Goal: Task Accomplishment & Management: Use online tool/utility

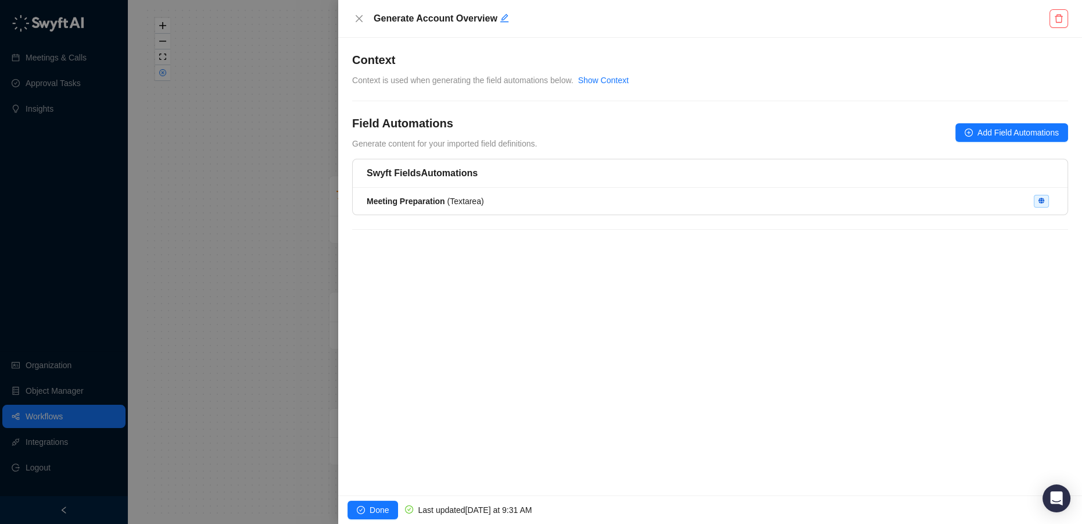
click at [31, 414] on div at bounding box center [541, 262] width 1082 height 524
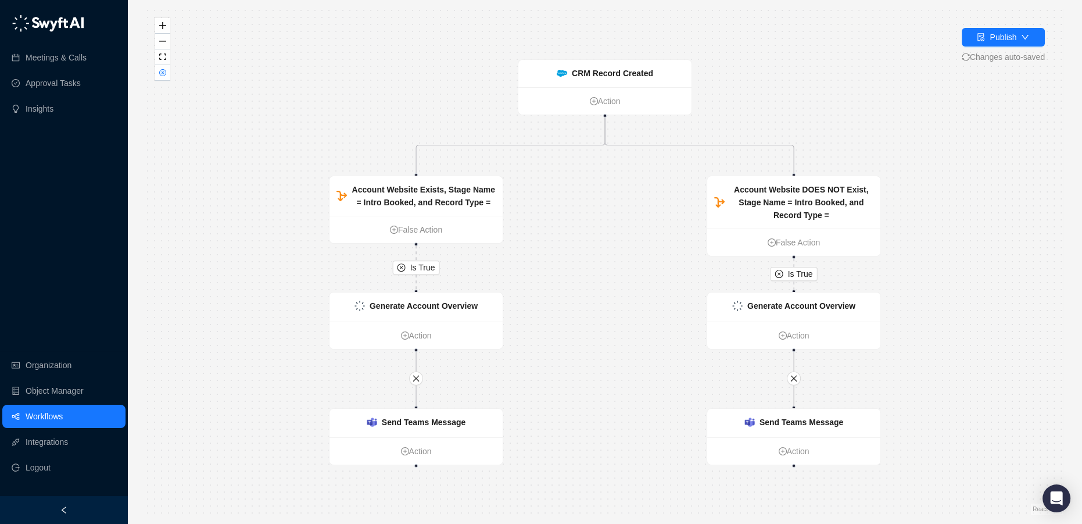
click at [49, 417] on link "Workflows" at bounding box center [44, 415] width 37 height 23
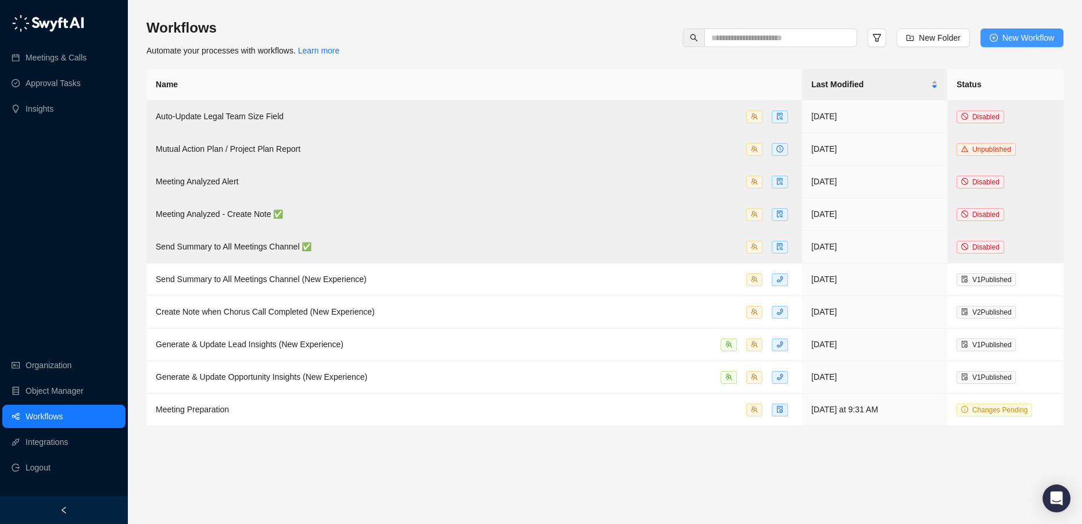
click at [1009, 40] on span "New Workflow" at bounding box center [1028, 37] width 52 height 13
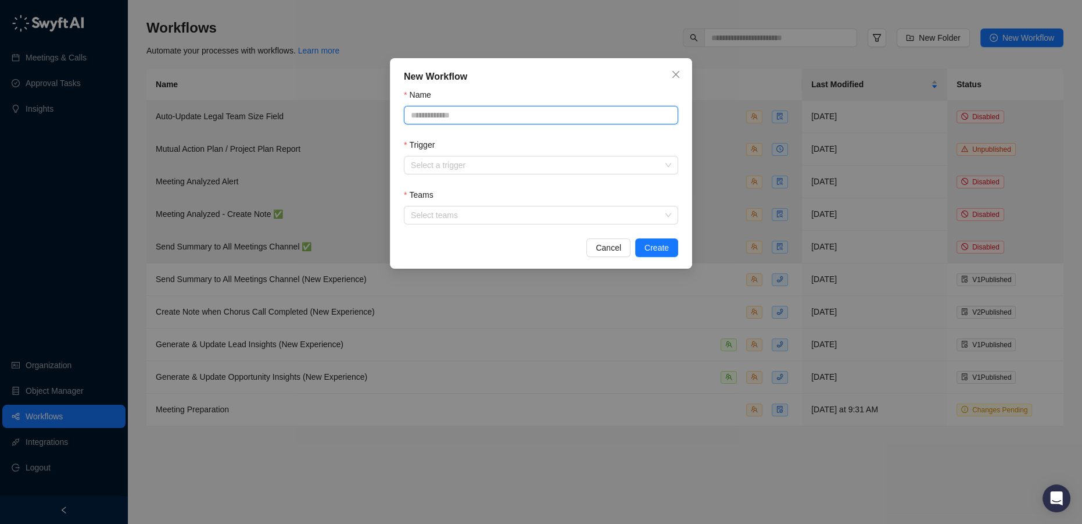
click at [488, 113] on input "Name" at bounding box center [541, 115] width 274 height 19
type input "**********"
click at [454, 156] on div "Trigger" at bounding box center [541, 146] width 274 height 17
click at [461, 177] on form "**********" at bounding box center [541, 156] width 274 height 136
click at [457, 166] on input "Trigger" at bounding box center [537, 164] width 253 height 17
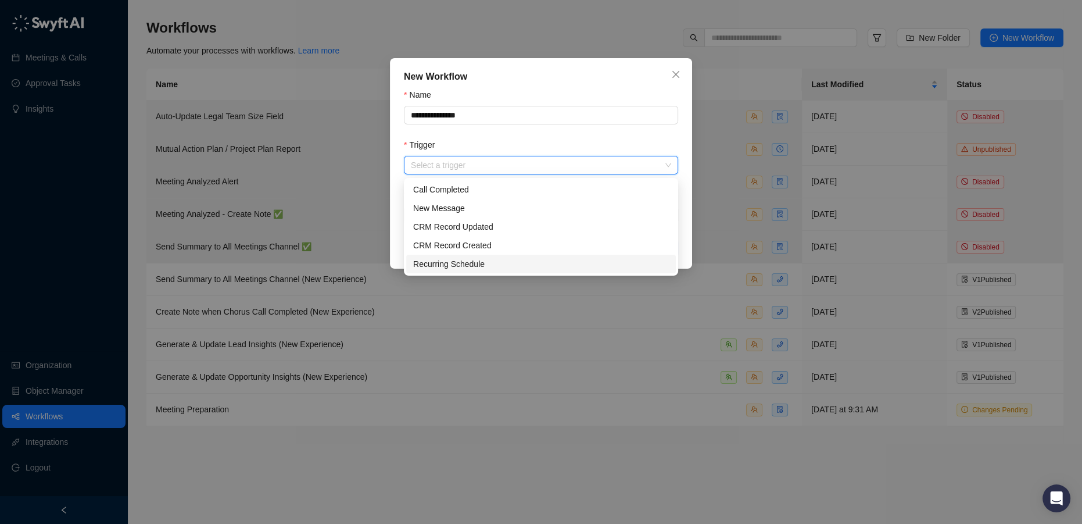
click at [471, 263] on div "Recurring Schedule" at bounding box center [541, 263] width 256 height 13
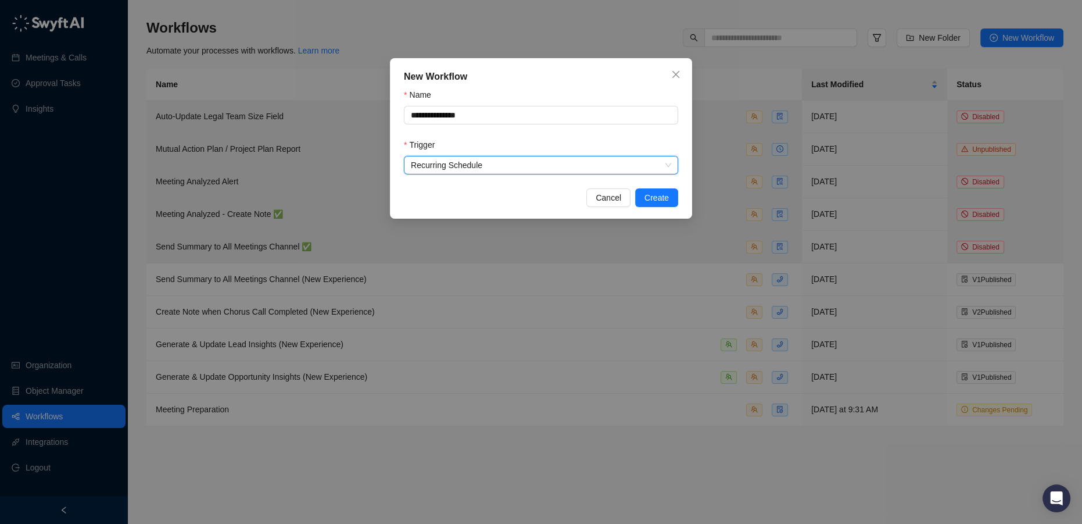
click at [544, 157] on span "Recurring Schedule" at bounding box center [541, 164] width 260 height 17
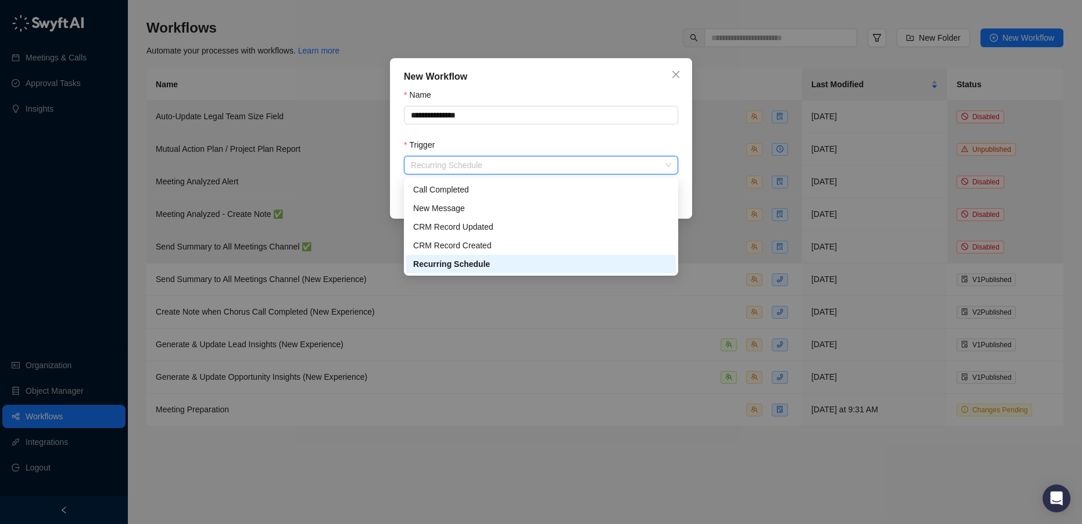
click at [492, 266] on div "Recurring Schedule" at bounding box center [541, 263] width 256 height 13
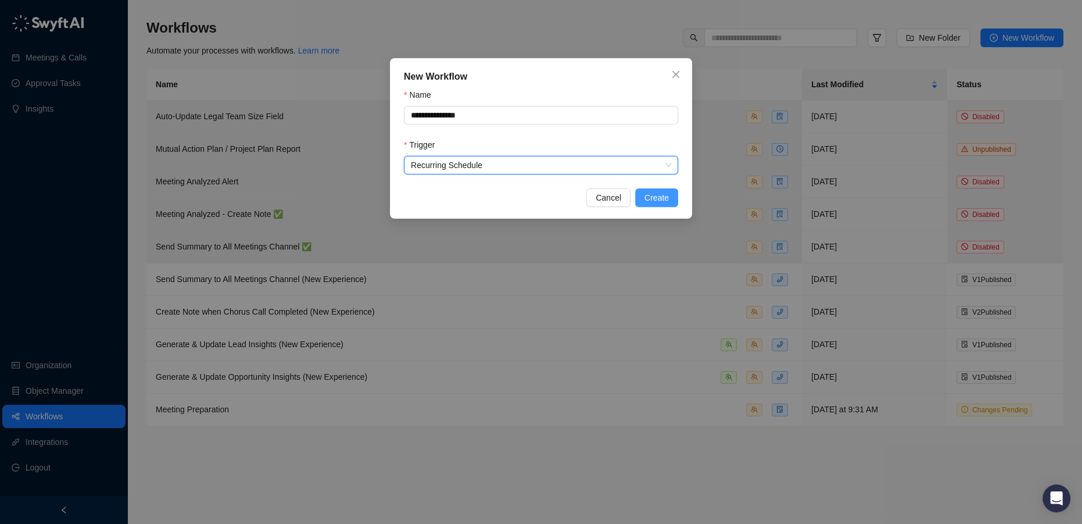
click at [661, 193] on span "Create" at bounding box center [656, 197] width 24 height 13
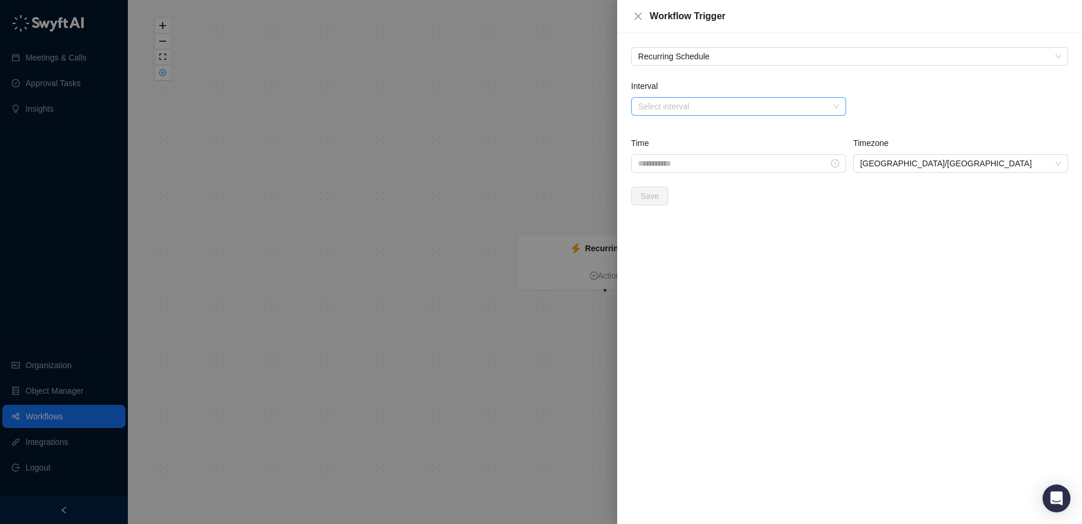
click at [715, 108] on input "Interval" at bounding box center [735, 106] width 194 height 17
click at [702, 128] on div "Daily" at bounding box center [738, 129] width 196 height 13
click at [696, 163] on input "Time" at bounding box center [733, 163] width 191 height 13
click at [916, 158] on span "Australia/Sydney" at bounding box center [960, 163] width 201 height 17
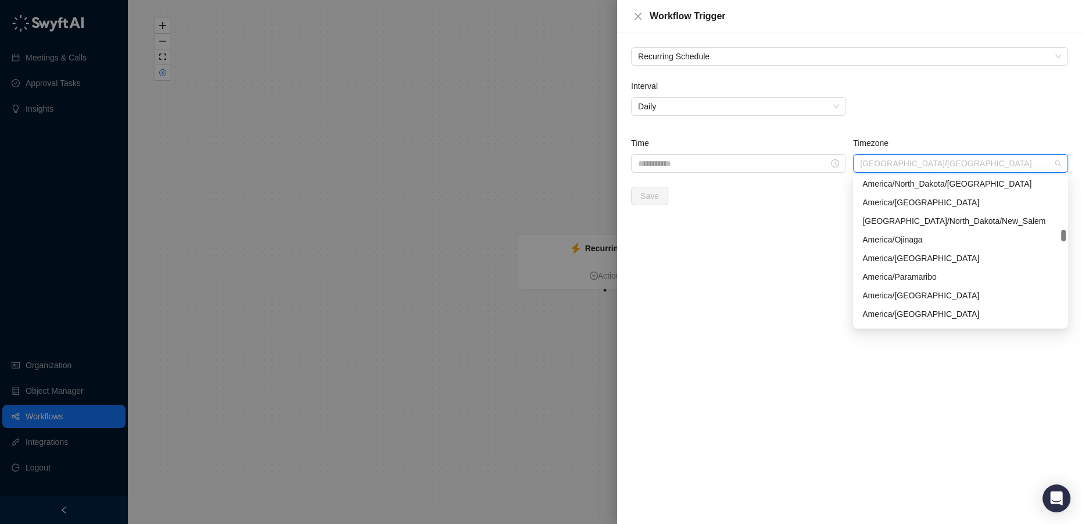
scroll to position [2869, 0]
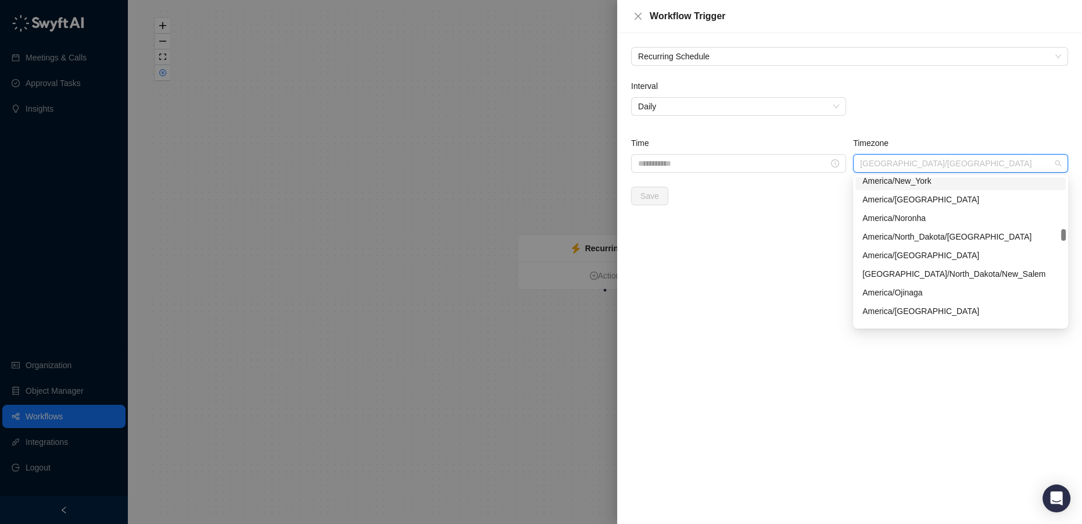
click at [924, 179] on div "America/New_York" at bounding box center [960, 180] width 196 height 13
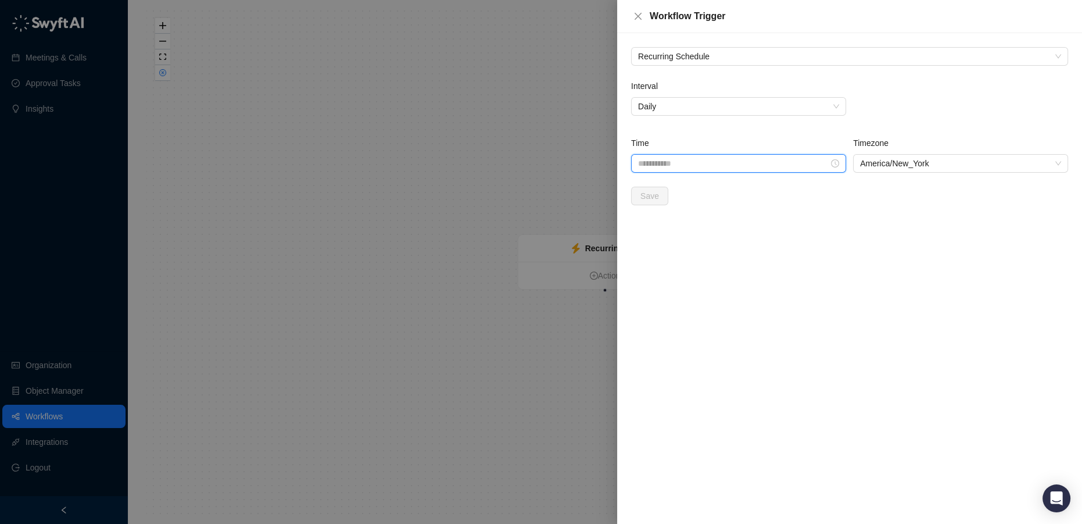
click at [755, 164] on input "Time" at bounding box center [733, 163] width 191 height 13
type input "********"
click at [645, 264] on div "08" at bounding box center [647, 265] width 28 height 16
click at [676, 187] on div "00" at bounding box center [681, 187] width 28 height 16
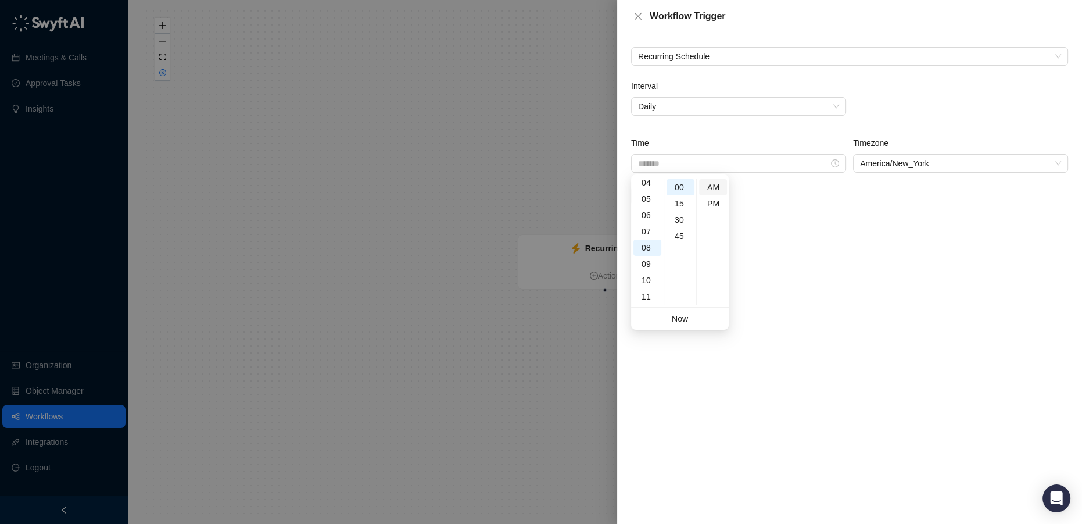
click at [711, 182] on div "AM" at bounding box center [713, 187] width 28 height 16
click at [905, 245] on div "Recurring Schedule Interval Daily Time ******* Timezone America/New_York Save" at bounding box center [849, 278] width 465 height 490
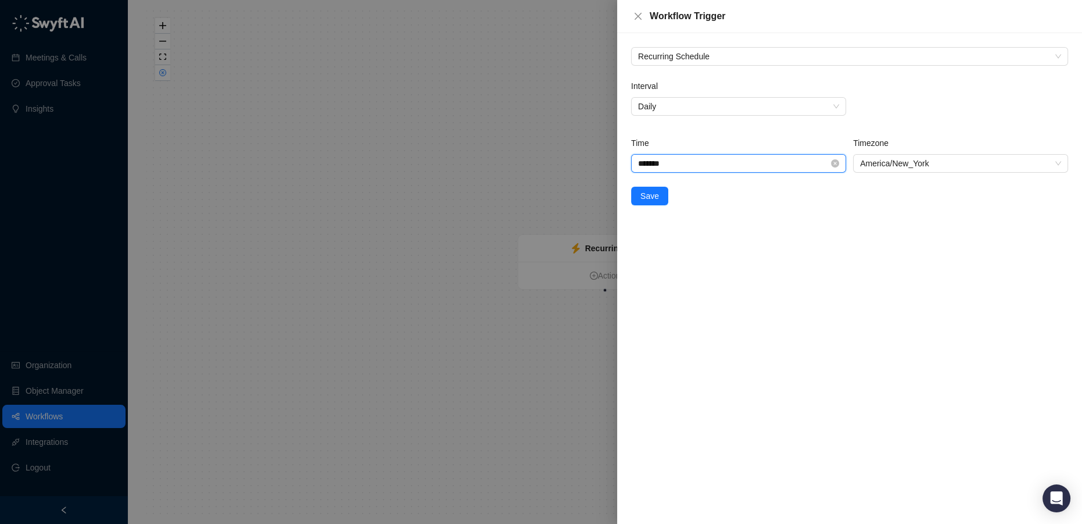
click at [677, 162] on input "*******" at bounding box center [733, 163] width 191 height 13
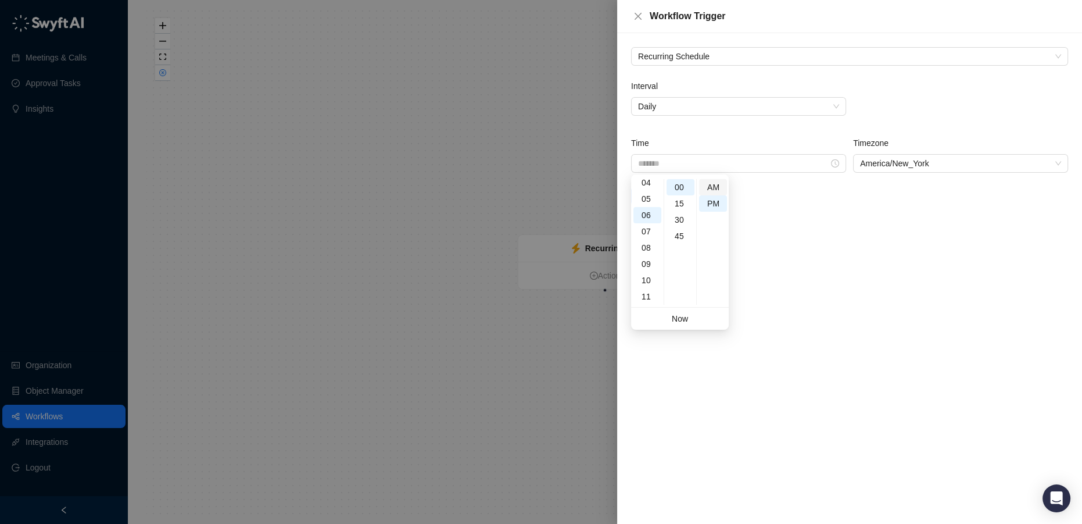
click at [714, 185] on div "AM" at bounding box center [713, 187] width 28 height 16
type input "*******"
click at [647, 246] on div "08" at bounding box center [647, 247] width 28 height 16
click at [868, 313] on div "Recurring Schedule Interval Daily Time ******* Timezone America/New_York Save" at bounding box center [849, 278] width 465 height 490
click at [647, 198] on span "Save" at bounding box center [649, 195] width 19 height 13
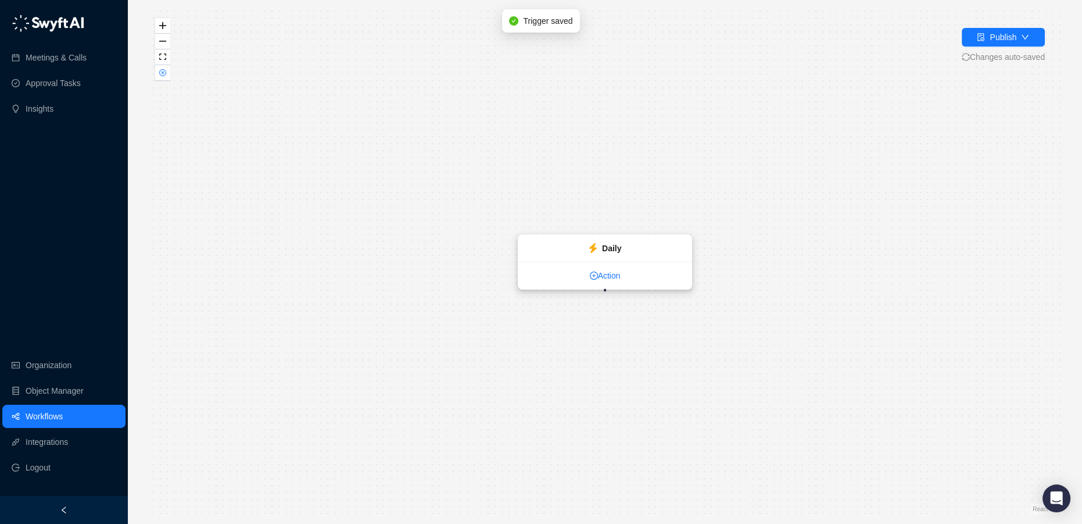
click at [602, 277] on link "Action" at bounding box center [604, 275] width 173 height 13
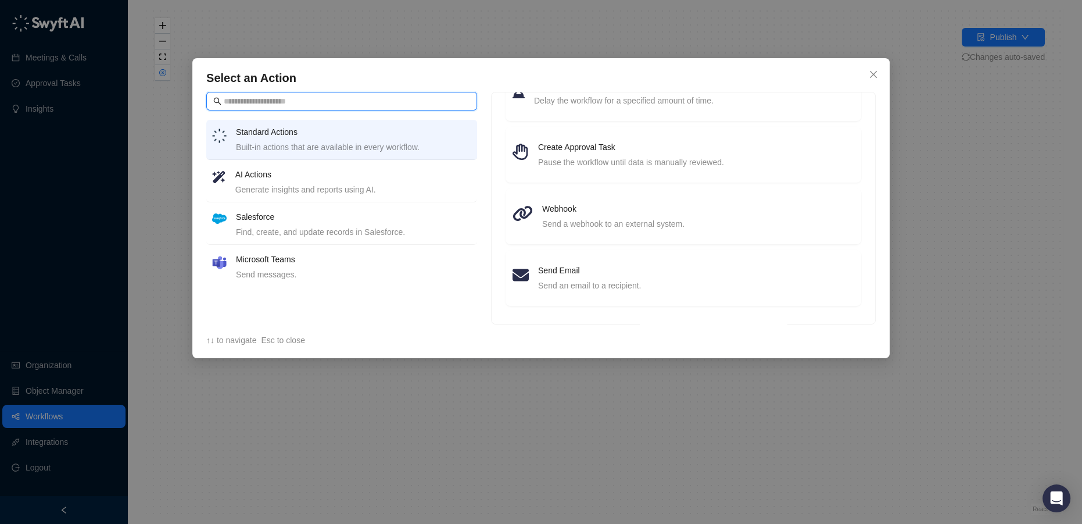
scroll to position [166, 0]
click at [345, 230] on div "Find, create, and update records in Salesforce." at bounding box center [353, 231] width 235 height 13
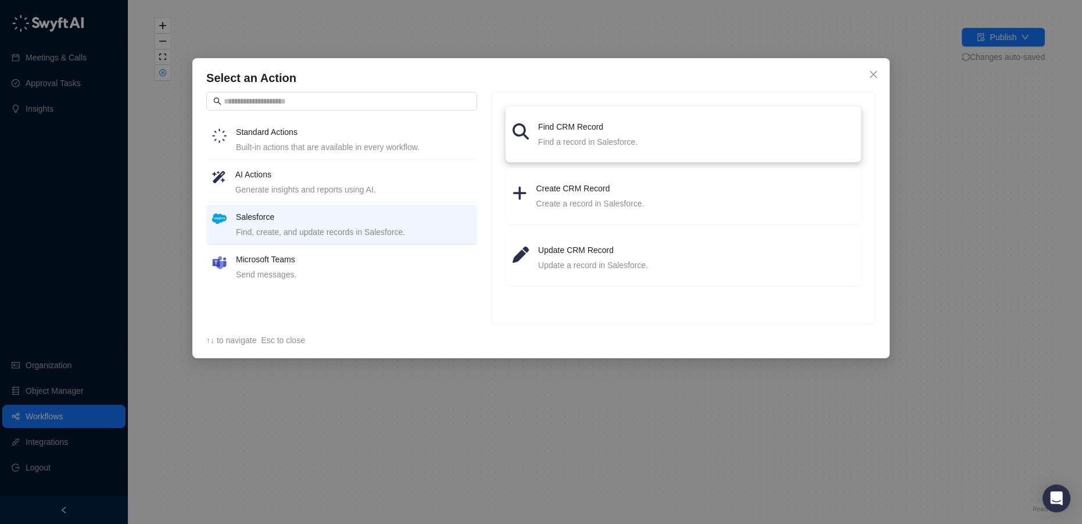
click at [550, 139] on div "Find a record in Salesforce." at bounding box center [696, 141] width 316 height 13
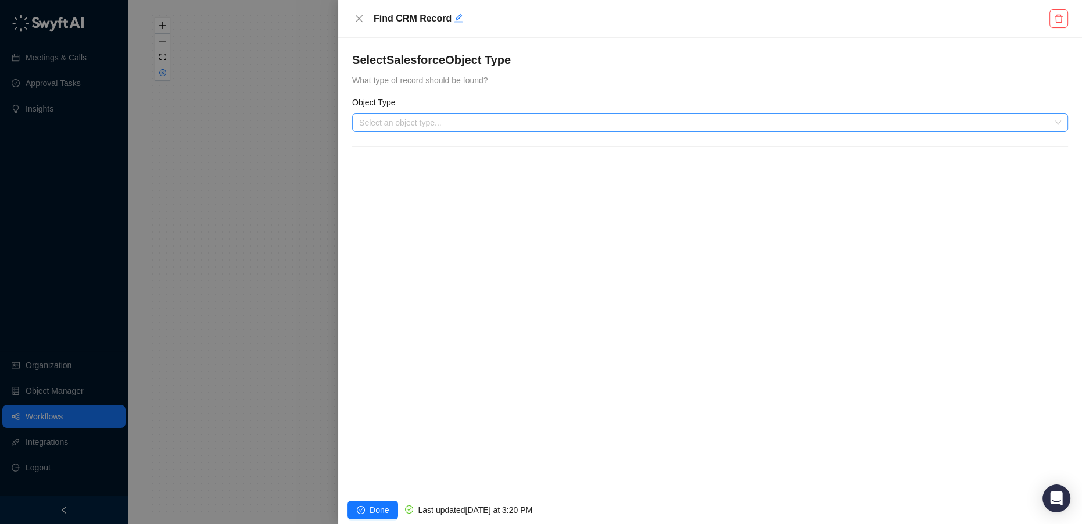
click at [429, 123] on input "search" at bounding box center [706, 122] width 695 height 17
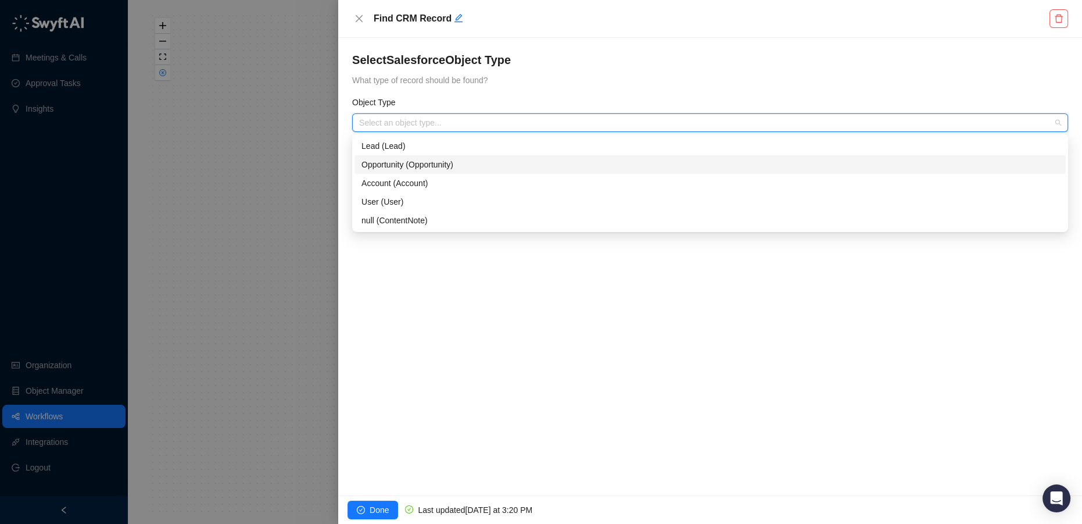
click at [436, 169] on div "Opportunity (Opportunity)" at bounding box center [709, 164] width 697 height 13
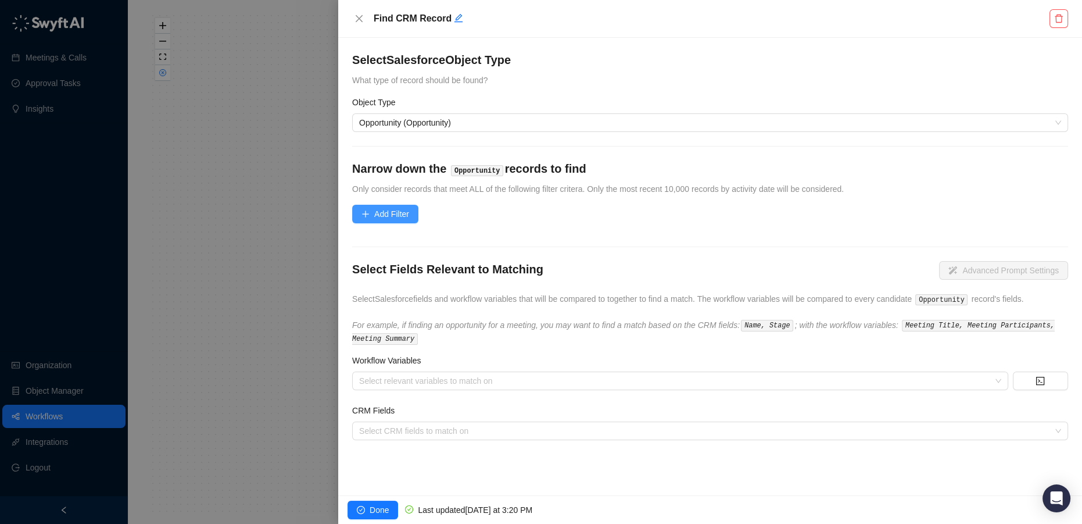
click at [392, 210] on span "Add Filter" at bounding box center [391, 213] width 35 height 13
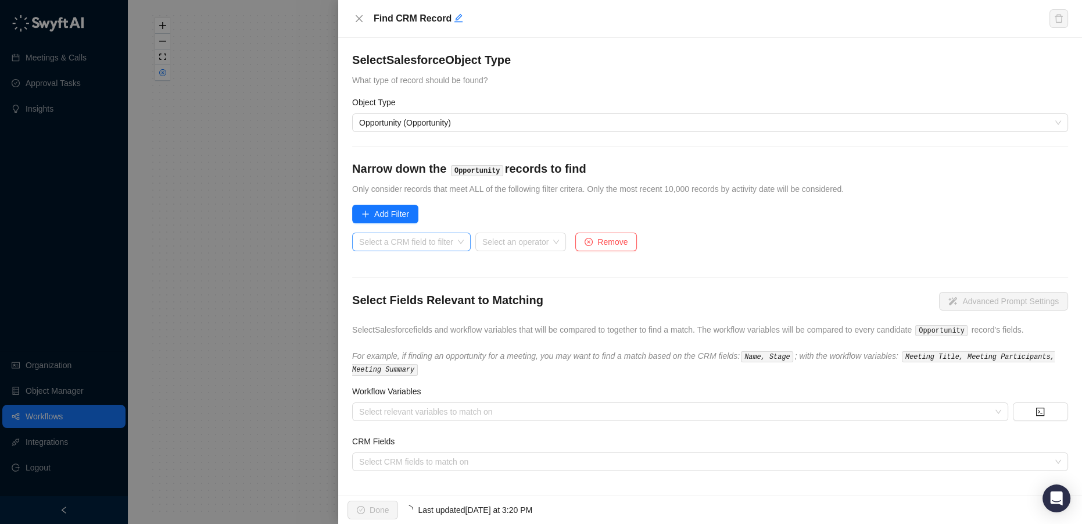
click at [402, 248] on input "search" at bounding box center [408, 241] width 98 height 17
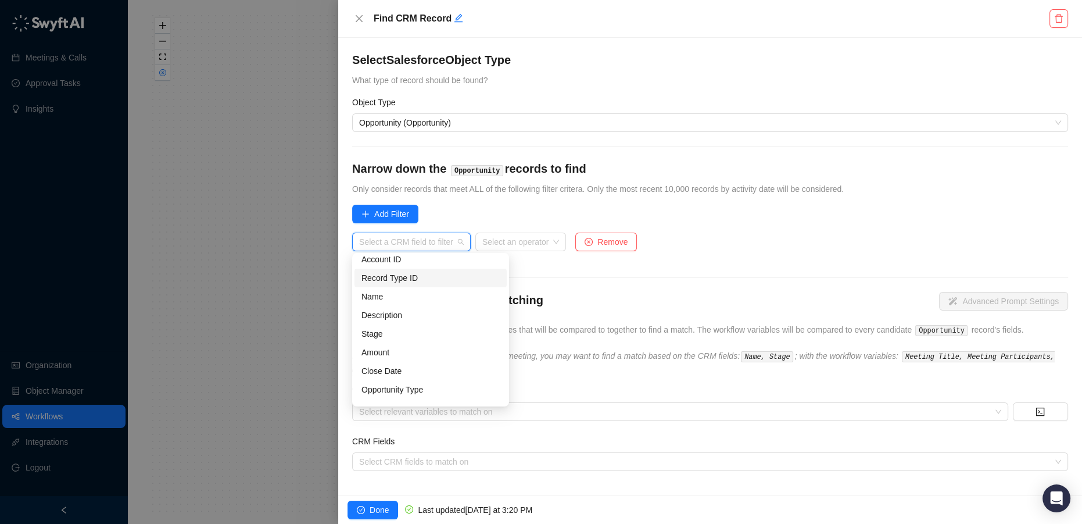
scroll to position [105, 0]
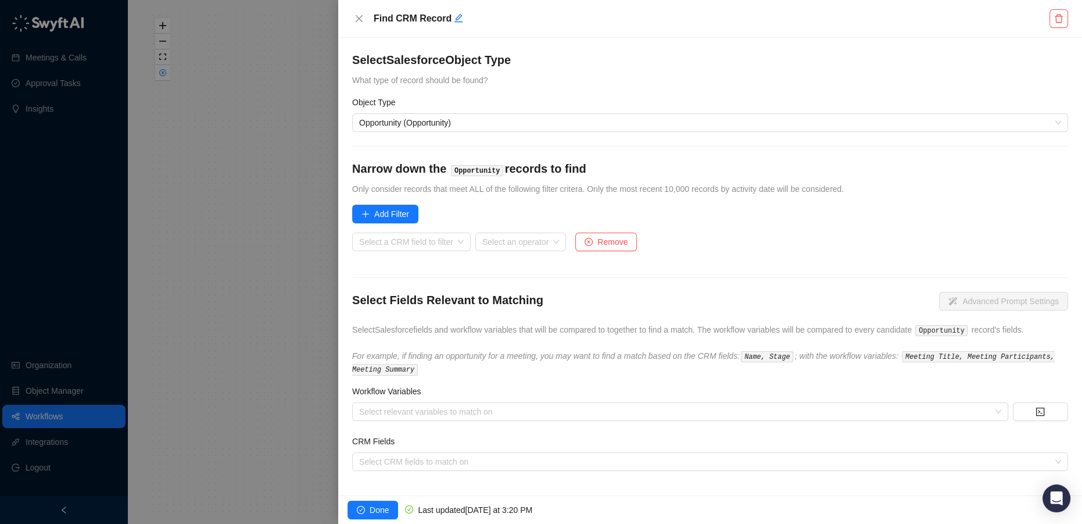
click at [184, 289] on div at bounding box center [541, 262] width 1082 height 524
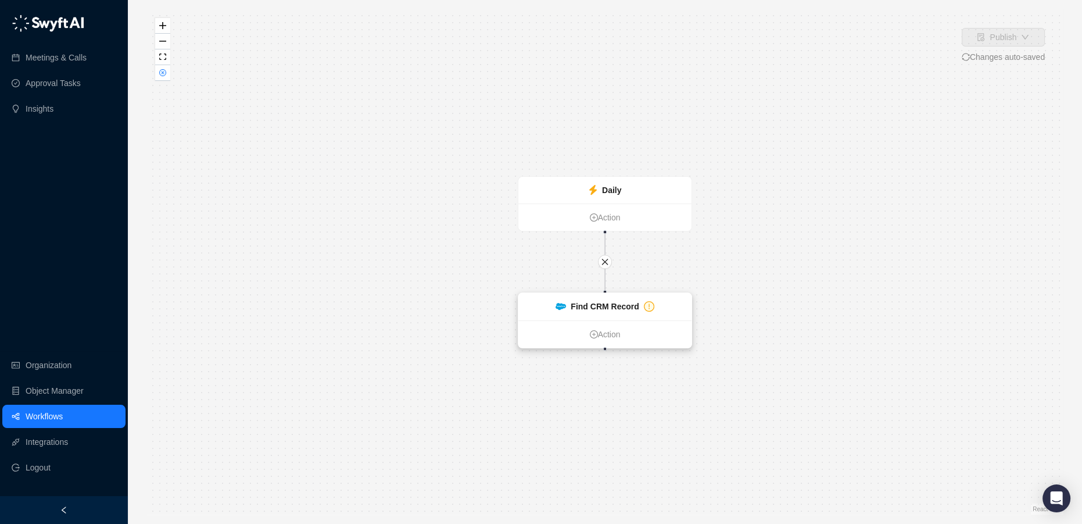
click at [598, 309] on strong "Find CRM Record" at bounding box center [605, 306] width 68 height 9
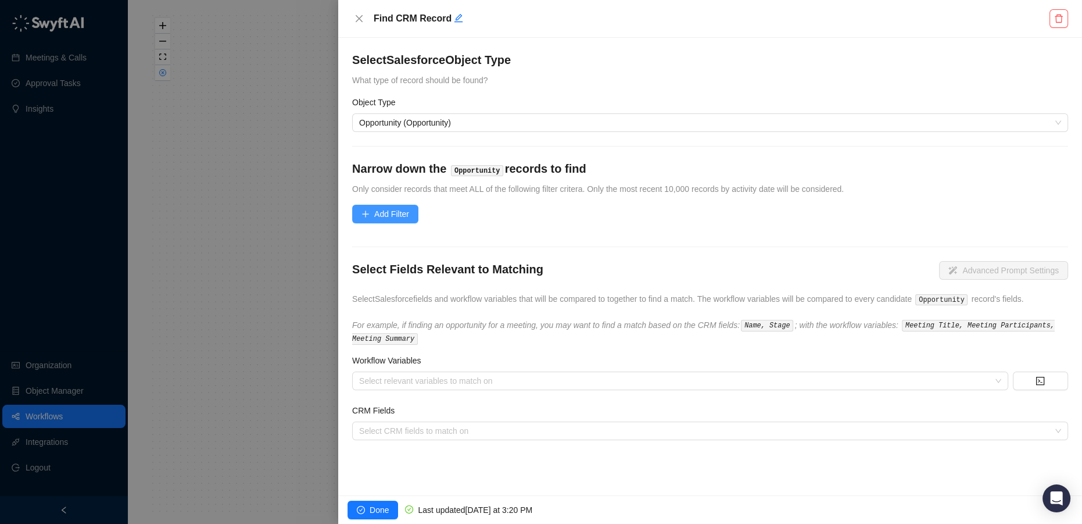
click at [384, 209] on span "Add Filter" at bounding box center [391, 213] width 35 height 13
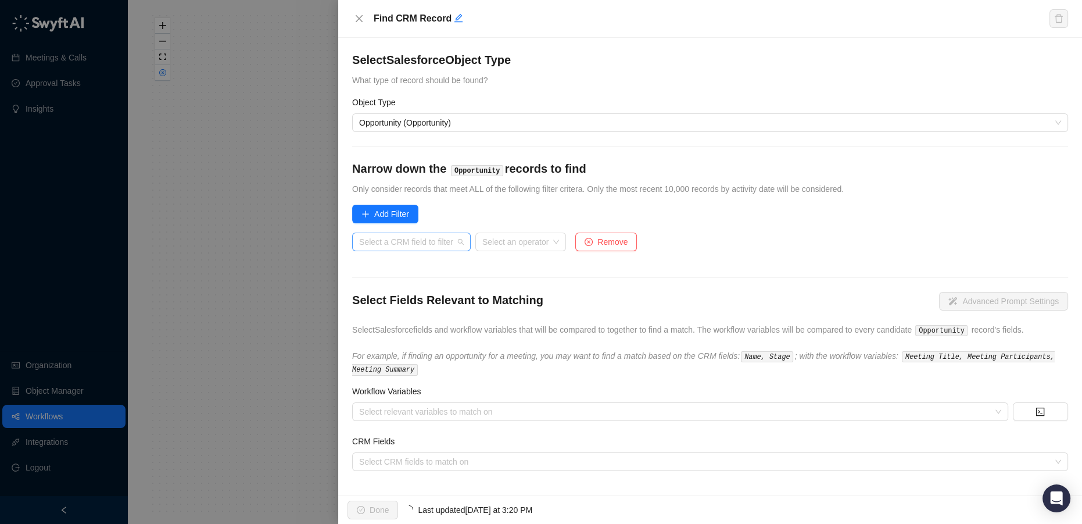
click at [402, 238] on input "search" at bounding box center [408, 241] width 98 height 17
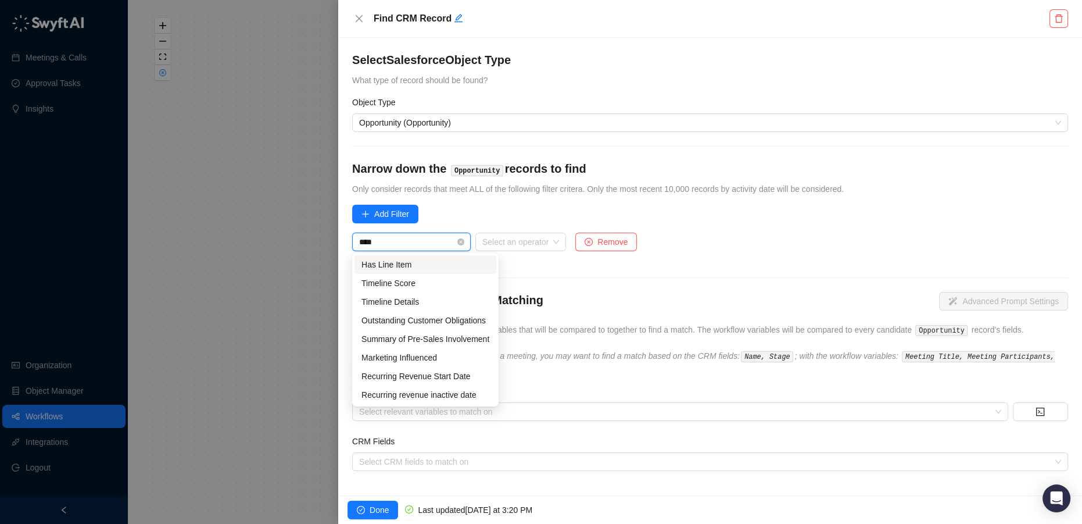
type input "*****"
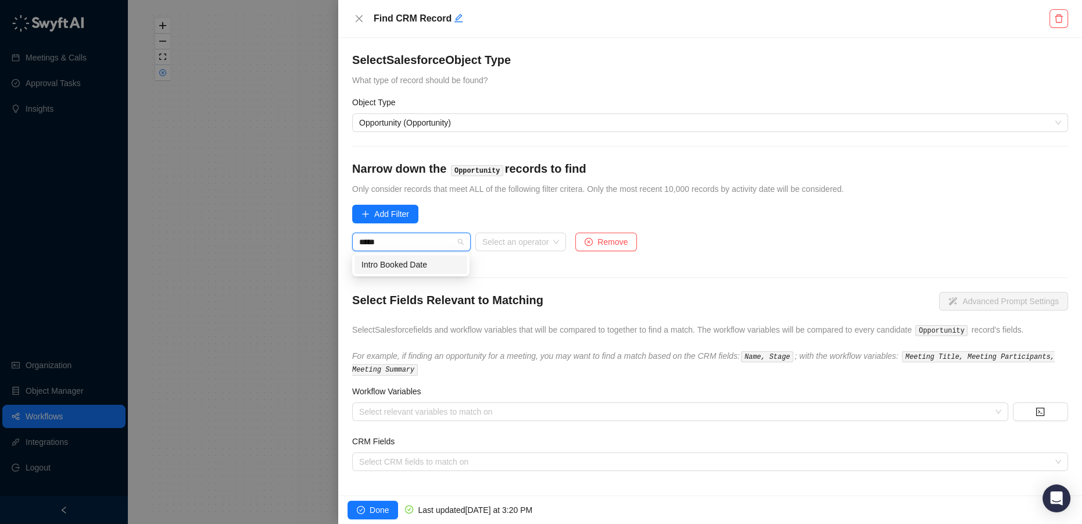
click at [423, 261] on div "Intro Booked Date" at bounding box center [410, 264] width 99 height 13
click at [471, 244] on input "search" at bounding box center [489, 241] width 70 height 17
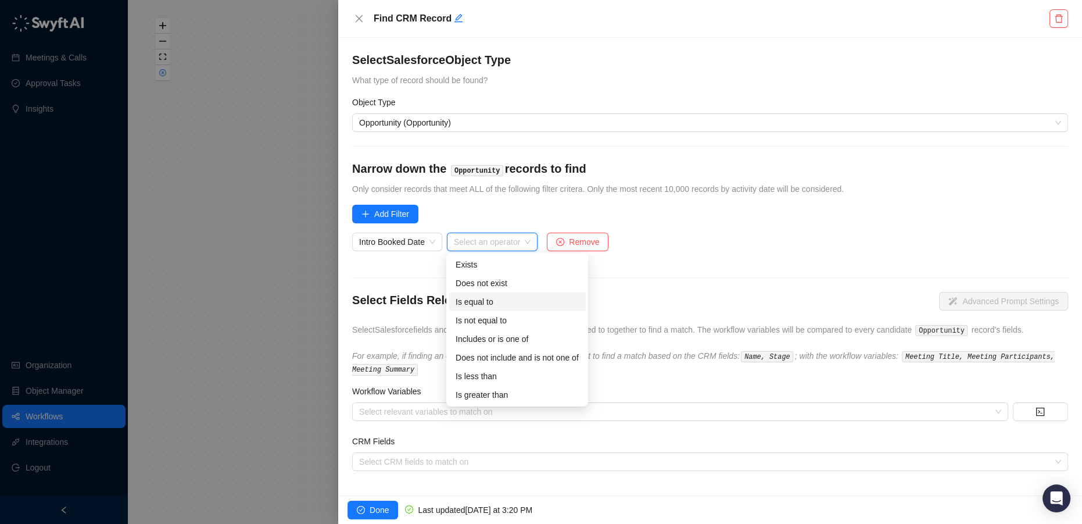
click at [496, 304] on div "Is equal to" at bounding box center [517, 301] width 123 height 13
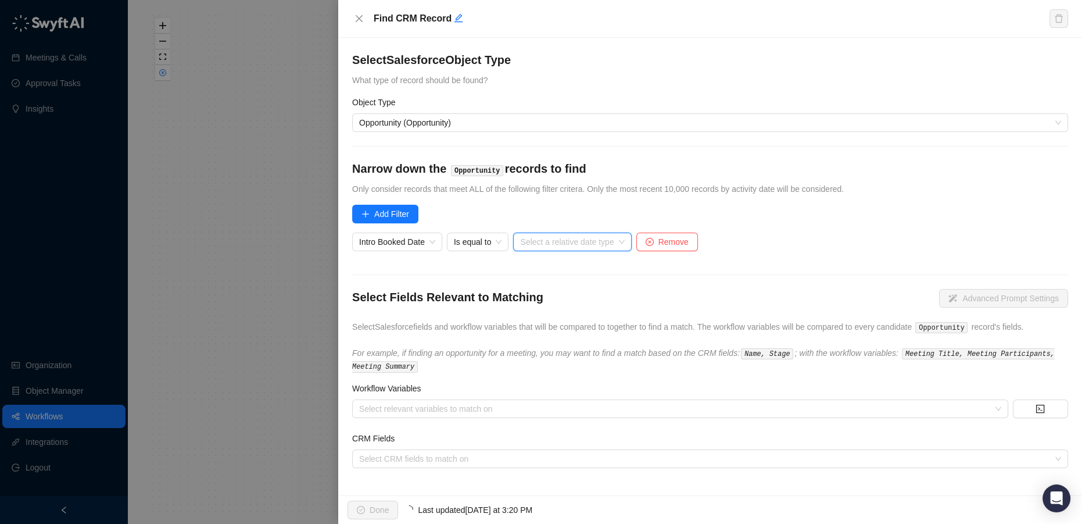
click at [569, 243] on input "search" at bounding box center [568, 241] width 97 height 17
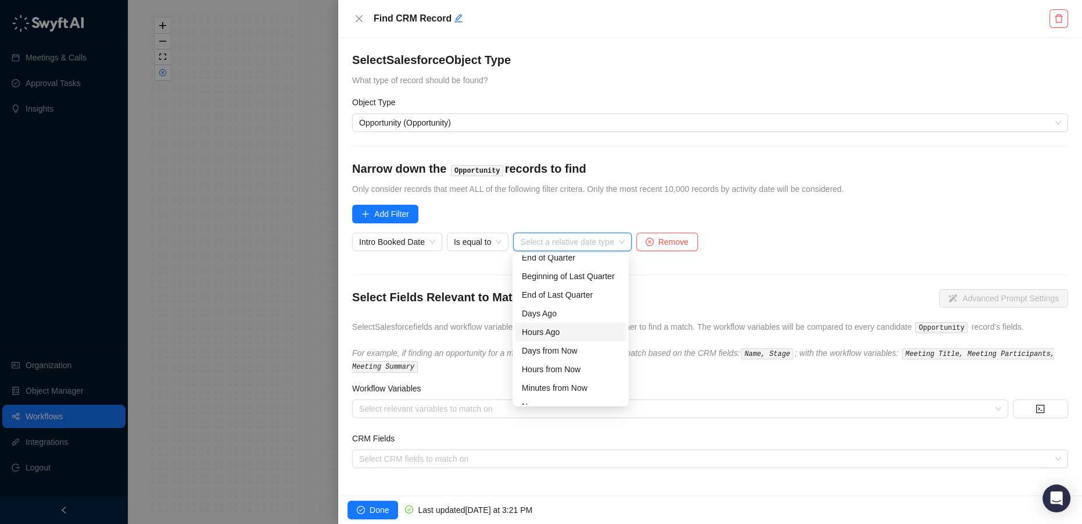
scroll to position [37, 0]
click at [560, 339] on div "Days from Now" at bounding box center [571, 338] width 98 height 13
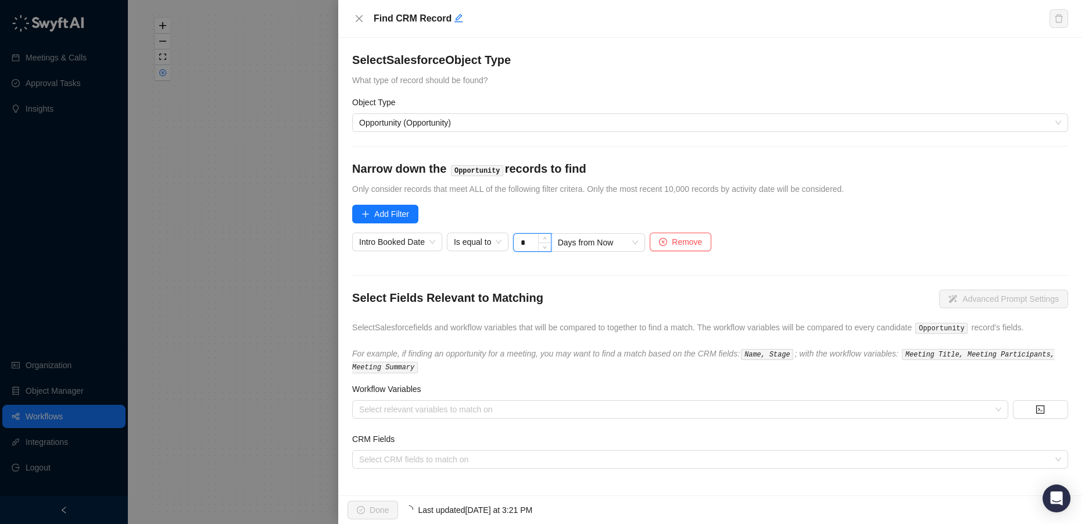
click at [526, 243] on input "*" at bounding box center [532, 242] width 37 height 17
click at [540, 247] on span "Decrease Value" at bounding box center [544, 246] width 13 height 10
type input "*"
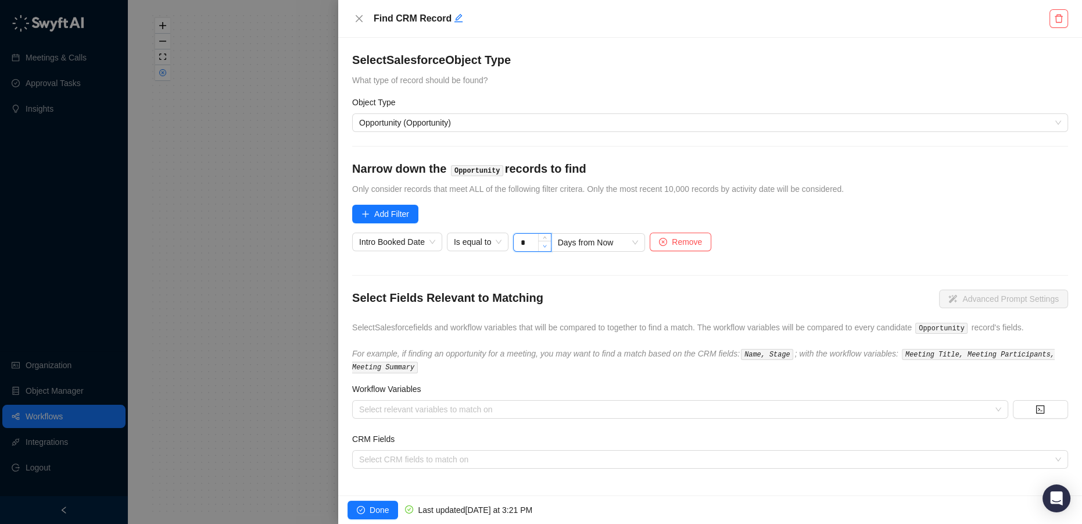
click at [540, 247] on span "Decrease Value" at bounding box center [544, 246] width 13 height 10
click at [575, 241] on span "Days from Now" at bounding box center [598, 242] width 81 height 17
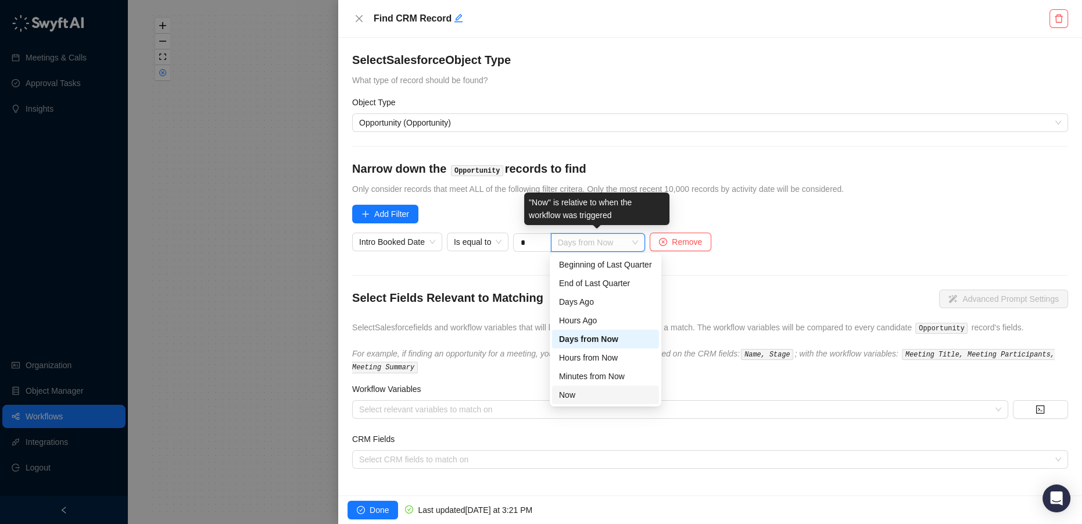
click at [582, 394] on div "Now" at bounding box center [605, 394] width 93 height 13
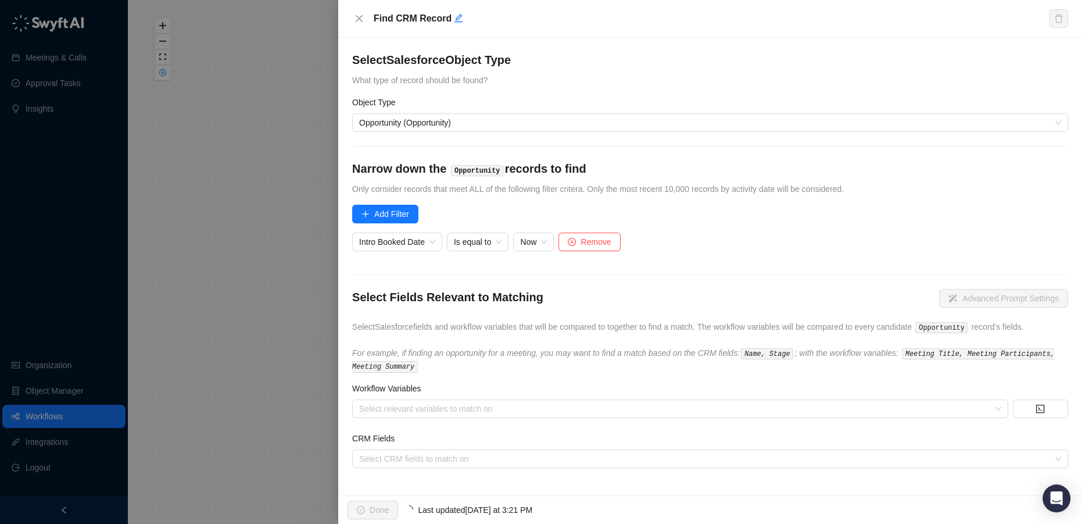
click at [531, 270] on form "Select Salesforce Object Type What type of record should be found? Object Type …" at bounding box center [710, 260] width 716 height 416
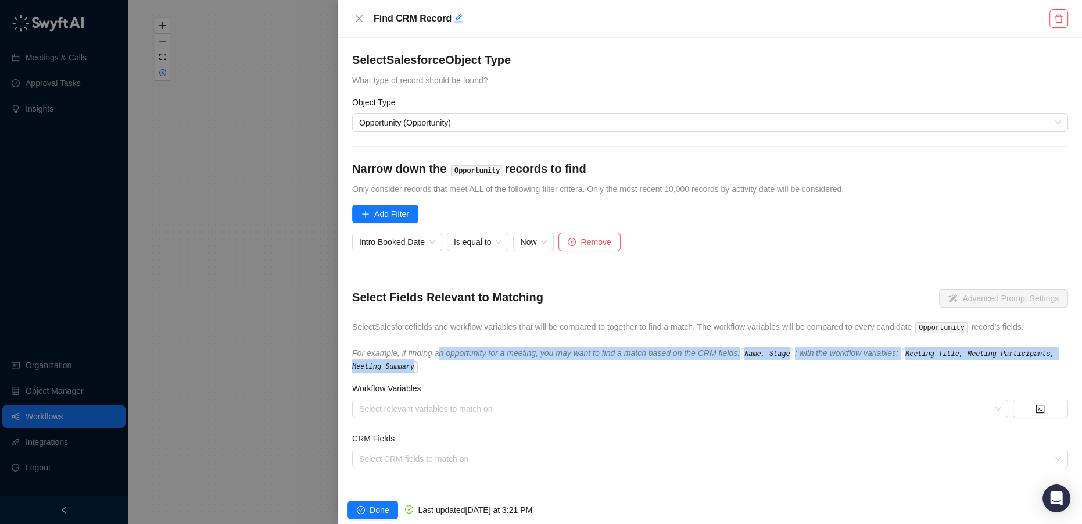
drag, startPoint x: 440, startPoint y: 352, endPoint x: 998, endPoint y: 360, distance: 557.3
click at [998, 360] on div "Select Fields Relevant to Matching Advanced Prompt Settings Select Salesforce f…" at bounding box center [710, 331] width 716 height 84
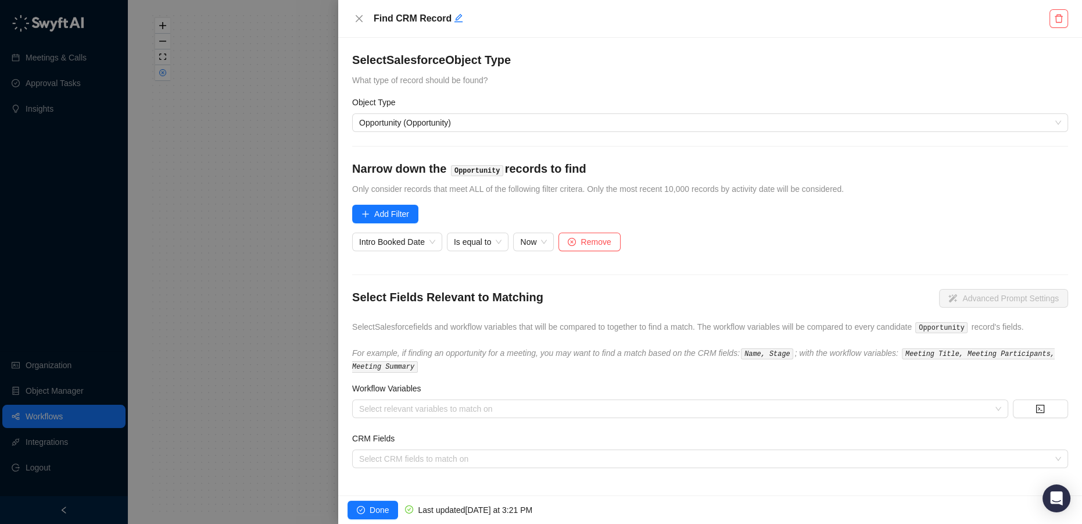
click at [525, 378] on form "Select Salesforce Object Type What type of record should be found? Object Type …" at bounding box center [710, 260] width 716 height 416
click at [370, 508] on span "Done" at bounding box center [379, 509] width 19 height 13
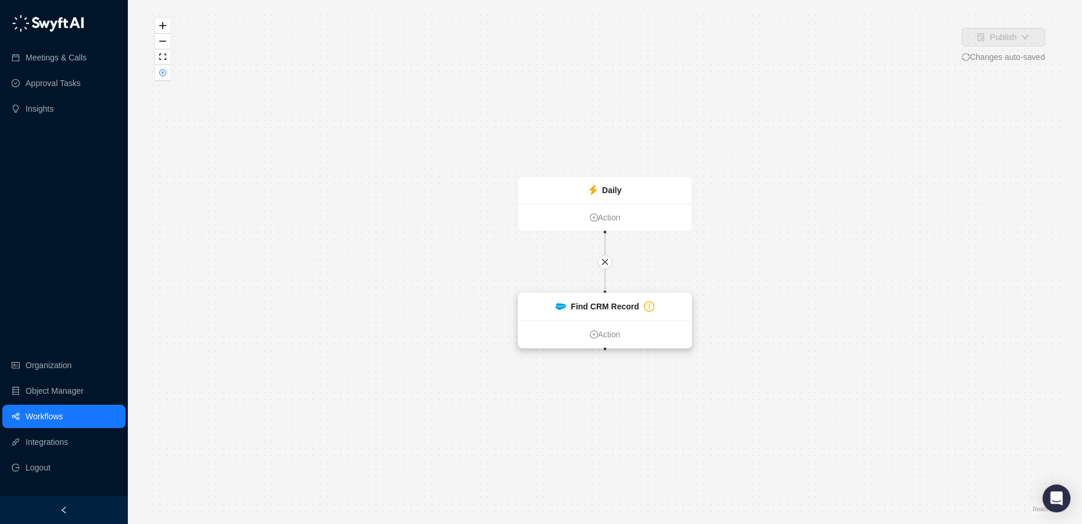
click at [596, 304] on strong "Find CRM Record" at bounding box center [605, 306] width 68 height 9
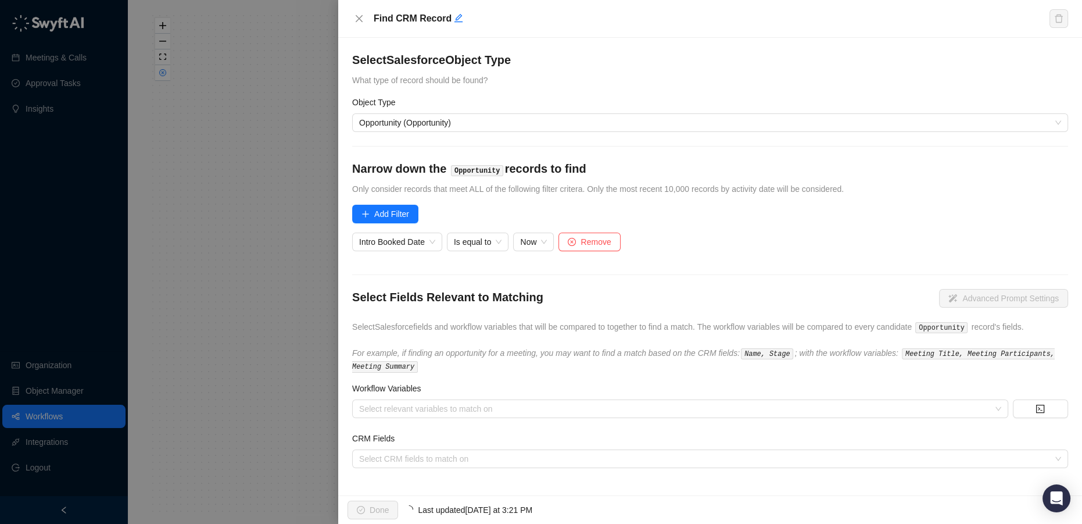
click at [289, 272] on div at bounding box center [541, 262] width 1082 height 524
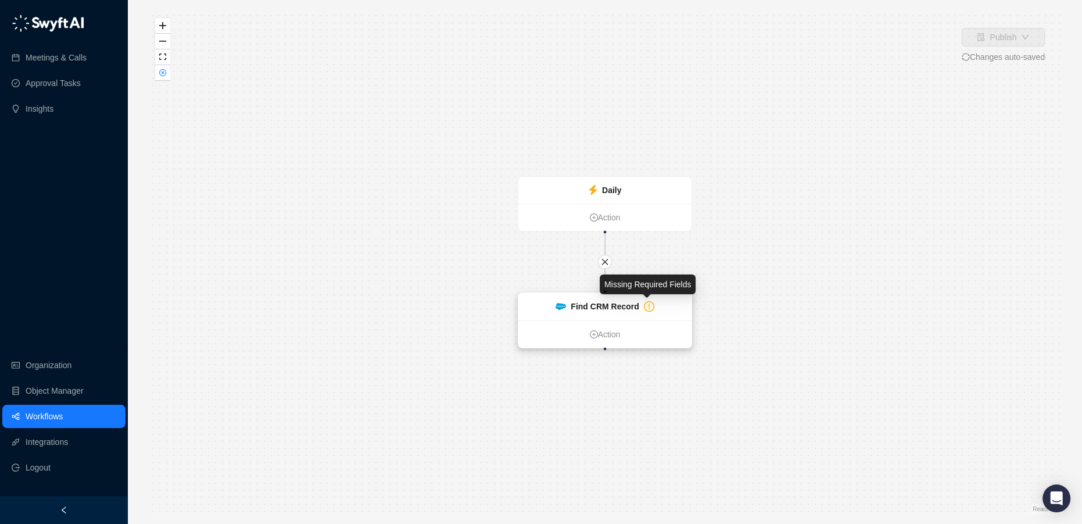
click at [647, 306] on icon "exclamation-circle" at bounding box center [648, 306] width 9 height 9
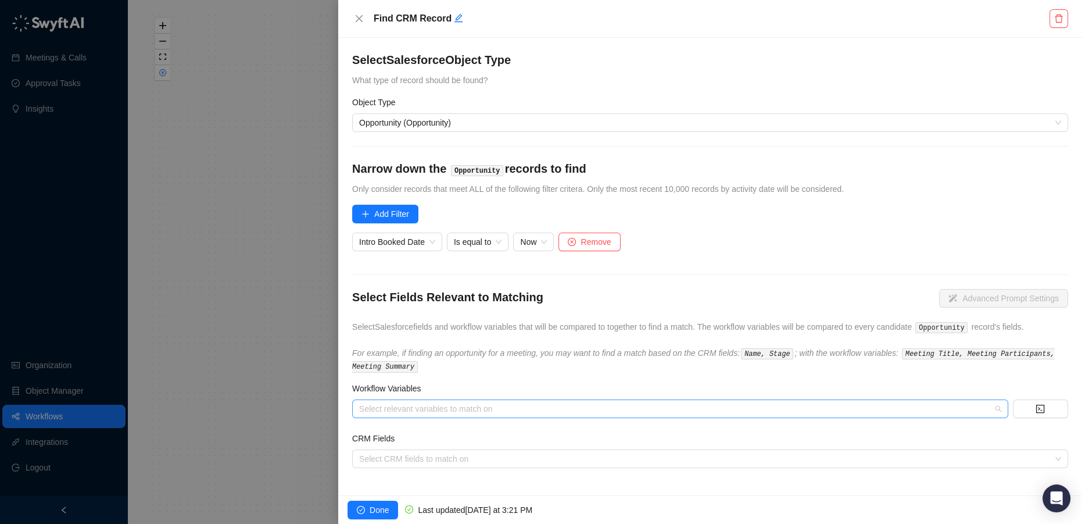
click at [433, 409] on div at bounding box center [673, 408] width 639 height 9
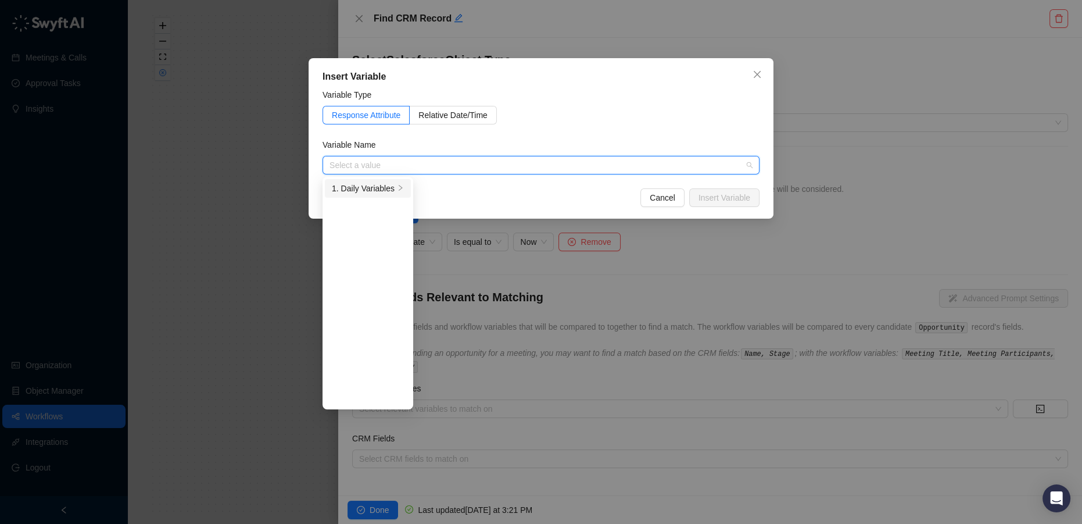
click at [384, 187] on div "1. Daily Variables" at bounding box center [363, 188] width 63 height 13
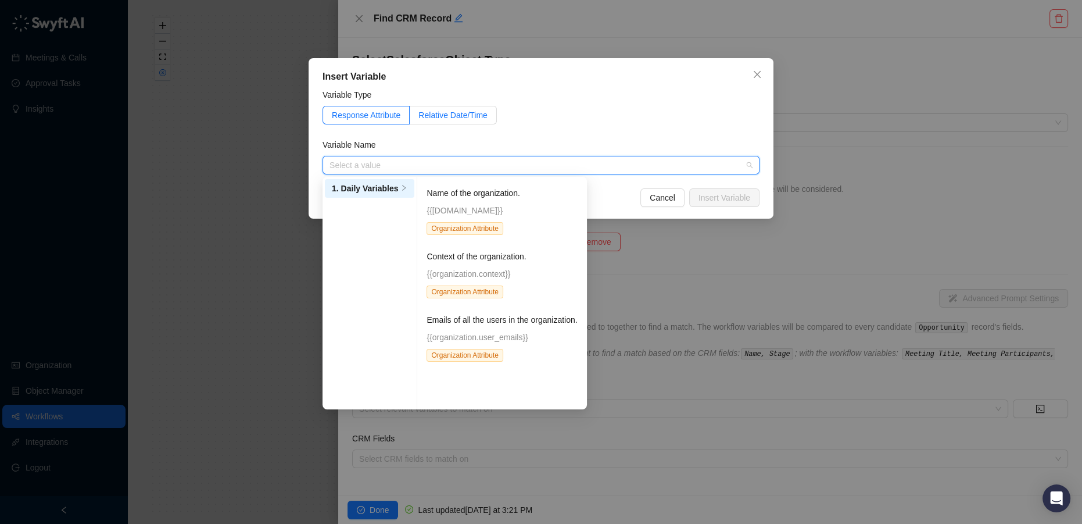
click at [444, 117] on span "Relative Date/Time" at bounding box center [452, 114] width 69 height 9
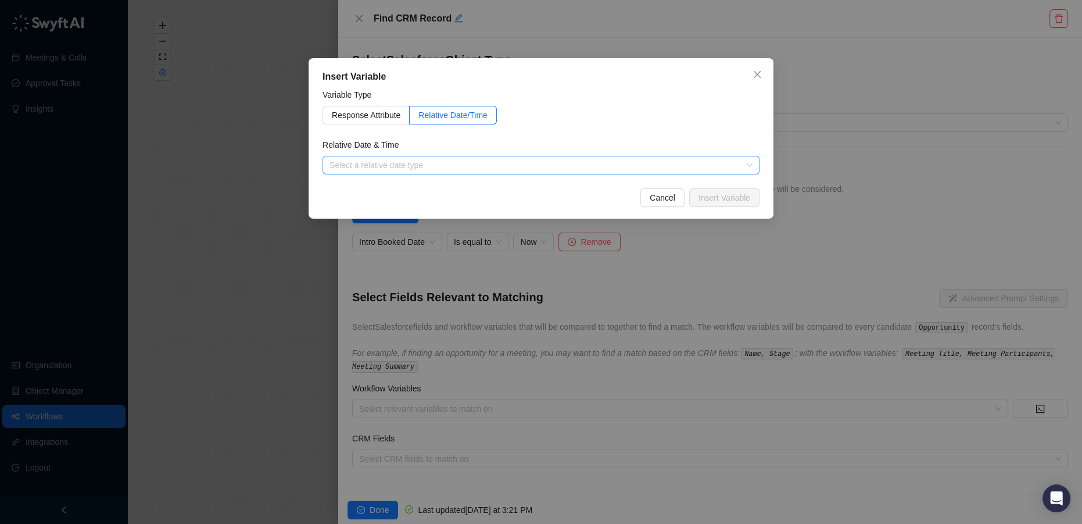
click at [422, 162] on input "search" at bounding box center [537, 164] width 416 height 17
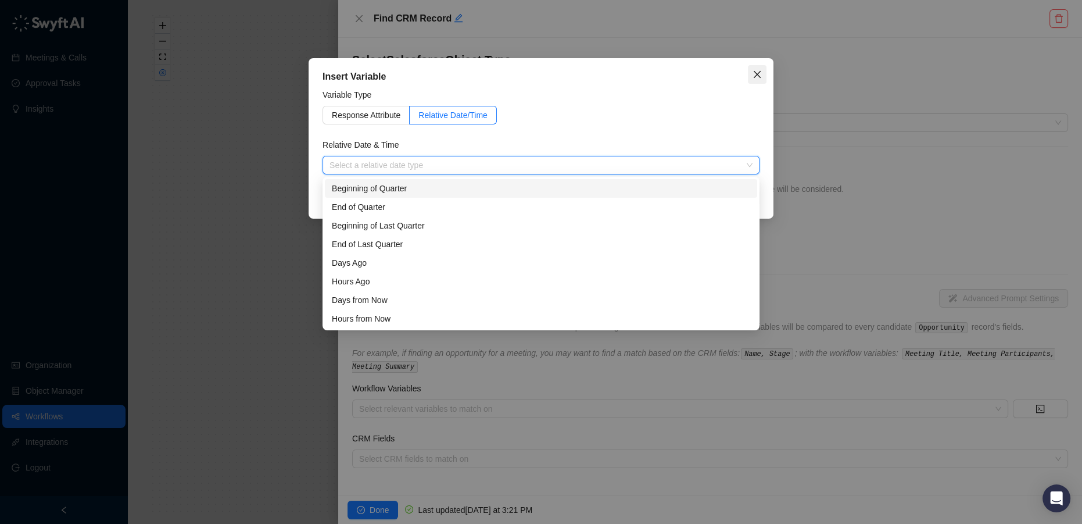
click at [761, 75] on icon "close" at bounding box center [757, 74] width 9 height 9
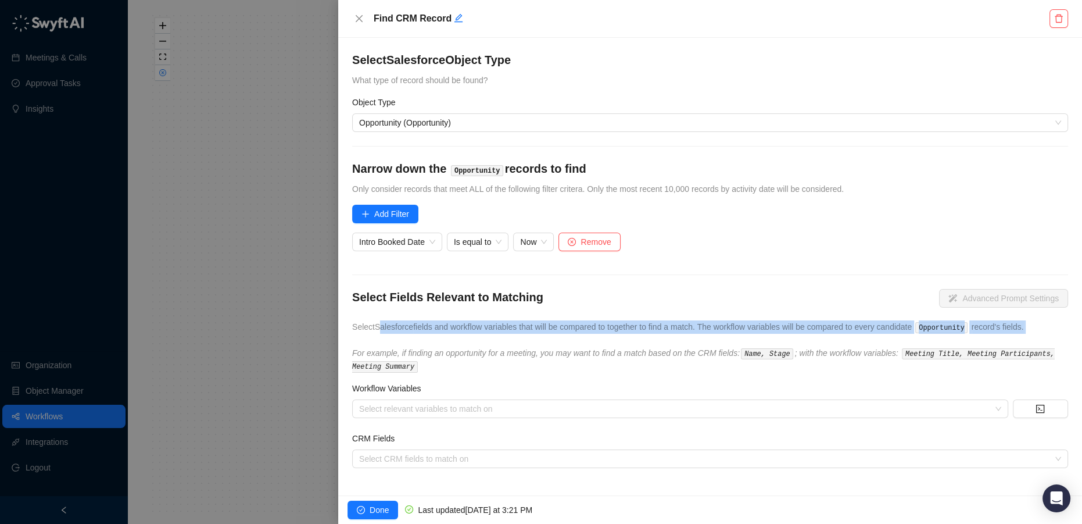
drag, startPoint x: 379, startPoint y: 324, endPoint x: 947, endPoint y: 340, distance: 567.9
click at [947, 340] on div "Select Fields Relevant to Matching Advanced Prompt Settings Select Salesforce f…" at bounding box center [710, 331] width 716 height 84
click at [403, 400] on div "Select relevant variables to match on" at bounding box center [680, 408] width 656 height 19
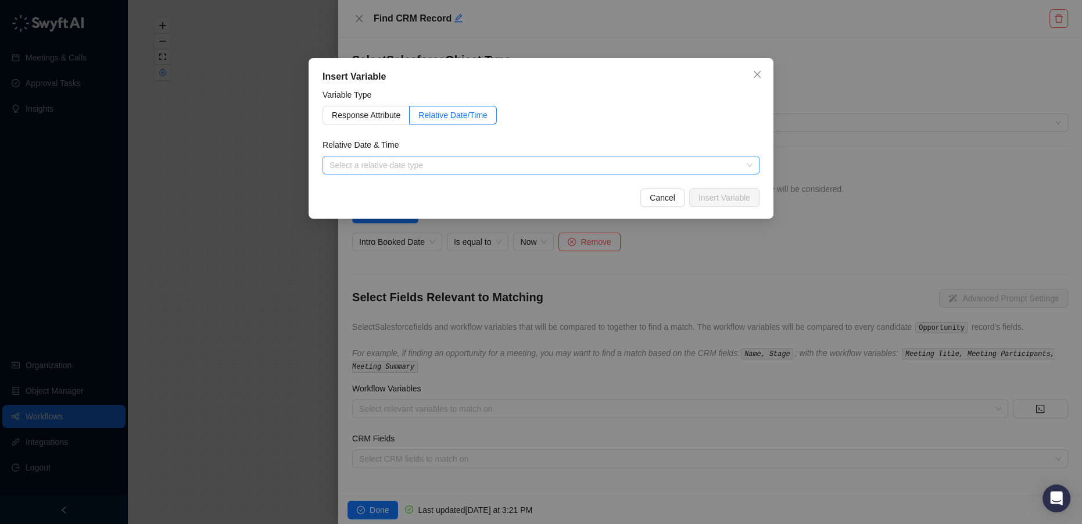
drag, startPoint x: 422, startPoint y: 155, endPoint x: 423, endPoint y: 170, distance: 15.7
click at [422, 156] on div "Relative Date & Time Select a relative date type" at bounding box center [541, 156] width 437 height 36
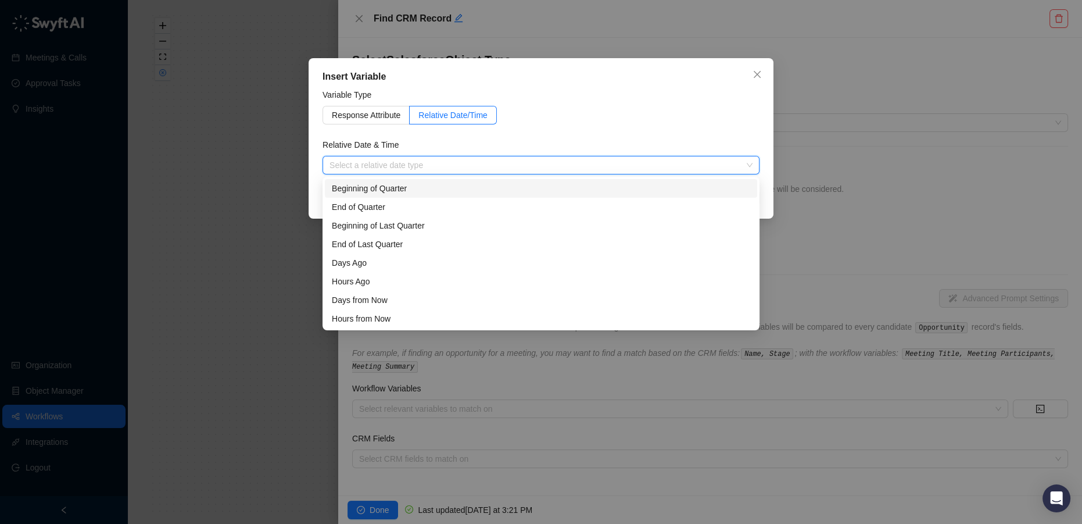
click at [423, 170] on input "search" at bounding box center [537, 164] width 416 height 17
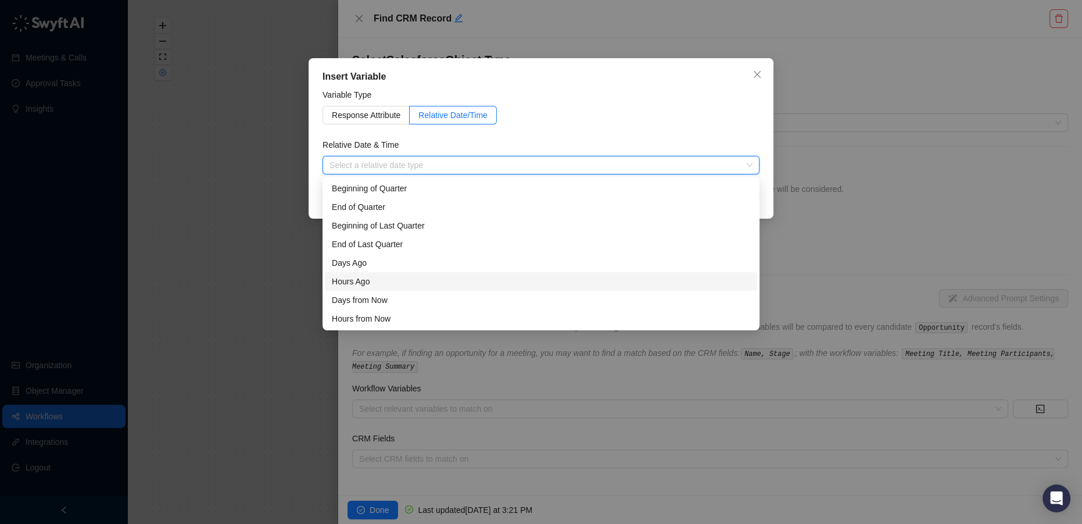
scroll to position [37, 0]
click at [388, 316] on div "Now" at bounding box center [541, 318] width 418 height 13
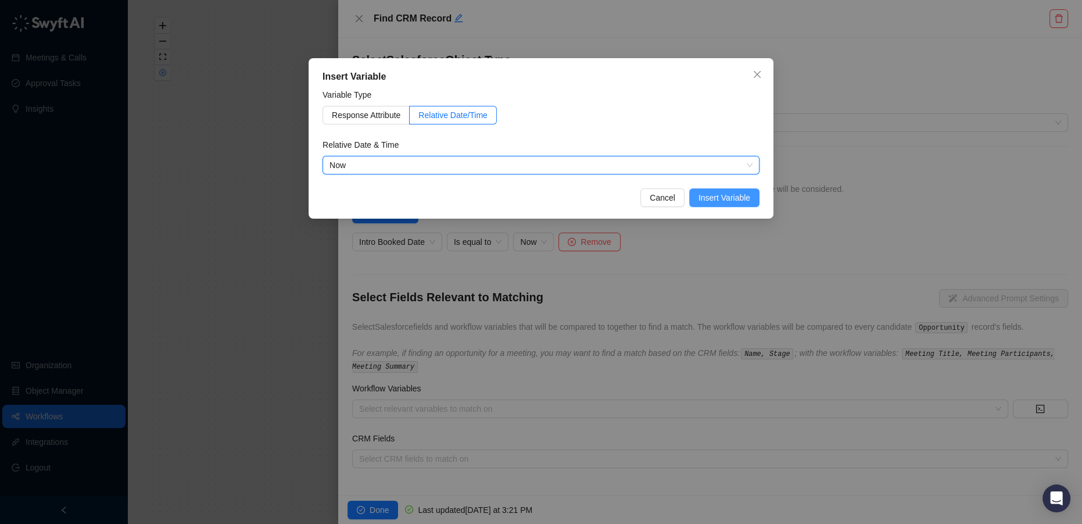
click at [718, 193] on span "Insert Variable" at bounding box center [724, 197] width 52 height 13
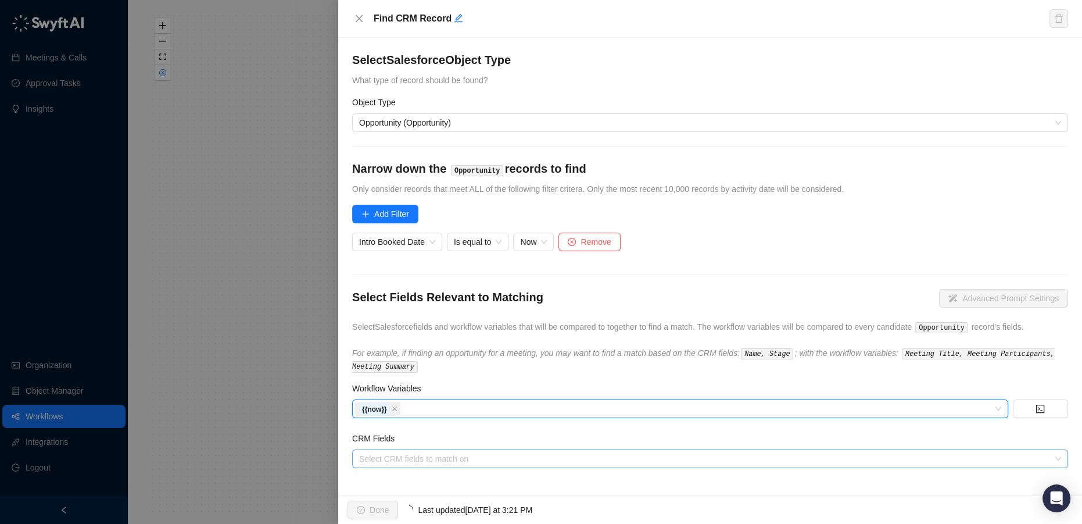
click at [497, 450] on div "Select CRM fields to match on" at bounding box center [710, 458] width 716 height 19
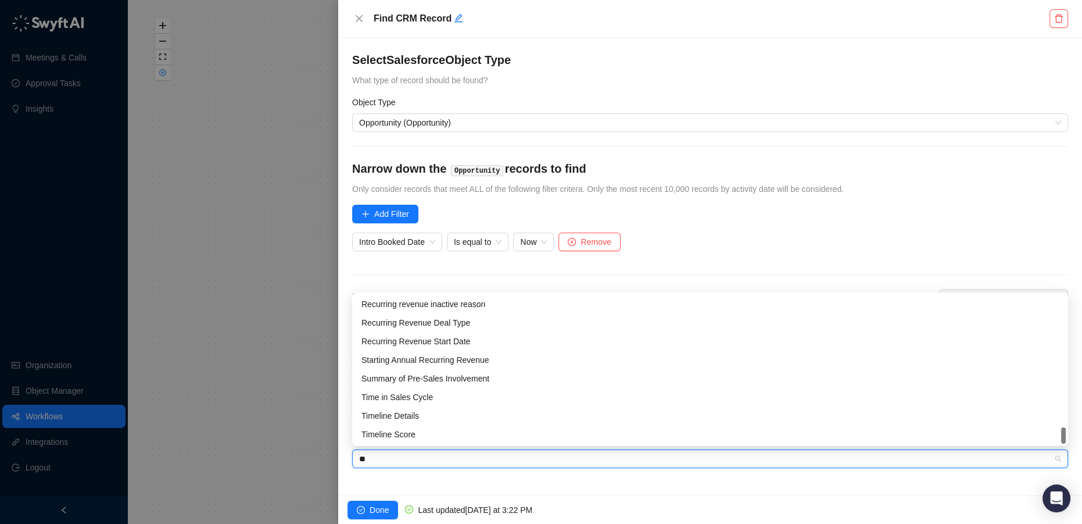
scroll to position [0, 0]
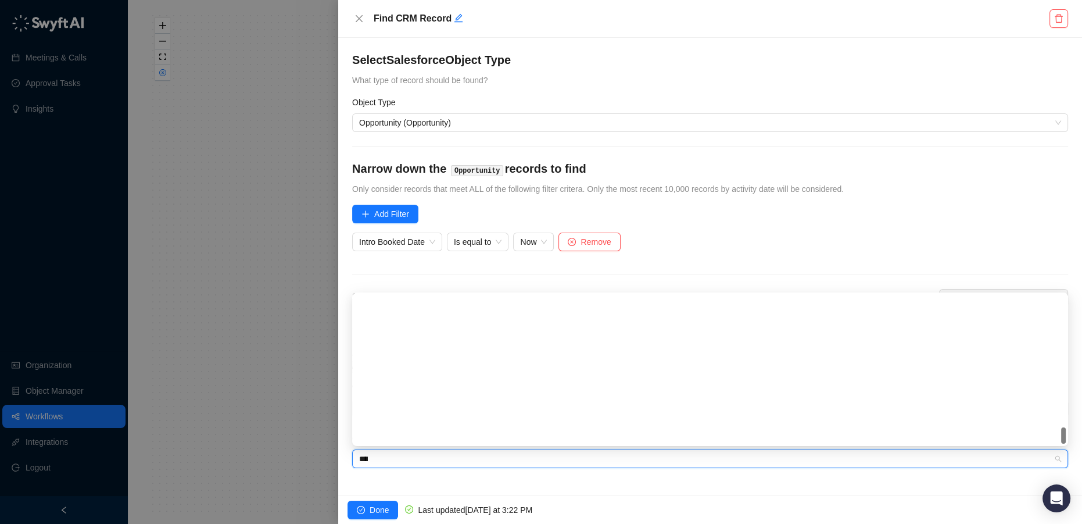
type input "*****"
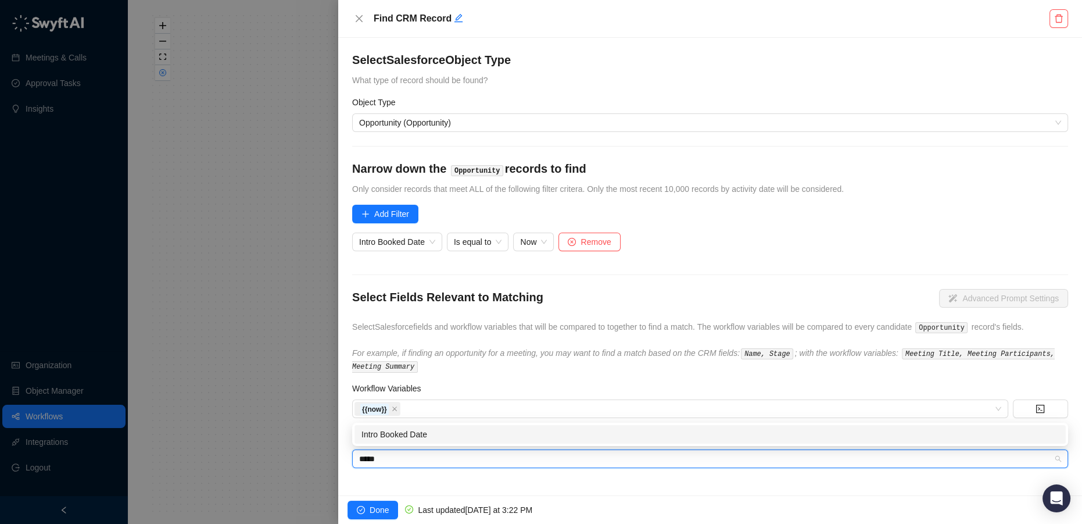
click at [422, 432] on div "Intro Booked Date" at bounding box center [709, 434] width 697 height 13
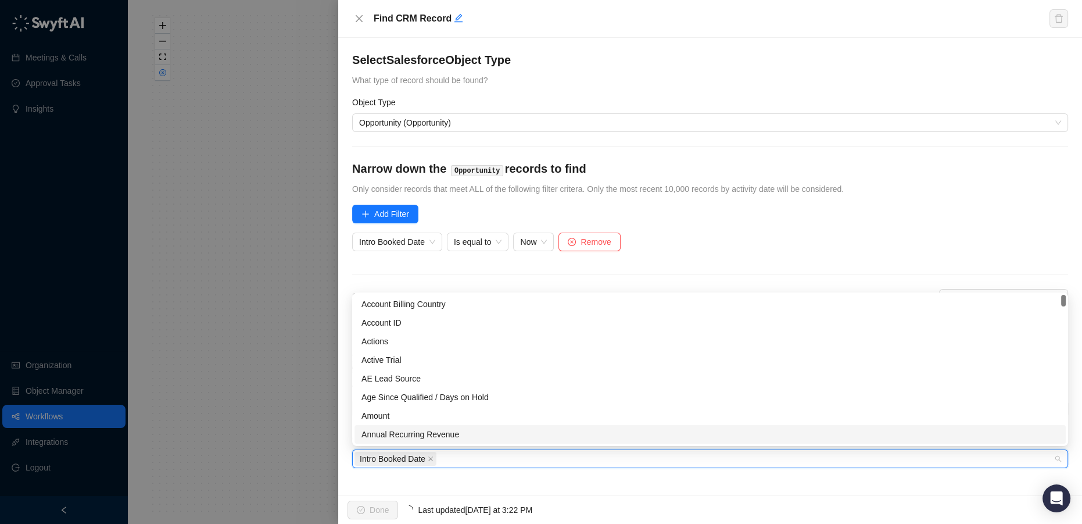
click at [558, 481] on div "Select Salesforce Object Type What type of record should be found? Object Type …" at bounding box center [710, 266] width 744 height 457
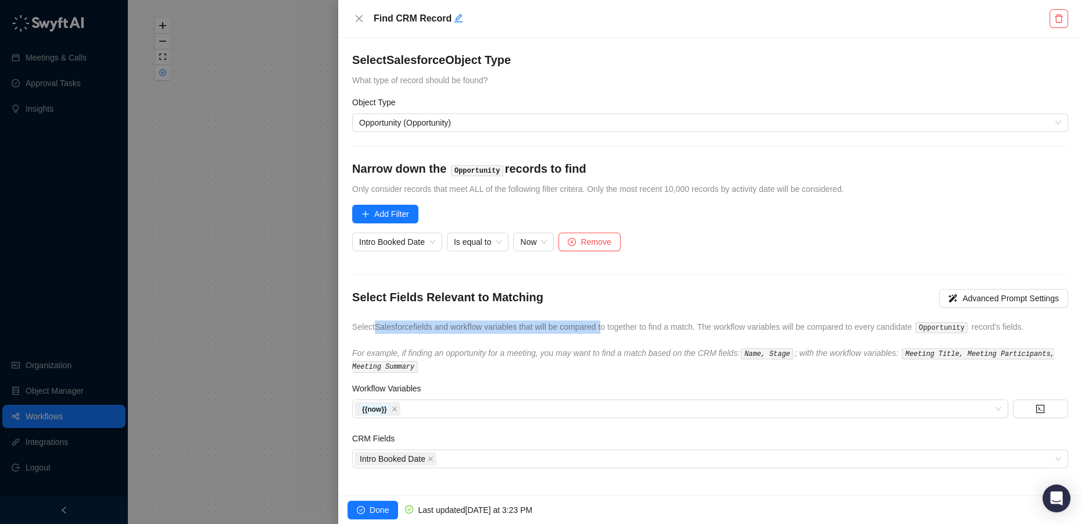
drag, startPoint x: 392, startPoint y: 325, endPoint x: 600, endPoint y: 332, distance: 207.5
click at [600, 332] on div "Select Fields Relevant to Matching Advanced Prompt Settings Select Salesforce f…" at bounding box center [710, 331] width 716 height 84
click at [373, 506] on span "Done" at bounding box center [379, 509] width 19 height 13
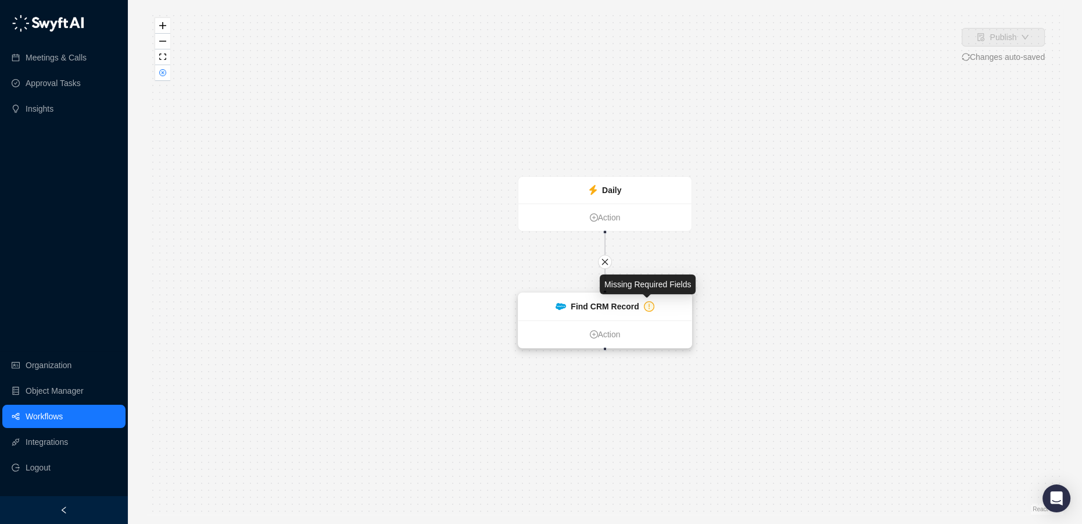
click at [647, 304] on icon "exclamation-circle" at bounding box center [648, 306] width 9 height 9
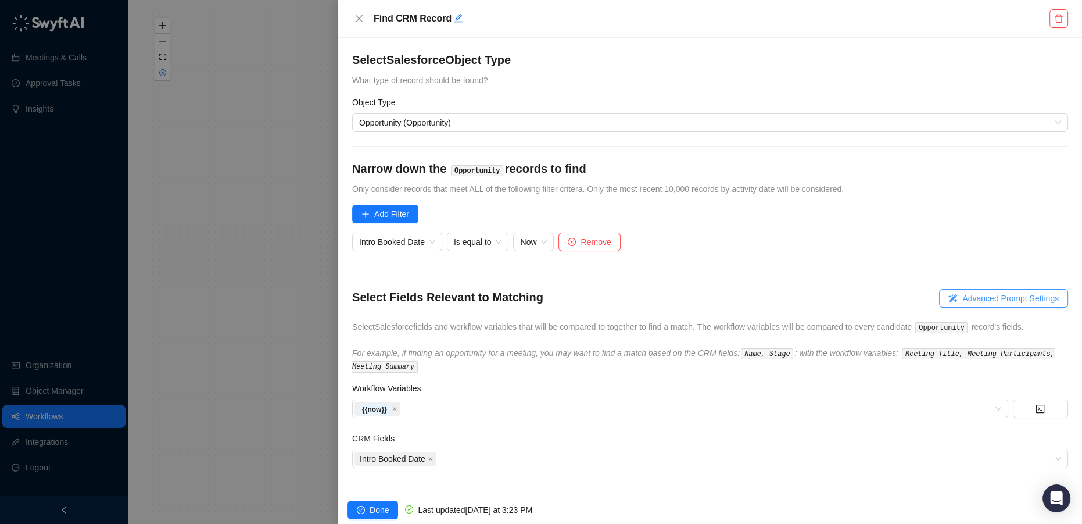
click at [982, 296] on span "Advanced Prompt Settings" at bounding box center [1010, 298] width 96 height 13
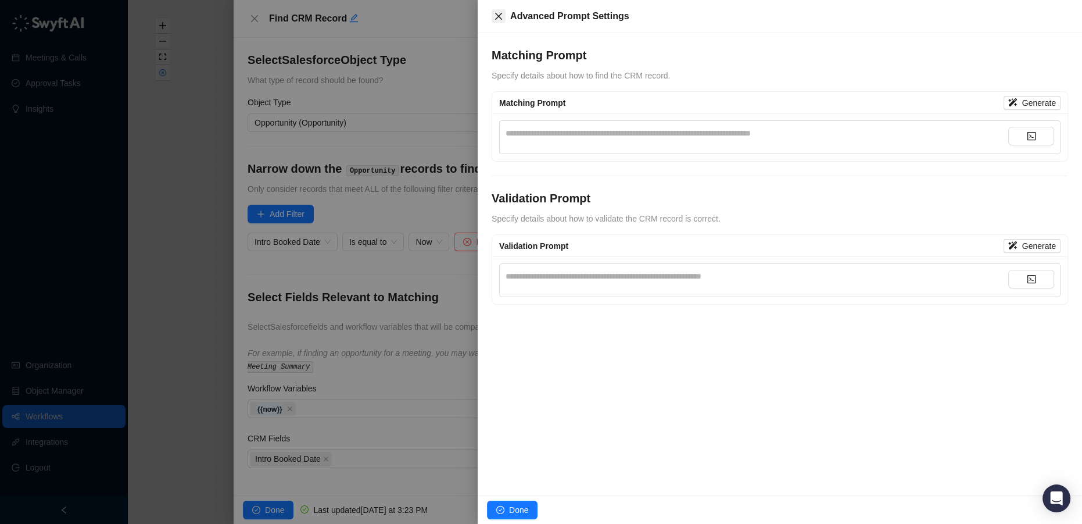
click at [493, 20] on button "Close" at bounding box center [499, 16] width 14 height 14
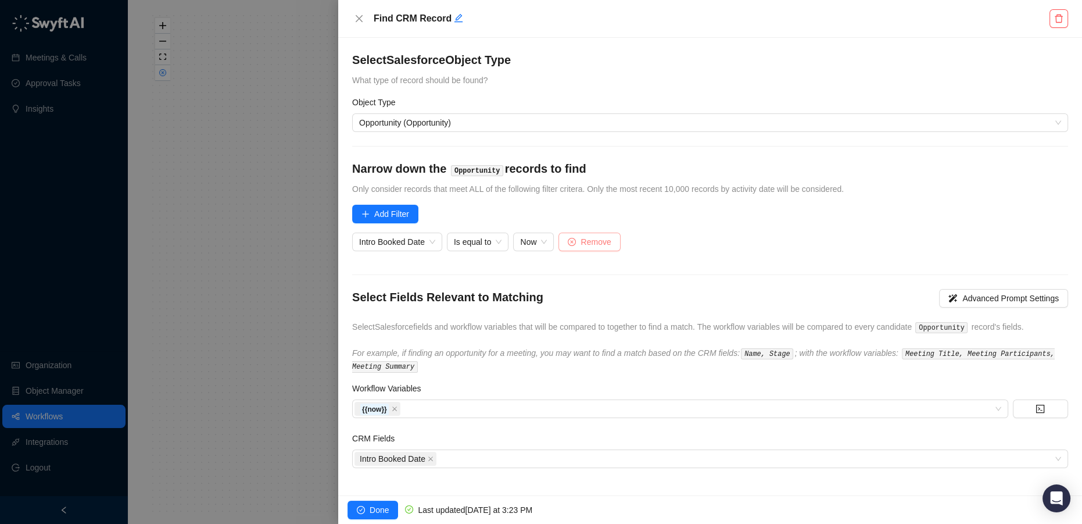
click at [587, 242] on span "Remove" at bounding box center [596, 241] width 30 height 13
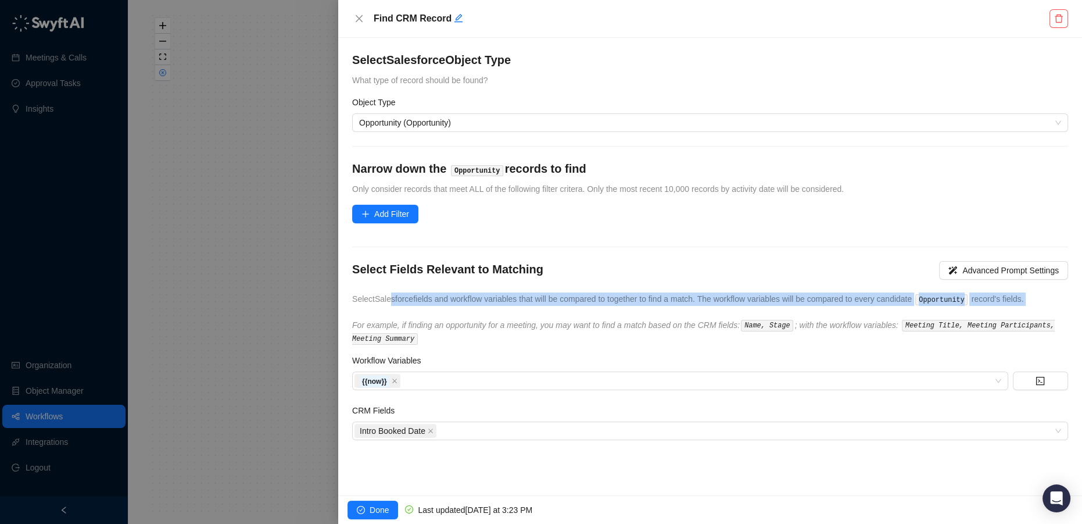
drag, startPoint x: 391, startPoint y: 300, endPoint x: 652, endPoint y: 311, distance: 261.1
click at [652, 311] on div "Select Fields Relevant to Matching Advanced Prompt Settings Select Salesforce f…" at bounding box center [710, 303] width 716 height 84
click at [655, 297] on span "Select Salesforce fields and workflow variables that will be compared to togeth…" at bounding box center [688, 298] width 672 height 9
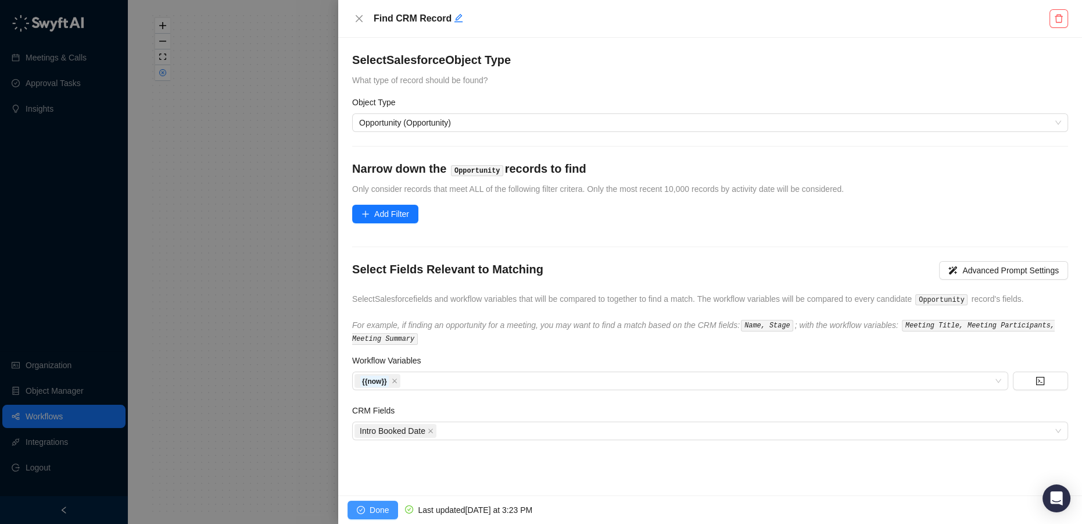
click at [380, 506] on span "Done" at bounding box center [379, 509] width 19 height 13
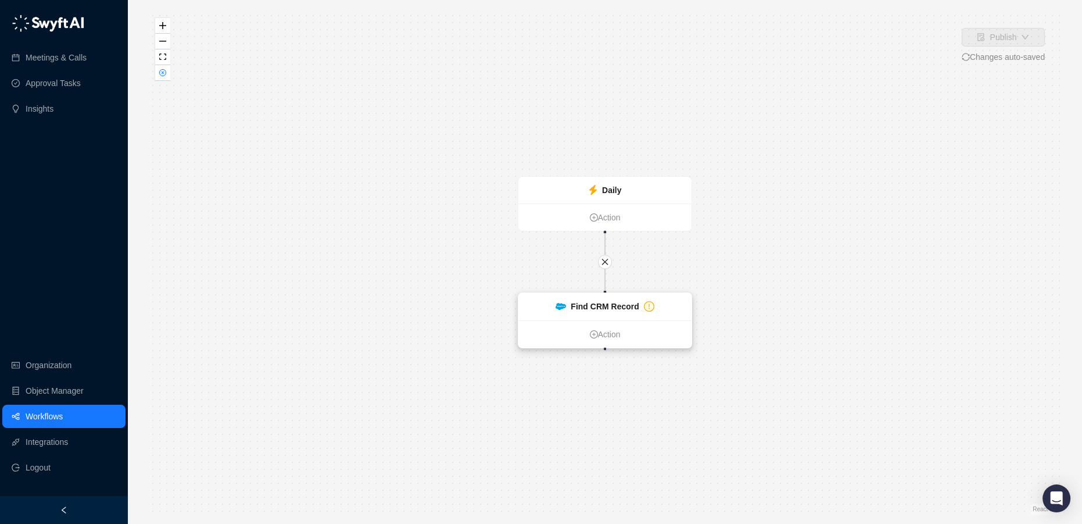
click at [607, 303] on strong "Find CRM Record" at bounding box center [605, 306] width 68 height 9
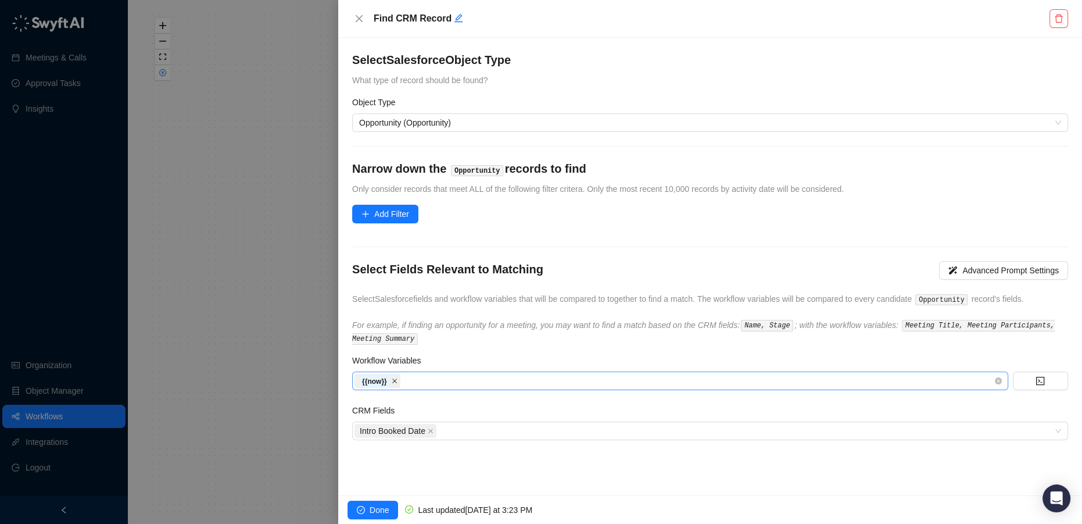
click at [392, 378] on icon "close" at bounding box center [394, 380] width 5 height 5
click at [428, 429] on icon "close" at bounding box center [431, 431] width 6 height 6
click at [377, 219] on span "Add Filter" at bounding box center [391, 213] width 35 height 13
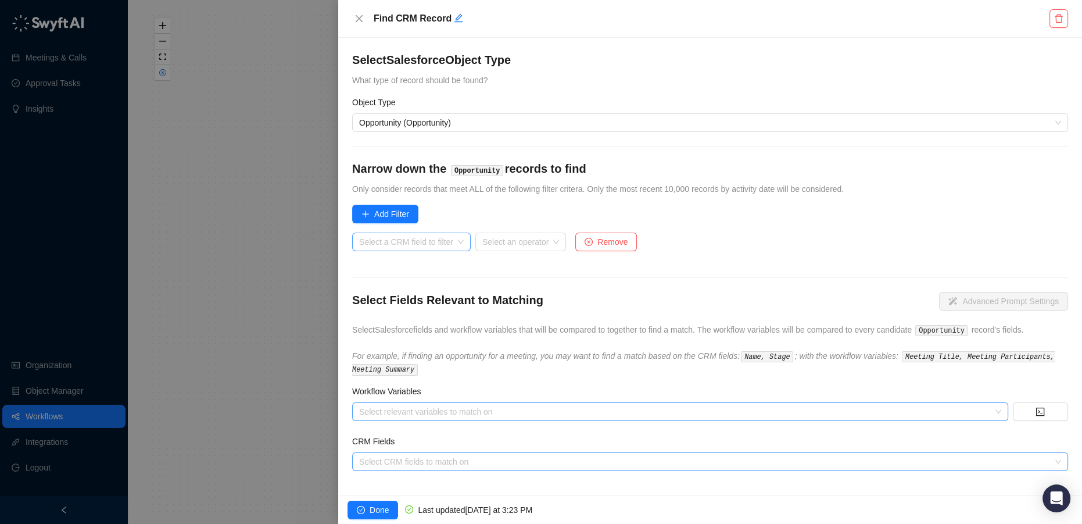
click at [411, 246] on input "search" at bounding box center [408, 241] width 98 height 17
type input "*******"
click at [501, 238] on input "search" at bounding box center [489, 241] width 70 height 17
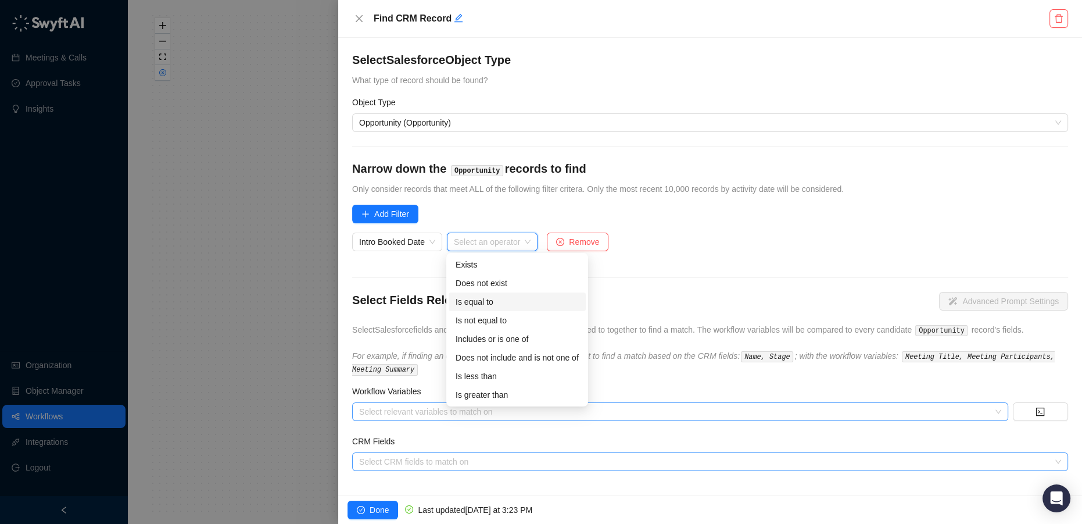
click at [501, 304] on div "Is equal to" at bounding box center [517, 301] width 123 height 13
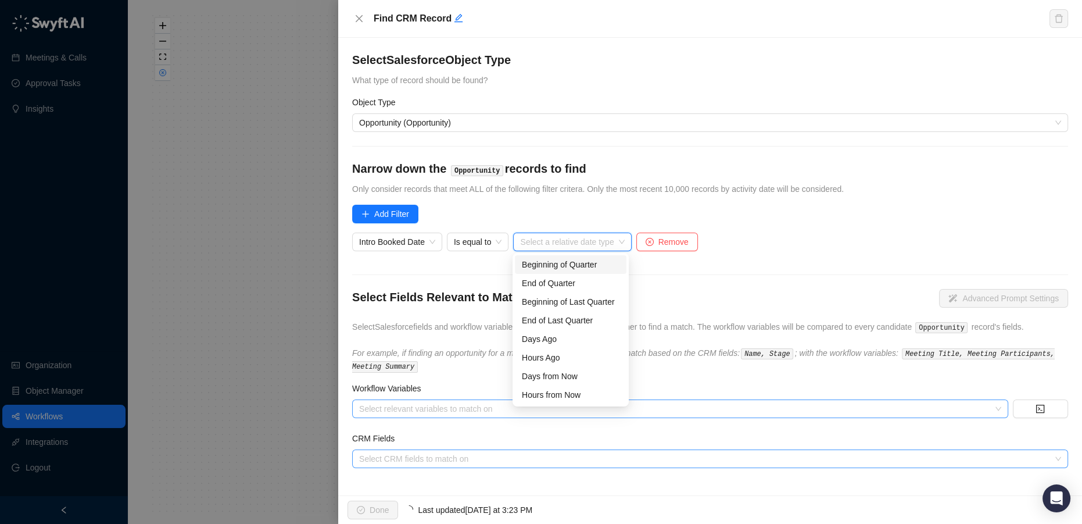
click at [556, 243] on input "search" at bounding box center [568, 241] width 97 height 17
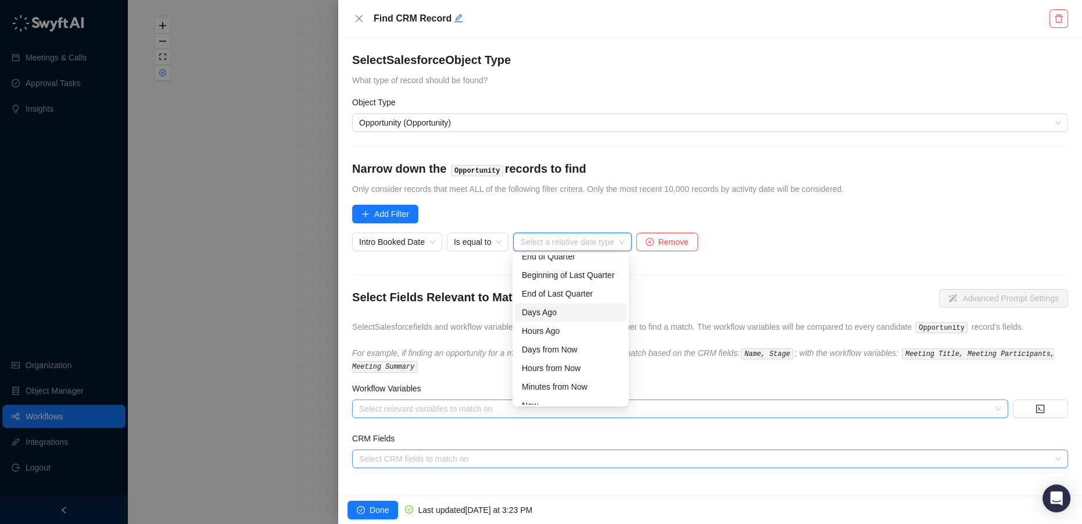
scroll to position [37, 0]
click at [550, 395] on div "Now" at bounding box center [571, 394] width 98 height 13
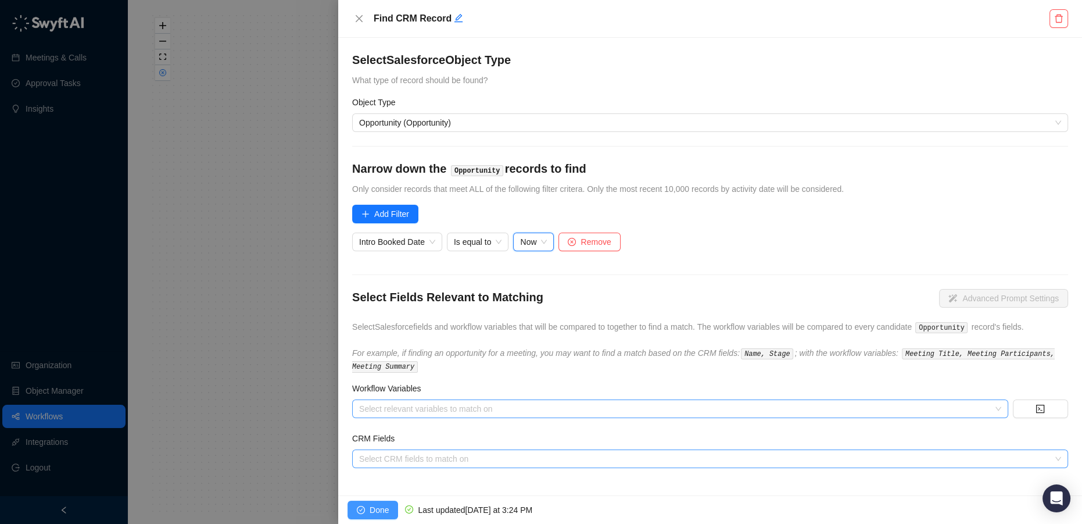
click at [379, 510] on span "Done" at bounding box center [379, 509] width 19 height 13
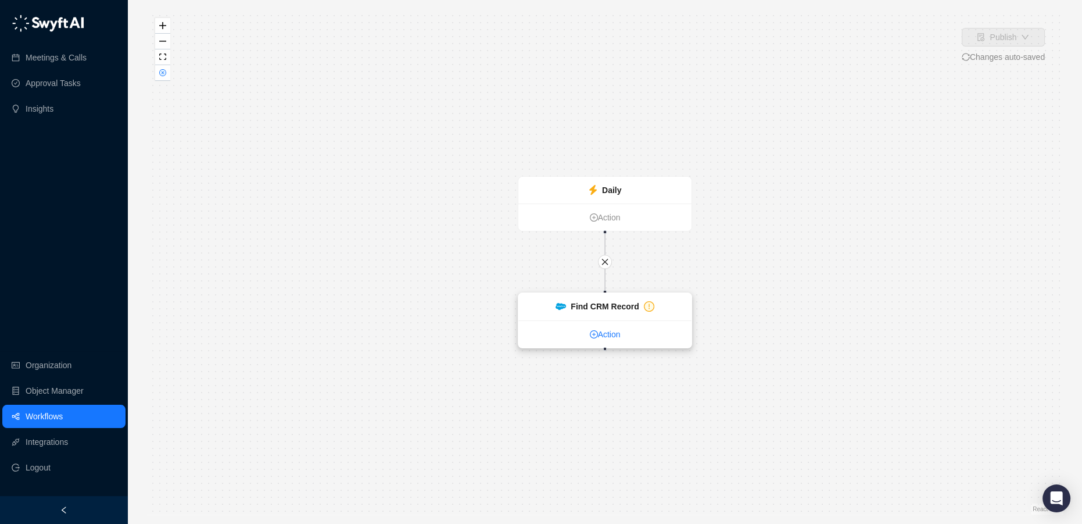
click at [607, 338] on link "Action" at bounding box center [604, 334] width 173 height 13
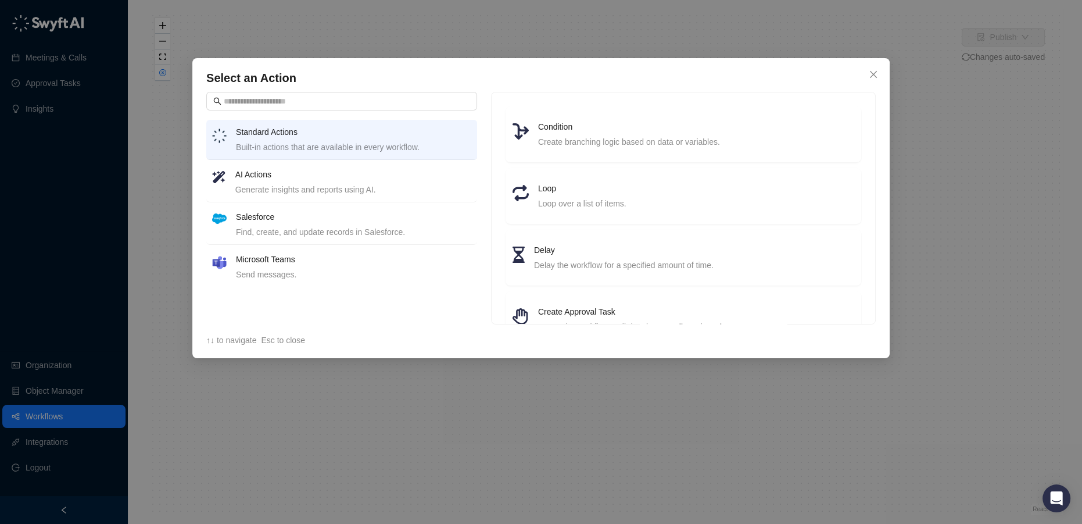
click at [329, 188] on div "Generate insights and reports using AI." at bounding box center [353, 189] width 236 height 13
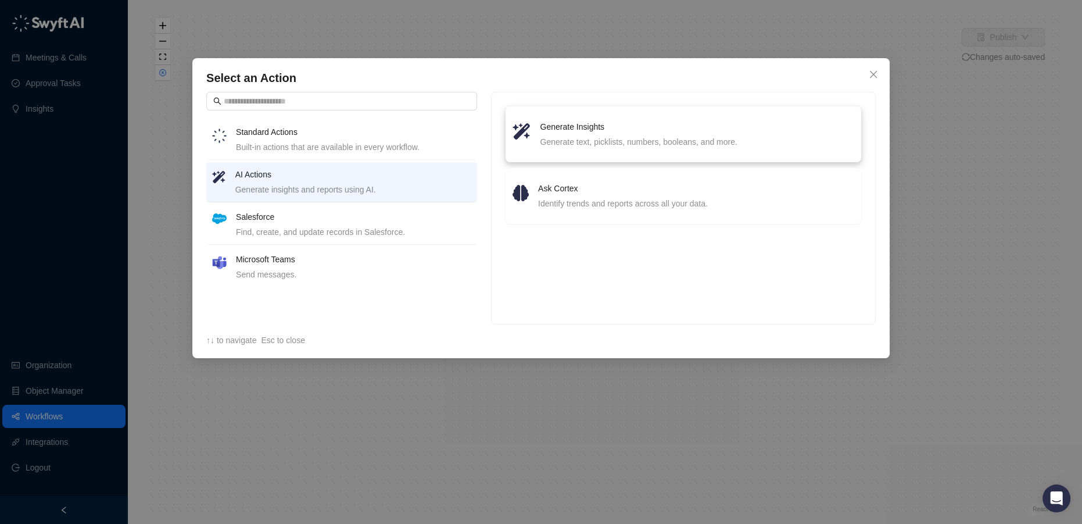
click at [594, 145] on div "Generate text, picklists, numbers, booleans, and more." at bounding box center [697, 141] width 314 height 13
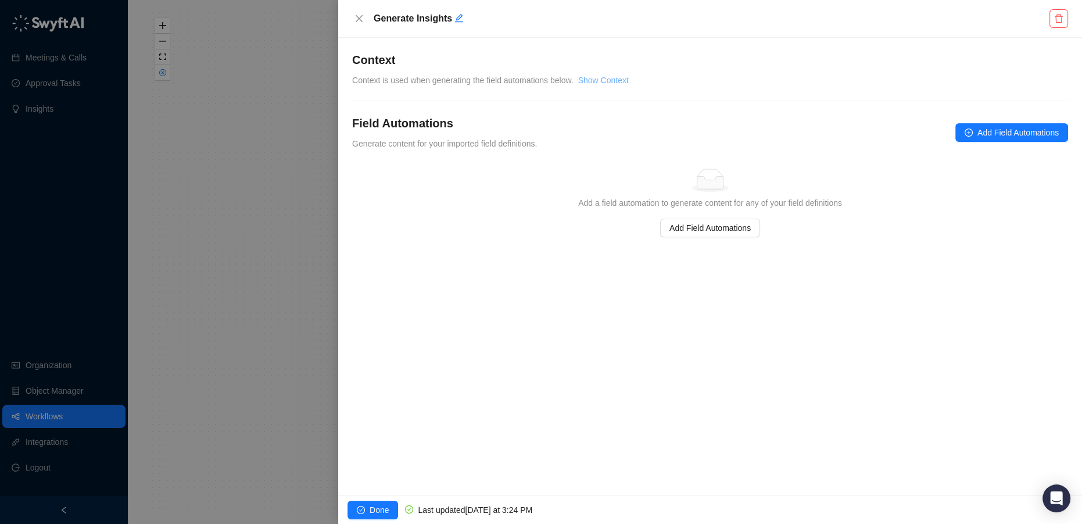
click at [603, 80] on link "Show Context" at bounding box center [603, 80] width 51 height 9
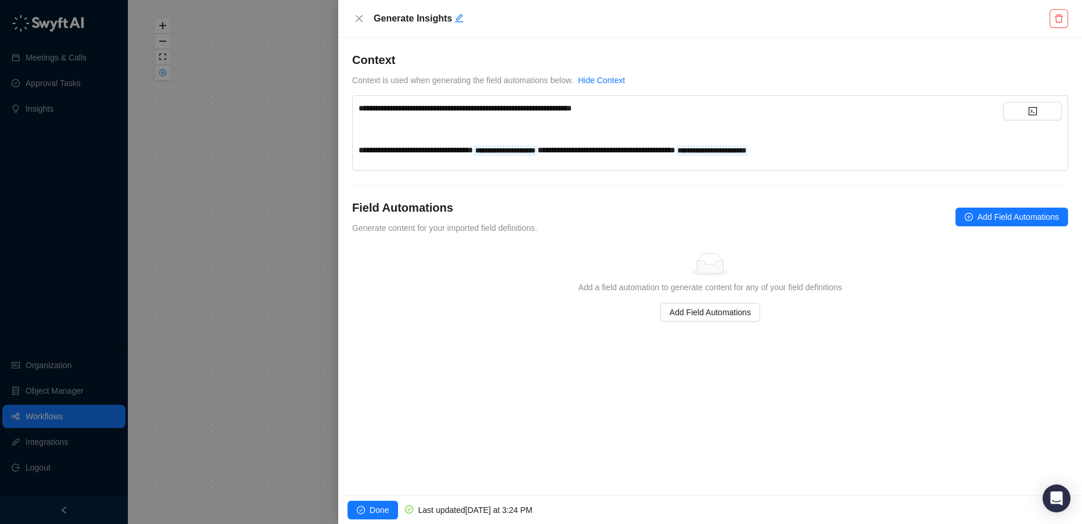
click at [458, 123] on div "﻿" at bounding box center [681, 129] width 644 height 13
click at [970, 210] on button "Add Field Automations" at bounding box center [1011, 216] width 113 height 19
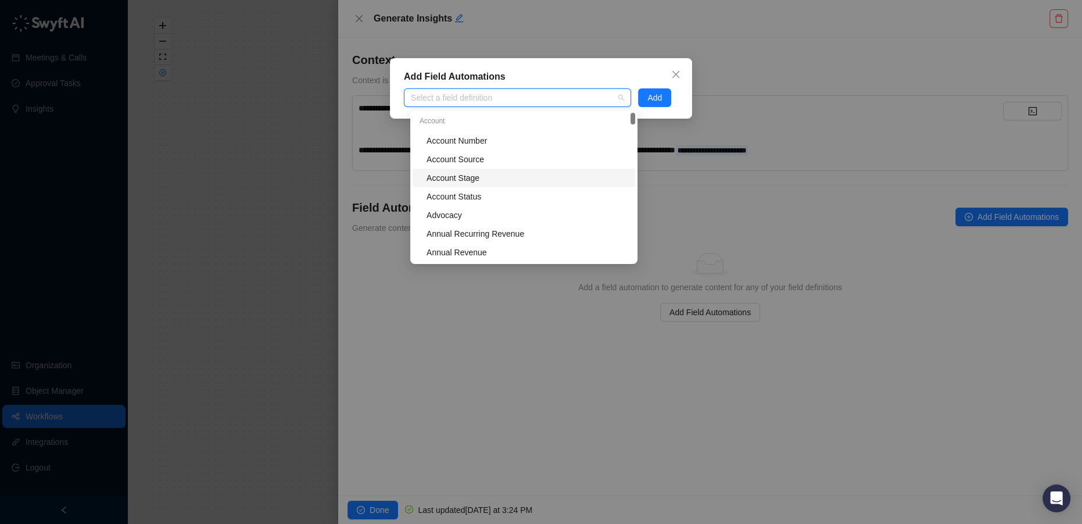
click at [740, 225] on div "Add Field Automations Select a field definition Add" at bounding box center [541, 262] width 1082 height 524
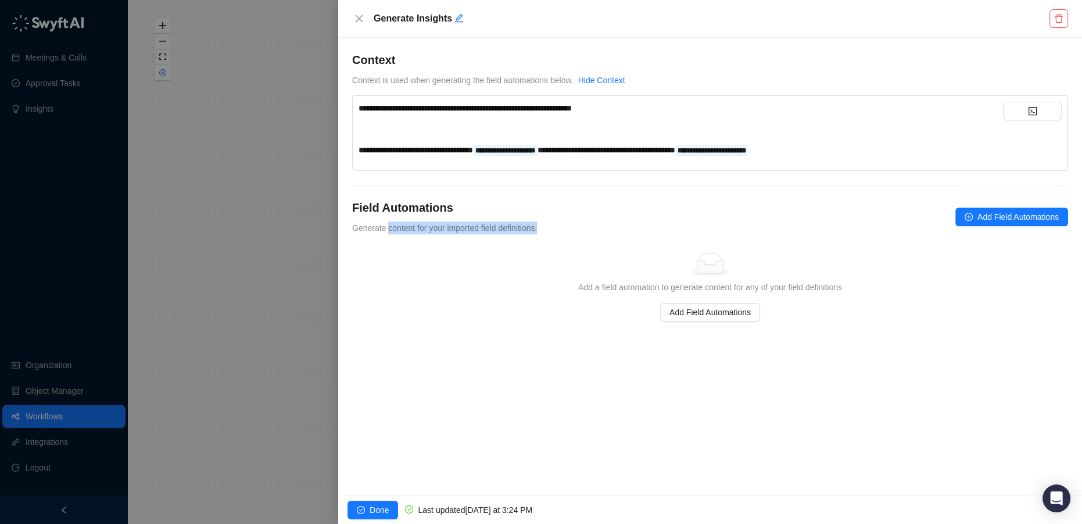
drag, startPoint x: 386, startPoint y: 226, endPoint x: 569, endPoint y: 233, distance: 183.8
click at [569, 233] on div "Field Automations Generate content for your imported field definitions. Add Fie…" at bounding box center [710, 216] width 716 height 35
click at [370, 522] on div "Done Last updated Today at 3:24 PM" at bounding box center [710, 509] width 744 height 28
click at [370, 515] on span "Done" at bounding box center [379, 509] width 19 height 13
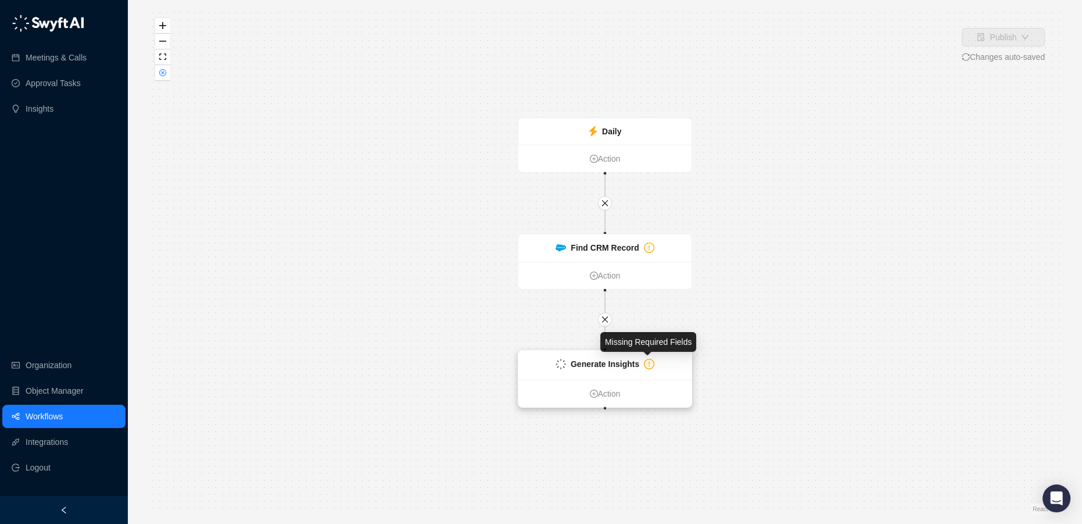
click at [645, 361] on icon "exclamation-circle" at bounding box center [649, 364] width 9 height 9
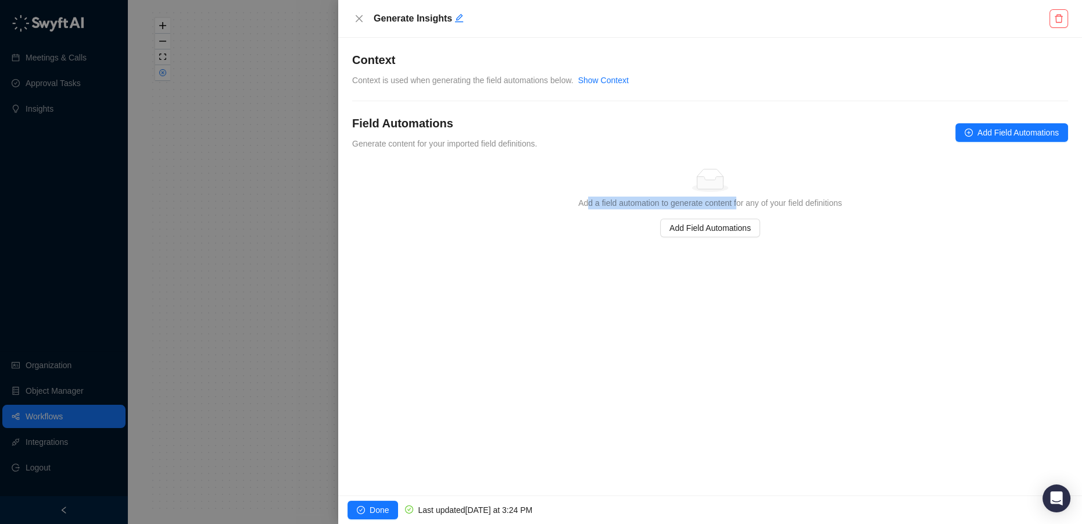
drag, startPoint x: 596, startPoint y: 202, endPoint x: 737, endPoint y: 206, distance: 140.7
click at [737, 206] on div "Add a field automation to generate content for any of your field definitions" at bounding box center [710, 202] width 707 height 13
click at [725, 226] on span "Add Field Automations" at bounding box center [709, 227] width 81 height 13
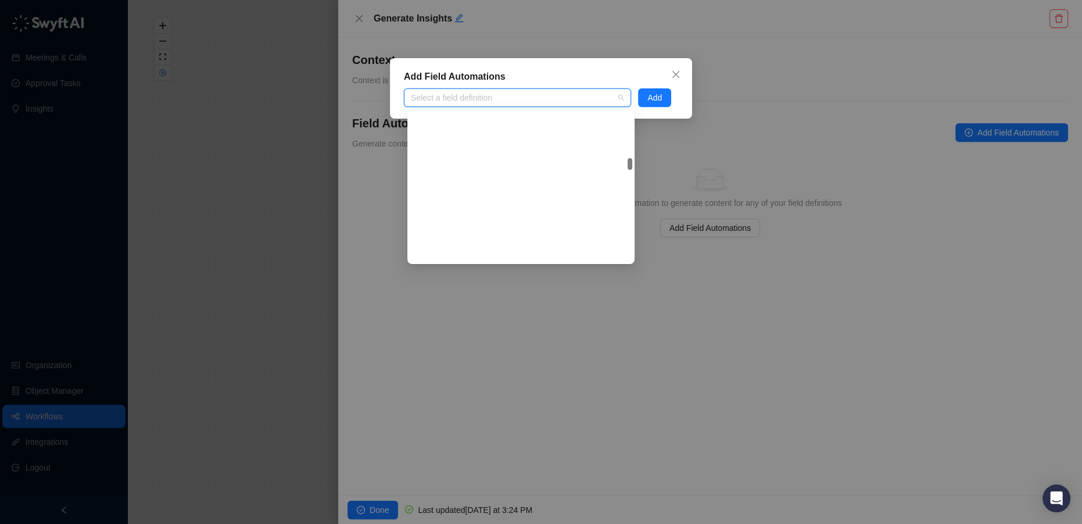
scroll to position [2535, 0]
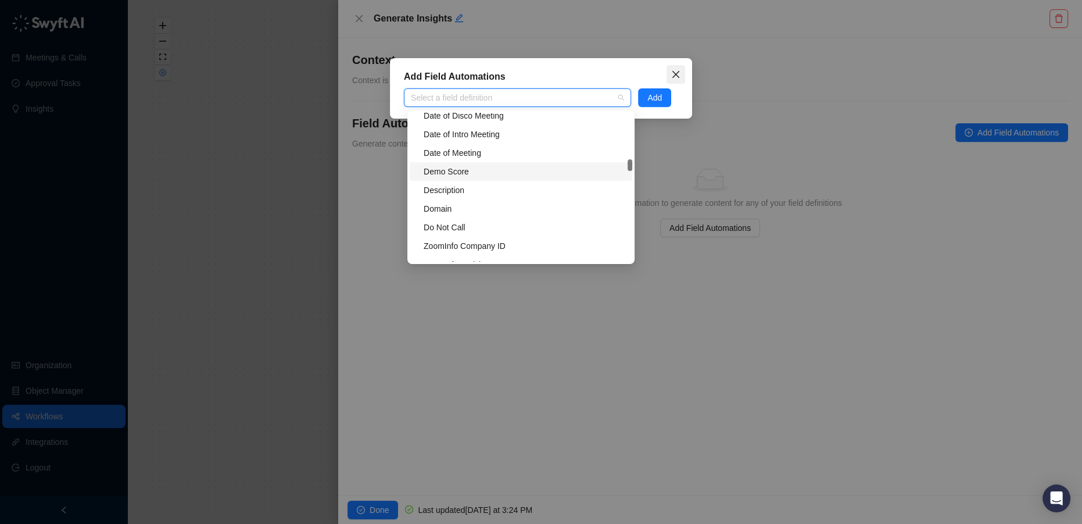
click at [679, 71] on icon "close" at bounding box center [675, 74] width 9 height 9
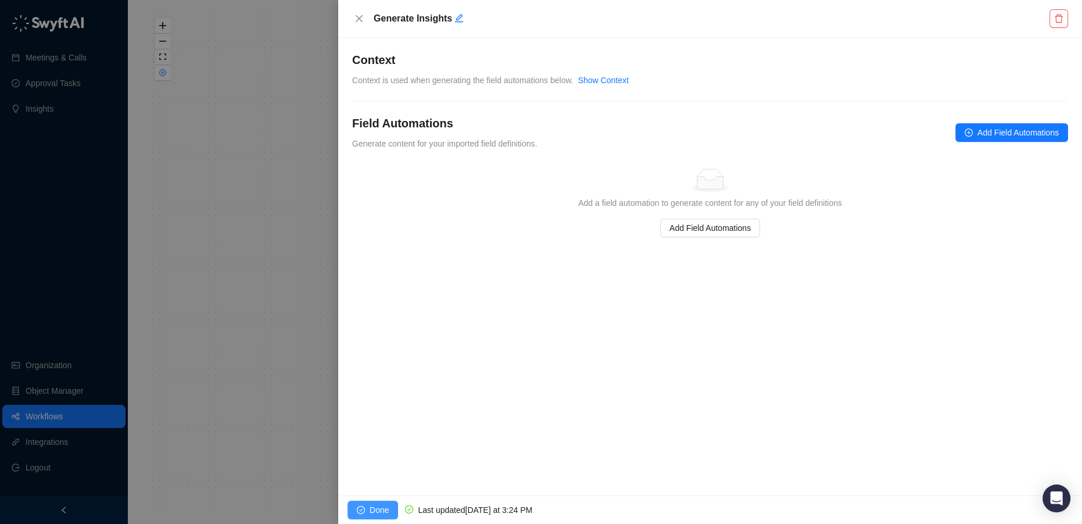
click at [378, 508] on span "Done" at bounding box center [379, 509] width 19 height 13
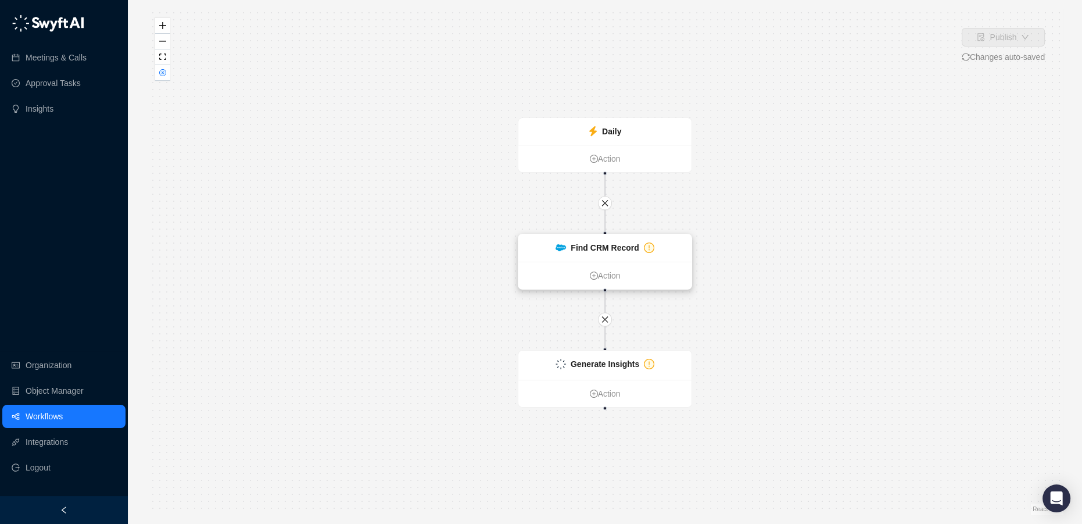
click at [650, 245] on icon "exclamation-circle" at bounding box center [648, 247] width 9 height 9
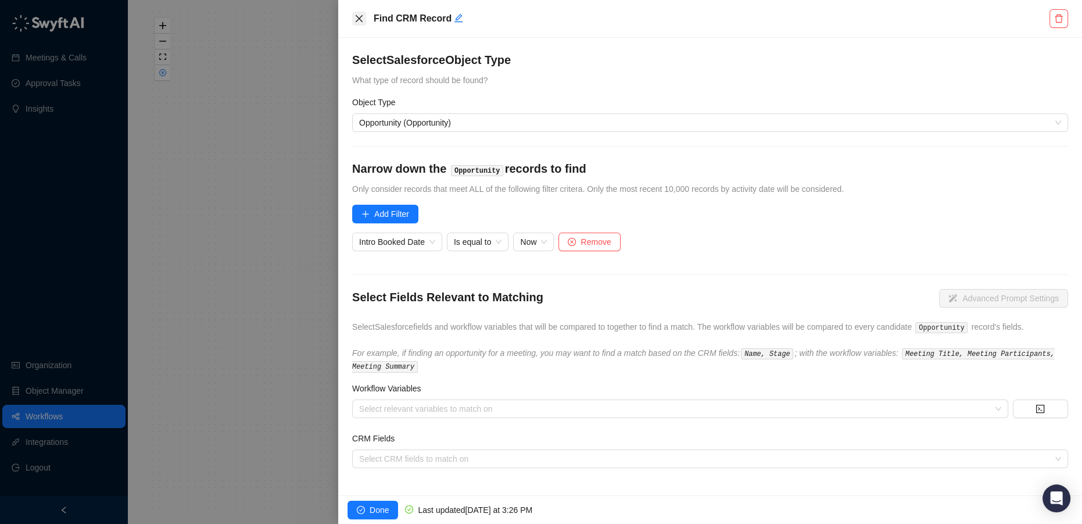
click at [363, 19] on icon "close" at bounding box center [358, 18] width 9 height 9
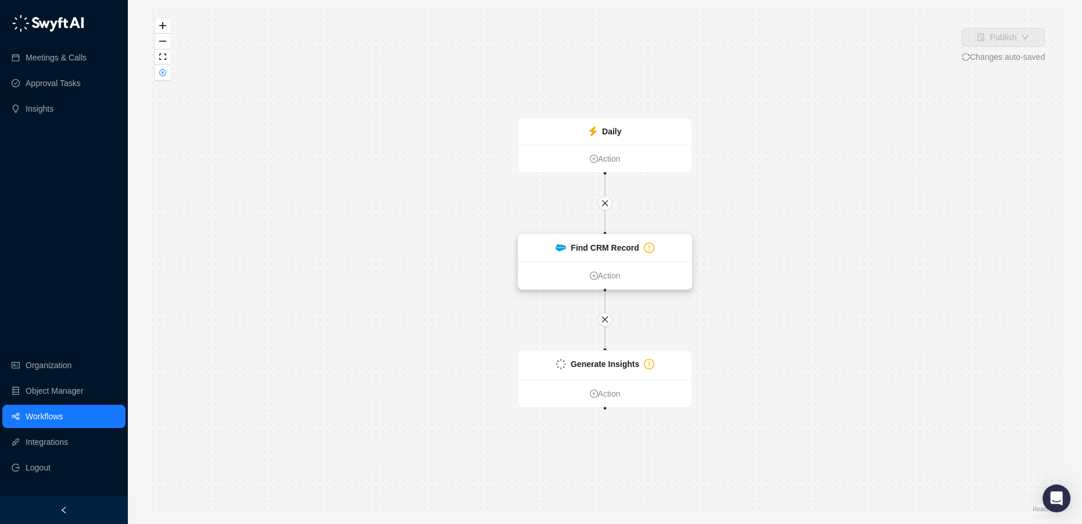
click at [612, 250] on strong "Find CRM Record" at bounding box center [605, 247] width 68 height 9
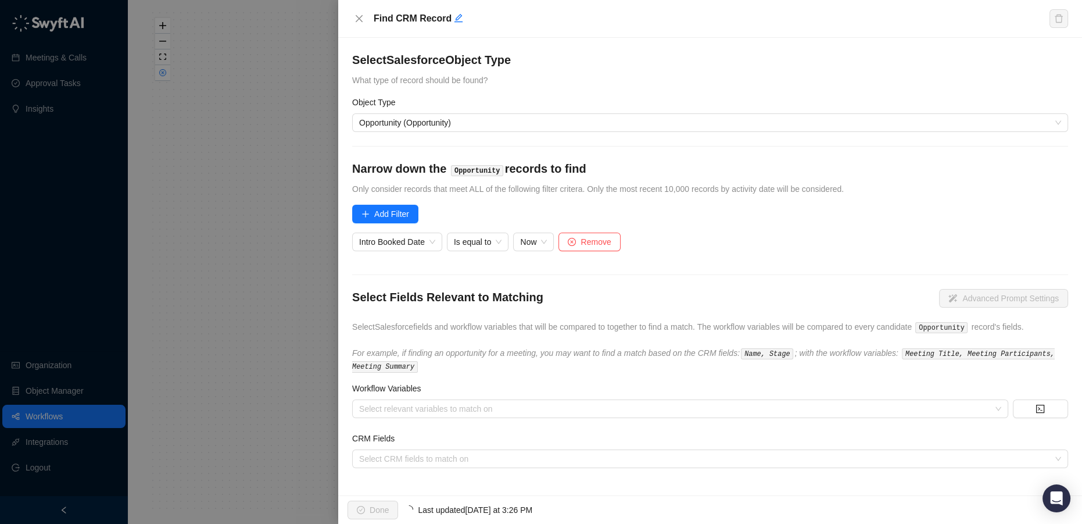
click at [251, 231] on div at bounding box center [541, 262] width 1082 height 524
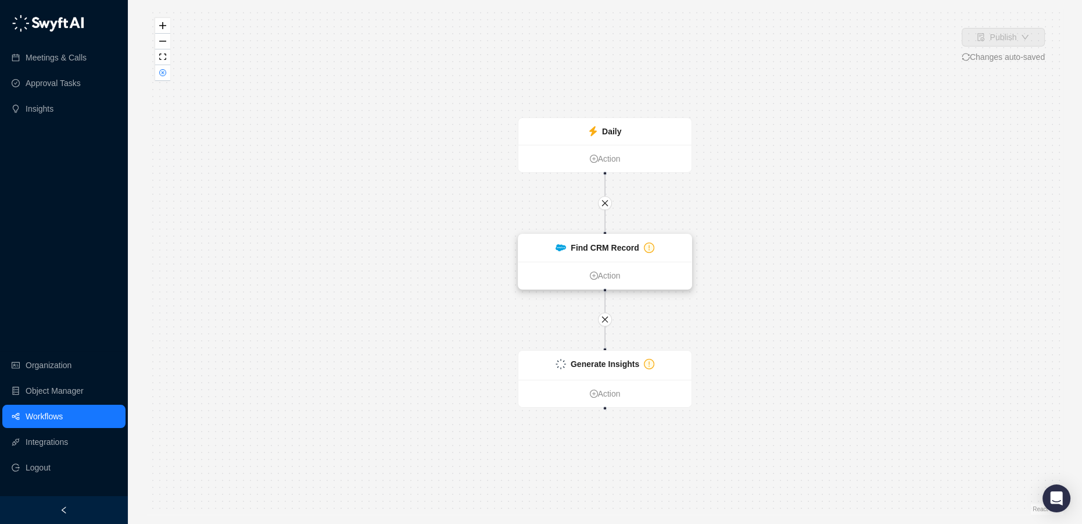
click at [600, 248] on strong "Find CRM Record" at bounding box center [605, 247] width 68 height 9
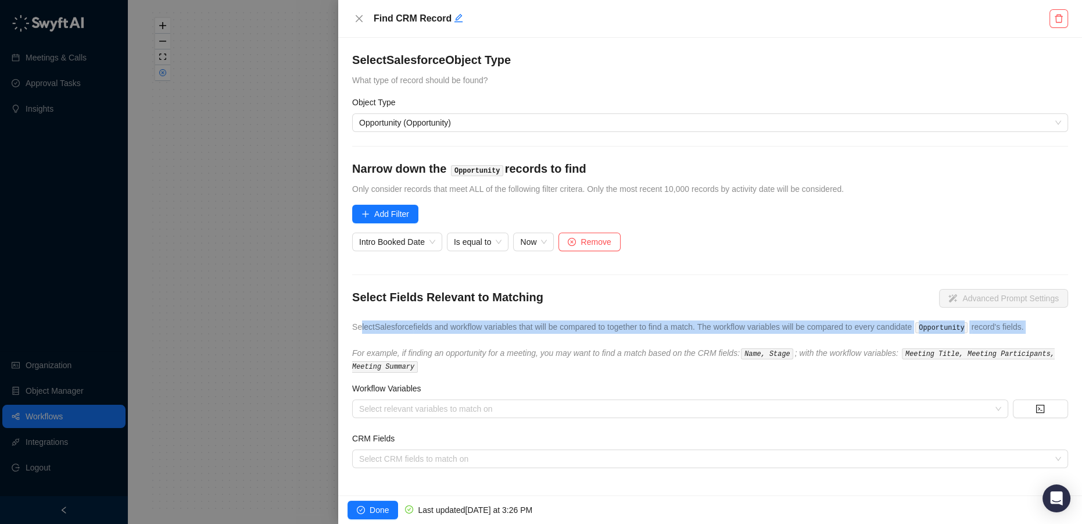
drag, startPoint x: 359, startPoint y: 325, endPoint x: 858, endPoint y: 342, distance: 499.5
click at [858, 342] on div "Select Fields Relevant to Matching Advanced Prompt Settings Select Salesforce f…" at bounding box center [710, 331] width 716 height 84
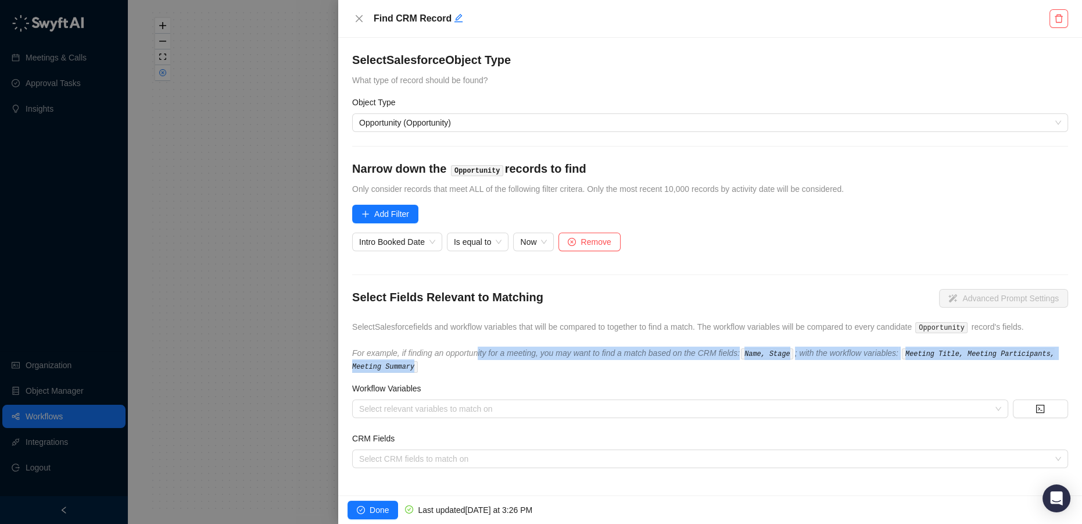
drag, startPoint x: 476, startPoint y: 356, endPoint x: 850, endPoint y: 364, distance: 373.7
click at [850, 364] on div "Select Fields Relevant to Matching Advanced Prompt Settings Select Salesforce f…" at bounding box center [710, 331] width 716 height 84
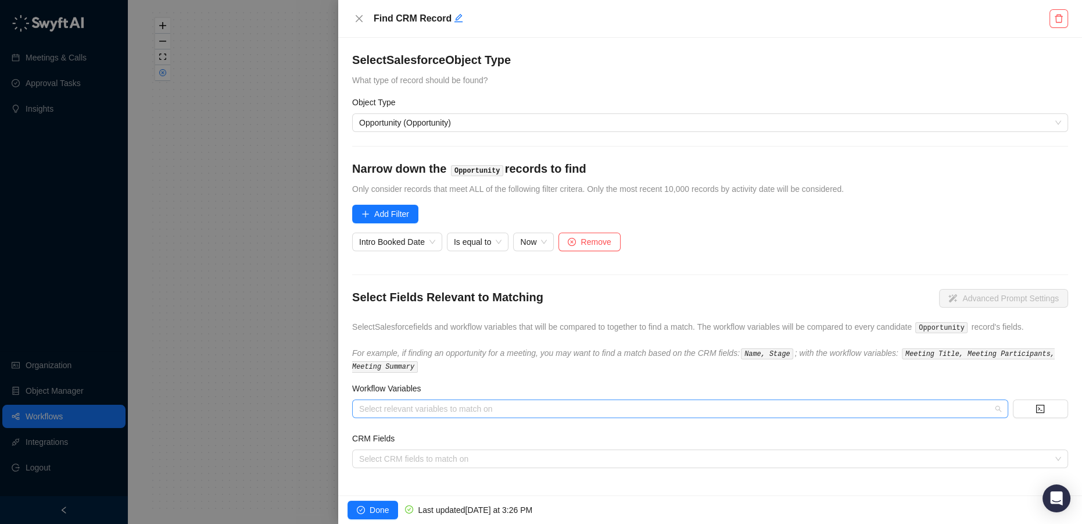
click at [463, 408] on div at bounding box center [673, 408] width 639 height 9
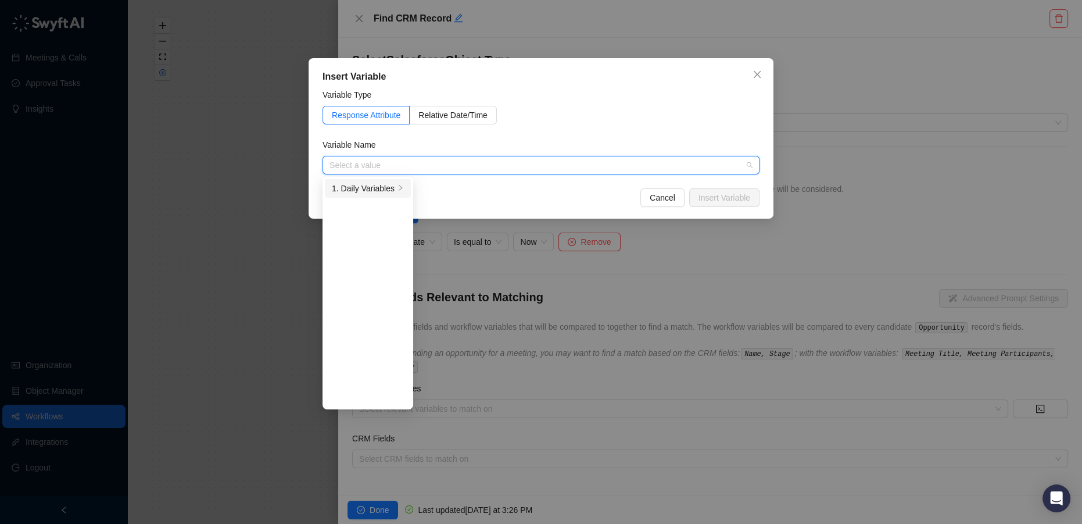
click at [369, 188] on div "1. Daily Variables" at bounding box center [363, 188] width 63 height 13
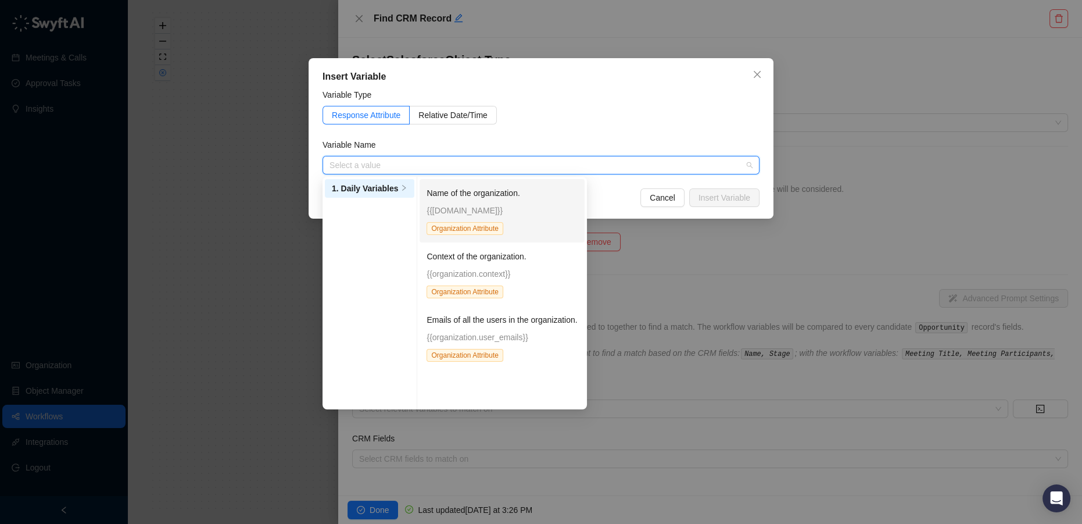
click at [457, 204] on p "{{organization.name}}" at bounding box center [502, 210] width 151 height 13
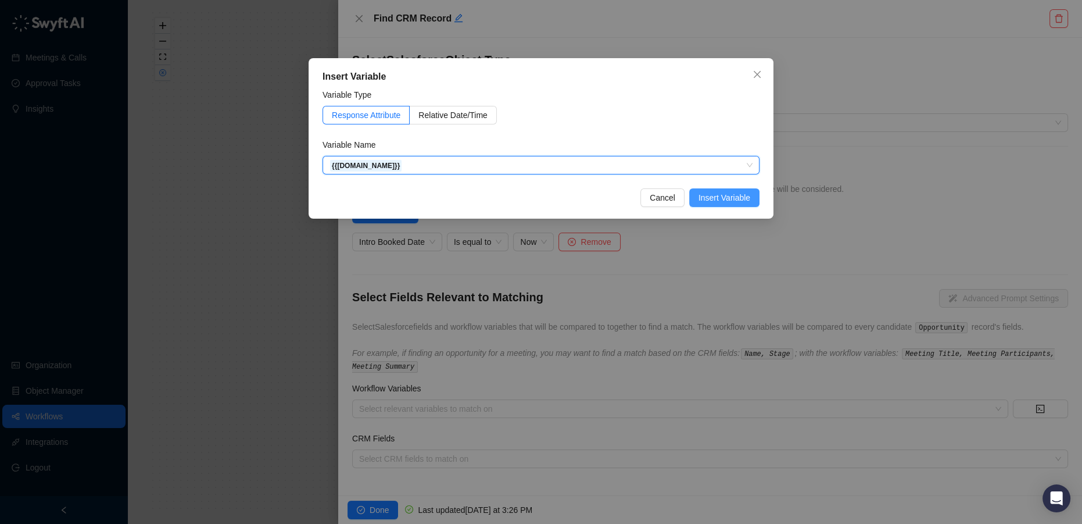
click at [734, 196] on span "Insert Variable" at bounding box center [724, 197] width 52 height 13
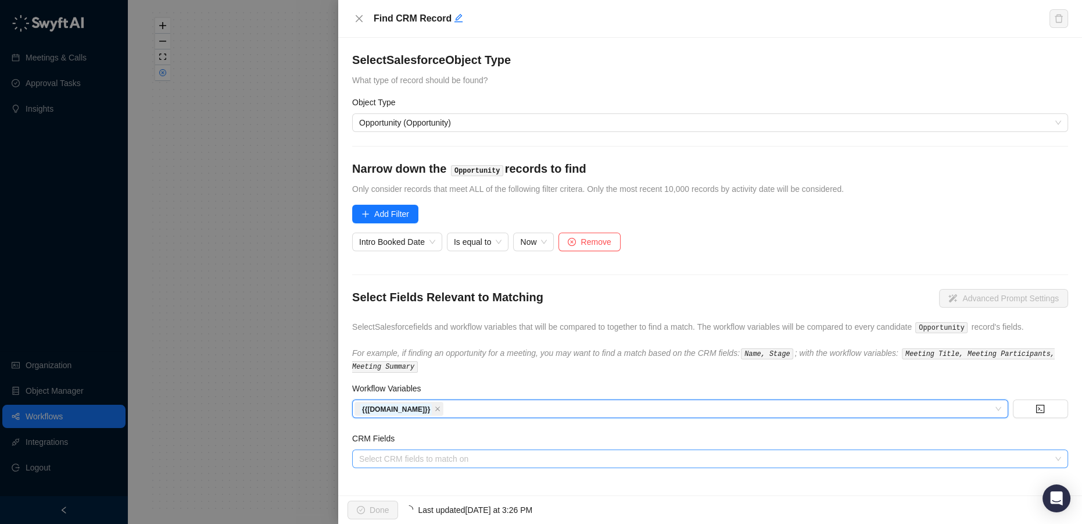
click at [490, 450] on div "Select CRM fields to match on" at bounding box center [710, 458] width 716 height 19
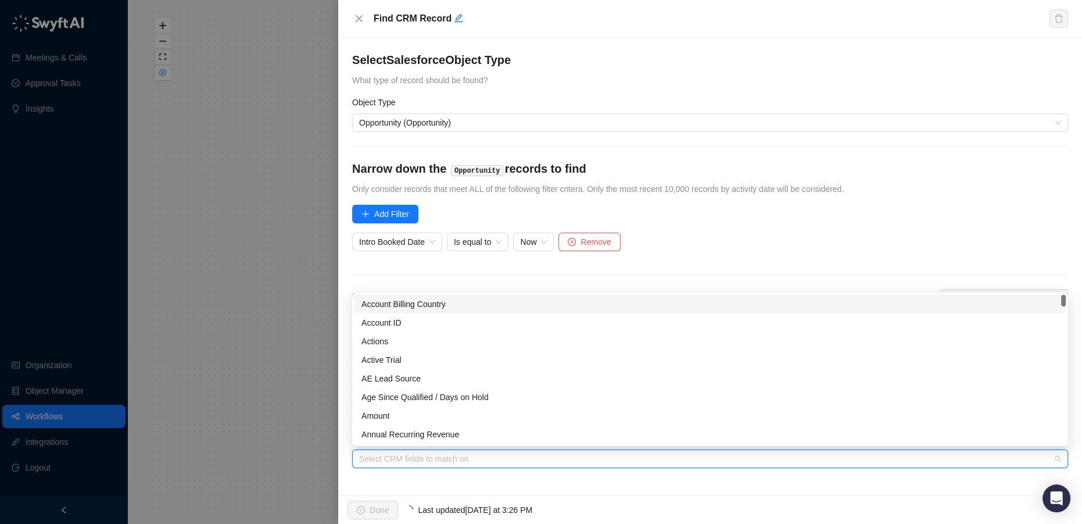
click at [451, 300] on div "Account Billing Country" at bounding box center [709, 304] width 697 height 13
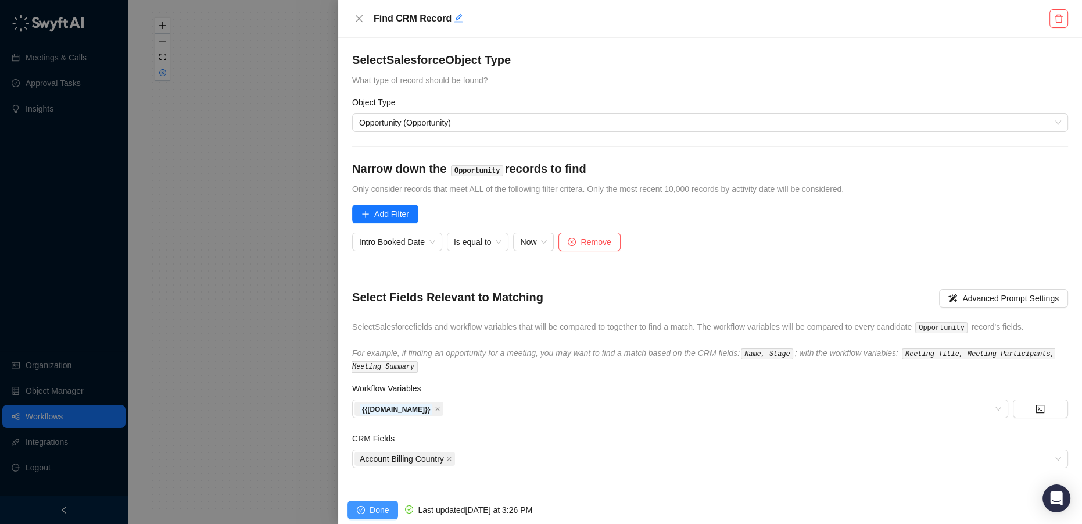
click at [371, 508] on span "Done" at bounding box center [379, 509] width 19 height 13
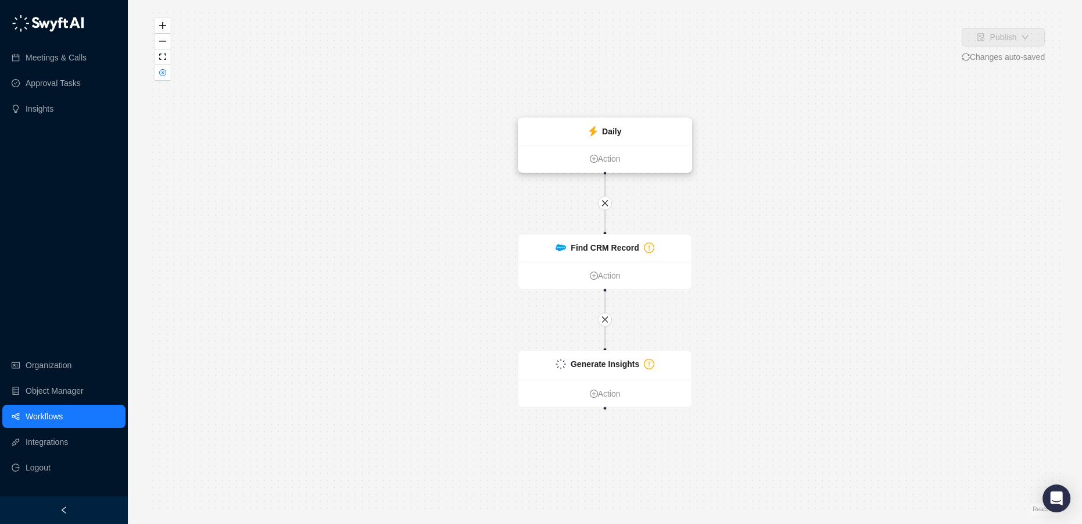
click at [618, 132] on strong "Daily" at bounding box center [611, 131] width 19 height 9
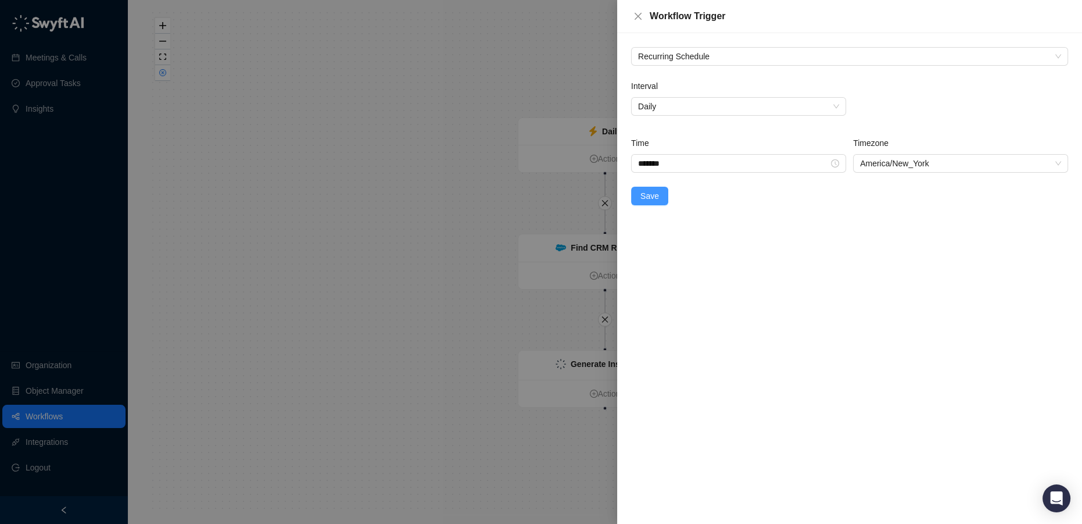
click at [655, 199] on span "Save" at bounding box center [649, 195] width 19 height 13
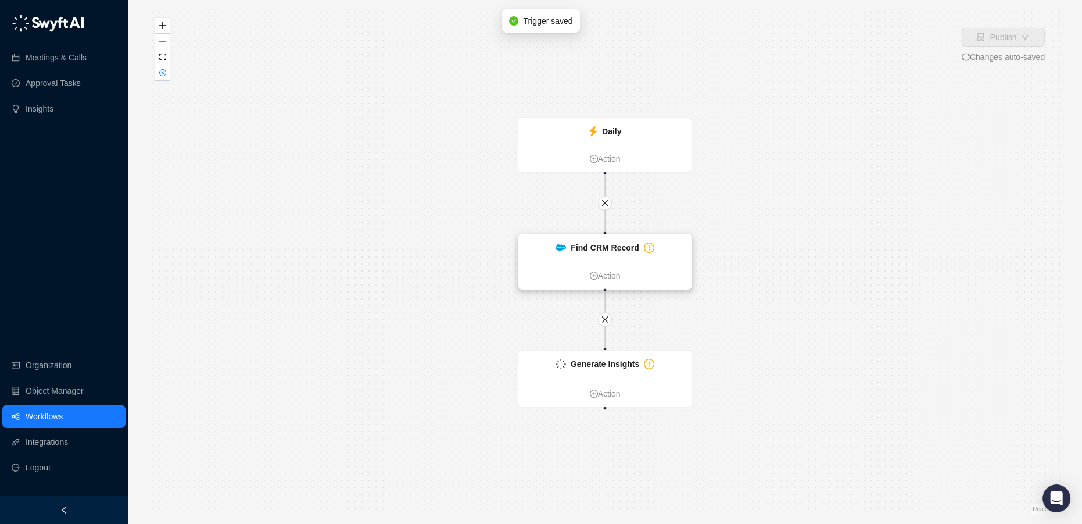
click at [621, 249] on strong "Find CRM Record" at bounding box center [605, 247] width 68 height 9
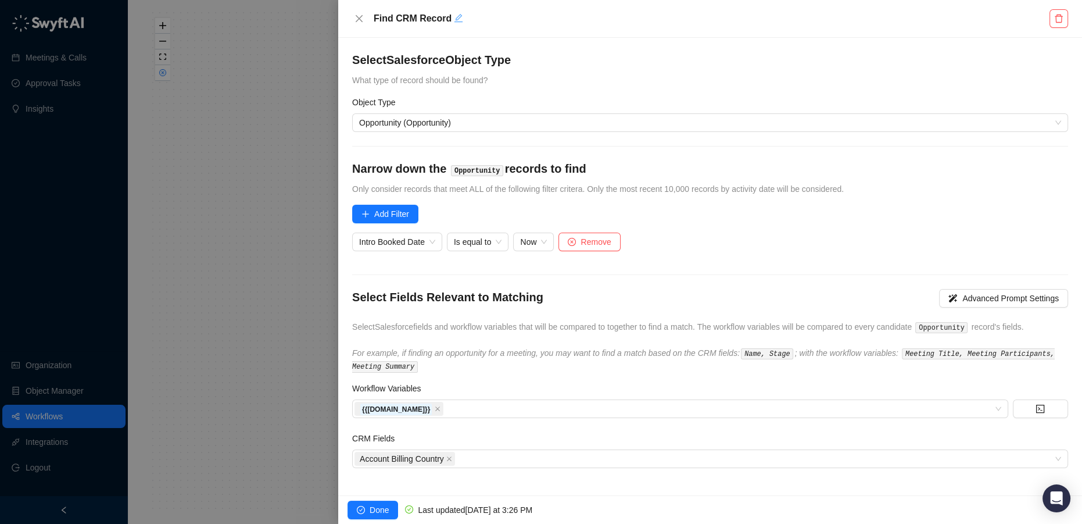
click at [456, 20] on icon "edit" at bounding box center [458, 17] width 9 height 9
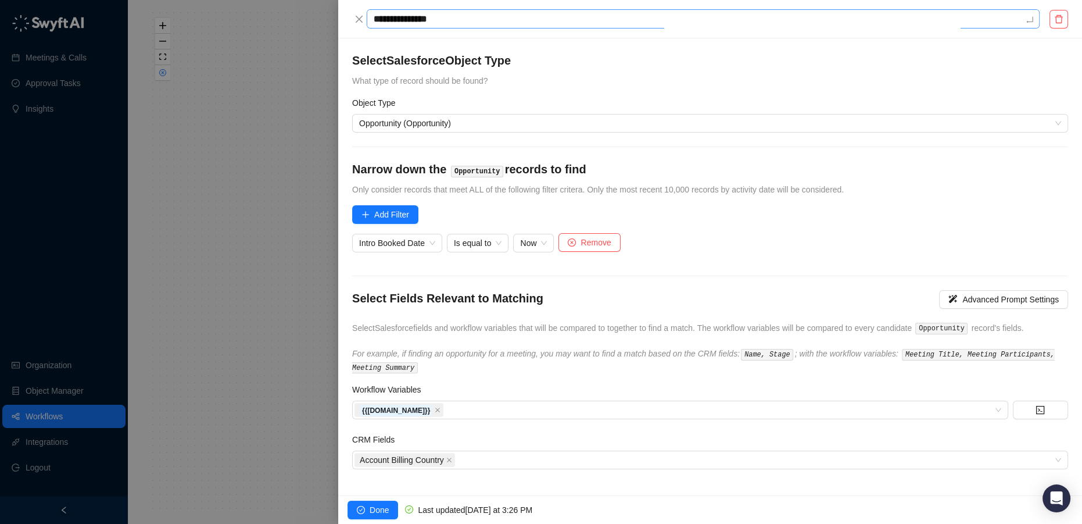
drag, startPoint x: 455, startPoint y: 20, endPoint x: 370, endPoint y: 18, distance: 84.9
click at [370, 18] on textarea "**********" at bounding box center [703, 18] width 673 height 19
type textarea "*"
type textarea "**"
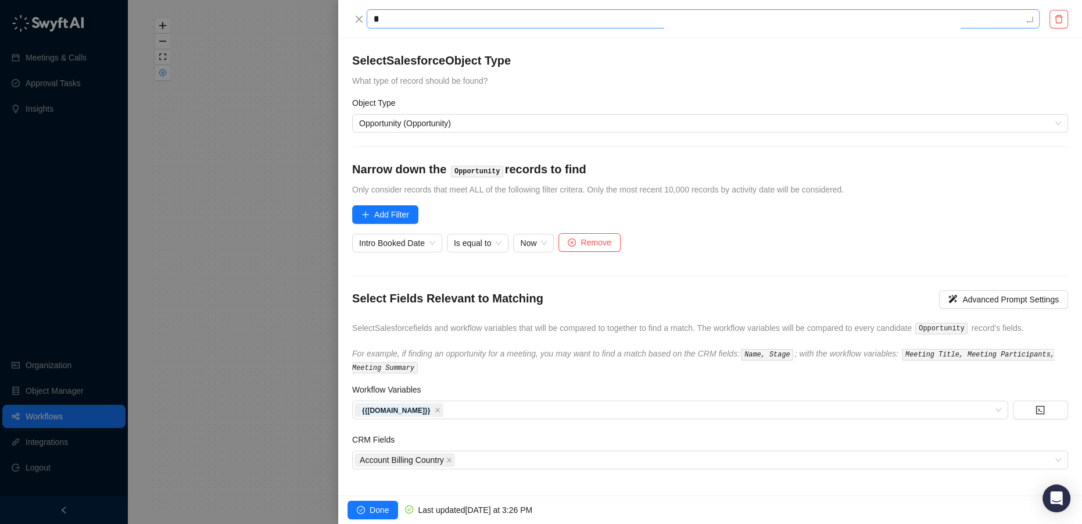
type textarea "**"
type textarea "***"
type textarea "****"
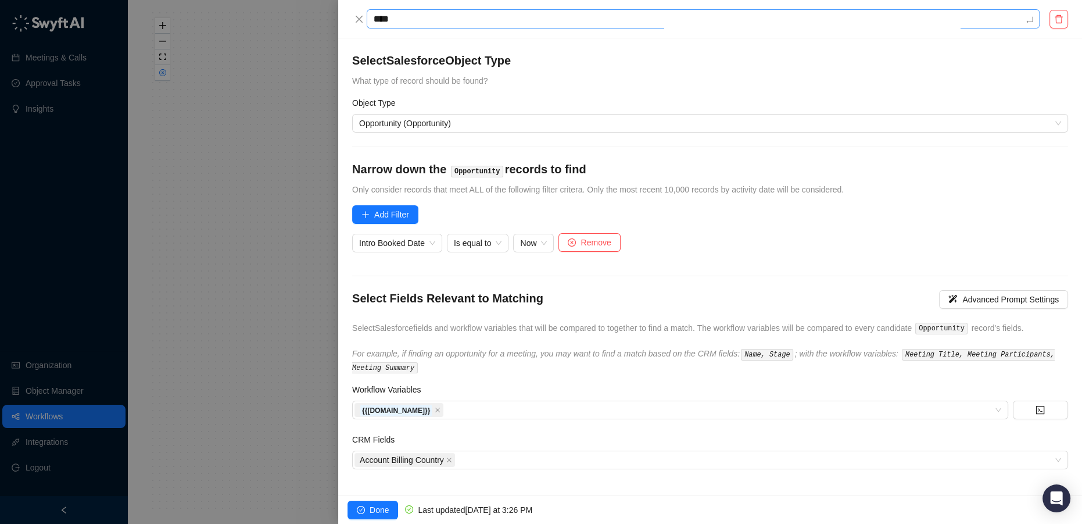
type textarea "****"
type textarea "******"
type textarea "*******"
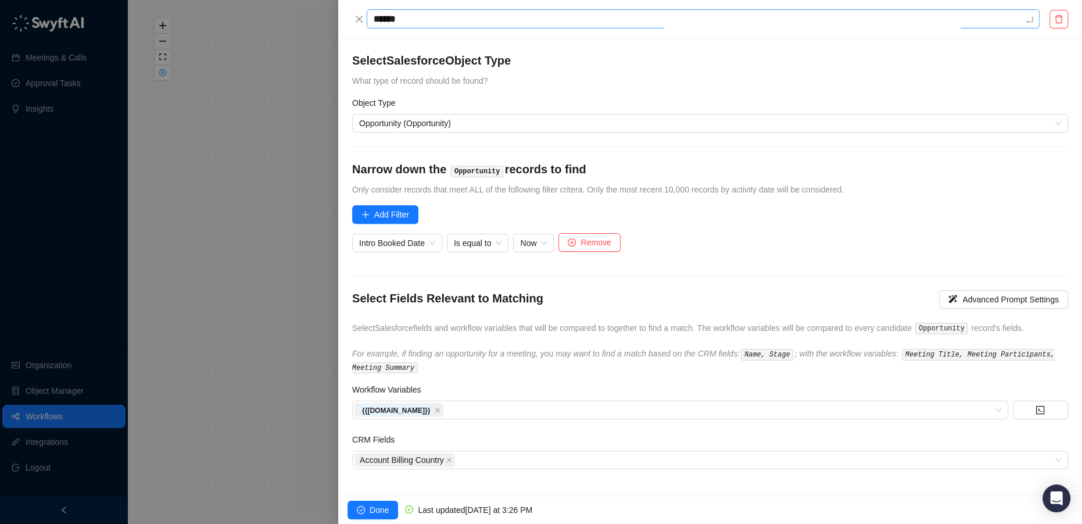
type textarea "*******"
type textarea "********"
type textarea "*********"
type textarea "**********"
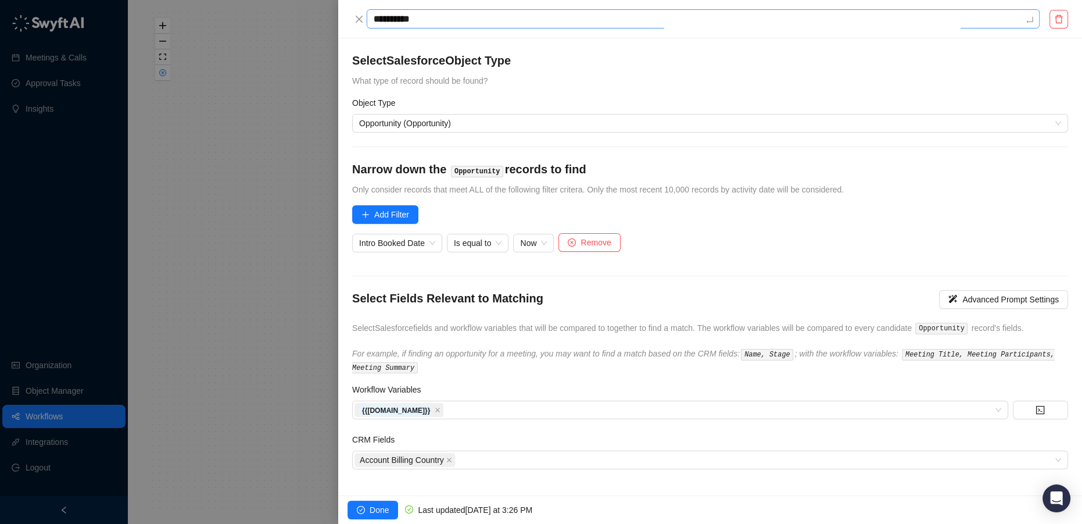
type textarea "**********"
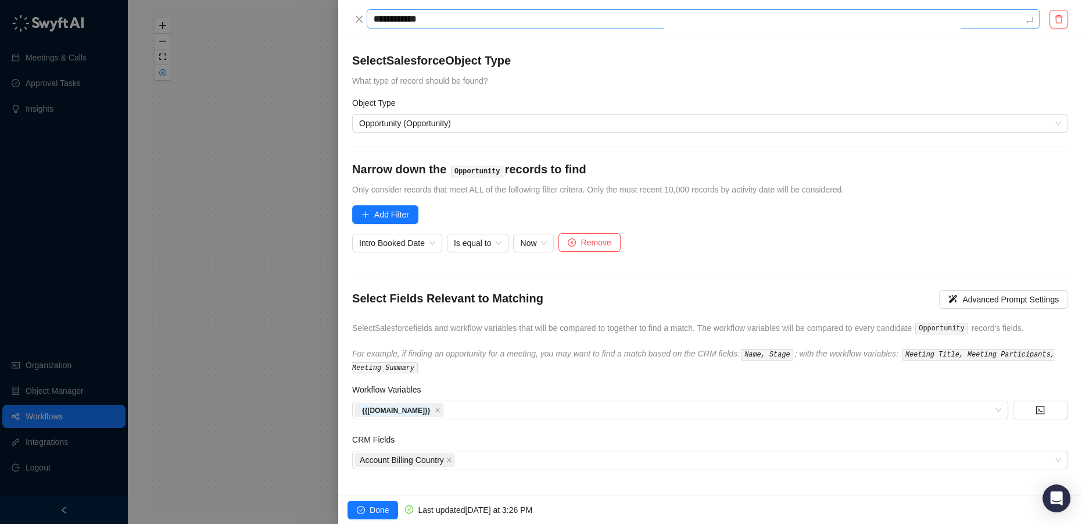
type textarea "**********"
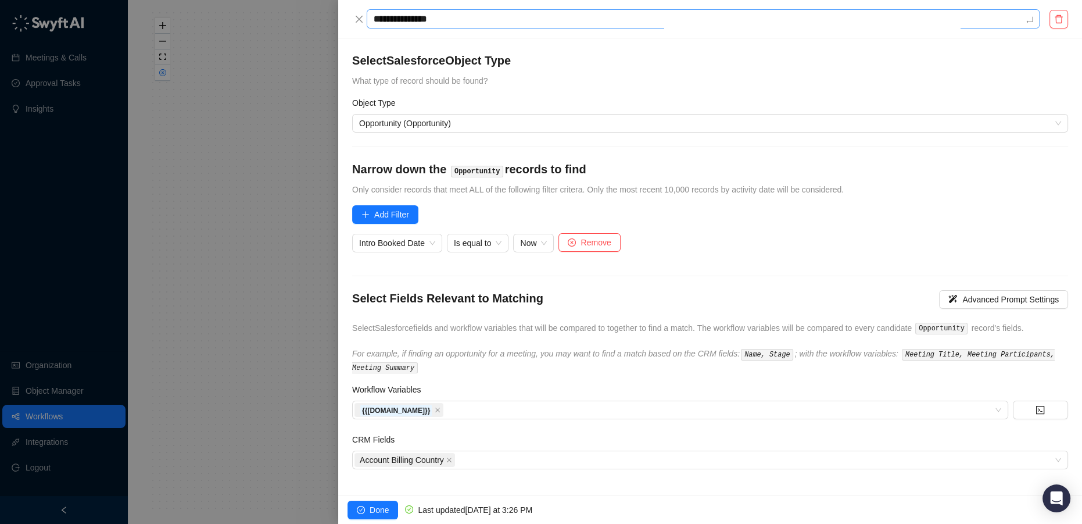
type textarea "**********"
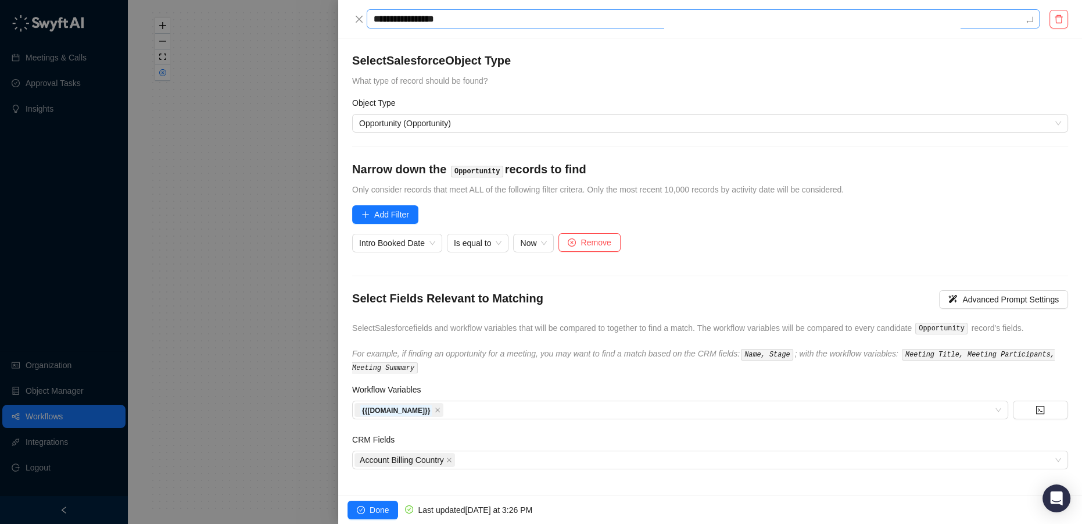
type textarea "**********"
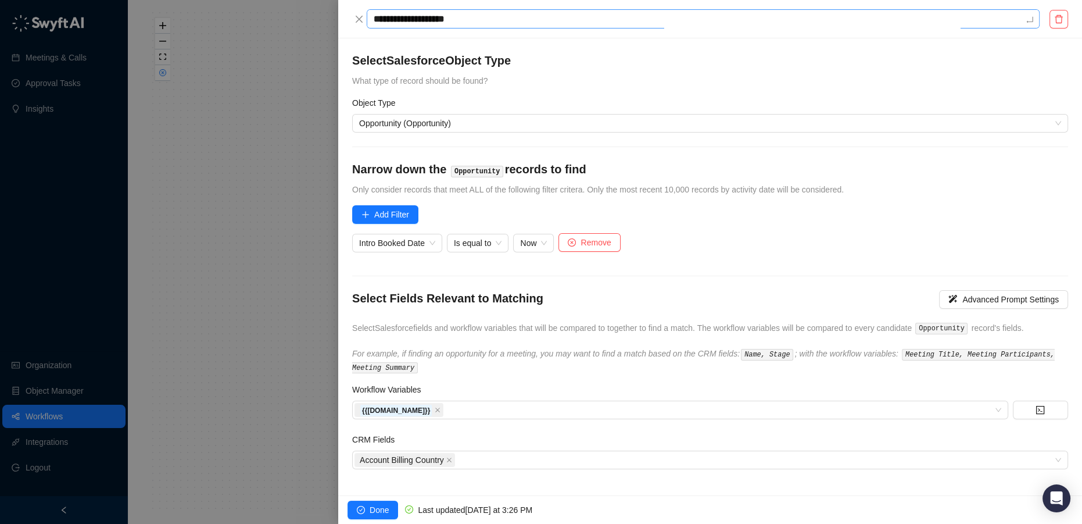
type textarea "**********"
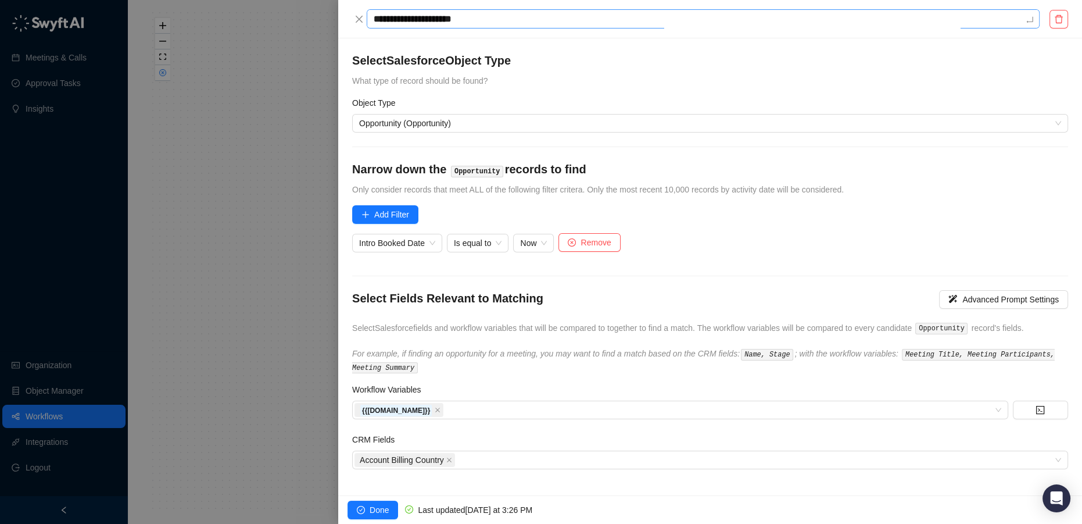
type textarea "**********"
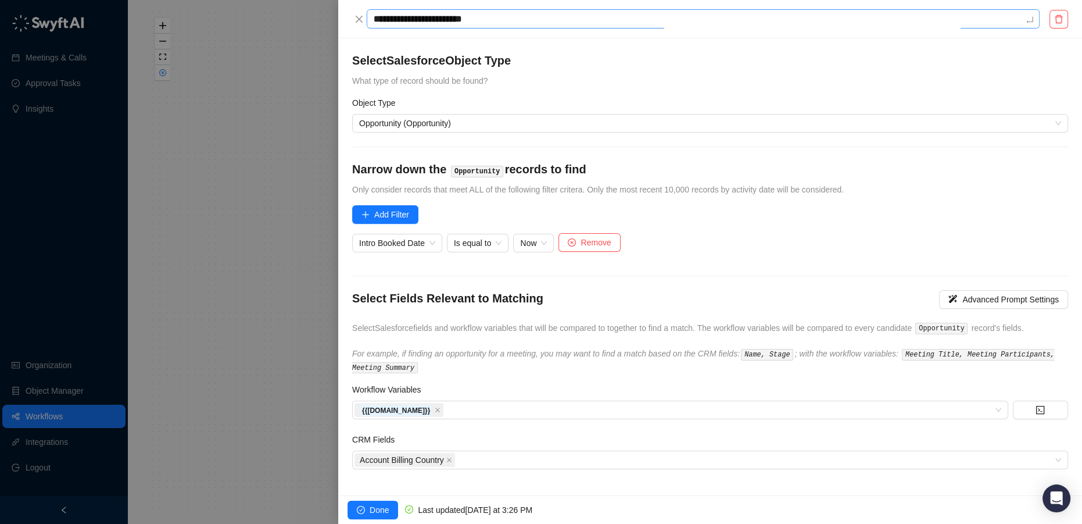
type textarea "**********"
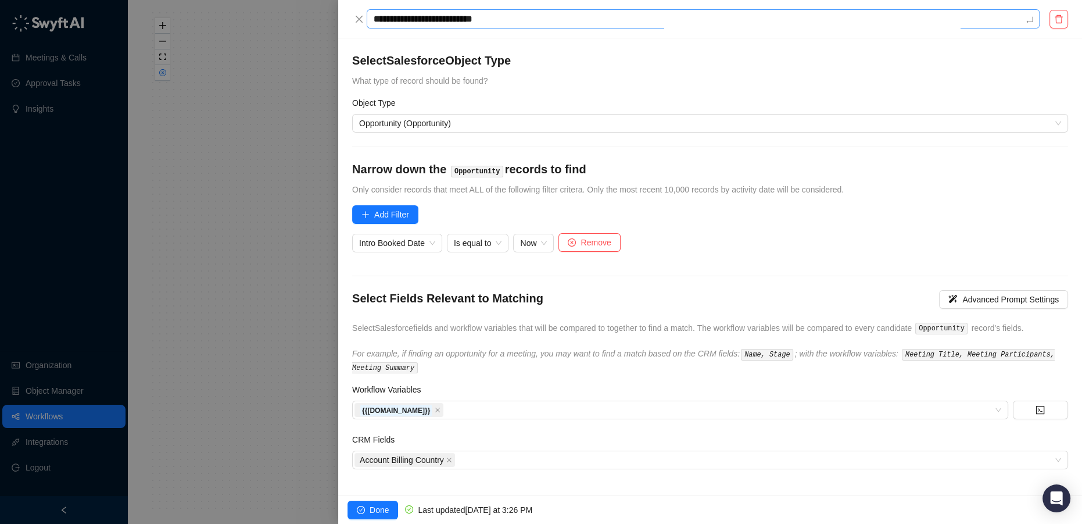
type textarea "**********"
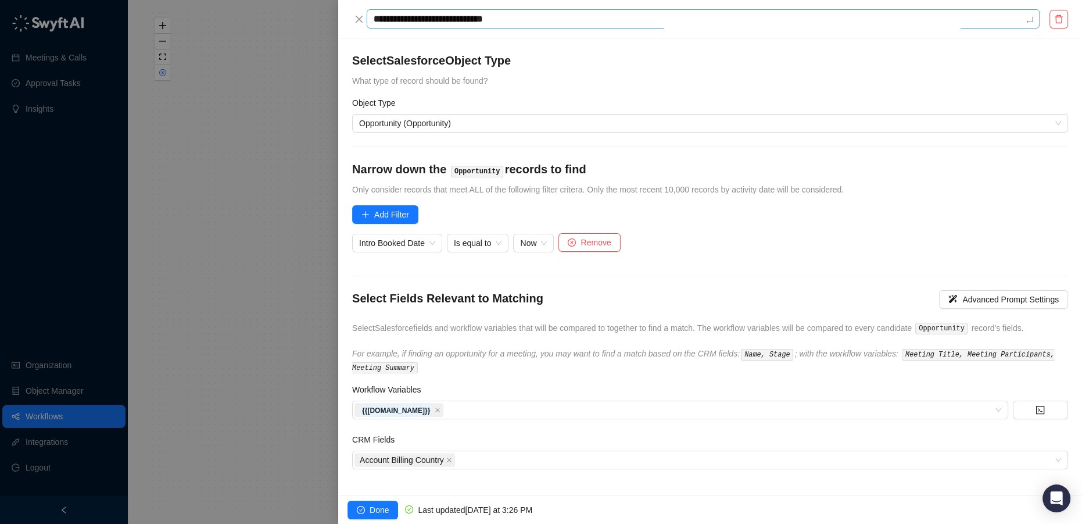
type textarea "**********"
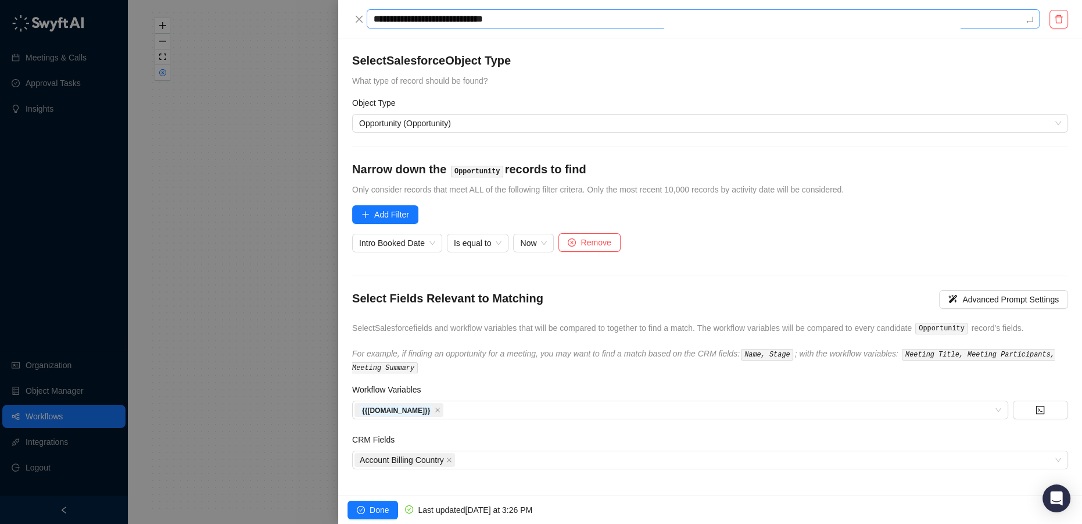
type textarea "**********"
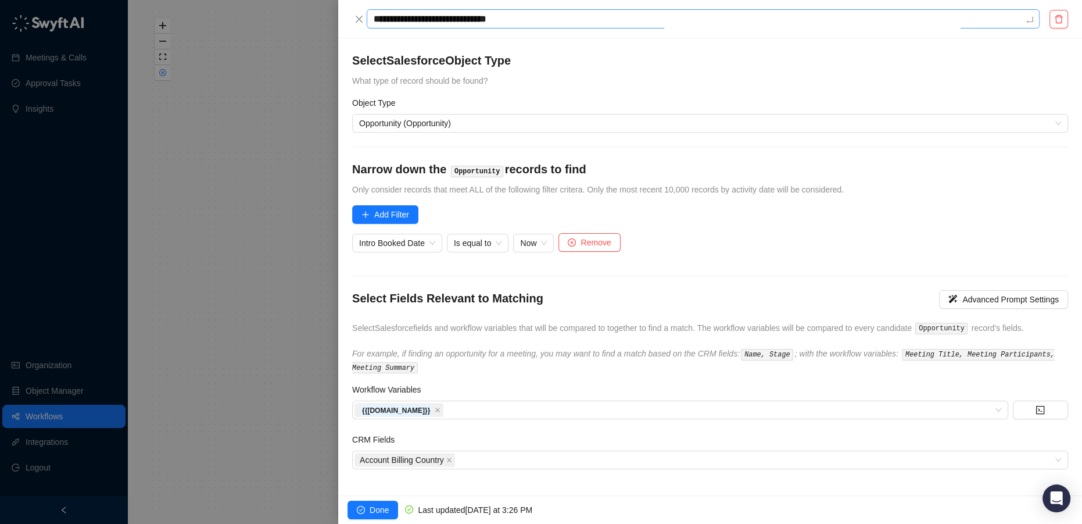
type textarea "**********"
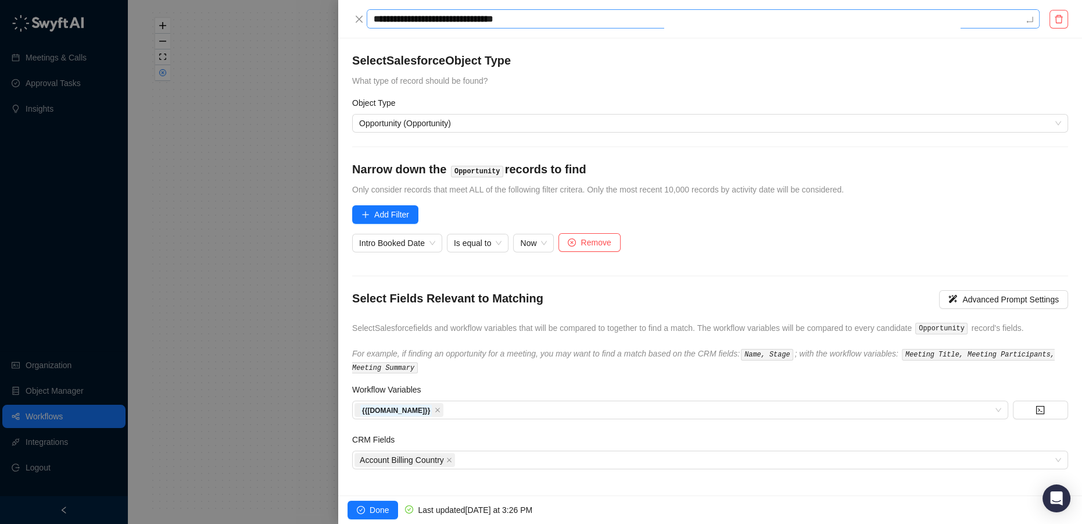
type textarea "**********"
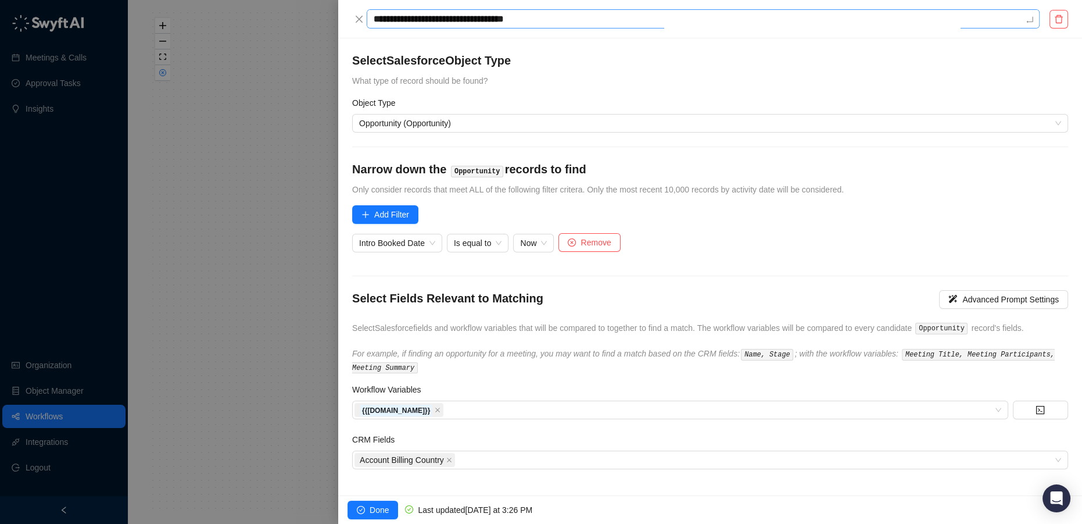
type textarea "**********"
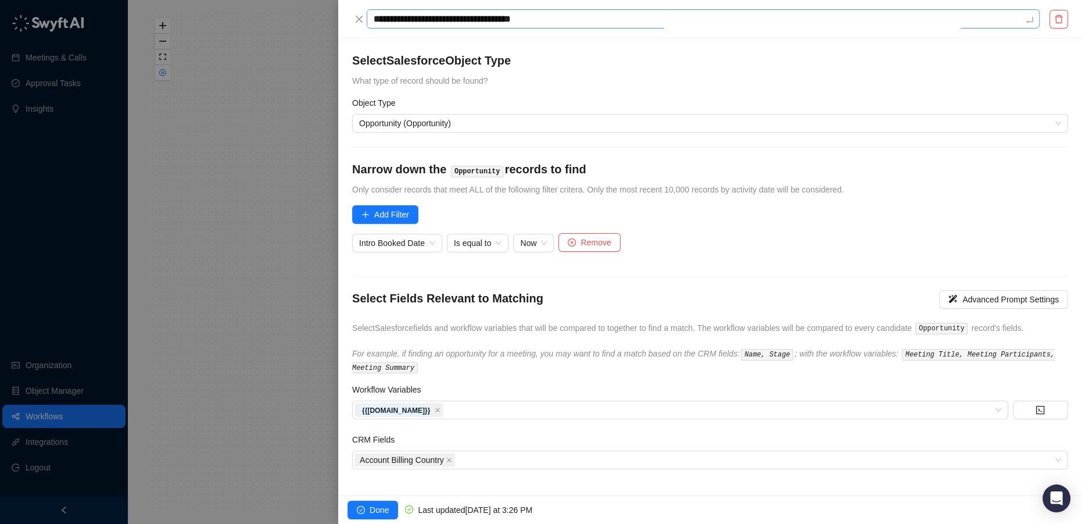
type textarea "**********"
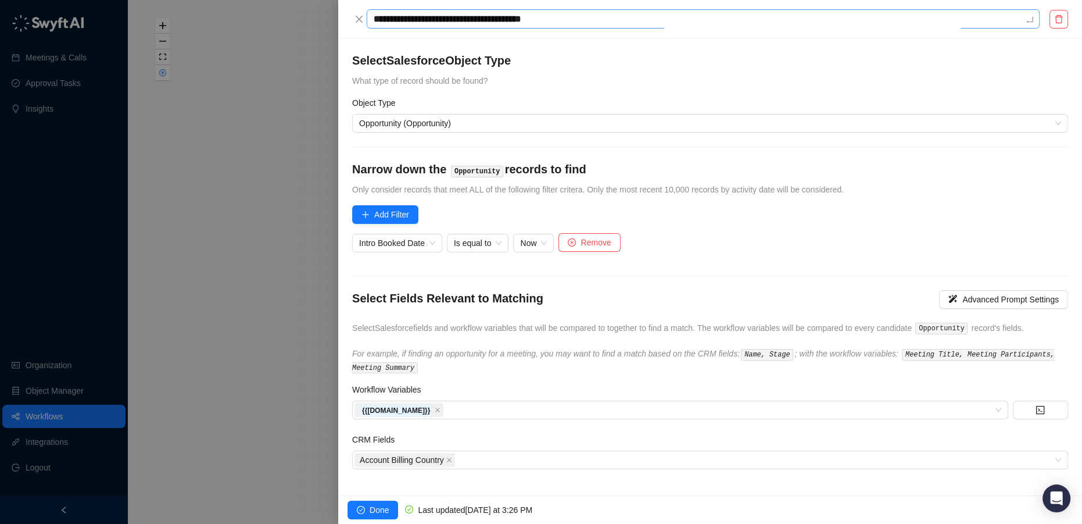
type textarea "**********"
drag, startPoint x: 712, startPoint y: 181, endPoint x: 689, endPoint y: 209, distance: 36.8
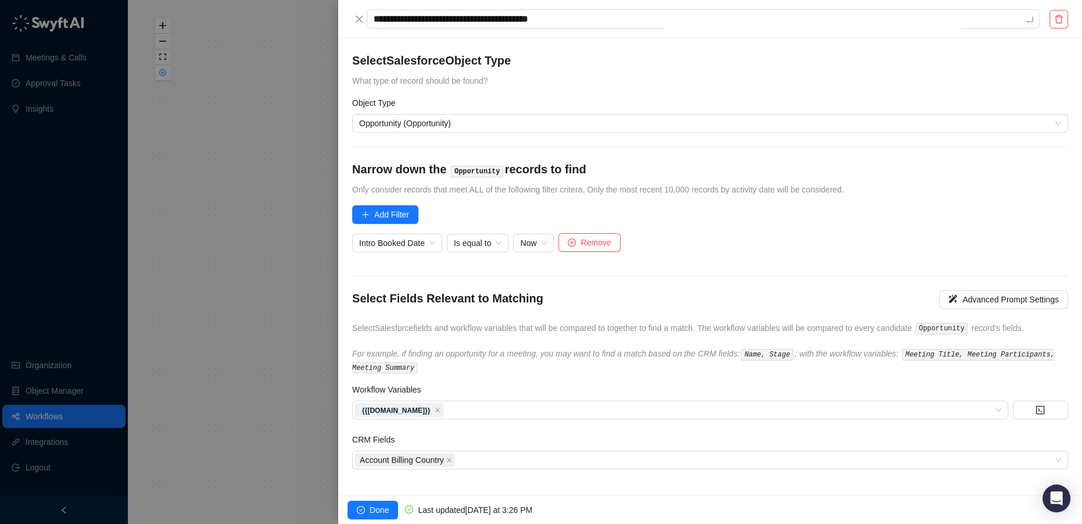
click at [712, 181] on div "Narrow down the Opportunity records to find Only consider records that meet ALL…" at bounding box center [710, 178] width 716 height 35
click at [273, 324] on div at bounding box center [541, 262] width 1082 height 524
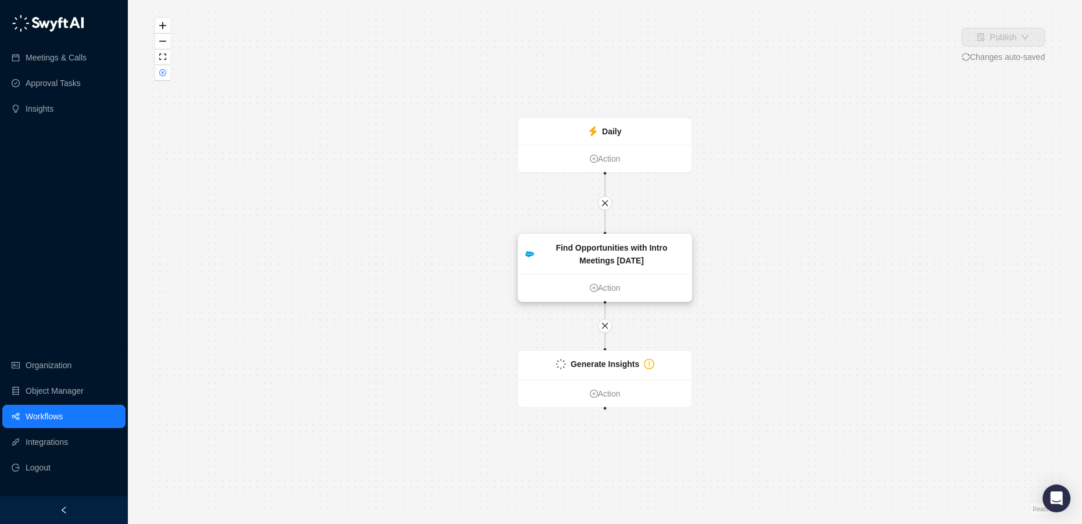
click at [632, 258] on div "Find Opportunities with Intro Meetings Today" at bounding box center [612, 254] width 146 height 26
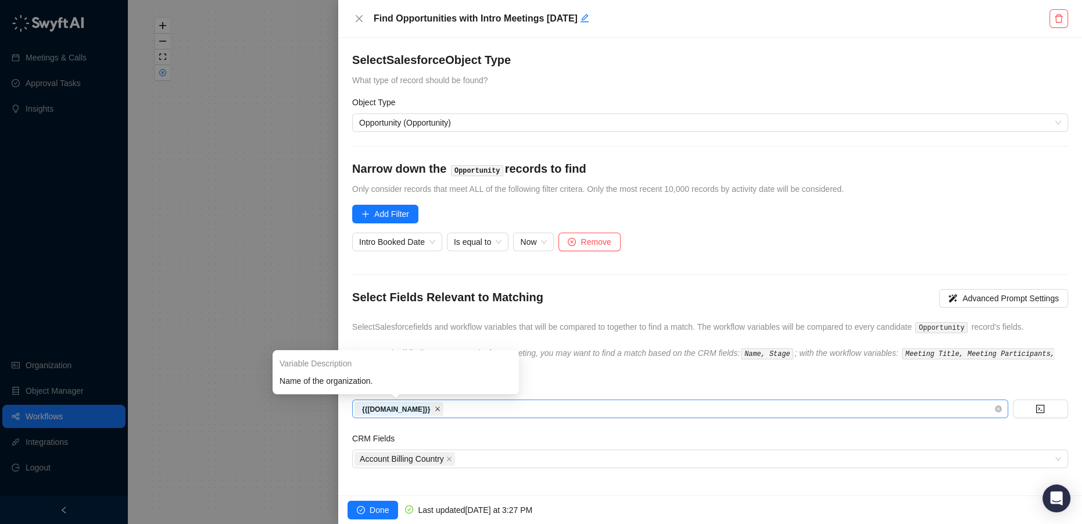
click at [436, 407] on icon "close" at bounding box center [438, 409] width 6 height 6
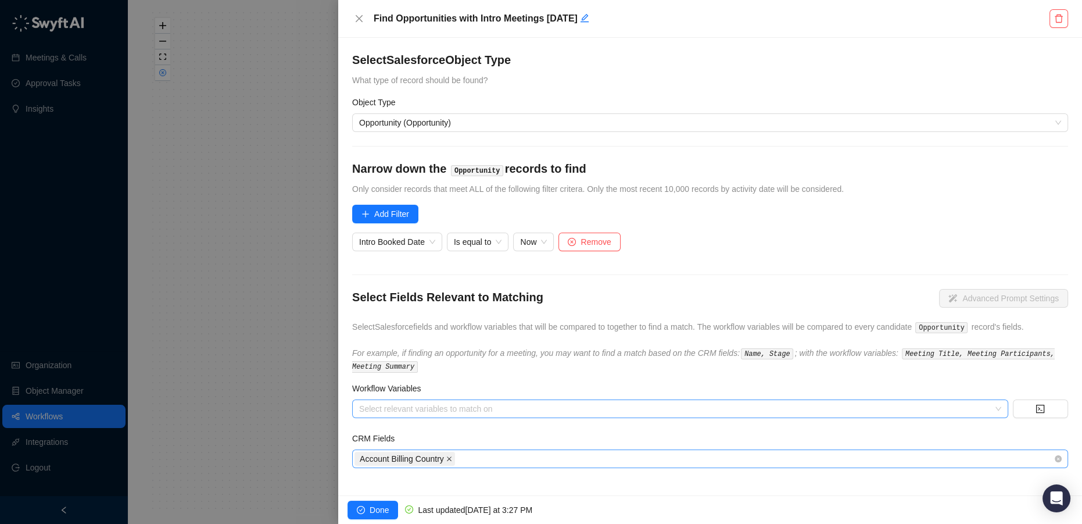
click at [450, 456] on icon "close" at bounding box center [449, 459] width 6 height 6
click at [372, 511] on span "Done" at bounding box center [379, 509] width 19 height 13
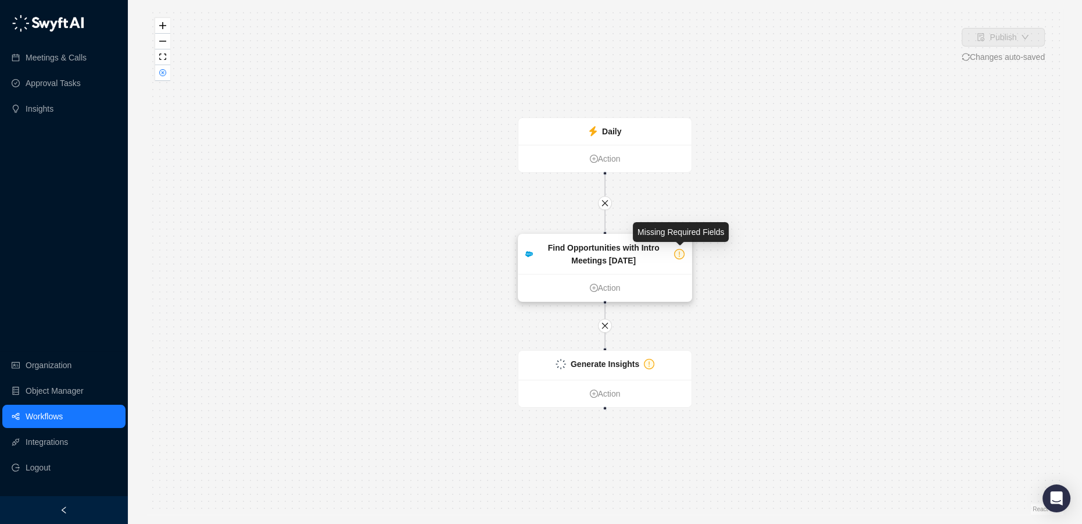
click at [679, 255] on icon "exclamation-circle" at bounding box center [679, 254] width 1 height 5
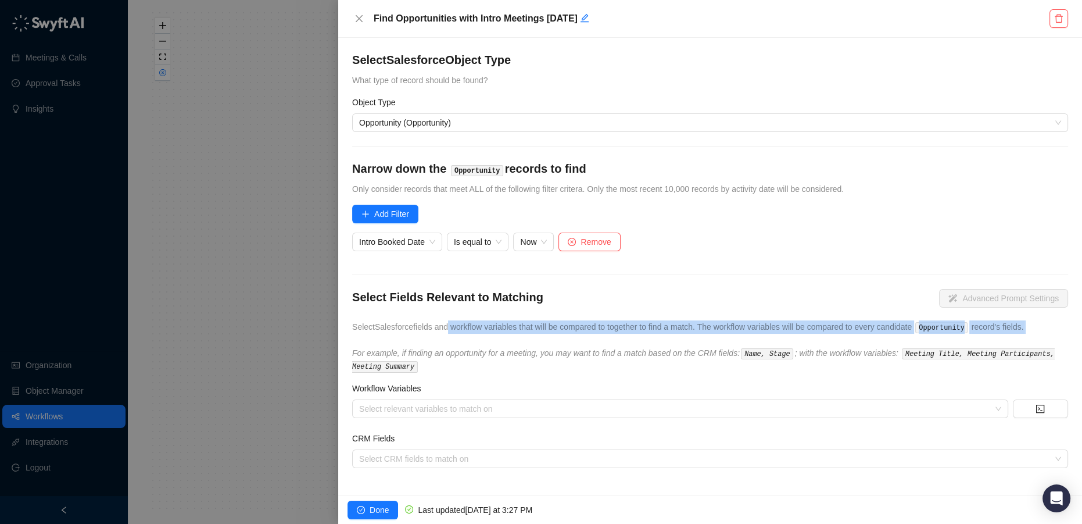
drag, startPoint x: 442, startPoint y: 321, endPoint x: 678, endPoint y: 337, distance: 236.4
click at [678, 337] on div "Select Fields Relevant to Matching Advanced Prompt Settings Select Salesforce f…" at bounding box center [710, 331] width 716 height 84
click at [598, 328] on span "Select Salesforce fields and workflow variables that will be compared to togeth…" at bounding box center [688, 326] width 672 height 9
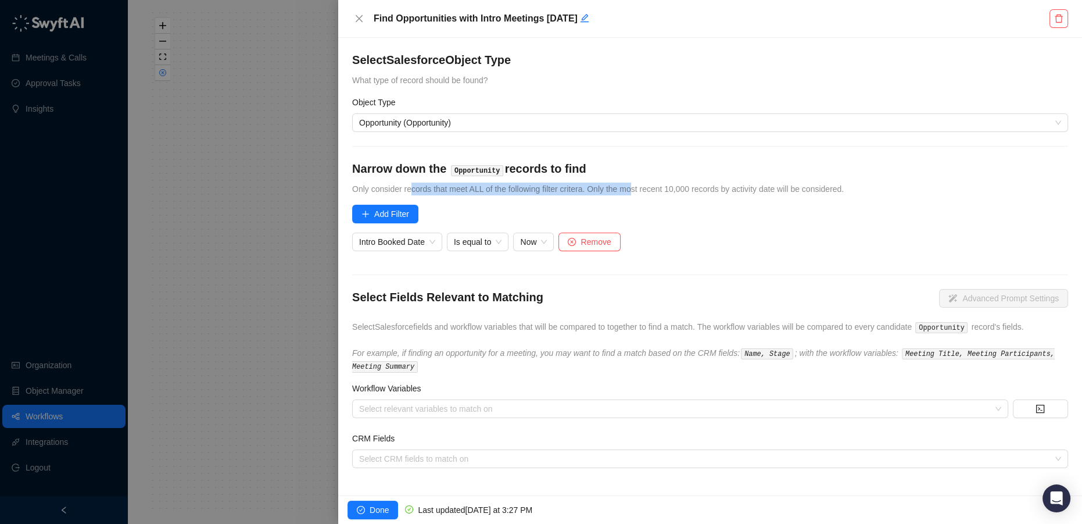
drag, startPoint x: 460, startPoint y: 187, endPoint x: 632, endPoint y: 192, distance: 172.1
click at [632, 192] on span "Only consider records that meet ALL of the following filter critera. Only the m…" at bounding box center [598, 188] width 492 height 9
click at [447, 410] on div at bounding box center [673, 408] width 639 height 9
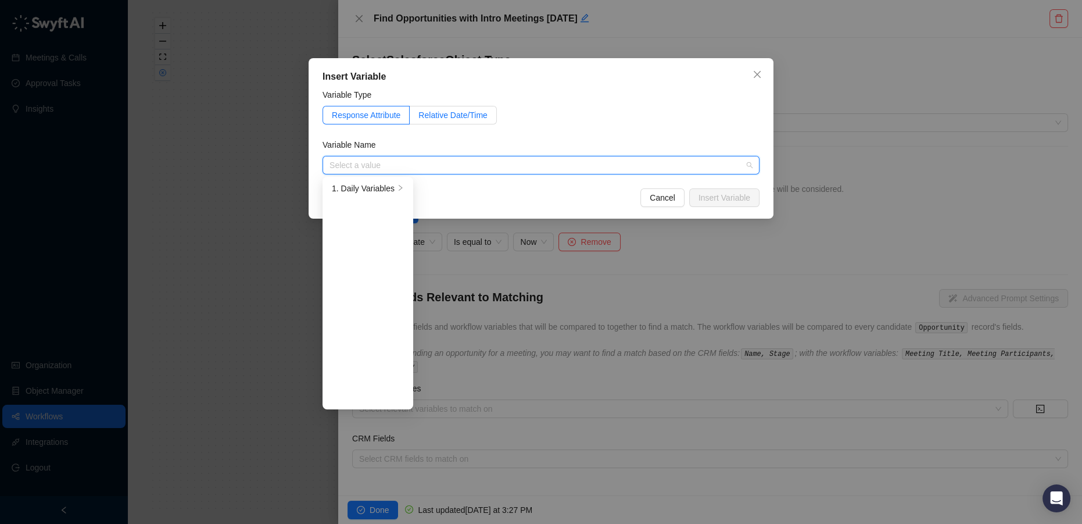
click at [433, 119] on span "Relative Date/Time" at bounding box center [452, 114] width 69 height 9
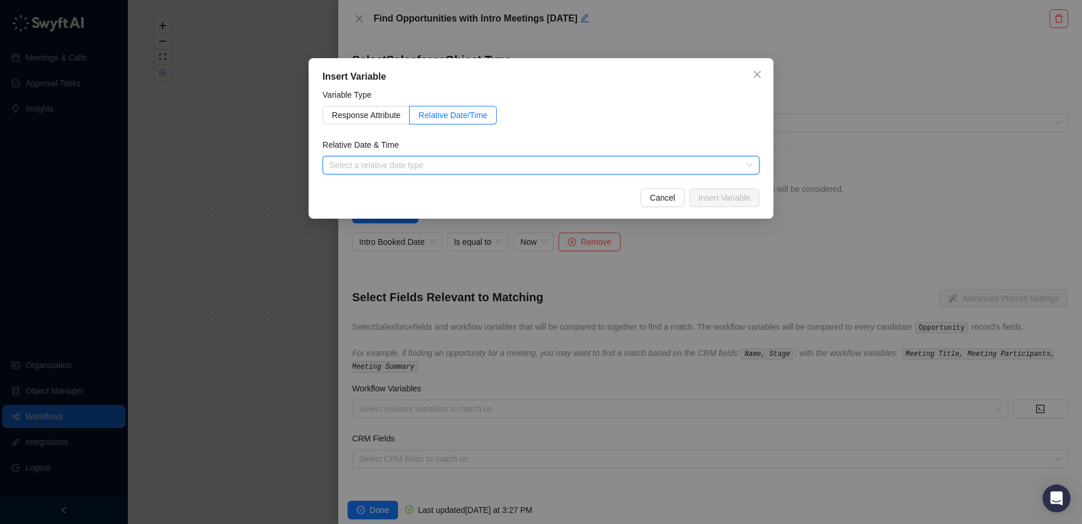
click at [408, 170] on input "search" at bounding box center [537, 164] width 416 height 17
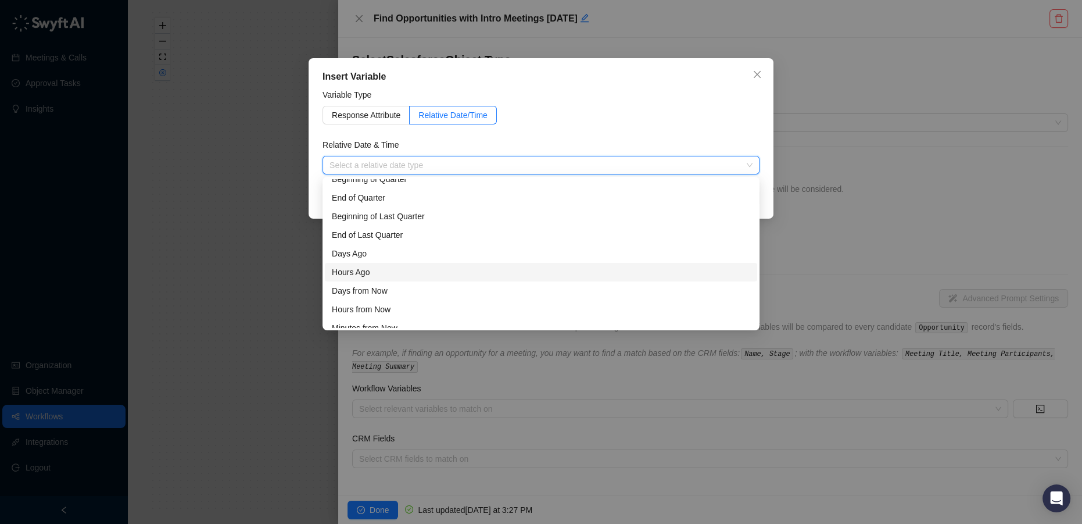
scroll to position [37, 0]
click at [385, 317] on div "Now" at bounding box center [541, 318] width 418 height 13
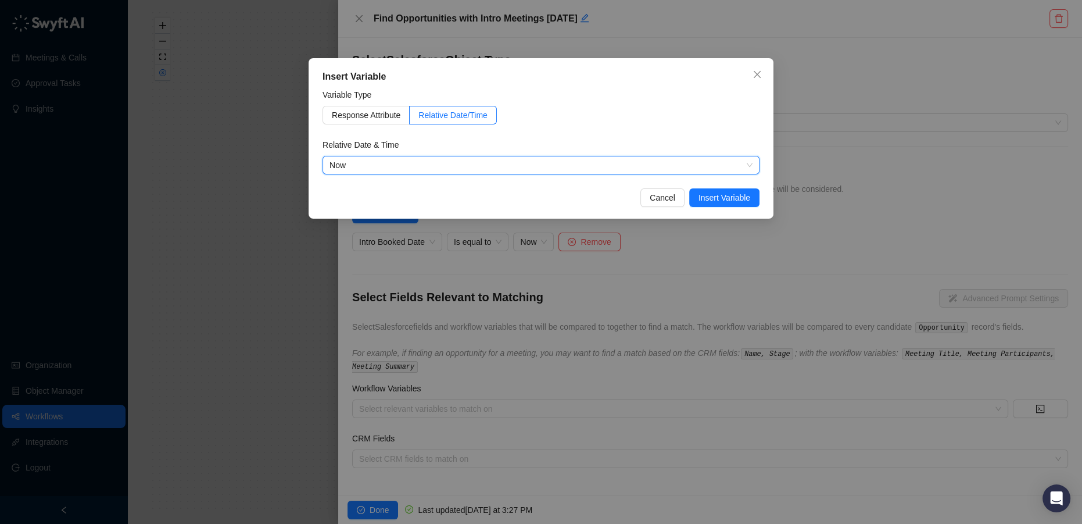
click at [726, 198] on span "Insert Variable" at bounding box center [724, 197] width 52 height 13
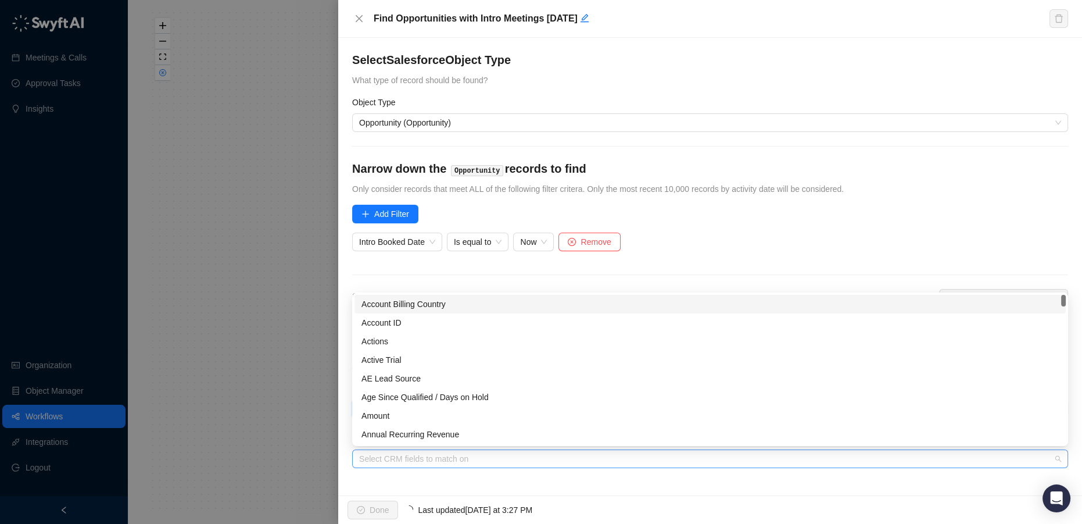
click at [479, 457] on div at bounding box center [703, 458] width 699 height 9
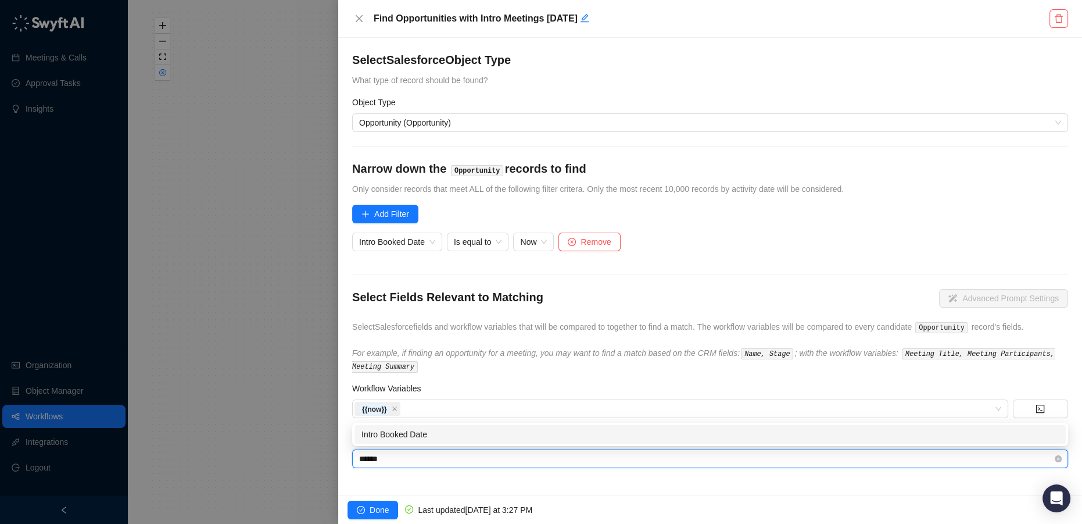
type input "*******"
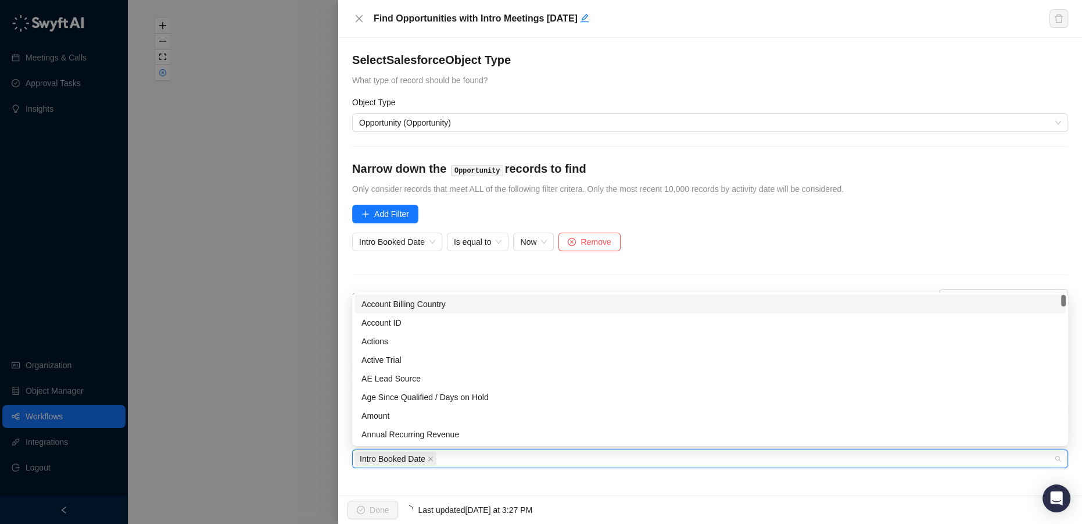
click at [507, 493] on div "Select Salesforce Object Type What type of record should be found? Object Type …" at bounding box center [710, 266] width 744 height 457
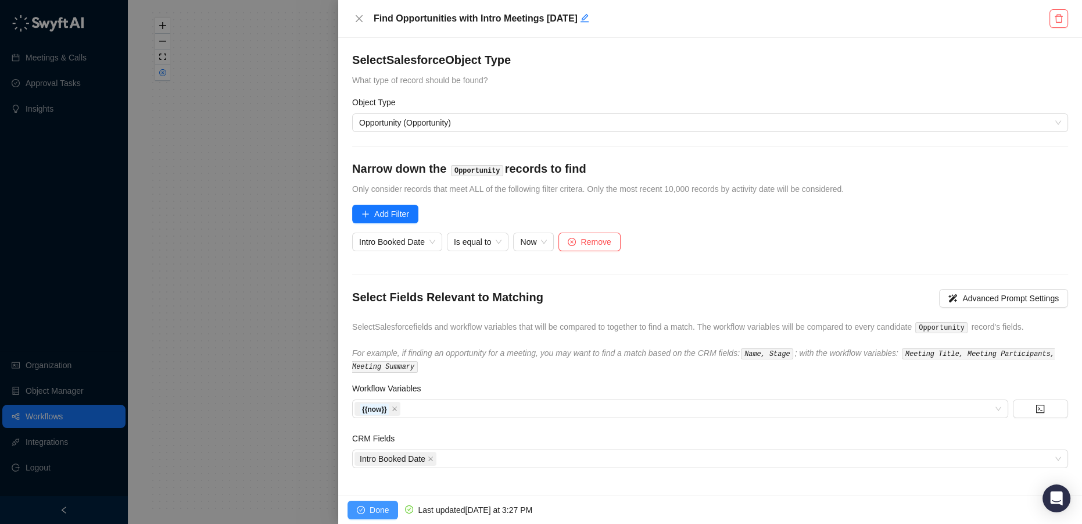
click at [372, 515] on span "Done" at bounding box center [379, 509] width 19 height 13
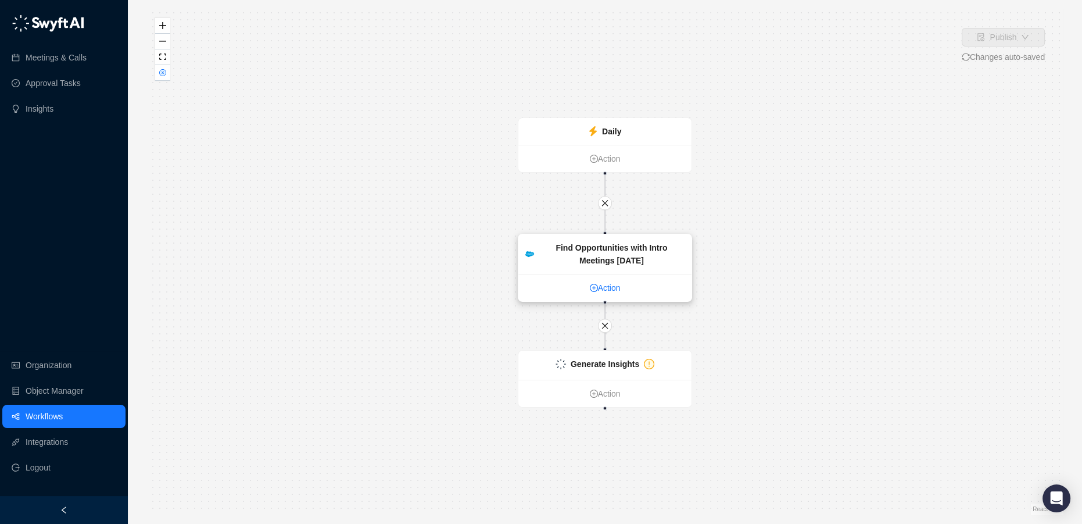
click at [607, 288] on link "Action" at bounding box center [604, 287] width 173 height 13
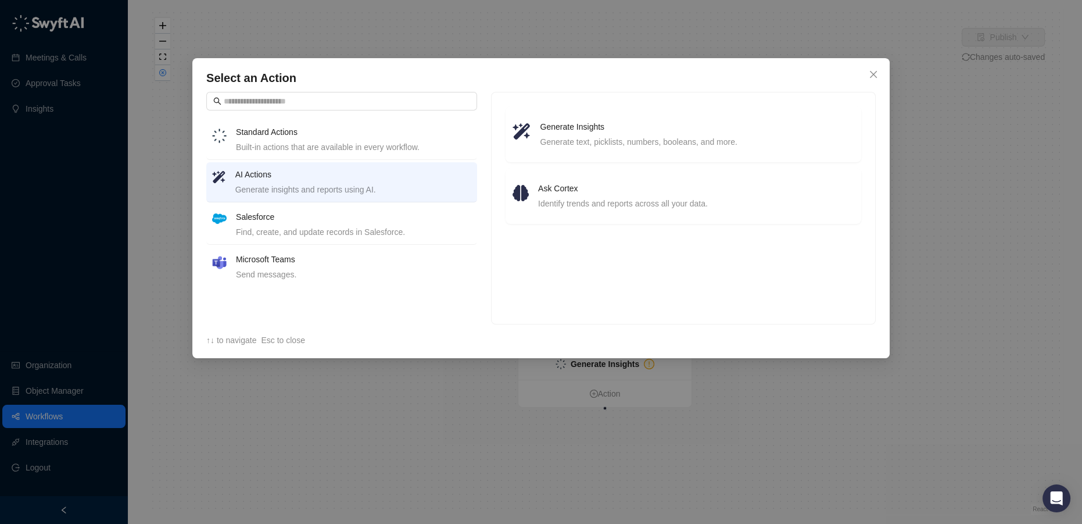
click at [320, 137] on h4 "Standard Actions" at bounding box center [353, 132] width 235 height 13
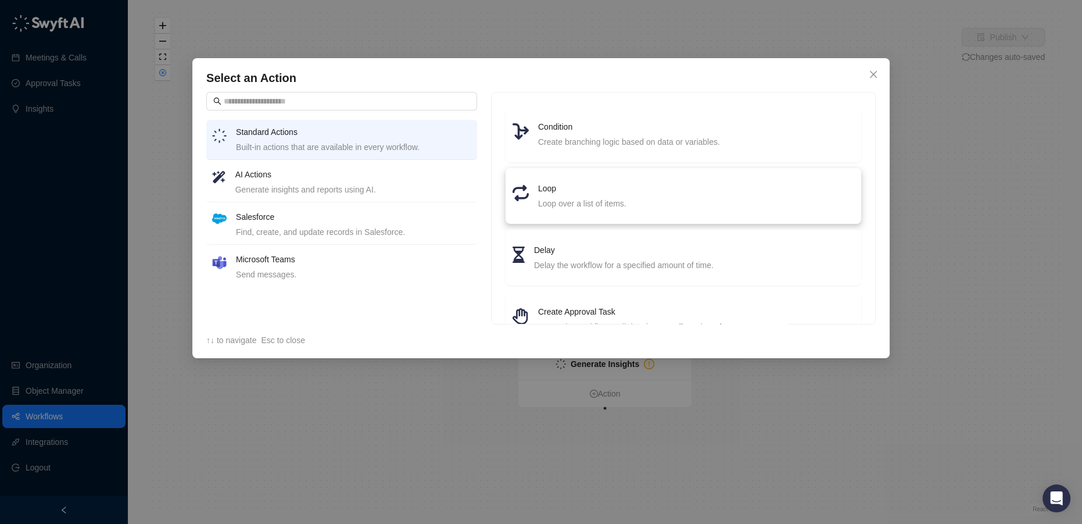
click at [597, 188] on h4 "Loop" at bounding box center [696, 188] width 316 height 13
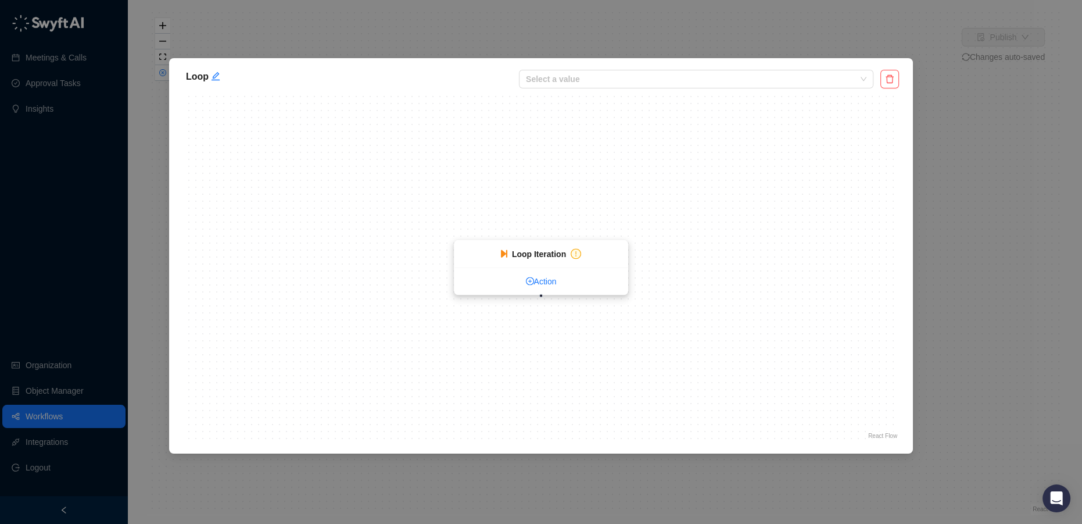
click at [538, 278] on link "Action" at bounding box center [540, 281] width 173 height 13
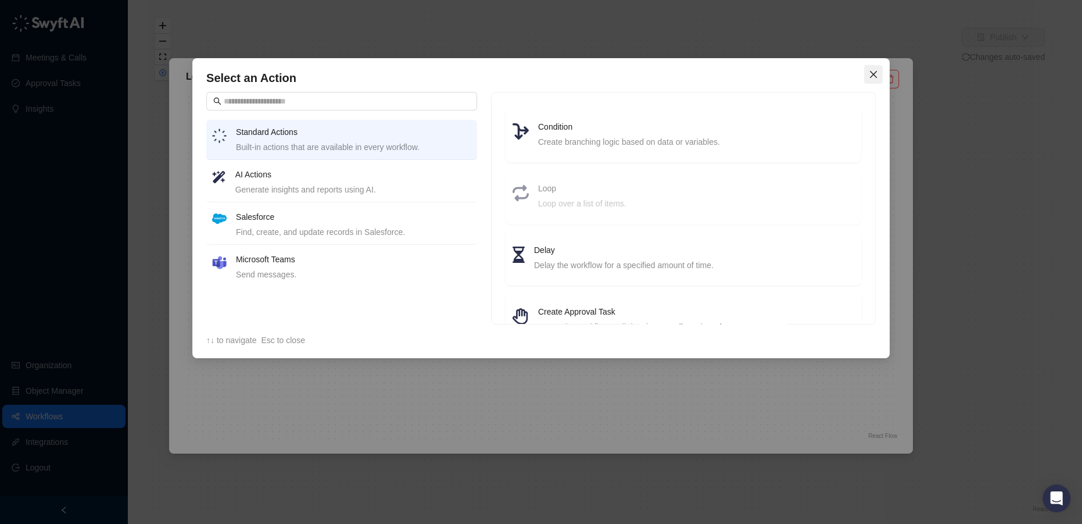
click at [877, 76] on icon "close" at bounding box center [873, 74] width 9 height 9
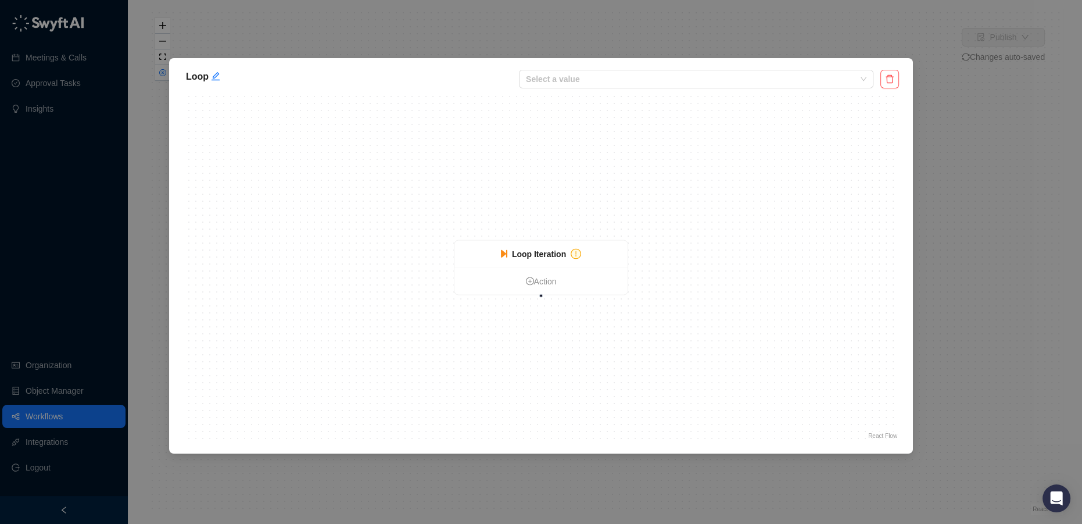
click at [684, 91] on div "Loop Select a value Loop Iteration Action React Flow Press enter or space to se…" at bounding box center [541, 255] width 744 height 395
click at [672, 77] on input "search" at bounding box center [693, 78] width 334 height 17
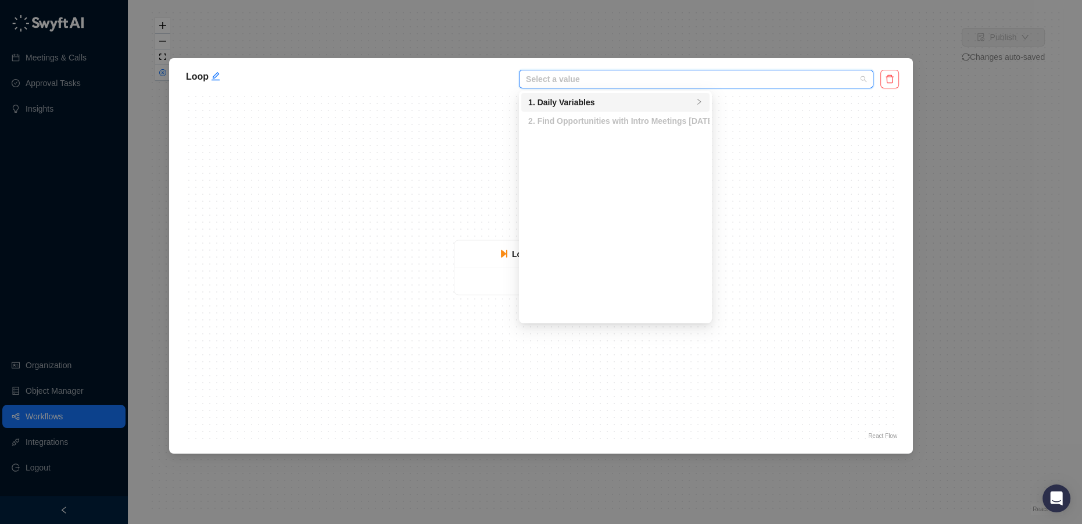
click at [629, 102] on div "1. Daily Variables" at bounding box center [610, 102] width 165 height 13
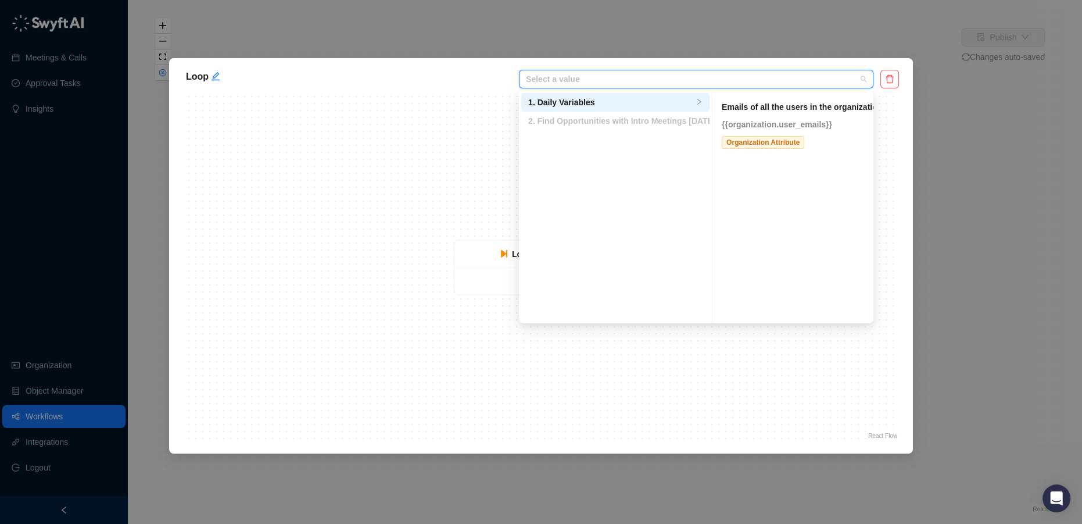
click at [451, 153] on div "Loop Iteration Action" at bounding box center [541, 267] width 716 height 349
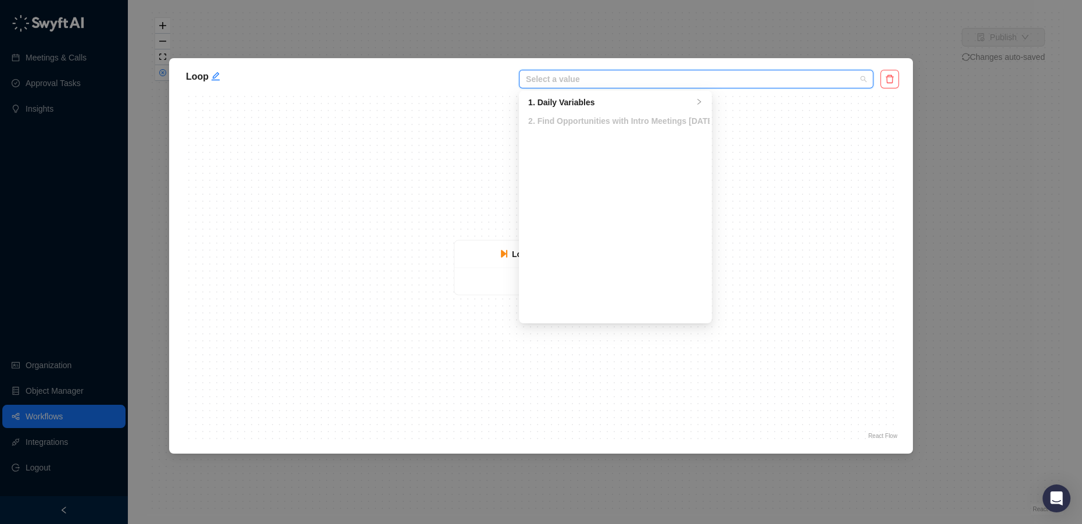
click at [589, 85] on input "search" at bounding box center [693, 78] width 334 height 17
click at [573, 123] on div "2. Find Opportunities with Intro Meetings Today Variables" at bounding box center [615, 120] width 174 height 13
click at [891, 81] on icon "delete" at bounding box center [889, 78] width 9 height 9
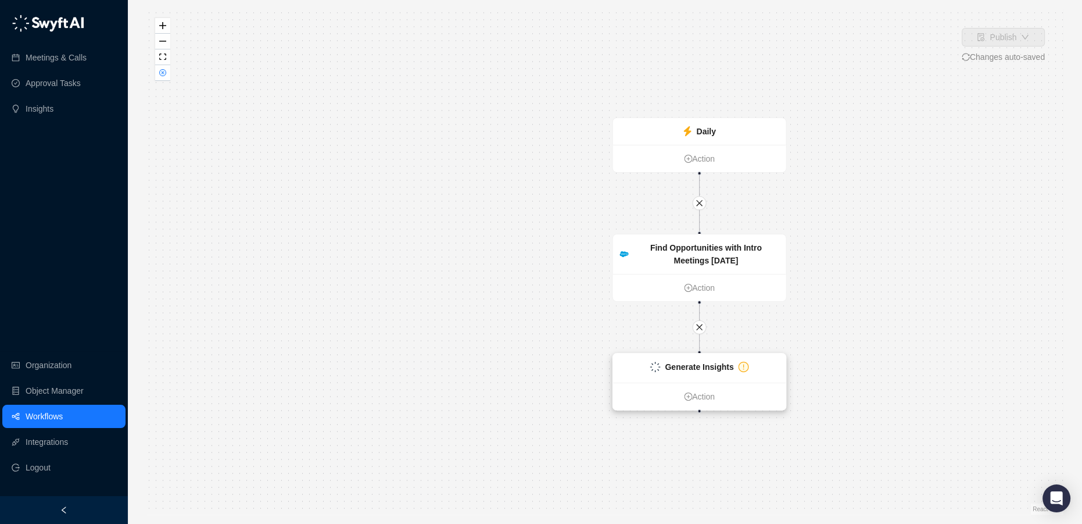
drag, startPoint x: 522, startPoint y: 359, endPoint x: 711, endPoint y: 362, distance: 188.9
click at [711, 362] on strong "Generate Insights" at bounding box center [699, 366] width 69 height 9
click at [937, 323] on div "Daily Action Find Opportunities with Intro Meetings Today Action Generate Insig…" at bounding box center [604, 261] width 917 height 505
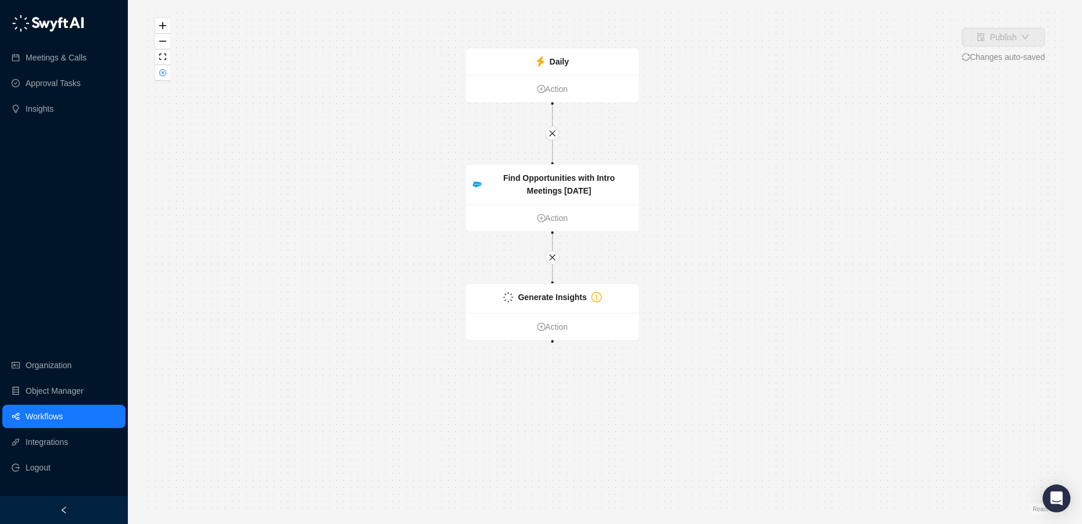
drag, startPoint x: 904, startPoint y: 329, endPoint x: 807, endPoint y: 309, distance: 99.2
click at [807, 309] on div "Daily Action Find Opportunities with Intro Meetings Today Action Generate Insig…" at bounding box center [604, 261] width 917 height 505
click at [583, 292] on div "Generate Insights" at bounding box center [548, 297] width 99 height 13
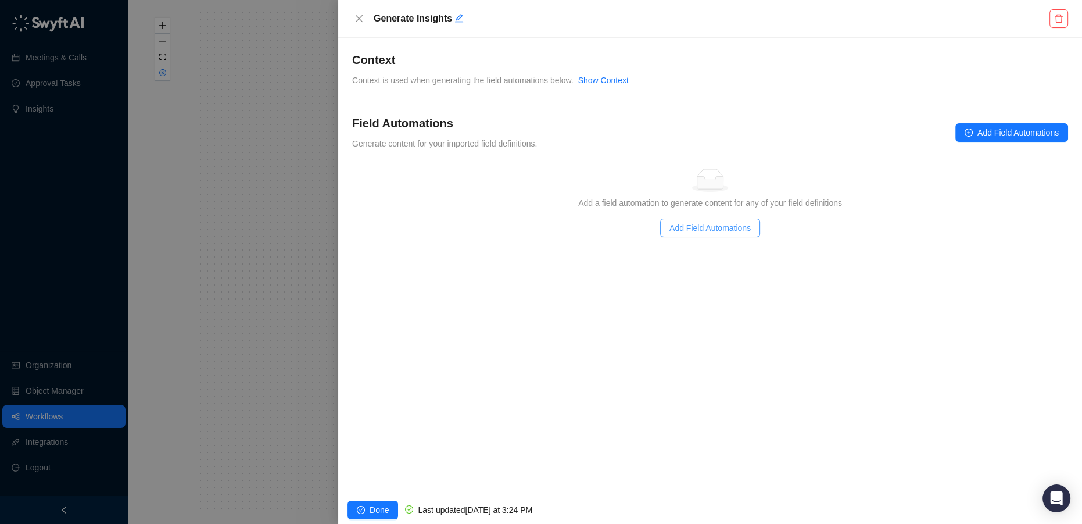
click at [700, 232] on span "Add Field Automations" at bounding box center [709, 227] width 81 height 13
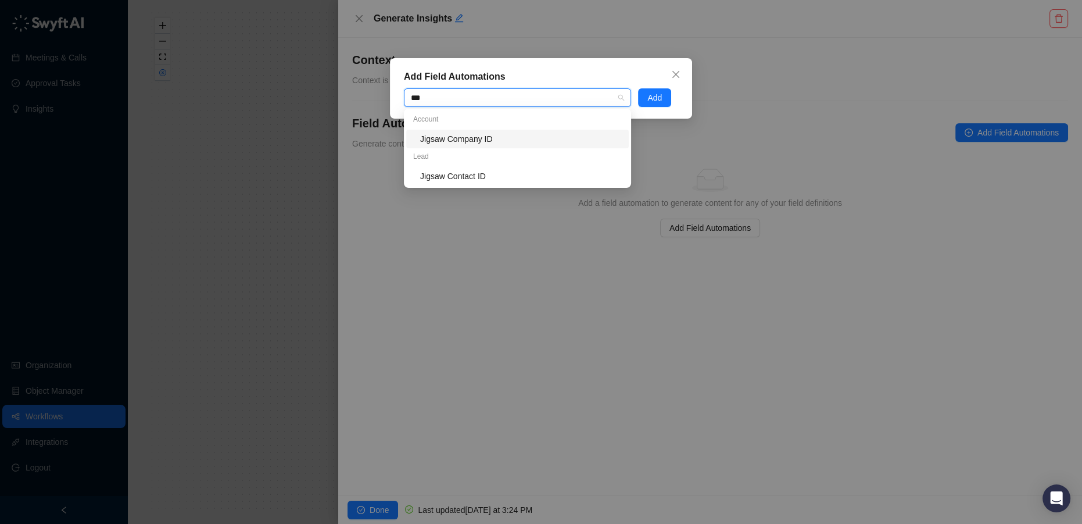
type input "***"
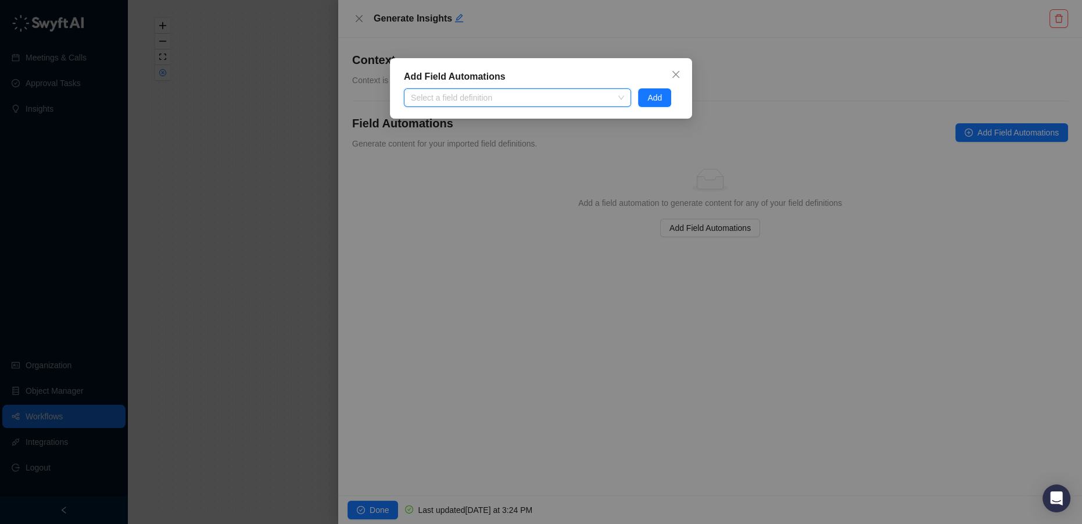
click at [445, 99] on div at bounding box center [511, 98] width 210 height 9
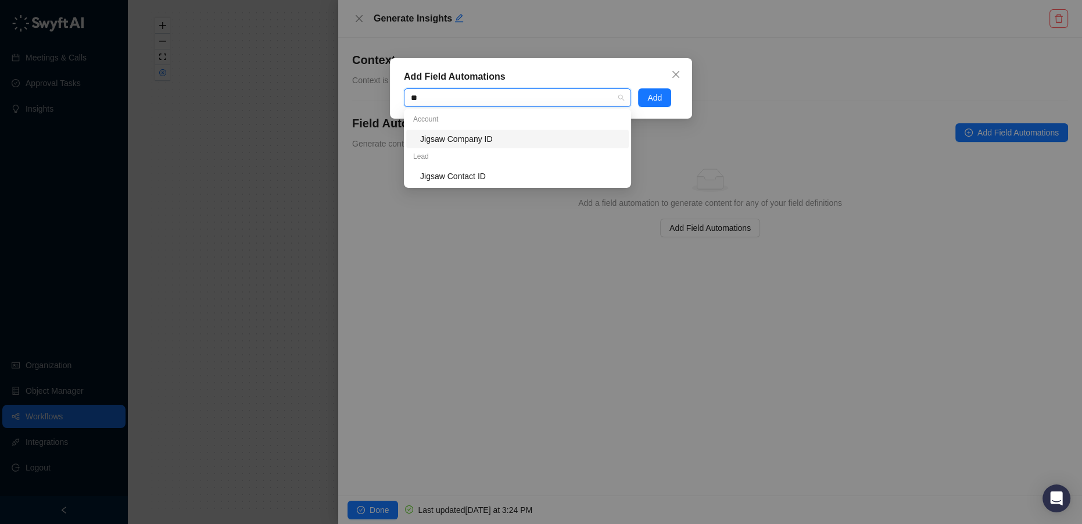
type input "***"
click at [681, 73] on span "Close" at bounding box center [676, 74] width 19 height 9
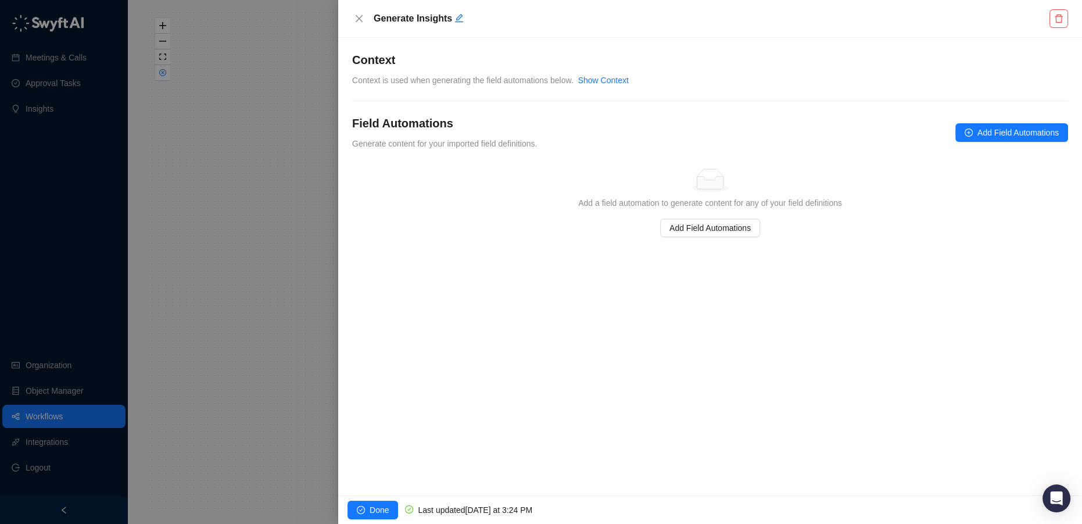
click at [38, 371] on div at bounding box center [541, 262] width 1082 height 524
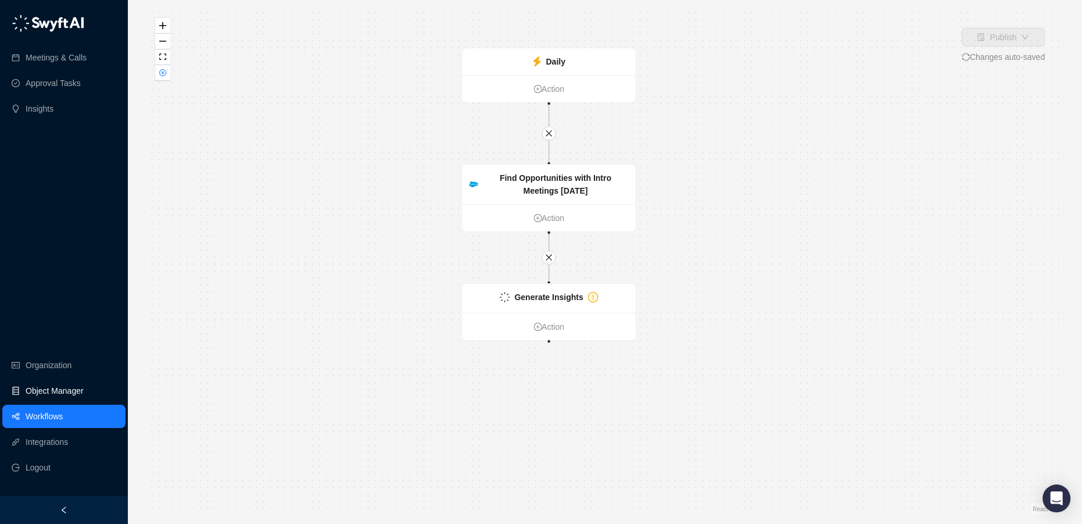
click at [46, 384] on link "Object Manager" at bounding box center [55, 390] width 58 height 23
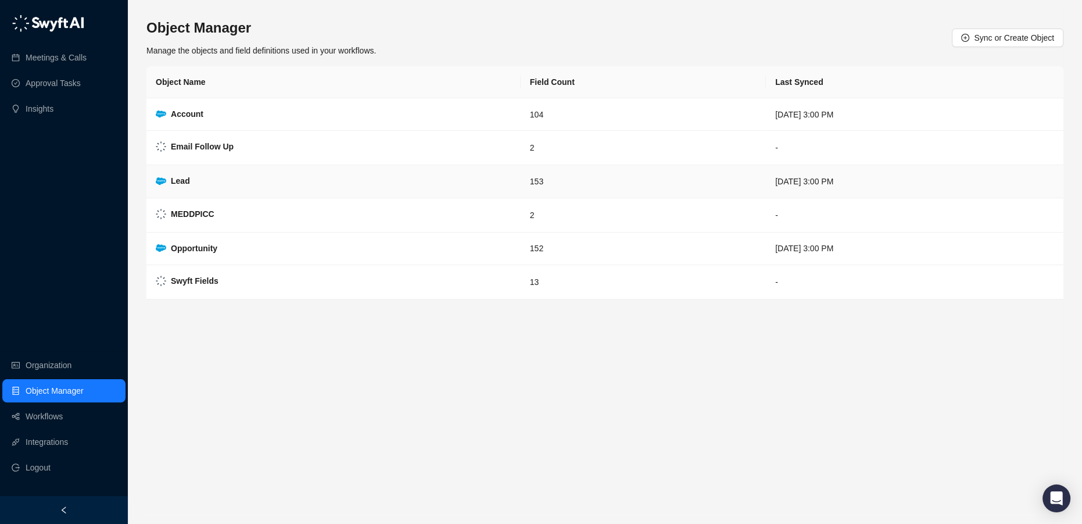
click at [210, 174] on td "Lead" at bounding box center [333, 181] width 374 height 33
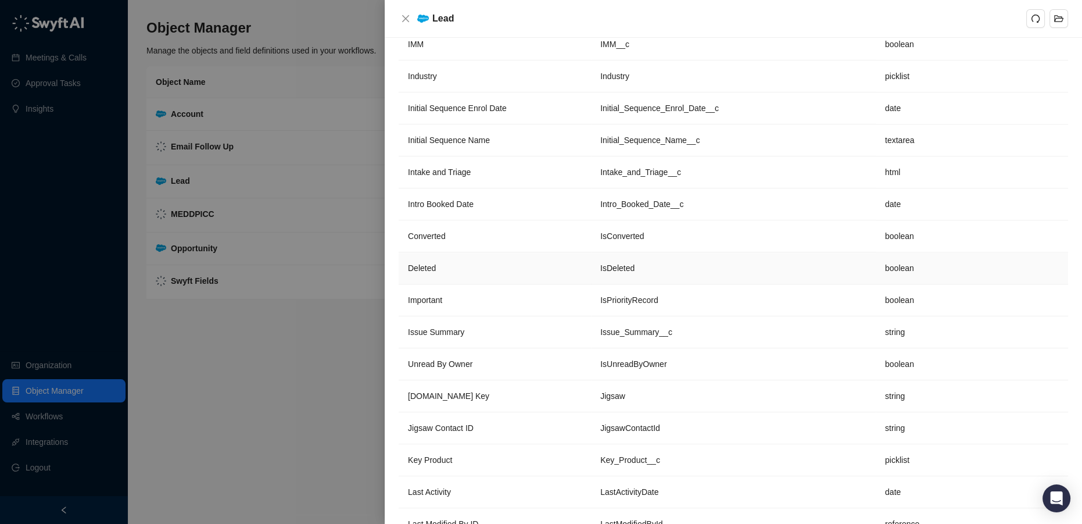
scroll to position [2166, 0]
click at [494, 415] on td "Jigsaw Contact ID" at bounding box center [495, 427] width 192 height 32
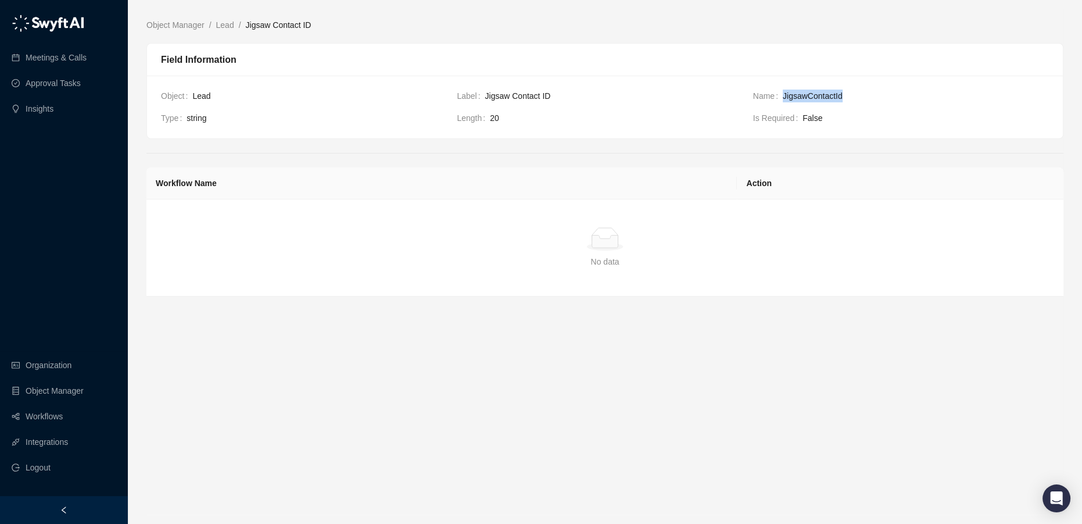
drag, startPoint x: 777, startPoint y: 95, endPoint x: 860, endPoint y: 99, distance: 82.6
click at [860, 99] on div "Name JigsawContactId" at bounding box center [901, 95] width 296 height 13
click at [52, 60] on link "Meetings & Calls" at bounding box center [56, 57] width 61 height 23
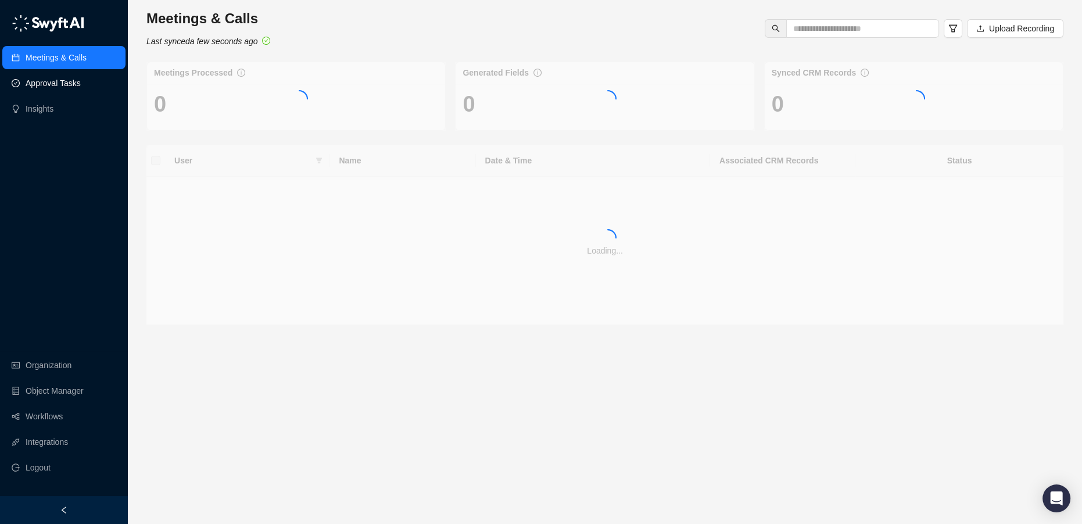
click at [45, 87] on link "Approval Tasks" at bounding box center [53, 82] width 55 height 23
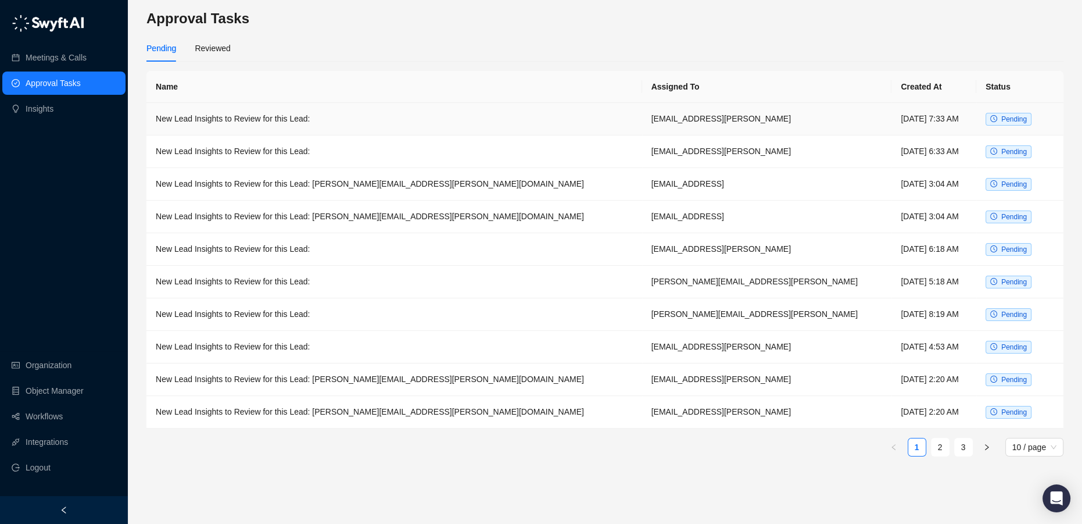
click at [290, 117] on td "New Lead Insights to Review for this Lead:" at bounding box center [394, 119] width 496 height 33
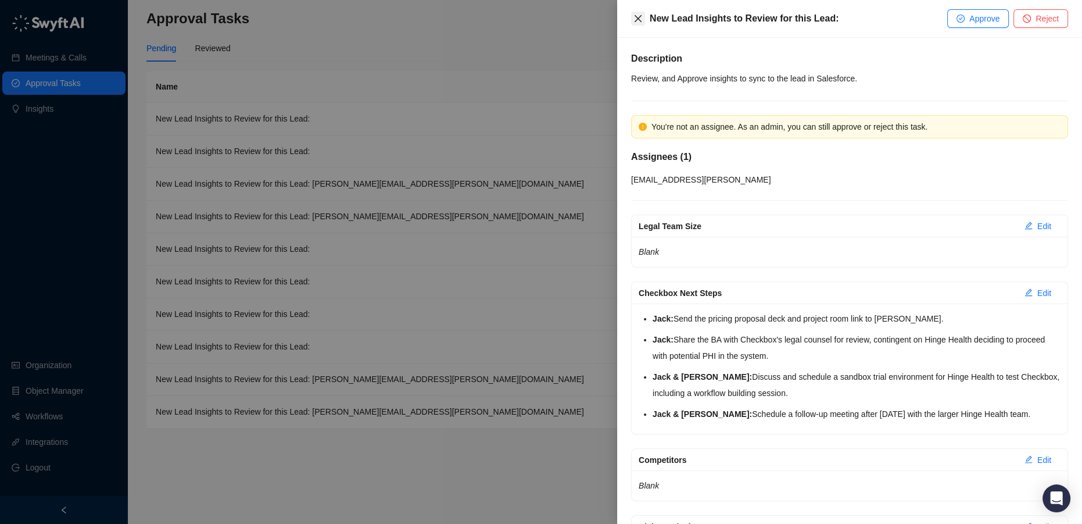
click at [635, 15] on icon "close" at bounding box center [637, 18] width 9 height 9
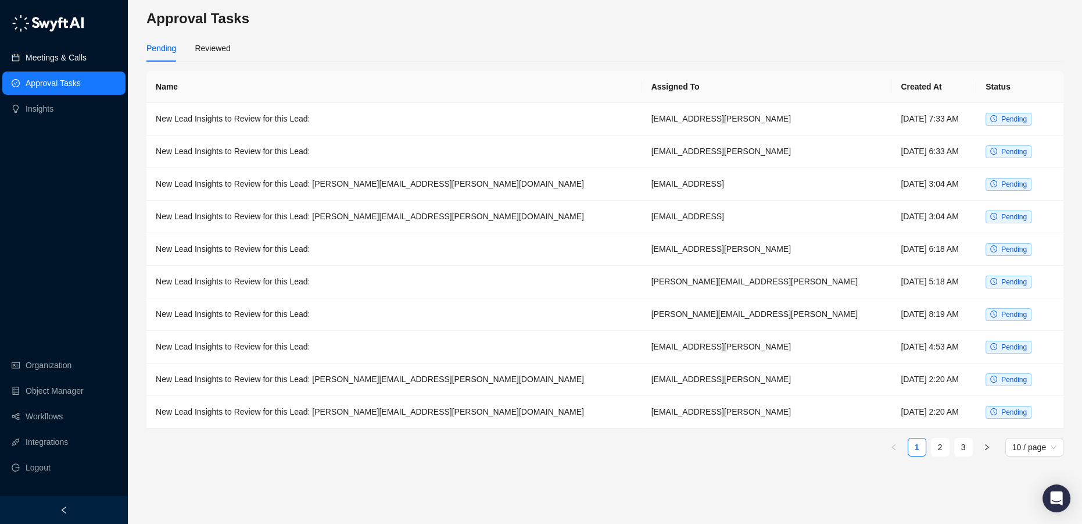
click at [55, 56] on link "Meetings & Calls" at bounding box center [56, 57] width 61 height 23
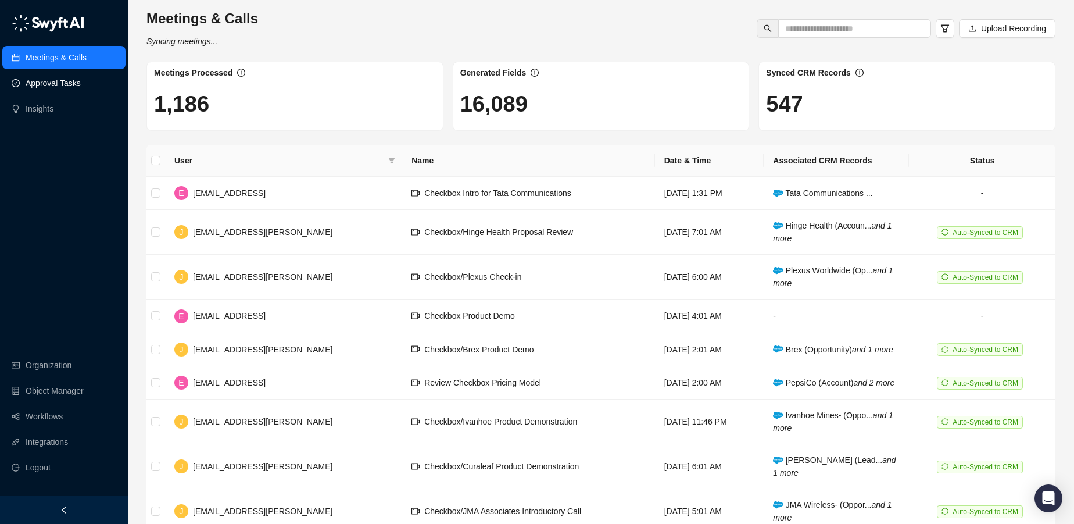
click at [57, 81] on link "Approval Tasks" at bounding box center [53, 82] width 55 height 23
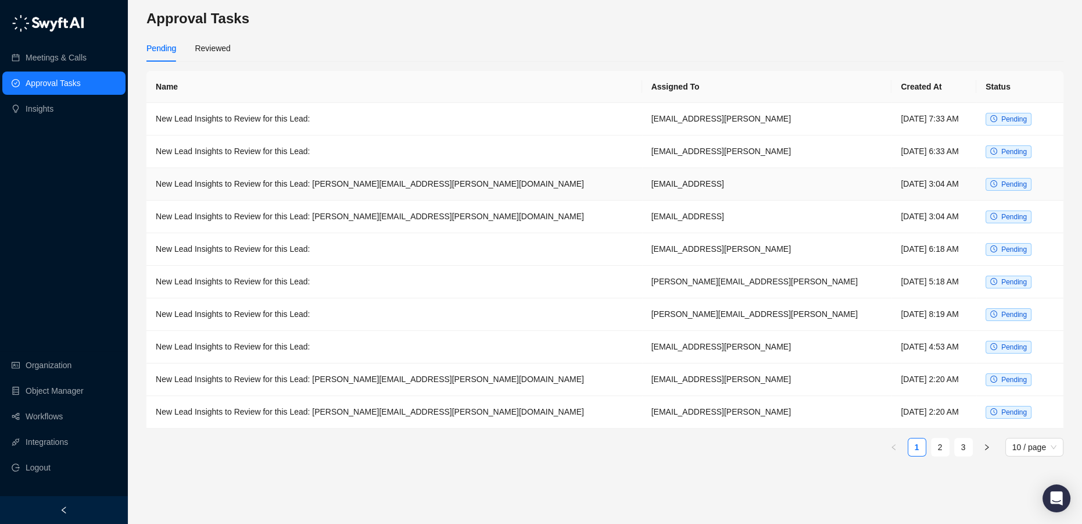
click at [292, 187] on td "New Lead Insights to Review for this Lead: theresa.shipp@pepsico.com" at bounding box center [394, 184] width 496 height 33
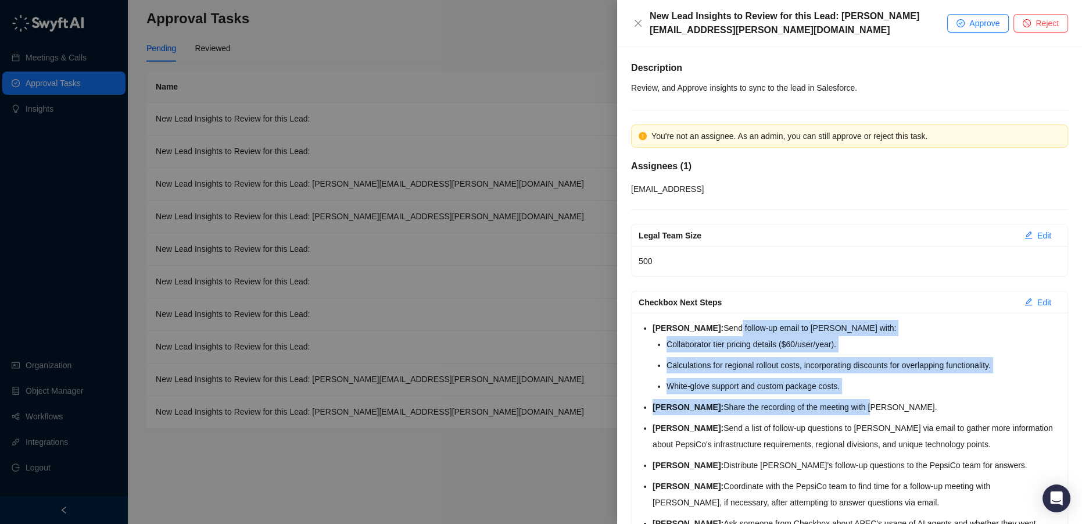
drag, startPoint x: 715, startPoint y: 316, endPoint x: 847, endPoint y: 396, distance: 155.2
click at [847, 396] on ul "Evan Wong: Send follow-up email to Theresa Shipp with: Collaborator tier pricin…" at bounding box center [857, 434] width 408 height 228
click at [827, 378] on li "White-glove support and custom package costs." at bounding box center [864, 386] width 394 height 16
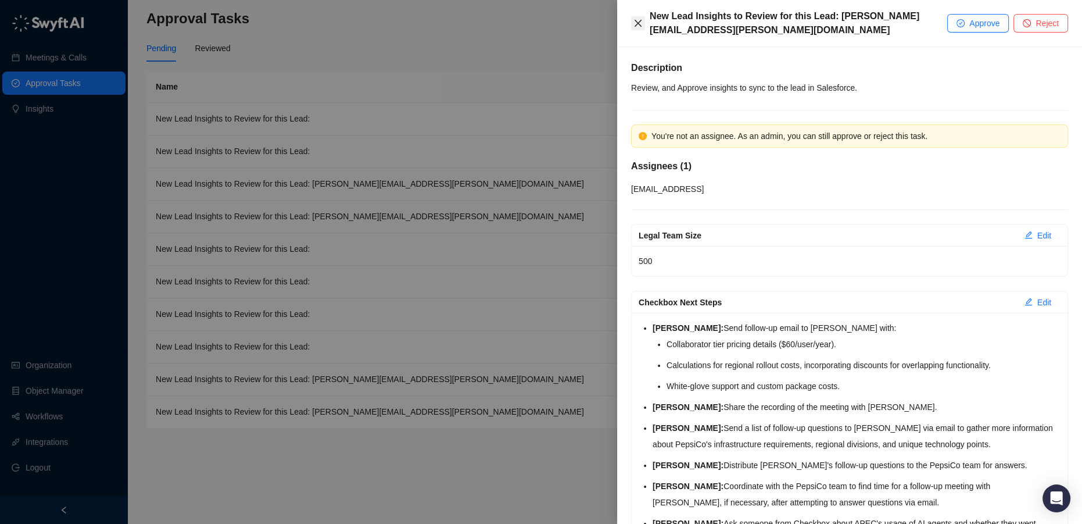
click at [640, 19] on icon "close" at bounding box center [637, 23] width 9 height 9
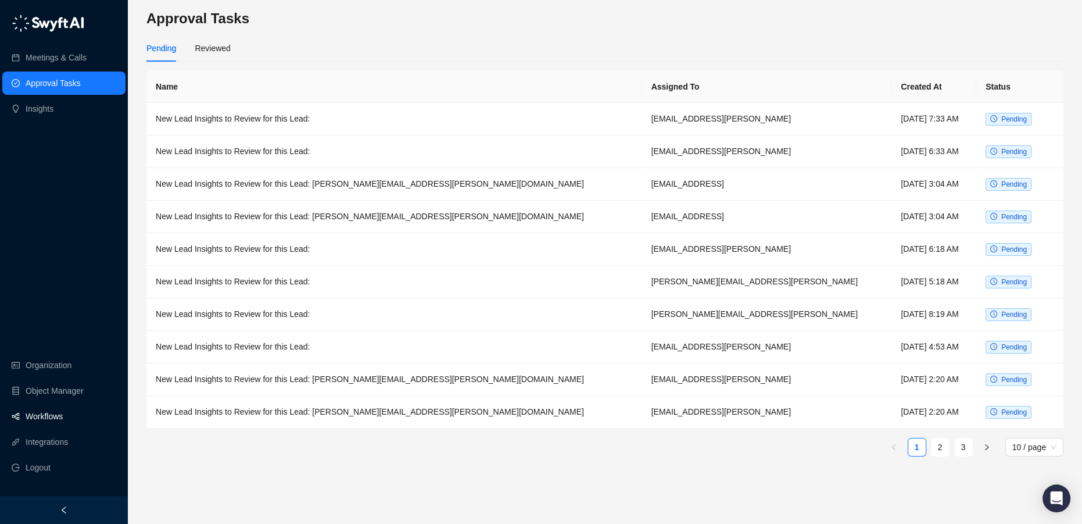
click at [45, 418] on link "Workflows" at bounding box center [44, 415] width 37 height 23
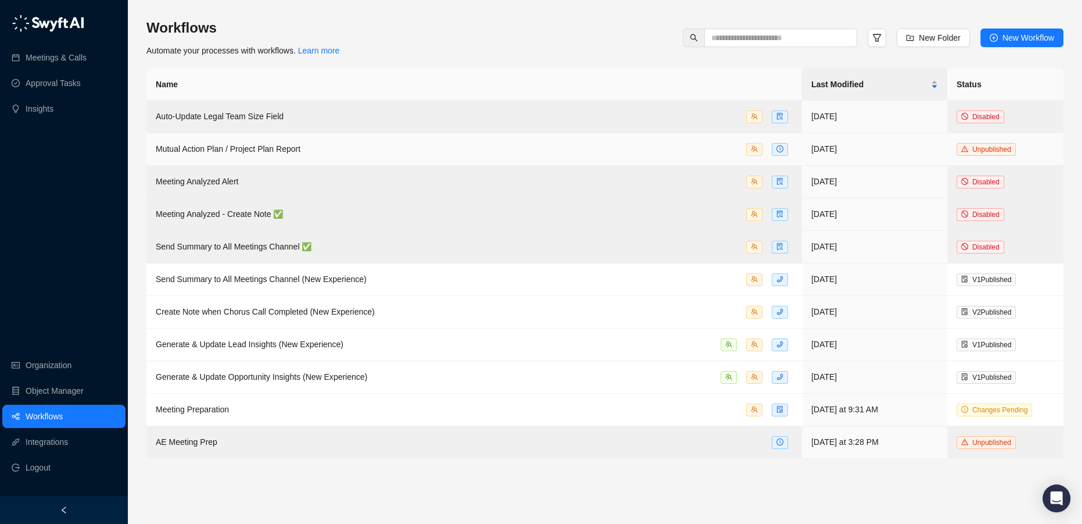
click at [349, 151] on div "Mutual Action Plan / Project Plan Report" at bounding box center [474, 148] width 637 height 13
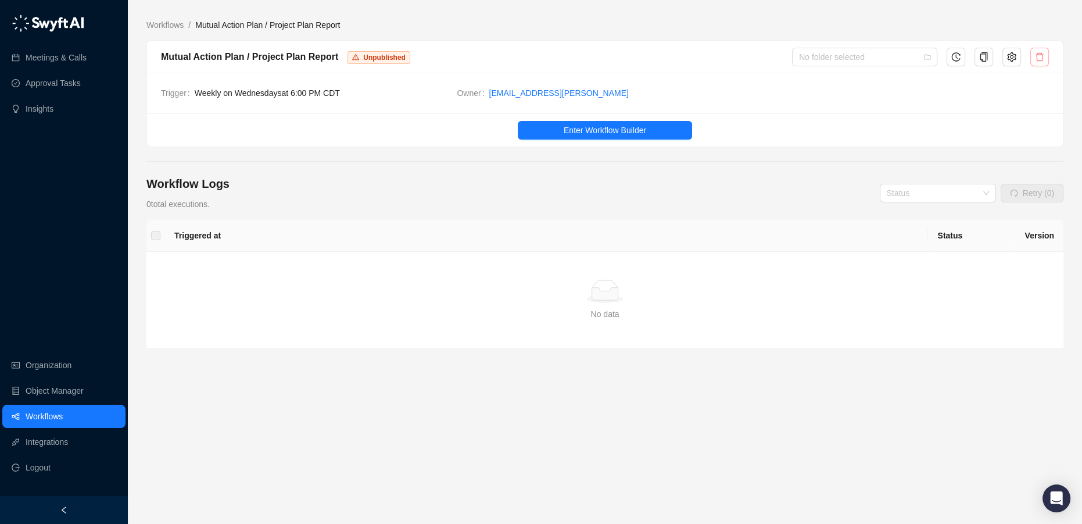
click at [1039, 63] on button "button" at bounding box center [1039, 57] width 19 height 19
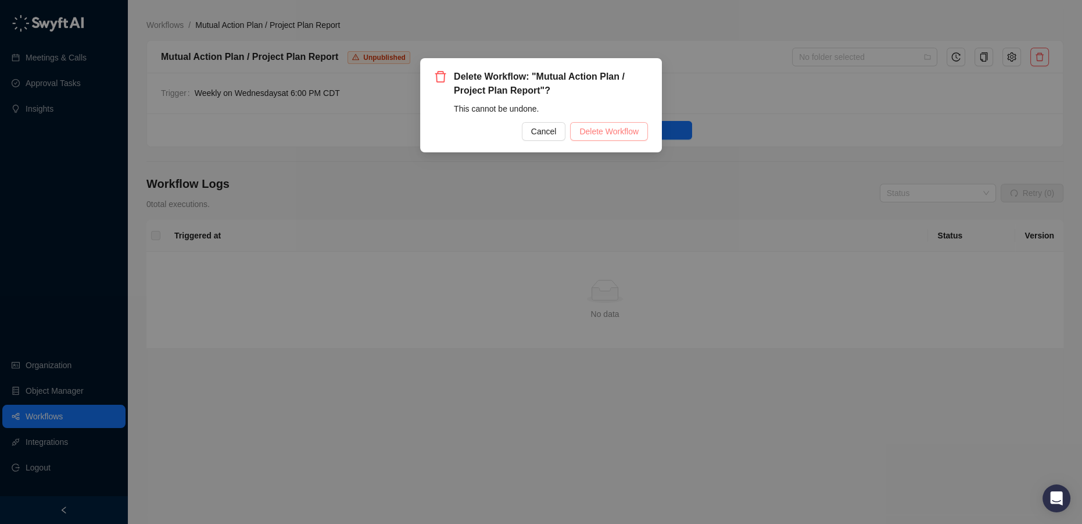
click at [623, 131] on span "Delete Workflow" at bounding box center [608, 131] width 59 height 13
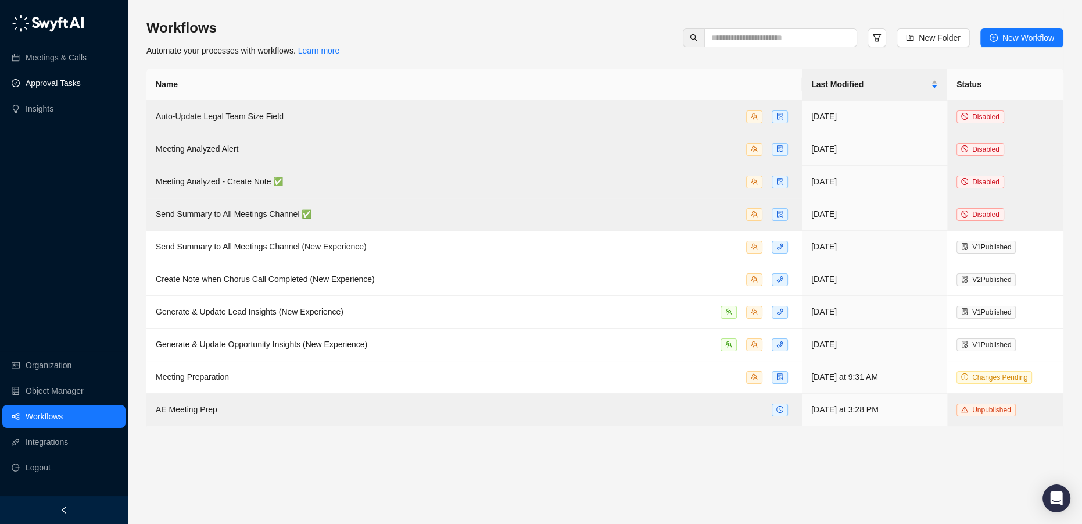
click at [48, 89] on link "Approval Tasks" at bounding box center [53, 82] width 55 height 23
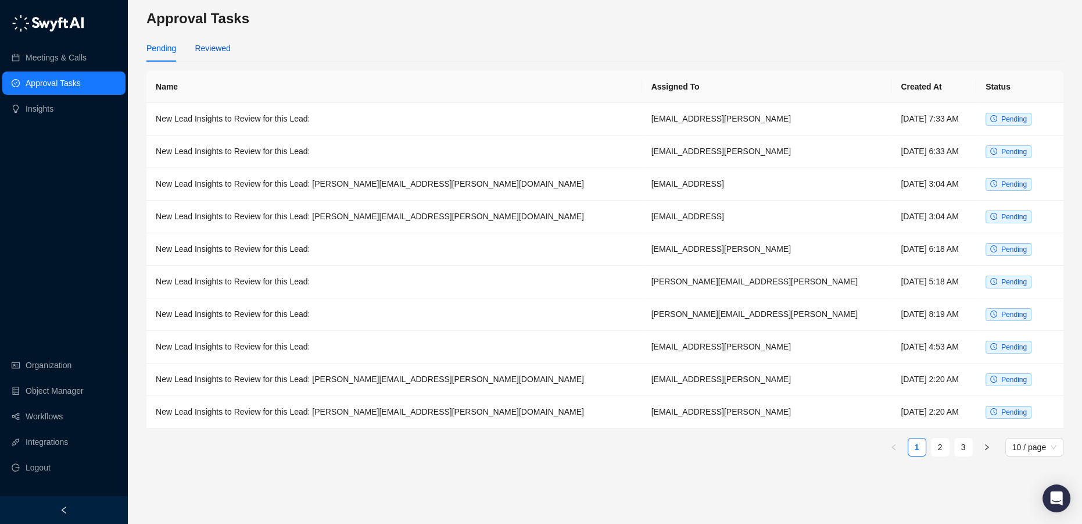
click at [200, 52] on div "Reviewed" at bounding box center [212, 48] width 35 height 13
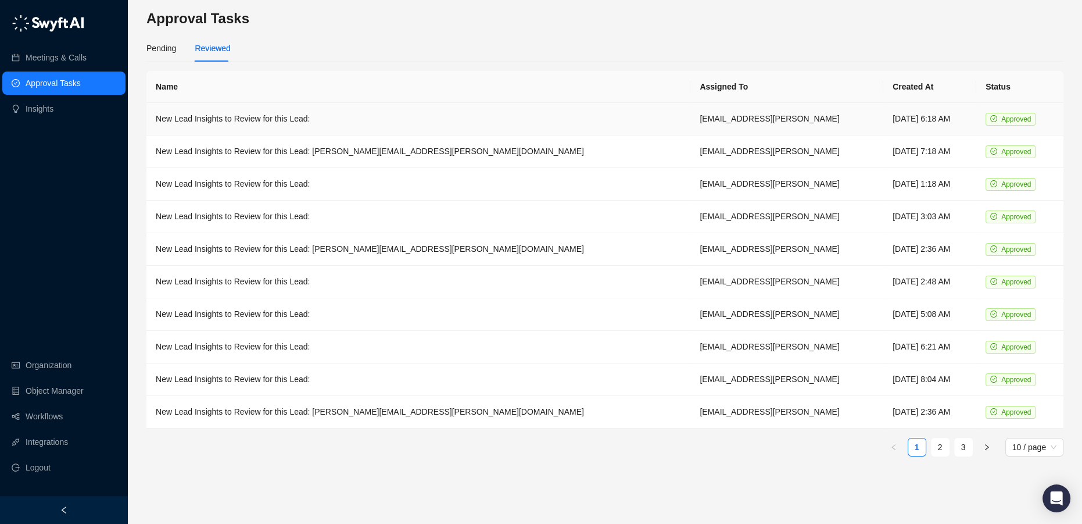
click at [218, 117] on td "New Lead Insights to Review for this Lead:" at bounding box center [418, 119] width 544 height 33
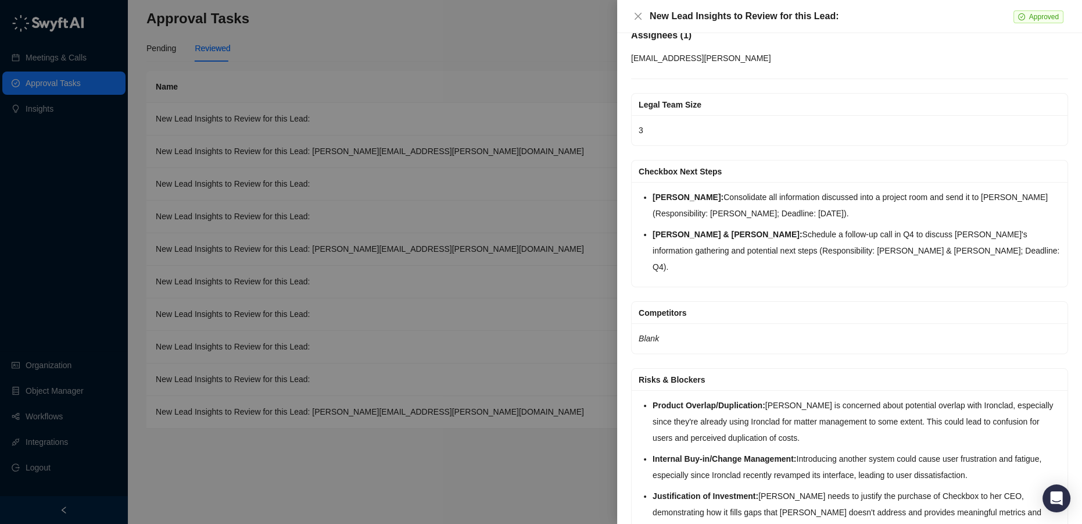
scroll to position [105, 0]
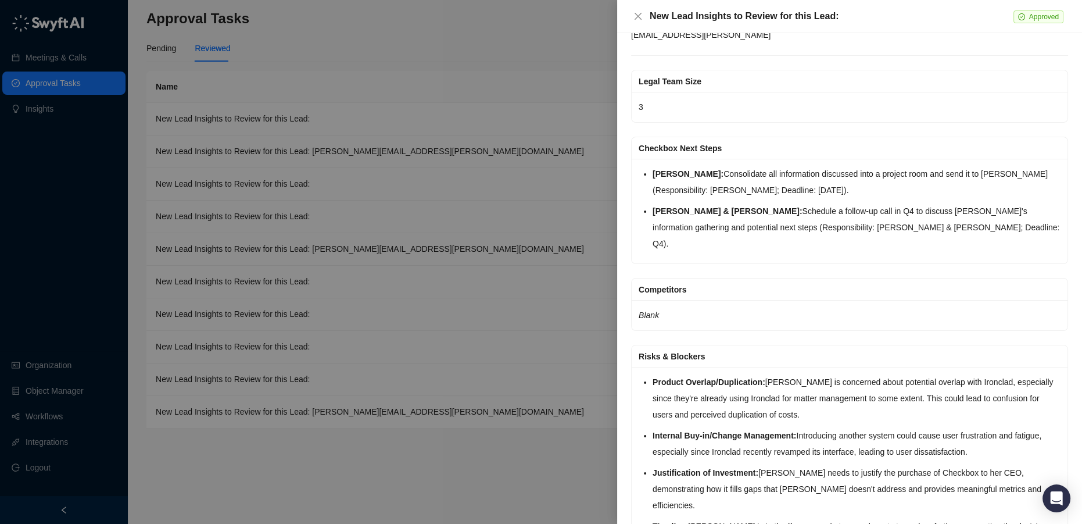
click at [50, 67] on div at bounding box center [541, 262] width 1082 height 524
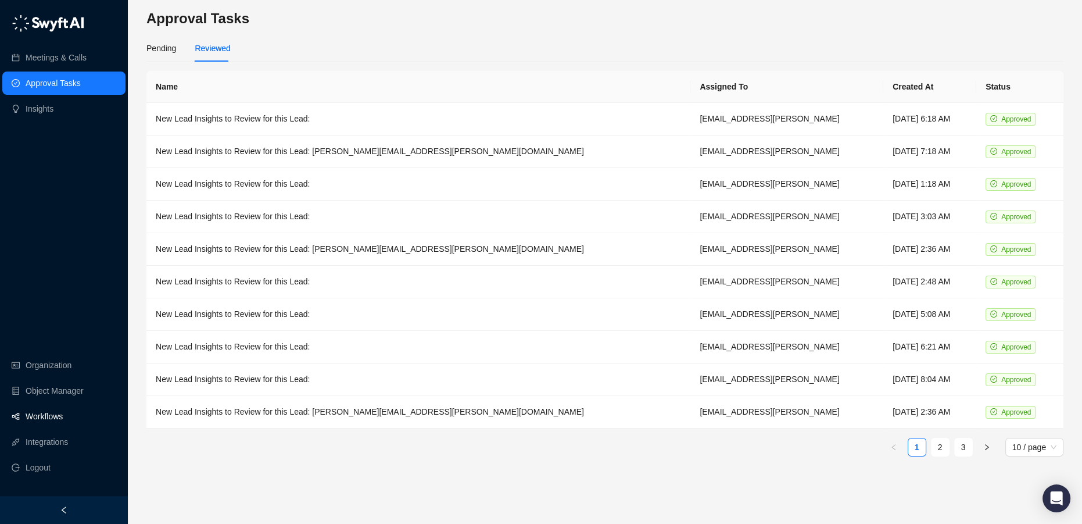
click at [53, 408] on link "Workflows" at bounding box center [44, 415] width 37 height 23
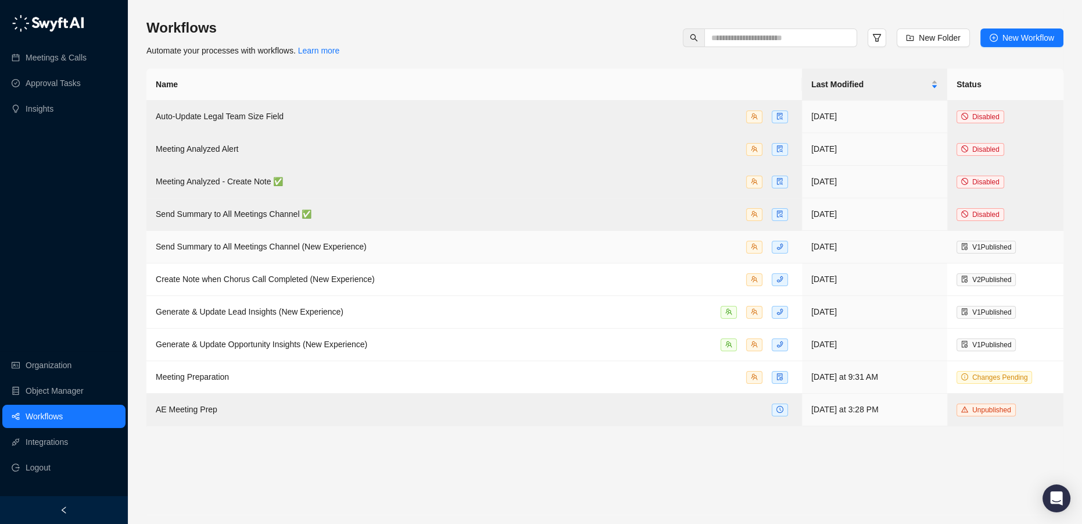
click at [235, 248] on span "Send Summary to All Meetings Channel (New Experience)" at bounding box center [261, 246] width 211 height 9
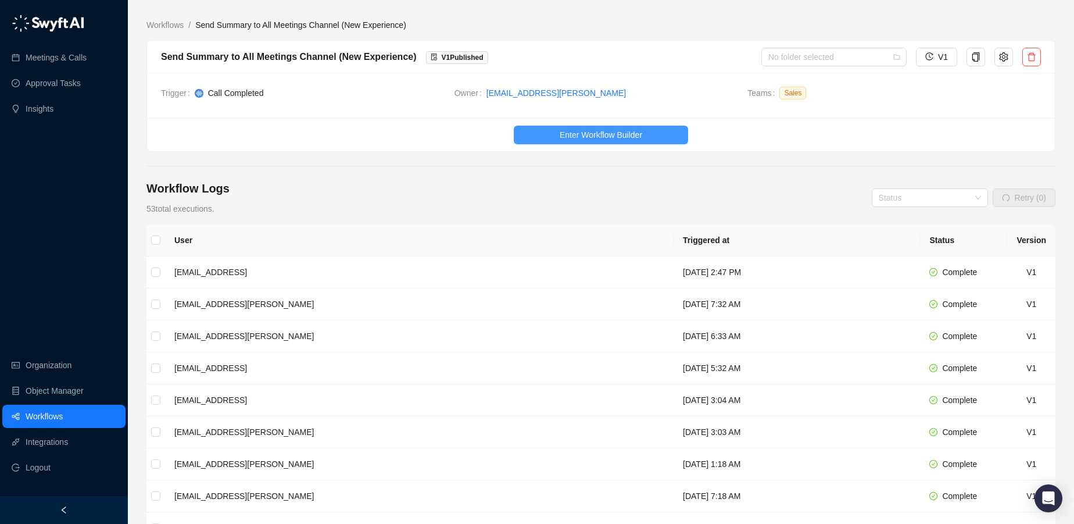
click at [598, 135] on span "Enter Workflow Builder" at bounding box center [601, 134] width 83 height 13
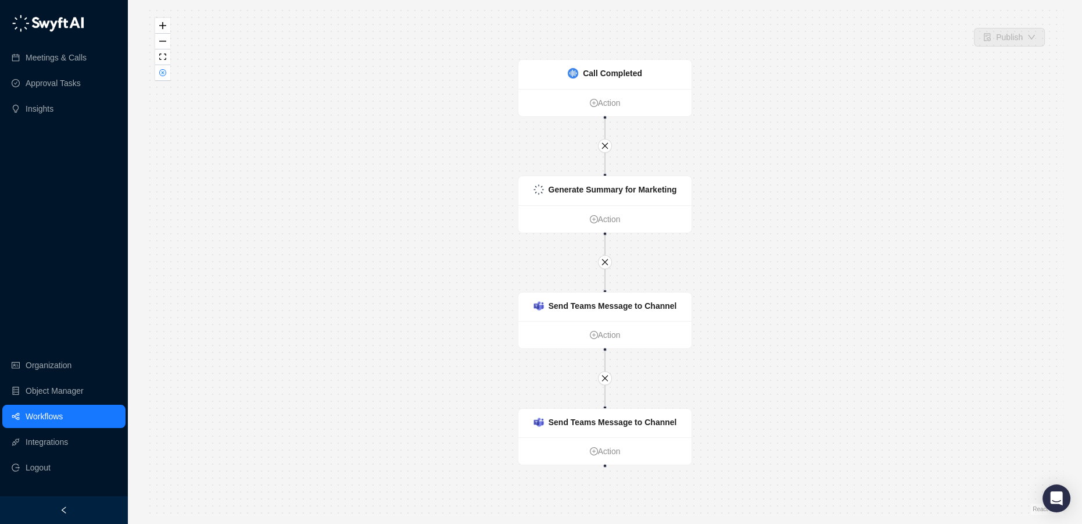
click at [26, 424] on link "Workflows" at bounding box center [44, 415] width 37 height 23
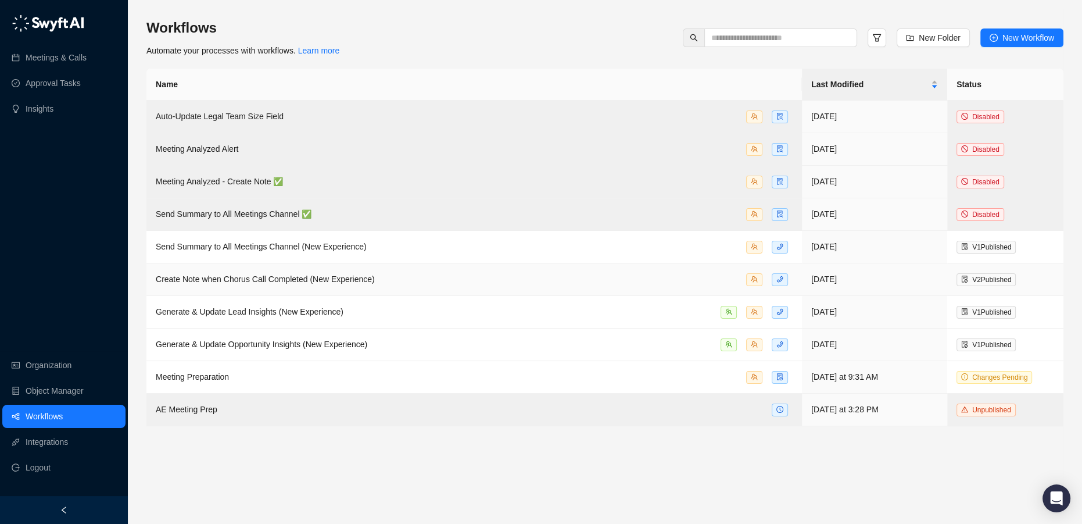
click at [259, 282] on span "Create Note when Chorus Call Completed (New Experience)" at bounding box center [265, 278] width 219 height 9
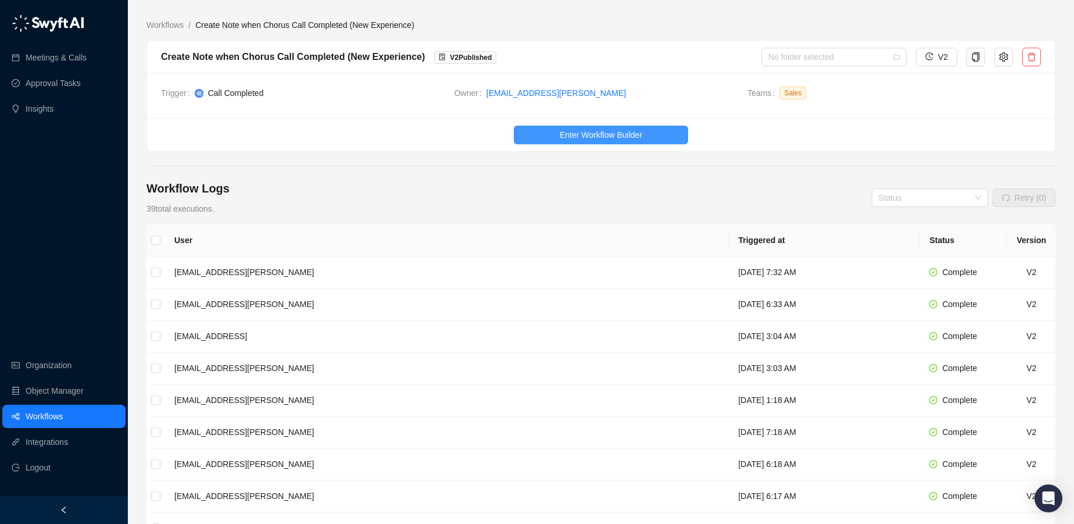
click at [577, 135] on span "Enter Workflow Builder" at bounding box center [601, 134] width 83 height 13
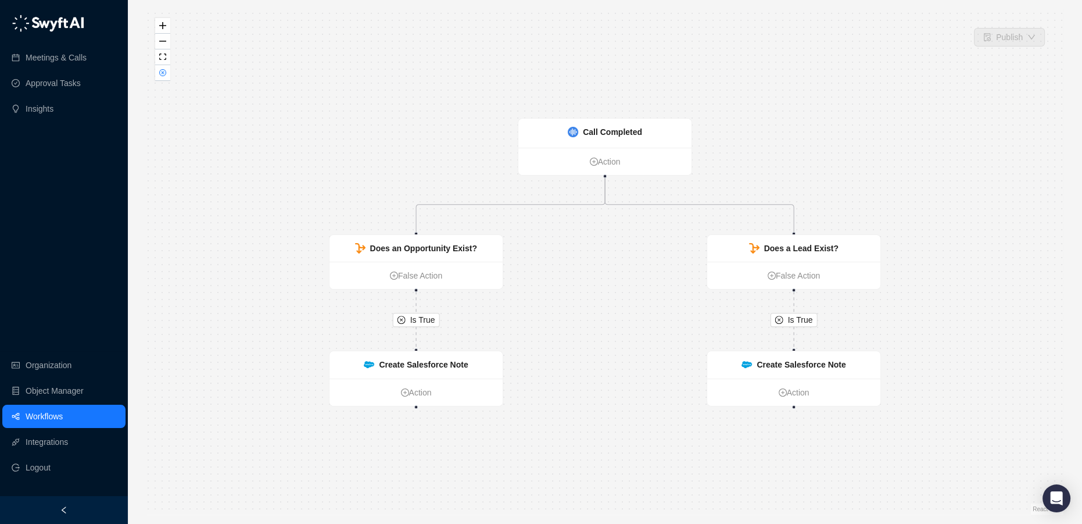
click at [41, 413] on link "Workflows" at bounding box center [44, 415] width 37 height 23
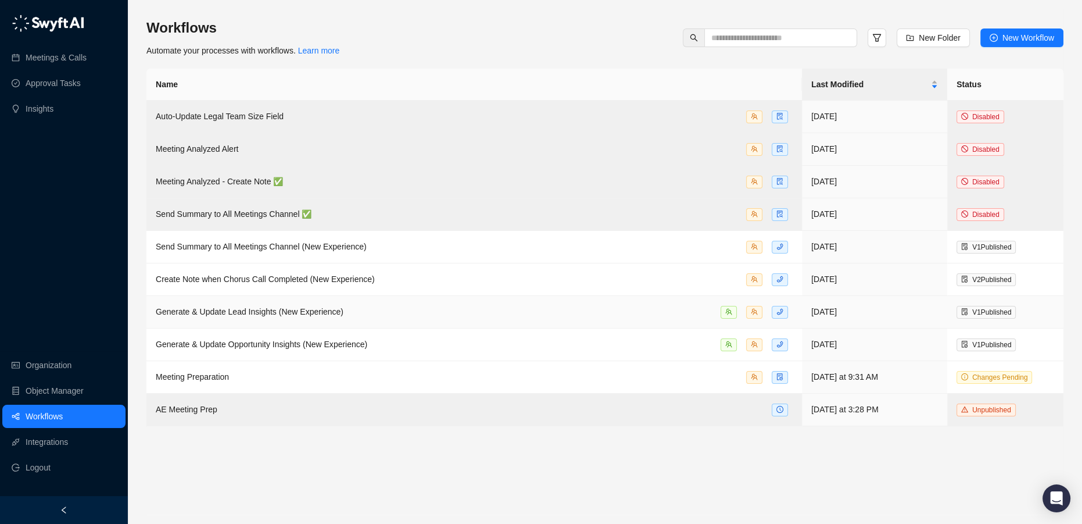
click at [271, 313] on span "Generate & Update Lead Insights (New Experience)" at bounding box center [250, 311] width 188 height 9
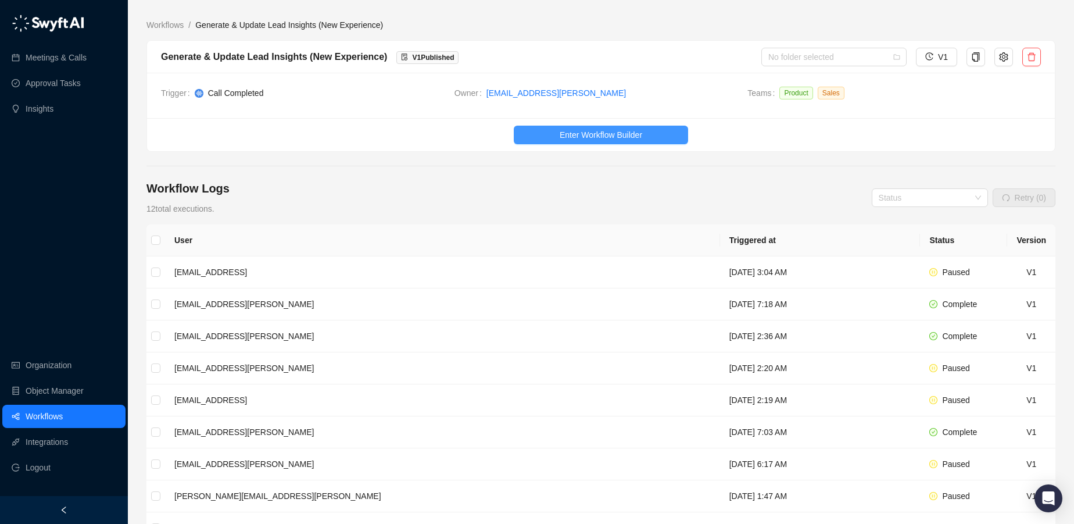
click at [618, 137] on span "Enter Workflow Builder" at bounding box center [601, 134] width 83 height 13
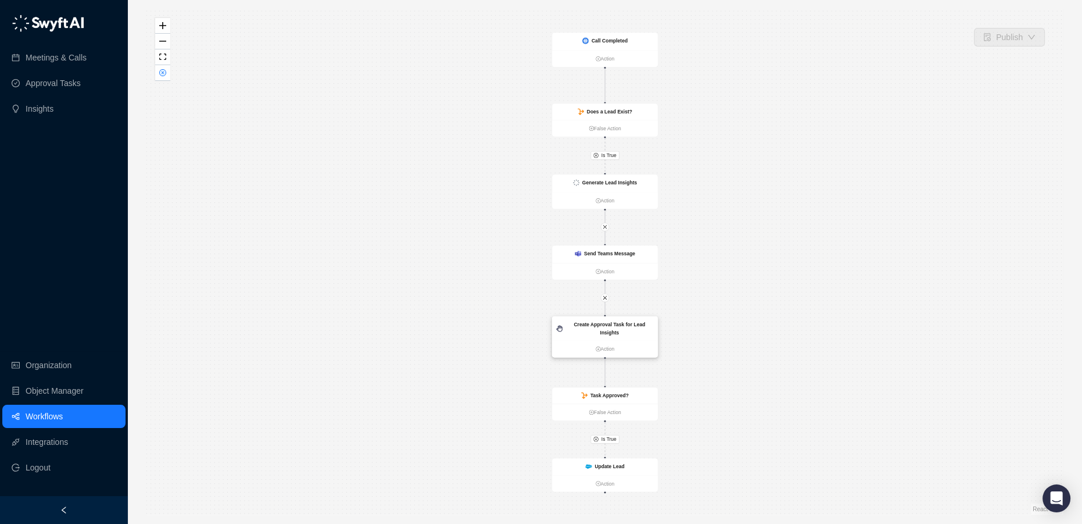
click at [619, 327] on strong "Create Approval Task for Lead Insights" at bounding box center [609, 327] width 71 height 13
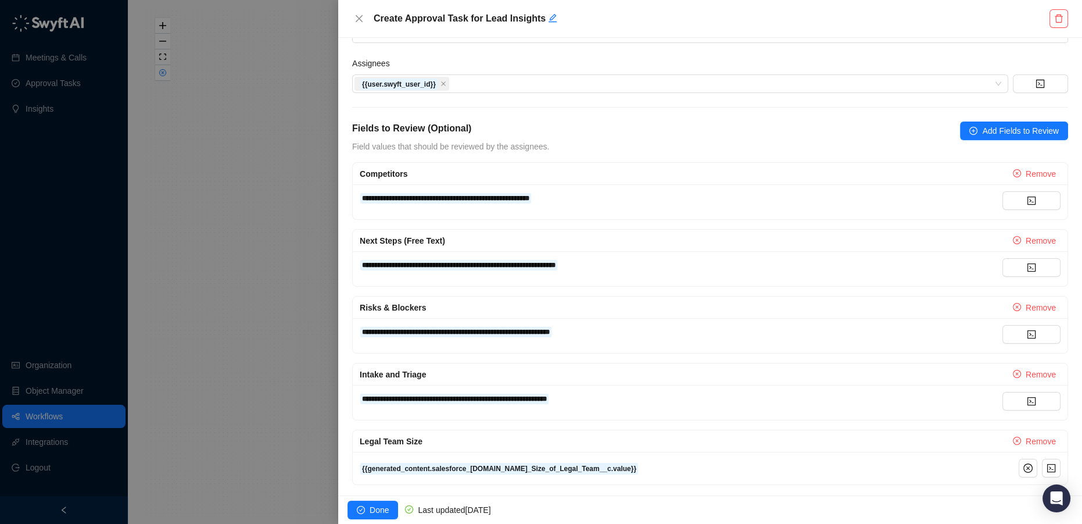
scroll to position [169, 0]
click at [359, 18] on icon "close" at bounding box center [359, 18] width 7 height 7
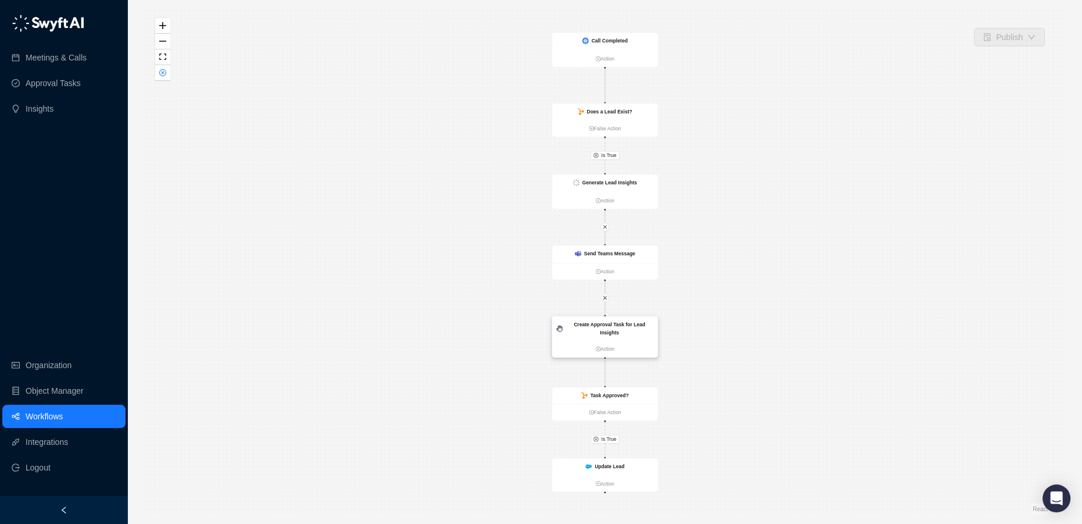
click at [630, 321] on strong "Create Approval Task for Lead Insights" at bounding box center [609, 327] width 71 height 13
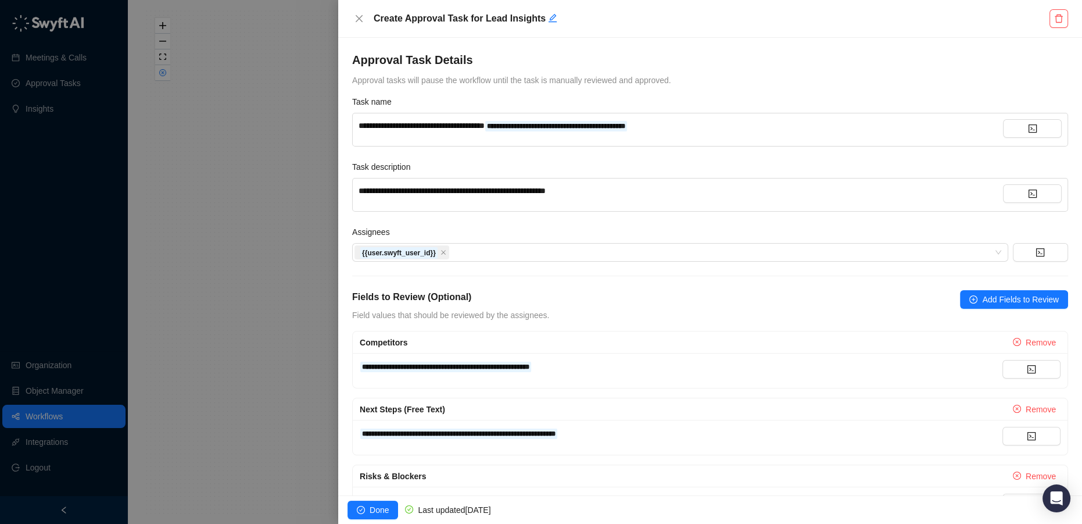
click at [200, 233] on div at bounding box center [541, 262] width 1082 height 524
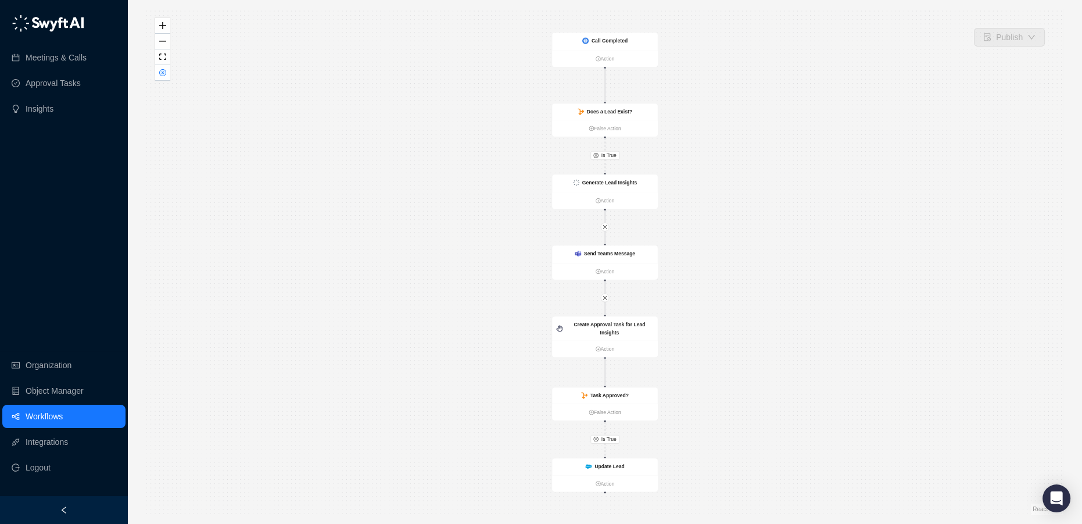
click at [1016, 49] on div "Is True Is True Call Completed Action Does a Lead Exist? False Action Generate …" at bounding box center [604, 261] width 917 height 505
click at [40, 417] on link "Workflows" at bounding box center [44, 415] width 37 height 23
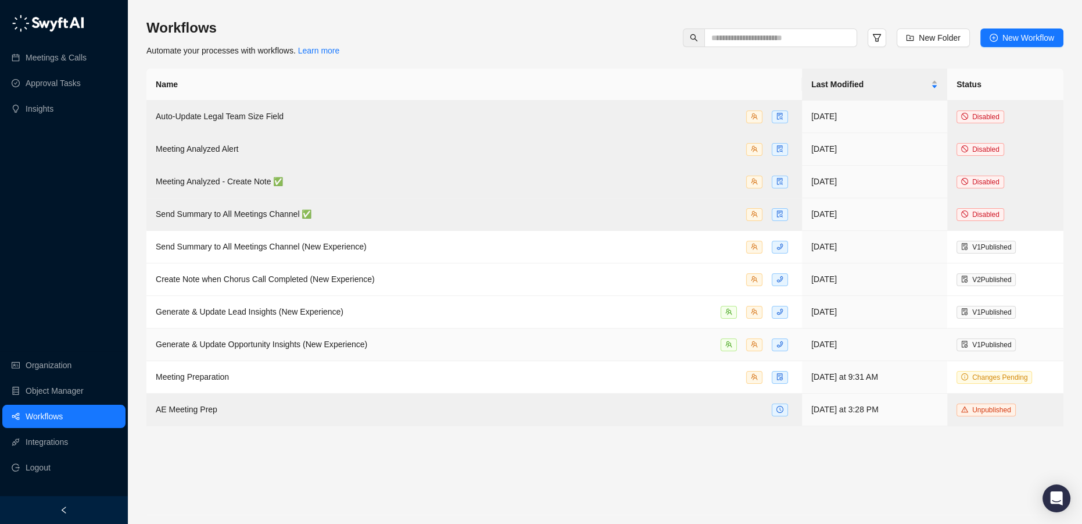
click at [522, 353] on td "Generate & Update Opportunity Insights (New Experience)" at bounding box center [473, 344] width 655 height 33
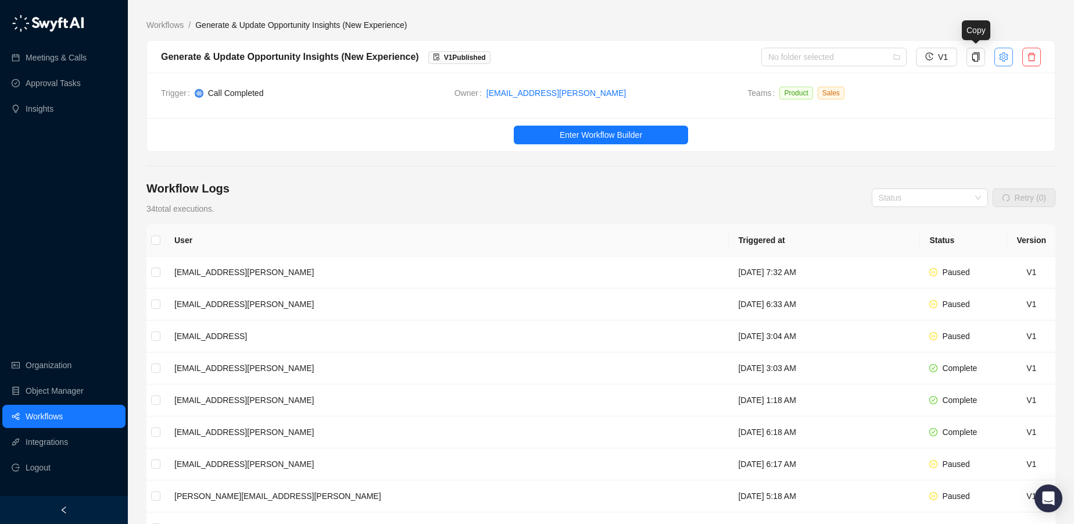
click at [997, 55] on button "button" at bounding box center [1003, 57] width 19 height 19
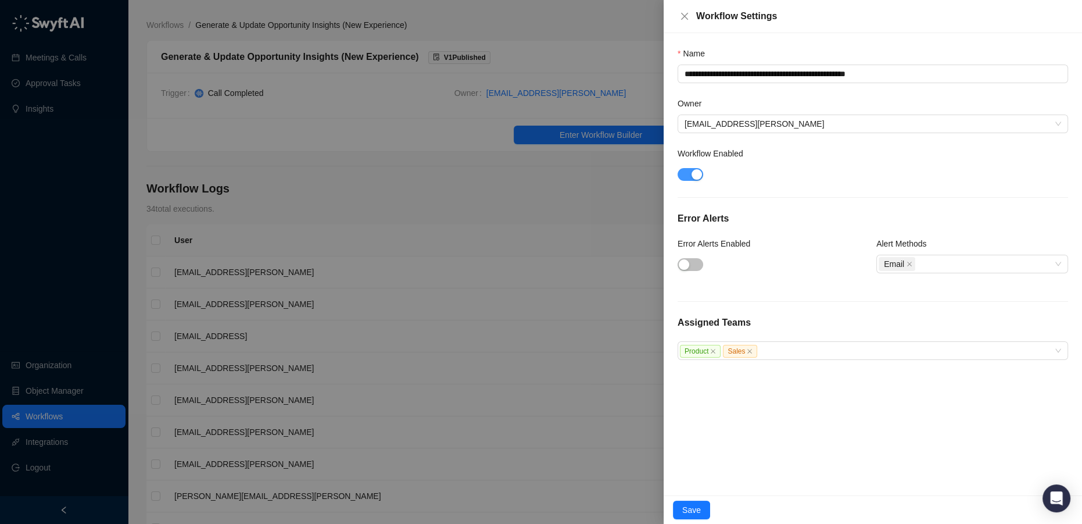
click at [696, 173] on div "button" at bounding box center [696, 174] width 10 height 10
click at [554, 36] on div at bounding box center [541, 262] width 1082 height 524
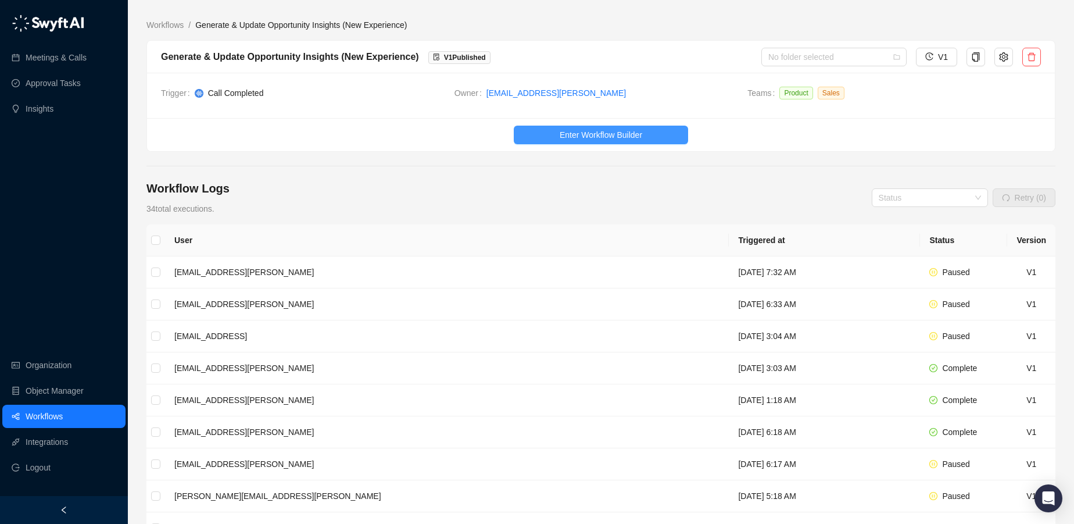
click at [604, 137] on span "Enter Workflow Builder" at bounding box center [601, 134] width 83 height 13
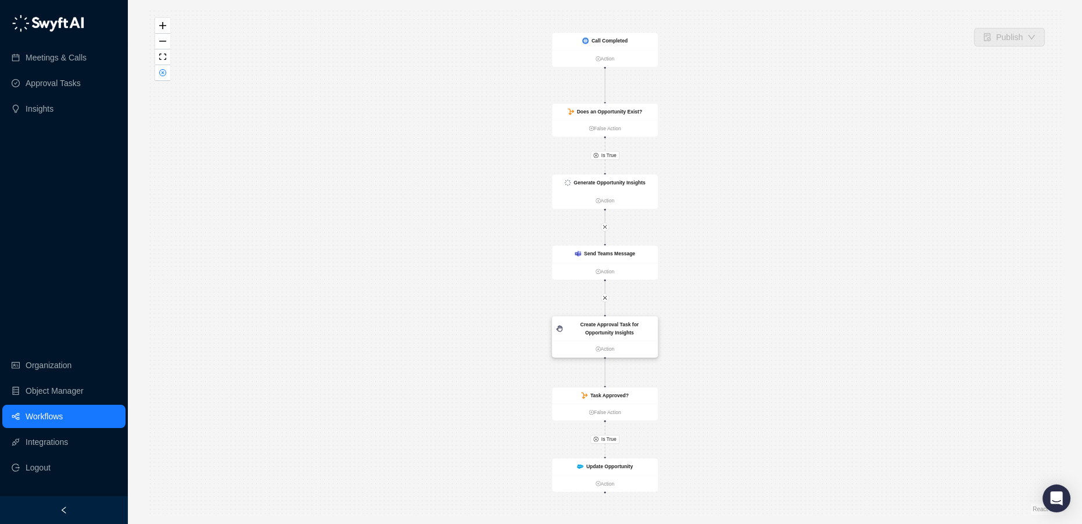
click at [622, 328] on div "Create Approval Task for Opportunity Insights" at bounding box center [609, 328] width 88 height 16
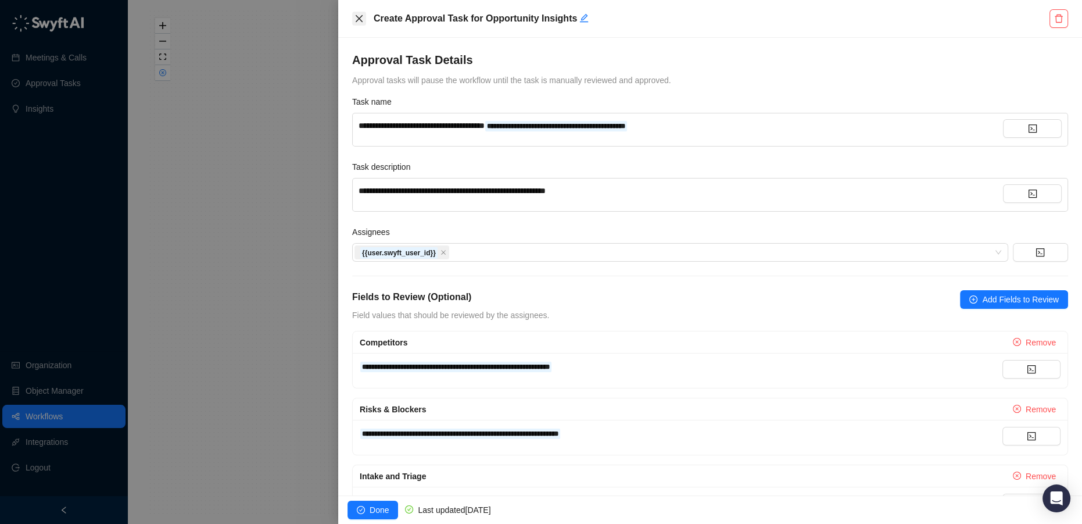
click at [361, 19] on icon "close" at bounding box center [358, 18] width 9 height 9
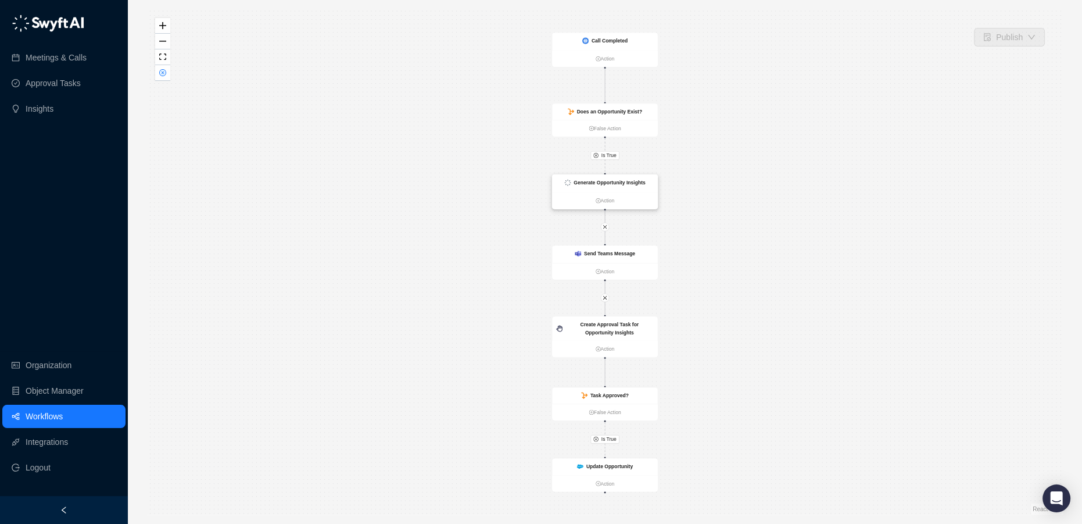
click at [622, 180] on strong "Generate Opportunity Insights" at bounding box center [609, 183] width 71 height 6
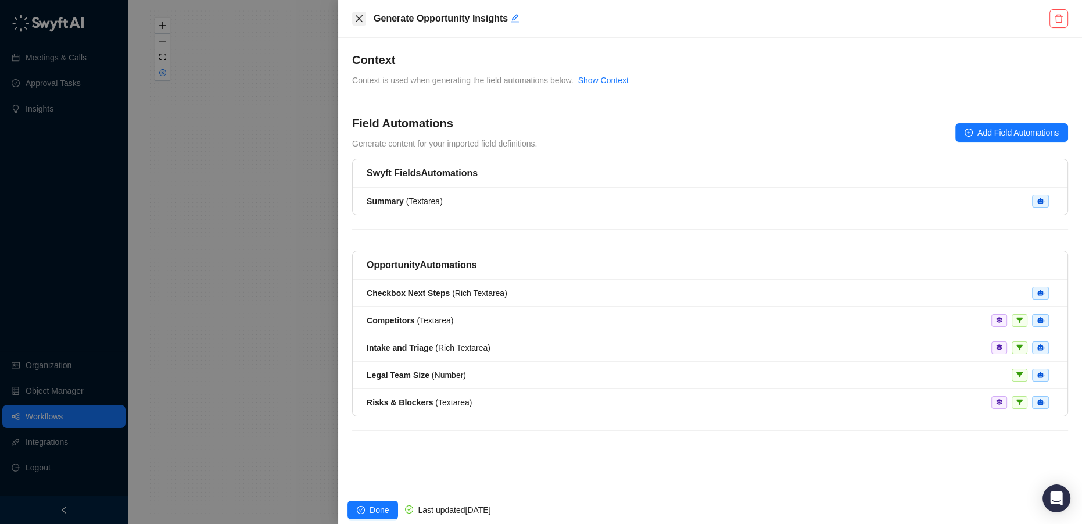
click at [354, 17] on icon "close" at bounding box center [358, 18] width 9 height 9
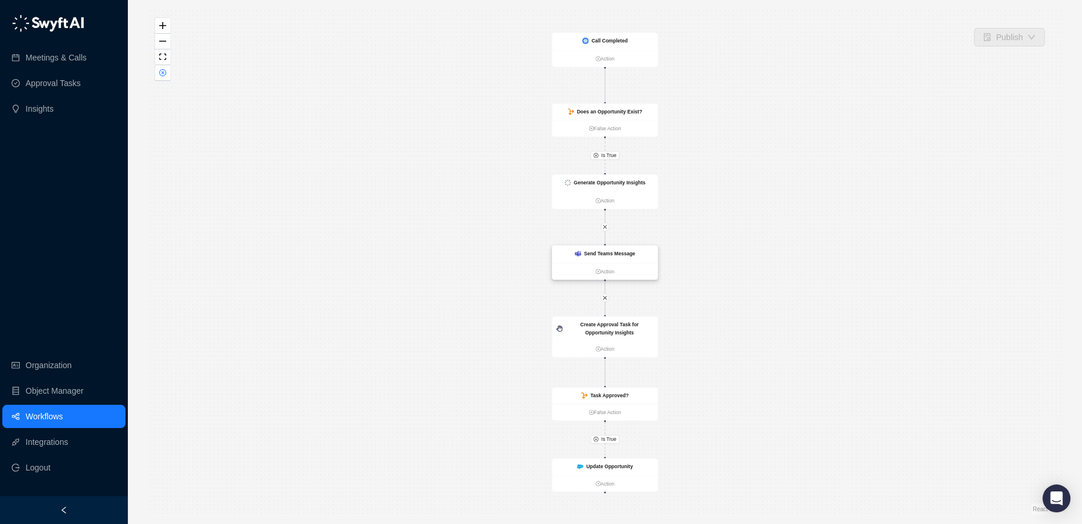
click at [616, 255] on strong "Send Teams Message" at bounding box center [609, 253] width 51 height 6
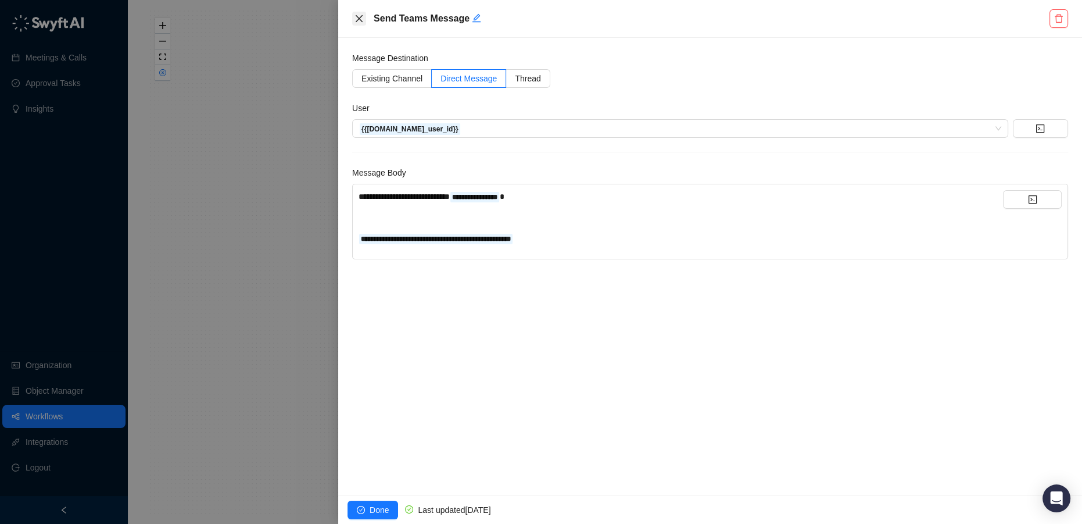
click at [356, 16] on icon "close" at bounding box center [358, 18] width 9 height 9
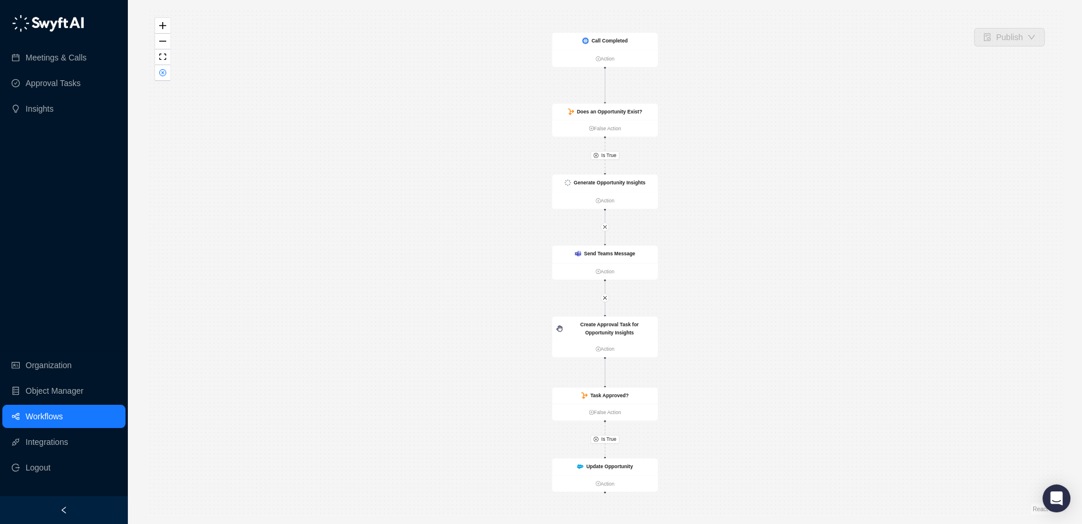
click at [48, 417] on link "Workflows" at bounding box center [44, 415] width 37 height 23
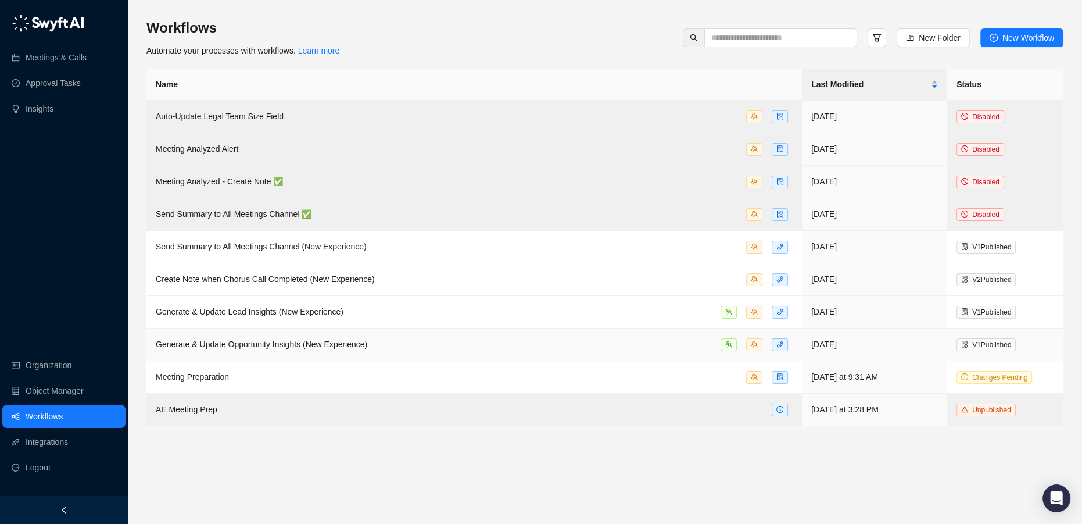
click at [376, 342] on div "Generate & Update Opportunity Insights (New Experience)" at bounding box center [474, 344] width 637 height 13
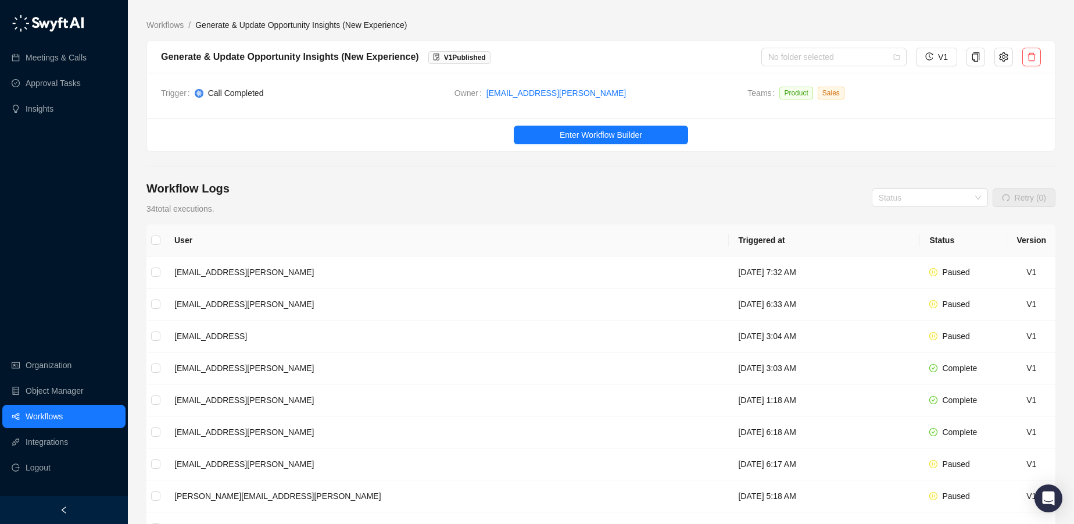
click at [584, 126] on link "Enter Workflow Builder" at bounding box center [601, 135] width 908 height 19
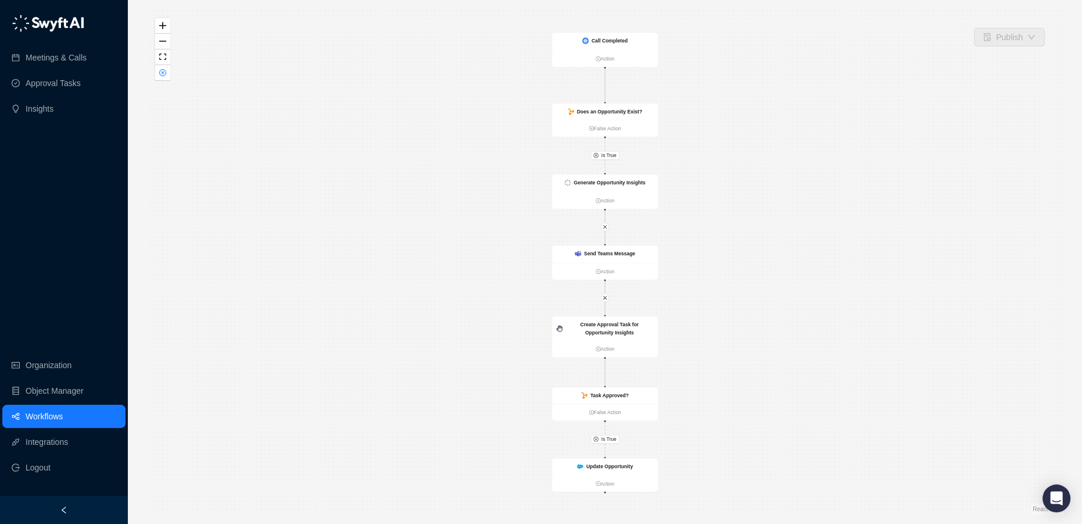
click at [63, 413] on link "Workflows" at bounding box center [44, 415] width 37 height 23
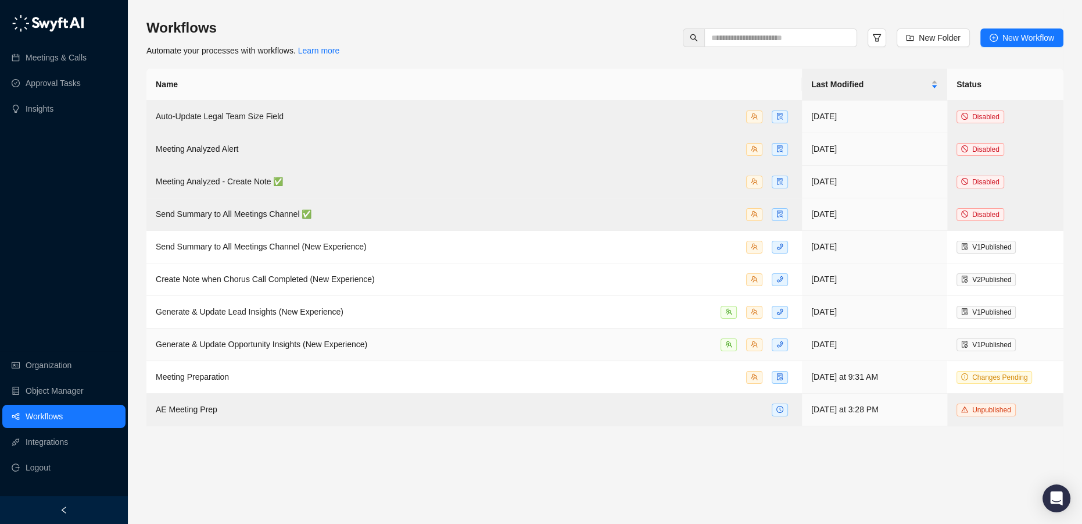
click at [317, 345] on span "Generate & Update Opportunity Insights (New Experience)" at bounding box center [262, 343] width 212 height 9
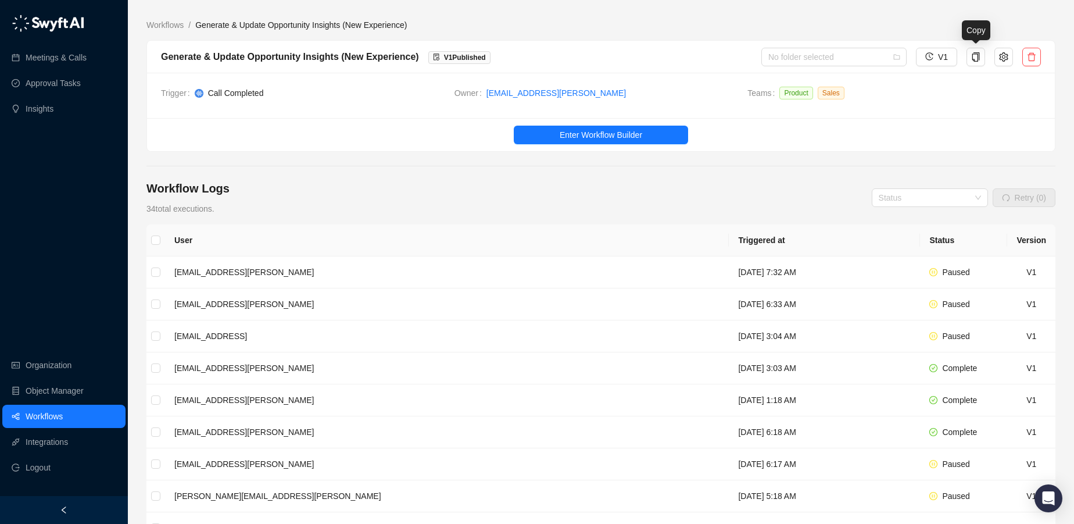
click at [993, 56] on div at bounding box center [1004, 57] width 28 height 19
click at [999, 56] on button "button" at bounding box center [1003, 57] width 19 height 19
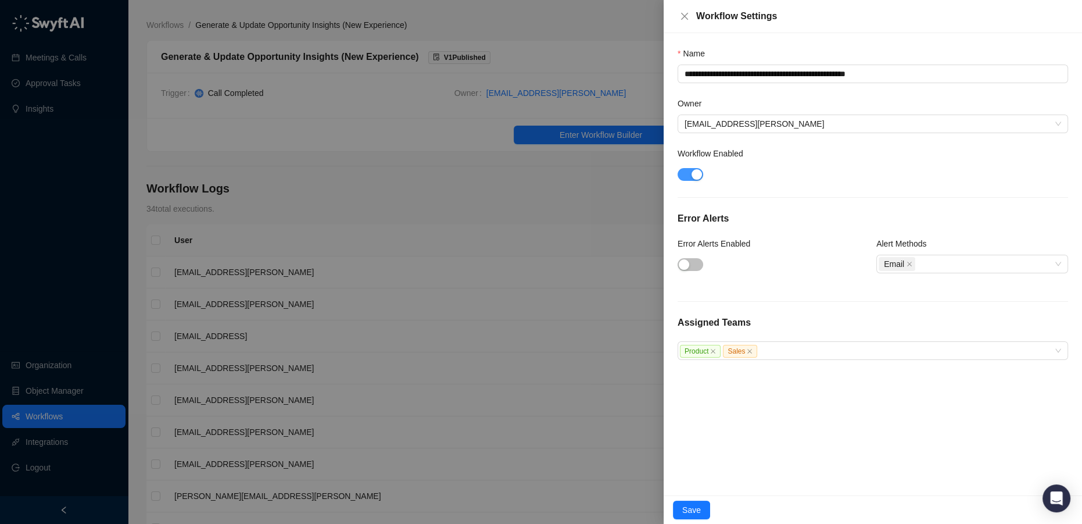
click at [696, 175] on div "button" at bounding box center [696, 174] width 10 height 10
click at [503, 26] on div at bounding box center [541, 262] width 1082 height 524
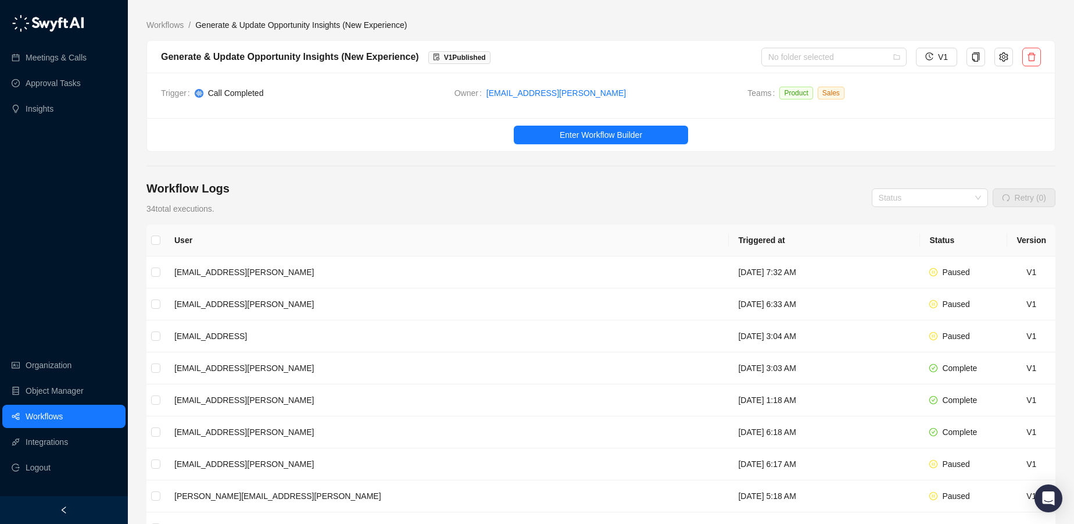
click at [35, 414] on link "Workflows" at bounding box center [44, 415] width 37 height 23
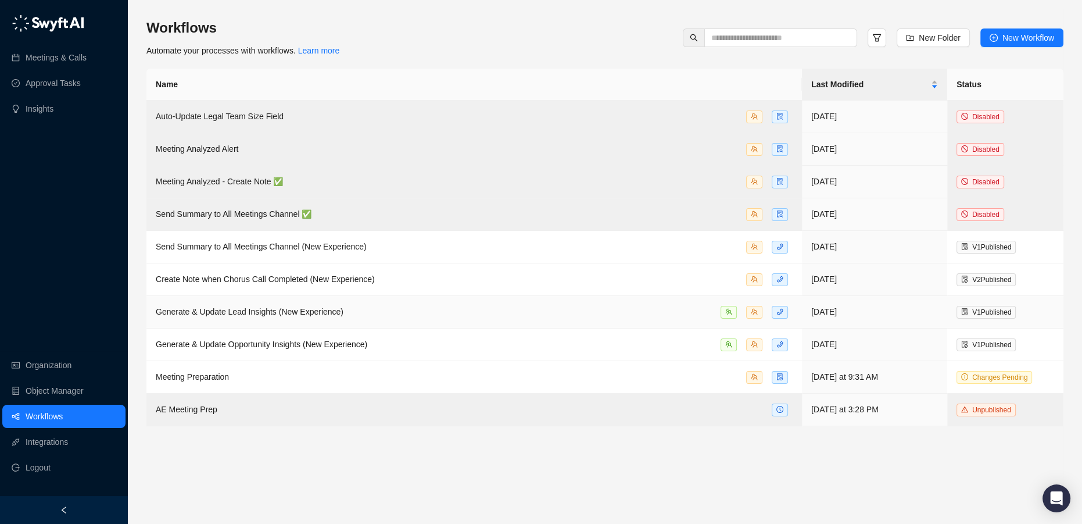
click at [361, 317] on div "Generate & Update Lead Insights (New Experience)" at bounding box center [474, 311] width 637 height 13
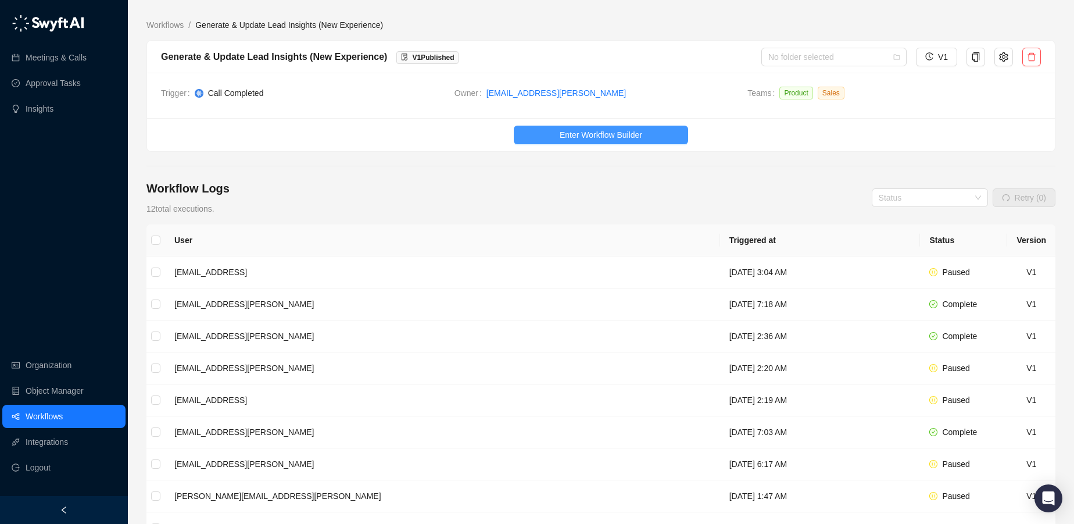
click at [599, 138] on span "Enter Workflow Builder" at bounding box center [601, 134] width 83 height 13
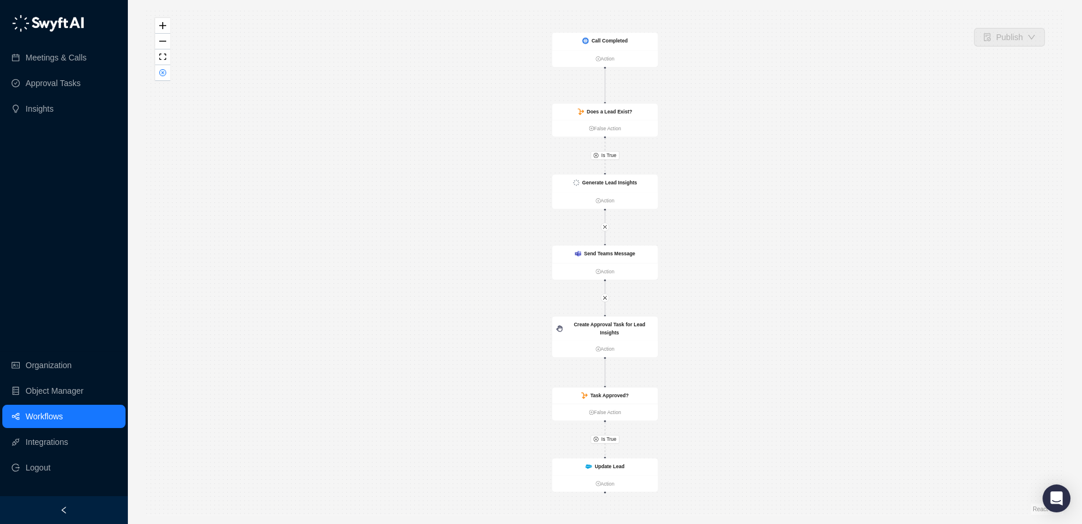
click at [45, 409] on link "Workflows" at bounding box center [44, 415] width 37 height 23
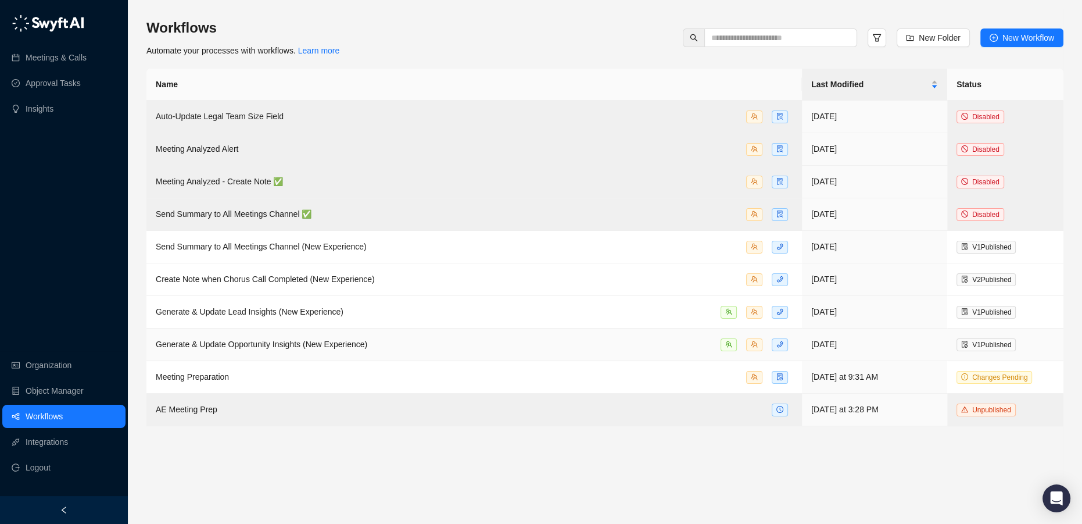
click at [315, 344] on span "Generate & Update Opportunity Insights (New Experience)" at bounding box center [262, 343] width 212 height 9
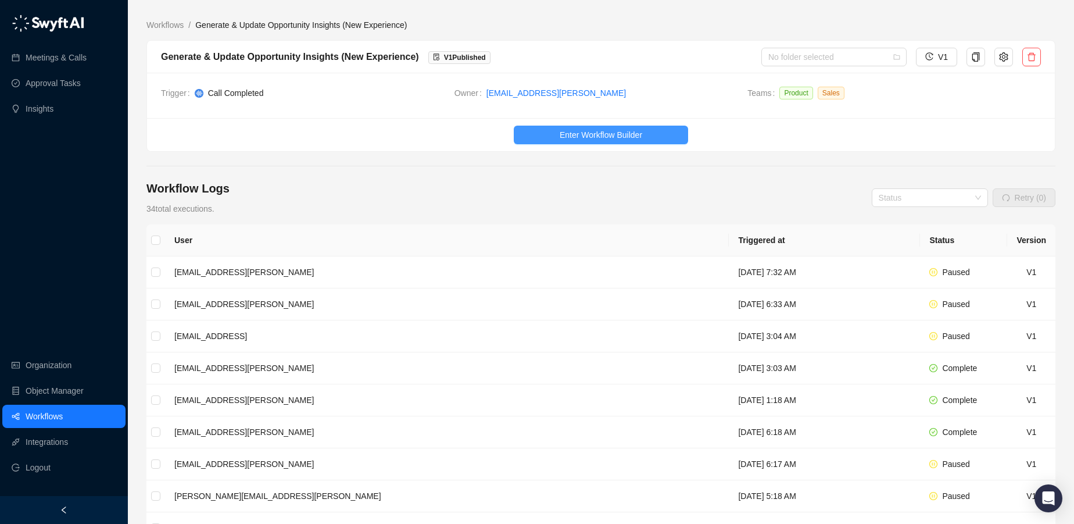
click at [614, 136] on span "Enter Workflow Builder" at bounding box center [601, 134] width 83 height 13
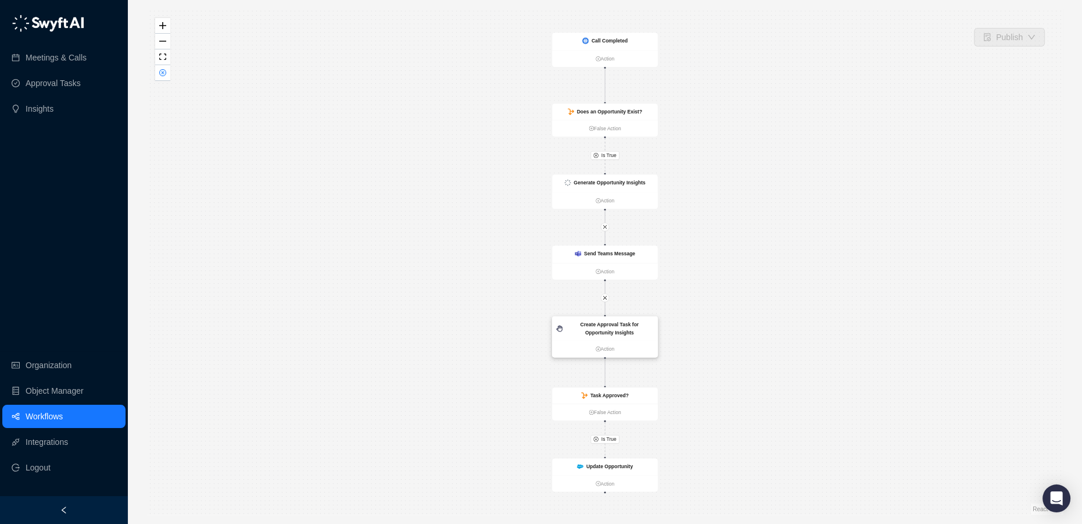
click at [624, 332] on div "Create Approval Task for Opportunity Insights" at bounding box center [609, 328] width 88 height 16
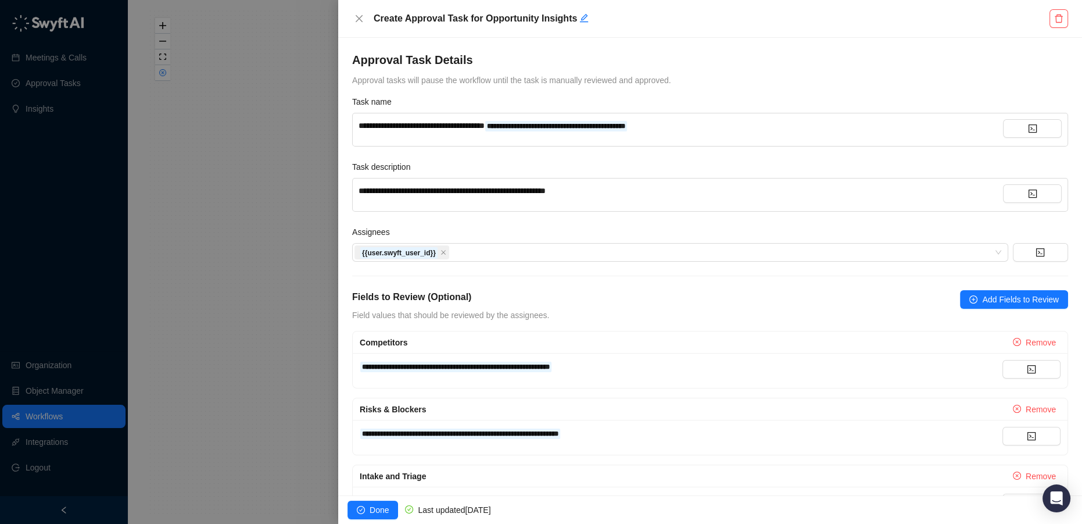
click at [266, 211] on div at bounding box center [541, 262] width 1082 height 524
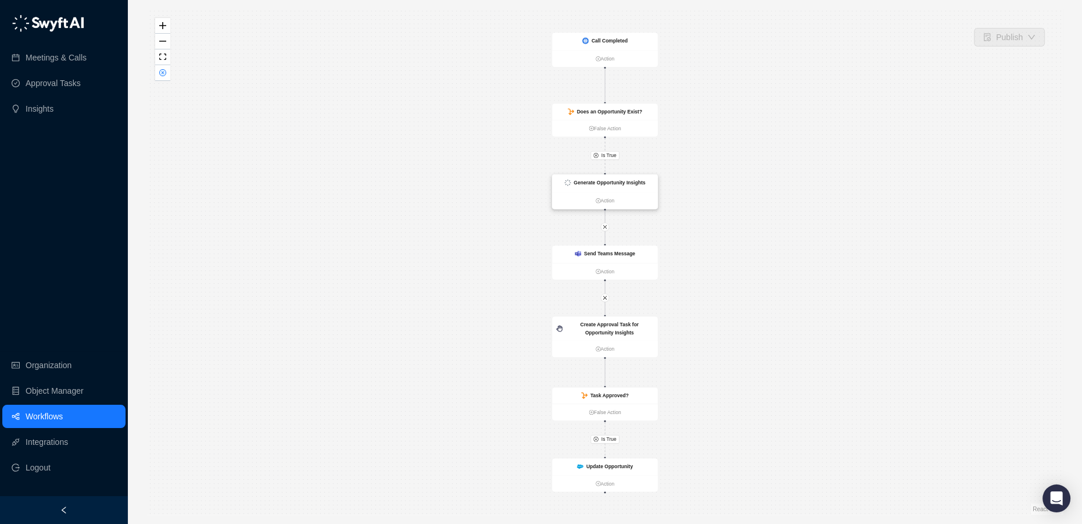
click at [635, 184] on strong "Generate Opportunity Insights" at bounding box center [609, 183] width 71 height 6
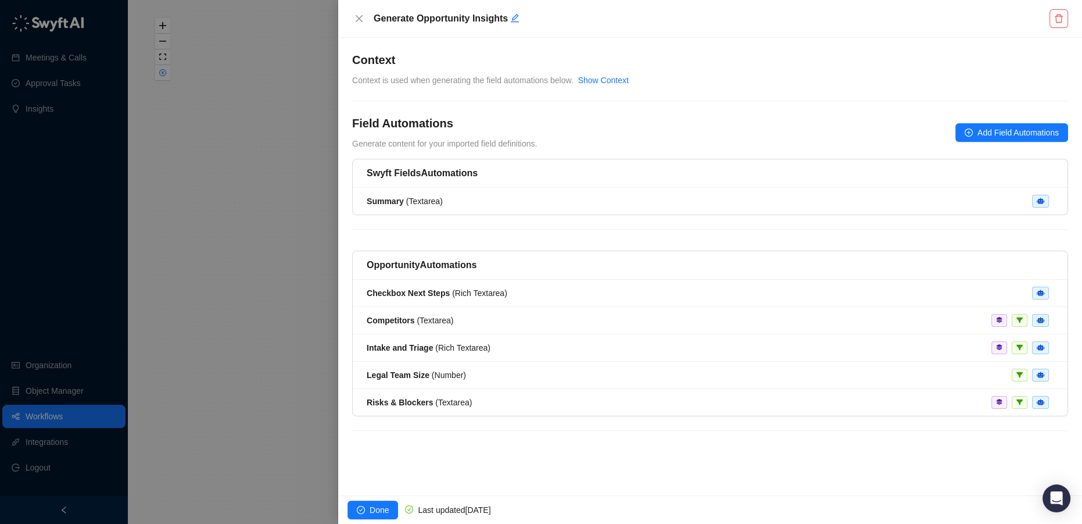
click at [278, 346] on div at bounding box center [541, 262] width 1082 height 524
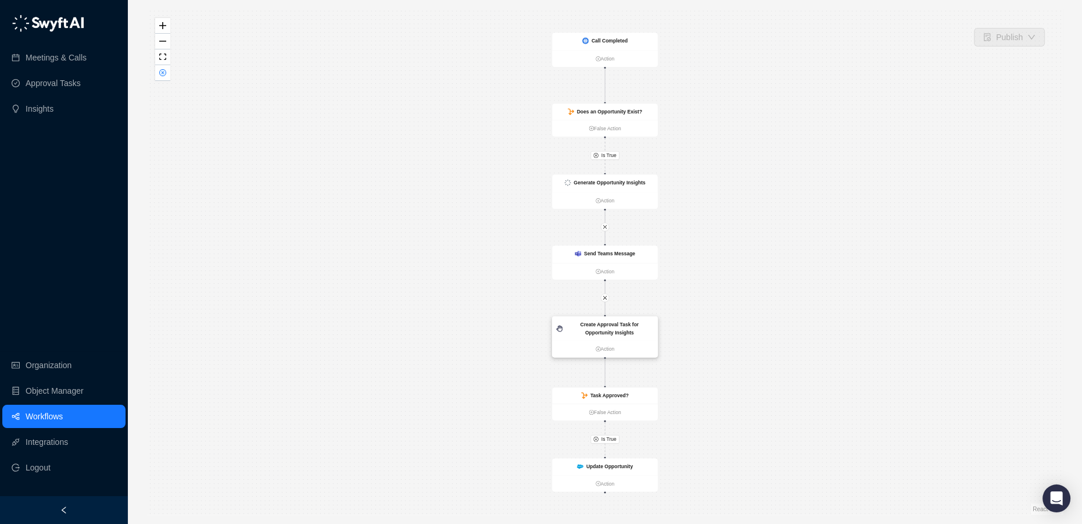
click at [625, 329] on div "Create Approval Task for Opportunity Insights" at bounding box center [609, 328] width 88 height 16
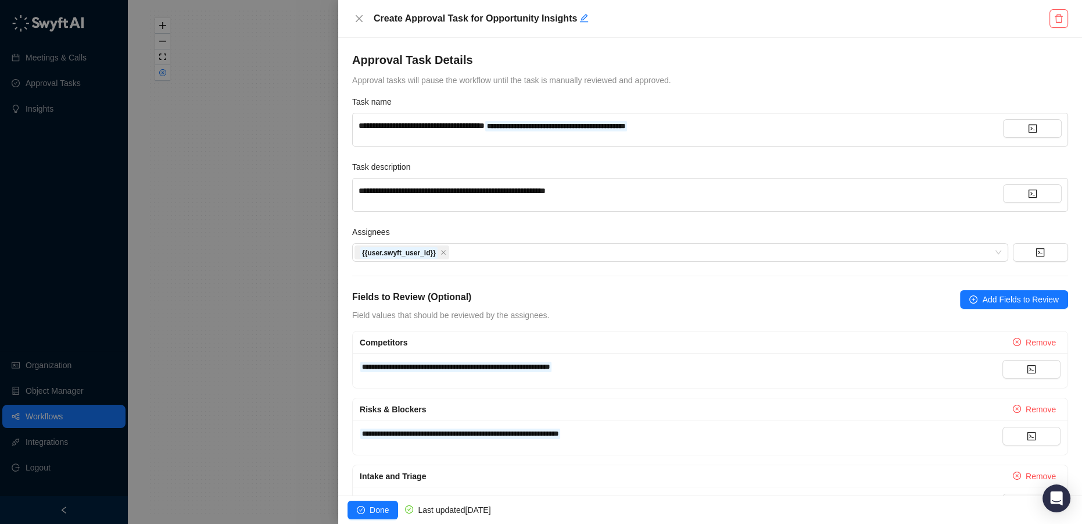
drag, startPoint x: 266, startPoint y: 287, endPoint x: 229, endPoint y: 244, distance: 56.9
click at [266, 286] on div at bounding box center [541, 262] width 1082 height 524
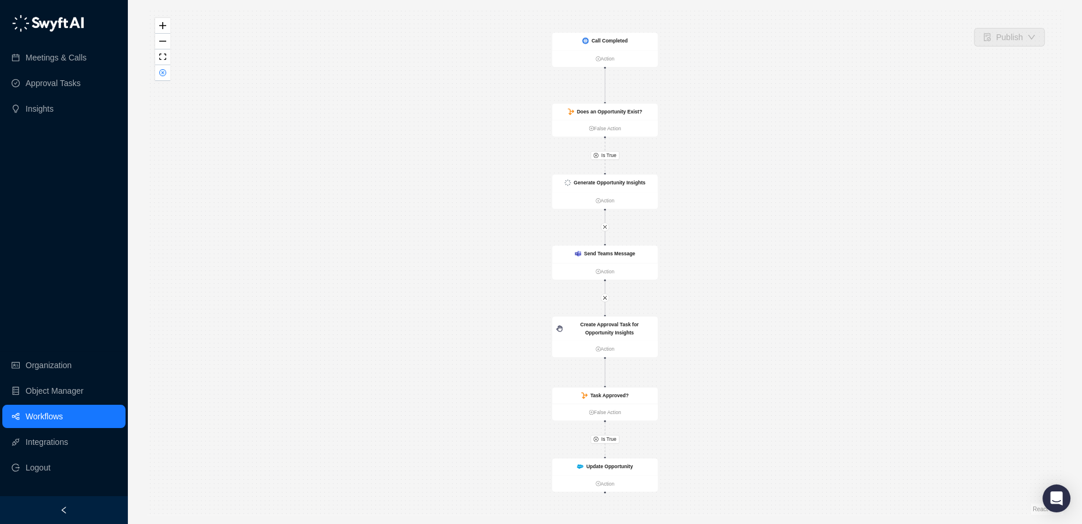
click at [42, 418] on link "Workflows" at bounding box center [44, 415] width 37 height 23
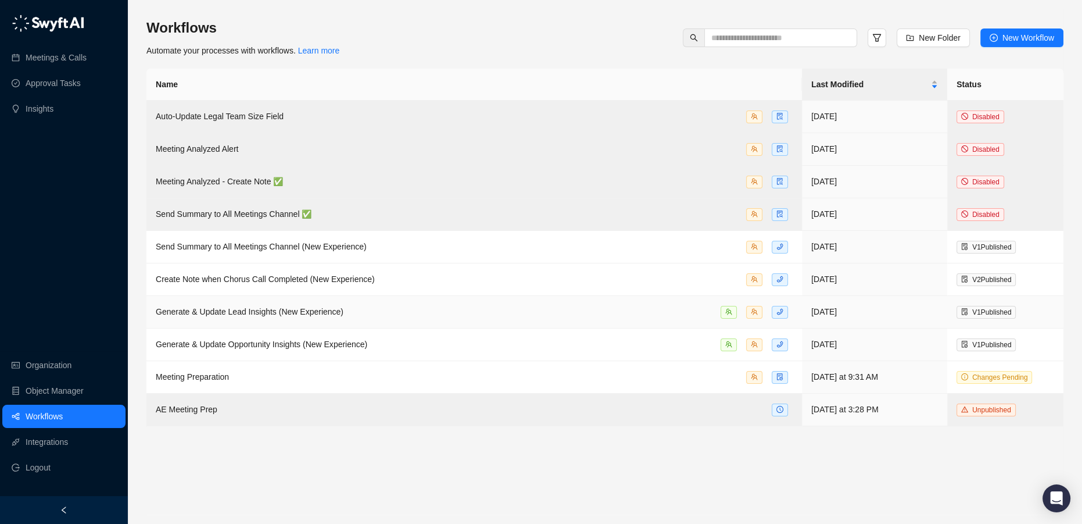
click at [677, 324] on td "Generate & Update Lead Insights (New Experience)" at bounding box center [473, 312] width 655 height 33
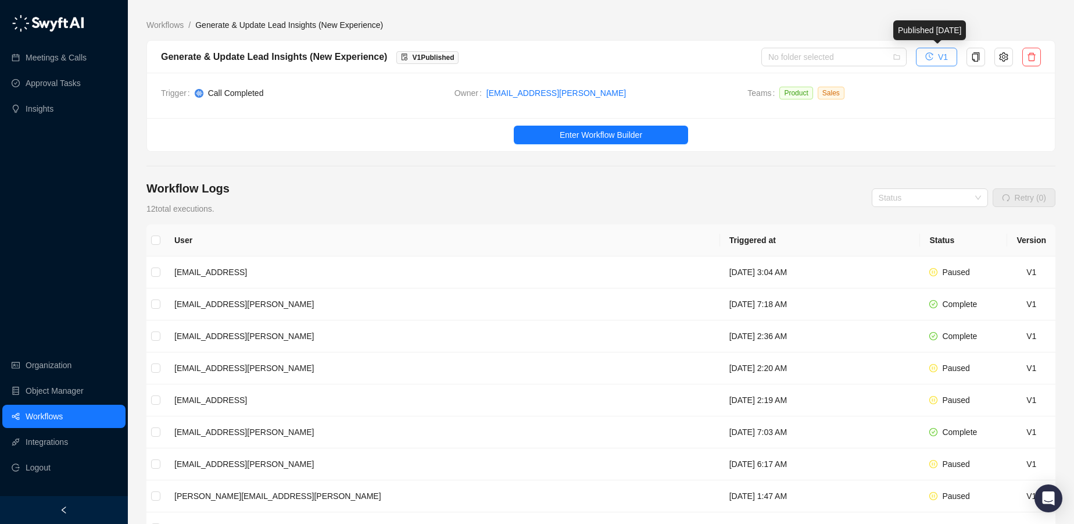
click at [934, 55] on button "V1" at bounding box center [936, 57] width 41 height 19
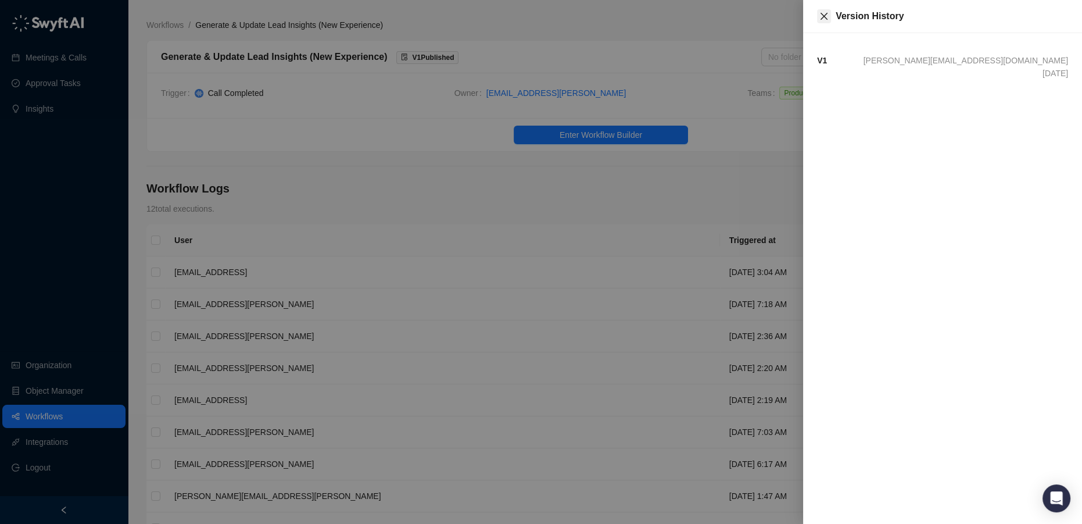
click at [819, 15] on icon "close" at bounding box center [823, 16] width 9 height 9
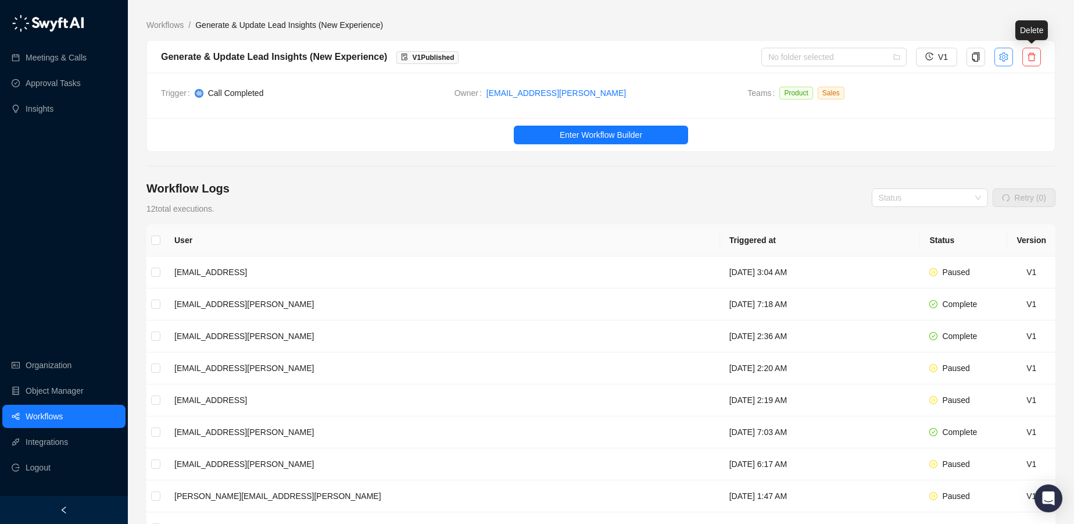
click at [1004, 55] on icon "setting" at bounding box center [1003, 56] width 9 height 9
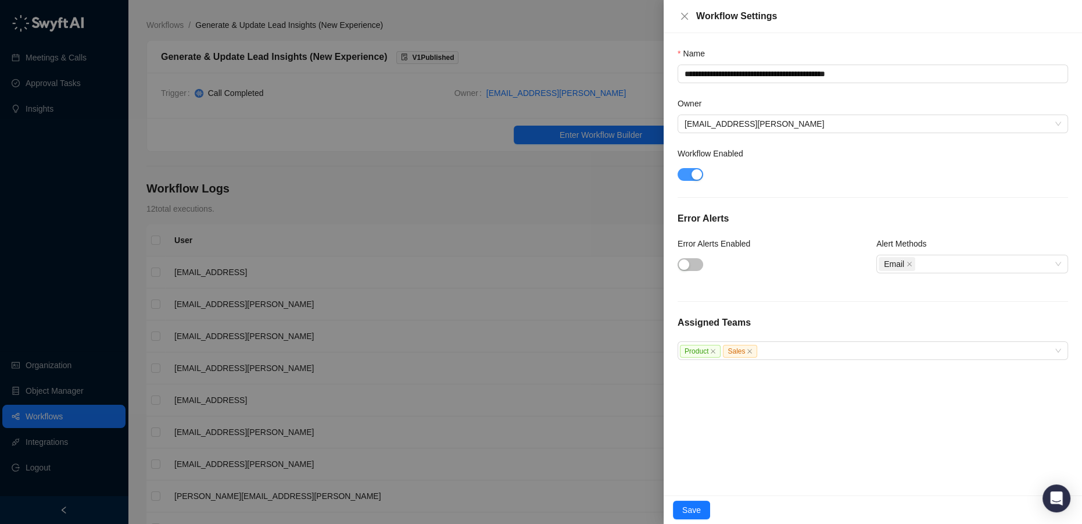
click at [694, 174] on div "button" at bounding box center [696, 174] width 10 height 10
click at [696, 513] on span "Save" at bounding box center [691, 509] width 19 height 13
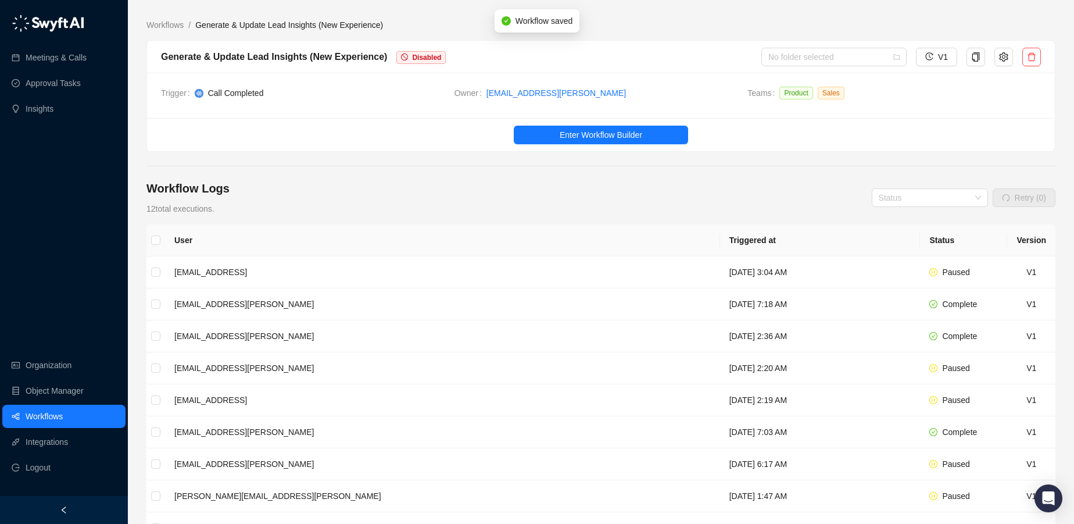
click at [52, 411] on link "Workflows" at bounding box center [44, 415] width 37 height 23
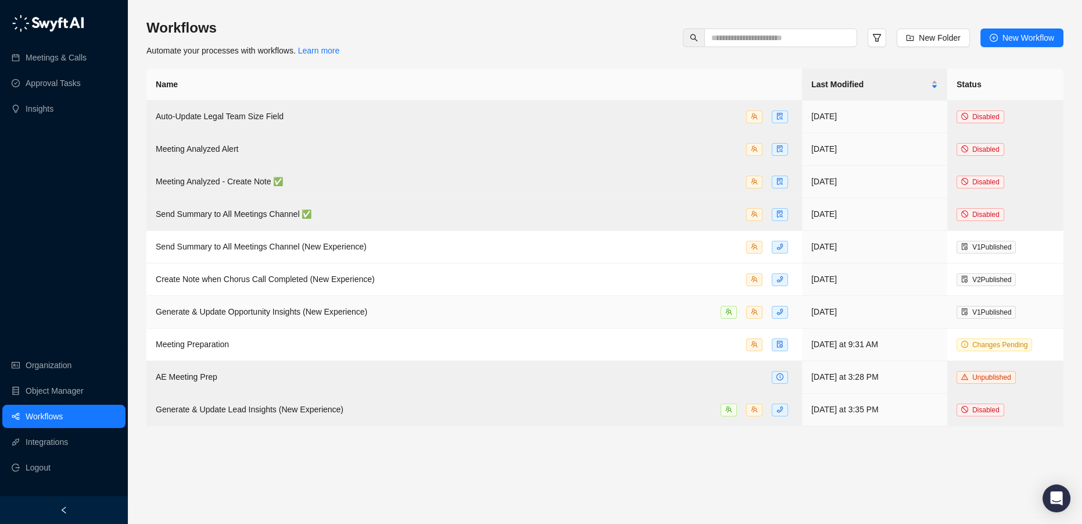
click at [284, 309] on span "Generate & Update Opportunity Insights (New Experience)" at bounding box center [262, 311] width 212 height 9
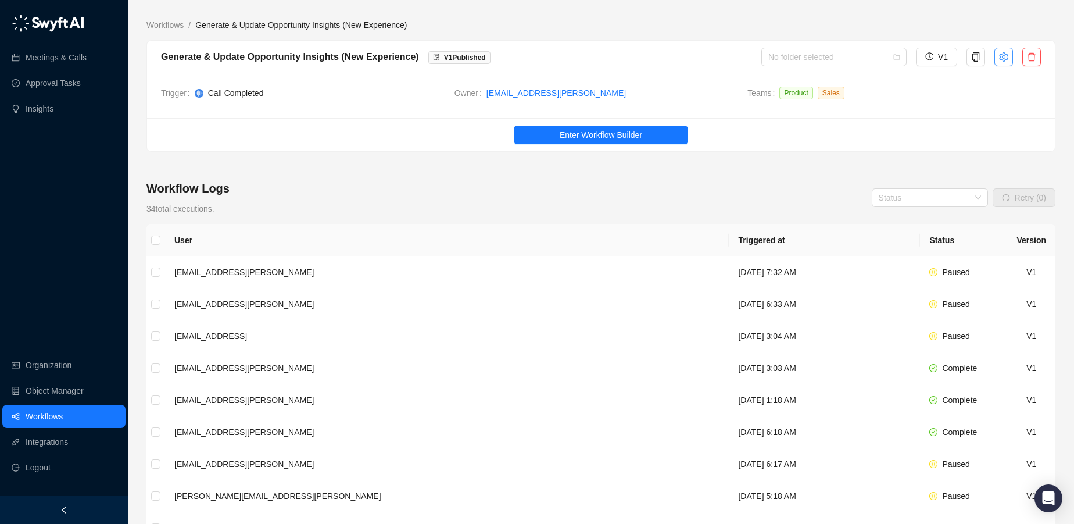
click at [1001, 53] on icon "setting" at bounding box center [1003, 56] width 9 height 9
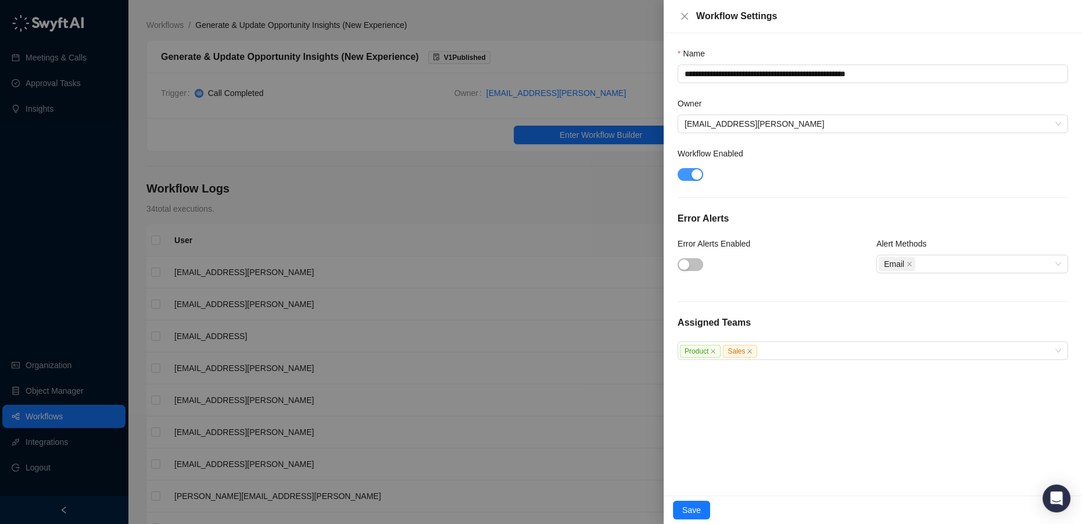
click at [696, 177] on div "button" at bounding box center [696, 174] width 10 height 10
click at [694, 512] on span "Save" at bounding box center [691, 509] width 19 height 13
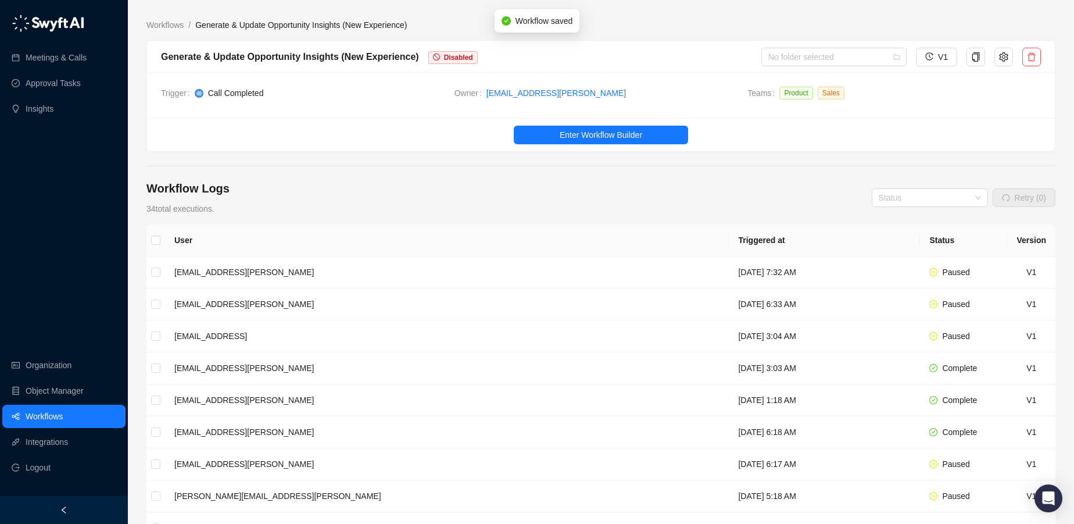
click at [29, 407] on link "Workflows" at bounding box center [44, 415] width 37 height 23
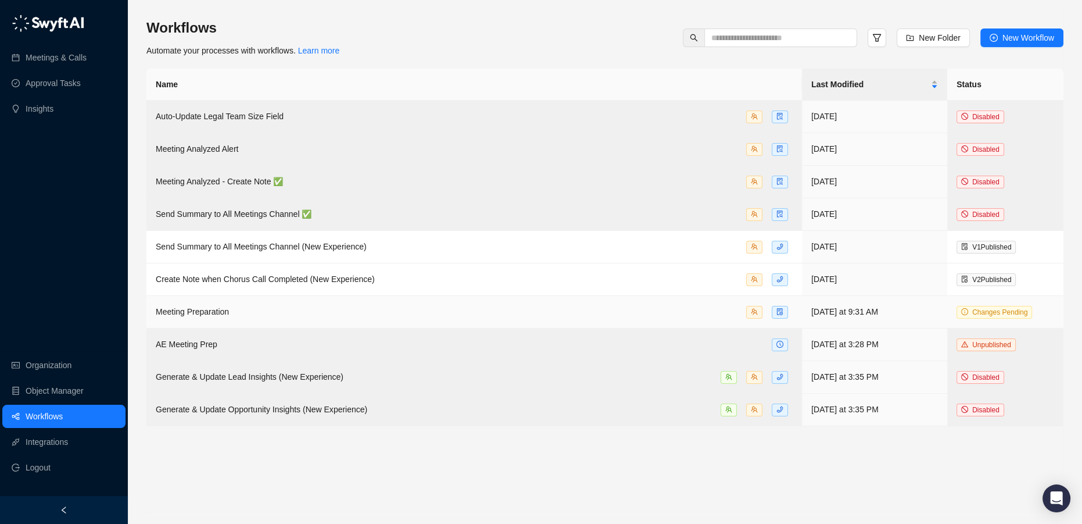
click at [647, 315] on div "Meeting Preparation" at bounding box center [474, 311] width 637 height 13
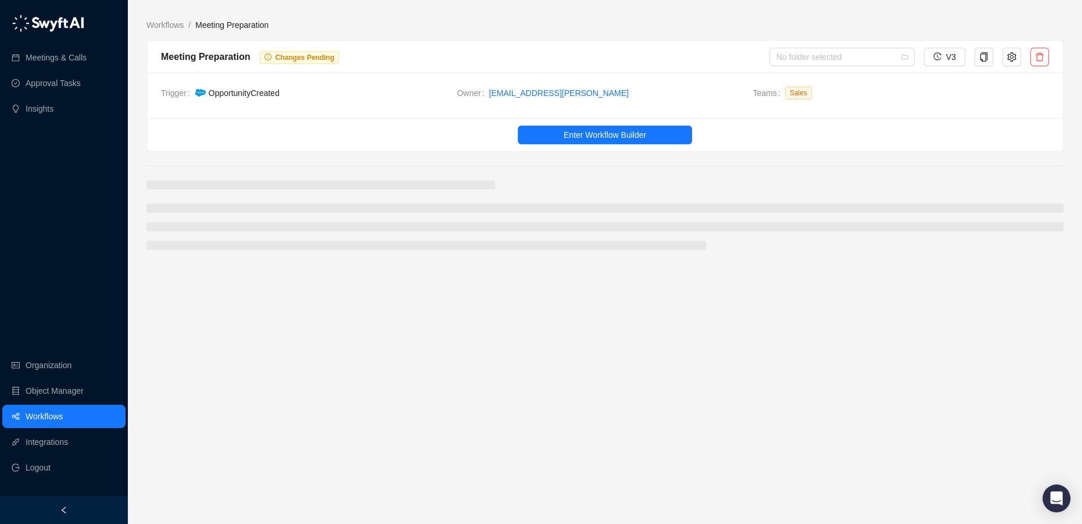
click at [590, 126] on link "Enter Workflow Builder" at bounding box center [605, 135] width 916 height 19
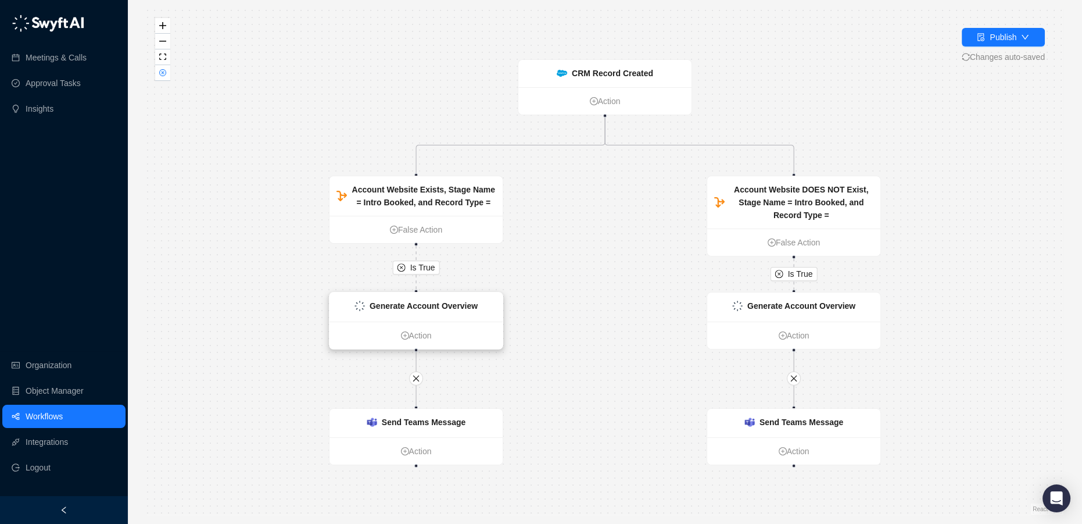
click at [407, 311] on div "Generate Account Overview" at bounding box center [424, 305] width 108 height 13
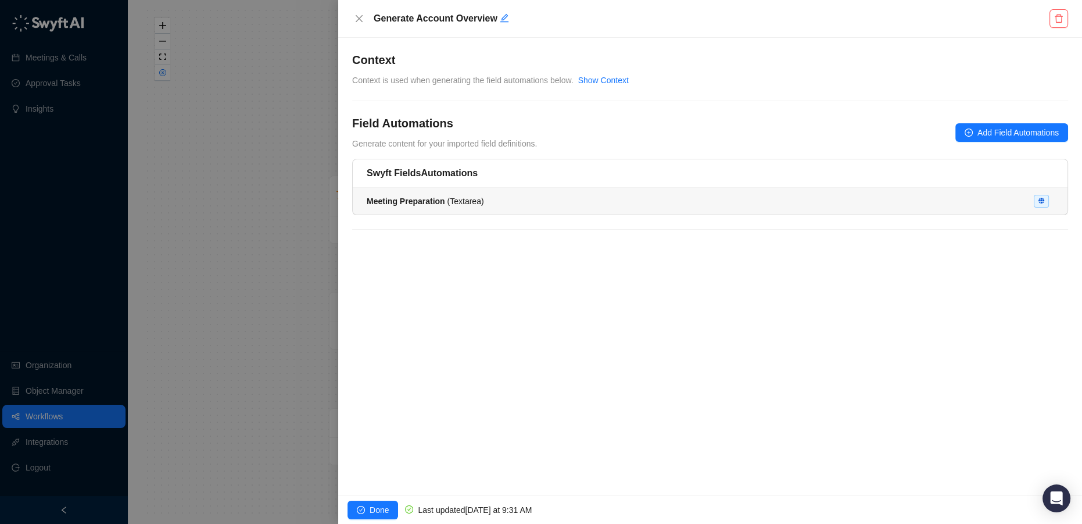
click at [499, 198] on div "Meeting Preparation ( Textarea )" at bounding box center [710, 201] width 687 height 13
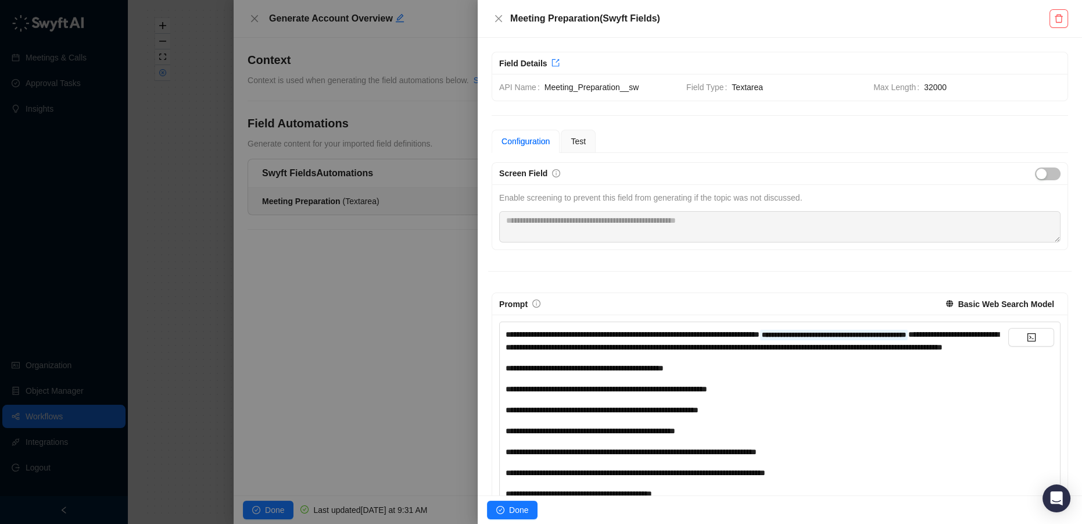
click at [166, 350] on div at bounding box center [541, 262] width 1082 height 524
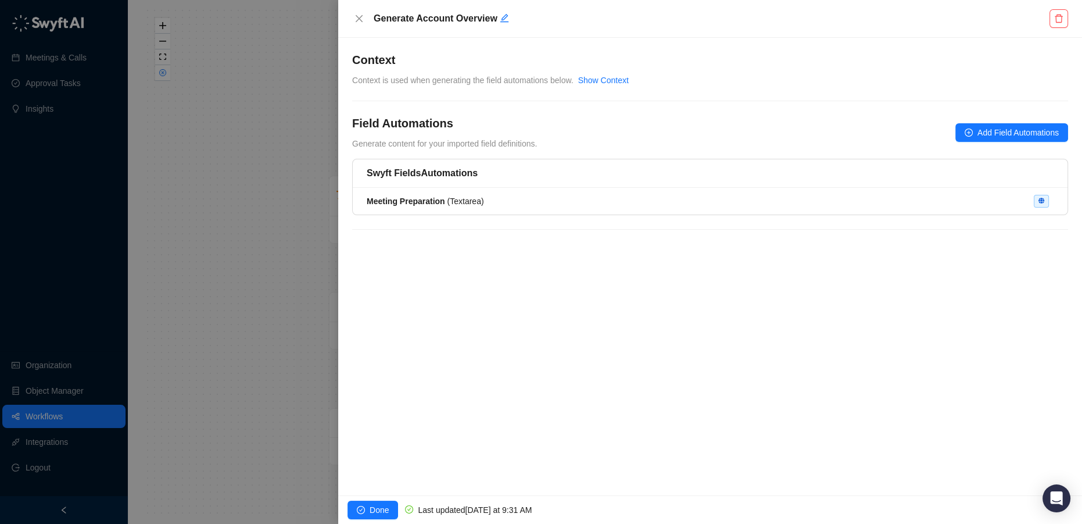
click at [48, 418] on div at bounding box center [541, 262] width 1082 height 524
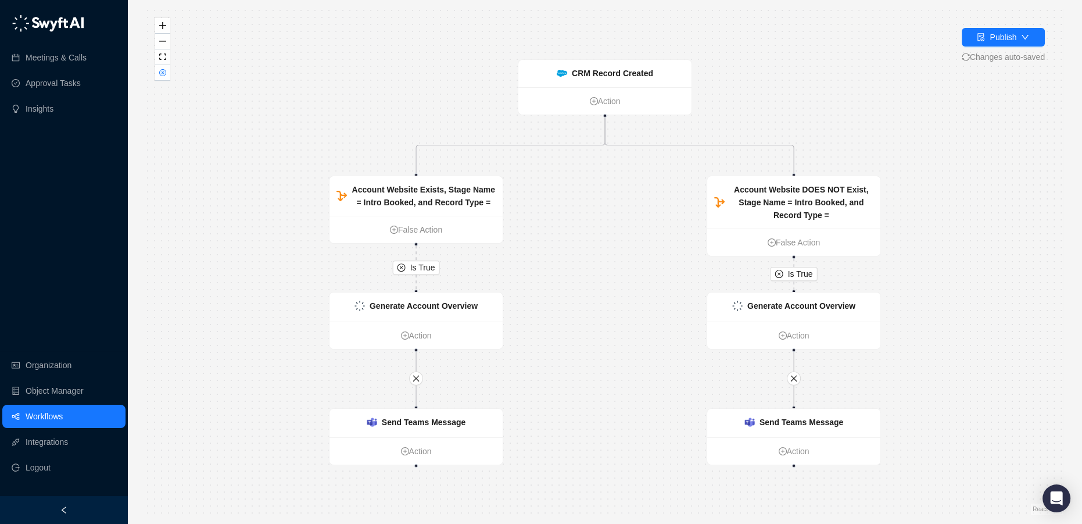
click at [35, 418] on link "Workflows" at bounding box center [44, 415] width 37 height 23
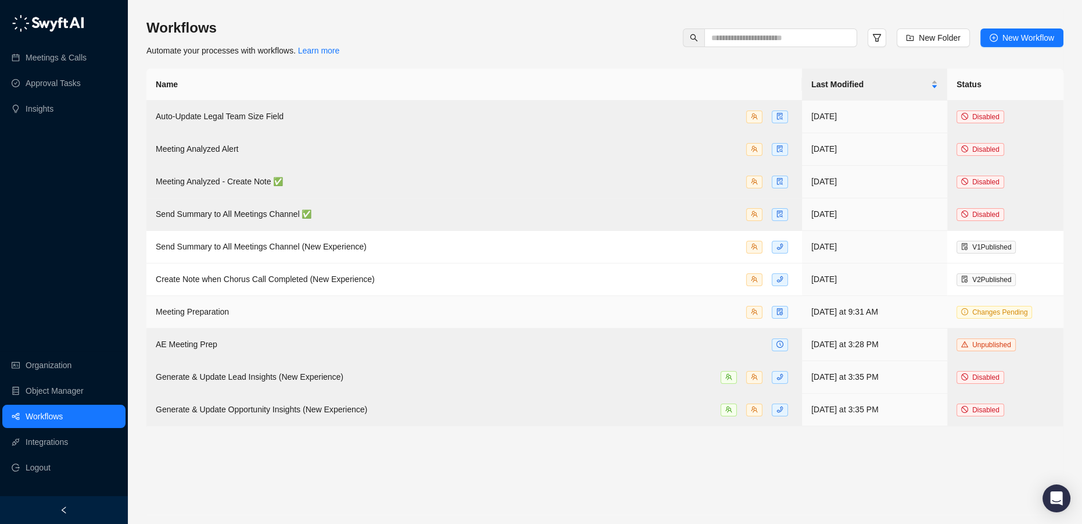
click at [228, 313] on span "Meeting Preparation" at bounding box center [192, 311] width 73 height 9
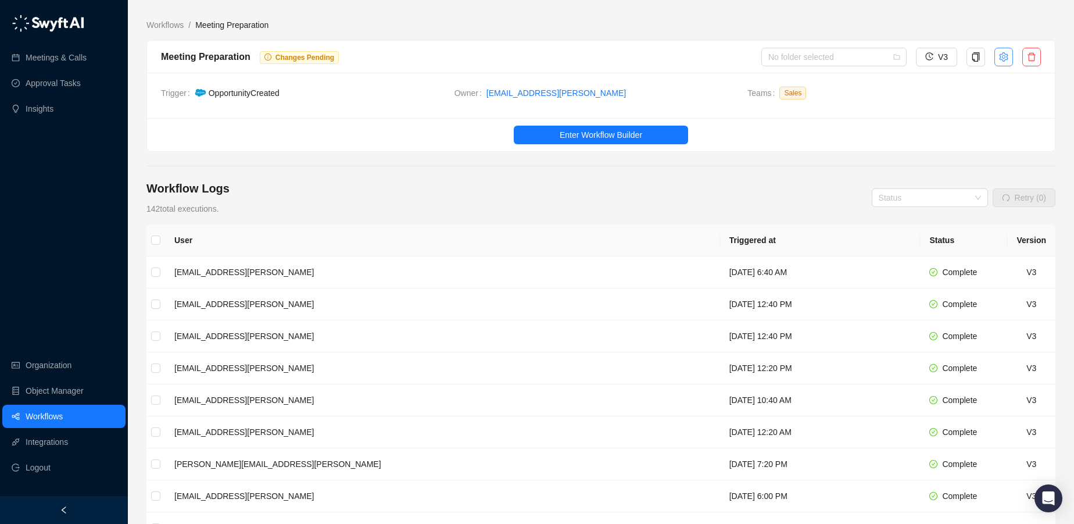
click at [1004, 53] on icon "setting" at bounding box center [1003, 56] width 9 height 9
type textarea "**********"
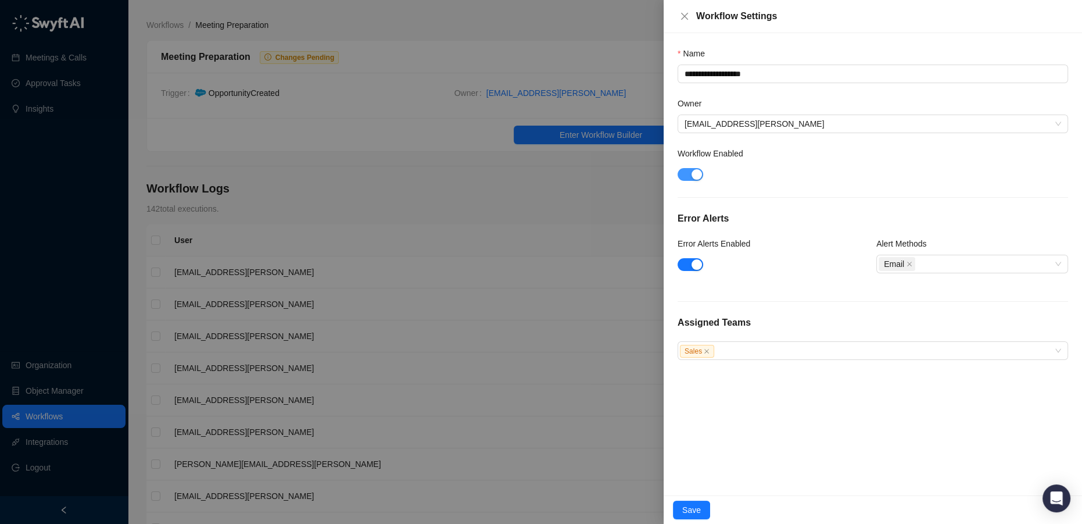
click at [690, 177] on span "button" at bounding box center [691, 174] width 26 height 13
click at [696, 513] on span "Save" at bounding box center [691, 509] width 19 height 13
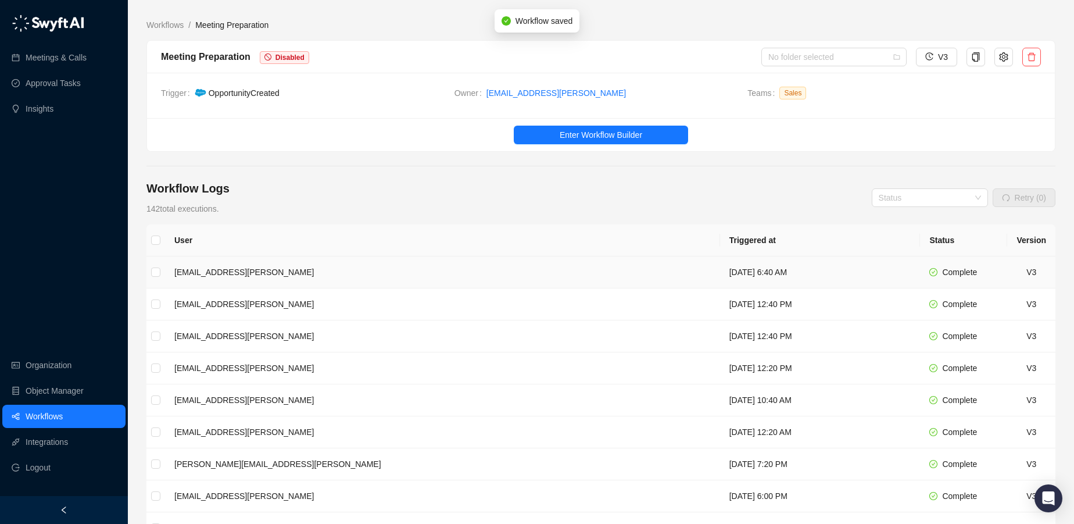
click at [203, 267] on td "[EMAIL_ADDRESS][PERSON_NAME]" at bounding box center [442, 272] width 555 height 32
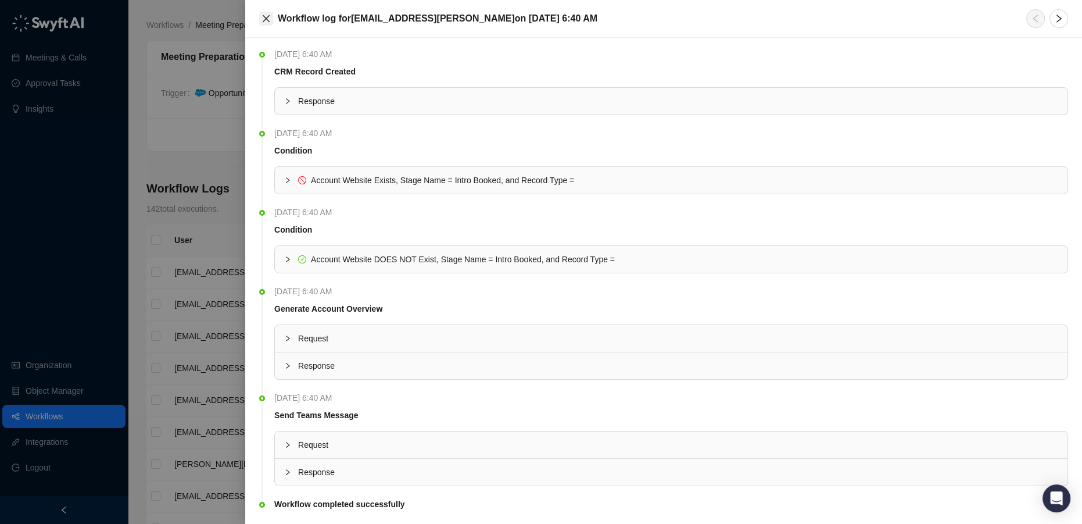
click at [267, 16] on icon "close" at bounding box center [265, 18] width 9 height 9
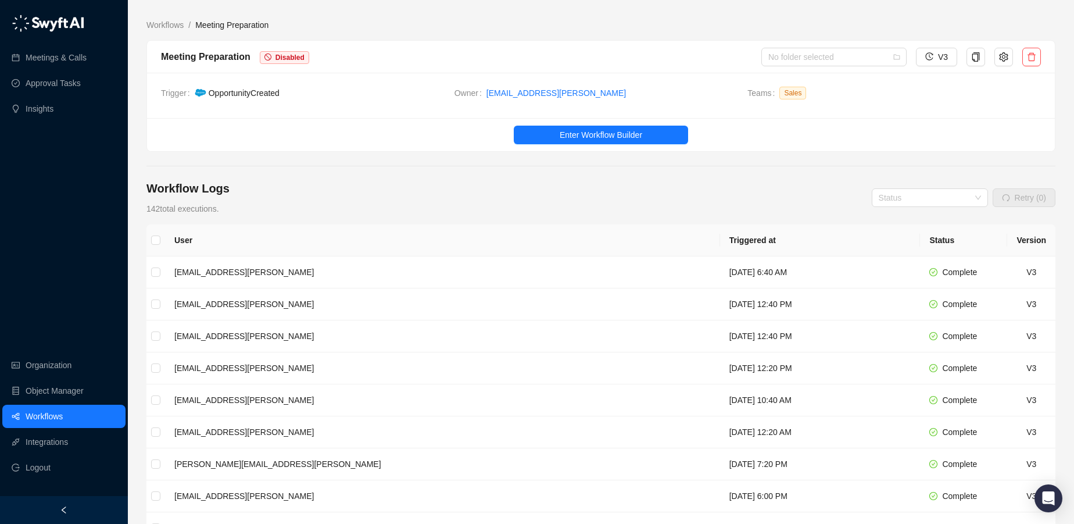
click at [26, 420] on link "Workflows" at bounding box center [44, 415] width 37 height 23
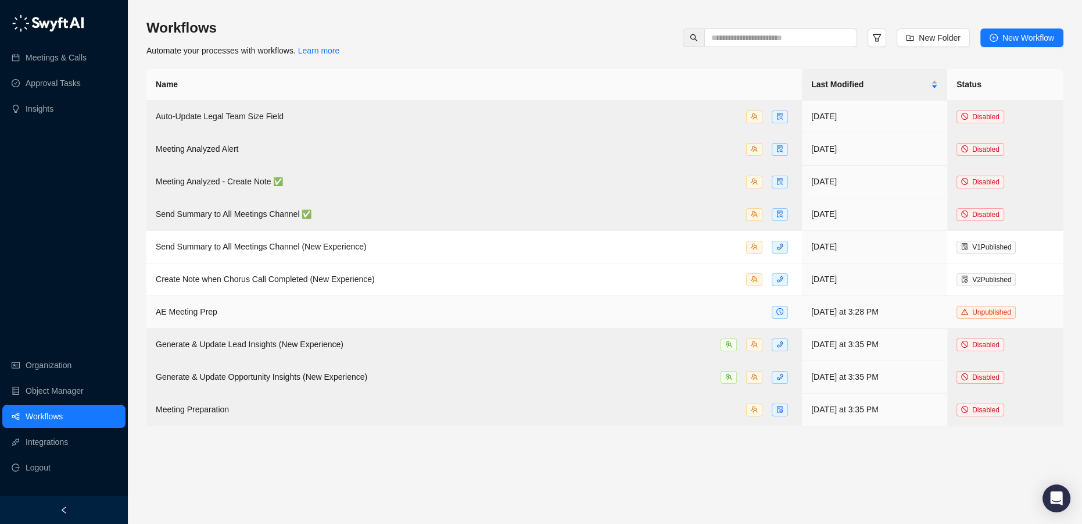
click at [248, 316] on div "AE Meeting Prep" at bounding box center [474, 311] width 637 height 13
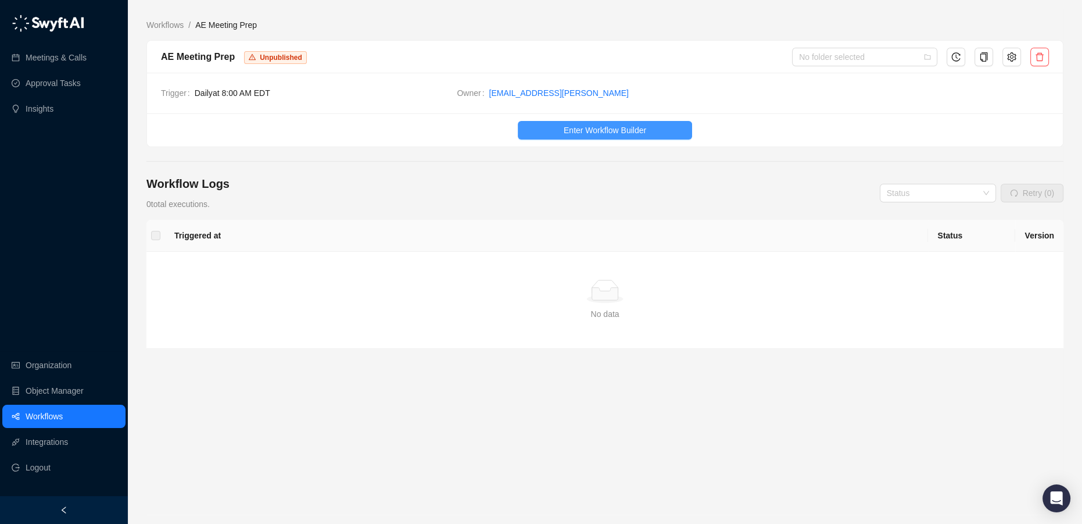
click at [639, 135] on span "Enter Workflow Builder" at bounding box center [605, 130] width 83 height 13
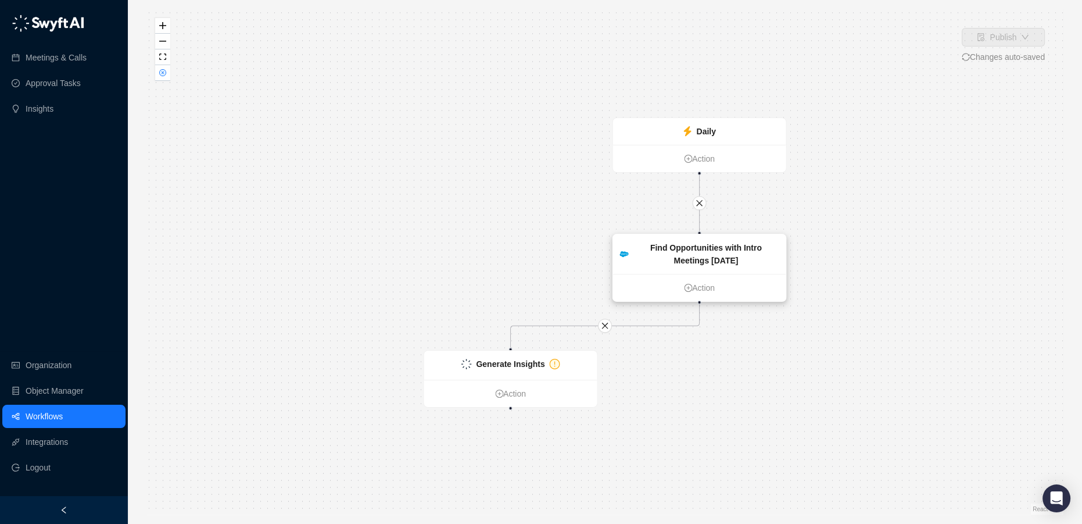
click at [680, 261] on div "Find Opportunities with Intro Meetings Today" at bounding box center [706, 254] width 146 height 26
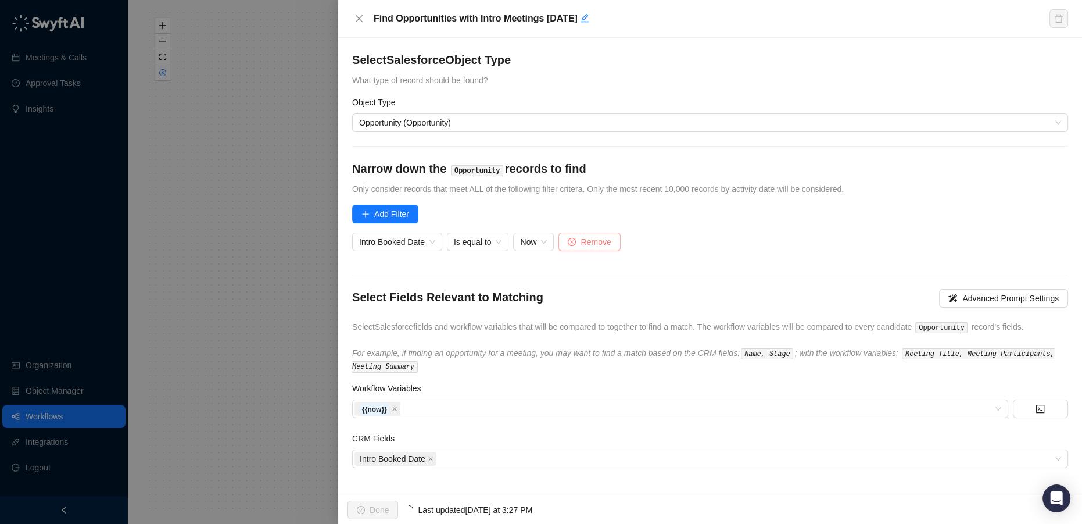
click at [595, 246] on span "Remove" at bounding box center [596, 241] width 30 height 13
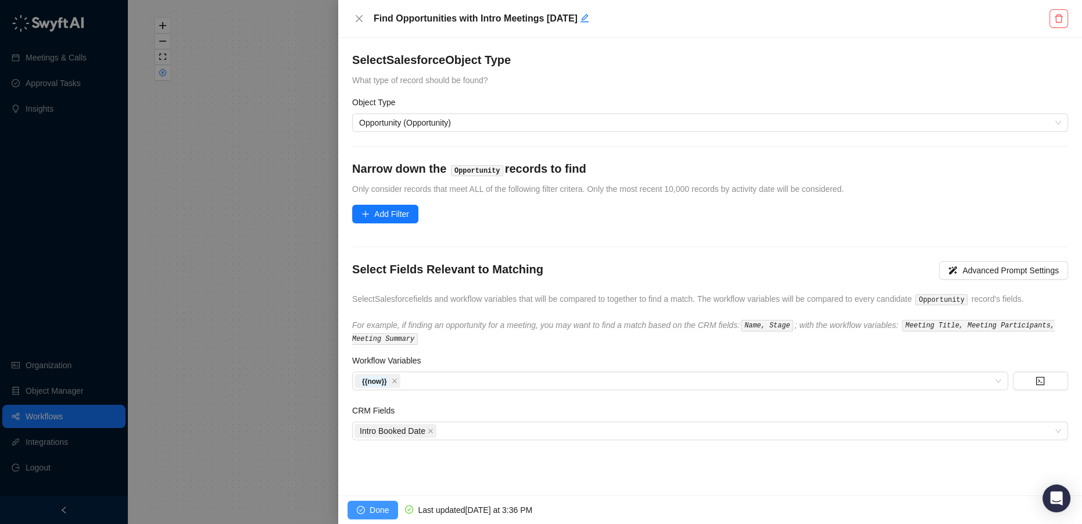
click at [375, 511] on span "Done" at bounding box center [379, 509] width 19 height 13
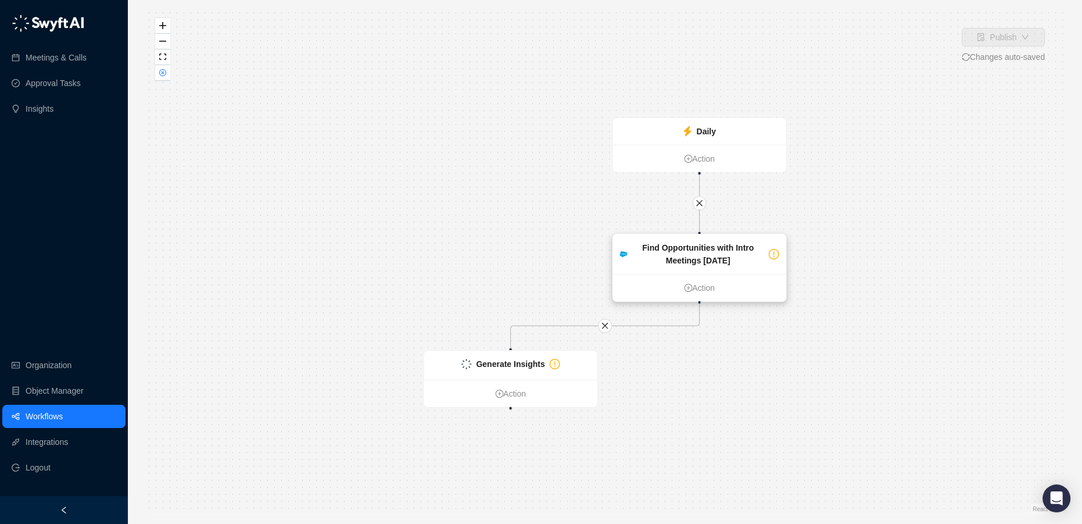
click at [687, 256] on strong "Find Opportunities with Intro Meetings Today" at bounding box center [698, 254] width 112 height 22
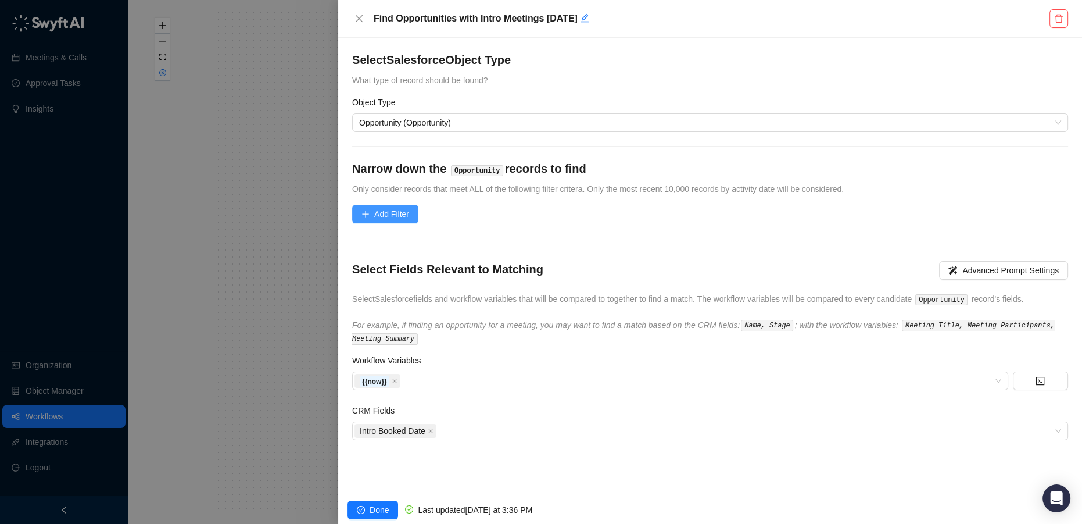
click at [384, 212] on span "Add Filter" at bounding box center [391, 213] width 35 height 13
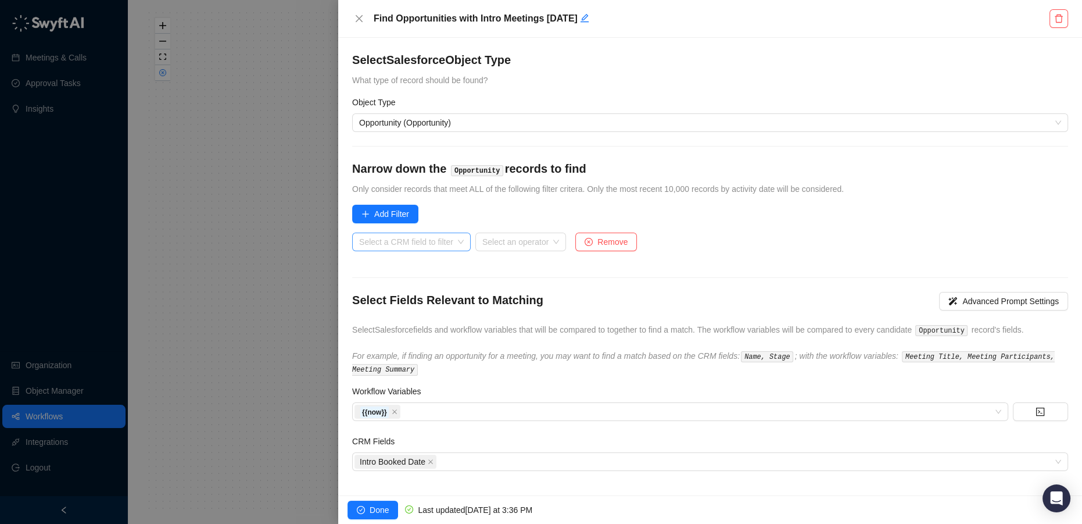
click at [411, 235] on form "Select Salesforce Object Type What type of record should be found? Object Type …" at bounding box center [710, 261] width 716 height 419
click at [414, 240] on input "search" at bounding box center [408, 241] width 98 height 17
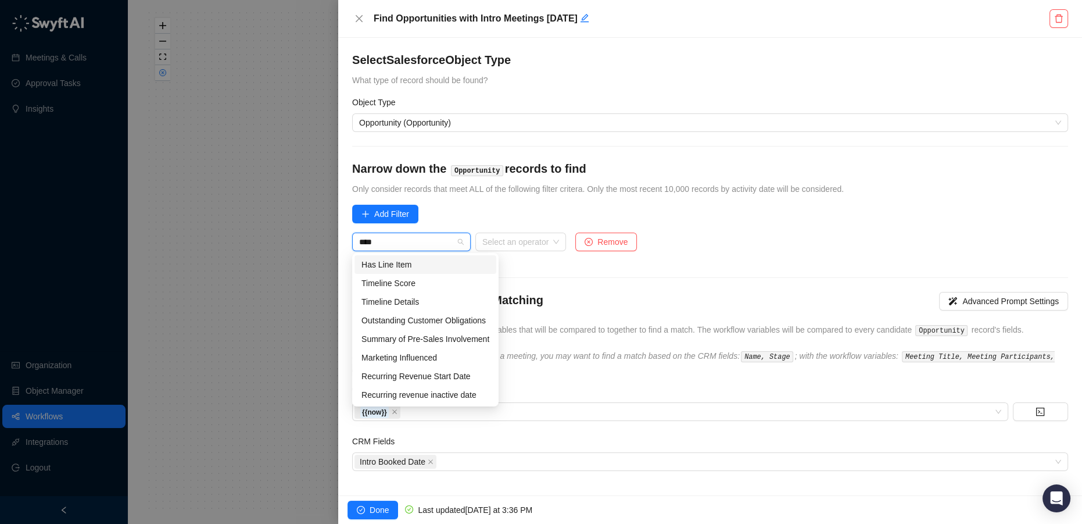
type input "*****"
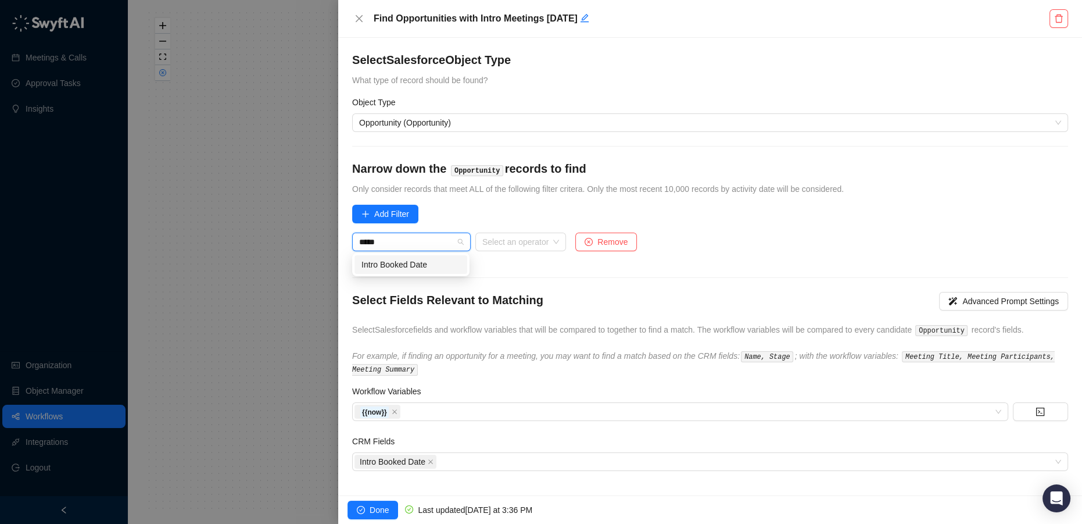
click at [413, 264] on div "Intro Booked Date" at bounding box center [410, 264] width 99 height 13
click at [490, 248] on input "search" at bounding box center [489, 241] width 70 height 17
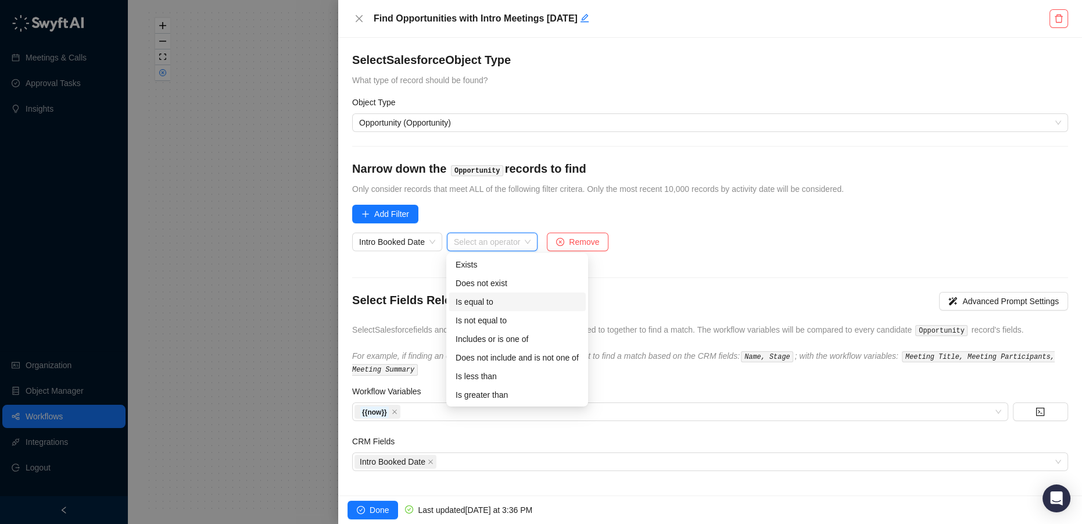
click at [503, 306] on div "Is equal to" at bounding box center [517, 301] width 123 height 13
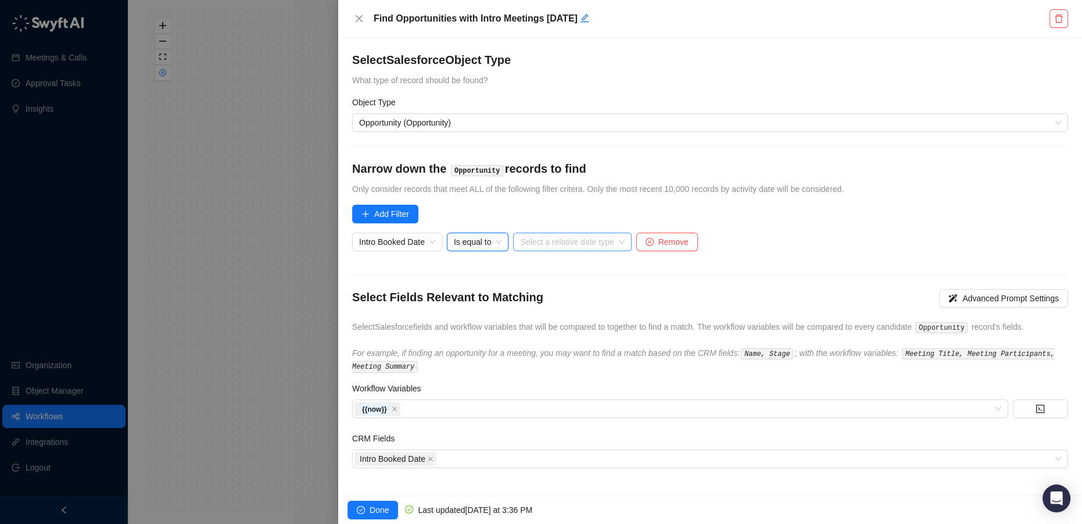
click at [562, 237] on input "search" at bounding box center [568, 241] width 97 height 17
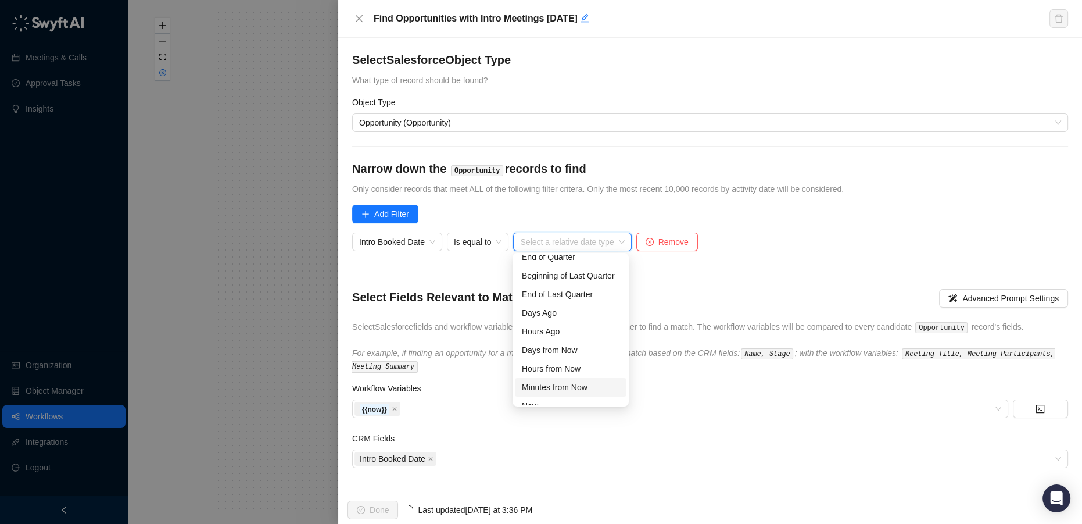
scroll to position [37, 0]
click at [556, 401] on div "Now" at bounding box center [571, 394] width 112 height 19
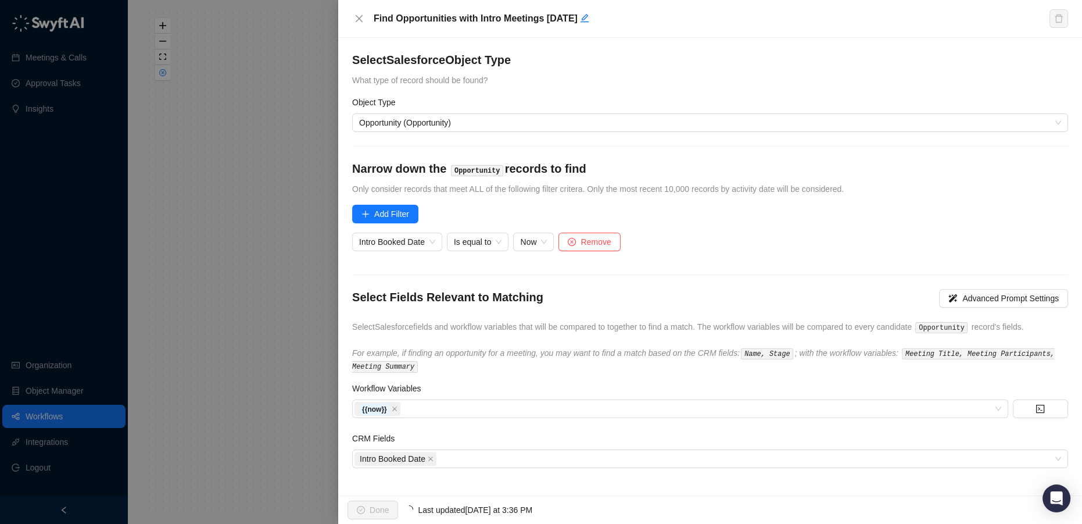
click at [747, 266] on form "Select Salesforce Object Type What type of record should be found? Object Type …" at bounding box center [710, 260] width 716 height 416
click at [363, 511] on icon "check-circle" at bounding box center [361, 510] width 8 height 8
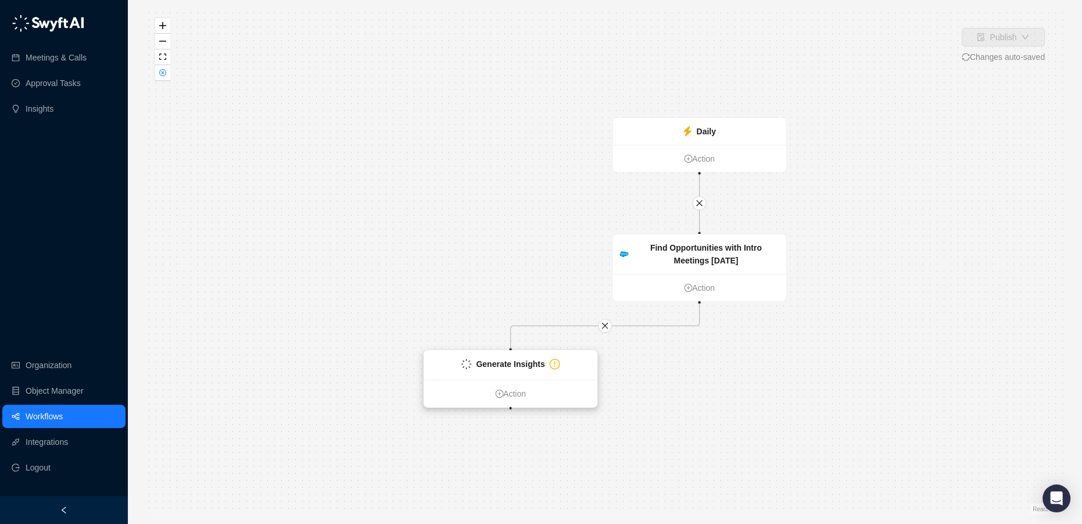
click at [545, 365] on div "Generate Insights" at bounding box center [510, 363] width 99 height 13
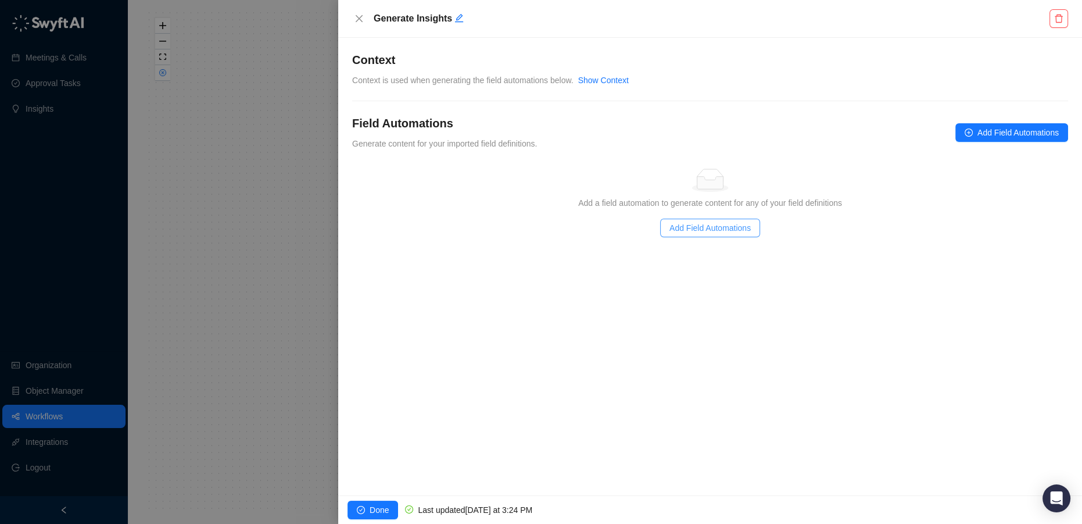
click at [697, 229] on span "Add Field Automations" at bounding box center [709, 227] width 81 height 13
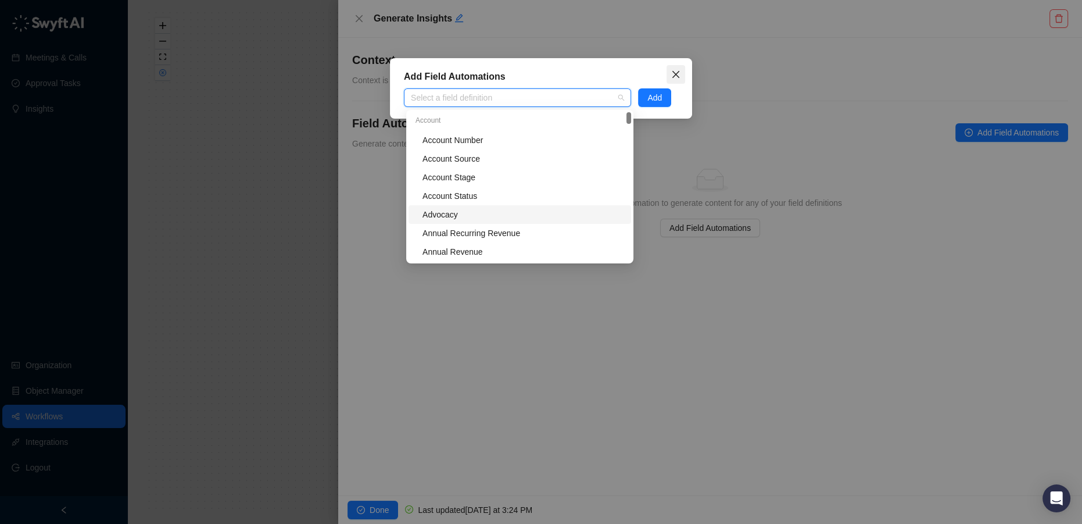
click at [677, 74] on icon "close" at bounding box center [675, 74] width 9 height 9
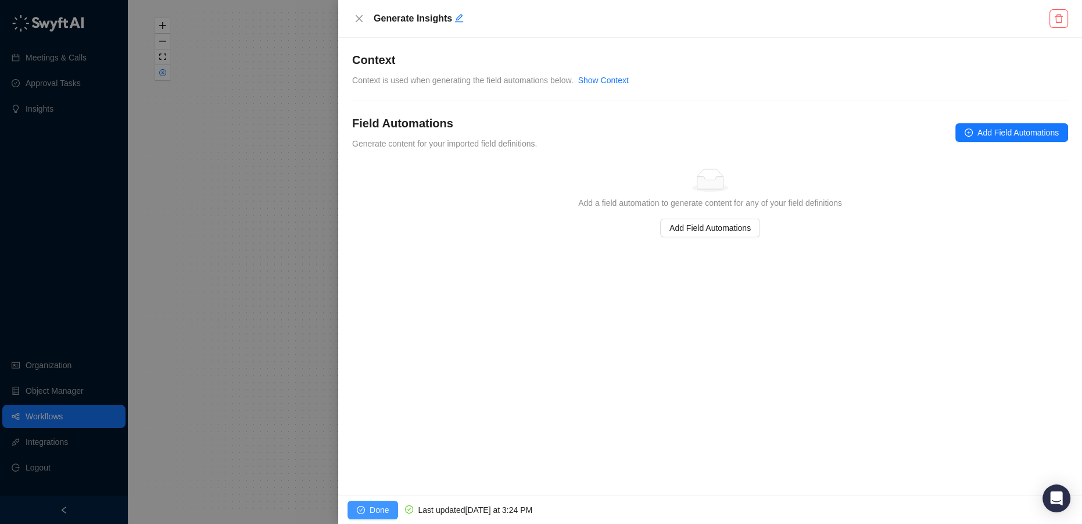
click at [384, 513] on span "Done" at bounding box center [379, 509] width 19 height 13
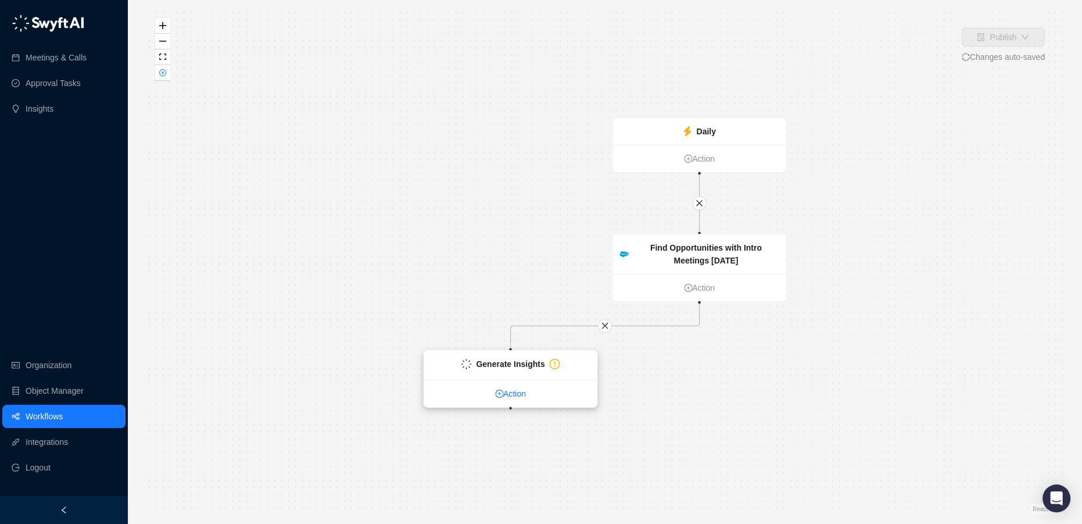
click at [513, 393] on link "Action" at bounding box center [510, 393] width 173 height 13
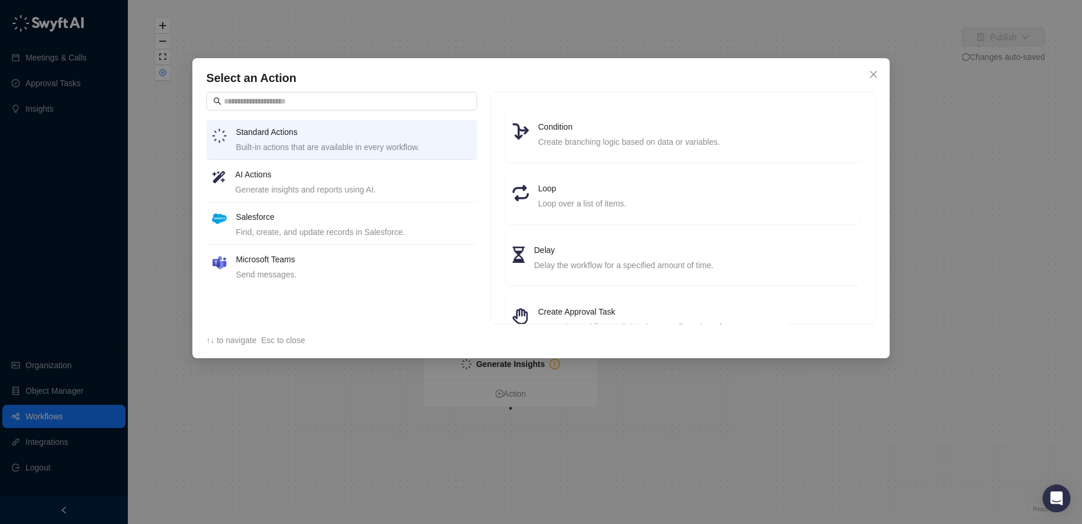
click at [296, 272] on div "Send messages." at bounding box center [353, 274] width 235 height 13
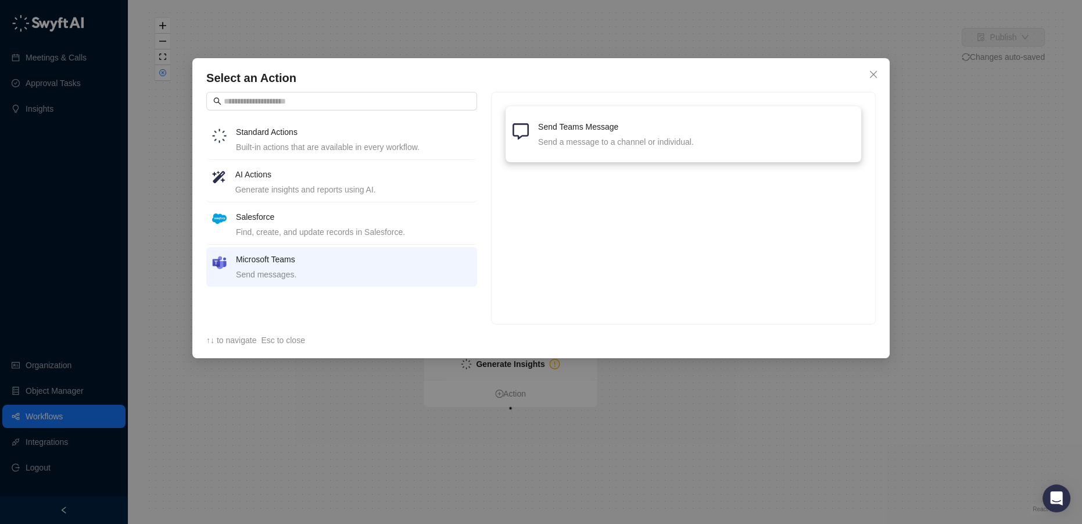
click at [630, 142] on div "Send a message to a channel or individual." at bounding box center [696, 141] width 316 height 13
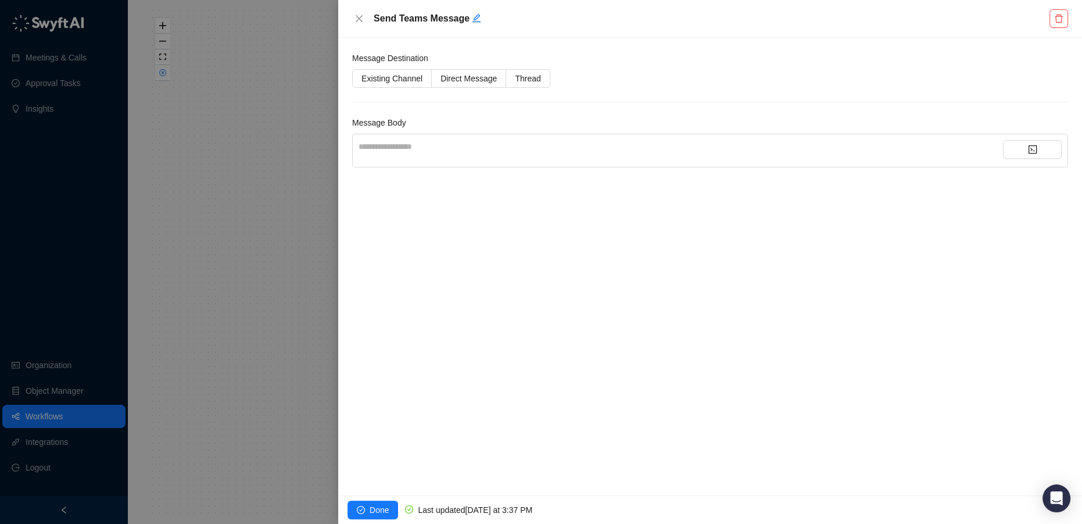
click at [423, 152] on div "**********" at bounding box center [681, 150] width 644 height 21
click at [406, 145] on div "**********" at bounding box center [681, 146] width 644 height 13
click at [1022, 153] on button "button" at bounding box center [1032, 149] width 59 height 19
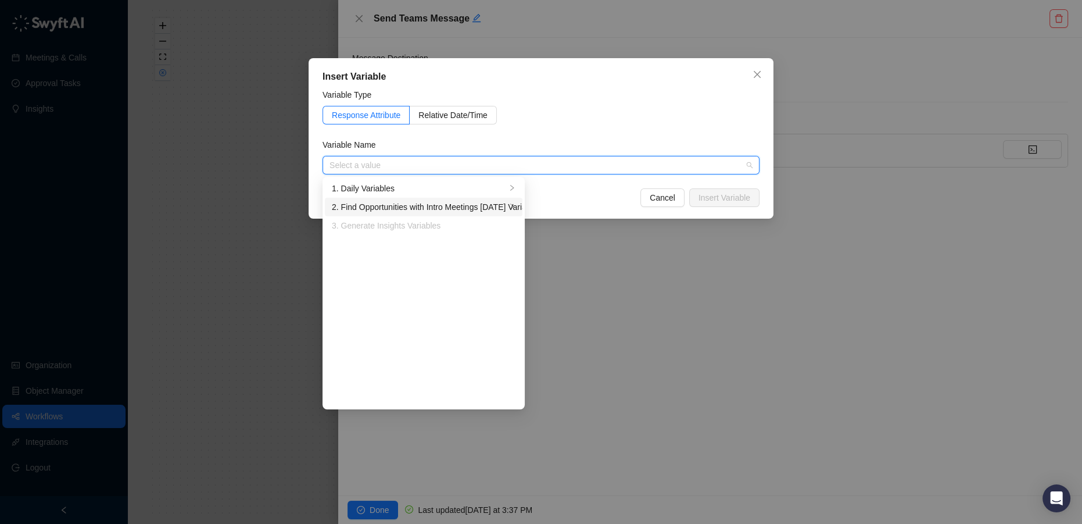
click at [437, 208] on div "2. Find Opportunities with Intro Meetings Today Variables" at bounding box center [419, 206] width 174 height 13
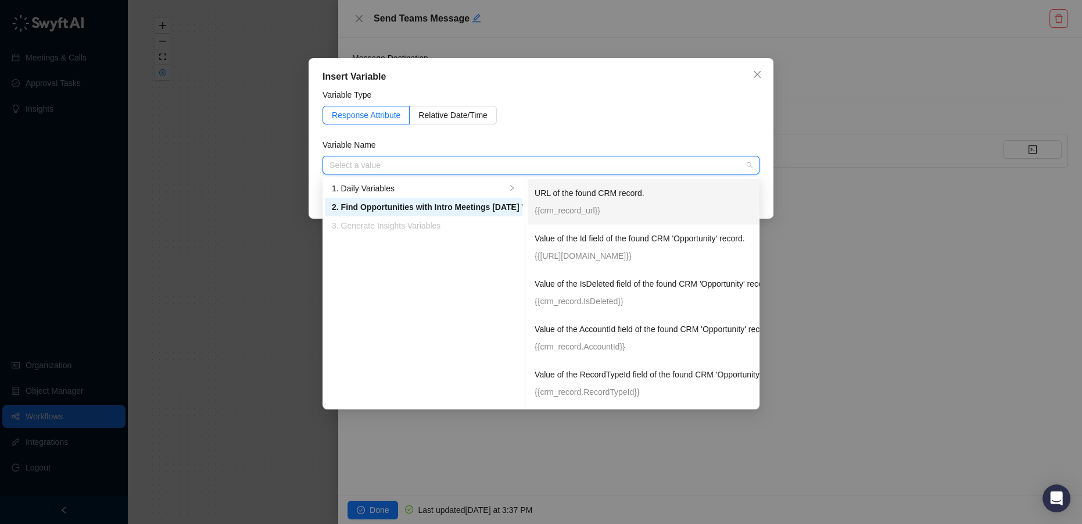
click at [554, 207] on p "{{crm_record_url}}" at bounding box center [680, 210] width 291 height 13
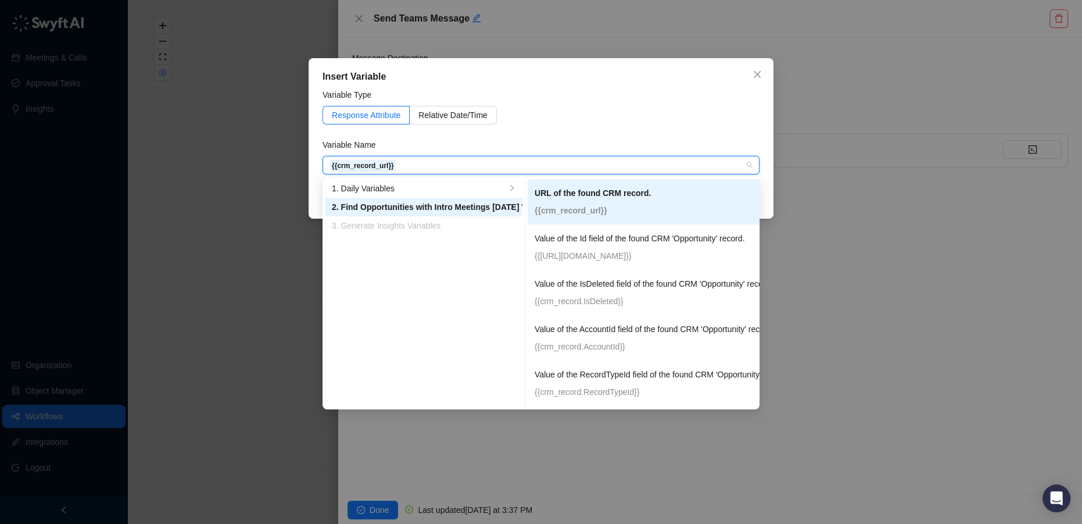
click at [652, 120] on div "Response Attribute Relative Date/Time" at bounding box center [541, 115] width 437 height 19
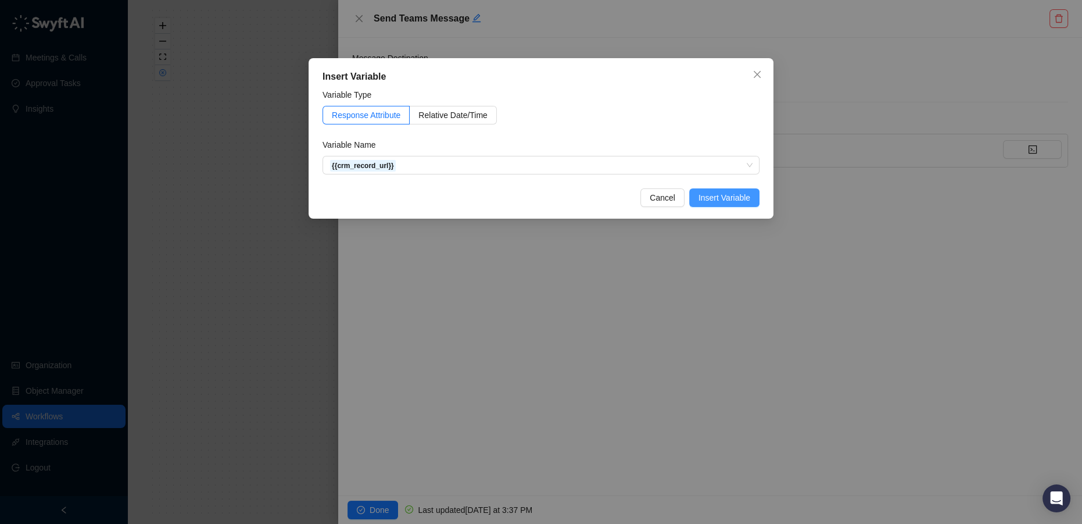
click at [733, 195] on span "Insert Variable" at bounding box center [724, 197] width 52 height 13
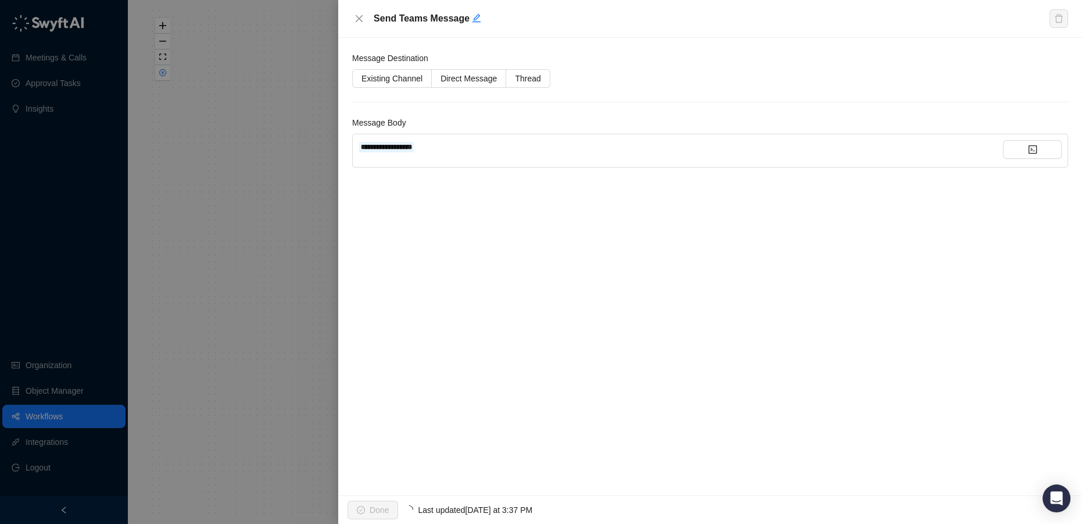
click at [357, 144] on div "**********" at bounding box center [710, 151] width 716 height 34
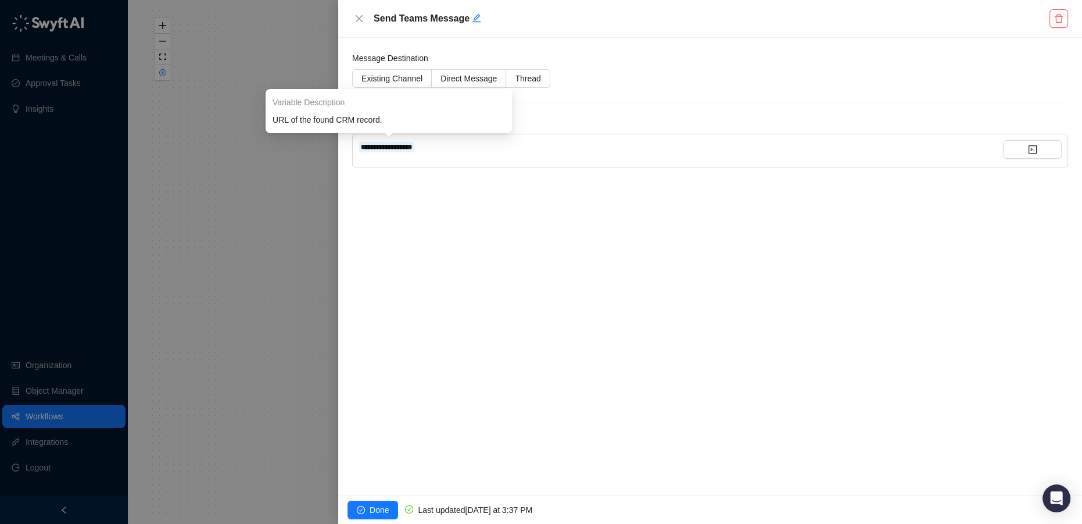
click at [360, 144] on span "**********" at bounding box center [386, 147] width 55 height 10
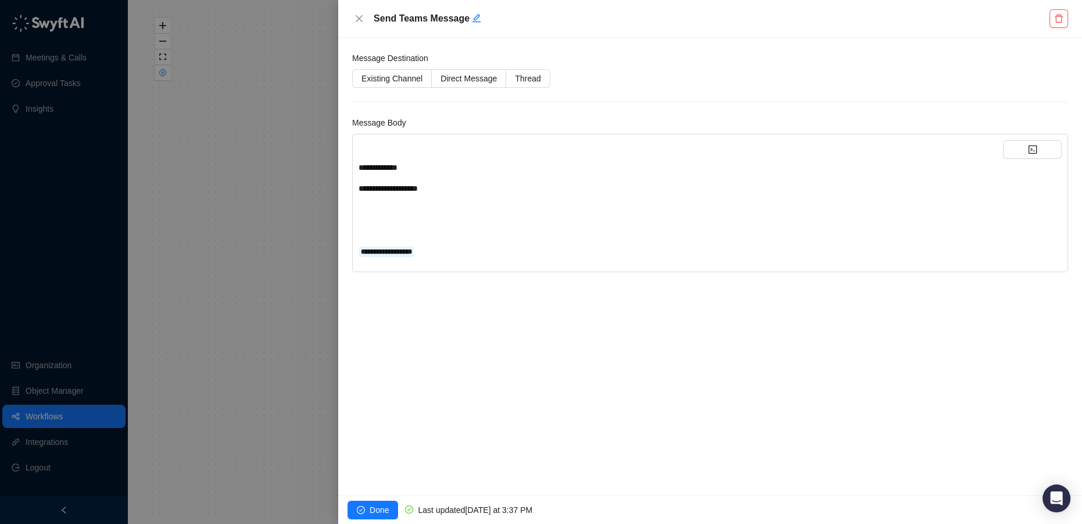
click at [449, 189] on div "**********" at bounding box center [681, 188] width 644 height 13
click at [384, 236] on div "**********" at bounding box center [681, 209] width 644 height 138
click at [379, 232] on div "﻿" at bounding box center [681, 230] width 644 height 13
click at [432, 206] on div "**********" at bounding box center [681, 209] width 644 height 13
click at [465, 254] on div "**********" at bounding box center [681, 251] width 644 height 13
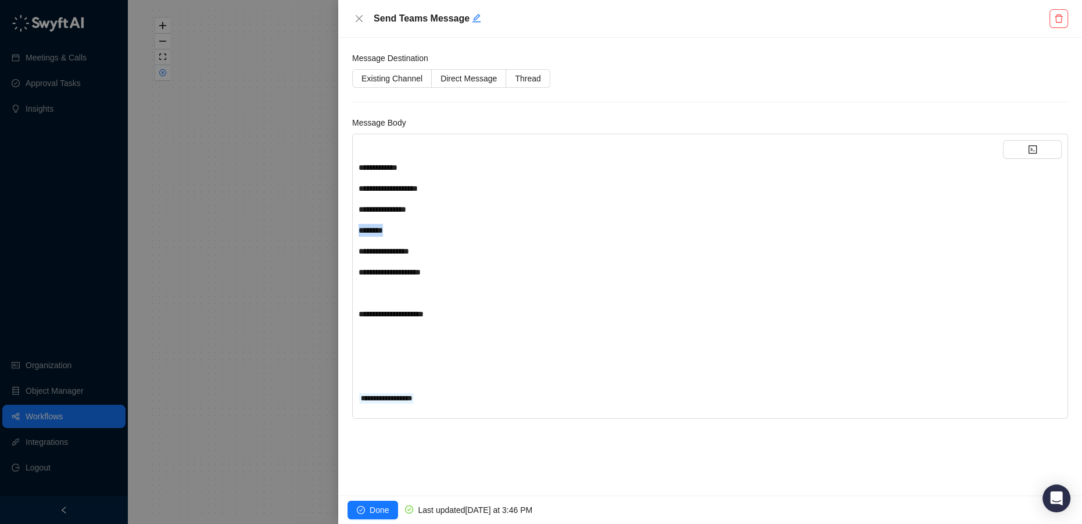
drag, startPoint x: 400, startPoint y: 232, endPoint x: 322, endPoint y: 228, distance: 78.5
click at [322, 228] on div "**********" at bounding box center [541, 262] width 1082 height 524
drag, startPoint x: 453, startPoint y: 255, endPoint x: 341, endPoint y: 228, distance: 114.7
click at [341, 228] on div "**********" at bounding box center [710, 266] width 744 height 457
click at [367, 289] on div "﻿" at bounding box center [681, 292] width 644 height 13
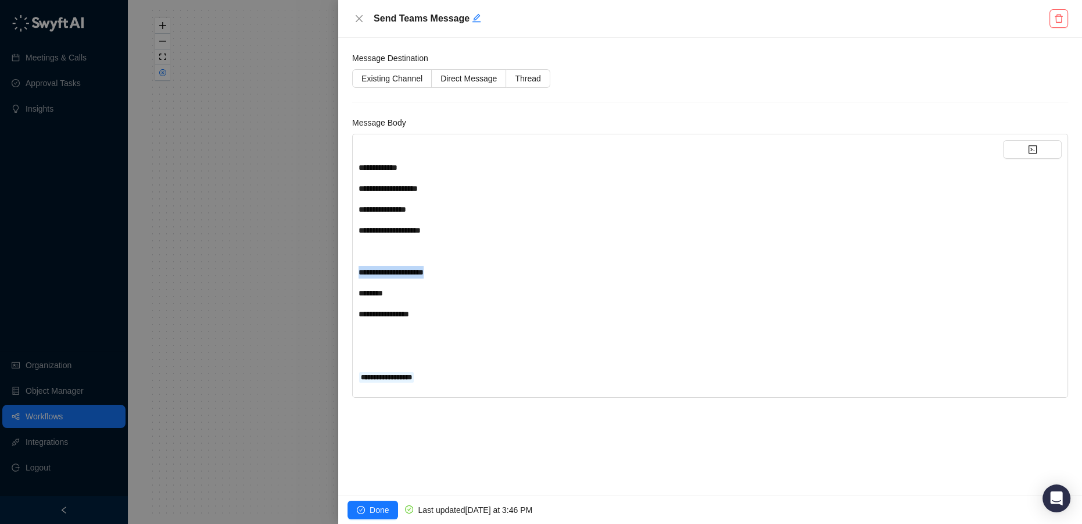
drag, startPoint x: 442, startPoint y: 272, endPoint x: 338, endPoint y: 273, distance: 104.0
click at [338, 273] on div "**********" at bounding box center [710, 266] width 744 height 457
click at [418, 184] on span "**********" at bounding box center [388, 188] width 59 height 8
click at [445, 164] on div "**********" at bounding box center [681, 167] width 644 height 13
click at [1029, 146] on icon "code" at bounding box center [1032, 149] width 8 height 8
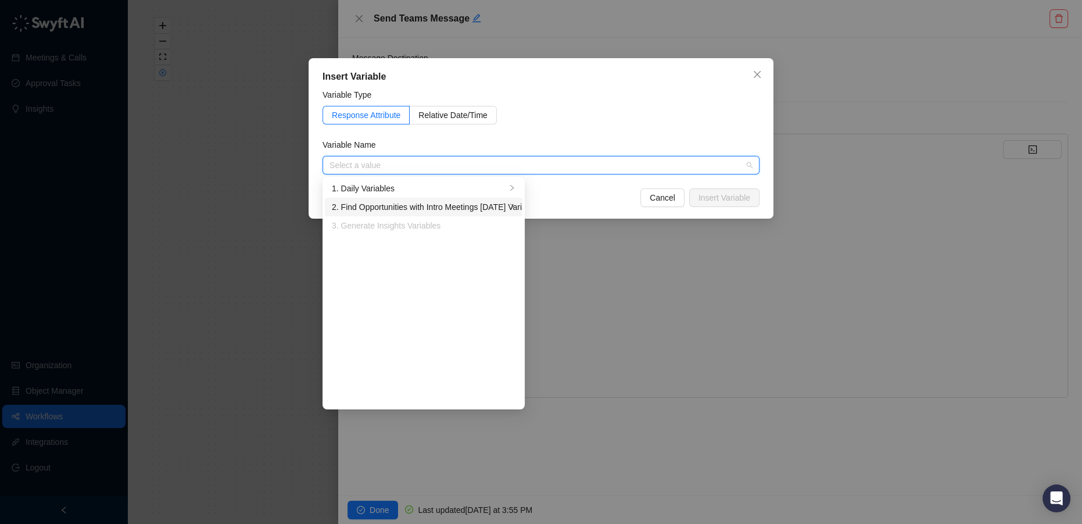
click at [456, 209] on div "2. Find Opportunities with Intro Meetings Today Variables" at bounding box center [419, 206] width 174 height 13
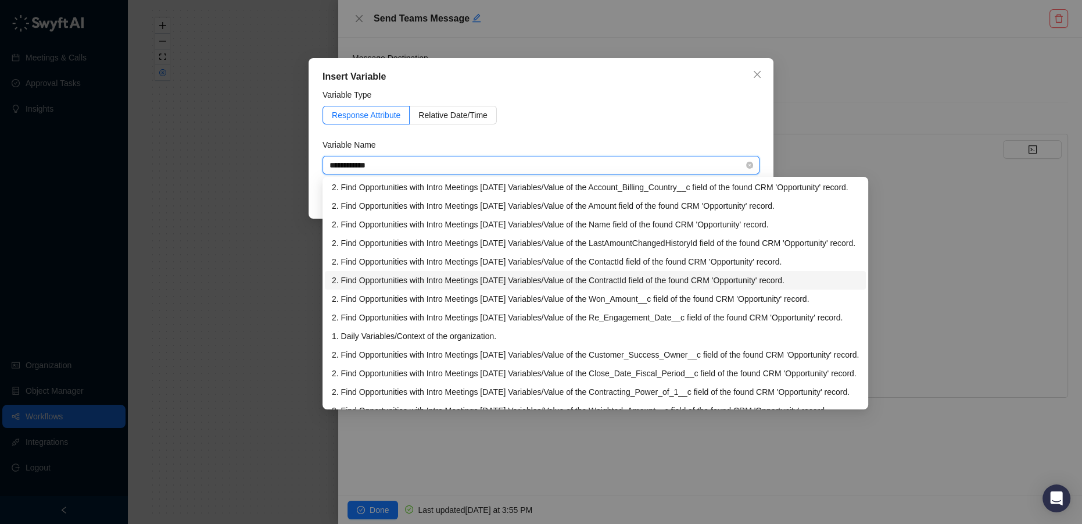
scroll to position [52, 0]
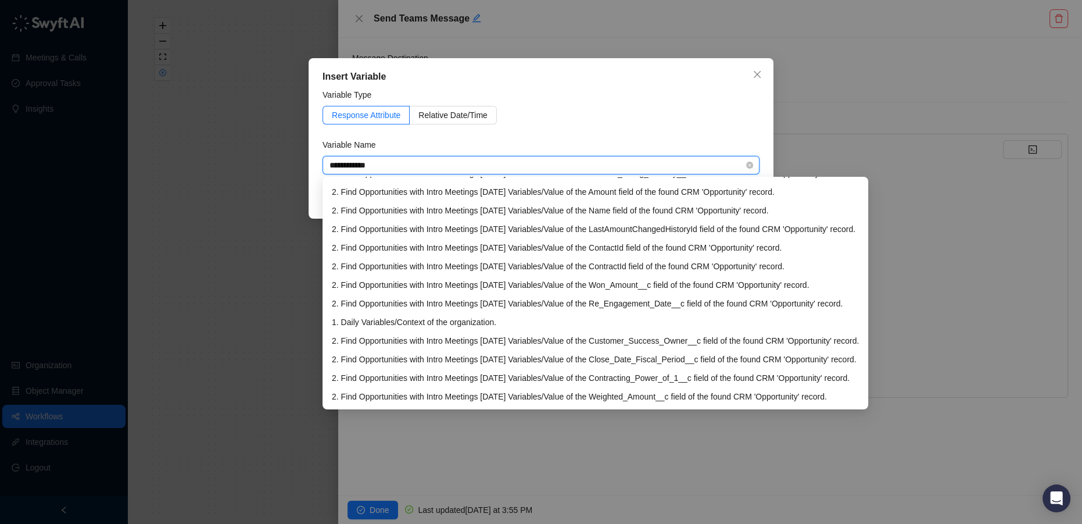
click at [370, 167] on input "**********" at bounding box center [537, 164] width 416 height 17
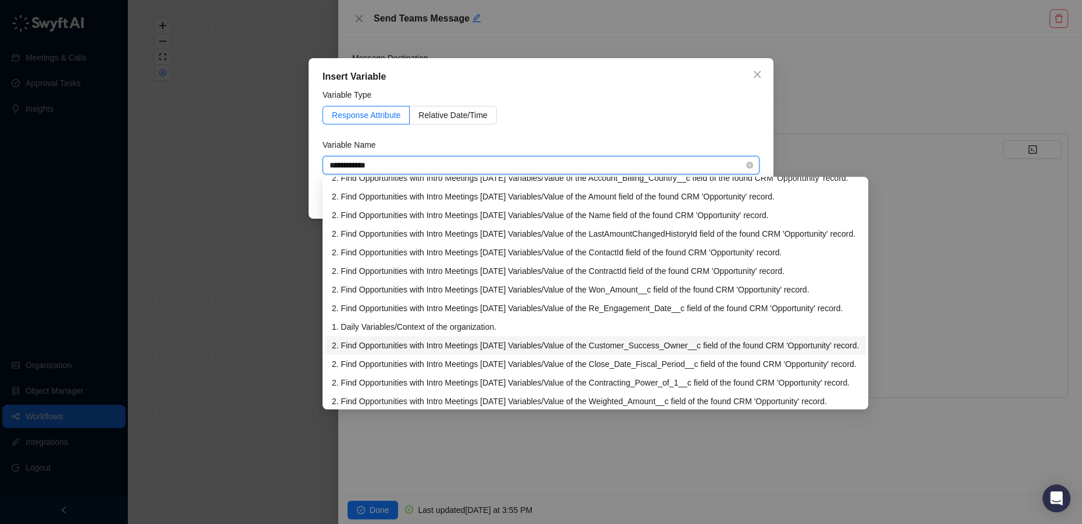
scroll to position [0, 0]
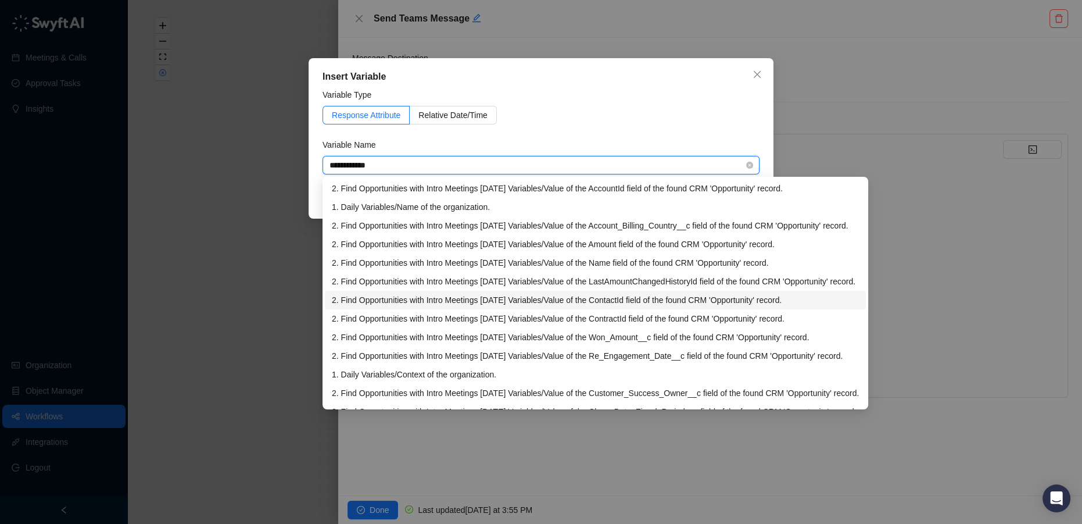
type input "**********"
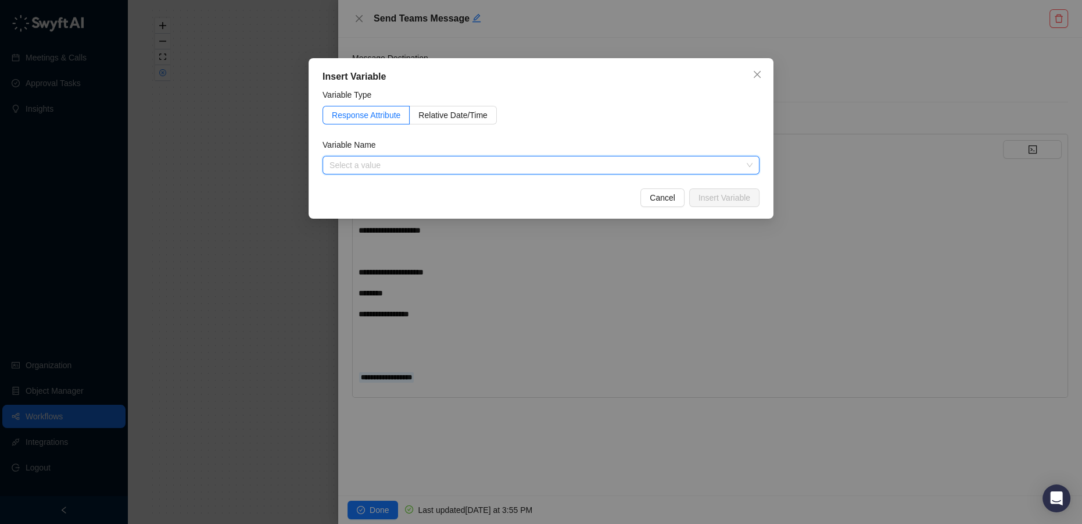
click at [616, 160] on input "search" at bounding box center [537, 164] width 416 height 17
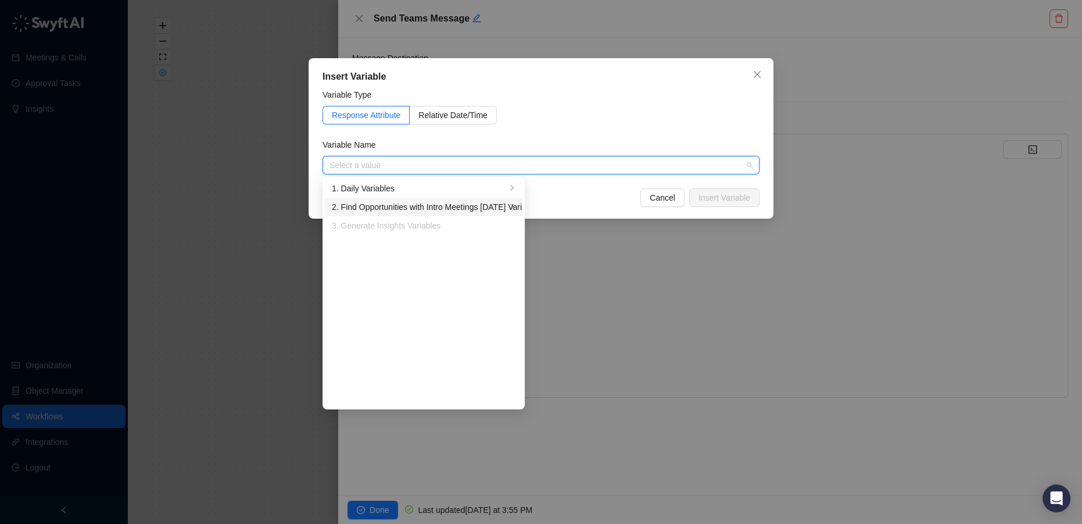
click at [496, 206] on div "2. Find Opportunities with Intro Meetings Today Variables" at bounding box center [419, 206] width 174 height 13
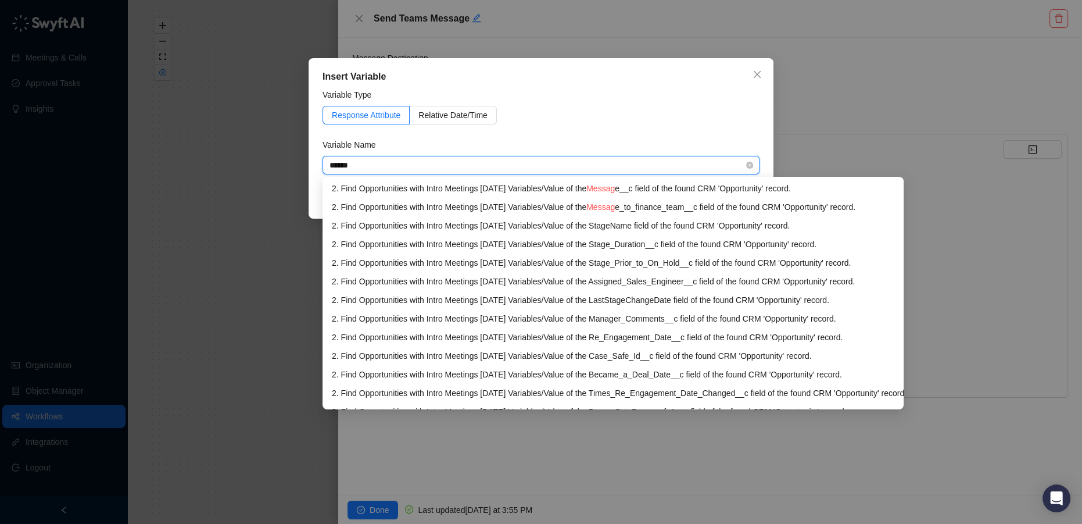
type input "*******"
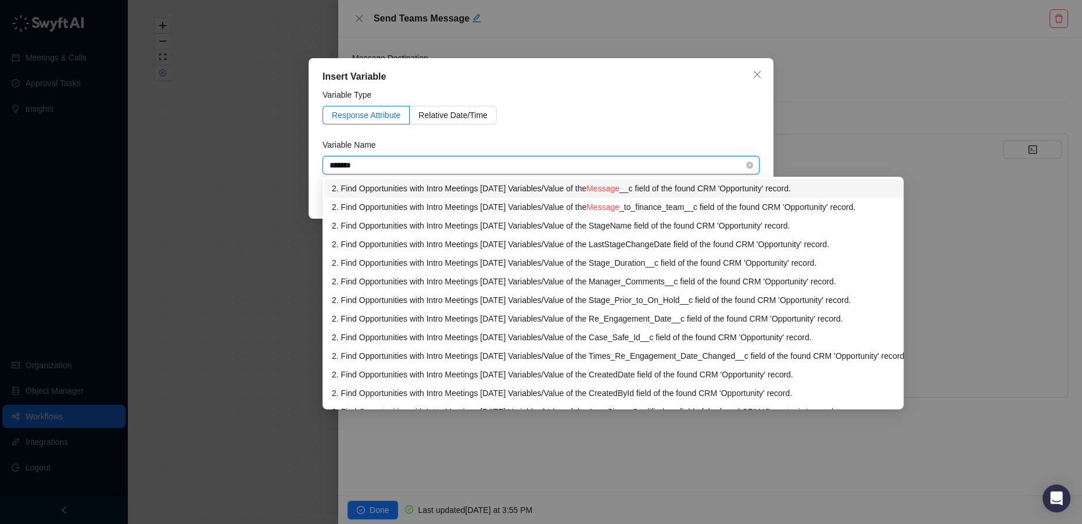
click at [658, 189] on div "2. Find Opportunities with Intro Meetings Today Variables / Value of the Messag…" at bounding box center [619, 188] width 575 height 13
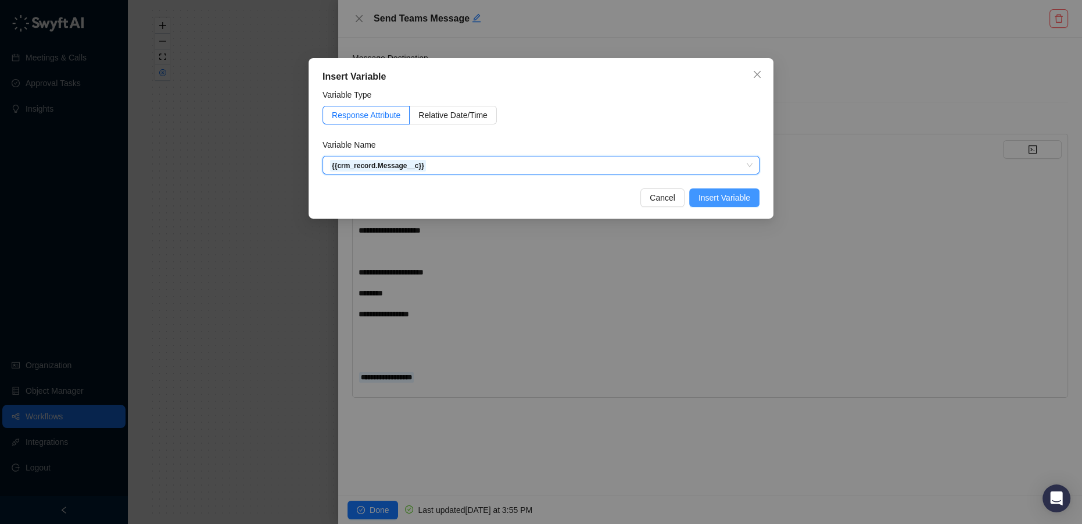
click at [714, 204] on button "Insert Variable" at bounding box center [724, 197] width 70 height 19
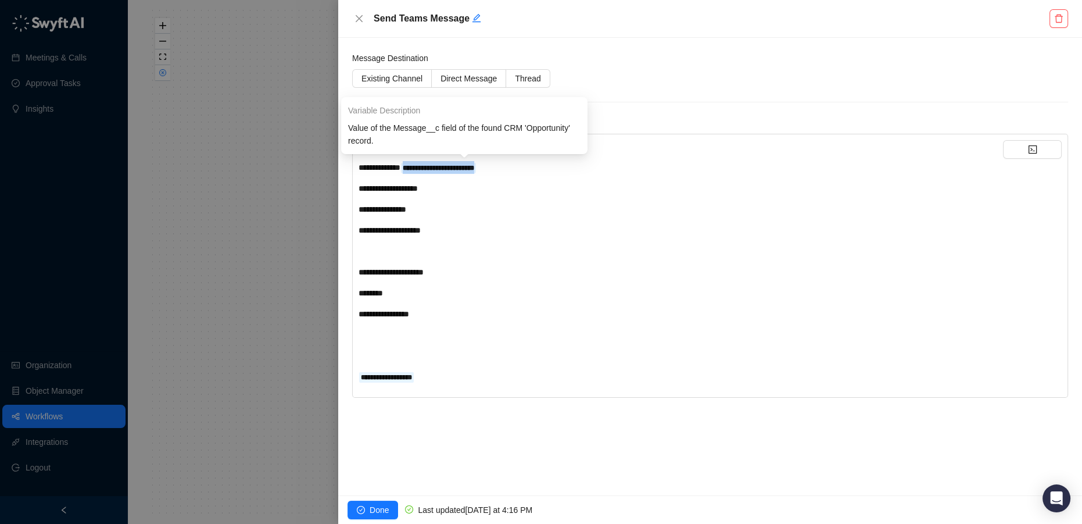
drag, startPoint x: 513, startPoint y: 167, endPoint x: 423, endPoint y: 166, distance: 90.1
click at [423, 166] on div "**********" at bounding box center [681, 167] width 644 height 13
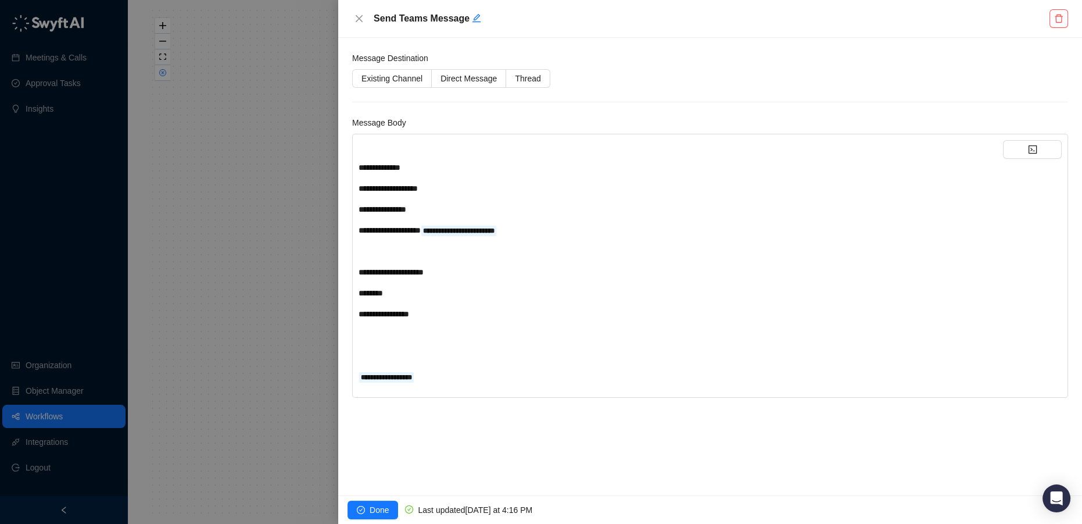
click at [446, 231] on span "**********" at bounding box center [459, 230] width 76 height 8
click at [427, 210] on div "**********" at bounding box center [681, 209] width 644 height 13
click at [1040, 148] on button "button" at bounding box center [1032, 149] width 59 height 19
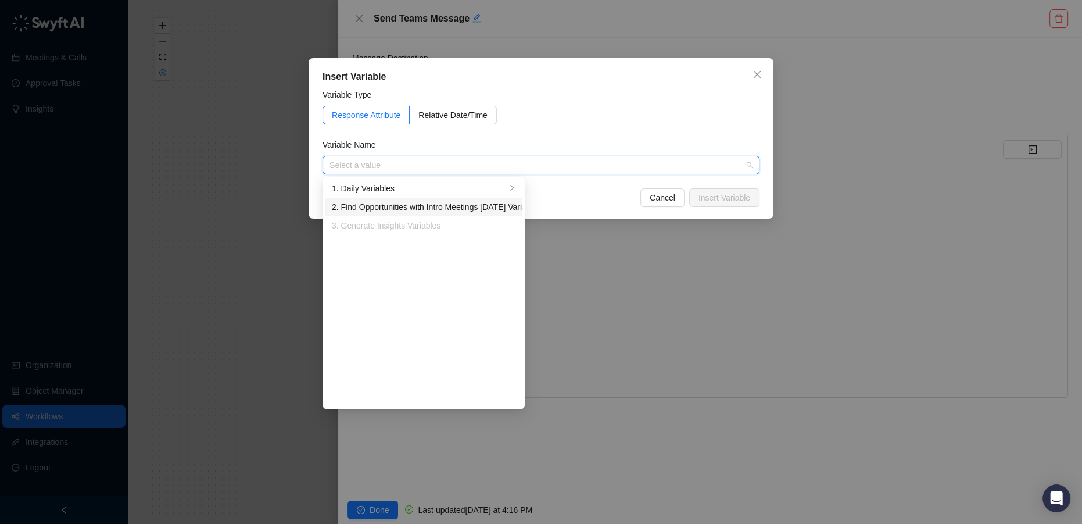
click at [417, 205] on div "2. Find Opportunities with Intro Meetings Today Variables" at bounding box center [419, 206] width 174 height 13
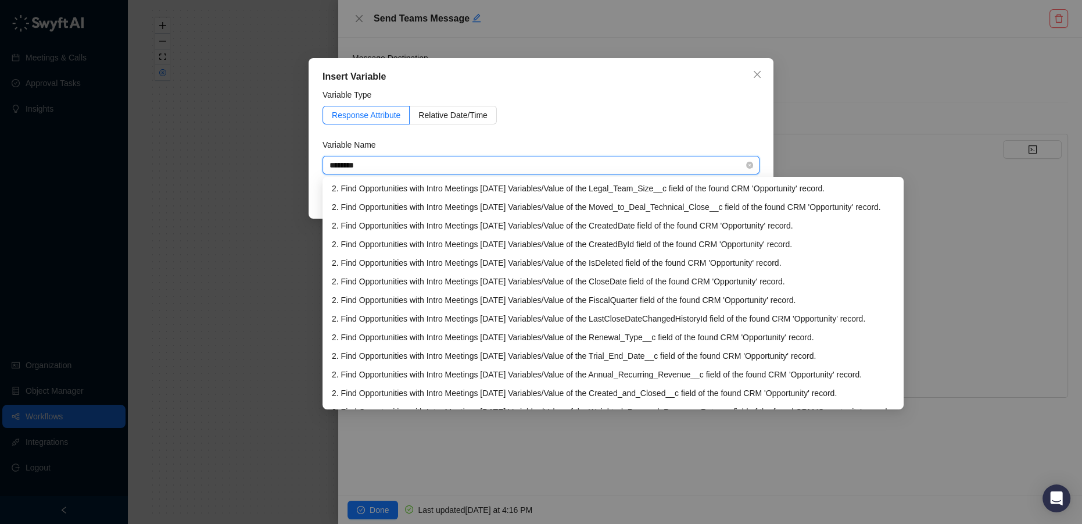
type input "*********"
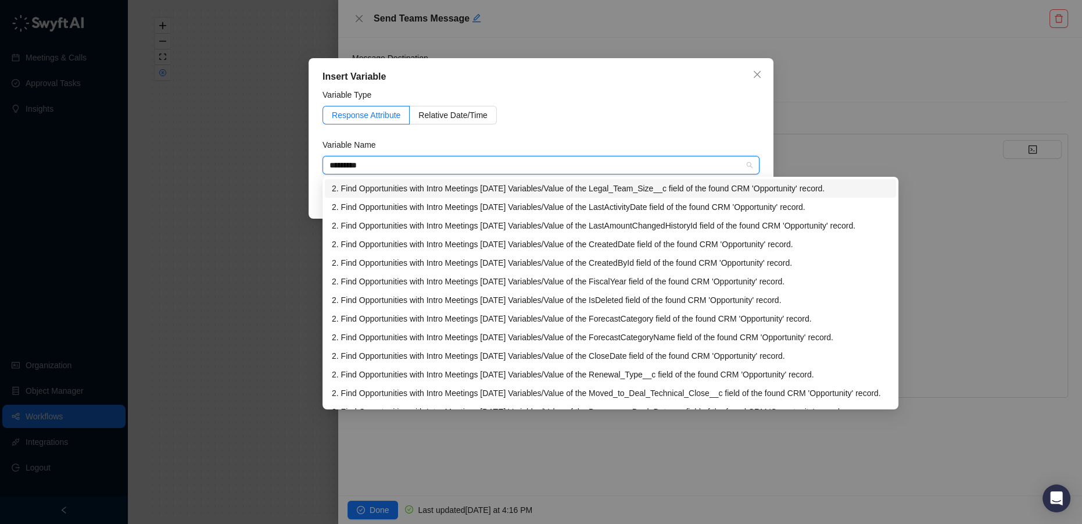
click at [652, 189] on div "2. Find Opportunities with Intro Meetings Today Variables / Value of the Legal_…" at bounding box center [610, 188] width 557 height 13
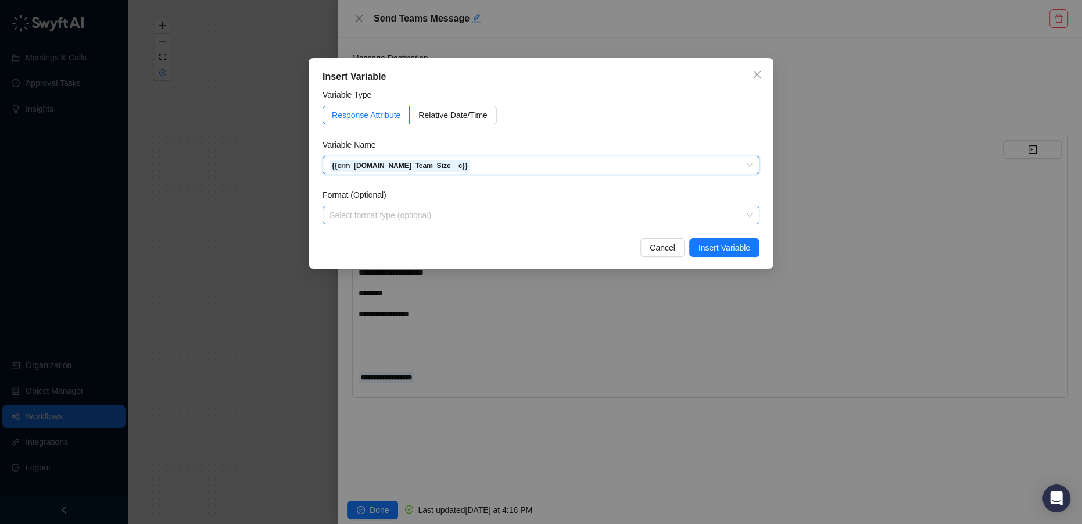
click at [559, 216] on input "search" at bounding box center [537, 214] width 416 height 17
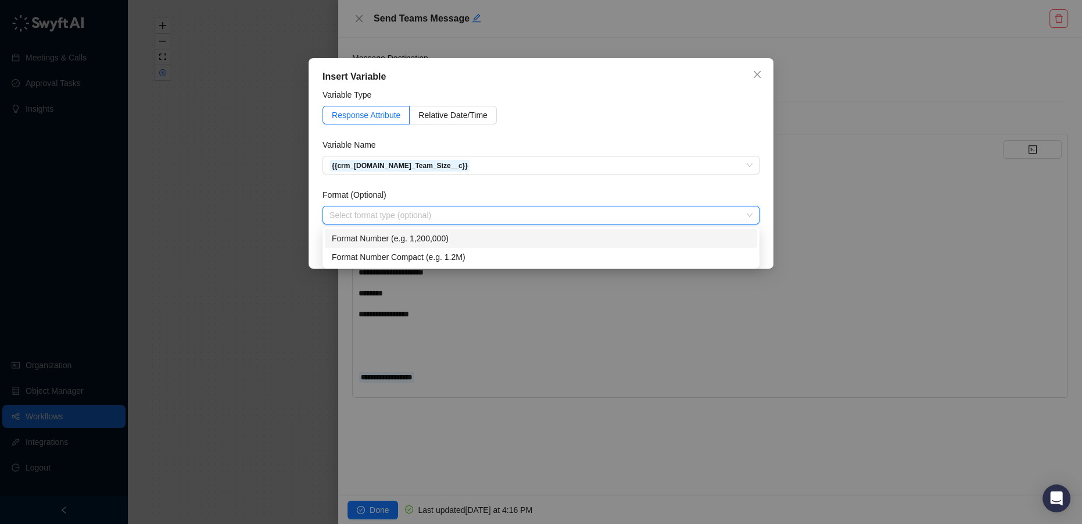
click at [514, 236] on div "Format Number (e.g. 1,200,000)" at bounding box center [541, 238] width 418 height 13
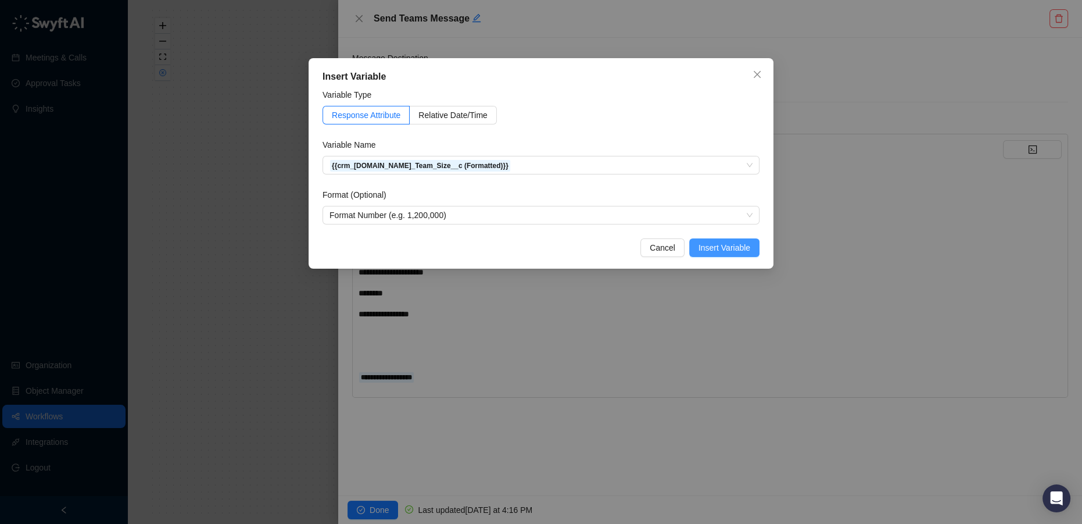
click at [723, 248] on span "Insert Variable" at bounding box center [724, 247] width 52 height 13
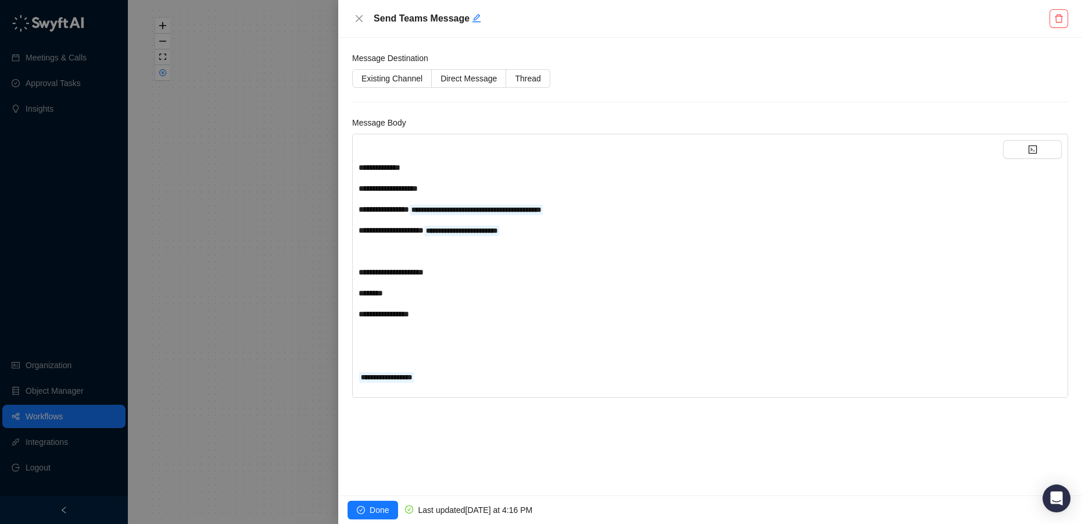
click at [445, 188] on div "**********" at bounding box center [681, 188] width 644 height 13
click at [1018, 145] on button "button" at bounding box center [1032, 149] width 59 height 19
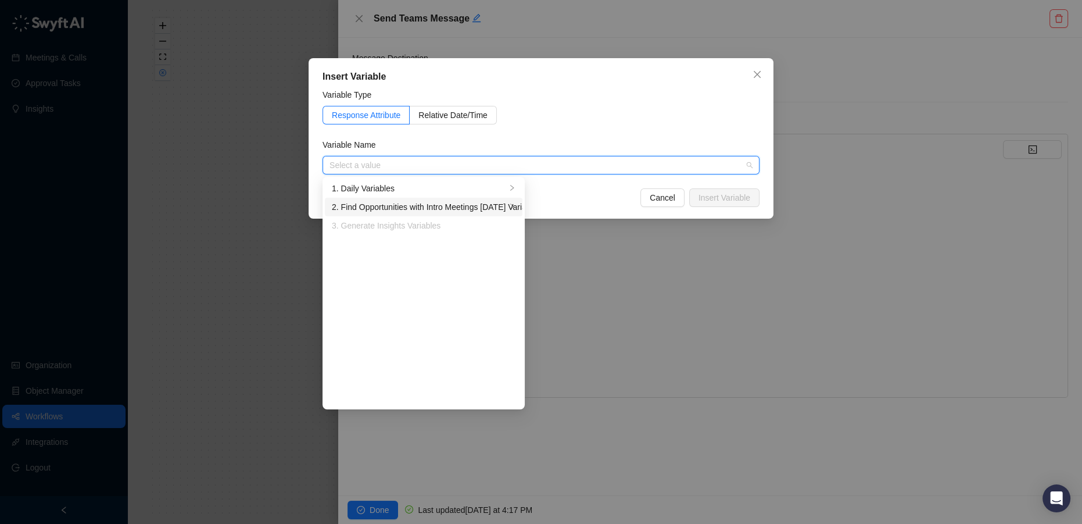
click at [478, 205] on div "2. Find Opportunities with Intro Meetings Today Variables" at bounding box center [419, 206] width 174 height 13
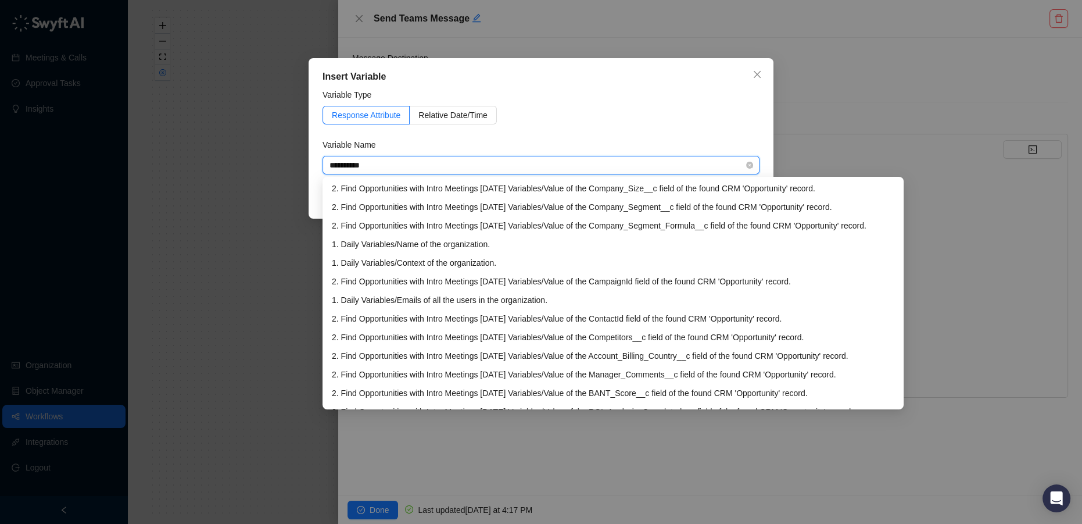
type input "**********"
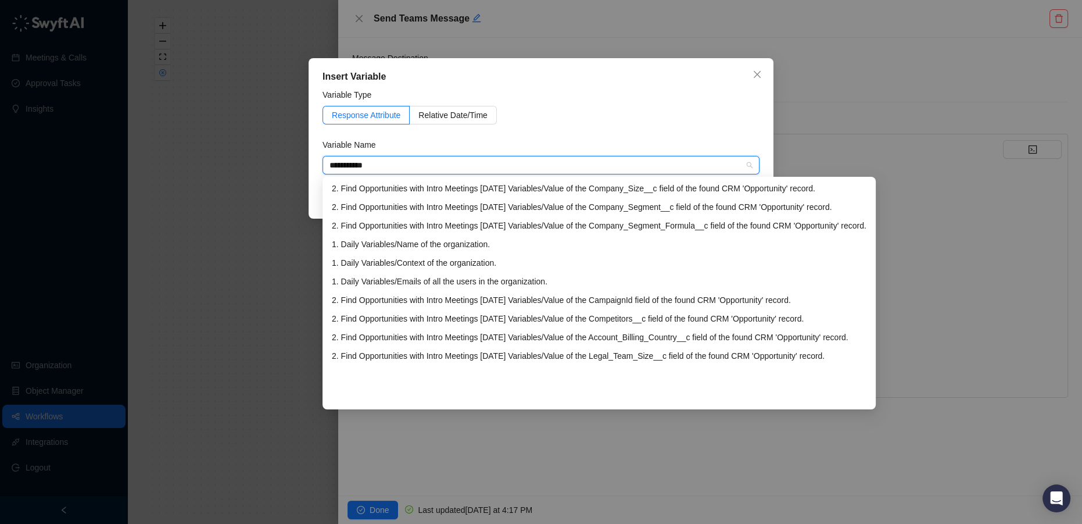
click at [583, 187] on div "2. Find Opportunities with Intro Meetings Today Variables / Value of the Compan…" at bounding box center [599, 188] width 535 height 13
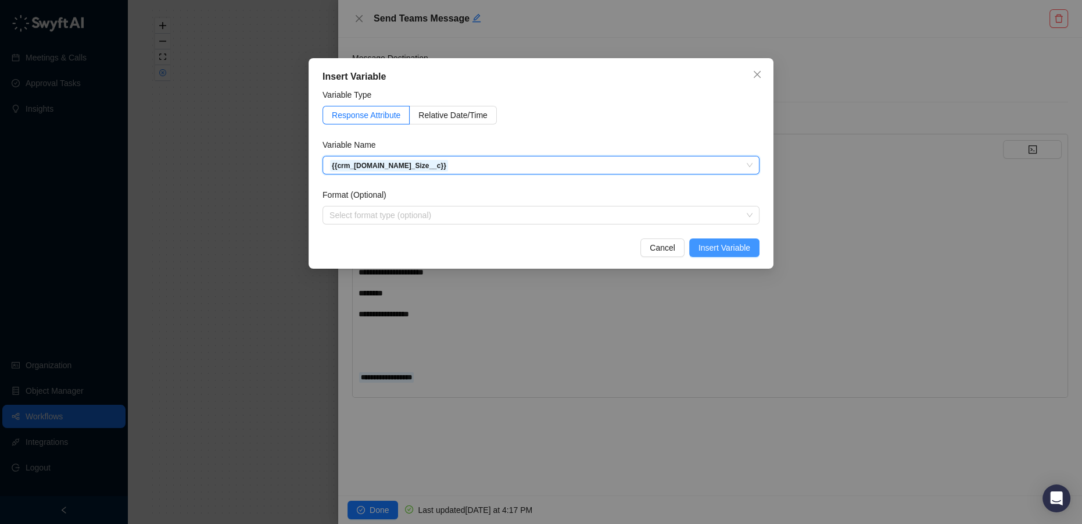
click at [725, 245] on span "Insert Variable" at bounding box center [724, 247] width 52 height 13
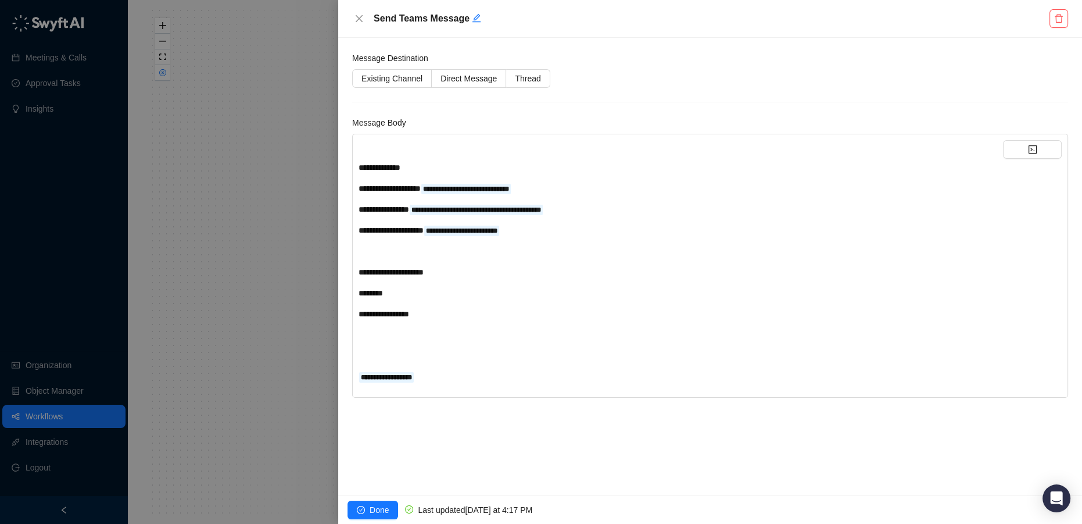
click at [430, 169] on div "**********" at bounding box center [681, 167] width 644 height 13
click at [460, 173] on div "**********" at bounding box center [681, 167] width 644 height 13
click at [1042, 141] on button "button" at bounding box center [1032, 149] width 59 height 19
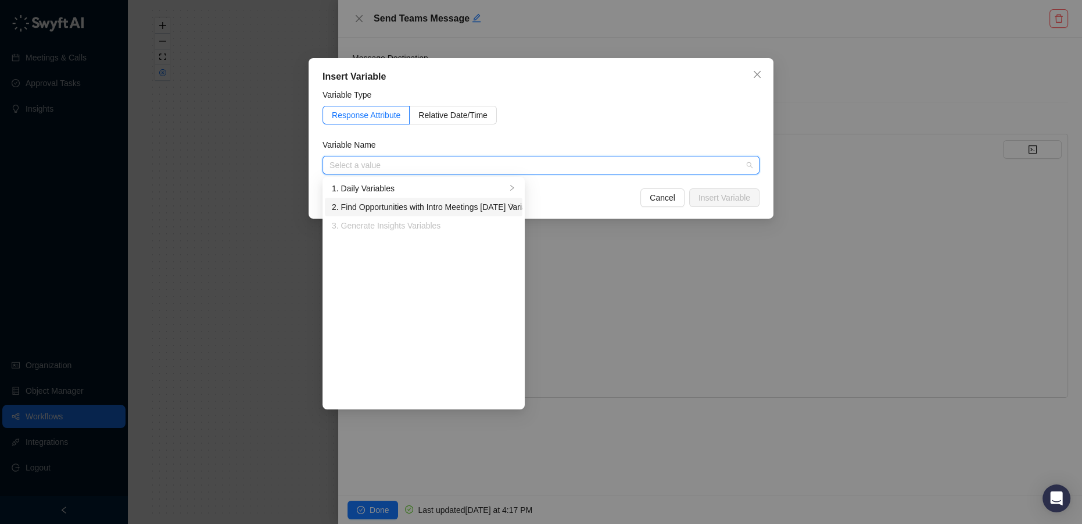
click at [489, 207] on div "2. Find Opportunities with Intro Meetings Today Variables" at bounding box center [419, 206] width 174 height 13
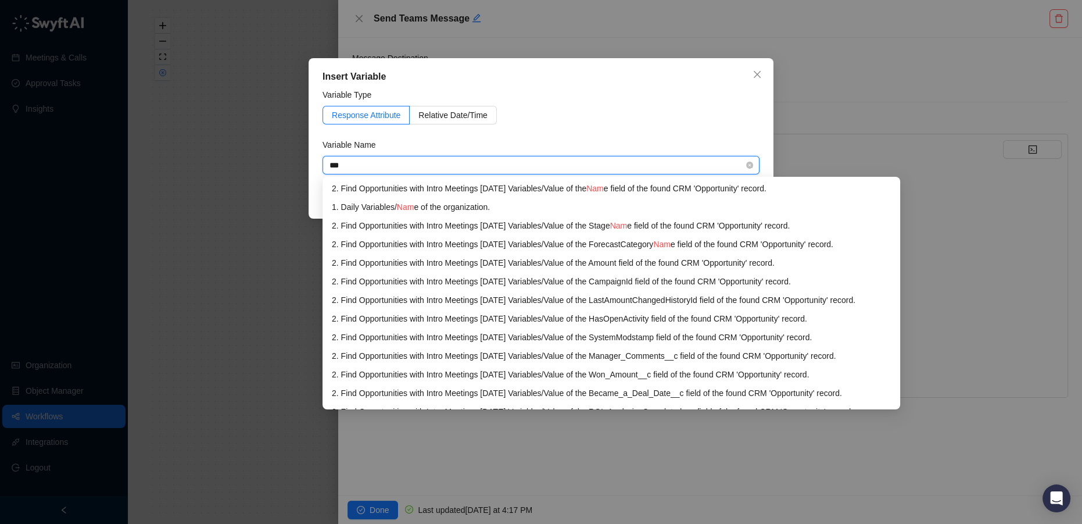
type input "****"
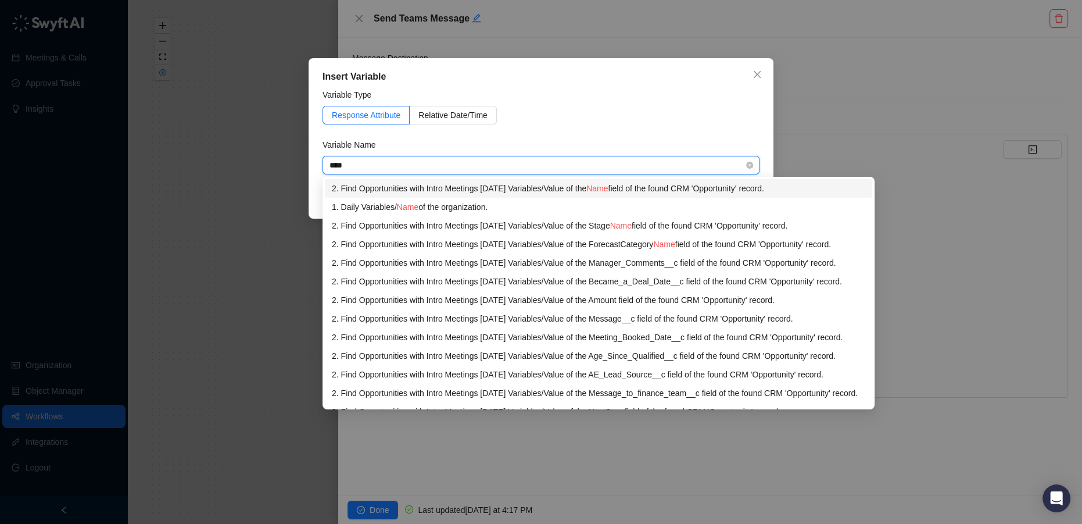
click at [582, 191] on div "2. Find Opportunities with Intro Meetings Today Variables / Value of the Name f…" at bounding box center [598, 188] width 533 height 13
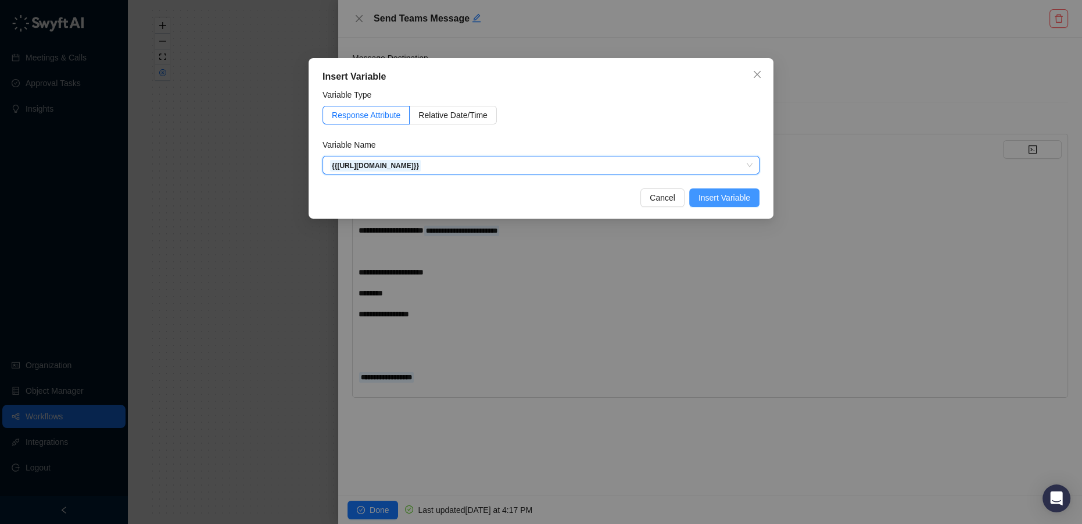
click at [716, 200] on span "Insert Variable" at bounding box center [724, 197] width 52 height 13
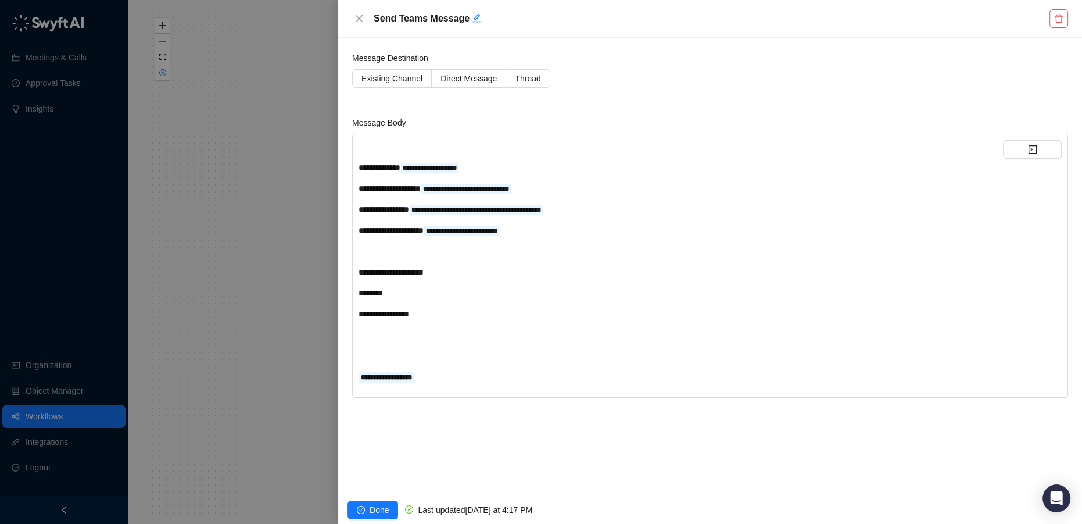
click at [456, 268] on div "**********" at bounding box center [681, 272] width 644 height 13
click at [371, 514] on span "Done" at bounding box center [379, 509] width 19 height 13
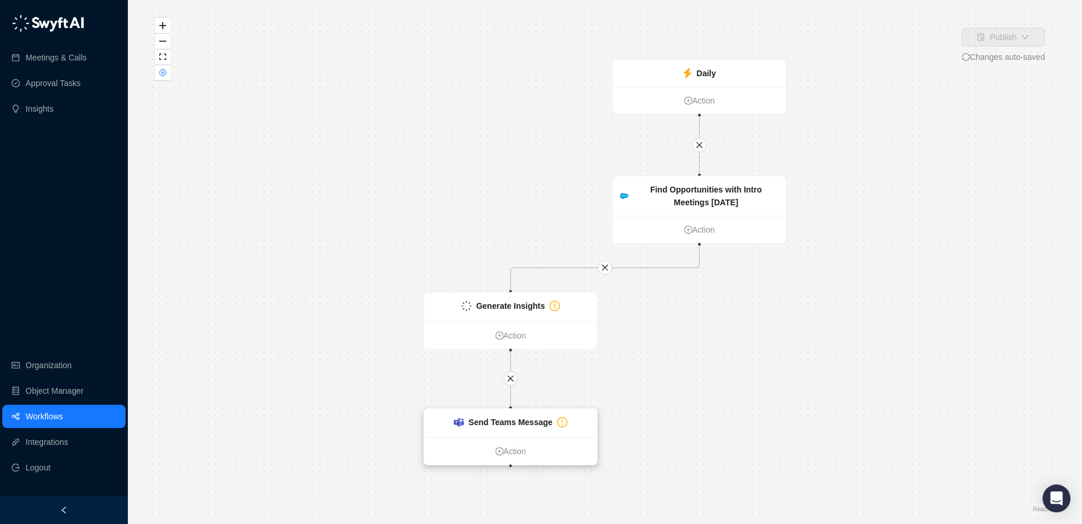
click at [558, 415] on div "Send Teams Message" at bounding box center [510, 421] width 114 height 13
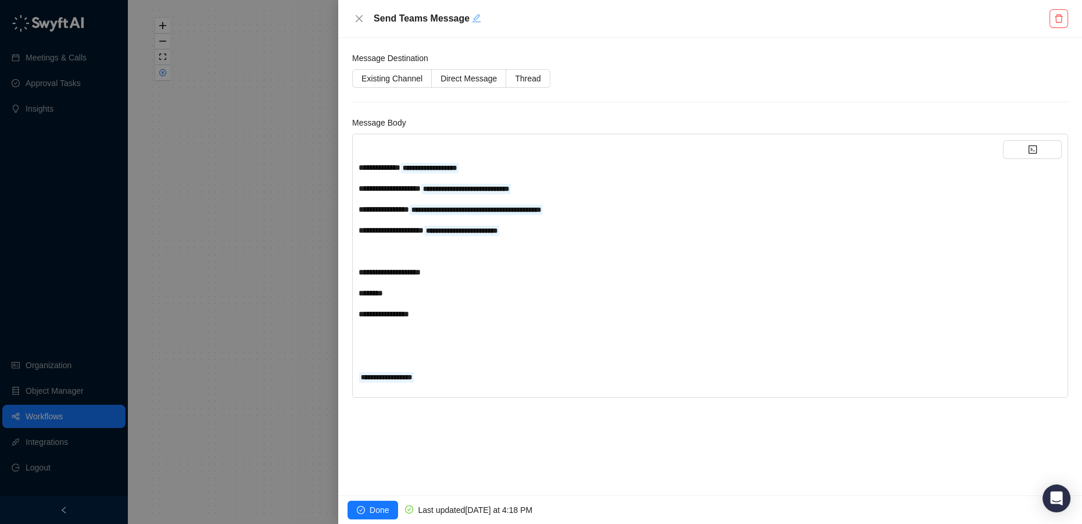
click at [472, 16] on icon "edit" at bounding box center [476, 17] width 9 height 9
type textarea "**********"
click at [479, 83] on span "Direct Message" at bounding box center [468, 78] width 56 height 9
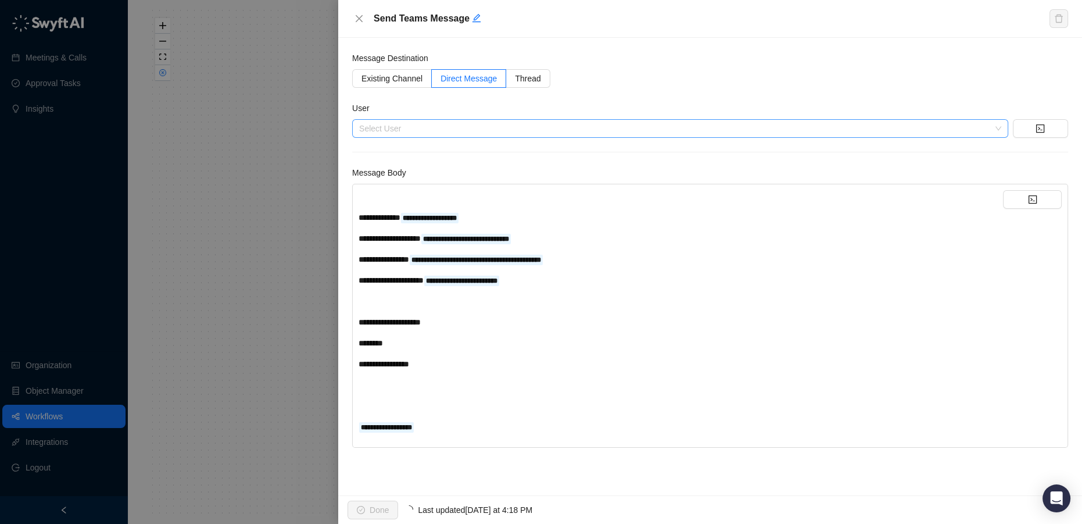
click at [406, 131] on input "search" at bounding box center [676, 128] width 635 height 17
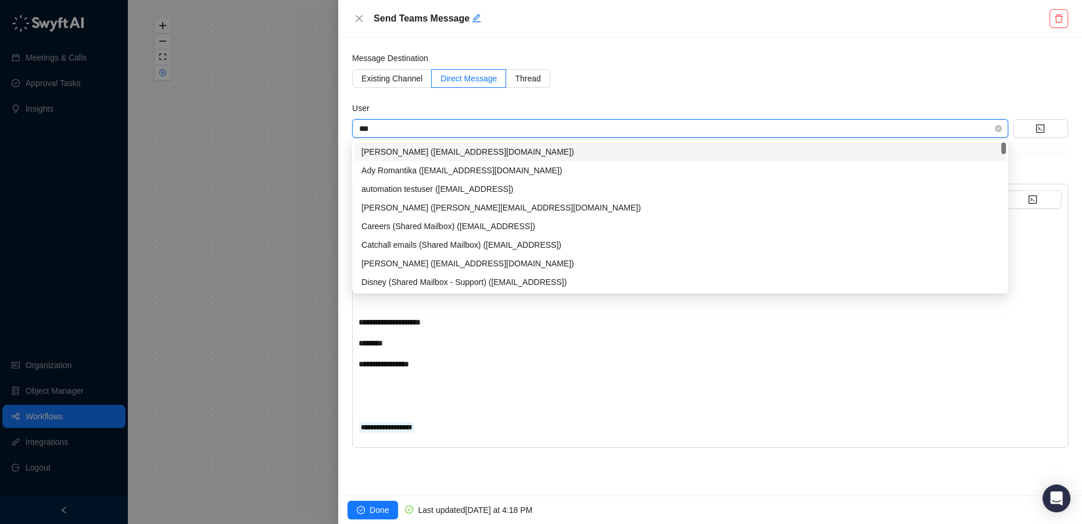
type input "****"
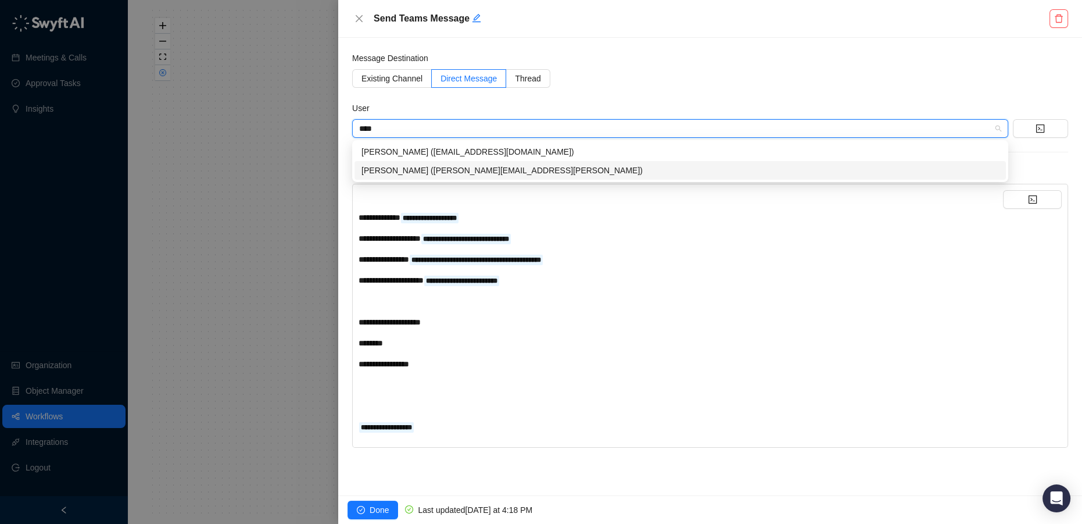
click at [431, 171] on div "Maddy Drachler (maddy.drachler@checkbox.ai)" at bounding box center [679, 170] width 637 height 13
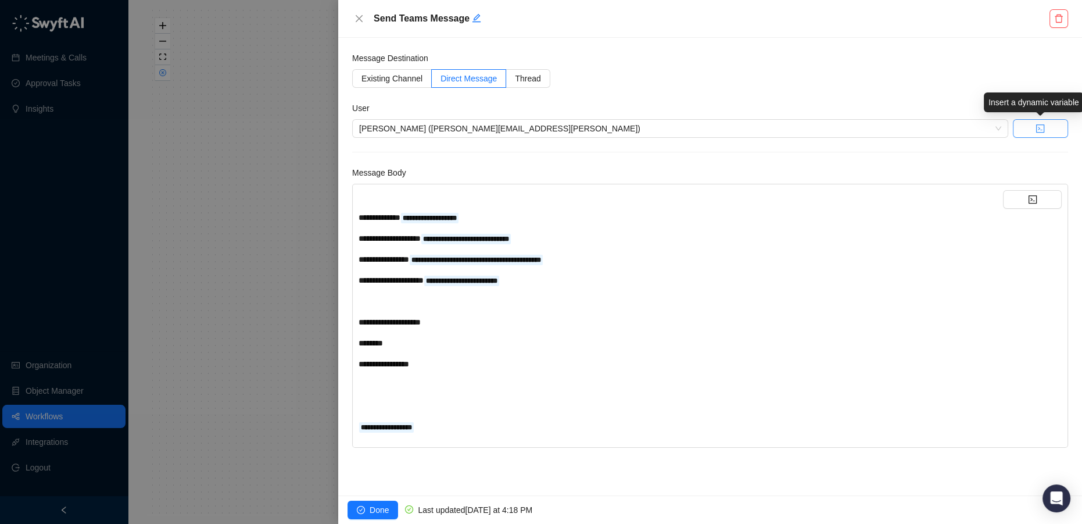
click at [1031, 130] on button "button" at bounding box center [1040, 128] width 55 height 19
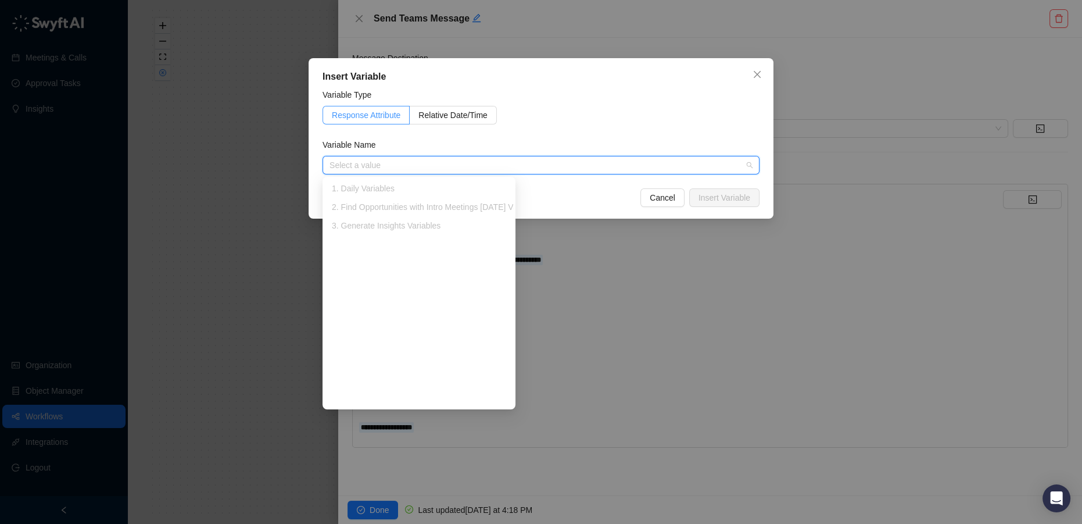
click at [367, 108] on label "Response Attribute" at bounding box center [366, 115] width 87 height 19
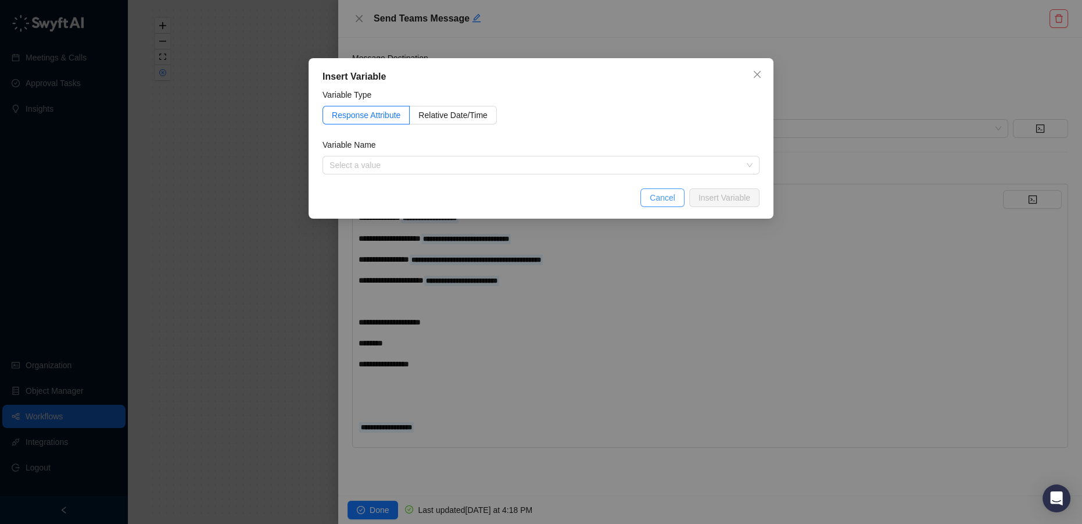
click at [675, 198] on span "Cancel" at bounding box center [663, 197] width 26 height 13
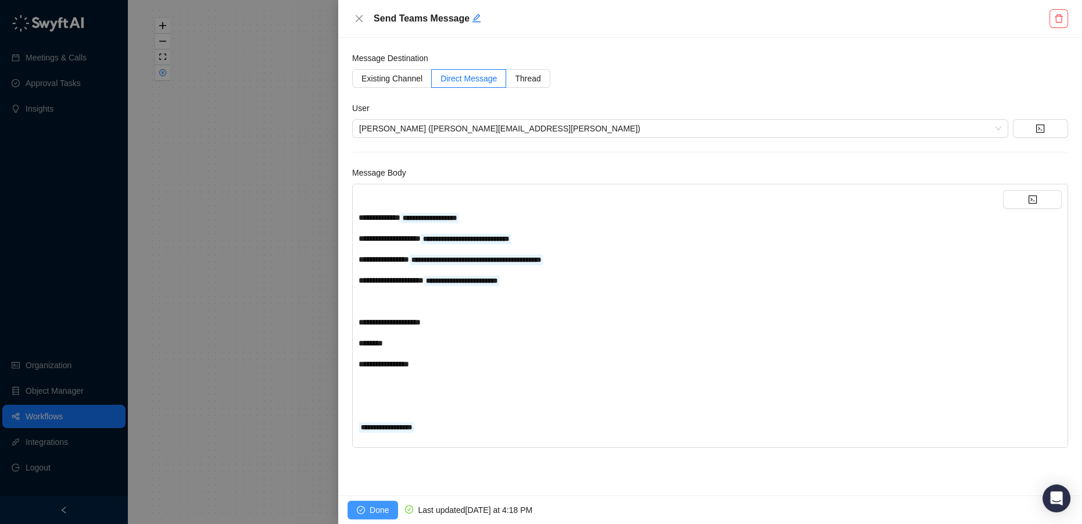
click at [379, 511] on span "Done" at bounding box center [379, 509] width 19 height 13
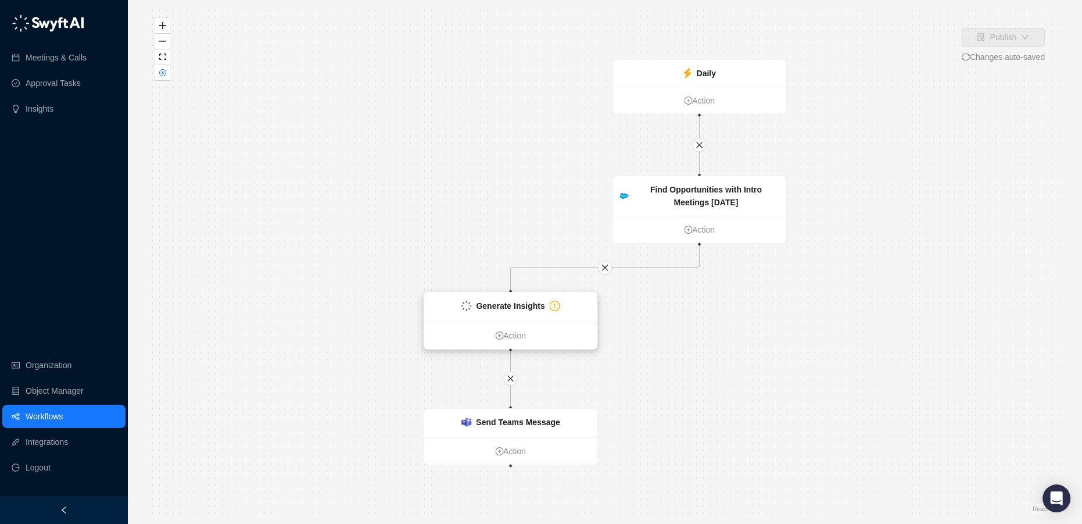
click at [513, 307] on strong "Generate Insights" at bounding box center [510, 305] width 69 height 9
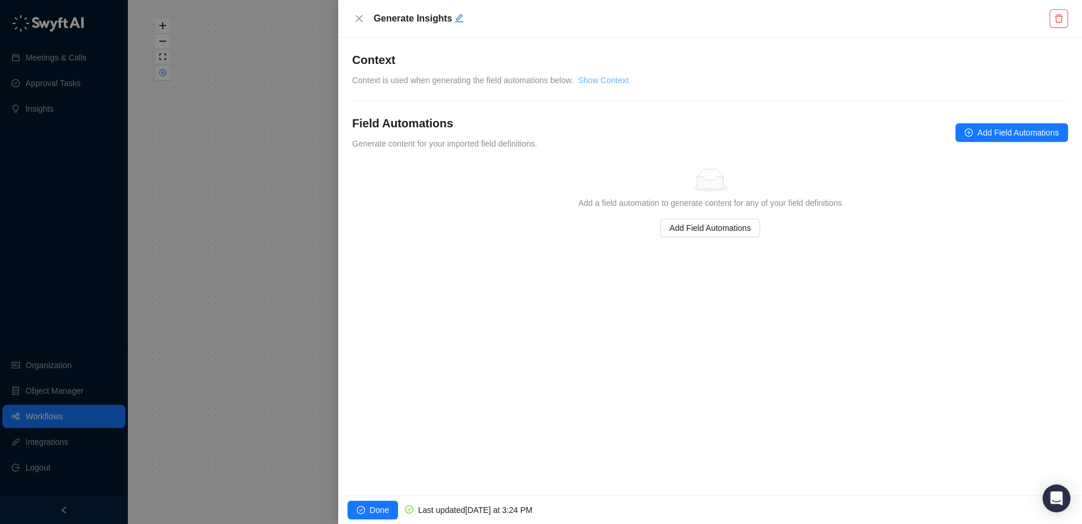
click at [591, 81] on link "Show Context" at bounding box center [603, 80] width 51 height 9
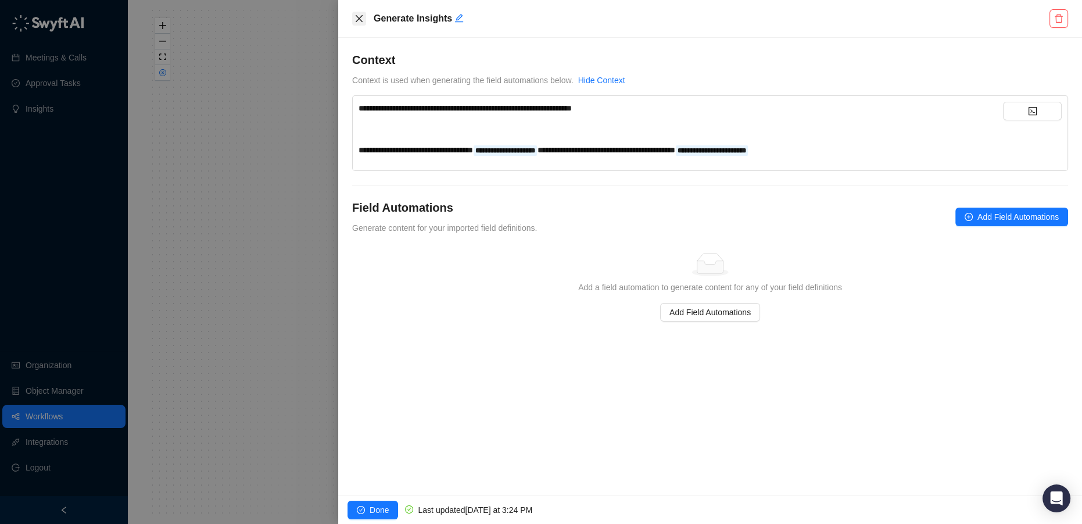
click at [359, 22] on icon "close" at bounding box center [358, 18] width 9 height 9
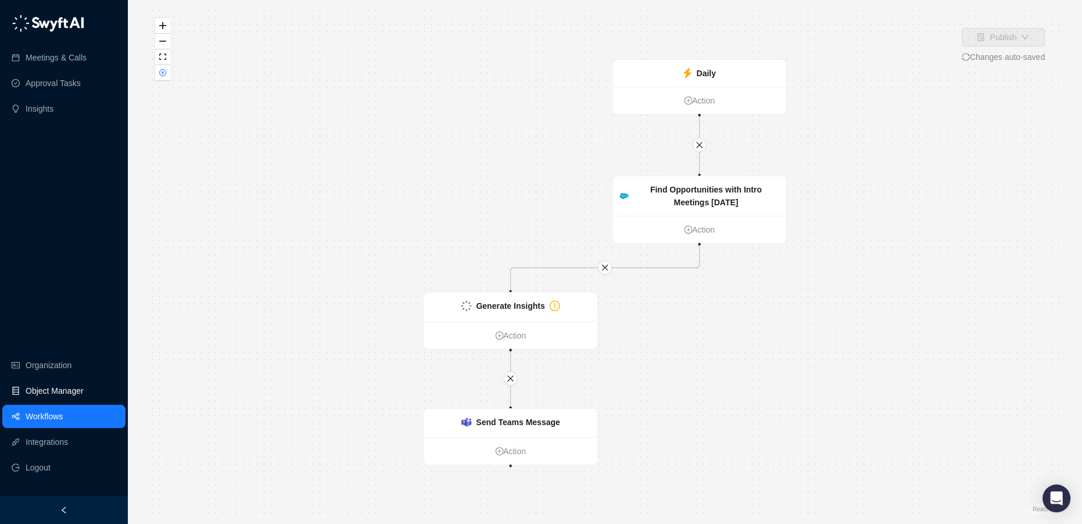
click at [49, 393] on link "Object Manager" at bounding box center [55, 390] width 58 height 23
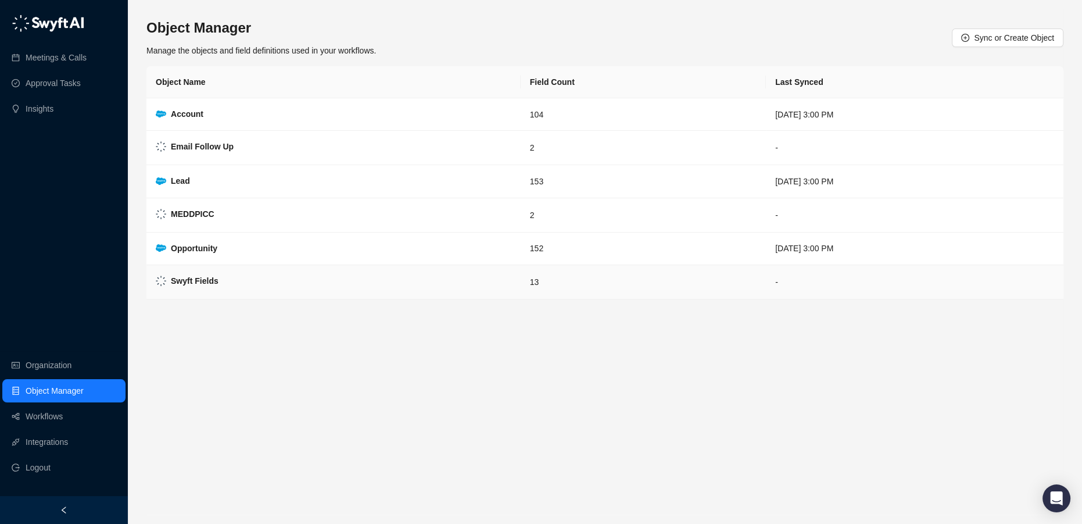
click at [212, 276] on strong "Swyft Fields" at bounding box center [195, 280] width 48 height 9
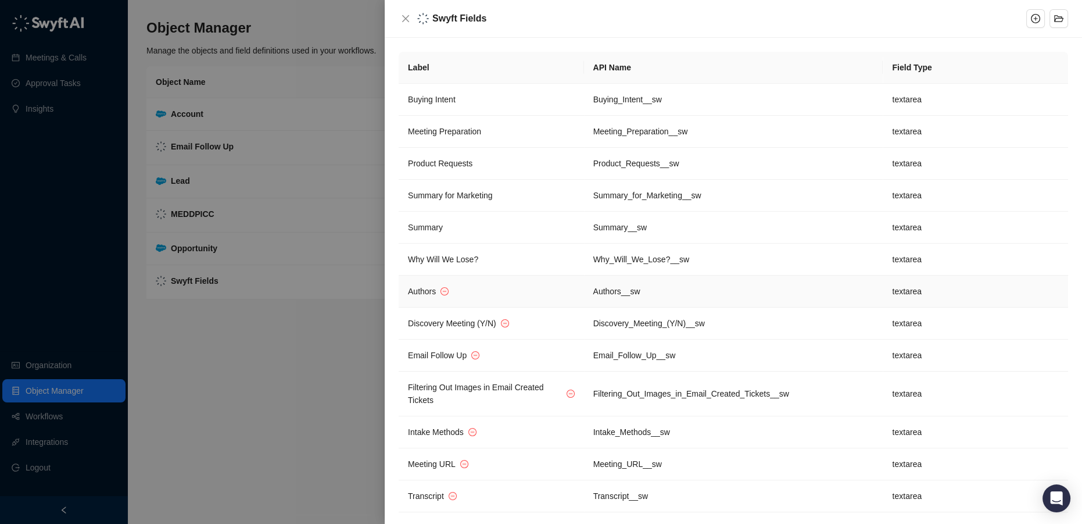
click at [567, 284] on td "Authors" at bounding box center [491, 291] width 185 height 32
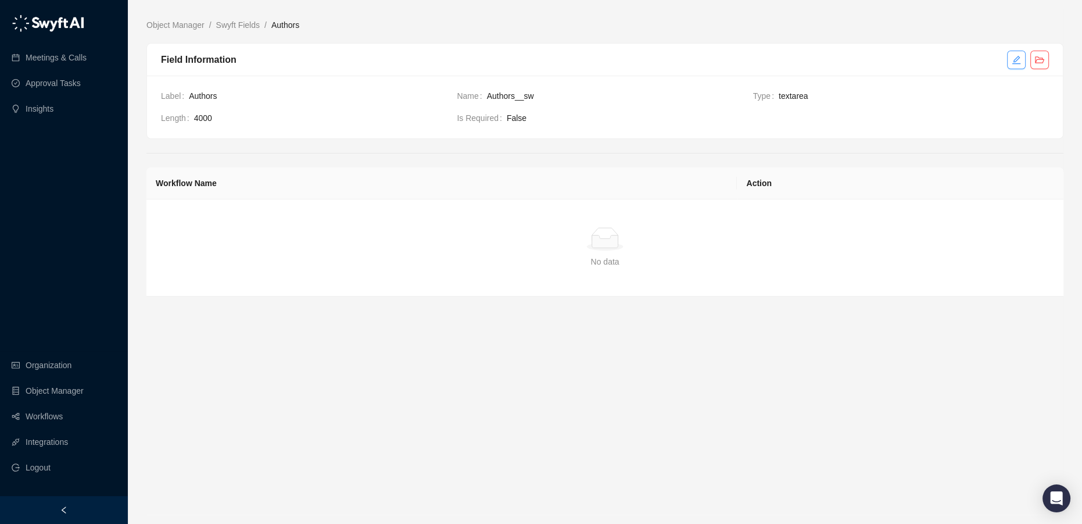
click at [1015, 64] on button "button" at bounding box center [1016, 60] width 19 height 19
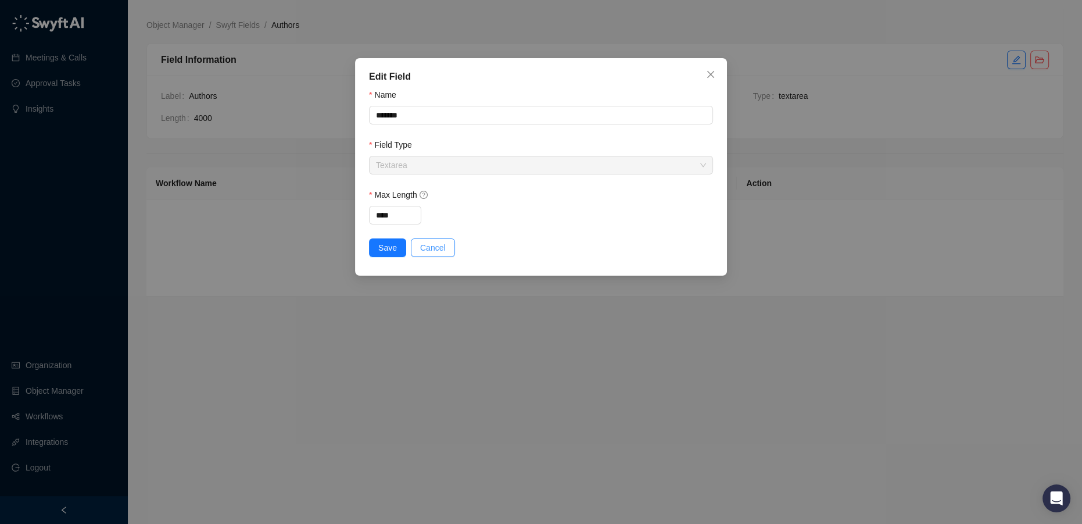
click at [420, 248] on span "Cancel" at bounding box center [433, 247] width 26 height 13
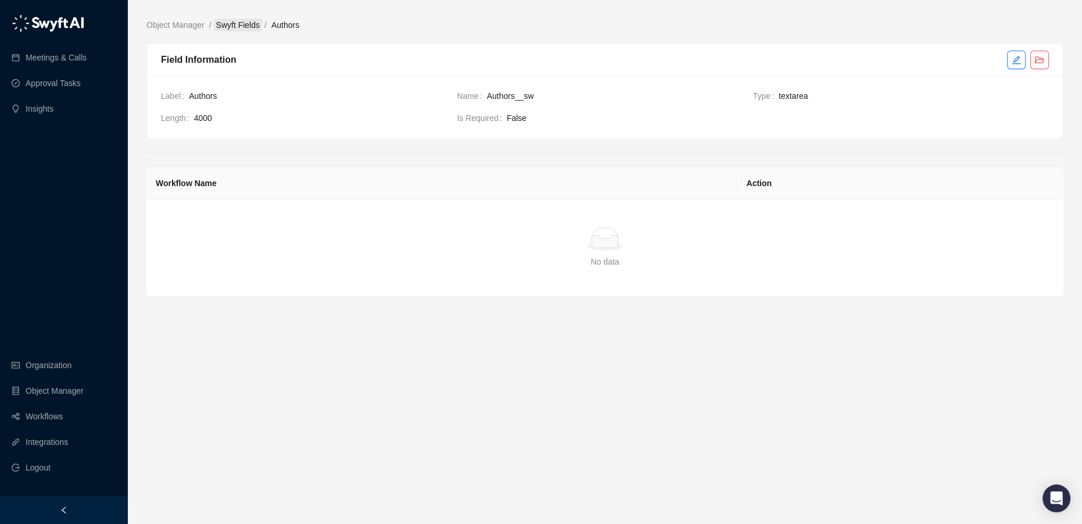
click at [246, 25] on link "Swyft Fields" at bounding box center [238, 25] width 48 height 13
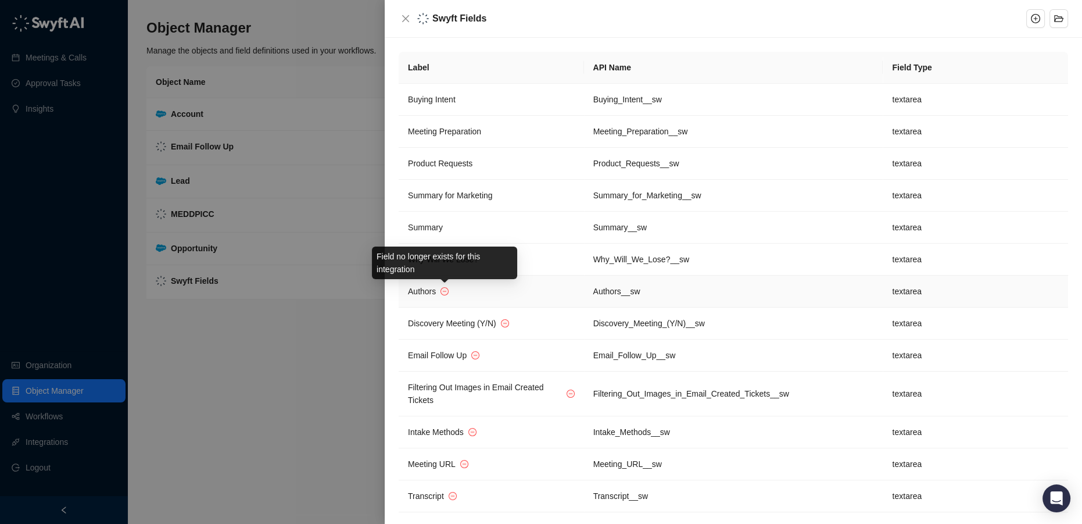
click at [440, 289] on icon "minus-circle" at bounding box center [444, 291] width 8 height 8
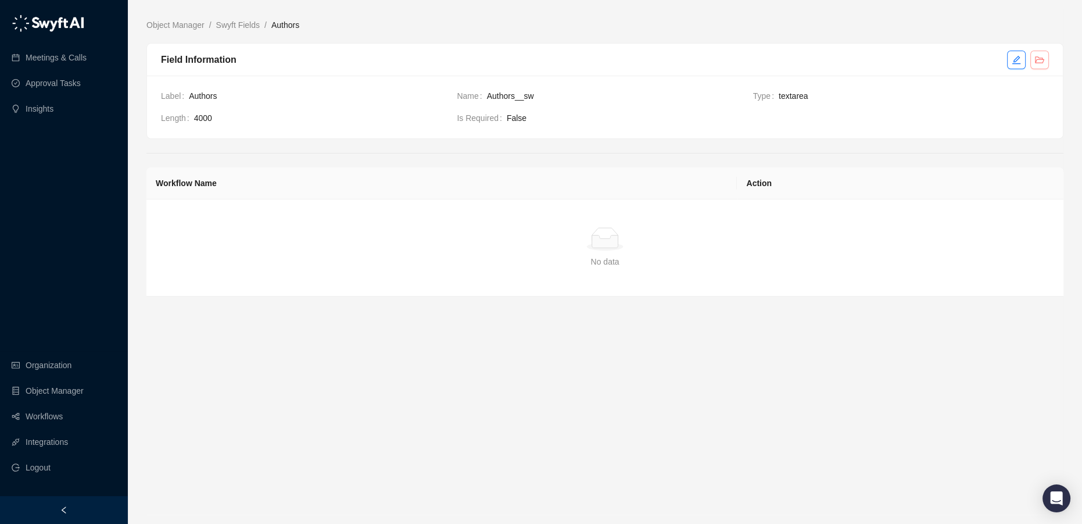
click at [1038, 62] on icon "folder-open" at bounding box center [1039, 59] width 9 height 7
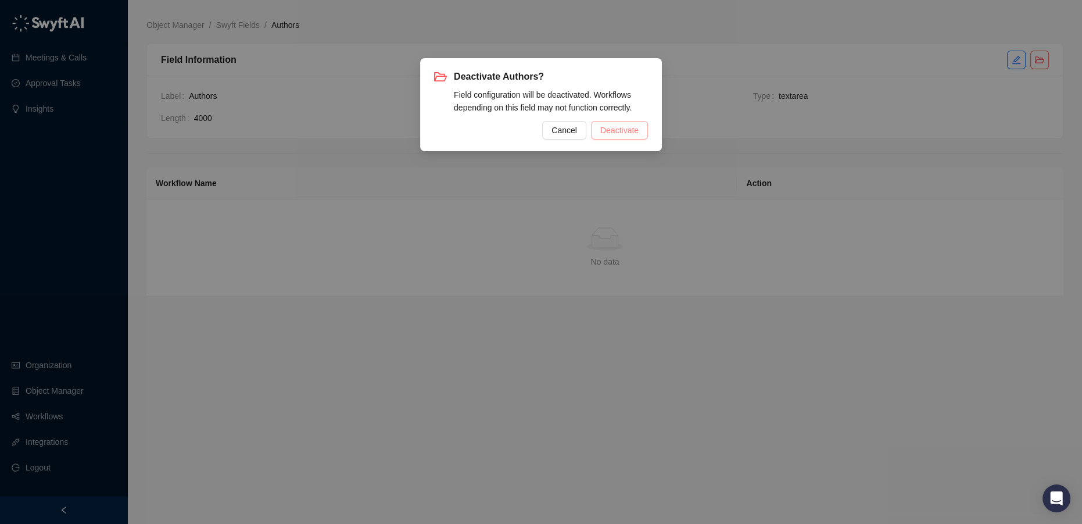
click at [628, 132] on span "Deactivate" at bounding box center [619, 130] width 38 height 13
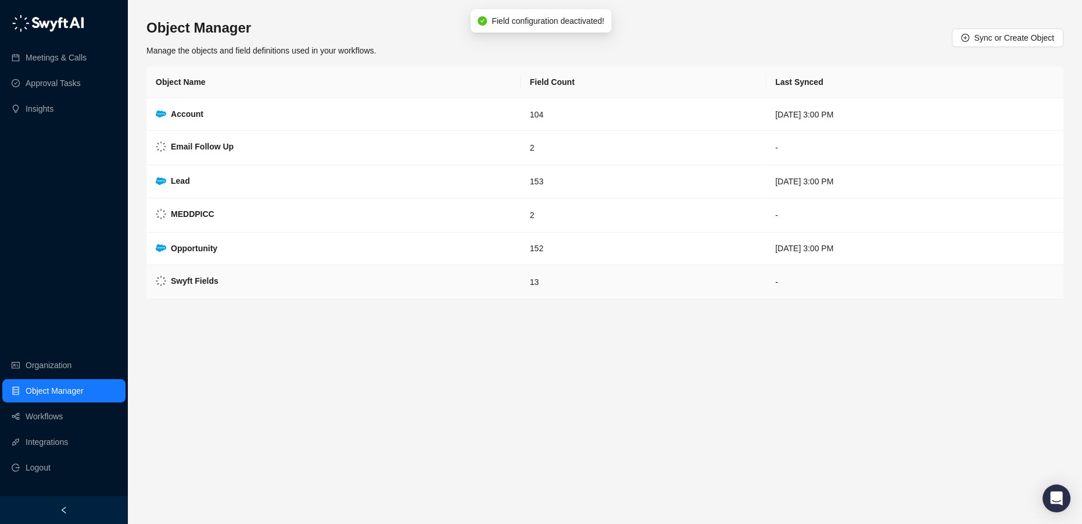
click at [218, 277] on td "Swyft Fields" at bounding box center [333, 282] width 374 height 34
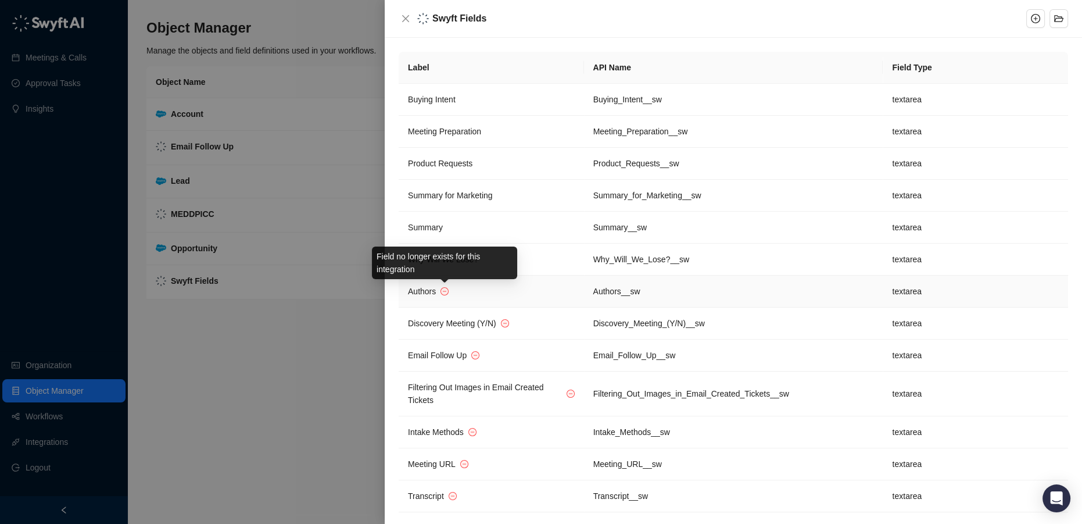
click at [442, 289] on icon "minus-circle" at bounding box center [444, 291] width 7 height 7
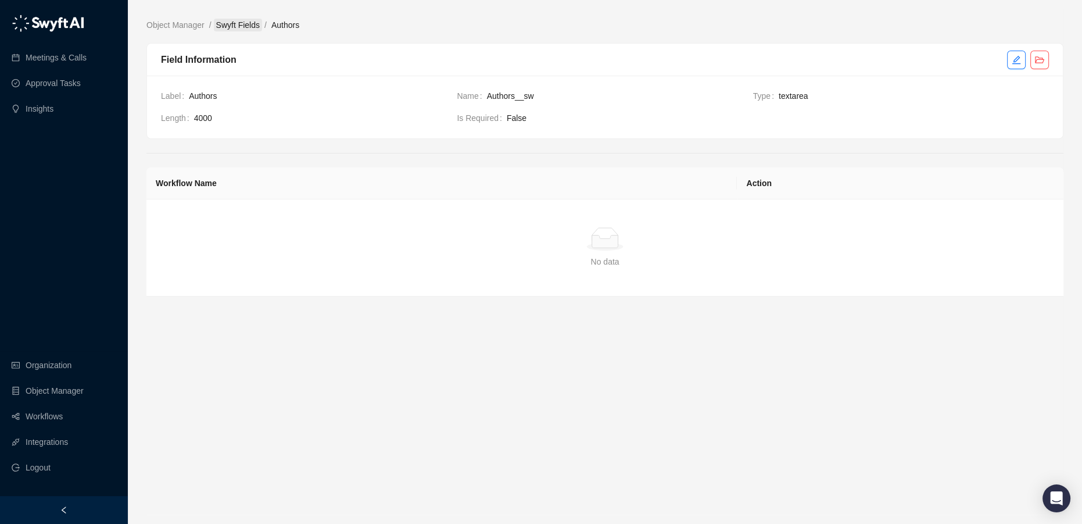
click at [243, 24] on link "Swyft Fields" at bounding box center [238, 25] width 48 height 13
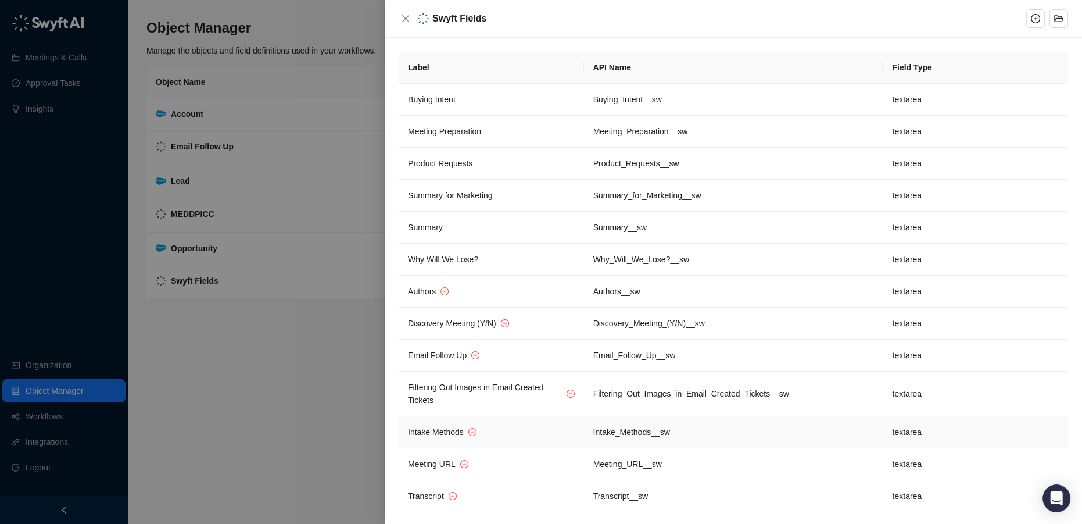
click at [578, 435] on td "Intake Methods" at bounding box center [491, 432] width 185 height 32
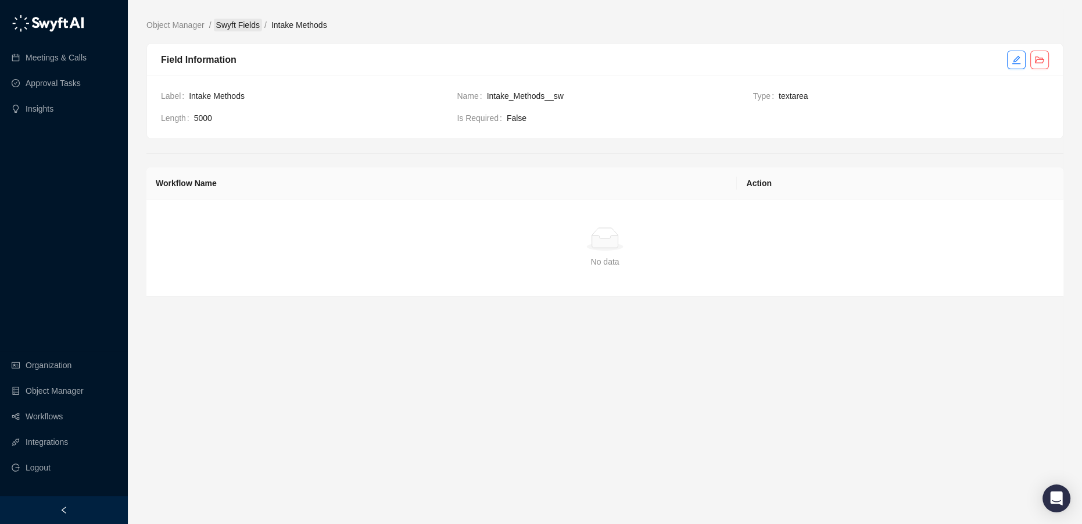
click at [242, 27] on link "Swyft Fields" at bounding box center [238, 25] width 48 height 13
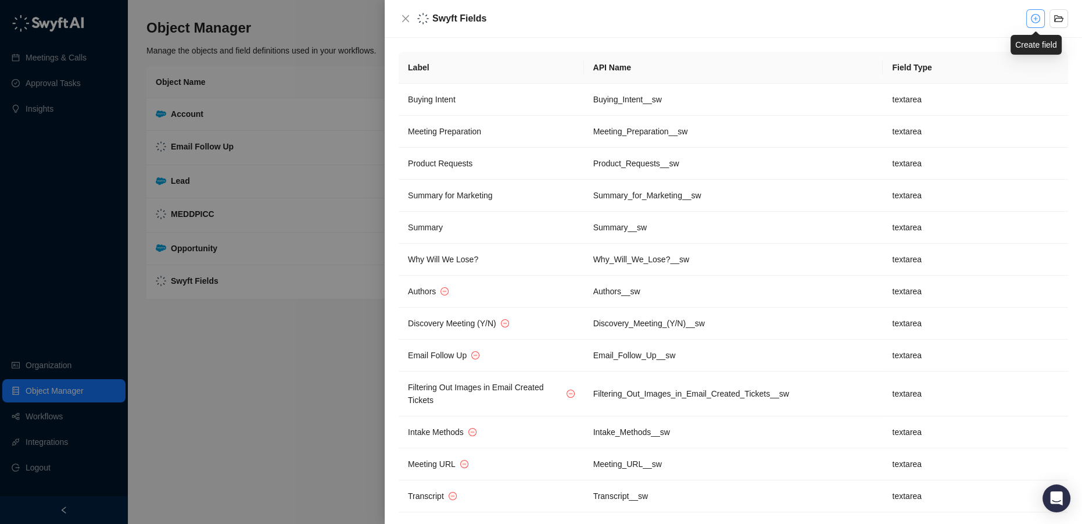
click at [1037, 18] on icon "plus-circle" at bounding box center [1036, 19] width 4 height 4
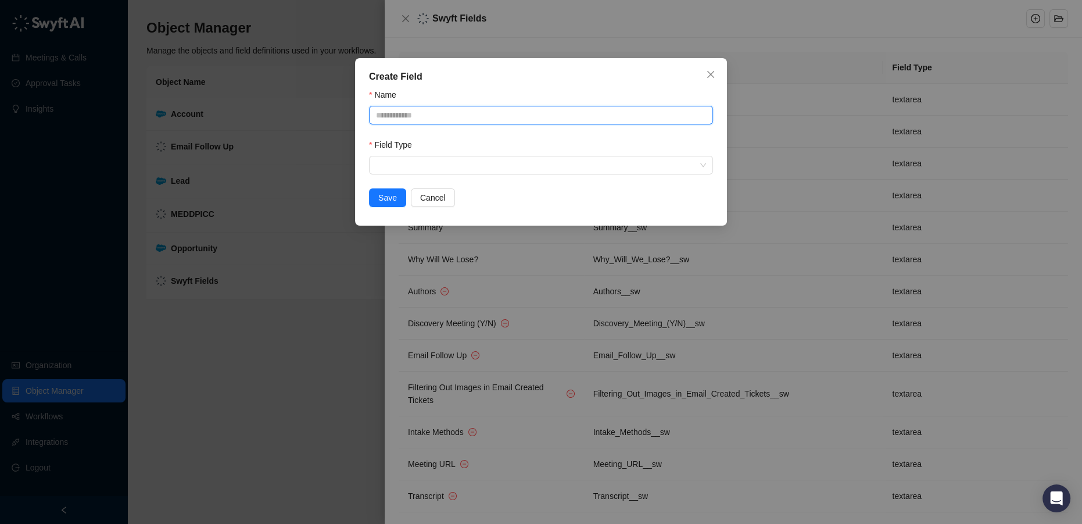
click at [473, 114] on input "Name" at bounding box center [541, 115] width 344 height 19
type input "**********"
click at [446, 164] on input "search" at bounding box center [537, 164] width 323 height 17
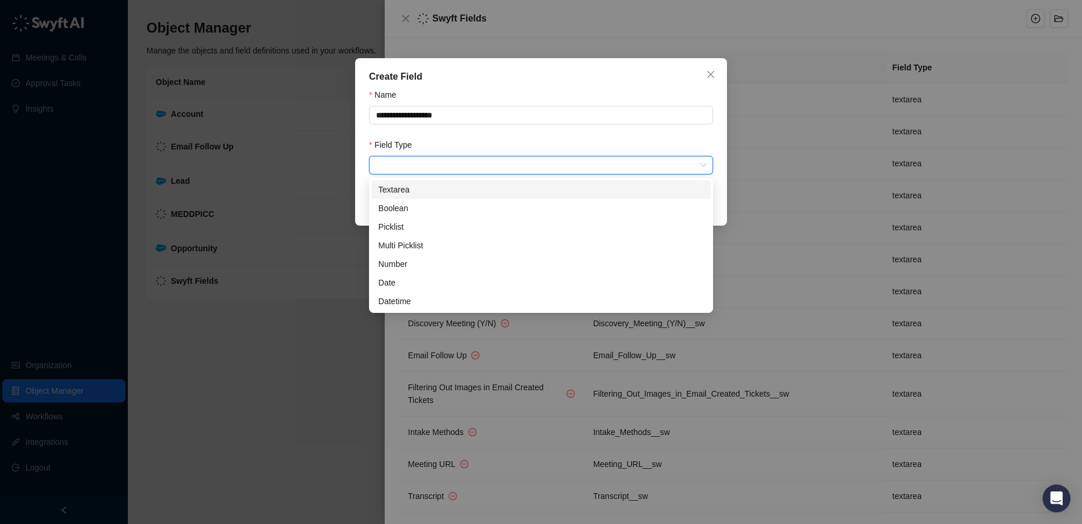
click at [428, 192] on div "Textarea" at bounding box center [540, 189] width 325 height 13
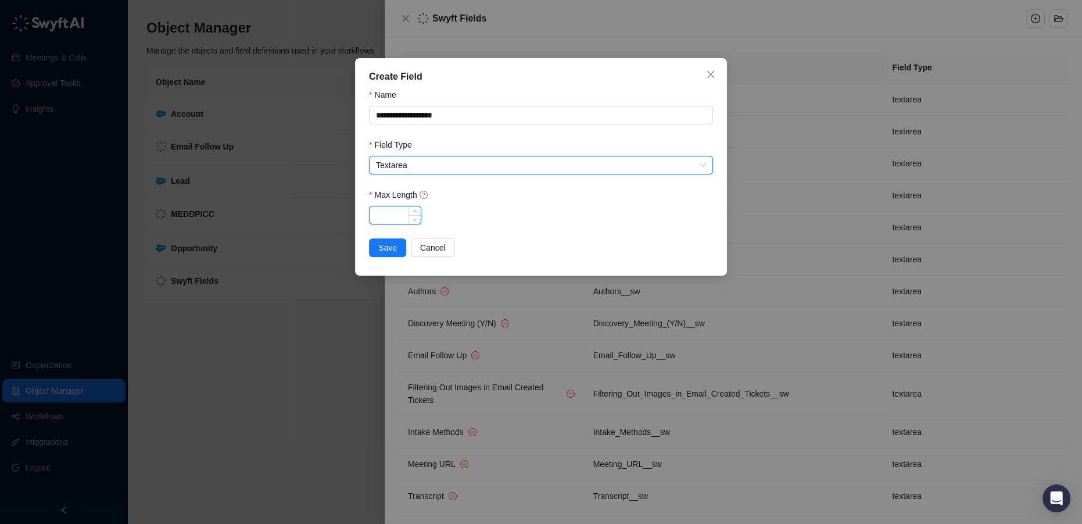
click at [392, 216] on input "Max Length" at bounding box center [395, 214] width 51 height 17
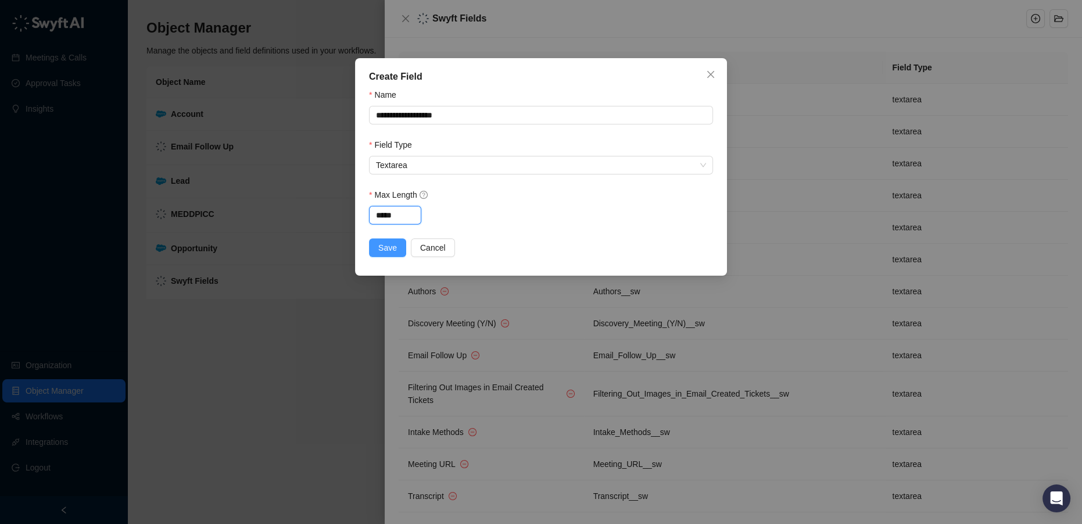
type input "*****"
click at [381, 252] on span "Save" at bounding box center [387, 247] width 19 height 13
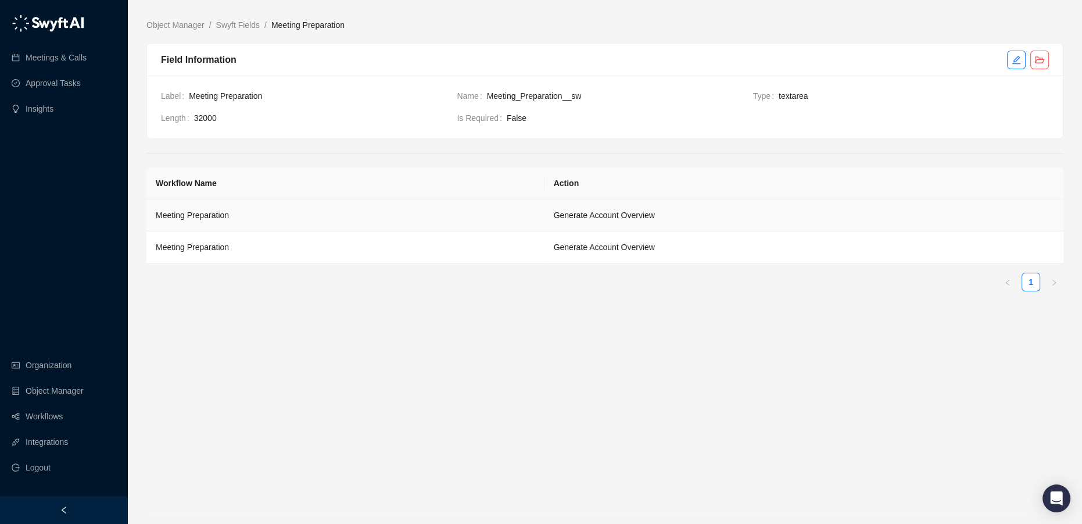
click at [582, 214] on td "Generate Account Overview" at bounding box center [803, 215] width 519 height 32
click at [1013, 63] on icon "edit" at bounding box center [1016, 59] width 8 height 8
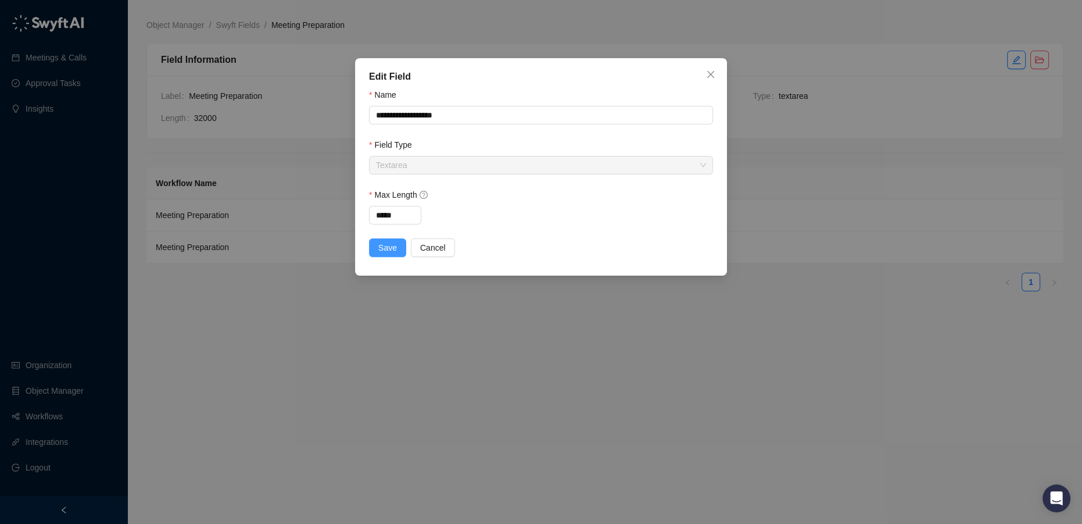
click at [376, 254] on button "Save" at bounding box center [387, 247] width 37 height 19
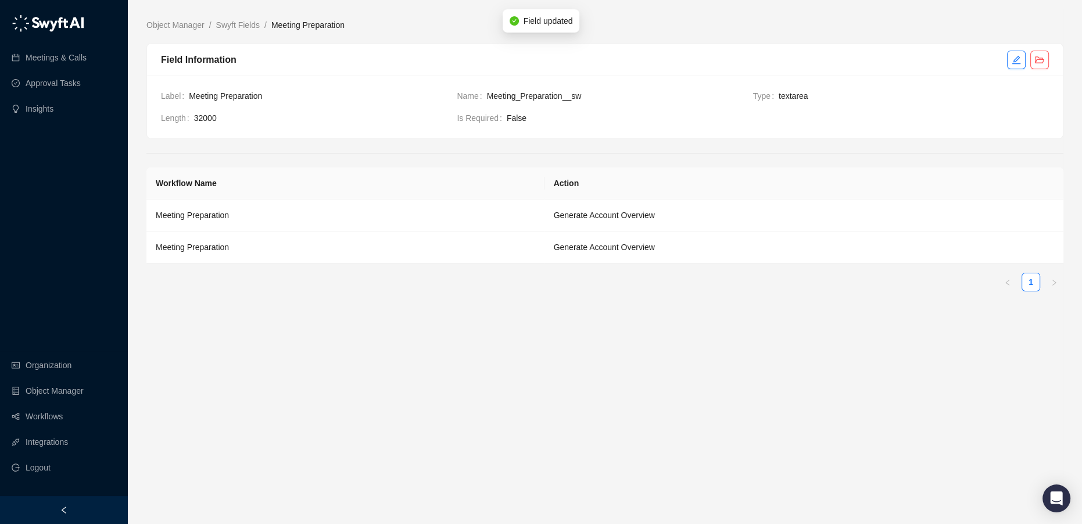
click at [235, 94] on span "Meeting Preparation" at bounding box center [318, 95] width 259 height 13
click at [60, 415] on link "Workflows" at bounding box center [44, 415] width 37 height 23
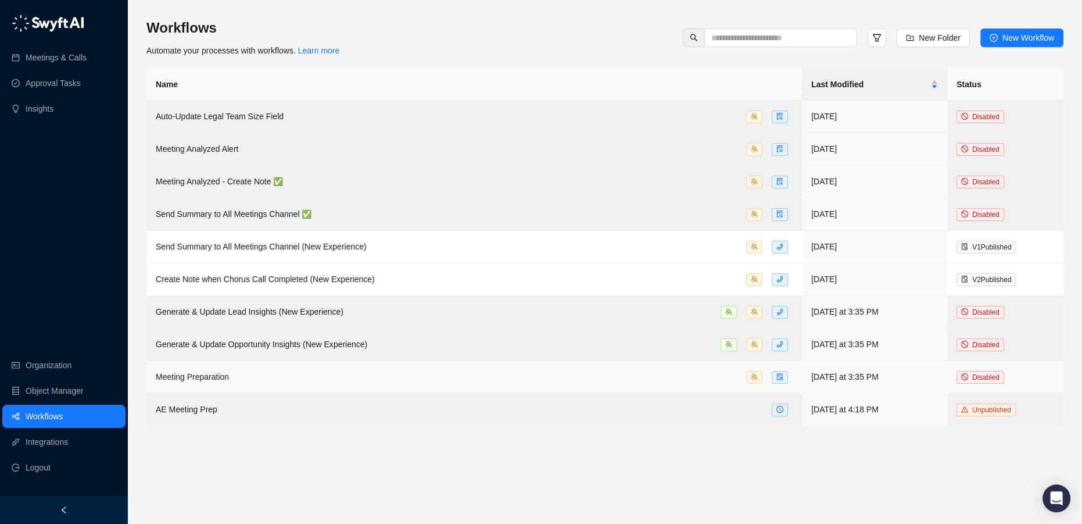
click at [297, 379] on div "Meeting Preparation" at bounding box center [474, 376] width 637 height 13
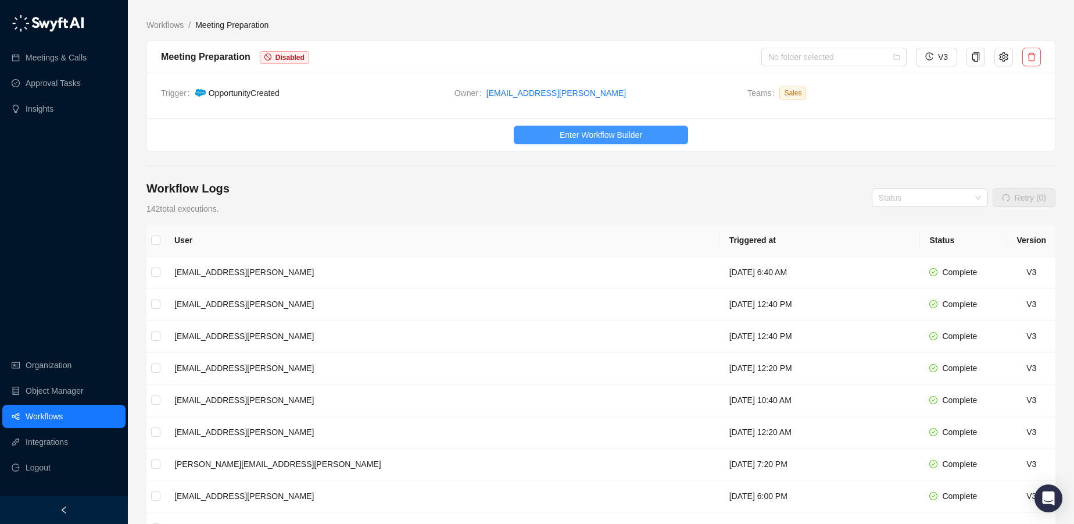
click at [589, 141] on button "Enter Workflow Builder" at bounding box center [601, 135] width 174 height 19
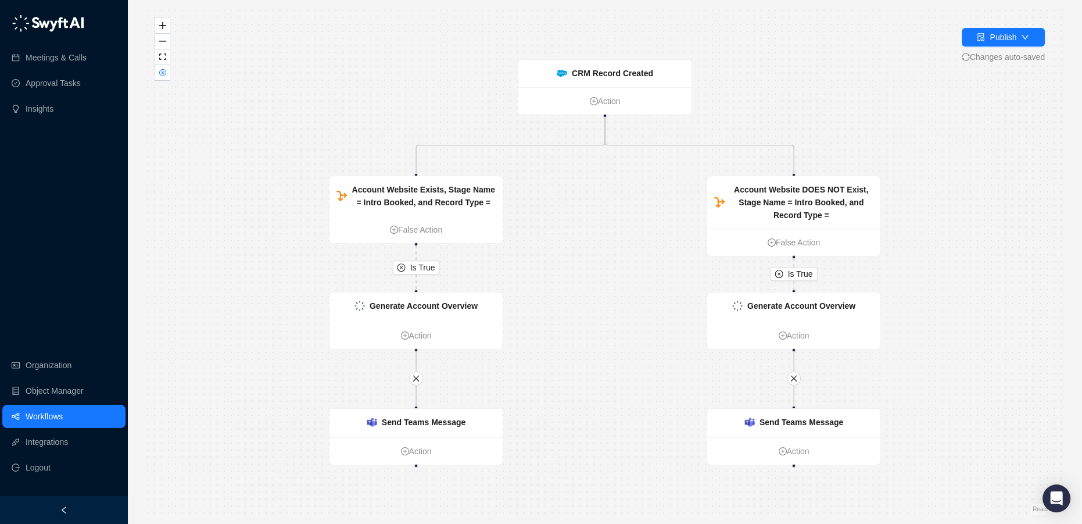
click at [63, 409] on link "Workflows" at bounding box center [44, 415] width 37 height 23
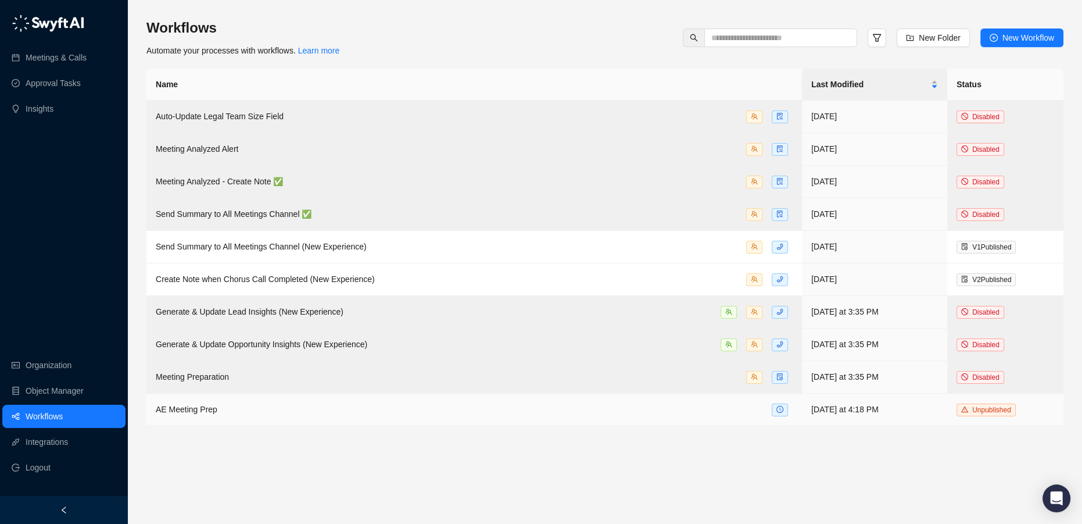
click at [719, 412] on div "AE Meeting Prep" at bounding box center [474, 409] width 637 height 13
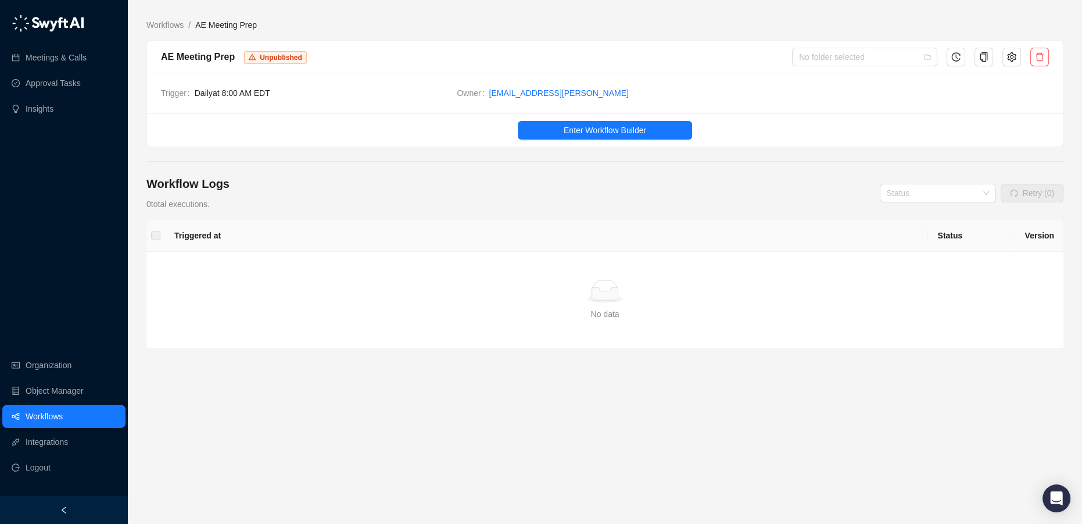
click at [589, 117] on ul "Enter Workflow Builder" at bounding box center [605, 129] width 916 height 33
click at [591, 136] on span "Enter Workflow Builder" at bounding box center [605, 130] width 83 height 13
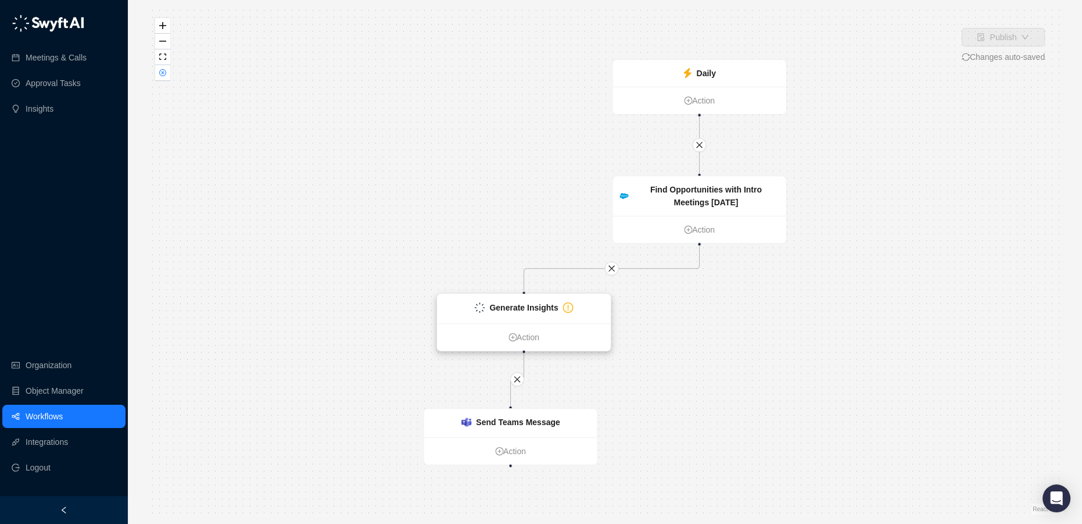
drag, startPoint x: 513, startPoint y: 309, endPoint x: 528, endPoint y: 311, distance: 15.8
click at [528, 311] on strong "Generate Insights" at bounding box center [523, 307] width 69 height 9
click at [525, 311] on strong "Generate Insights" at bounding box center [526, 307] width 69 height 9
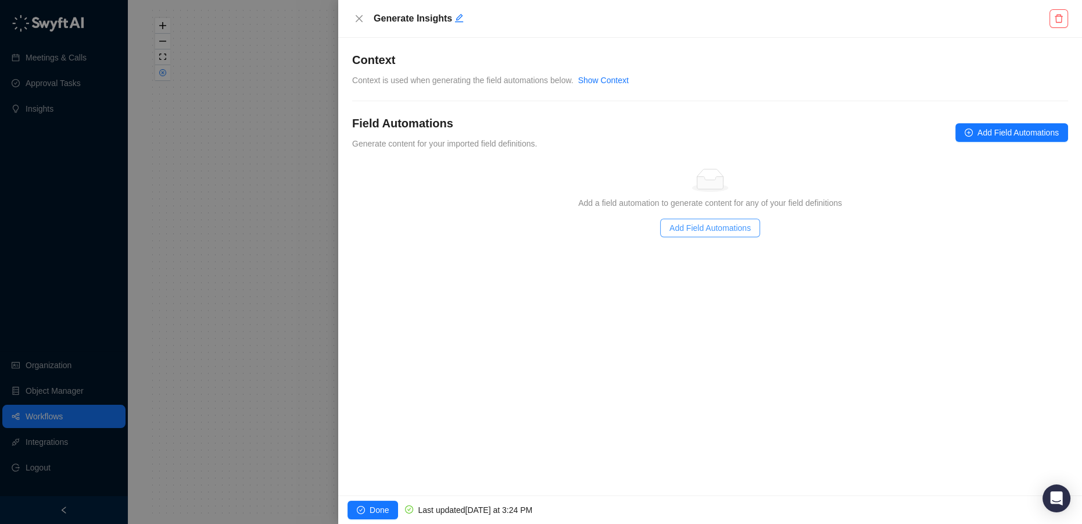
click at [732, 224] on span "Add Field Automations" at bounding box center [709, 227] width 81 height 13
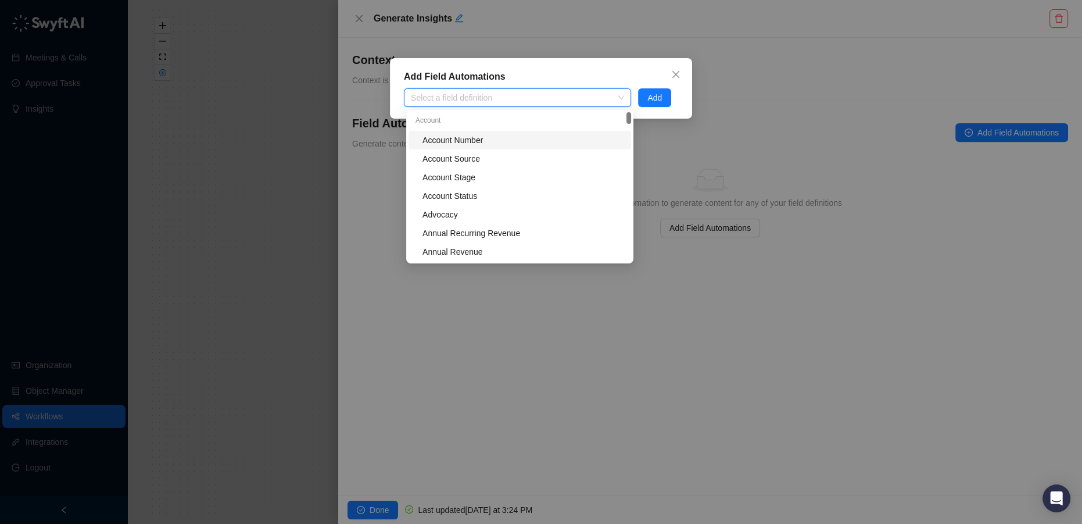
click at [447, 94] on div at bounding box center [511, 98] width 210 height 9
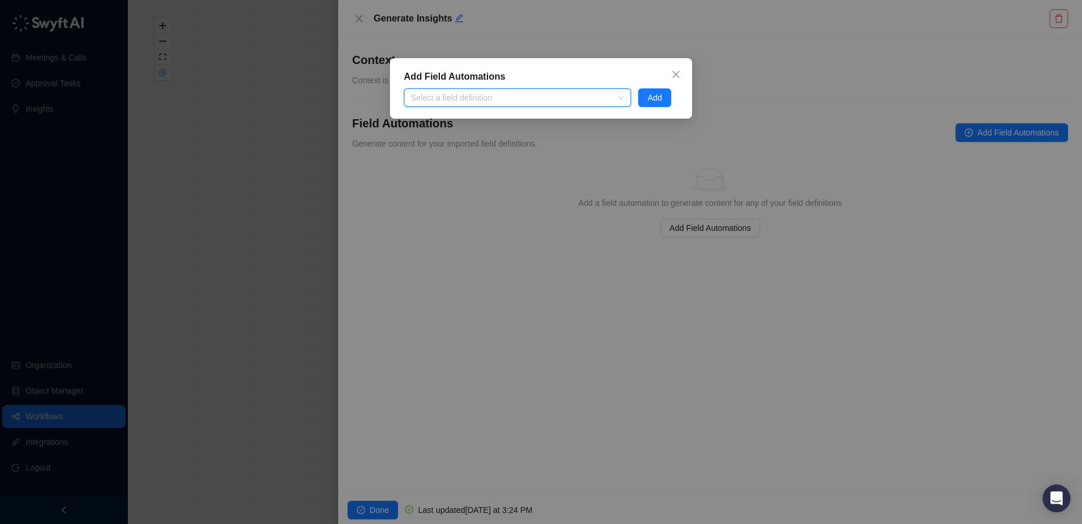
click at [447, 94] on div at bounding box center [511, 98] width 210 height 9
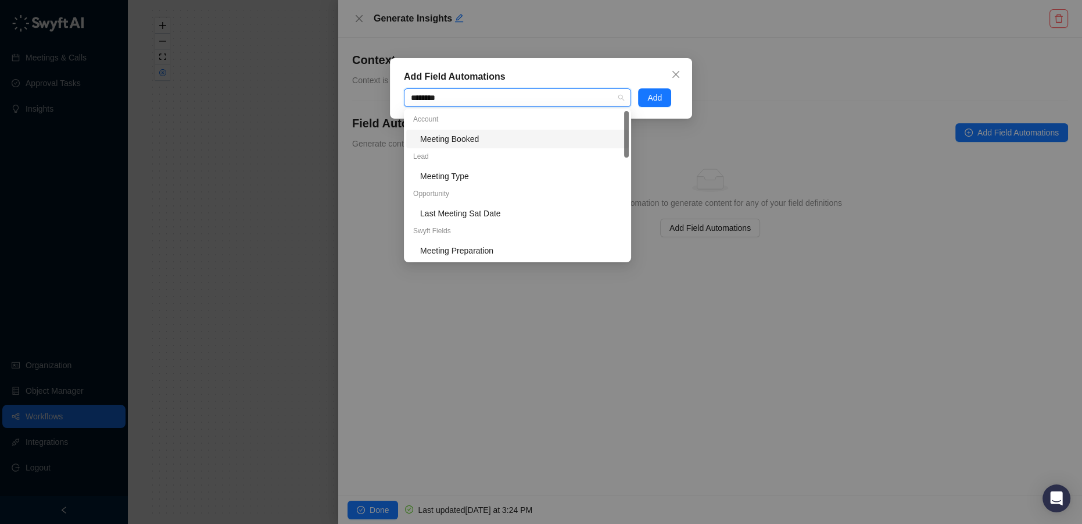
type input "*********"
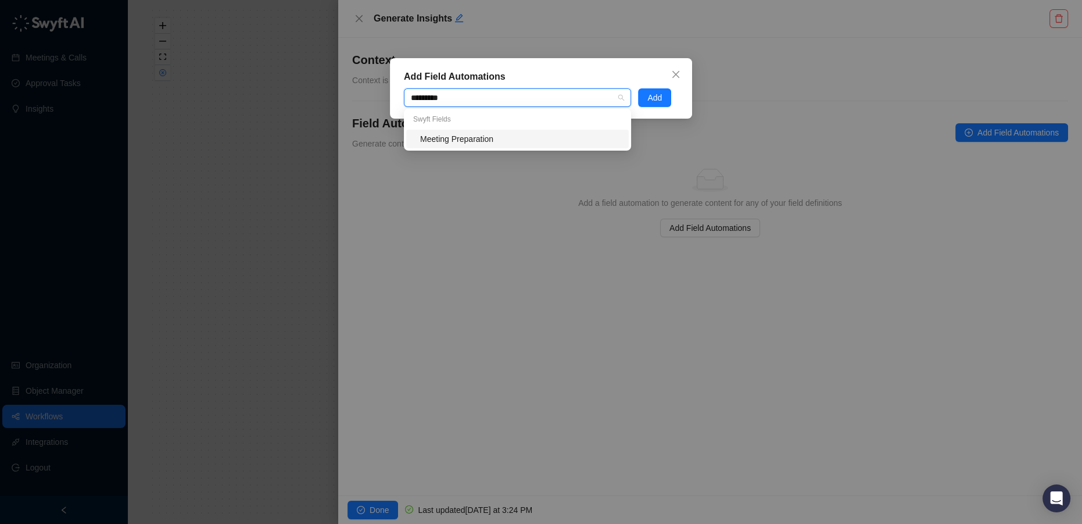
click at [461, 139] on div "Meeting Preparation" at bounding box center [521, 138] width 202 height 13
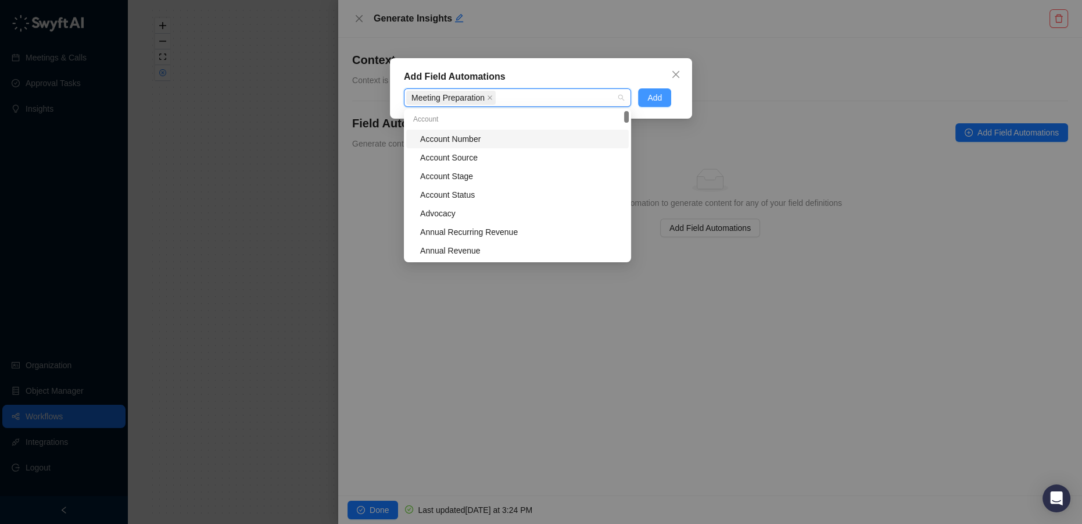
drag, startPoint x: 655, startPoint y: 84, endPoint x: 655, endPoint y: 90, distance: 5.8
click at [655, 84] on div "Add Field Automations Meeting Preparation Add" at bounding box center [541, 88] width 302 height 60
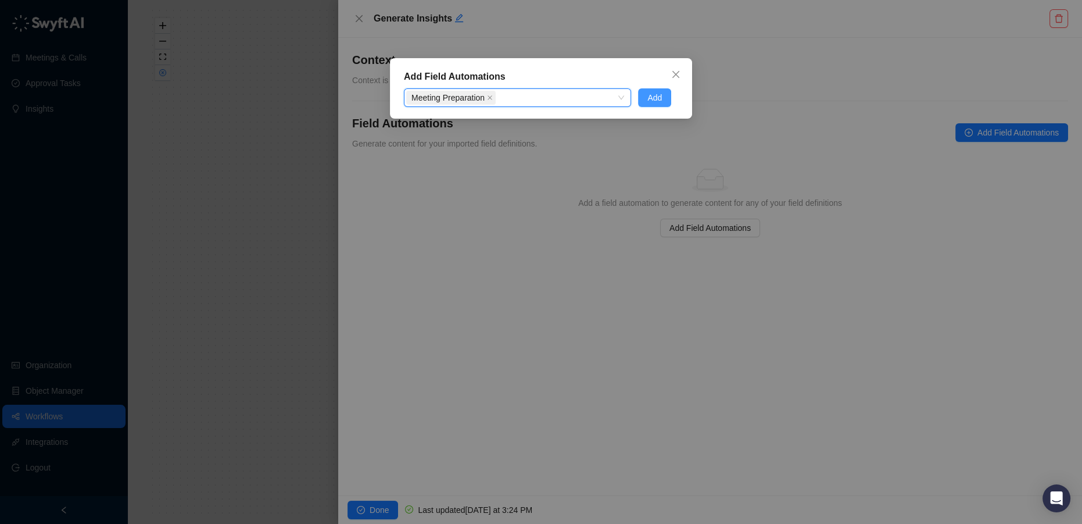
click at [655, 94] on span "Add" at bounding box center [654, 97] width 15 height 13
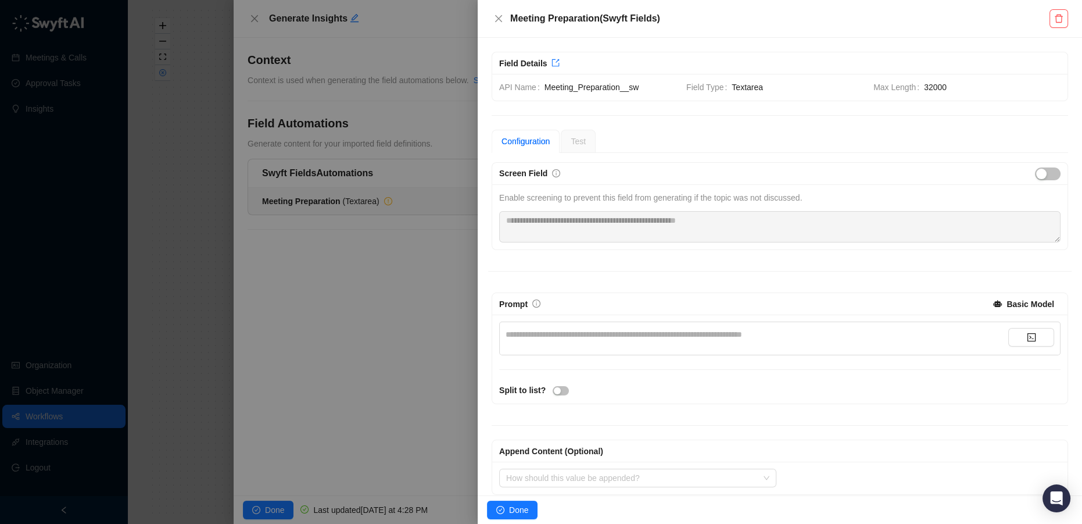
click at [605, 342] on div "**********" at bounding box center [757, 338] width 503 height 21
click at [601, 335] on div "**********" at bounding box center [757, 334] width 503 height 13
click at [1022, 306] on strong "Basic Model" at bounding box center [1030, 303] width 48 height 9
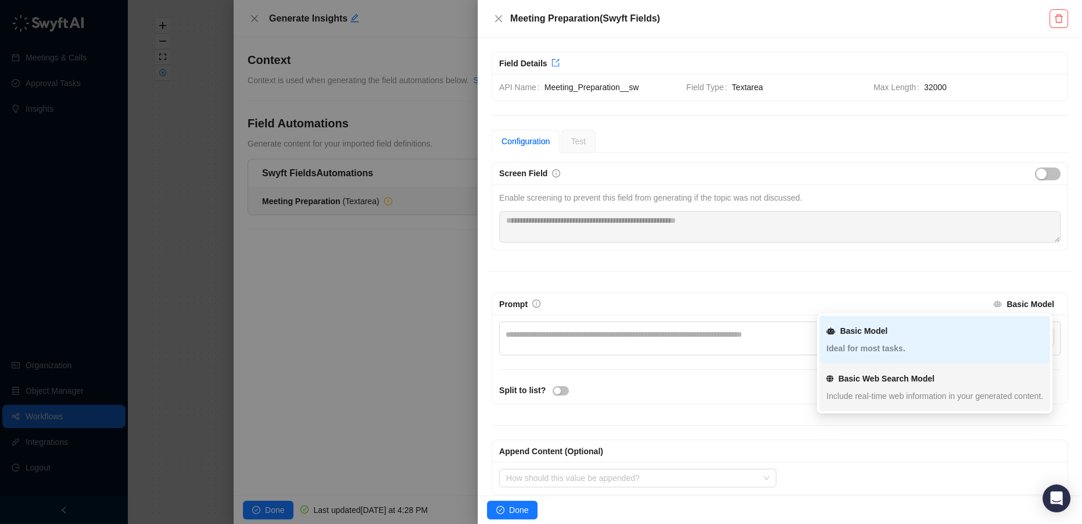
click at [934, 396] on span "Include real-time web information in your generated content." at bounding box center [934, 395] width 217 height 9
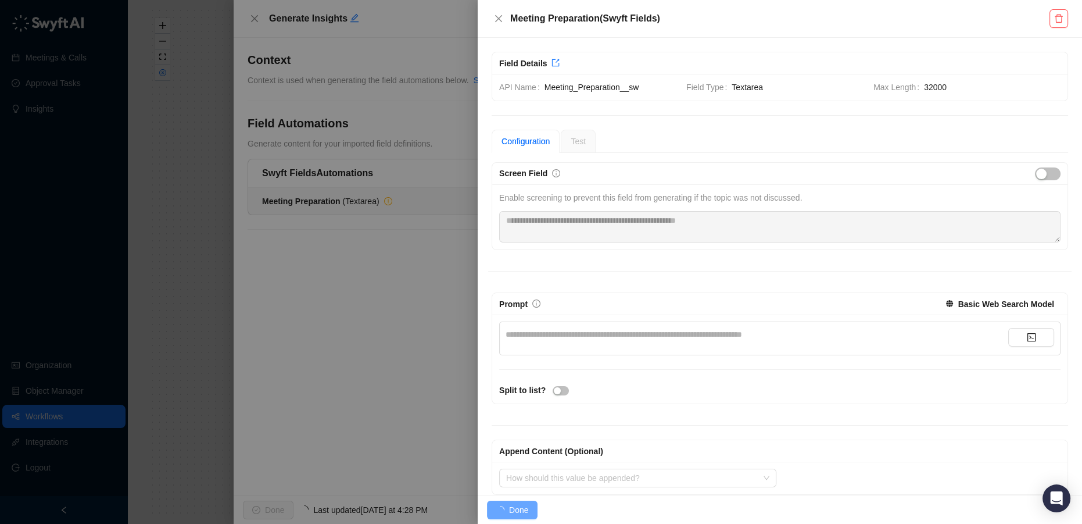
click at [570, 329] on div "**********" at bounding box center [757, 334] width 503 height 13
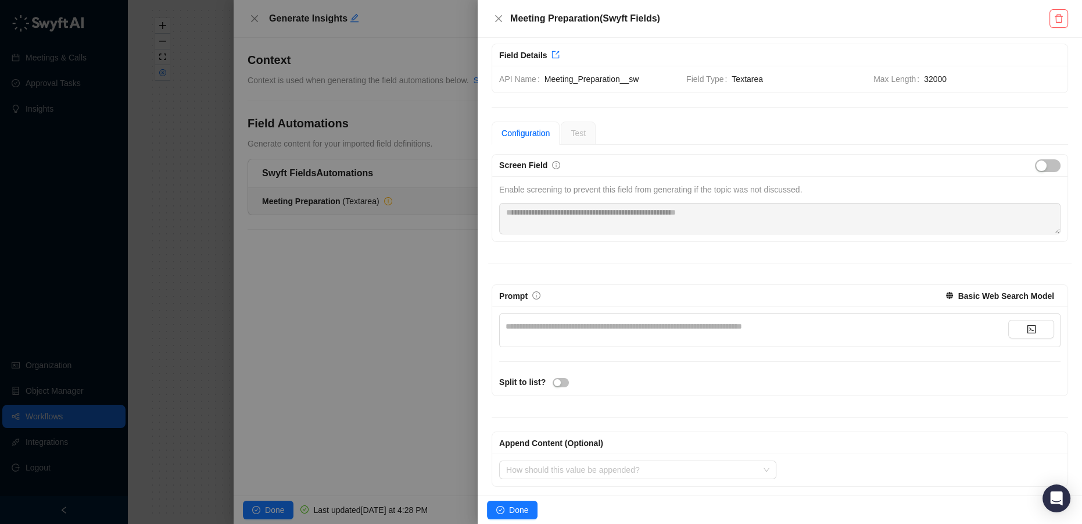
scroll to position [10, 0]
click at [668, 463] on input "search" at bounding box center [634, 467] width 256 height 17
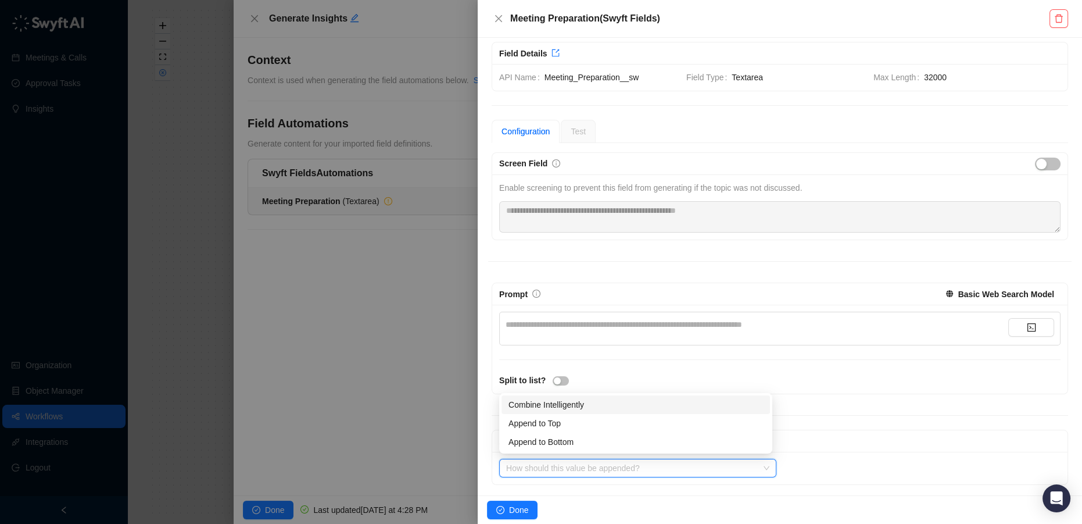
click at [652, 408] on div "Combine Intelligently" at bounding box center [635, 404] width 255 height 13
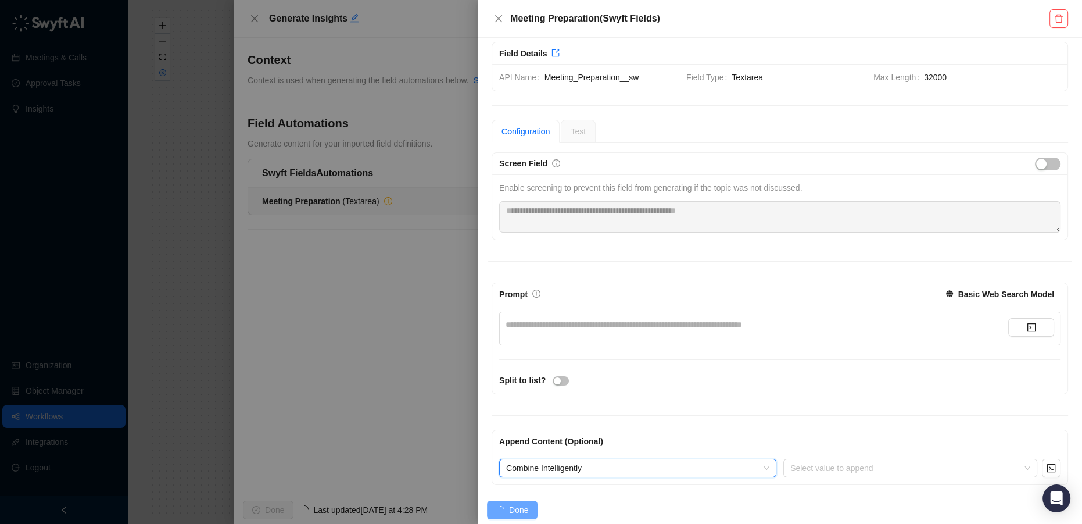
click at [602, 325] on div "**********" at bounding box center [757, 324] width 503 height 13
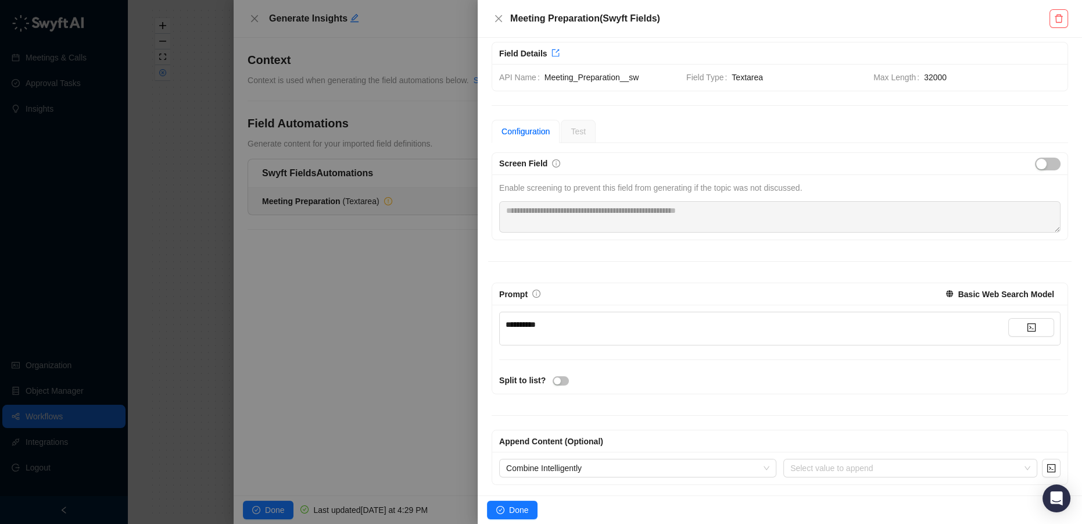
click at [560, 319] on div "**********" at bounding box center [757, 324] width 503 height 13
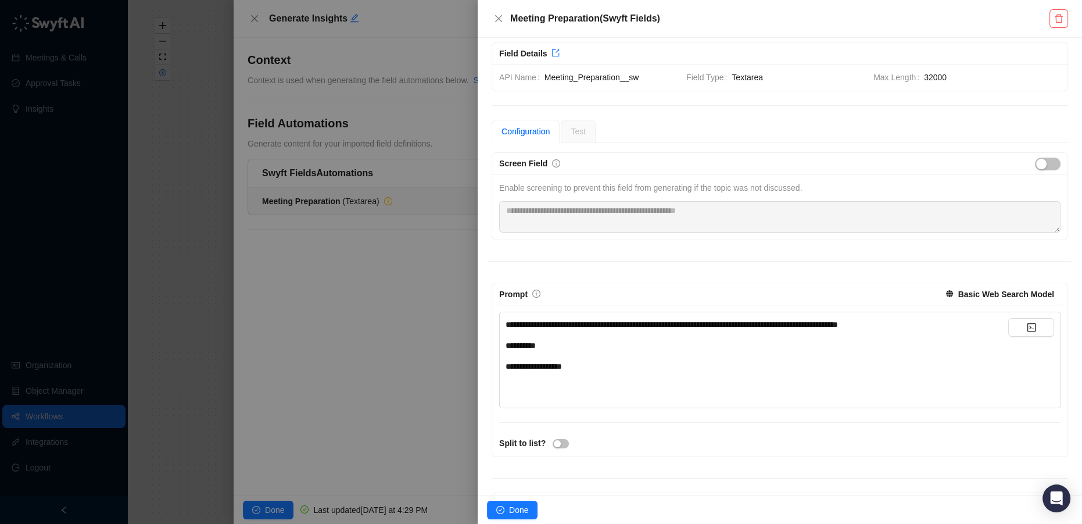
click at [576, 135] on span "Test" at bounding box center [578, 131] width 15 height 9
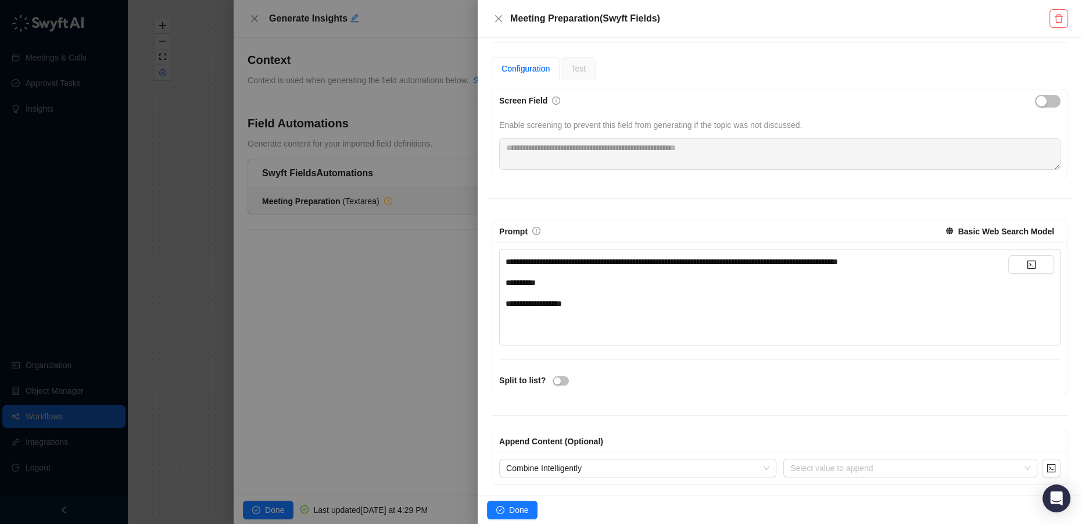
scroll to position [0, 0]
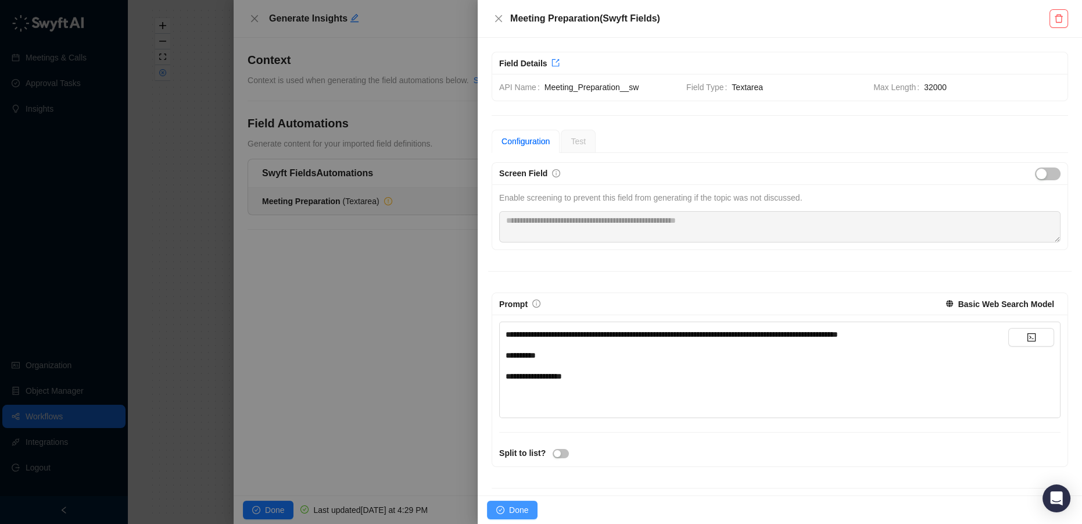
click at [521, 511] on span "Done" at bounding box center [518, 509] width 19 height 13
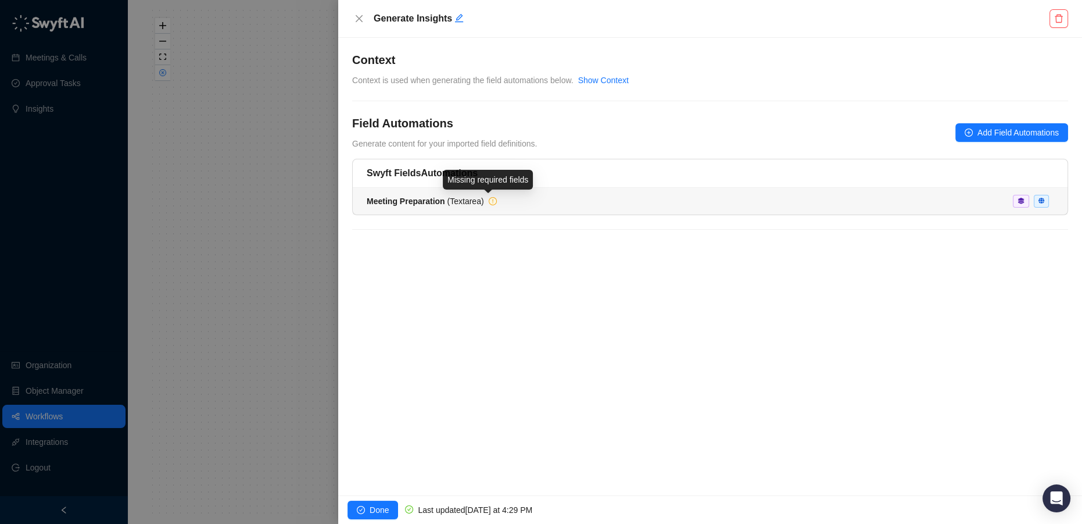
click at [489, 199] on icon "exclamation-circle" at bounding box center [492, 201] width 7 height 7
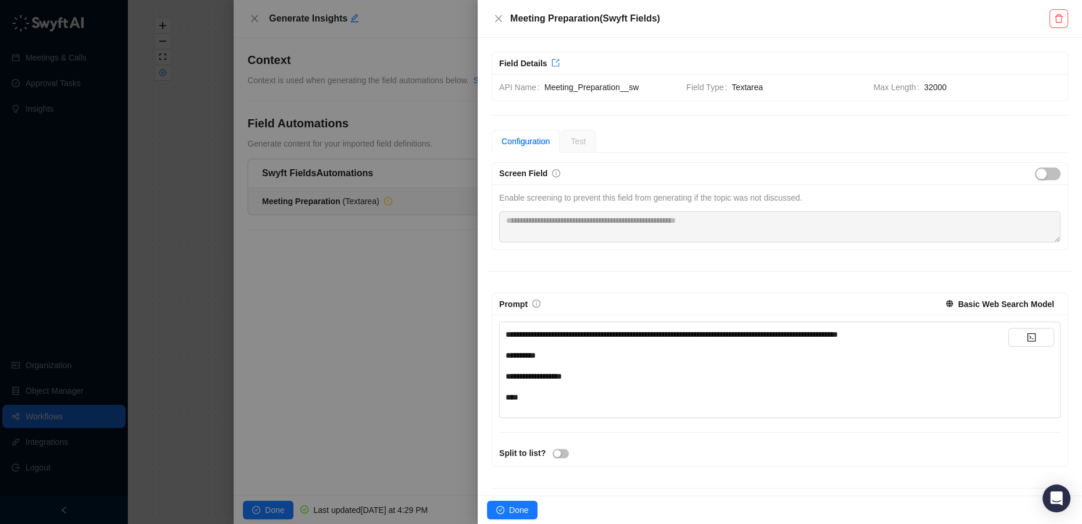
click at [650, 393] on div "***" at bounding box center [757, 396] width 503 height 13
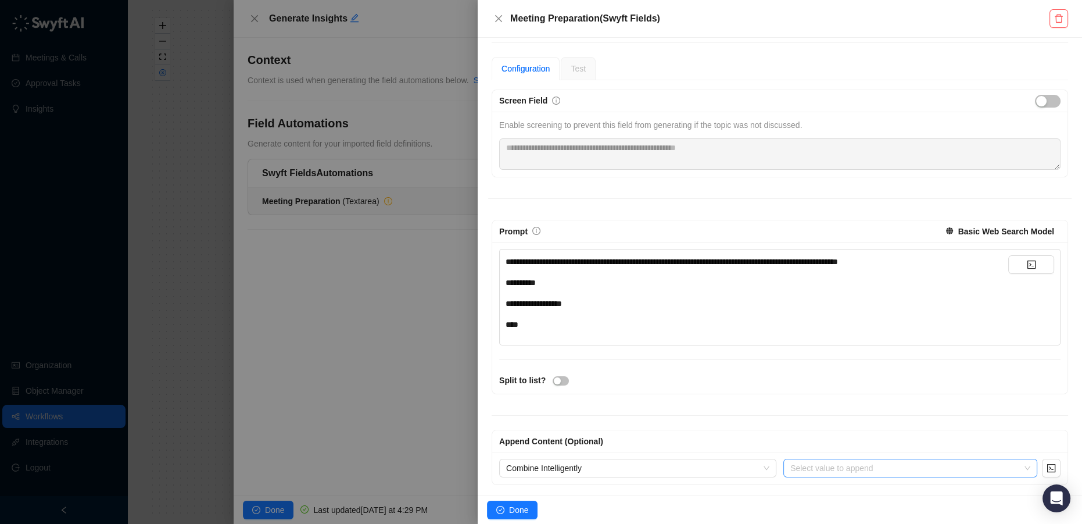
click at [839, 467] on input "search" at bounding box center [906, 467] width 233 height 17
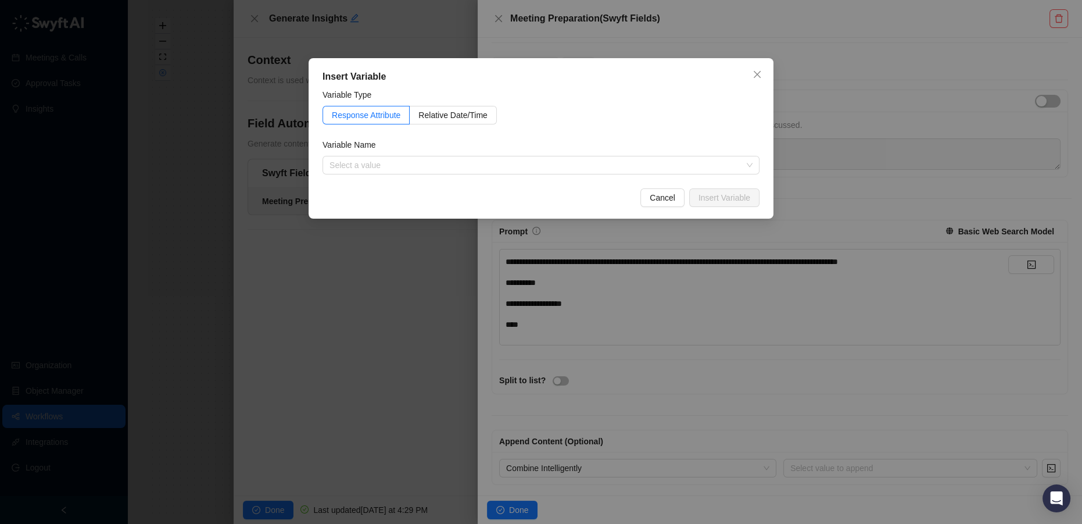
click at [633, 457] on div "Insert Variable Variable Type Response Attribute Relative Date/Time Variable Na…" at bounding box center [541, 262] width 1082 height 524
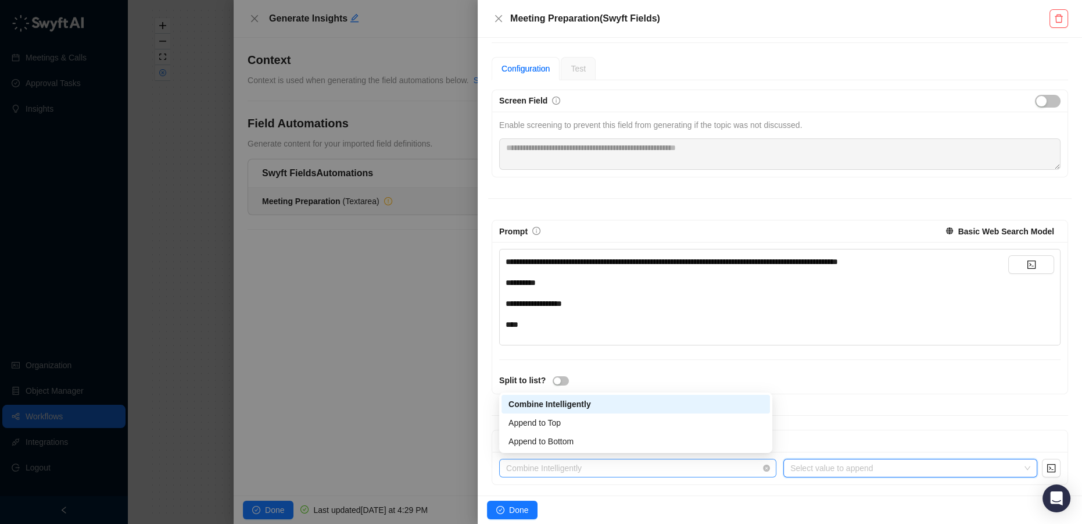
click at [603, 463] on span "Combine Intelligently" at bounding box center [637, 467] width 263 height 17
click at [693, 357] on div "**********" at bounding box center [779, 318] width 575 height 152
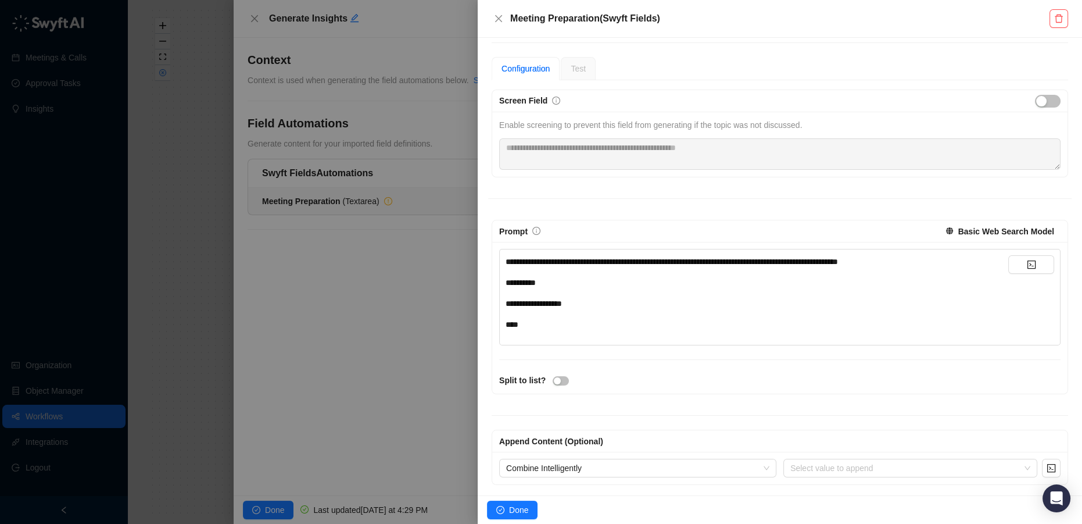
scroll to position [0, 0]
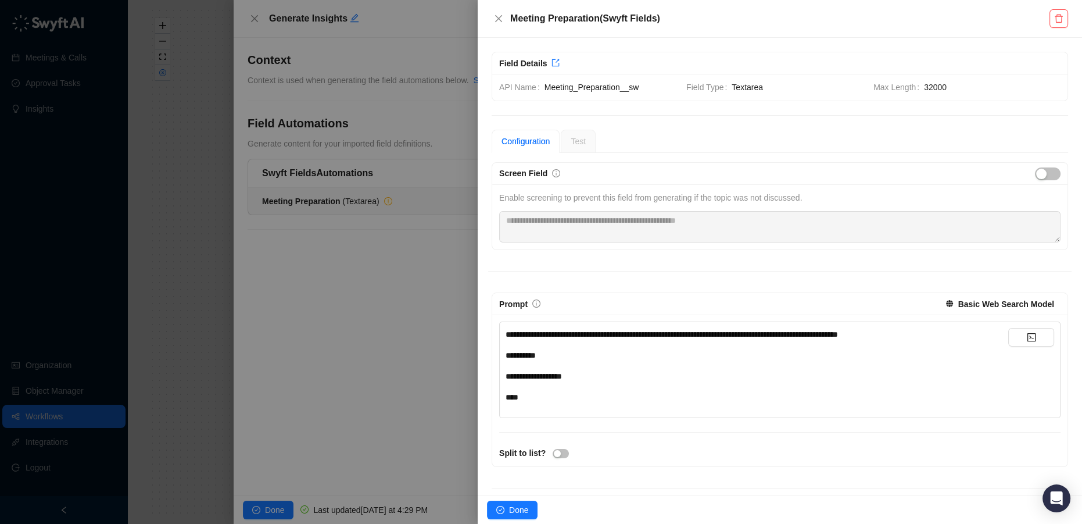
click at [574, 142] on span "Test" at bounding box center [578, 141] width 15 height 9
click at [551, 62] on icon "export" at bounding box center [555, 63] width 8 height 8
click at [575, 149] on div "Test" at bounding box center [578, 141] width 35 height 23
drag, startPoint x: 575, startPoint y: 144, endPoint x: 574, endPoint y: 152, distance: 8.2
click at [575, 145] on span "Test" at bounding box center [578, 141] width 15 height 9
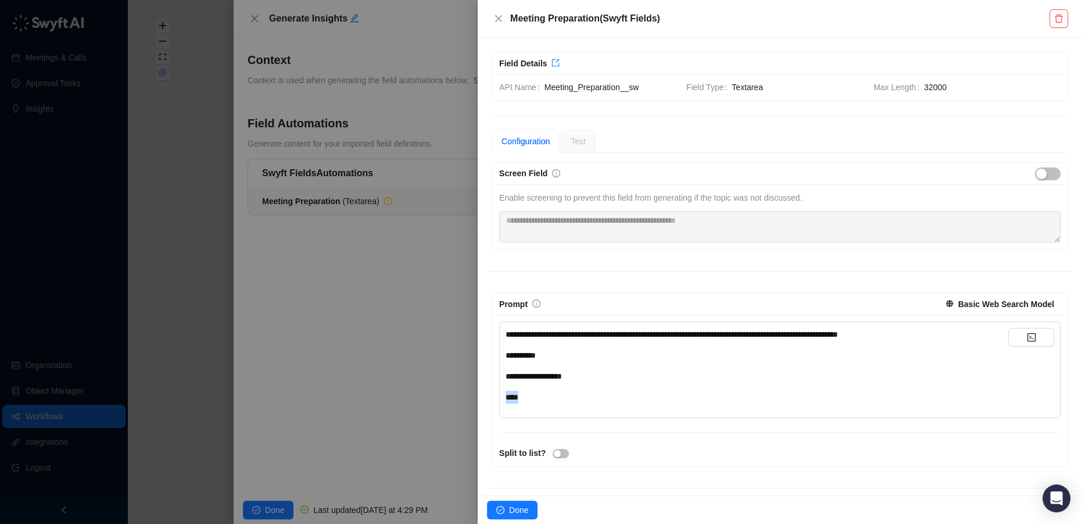
drag, startPoint x: 535, startPoint y: 395, endPoint x: 489, endPoint y: 395, distance: 45.3
click at [489, 395] on div "**********" at bounding box center [779, 379] width 583 height 174
click at [554, 450] on div "button" at bounding box center [557, 453] width 7 height 7
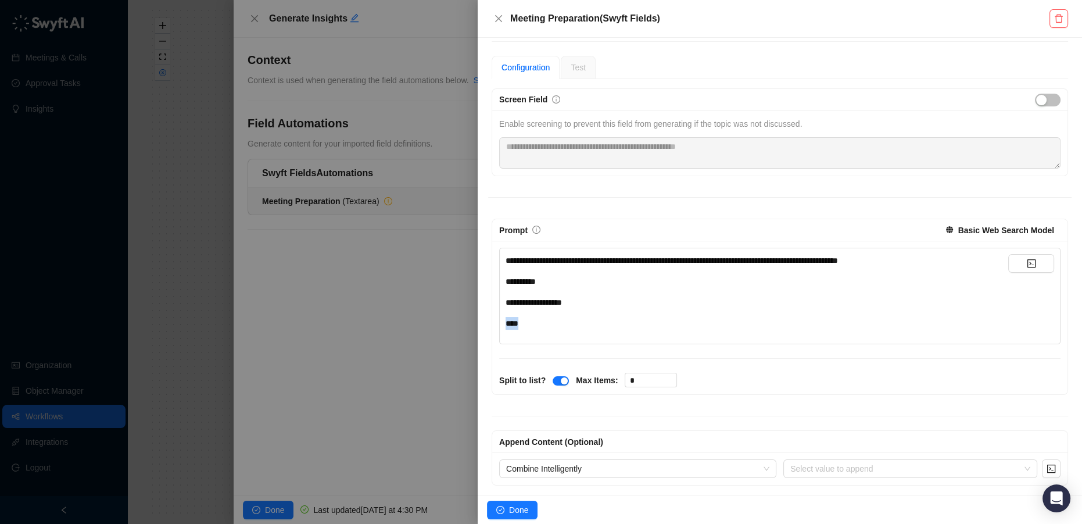
click at [543, 323] on div "***" at bounding box center [757, 323] width 503 height 13
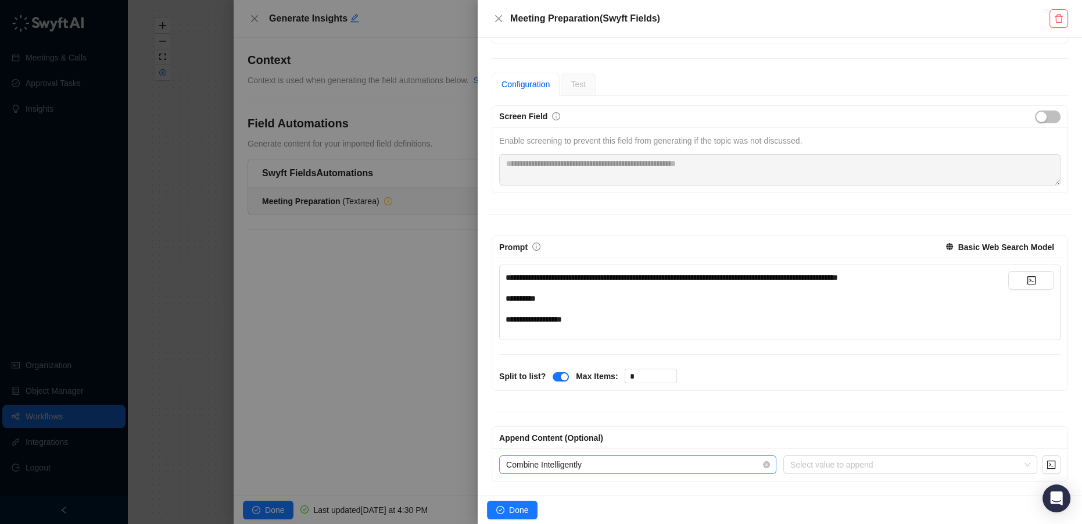
scroll to position [52, 0]
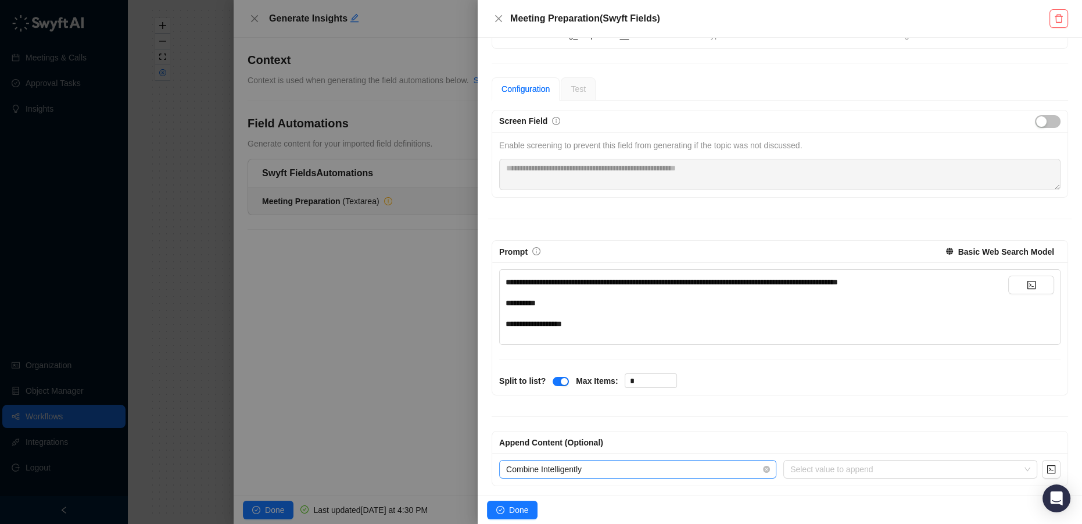
click at [713, 469] on span "Combine Intelligently" at bounding box center [637, 468] width 263 height 17
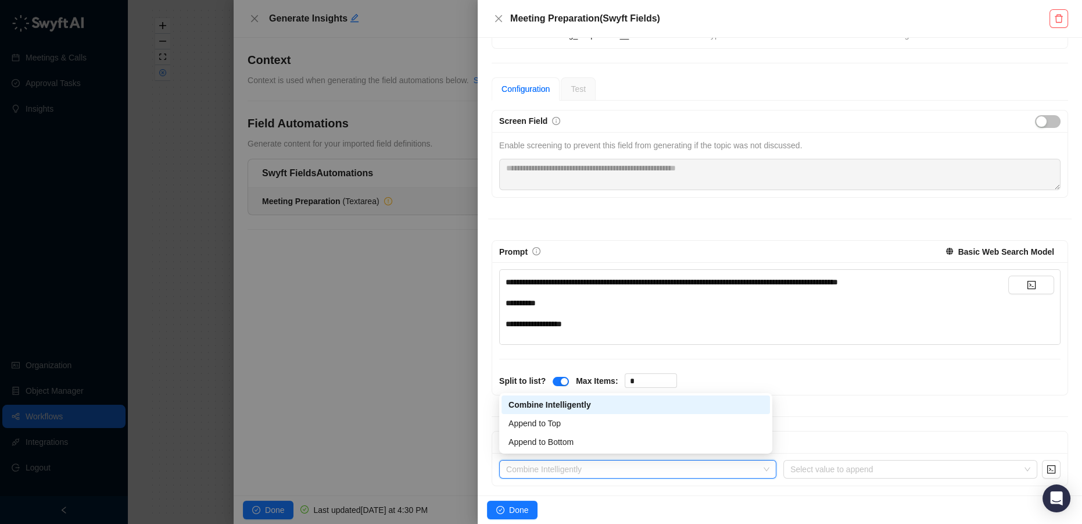
click at [673, 406] on div "Combine Intelligently" at bounding box center [635, 404] width 255 height 13
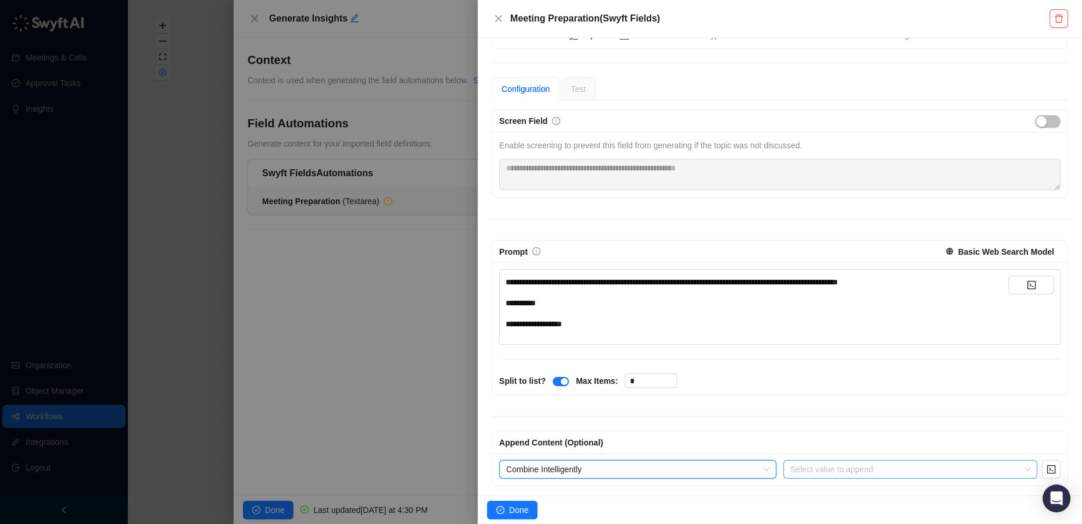
click at [821, 472] on input "search" at bounding box center [906, 468] width 233 height 17
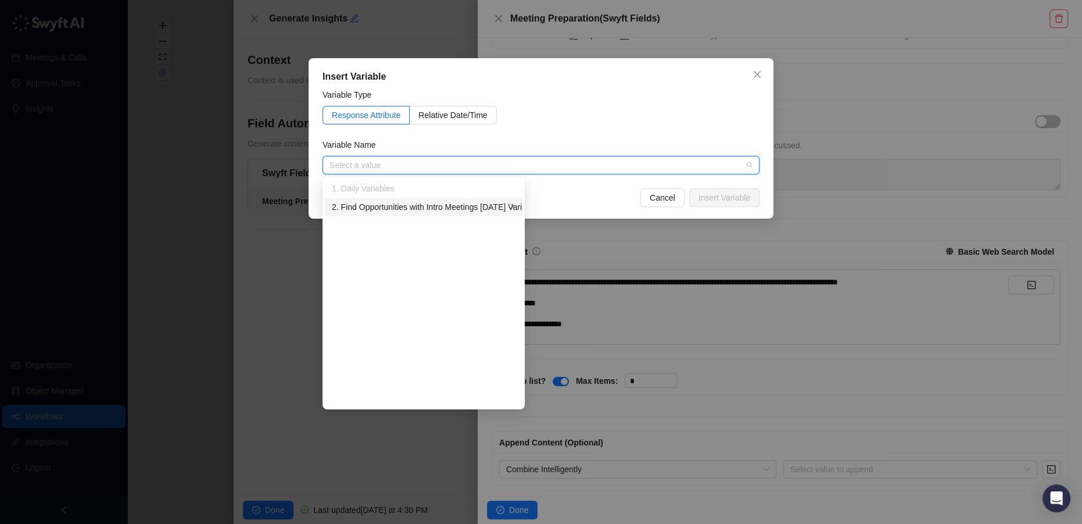
click at [431, 208] on div "2. Find Opportunities with Intro Meetings Today Variables" at bounding box center [419, 206] width 174 height 13
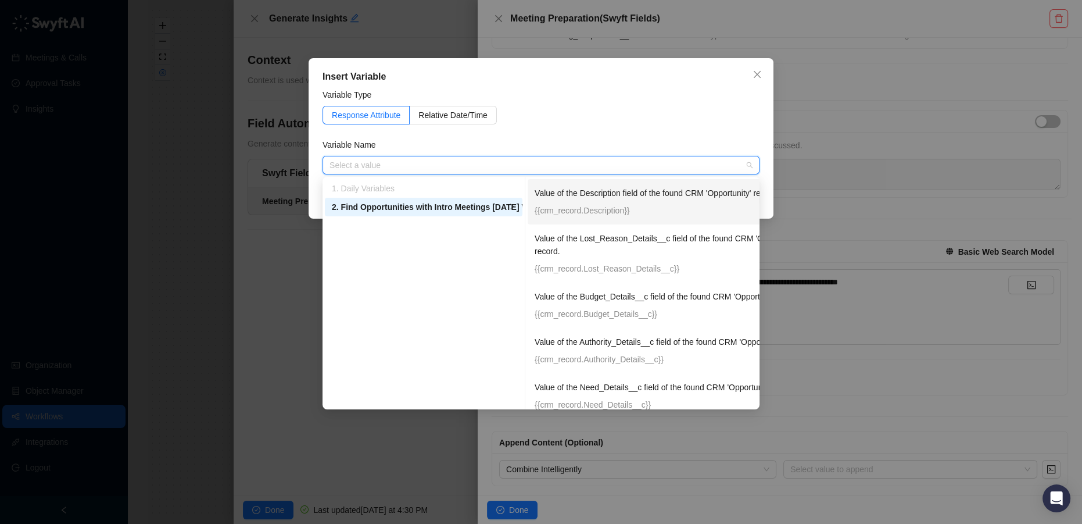
click at [603, 195] on p "Value of the Description field of the found CRM 'Opportunity' record." at bounding box center [680, 193] width 291 height 13
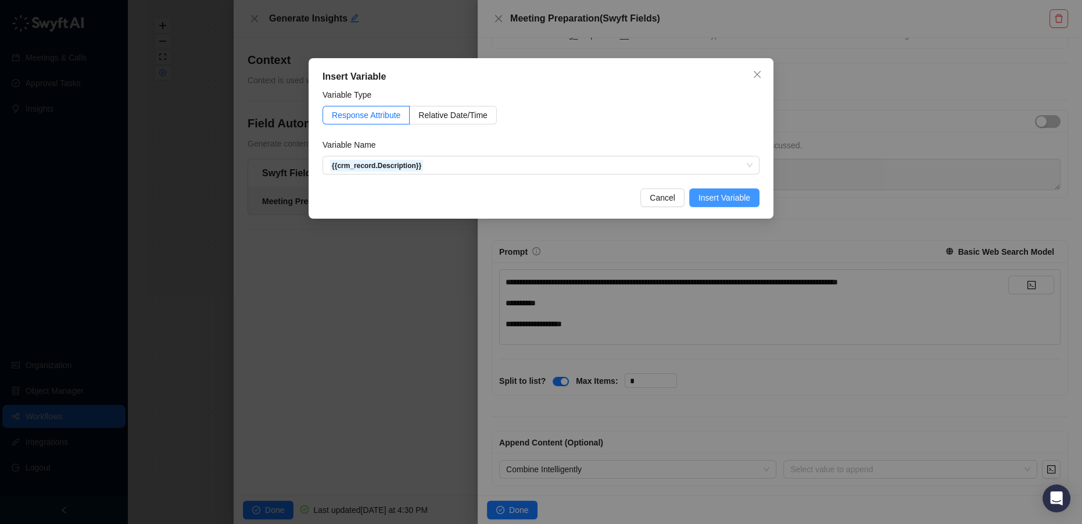
click at [742, 198] on span "Insert Variable" at bounding box center [724, 197] width 52 height 13
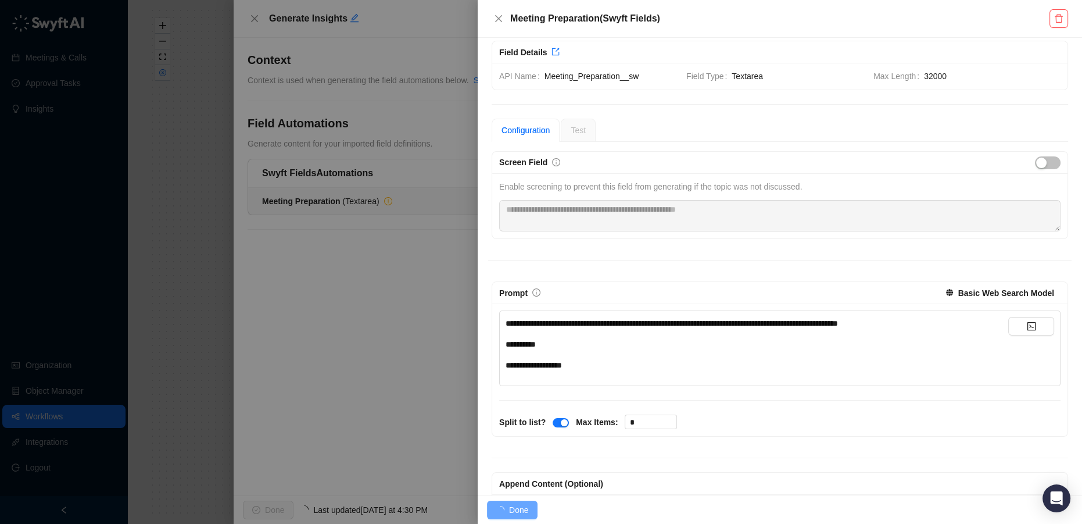
scroll to position [0, 0]
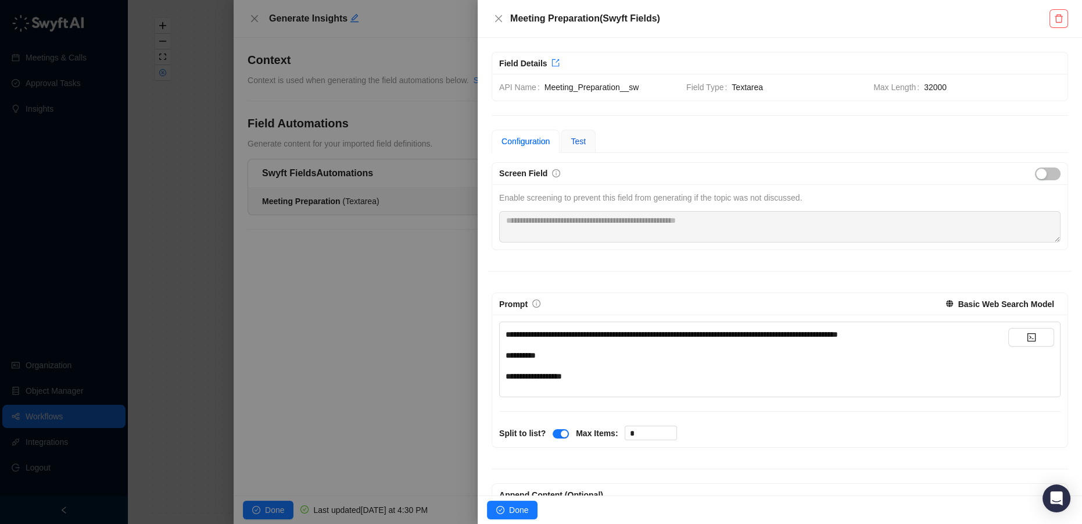
click at [576, 137] on span "Test" at bounding box center [578, 141] width 15 height 9
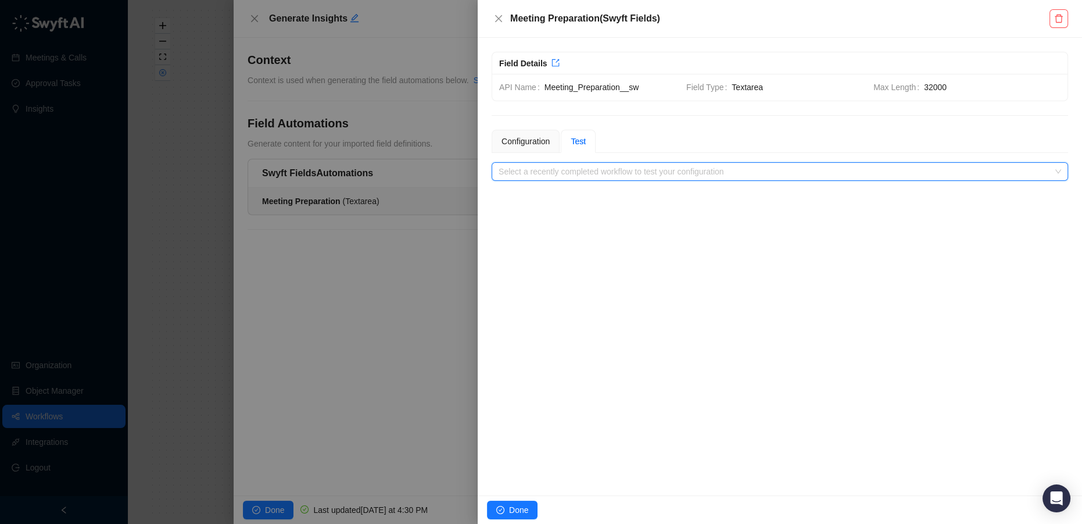
click at [590, 169] on input "search" at bounding box center [777, 171] width 556 height 17
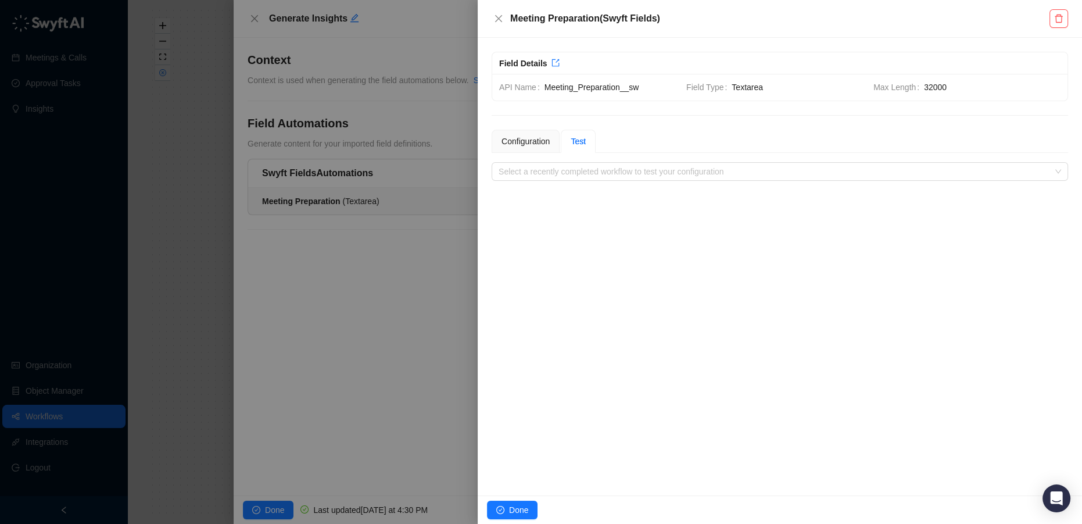
click at [661, 291] on div "**********" at bounding box center [780, 266] width 604 height 457
click at [528, 515] on button "Done" at bounding box center [512, 509] width 51 height 19
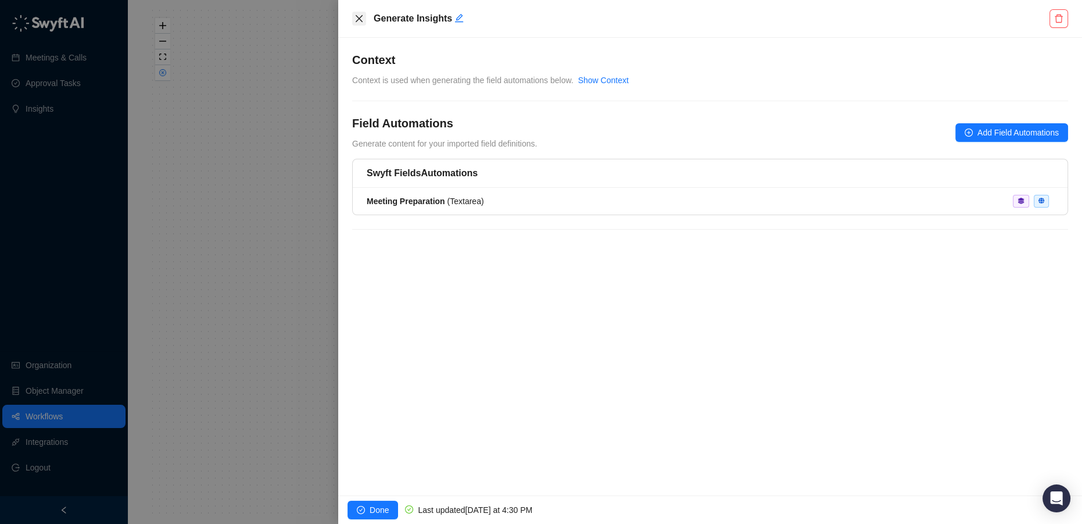
click at [360, 19] on icon "close" at bounding box center [358, 18] width 9 height 9
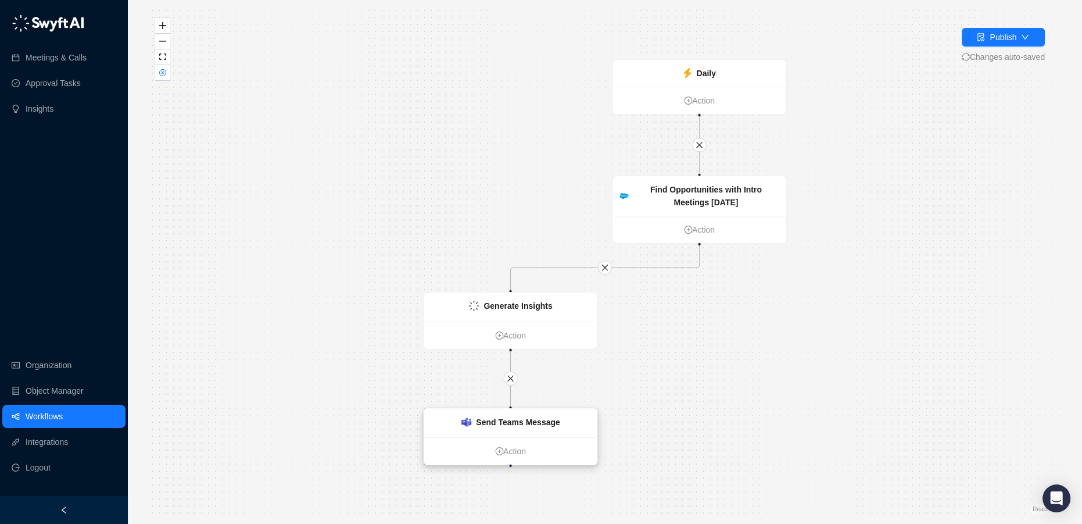
click at [522, 429] on div "Send Teams Message" at bounding box center [510, 423] width 173 height 28
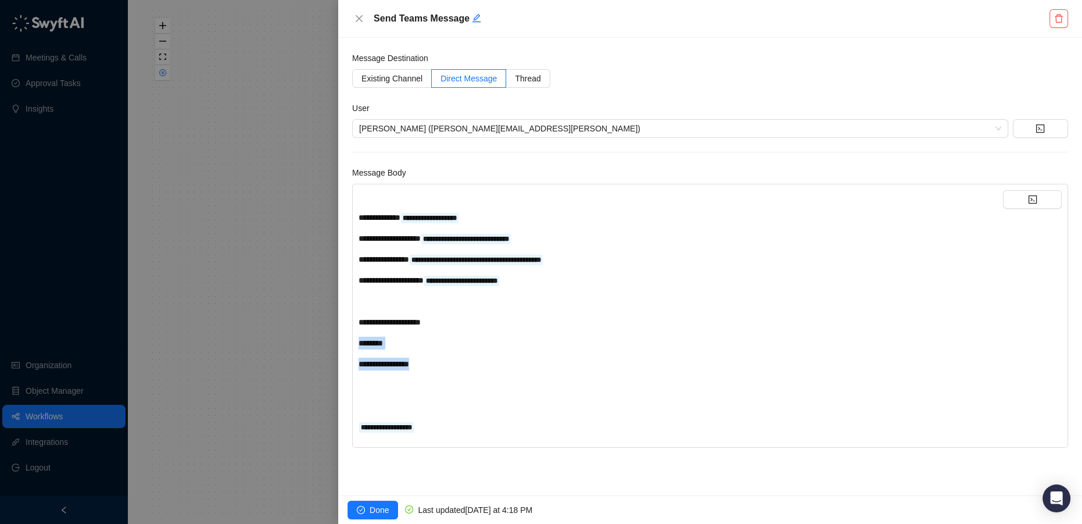
drag, startPoint x: 448, startPoint y: 368, endPoint x: 350, endPoint y: 342, distance: 101.1
click at [350, 342] on div "**********" at bounding box center [710, 266] width 744 height 457
click at [1030, 203] on button "button" at bounding box center [1032, 199] width 59 height 19
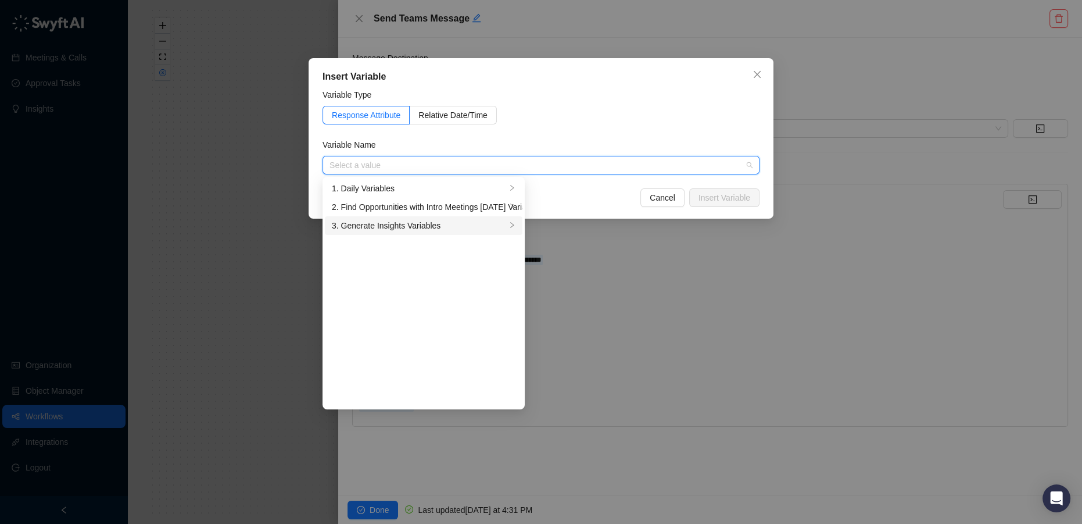
click at [432, 224] on div "3. Generate Insights Variables" at bounding box center [419, 225] width 174 height 13
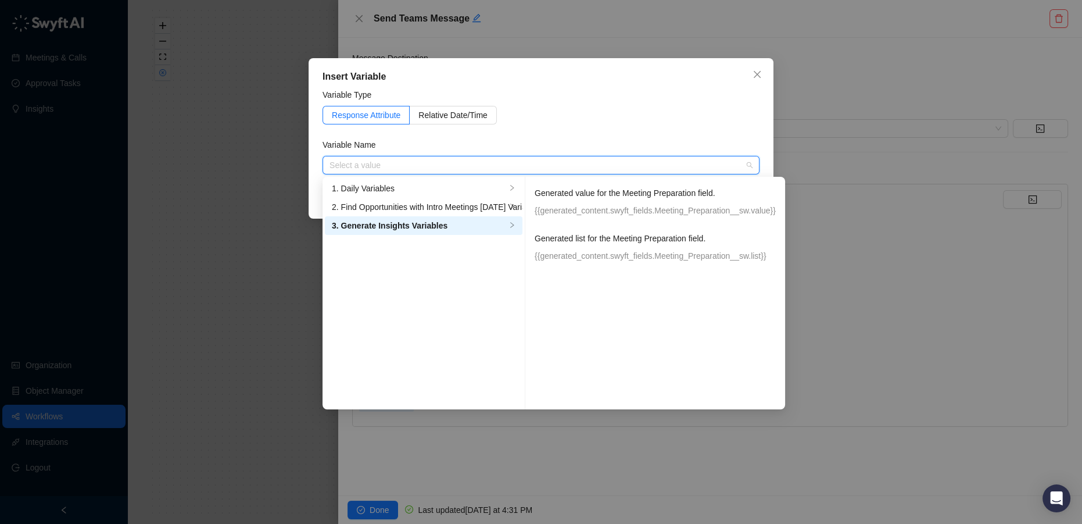
click at [606, 197] on p "Generated value for the Meeting Preparation field." at bounding box center [655, 193] width 241 height 13
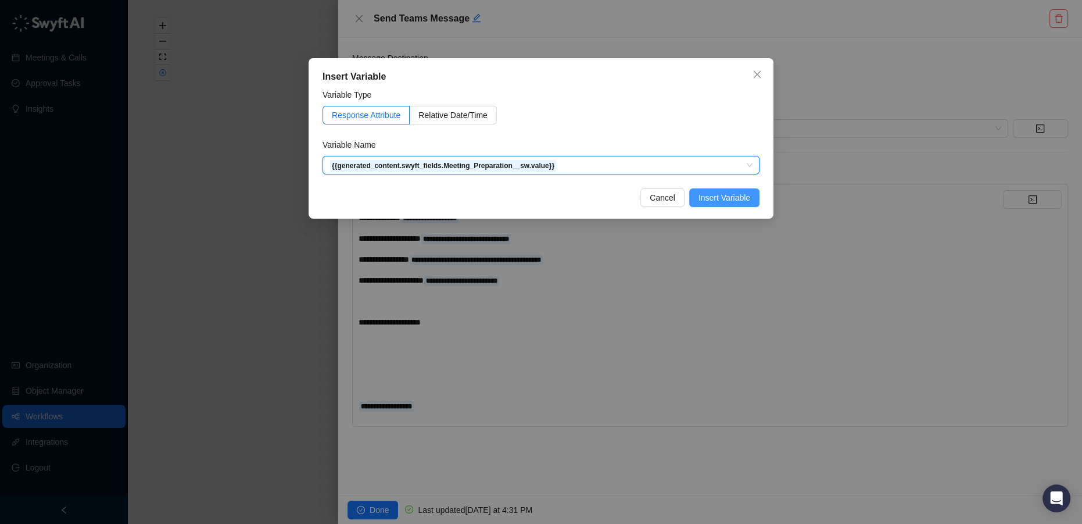
click at [743, 199] on span "Insert Variable" at bounding box center [724, 197] width 52 height 13
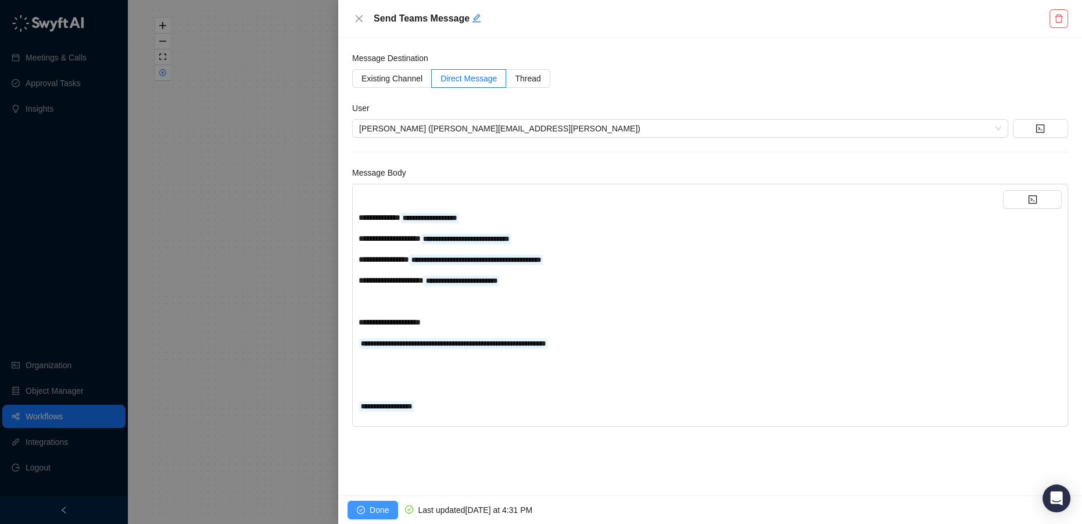
click at [381, 507] on span "Done" at bounding box center [379, 509] width 19 height 13
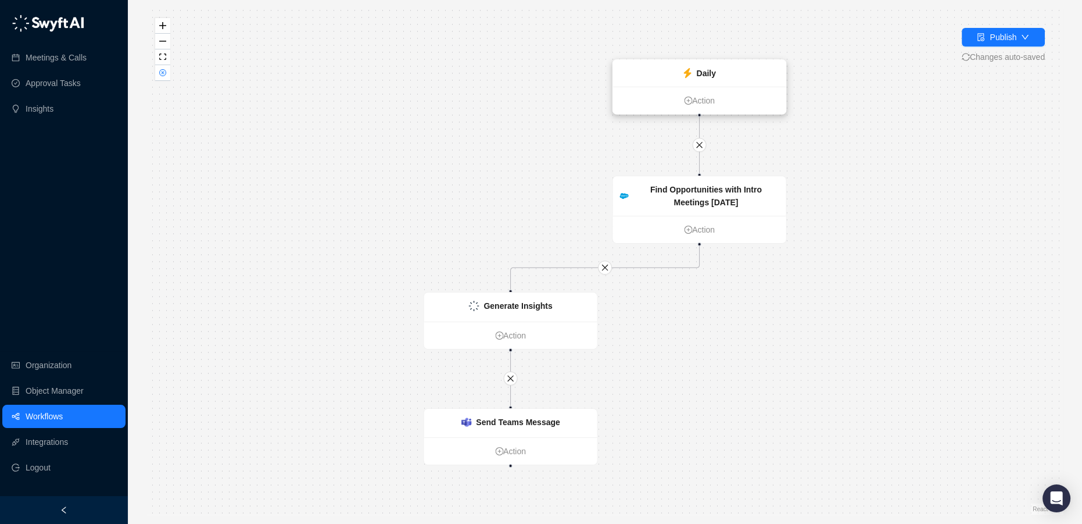
click at [704, 76] on strong "Daily" at bounding box center [705, 73] width 19 height 9
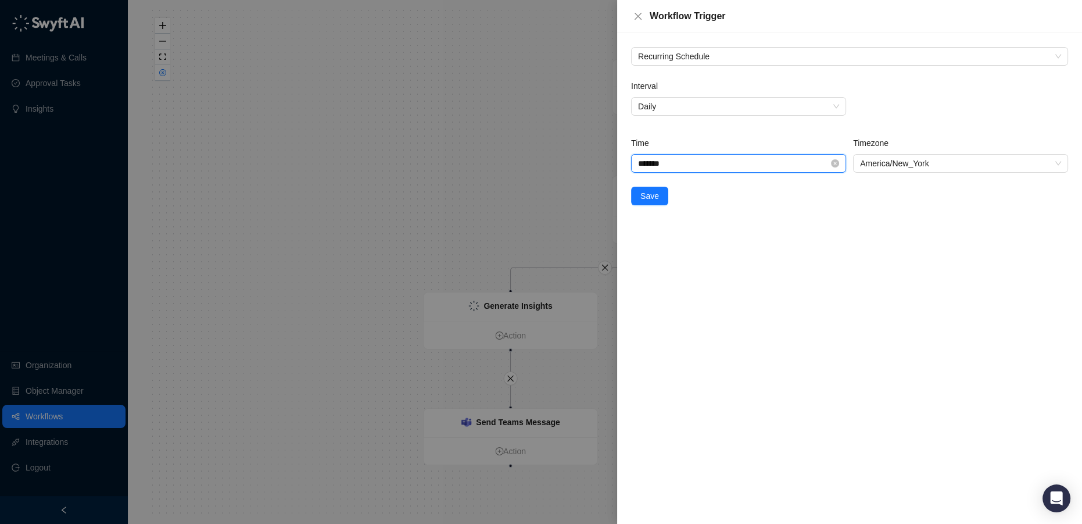
click at [757, 162] on input "*******" at bounding box center [733, 163] width 191 height 13
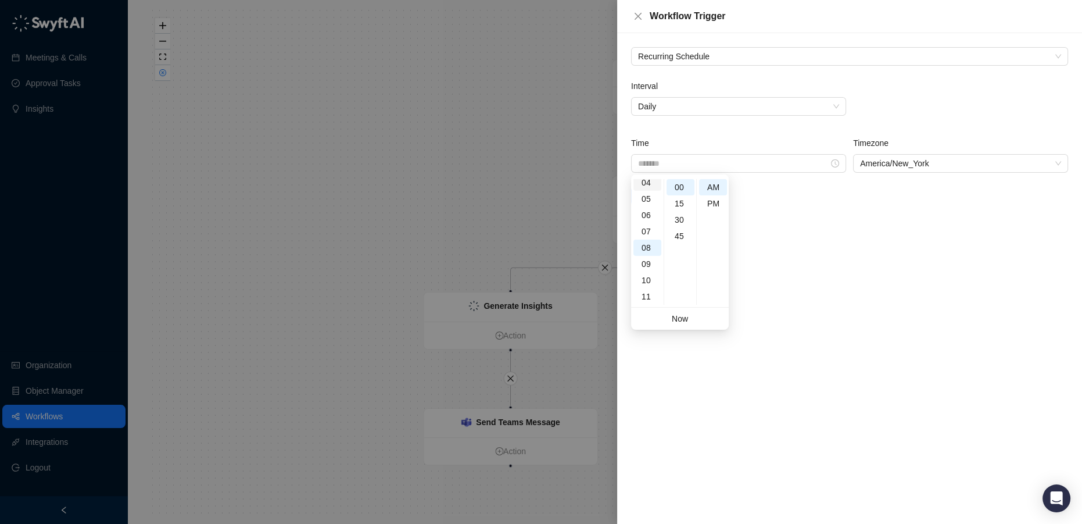
click at [647, 185] on div "04" at bounding box center [647, 182] width 28 height 16
click at [680, 225] on div "30" at bounding box center [681, 220] width 28 height 16
click at [652, 164] on input "*******" at bounding box center [733, 163] width 191 height 13
click at [707, 206] on div "PM" at bounding box center [713, 203] width 28 height 16
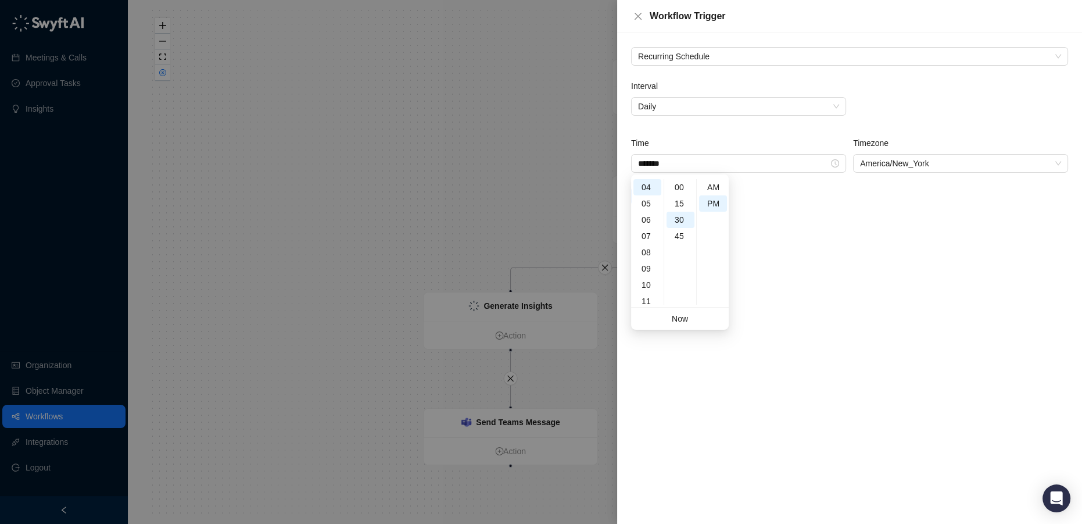
click at [822, 244] on div "Recurring Schedule Interval Daily Time ******* Timezone America/New_York Save" at bounding box center [849, 278] width 465 height 490
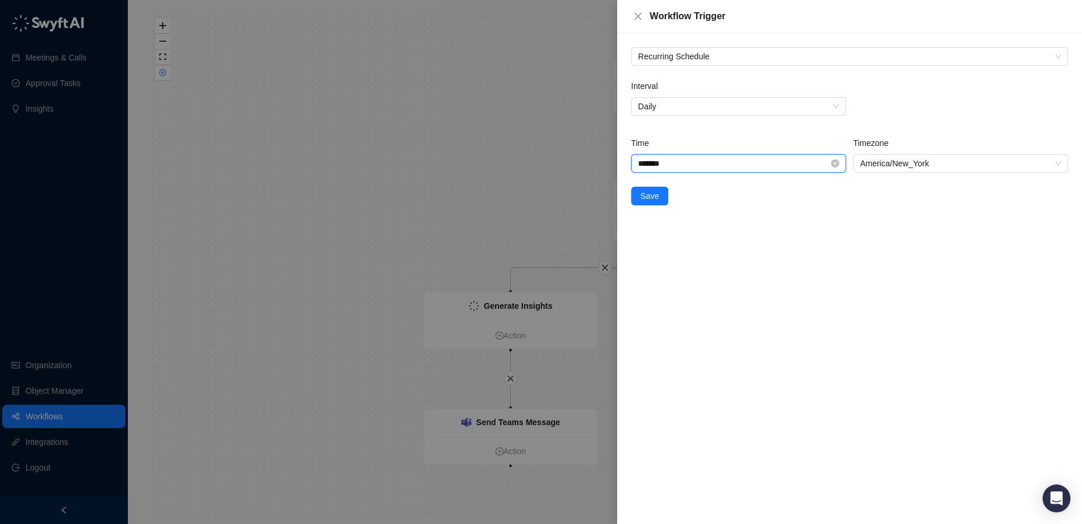
click at [652, 164] on input "*******" at bounding box center [733, 163] width 191 height 13
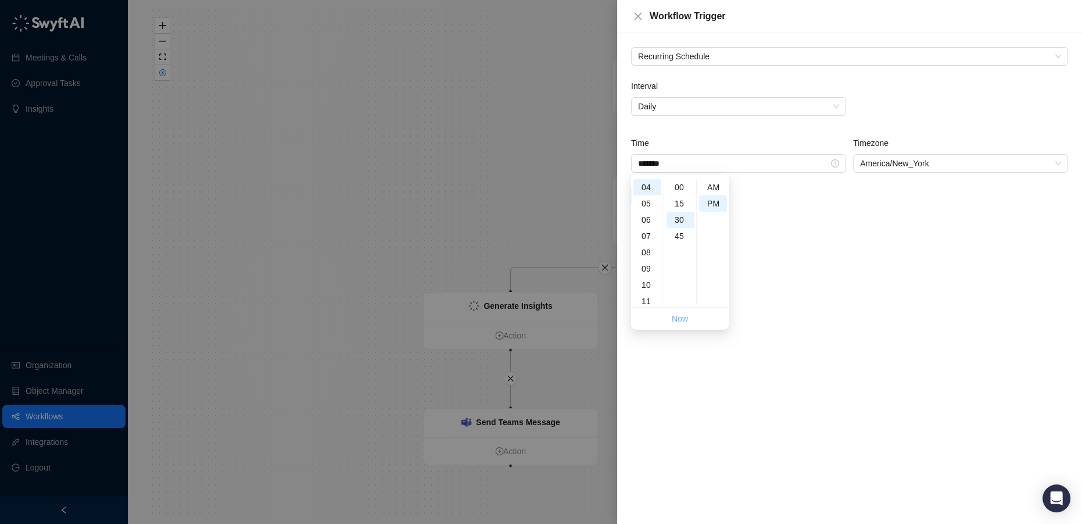
click at [686, 318] on link "Now" at bounding box center [680, 318] width 16 height 9
click at [890, 164] on span "America/New_York" at bounding box center [960, 163] width 201 height 17
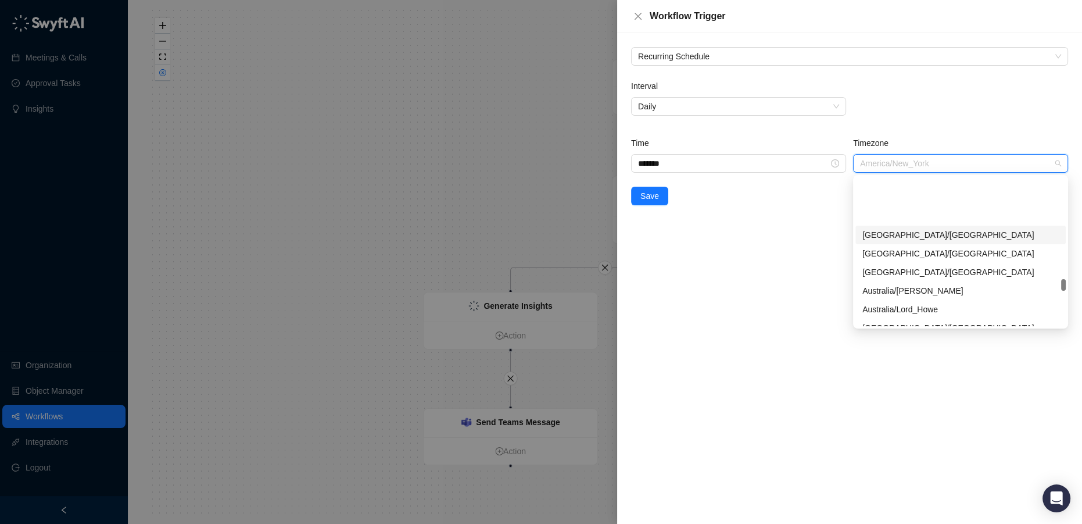
scroll to position [5639, 0]
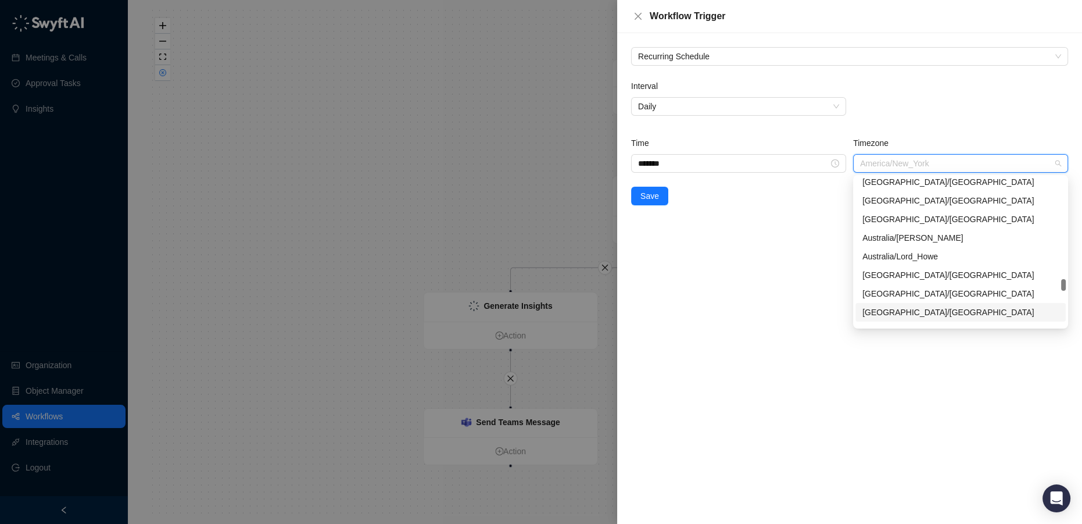
click at [931, 314] on div "Australia/Sydney" at bounding box center [960, 312] width 196 height 13
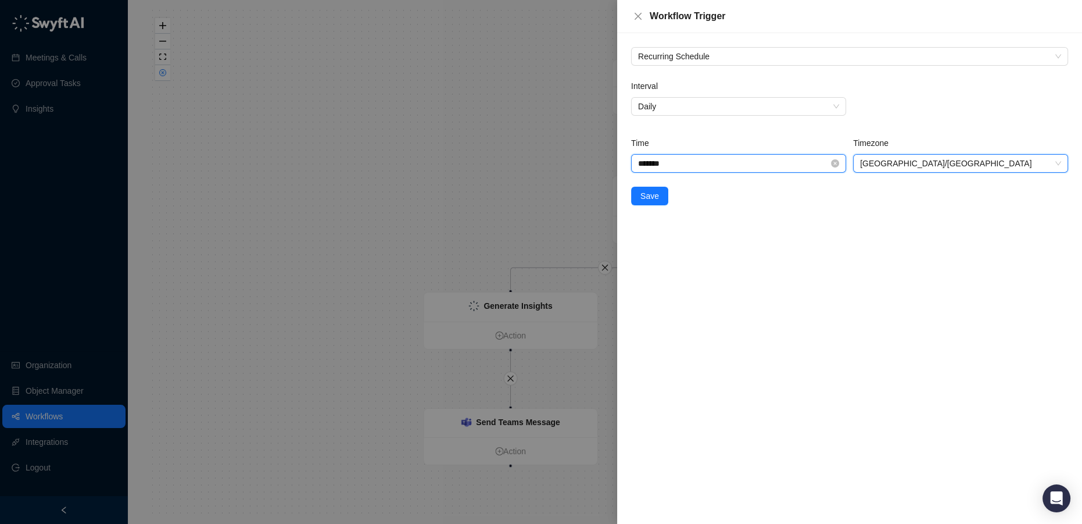
click at [651, 165] on input "*******" at bounding box center [733, 163] width 191 height 13
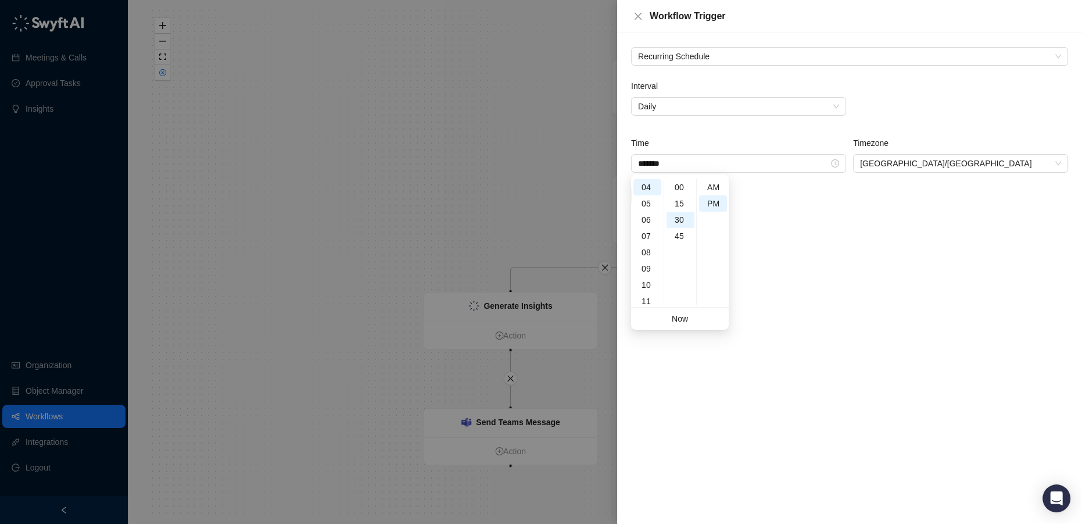
click at [693, 317] on ul "Now" at bounding box center [680, 318] width 98 height 22
click at [679, 317] on link "Now" at bounding box center [680, 318] width 16 height 9
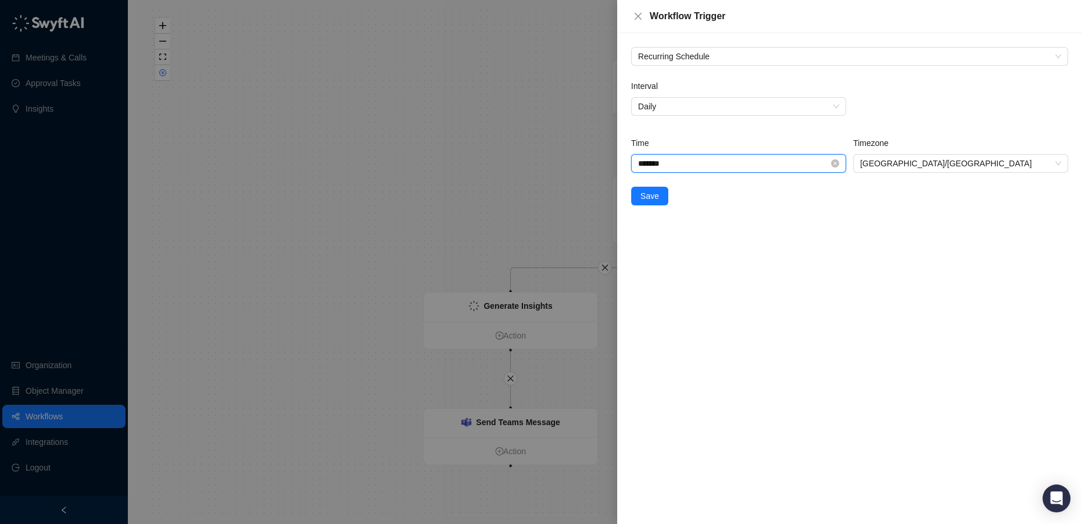
click at [661, 169] on input "*******" at bounding box center [733, 163] width 191 height 13
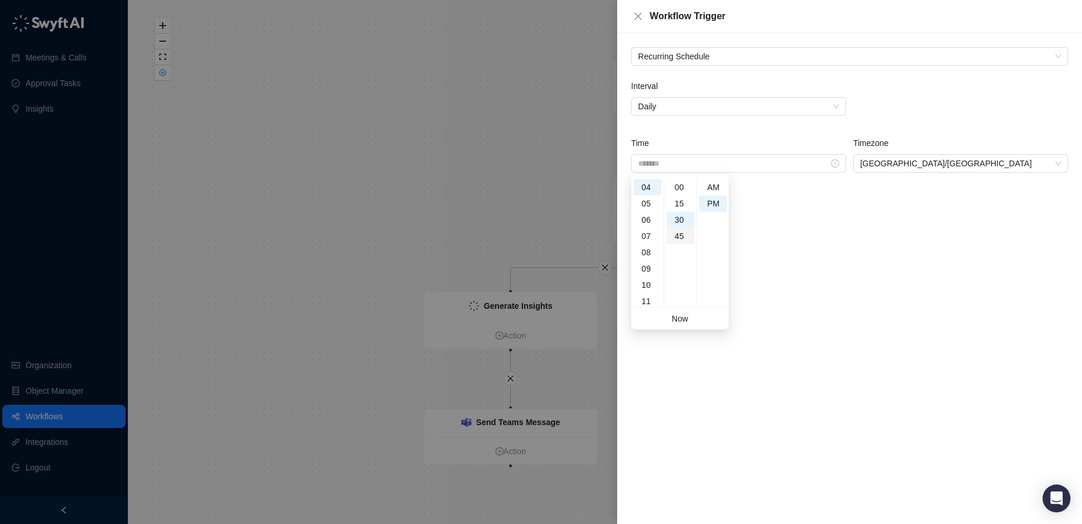
click at [676, 234] on div "45" at bounding box center [681, 236] width 28 height 16
type input "*******"
click at [679, 234] on div "45" at bounding box center [681, 236] width 28 height 16
click at [888, 277] on div "Recurring Schedule Interval Daily Time ******* Timezone Australia/Sydney Save" at bounding box center [849, 278] width 465 height 490
click at [651, 199] on span "Save" at bounding box center [649, 195] width 19 height 13
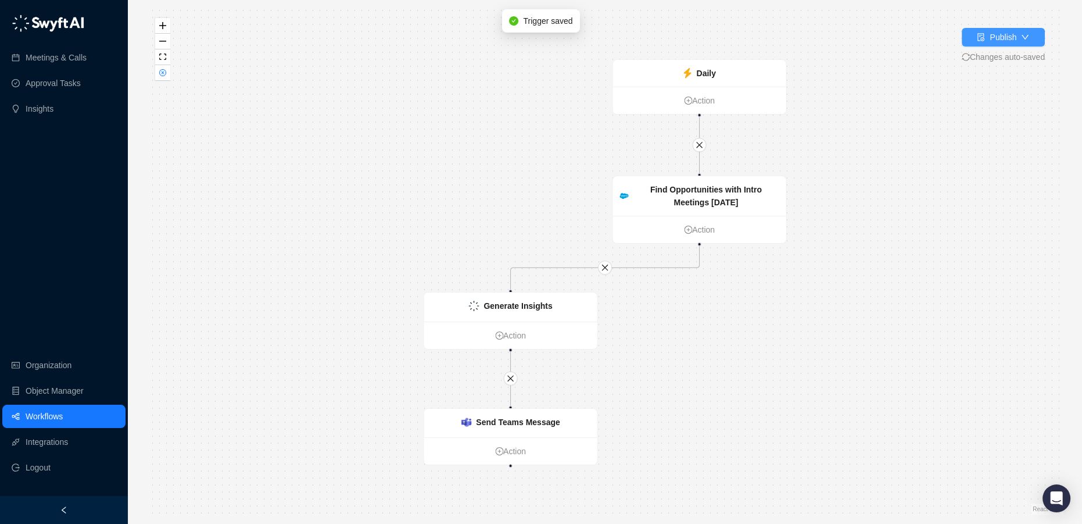
click at [993, 35] on div "Publish" at bounding box center [1003, 37] width 27 height 13
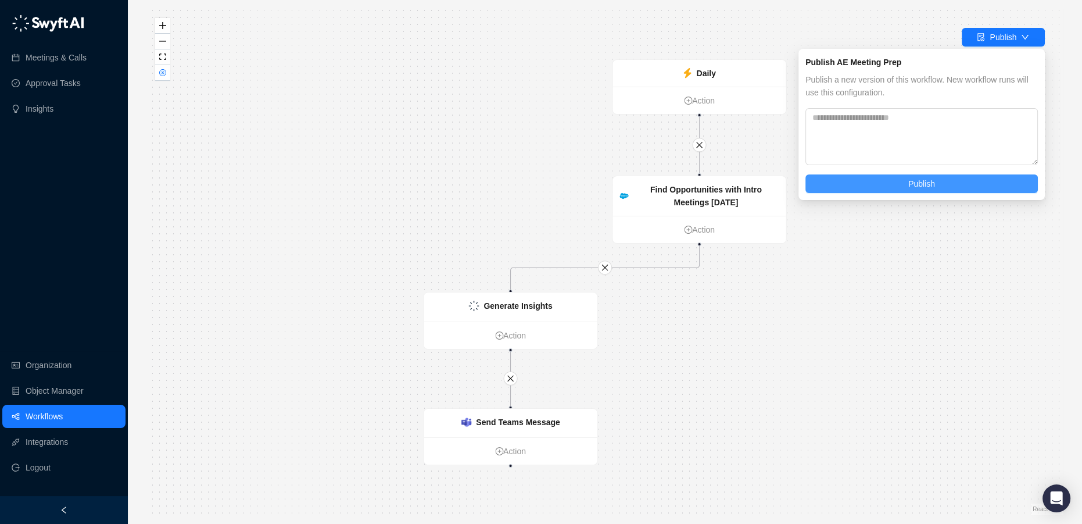
click at [931, 185] on span "Publish" at bounding box center [921, 183] width 27 height 13
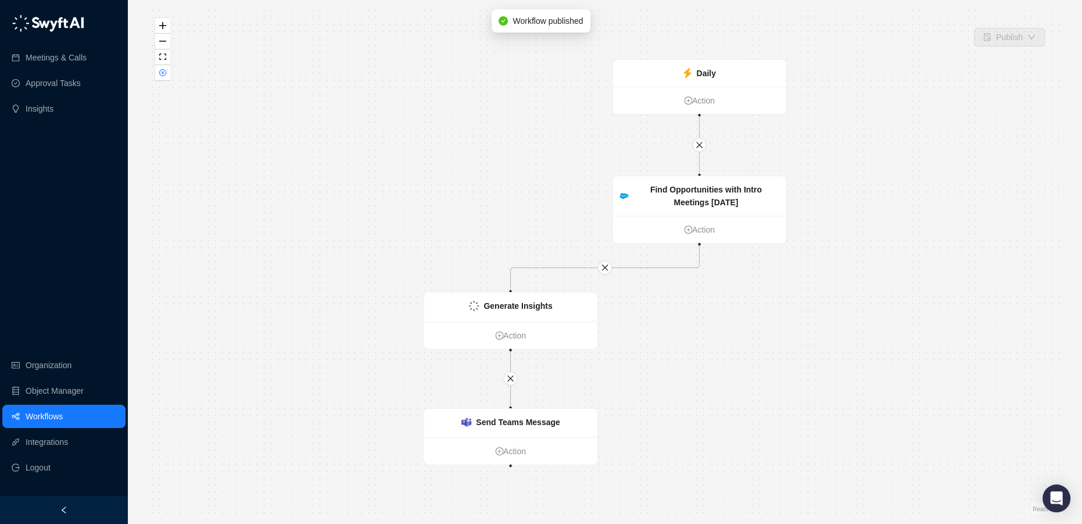
click at [45, 411] on link "Workflows" at bounding box center [44, 415] width 37 height 23
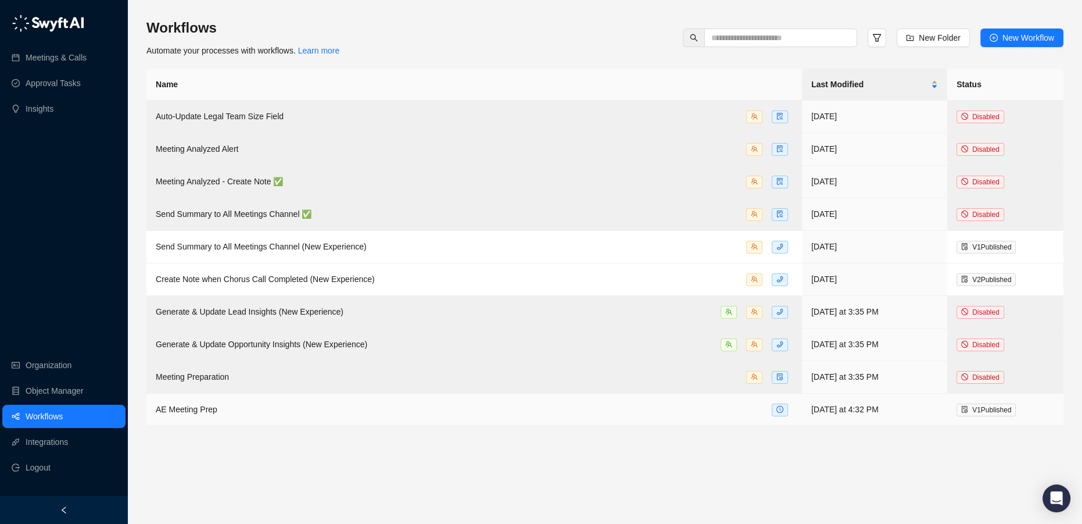
click at [292, 406] on div "AE Meeting Prep" at bounding box center [474, 409] width 637 height 13
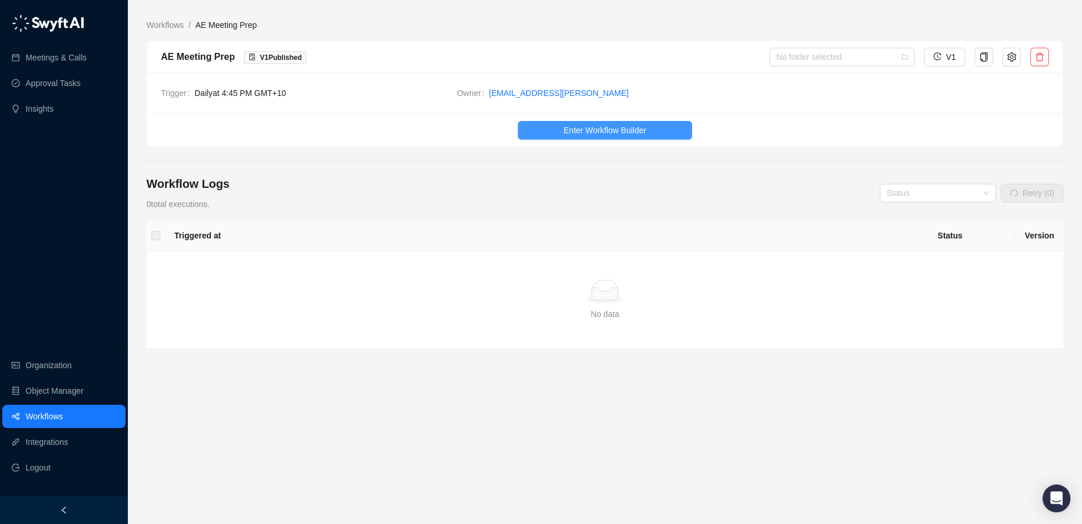
click at [582, 124] on span "Enter Workflow Builder" at bounding box center [605, 130] width 83 height 13
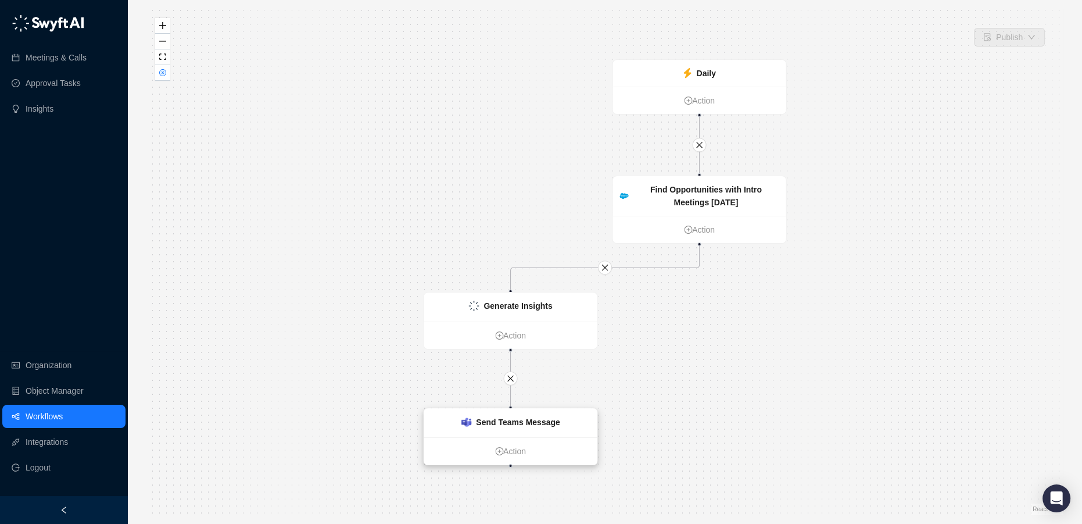
click at [538, 420] on strong "Send Teams Message" at bounding box center [518, 421] width 84 height 9
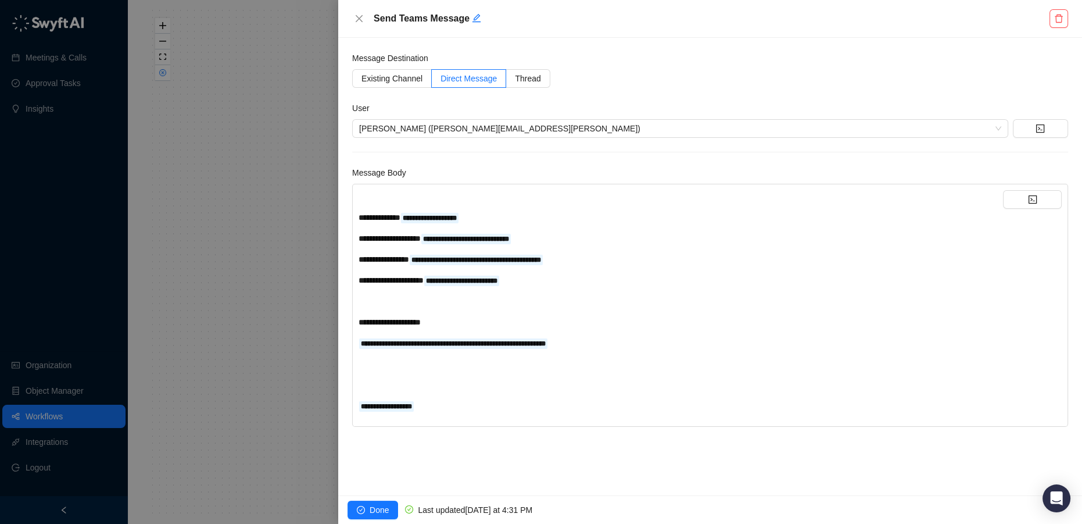
click at [397, 198] on div "﻿" at bounding box center [681, 196] width 644 height 13
click at [372, 511] on span "Done" at bounding box center [379, 509] width 19 height 13
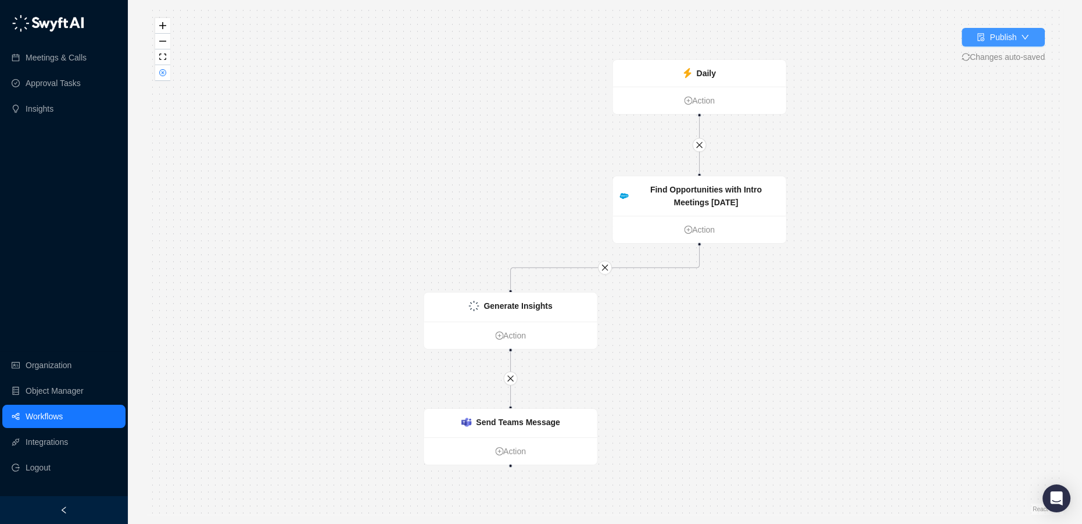
click at [1003, 37] on div "Publish" at bounding box center [1003, 37] width 27 height 13
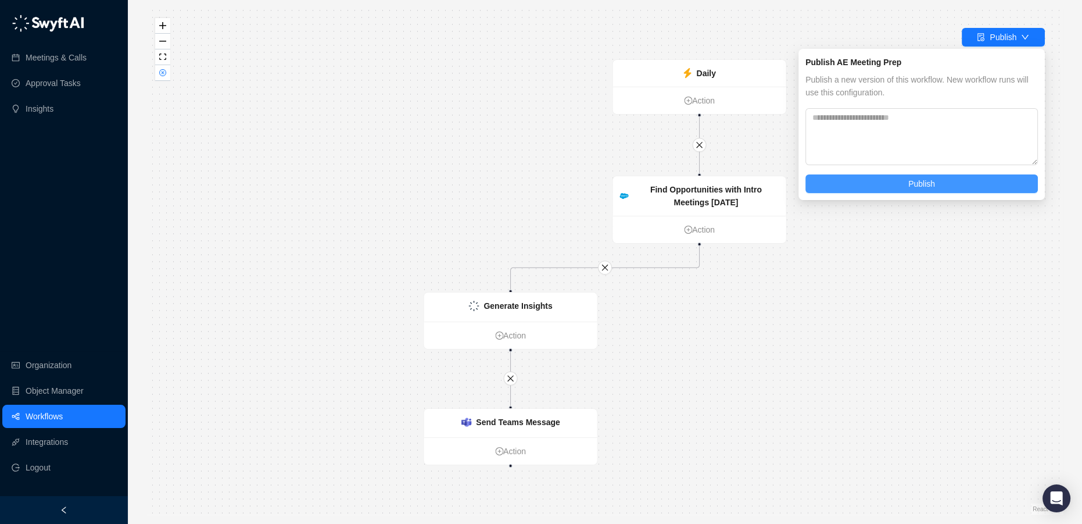
click at [900, 188] on button "Publish" at bounding box center [921, 183] width 232 height 19
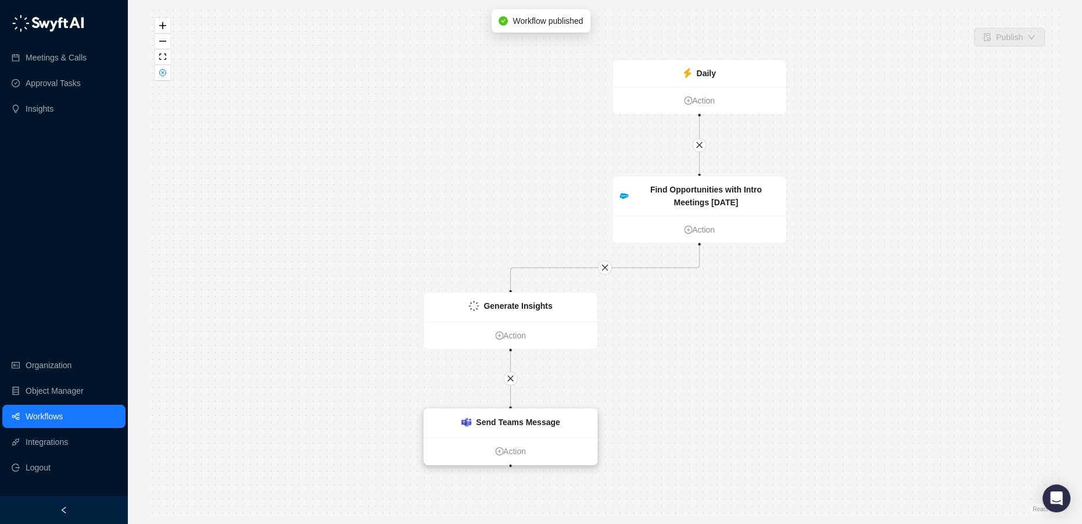
click at [521, 420] on strong "Send Teams Message" at bounding box center [518, 421] width 84 height 9
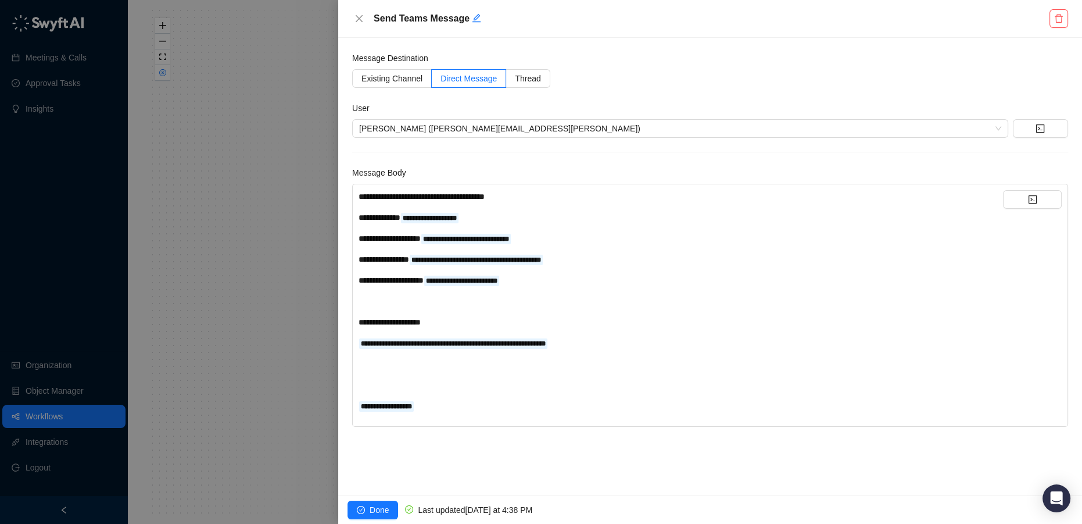
click at [536, 198] on div "**********" at bounding box center [681, 196] width 644 height 13
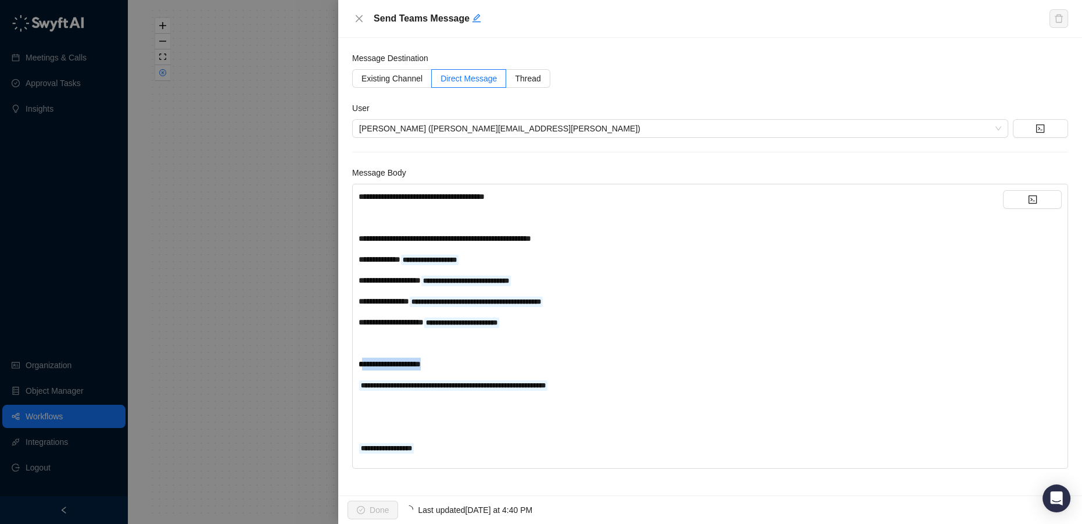
drag, startPoint x: 447, startPoint y: 361, endPoint x: 361, endPoint y: 360, distance: 85.4
click at [361, 360] on div "**********" at bounding box center [681, 363] width 644 height 13
click at [364, 508] on icon "check-circle" at bounding box center [361, 510] width 8 height 8
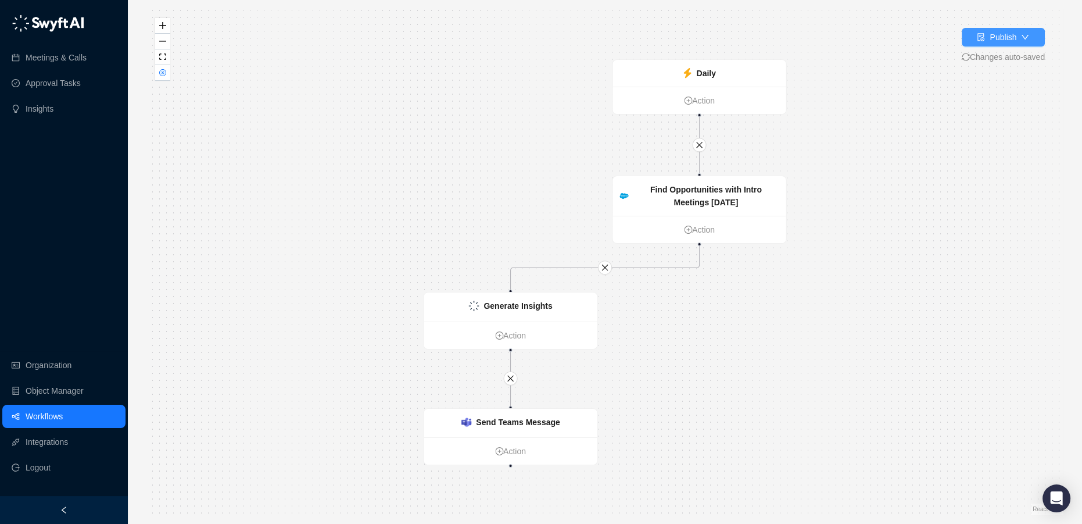
click at [993, 35] on div "Publish" at bounding box center [1003, 37] width 27 height 13
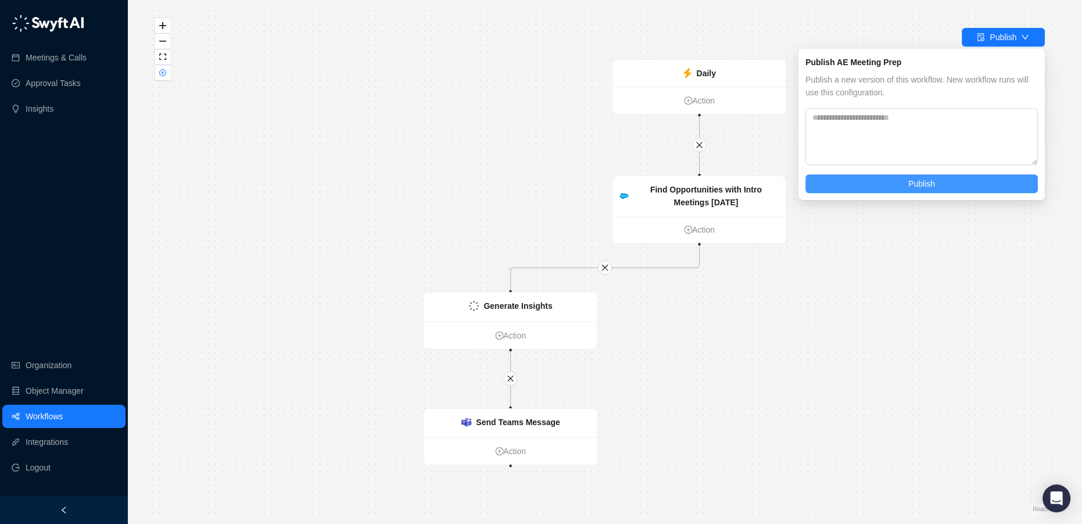
click at [912, 188] on span "Publish" at bounding box center [921, 183] width 27 height 13
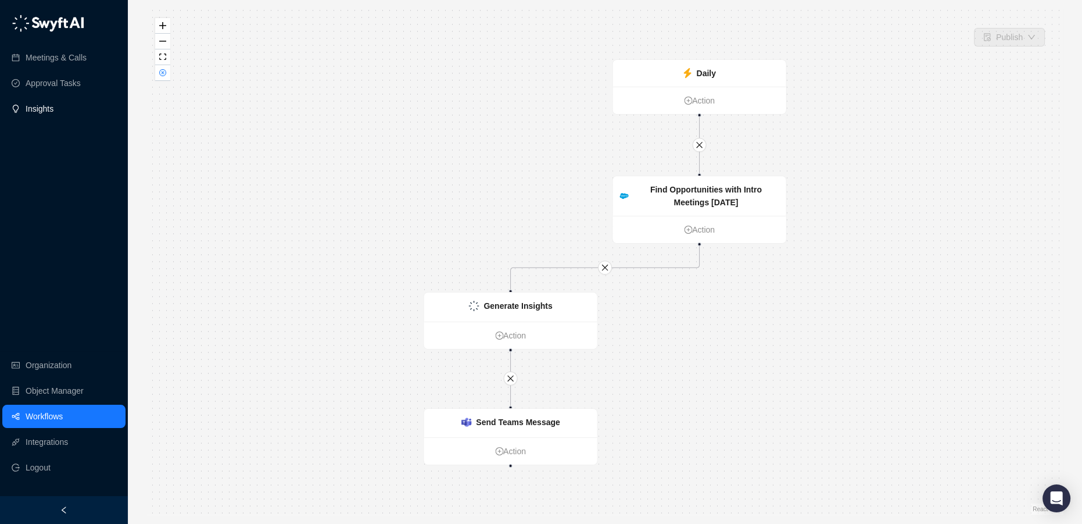
click at [33, 112] on link "Insights" at bounding box center [40, 108] width 28 height 23
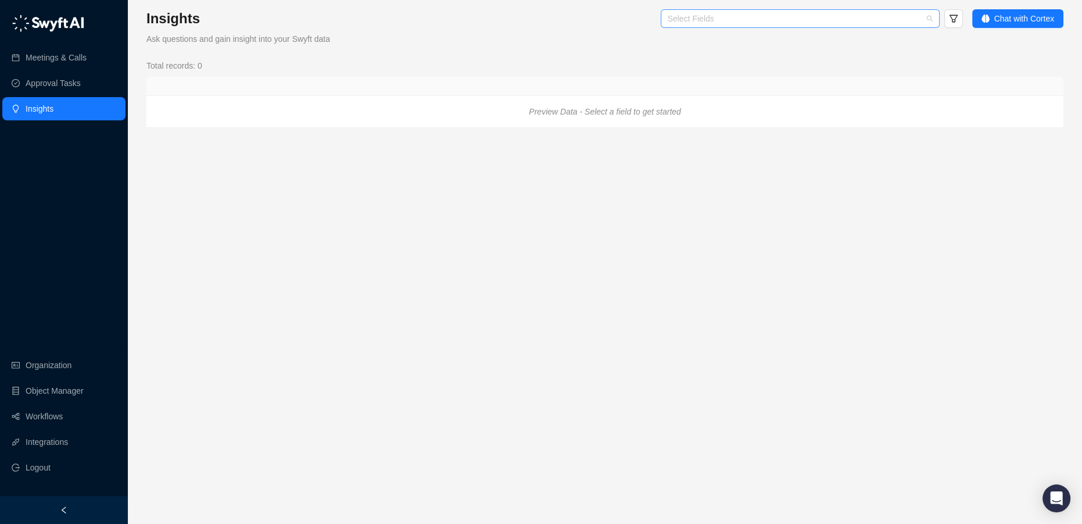
click at [704, 26] on div "Select Fields" at bounding box center [800, 18] width 279 height 19
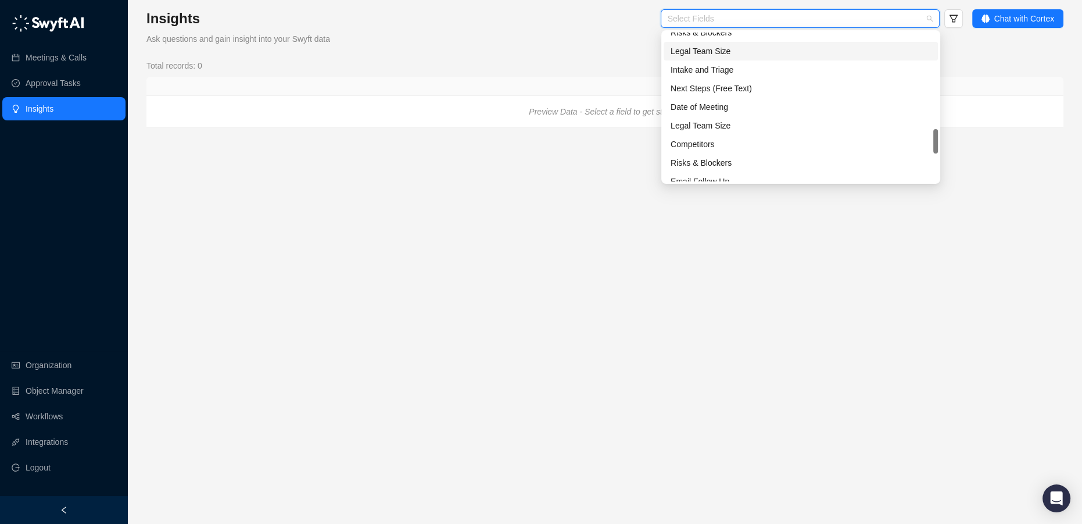
scroll to position [205, 0]
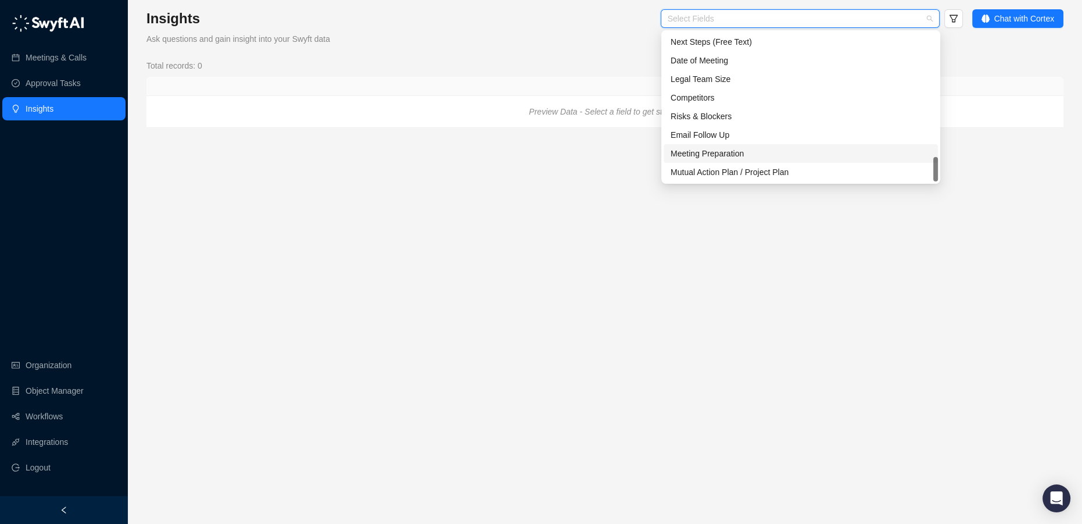
click at [734, 150] on div "Meeting Preparation" at bounding box center [801, 153] width 260 height 13
click at [1010, 69] on div "Total records: 0" at bounding box center [604, 65] width 917 height 13
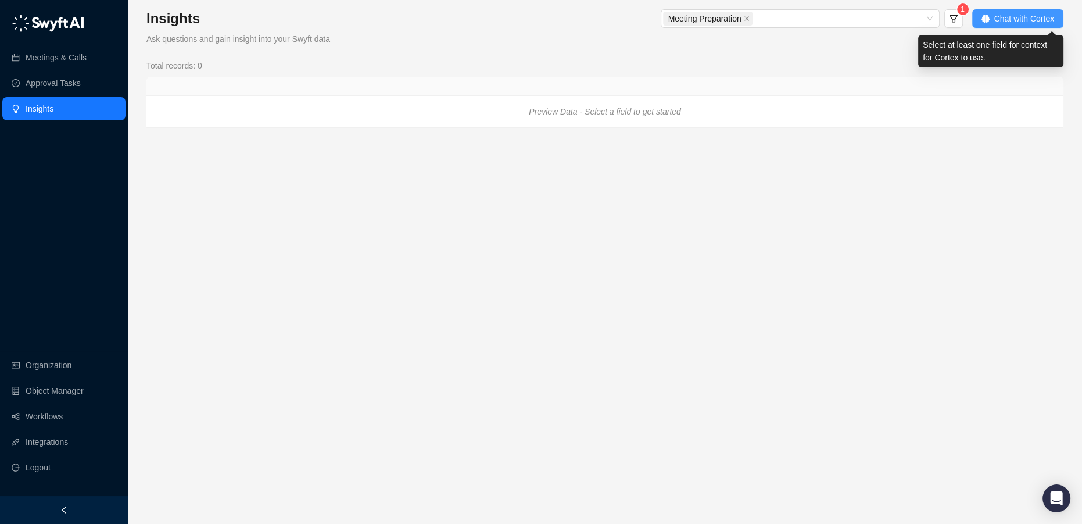
click at [997, 24] on span "Chat with Cortex" at bounding box center [1024, 18] width 60 height 13
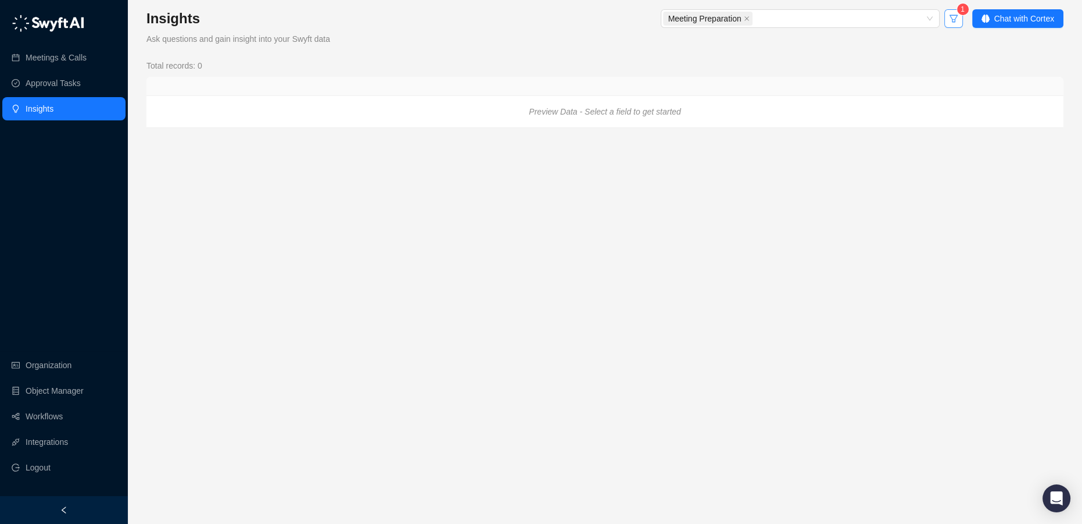
click at [951, 19] on icon "filter" at bounding box center [953, 18] width 9 height 9
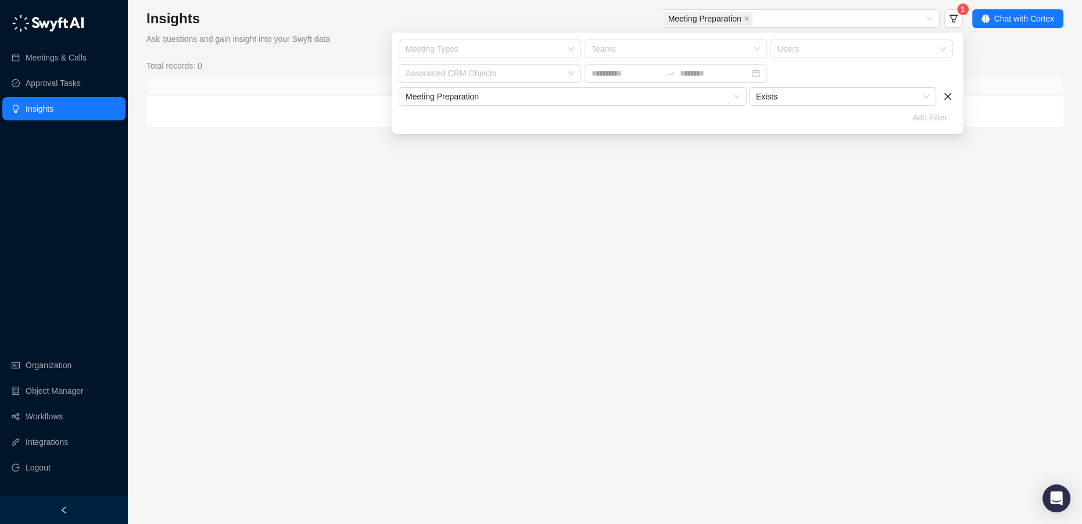
click at [1006, 66] on div "Total records: 0" at bounding box center [604, 65] width 917 height 13
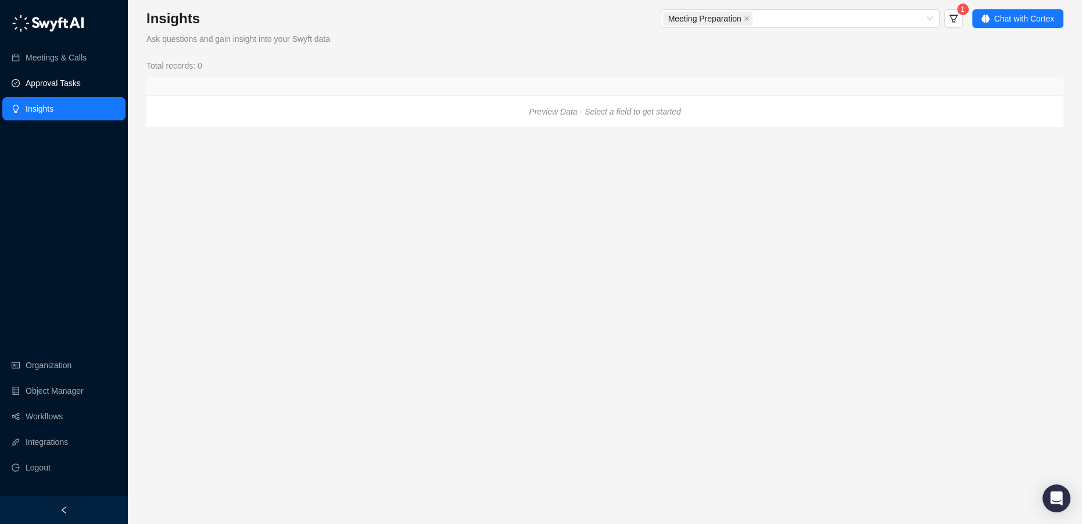
click at [51, 83] on link "Approval Tasks" at bounding box center [53, 82] width 55 height 23
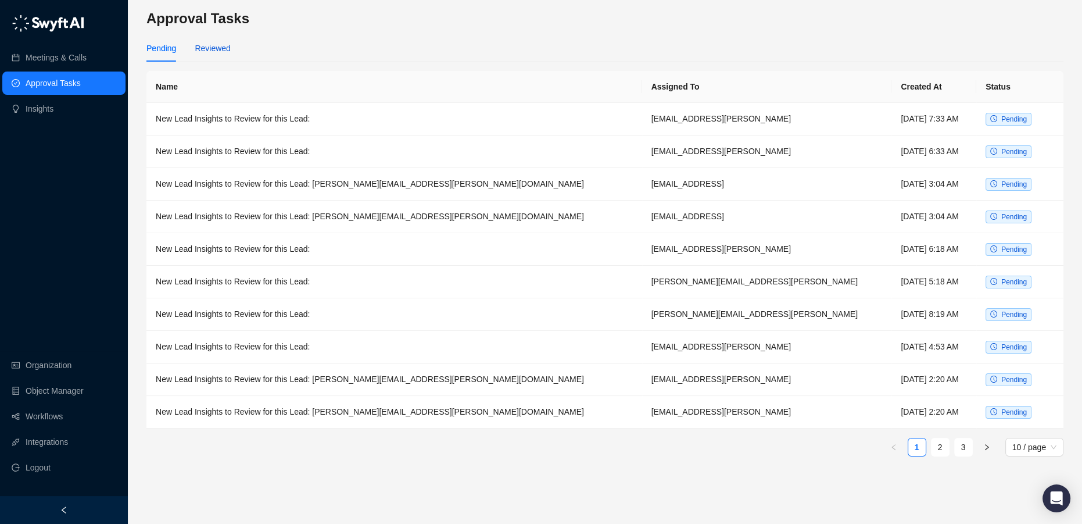
click at [212, 46] on div "Reviewed" at bounding box center [212, 48] width 35 height 13
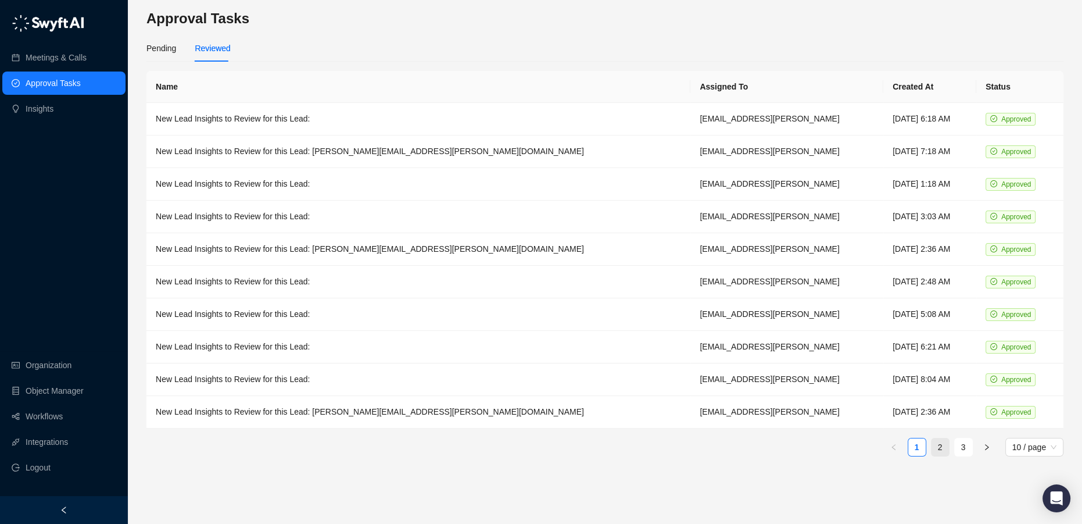
click at [944, 450] on link "2" at bounding box center [939, 446] width 17 height 17
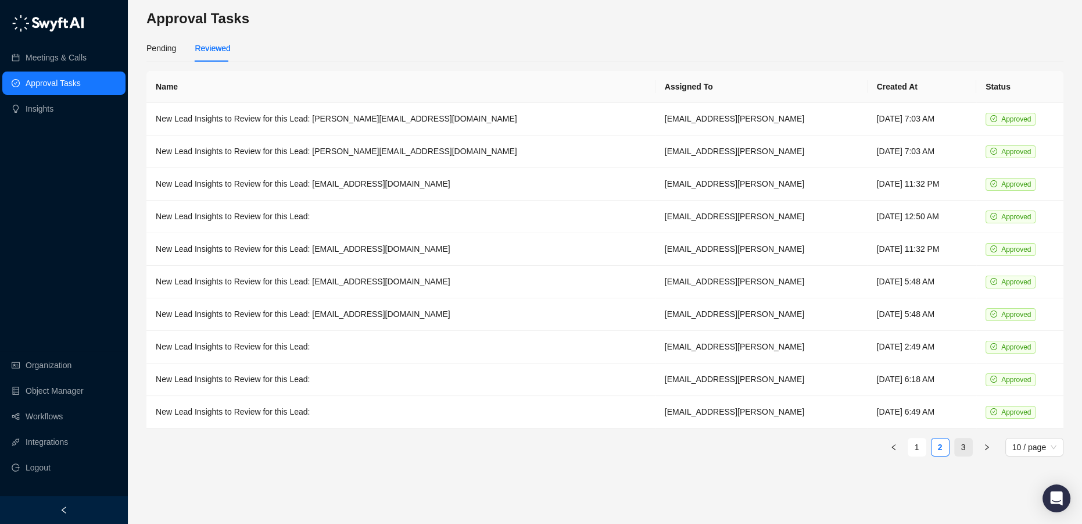
click at [970, 445] on link "3" at bounding box center [963, 446] width 17 height 17
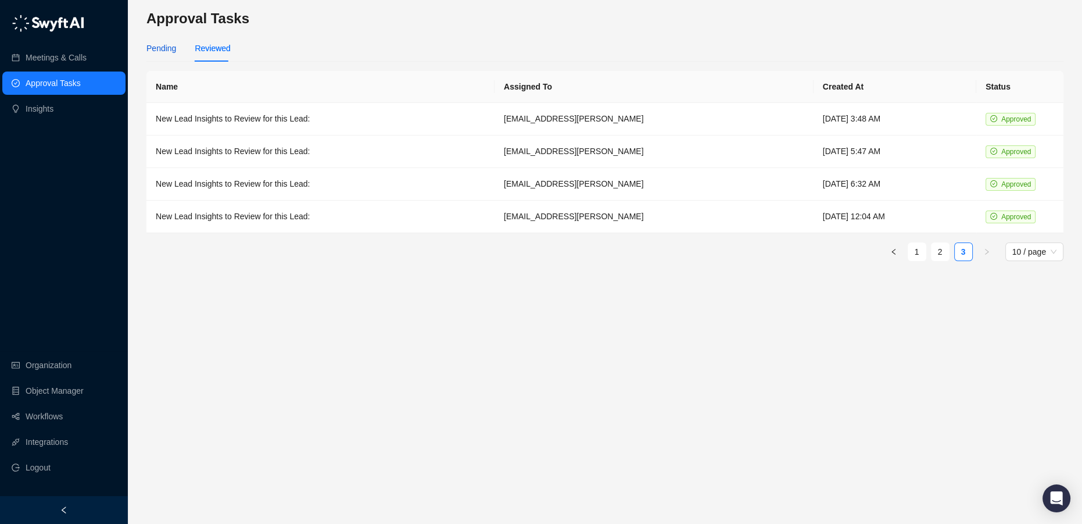
click at [164, 49] on div "Pending" at bounding box center [161, 48] width 30 height 13
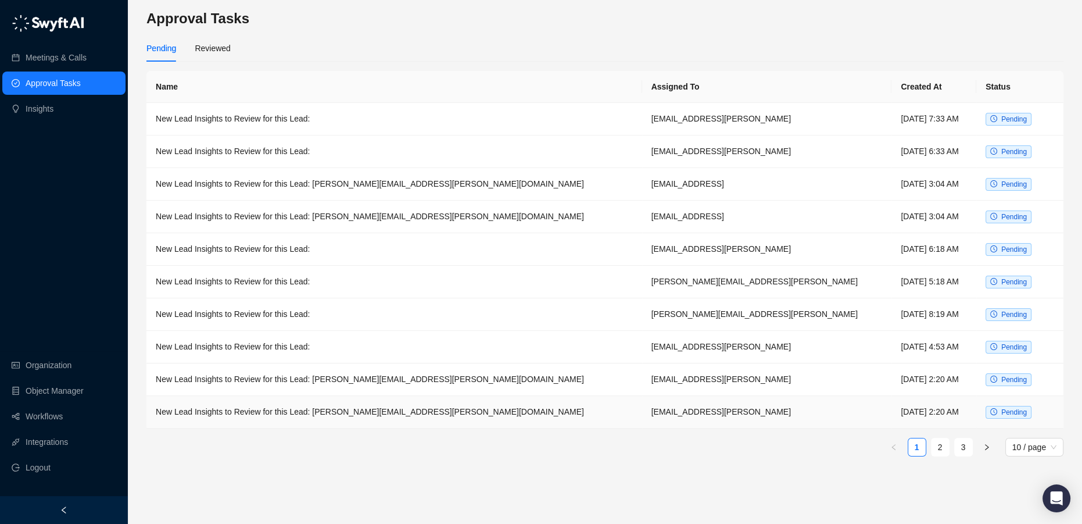
click at [318, 412] on td "New Lead Insights to Review for this Lead: marco.osvaldo.tartaull@kyndryl.com" at bounding box center [394, 412] width 496 height 33
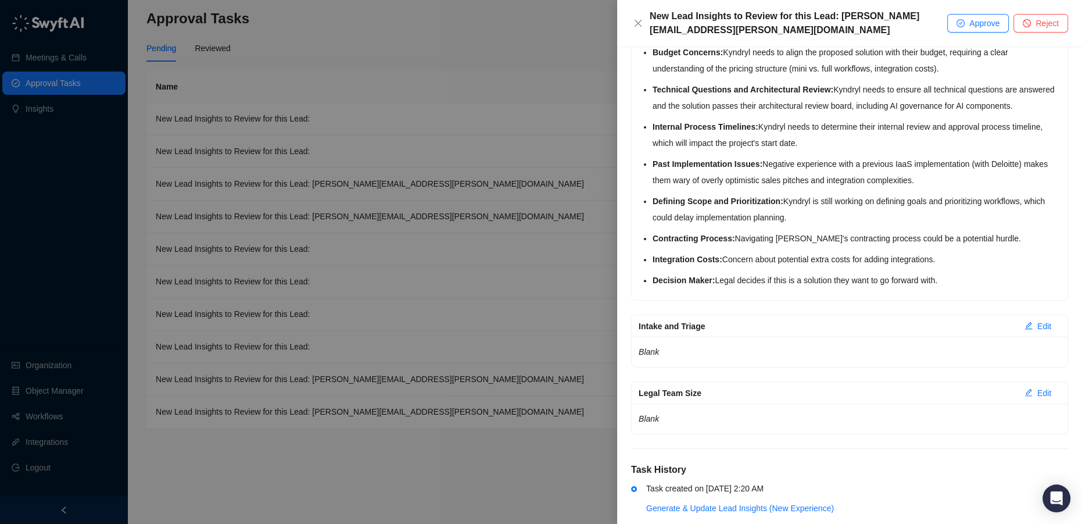
scroll to position [534, 0]
click at [259, 76] on div at bounding box center [541, 262] width 1082 height 524
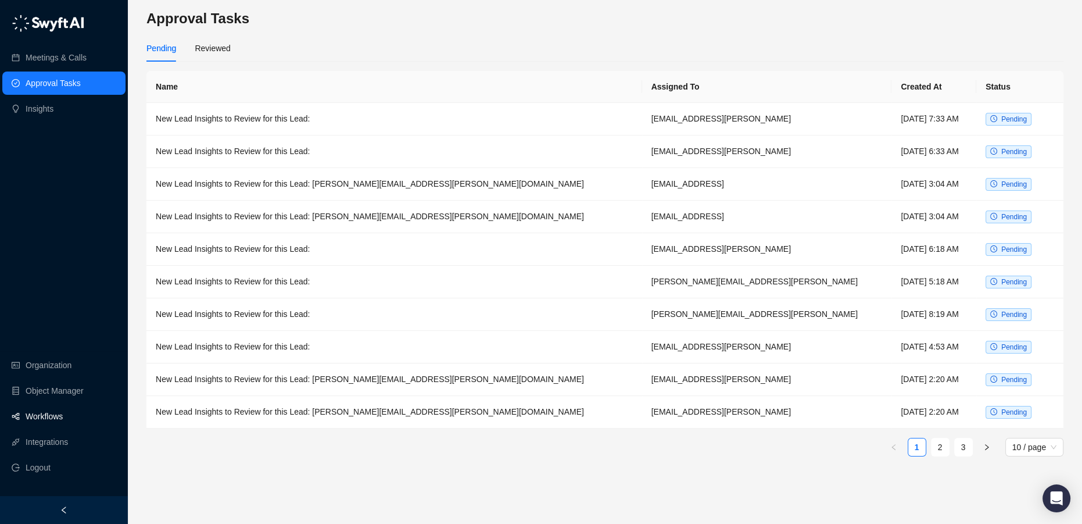
click at [49, 414] on link "Workflows" at bounding box center [44, 415] width 37 height 23
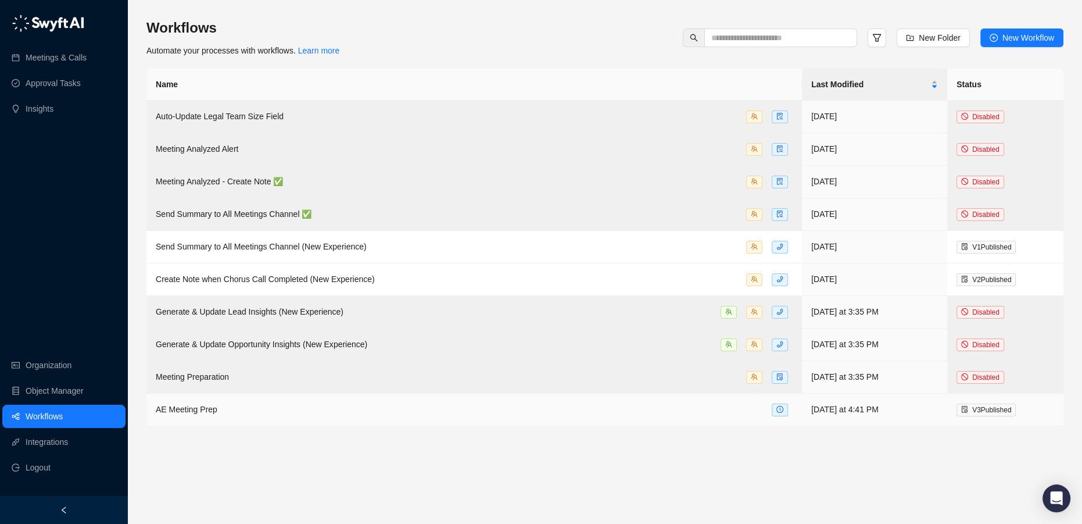
click at [532, 411] on div "AE Meeting Prep" at bounding box center [474, 409] width 637 height 13
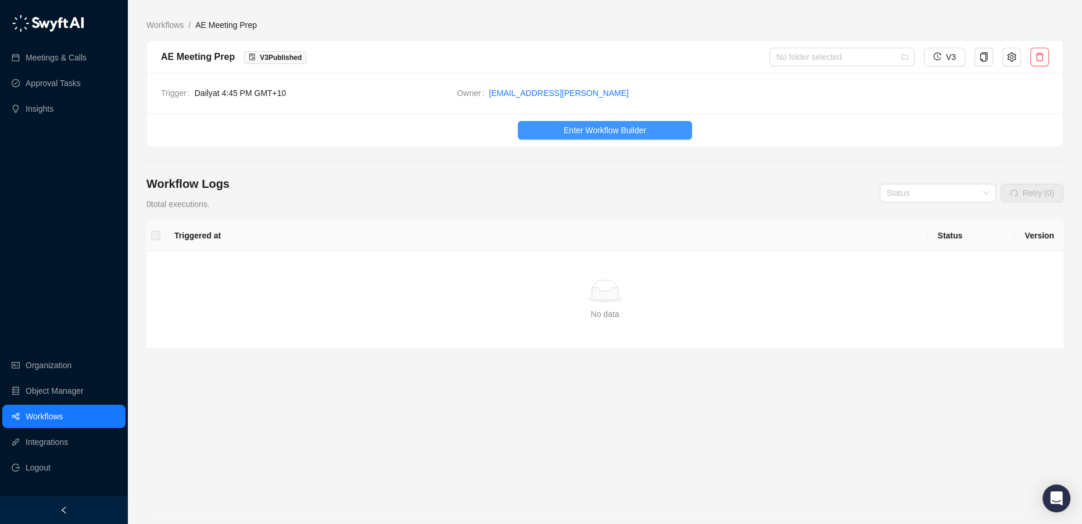
click at [601, 134] on span "Enter Workflow Builder" at bounding box center [605, 130] width 83 height 13
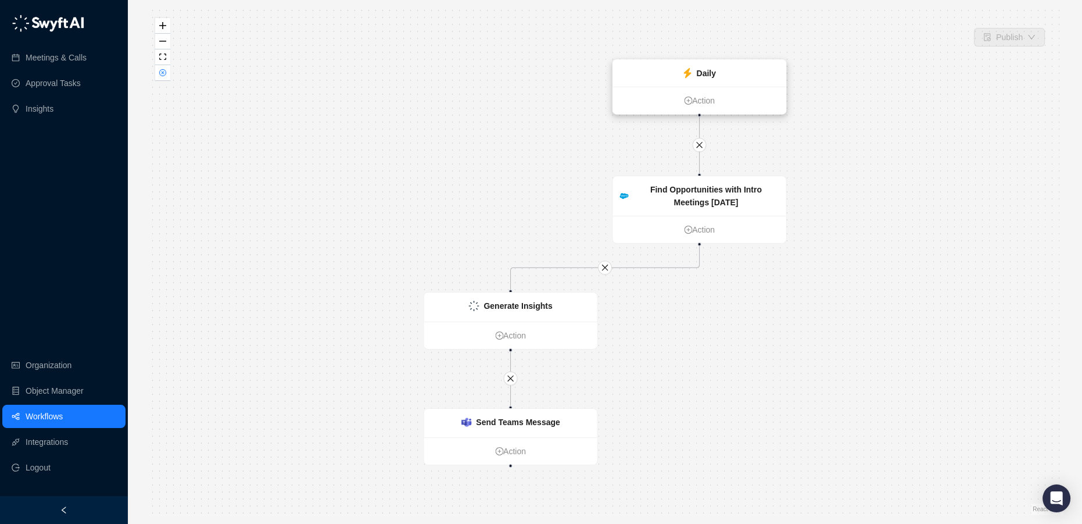
click at [708, 74] on strong "Daily" at bounding box center [705, 73] width 19 height 9
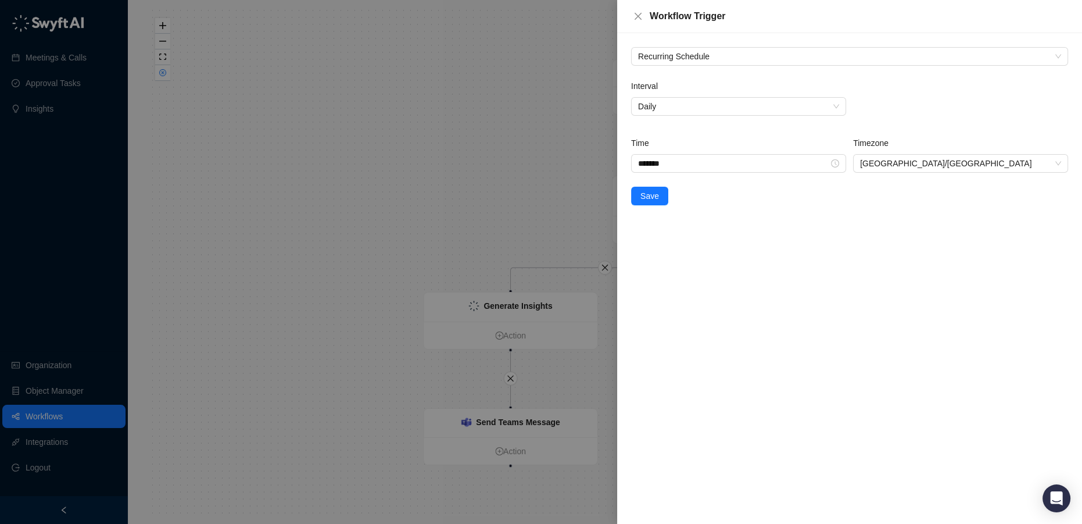
click at [278, 172] on div at bounding box center [541, 262] width 1082 height 524
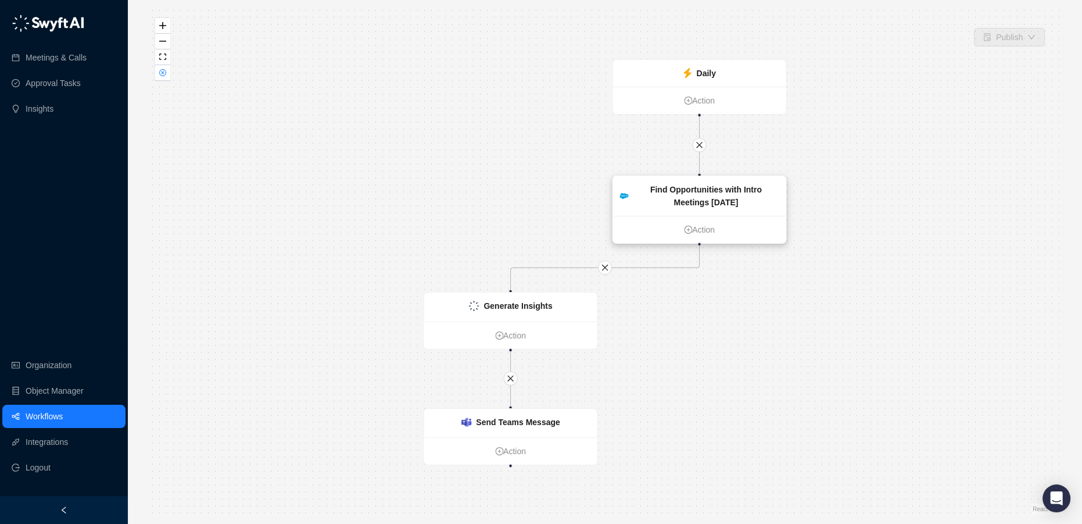
click at [700, 197] on strong "Find Opportunities with Intro Meetings Today" at bounding box center [706, 196] width 112 height 22
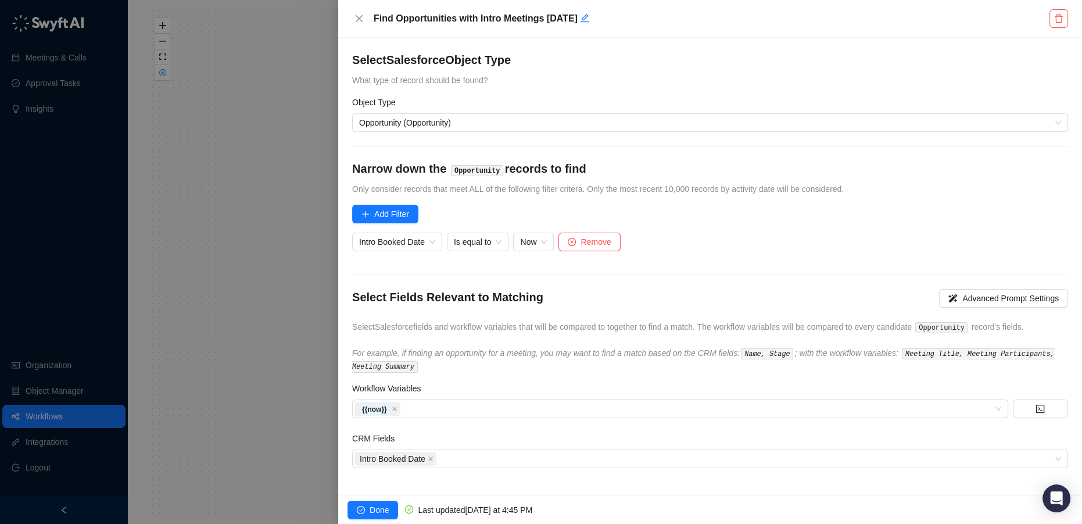
click at [34, 416] on div at bounding box center [541, 262] width 1082 height 524
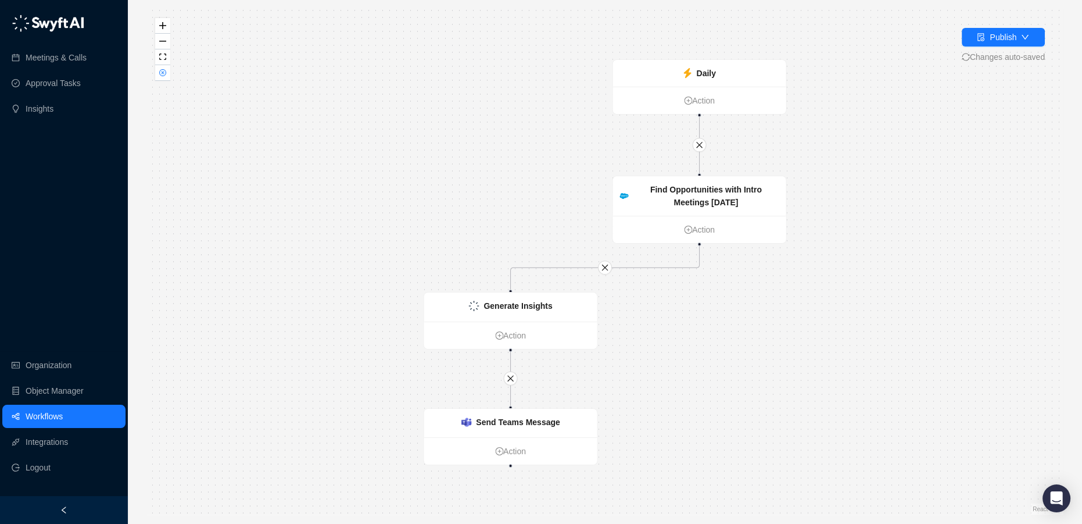
click at [34, 416] on link "Workflows" at bounding box center [44, 415] width 37 height 23
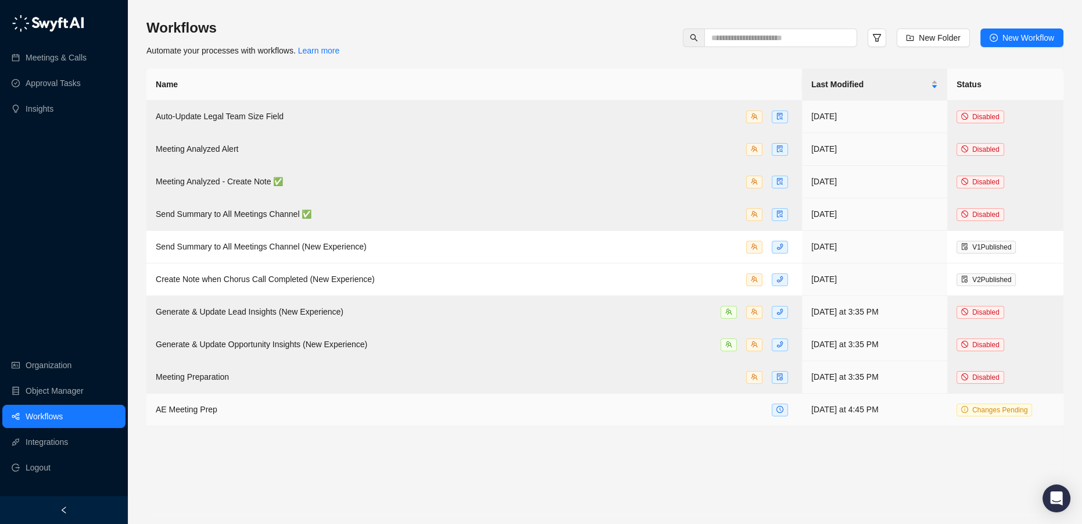
click at [356, 410] on div "AE Meeting Prep" at bounding box center [474, 409] width 637 height 13
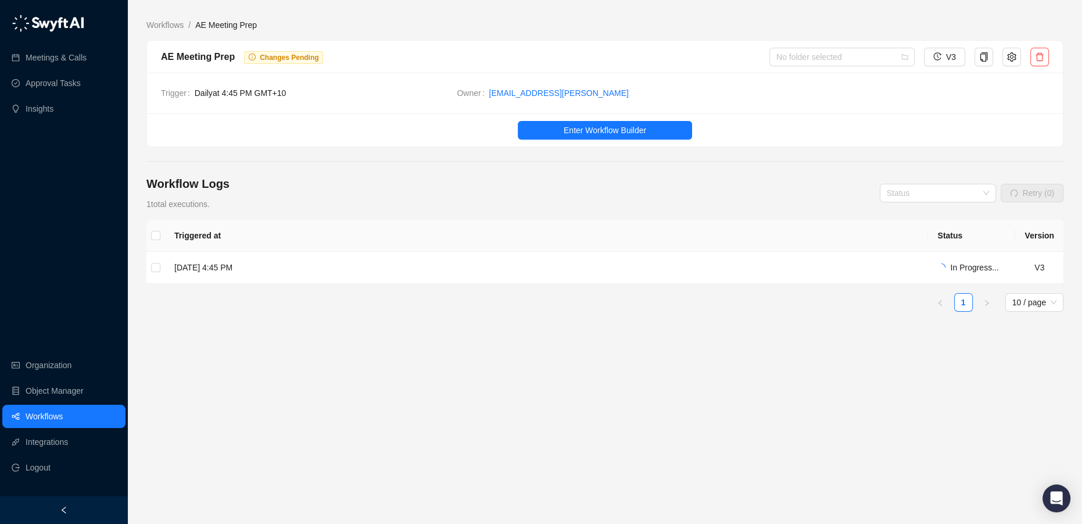
click at [26, 414] on link "Workflows" at bounding box center [44, 415] width 37 height 23
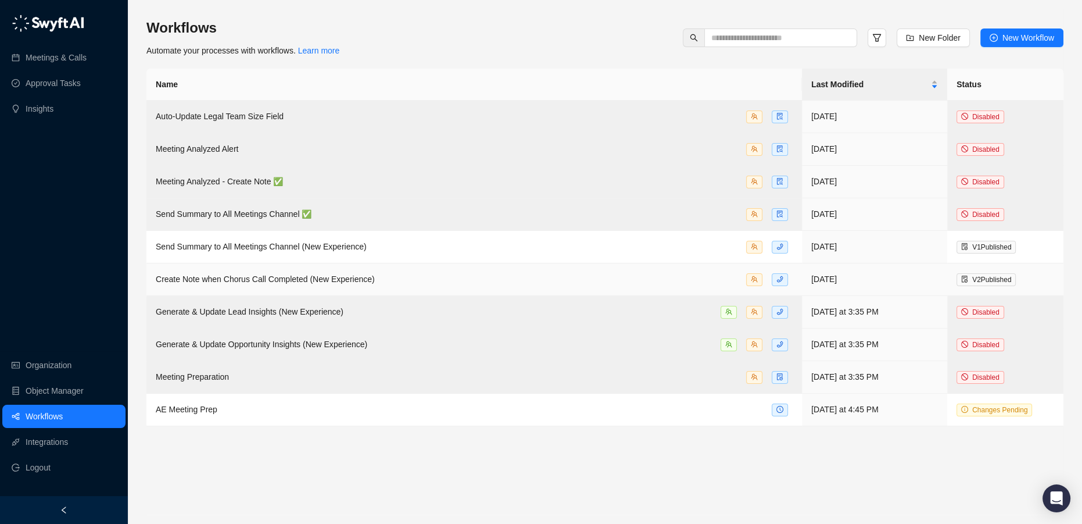
click at [302, 280] on span "Create Note when Chorus Call Completed (New Experience)" at bounding box center [265, 278] width 219 height 9
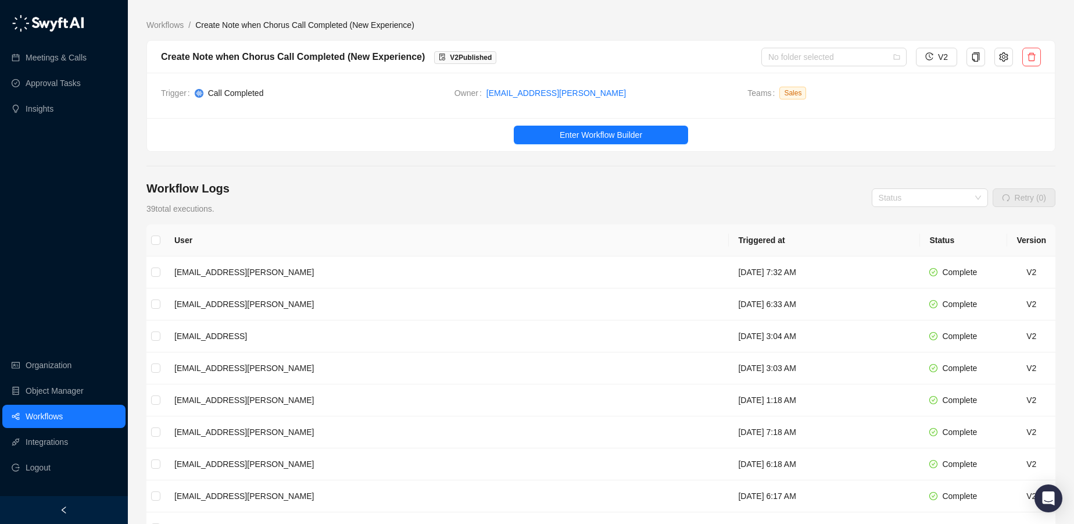
click at [63, 416] on link "Workflows" at bounding box center [44, 415] width 37 height 23
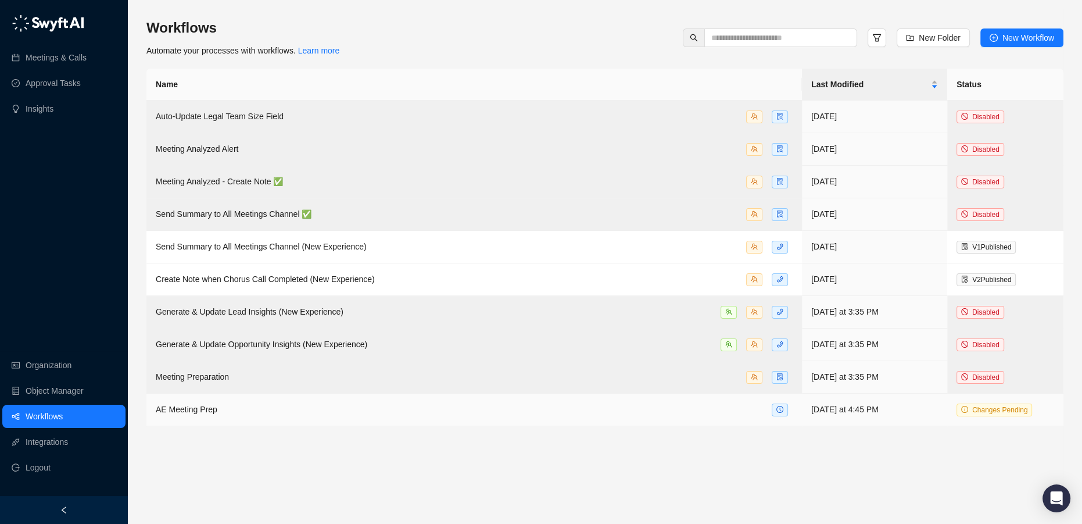
click at [261, 411] on div "AE Meeting Prep" at bounding box center [474, 409] width 637 height 13
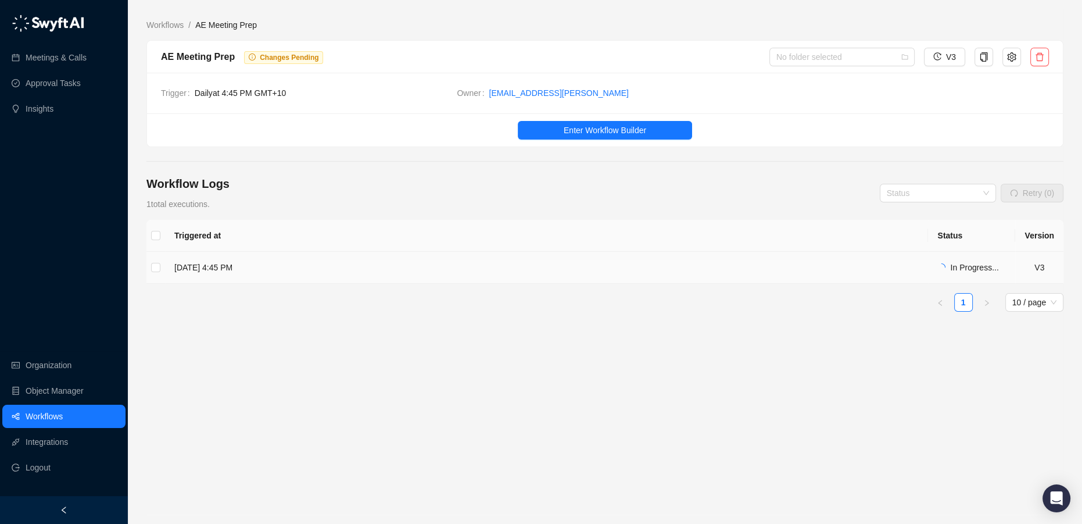
click at [973, 269] on span "In Progress..." at bounding box center [974, 267] width 48 height 9
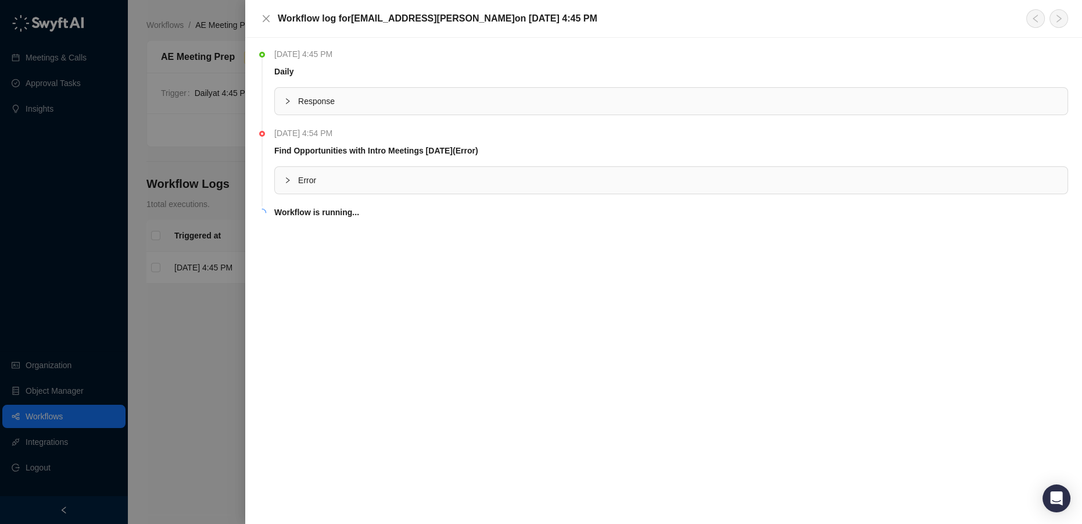
click at [324, 182] on span "Error" at bounding box center [678, 180] width 760 height 13
click at [306, 100] on span "Response" at bounding box center [678, 101] width 760 height 13
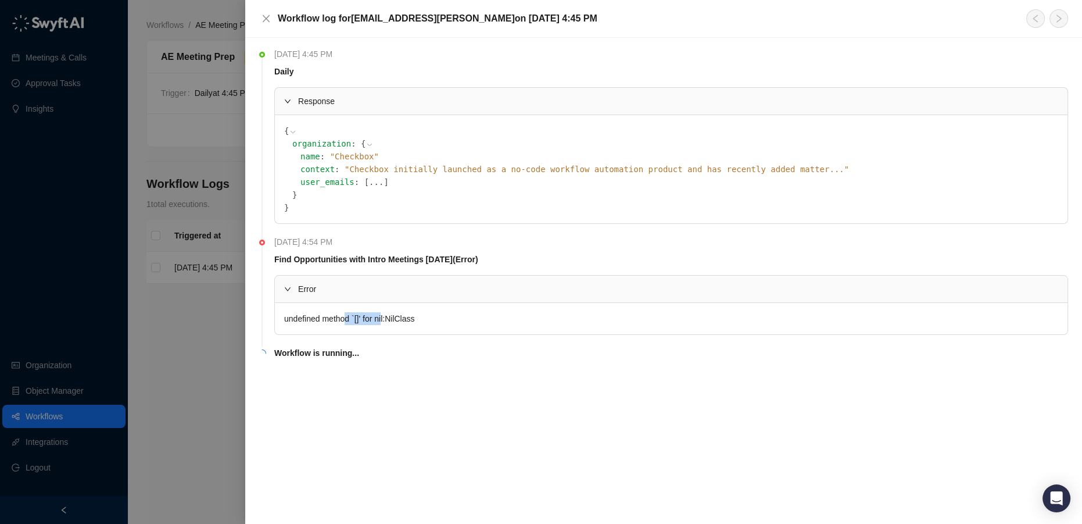
drag, startPoint x: 354, startPoint y: 318, endPoint x: 409, endPoint y: 318, distance: 55.2
click at [396, 319] on div "undefined method `[]' for nil:NilClass" at bounding box center [671, 318] width 793 height 31
click at [410, 318] on div "undefined method `[]' for nil:NilClass" at bounding box center [671, 318] width 793 height 31
click at [268, 22] on icon "close" at bounding box center [265, 18] width 9 height 9
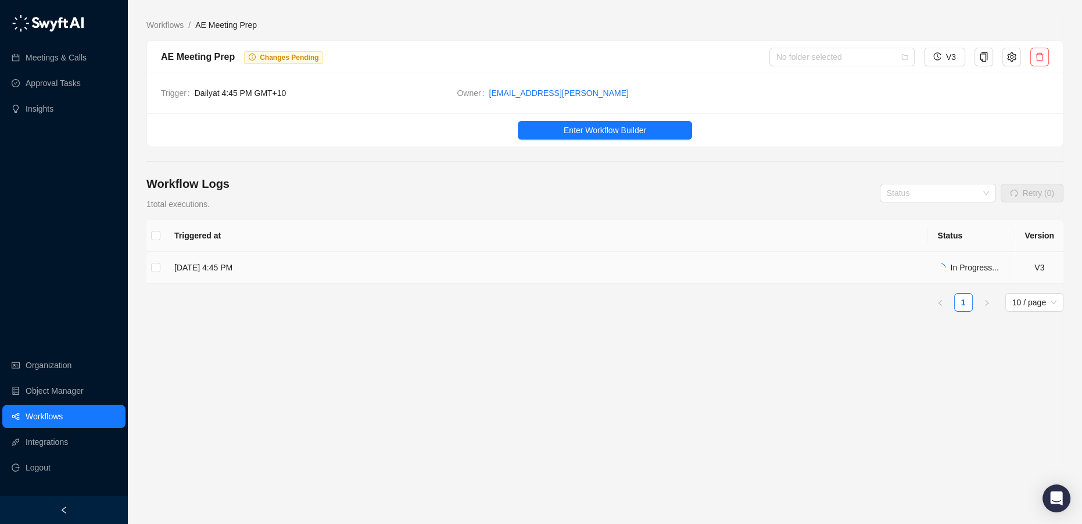
drag, startPoint x: 1008, startPoint y: 266, endPoint x: 650, endPoint y: 261, distance: 358.0
drag, startPoint x: 650, startPoint y: 261, endPoint x: 302, endPoint y: 215, distance: 350.6
click at [331, 205] on div "Workflow Logs 1 total executions. Status Retry (0)" at bounding box center [604, 192] width 917 height 35
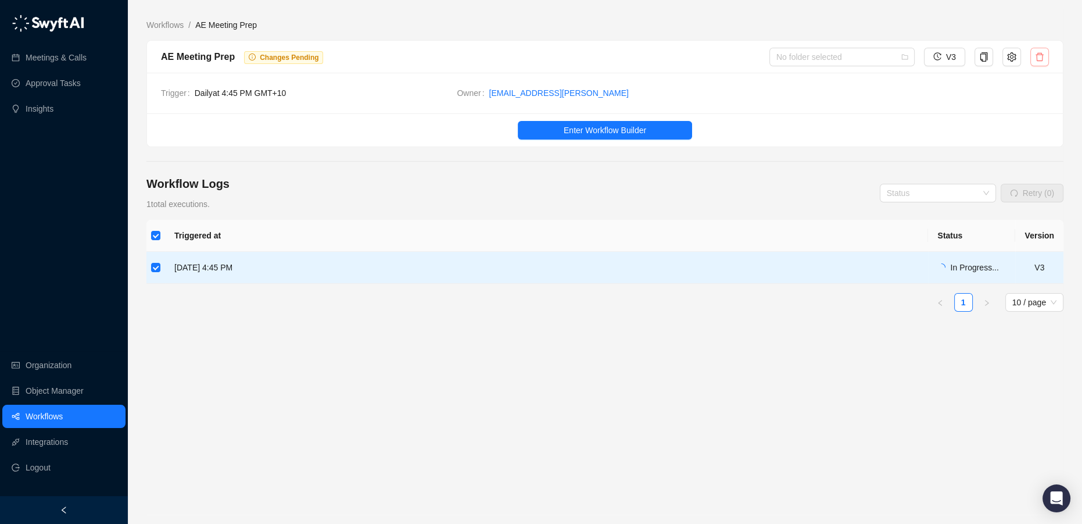
click at [1044, 62] on button "button" at bounding box center [1039, 57] width 19 height 19
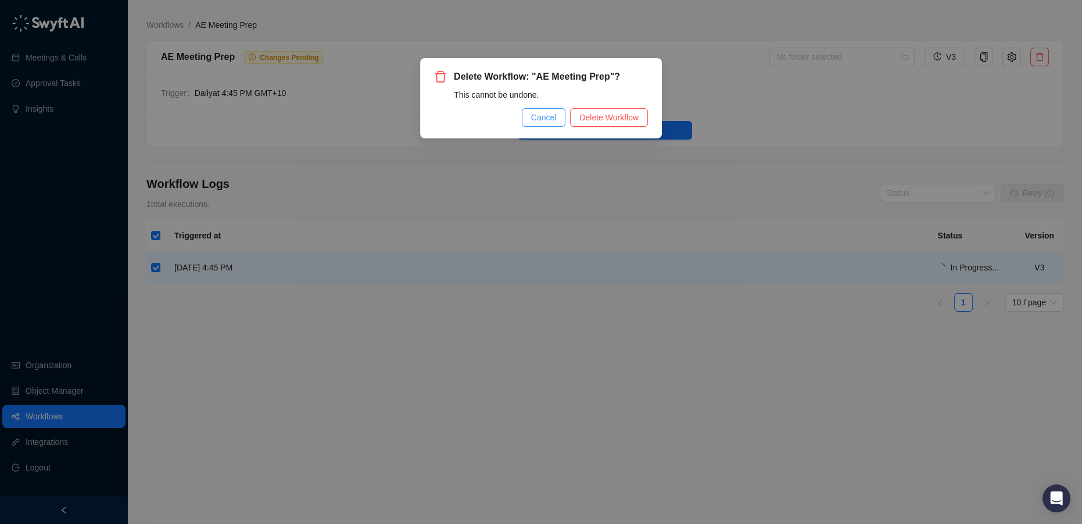
click at [538, 121] on span "Cancel" at bounding box center [544, 117] width 26 height 13
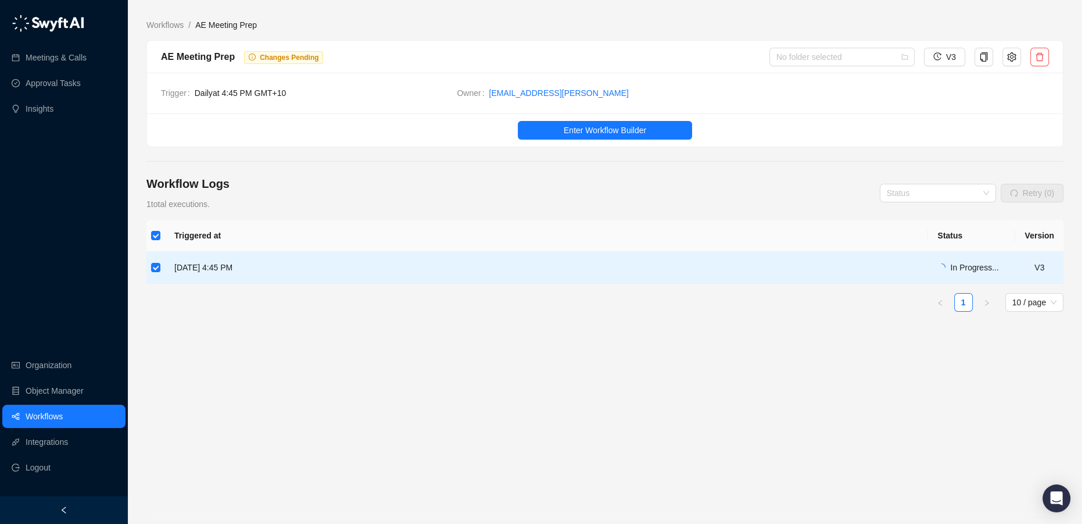
click at [428, 274] on td "Tuesday, 08/26/25, 4:45 PM" at bounding box center [546, 268] width 763 height 32
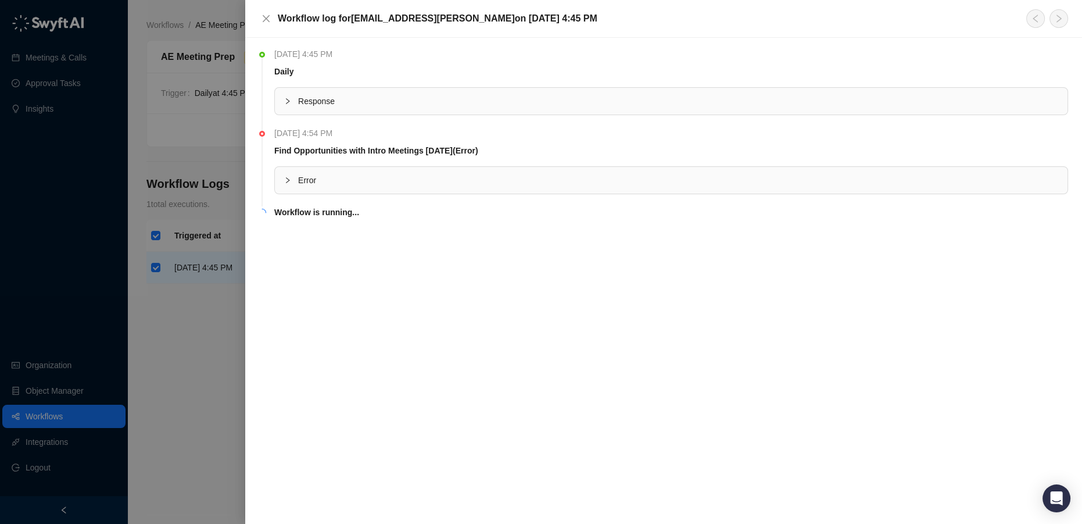
click at [382, 179] on span "Error" at bounding box center [678, 180] width 760 height 13
click at [194, 188] on div at bounding box center [541, 262] width 1082 height 524
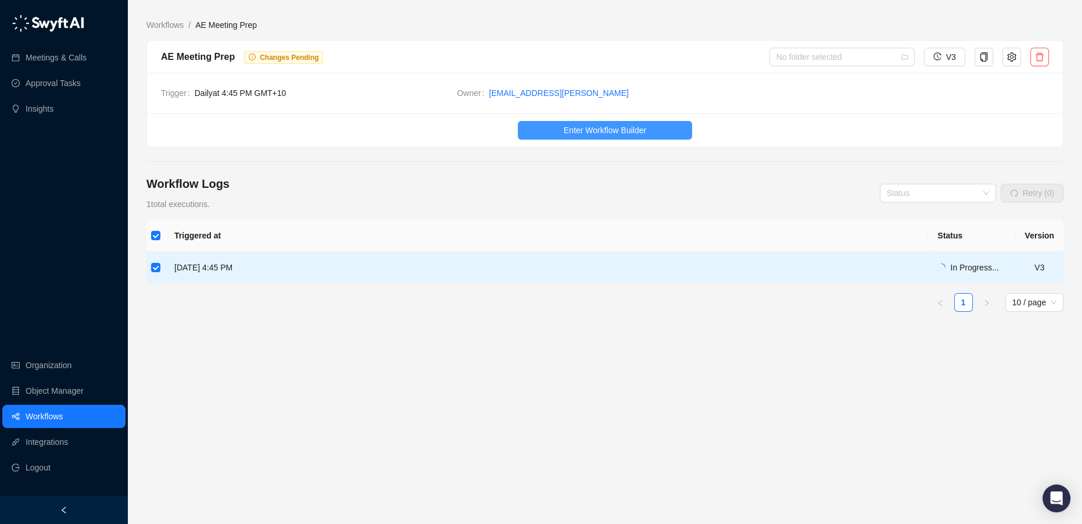
click at [590, 127] on span "Enter Workflow Builder" at bounding box center [605, 130] width 83 height 13
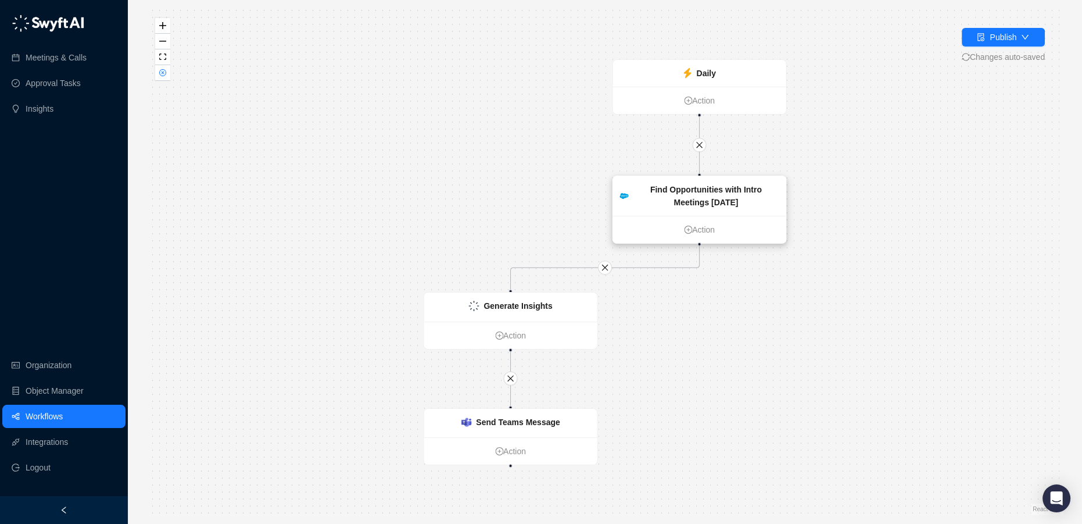
click at [715, 198] on strong "Find Opportunities with Intro Meetings Today" at bounding box center [706, 196] width 112 height 22
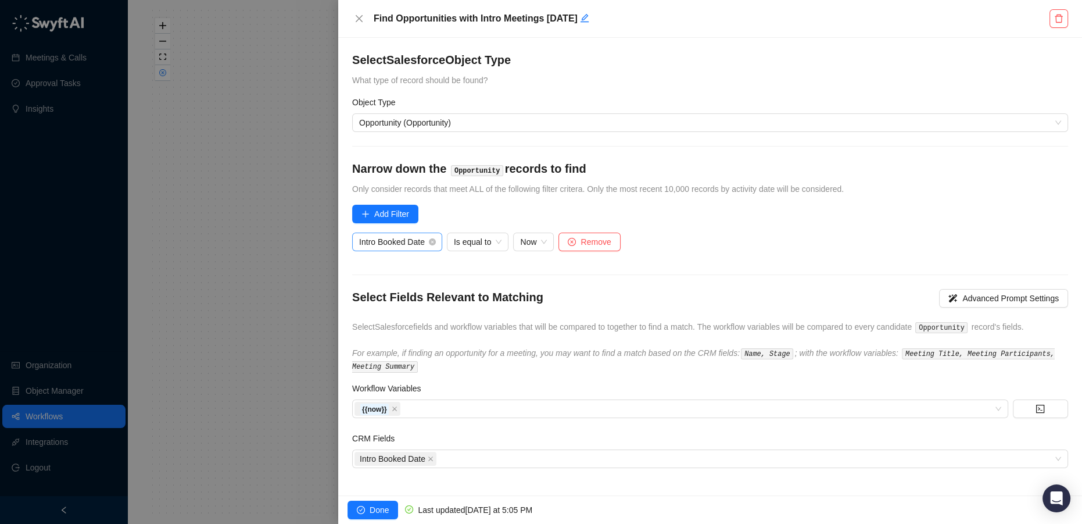
click at [401, 245] on span "Intro Booked Date" at bounding box center [397, 241] width 76 height 17
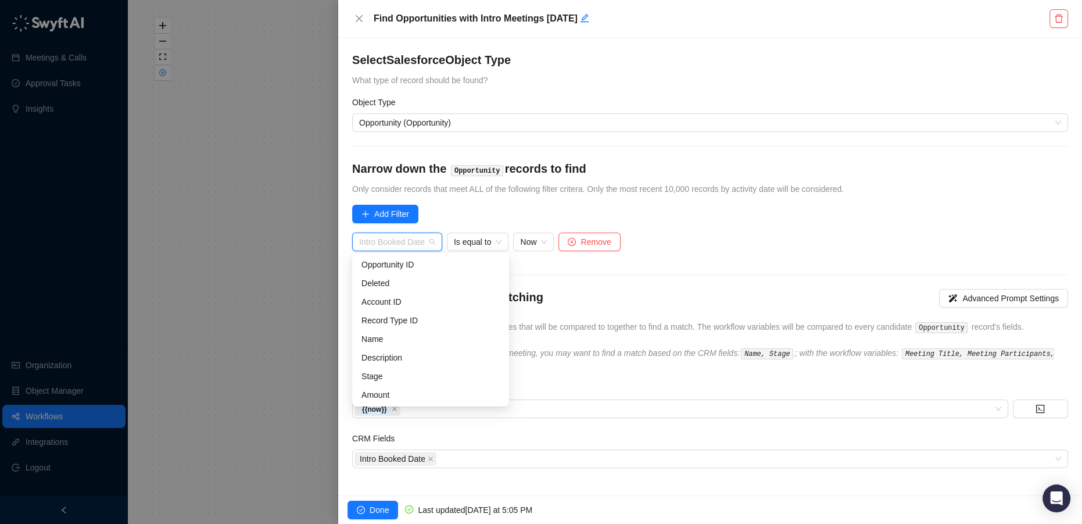
scroll to position [2027, 0]
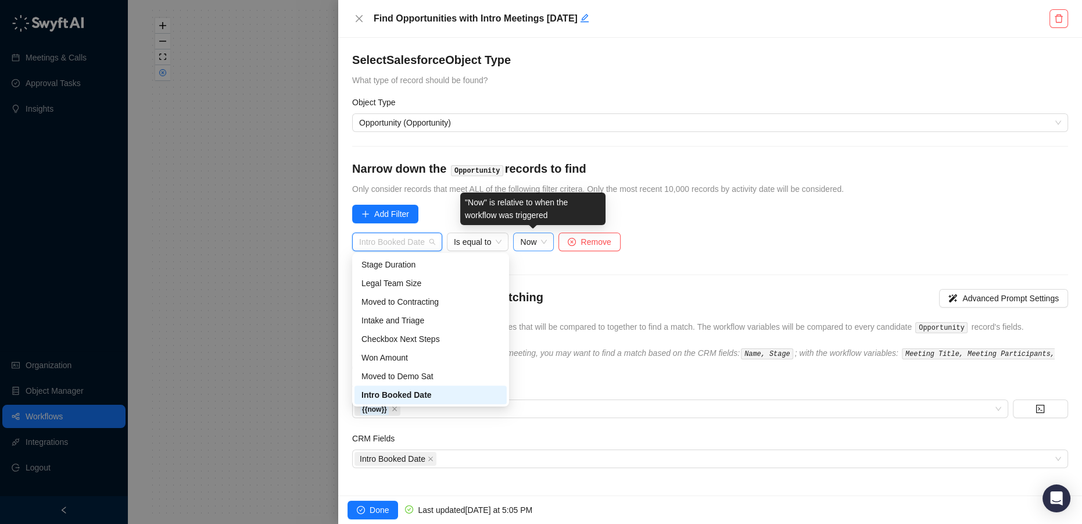
click at [538, 239] on span "Now" at bounding box center [533, 241] width 27 height 17
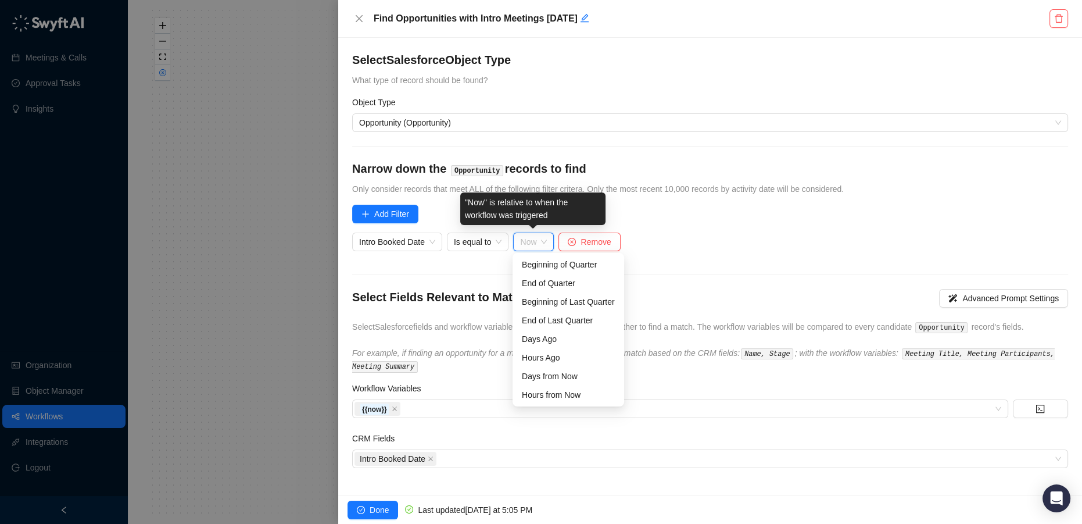
scroll to position [37, 0]
click at [548, 337] on div "Days from Now" at bounding box center [568, 338] width 93 height 13
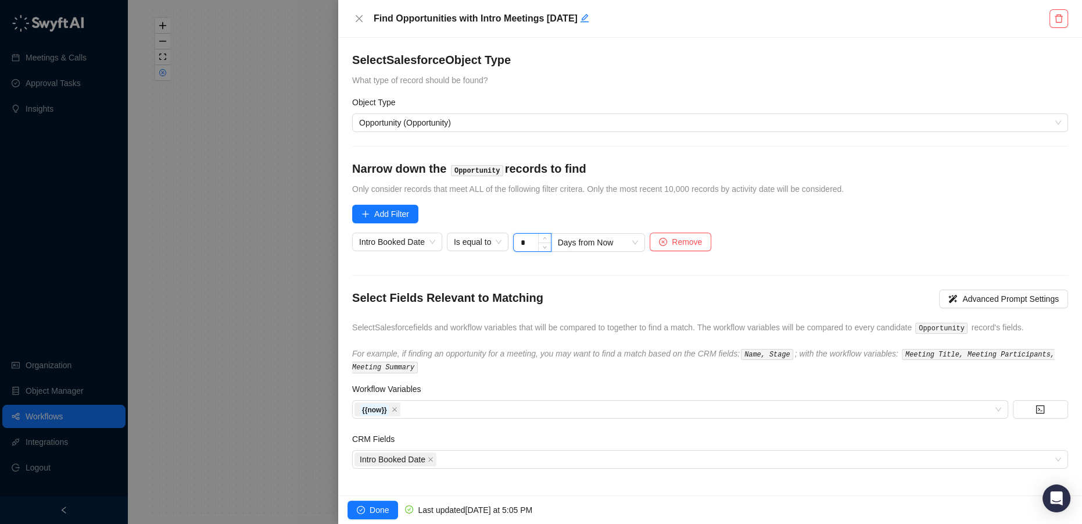
click at [530, 241] on input "*" at bounding box center [532, 242] width 37 height 17
click at [543, 247] on icon "down" at bounding box center [545, 246] width 4 height 4
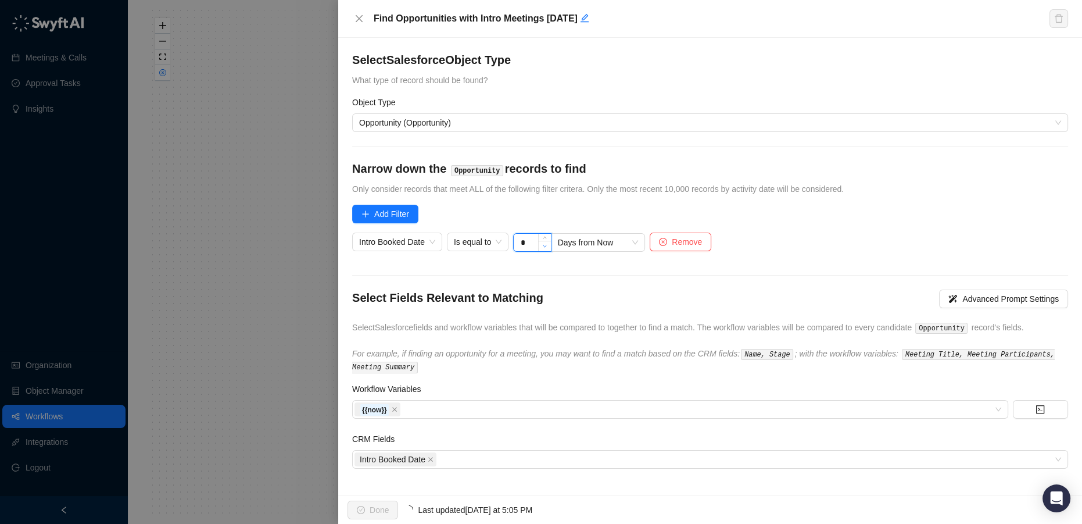
click at [543, 247] on icon "down" at bounding box center [545, 246] width 4 height 4
click at [593, 241] on span "Days from Now" at bounding box center [598, 242] width 81 height 17
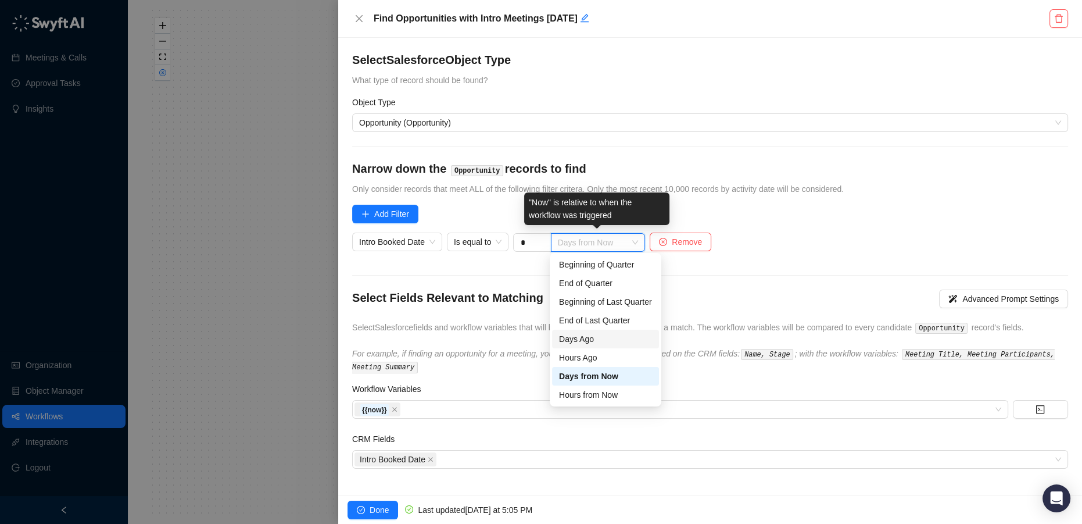
click at [621, 339] on div "Days Ago" at bounding box center [605, 338] width 93 height 13
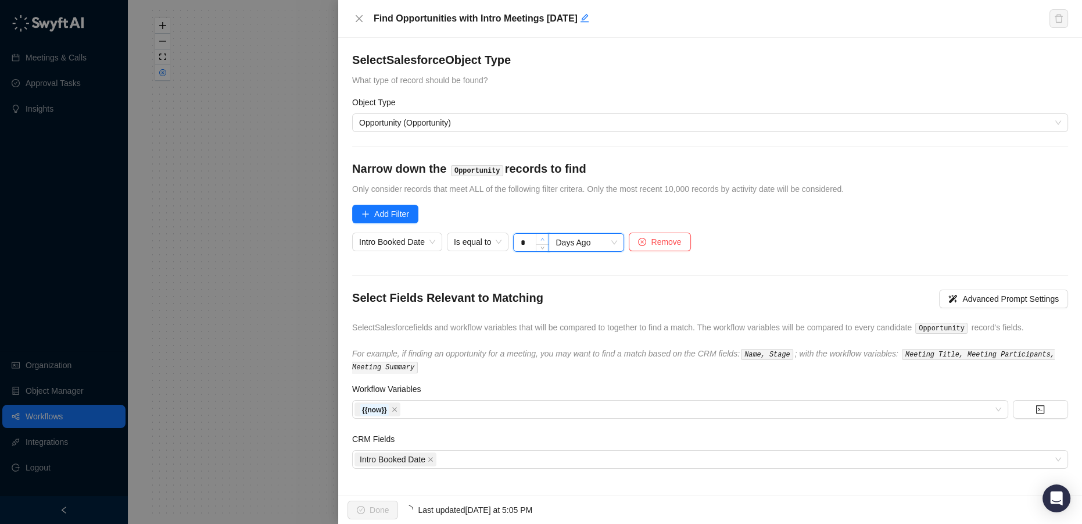
click at [536, 239] on span "Increase Value" at bounding box center [542, 239] width 13 height 10
click at [538, 245] on span "Decrease Value" at bounding box center [542, 246] width 13 height 10
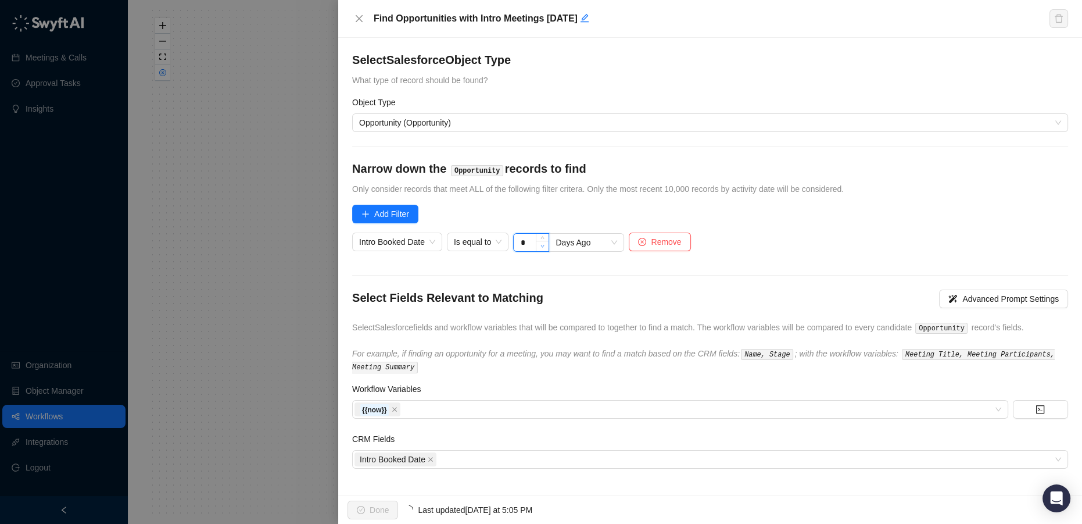
type input "*"
click at [538, 245] on span "Decrease Value" at bounding box center [542, 246] width 13 height 10
click at [377, 510] on span "Done" at bounding box center [379, 509] width 19 height 13
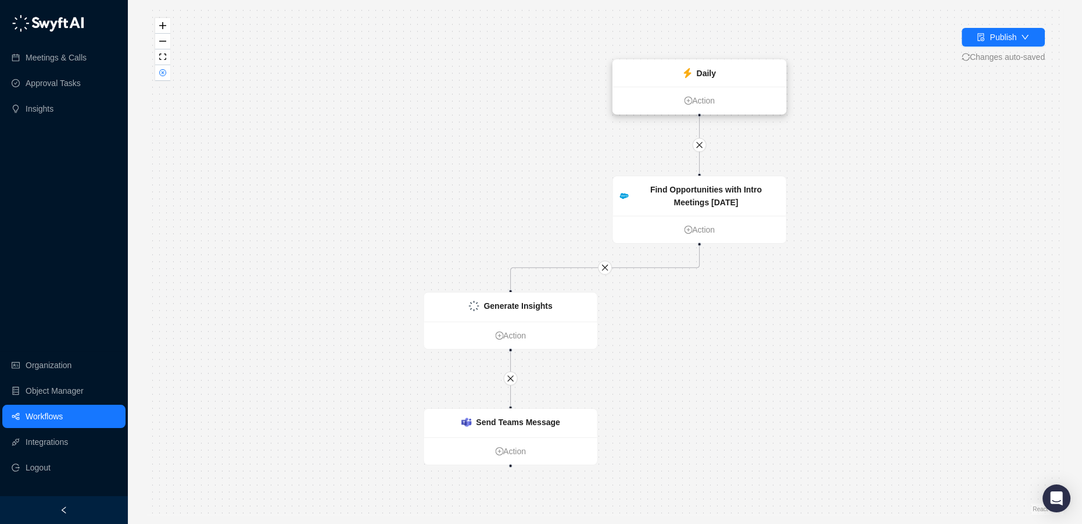
click at [748, 70] on div "Daily" at bounding box center [699, 73] width 173 height 27
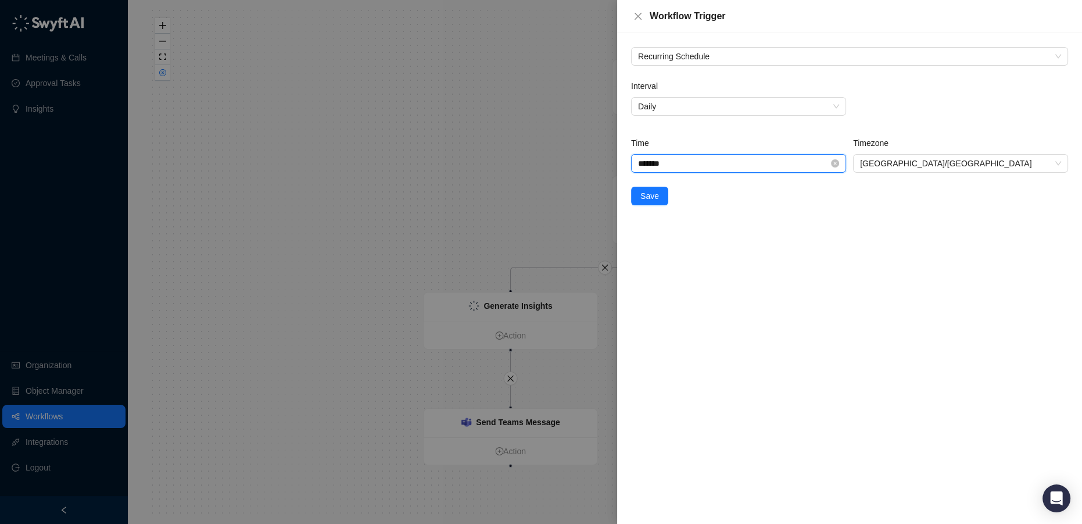
click at [704, 160] on input "*******" at bounding box center [733, 163] width 191 height 13
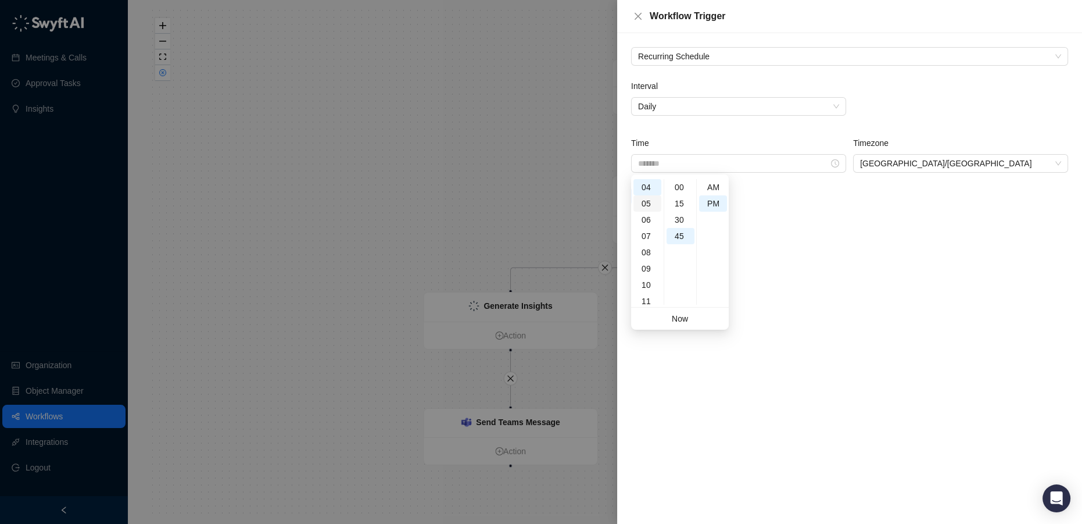
click at [651, 204] on div "05" at bounding box center [647, 203] width 28 height 16
click at [682, 202] on div "15" at bounding box center [681, 203] width 28 height 16
type input "*******"
click at [857, 217] on div "Interval Daily Time ******* Timezone Australia/Sydney Save" at bounding box center [849, 149] width 446 height 139
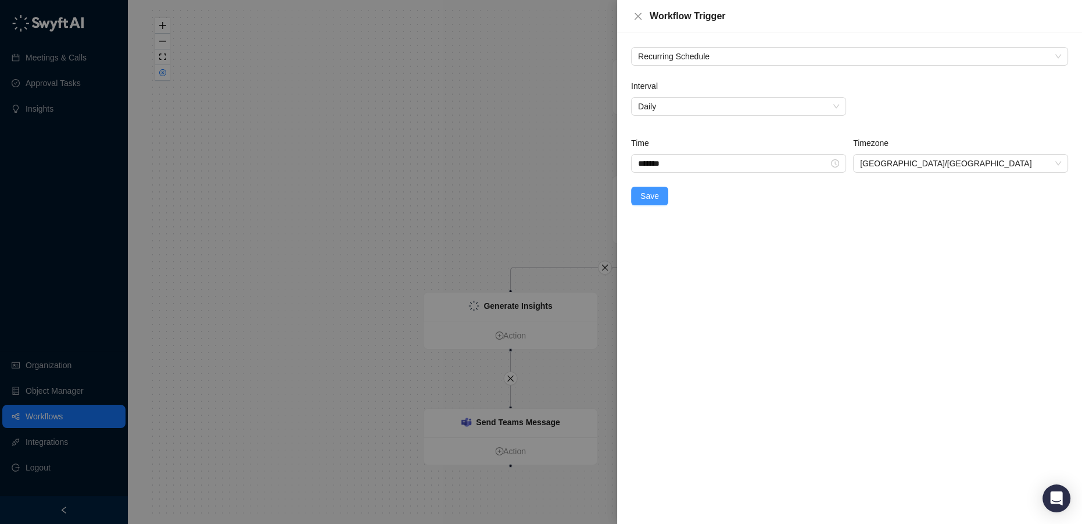
click at [649, 199] on span "Save" at bounding box center [649, 195] width 19 height 13
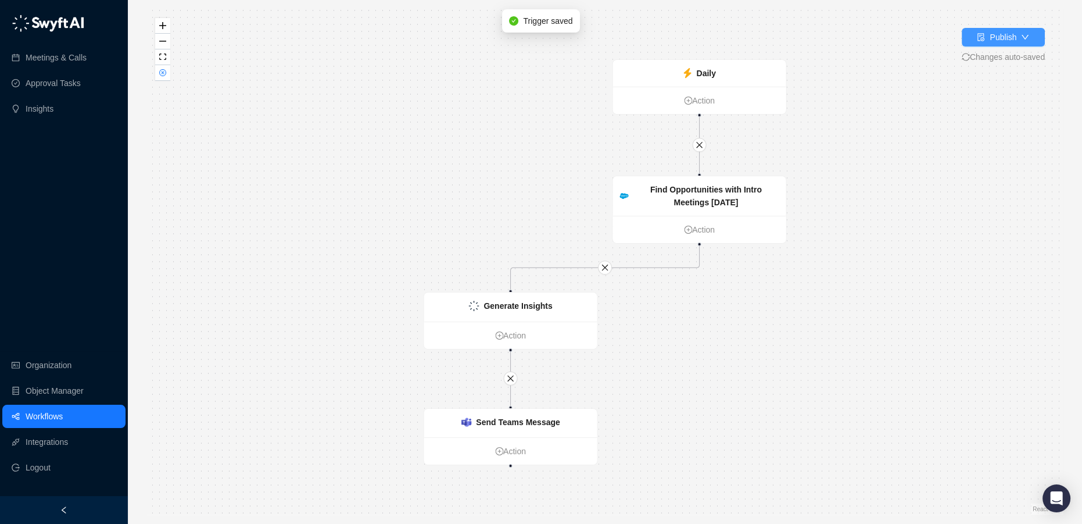
click at [999, 39] on div "Publish" at bounding box center [1003, 37] width 27 height 13
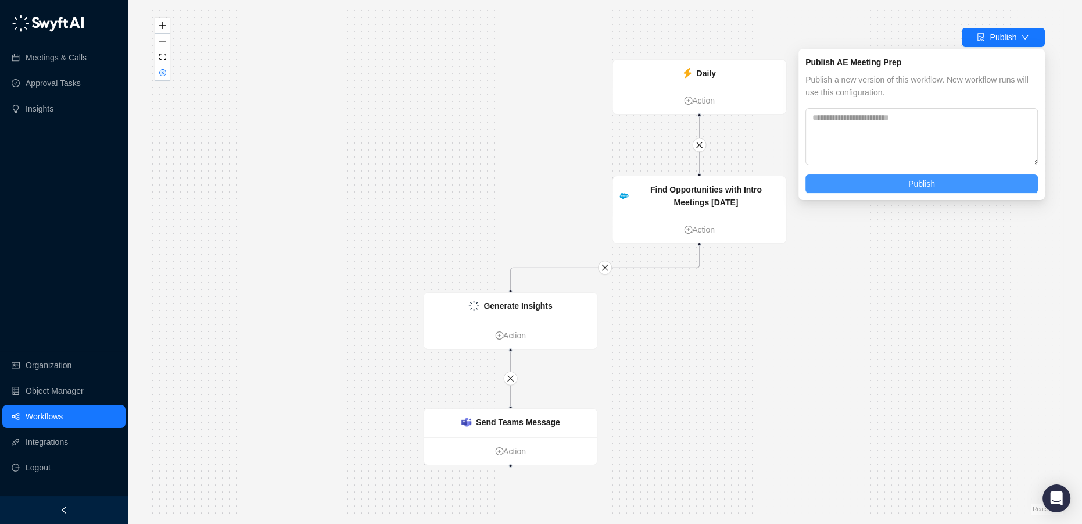
click at [922, 192] on button "Publish" at bounding box center [921, 183] width 232 height 19
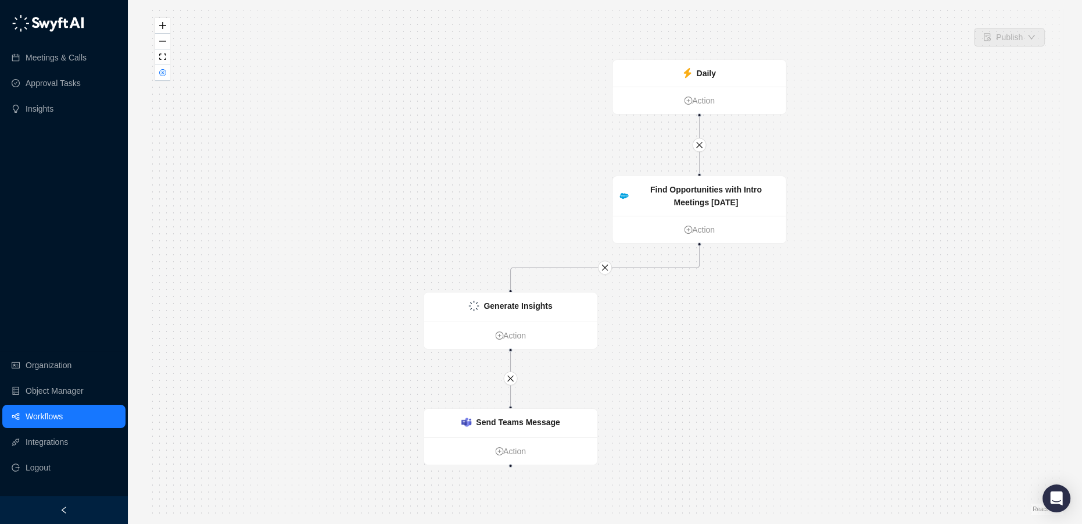
click at [55, 421] on link "Workflows" at bounding box center [44, 415] width 37 height 23
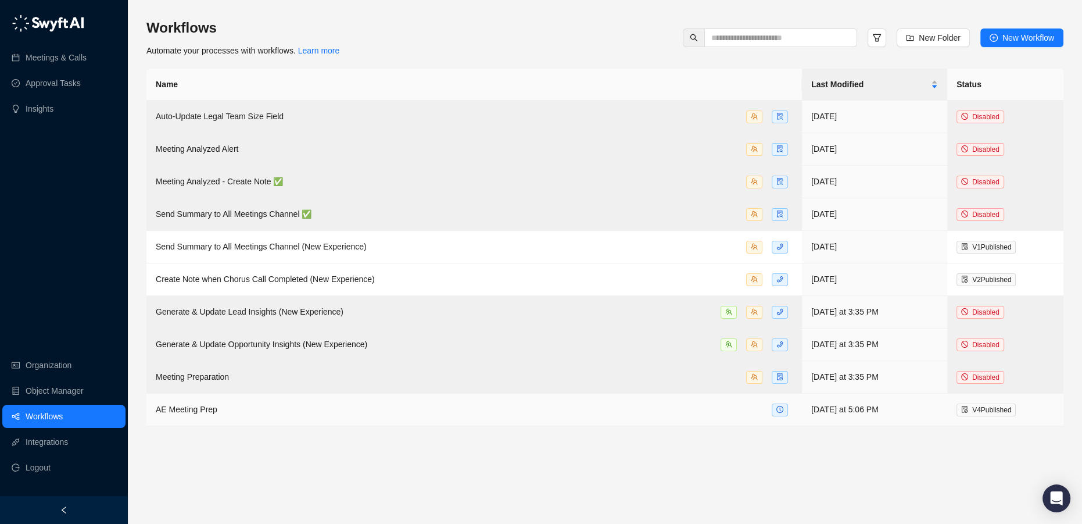
click at [654, 407] on div "AE Meeting Prep" at bounding box center [474, 409] width 637 height 13
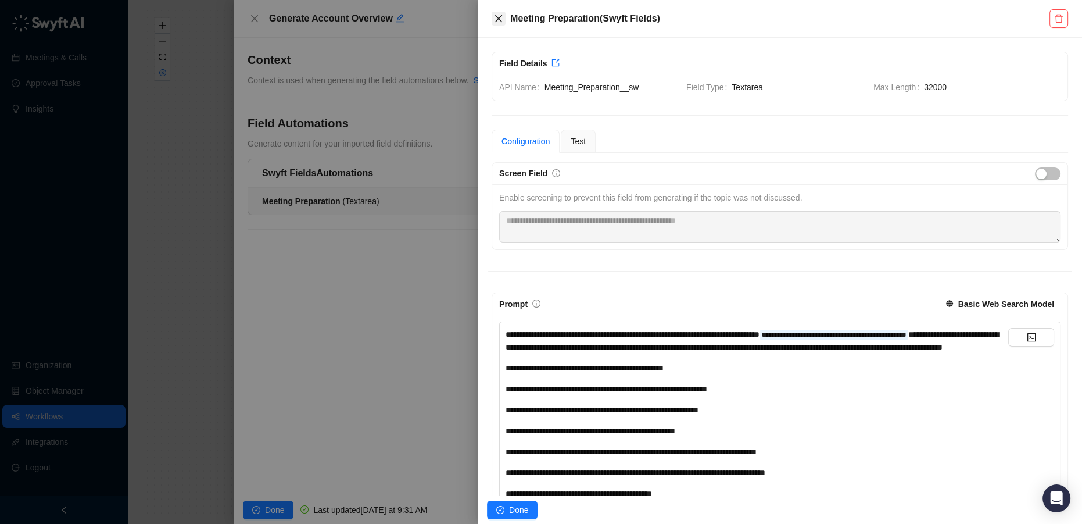
click at [500, 18] on icon "close" at bounding box center [498, 18] width 9 height 9
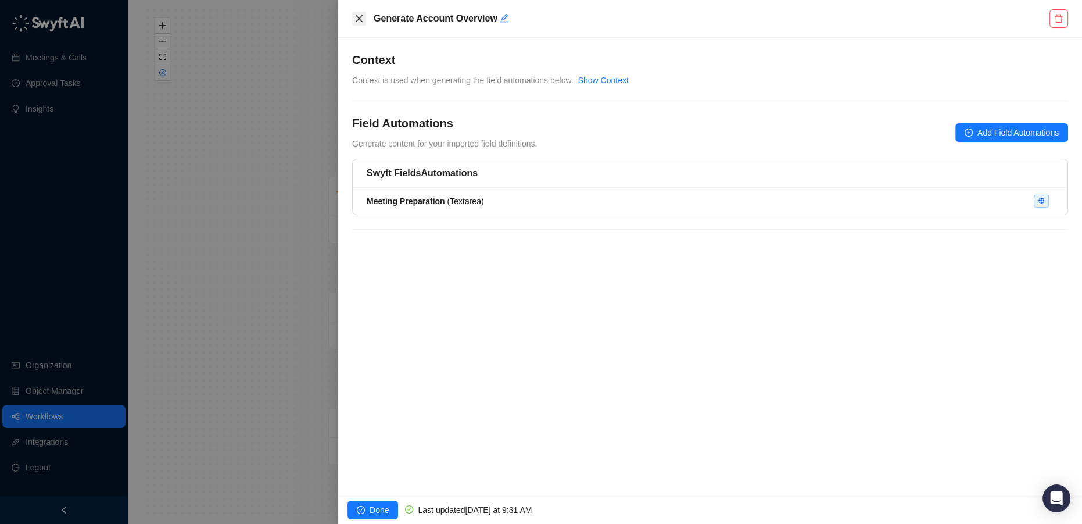
click at [358, 18] on icon "close" at bounding box center [359, 18] width 7 height 7
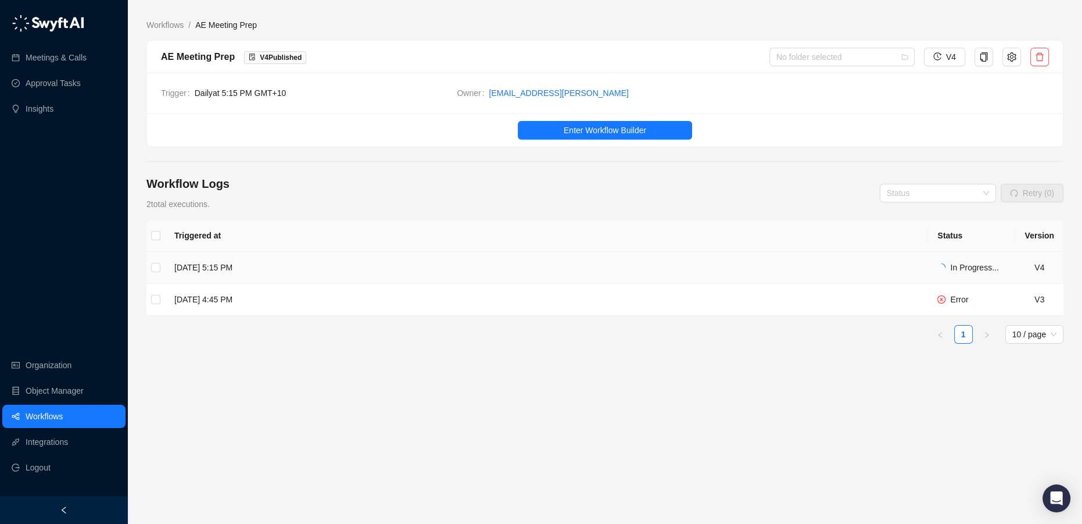
click at [830, 266] on td "Tuesday, 08/26/25, 5:15 PM" at bounding box center [546, 268] width 763 height 32
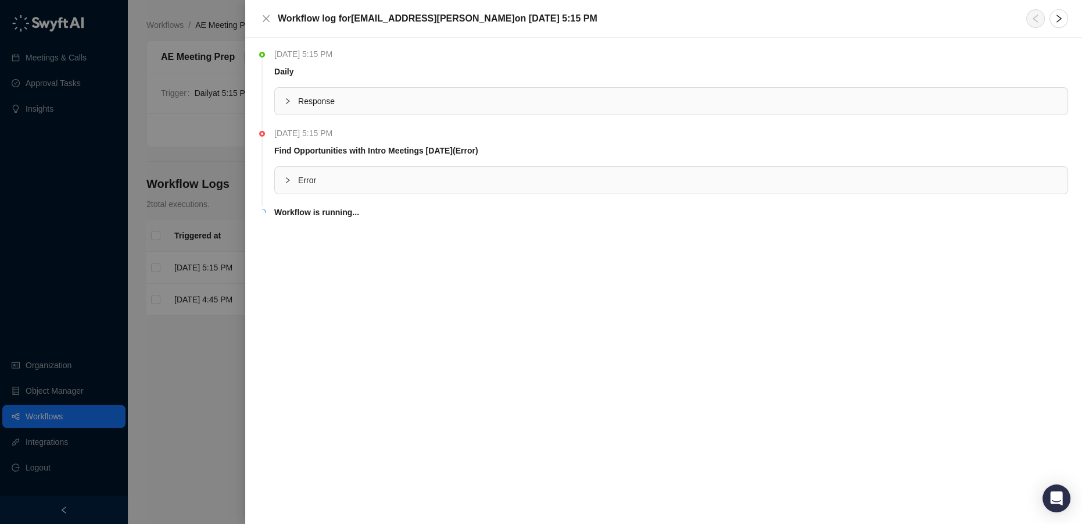
click at [305, 179] on span "Error" at bounding box center [678, 180] width 760 height 13
click at [214, 334] on div at bounding box center [541, 262] width 1082 height 524
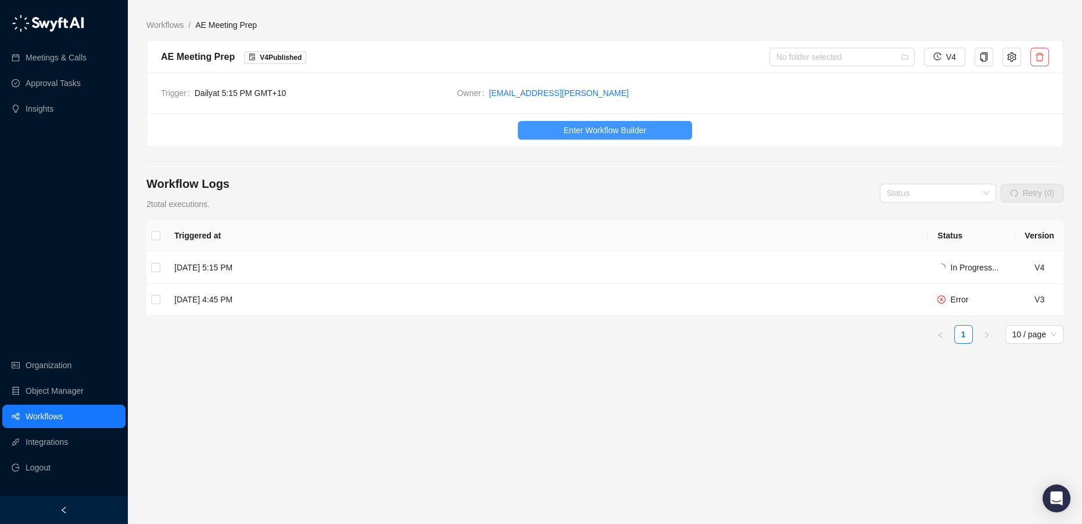
click at [590, 131] on span "Enter Workflow Builder" at bounding box center [605, 130] width 83 height 13
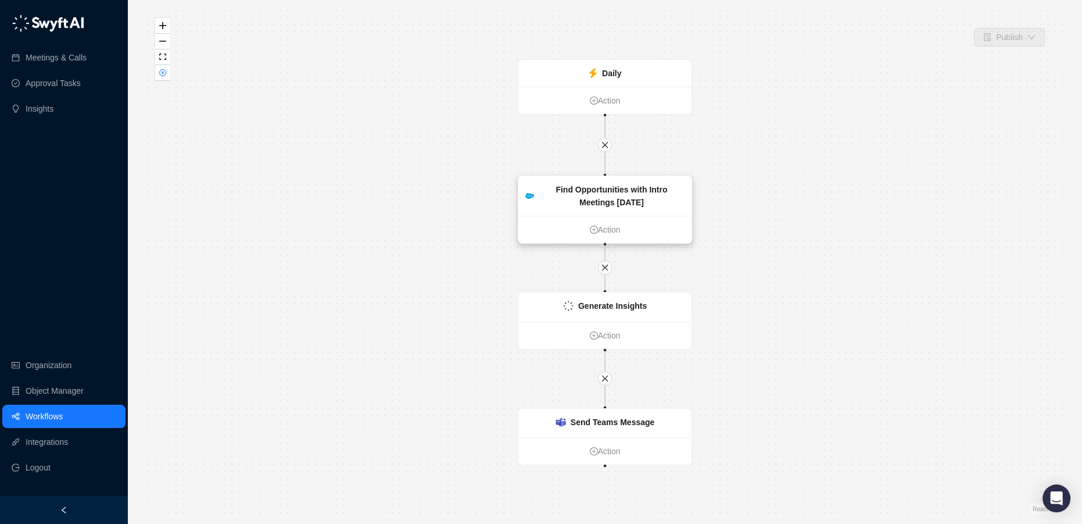
click at [614, 196] on strong "Find Opportunities with Intro Meetings [DATE]" at bounding box center [612, 196] width 112 height 22
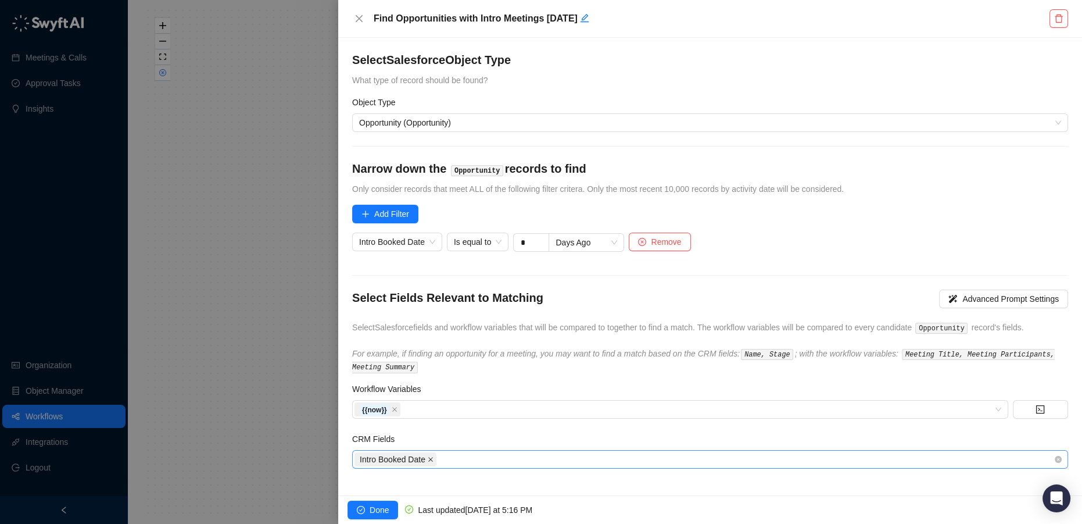
click at [429, 458] on icon "close" at bounding box center [430, 459] width 5 height 5
click at [393, 407] on icon "close" at bounding box center [395, 409] width 6 height 6
click at [372, 514] on span "Done" at bounding box center [379, 509] width 19 height 13
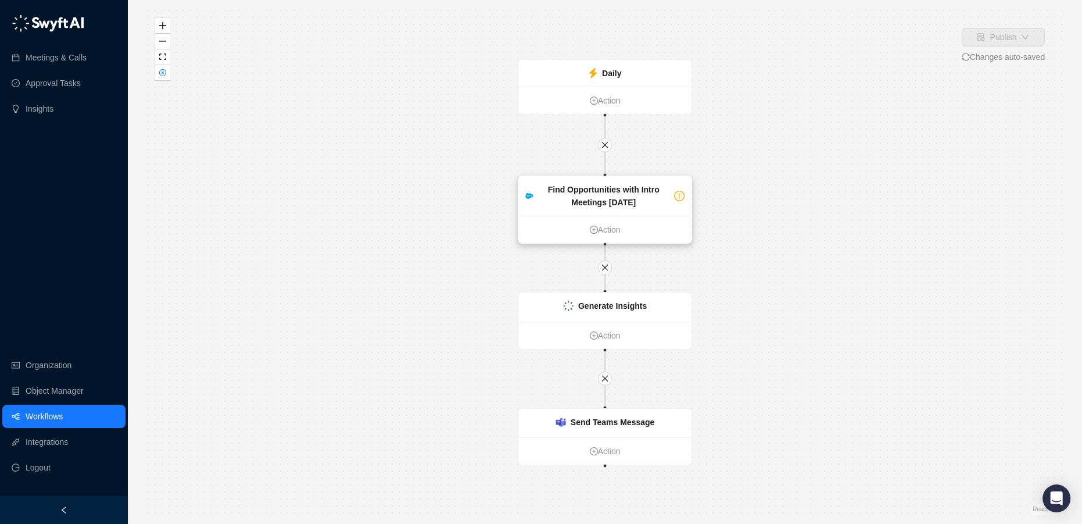
click at [679, 192] on icon "exclamation-circle" at bounding box center [679, 196] width 9 height 9
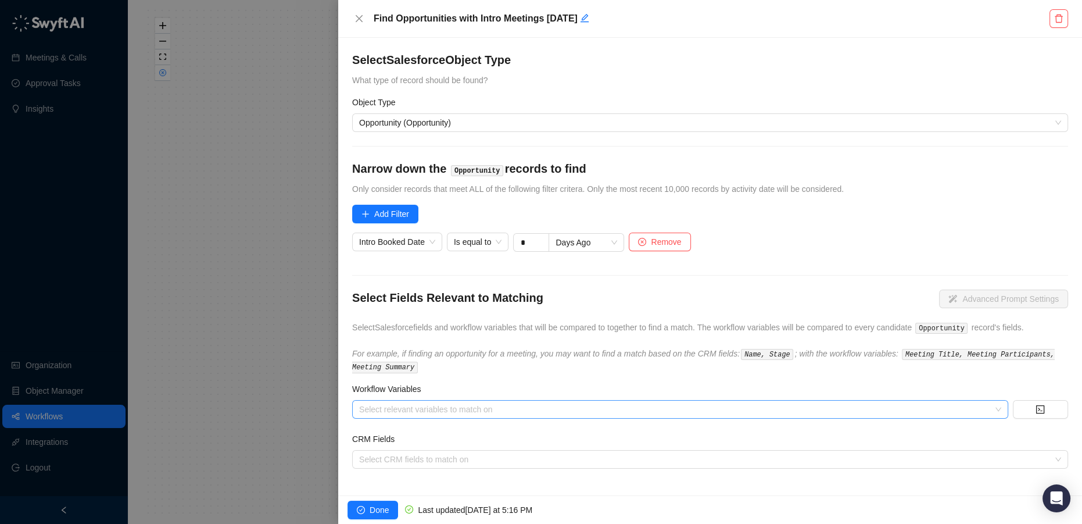
click at [499, 409] on div at bounding box center [673, 409] width 639 height 9
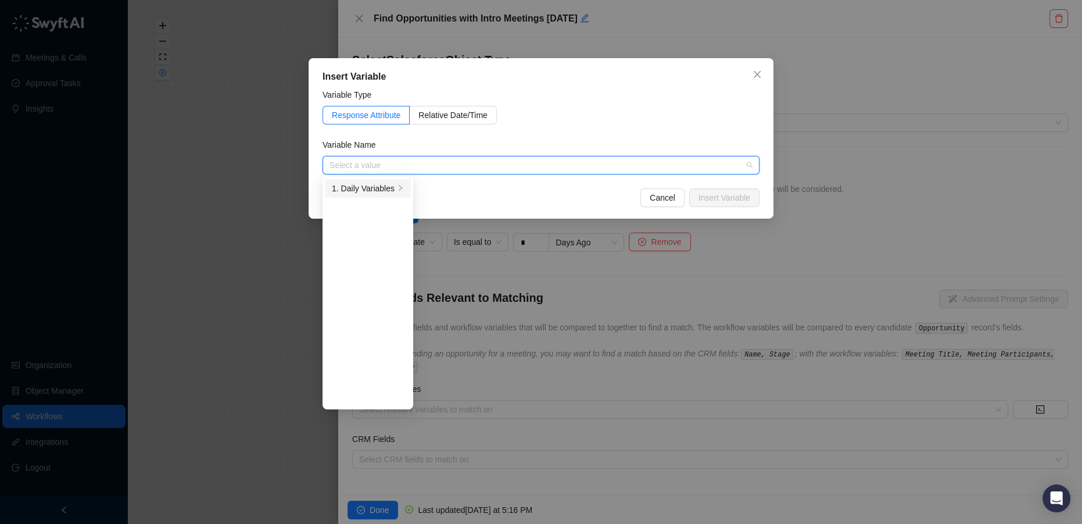
click at [379, 192] on div "1. Daily Variables" at bounding box center [363, 188] width 63 height 13
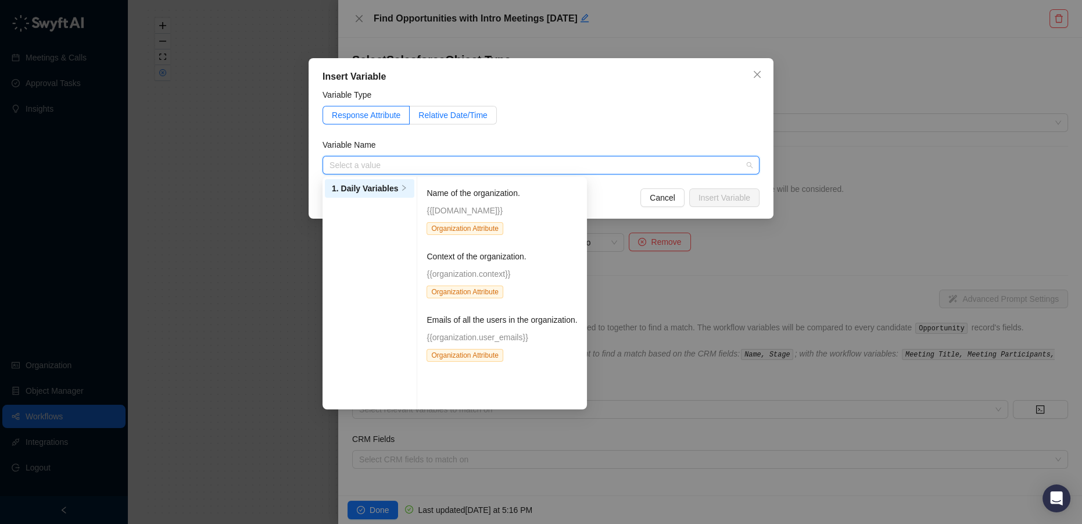
click at [446, 117] on span "Relative Date/Time" at bounding box center [452, 114] width 69 height 9
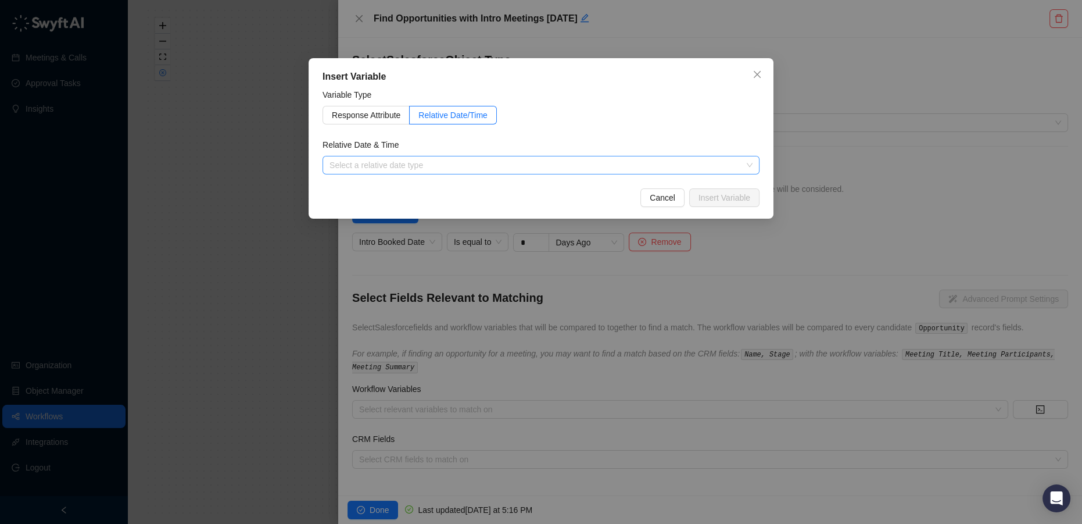
click at [387, 167] on input "search" at bounding box center [537, 164] width 416 height 17
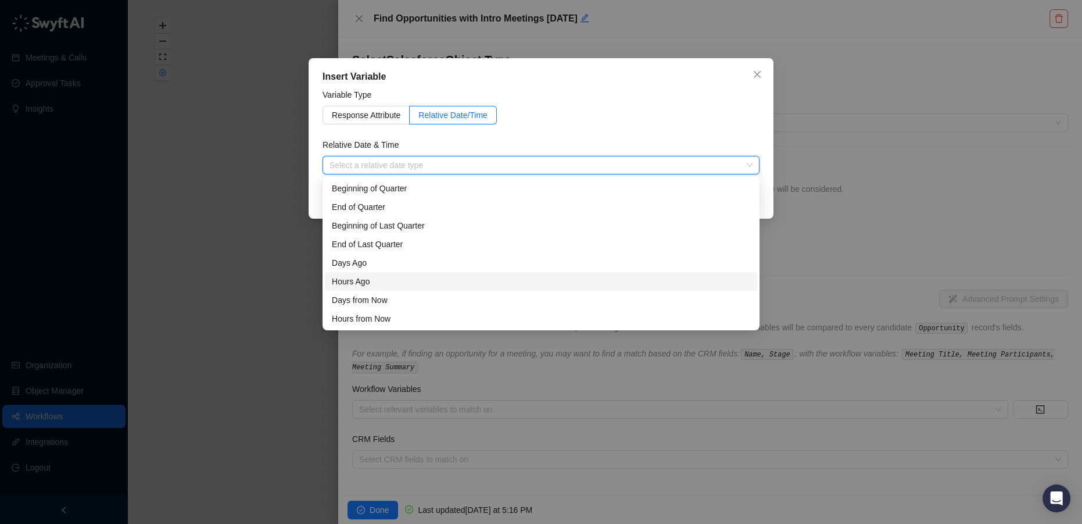
scroll to position [37, 0]
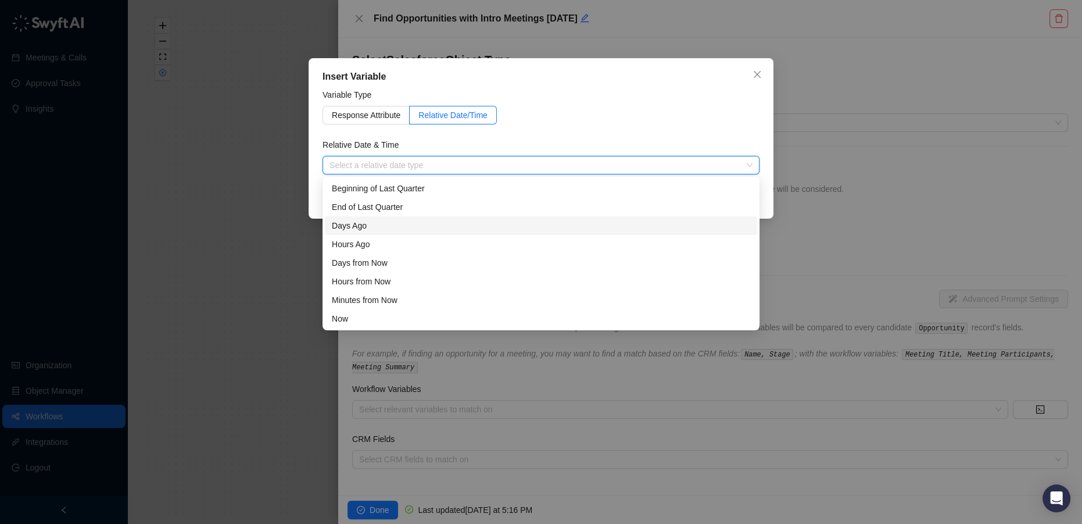
click at [367, 224] on div "Days Ago" at bounding box center [541, 225] width 418 height 13
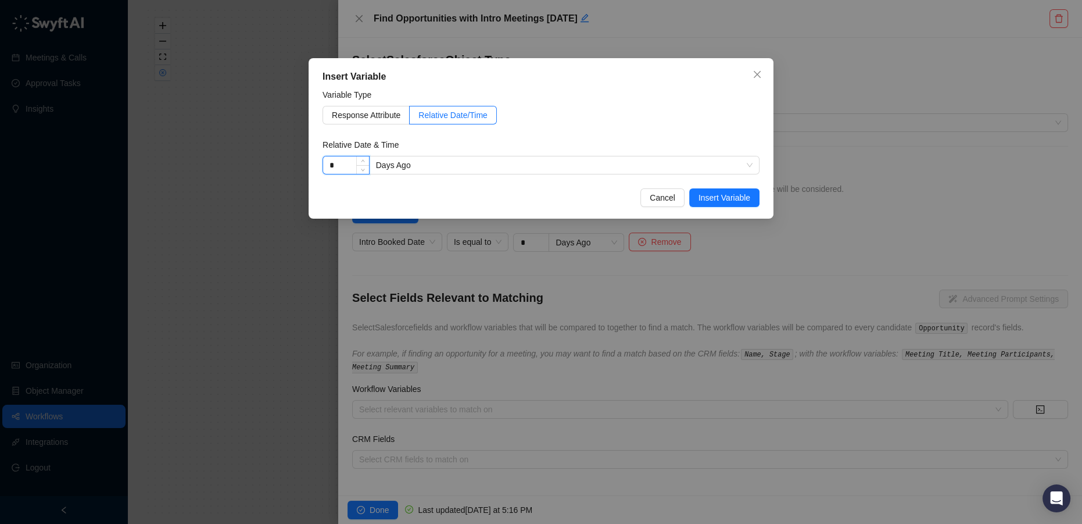
drag, startPoint x: 344, startPoint y: 162, endPoint x: 328, endPoint y: 166, distance: 16.8
click at [328, 166] on input "*" at bounding box center [346, 164] width 46 height 17
type input "*"
click at [726, 199] on span "Insert Variable" at bounding box center [724, 197] width 52 height 13
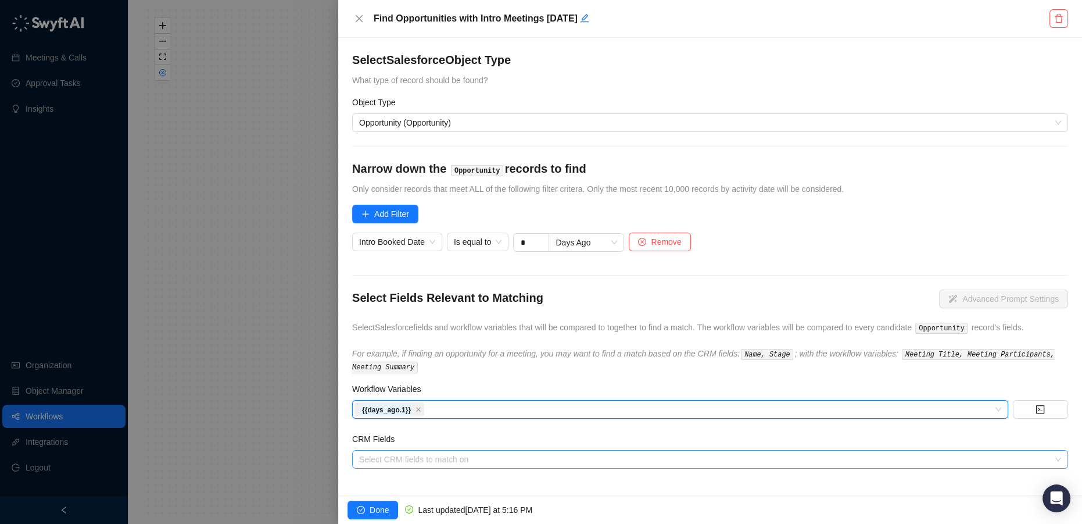
click at [440, 457] on div at bounding box center [703, 459] width 699 height 9
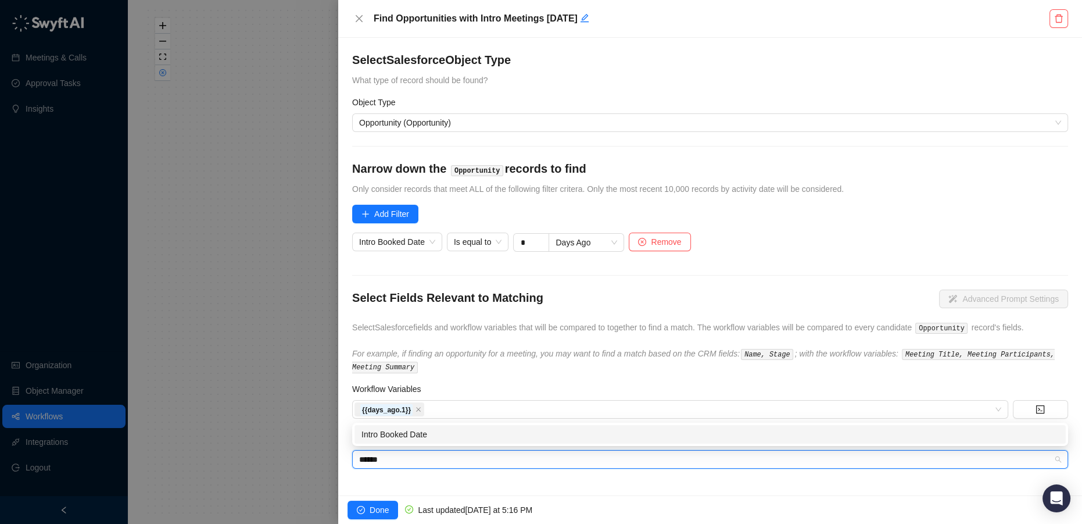
type input "*******"
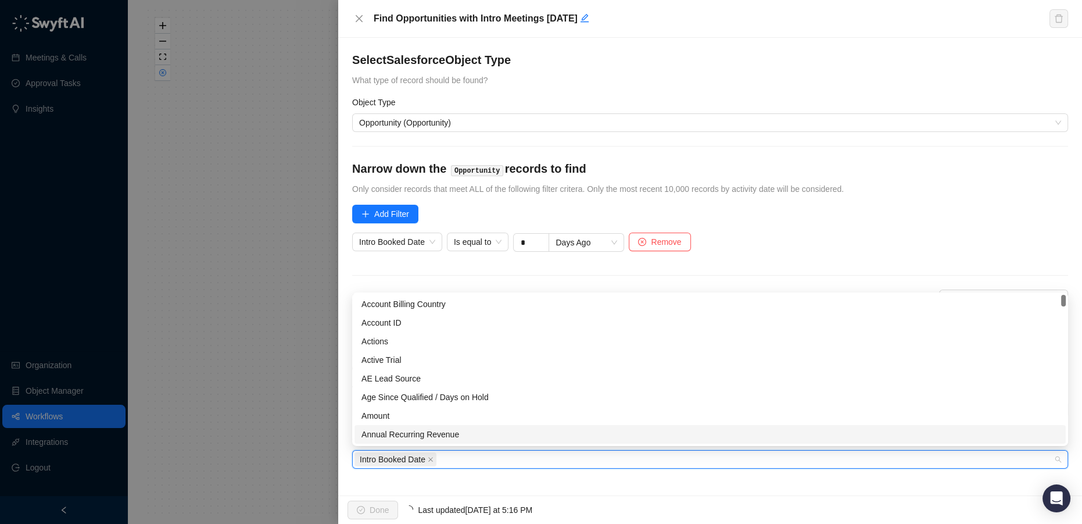
click at [599, 476] on div "Select Salesforce Object Type What type of record should be found? Object Type …" at bounding box center [710, 266] width 744 height 457
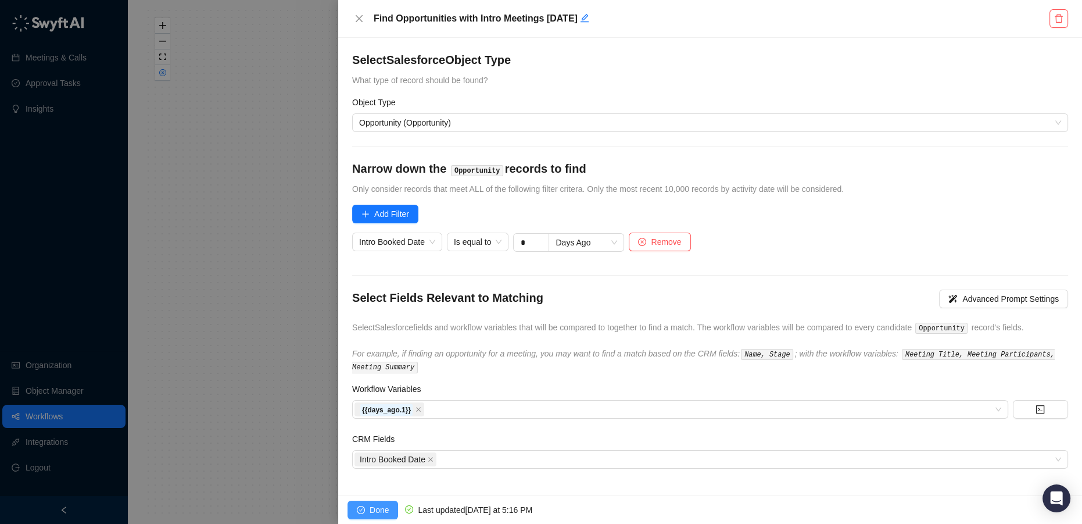
click at [379, 511] on span "Done" at bounding box center [379, 509] width 19 height 13
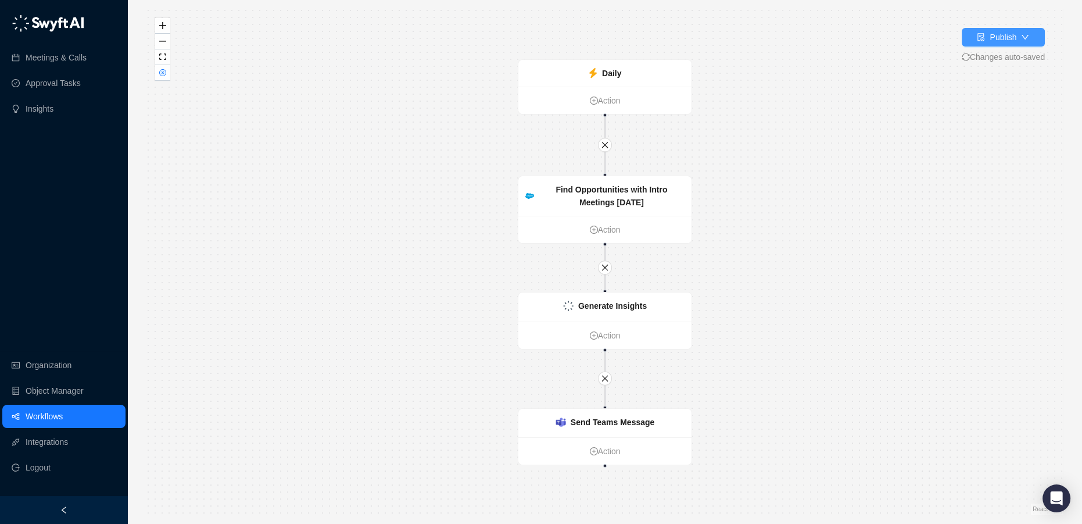
click at [998, 40] on div "Publish" at bounding box center [1003, 37] width 27 height 13
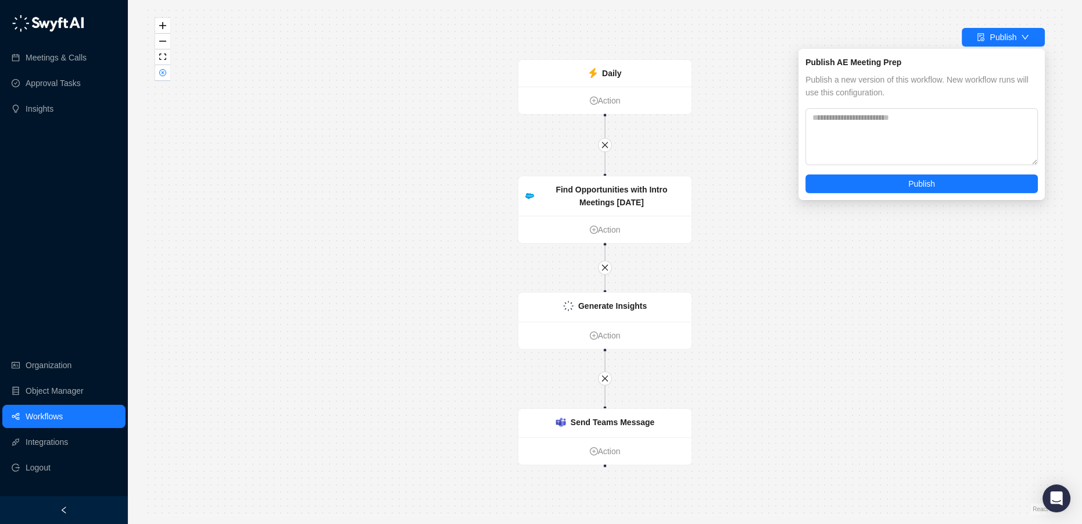
click at [621, 56] on div "Daily Action Generate Insights Action Send Teams Message Action Find Opportunit…" at bounding box center [604, 261] width 917 height 505
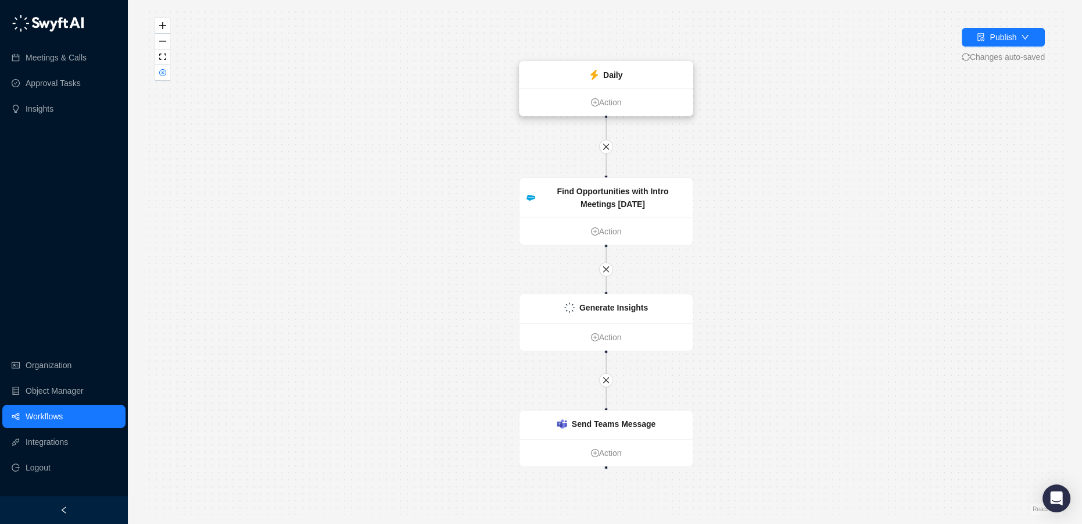
click at [615, 83] on div "Daily" at bounding box center [605, 75] width 173 height 27
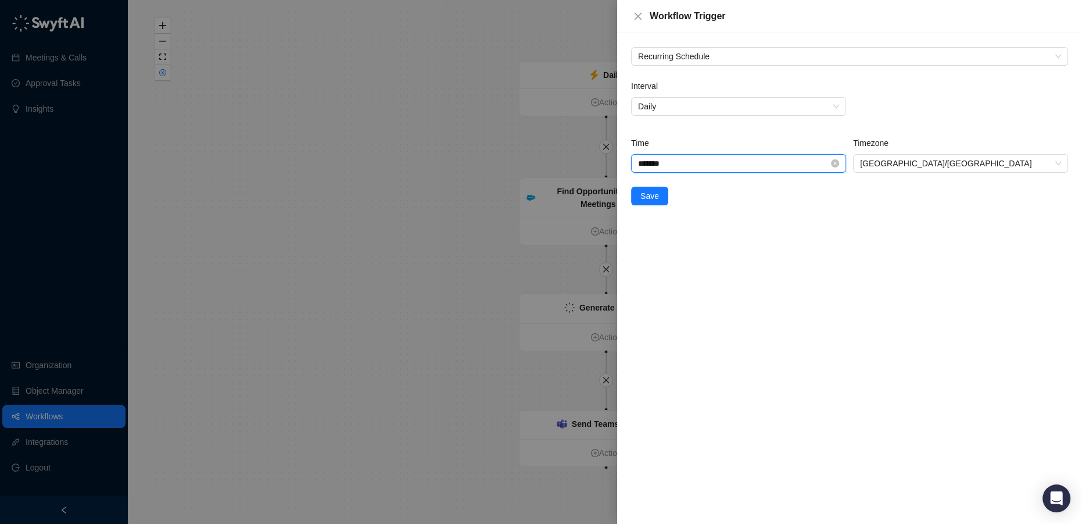
click at [650, 162] on input "*******" at bounding box center [733, 163] width 191 height 13
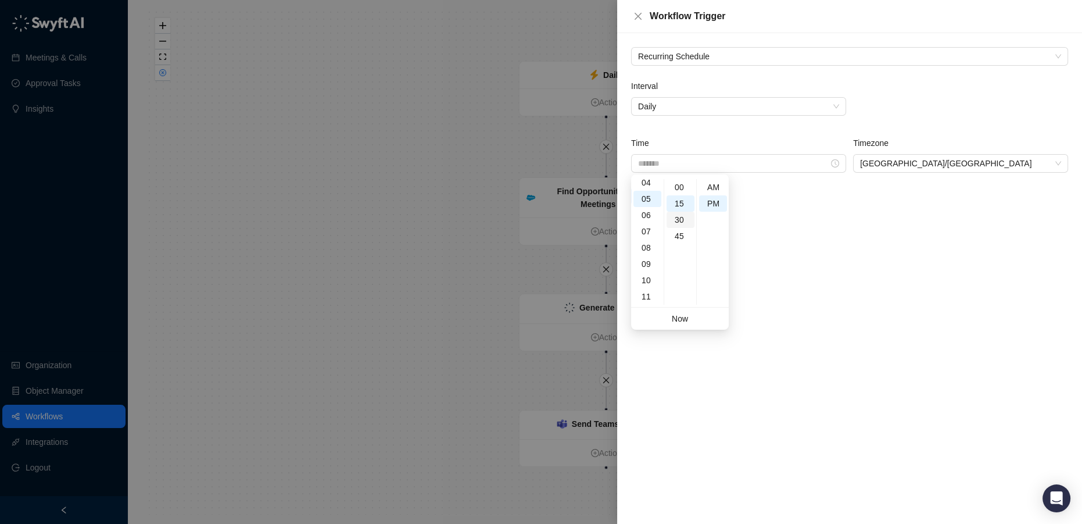
click at [683, 221] on div "30" at bounding box center [681, 220] width 28 height 16
type input "*******"
click at [893, 385] on div "Recurring Schedule Interval Daily Time ******* Timezone Australia/Sydney Save" at bounding box center [849, 278] width 465 height 490
click at [643, 195] on span "Save" at bounding box center [649, 195] width 19 height 13
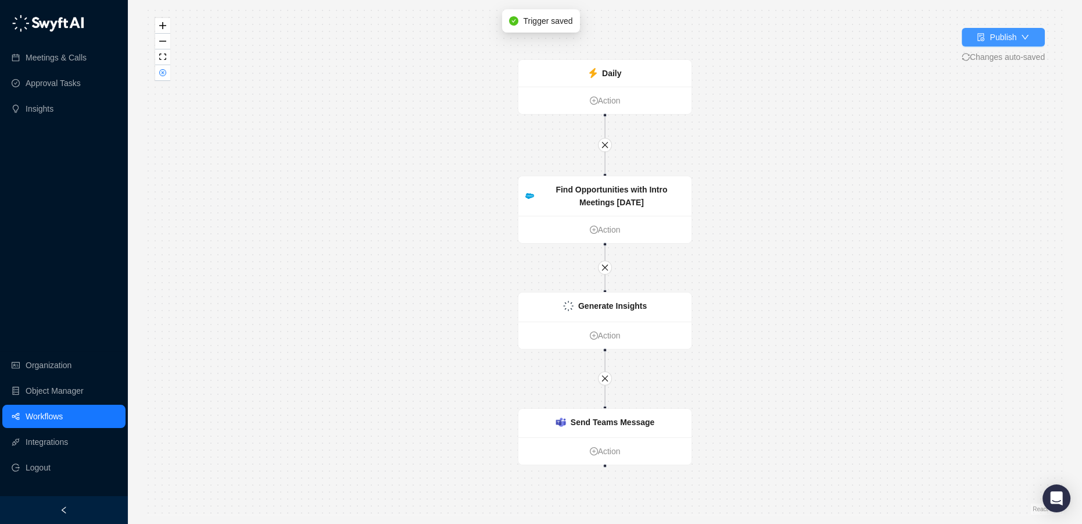
click at [1001, 41] on div "Publish" at bounding box center [1003, 37] width 27 height 13
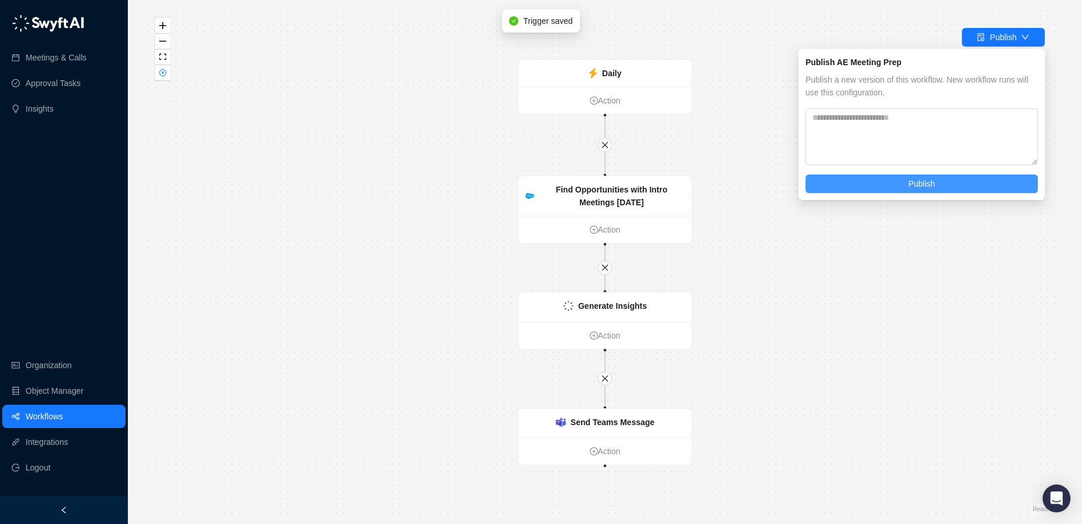
click at [937, 180] on button "Publish" at bounding box center [921, 183] width 232 height 19
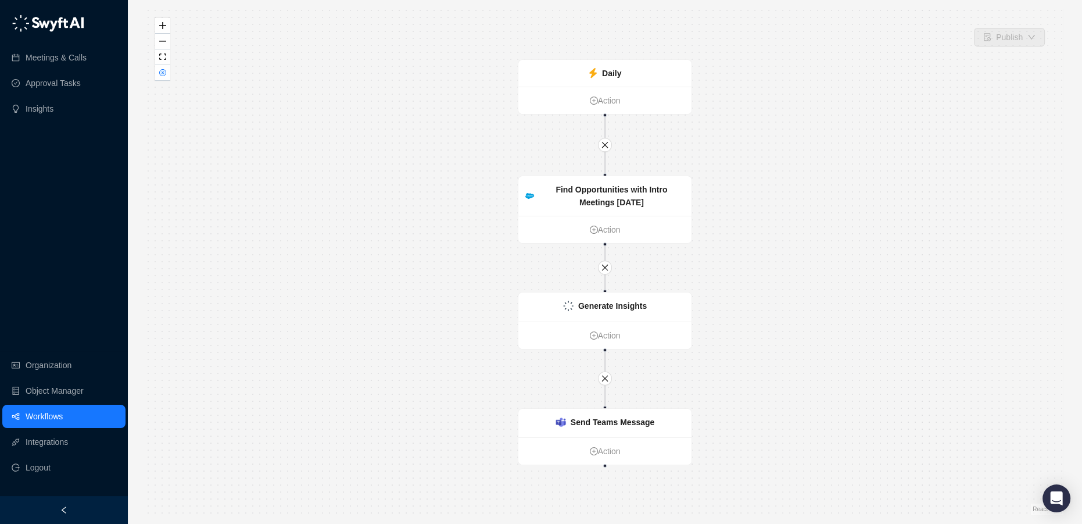
click at [36, 420] on link "Workflows" at bounding box center [44, 415] width 37 height 23
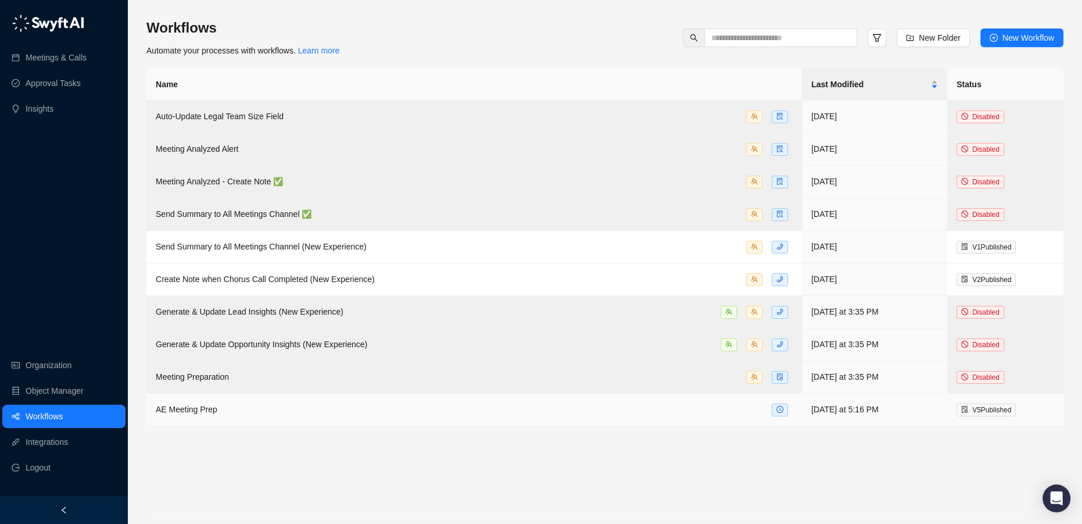
click at [223, 404] on div "AE Meeting Prep" at bounding box center [474, 409] width 637 height 13
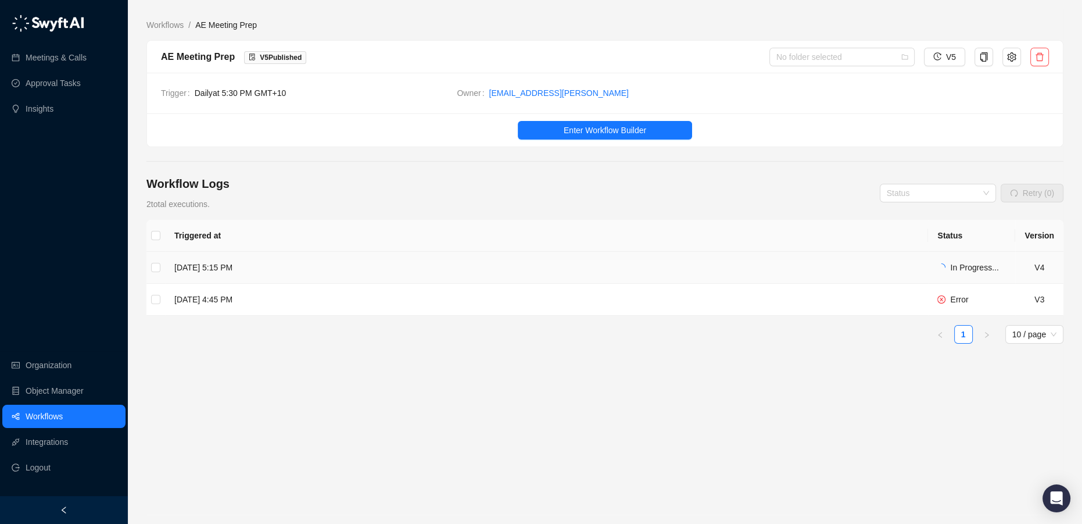
click at [403, 266] on td "[DATE] 5:15 PM" at bounding box center [546, 268] width 763 height 32
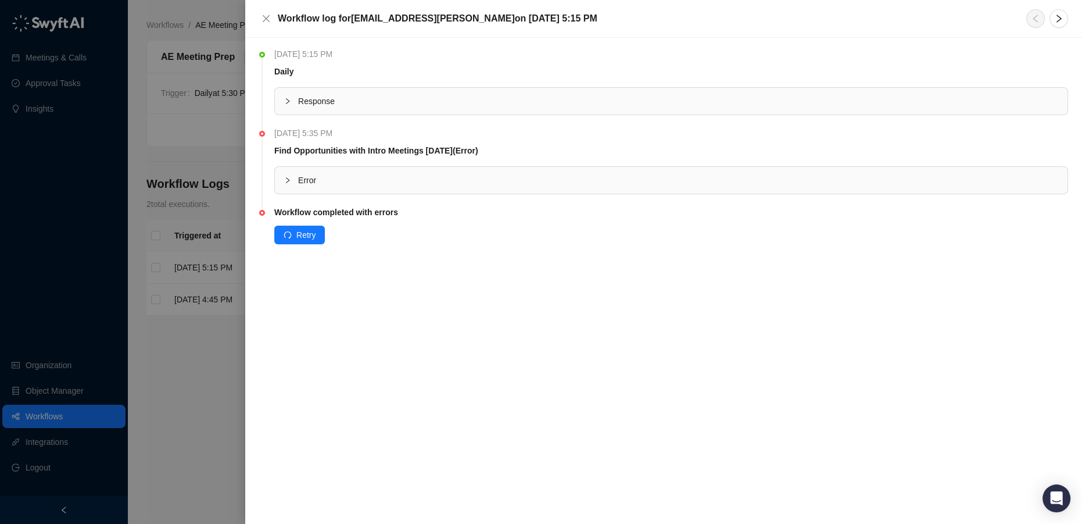
click at [371, 183] on span "Error" at bounding box center [678, 180] width 760 height 13
drag, startPoint x: 299, startPoint y: 214, endPoint x: 423, endPoint y: 212, distance: 123.8
click at [423, 212] on div "undefined method `[]' for nil:NilClass" at bounding box center [671, 209] width 793 height 31
click at [424, 212] on div "undefined method `[]' for nil:NilClass" at bounding box center [671, 209] width 793 height 31
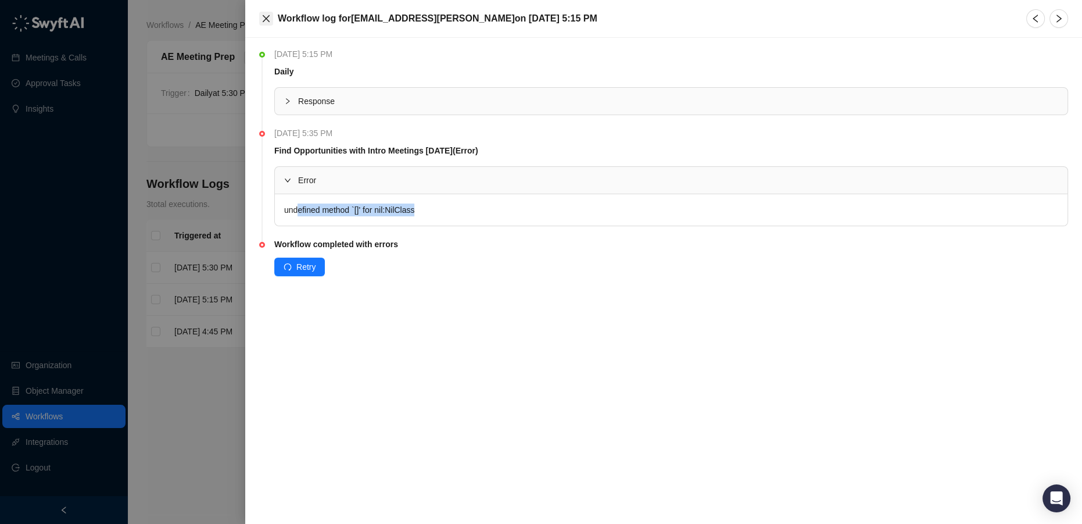
click at [261, 20] on button "Close" at bounding box center [266, 19] width 14 height 14
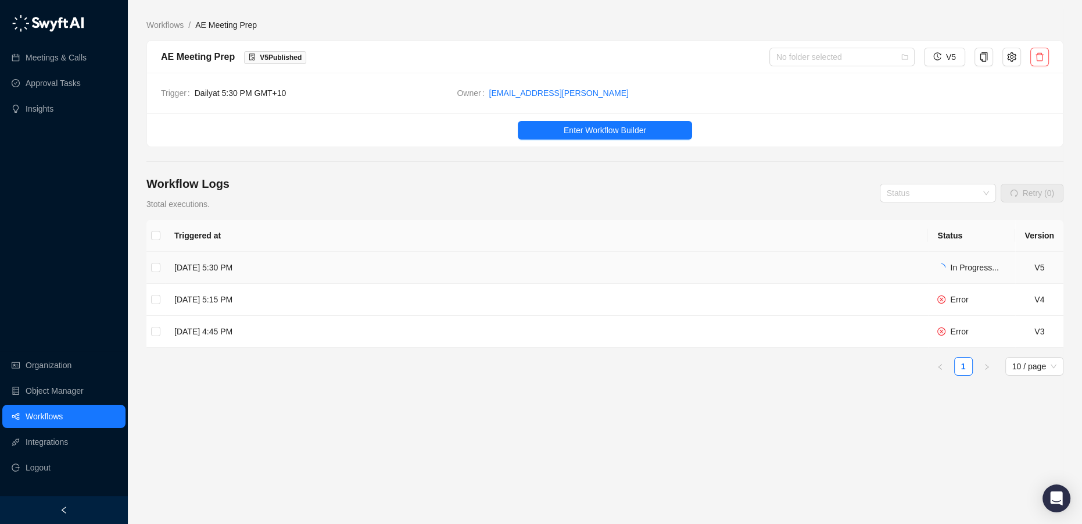
click at [529, 260] on td "[DATE] 5:30 PM" at bounding box center [546, 268] width 763 height 32
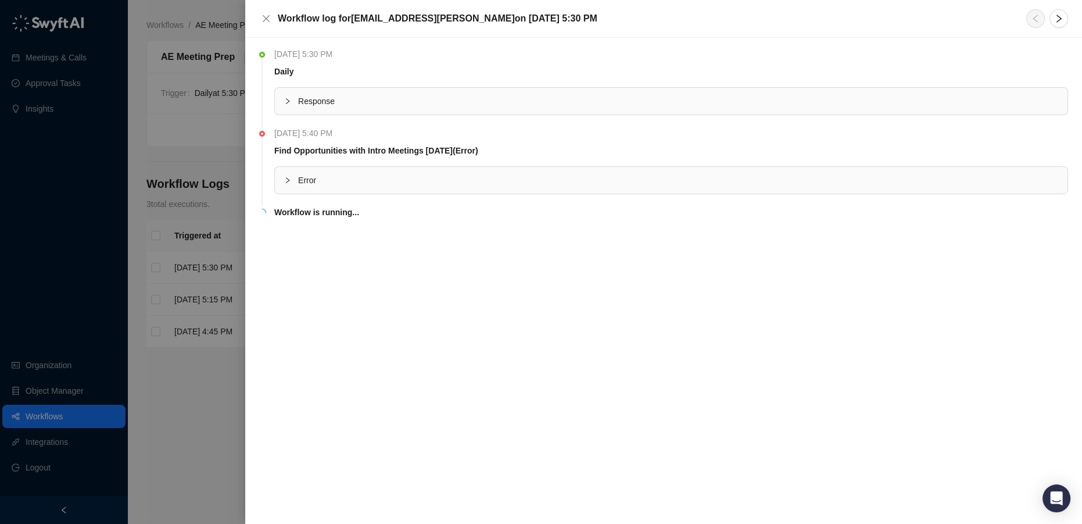
click at [356, 177] on span "Error" at bounding box center [678, 180] width 760 height 13
drag, startPoint x: 348, startPoint y: 207, endPoint x: 445, endPoint y: 216, distance: 96.9
click at [445, 216] on div "undefined method `[]' for nil:NilClass" at bounding box center [671, 209] width 793 height 31
click at [267, 19] on icon "close" at bounding box center [265, 18] width 9 height 9
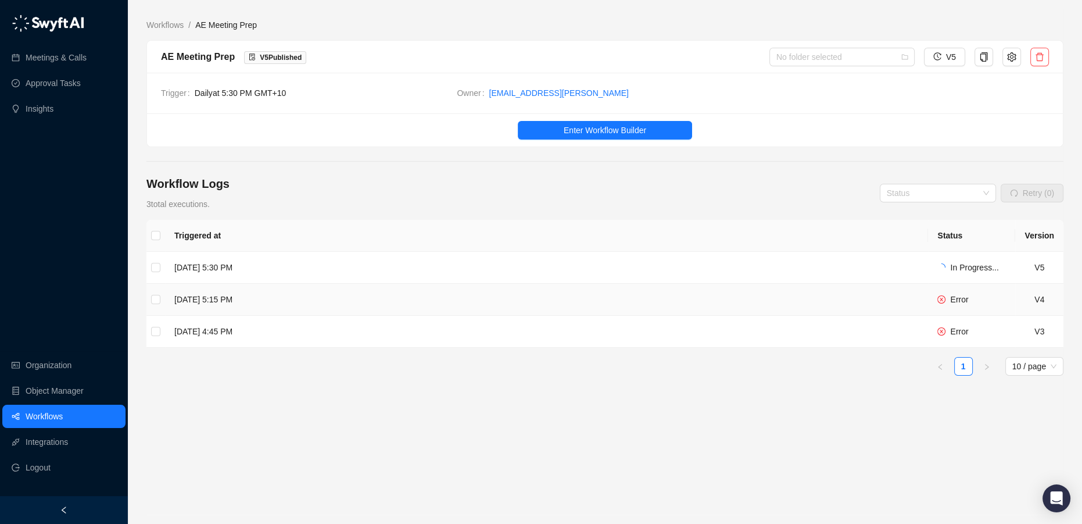
click at [384, 299] on td "[DATE] 5:15 PM" at bounding box center [546, 300] width 763 height 32
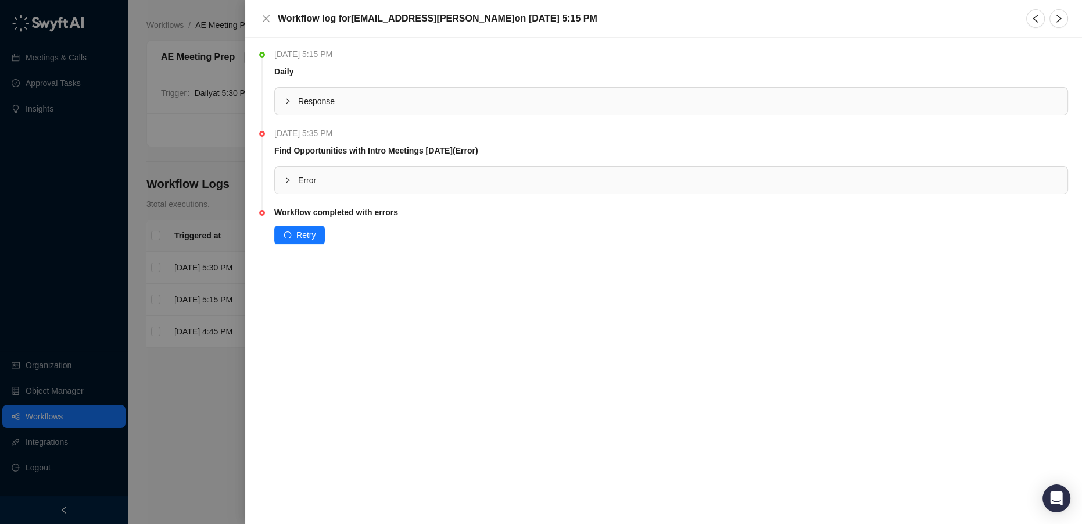
click at [442, 175] on span "Error" at bounding box center [678, 180] width 760 height 13
click at [260, 19] on button "Close" at bounding box center [266, 19] width 14 height 14
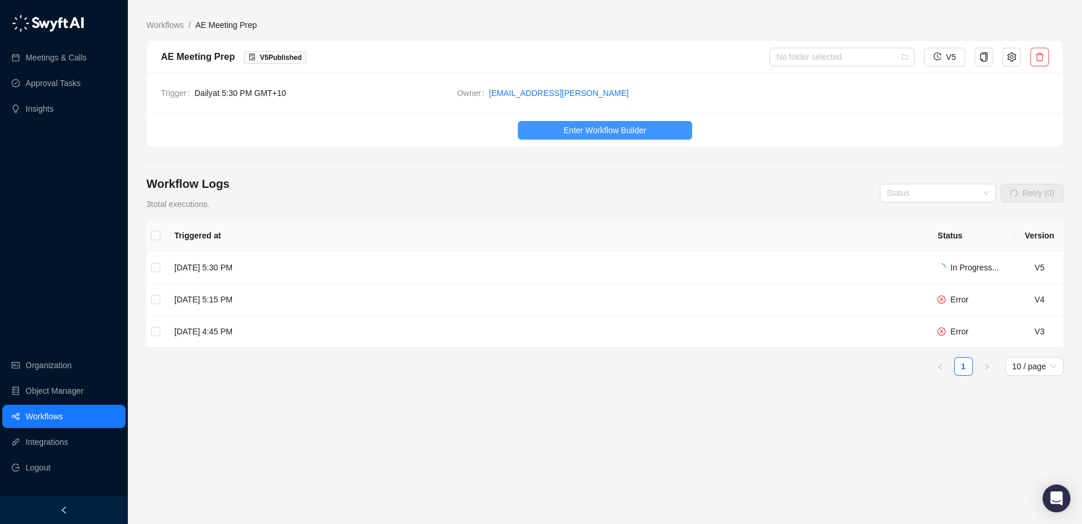
click at [649, 135] on button "Enter Workflow Builder" at bounding box center [605, 130] width 174 height 19
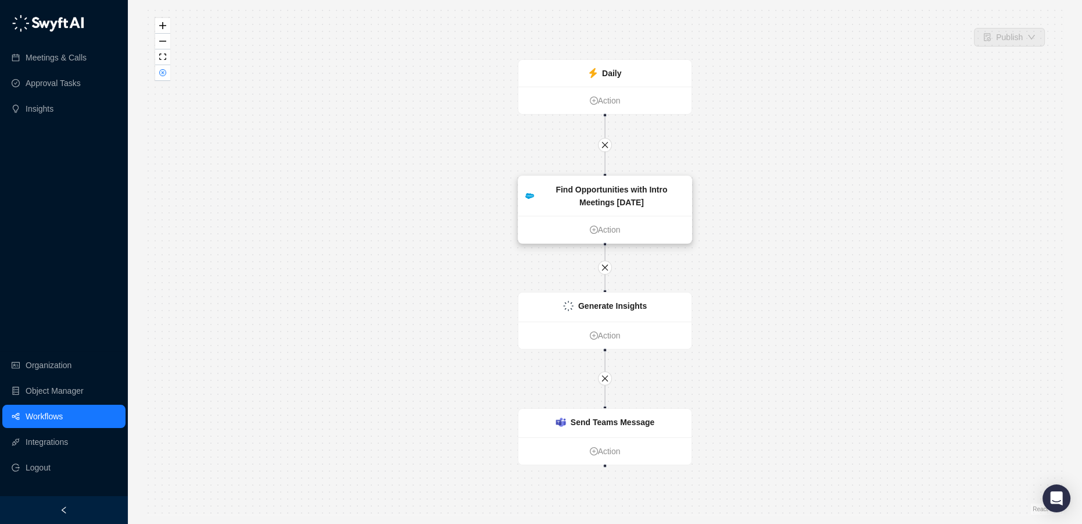
click at [614, 191] on strong "Find Opportunities with Intro Meetings [DATE]" at bounding box center [612, 196] width 112 height 22
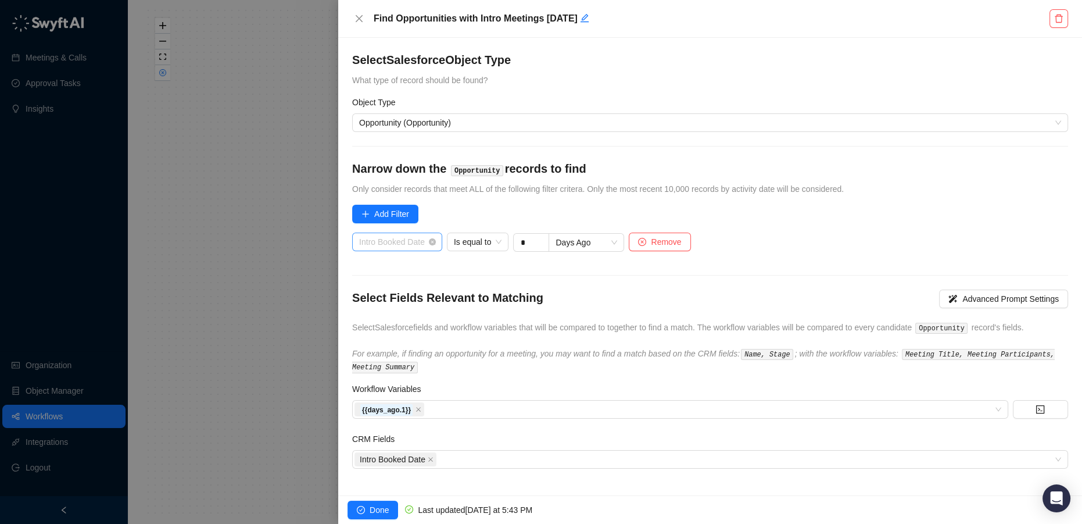
click at [422, 235] on span "Intro Booked Date" at bounding box center [397, 241] width 76 height 17
drag, startPoint x: 422, startPoint y: 235, endPoint x: 416, endPoint y: 244, distance: 10.8
click at [416, 244] on span "Intro Booked Date" at bounding box center [397, 241] width 76 height 17
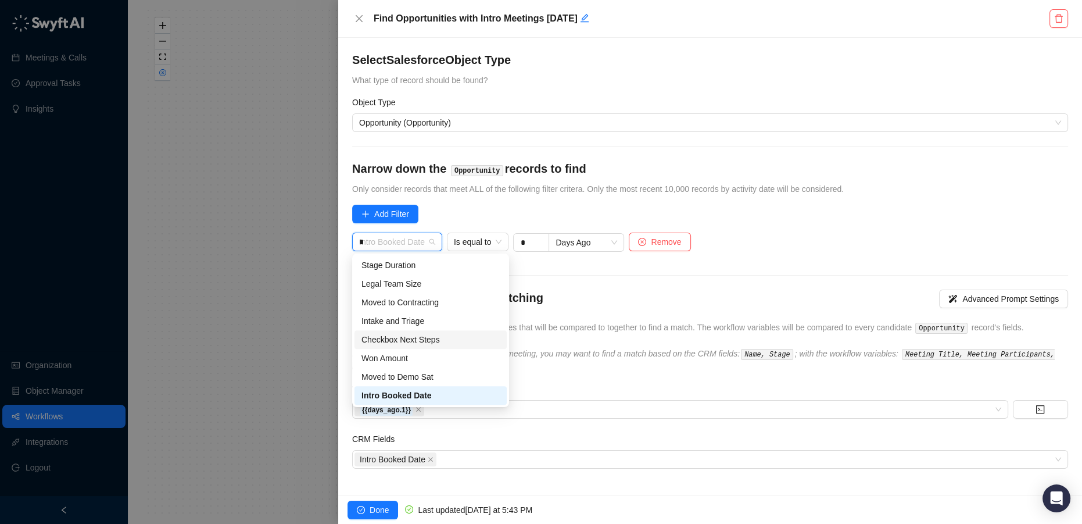
scroll to position [0, 0]
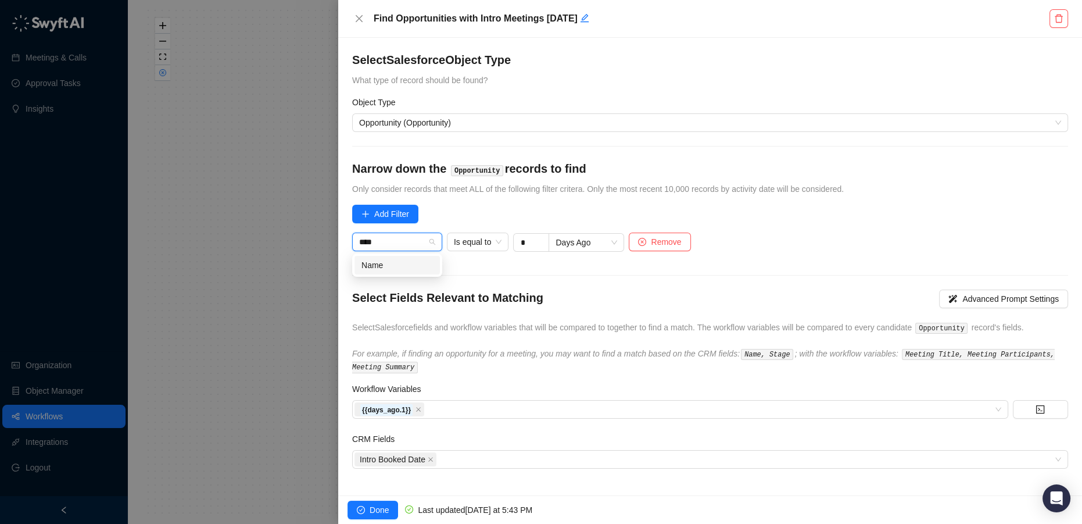
type input "****"
click at [410, 274] on div "Name" at bounding box center [397, 264] width 90 height 23
click at [412, 268] on div "Name" at bounding box center [396, 265] width 71 height 13
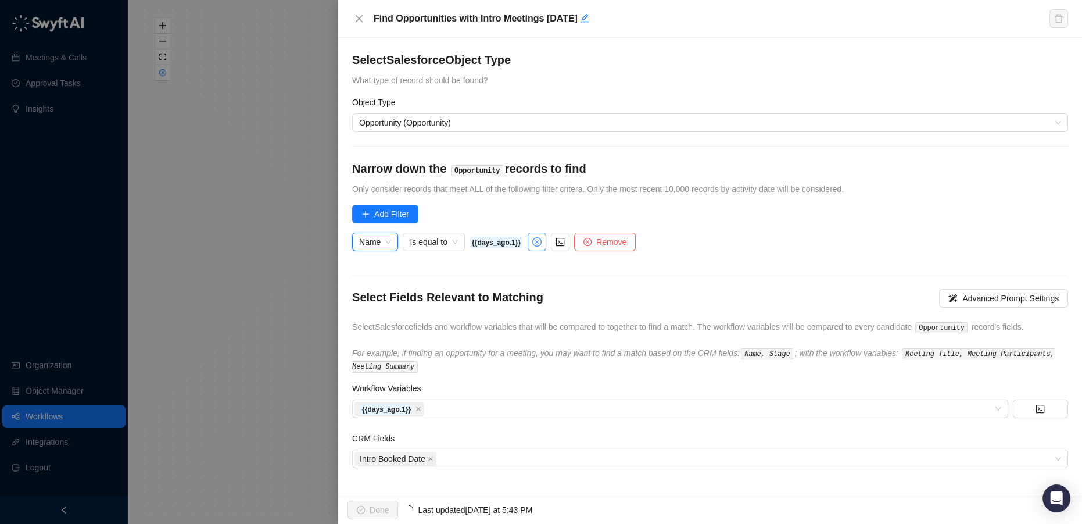
click at [532, 239] on icon "close-circle" at bounding box center [536, 241] width 9 height 9
click at [506, 238] on input "text" at bounding box center [517, 242] width 95 height 19
paste input "**********"
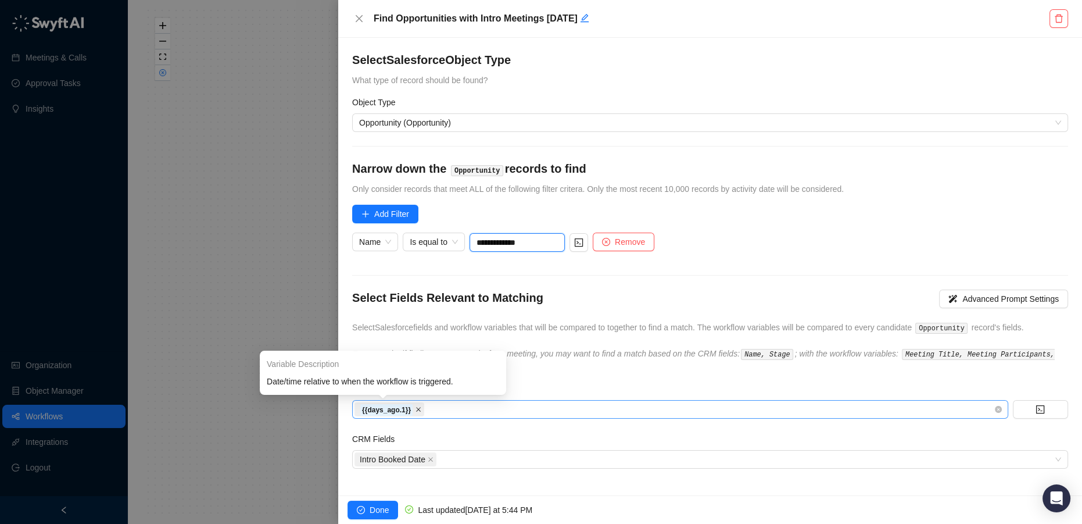
click at [415, 409] on icon "close" at bounding box center [418, 409] width 6 height 6
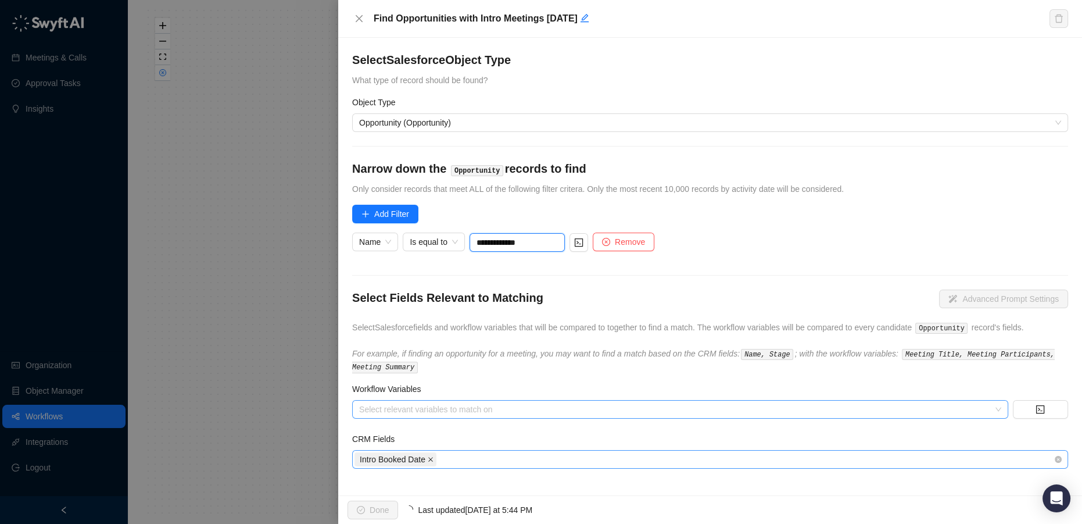
click at [429, 456] on icon "close" at bounding box center [431, 459] width 6 height 6
click at [407, 411] on div at bounding box center [673, 409] width 639 height 9
type input "**********"
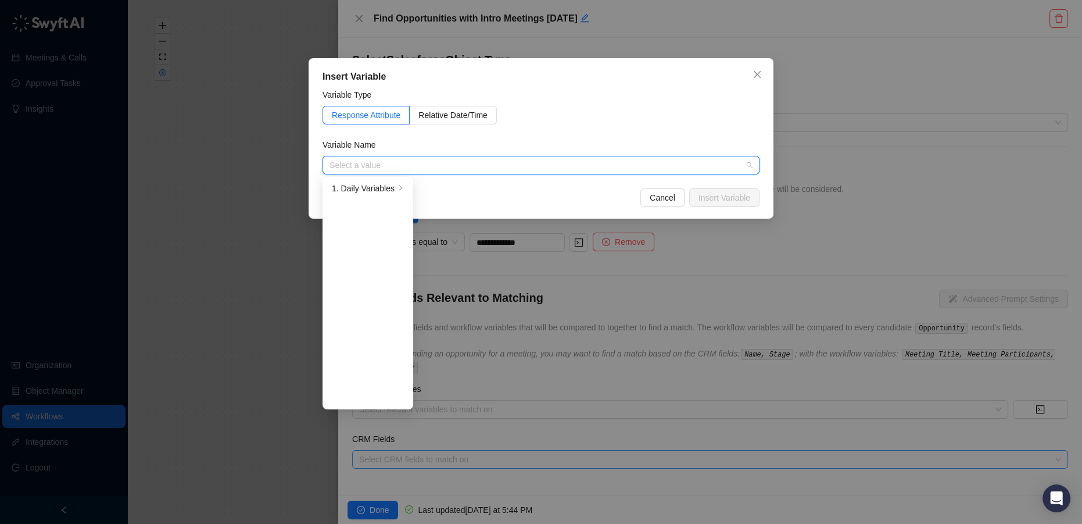
click at [386, 510] on div "Insert Variable Variable Type Response Attribute Relative Date/Time Variable Na…" at bounding box center [541, 262] width 1082 height 524
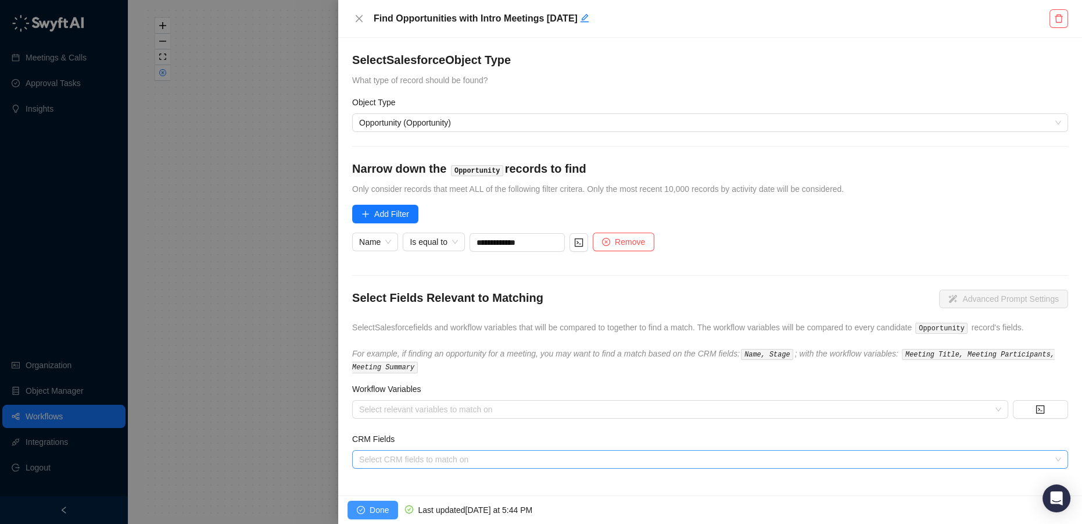
click at [370, 511] on span "Done" at bounding box center [379, 509] width 19 height 13
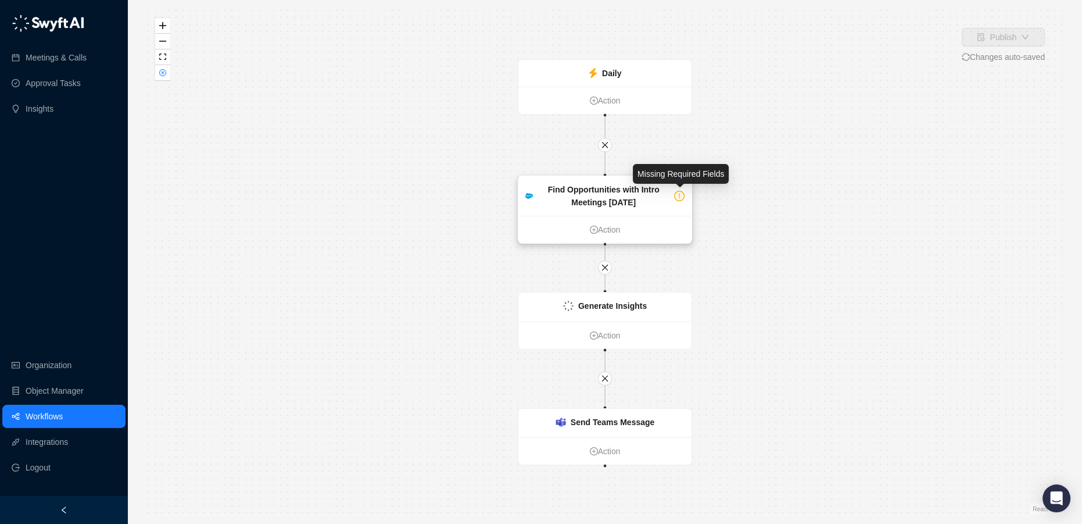
click at [680, 196] on icon "exclamation-circle" at bounding box center [679, 196] width 9 height 9
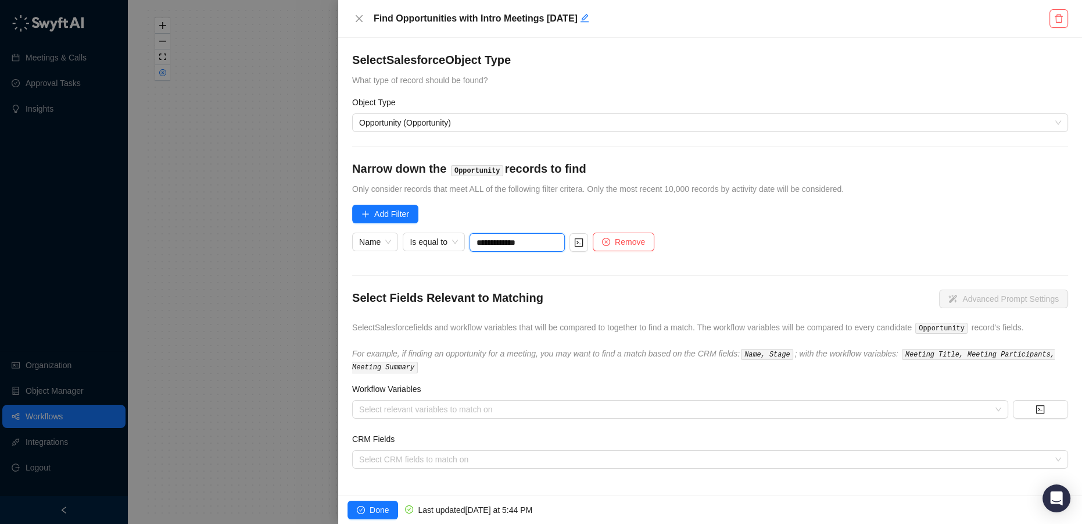
click at [549, 239] on input "**********" at bounding box center [517, 242] width 95 height 19
click at [361, 20] on icon "close" at bounding box center [358, 18] width 9 height 9
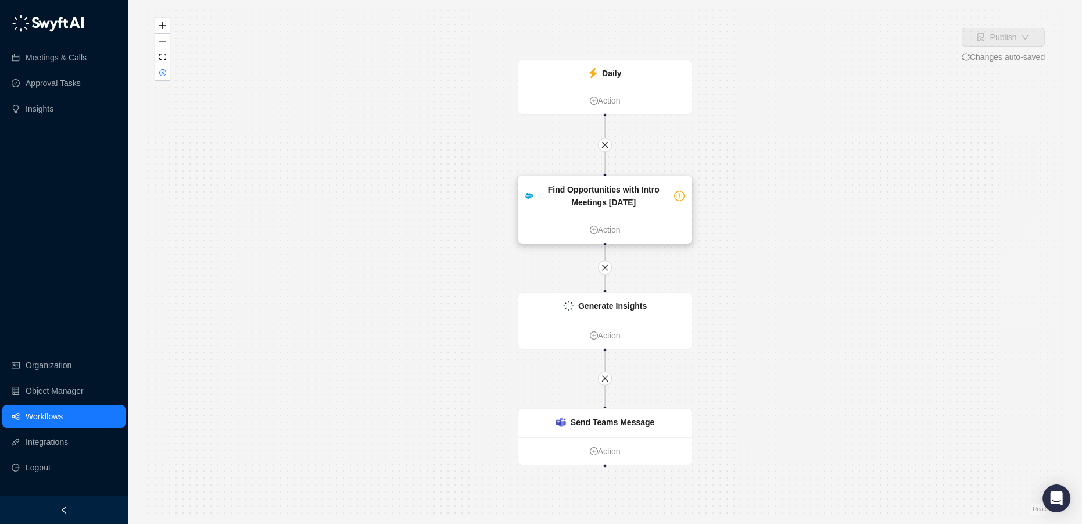
click at [633, 199] on div "Find Opportunities with Intro Meetings [DATE]" at bounding box center [604, 196] width 132 height 26
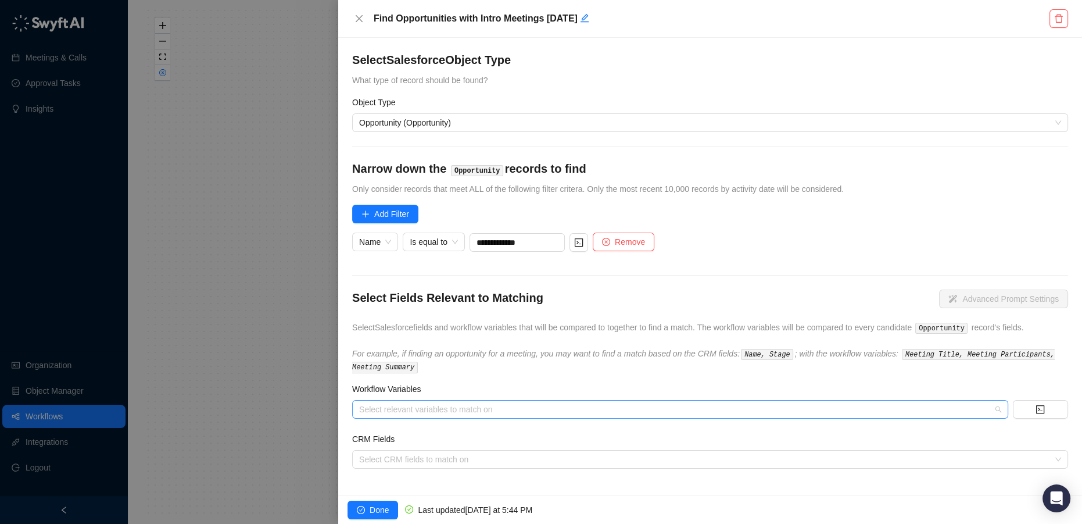
click at [421, 405] on div at bounding box center [673, 409] width 639 height 9
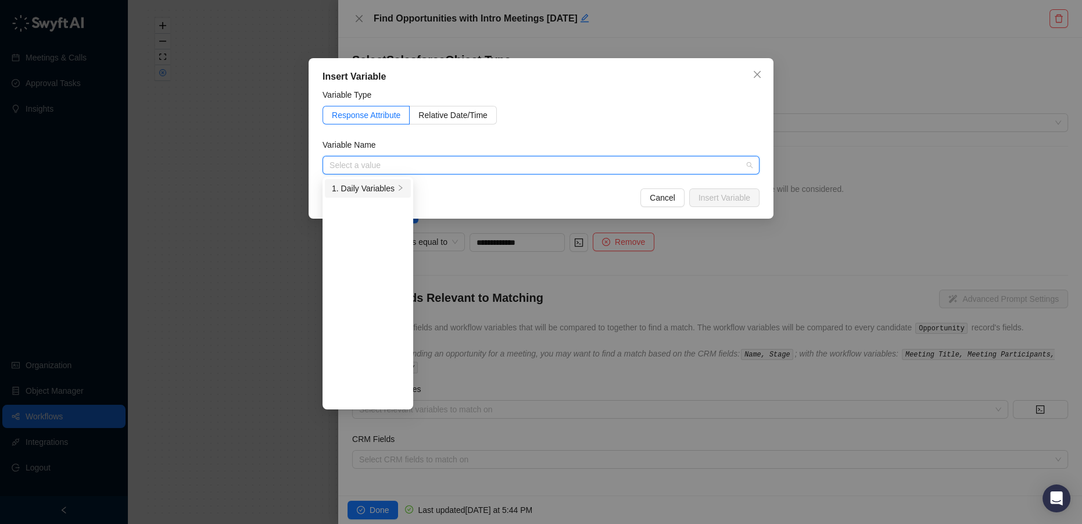
click at [391, 190] on div "1. Daily Variables" at bounding box center [363, 188] width 63 height 13
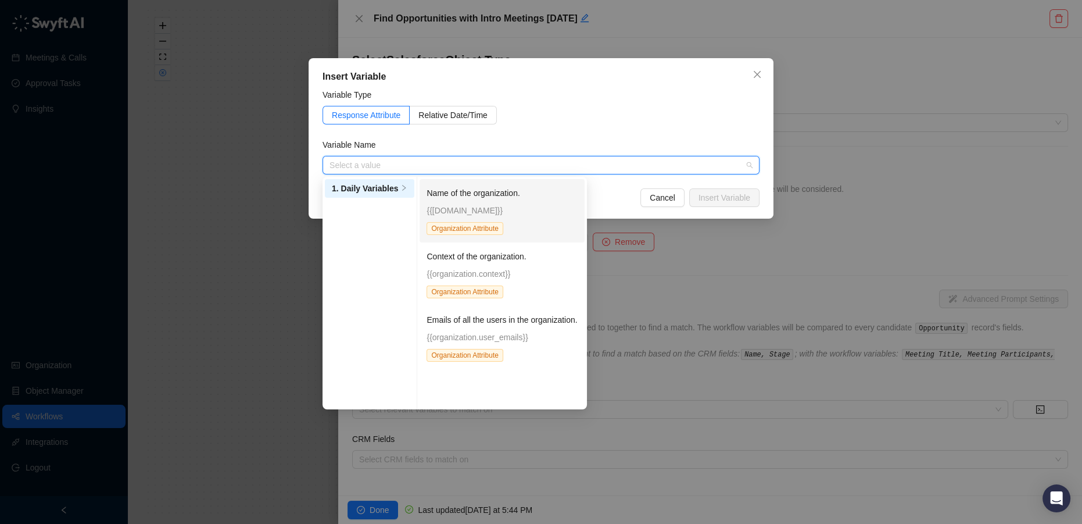
click at [465, 191] on p "Name of the organization." at bounding box center [502, 193] width 151 height 13
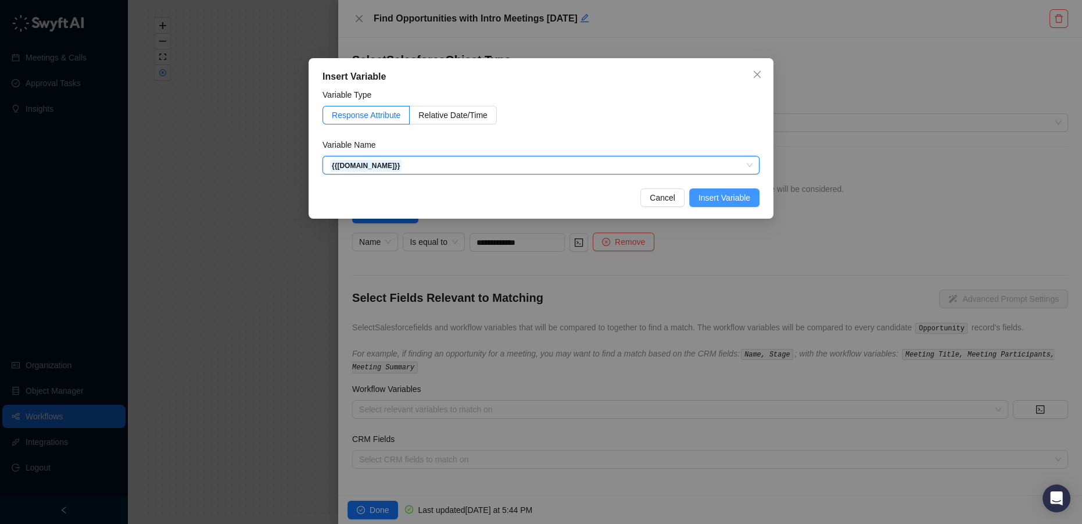
click at [744, 195] on span "Insert Variable" at bounding box center [724, 197] width 52 height 13
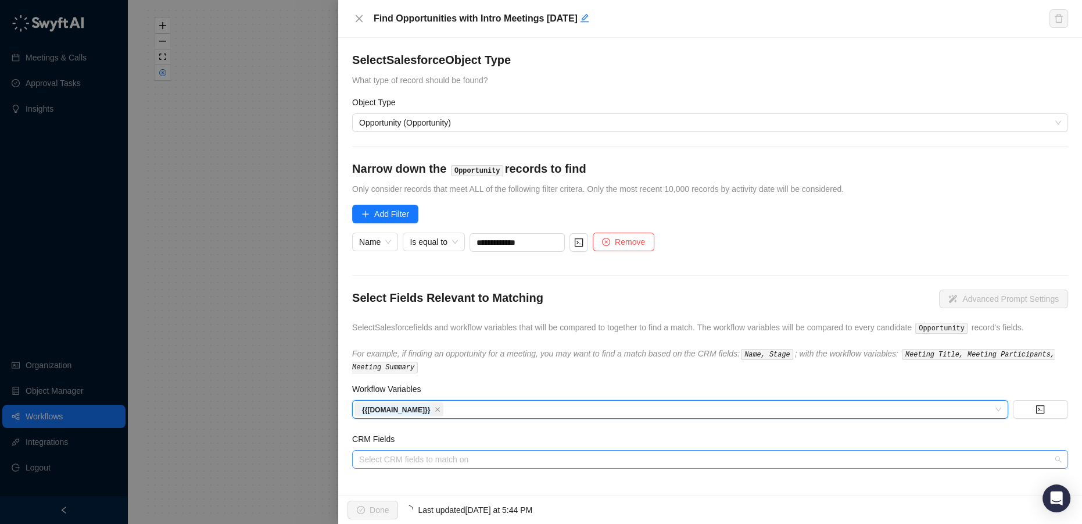
click at [470, 458] on div at bounding box center [703, 459] width 699 height 9
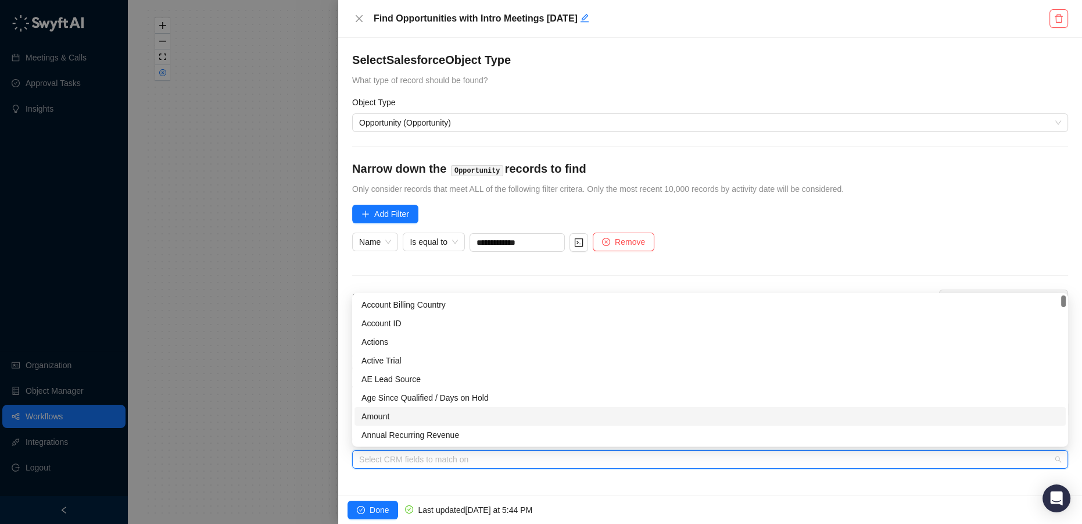
scroll to position [105, 0]
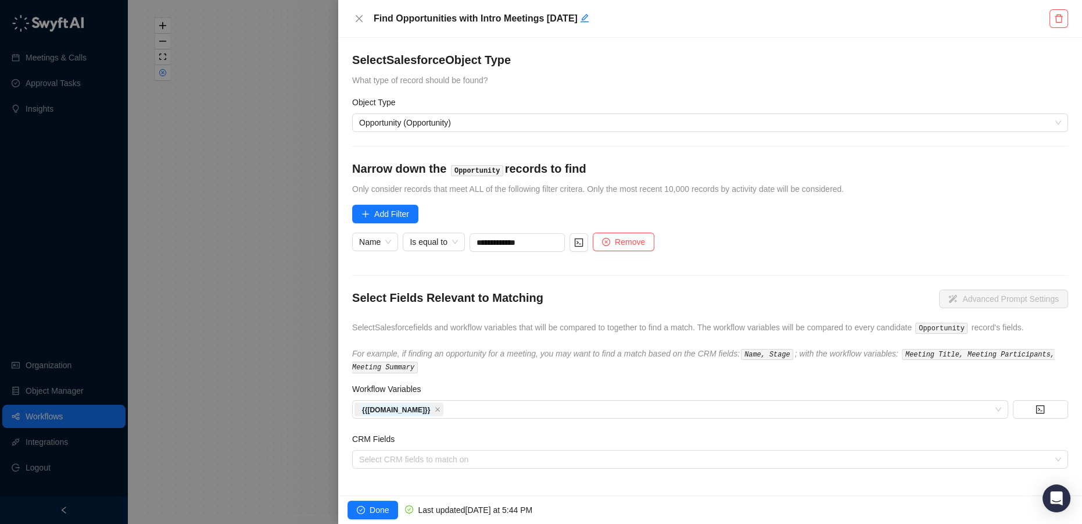
click at [469, 488] on div "**********" at bounding box center [710, 266] width 744 height 457
click at [371, 506] on span "Done" at bounding box center [379, 509] width 19 height 13
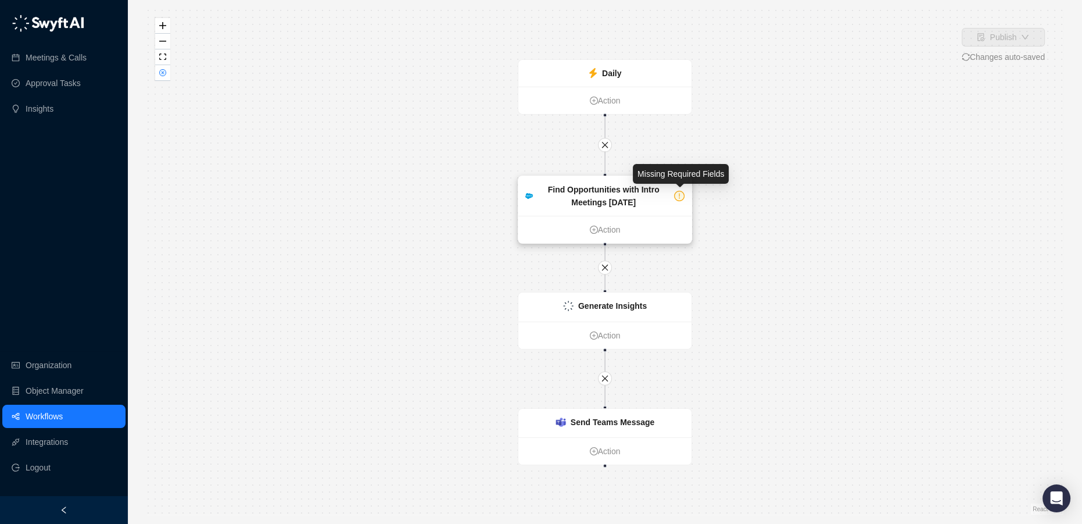
click at [682, 192] on icon "exclamation-circle" at bounding box center [679, 196] width 9 height 9
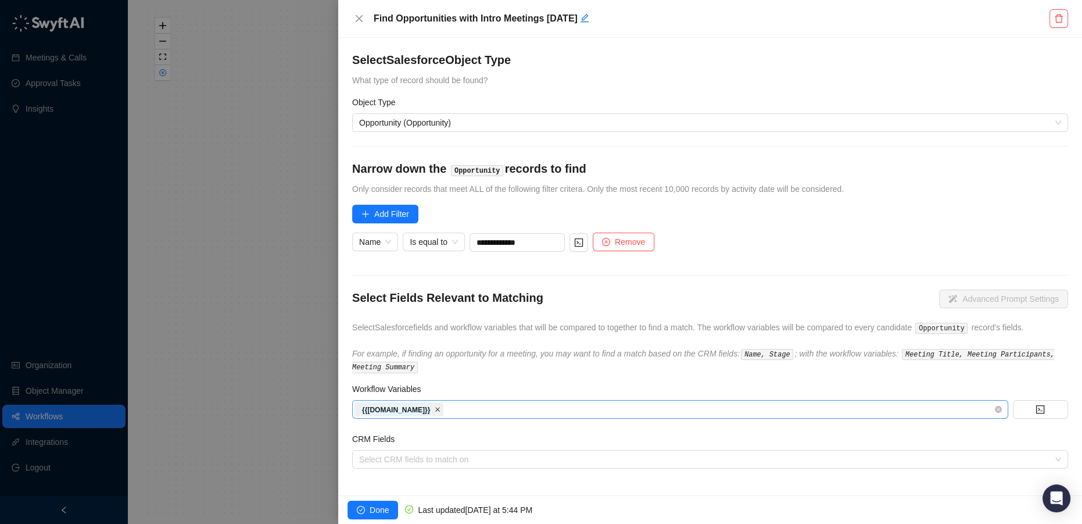
click at [435, 406] on icon "close" at bounding box center [438, 409] width 6 height 6
click at [415, 408] on div at bounding box center [673, 409] width 639 height 9
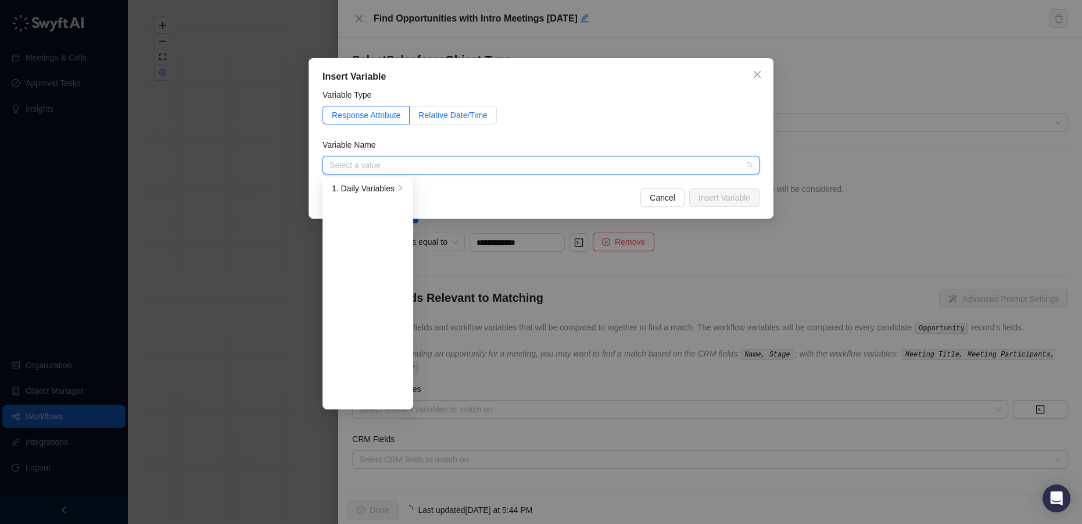
click at [466, 110] on span "Relative Date/Time" at bounding box center [452, 114] width 69 height 9
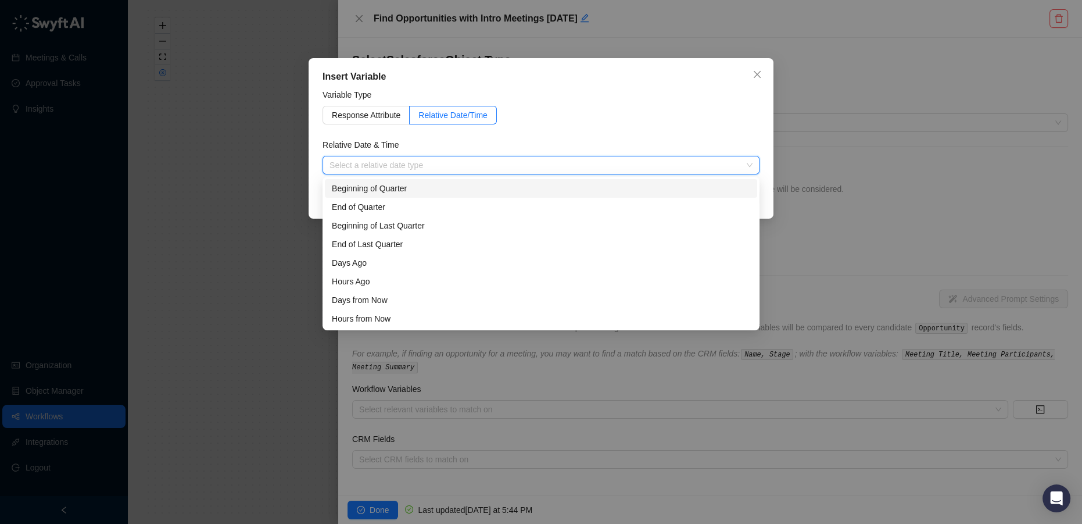
click at [360, 158] on input "search" at bounding box center [537, 164] width 416 height 17
click at [383, 263] on div "Days Ago" at bounding box center [541, 262] width 418 height 13
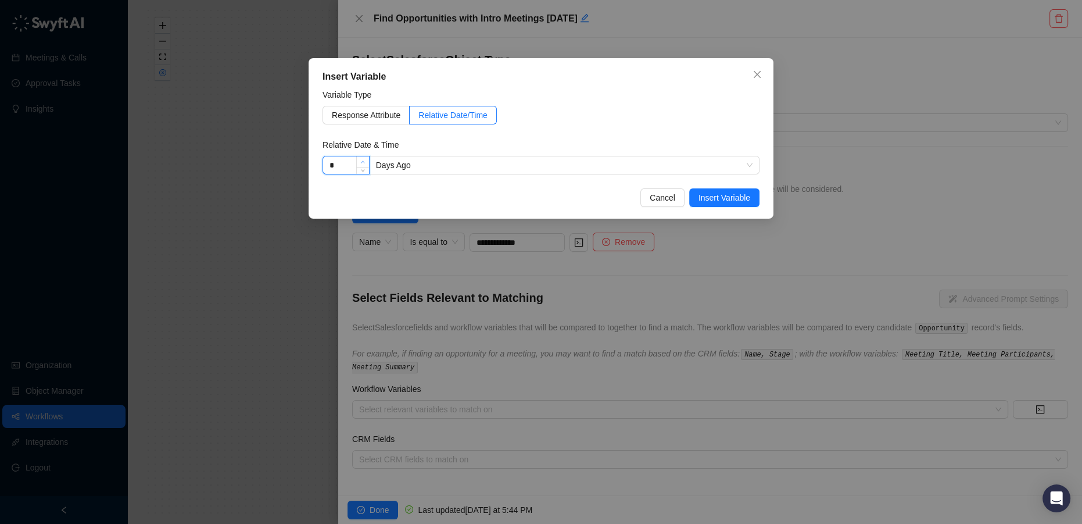
click at [363, 160] on icon "up" at bounding box center [363, 162] width 4 height 4
click at [363, 170] on icon "down" at bounding box center [363, 169] width 4 height 4
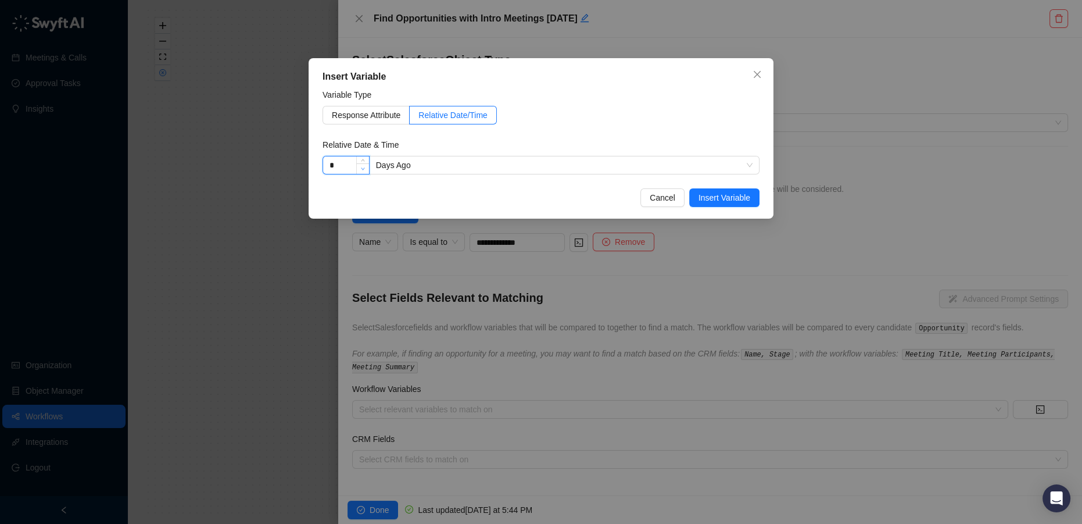
click at [363, 170] on icon "down" at bounding box center [363, 169] width 4 height 4
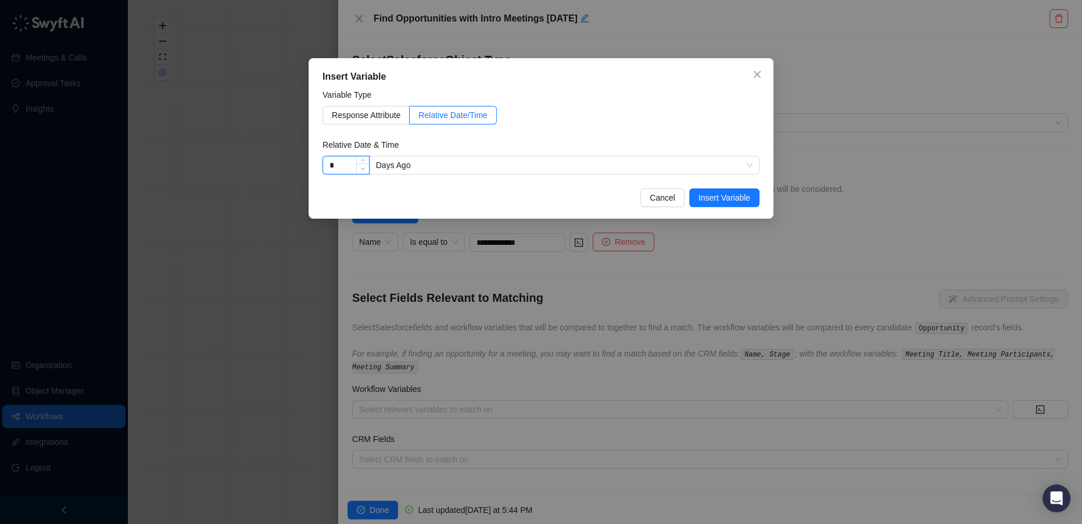
click at [363, 170] on icon "down" at bounding box center [363, 169] width 4 height 4
type input "*"
click at [363, 170] on icon "down" at bounding box center [363, 169] width 4 height 4
click at [730, 195] on span "Insert Variable" at bounding box center [724, 197] width 52 height 13
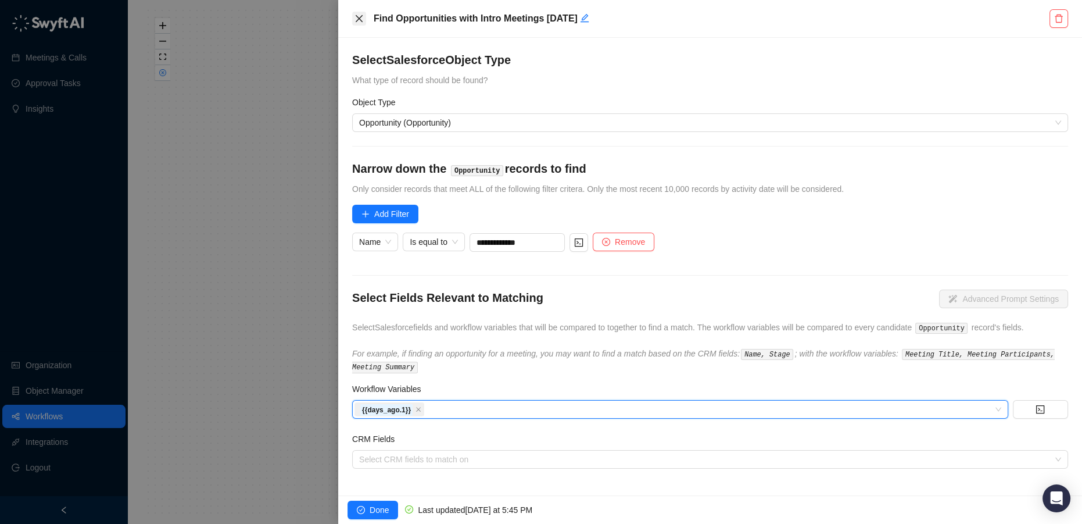
click at [359, 16] on icon "close" at bounding box center [358, 18] width 9 height 9
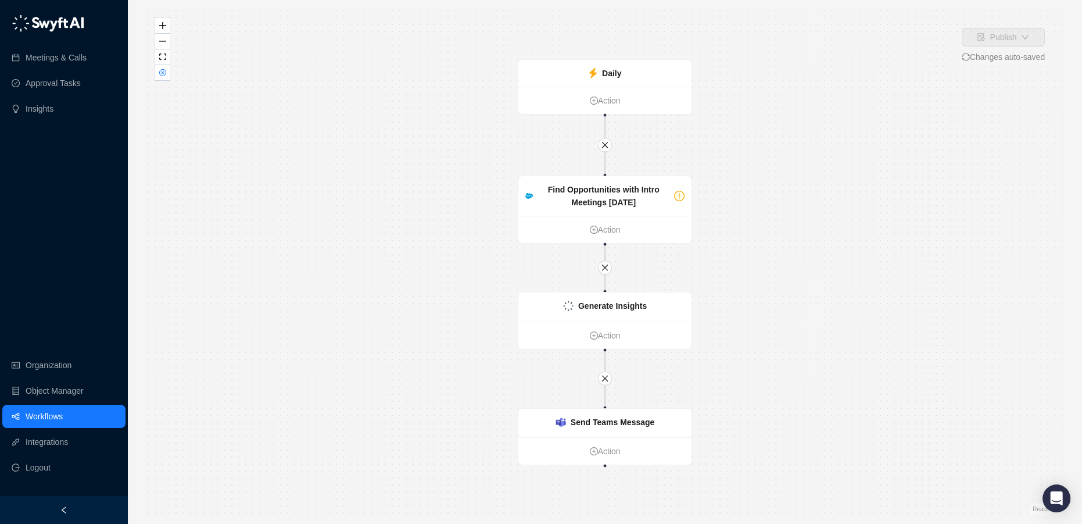
click at [45, 416] on link "Workflows" at bounding box center [44, 415] width 37 height 23
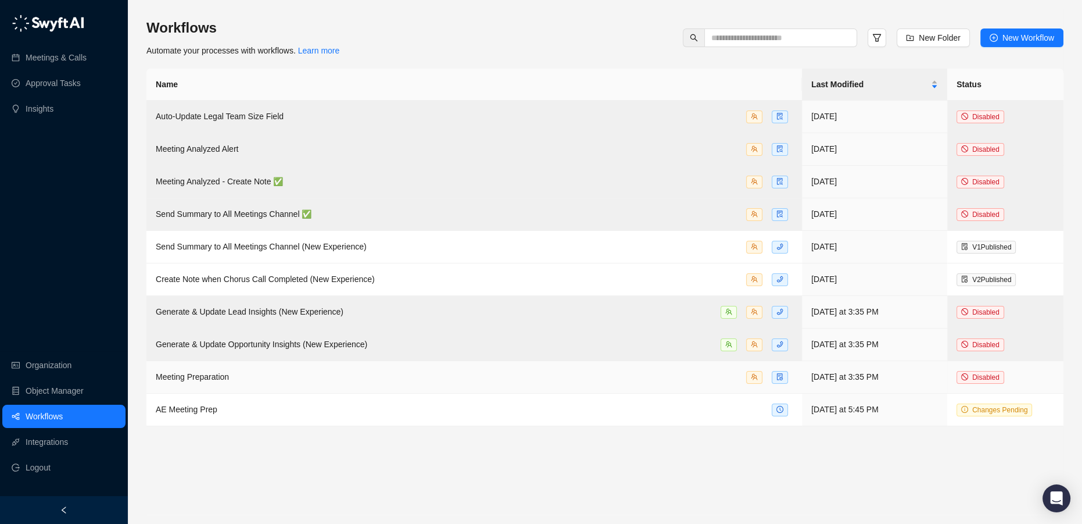
click at [270, 376] on div "Meeting Preparation" at bounding box center [474, 376] width 637 height 13
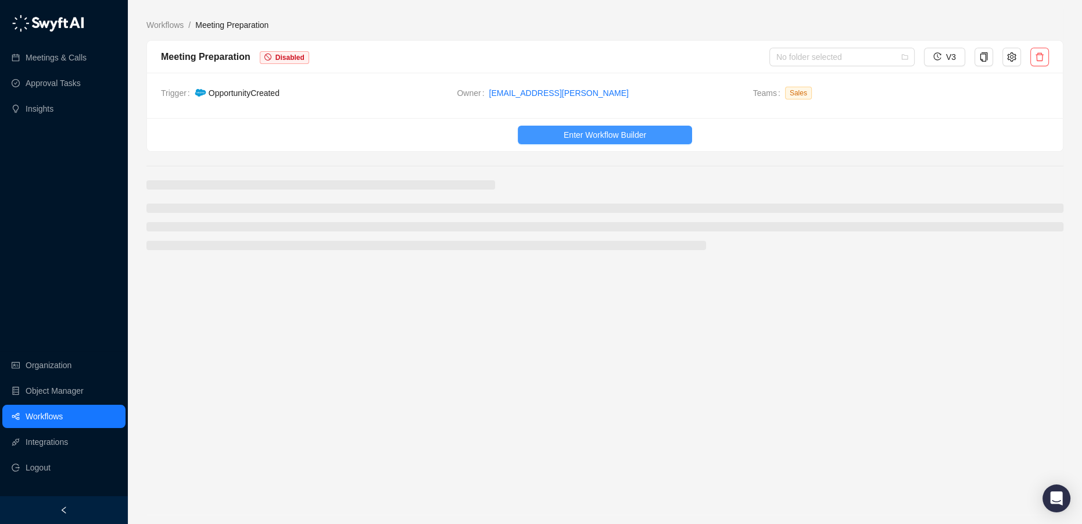
click at [589, 127] on button "Enter Workflow Builder" at bounding box center [605, 135] width 174 height 19
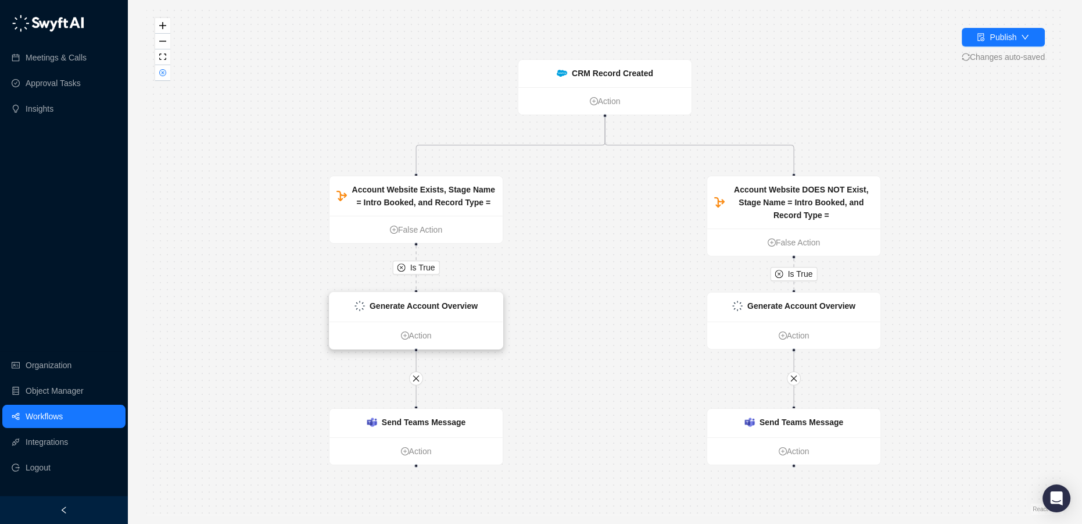
click at [400, 311] on div "Generate Account Overview" at bounding box center [424, 305] width 108 height 13
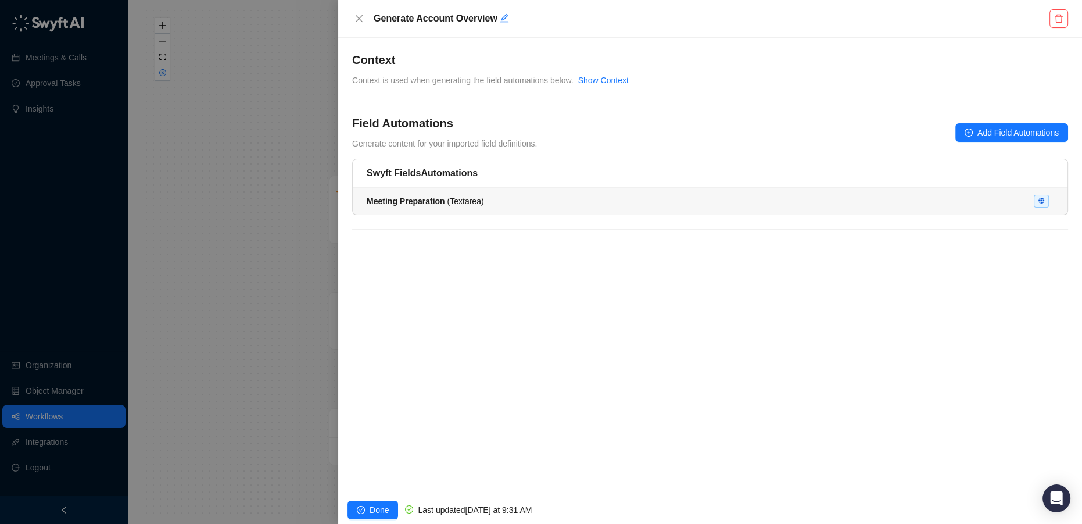
click at [449, 201] on span "Meeting Preparation ( Textarea )" at bounding box center [425, 200] width 117 height 9
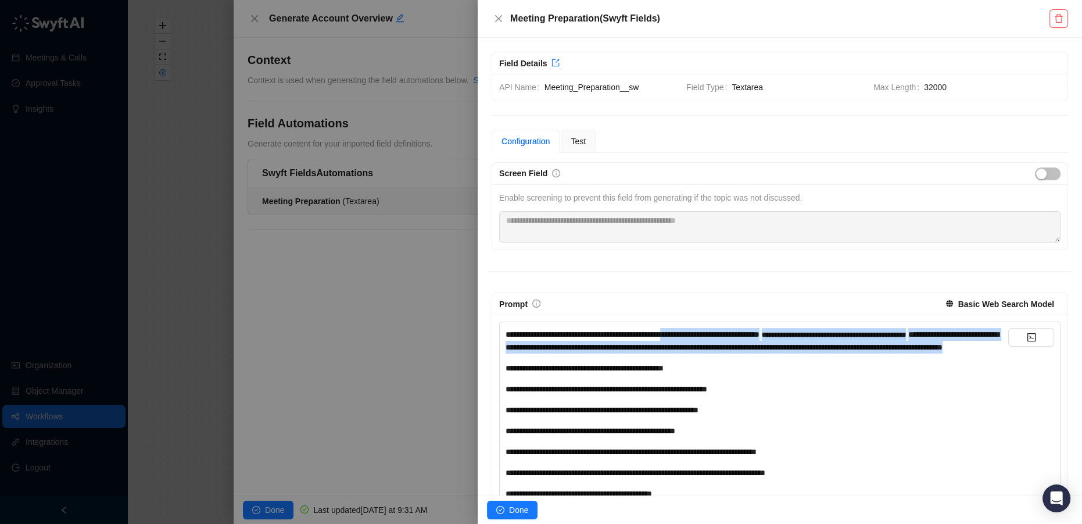
drag, startPoint x: 687, startPoint y: 328, endPoint x: 865, endPoint y: 354, distance: 179.8
click at [865, 353] on div "**********" at bounding box center [757, 341] width 503 height 26
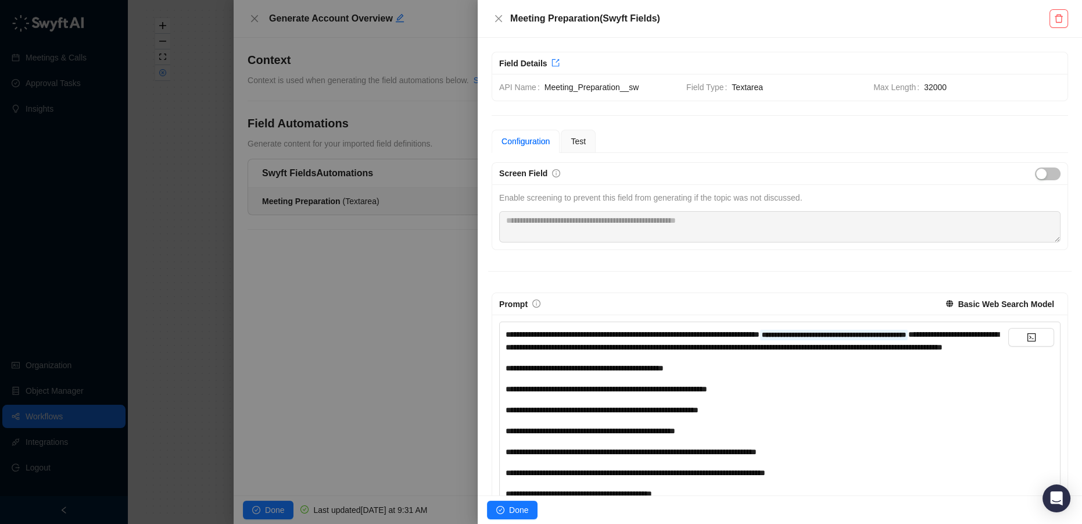
click at [836, 395] on div "**********" at bounding box center [757, 388] width 503 height 13
click at [252, 27] on div at bounding box center [541, 262] width 1082 height 524
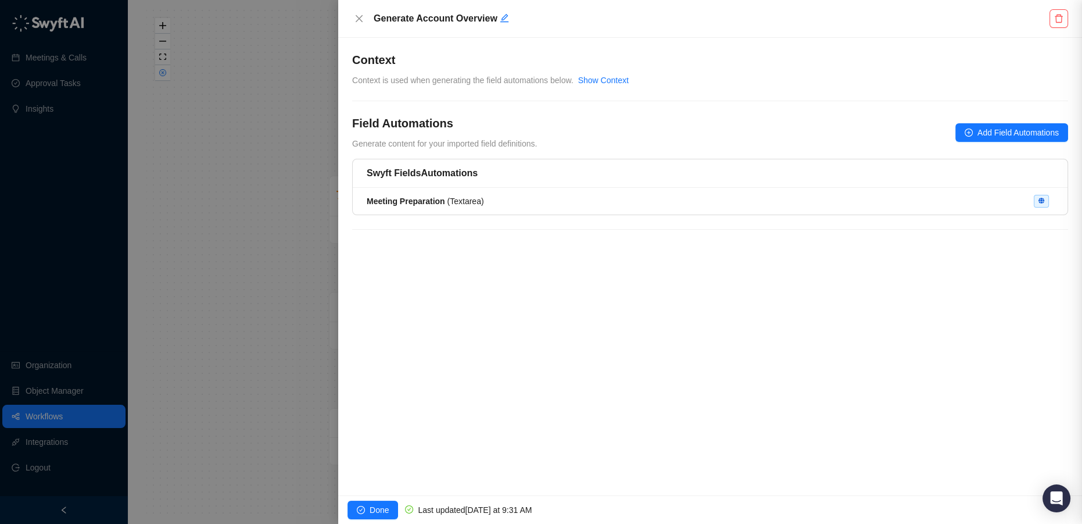
click at [253, 20] on div at bounding box center [541, 262] width 1082 height 524
click at [356, 12] on button "Close" at bounding box center [359, 19] width 14 height 14
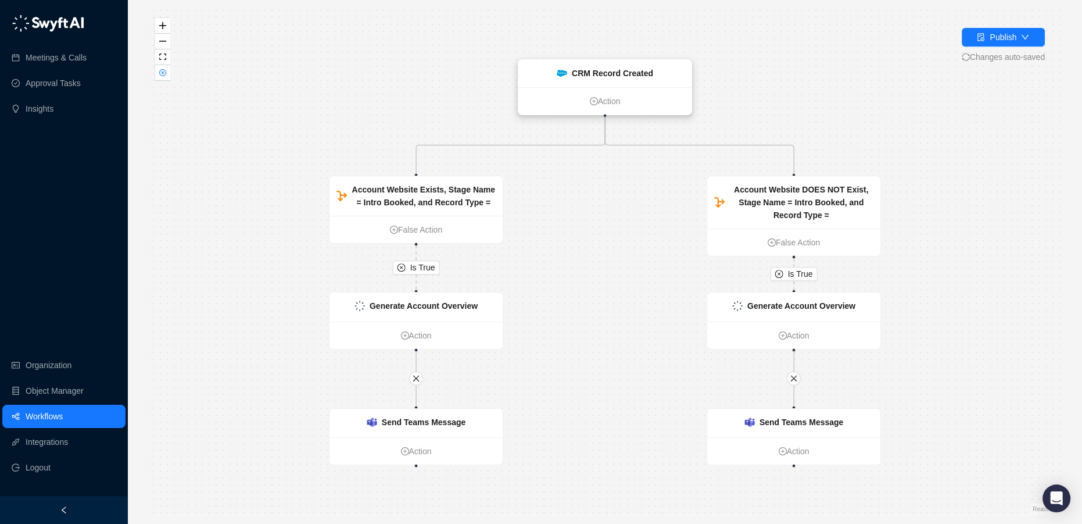
click at [613, 69] on strong "CRM Record Created" at bounding box center [612, 73] width 81 height 9
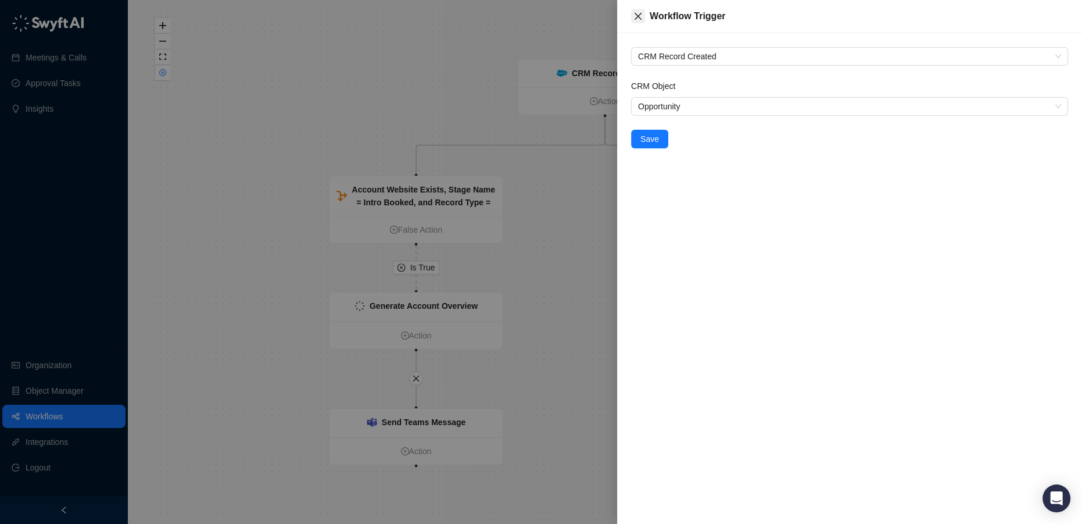
click at [636, 16] on icon "close" at bounding box center [637, 16] width 9 height 9
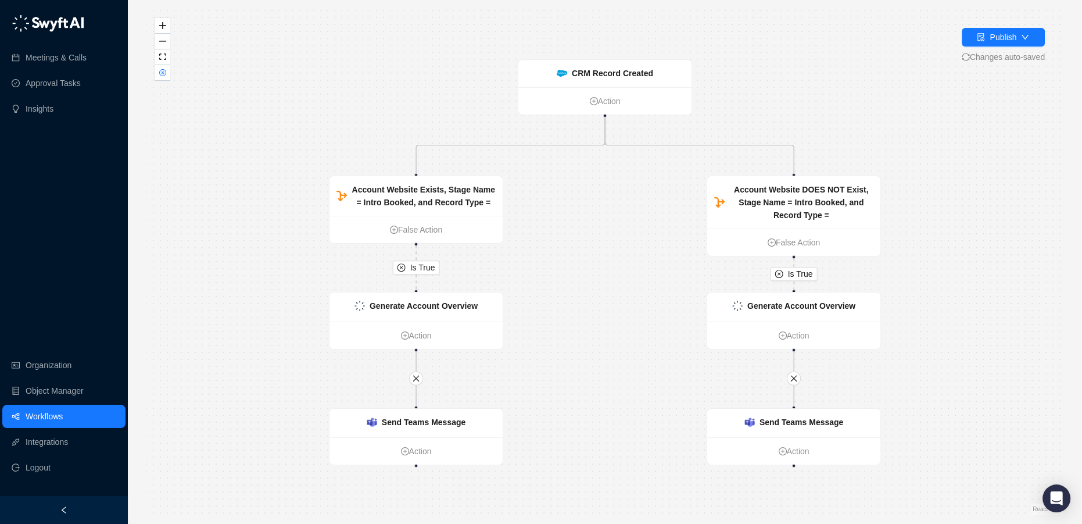
click at [61, 410] on link "Workflows" at bounding box center [44, 415] width 37 height 23
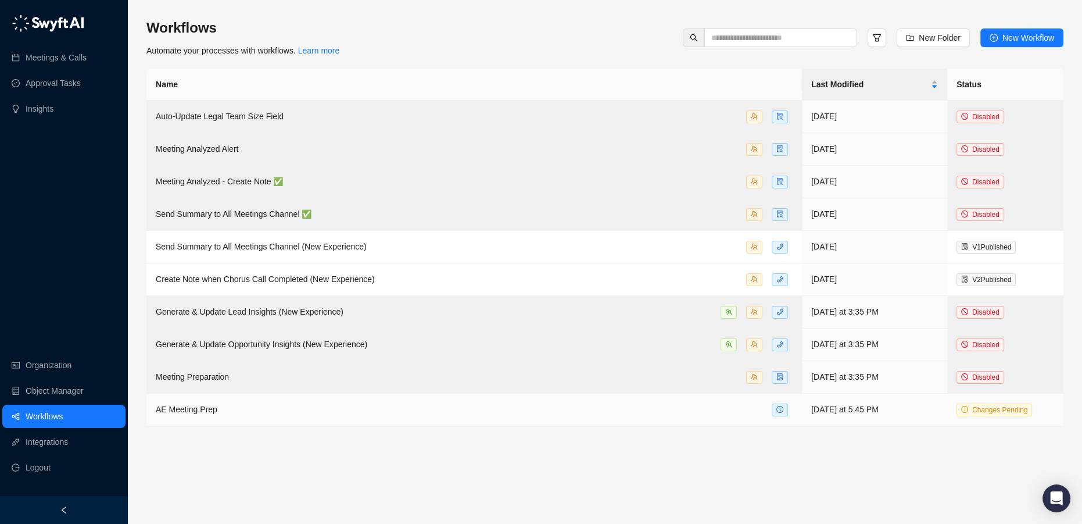
click at [238, 416] on td "AE Meeting Prep" at bounding box center [473, 409] width 655 height 33
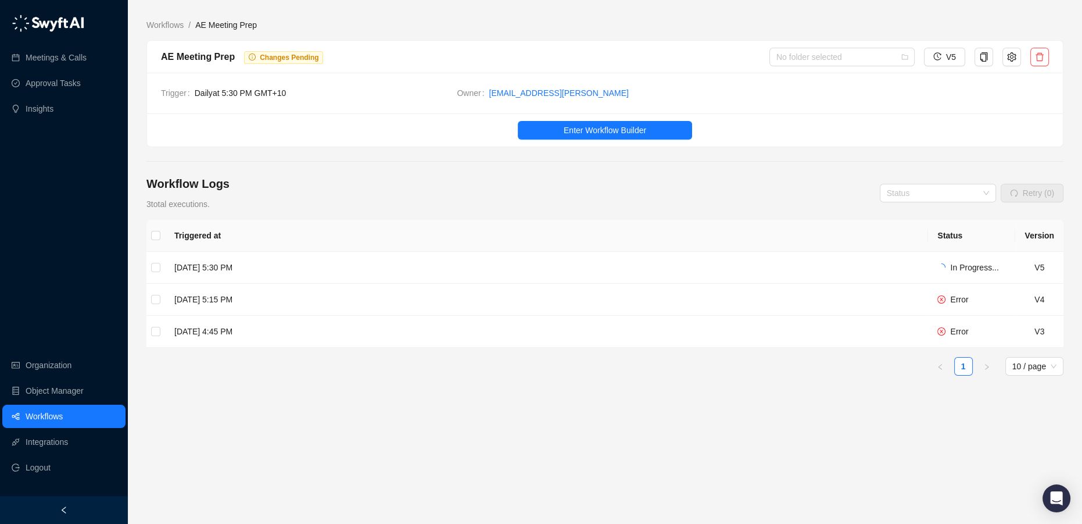
click at [592, 108] on div "Trigger Daily at 5:30 PM GMT+10 Owner maddy.drachler@checkbox.ai" at bounding box center [605, 93] width 916 height 41
click at [587, 124] on span "Enter Workflow Builder" at bounding box center [605, 130] width 83 height 13
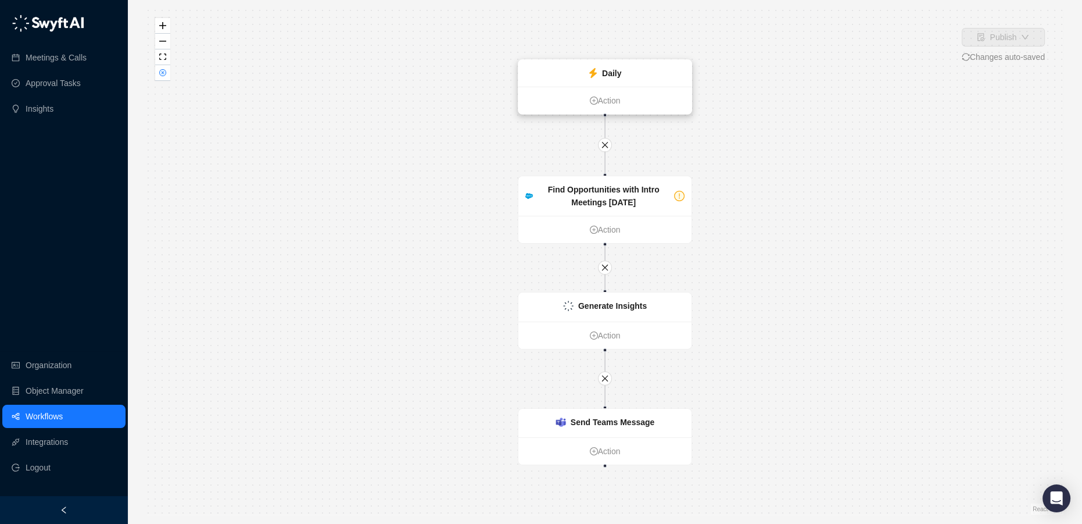
click at [596, 76] on icon at bounding box center [593, 73] width 9 height 10
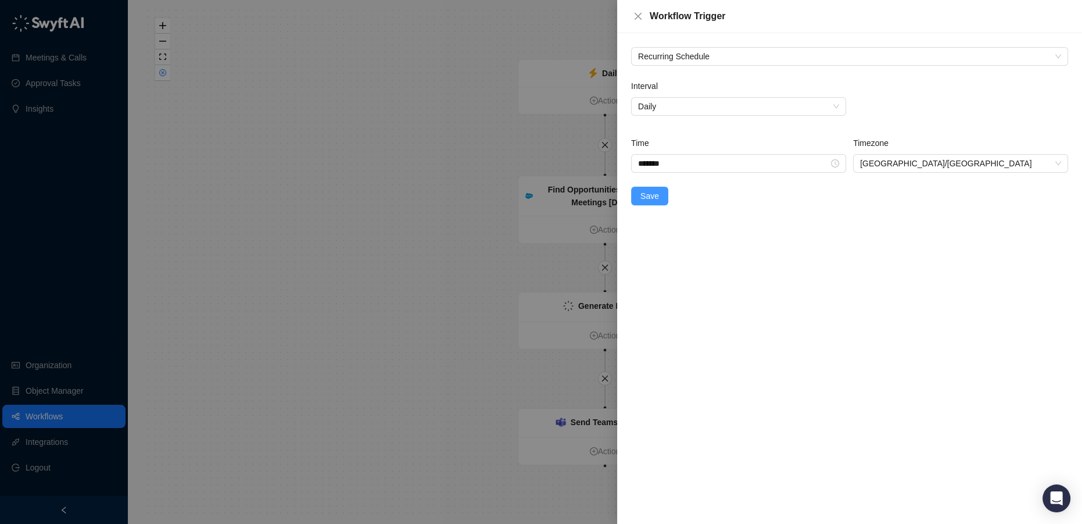
click at [648, 194] on span "Save" at bounding box center [649, 195] width 19 height 13
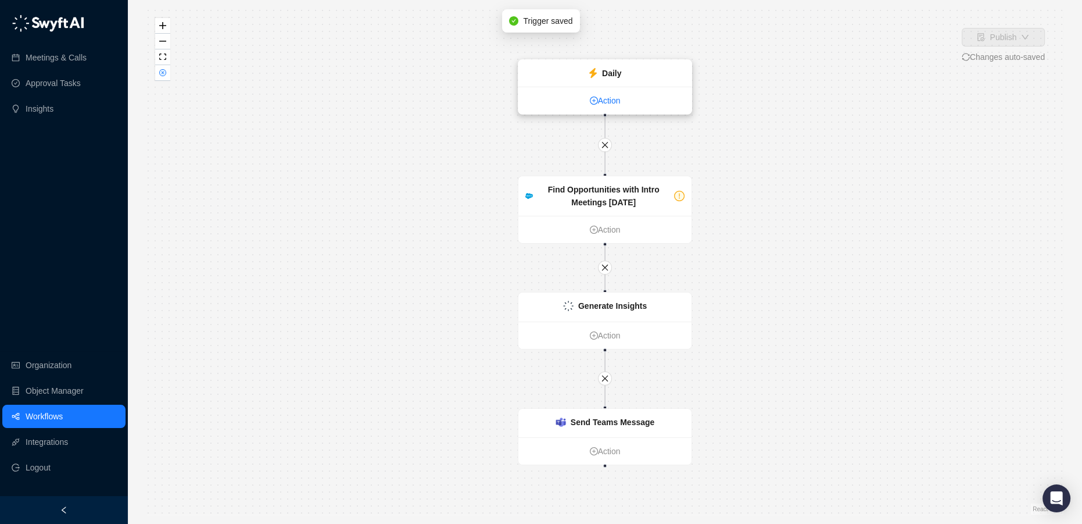
click at [605, 99] on link "Action" at bounding box center [604, 100] width 173 height 13
click at [605, 99] on link "Action" at bounding box center [605, 100] width 173 height 13
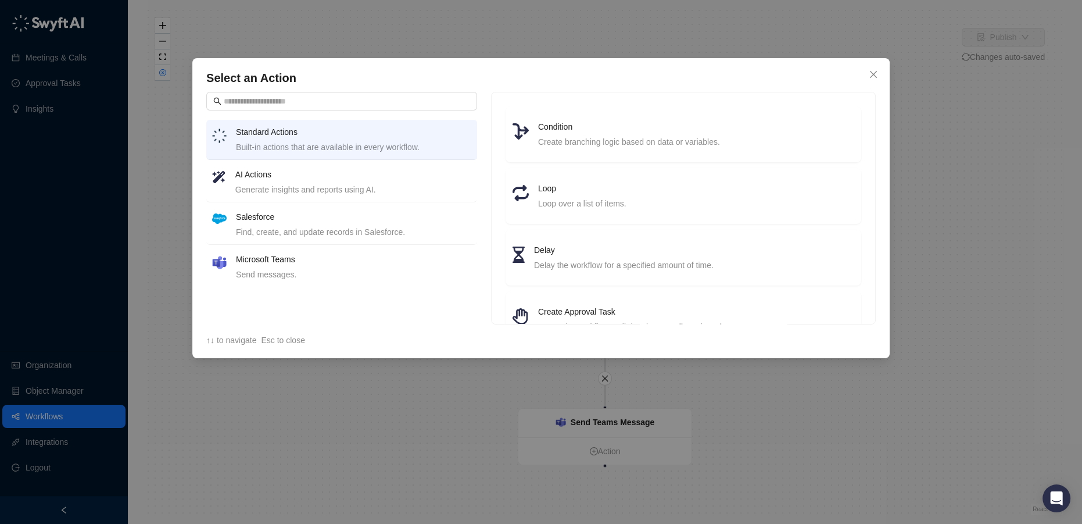
click at [370, 229] on div "Find, create, and update records in Salesforce." at bounding box center [353, 231] width 235 height 13
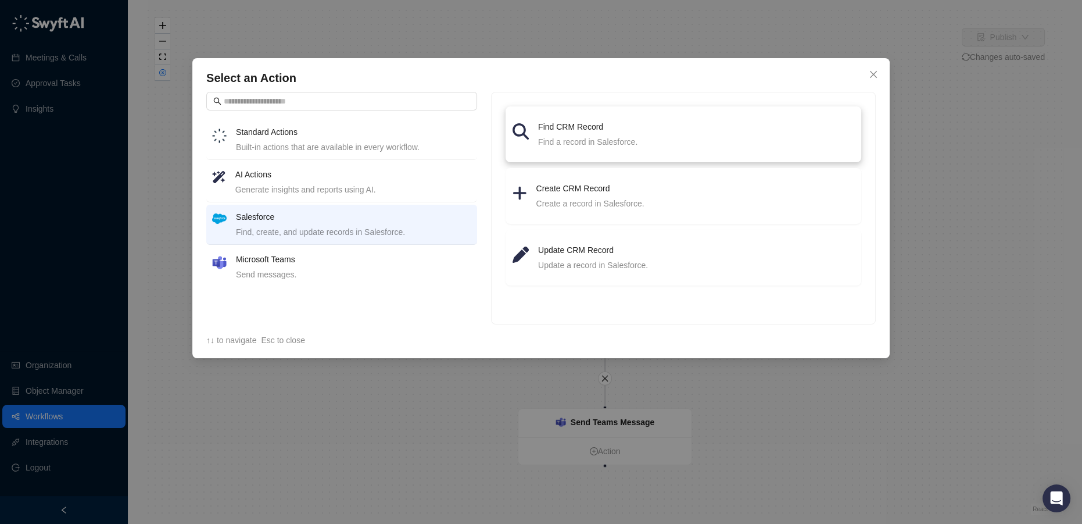
click at [579, 134] on div "Find CRM Record Find a record in Salesforce." at bounding box center [696, 134] width 316 height 28
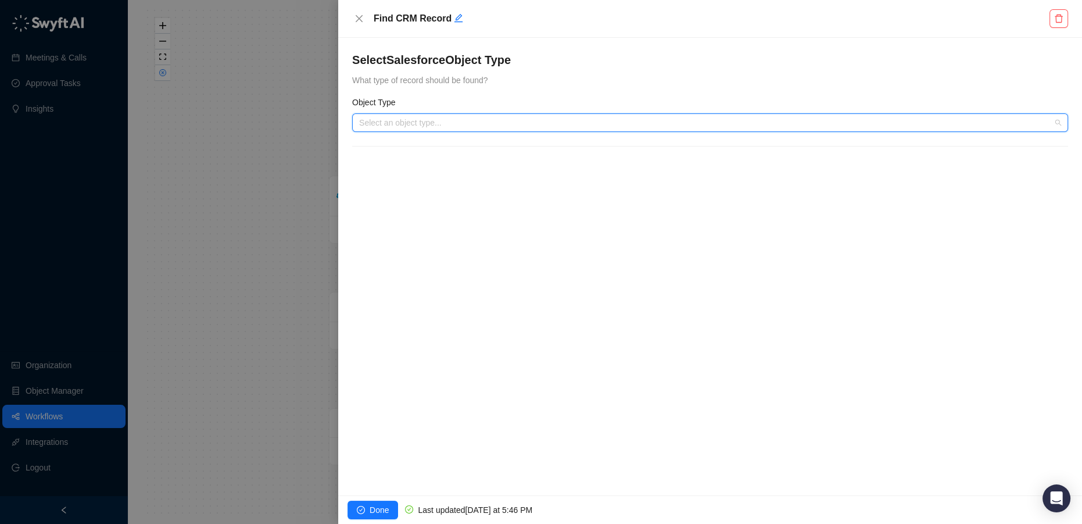
click at [489, 127] on input "search" at bounding box center [706, 122] width 695 height 17
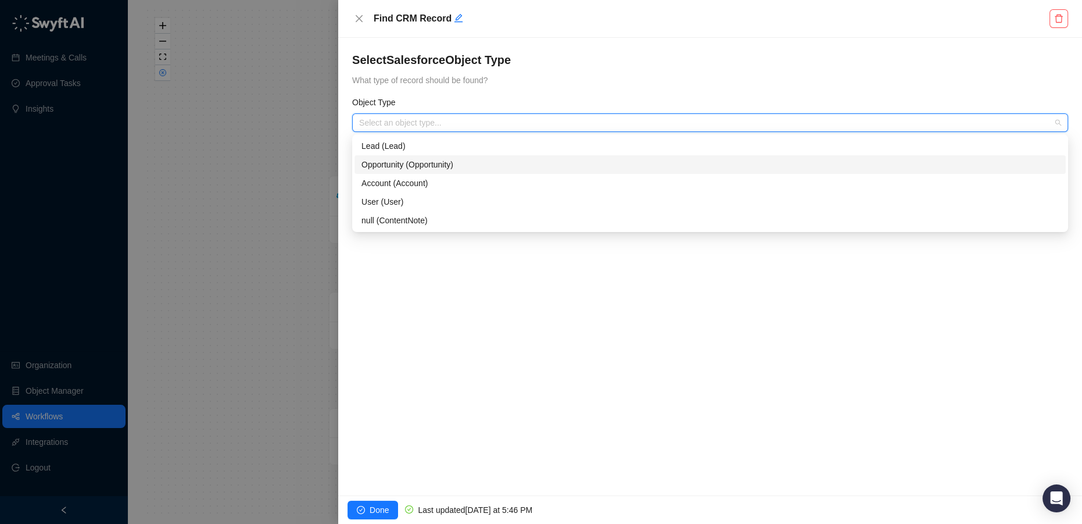
click at [439, 160] on div "Opportunity (Opportunity)" at bounding box center [709, 164] width 697 height 13
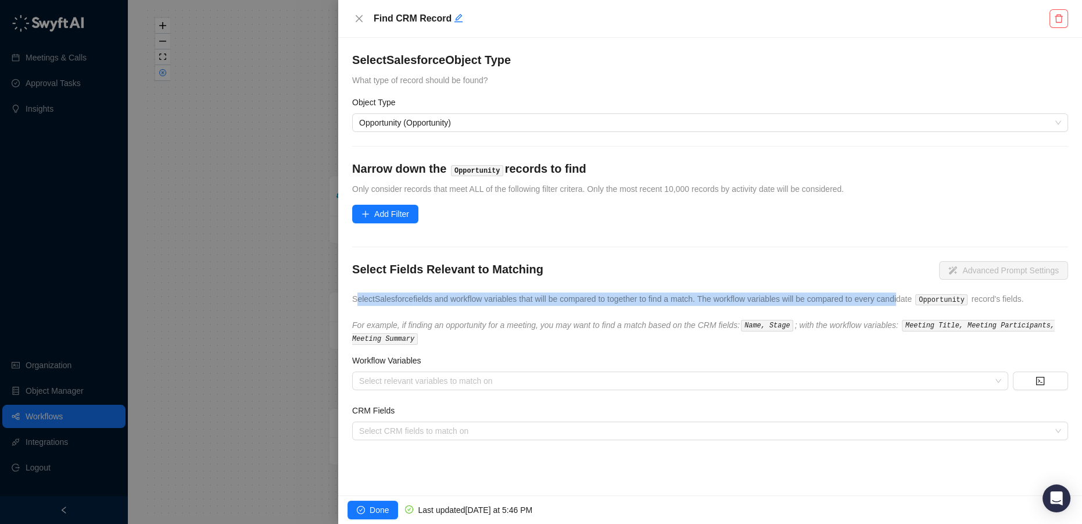
drag, startPoint x: 355, startPoint y: 302, endPoint x: 898, endPoint y: 299, distance: 542.7
click at [898, 299] on span "Select Salesforce fields and workflow variables that will be compared to togeth…" at bounding box center [688, 298] width 672 height 9
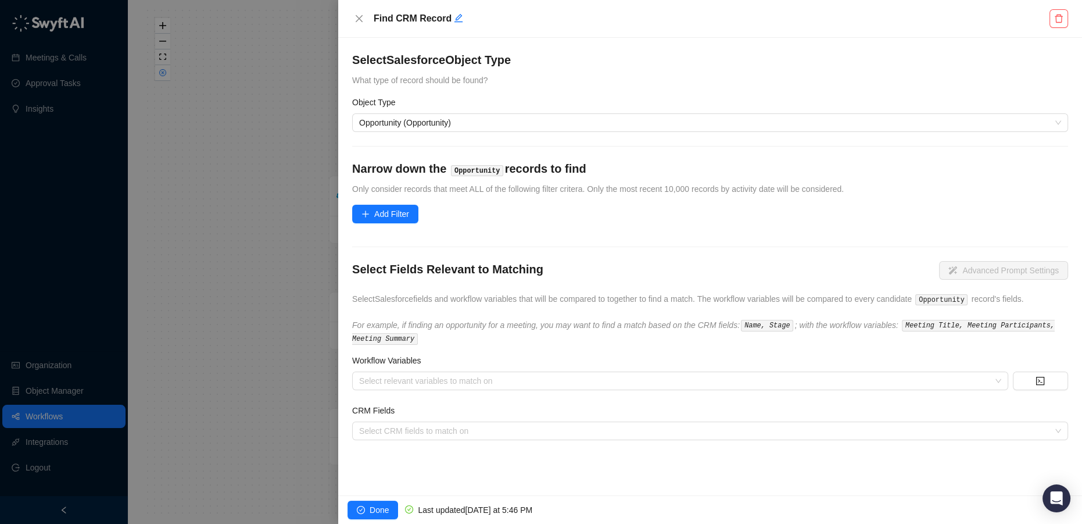
drag, startPoint x: 492, startPoint y: 100, endPoint x: 480, endPoint y: 124, distance: 26.5
click at [492, 100] on div "Object Type" at bounding box center [710, 104] width 716 height 17
click at [479, 124] on span "Opportunity (Opportunity)" at bounding box center [710, 122] width 702 height 17
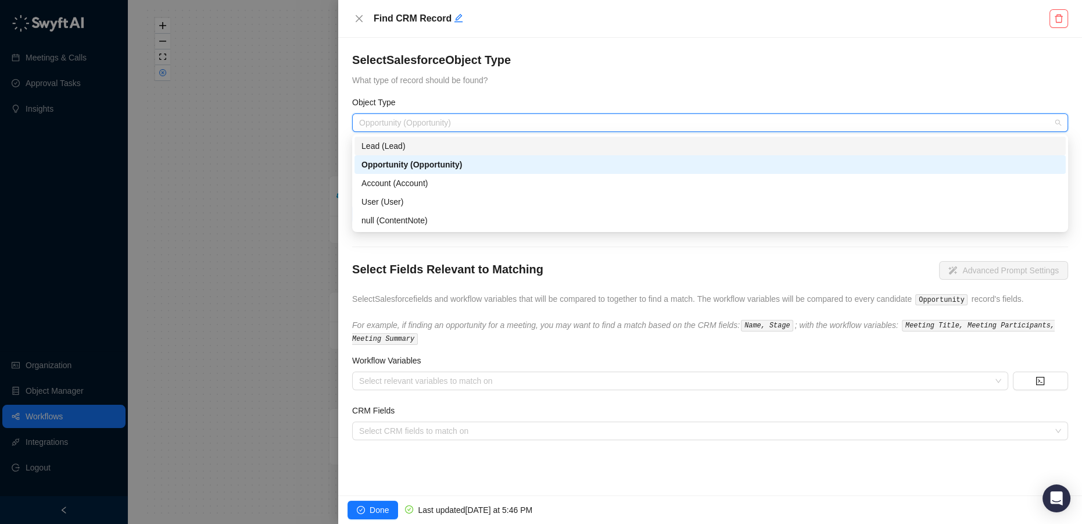
click at [440, 144] on div "Lead (Lead)" at bounding box center [709, 145] width 697 height 13
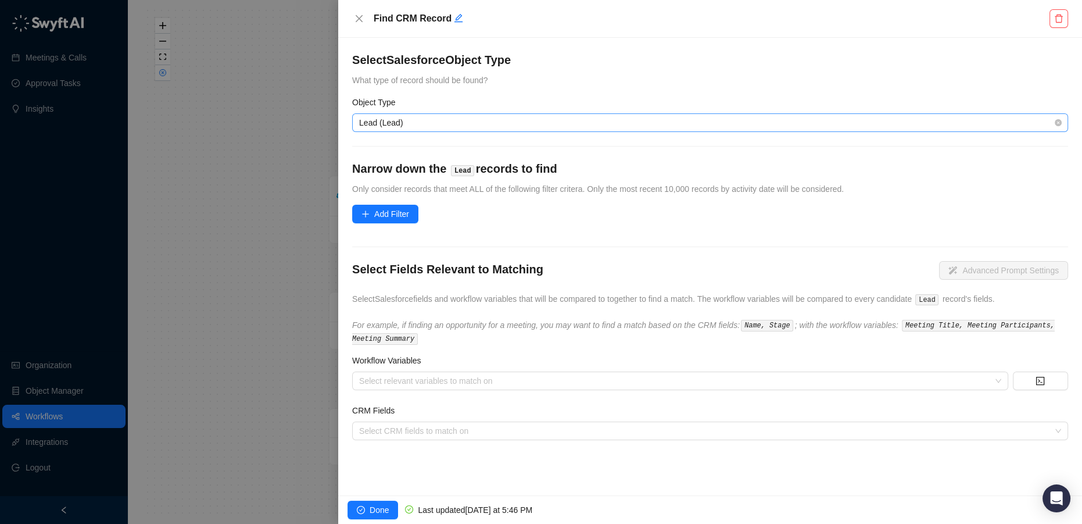
click at [421, 120] on span "Lead (Lead)" at bounding box center [710, 122] width 702 height 17
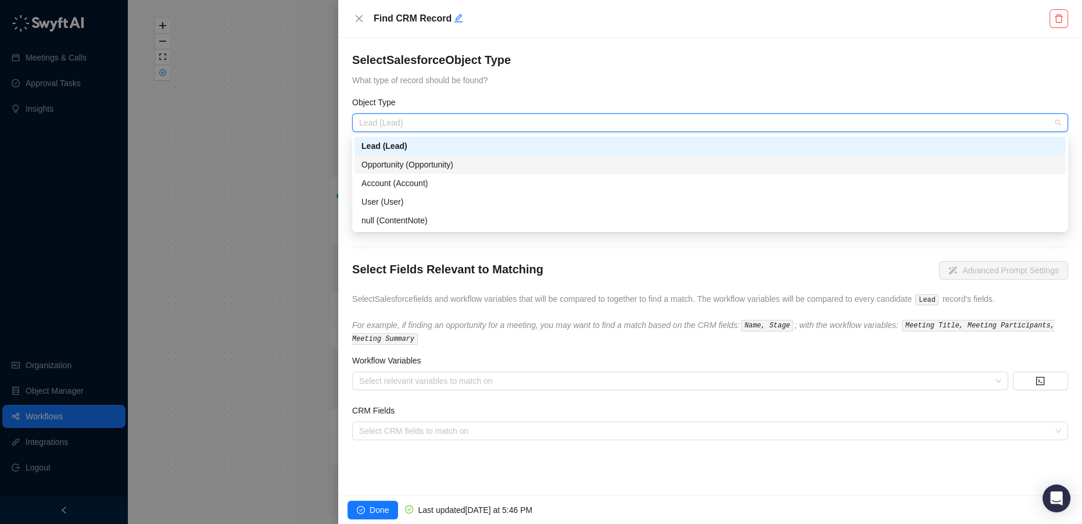
click at [440, 164] on div "Opportunity (Opportunity)" at bounding box center [709, 164] width 697 height 13
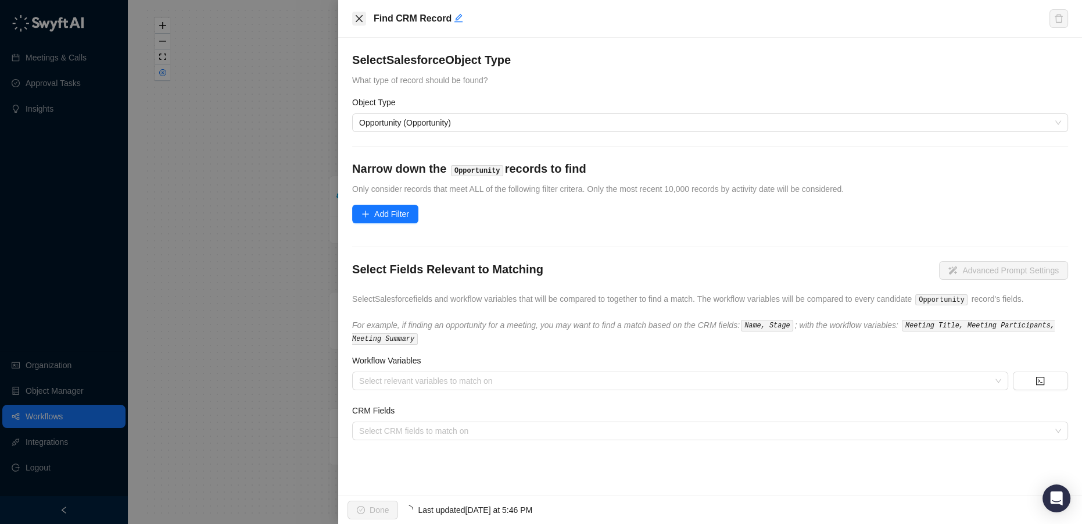
click at [358, 20] on icon "close" at bounding box center [359, 18] width 7 height 7
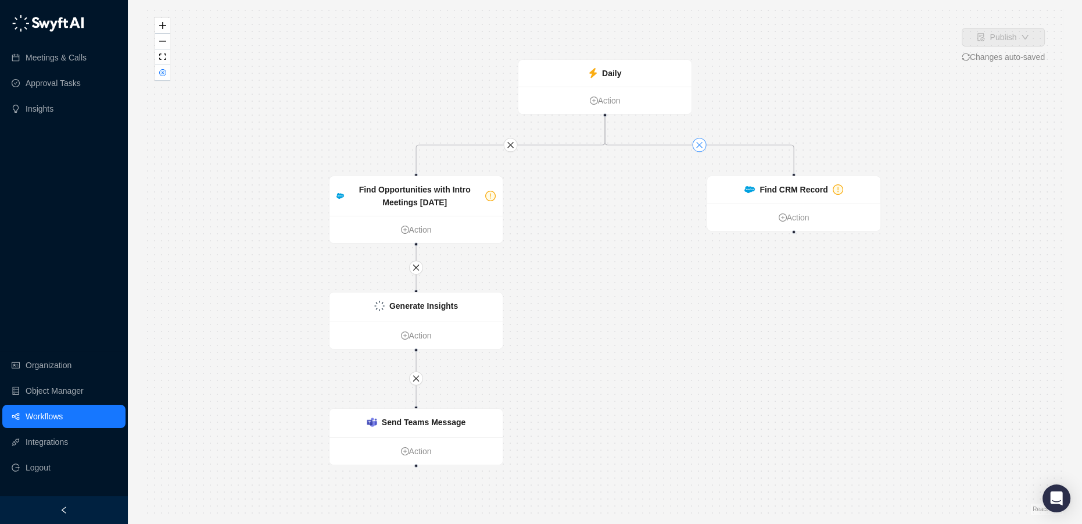
click at [697, 142] on icon "close" at bounding box center [700, 145] width 8 height 8
click at [807, 207] on ul "Action" at bounding box center [793, 216] width 173 height 27
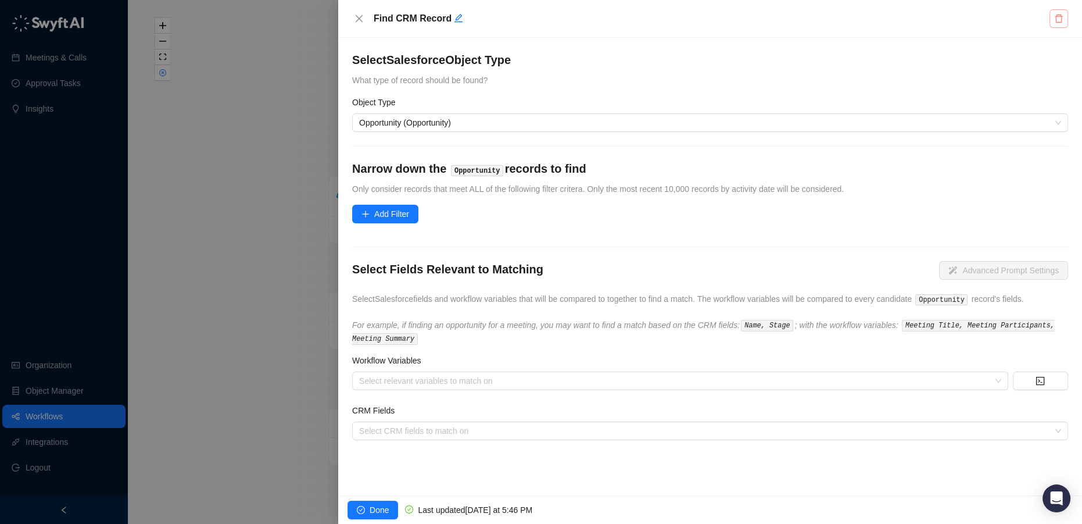
click at [1058, 20] on icon "delete" at bounding box center [1058, 18] width 9 height 9
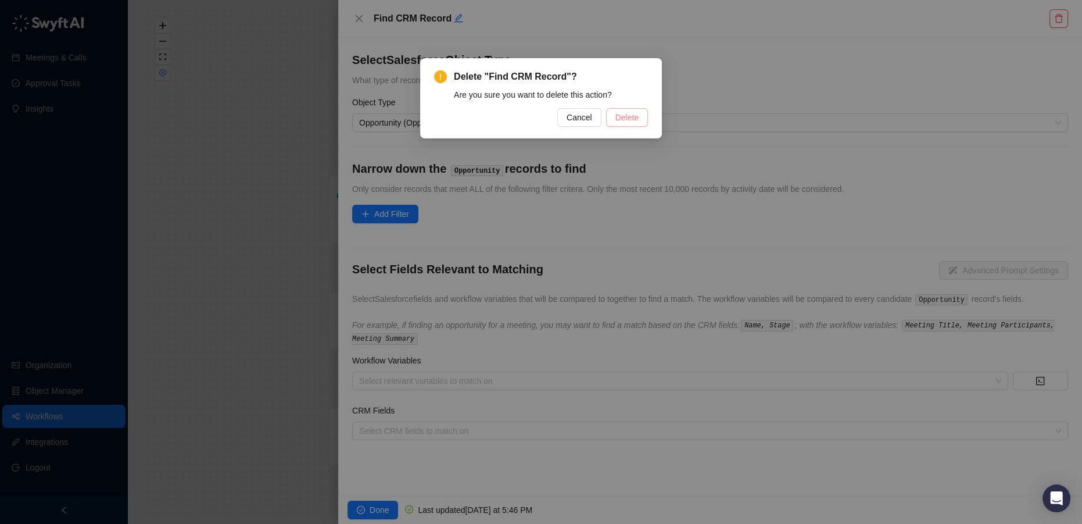
click at [617, 121] on span "Delete" at bounding box center [626, 117] width 23 height 13
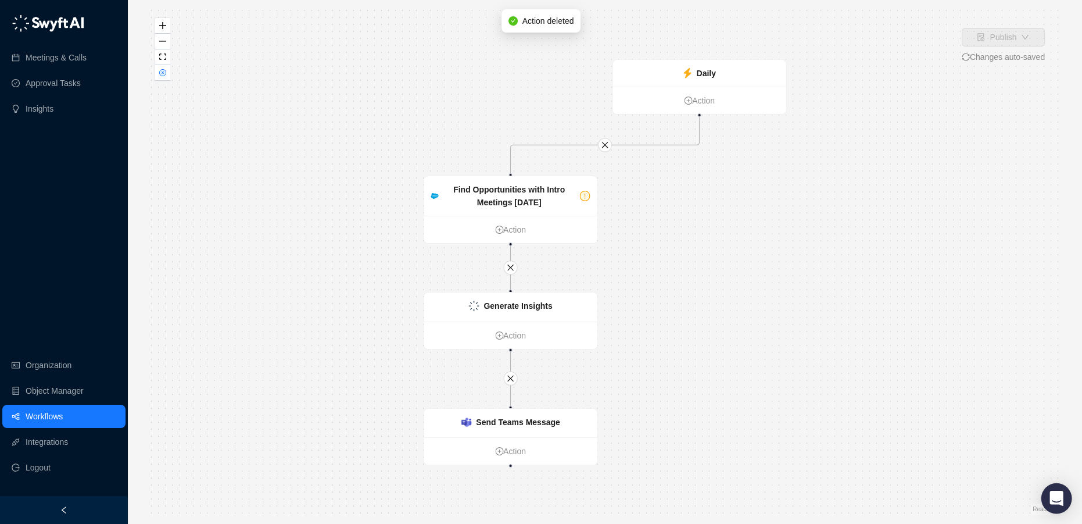
click at [1060, 500] on icon "Open Intercom Messenger" at bounding box center [1056, 497] width 15 height 15
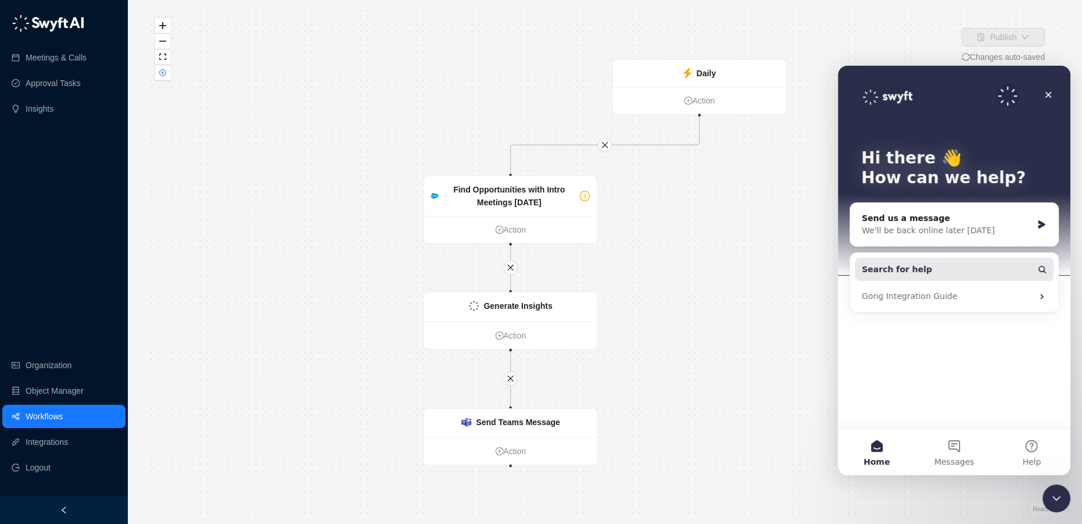
click at [1025, 267] on button "Search for help" at bounding box center [954, 268] width 199 height 23
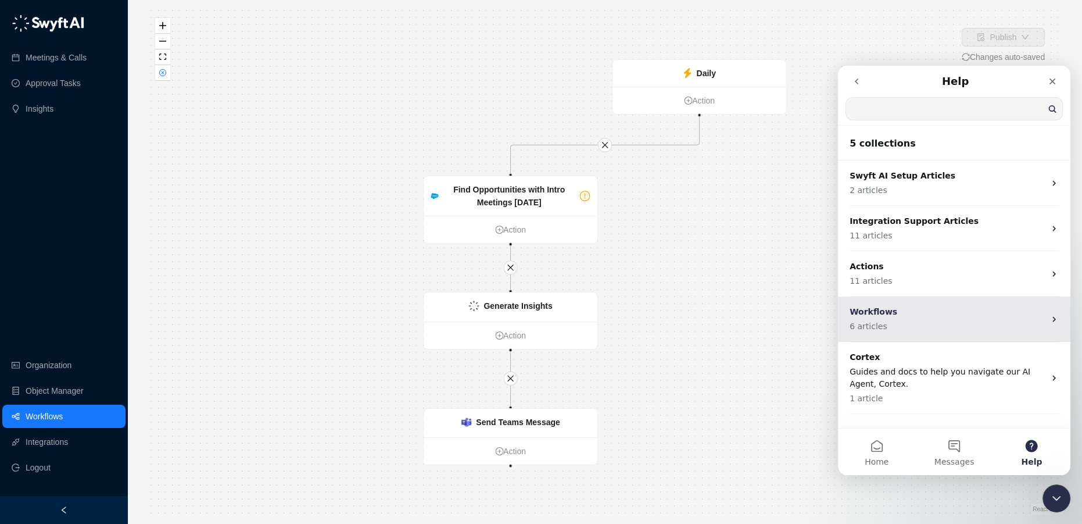
click at [934, 329] on p "6 articles" at bounding box center [947, 326] width 195 height 12
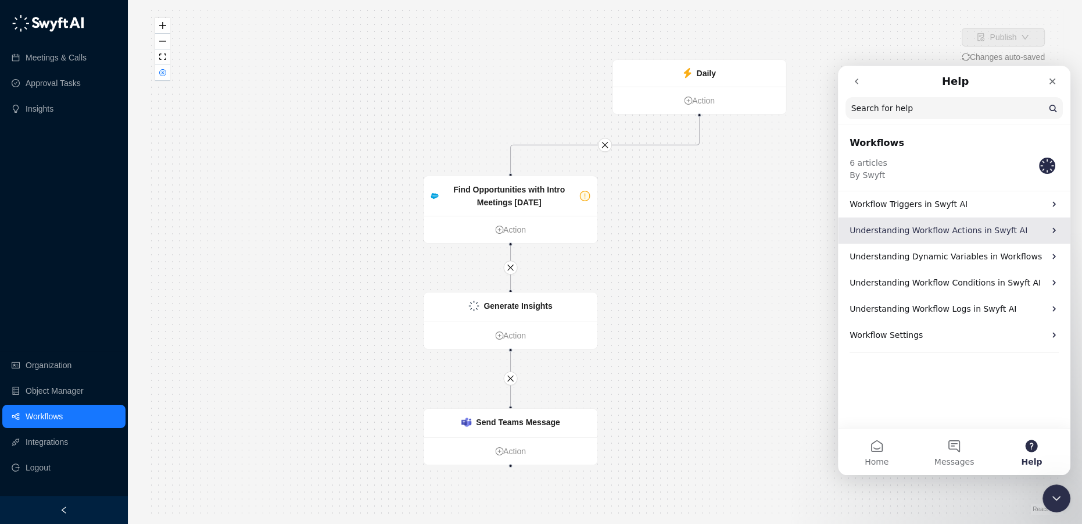
click at [986, 225] on p "Understanding Workflow Actions in Swyft AI" at bounding box center [947, 230] width 195 height 12
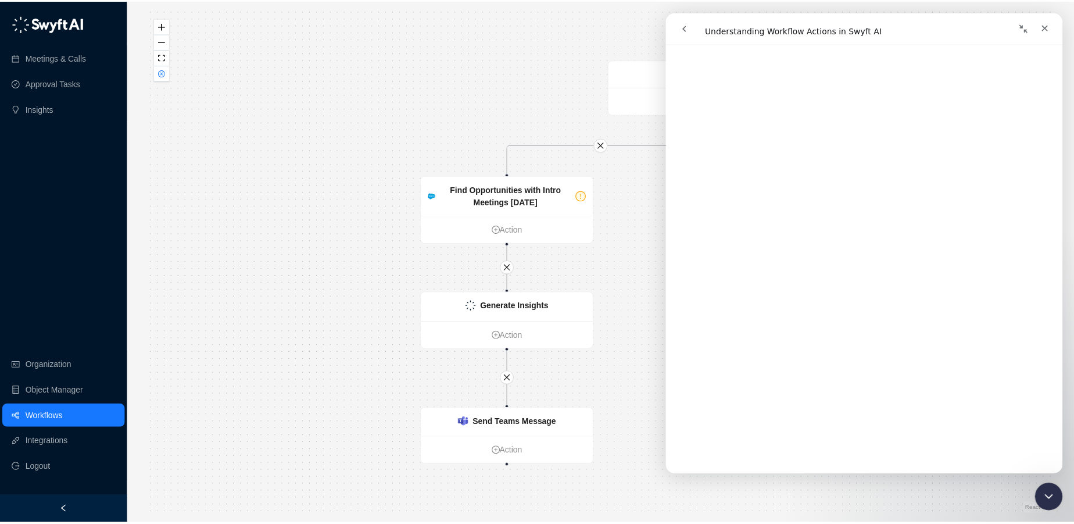
scroll to position [1596, 0]
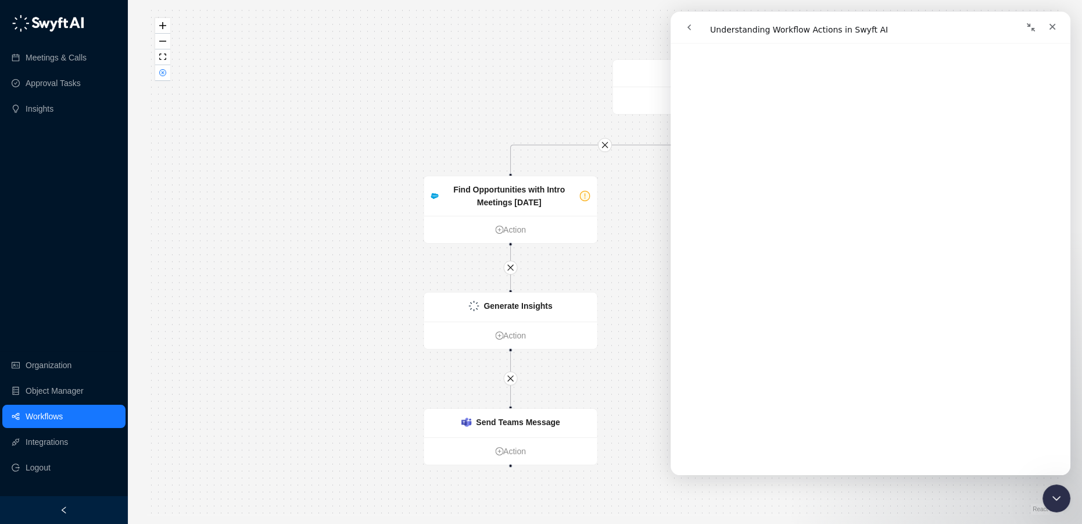
click at [60, 415] on link "Workflows" at bounding box center [44, 415] width 37 height 23
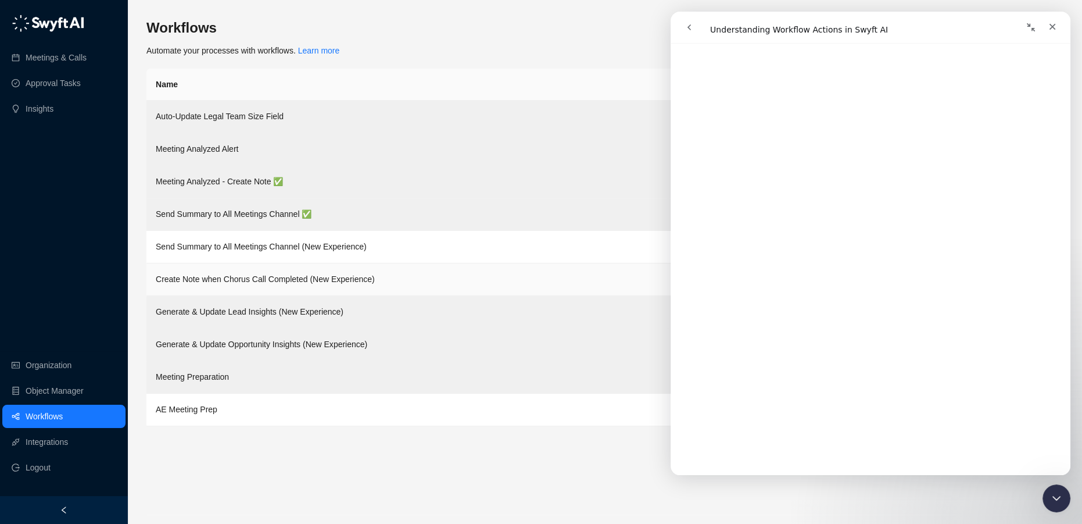
click at [247, 282] on span "Create Note when Chorus Call Completed (New Experience)" at bounding box center [265, 278] width 219 height 9
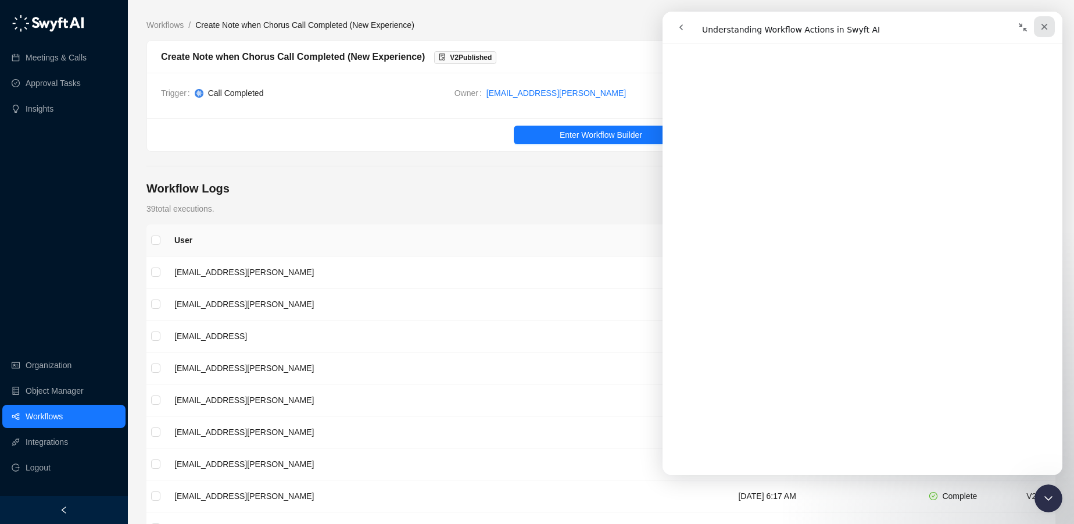
click at [1048, 27] on icon "Close" at bounding box center [1044, 26] width 9 height 9
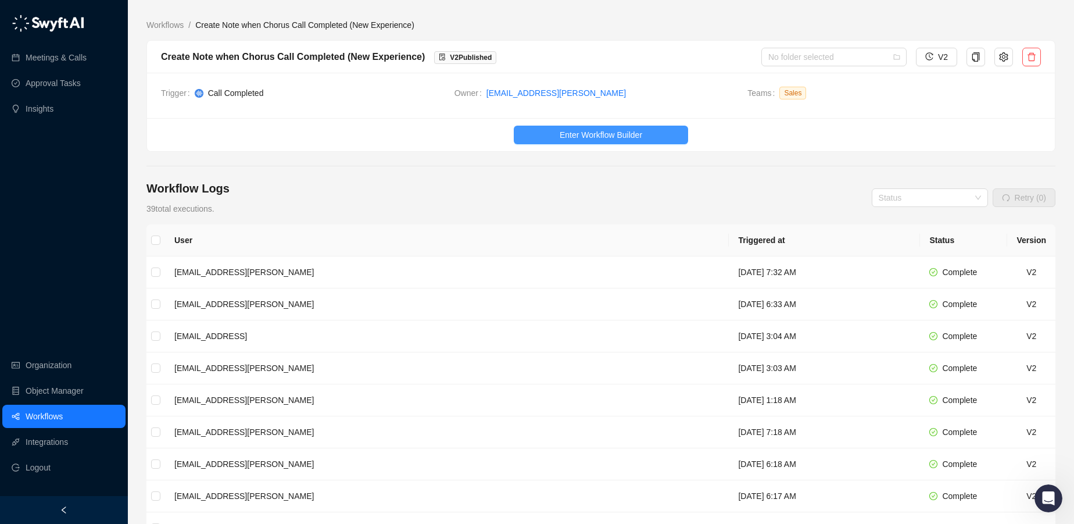
click at [598, 134] on span "Enter Workflow Builder" at bounding box center [601, 134] width 83 height 13
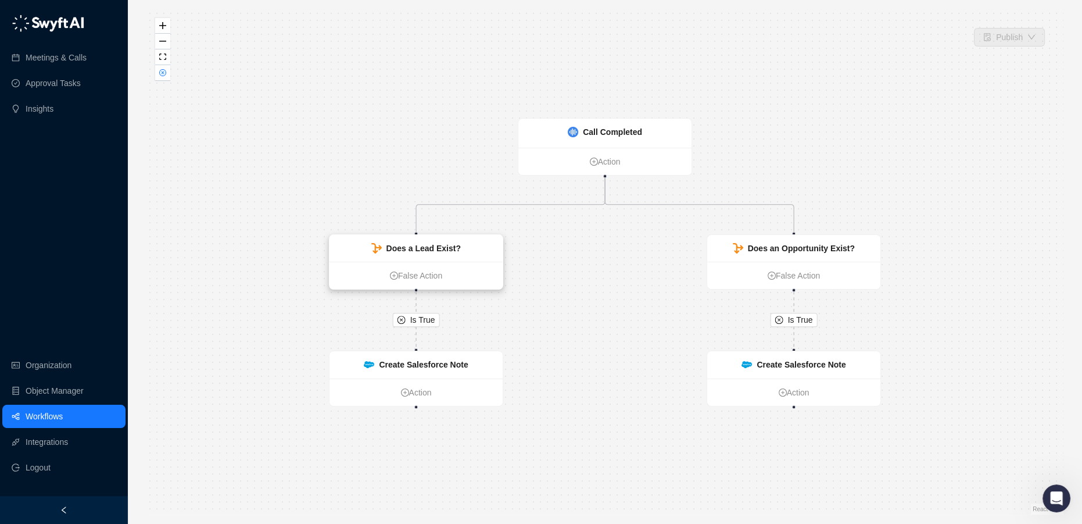
click at [438, 243] on strong "Does a Lead Exist?" at bounding box center [423, 247] width 74 height 9
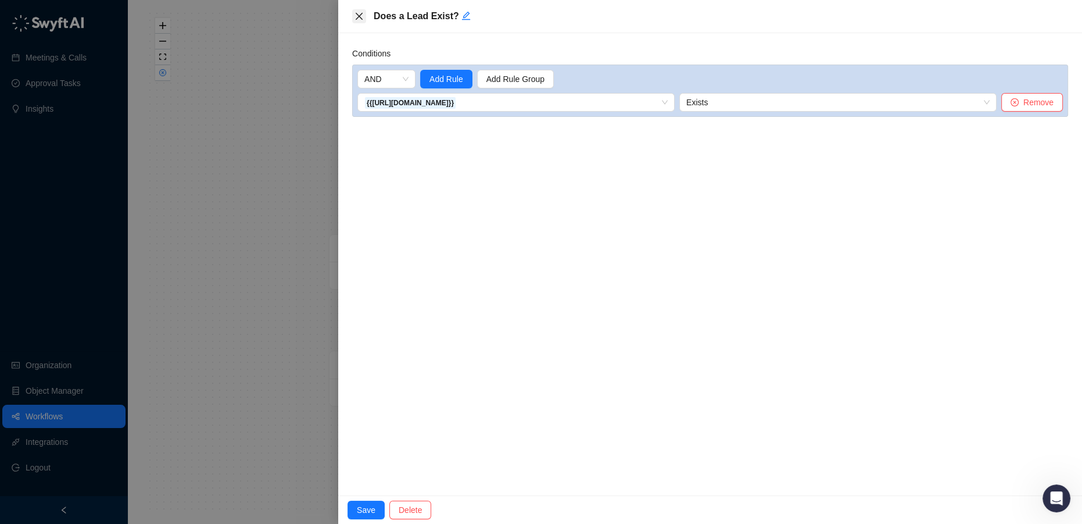
click at [355, 15] on icon "close" at bounding box center [358, 16] width 9 height 9
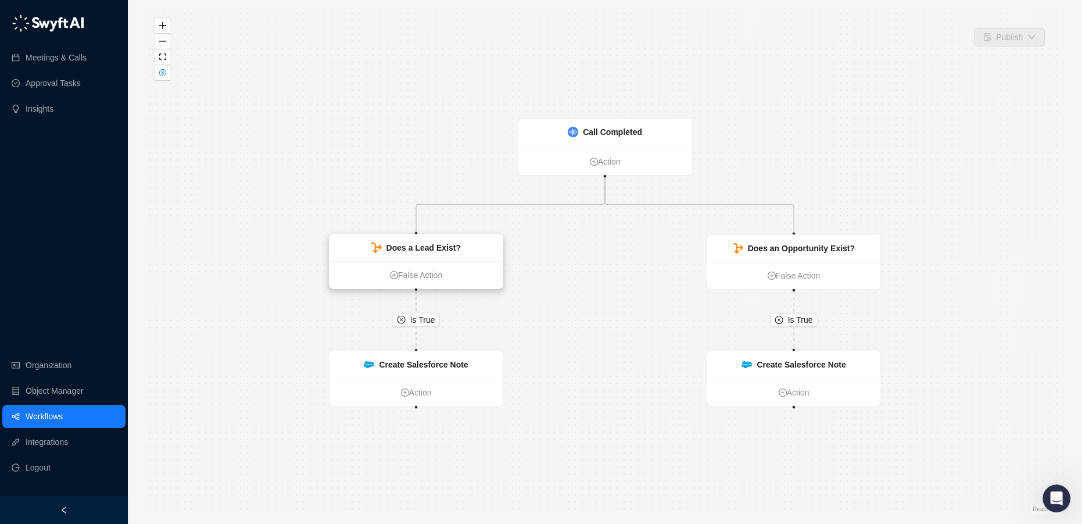
click at [435, 248] on strong "Does a Lead Exist?" at bounding box center [423, 247] width 74 height 9
click at [433, 248] on strong "Does a Lead Exist?" at bounding box center [423, 247] width 74 height 9
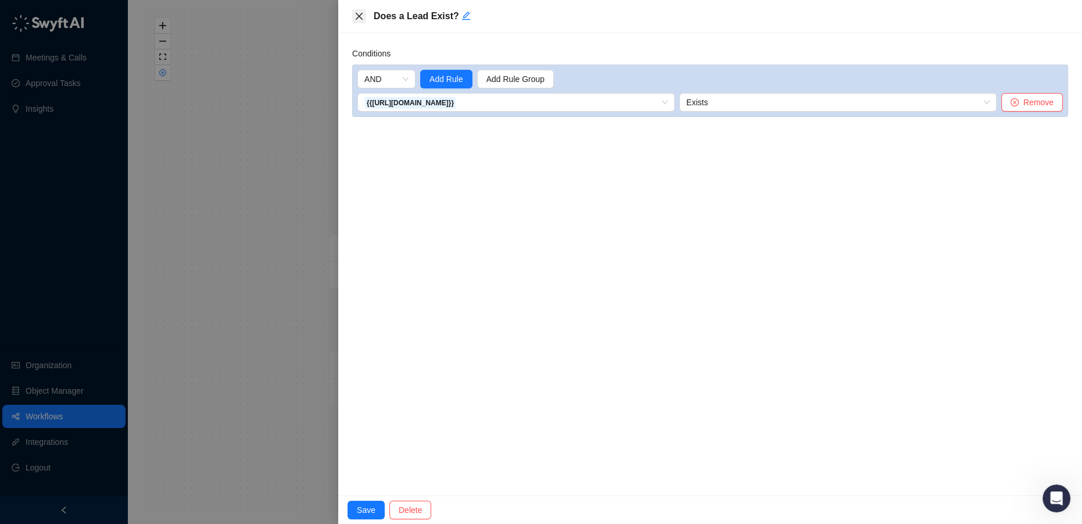
click at [362, 18] on icon "close" at bounding box center [358, 16] width 9 height 9
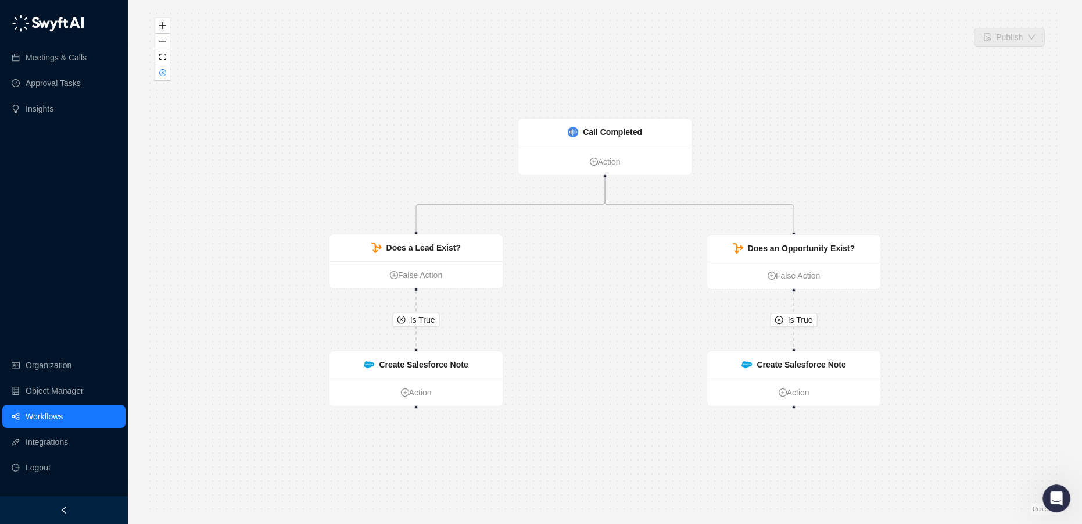
click at [63, 413] on link "Workflows" at bounding box center [44, 415] width 37 height 23
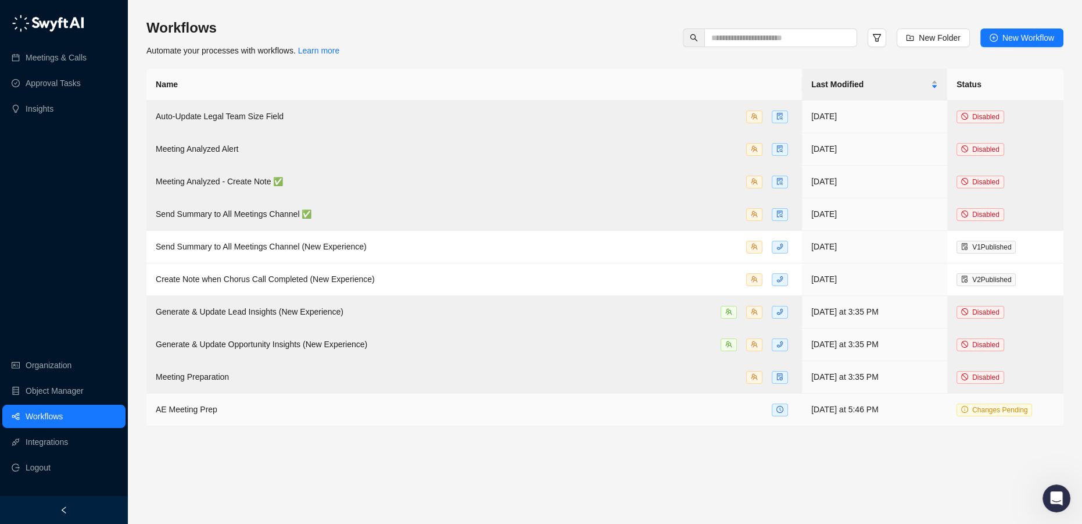
click at [249, 400] on td "AE Meeting Prep" at bounding box center [473, 409] width 655 height 33
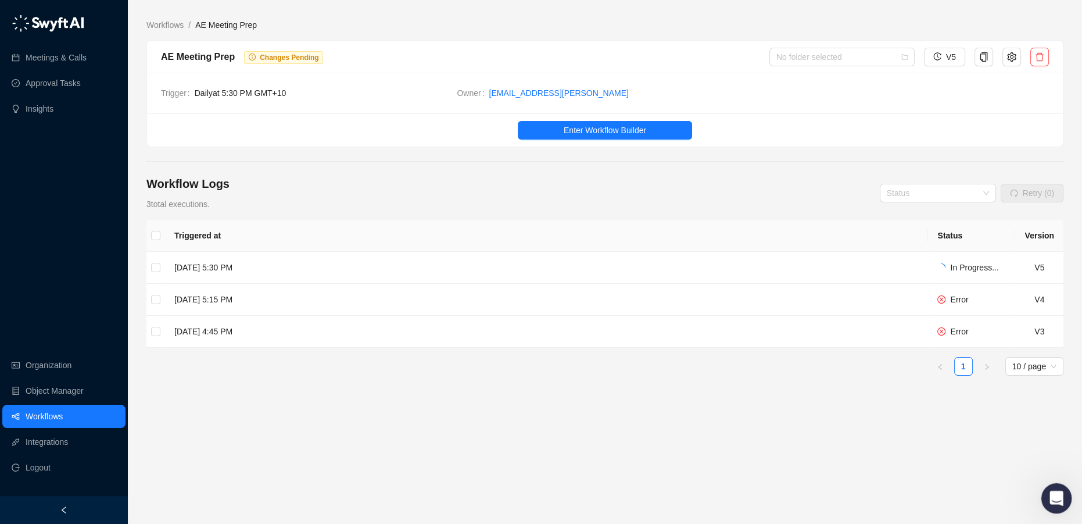
click at [1048, 486] on div "Open Intercom Messenger" at bounding box center [1055, 496] width 38 height 38
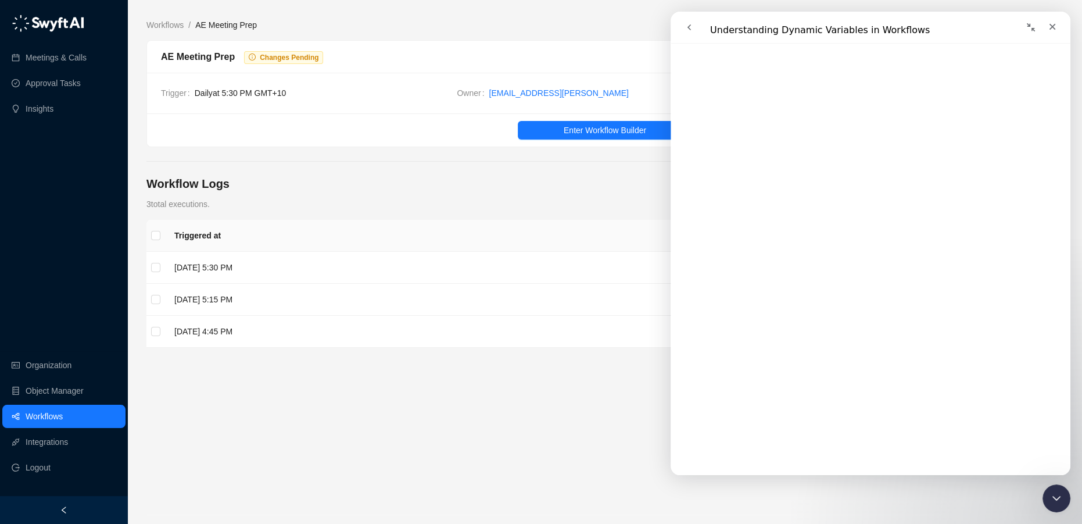
scroll to position [316, 0]
drag, startPoint x: 1049, startPoint y: 25, endPoint x: 1718, endPoint y: 37, distance: 668.4
click at [1049, 25] on icon "Close" at bounding box center [1052, 26] width 9 height 9
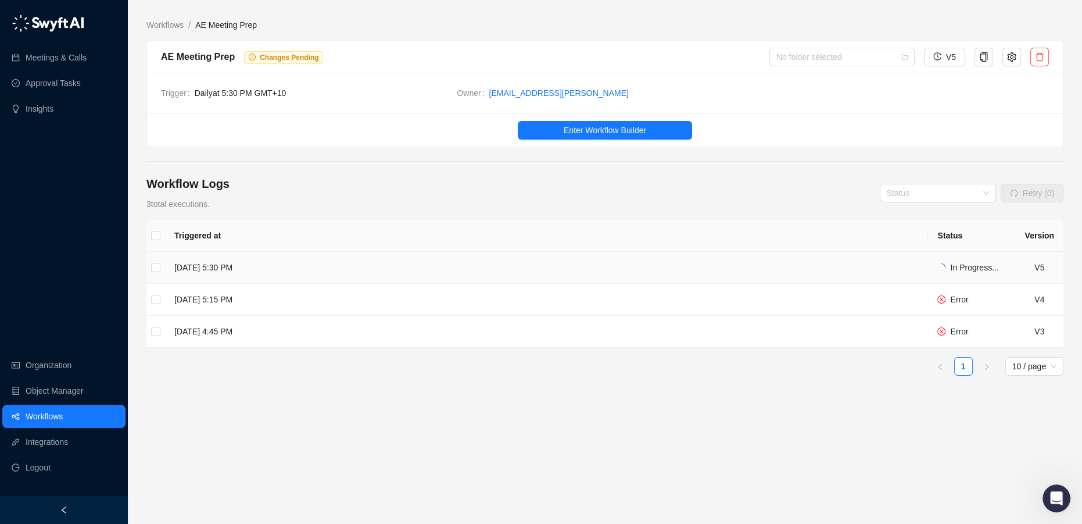
click at [863, 257] on td "Tuesday, 08/26/25, 5:30 PM" at bounding box center [546, 268] width 763 height 32
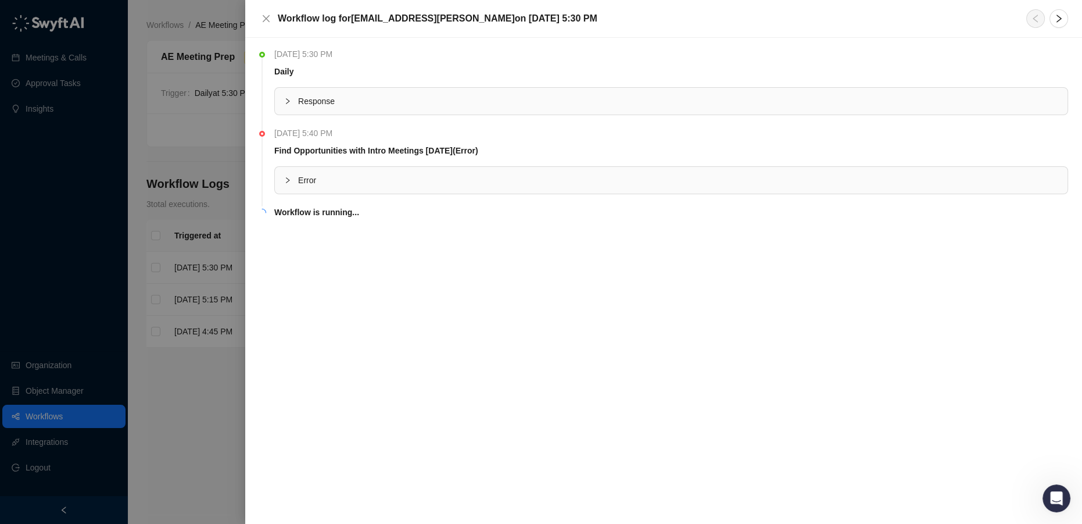
click at [328, 184] on span "Error" at bounding box center [678, 180] width 760 height 13
drag, startPoint x: 363, startPoint y: 151, endPoint x: 366, endPoint y: 204, distance: 52.9
click at [464, 160] on td "Find Opportunities with Intro Meetings Today (Error)" at bounding box center [671, 152] width 794 height 17
drag, startPoint x: 302, startPoint y: 207, endPoint x: 369, endPoint y: 212, distance: 67.0
click at [375, 210] on div "undefined method `[]' for nil:NilClass" at bounding box center [671, 209] width 793 height 31
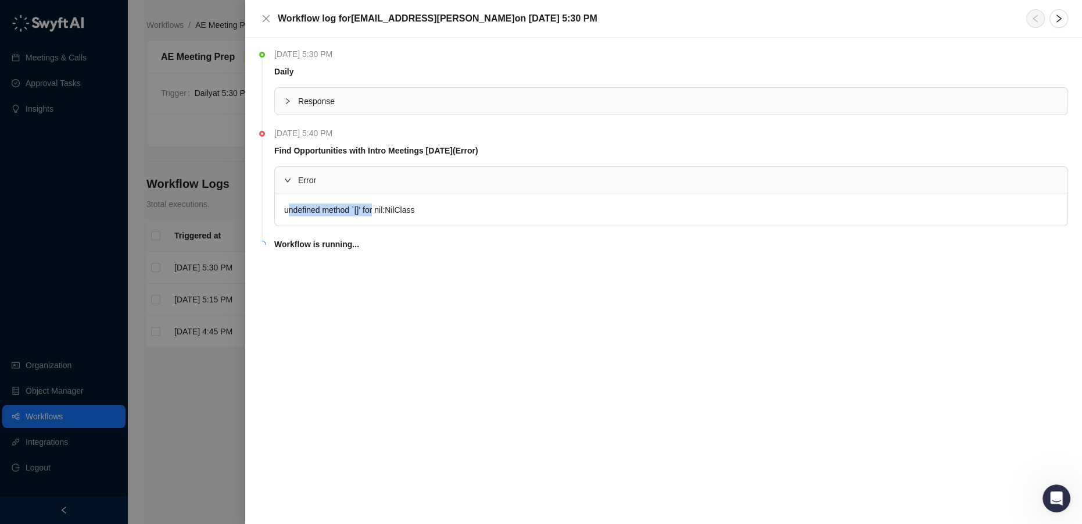
click at [369, 212] on div "undefined method `[]' for nil:NilClass" at bounding box center [671, 209] width 793 height 31
click at [412, 207] on div "undefined method `[]' for nil:NilClass" at bounding box center [671, 209] width 793 height 31
click at [266, 19] on icon "close" at bounding box center [266, 18] width 7 height 7
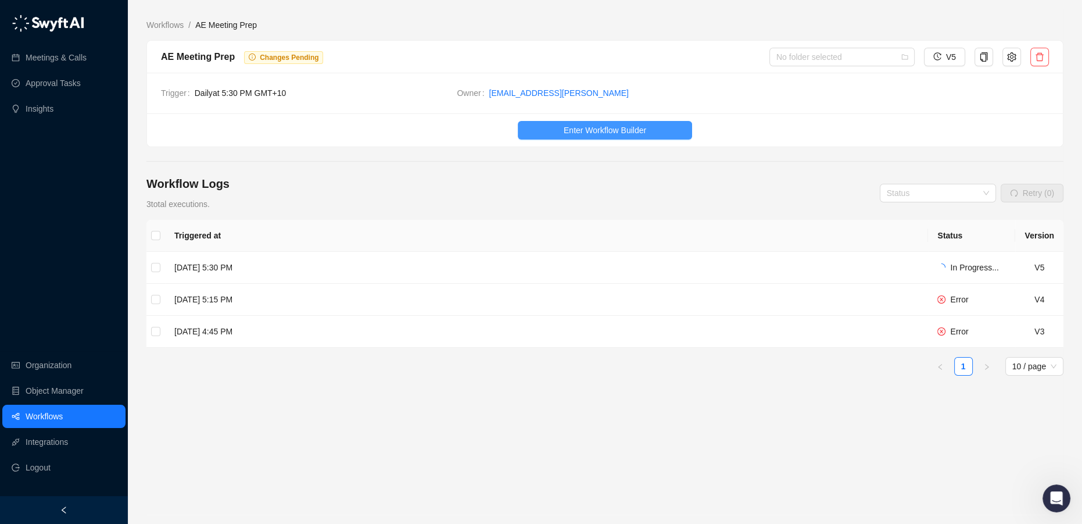
click at [647, 132] on button "Enter Workflow Builder" at bounding box center [605, 130] width 174 height 19
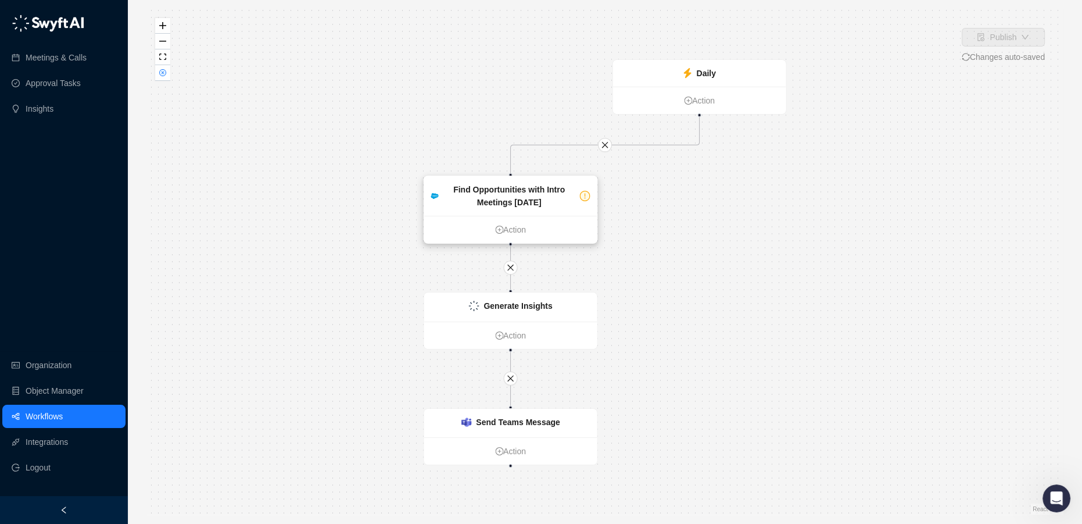
click at [558, 193] on strong "Find Opportunities with Intro Meetings Today" at bounding box center [509, 196] width 112 height 22
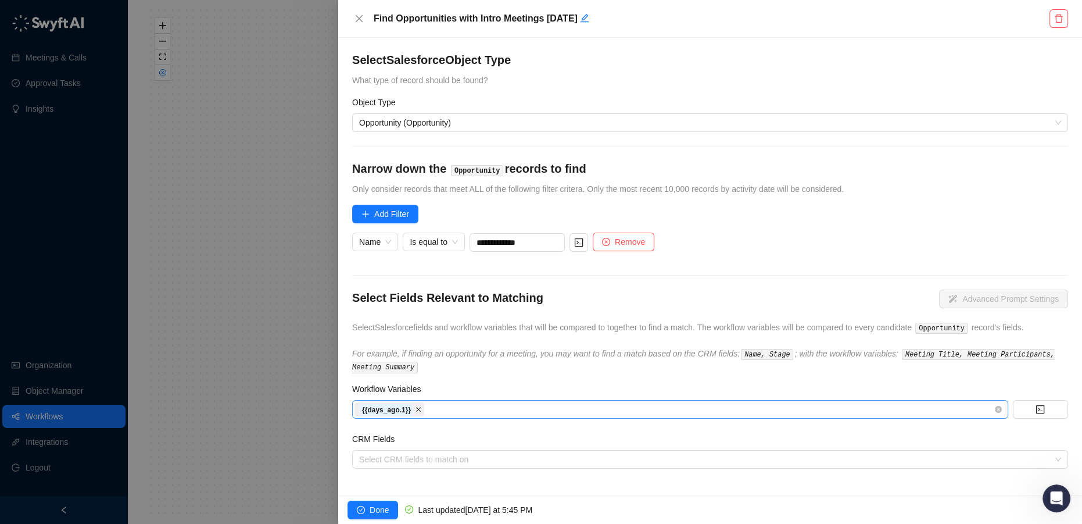
click at [415, 408] on icon "close" at bounding box center [418, 409] width 6 height 6
click at [372, 507] on span "Done" at bounding box center [379, 509] width 19 height 13
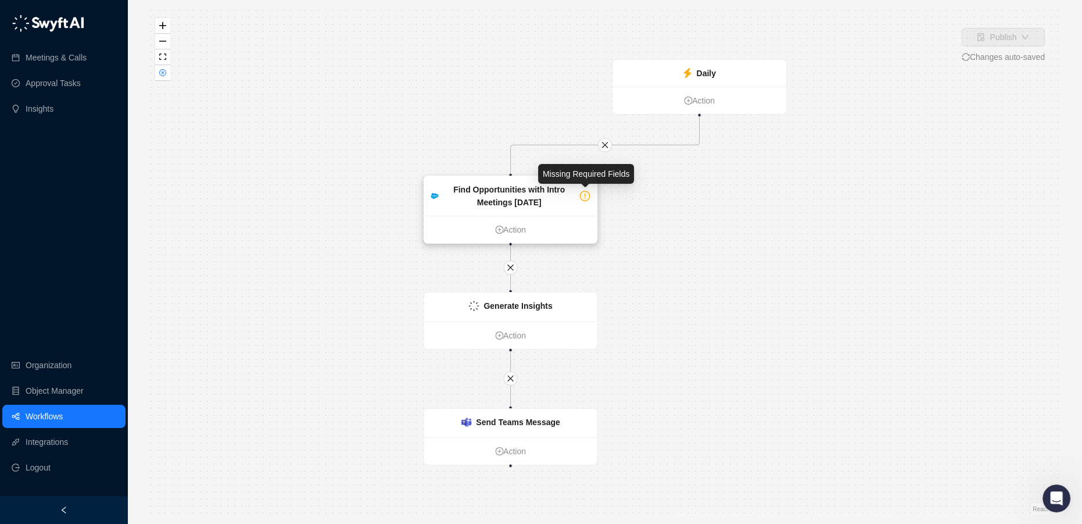
click at [584, 194] on icon "exclamation-circle" at bounding box center [585, 196] width 9 height 9
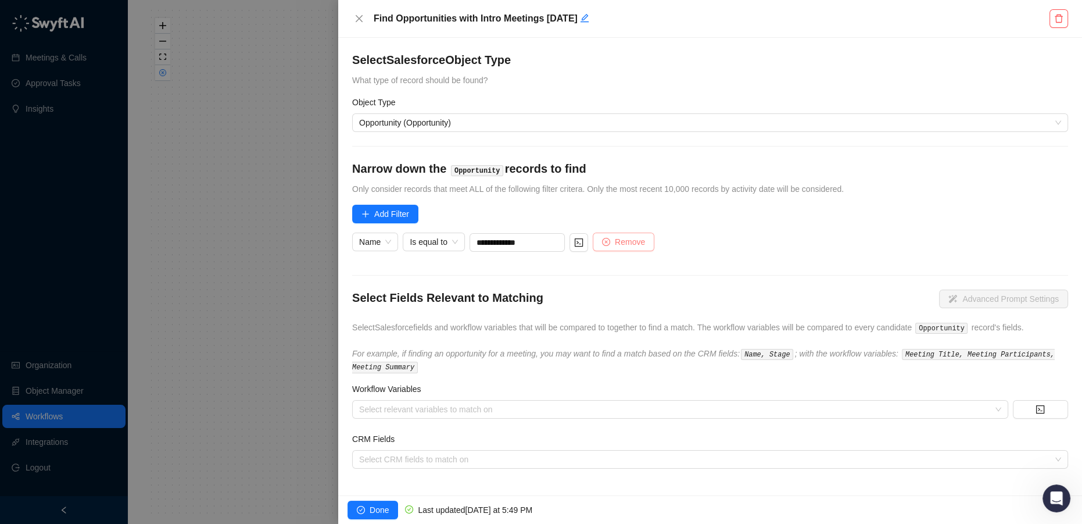
click at [635, 239] on span "Remove" at bounding box center [630, 241] width 30 height 13
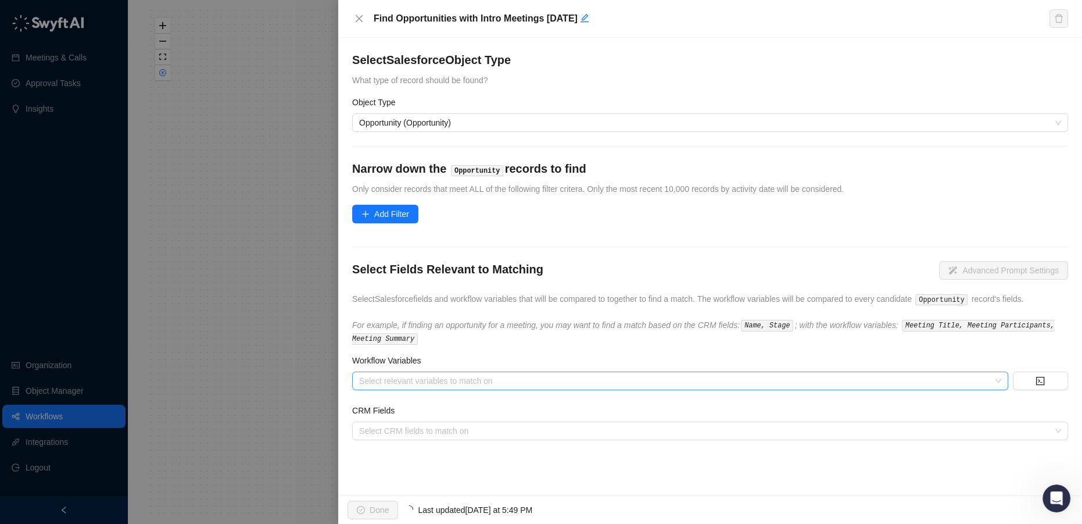
click at [440, 379] on div at bounding box center [673, 381] width 639 height 9
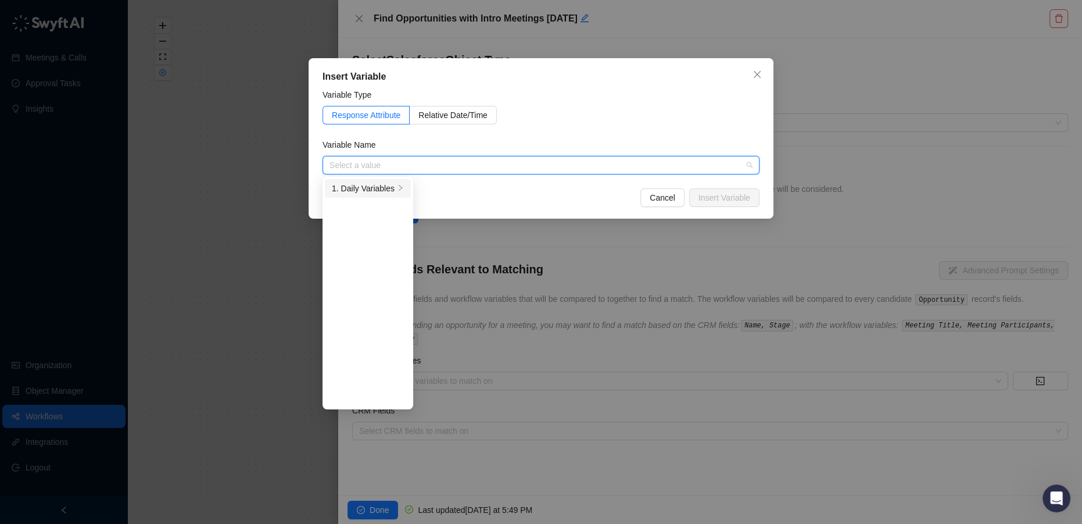
click at [384, 188] on div "1. Daily Variables" at bounding box center [363, 188] width 63 height 13
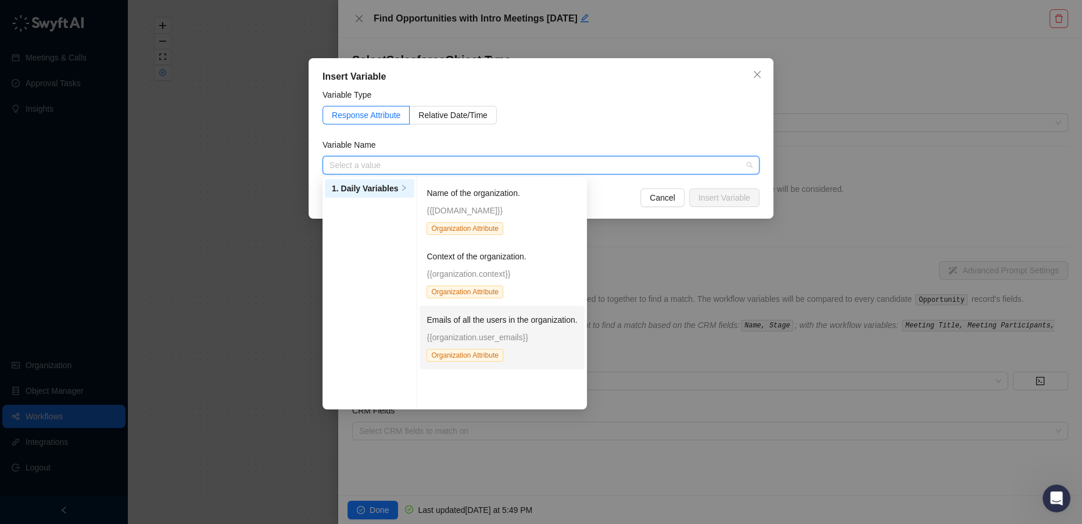
click at [522, 345] on div "Emails of all the users in the organization. {{organization.user_emails}} Organ…" at bounding box center [502, 337] width 151 height 48
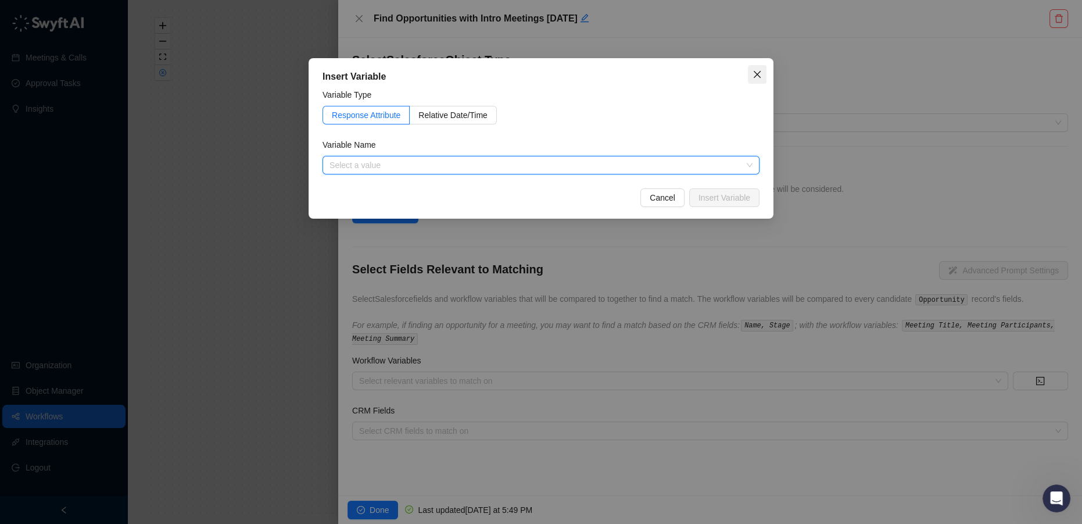
click at [758, 72] on icon "close" at bounding box center [757, 74] width 9 height 9
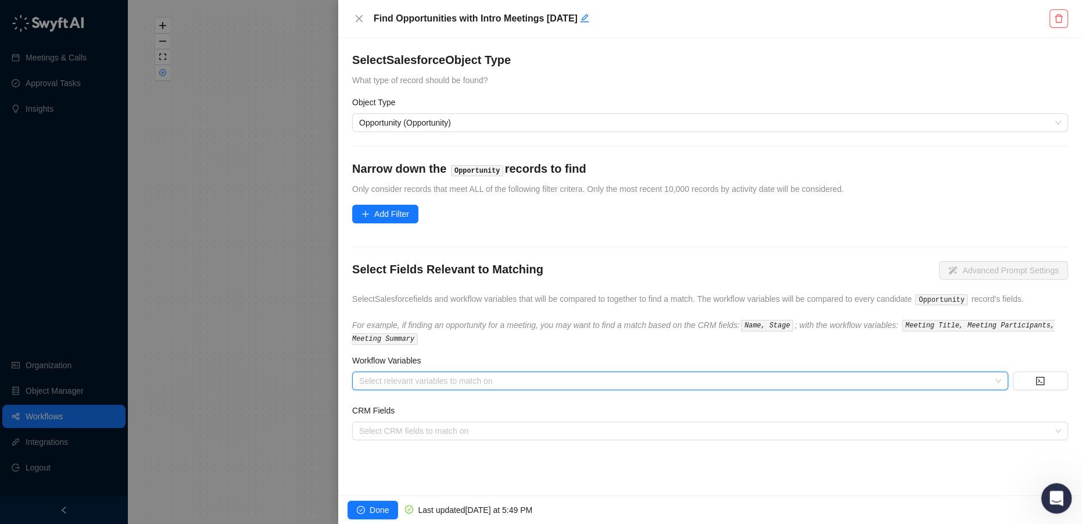
click at [1055, 494] on icon "Open Intercom Messenger" at bounding box center [1055, 496] width 8 height 9
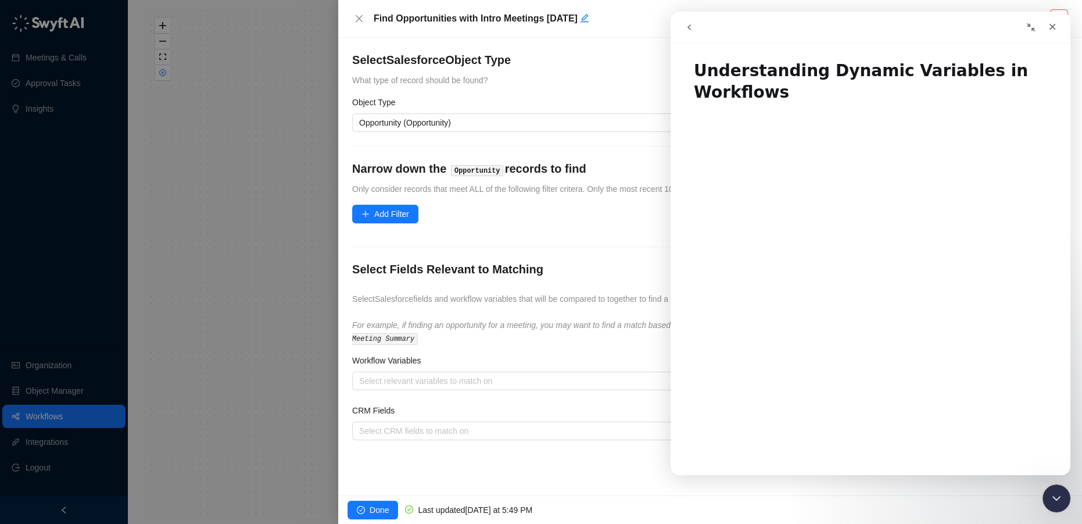
click at [685, 23] on icon "go back" at bounding box center [689, 27] width 9 height 9
click at [689, 27] on icon "go back" at bounding box center [688, 27] width 3 height 6
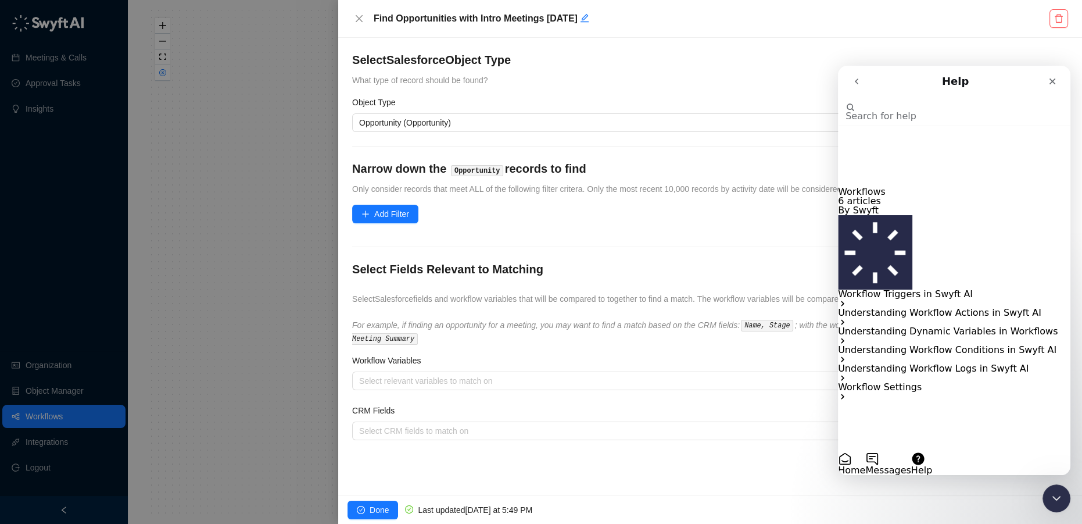
click at [947, 382] on p "Workflow Settings" at bounding box center [954, 386] width 232 height 9
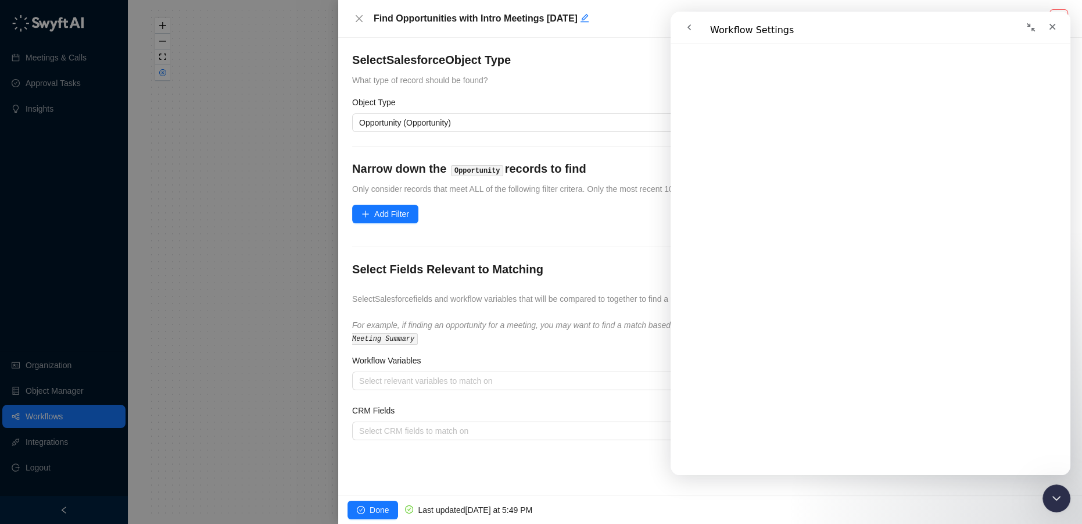
scroll to position [527, 0]
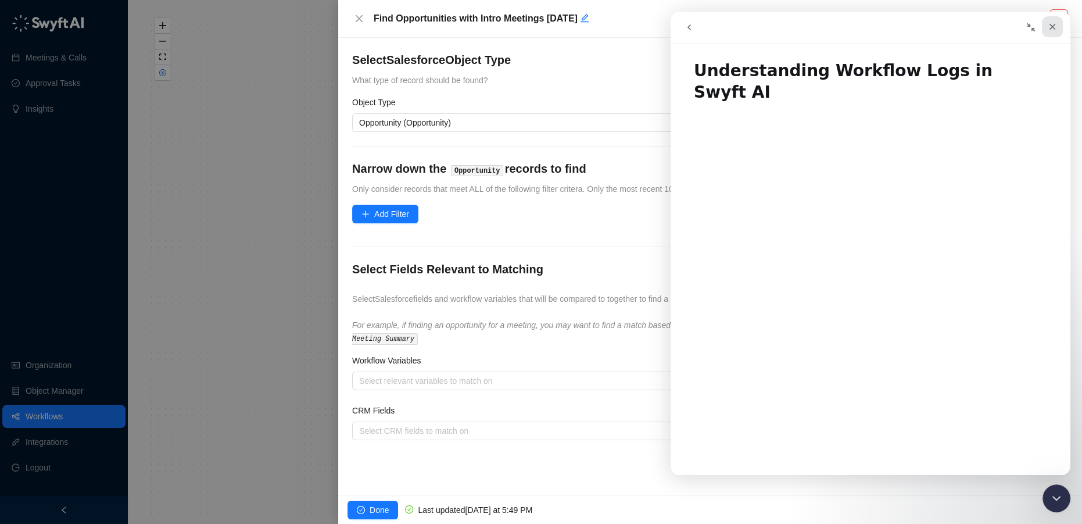
click at [1051, 27] on icon "Close" at bounding box center [1052, 26] width 9 height 9
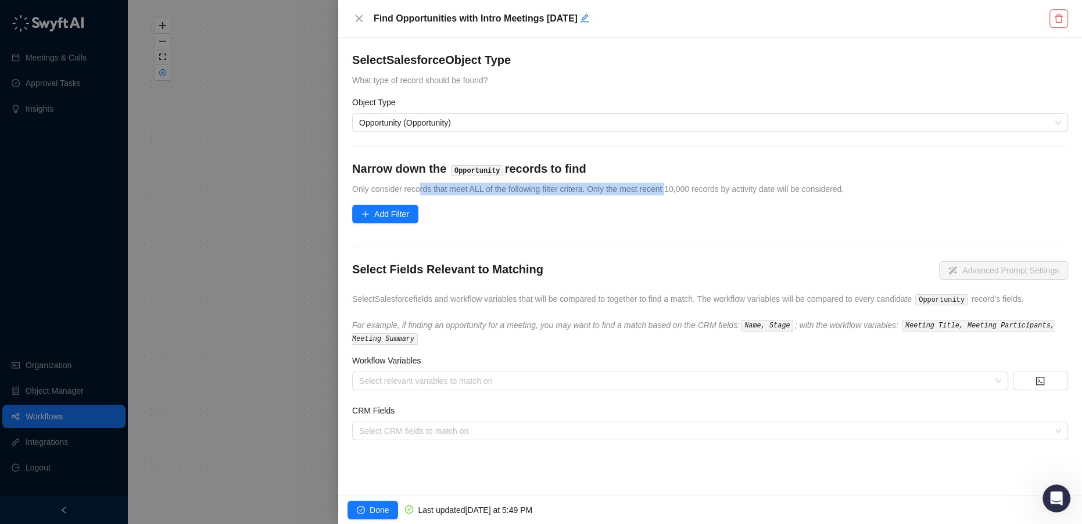
drag, startPoint x: 424, startPoint y: 188, endPoint x: 668, endPoint y: 188, distance: 244.1
click at [668, 188] on span "Only consider records that meet ALL of the following filter critera. Only the m…" at bounding box center [598, 188] width 492 height 9
click at [786, 191] on span "Only consider records that meet ALL of the following filter critera. Only the m…" at bounding box center [598, 188] width 492 height 9
click at [381, 210] on span "Add Filter" at bounding box center [391, 213] width 35 height 13
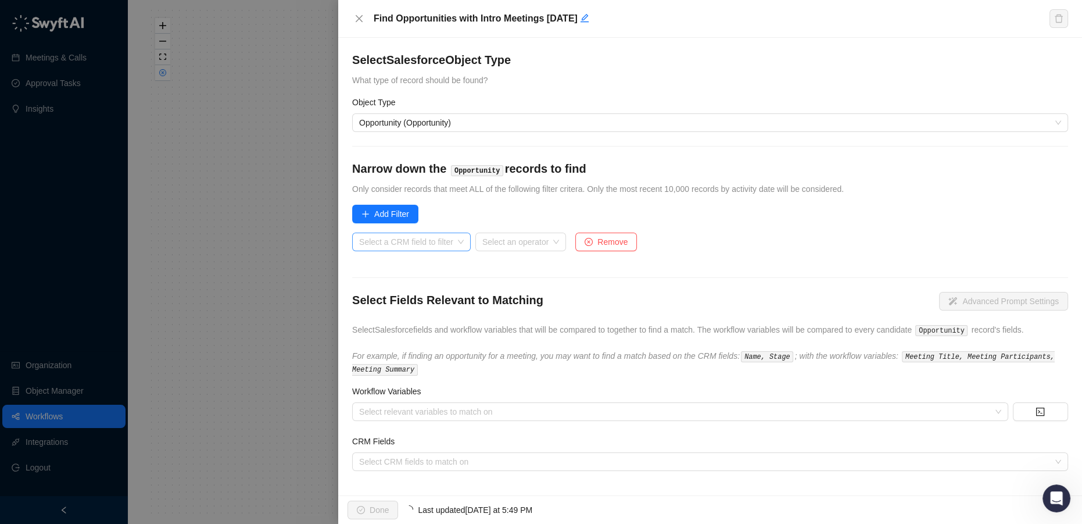
click at [414, 239] on input "search" at bounding box center [408, 241] width 98 height 17
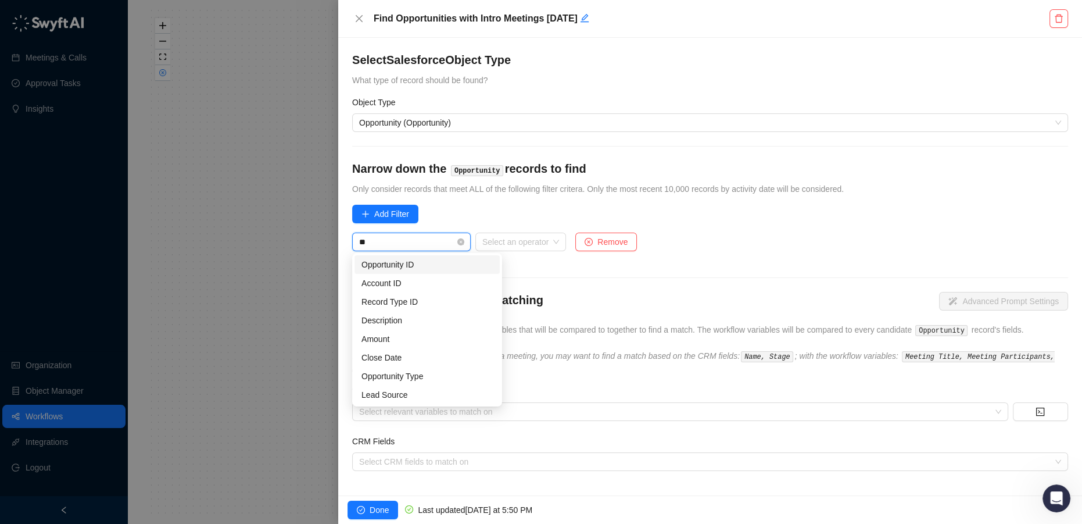
type input "*"
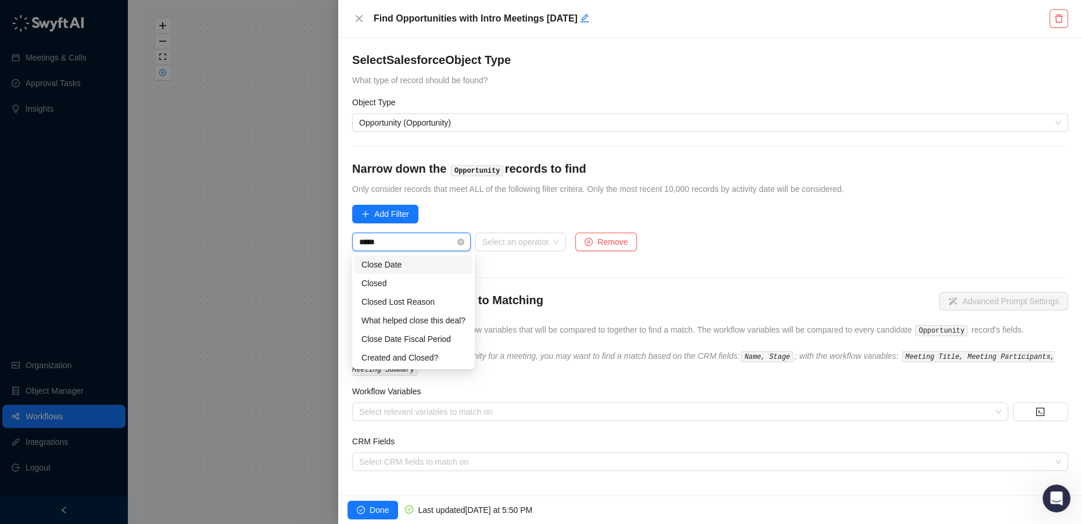
type input "******"
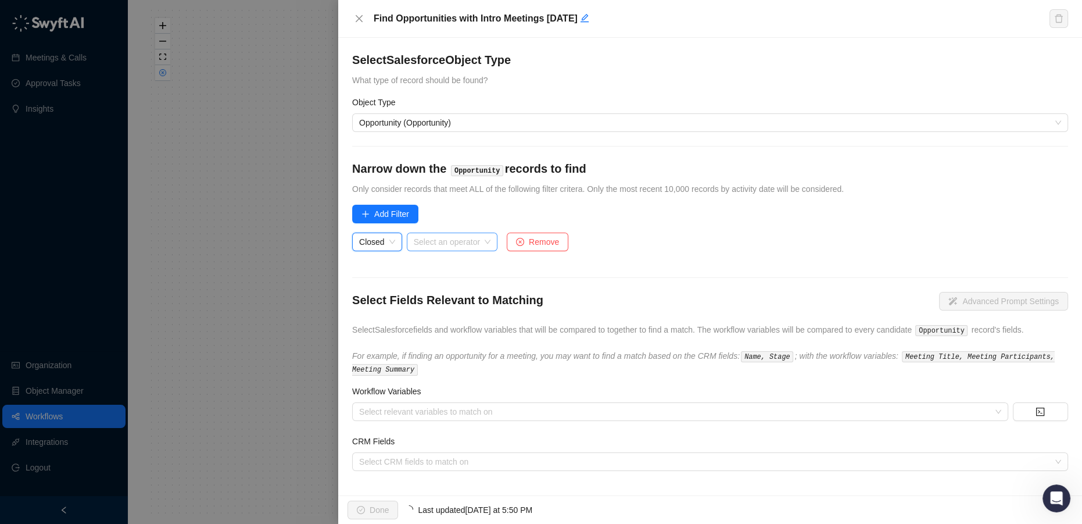
click at [431, 245] on input "search" at bounding box center [449, 241] width 70 height 17
click at [427, 266] on div "Is equal to" at bounding box center [449, 264] width 71 height 13
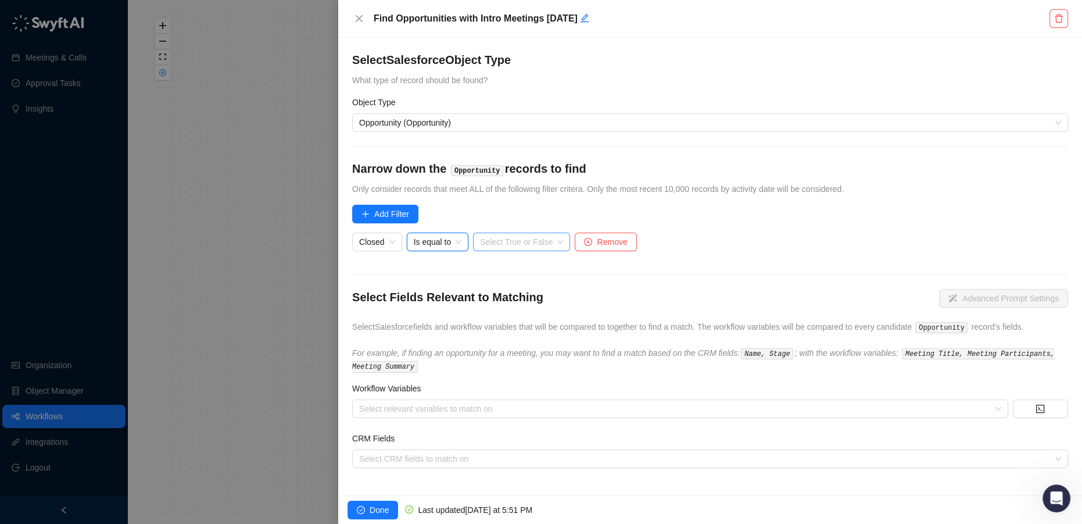
click at [505, 239] on input "search" at bounding box center [518, 241] width 76 height 17
click at [502, 278] on div "False" at bounding box center [518, 283] width 74 height 13
click at [658, 220] on form "Select Salesforce Object Type What type of record should be found? Object Type …" at bounding box center [710, 260] width 716 height 416
click at [867, 406] on div at bounding box center [673, 408] width 639 height 9
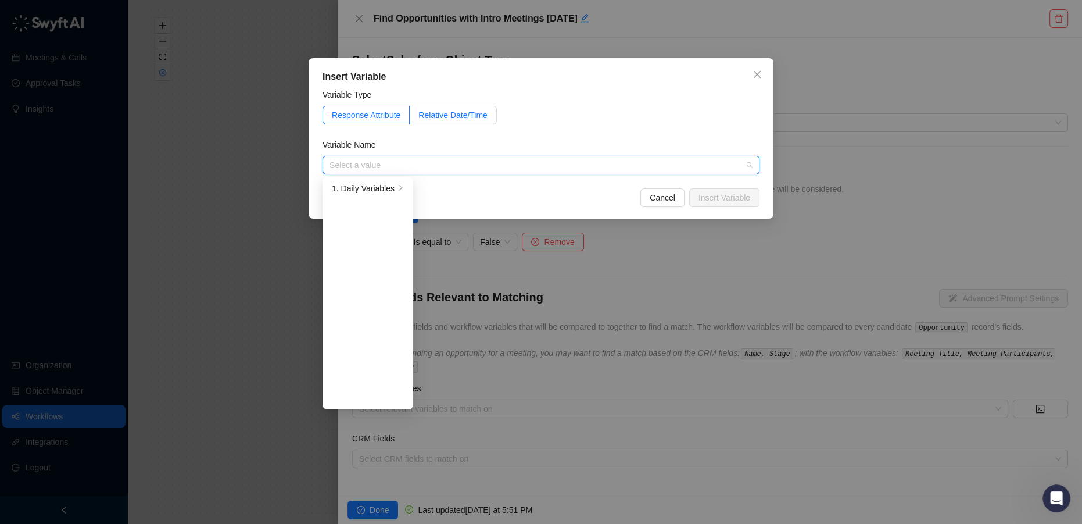
click at [439, 116] on span "Relative Date/Time" at bounding box center [452, 114] width 69 height 9
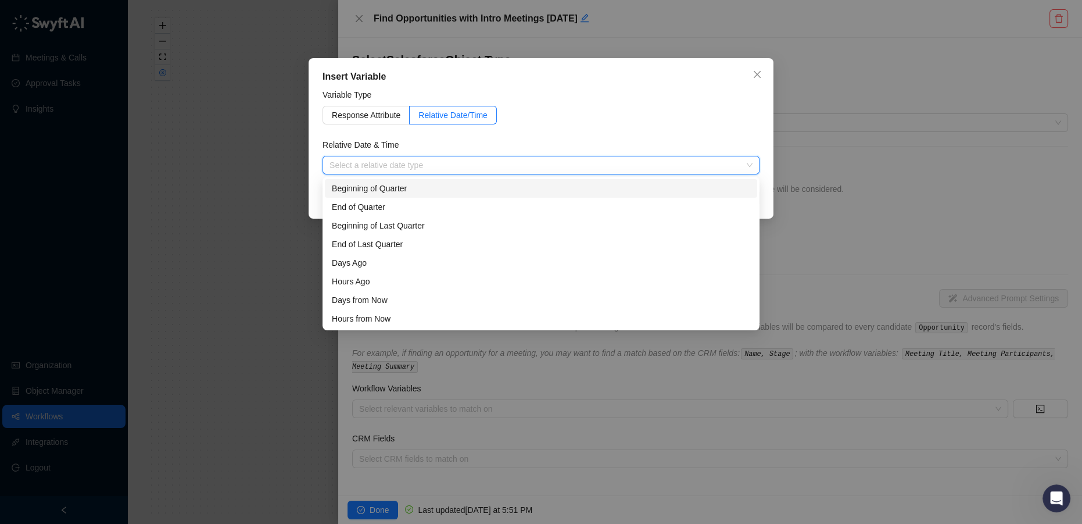
click at [381, 165] on input "search" at bounding box center [537, 164] width 416 height 17
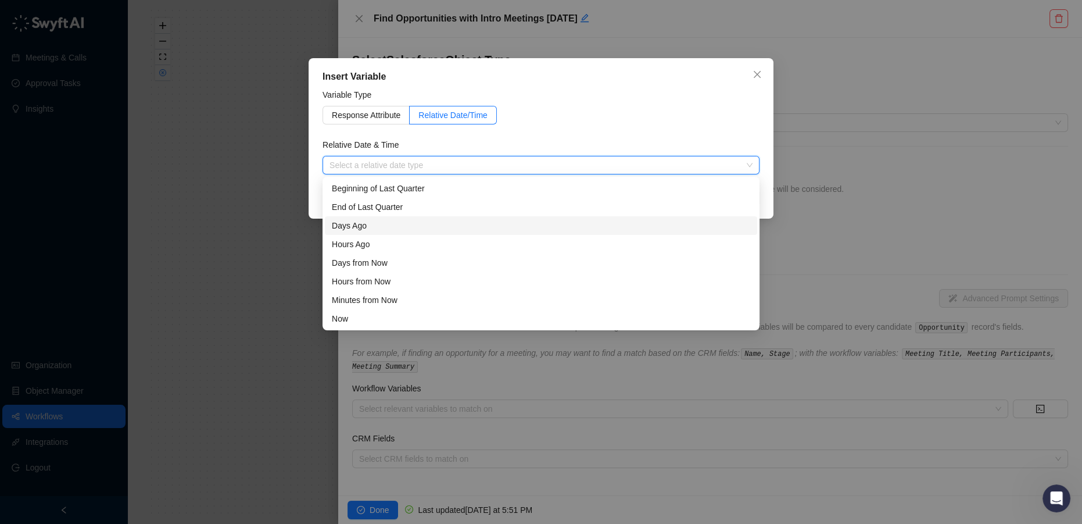
scroll to position [0, 0]
click at [411, 263] on div "Days Ago" at bounding box center [541, 262] width 418 height 13
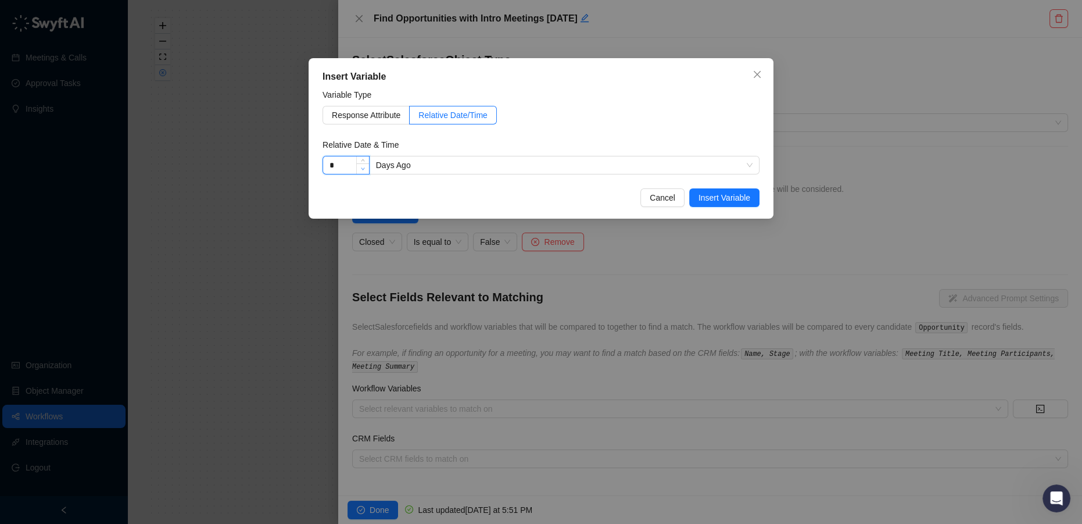
click at [360, 171] on span "Decrease Value" at bounding box center [362, 168] width 13 height 10
type input "*"
click at [360, 171] on span "Decrease Value" at bounding box center [362, 168] width 13 height 10
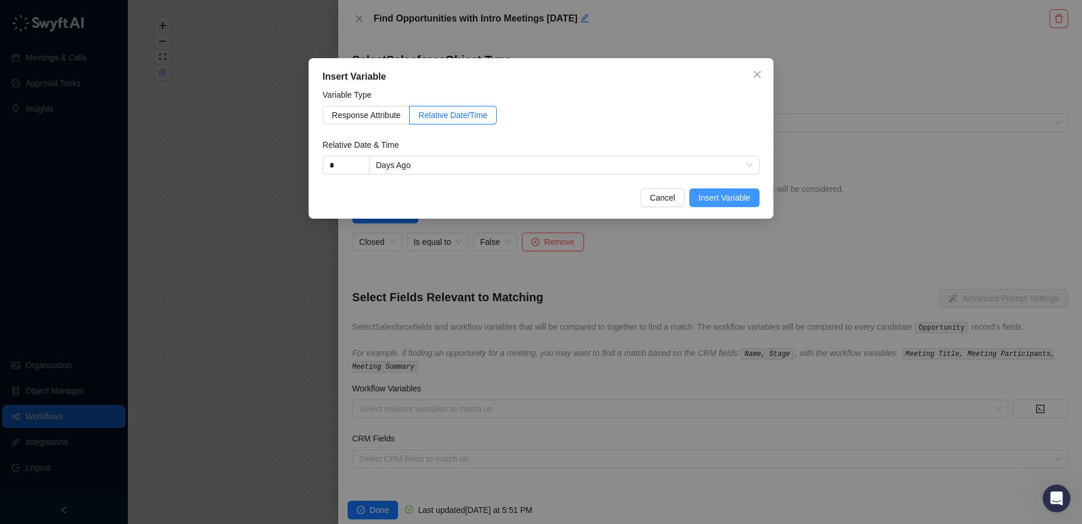
click at [709, 199] on span "Insert Variable" at bounding box center [724, 197] width 52 height 13
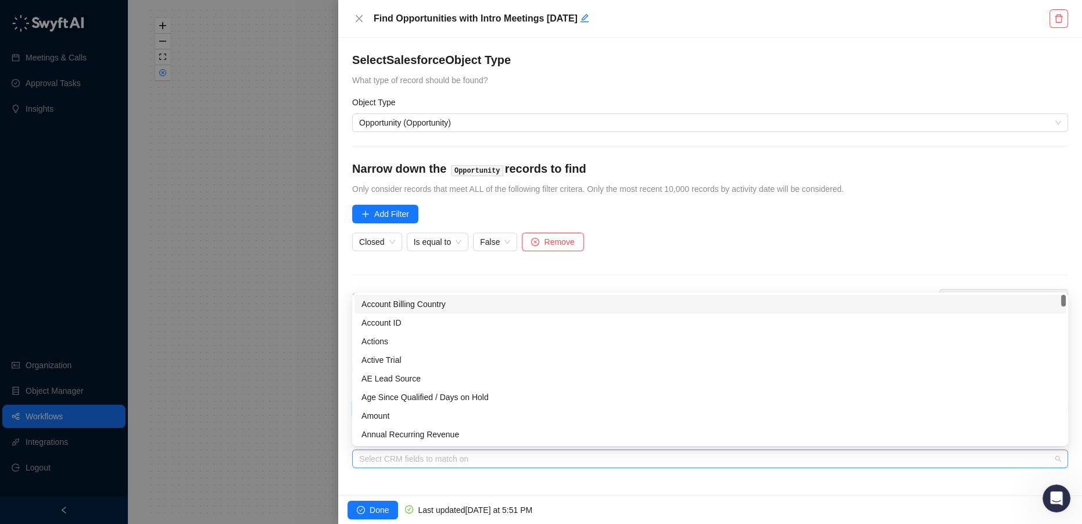
click at [436, 457] on div at bounding box center [703, 458] width 699 height 9
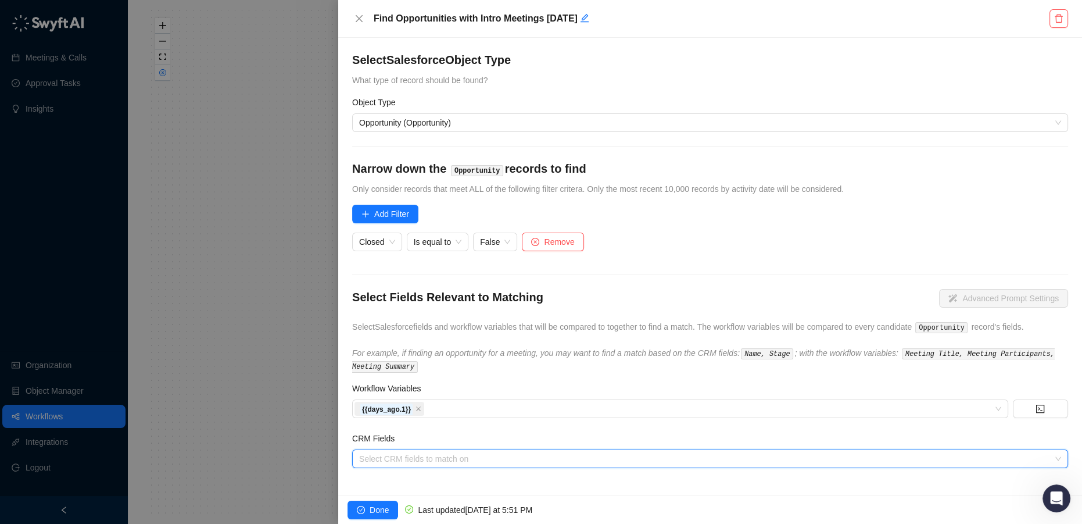
click at [508, 460] on div at bounding box center [703, 458] width 699 height 9
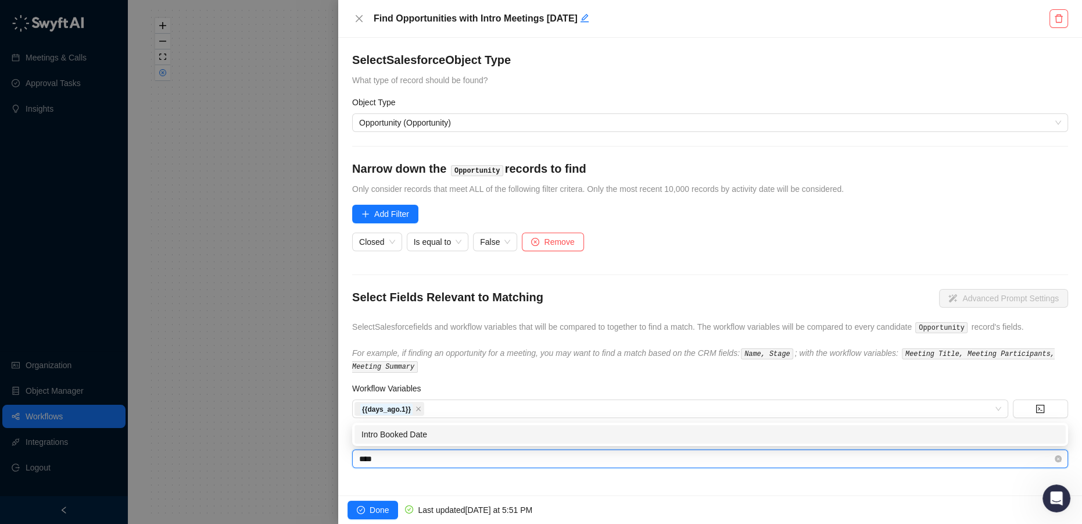
type input "*****"
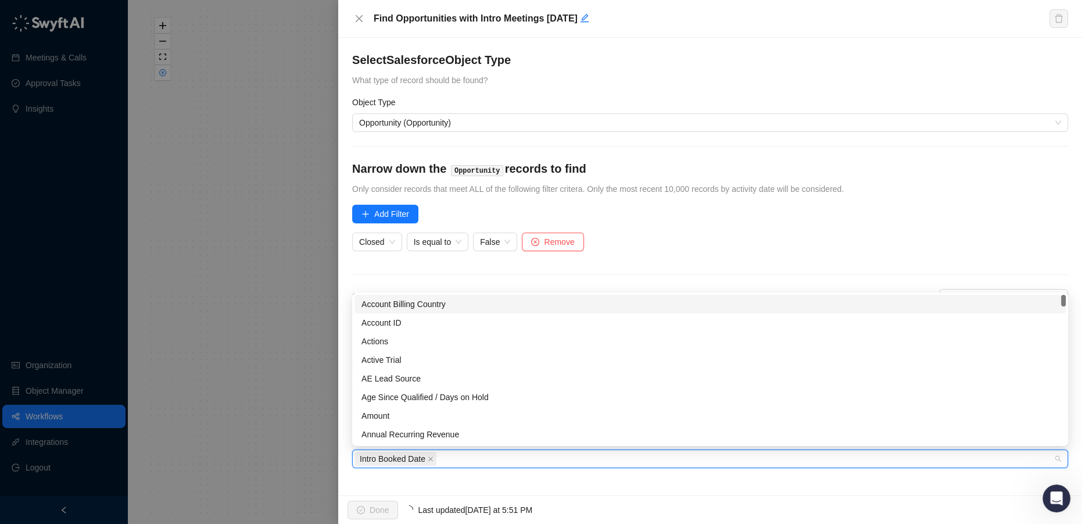
click at [508, 480] on div "Select Salesforce Object Type What type of record should be found? Object Type …" at bounding box center [710, 266] width 744 height 457
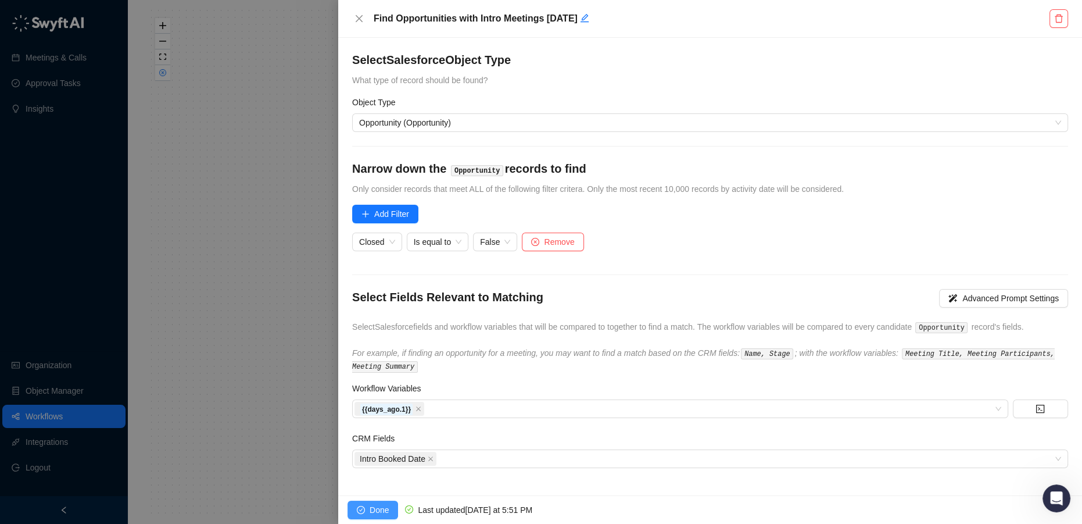
click at [370, 507] on span "Done" at bounding box center [379, 509] width 19 height 13
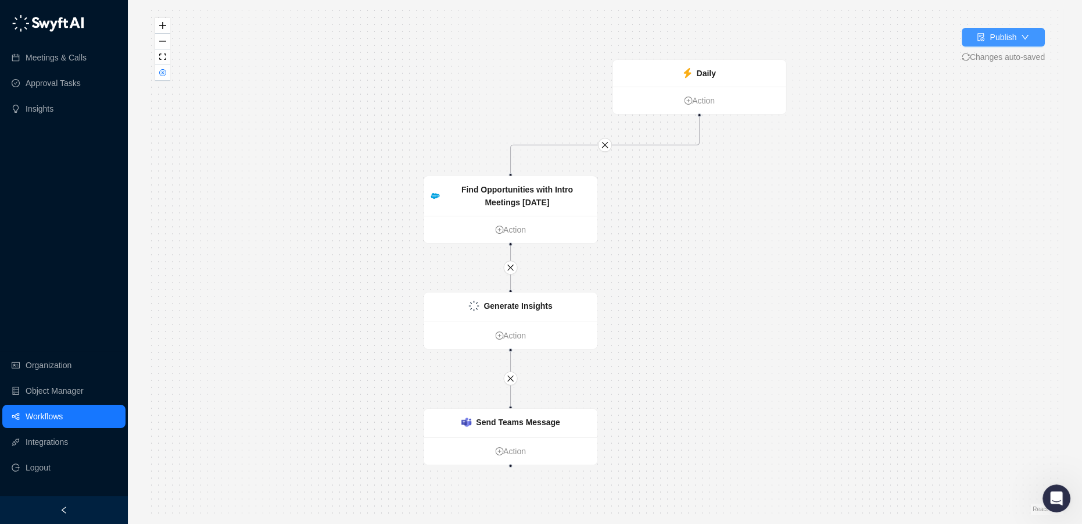
click at [1002, 35] on div "Publish" at bounding box center [1003, 37] width 27 height 13
click at [715, 83] on div "Daily" at bounding box center [699, 73] width 173 height 27
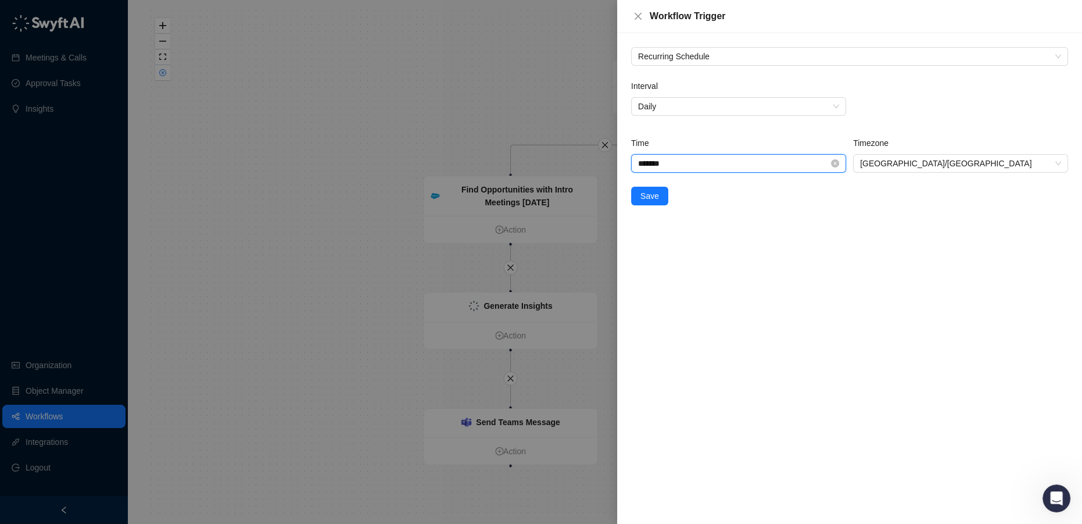
click at [668, 164] on input "*******" at bounding box center [733, 163] width 191 height 13
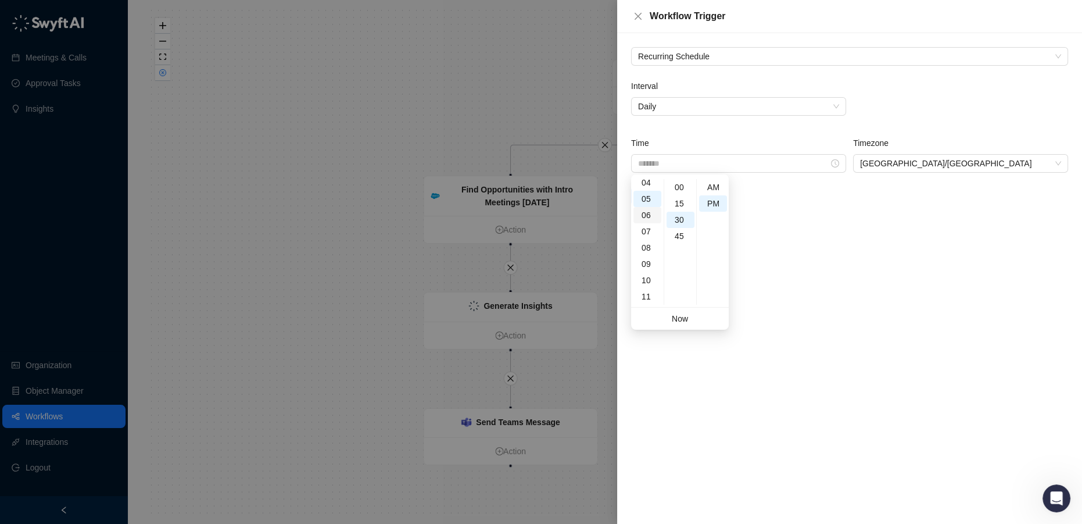
click at [645, 212] on div "06" at bounding box center [647, 215] width 28 height 16
click at [682, 187] on div "00" at bounding box center [681, 187] width 28 height 16
type input "*******"
click at [846, 239] on div "Recurring Schedule Interval Daily Time ******* Timezone Australia/Sydney Save" at bounding box center [849, 278] width 465 height 490
click at [657, 200] on button "Save" at bounding box center [649, 196] width 37 height 19
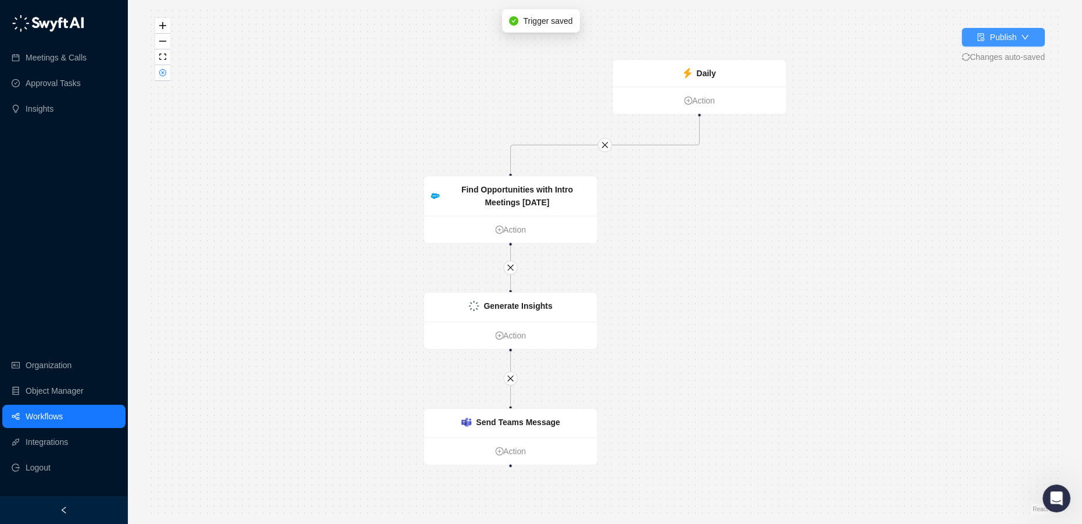
click at [1005, 40] on div "Publish" at bounding box center [1003, 37] width 27 height 13
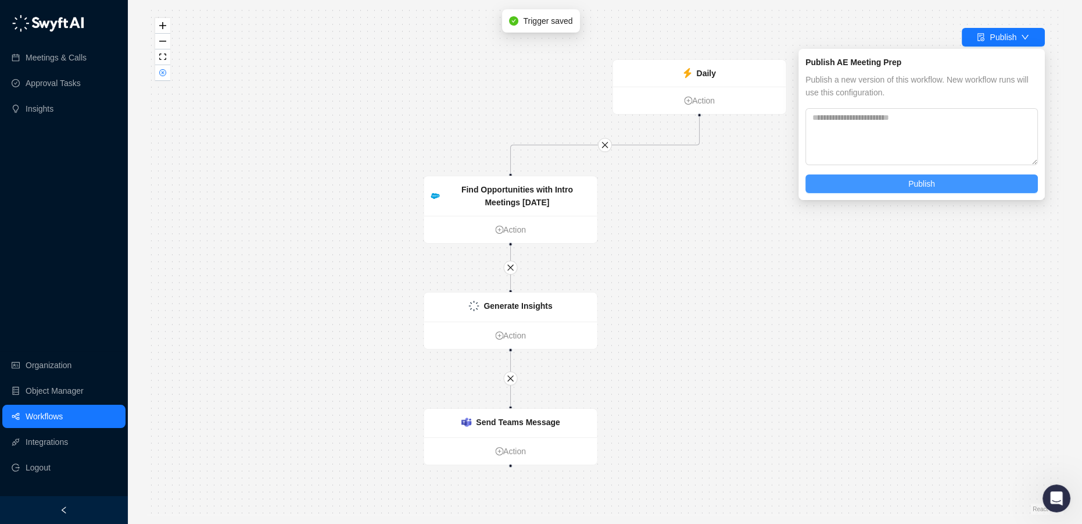
click at [912, 183] on span "Publish" at bounding box center [921, 183] width 27 height 13
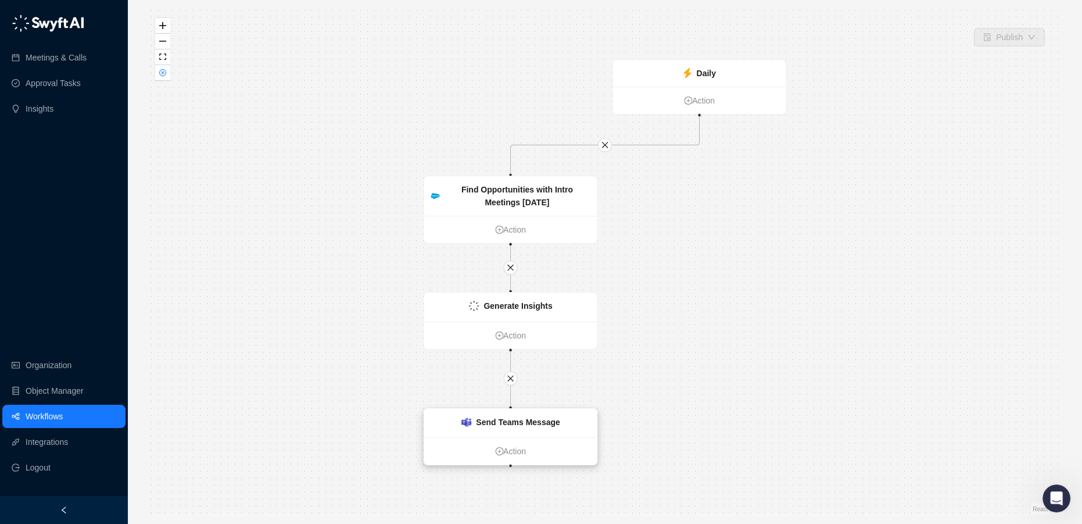
click at [543, 421] on strong "Send Teams Message" at bounding box center [518, 421] width 84 height 9
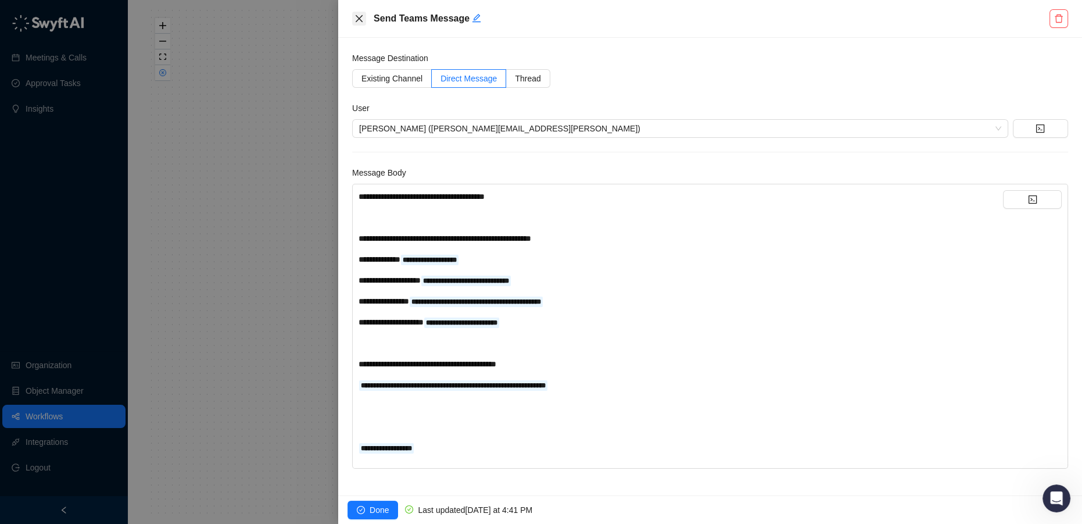
click at [363, 23] on icon "close" at bounding box center [358, 18] width 9 height 9
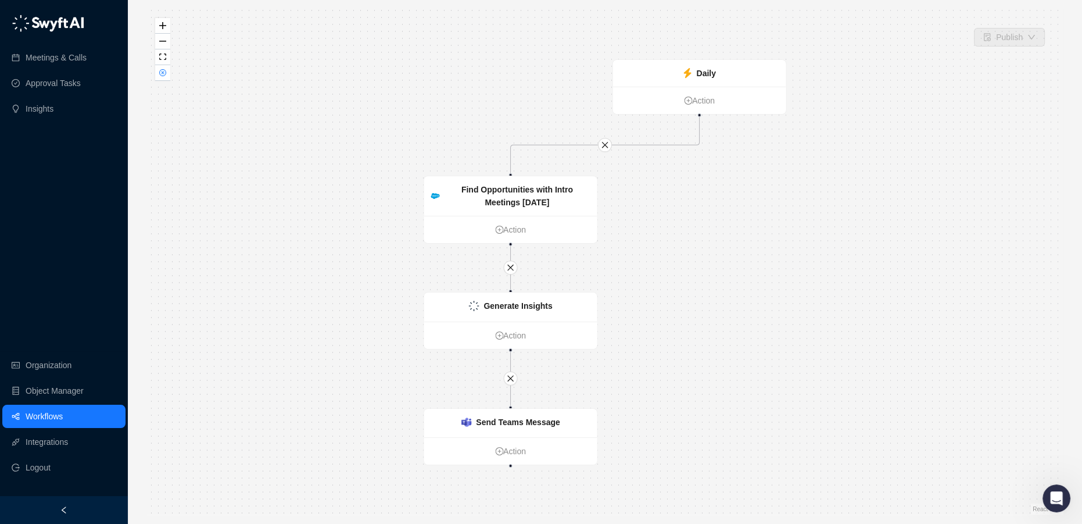
click at [48, 421] on link "Workflows" at bounding box center [44, 415] width 37 height 23
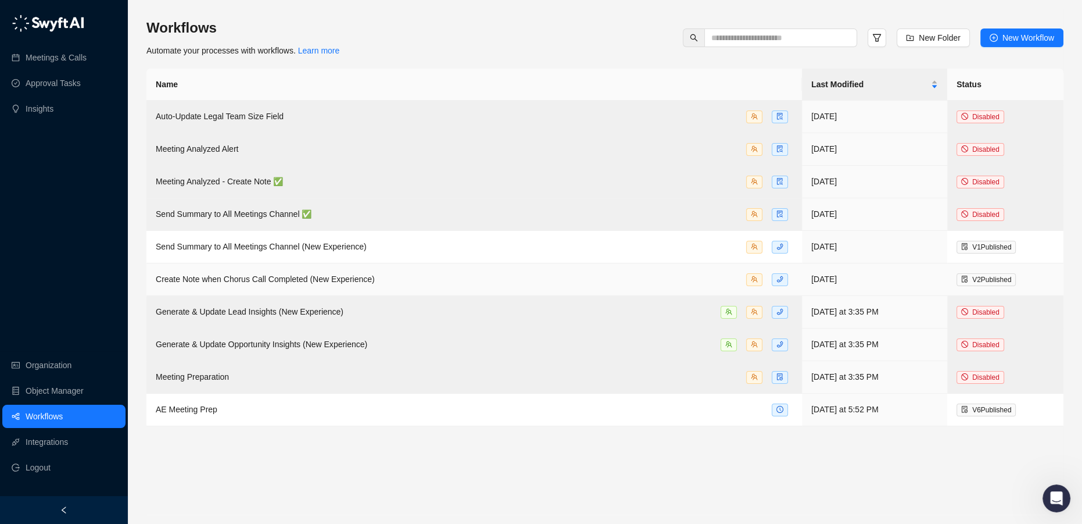
click at [363, 280] on span "Create Note when Chorus Call Completed (New Experience)" at bounding box center [265, 278] width 219 height 9
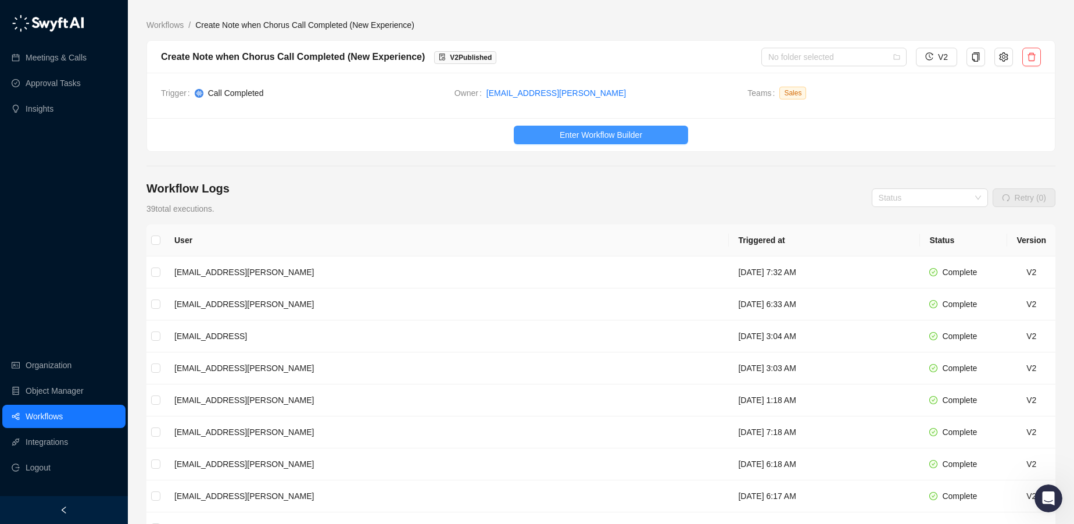
click at [627, 136] on span "Enter Workflow Builder" at bounding box center [601, 134] width 83 height 13
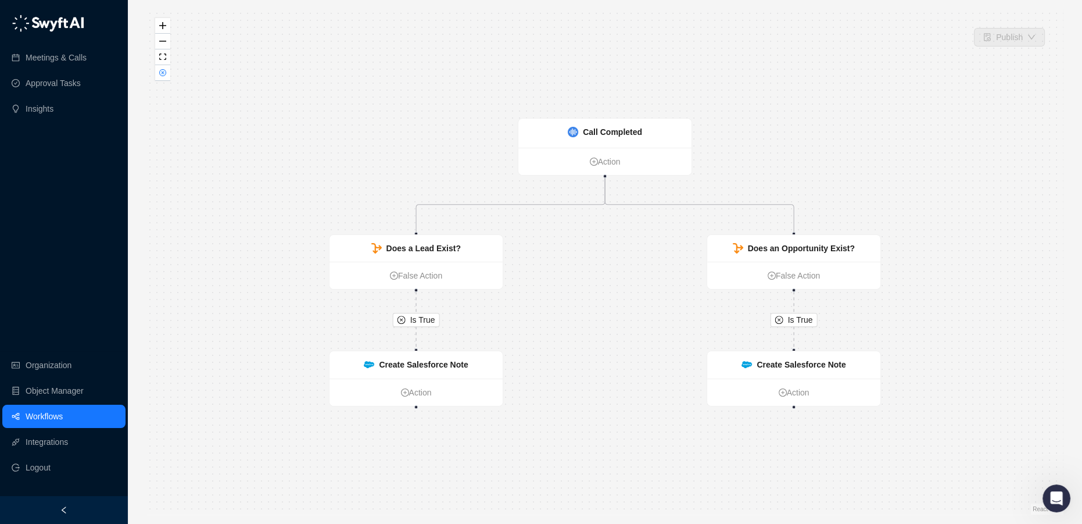
click at [35, 410] on link "Workflows" at bounding box center [44, 415] width 37 height 23
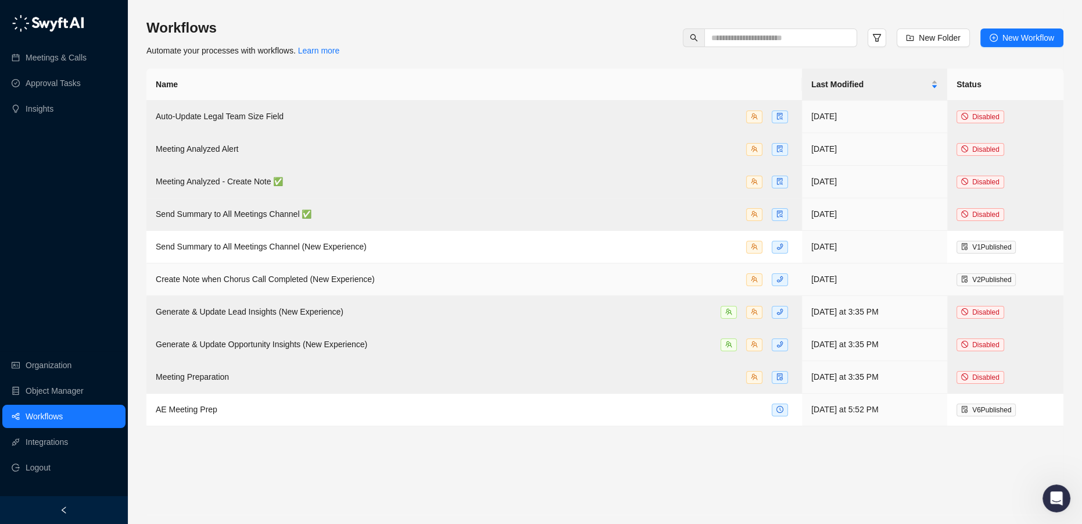
click at [257, 284] on div "Create Note when Chorus Call Completed (New Experience)" at bounding box center [265, 279] width 219 height 13
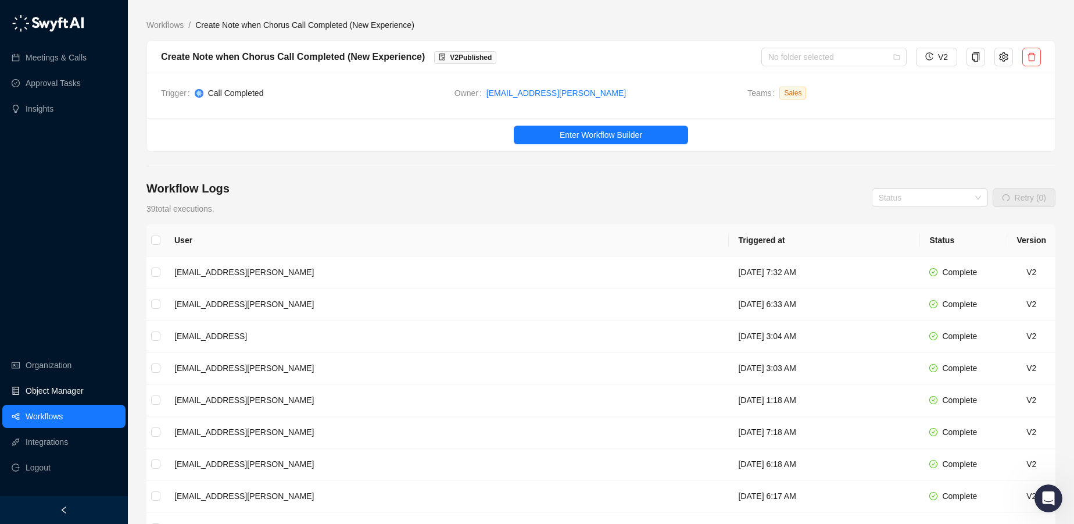
click at [44, 390] on link "Object Manager" at bounding box center [55, 390] width 58 height 23
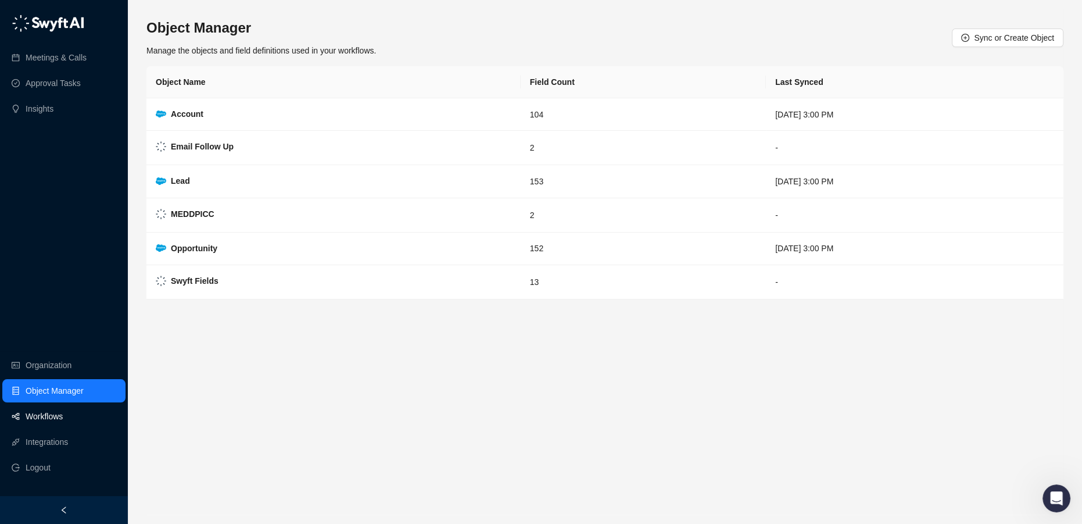
click at [51, 410] on link "Workflows" at bounding box center [44, 415] width 37 height 23
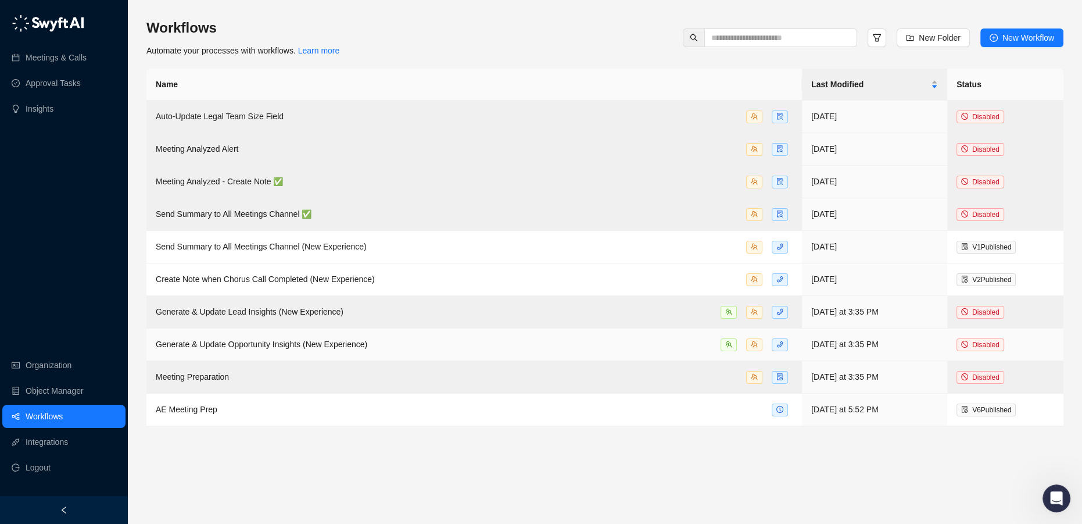
click at [329, 343] on span "Generate & Update Opportunity Insights (New Experience)" at bounding box center [262, 343] width 212 height 9
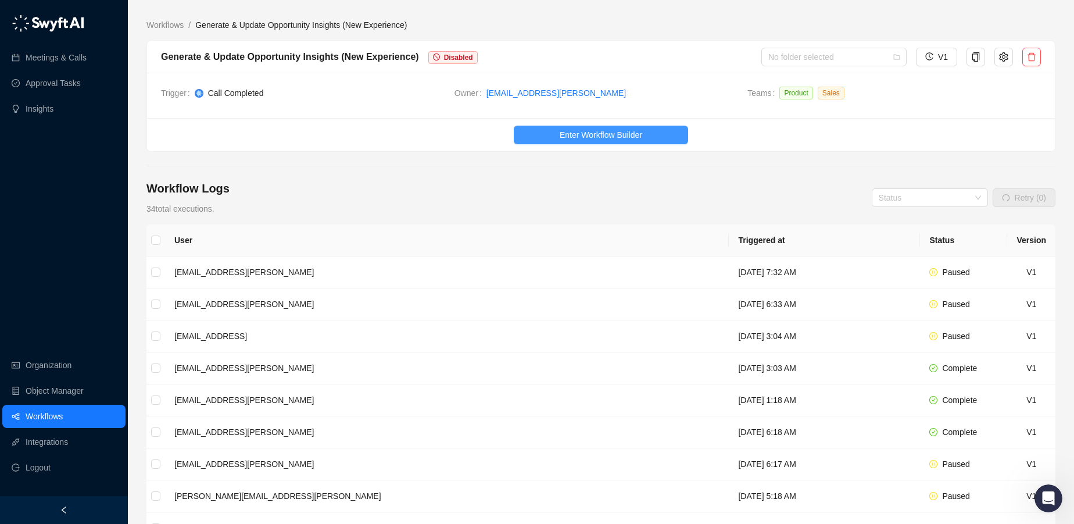
click at [604, 130] on span "Enter Workflow Builder" at bounding box center [601, 134] width 83 height 13
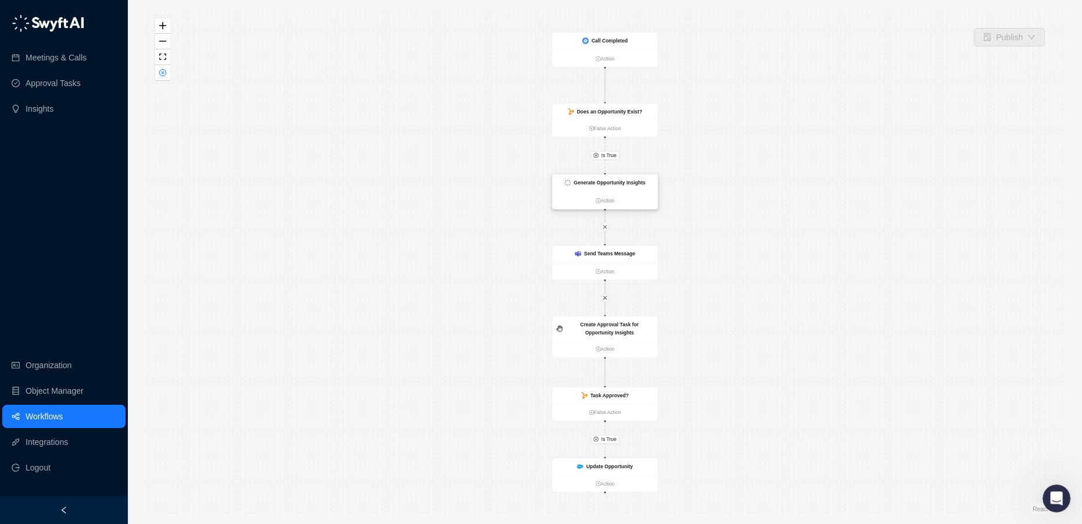
click at [628, 185] on strong "Generate Opportunity Insights" at bounding box center [609, 183] width 71 height 6
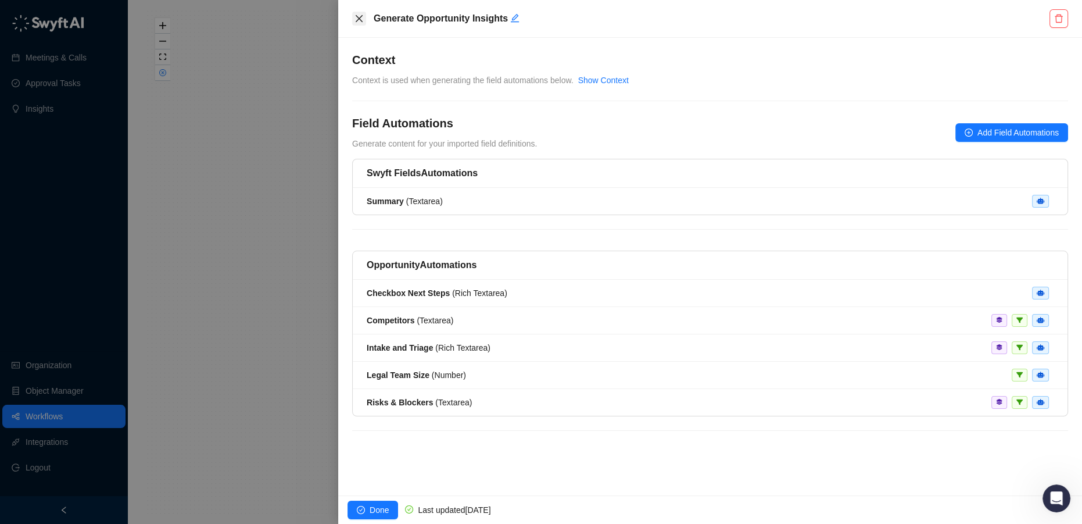
click at [357, 16] on icon "close" at bounding box center [359, 18] width 7 height 7
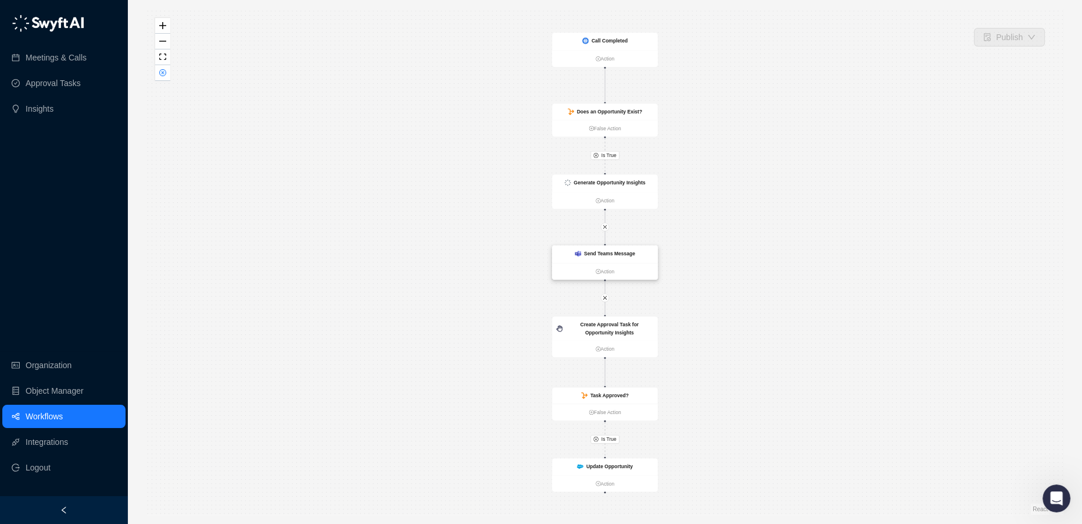
click at [627, 251] on strong "Send Teams Message" at bounding box center [609, 253] width 51 height 6
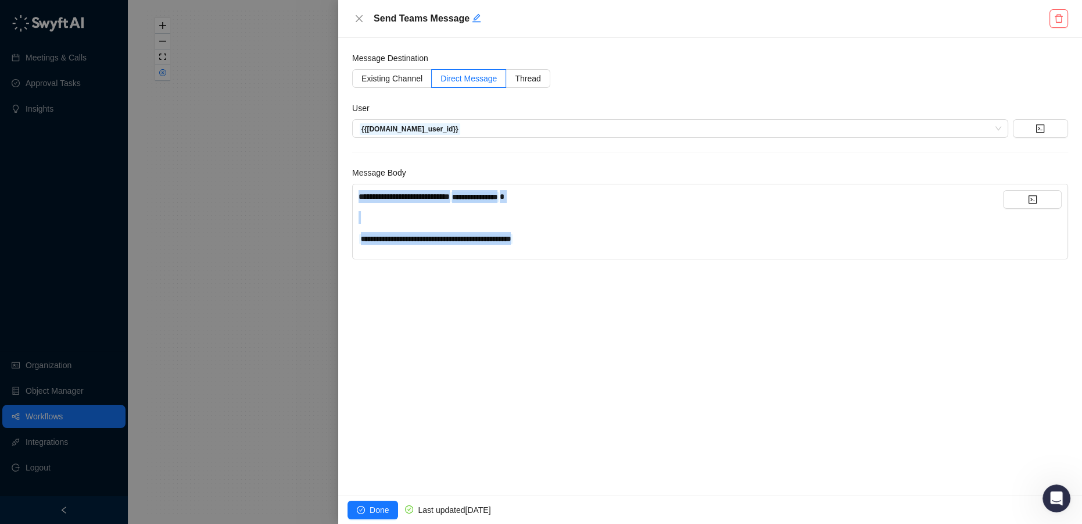
drag, startPoint x: 563, startPoint y: 236, endPoint x: 351, endPoint y: 195, distance: 216.0
click at [351, 195] on div "**********" at bounding box center [710, 266] width 744 height 457
copy div "**********"
click at [266, 341] on div at bounding box center [541, 262] width 1082 height 524
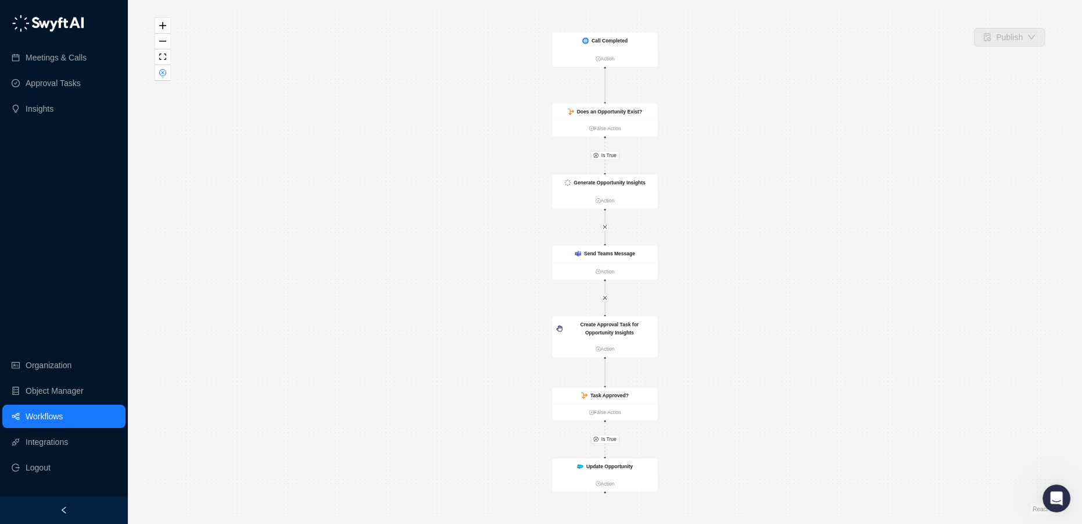
click at [44, 409] on link "Workflows" at bounding box center [44, 415] width 37 height 23
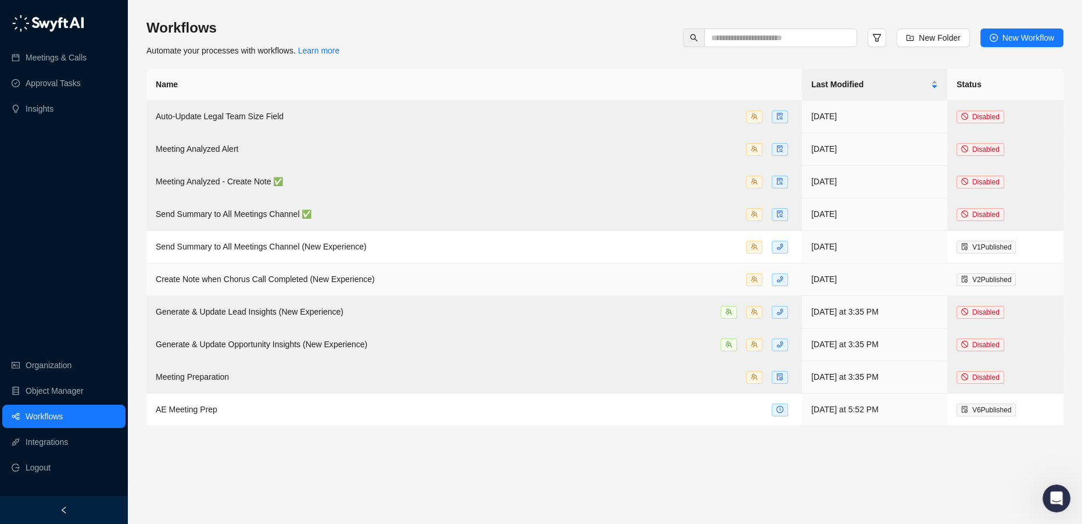
click at [323, 277] on span "Create Note when Chorus Call Completed (New Experience)" at bounding box center [265, 278] width 219 height 9
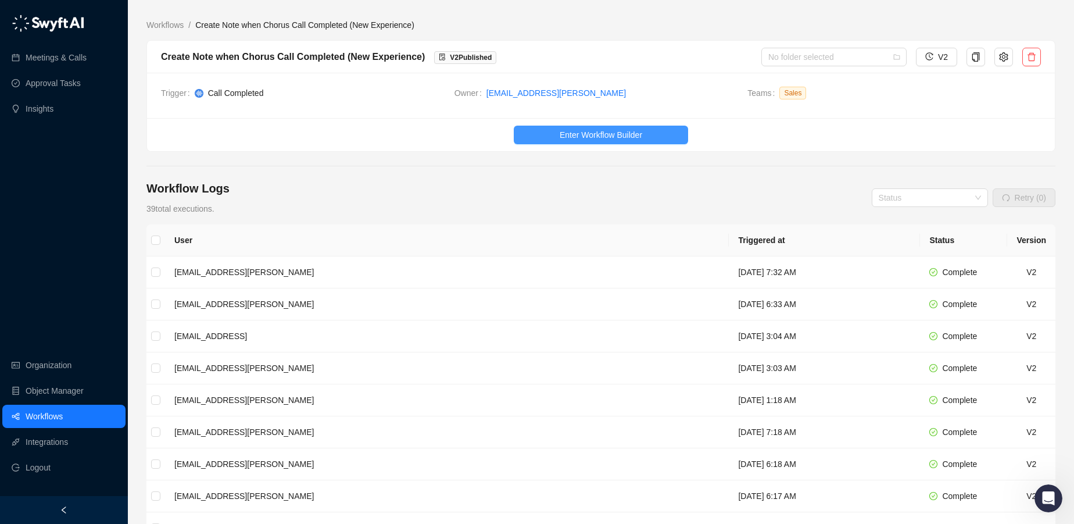
click at [583, 139] on span "Enter Workflow Builder" at bounding box center [601, 134] width 83 height 13
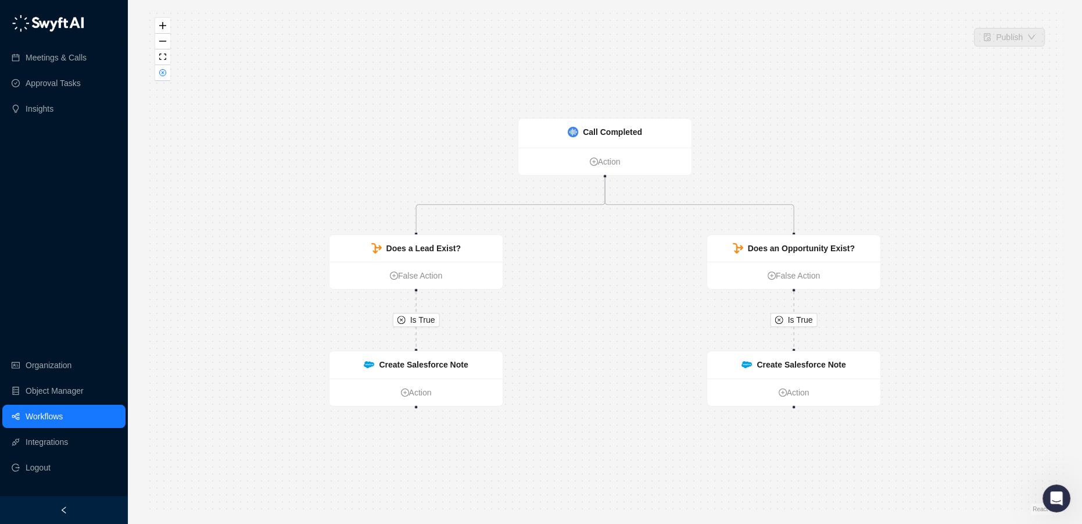
click at [63, 417] on link "Workflows" at bounding box center [44, 415] width 37 height 23
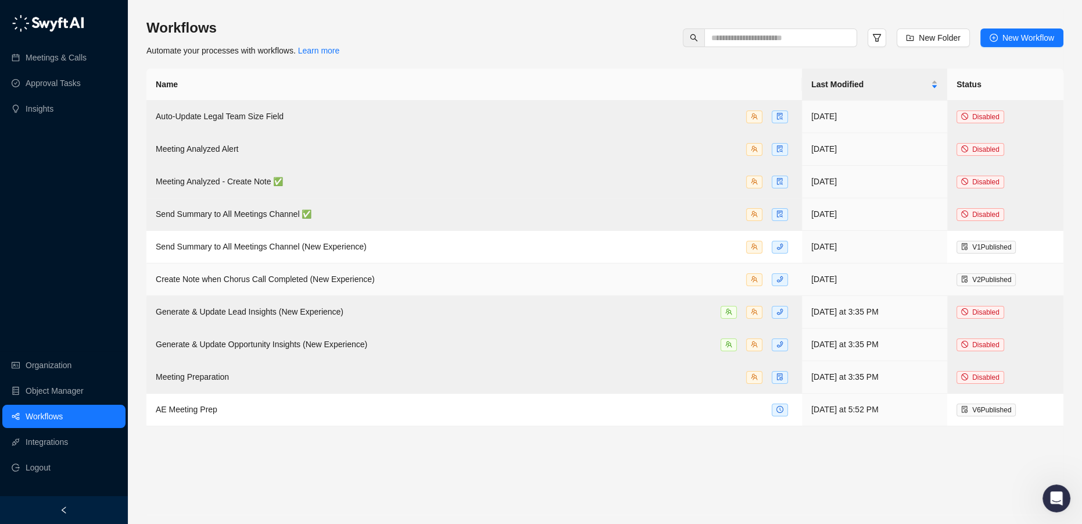
click at [213, 274] on span "Create Note when Chorus Call Completed (New Experience)" at bounding box center [265, 278] width 219 height 9
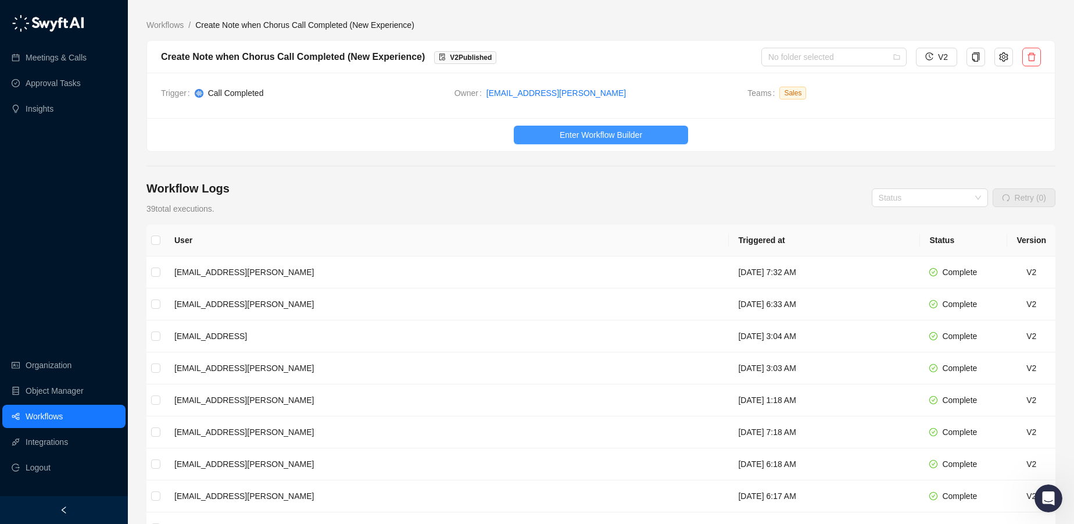
click at [597, 137] on span "Enter Workflow Builder" at bounding box center [601, 134] width 83 height 13
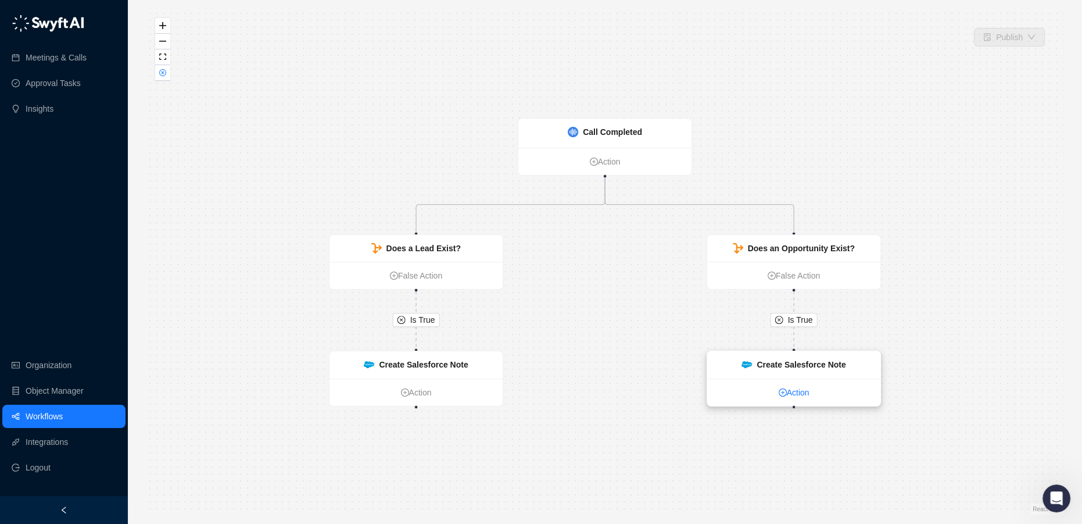
click at [793, 395] on link "Action" at bounding box center [793, 392] width 173 height 13
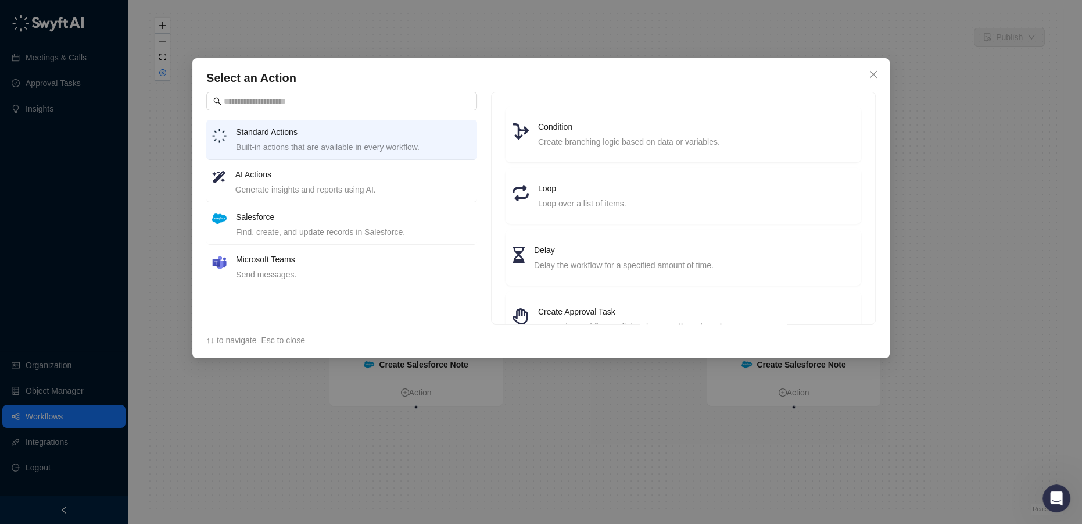
click at [261, 264] on h4 "Microsoft Teams" at bounding box center [353, 259] width 235 height 13
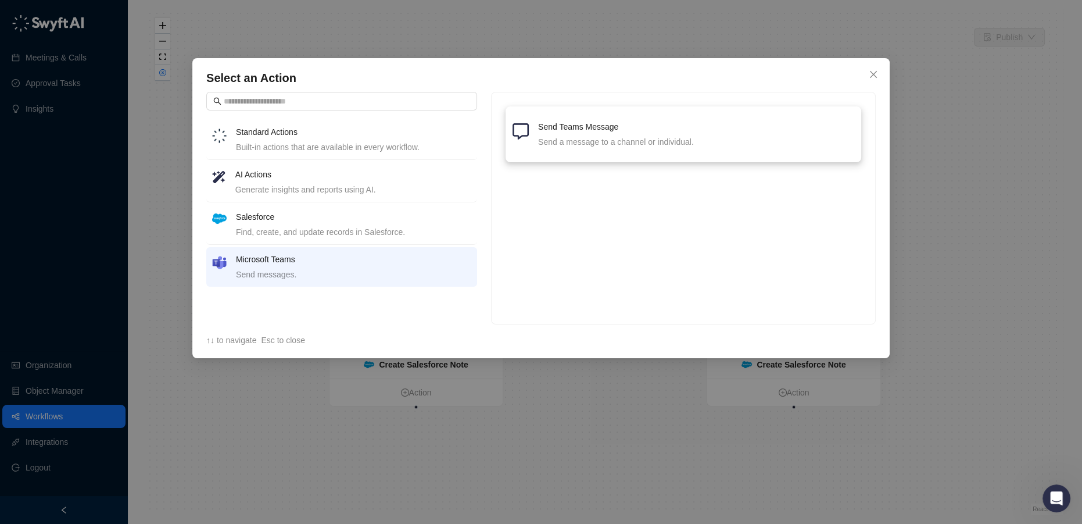
click at [593, 144] on div "Send a message to a channel or individual." at bounding box center [696, 141] width 316 height 13
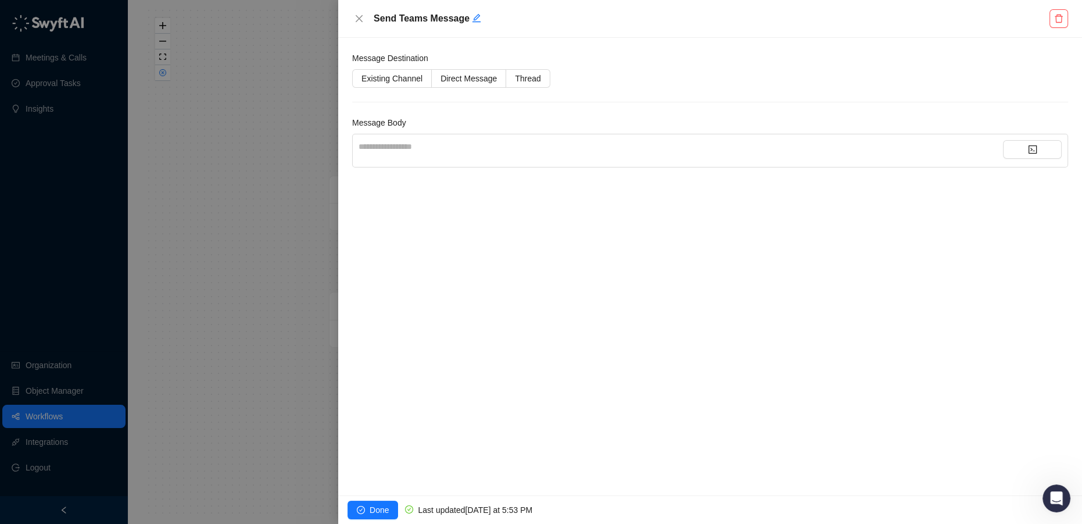
click at [410, 150] on div "**********" at bounding box center [681, 146] width 644 height 13
click at [457, 77] on span "Direct Message" at bounding box center [468, 78] width 56 height 9
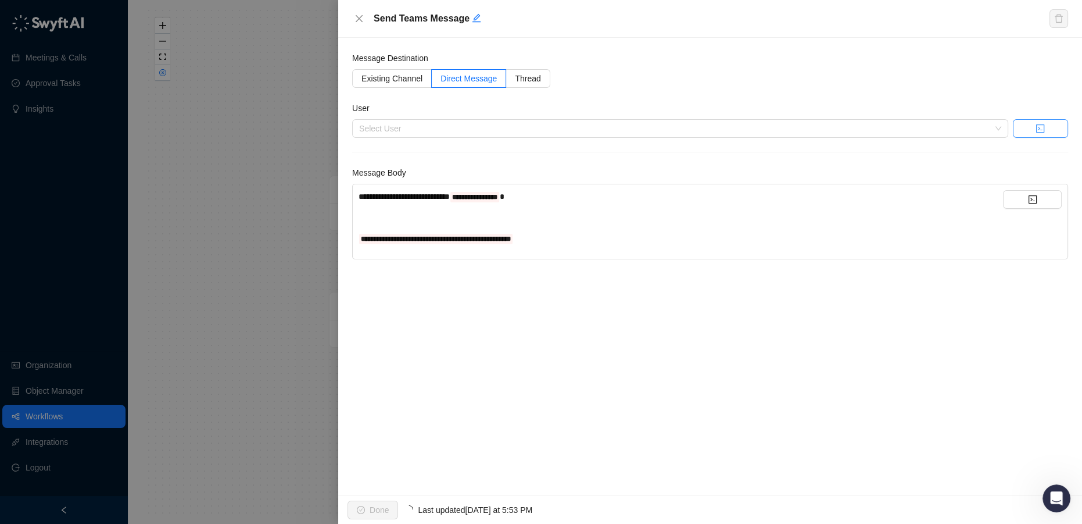
click at [1041, 131] on icon "code" at bounding box center [1040, 128] width 8 height 8
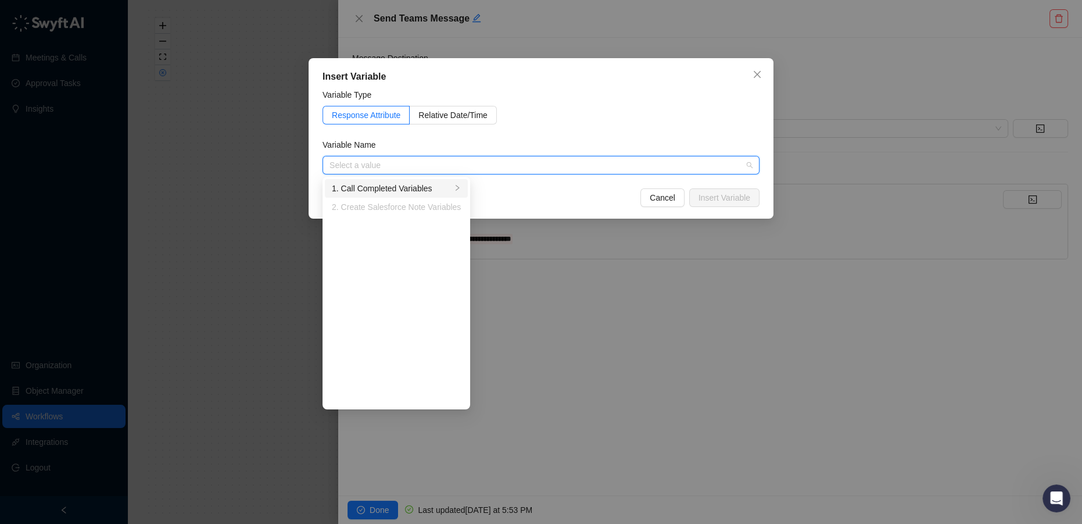
click at [415, 191] on div "1. Call Completed Variables" at bounding box center [392, 188] width 120 height 13
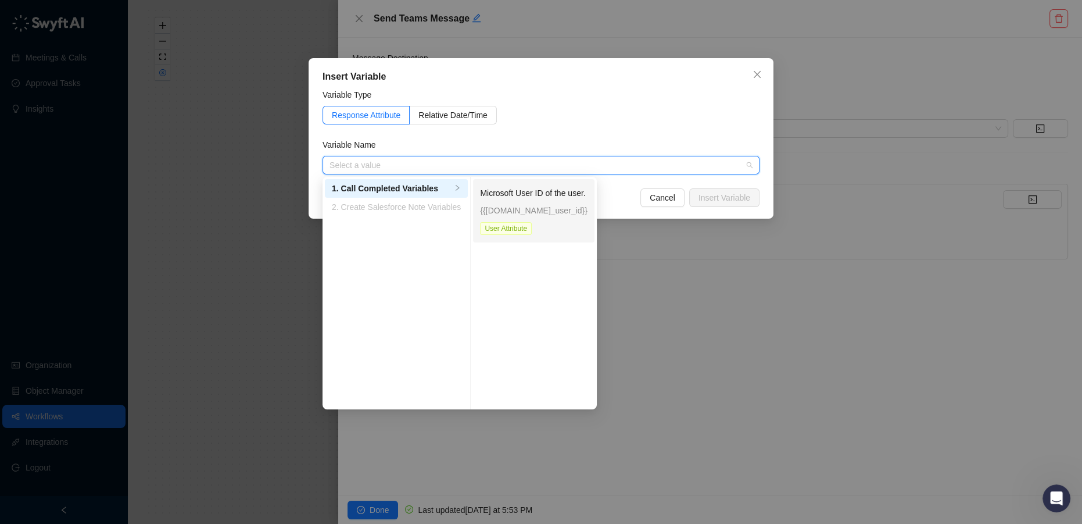
click at [522, 222] on span "User Attribute" at bounding box center [506, 228] width 52 height 13
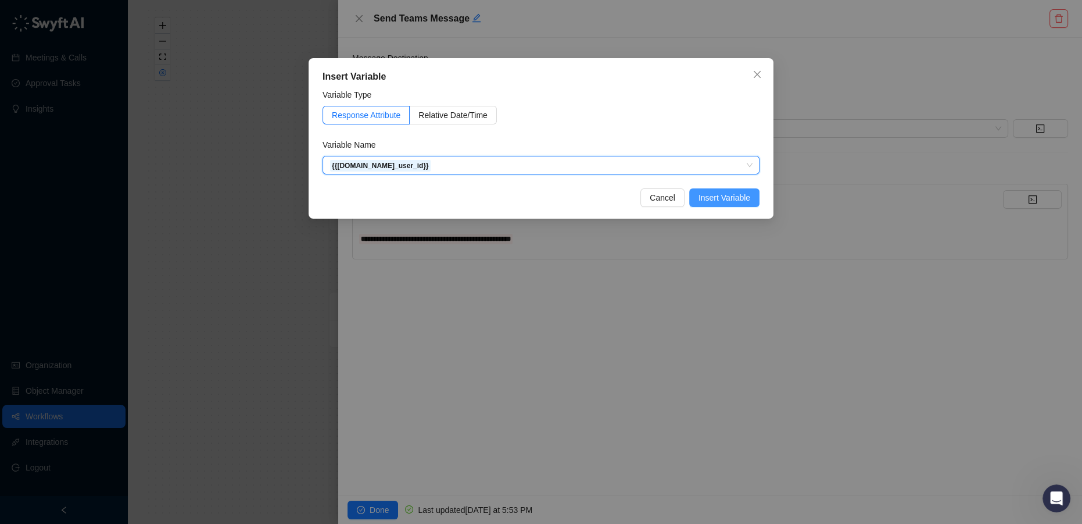
click at [722, 198] on span "Insert Variable" at bounding box center [724, 197] width 52 height 13
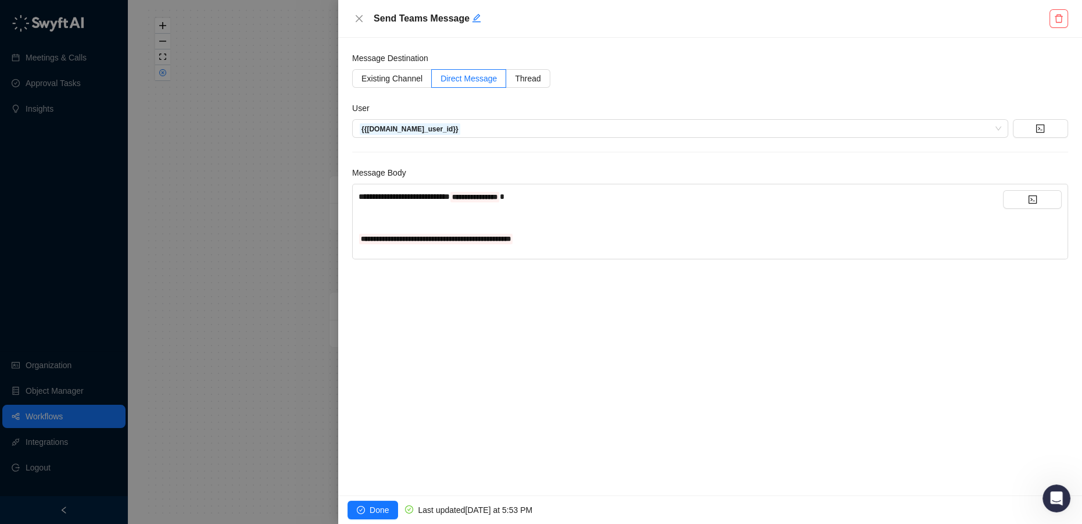
click at [564, 236] on div "**********" at bounding box center [681, 238] width 644 height 13
click at [381, 506] on span "Done" at bounding box center [379, 509] width 19 height 13
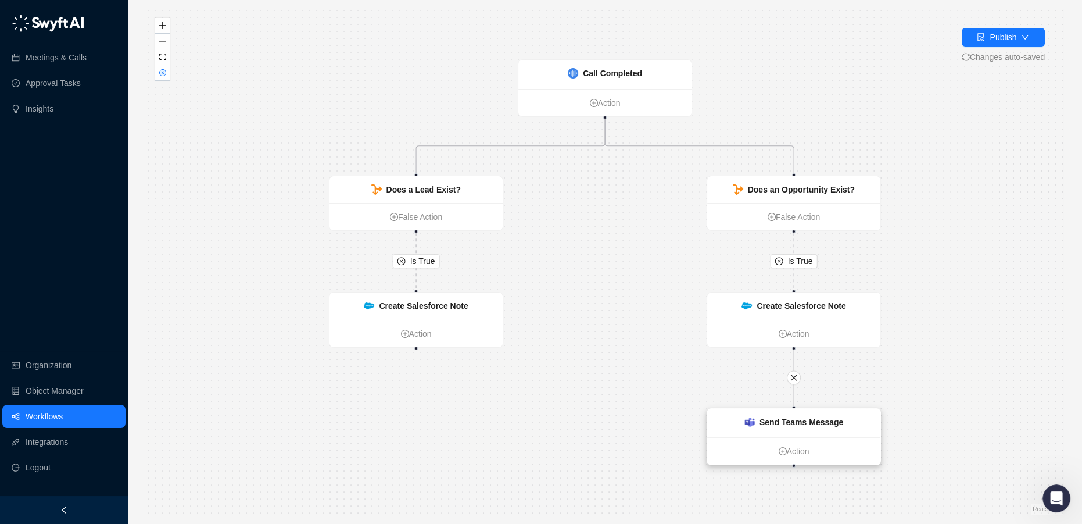
click at [788, 413] on div "Send Teams Message" at bounding box center [793, 423] width 173 height 28
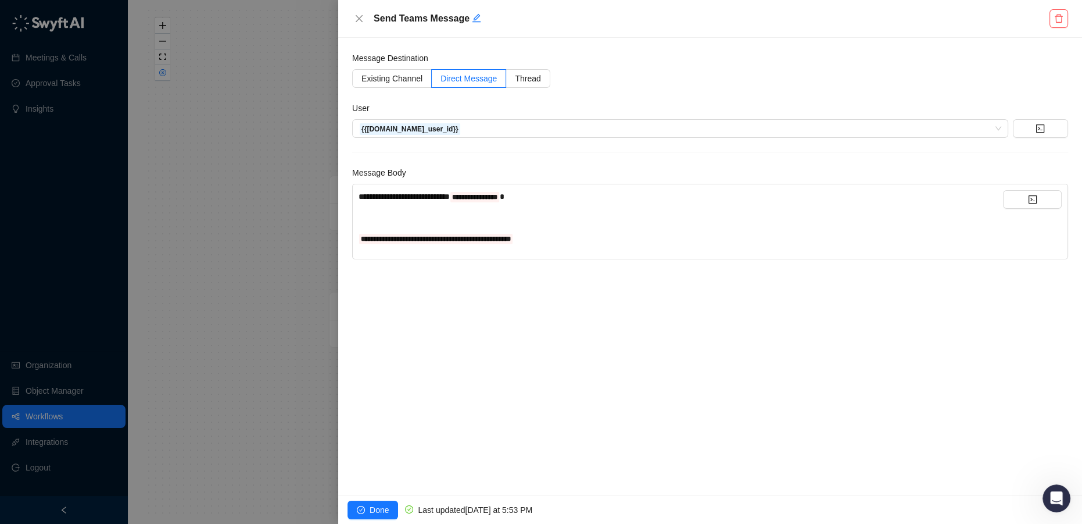
click at [217, 411] on div at bounding box center [541, 262] width 1082 height 524
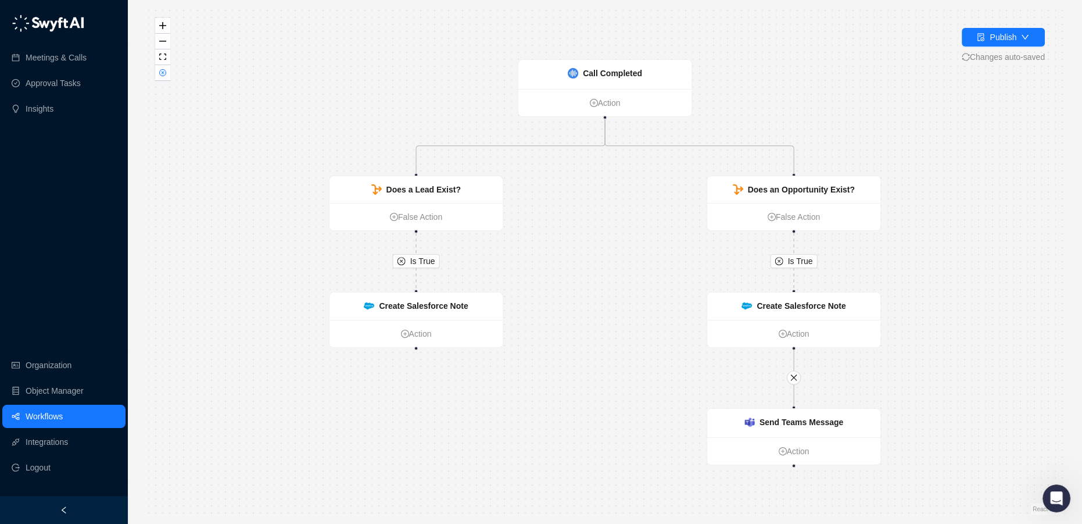
click at [46, 417] on link "Workflows" at bounding box center [44, 415] width 37 height 23
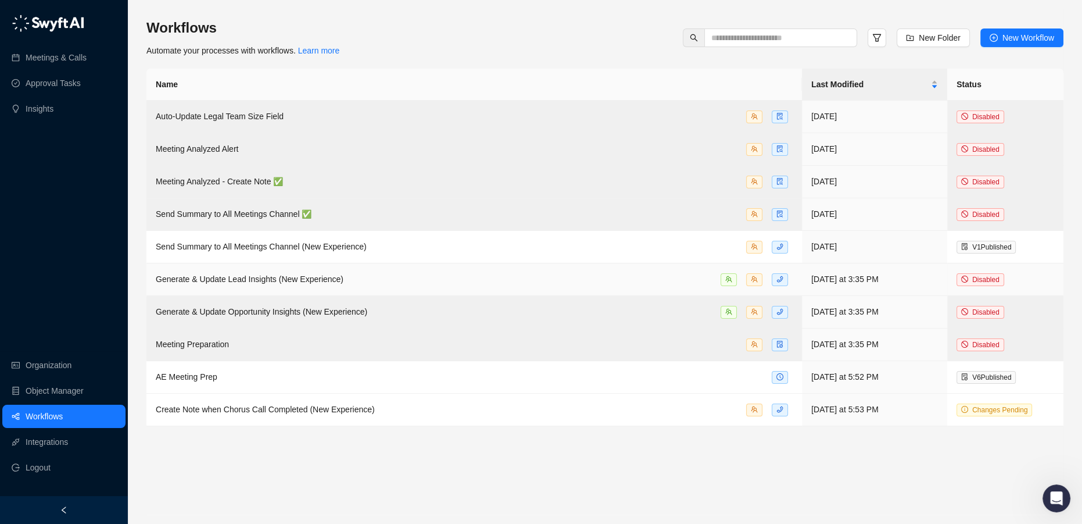
click at [385, 273] on div "Generate & Update Lead Insights (New Experience)" at bounding box center [474, 279] width 637 height 13
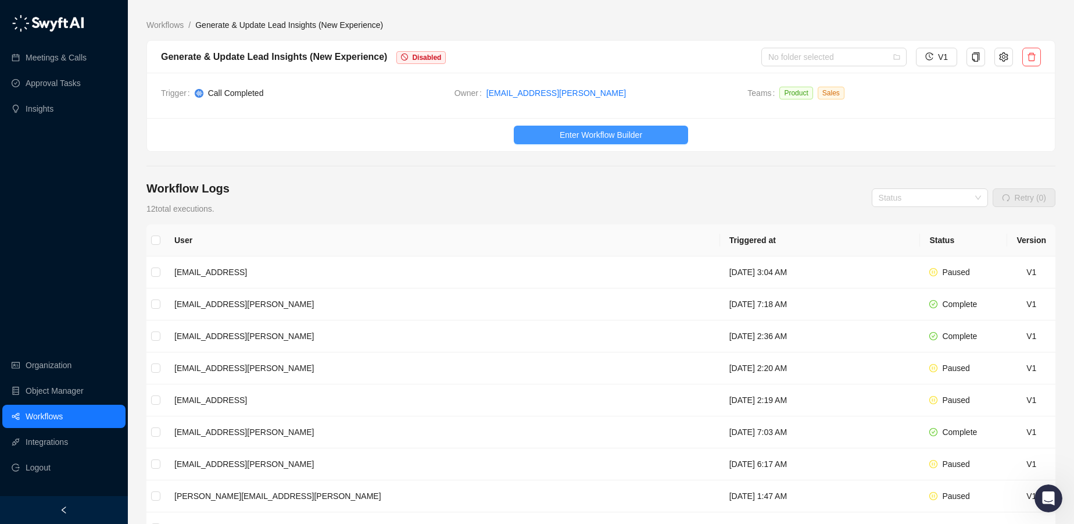
click at [608, 131] on span "Enter Workflow Builder" at bounding box center [601, 134] width 83 height 13
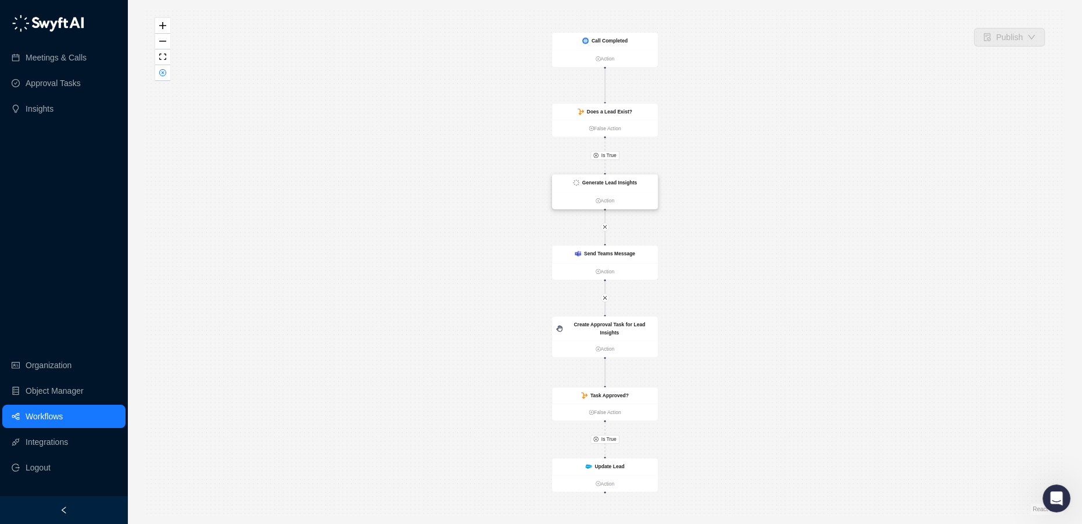
click at [610, 186] on div "Generate Lead Insights" at bounding box center [609, 182] width 55 height 8
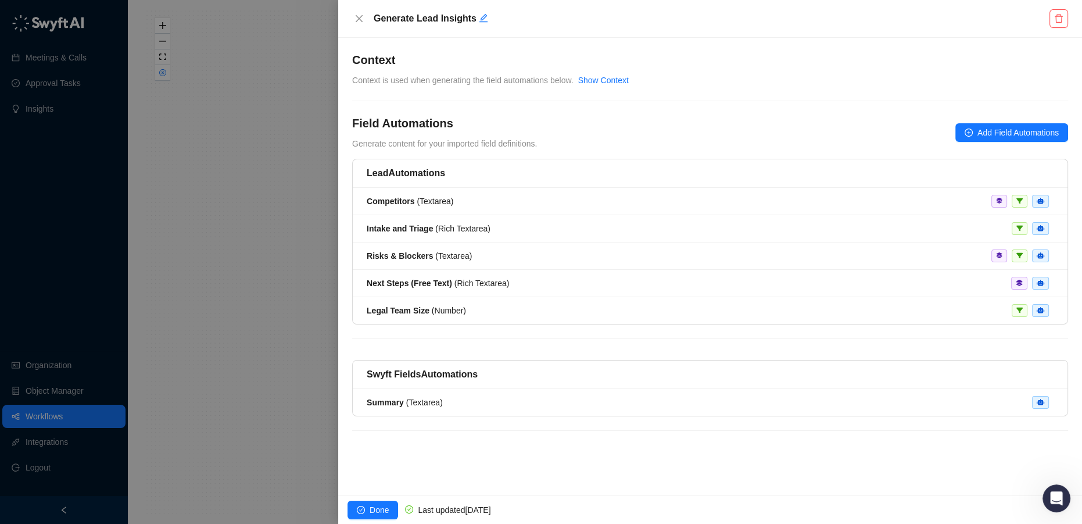
click at [66, 415] on div at bounding box center [541, 262] width 1082 height 524
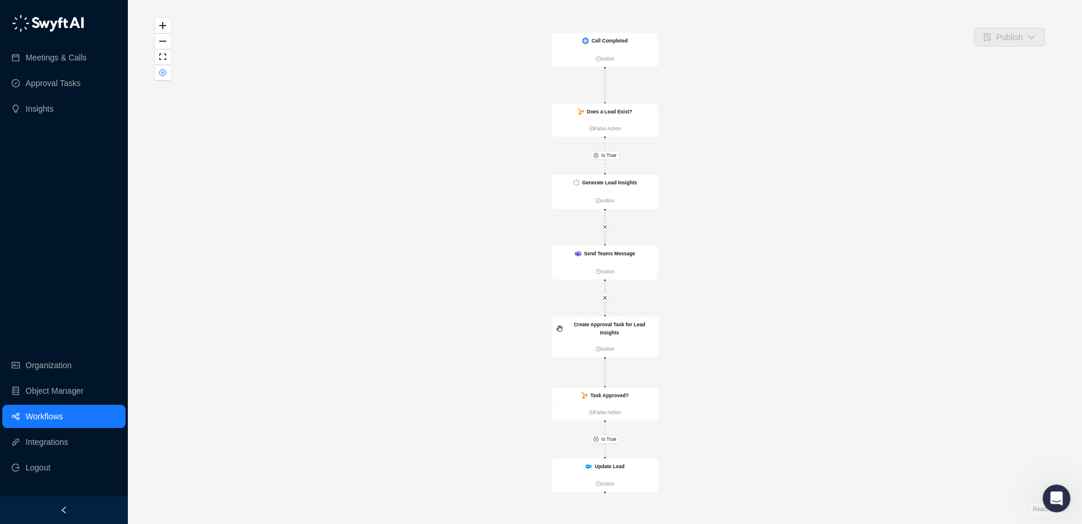
click at [51, 418] on link "Workflows" at bounding box center [44, 415] width 37 height 23
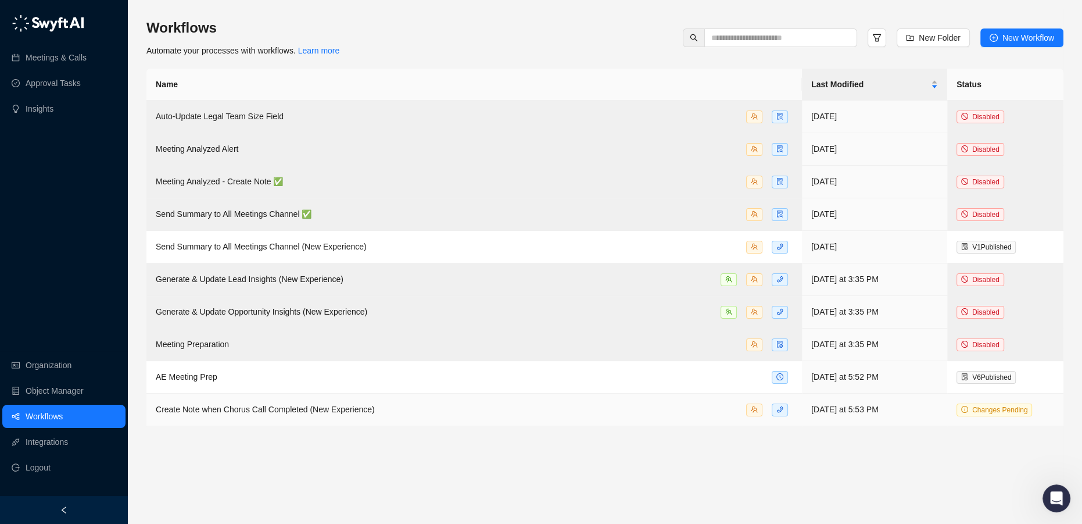
click at [238, 409] on span "Create Note when Chorus Call Completed (New Experience)" at bounding box center [265, 408] width 219 height 9
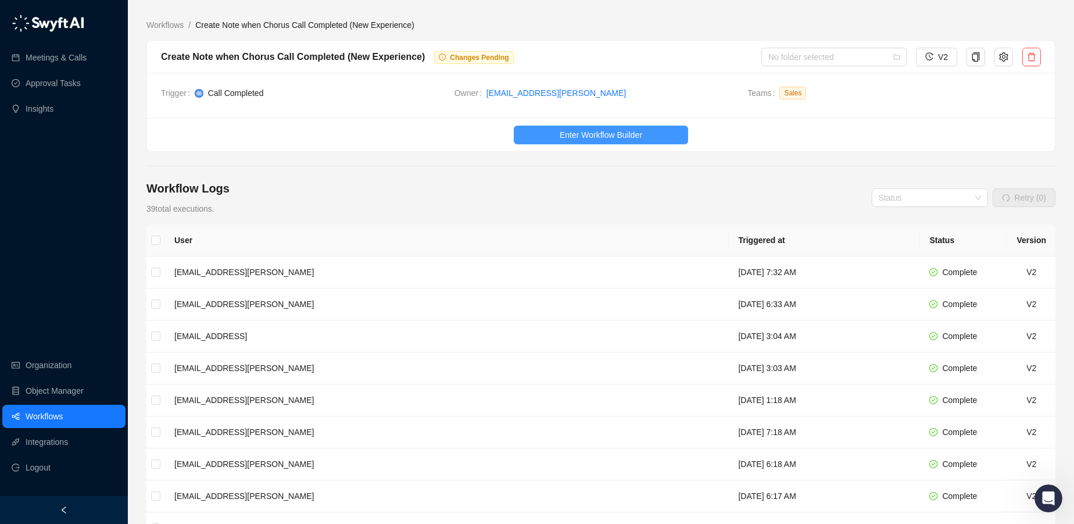
click at [607, 136] on span "Enter Workflow Builder" at bounding box center [601, 134] width 83 height 13
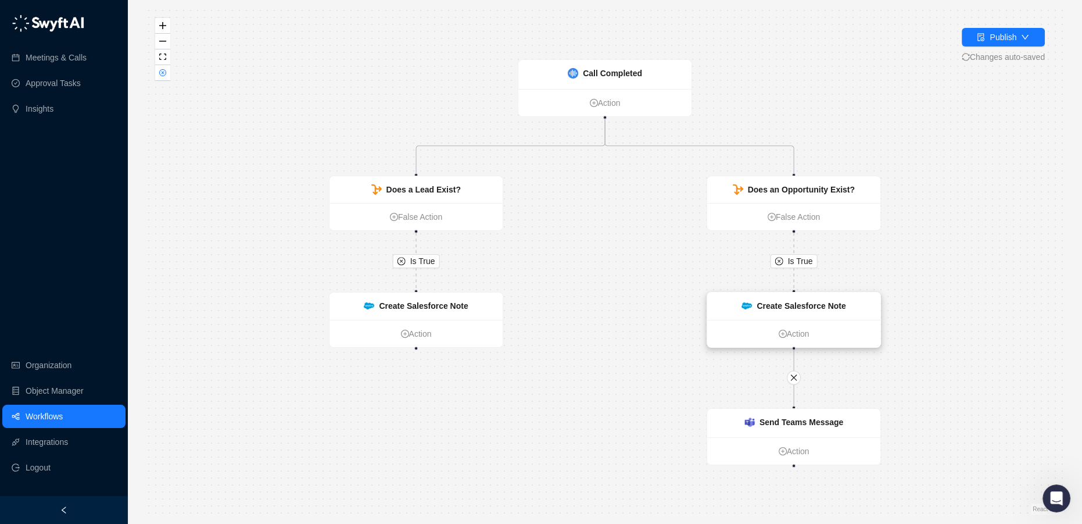
click at [790, 307] on strong "Create Salesforce Note" at bounding box center [801, 305] width 89 height 9
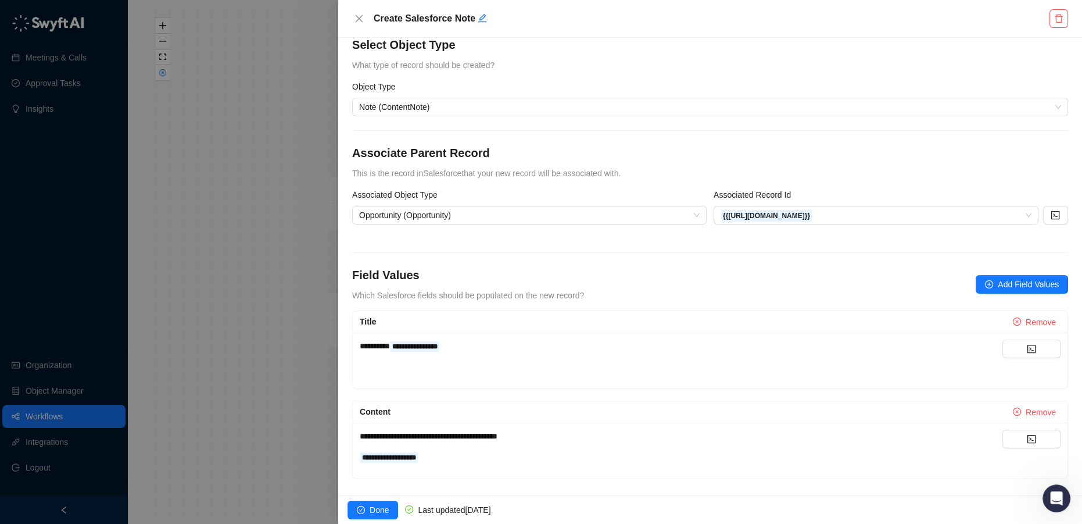
scroll to position [23, 0]
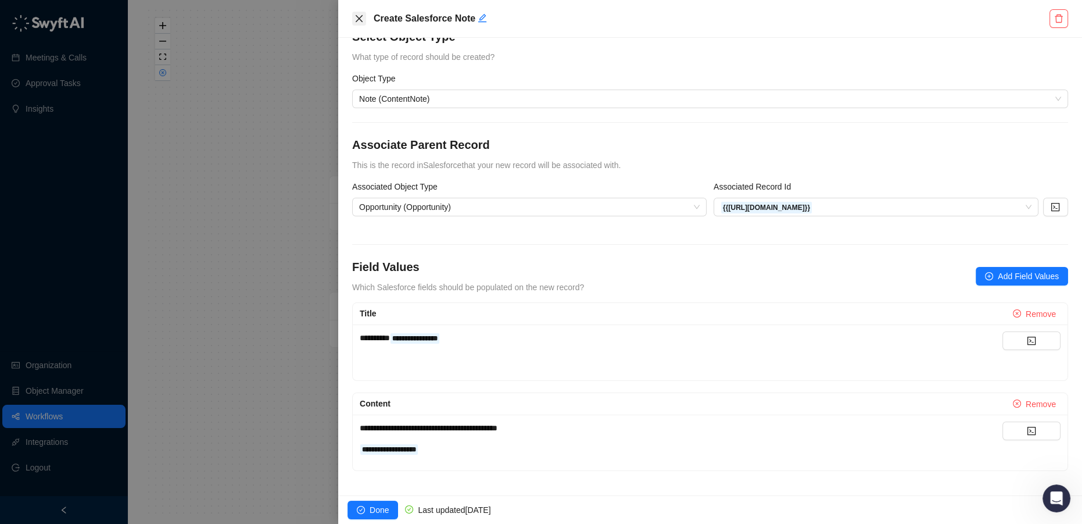
click at [357, 19] on icon "close" at bounding box center [358, 18] width 9 height 9
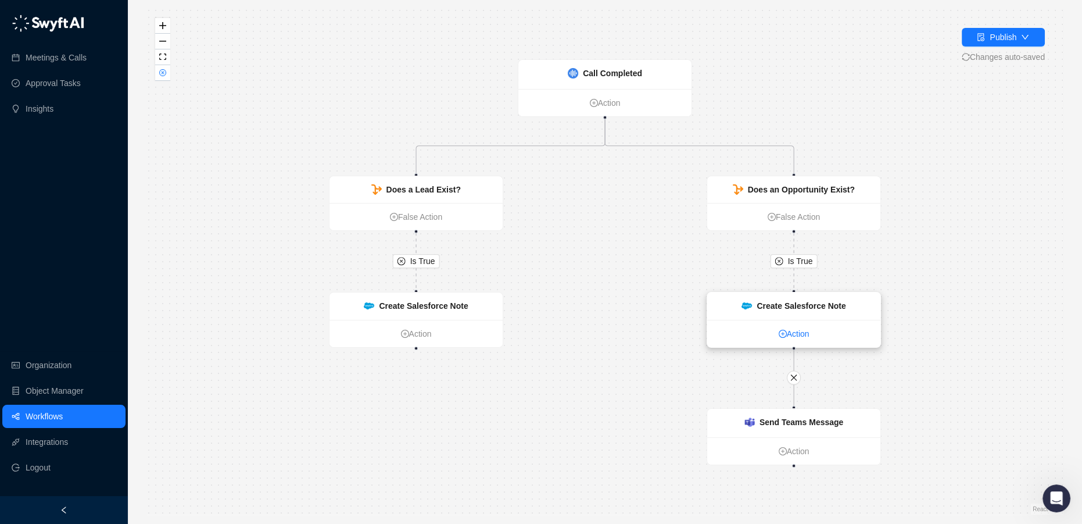
click at [794, 331] on link "Action" at bounding box center [793, 333] width 173 height 13
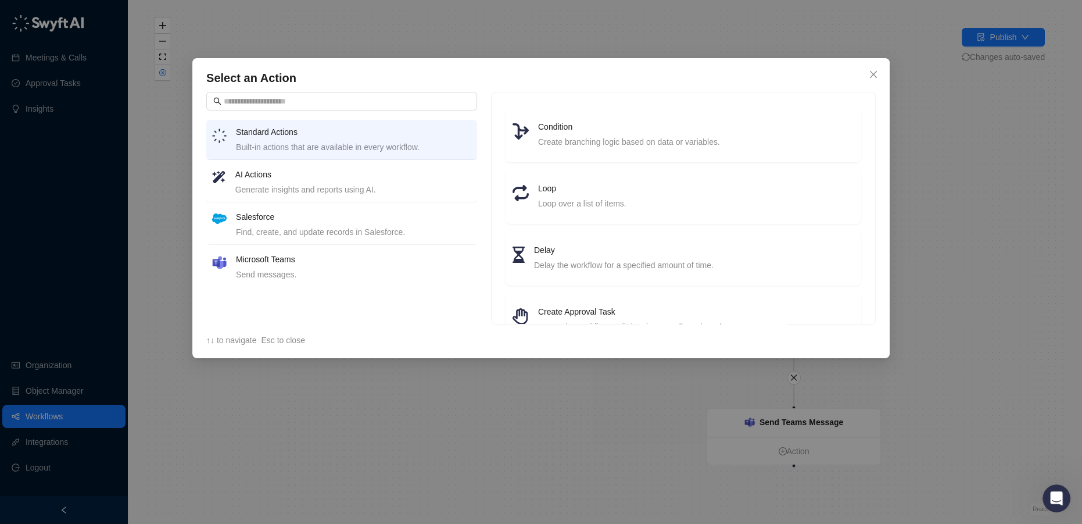
click at [289, 183] on div "Generate insights and reports using AI." at bounding box center [353, 189] width 236 height 13
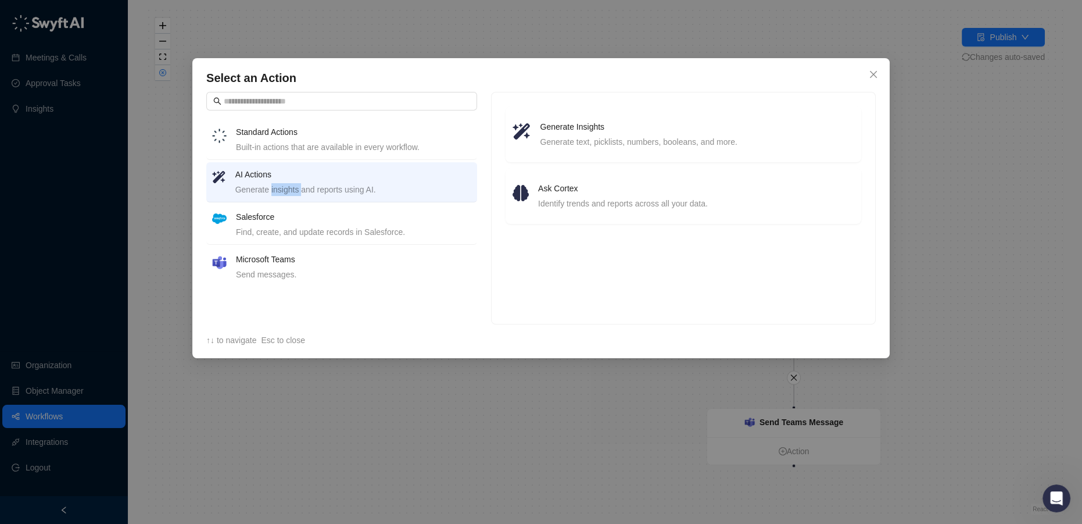
click at [289, 183] on div "Generate insights and reports using AI." at bounding box center [353, 189] width 236 height 13
click at [308, 145] on div "Built-in actions that are available in every workflow." at bounding box center [353, 147] width 235 height 13
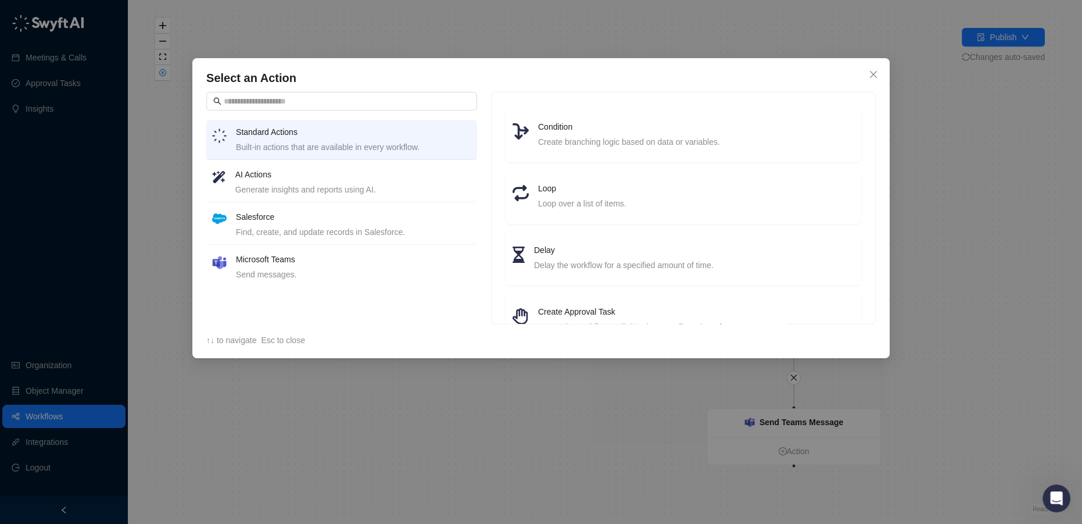
click at [304, 176] on h4 "AI Actions" at bounding box center [353, 174] width 236 height 13
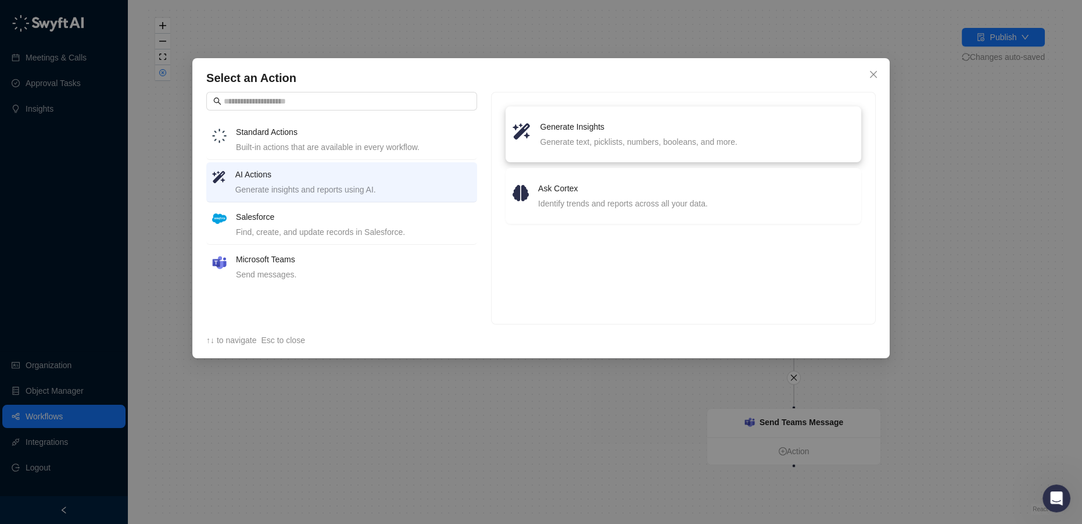
click at [581, 138] on div "Generate text, picklists, numbers, booleans, and more." at bounding box center [697, 141] width 314 height 13
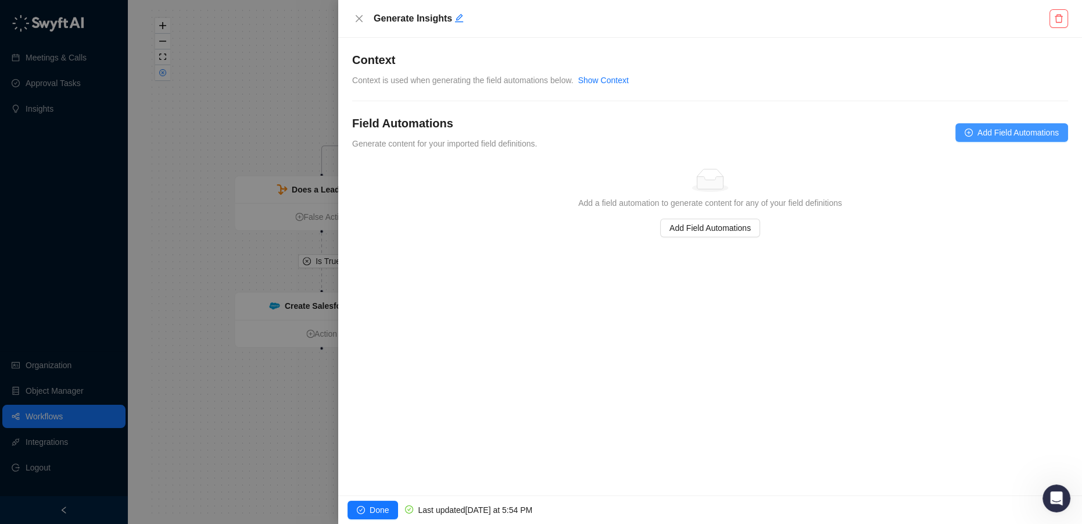
click at [995, 134] on span "Add Field Automations" at bounding box center [1017, 132] width 81 height 13
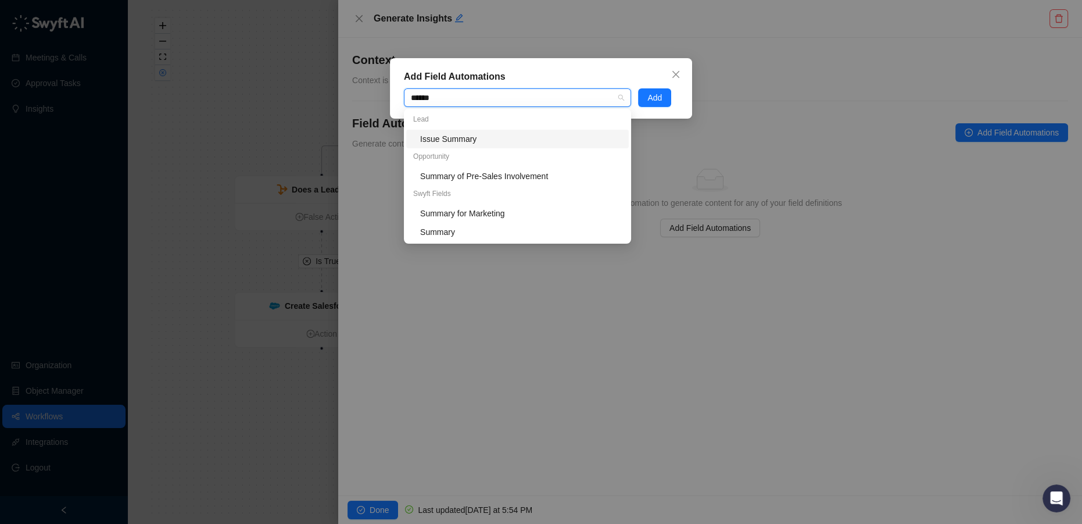
type input "*******"
click at [465, 232] on div "Summary" at bounding box center [521, 231] width 202 height 13
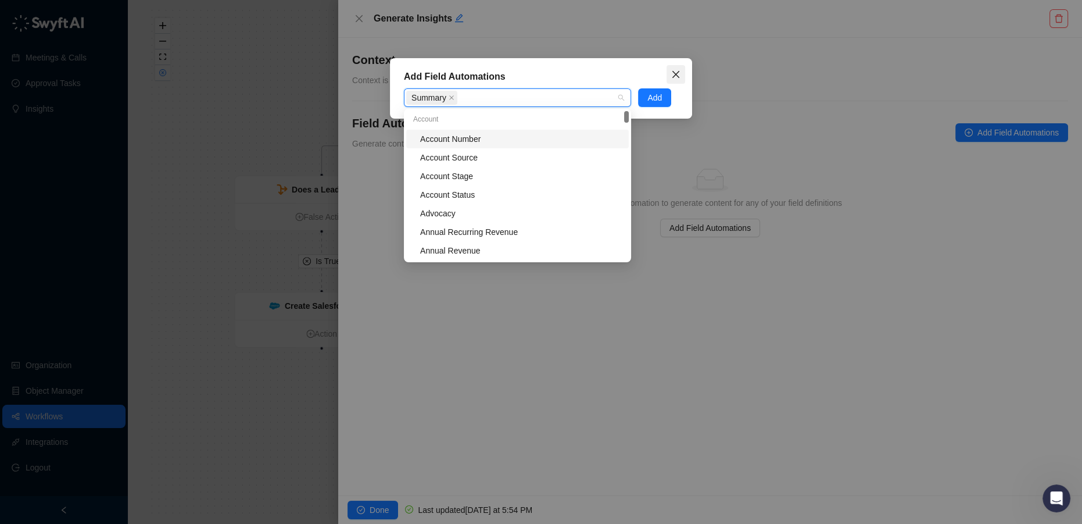
click at [678, 66] on button "Close" at bounding box center [676, 74] width 19 height 19
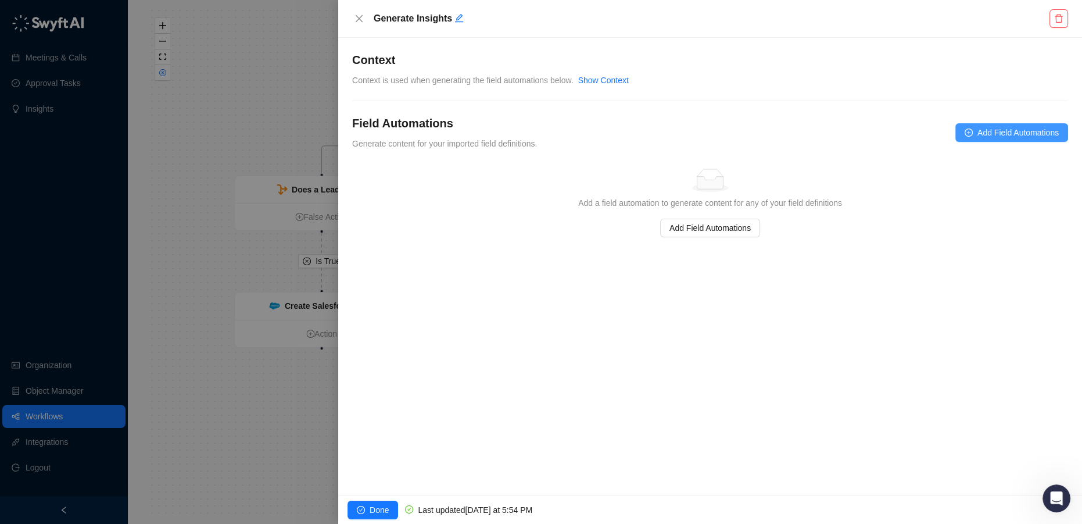
click at [956, 139] on button "Add Field Automations" at bounding box center [1011, 132] width 113 height 19
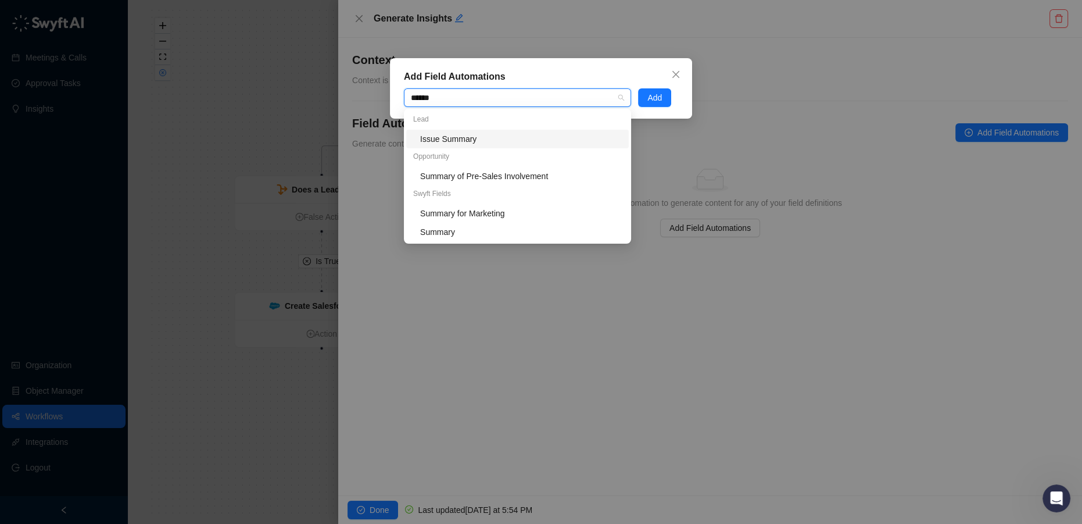
type input "*******"
click at [458, 237] on div "Summary" at bounding box center [521, 231] width 202 height 13
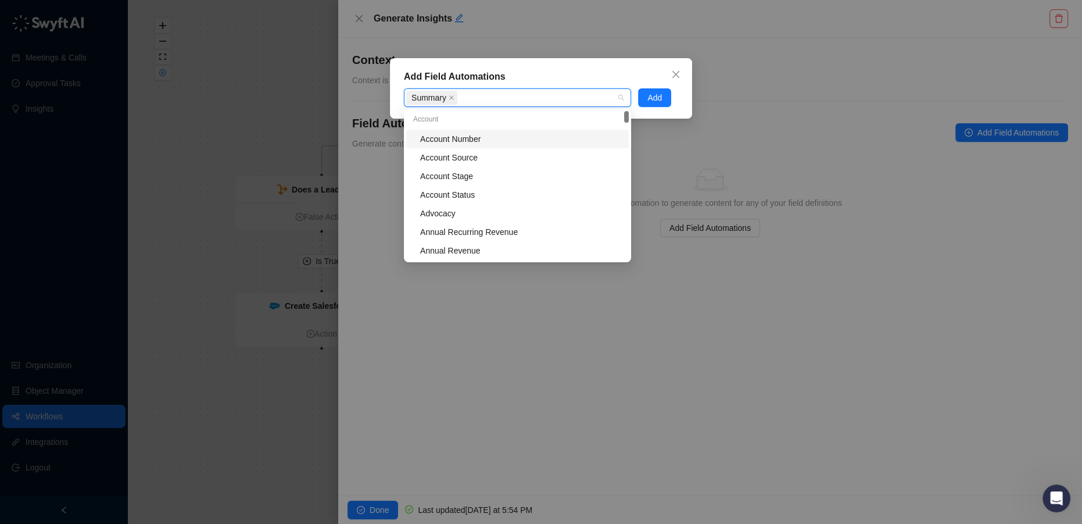
click at [666, 85] on div "Add Field Automations Summary Add" at bounding box center [541, 88] width 302 height 60
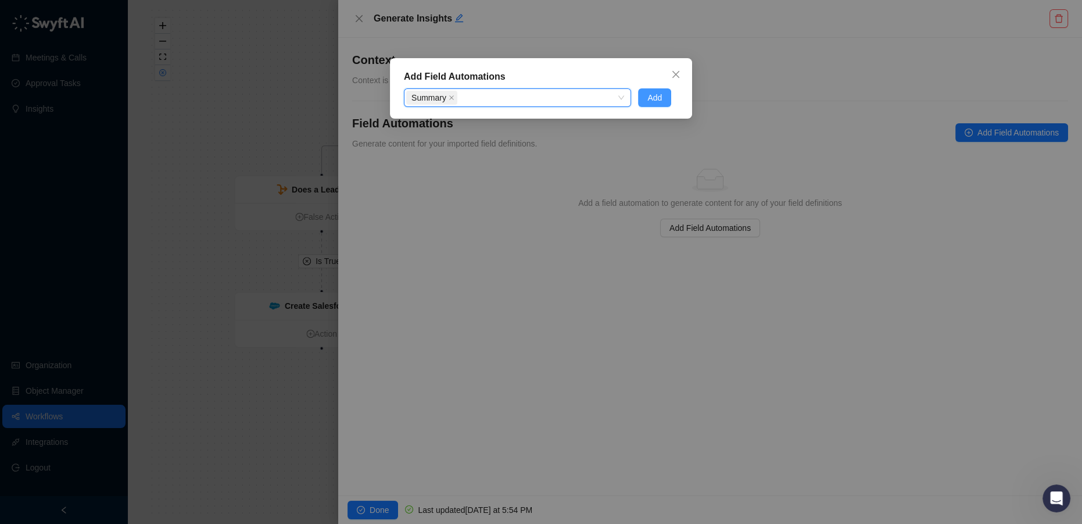
click at [661, 93] on span "Add" at bounding box center [654, 97] width 15 height 13
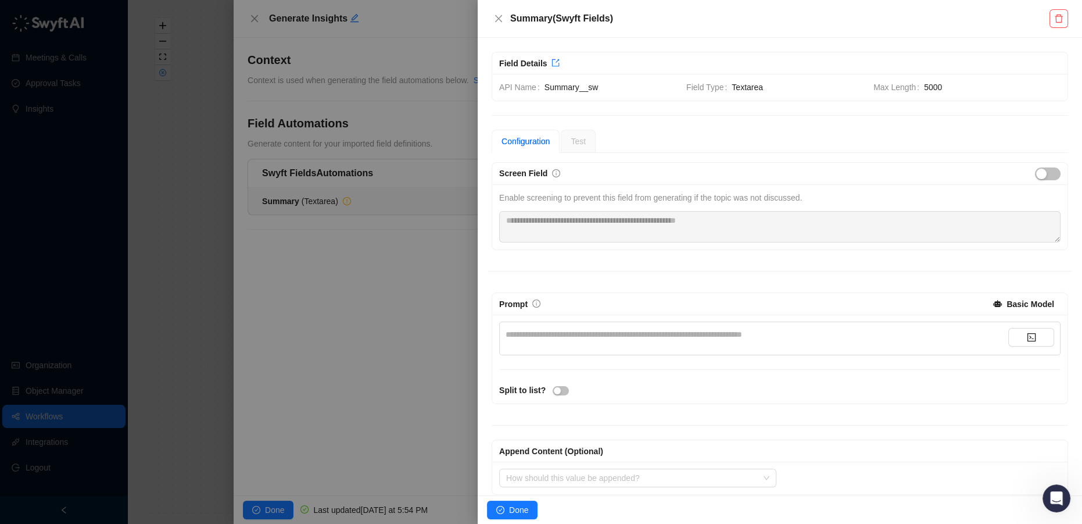
click at [648, 335] on div "**********" at bounding box center [757, 334] width 503 height 13
click at [518, 510] on span "Done" at bounding box center [518, 509] width 19 height 13
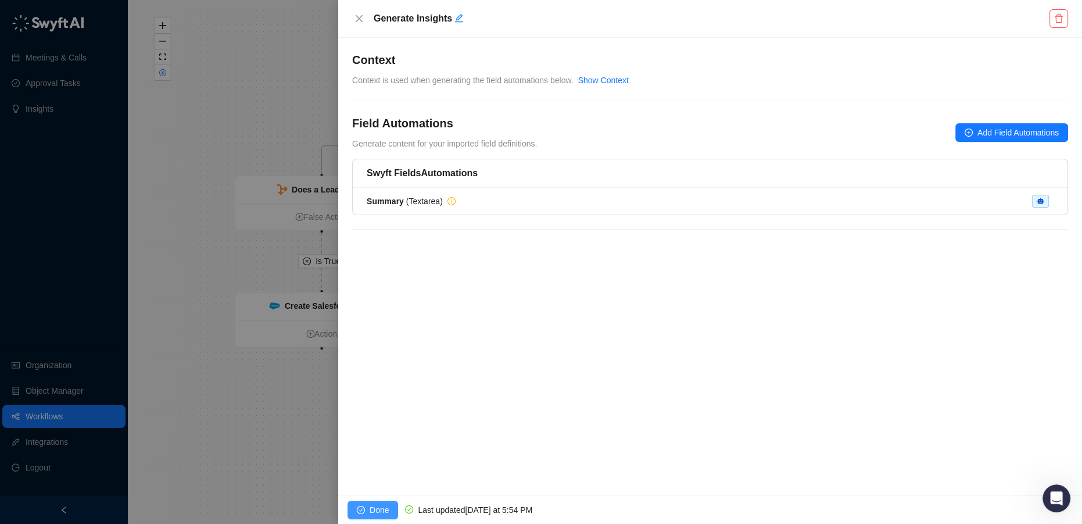
click at [370, 505] on span "Done" at bounding box center [379, 509] width 19 height 13
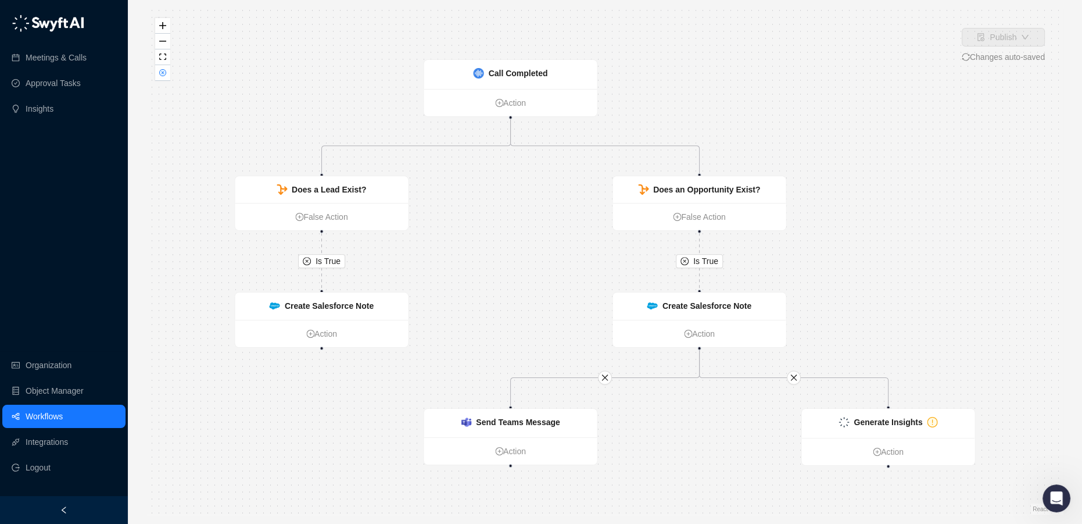
click at [56, 421] on link "Workflows" at bounding box center [44, 415] width 37 height 23
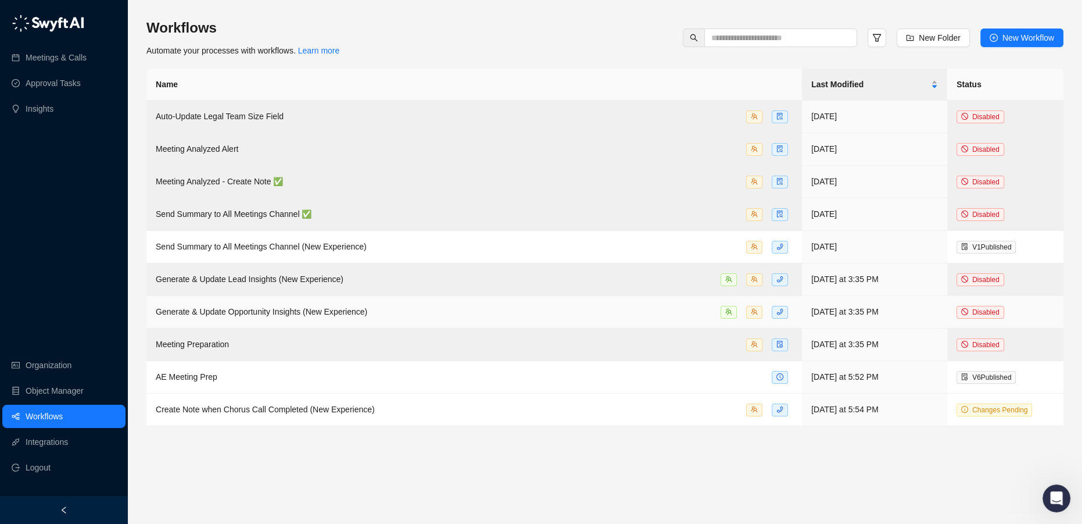
click at [372, 302] on td "Generate & Update Opportunity Insights (New Experience)" at bounding box center [473, 312] width 655 height 33
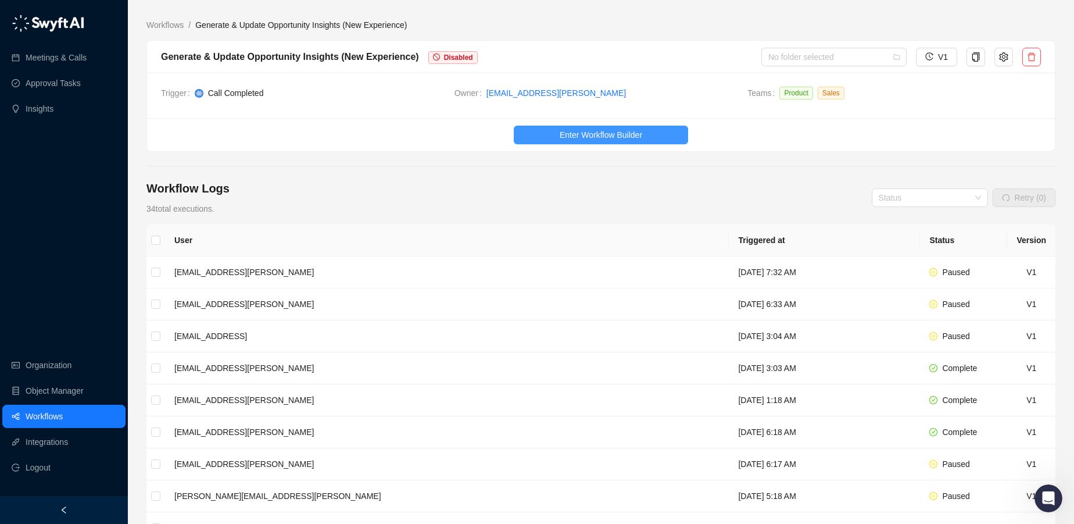
click at [657, 128] on button "Enter Workflow Builder" at bounding box center [601, 135] width 174 height 19
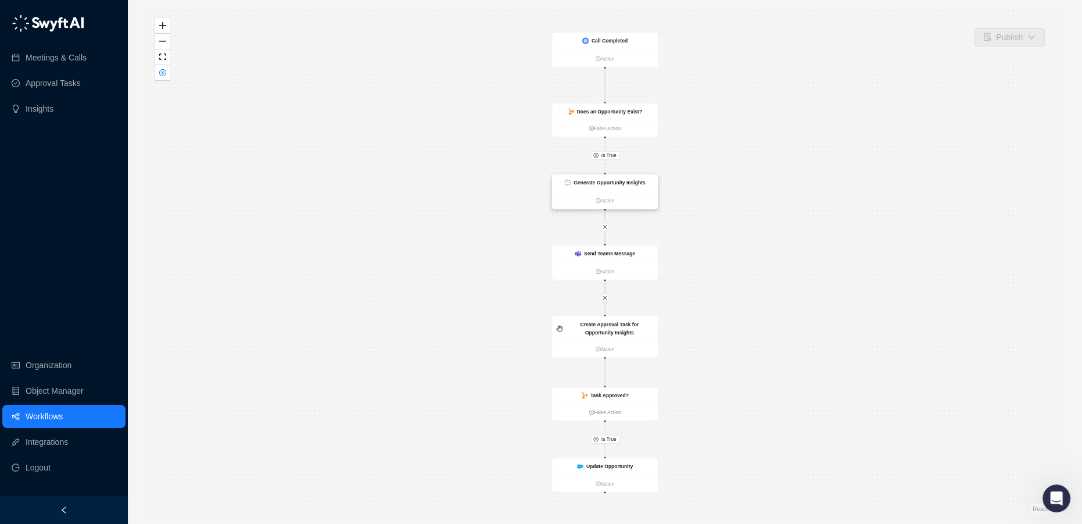
click at [615, 182] on strong "Generate Opportunity Insights" at bounding box center [609, 183] width 71 height 6
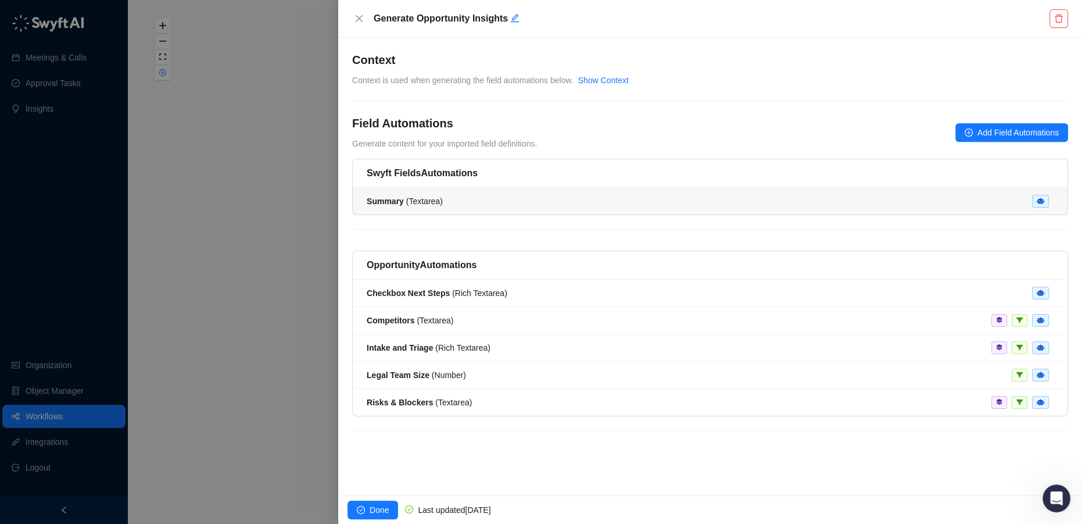
click at [443, 202] on div "Summary ( Textarea )" at bounding box center [710, 201] width 687 height 13
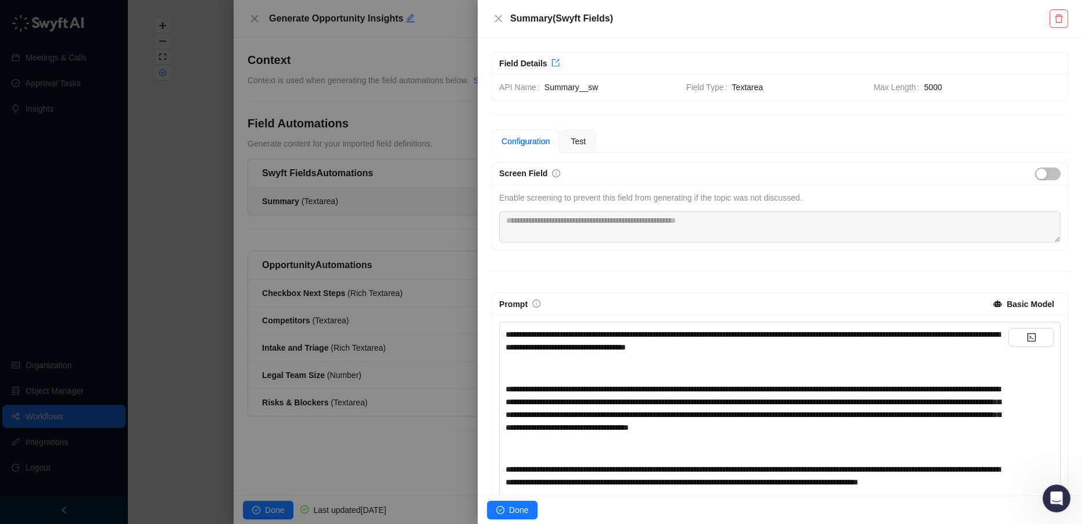
scroll to position [52, 0]
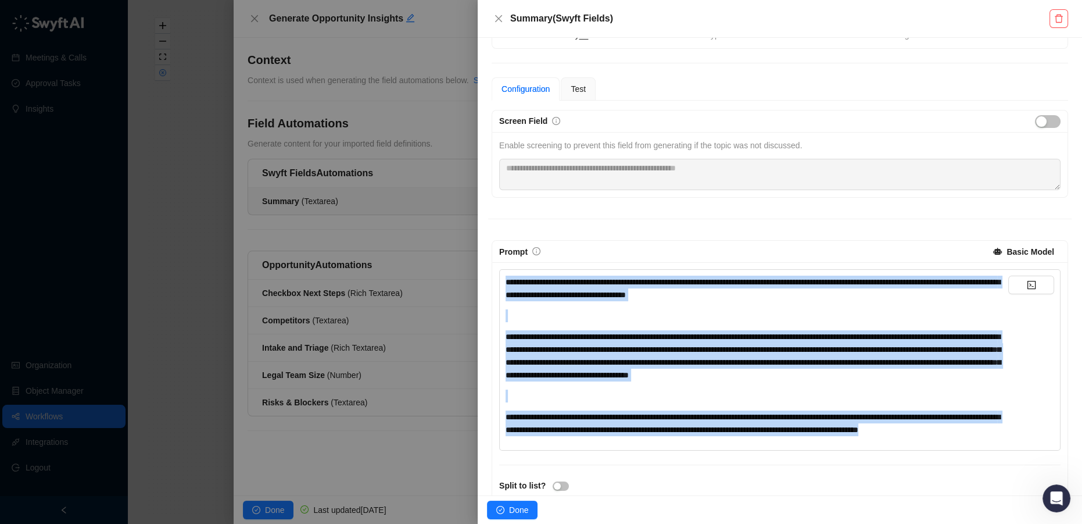
drag, startPoint x: 506, startPoint y: 277, endPoint x: 833, endPoint y: 455, distance: 373.1
click at [833, 436] on div "**********" at bounding box center [757, 355] width 503 height 160
copy div "**********"
click at [503, 22] on icon "close" at bounding box center [498, 18] width 9 height 9
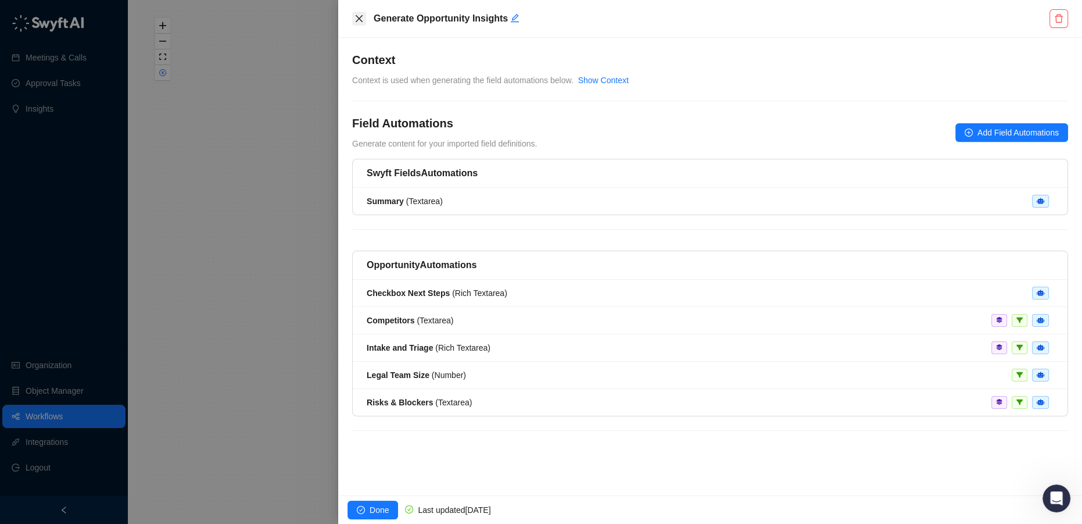
click at [362, 16] on icon "close" at bounding box center [359, 18] width 7 height 7
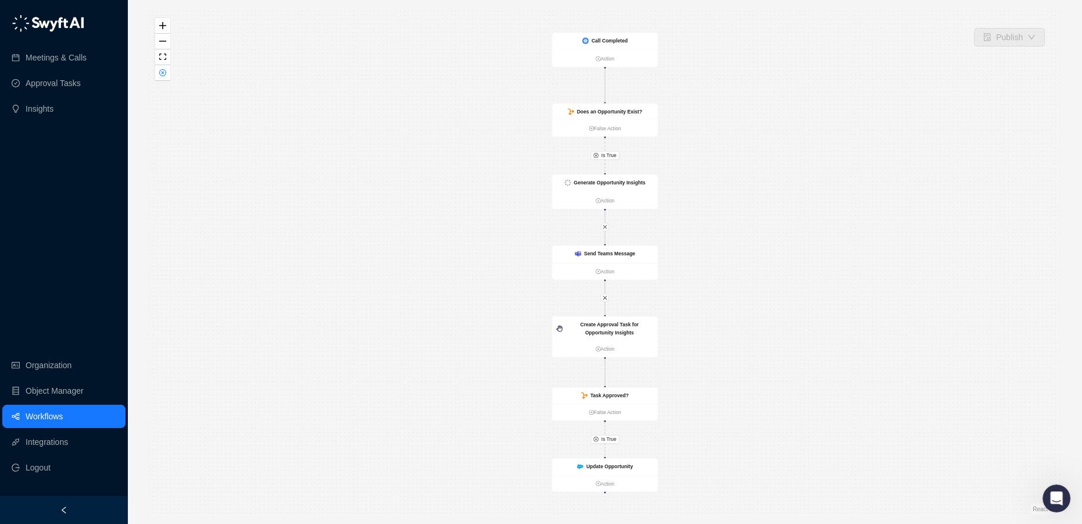
click at [54, 415] on link "Workflows" at bounding box center [44, 415] width 37 height 23
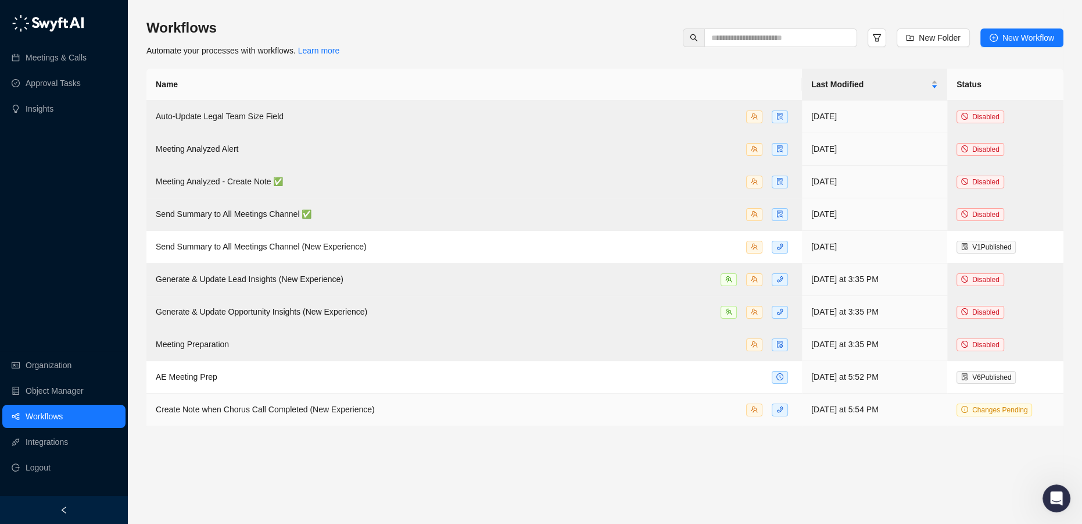
click at [263, 412] on span "Create Note when Chorus Call Completed (New Experience)" at bounding box center [265, 408] width 219 height 9
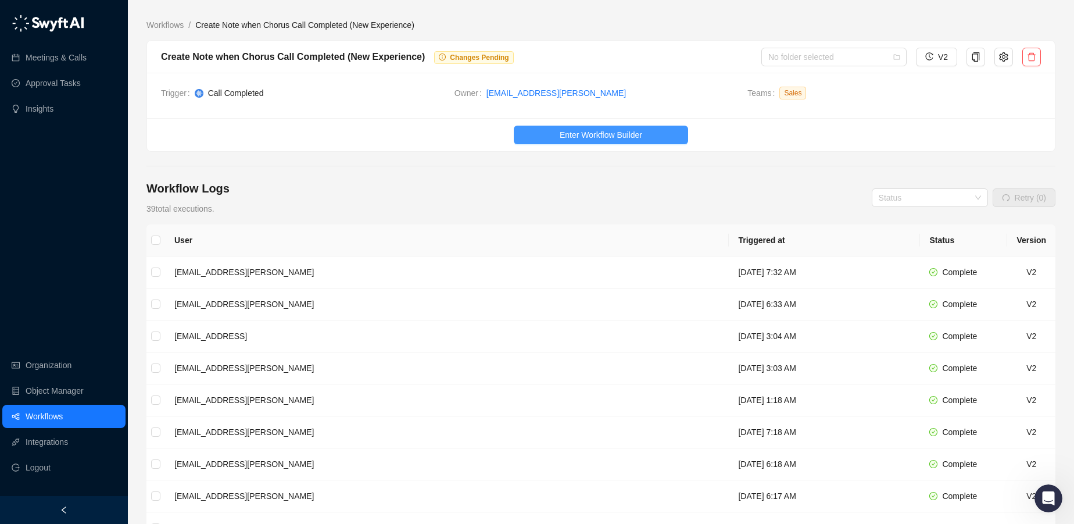
click at [597, 130] on span "Enter Workflow Builder" at bounding box center [601, 134] width 83 height 13
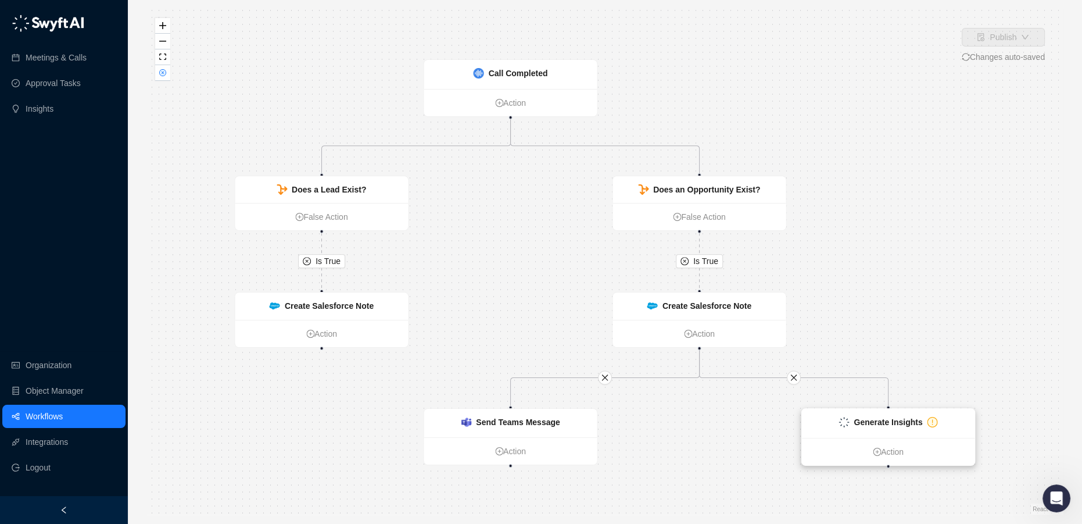
click at [864, 420] on strong "Generate Insights" at bounding box center [888, 421] width 69 height 9
click at [890, 420] on strong "Generate Insights" at bounding box center [888, 421] width 69 height 9
click at [929, 420] on icon "exclamation-circle" at bounding box center [933, 421] width 9 height 9
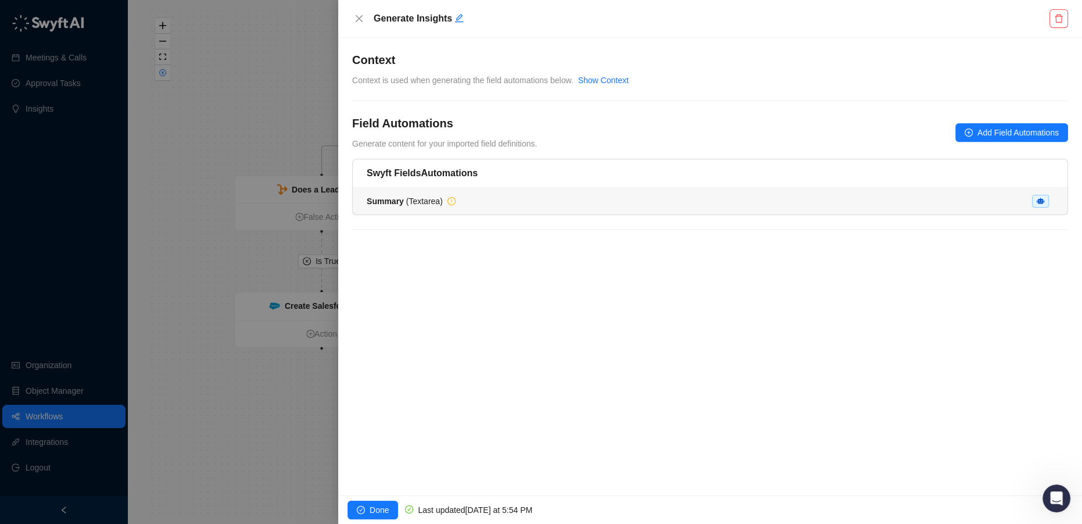
click at [915, 200] on div "Summary ( Textarea )" at bounding box center [710, 201] width 687 height 13
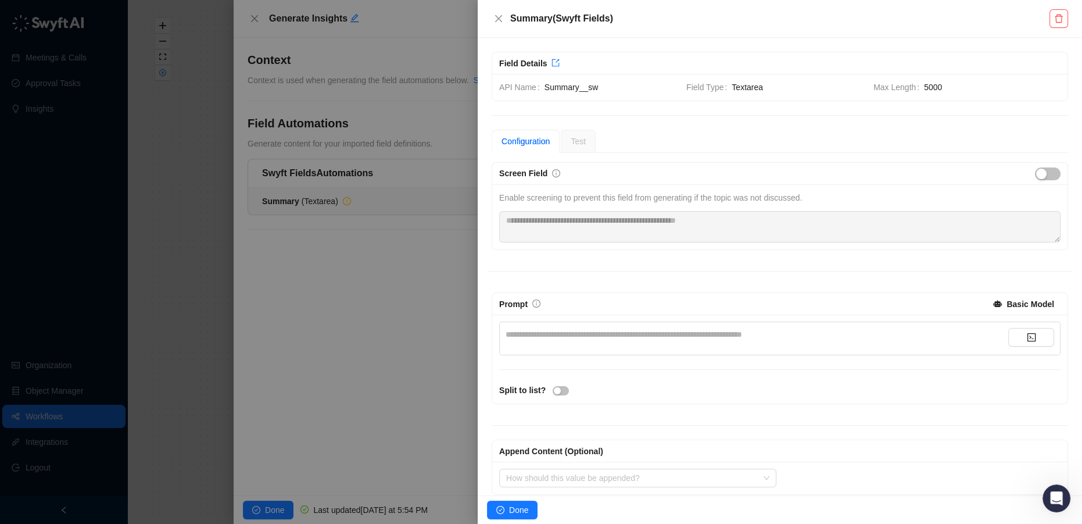
click at [605, 336] on div "**********" at bounding box center [757, 334] width 503 height 13
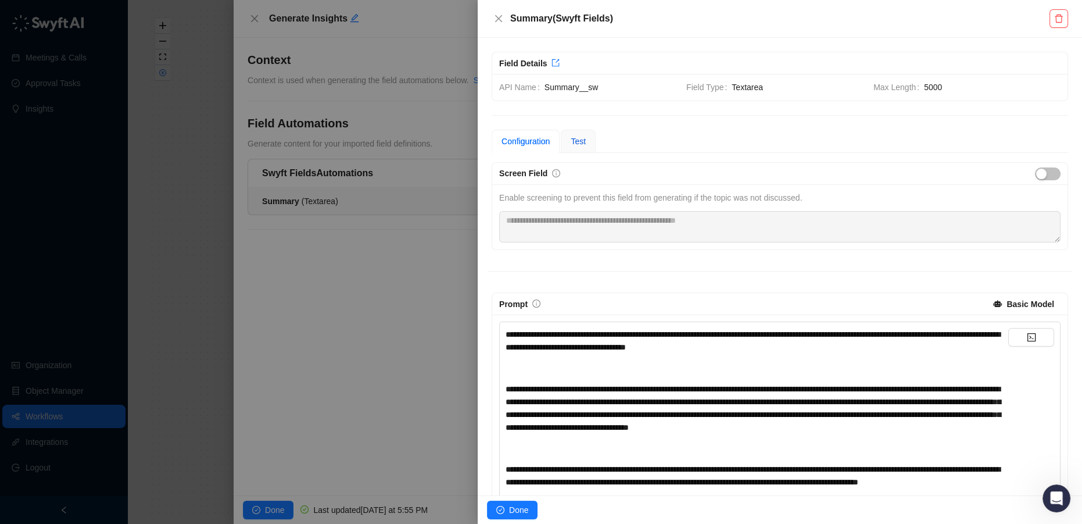
click at [576, 144] on span "Test" at bounding box center [578, 141] width 15 height 9
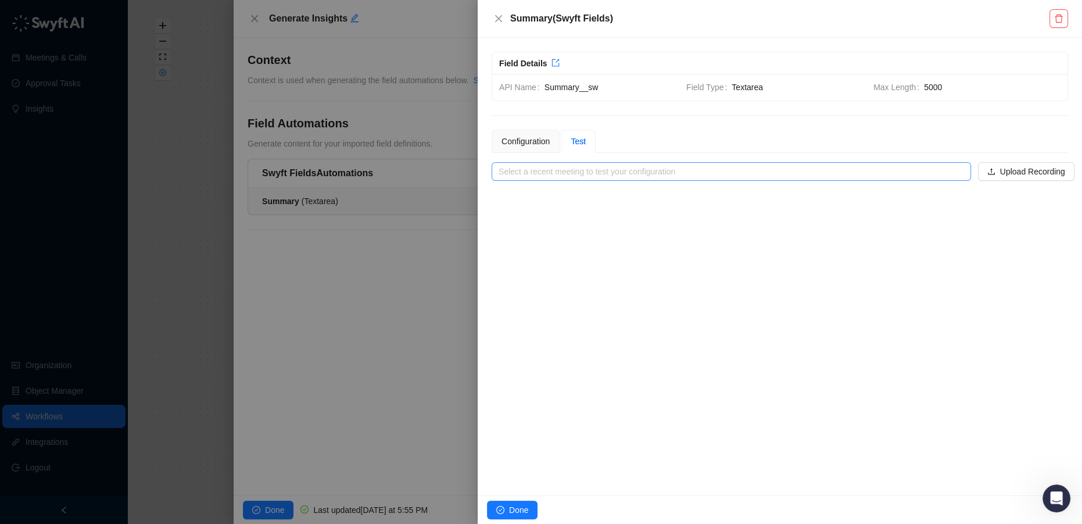
click at [586, 170] on input "search" at bounding box center [728, 171] width 458 height 17
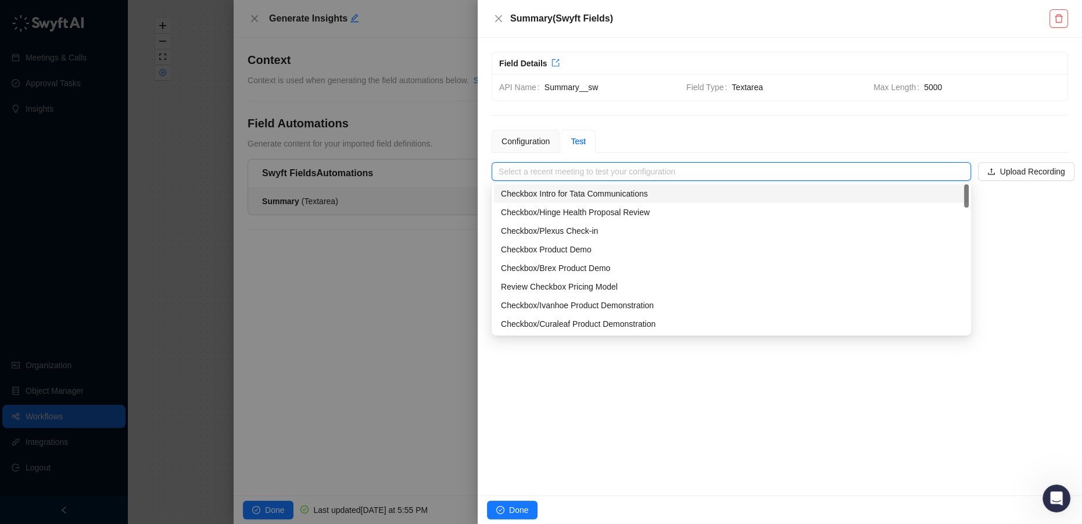
click at [579, 195] on div "Checkbox Intro for Tata Communications" at bounding box center [731, 193] width 461 height 13
type input "**********"
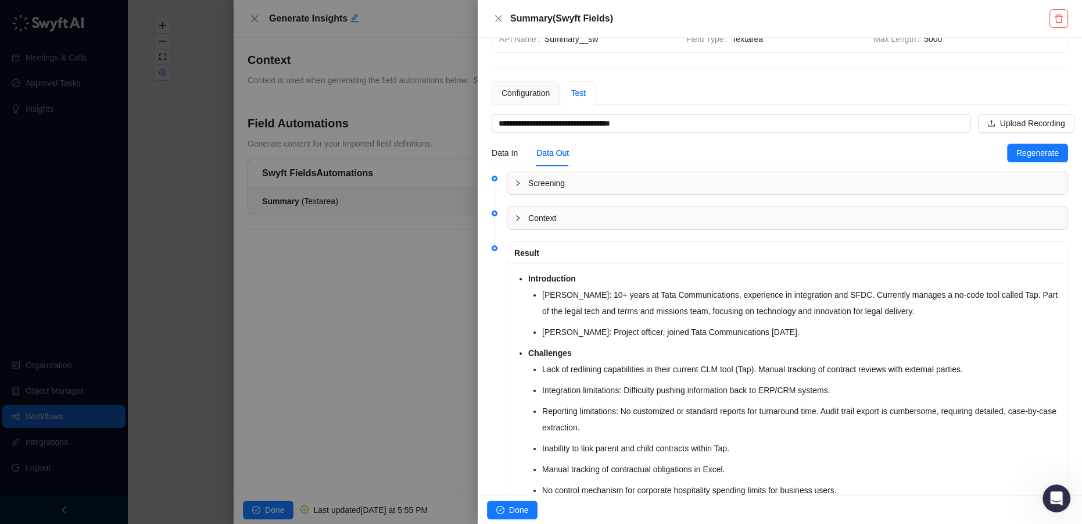
scroll to position [158, 0]
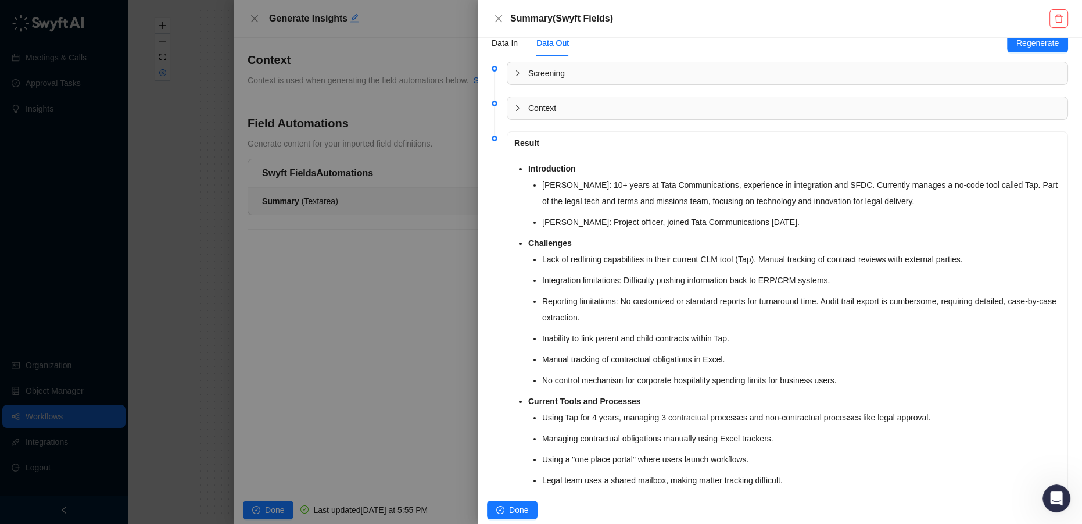
click at [515, 499] on div "Done" at bounding box center [780, 509] width 604 height 28
click at [515, 506] on span "Done" at bounding box center [518, 509] width 19 height 13
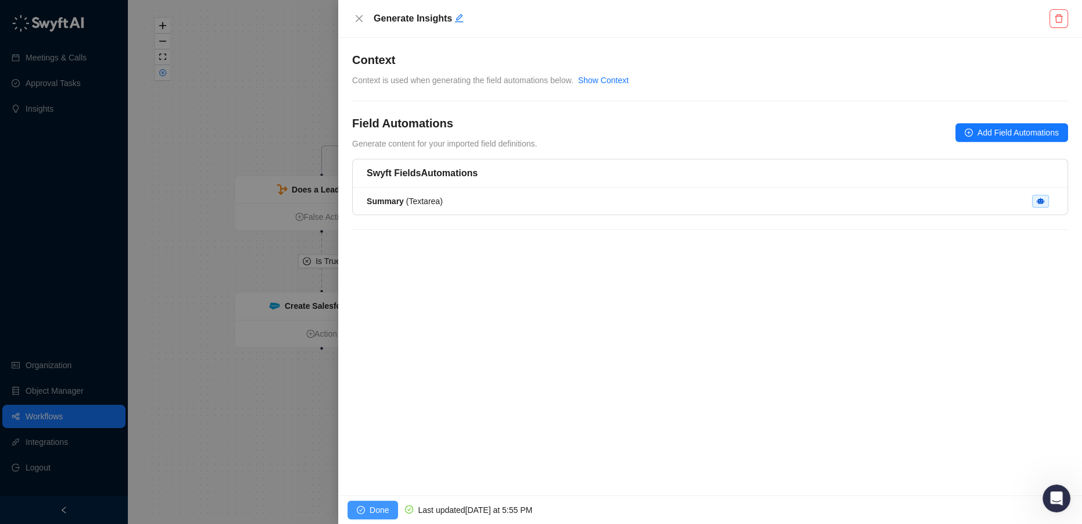
click at [373, 512] on span "Done" at bounding box center [379, 509] width 19 height 13
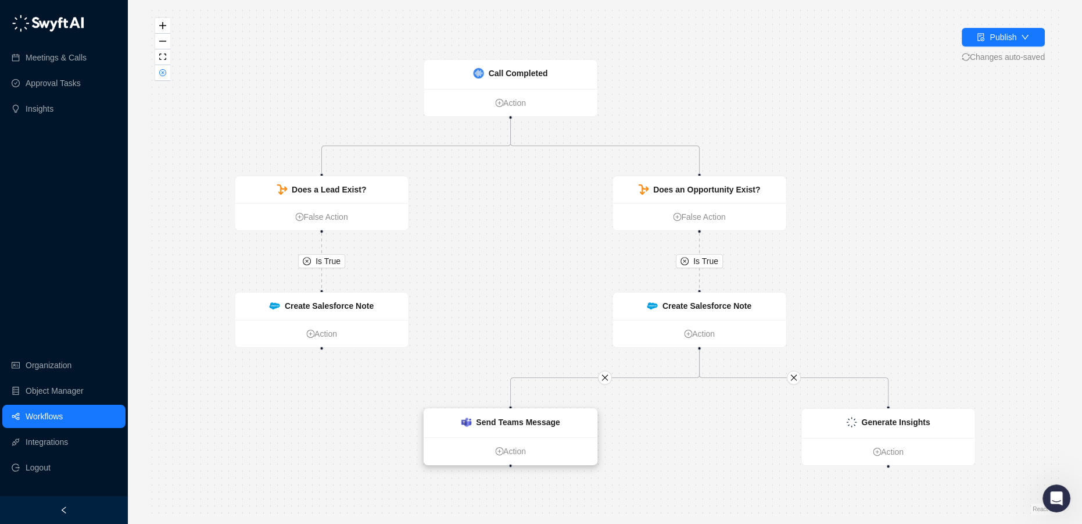
click at [505, 424] on strong "Send Teams Message" at bounding box center [518, 421] width 84 height 9
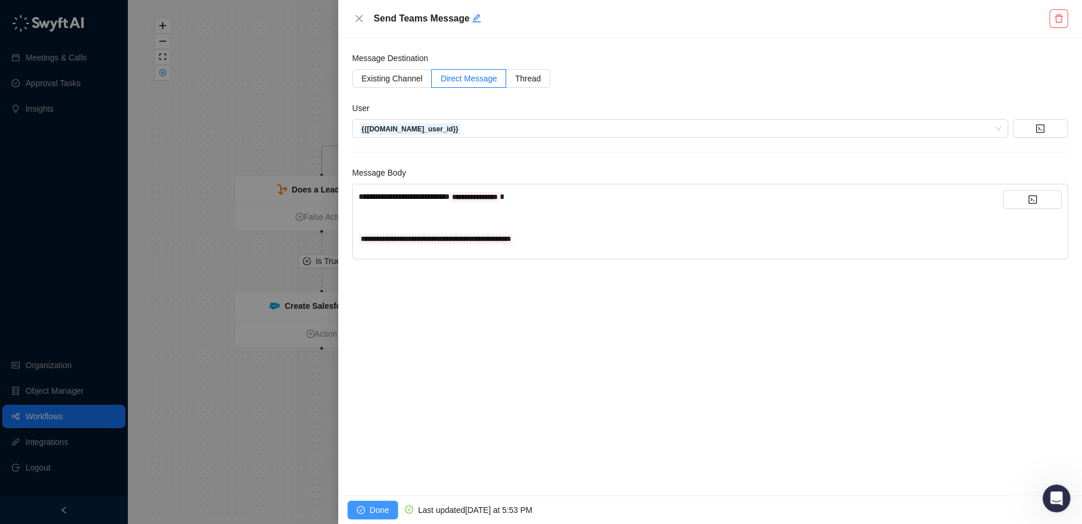
click at [386, 501] on button "Done" at bounding box center [372, 509] width 51 height 19
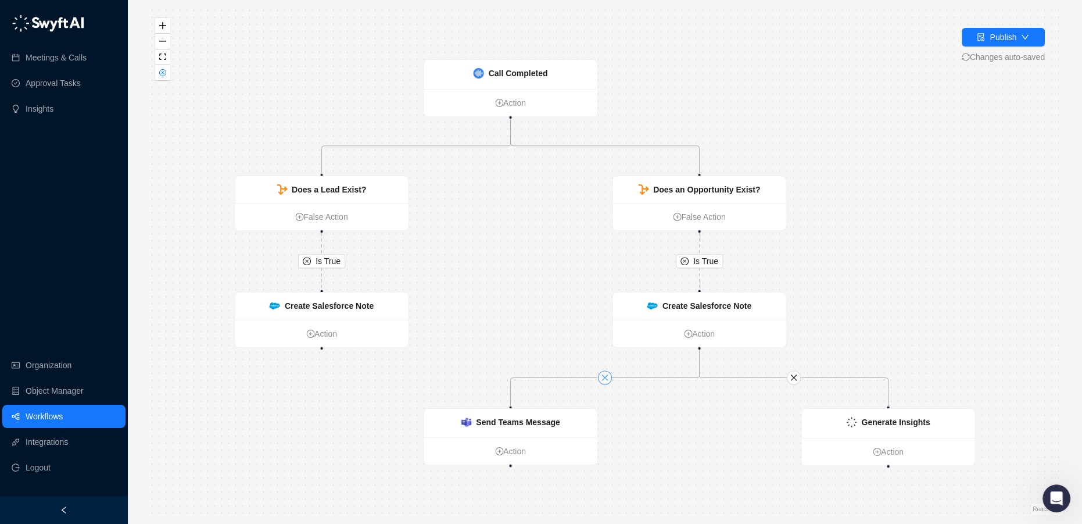
click at [604, 379] on icon "close" at bounding box center [605, 377] width 8 height 8
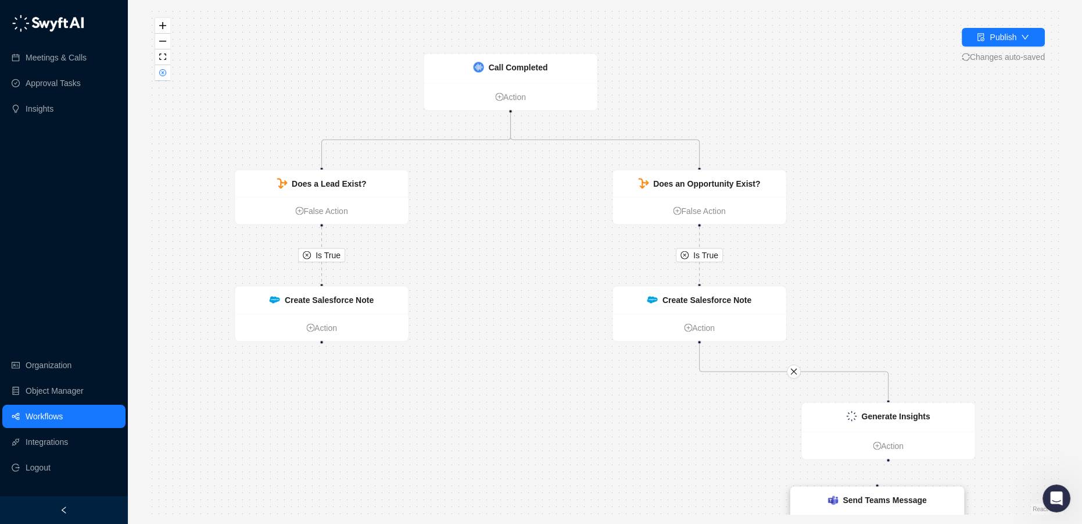
drag, startPoint x: 554, startPoint y: 417, endPoint x: 926, endPoint y: 499, distance: 380.7
click at [926, 499] on strong "Send Teams Message" at bounding box center [885, 499] width 84 height 9
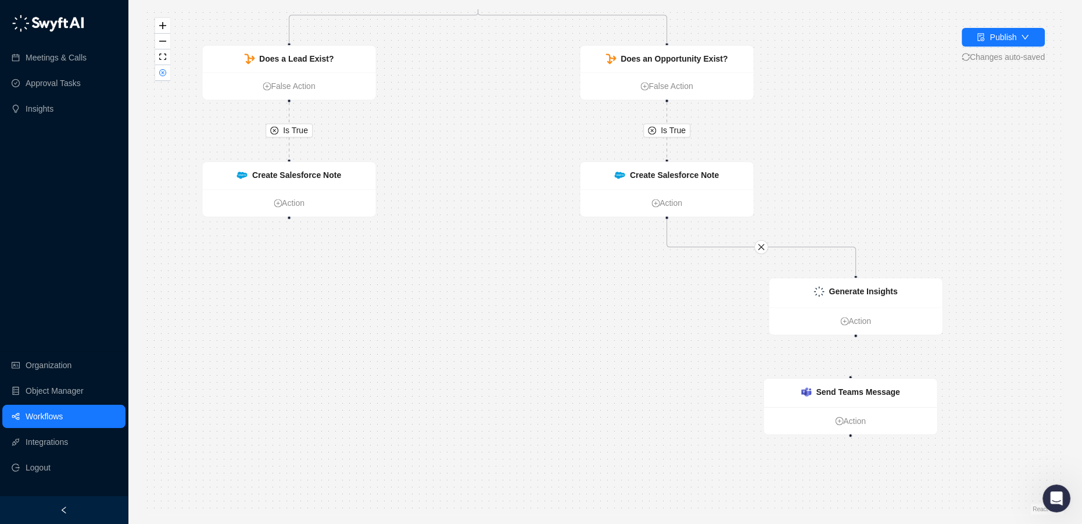
drag, startPoint x: 675, startPoint y: 438, endPoint x: 614, endPoint y: 254, distance: 194.0
click at [614, 254] on div "Is True Is True Create Salesforce Note Action Call Completed Action Does a Lead…" at bounding box center [604, 261] width 917 height 505
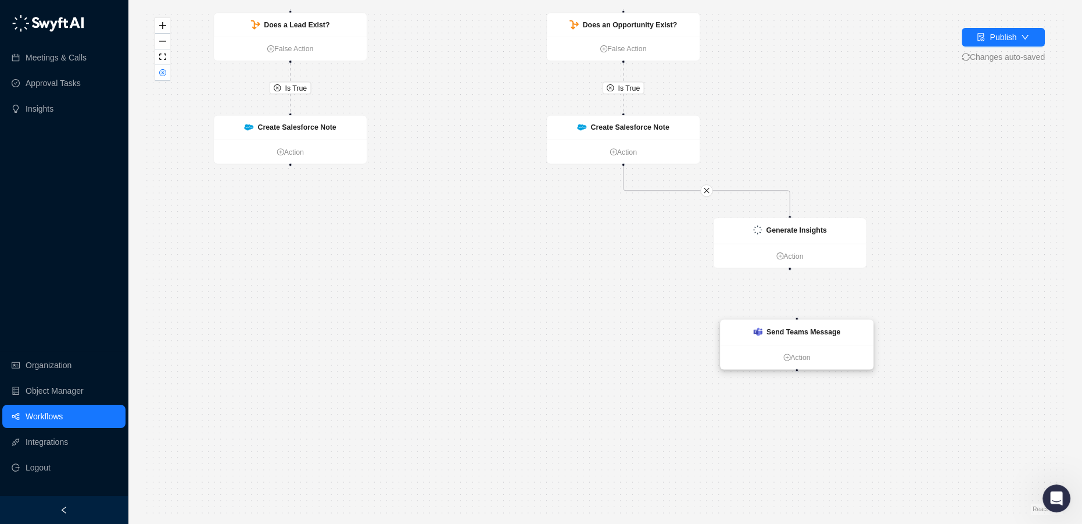
drag, startPoint x: 787, startPoint y: 316, endPoint x: 798, endPoint y: 329, distance: 17.3
click at [798, 329] on strong "Send Teams Message" at bounding box center [803, 331] width 74 height 8
drag, startPoint x: 790, startPoint y: 268, endPoint x: 800, endPoint y: 320, distance: 53.2
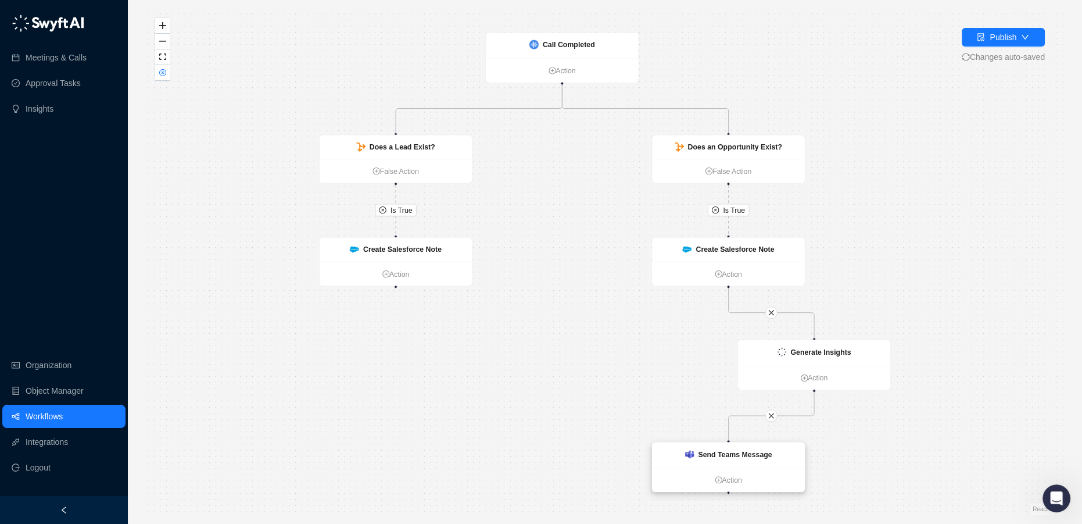
click at [749, 457] on strong "Send Teams Message" at bounding box center [735, 454] width 74 height 8
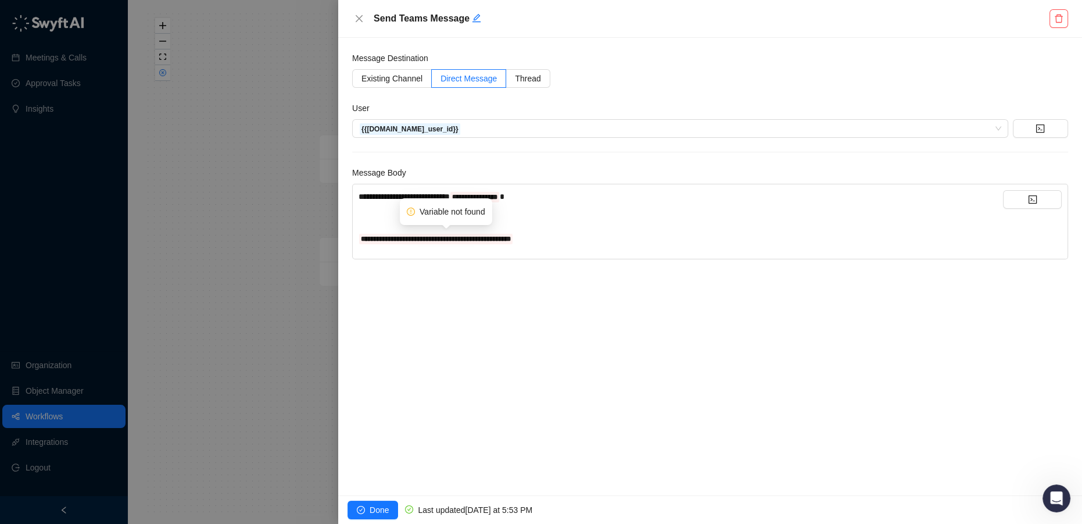
click at [550, 241] on div "**********" at bounding box center [681, 238] width 644 height 13
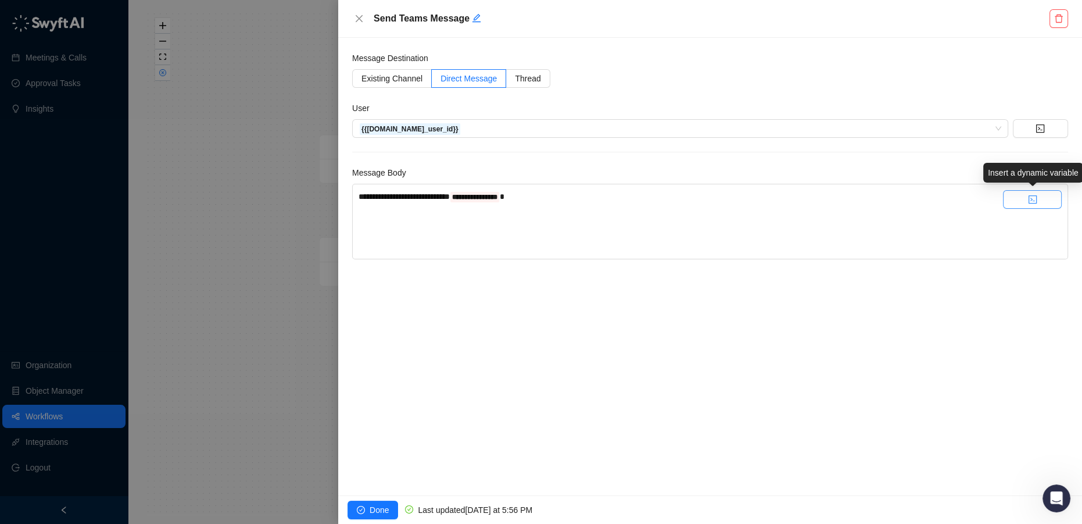
click at [1037, 194] on button "button" at bounding box center [1032, 199] width 59 height 19
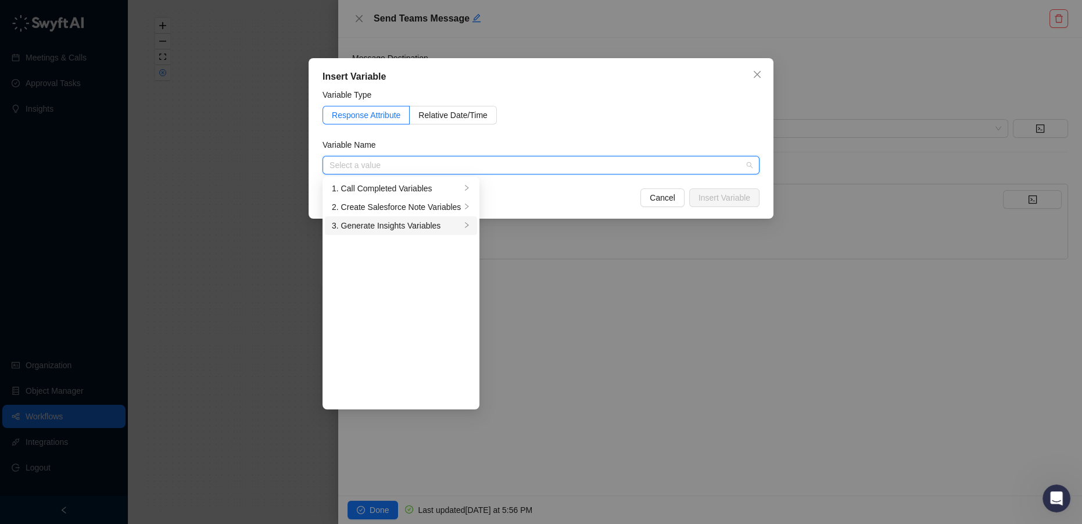
click at [424, 230] on div "3. Generate Insights Variables" at bounding box center [396, 225] width 129 height 13
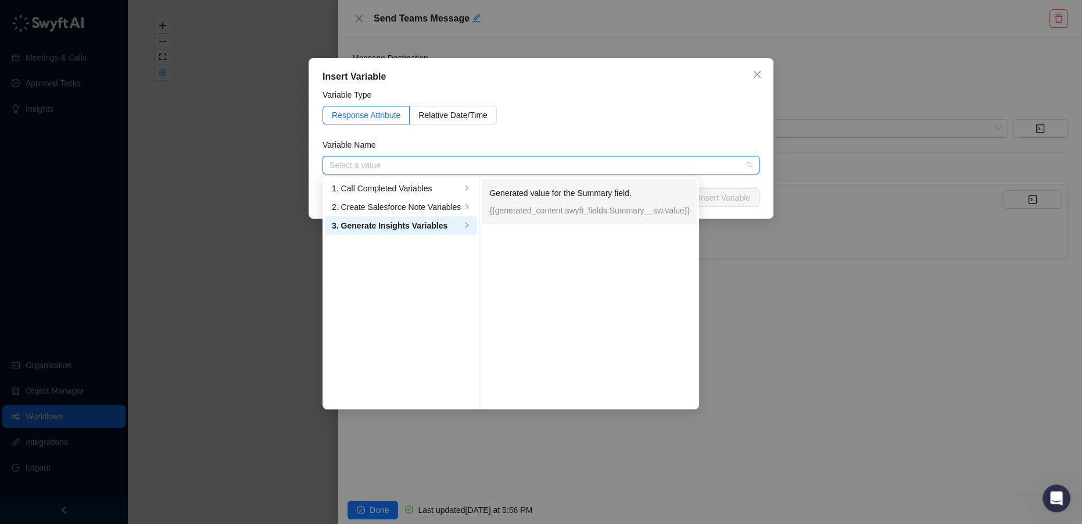
click at [536, 209] on p "{{generated_content.swyft_fields.Summary__sw.value}}" at bounding box center [589, 210] width 200 height 13
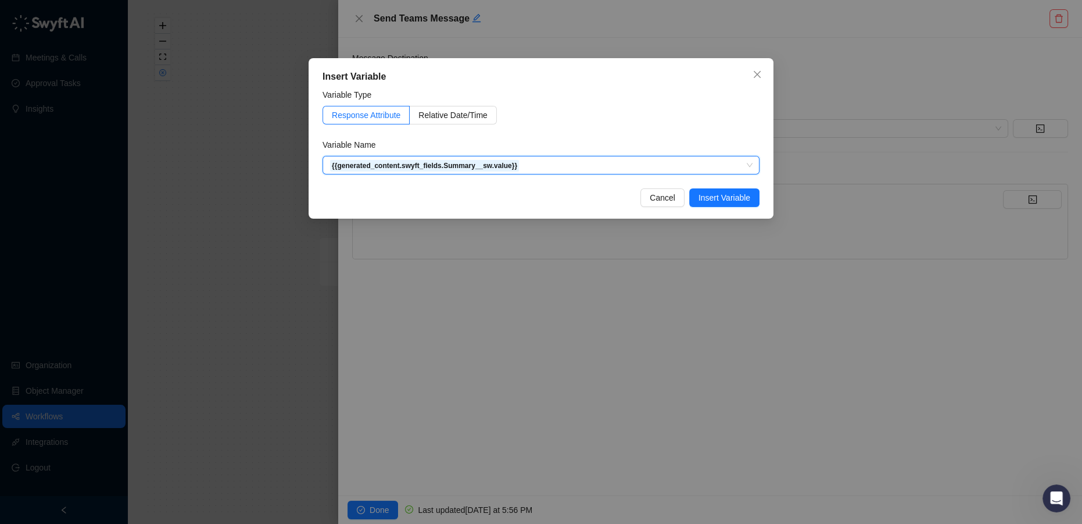
click at [725, 198] on span "Insert Variable" at bounding box center [724, 197] width 52 height 13
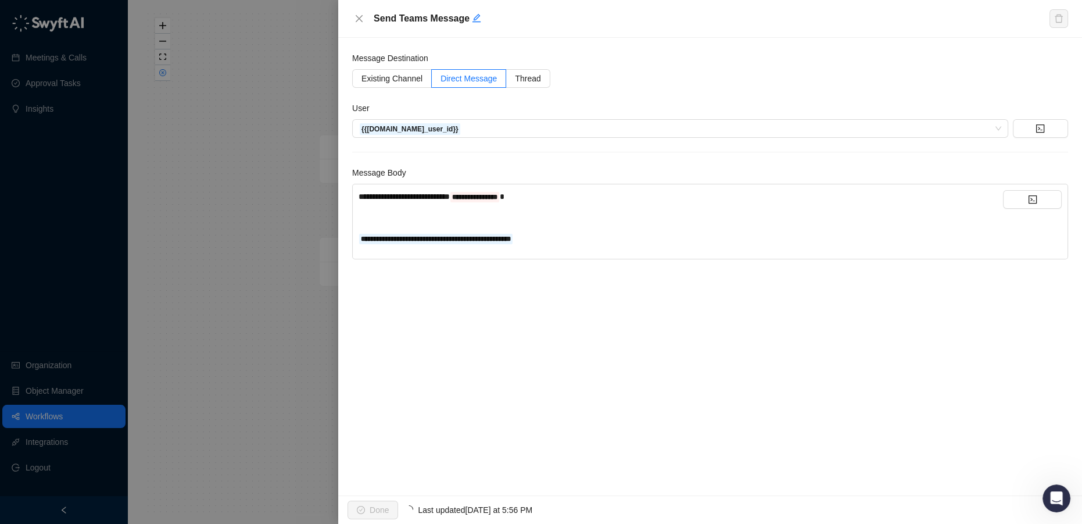
click at [535, 194] on div "**********" at bounding box center [681, 196] width 644 height 13
click at [500, 195] on span "**********" at bounding box center [475, 196] width 50 height 8
click at [1044, 197] on button "button" at bounding box center [1032, 199] width 59 height 19
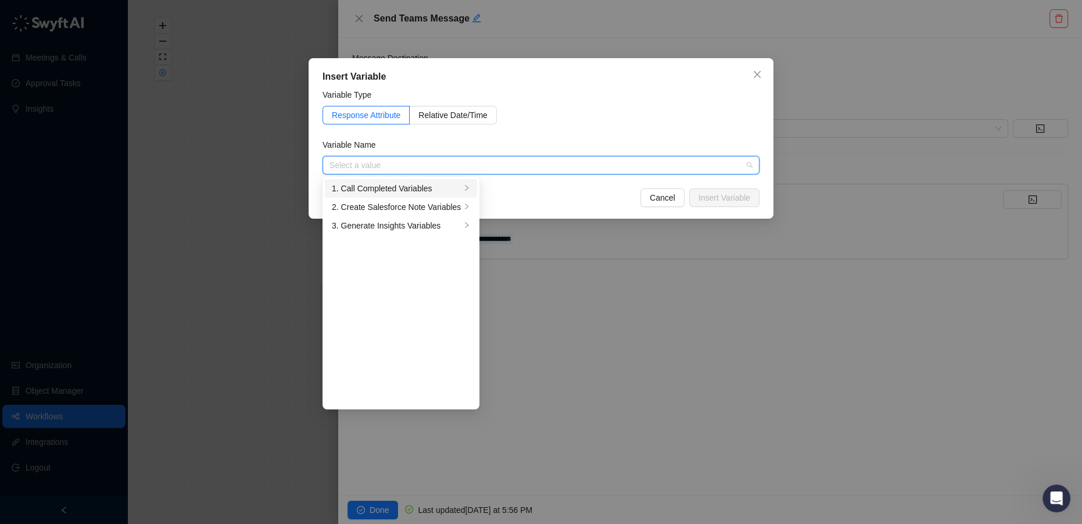
click at [415, 188] on div "1. Call Completed Variables" at bounding box center [396, 188] width 129 height 13
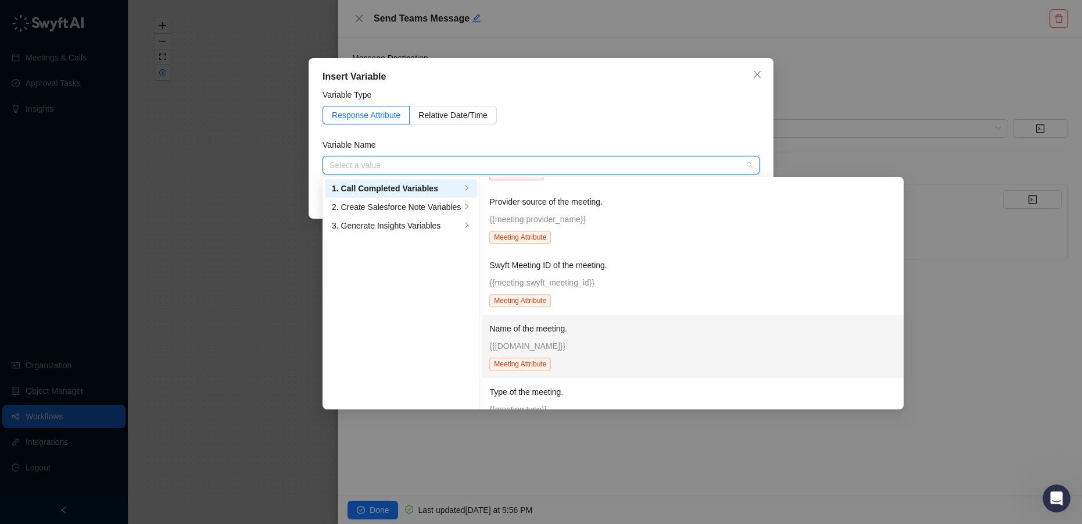
scroll to position [792, 0]
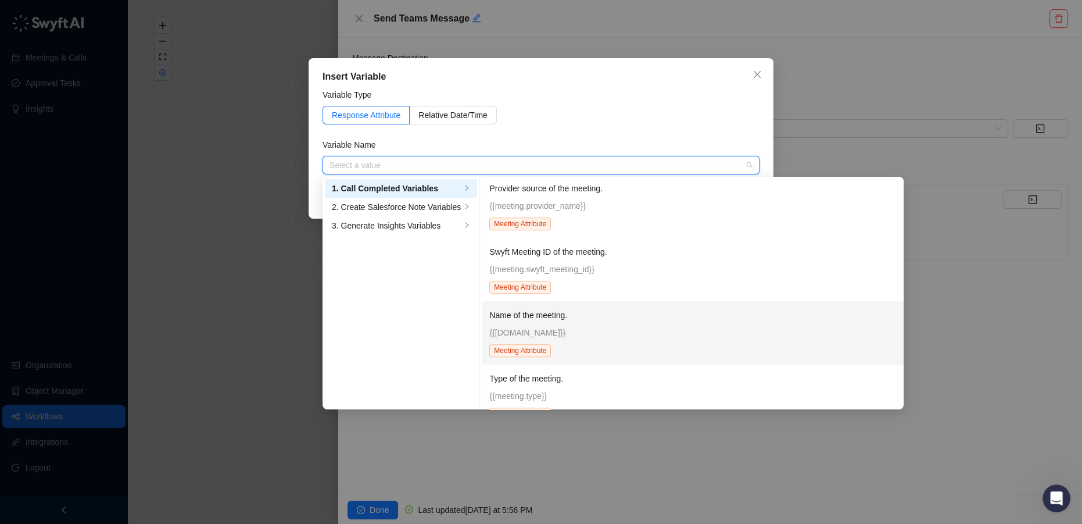
click at [594, 331] on p "{{meeting.name}}" at bounding box center [695, 332] width 412 height 13
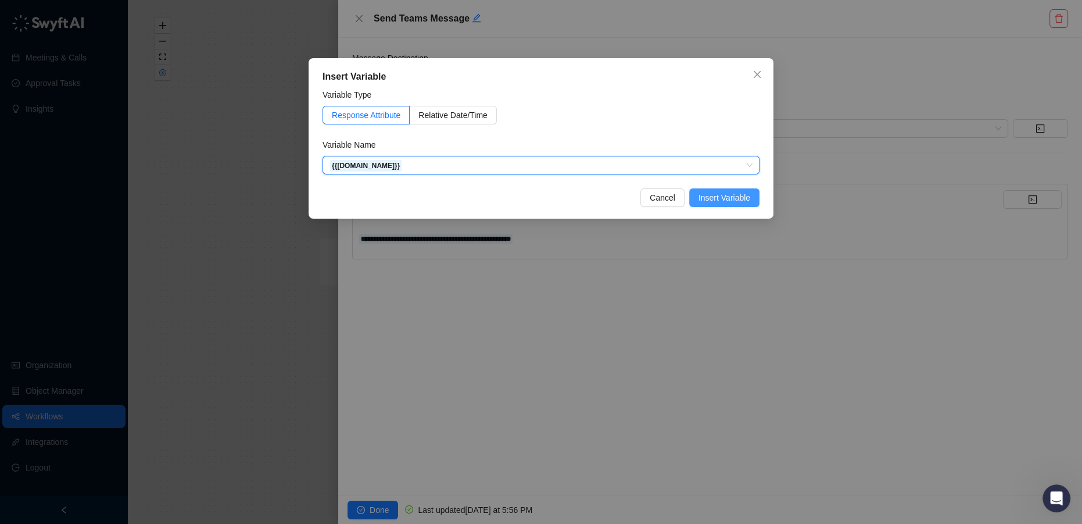
click at [719, 198] on span "Insert Variable" at bounding box center [724, 197] width 52 height 13
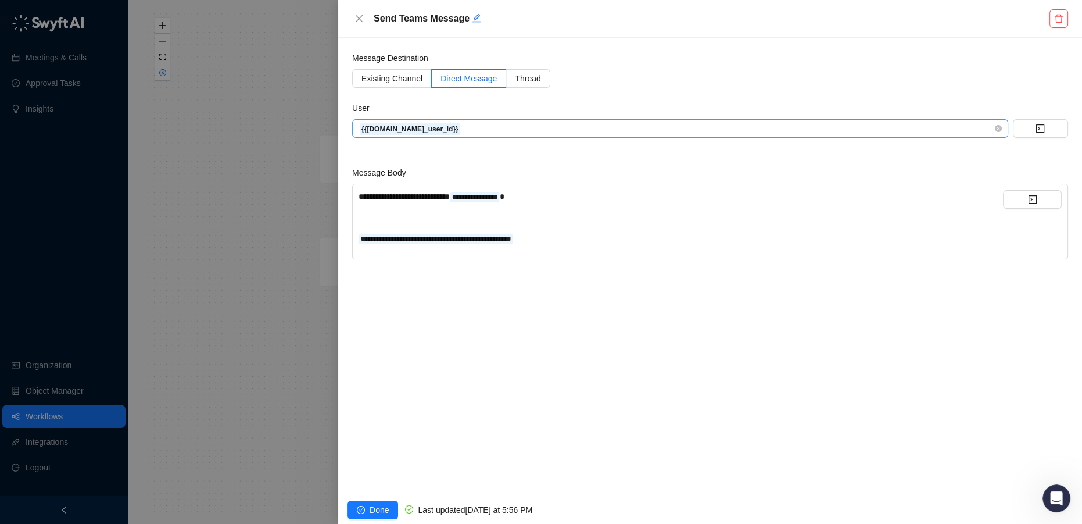
click at [499, 131] on span "{{user.microsoft_user_id}}" at bounding box center [680, 128] width 642 height 17
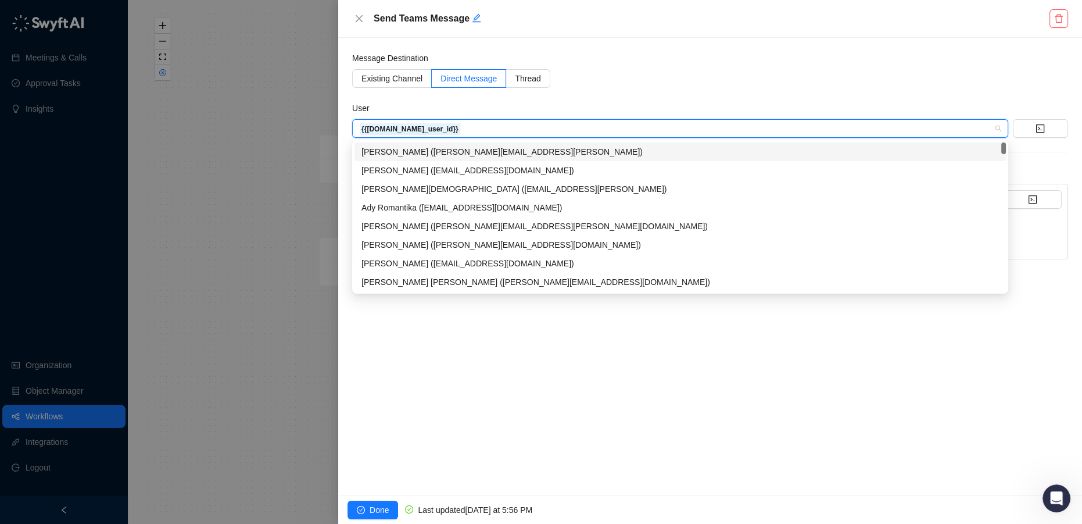
click at [560, 102] on div "User" at bounding box center [710, 110] width 716 height 17
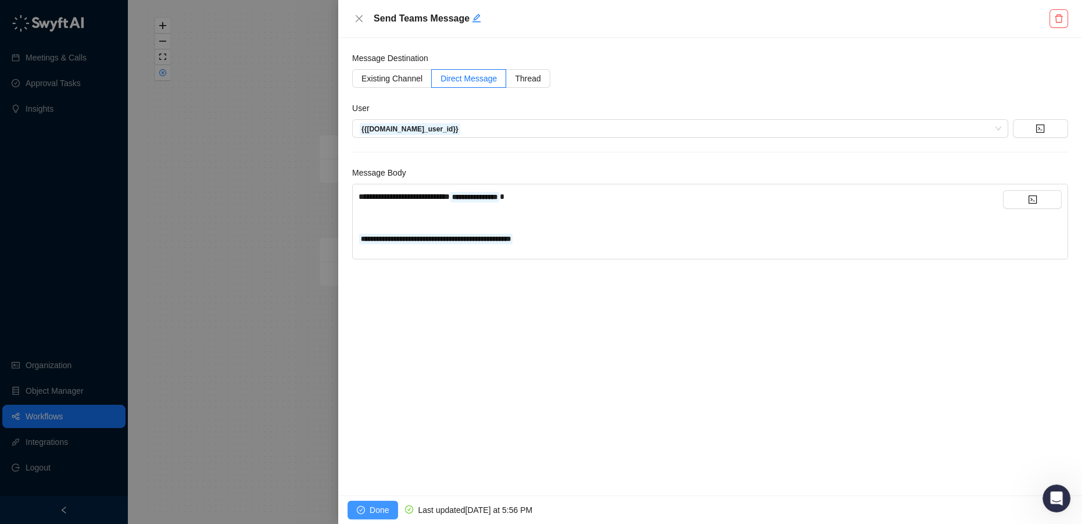
click at [377, 514] on span "Done" at bounding box center [379, 509] width 19 height 13
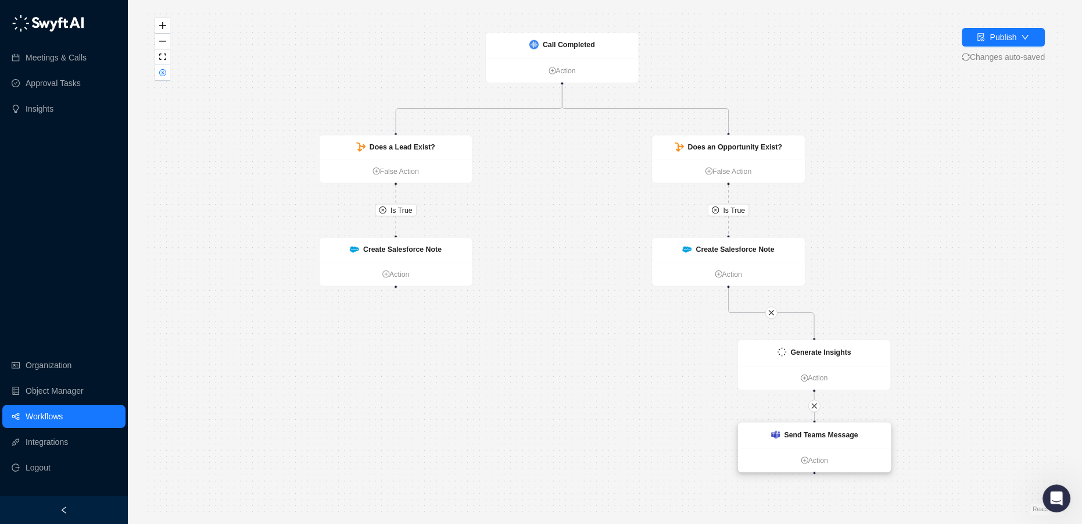
drag, startPoint x: 750, startPoint y: 455, endPoint x: 835, endPoint y: 435, distance: 87.7
click at [835, 435] on strong "Send Teams Message" at bounding box center [821, 434] width 74 height 8
click at [931, 302] on div "Is True Is True Create Salesforce Note Action Call Completed Action Does a Lead…" at bounding box center [604, 261] width 917 height 505
click at [822, 434] on strong "Send Teams Message" at bounding box center [821, 434] width 74 height 8
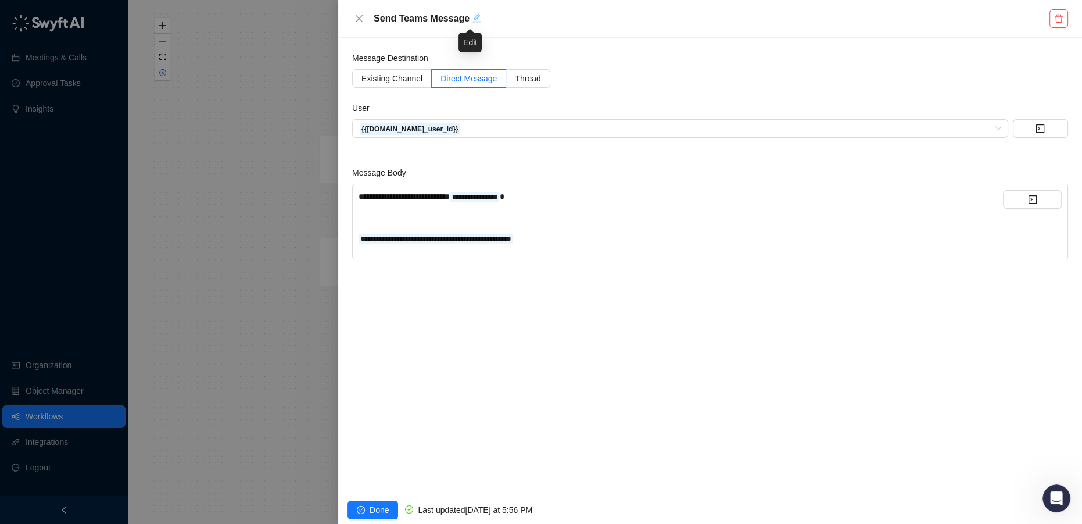
click at [472, 19] on icon "edit" at bounding box center [476, 17] width 9 height 9
type textarea "**********"
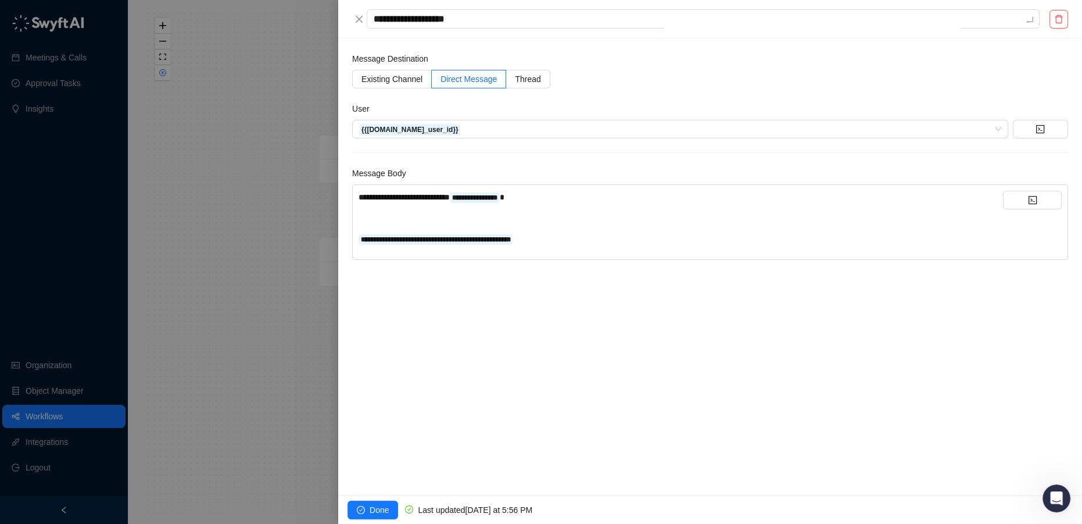
type textarea "**********"
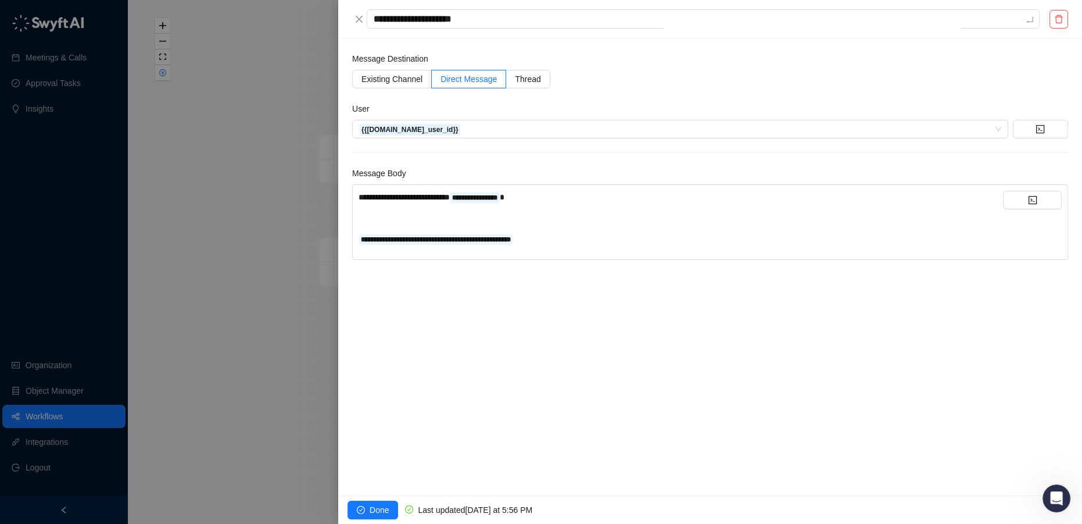
type textarea "**********"
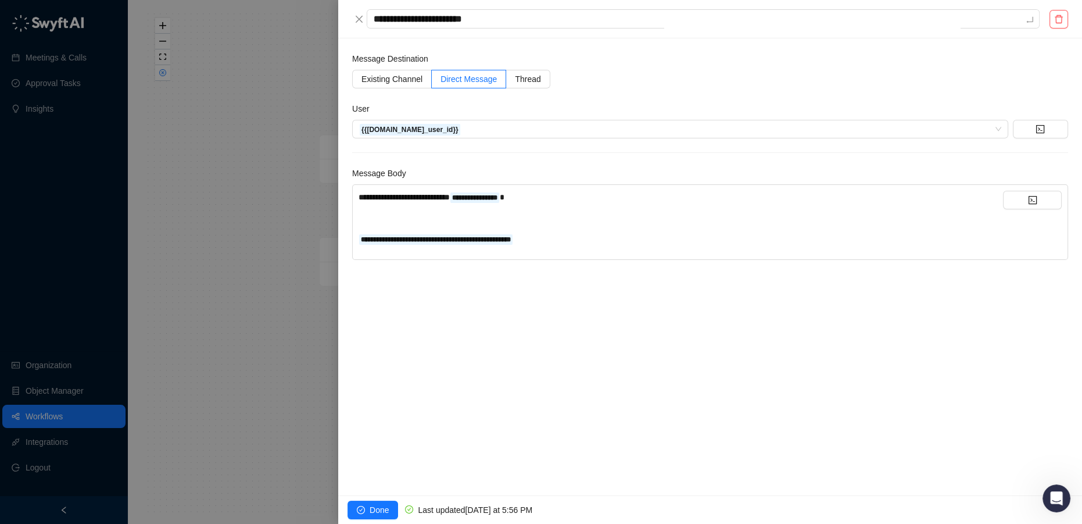
type textarea "**********"
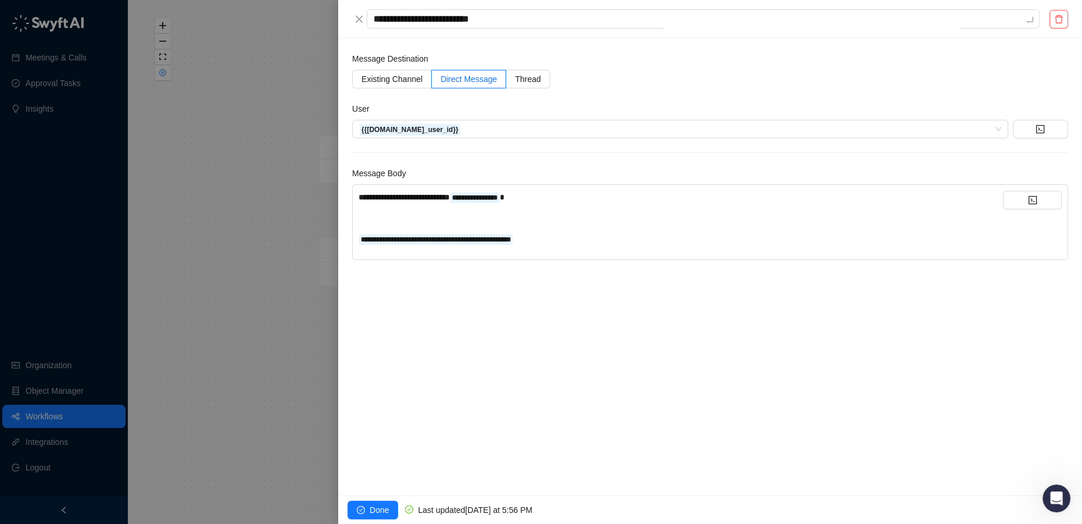
type textarea "**********"
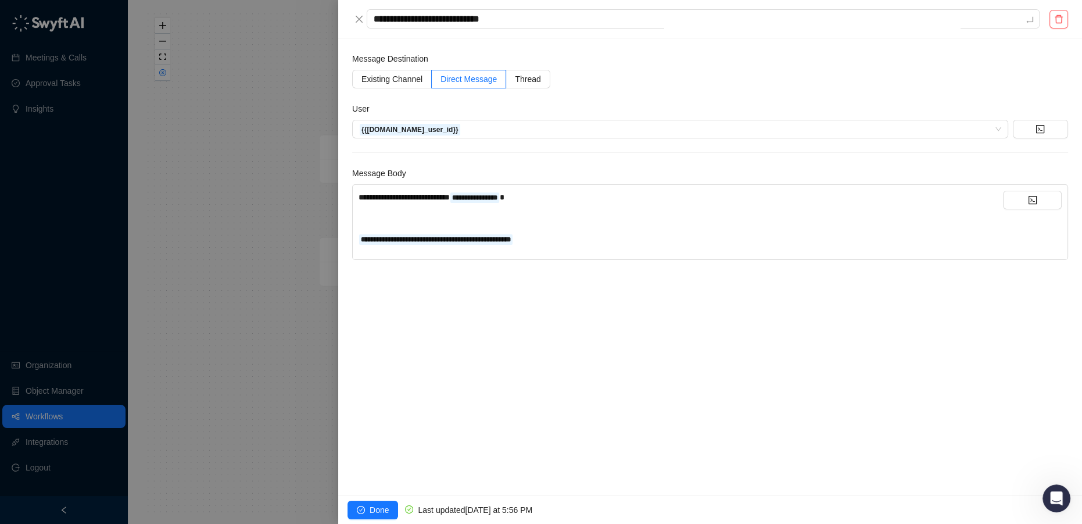
type textarea "**********"
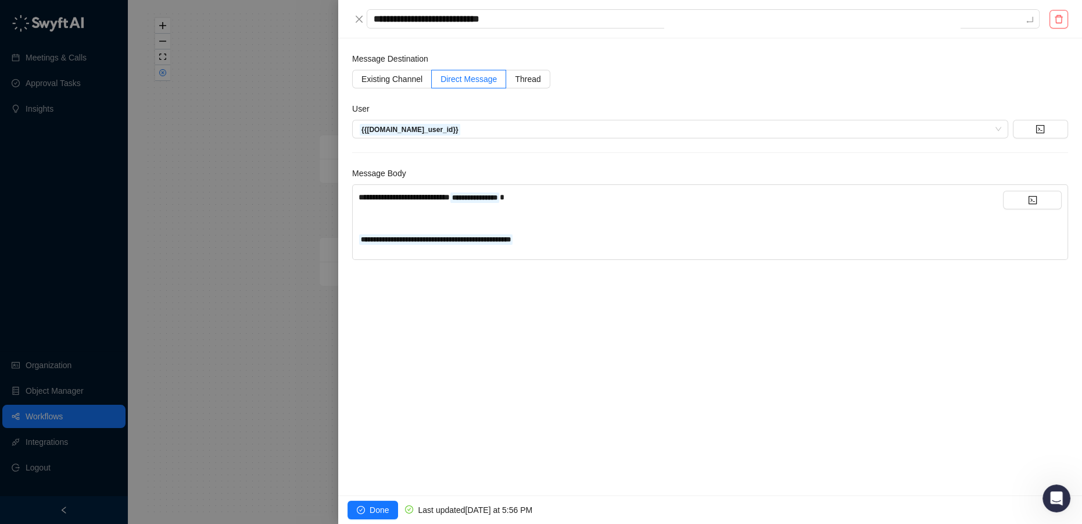
type textarea "**********"
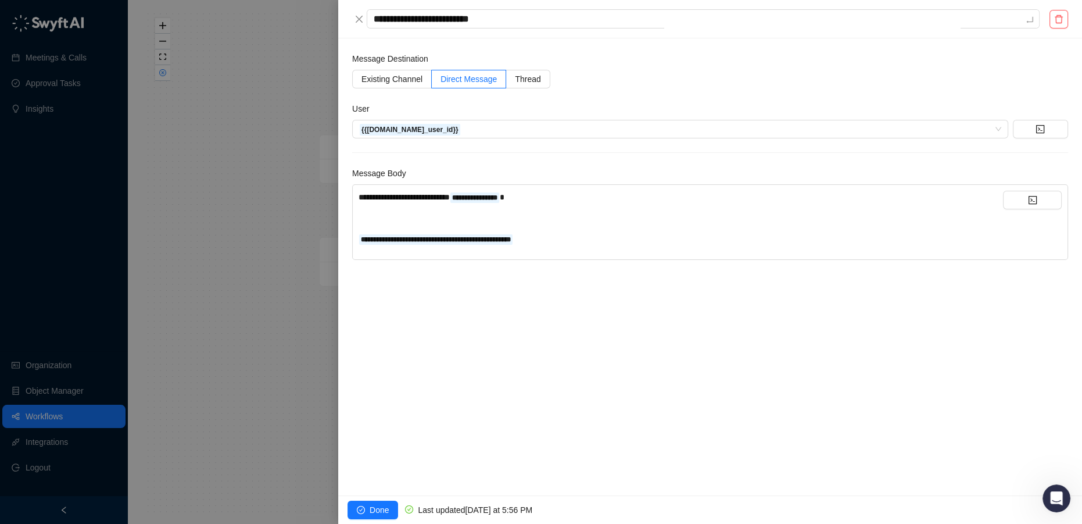
type textarea "**********"
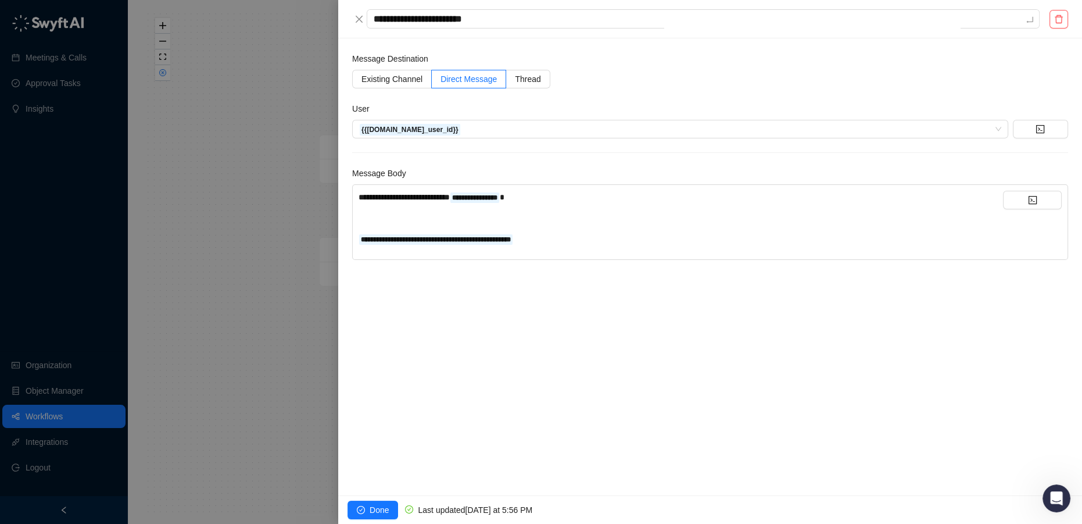
type textarea "**********"
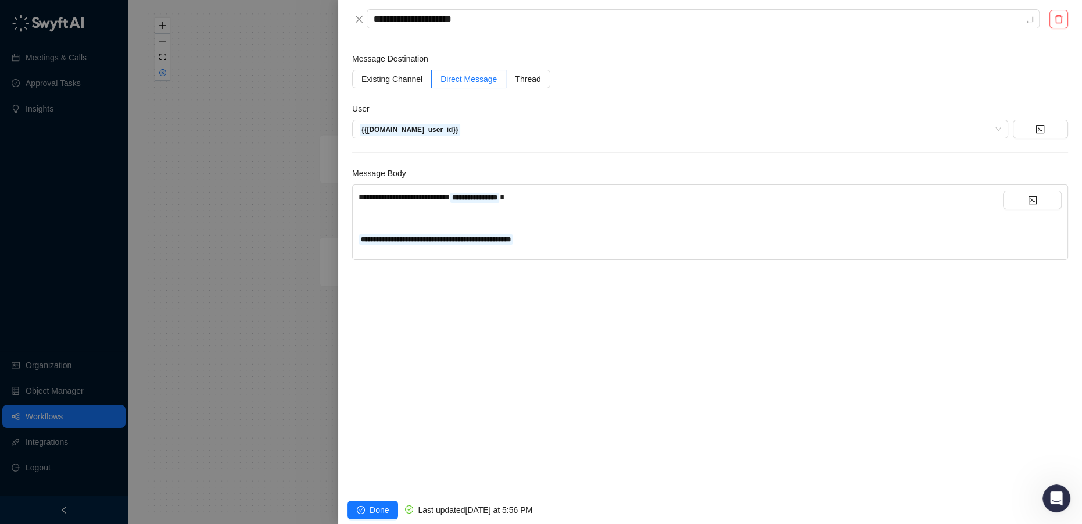
type textarea "**********"
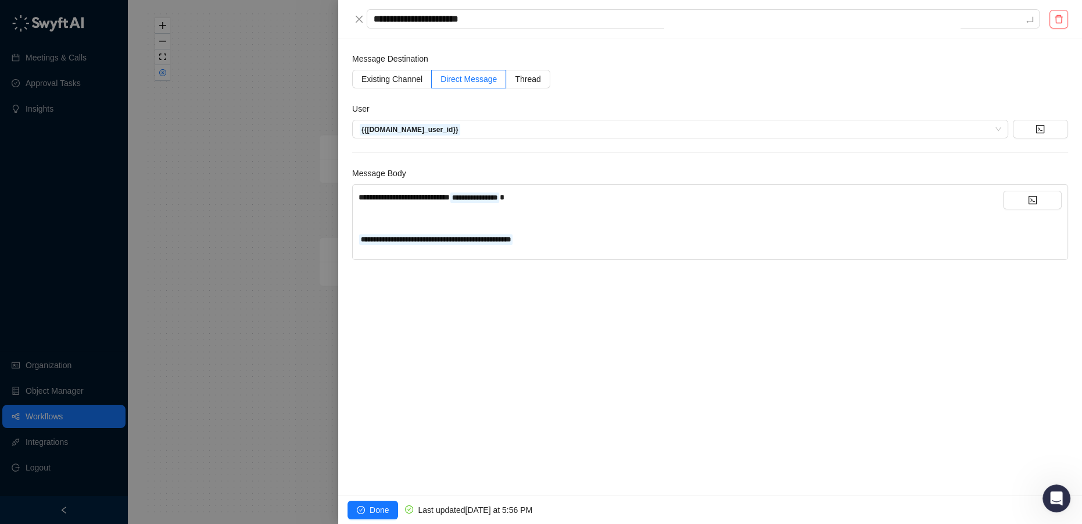
type textarea "**********"
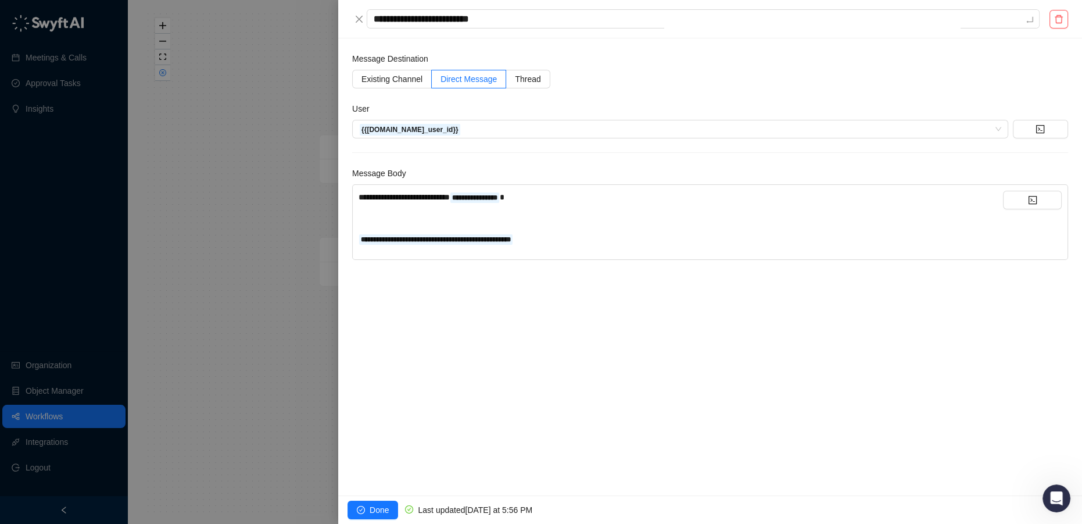
type textarea "**********"
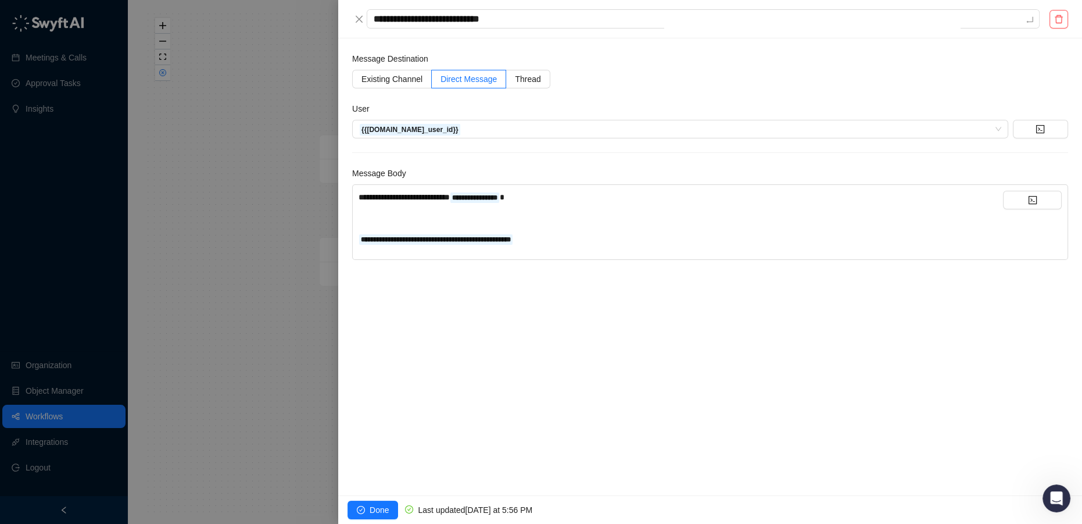
type textarea "**********"
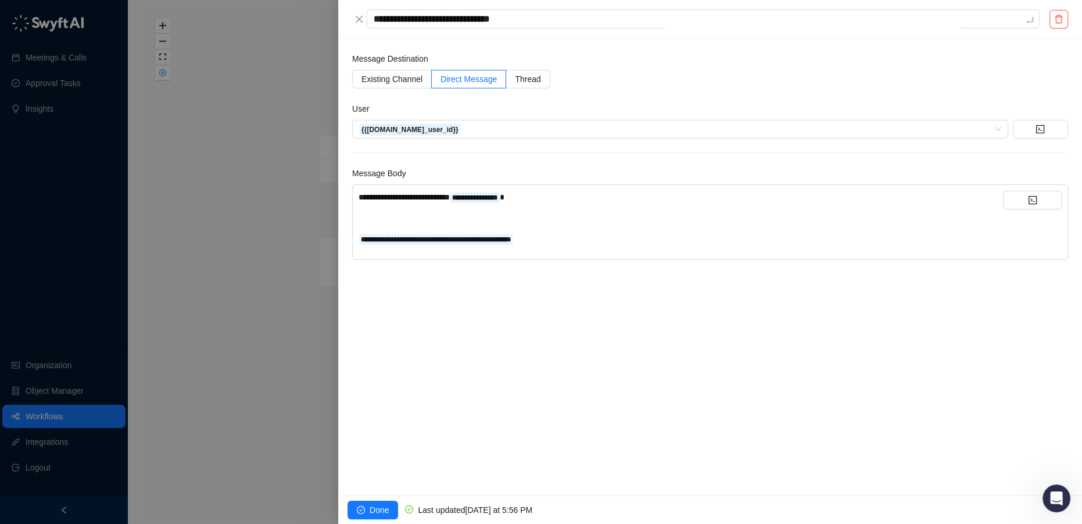
type textarea "**********"
click at [242, 345] on div at bounding box center [541, 262] width 1082 height 524
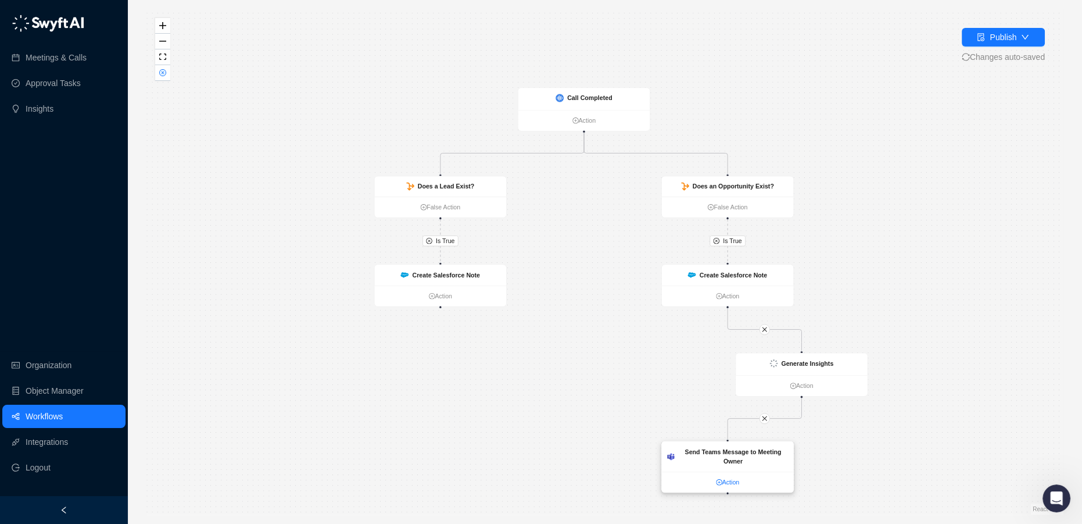
click at [728, 482] on link "Action" at bounding box center [728, 482] width 132 height 10
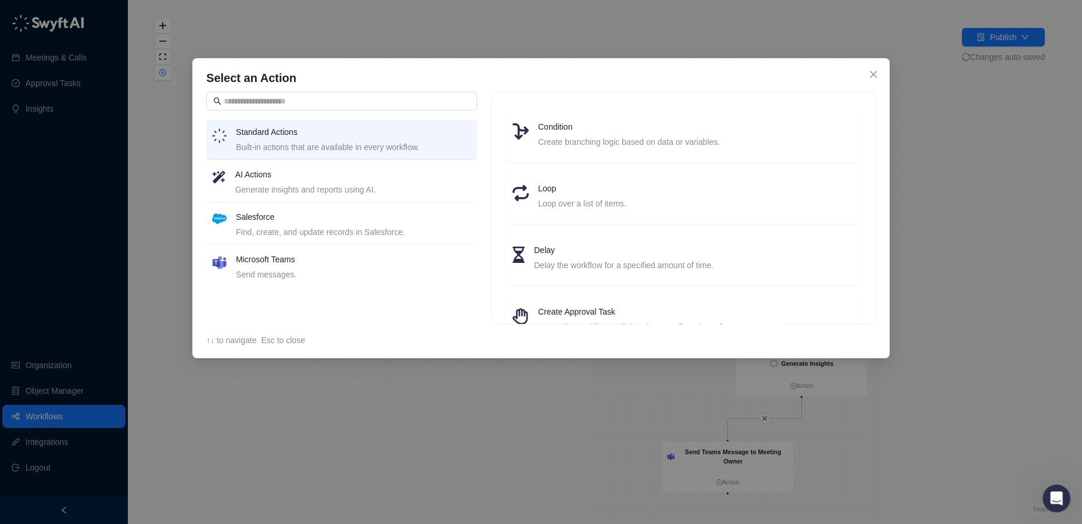
click at [299, 264] on div "Microsoft Teams Send messages." at bounding box center [353, 267] width 235 height 28
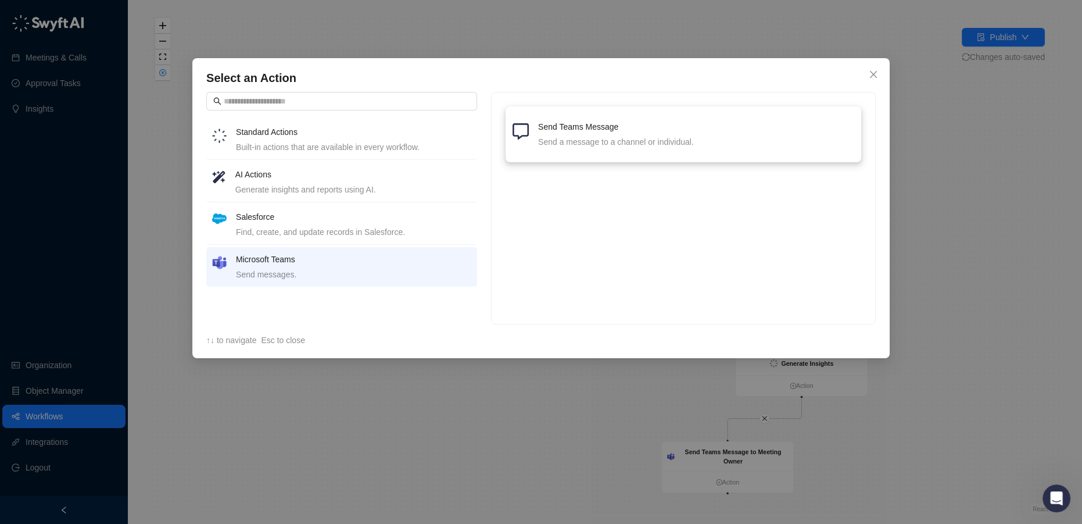
click at [607, 131] on h4 "Send Teams Message" at bounding box center [696, 126] width 316 height 13
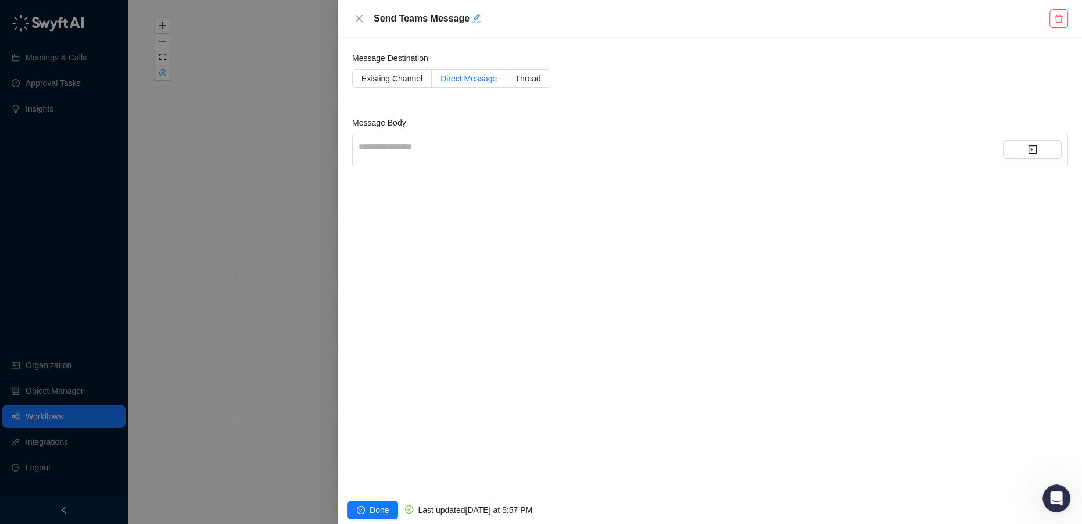
click at [456, 80] on span "Direct Message" at bounding box center [468, 78] width 56 height 9
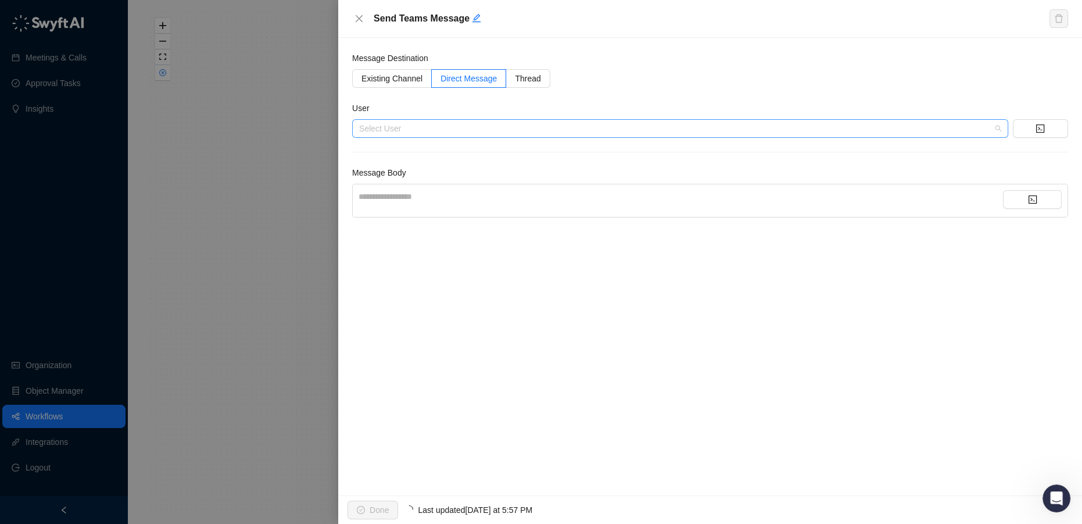
click at [443, 125] on input "search" at bounding box center [676, 128] width 635 height 17
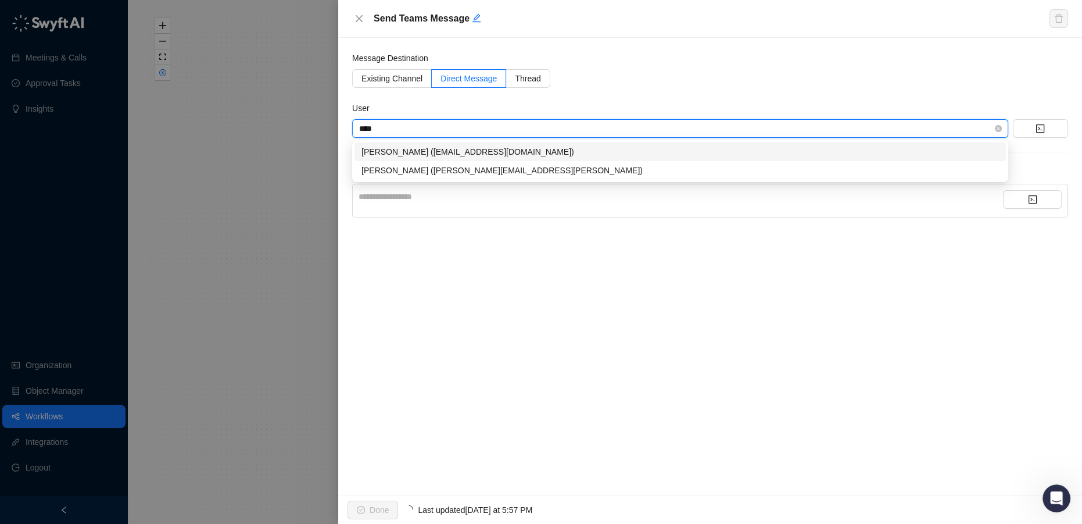
type input "*****"
click at [445, 171] on div "Maddy Drachler (maddy.drachler@checkbox.ai)" at bounding box center [679, 170] width 637 height 13
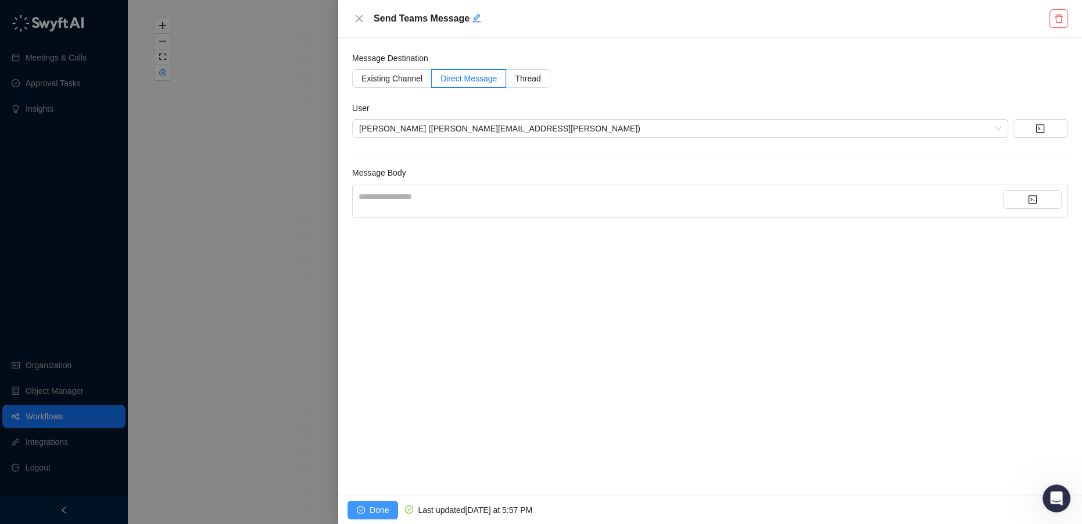
click at [386, 513] on span "Done" at bounding box center [379, 509] width 19 height 13
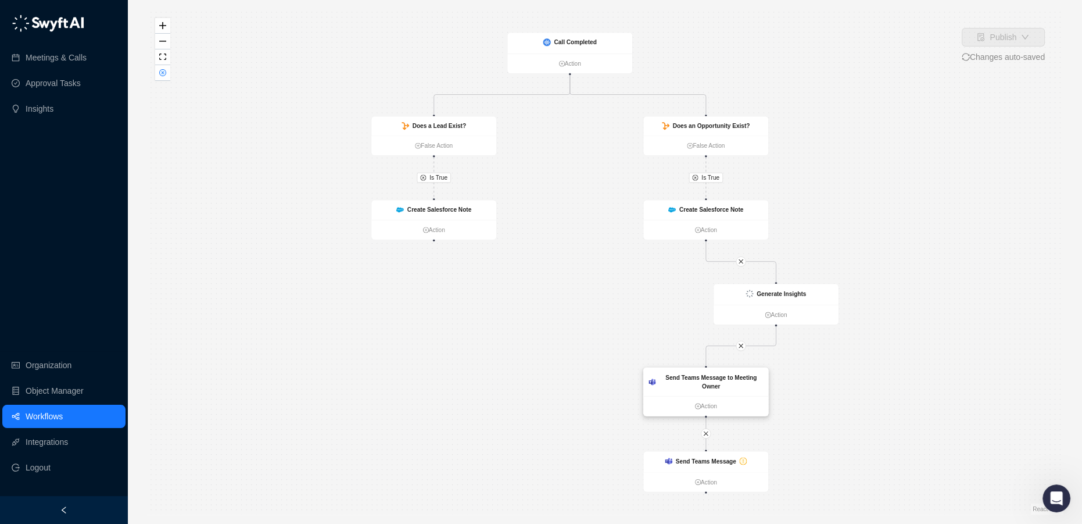
click at [702, 378] on strong "Send Teams Message to Meeting Owner" at bounding box center [710, 382] width 91 height 16
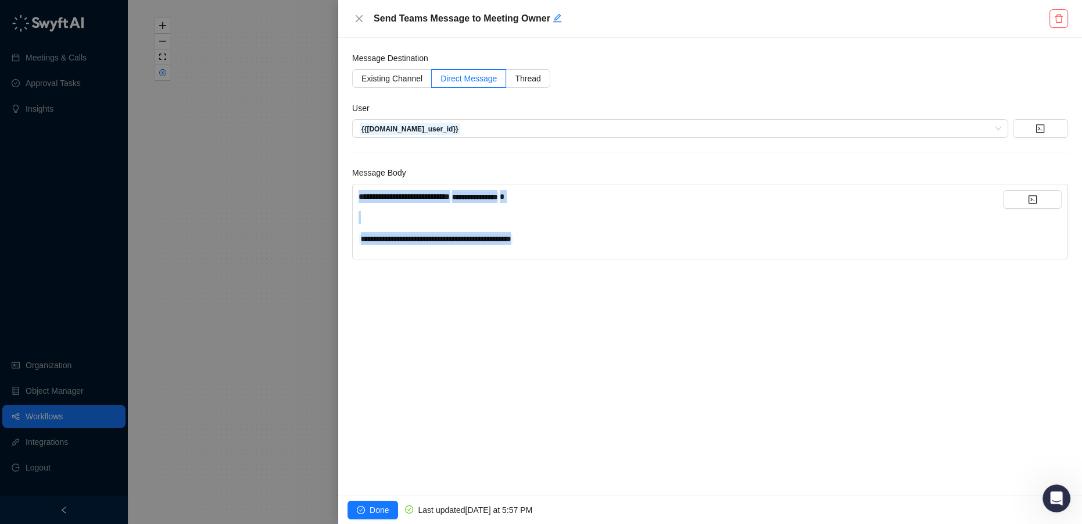
drag, startPoint x: 568, startPoint y: 241, endPoint x: 334, endPoint y: 178, distance: 242.6
click at [334, 178] on div "**********" at bounding box center [541, 262] width 1082 height 524
copy div "**********"
click at [232, 324] on div at bounding box center [541, 262] width 1082 height 524
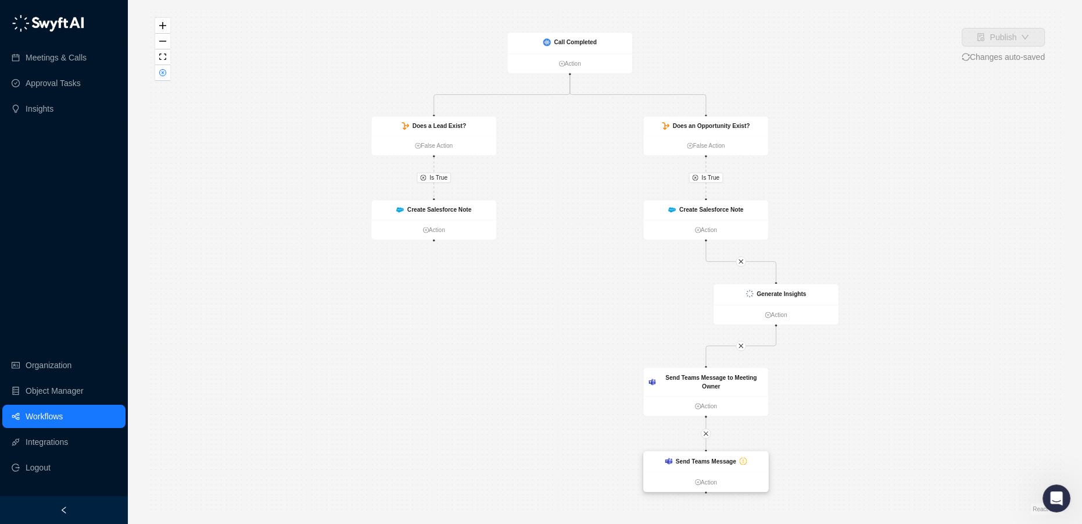
click at [719, 458] on strong "Send Teams Message" at bounding box center [706, 460] width 60 height 7
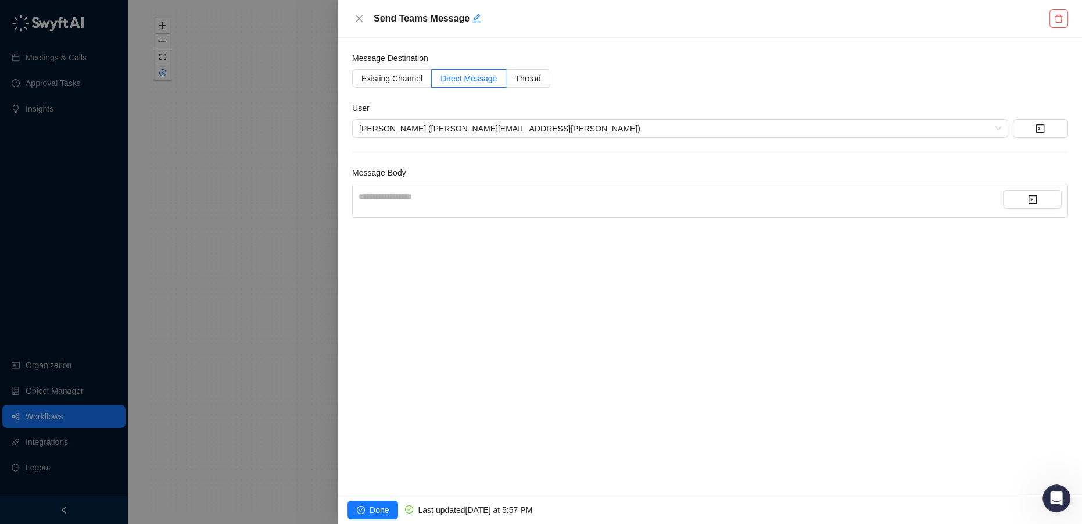
click at [414, 195] on div "**********" at bounding box center [681, 196] width 644 height 13
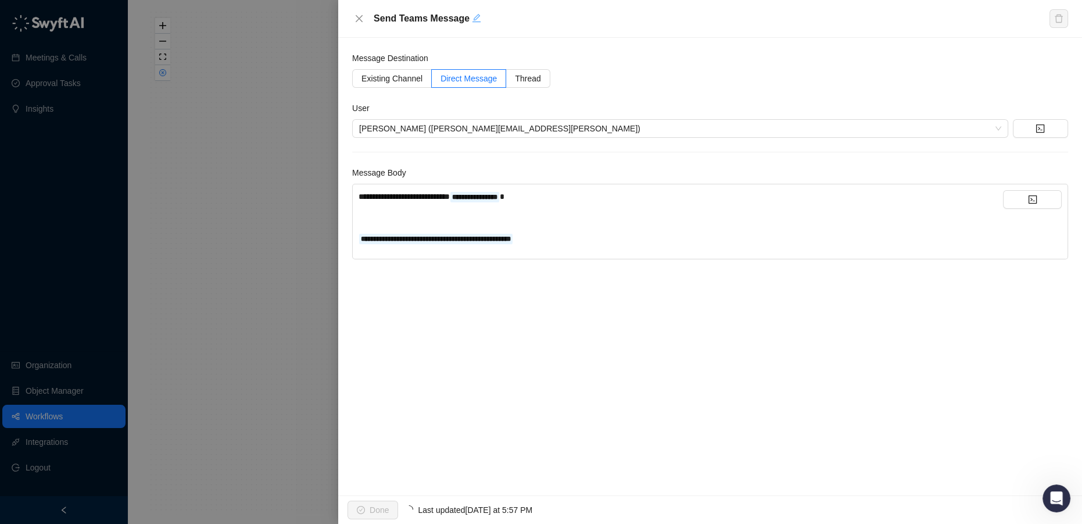
click at [472, 20] on icon "edit" at bounding box center [476, 17] width 9 height 9
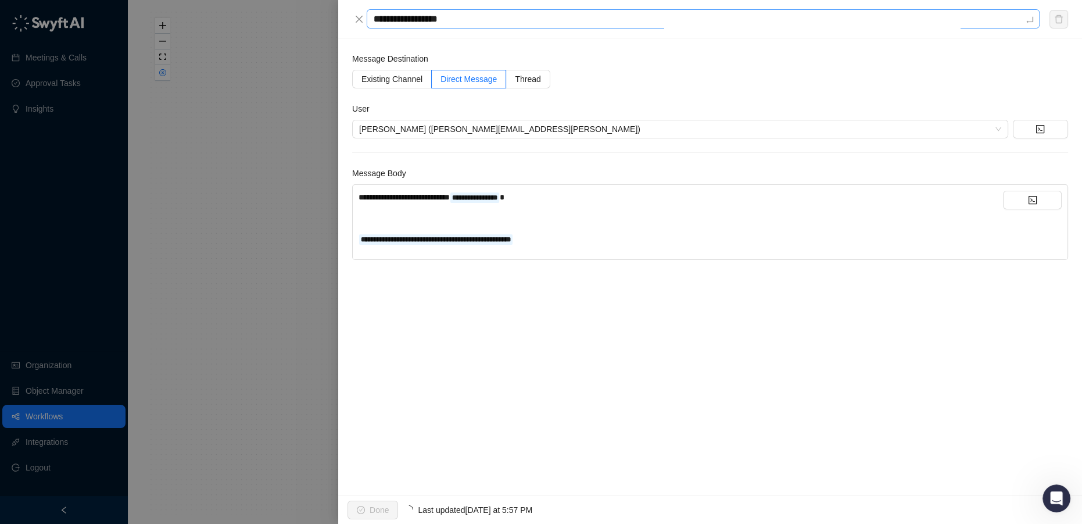
type textarea "**********"
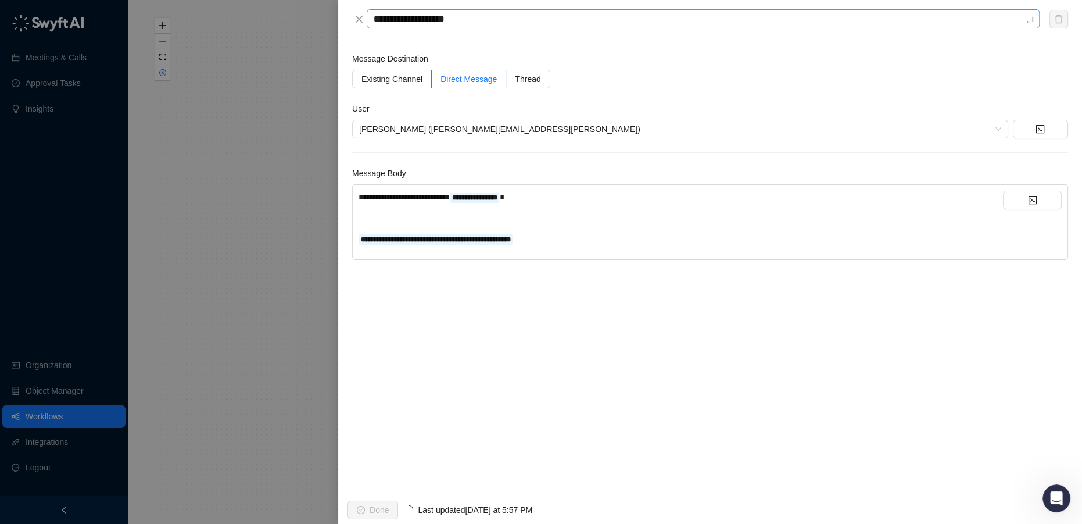
type textarea "**********"
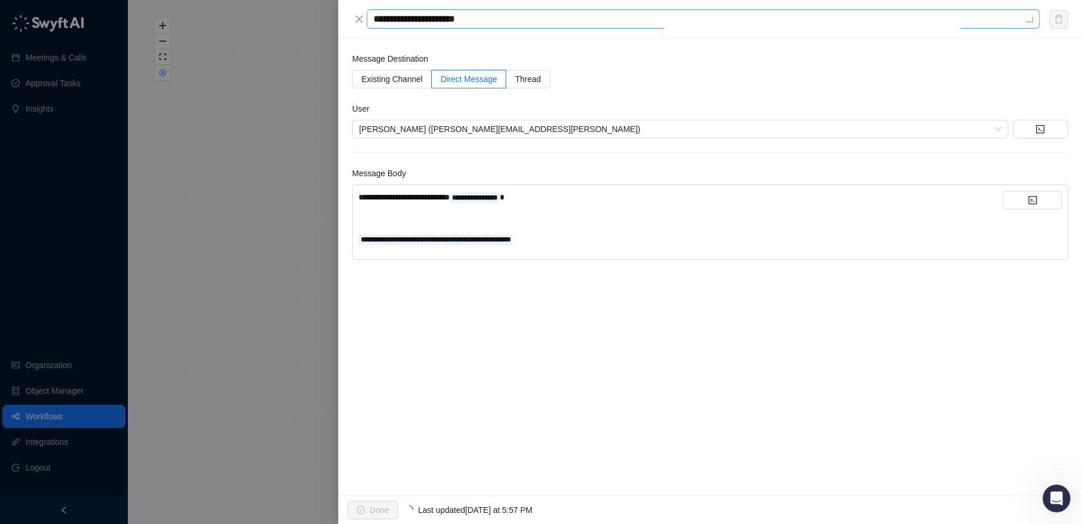
type textarea "**********"
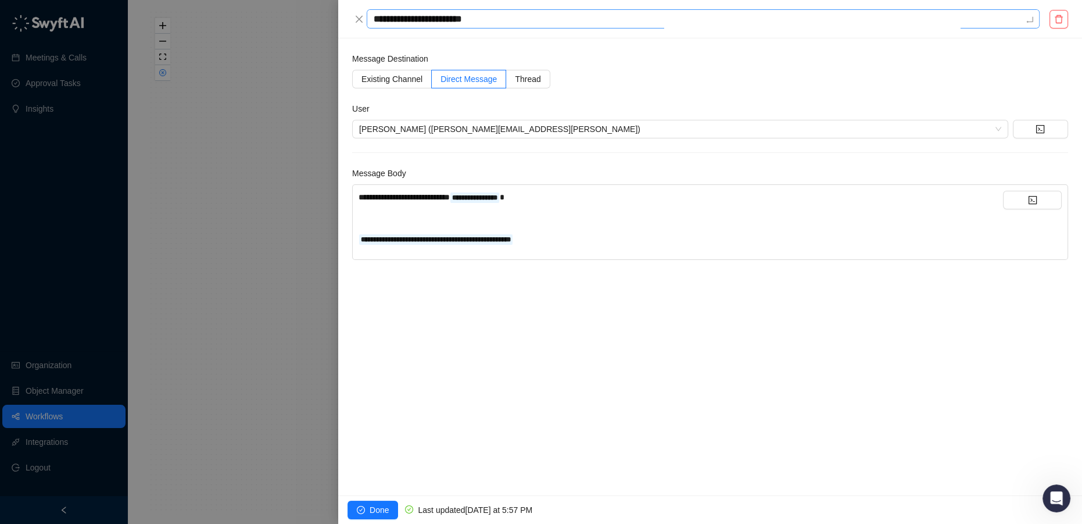
type textarea "**********"
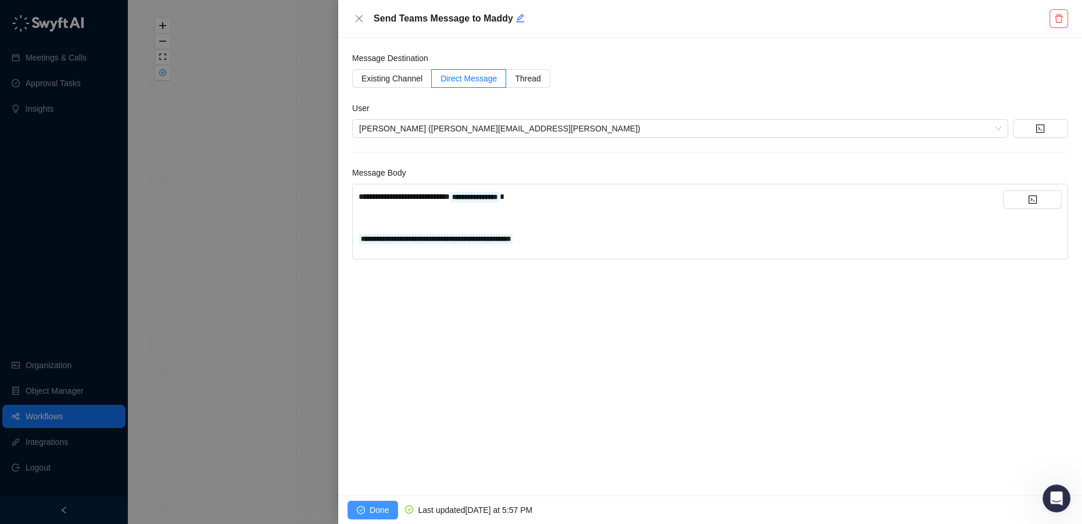
click at [368, 509] on button "Done" at bounding box center [372, 509] width 51 height 19
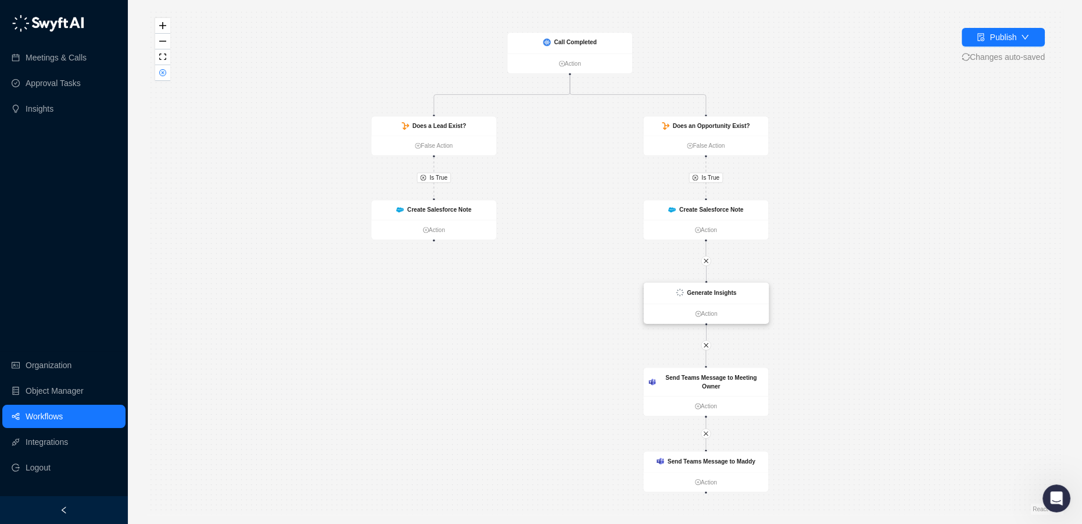
drag, startPoint x: 733, startPoint y: 296, endPoint x: 663, endPoint y: 295, distance: 69.7
click at [663, 295] on div "Generate Insights" at bounding box center [706, 292] width 125 height 21
click at [807, 290] on div "Is True Is True Create Salesforce Note Action Call Completed Action Does a Lead…" at bounding box center [604, 261] width 917 height 505
click at [730, 123] on strong "Does an Opportunity Exist?" at bounding box center [711, 126] width 77 height 7
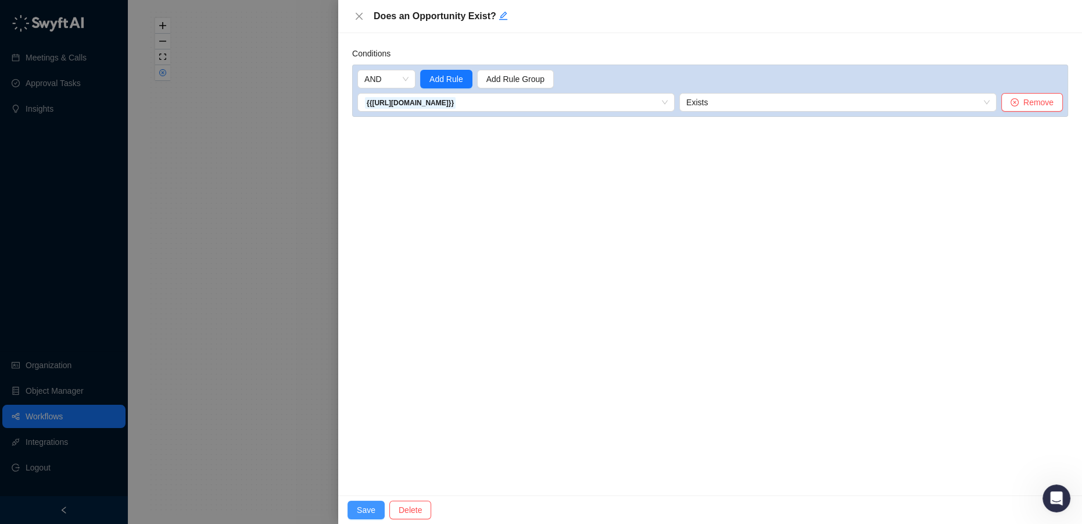
click at [371, 513] on span "Save" at bounding box center [366, 509] width 19 height 13
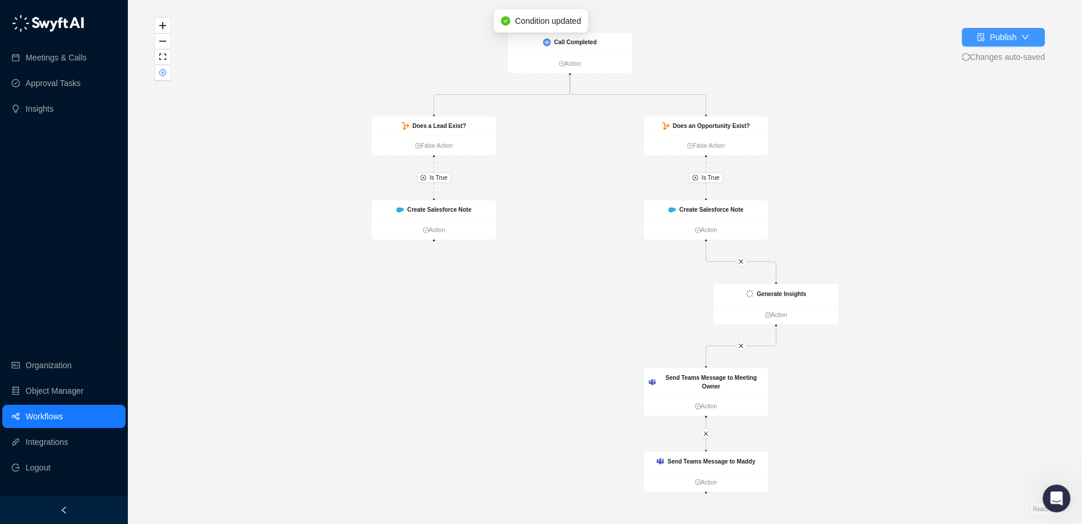
click at [1002, 35] on div "Publish" at bounding box center [1003, 37] width 27 height 13
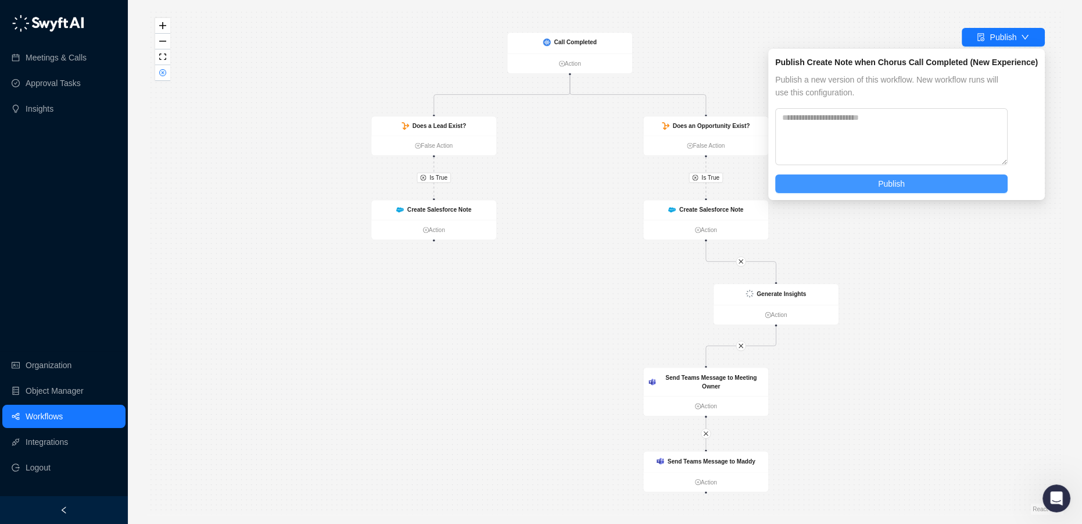
click at [944, 185] on button "Publish" at bounding box center [891, 183] width 232 height 19
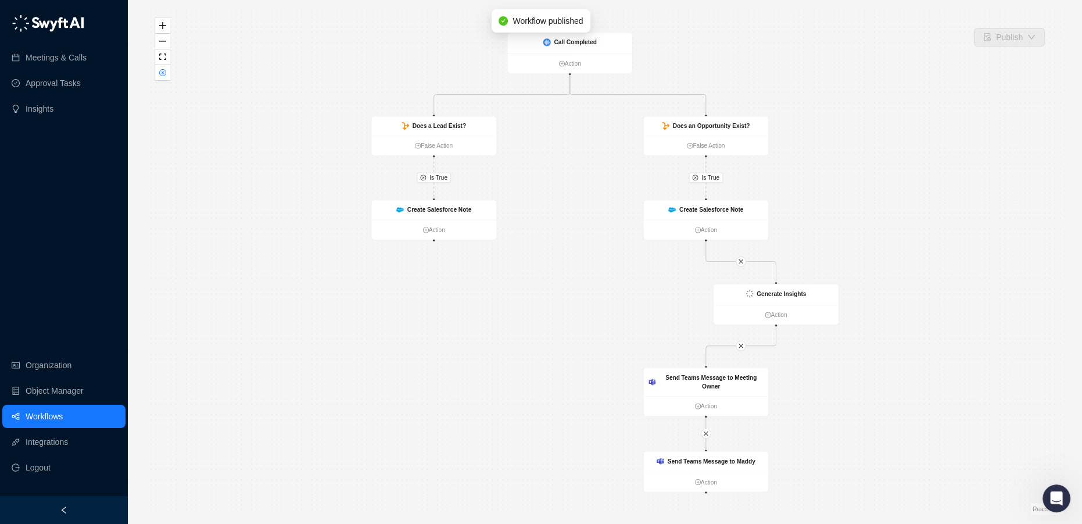
click at [43, 421] on link "Workflows" at bounding box center [44, 415] width 37 height 23
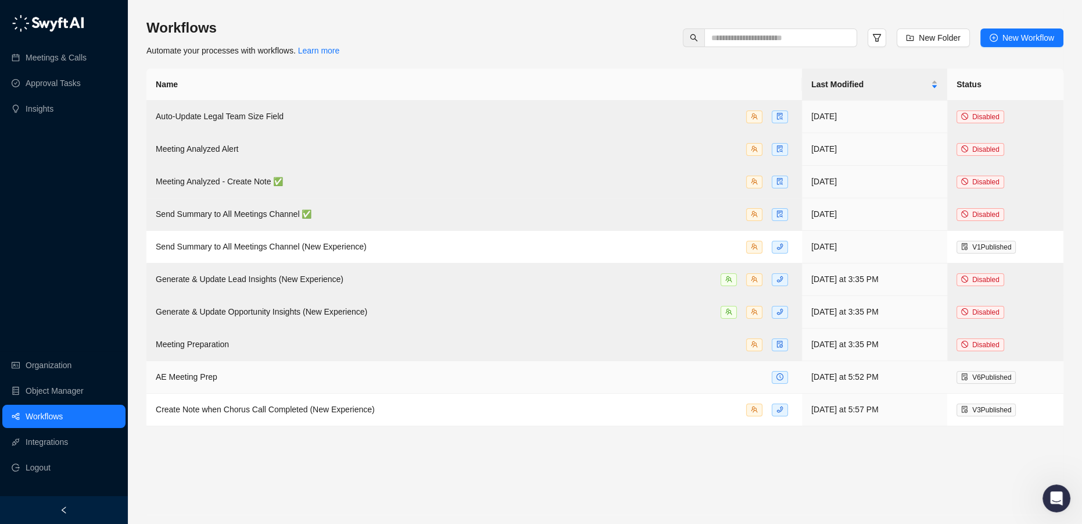
click at [248, 374] on div "AE Meeting Prep" at bounding box center [474, 376] width 637 height 13
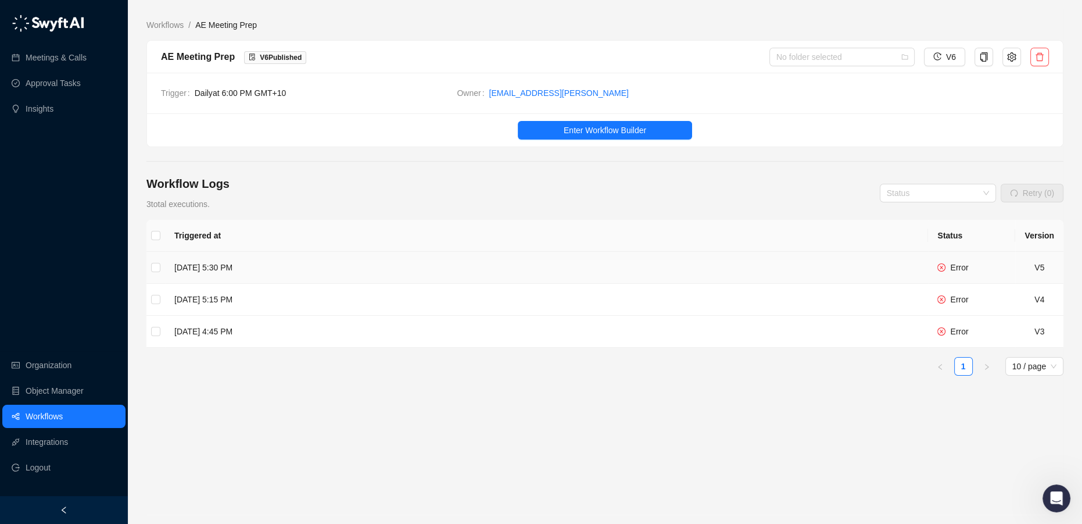
click at [939, 267] on td "Error" at bounding box center [971, 268] width 87 height 32
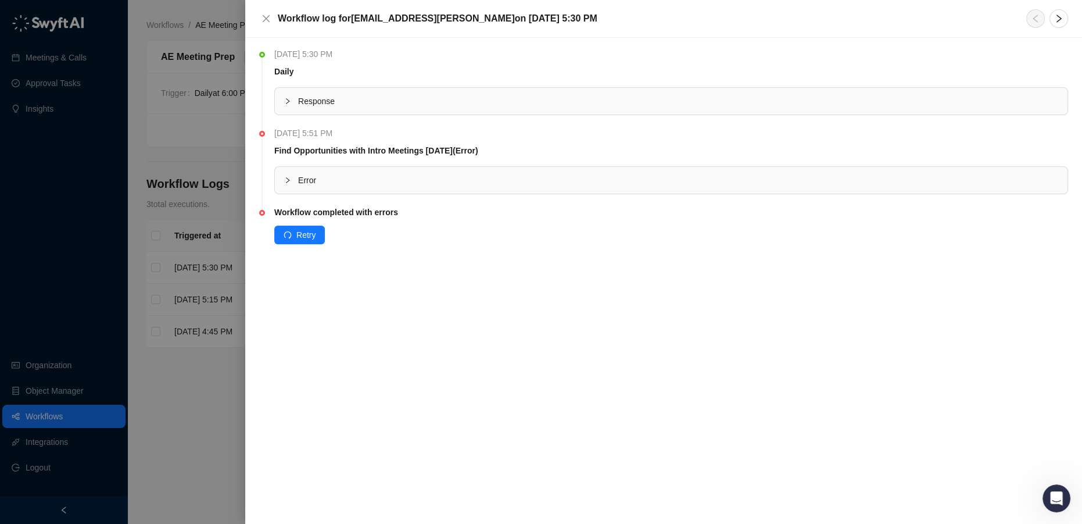
click at [46, 421] on div at bounding box center [541, 262] width 1082 height 524
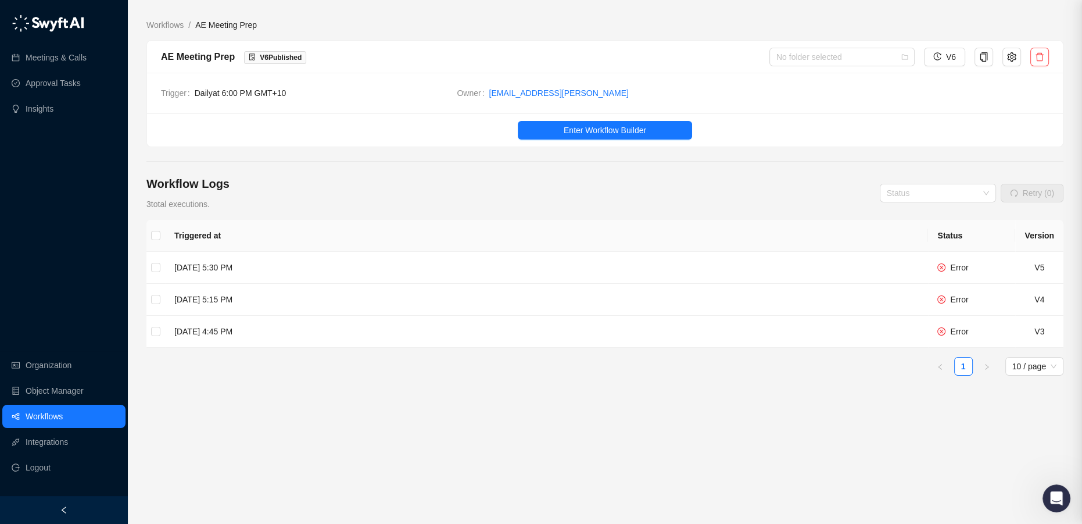
click at [35, 421] on link "Workflows" at bounding box center [44, 415] width 37 height 23
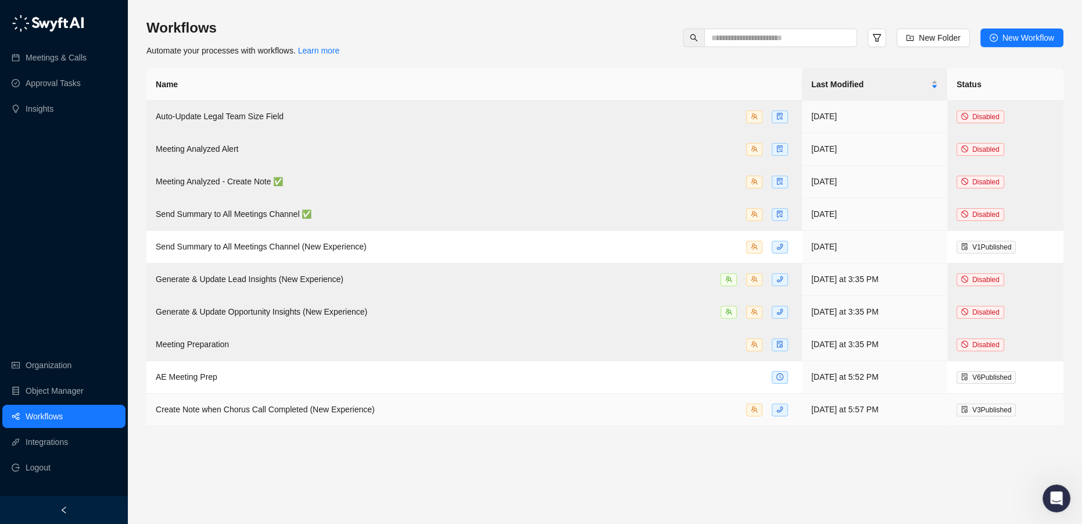
click at [255, 407] on span "Create Note when Chorus Call Completed (New Experience)" at bounding box center [265, 408] width 219 height 9
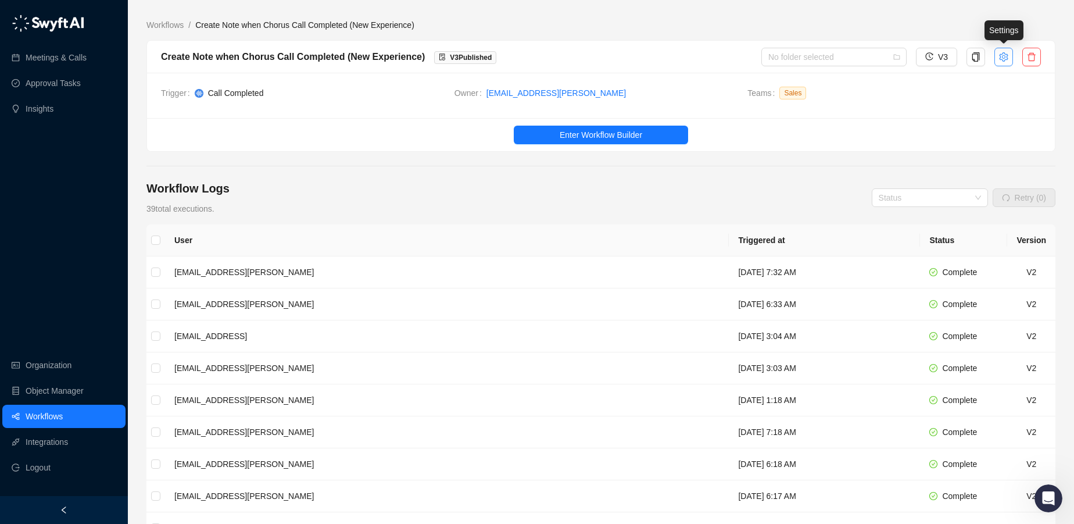
click at [1002, 60] on icon "setting" at bounding box center [1003, 56] width 9 height 9
type textarea "**********"
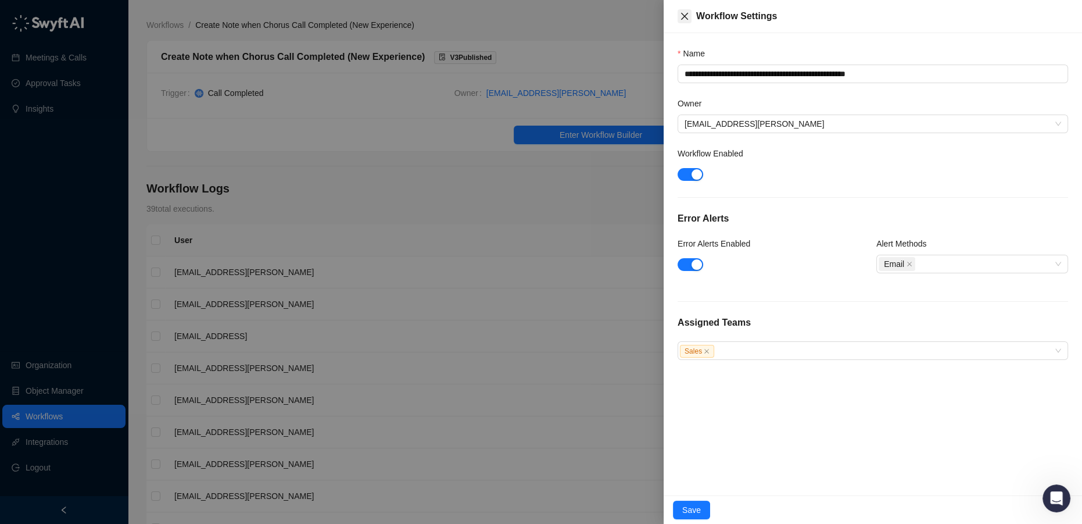
click at [682, 18] on icon "close" at bounding box center [684, 16] width 7 height 7
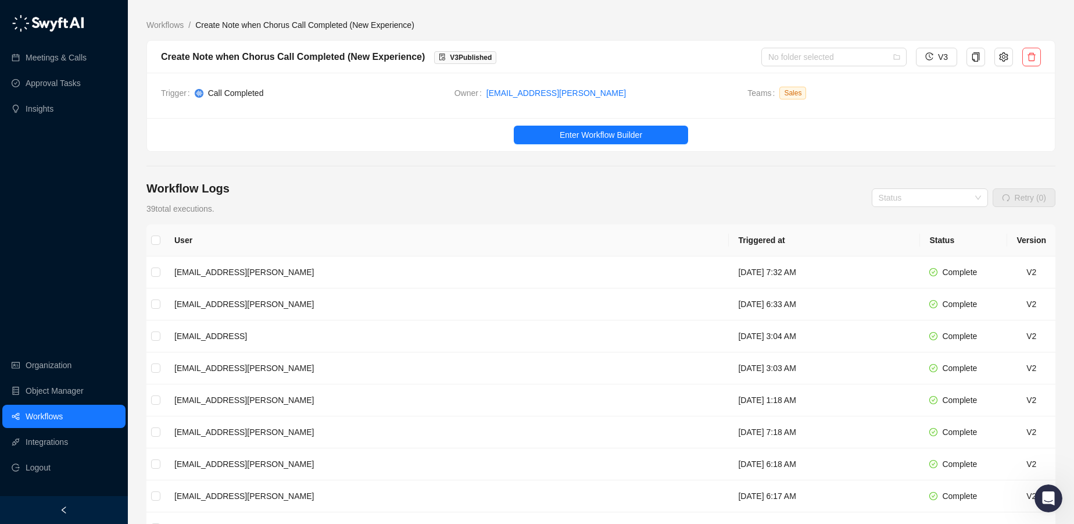
click at [50, 412] on link "Workflows" at bounding box center [44, 415] width 37 height 23
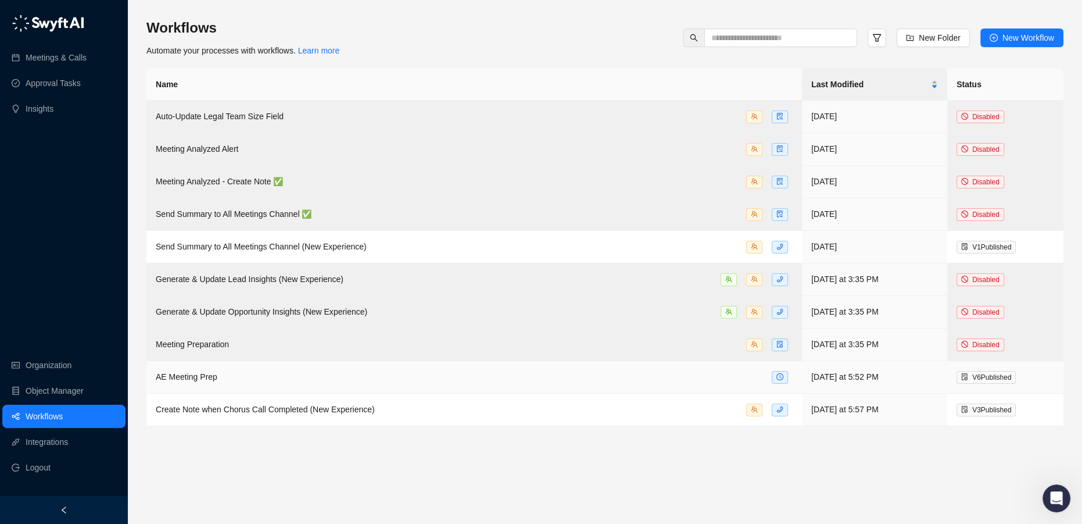
click at [266, 365] on td "AE Meeting Prep" at bounding box center [473, 377] width 655 height 33
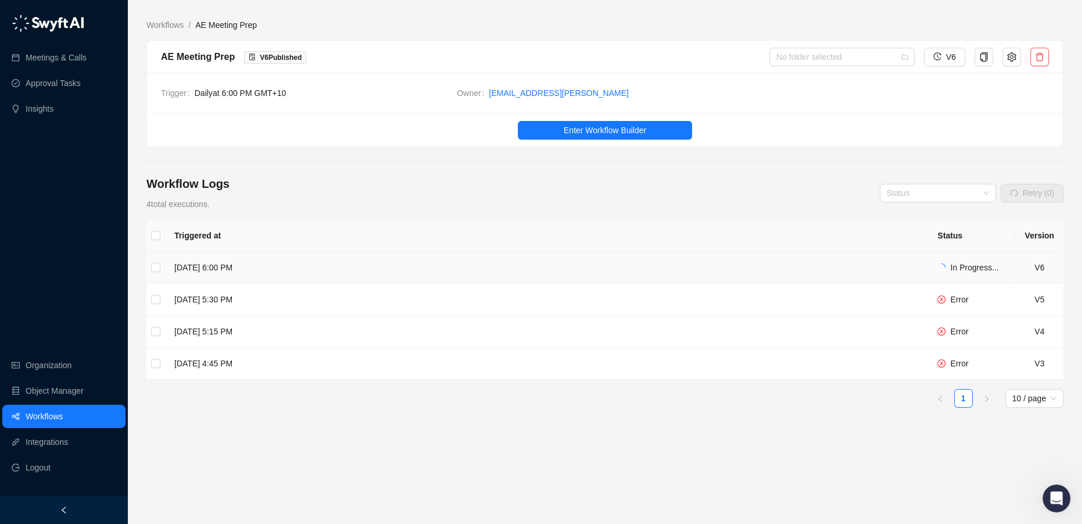
click at [339, 264] on td "Tuesday, 08/26/25, 6:00 PM" at bounding box center [546, 268] width 763 height 32
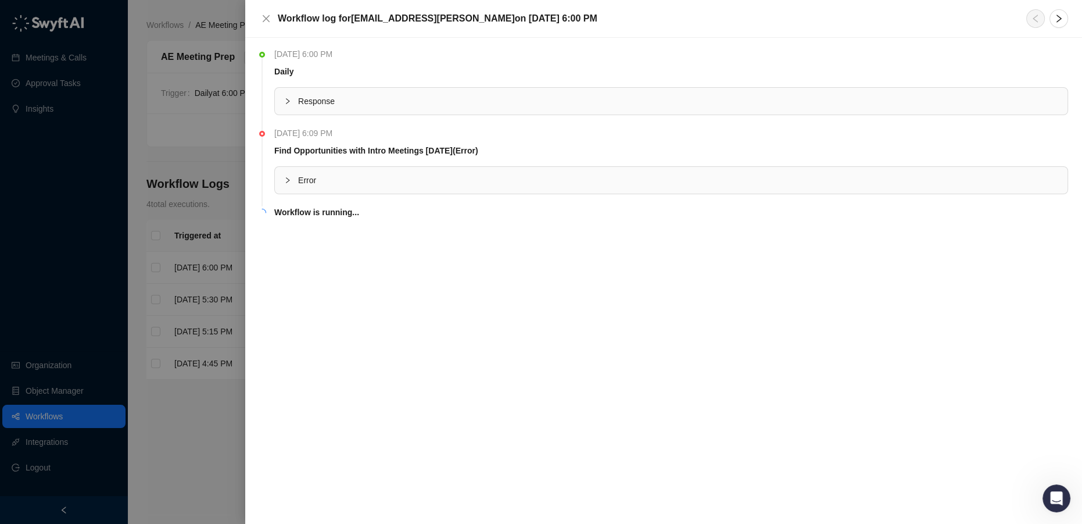
click at [344, 183] on span "Error" at bounding box center [678, 180] width 760 height 13
click at [263, 15] on icon "close" at bounding box center [265, 18] width 9 height 9
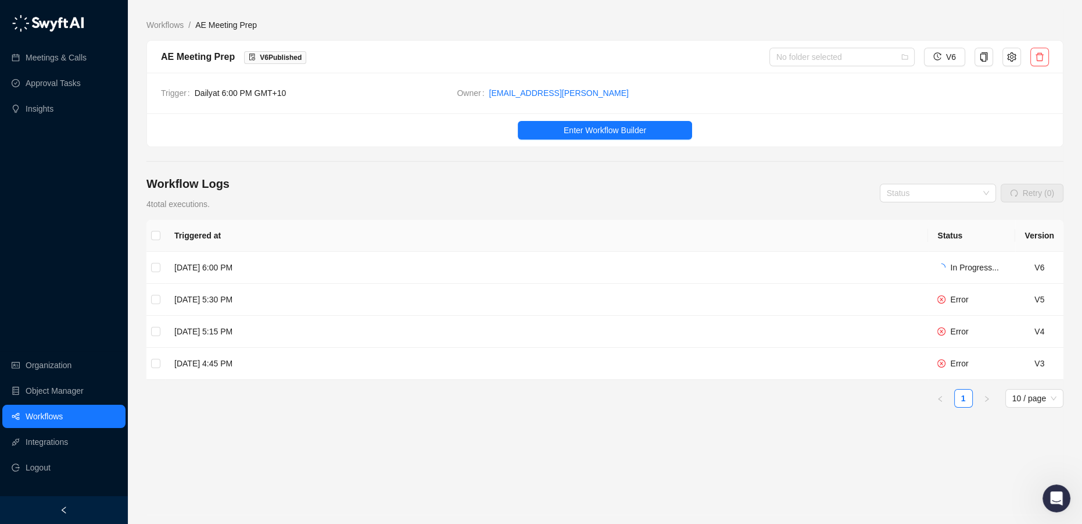
click at [49, 418] on link "Workflows" at bounding box center [44, 415] width 37 height 23
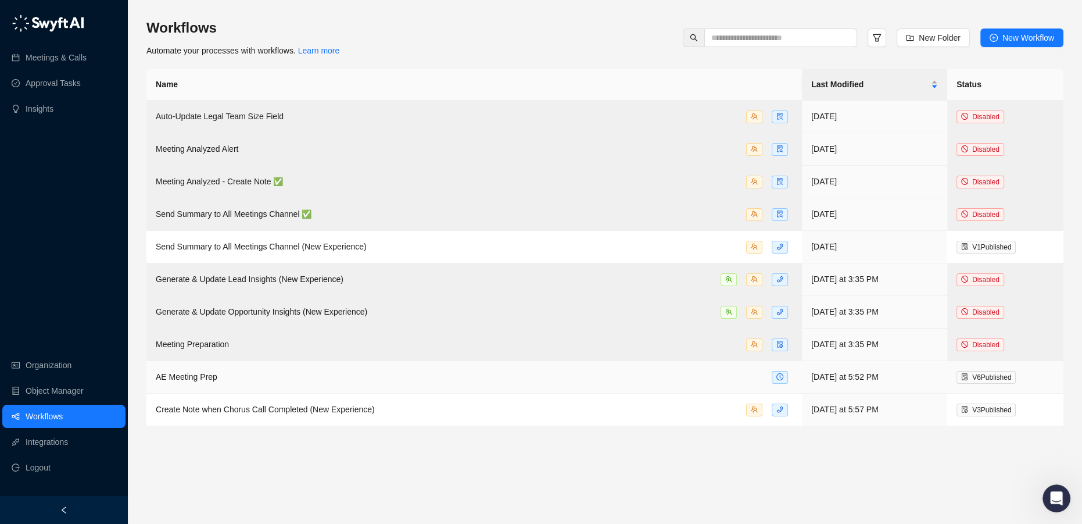
click at [516, 376] on div "AE Meeting Prep" at bounding box center [474, 376] width 637 height 13
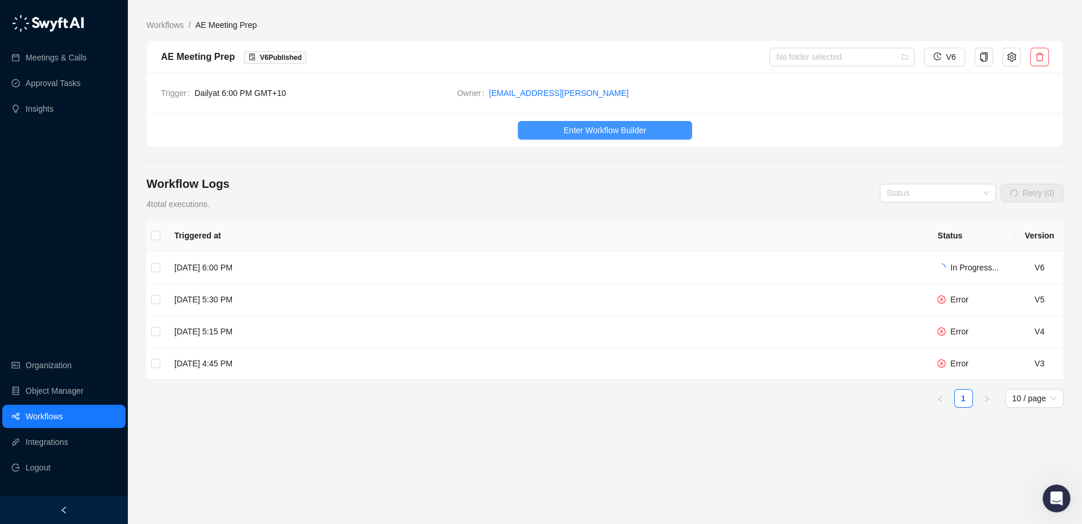
click at [604, 129] on span "Enter Workflow Builder" at bounding box center [605, 130] width 83 height 13
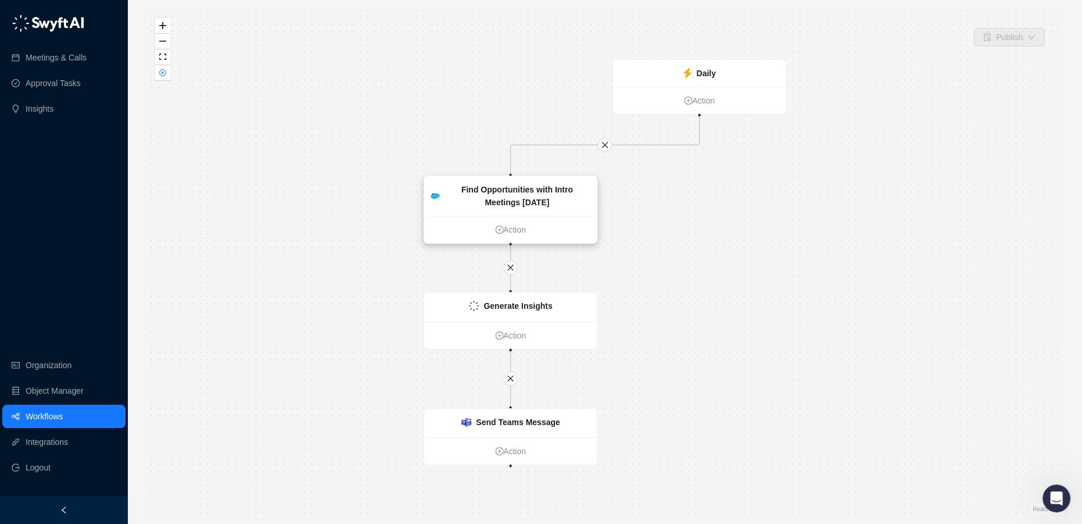
click at [551, 202] on div "Find Opportunities with Intro Meetings Today" at bounding box center [517, 196] width 146 height 26
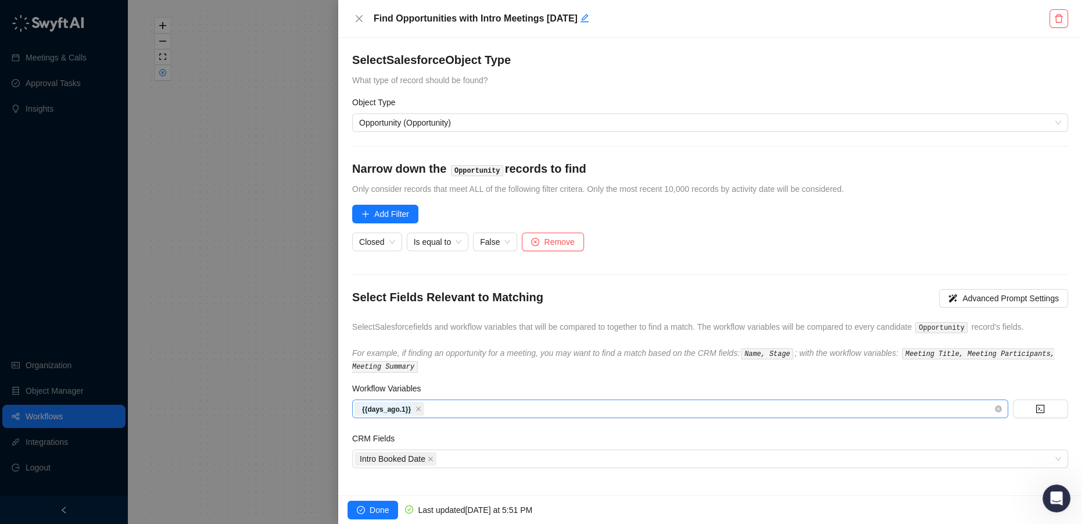
click at [490, 404] on div "{{days_ago.1}}" at bounding box center [673, 408] width 639 height 16
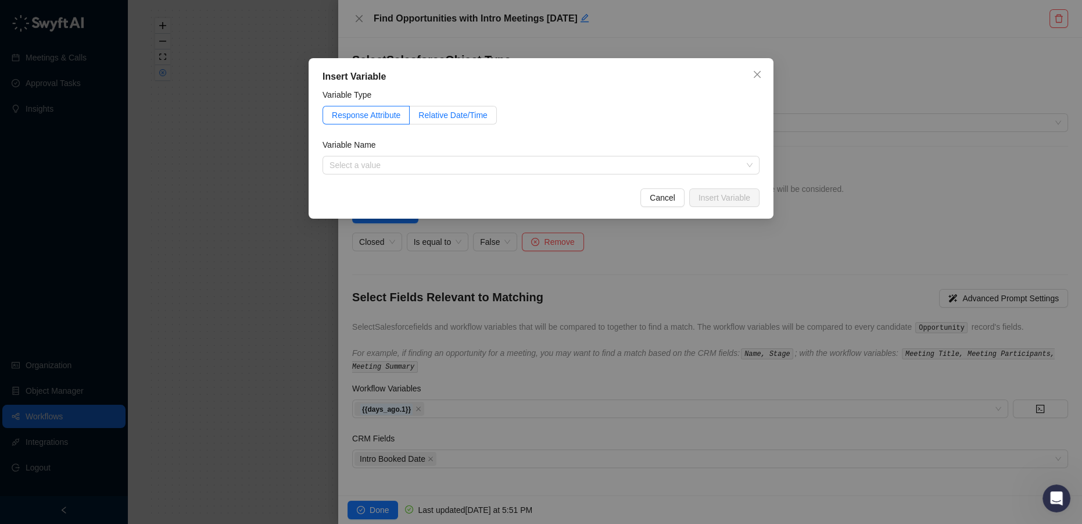
click at [456, 114] on span "Relative Date/Time" at bounding box center [452, 114] width 69 height 9
click at [755, 73] on icon "close" at bounding box center [757, 74] width 7 height 7
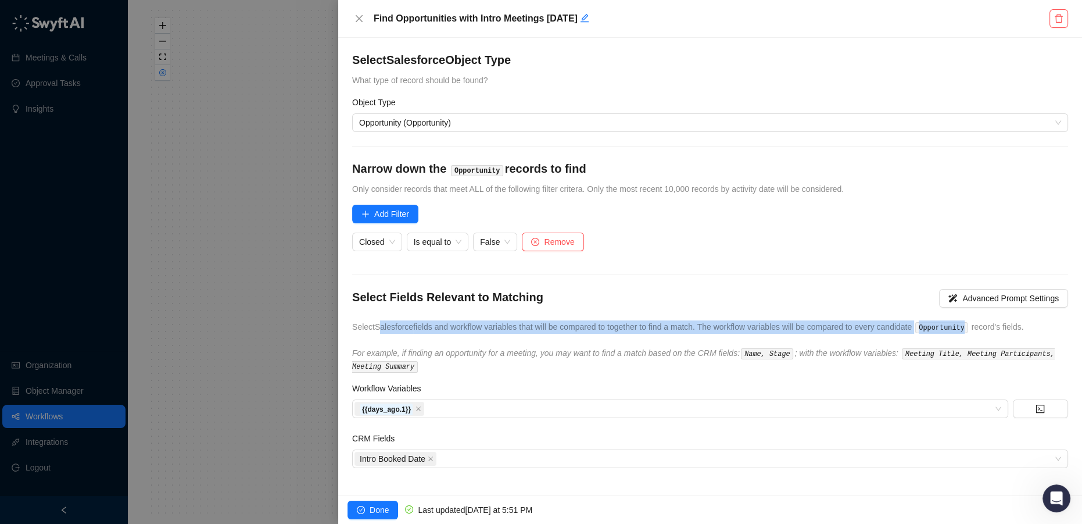
drag, startPoint x: 378, startPoint y: 329, endPoint x: 911, endPoint y: 328, distance: 532.9
click at [931, 329] on span "Select Salesforce fields and workflow variables that will be compared to togeth…" at bounding box center [688, 326] width 672 height 9
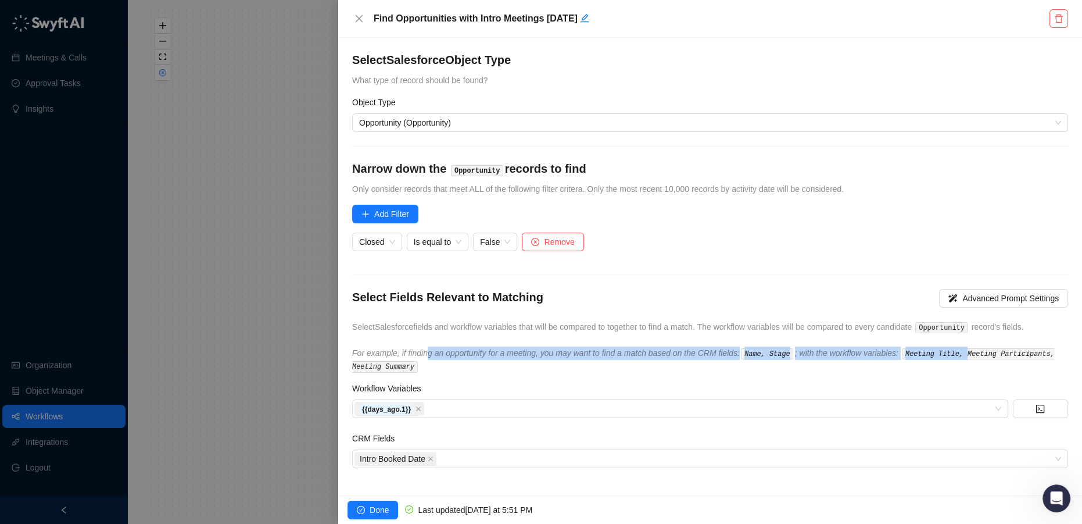
drag, startPoint x: 427, startPoint y: 357, endPoint x: 945, endPoint y: 357, distance: 518.3
click at [947, 357] on icon "For example, if finding an opportunity for a meeting, you may want to find a ma…" at bounding box center [703, 359] width 703 height 23
click at [874, 356] on icon "For example, if finding an opportunity for a meeting, you may want to find a ma…" at bounding box center [703, 359] width 703 height 23
click at [1048, 492] on icon "Open Intercom Messenger" at bounding box center [1054, 496] width 19 height 19
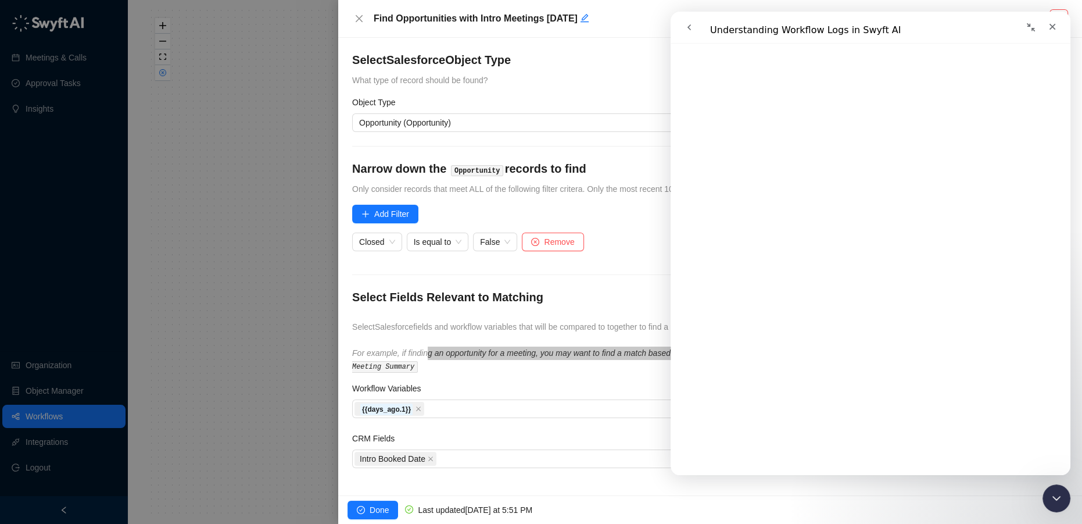
scroll to position [105, 0]
click at [685, 23] on icon "go back" at bounding box center [689, 27] width 9 height 9
click at [687, 34] on button "go back" at bounding box center [689, 27] width 22 height 22
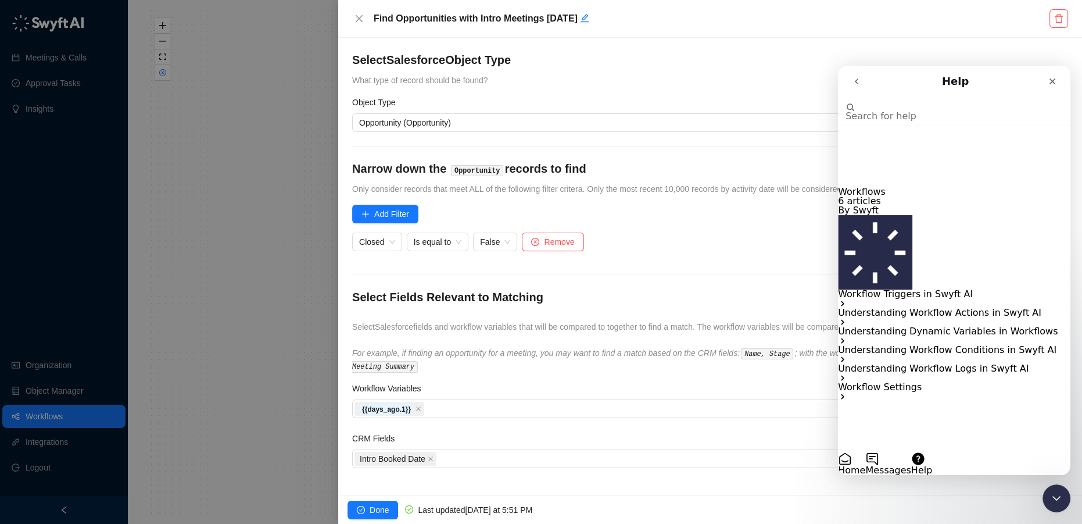
click at [41, 413] on div at bounding box center [541, 262] width 1082 height 524
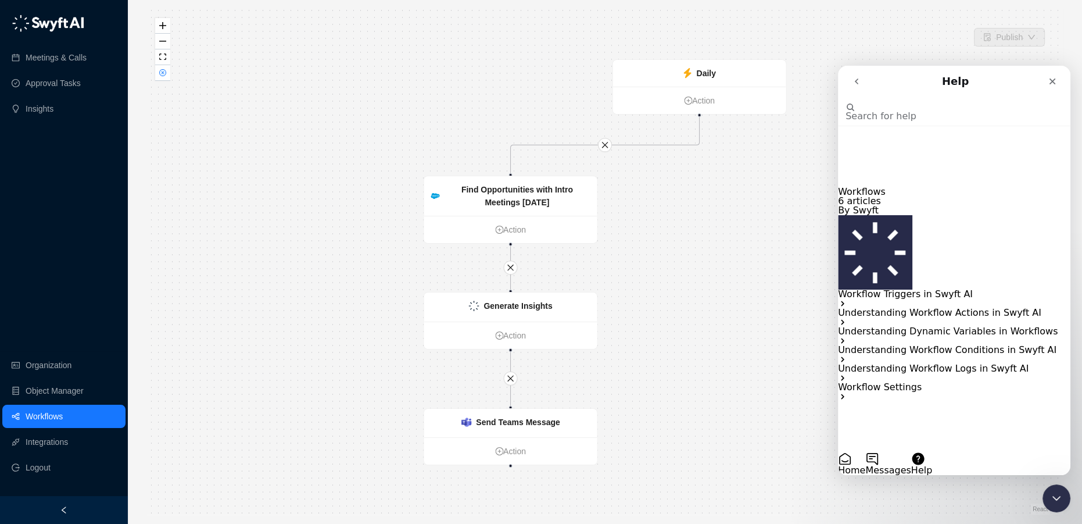
click at [41, 416] on link "Workflows" at bounding box center [44, 415] width 37 height 23
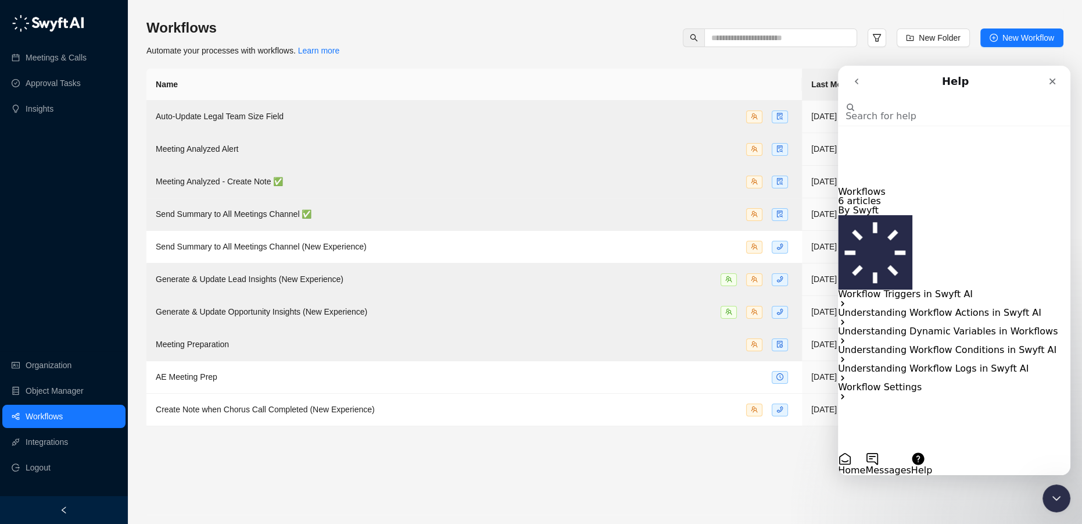
click at [916, 102] on input "Search for help" at bounding box center [891, 97] width 93 height 10
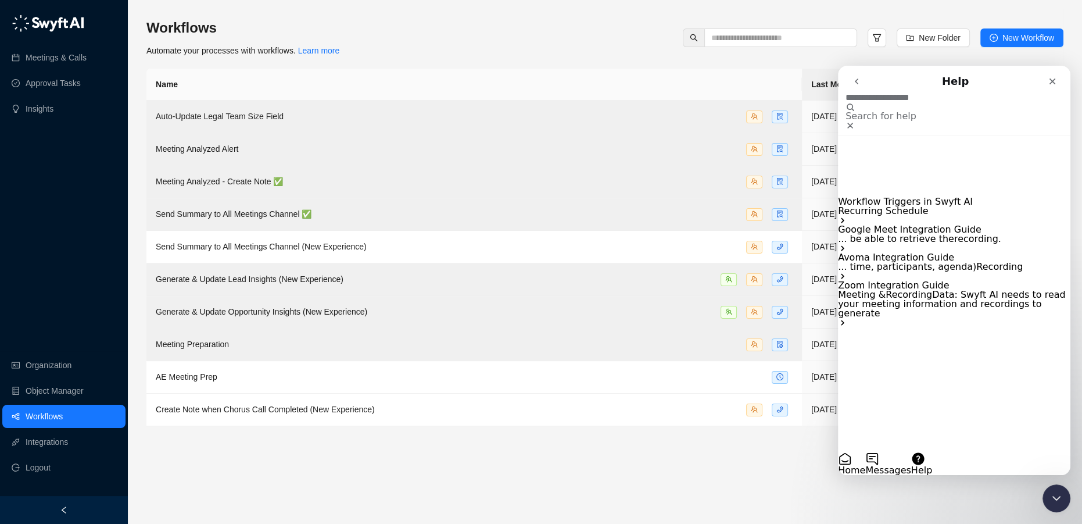
type input "**********"
click at [926, 196] on span "Workflow Triggers in Swyft AI" at bounding box center [905, 201] width 135 height 11
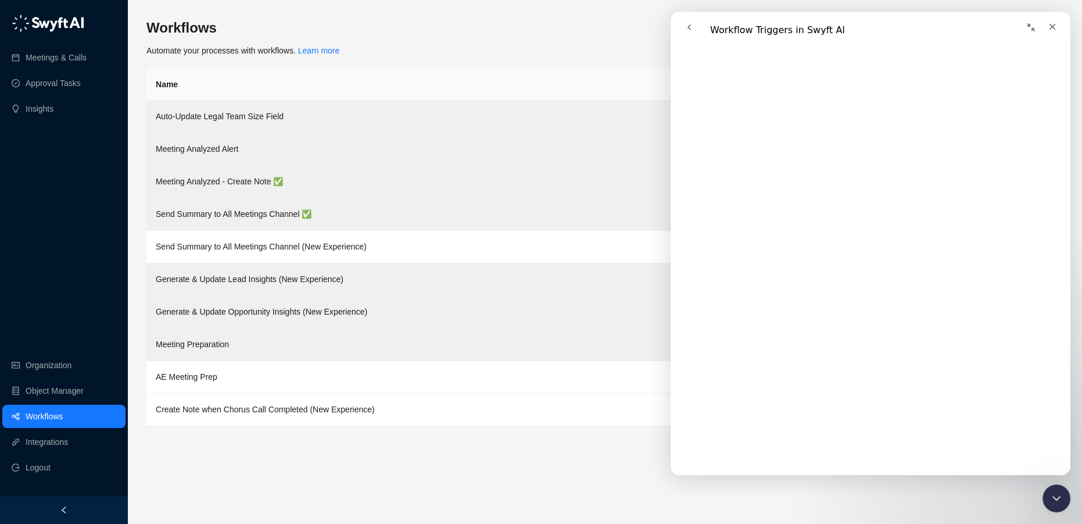
scroll to position [263, 0]
click at [297, 464] on main "Workflows Automate your processes with workflows. Learn more New Folder New Wor…" at bounding box center [604, 267] width 917 height 496
click at [63, 415] on link "Workflows" at bounding box center [44, 415] width 37 height 23
click at [26, 416] on link "Workflows" at bounding box center [44, 415] width 37 height 23
drag, startPoint x: 1052, startPoint y: 24, endPoint x: 1398, endPoint y: 109, distance: 355.4
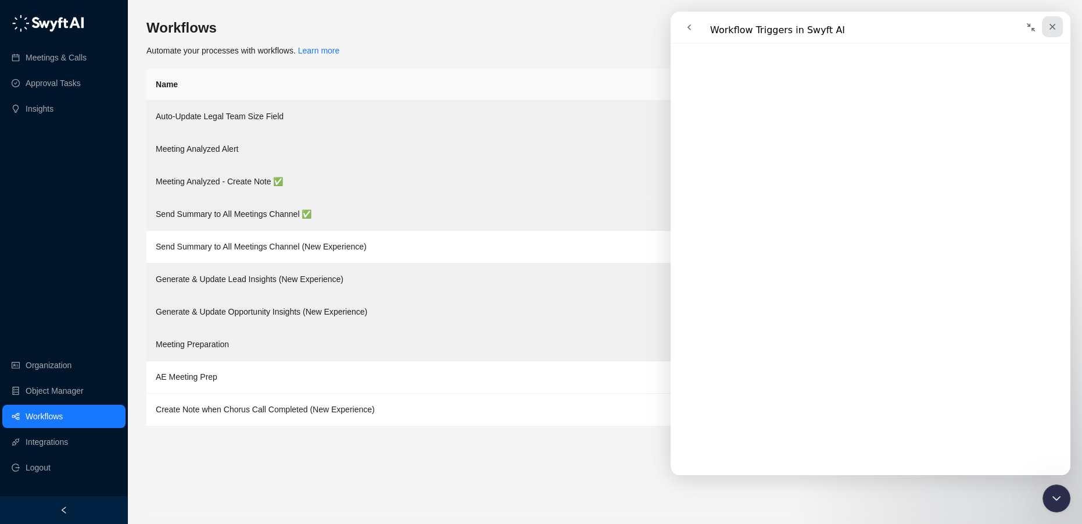
click at [1052, 24] on icon "Close" at bounding box center [1052, 26] width 9 height 9
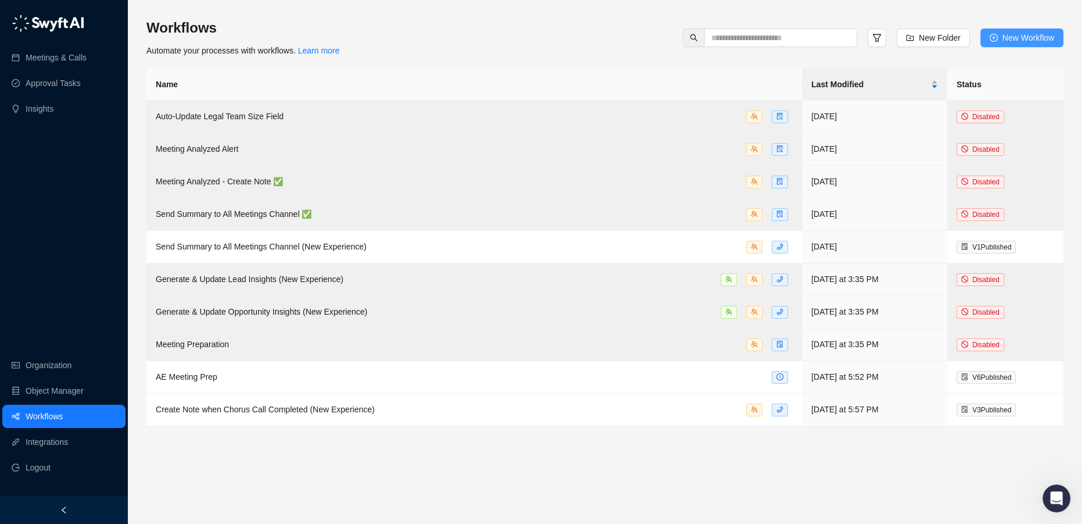
click at [1004, 41] on span "New Workflow" at bounding box center [1028, 37] width 52 height 13
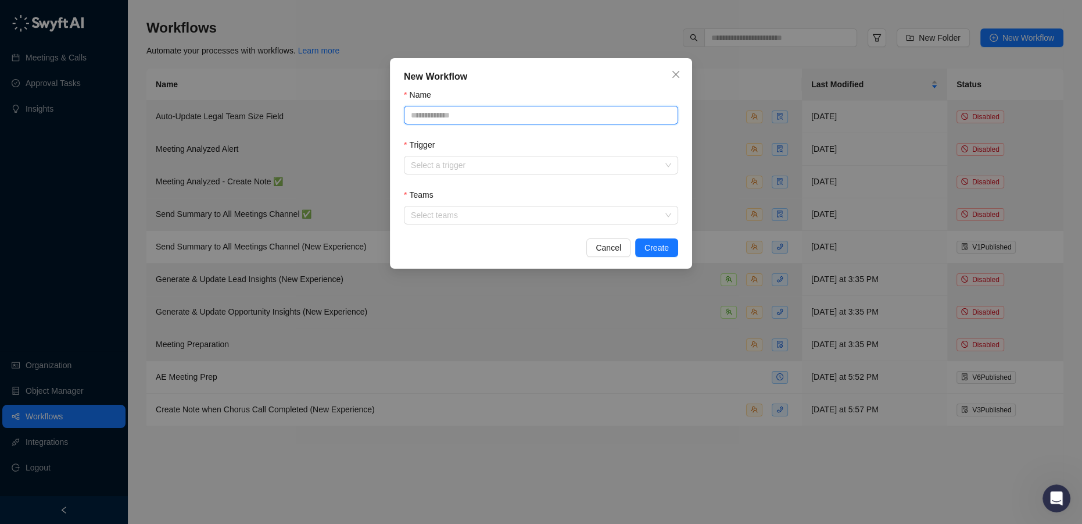
click at [500, 114] on input "Name" at bounding box center [541, 115] width 274 height 19
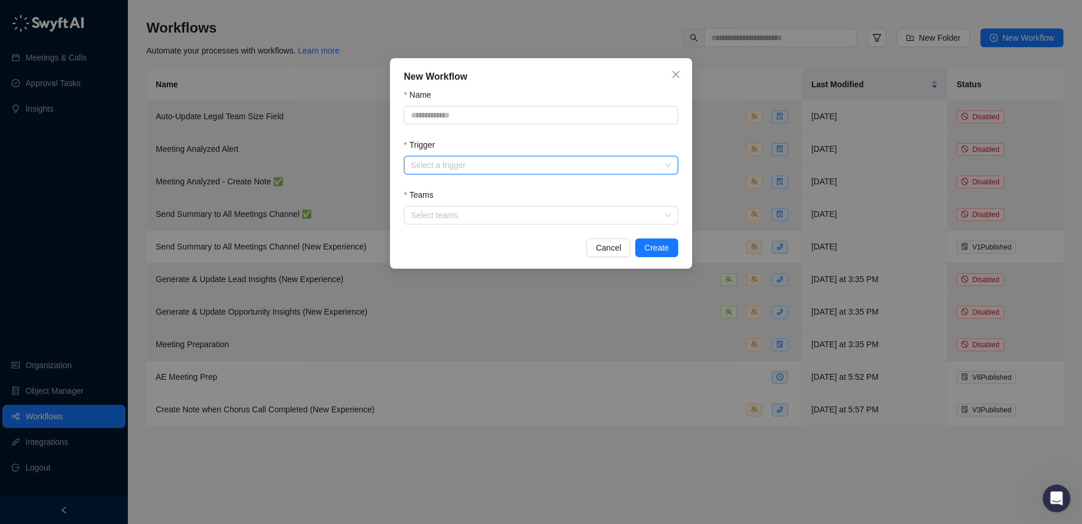
click at [420, 170] on input "Trigger" at bounding box center [537, 164] width 253 height 17
click at [671, 81] on button "Close" at bounding box center [676, 74] width 19 height 19
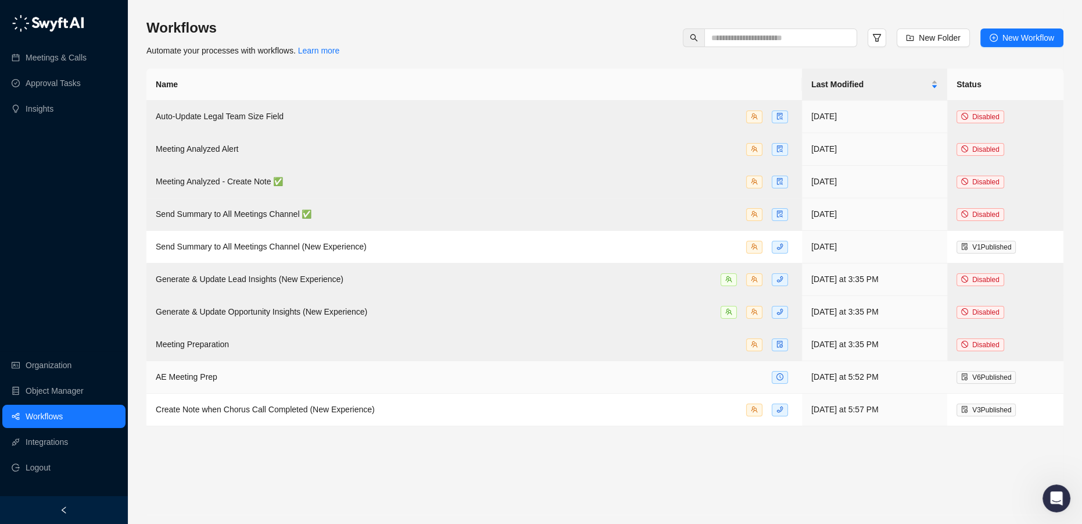
click at [454, 366] on td "AE Meeting Prep" at bounding box center [473, 377] width 655 height 33
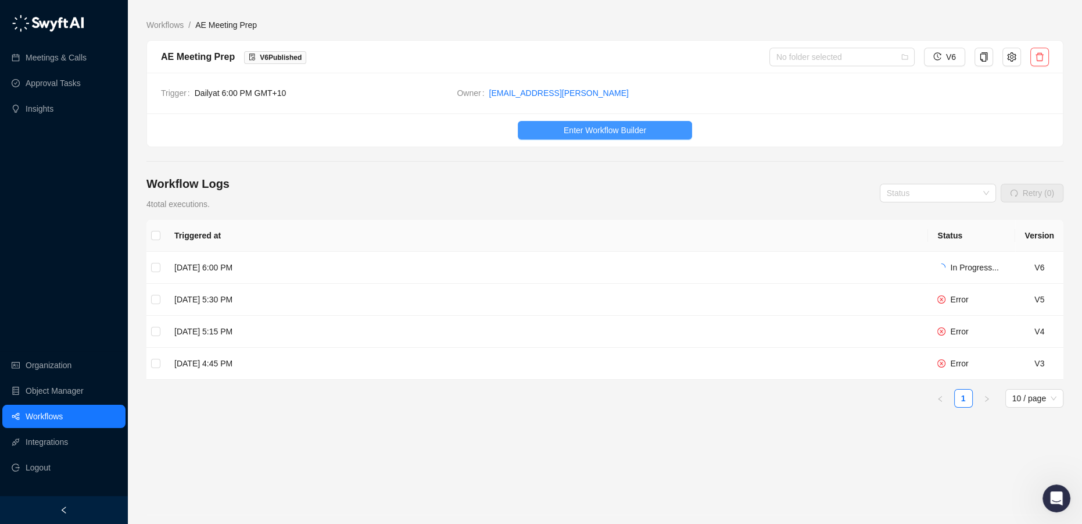
click at [614, 139] on button "Enter Workflow Builder" at bounding box center [605, 130] width 174 height 19
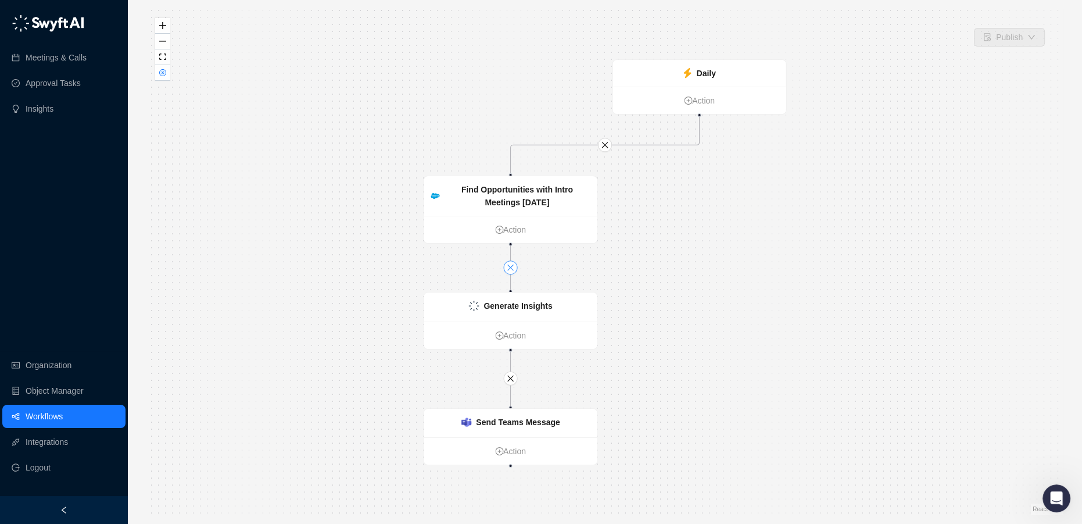
click at [511, 270] on icon "close" at bounding box center [511, 267] width 8 height 8
click at [605, 144] on icon "close" at bounding box center [605, 145] width 6 height 6
click at [524, 206] on strong "Find Opportunities with Intro Meetings Today" at bounding box center [517, 196] width 112 height 22
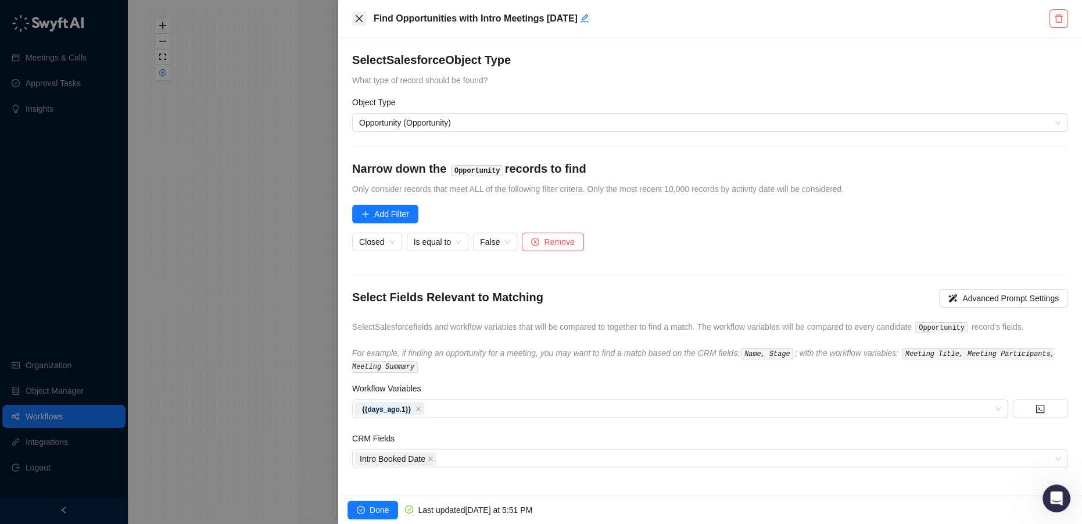
click at [360, 20] on icon "close" at bounding box center [359, 18] width 7 height 7
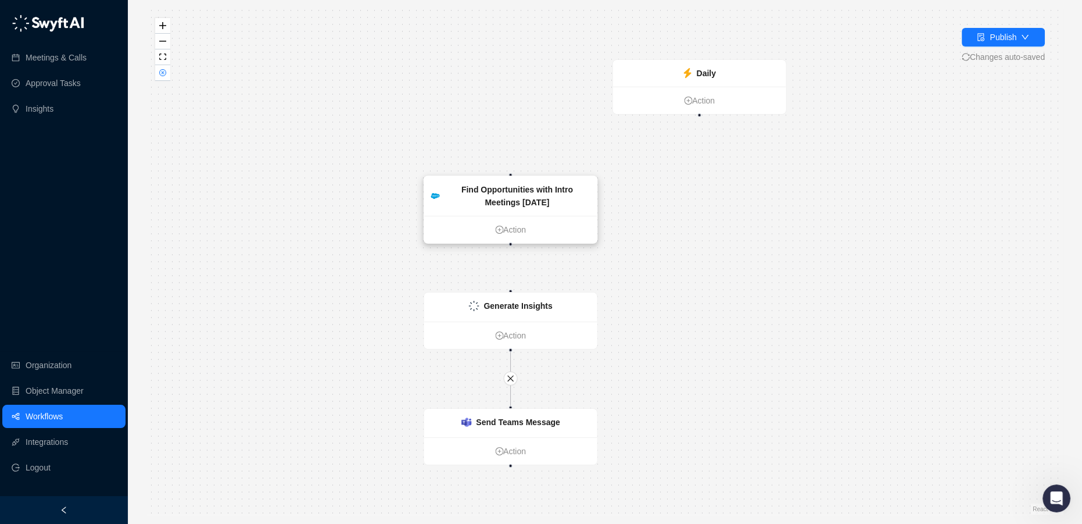
click at [524, 206] on strong "Find Opportunities with Intro Meetings Today" at bounding box center [517, 196] width 112 height 22
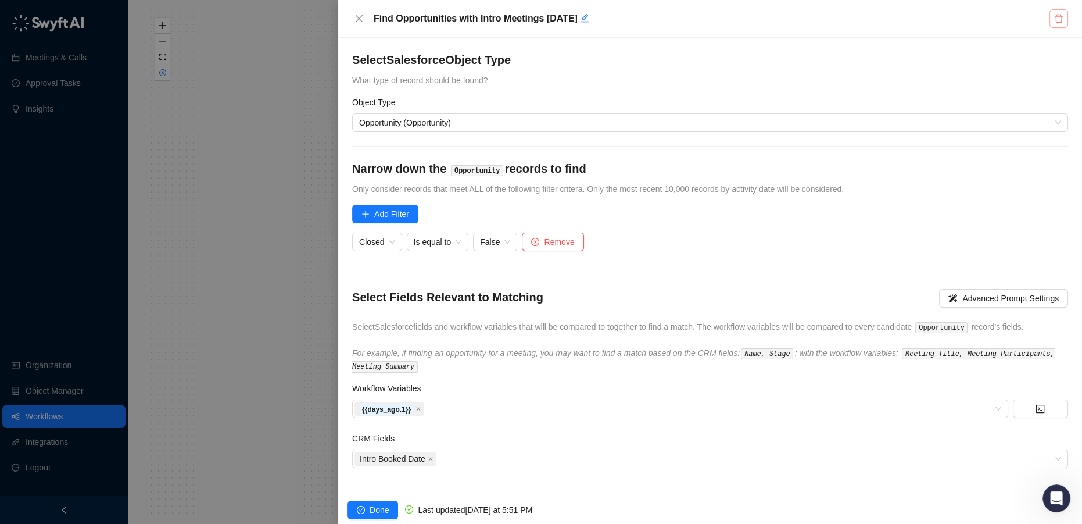
click at [1052, 15] on button "button" at bounding box center [1058, 18] width 19 height 19
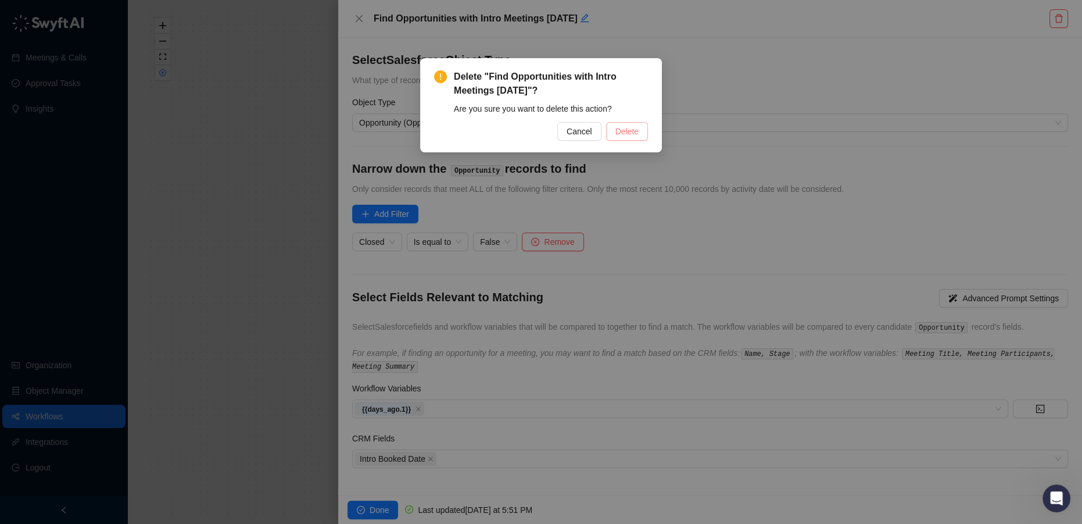
click at [637, 130] on span "Delete" at bounding box center [626, 131] width 23 height 13
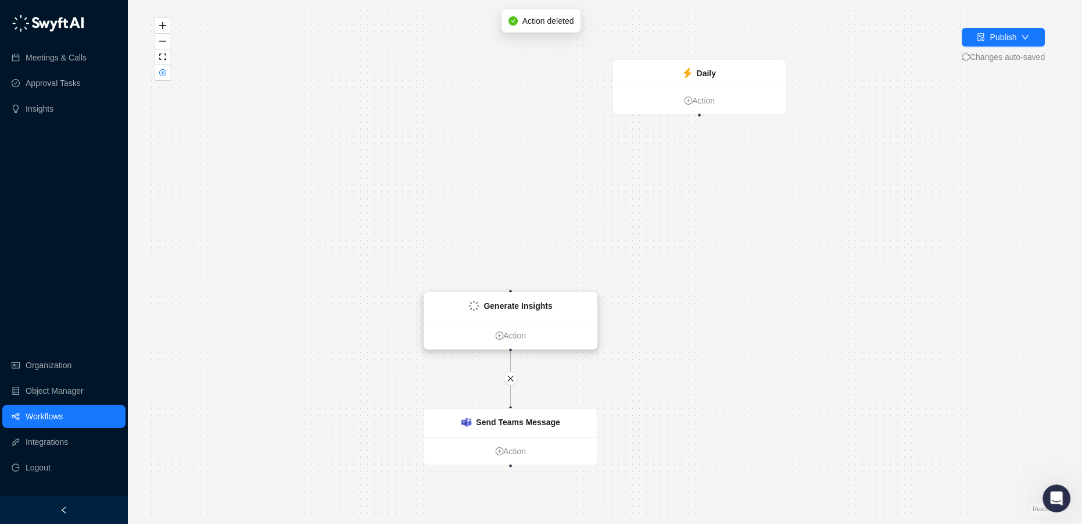
click at [528, 307] on strong "Generate Insights" at bounding box center [517, 305] width 69 height 9
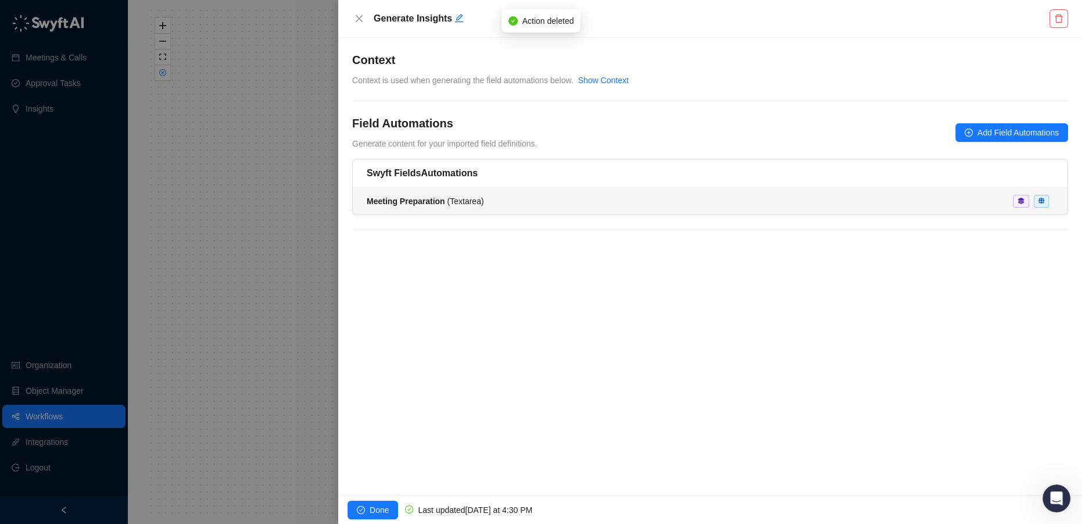
click at [499, 205] on div "Meeting Preparation ( Textarea )" at bounding box center [710, 201] width 687 height 13
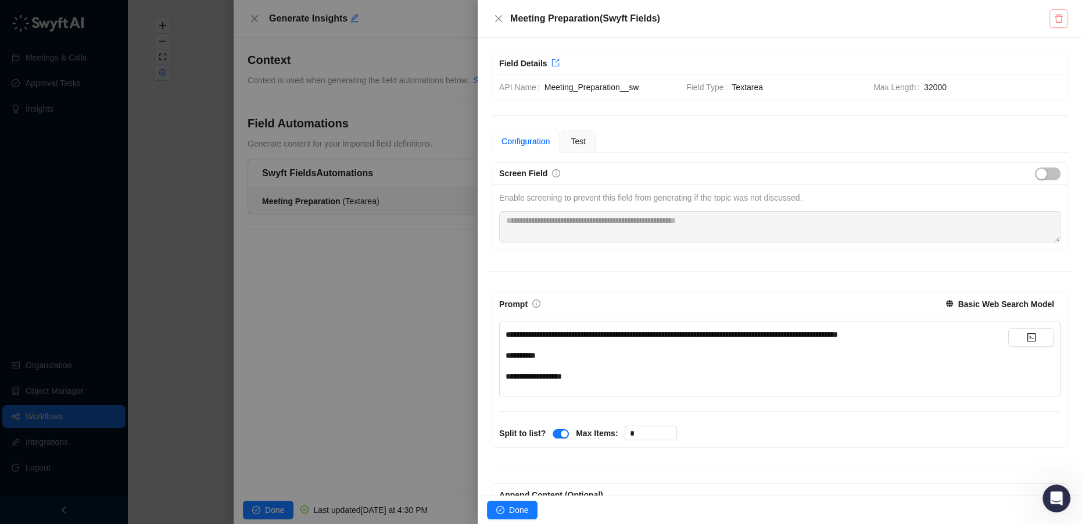
click at [1051, 16] on button "button" at bounding box center [1058, 18] width 19 height 19
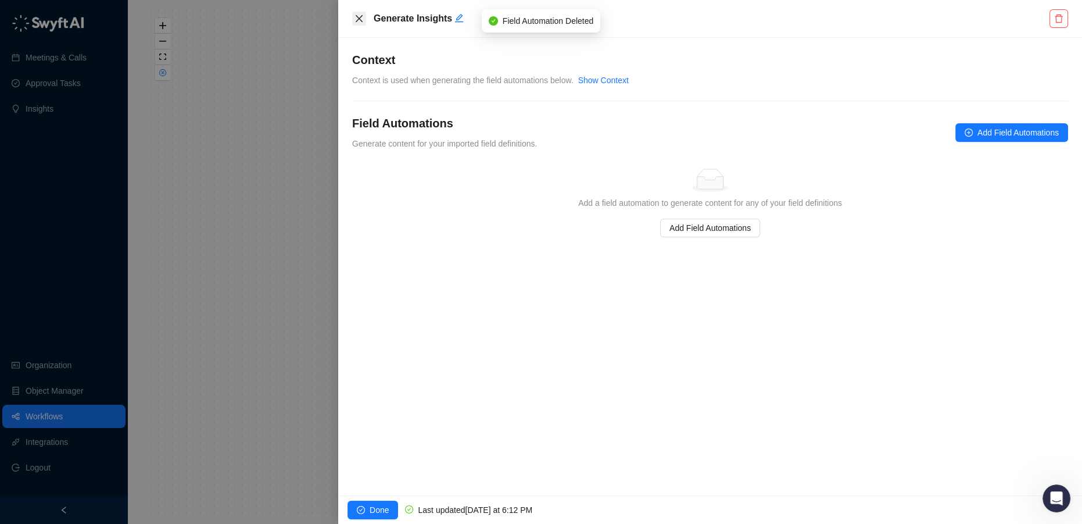
click at [357, 19] on icon "close" at bounding box center [358, 18] width 9 height 9
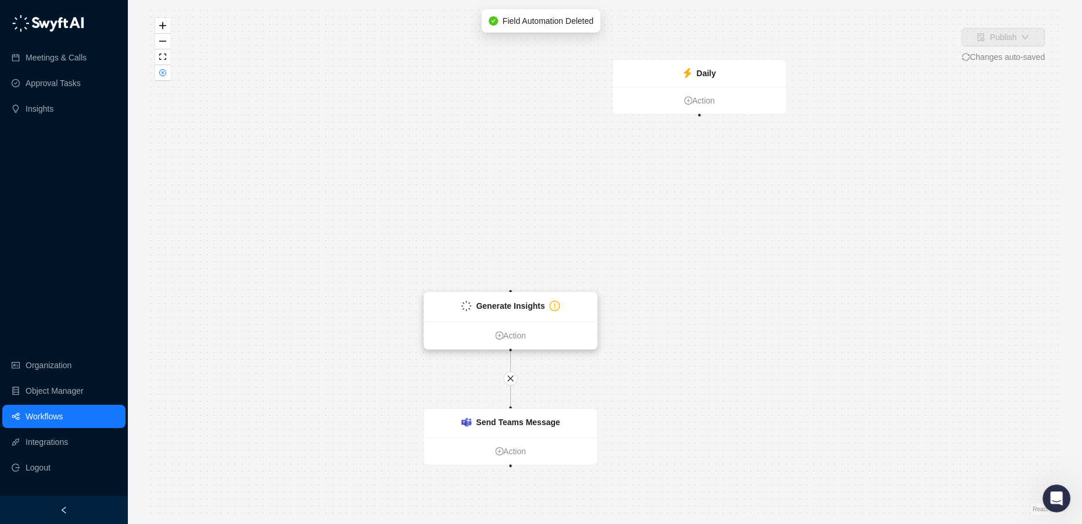
click at [503, 303] on strong "Generate Insights" at bounding box center [510, 305] width 69 height 9
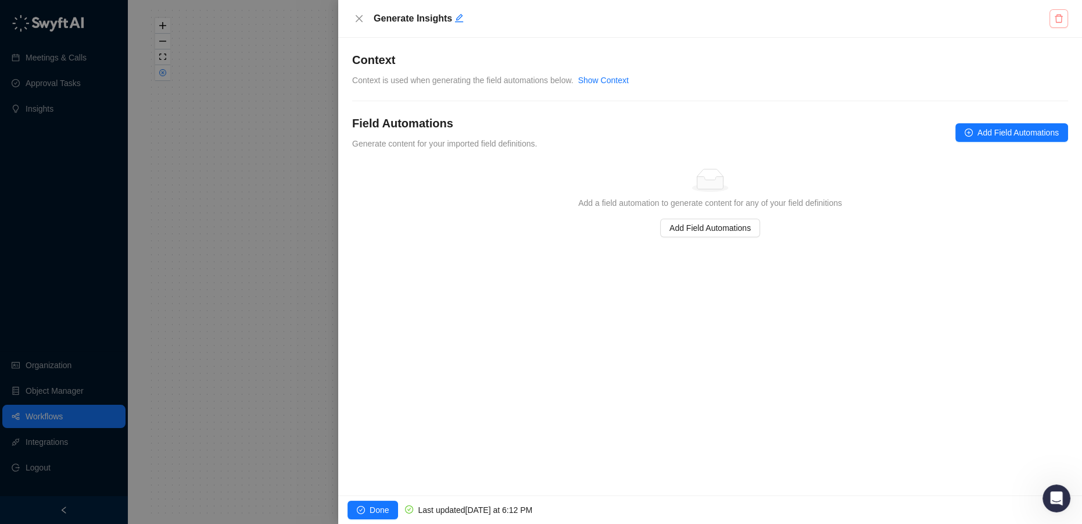
click at [1051, 17] on button "button" at bounding box center [1058, 18] width 19 height 19
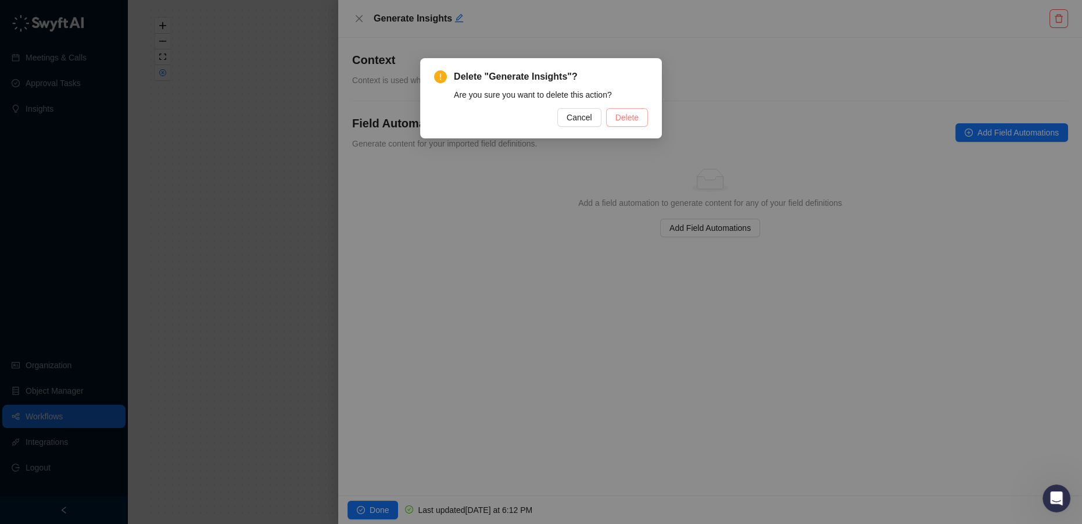
click at [625, 114] on span "Delete" at bounding box center [626, 117] width 23 height 13
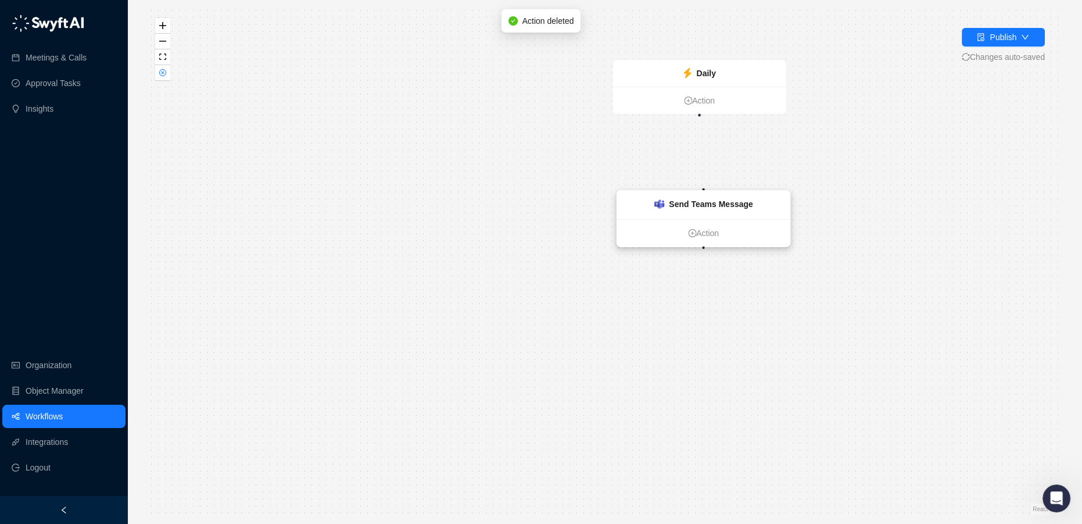
drag, startPoint x: 528, startPoint y: 417, endPoint x: 716, endPoint y: 190, distance: 294.7
click at [715, 199] on strong "Send Teams Message" at bounding box center [711, 203] width 84 height 9
drag, startPoint x: 698, startPoint y: 116, endPoint x: 698, endPoint y: 182, distance: 66.8
click at [698, 182] on div "Daily Action Send Teams Message Action" at bounding box center [882, 311] width 917 height 505
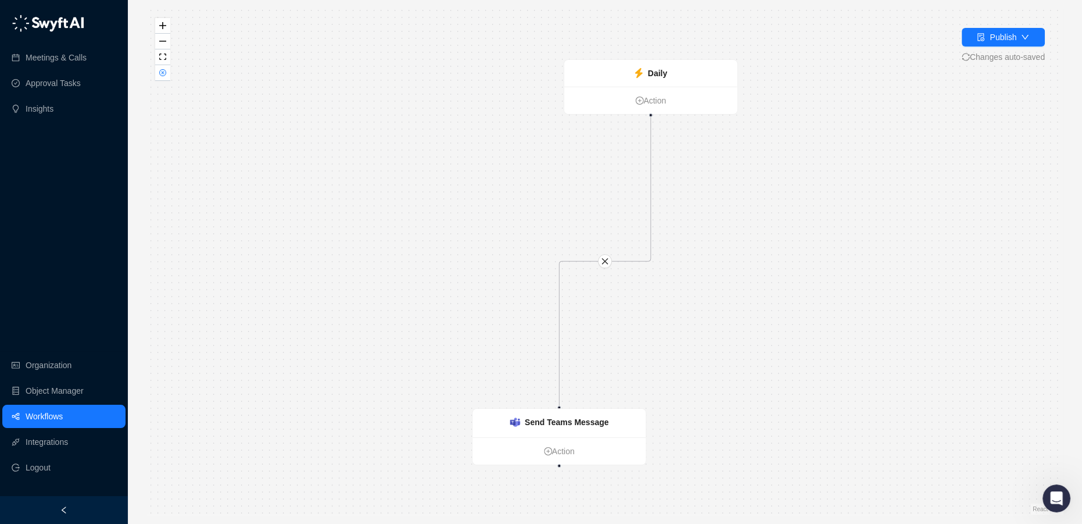
click at [618, 212] on div "Daily Action Send Teams Message Action" at bounding box center [604, 261] width 917 height 505
click at [577, 417] on strong "Send Teams Message" at bounding box center [567, 421] width 84 height 9
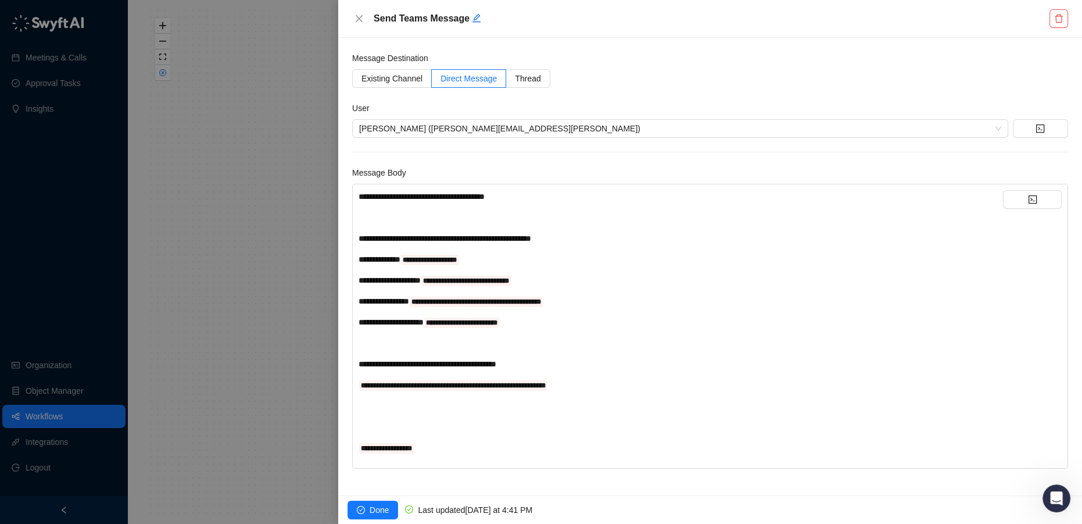
click at [398, 443] on span "**********" at bounding box center [386, 448] width 55 height 10
drag, startPoint x: 504, startPoint y: 255, endPoint x: 426, endPoint y: 253, distance: 77.9
click at [426, 253] on div "**********" at bounding box center [681, 259] width 644 height 13
click at [519, 255] on div "**********" at bounding box center [681, 259] width 644 height 13
click at [558, 283] on div "**********" at bounding box center [681, 280] width 644 height 13
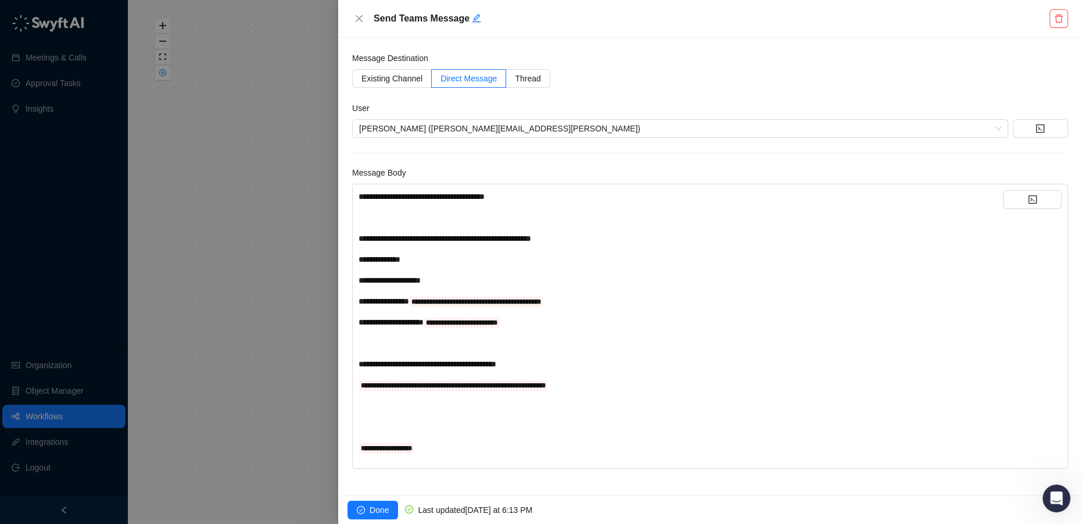
click at [575, 300] on div "**********" at bounding box center [681, 301] width 644 height 13
click at [550, 323] on div "**********" at bounding box center [681, 322] width 644 height 13
click at [585, 392] on div "**********" at bounding box center [681, 322] width 644 height 264
click at [575, 381] on div "**********" at bounding box center [681, 384] width 644 height 13
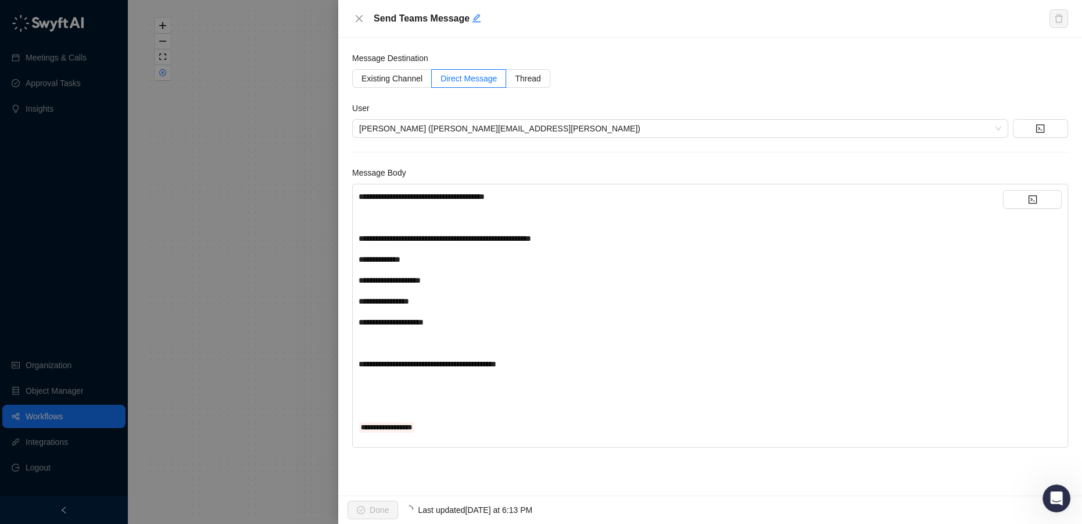
click at [431, 425] on div "**********" at bounding box center [681, 426] width 644 height 13
click at [1037, 208] on div at bounding box center [1032, 315] width 59 height 251
click at [1034, 200] on icon "code" at bounding box center [1032, 199] width 9 height 9
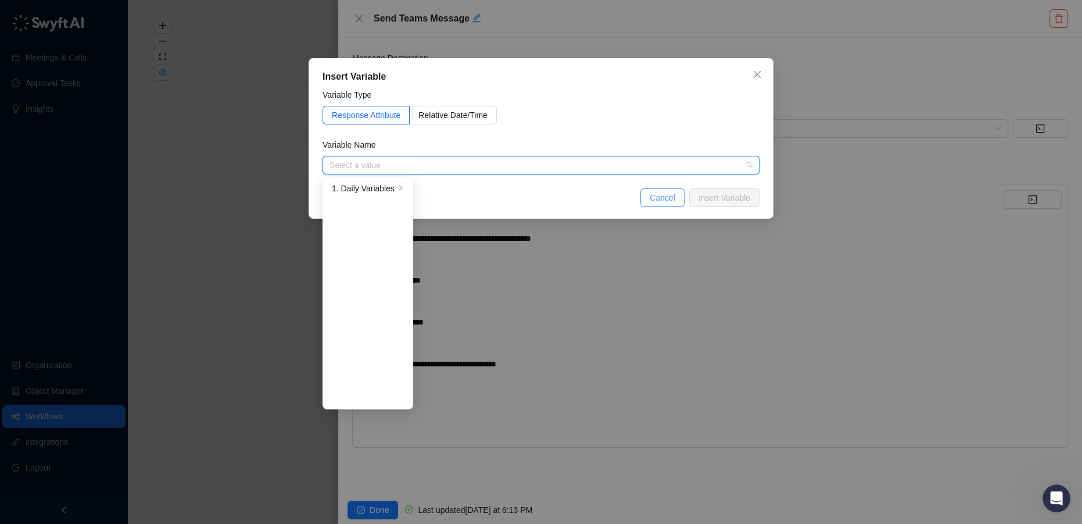
click at [668, 199] on span "Cancel" at bounding box center [663, 197] width 26 height 13
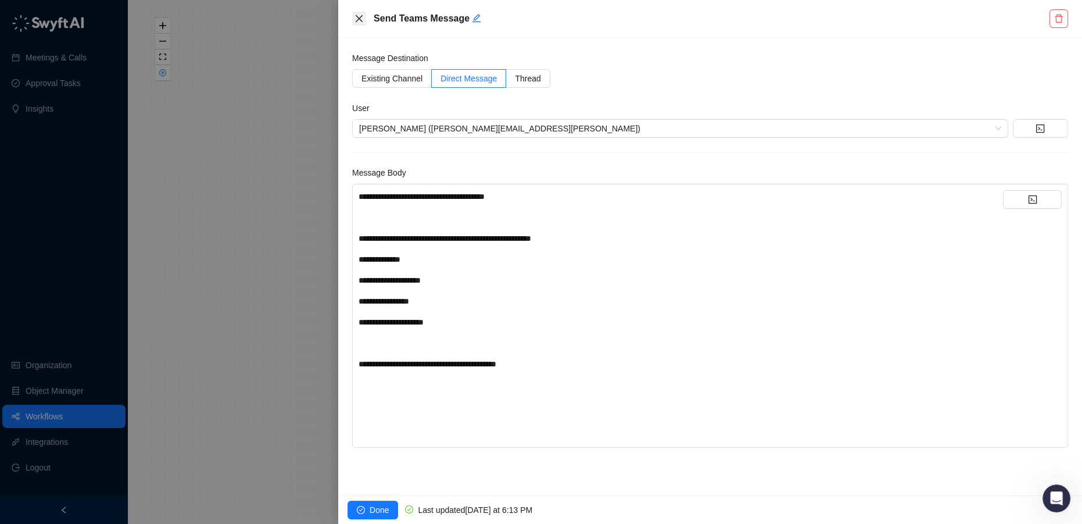
click at [358, 17] on icon "close" at bounding box center [358, 18] width 9 height 9
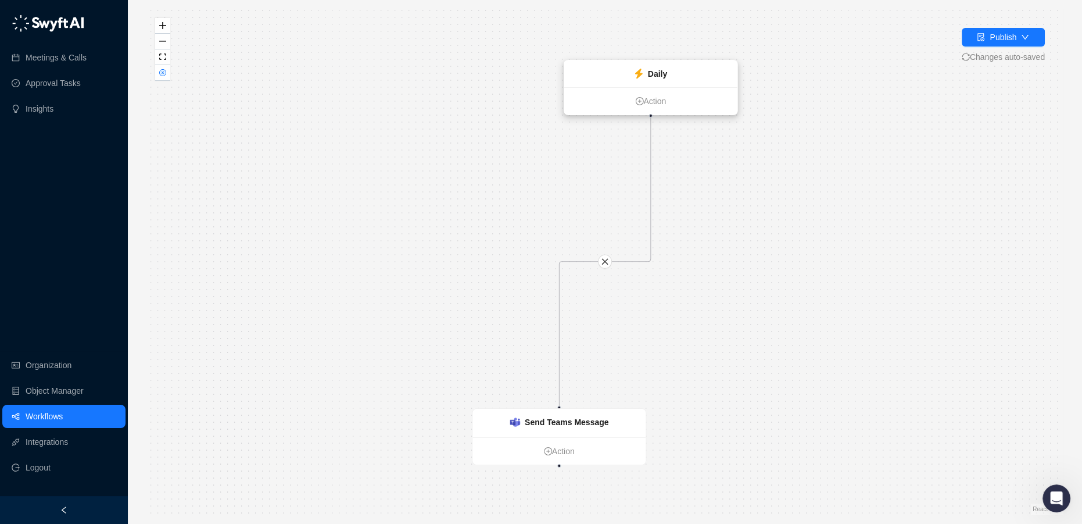
click at [668, 73] on div "Daily" at bounding box center [650, 73] width 173 height 27
click at [652, 73] on strong "Daily" at bounding box center [657, 73] width 19 height 9
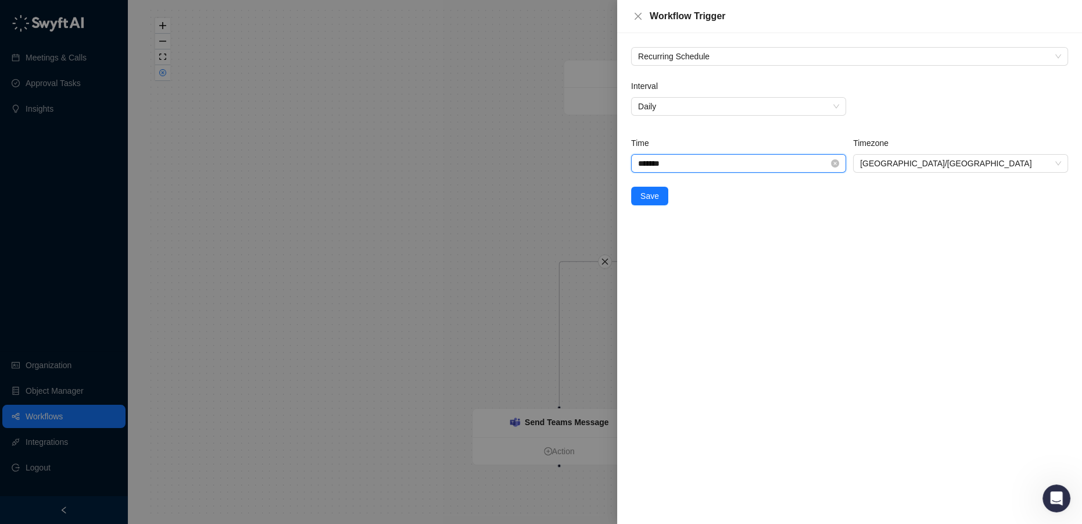
click at [651, 160] on input "*******" at bounding box center [733, 163] width 191 height 13
type input "*******"
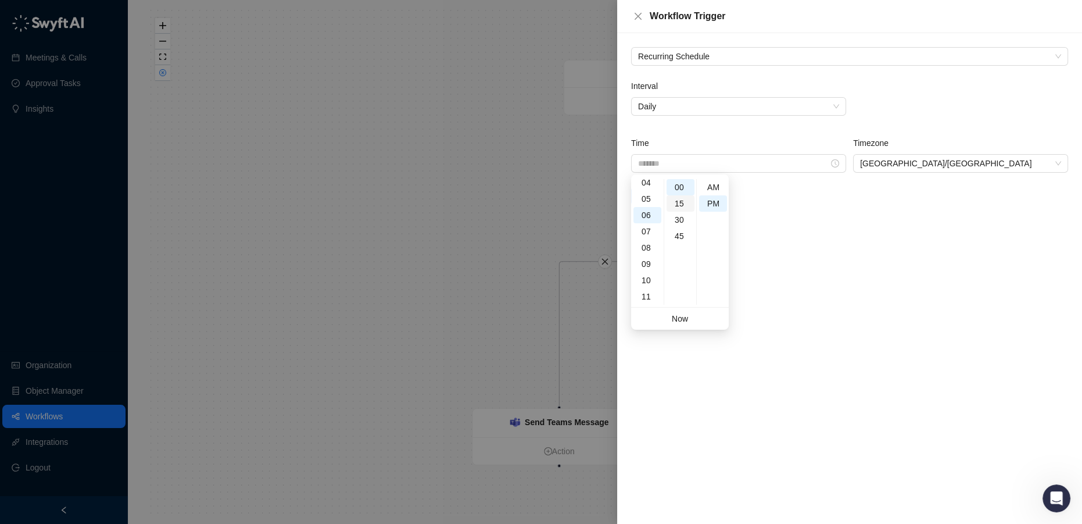
click at [683, 204] on div "15" at bounding box center [681, 203] width 28 height 16
click at [919, 286] on div "Recurring Schedule Interval Daily Time ******* Timezone Australia/Sydney Save" at bounding box center [849, 278] width 465 height 490
click at [655, 191] on span "Save" at bounding box center [649, 195] width 19 height 13
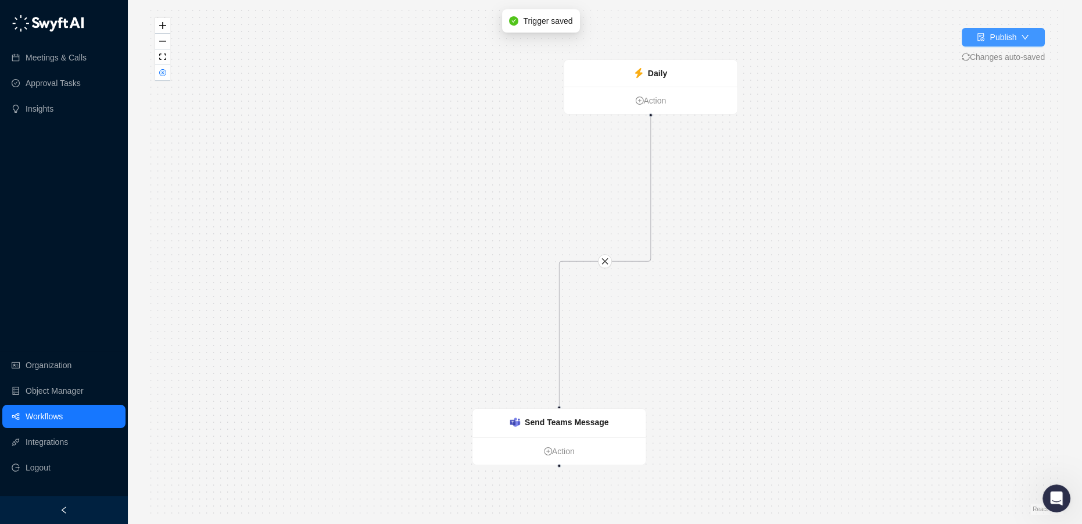
click at [1002, 36] on div "Publish" at bounding box center [1003, 37] width 27 height 13
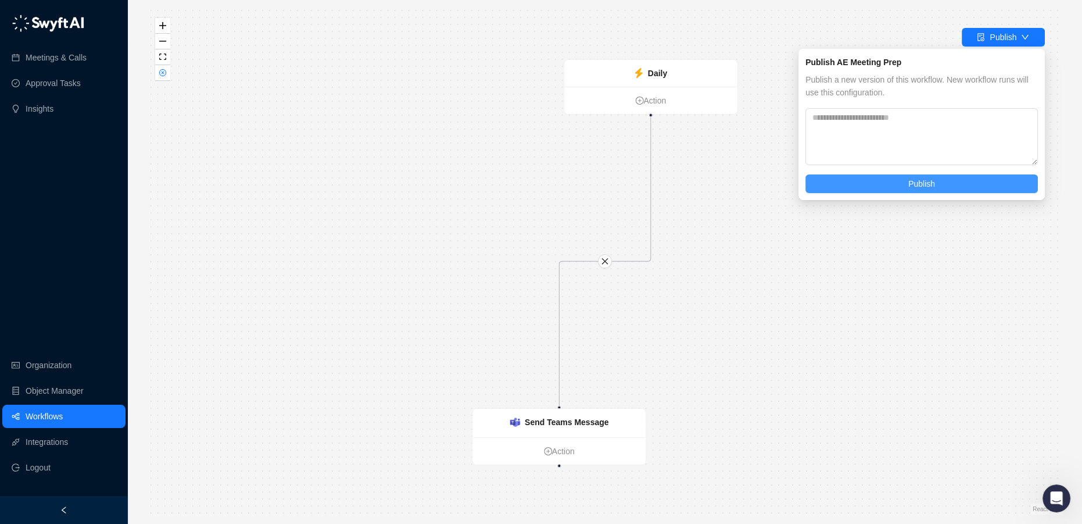
click at [908, 189] on button "Publish" at bounding box center [921, 183] width 232 height 19
click at [926, 186] on span "Publish" at bounding box center [921, 183] width 27 height 13
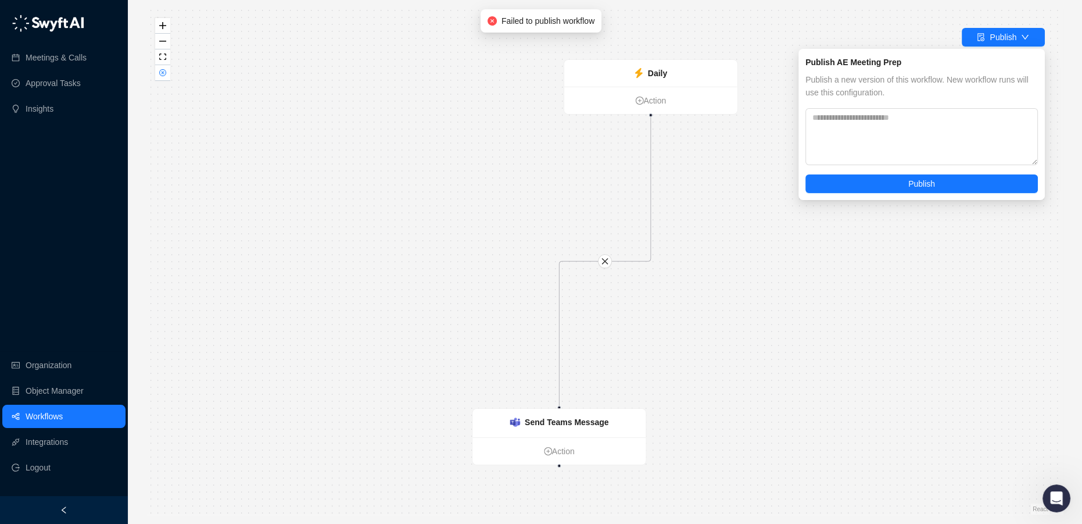
click at [525, 24] on span "Failed to publish workflow" at bounding box center [547, 21] width 93 height 13
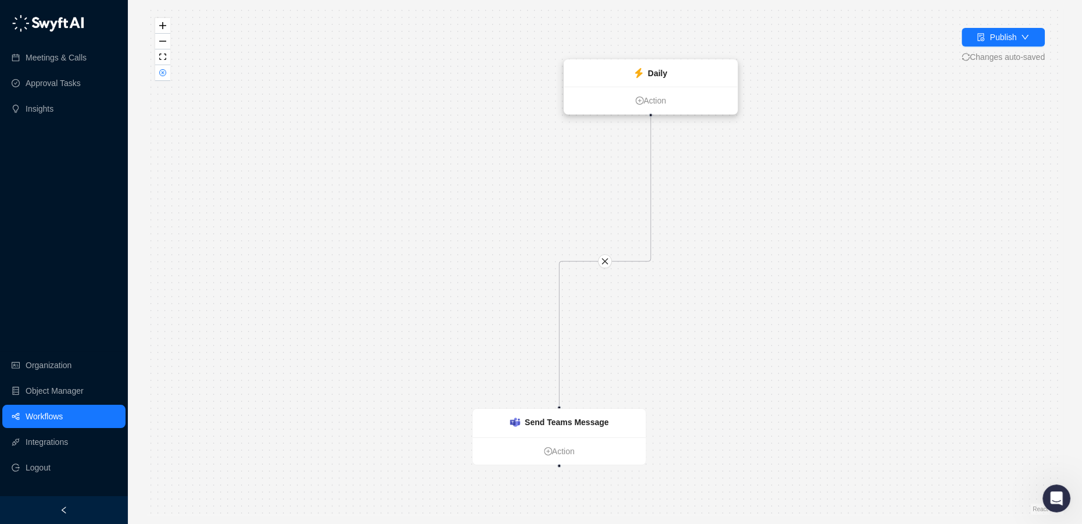
click at [634, 69] on icon at bounding box center [638, 73] width 9 height 10
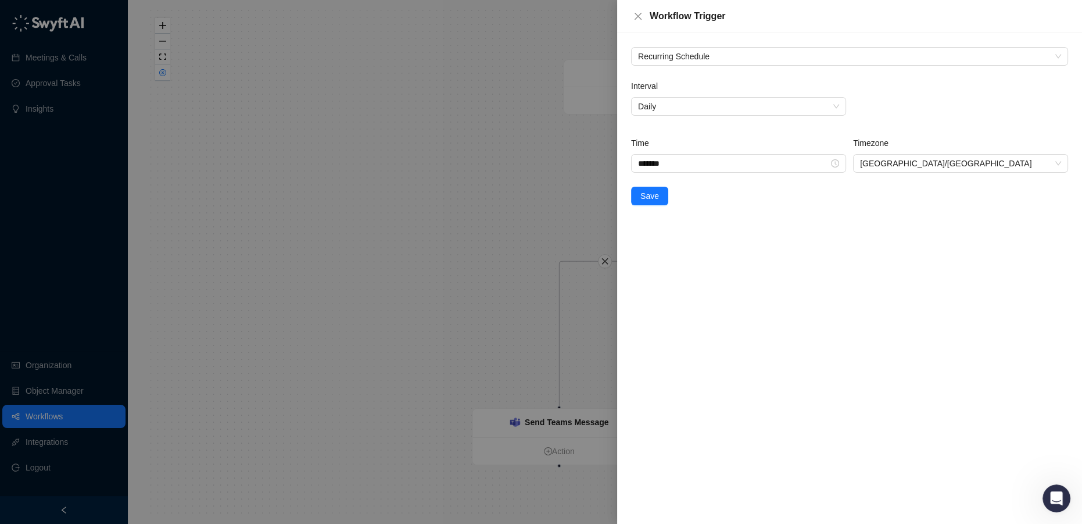
click at [528, 189] on div at bounding box center [541, 262] width 1082 height 524
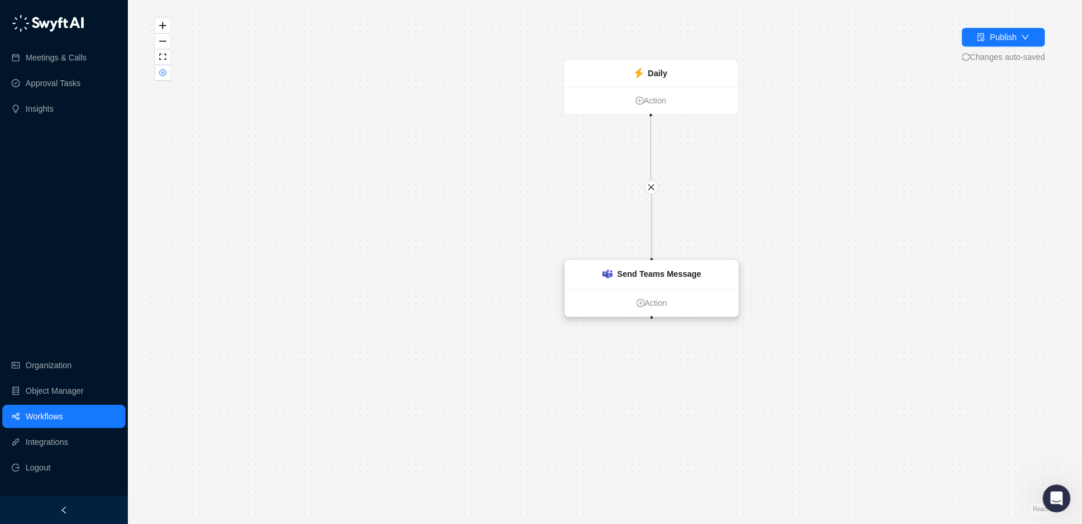
drag, startPoint x: 581, startPoint y: 425, endPoint x: 672, endPoint y: 277, distance: 174.0
click at [672, 277] on strong "Send Teams Message" at bounding box center [659, 273] width 84 height 9
click at [734, 251] on div "Daily Action Send Teams Message Action" at bounding box center [604, 261] width 917 height 505
click at [52, 401] on link "Object Manager" at bounding box center [55, 390] width 58 height 23
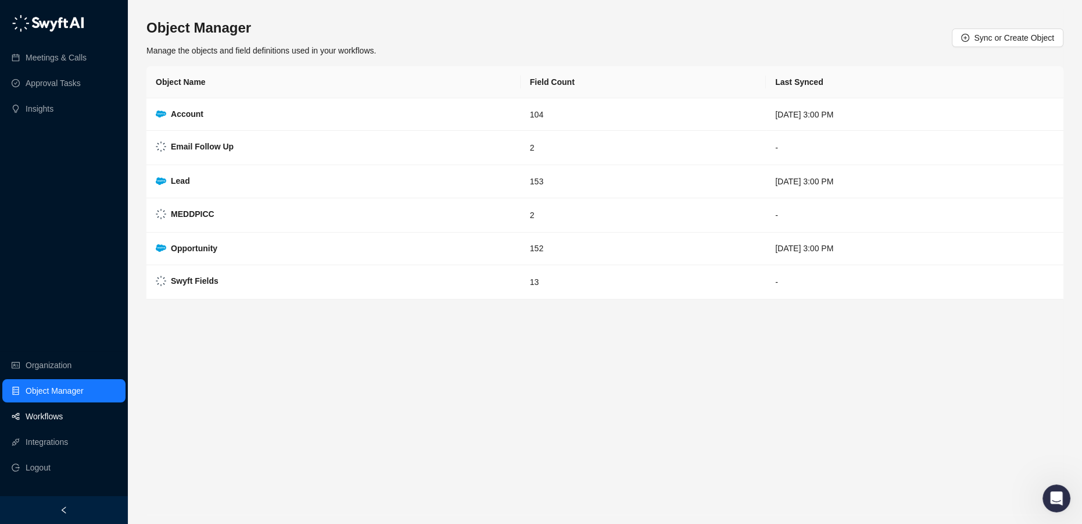
click at [49, 412] on link "Workflows" at bounding box center [44, 415] width 37 height 23
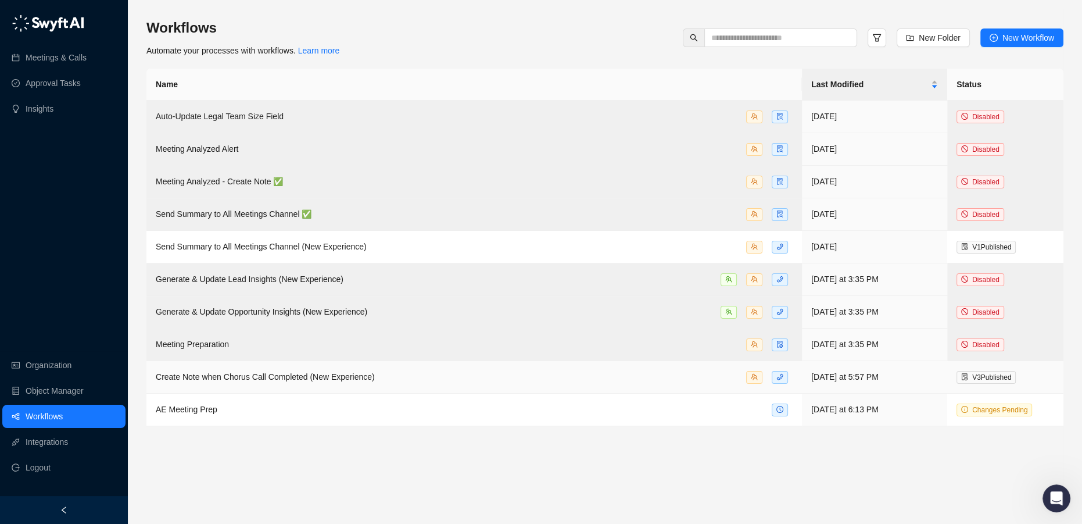
click at [223, 384] on td "Create Note when Chorus Call Completed (New Experience)" at bounding box center [473, 377] width 655 height 33
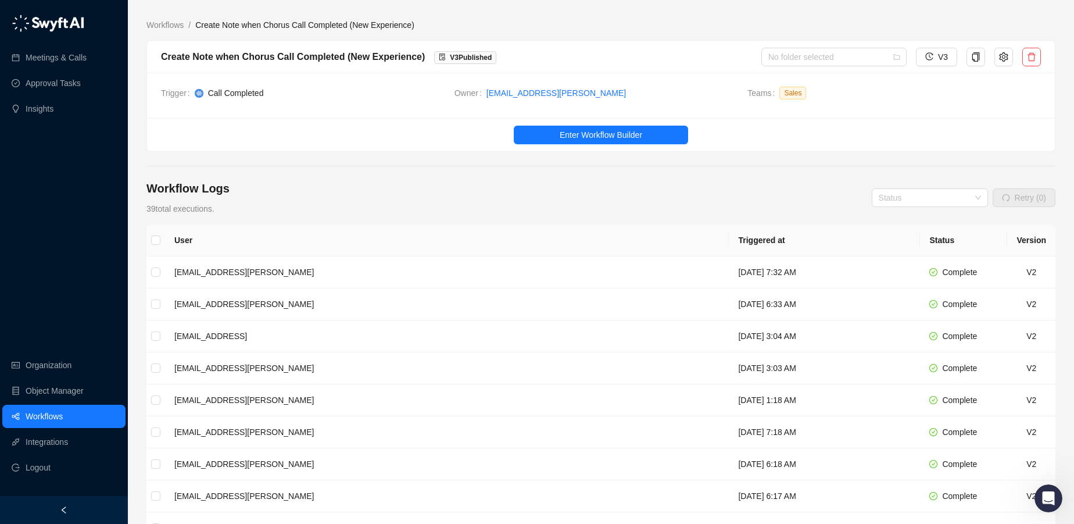
click at [63, 414] on link "Workflows" at bounding box center [44, 415] width 37 height 23
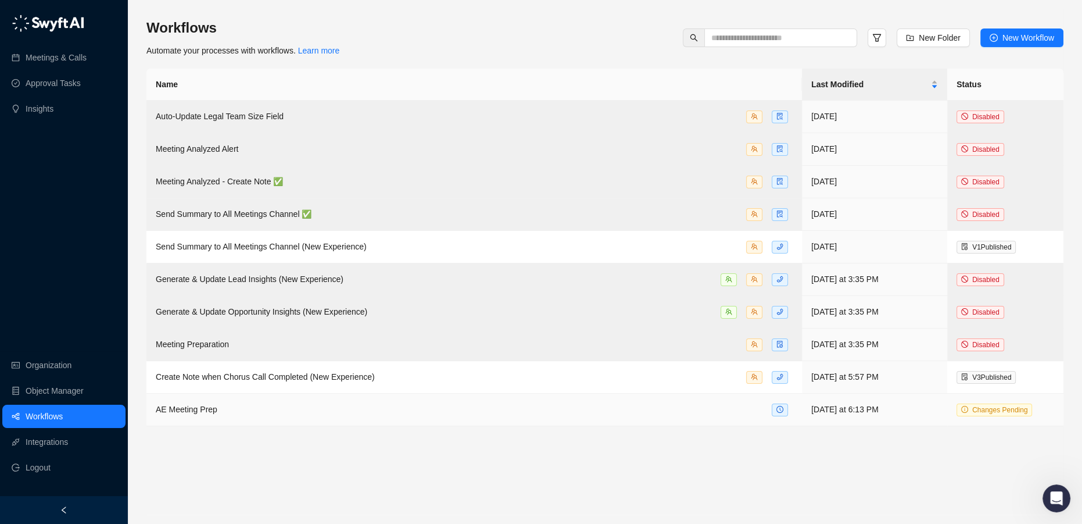
click at [216, 418] on td "AE Meeting Prep" at bounding box center [473, 409] width 655 height 33
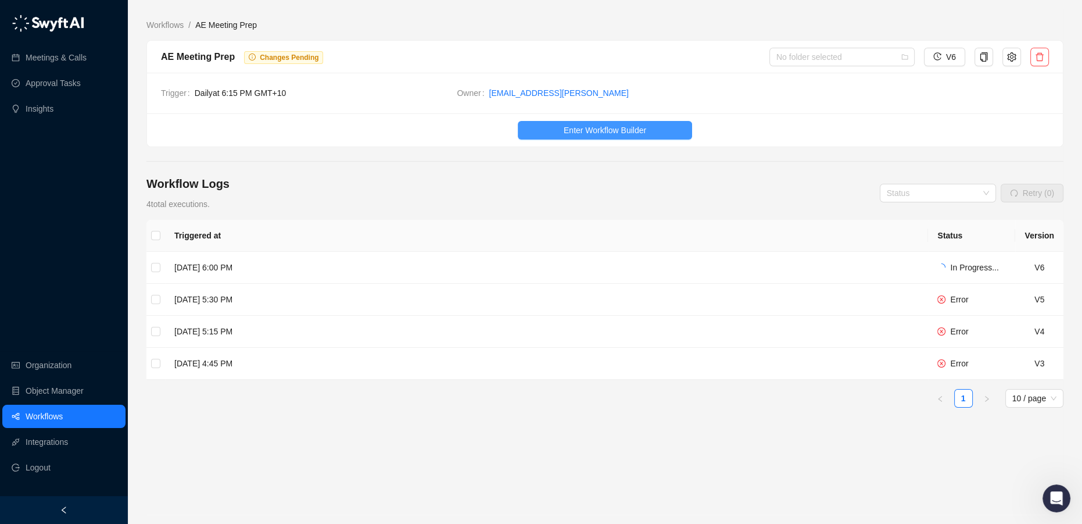
click at [590, 126] on span "Enter Workflow Builder" at bounding box center [605, 130] width 83 height 13
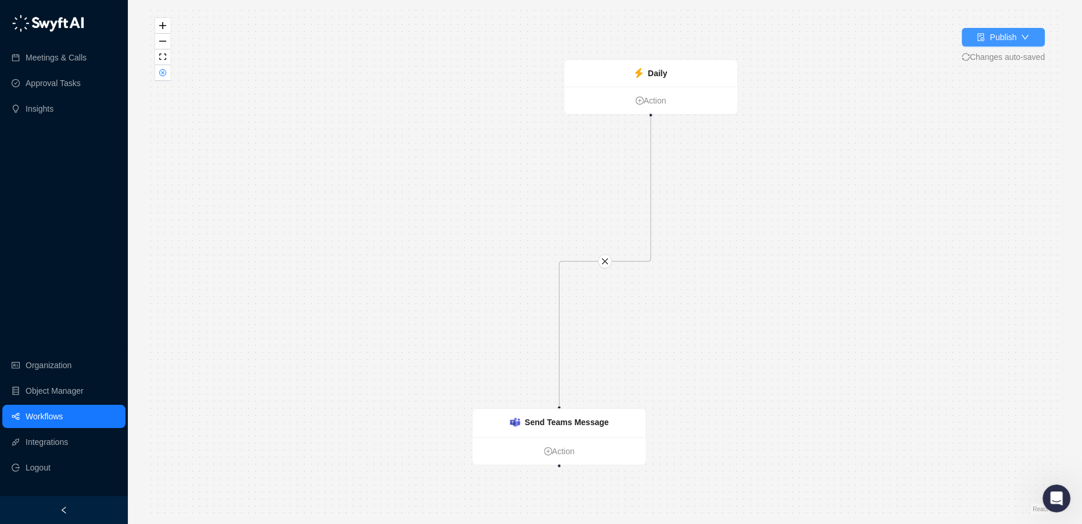
click at [997, 42] on div "Publish" at bounding box center [1003, 37] width 27 height 13
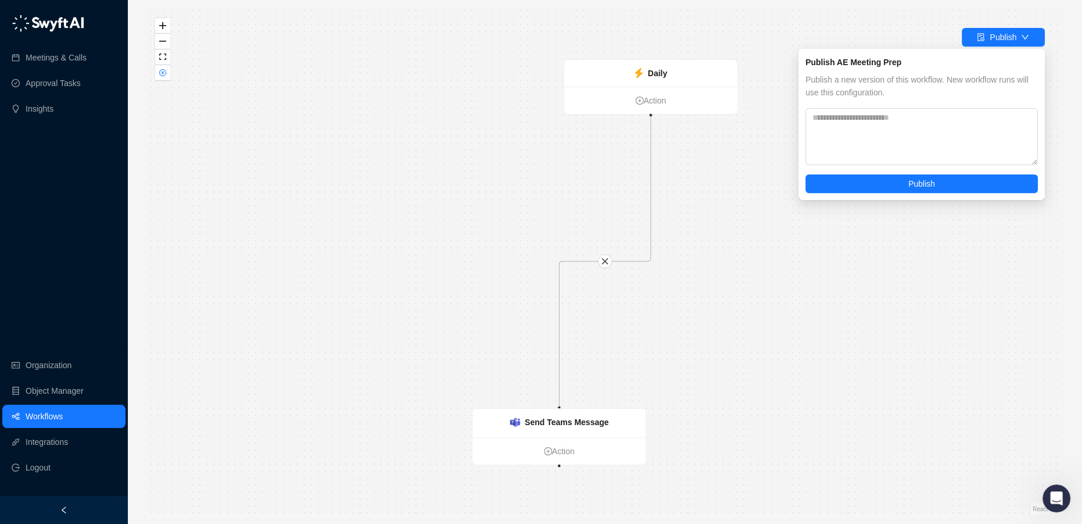
click at [905, 195] on div "Publish AE Meeting Prep Publish a new version of this workflow. New workflow ru…" at bounding box center [921, 124] width 246 height 151
click at [906, 187] on button "Publish" at bounding box center [921, 183] width 232 height 19
drag, startPoint x: 521, startPoint y: 173, endPoint x: 240, endPoint y: 112, distance: 287.3
click at [514, 173] on div "Daily Action Send Teams Message Action" at bounding box center [604, 261] width 917 height 505
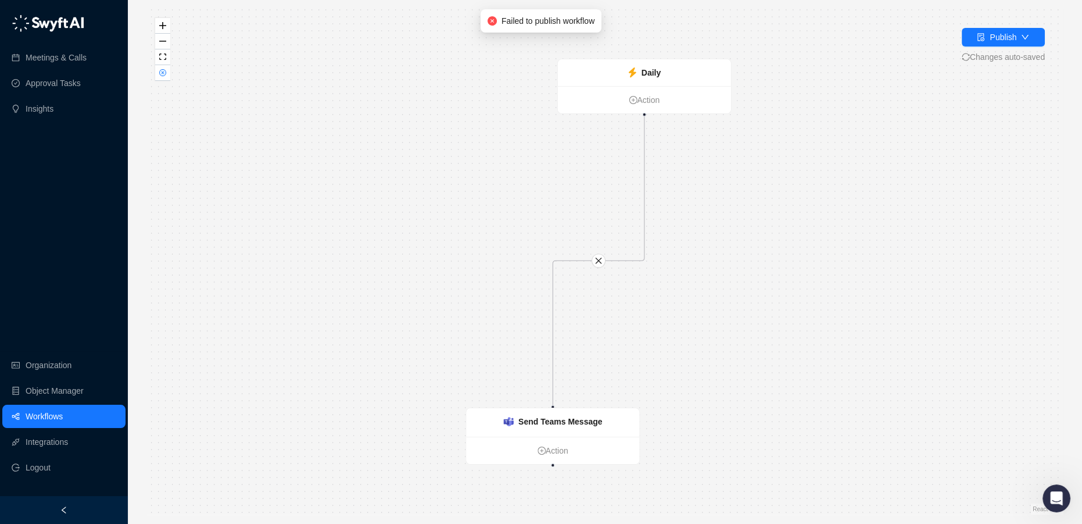
click at [63, 410] on link "Workflows" at bounding box center [44, 415] width 37 height 23
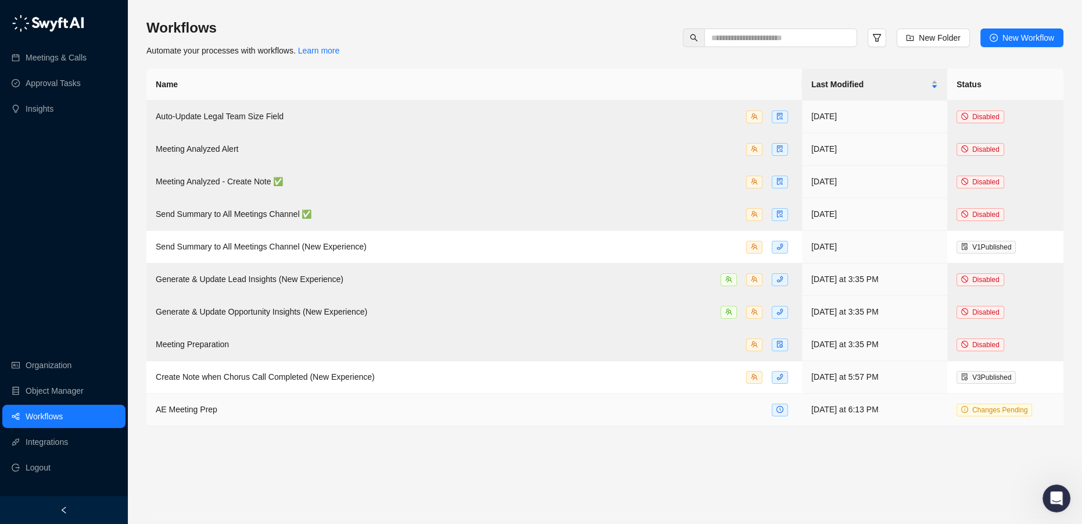
click at [485, 413] on div "AE Meeting Prep" at bounding box center [474, 409] width 637 height 13
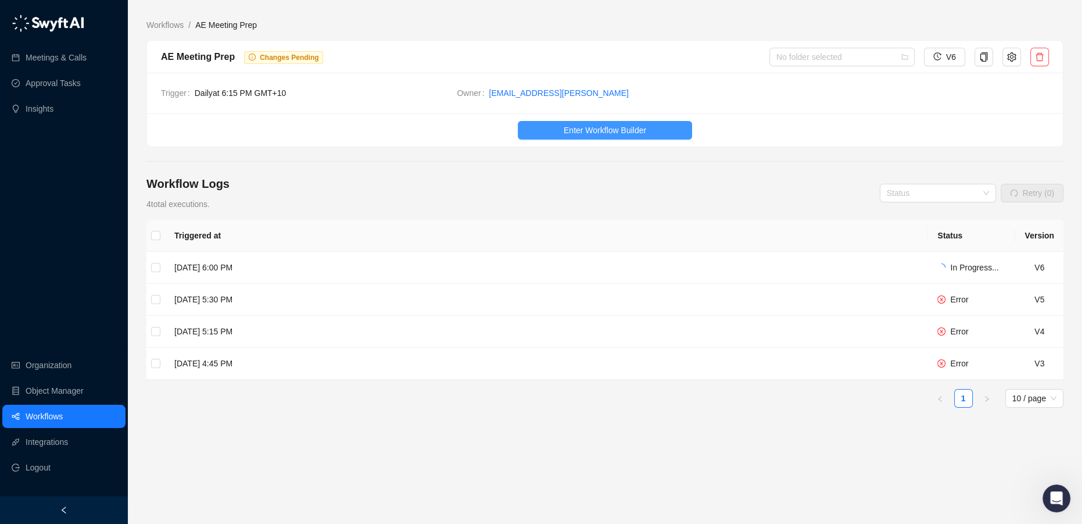
click at [622, 130] on span "Enter Workflow Builder" at bounding box center [605, 130] width 83 height 13
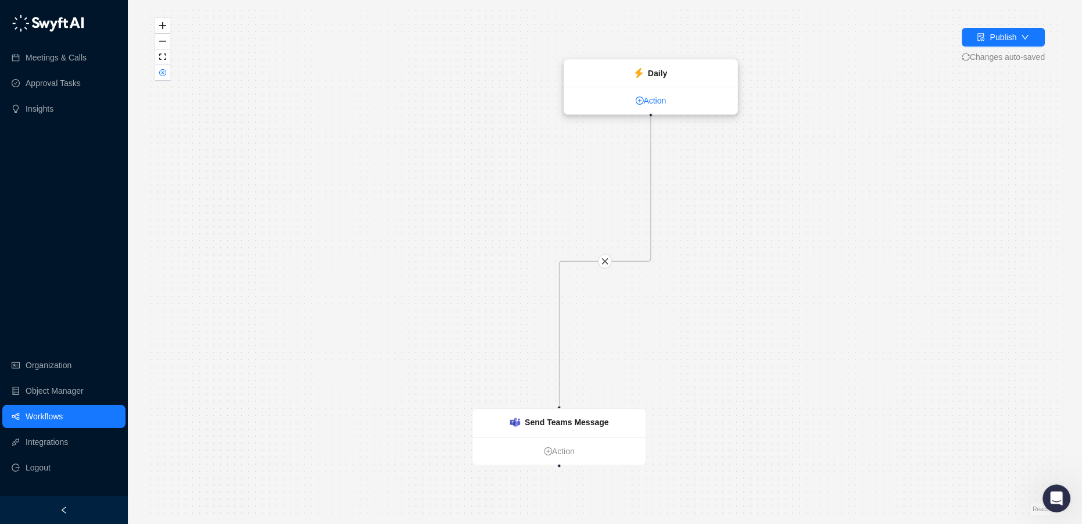
click at [653, 104] on link "Action" at bounding box center [650, 100] width 173 height 13
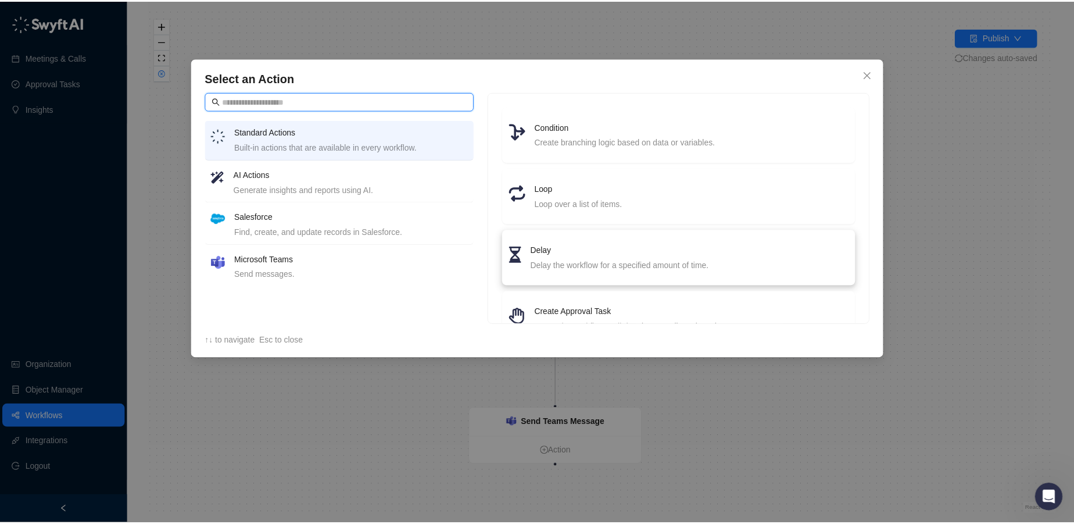
scroll to position [105, 0]
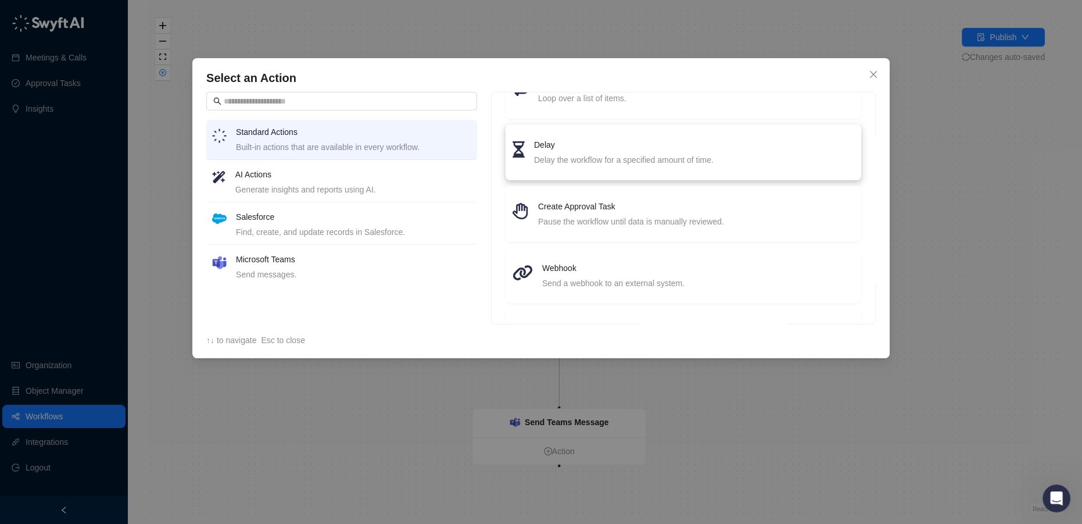
click at [625, 156] on div "Delay the workflow for a specified amount of time." at bounding box center [694, 159] width 320 height 13
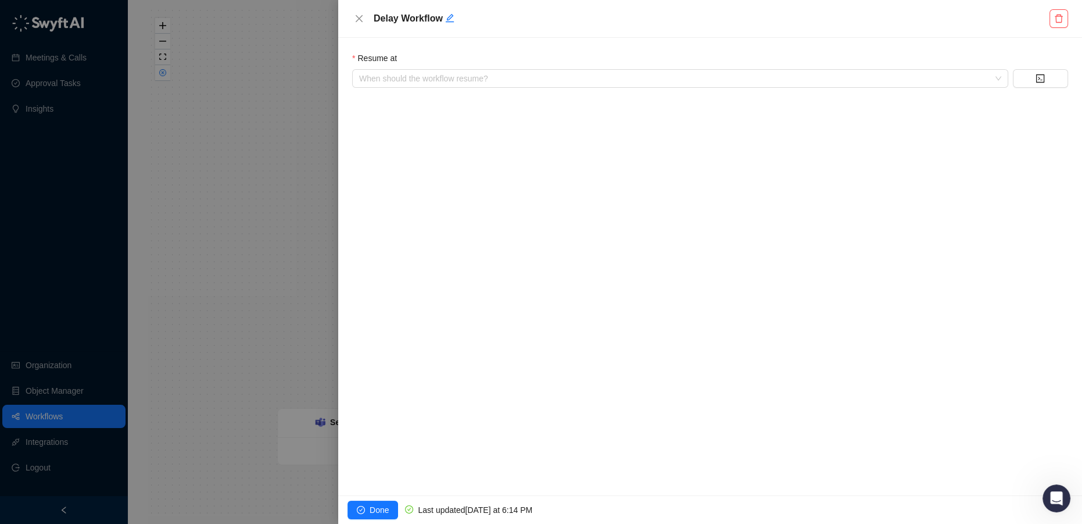
click at [459, 89] on div "Resume at When should the workflow resume?" at bounding box center [710, 266] width 744 height 457
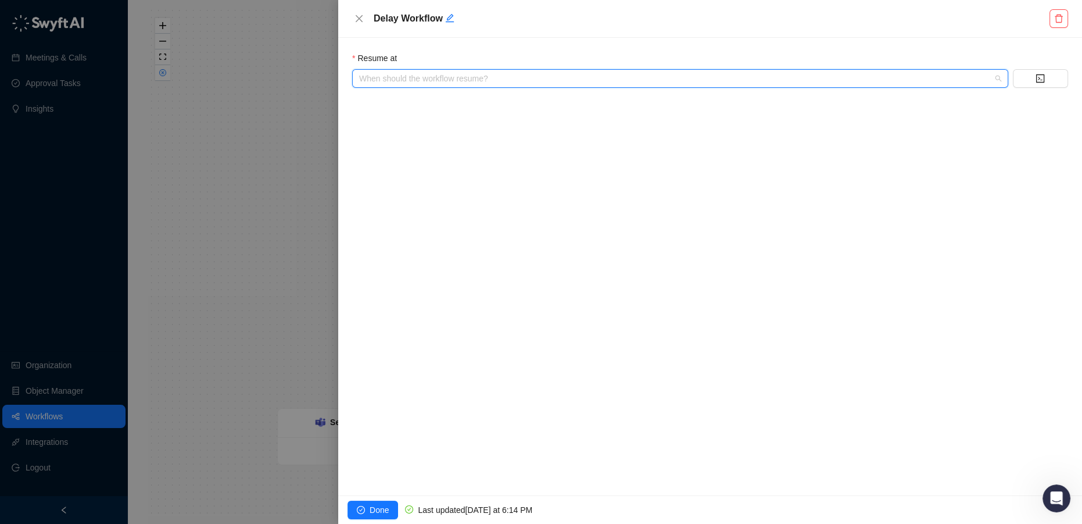
click at [456, 77] on input "search" at bounding box center [676, 78] width 635 height 17
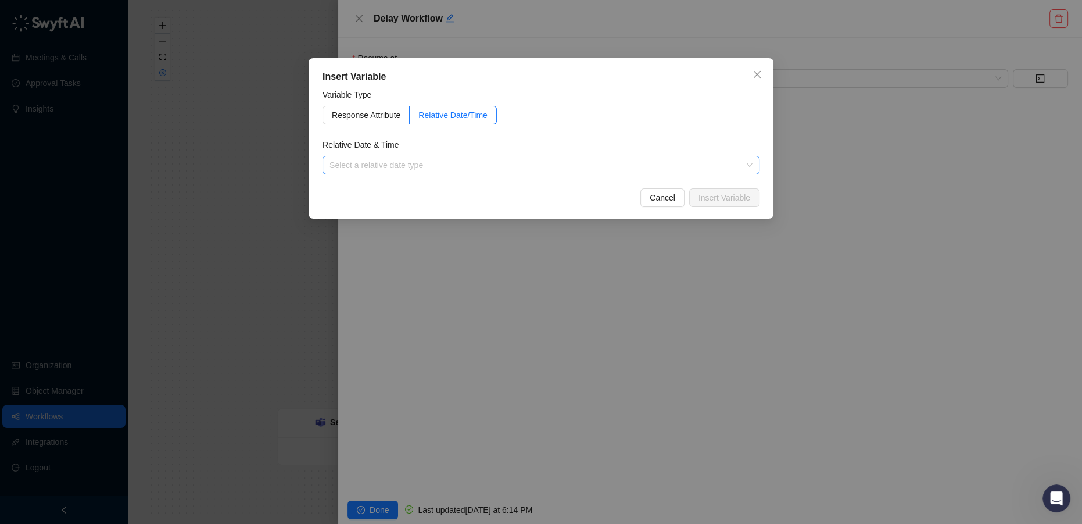
click at [386, 167] on input "search" at bounding box center [537, 164] width 416 height 17
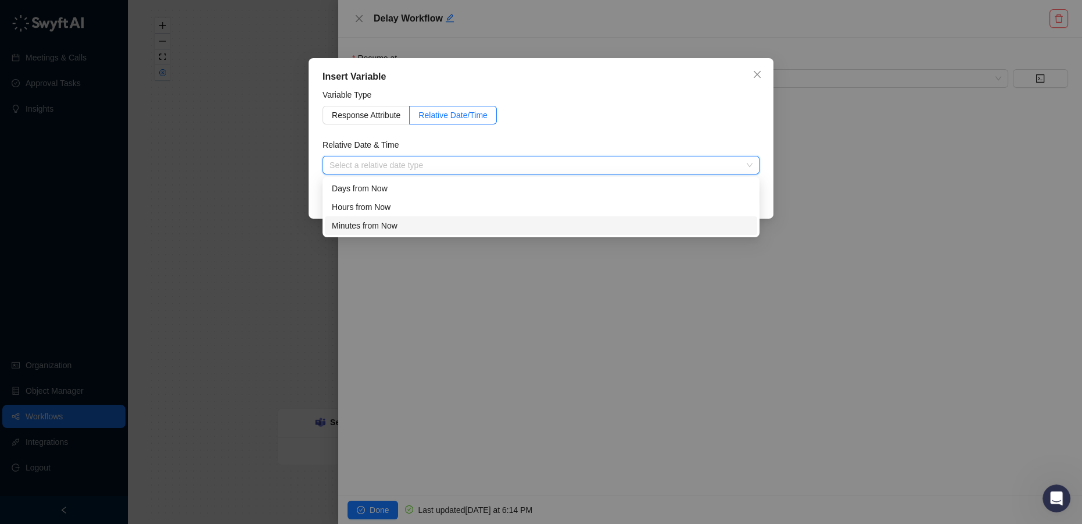
click at [387, 225] on div "Minutes from Now" at bounding box center [541, 225] width 418 height 13
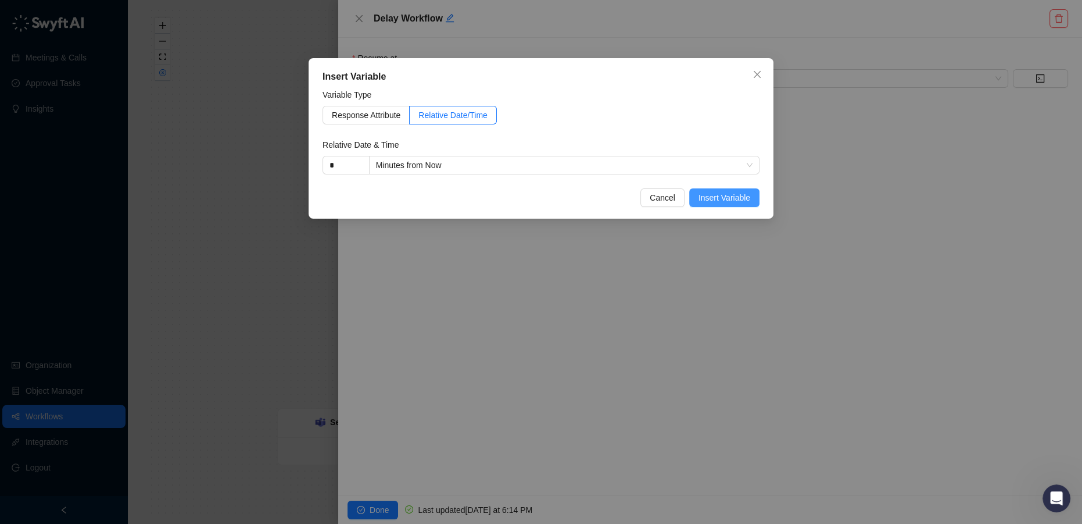
click at [729, 201] on span "Insert Variable" at bounding box center [724, 197] width 52 height 13
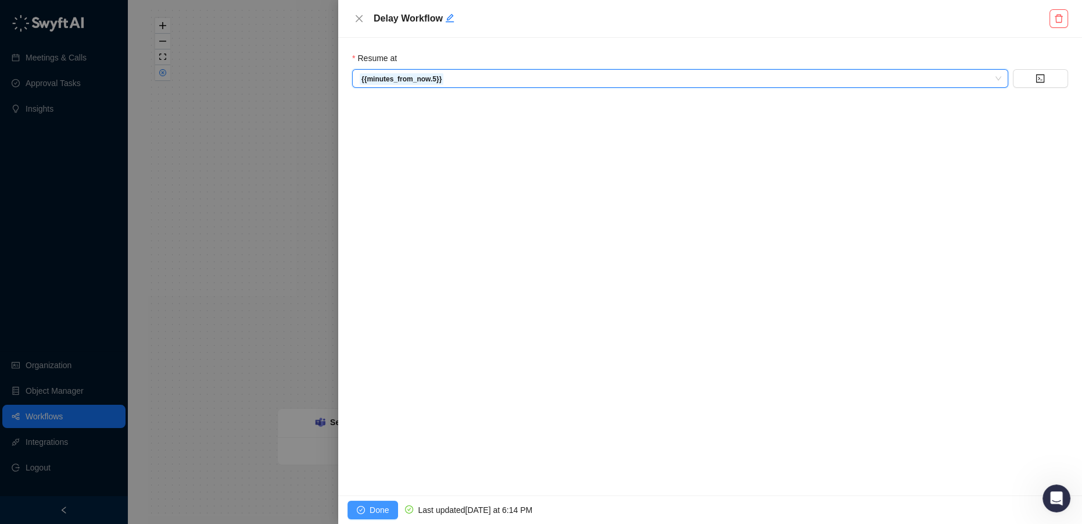
click at [378, 514] on span "Done" at bounding box center [379, 509] width 19 height 13
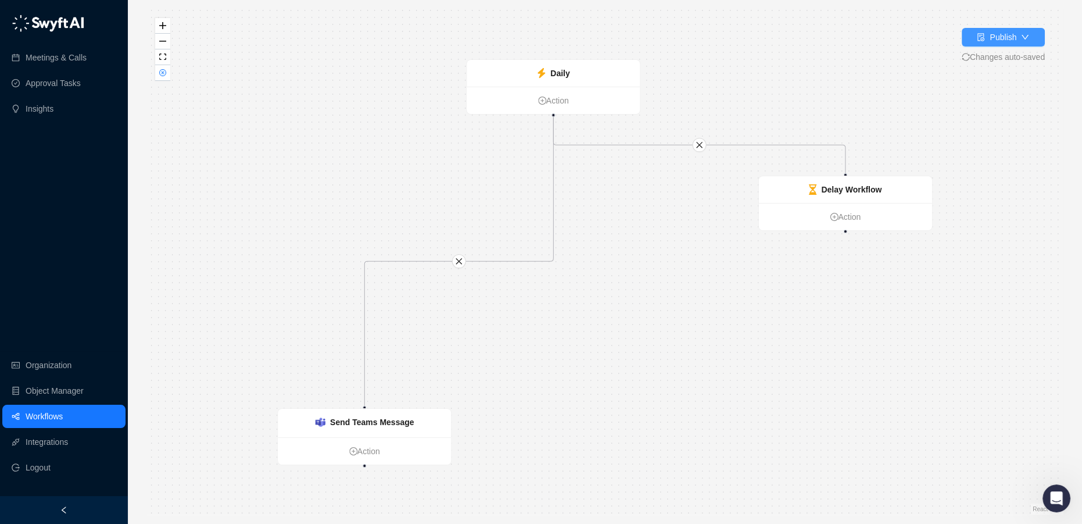
click at [1007, 38] on div "Publish" at bounding box center [1003, 37] width 27 height 13
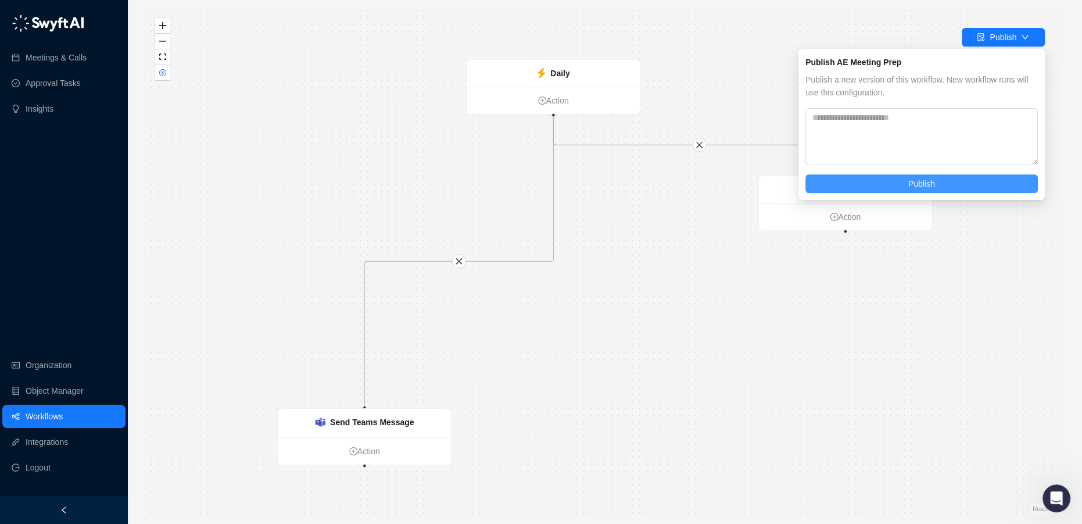
click at [921, 187] on span "Publish" at bounding box center [921, 183] width 27 height 13
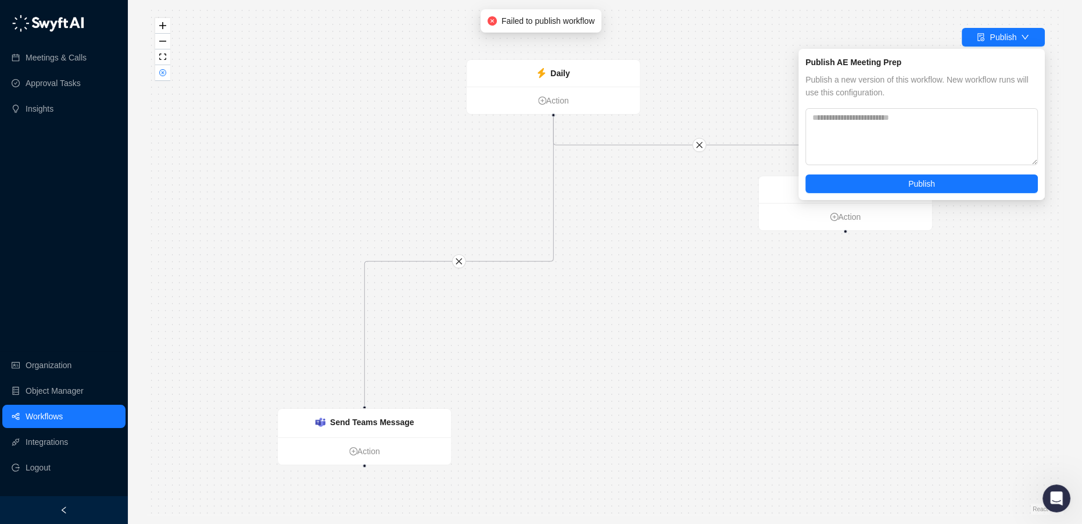
click at [650, 227] on div "Daily Action Send Teams Message Action Delay Workflow Action" at bounding box center [604, 261] width 917 height 505
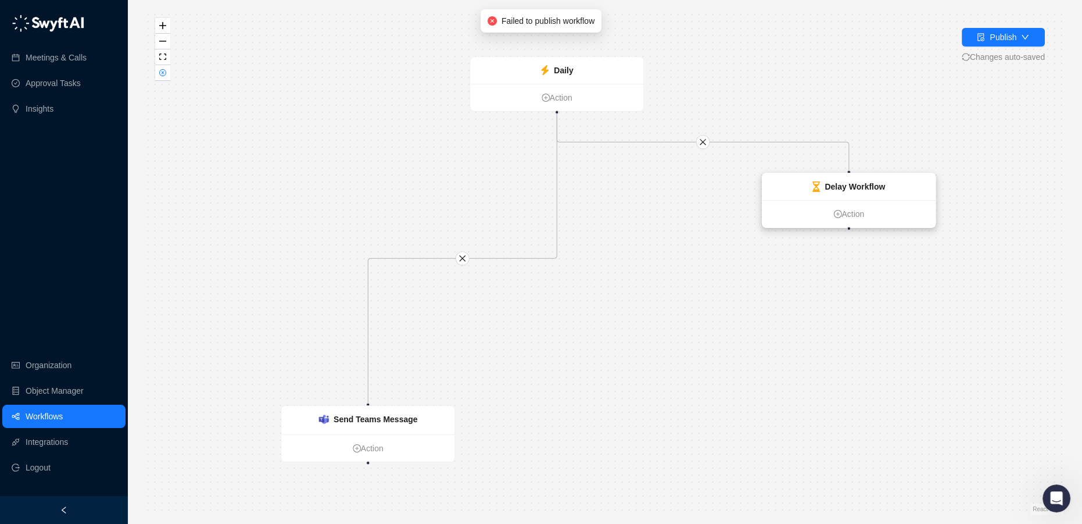
click at [890, 181] on div "Delay Workflow" at bounding box center [848, 186] width 173 height 27
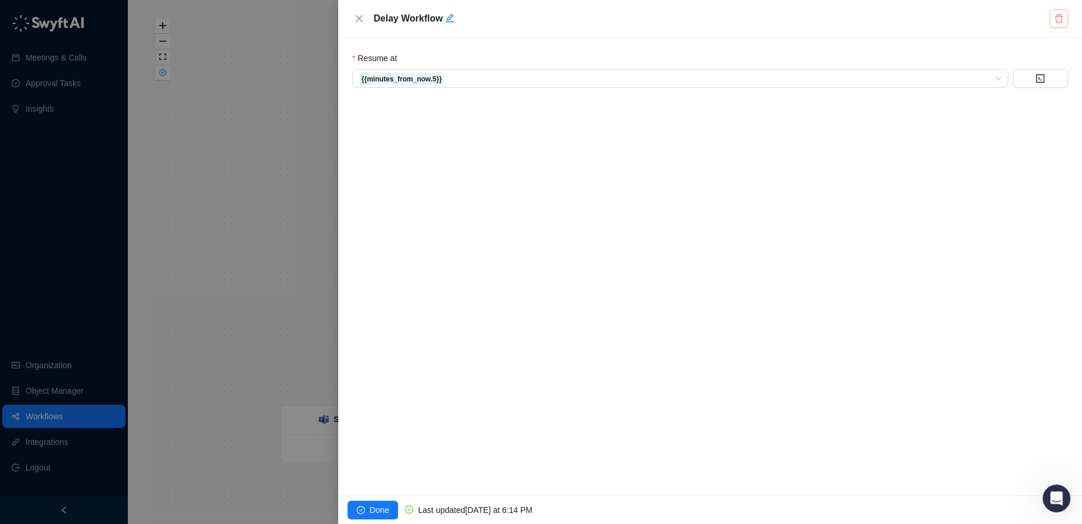
click at [1061, 16] on icon "delete" at bounding box center [1059, 19] width 8 height 8
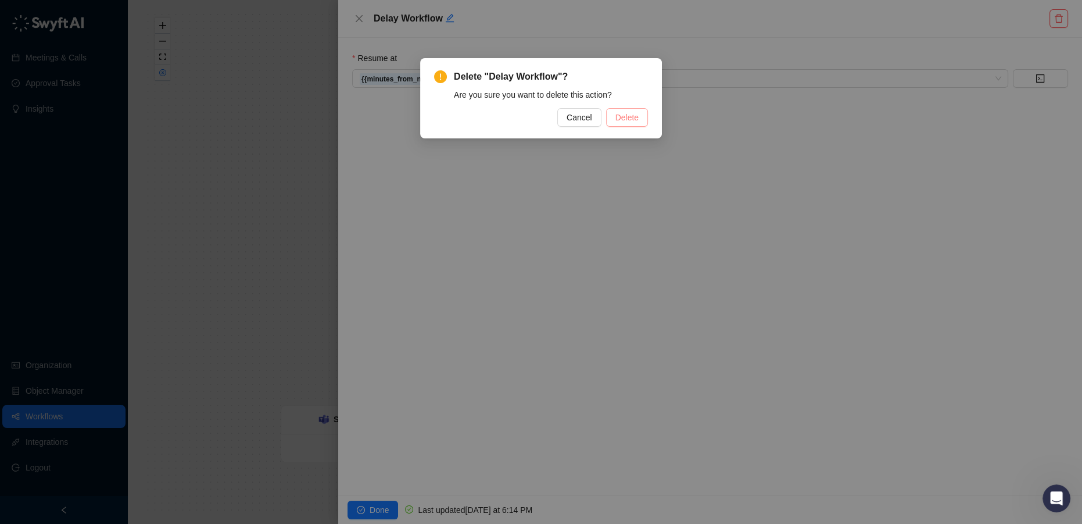
click at [636, 117] on span "Delete" at bounding box center [626, 117] width 23 height 13
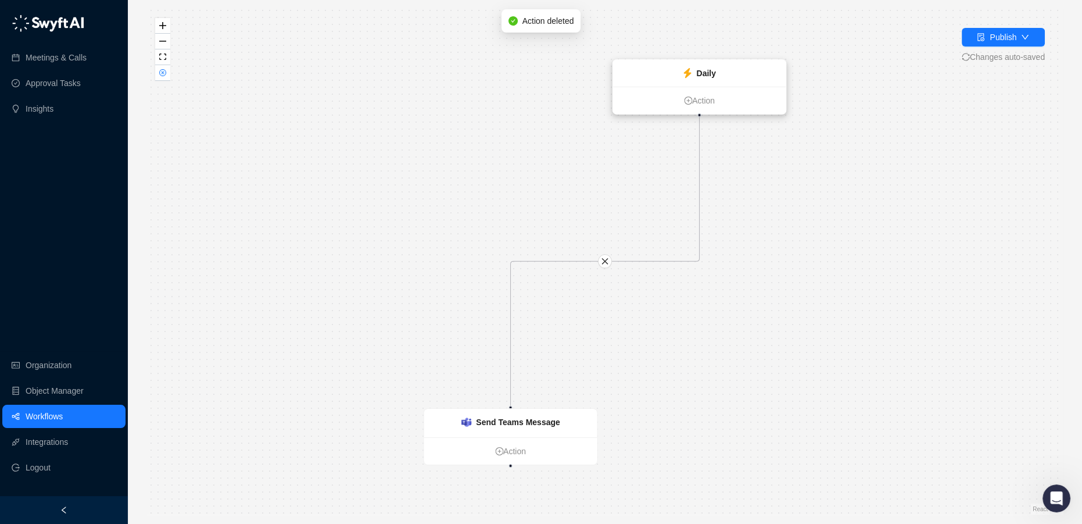
click at [708, 79] on div "Daily" at bounding box center [705, 73] width 19 height 13
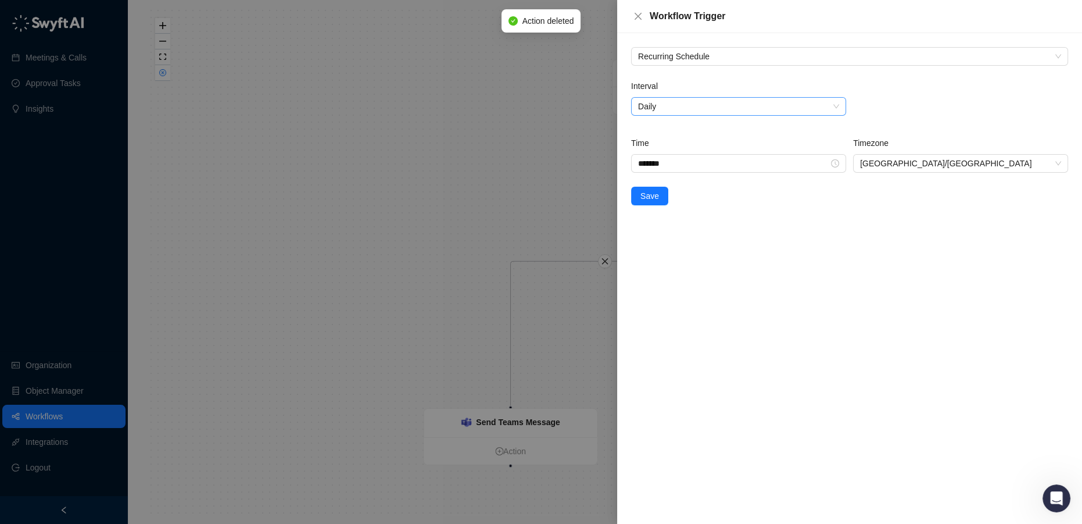
click at [675, 105] on span "Daily" at bounding box center [738, 106] width 201 height 17
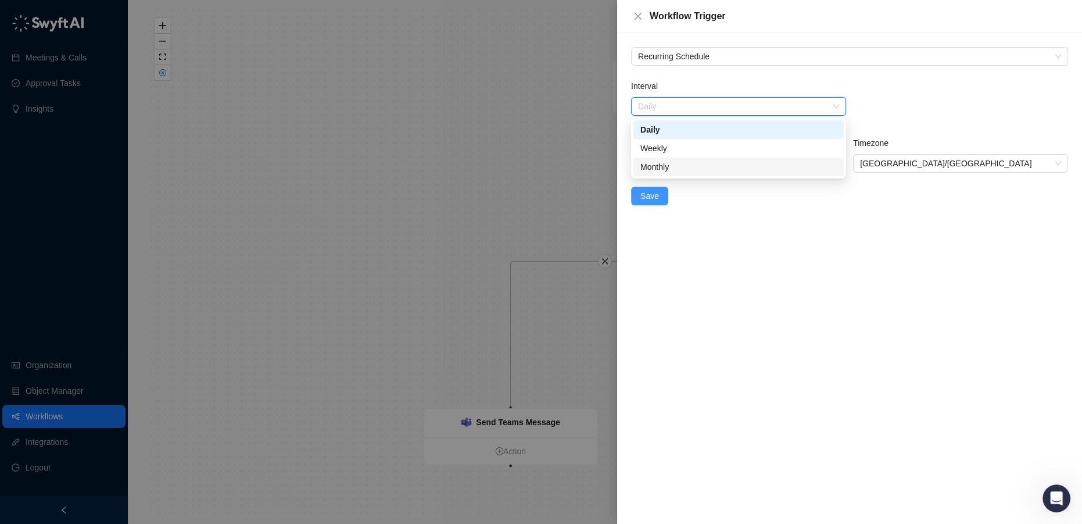
click at [646, 190] on span "Save" at bounding box center [649, 195] width 19 height 13
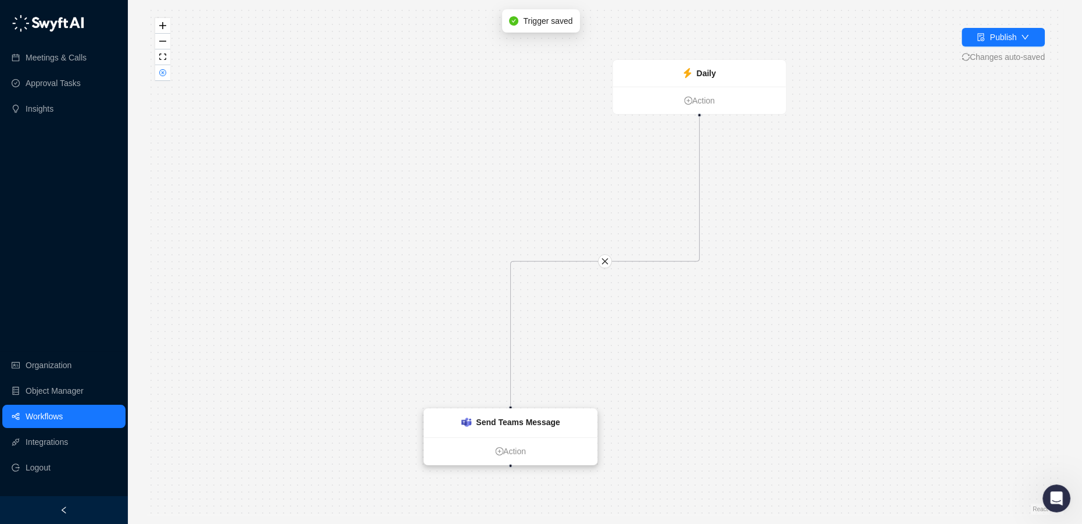
click at [510, 437] on ul "Action" at bounding box center [510, 450] width 173 height 27
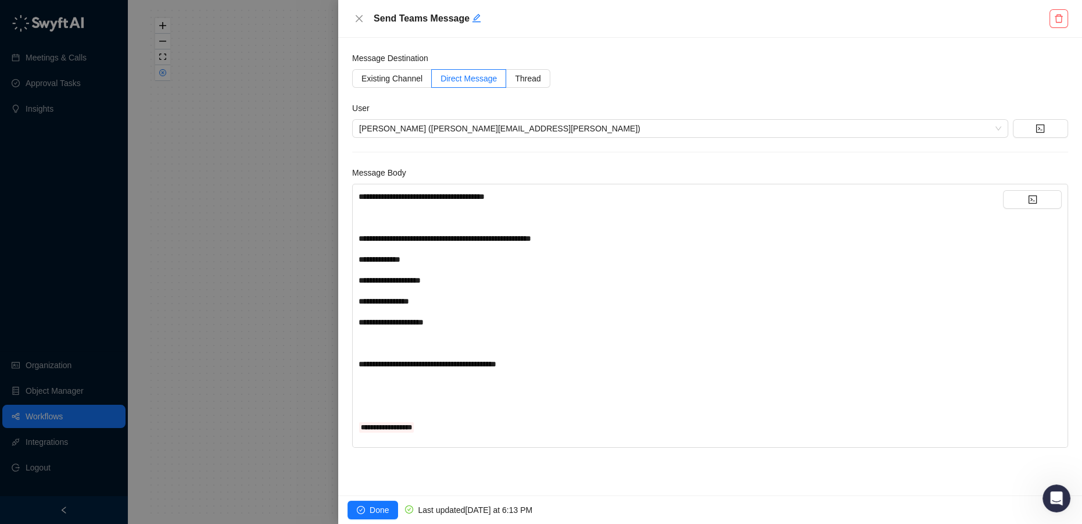
click at [453, 429] on div "**********" at bounding box center [681, 426] width 644 height 13
click at [378, 506] on span "Done" at bounding box center [379, 509] width 19 height 13
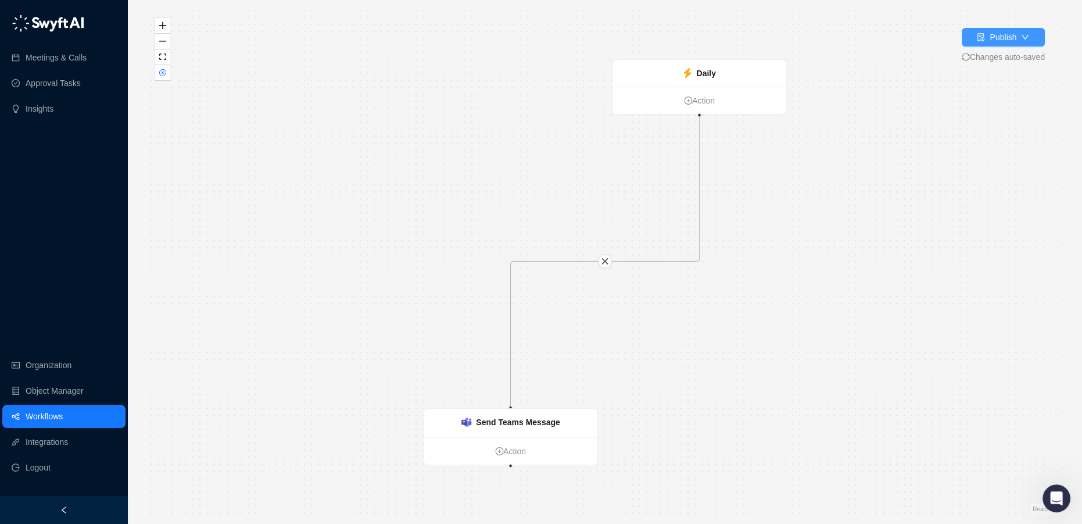
click at [1005, 40] on div "Publish" at bounding box center [1003, 37] width 27 height 13
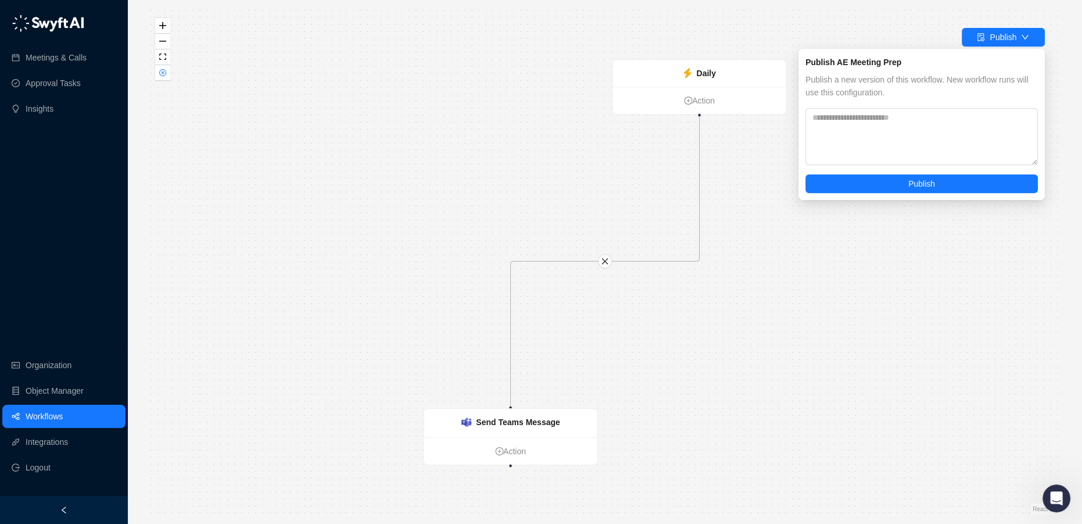
click at [899, 198] on div "Publish AE Meeting Prep Publish a new version of this workflow. New workflow ru…" at bounding box center [921, 124] width 246 height 151
click at [900, 182] on button "Publish" at bounding box center [921, 183] width 232 height 19
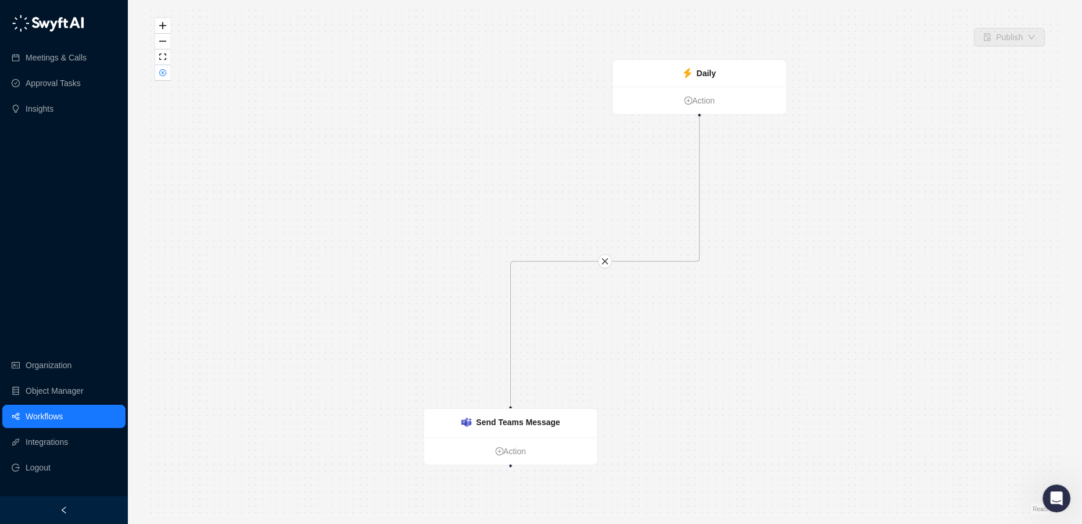
click at [35, 411] on link "Workflows" at bounding box center [44, 415] width 37 height 23
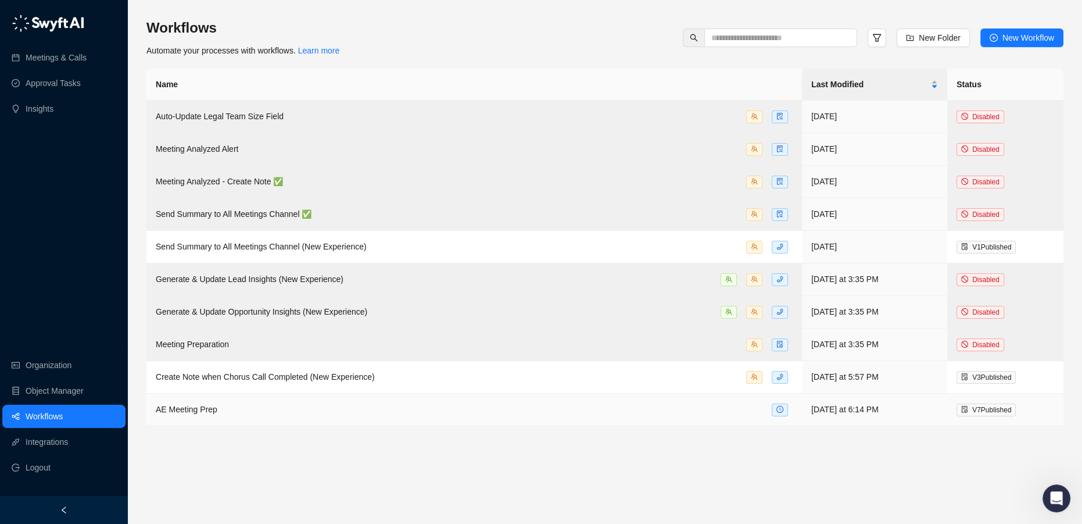
click at [231, 408] on div "AE Meeting Prep" at bounding box center [474, 409] width 637 height 13
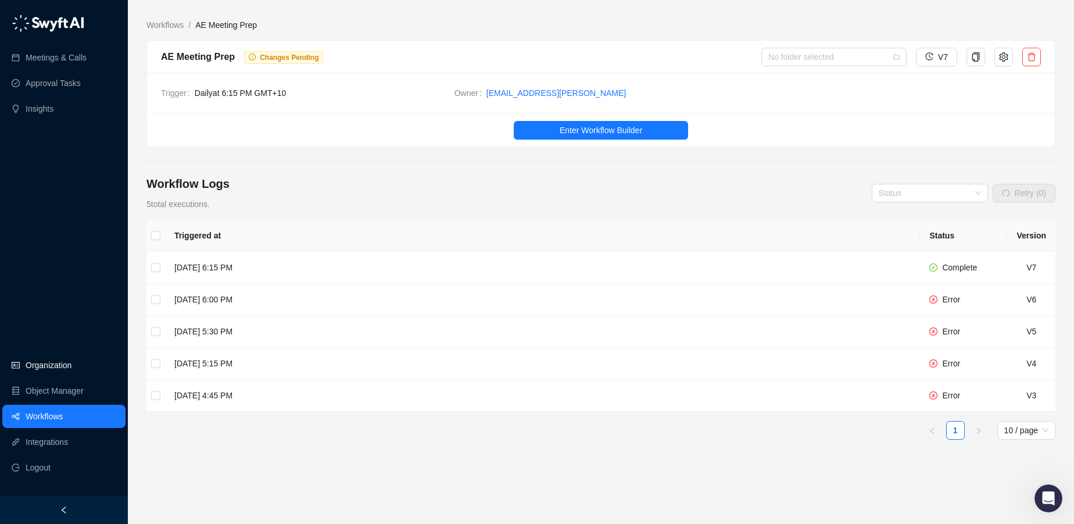
click at [55, 363] on link "Organization" at bounding box center [49, 364] width 46 height 23
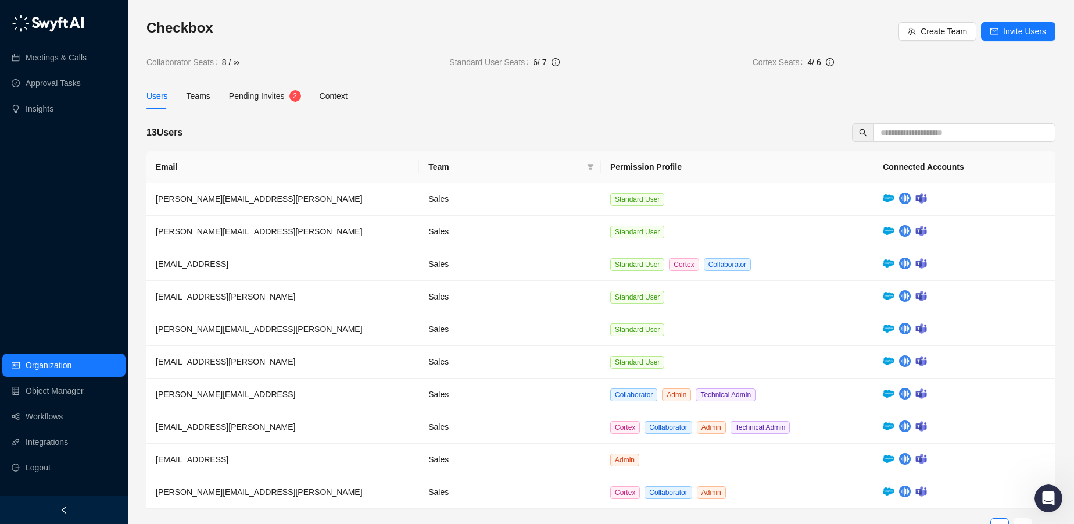
click at [187, 31] on h3 "Checkbox" at bounding box center [522, 28] width 752 height 19
copy h3 "Checkbox"
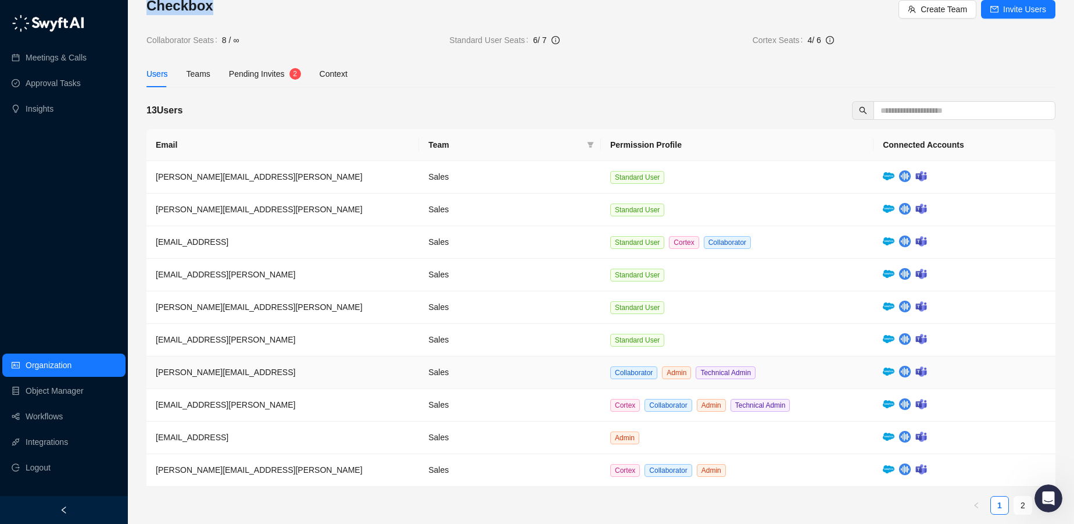
scroll to position [28, 0]
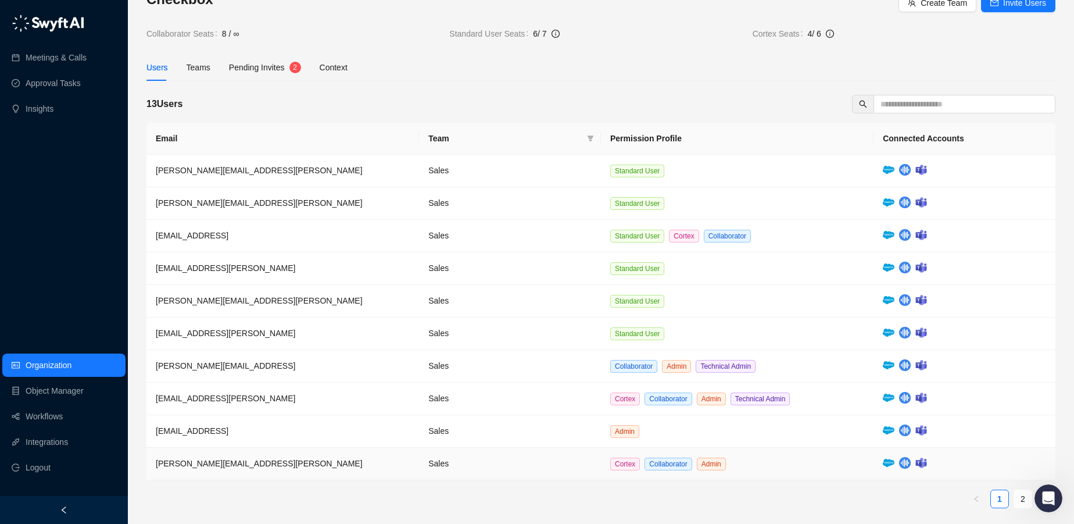
click at [750, 460] on td "Cortex Collaborator Admin" at bounding box center [737, 463] width 273 height 33
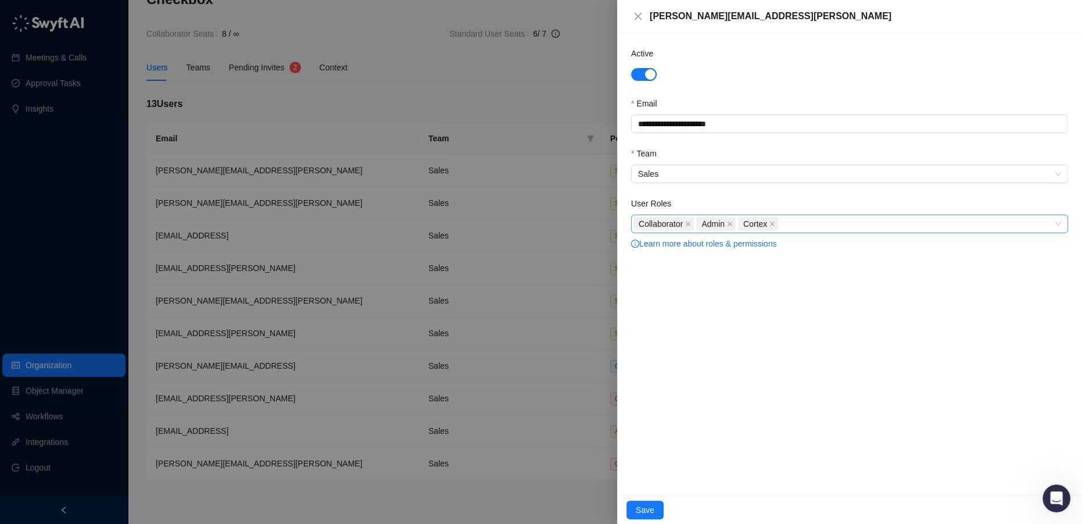
click at [812, 225] on div "Collaborator Admin Cortex" at bounding box center [843, 224] width 420 height 16
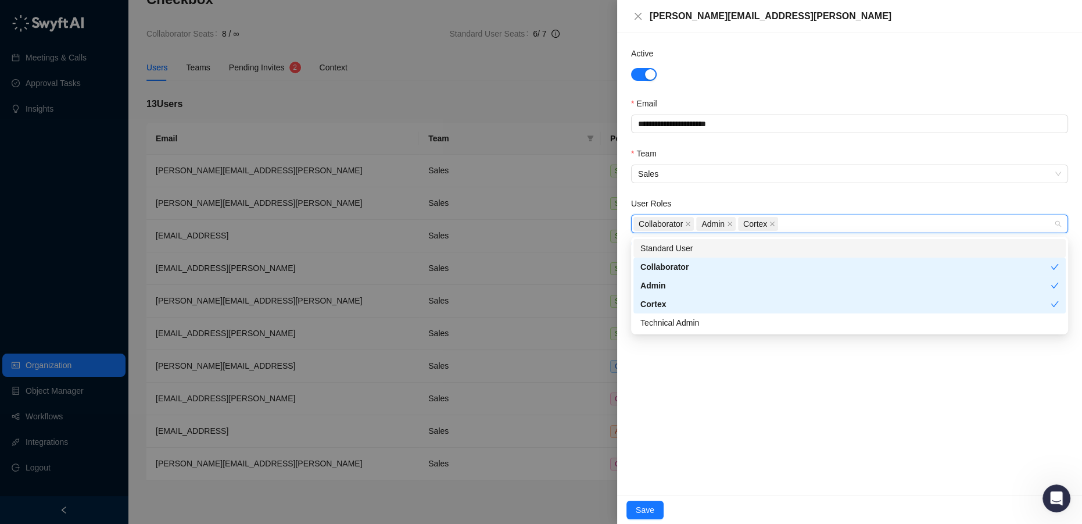
click at [701, 246] on div "Standard User" at bounding box center [849, 248] width 418 height 13
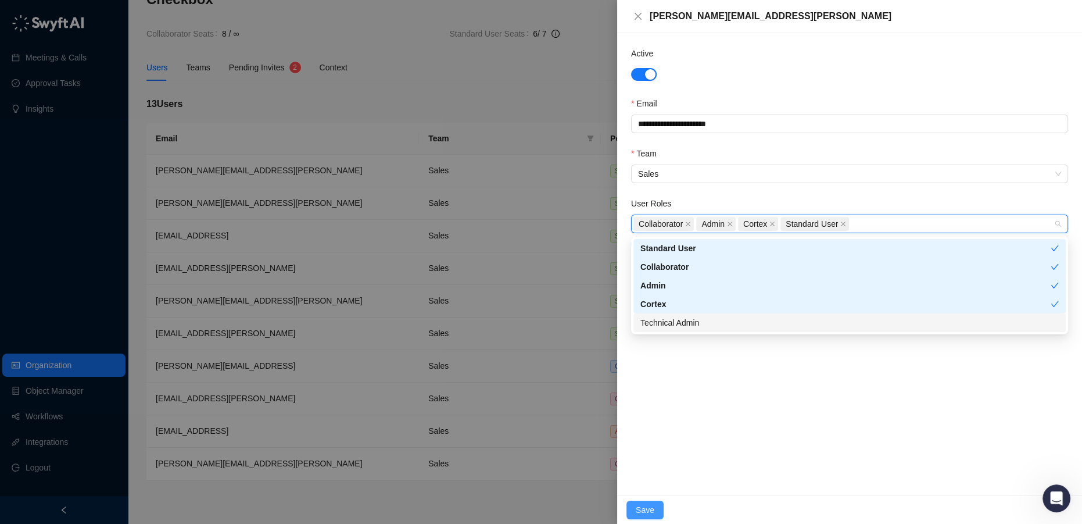
click at [647, 503] on button "Save" at bounding box center [644, 509] width 37 height 19
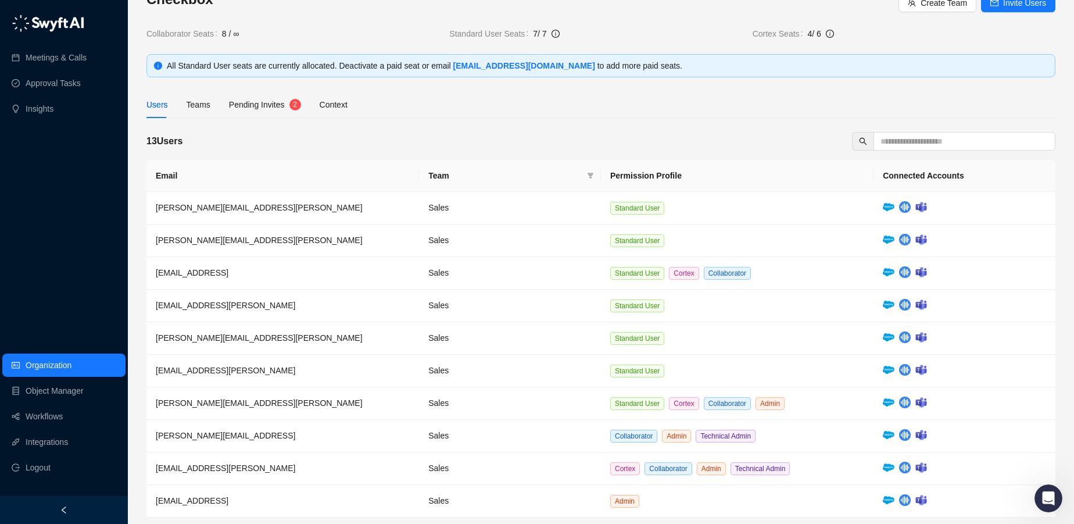
click at [268, 110] on div "Pending Invites" at bounding box center [257, 104] width 56 height 13
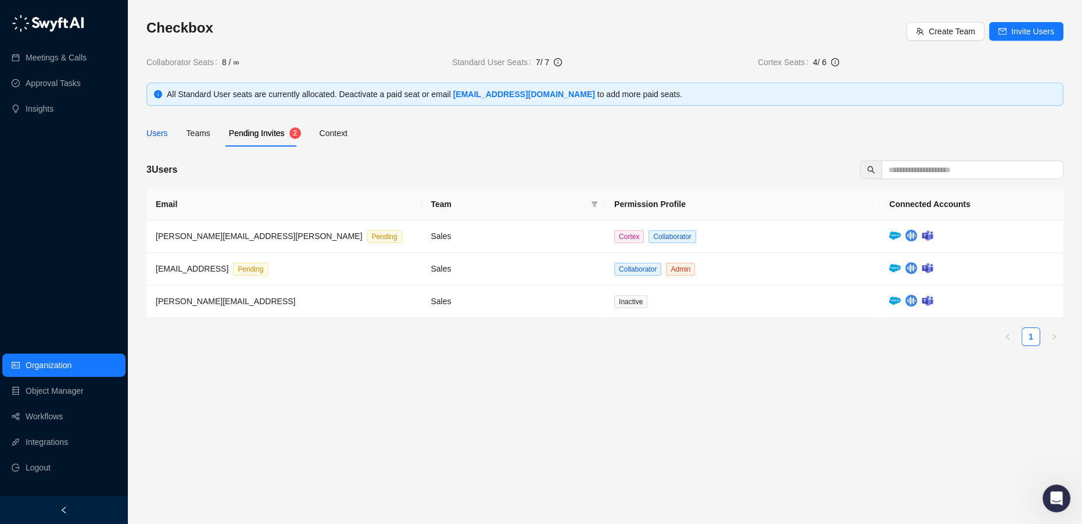
click at [162, 136] on div "Users" at bounding box center [157, 133] width 22 height 13
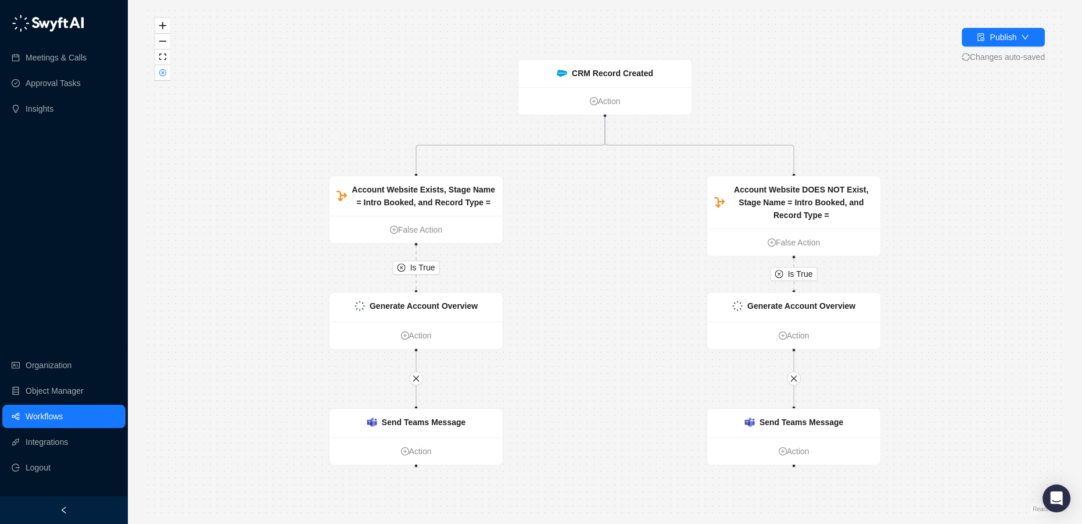
click at [63, 408] on link "Workflows" at bounding box center [44, 415] width 37 height 23
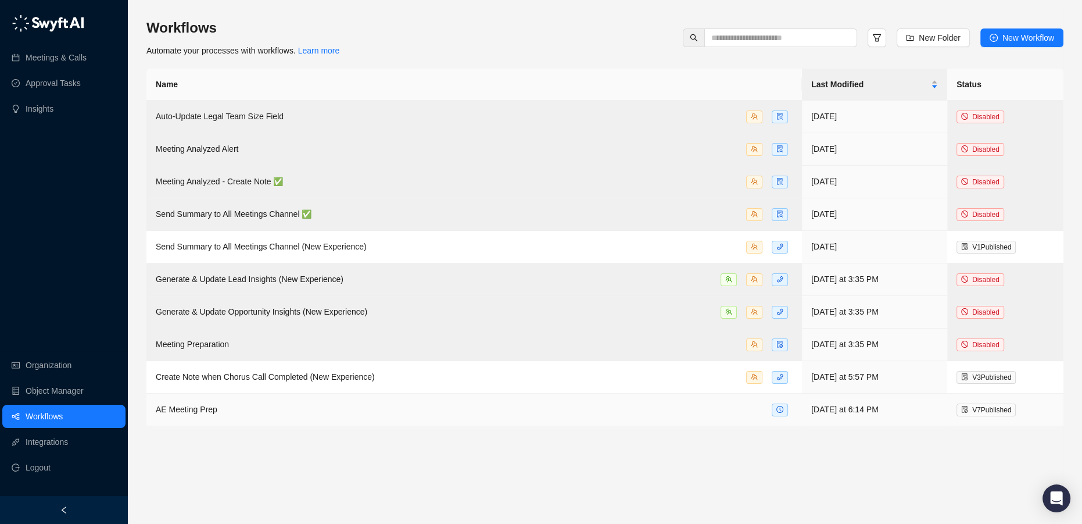
click at [226, 411] on div "AE Meeting Prep" at bounding box center [474, 409] width 637 height 13
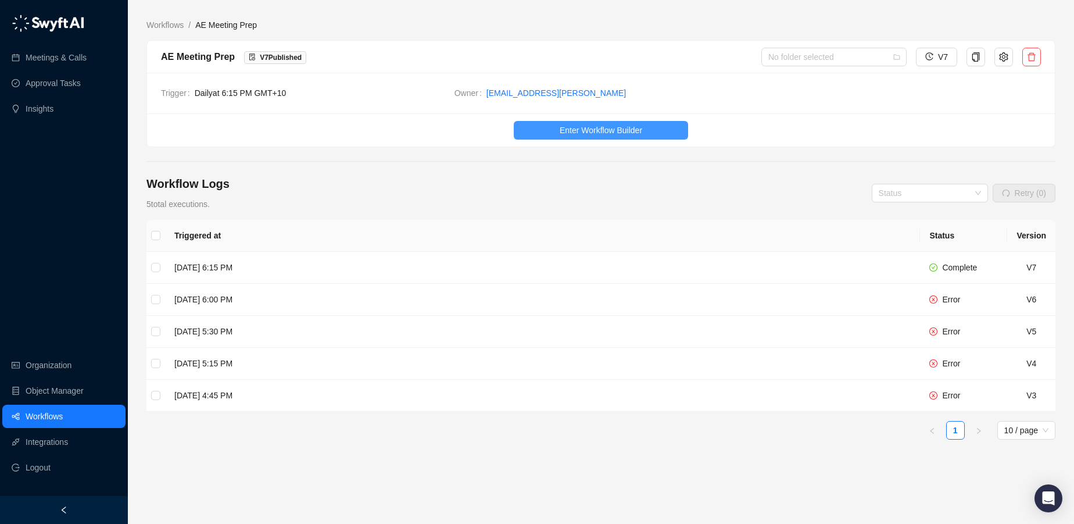
click at [593, 128] on span "Enter Workflow Builder" at bounding box center [601, 130] width 83 height 13
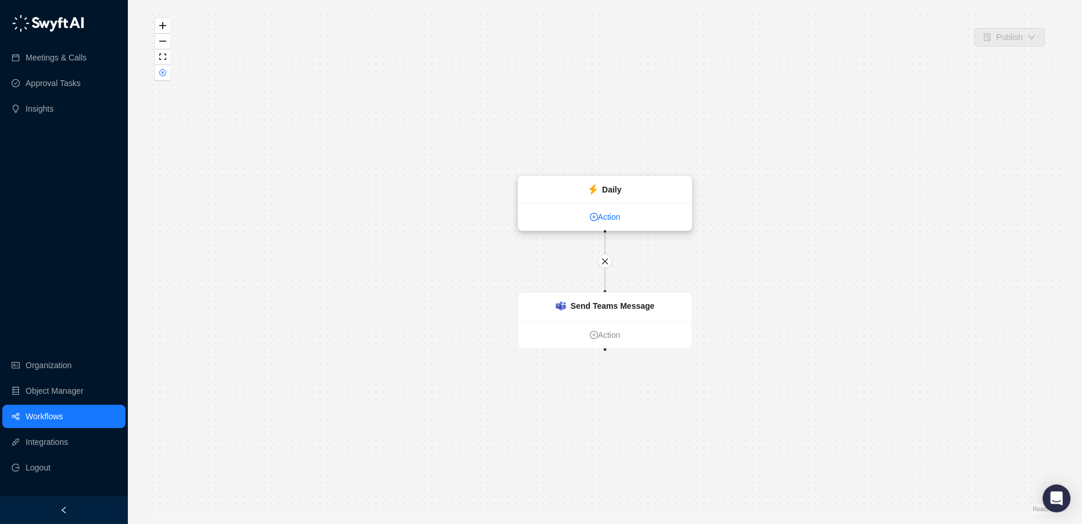
click at [606, 219] on link "Action" at bounding box center [604, 216] width 173 height 13
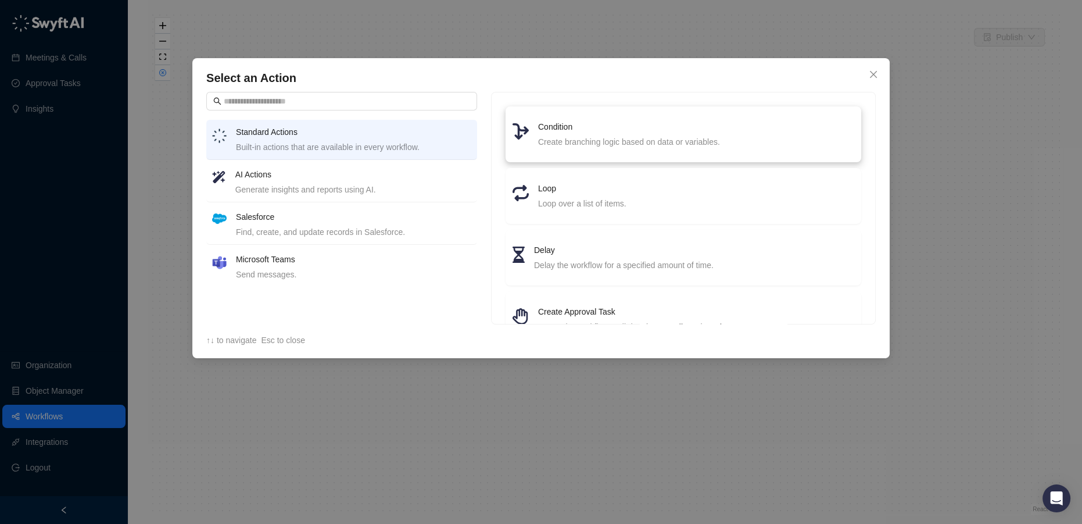
click at [650, 149] on li "Condition Create branching logic based on data or variables." at bounding box center [684, 134] width 342 height 42
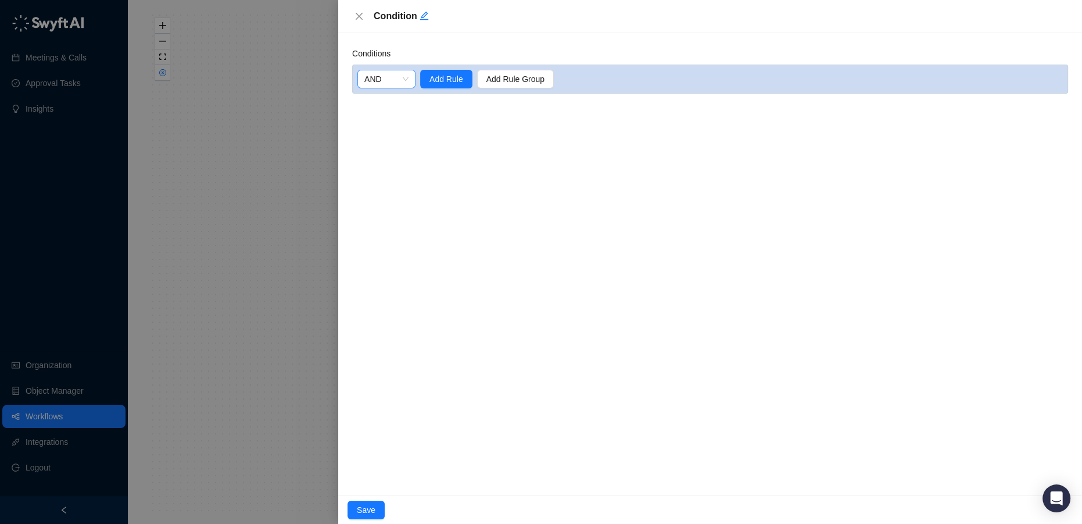
click at [386, 81] on span "AND" at bounding box center [386, 78] width 44 height 17
click at [499, 70] on button "Add Rule Group" at bounding box center [515, 79] width 77 height 19
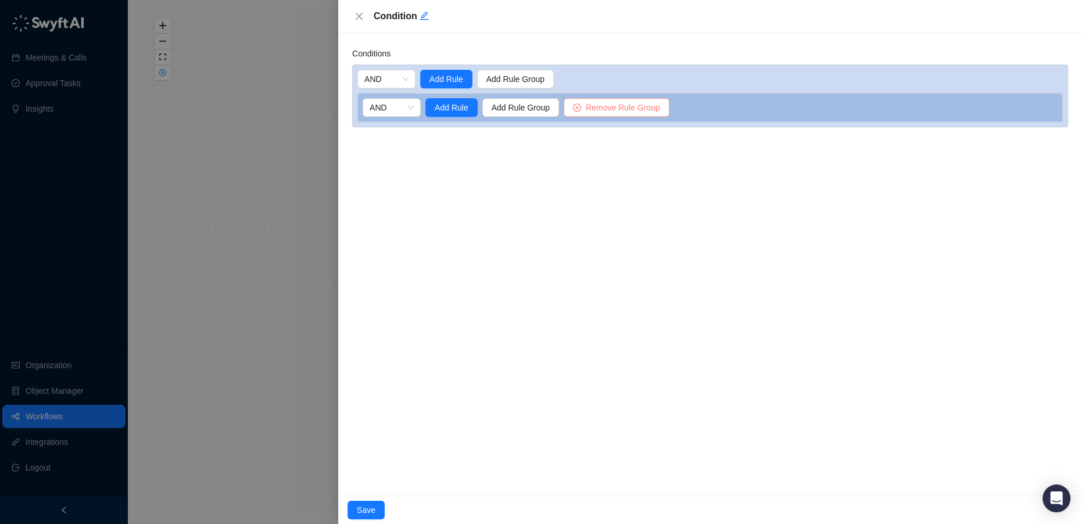
click at [617, 106] on span "Remove Rule Group" at bounding box center [623, 107] width 74 height 13
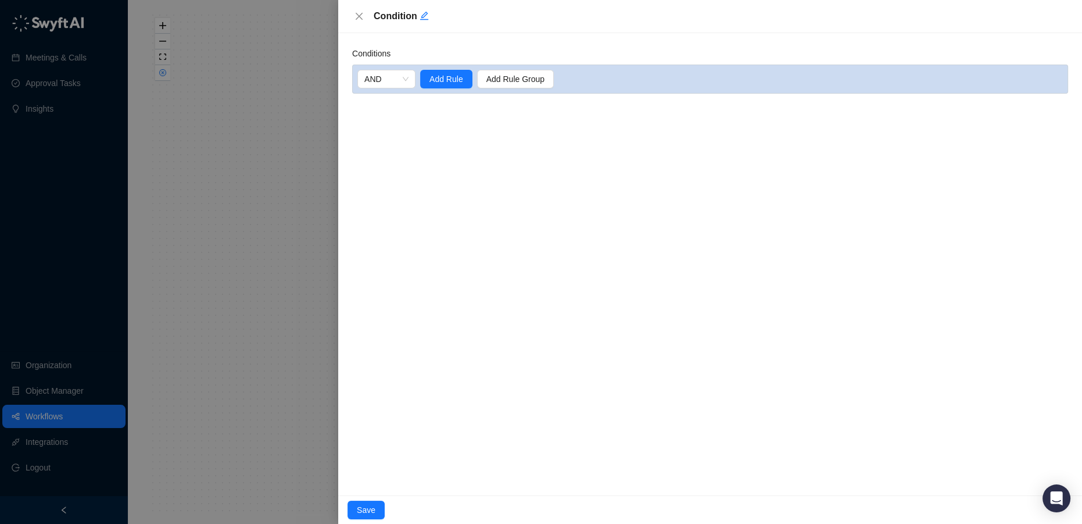
click at [394, 57] on label "Conditions" at bounding box center [375, 53] width 46 height 13
click at [437, 78] on span "Add Rule" at bounding box center [446, 79] width 34 height 13
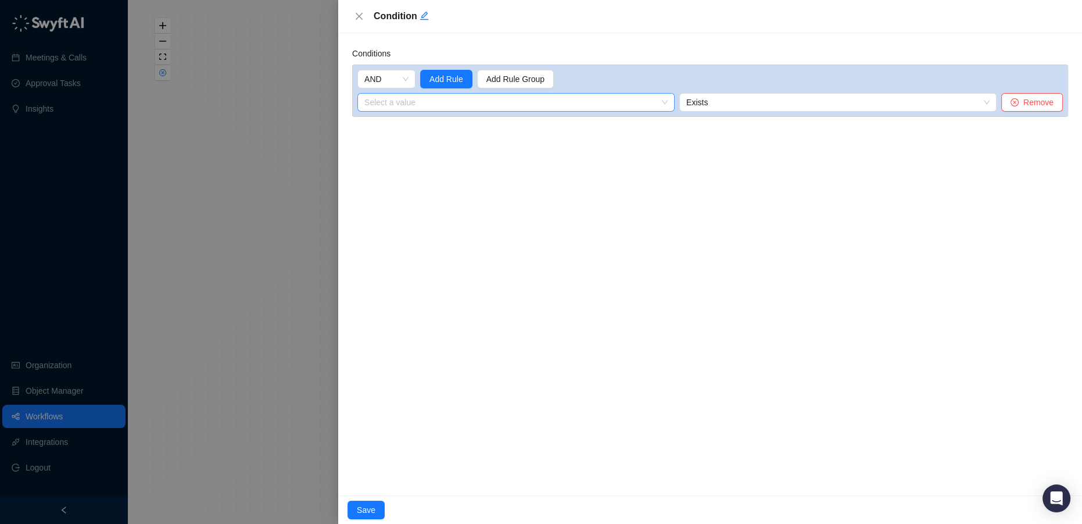
click at [607, 111] on div "Select a value" at bounding box center [515, 102] width 317 height 19
click at [415, 119] on div "1. Daily Variables" at bounding box center [398, 125] width 63 height 13
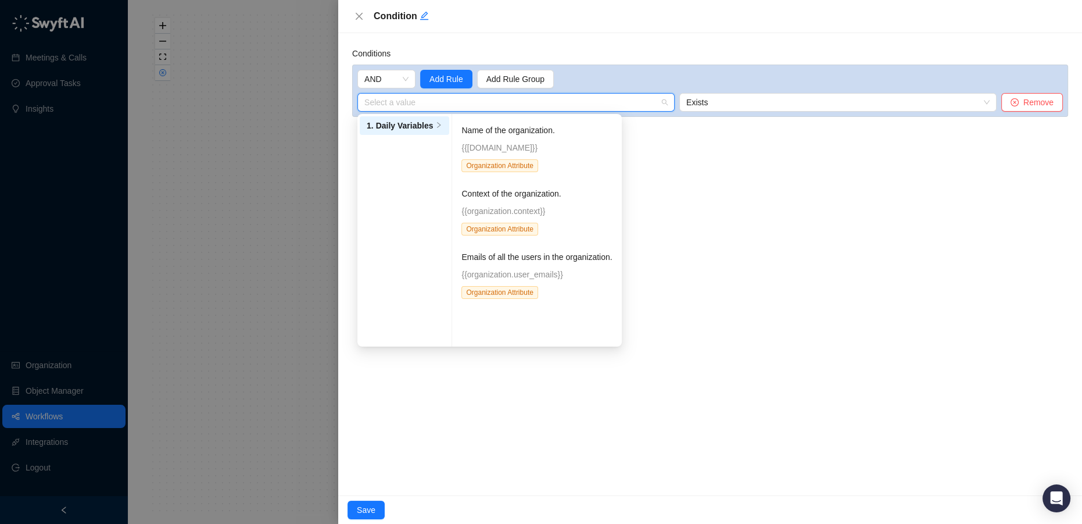
drag, startPoint x: 744, startPoint y: 169, endPoint x: 636, endPoint y: 149, distance: 110.3
click at [739, 169] on div "Conditions AND Add Rule Add Rule Group Select a value 1. Daily Variables Name o…" at bounding box center [710, 264] width 744 height 462
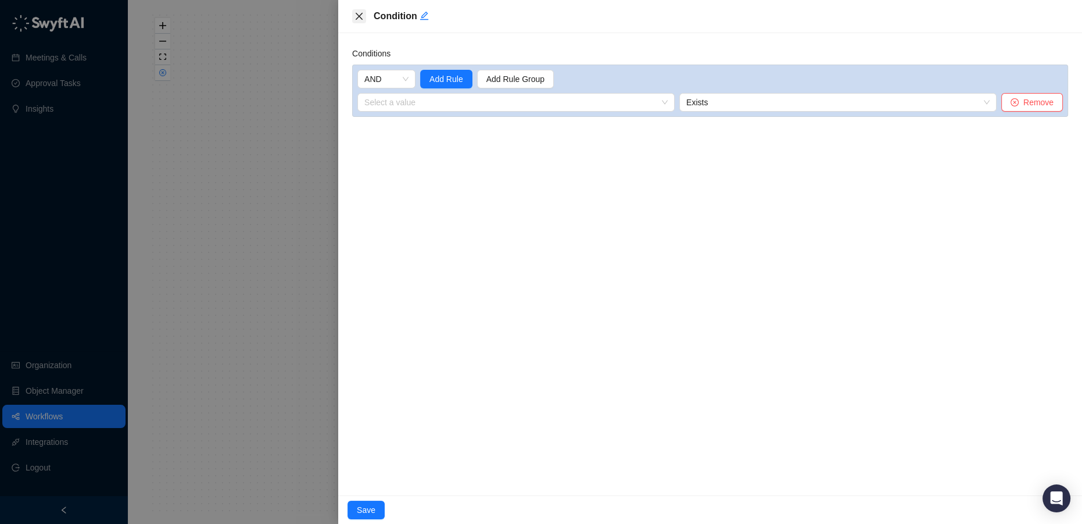
click at [358, 22] on button "Close" at bounding box center [359, 16] width 14 height 14
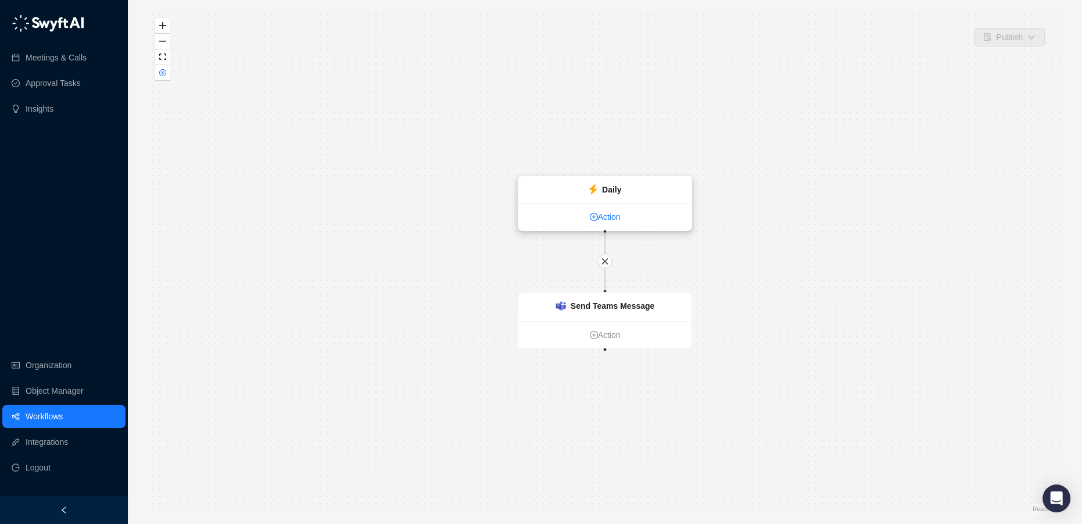
click at [613, 211] on link "Action" at bounding box center [604, 216] width 173 height 13
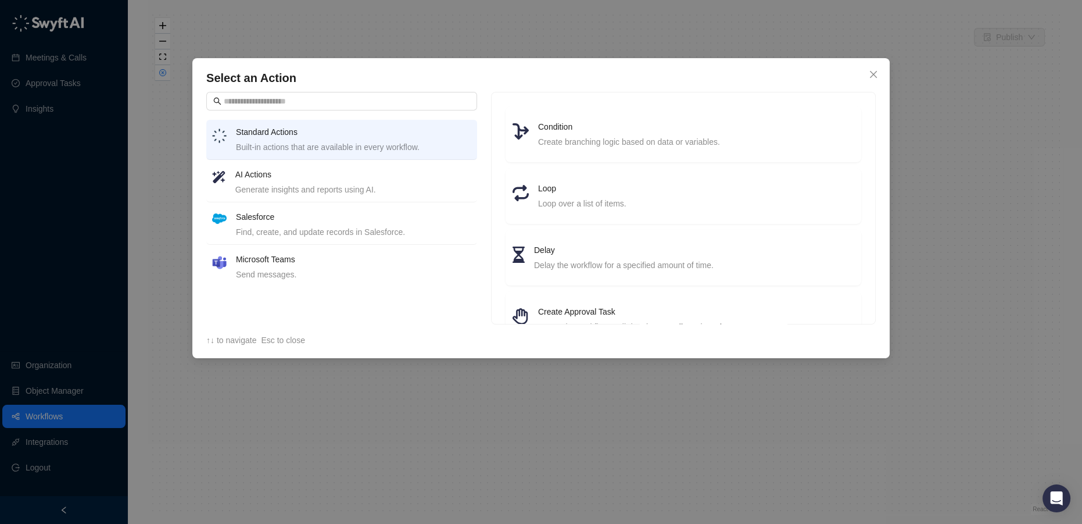
click at [345, 223] on div "Salesforce Find, create, and update records in Salesforce." at bounding box center [353, 224] width 235 height 28
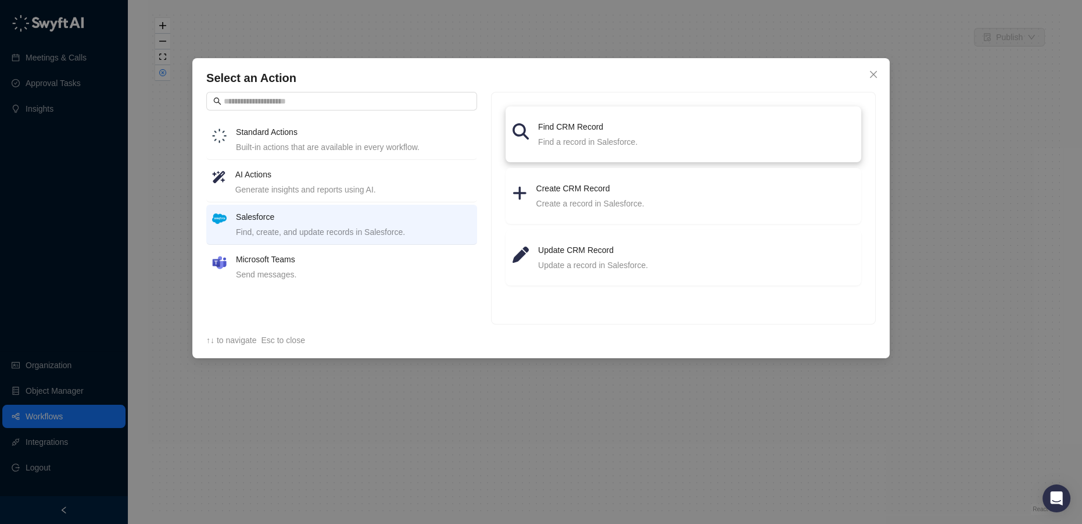
click at [615, 136] on div "Find a record in Salesforce." at bounding box center [696, 141] width 316 height 13
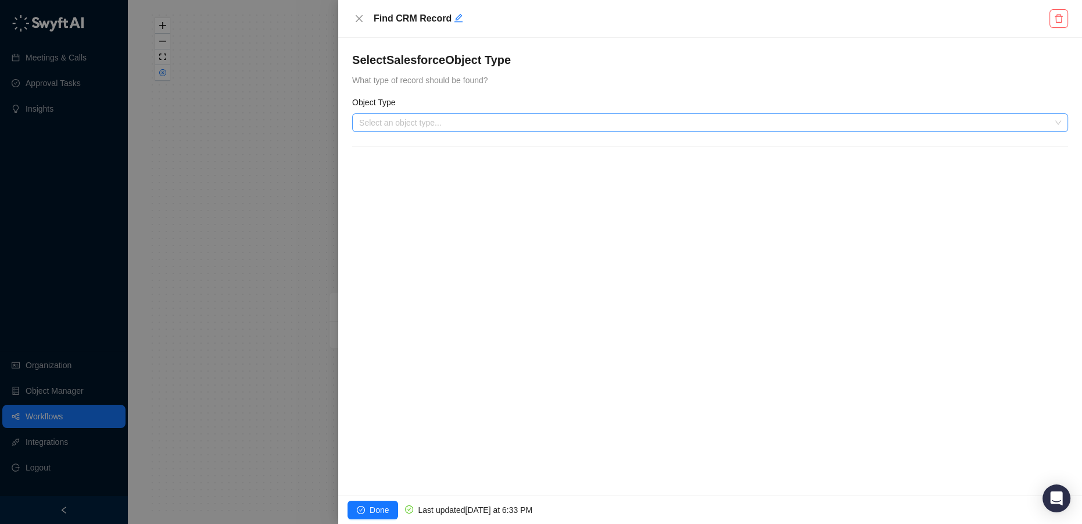
click at [483, 130] on input "search" at bounding box center [706, 122] width 695 height 17
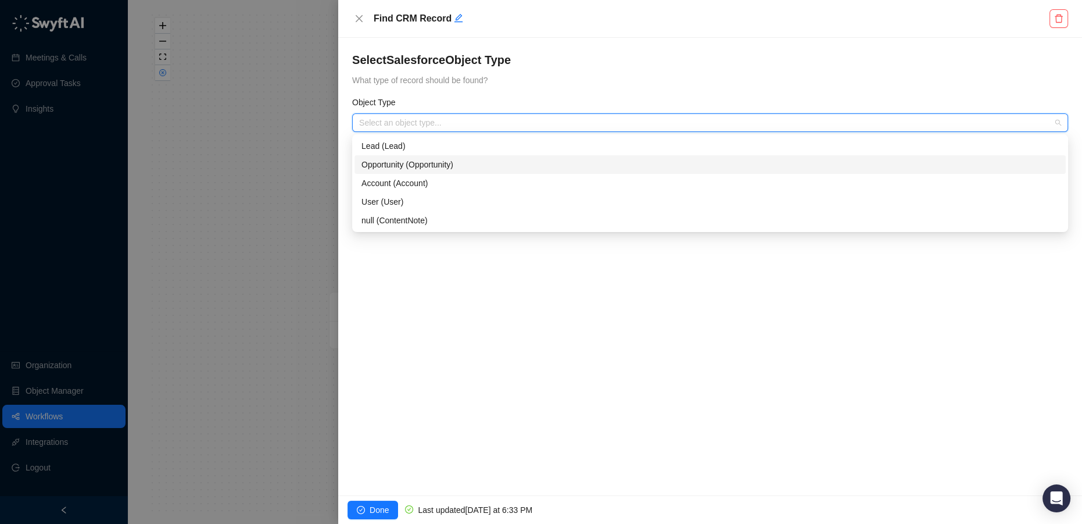
click at [443, 166] on div "Opportunity (Opportunity)" at bounding box center [709, 164] width 697 height 13
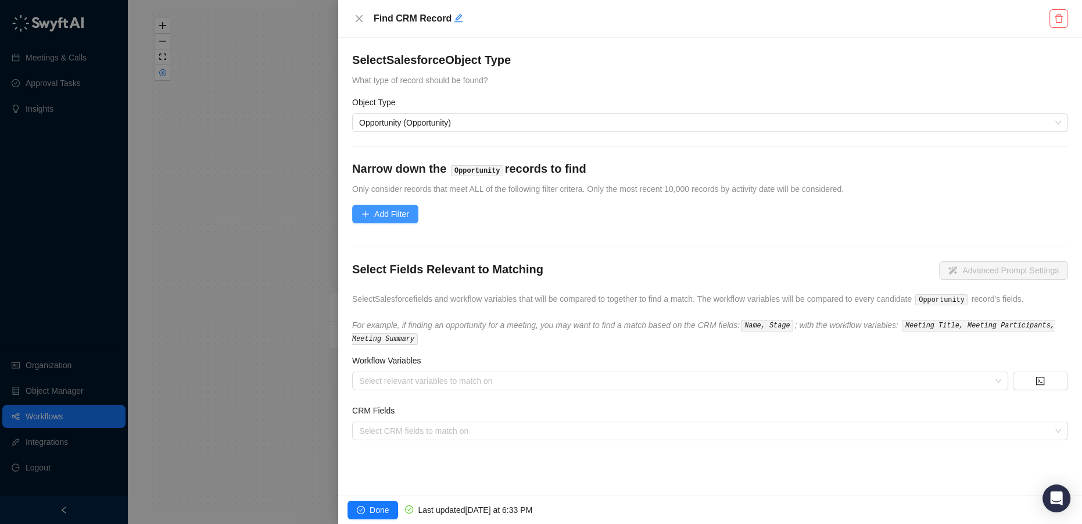
click at [379, 217] on span "Add Filter" at bounding box center [391, 213] width 35 height 13
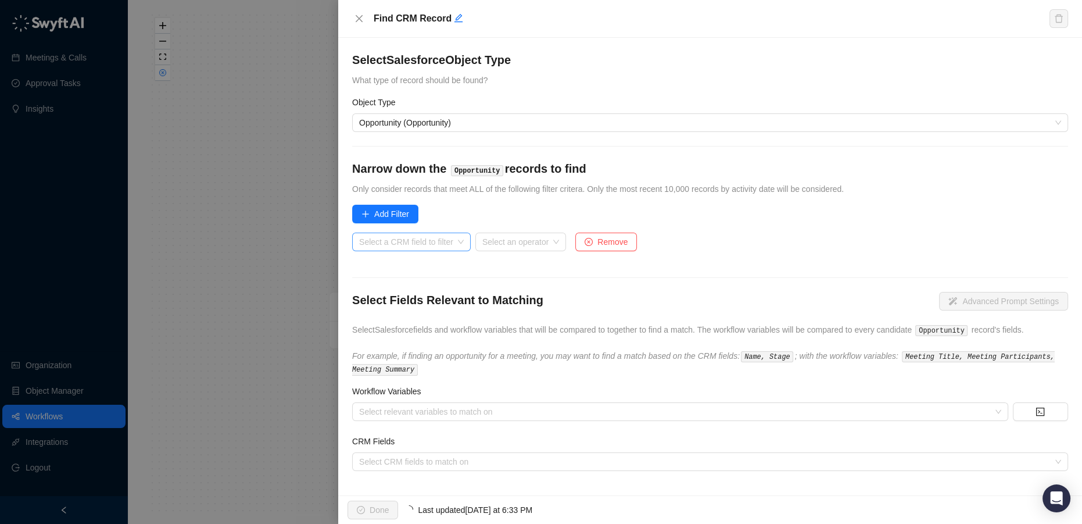
click at [401, 239] on input "search" at bounding box center [408, 241] width 98 height 17
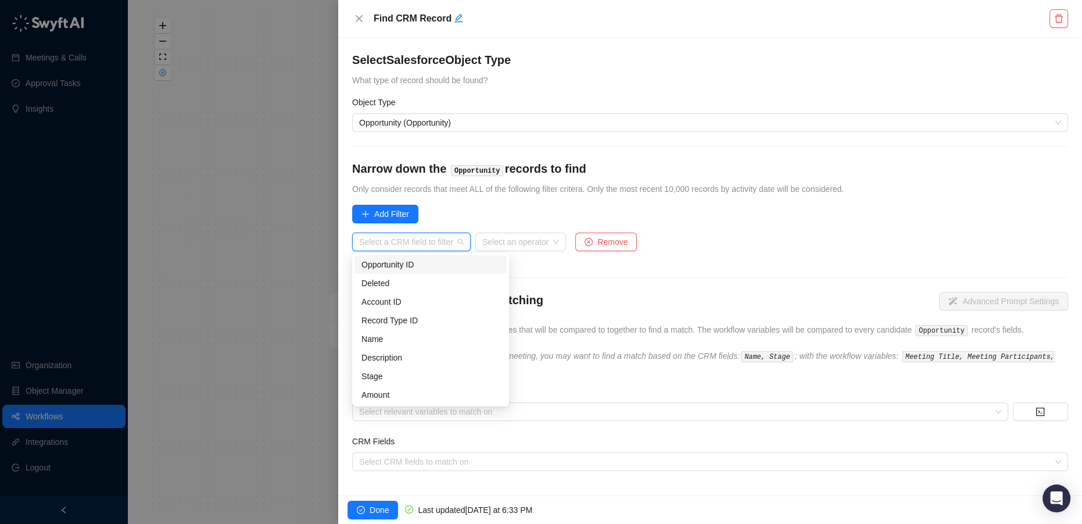
click at [411, 267] on div "Opportunity ID" at bounding box center [430, 264] width 138 height 13
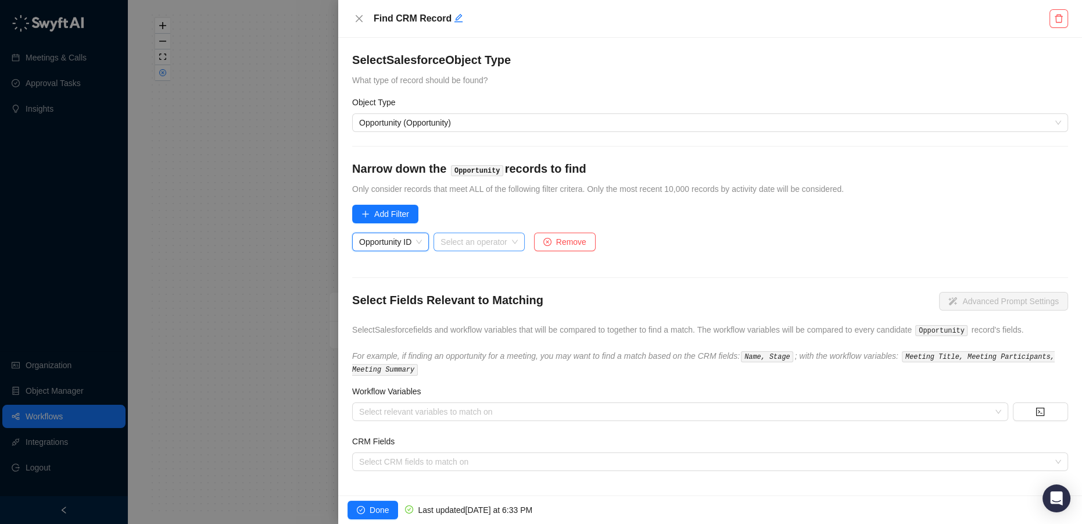
click at [491, 244] on input "search" at bounding box center [475, 241] width 70 height 17
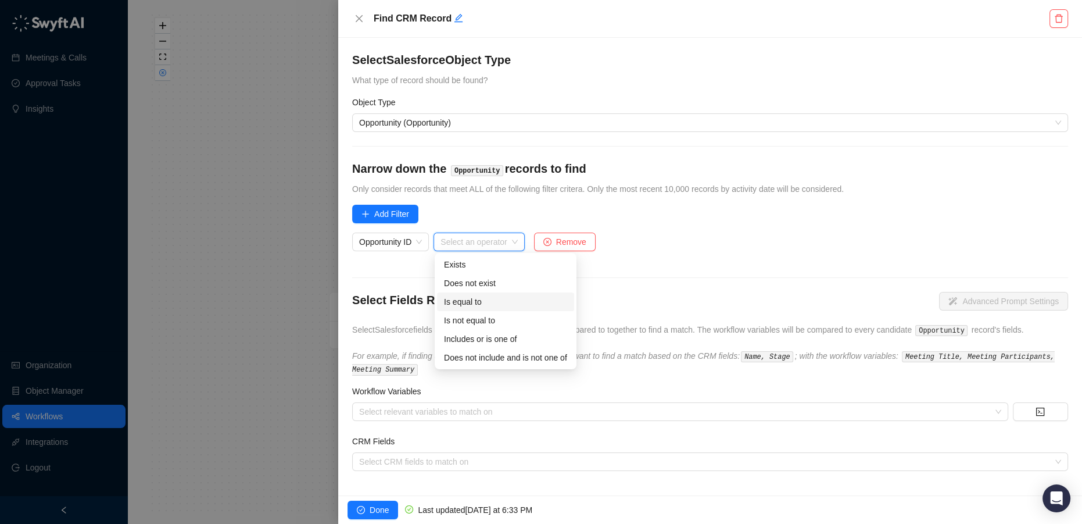
click at [502, 300] on div "Is equal to" at bounding box center [505, 301] width 123 height 13
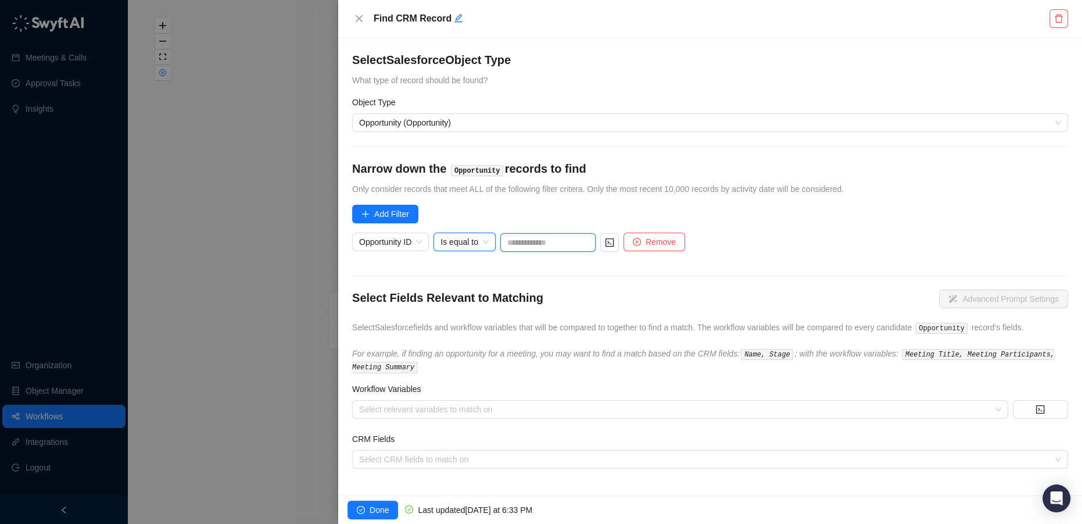
click at [540, 238] on input "text" at bounding box center [547, 242] width 95 height 19
paste input "**********"
type input "**********"
click at [775, 214] on form "**********" at bounding box center [710, 260] width 716 height 417
click at [374, 518] on button "Done" at bounding box center [372, 509] width 51 height 19
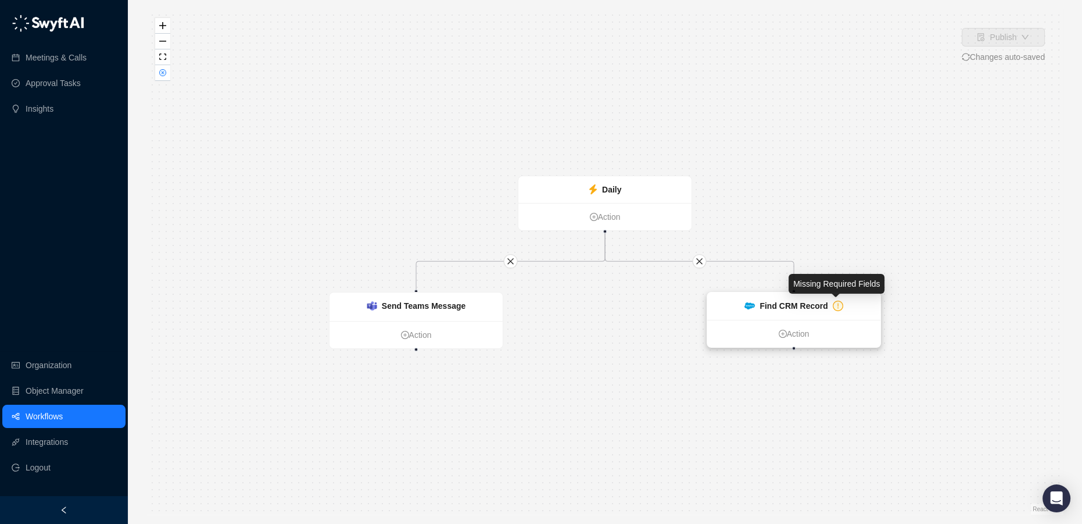
click at [833, 303] on icon "exclamation-circle" at bounding box center [837, 306] width 9 height 9
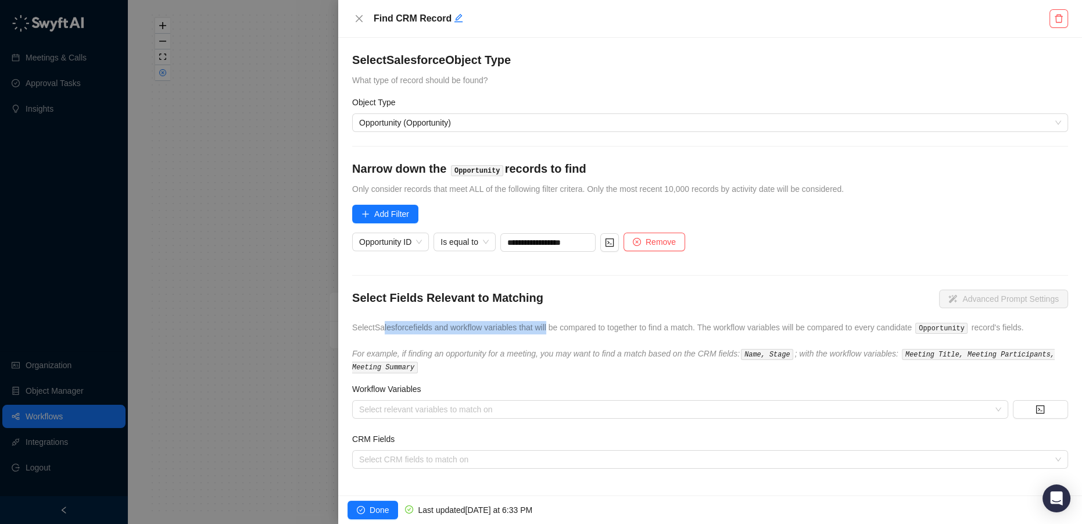
drag, startPoint x: 382, startPoint y: 328, endPoint x: 546, endPoint y: 331, distance: 163.3
click at [546, 331] on span "Select Salesforce fields and workflow variables that will be compared to togeth…" at bounding box center [688, 327] width 672 height 9
click at [470, 405] on div at bounding box center [673, 409] width 639 height 9
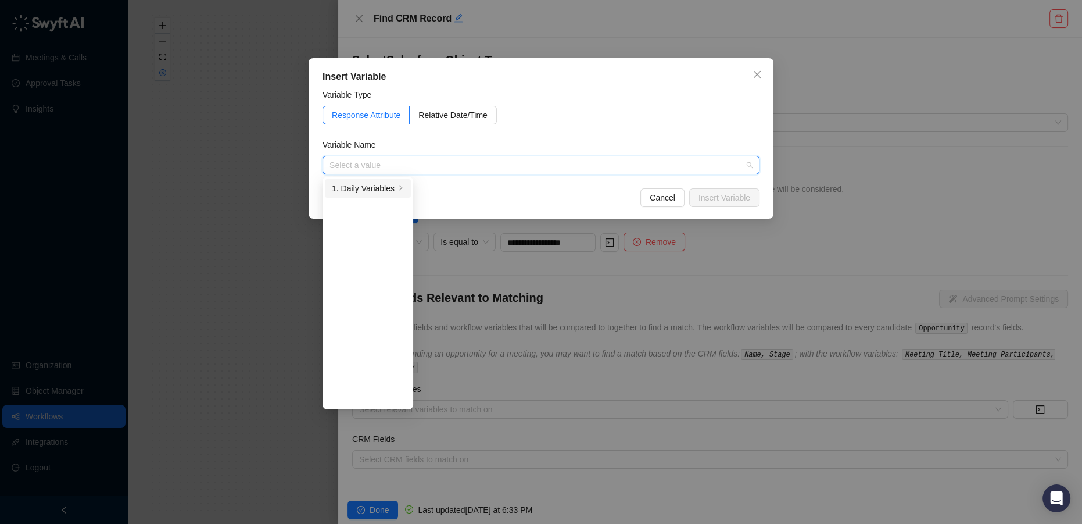
click at [382, 190] on div "1. Daily Variables" at bounding box center [363, 188] width 63 height 13
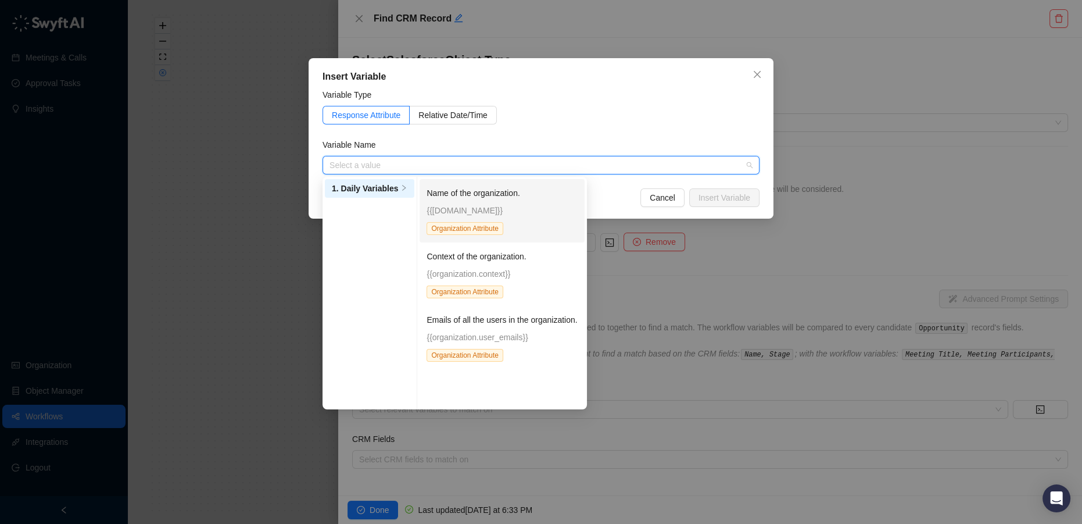
click at [450, 211] on p "{{[DOMAIN_NAME]}}" at bounding box center [502, 210] width 151 height 13
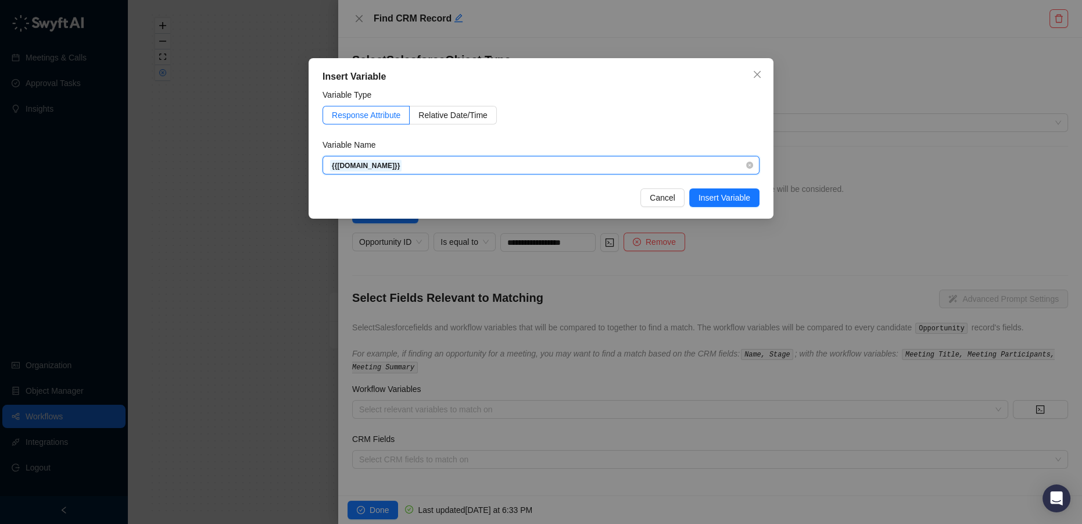
click at [416, 165] on span "{{[DOMAIN_NAME]}}" at bounding box center [540, 164] width 423 height 17
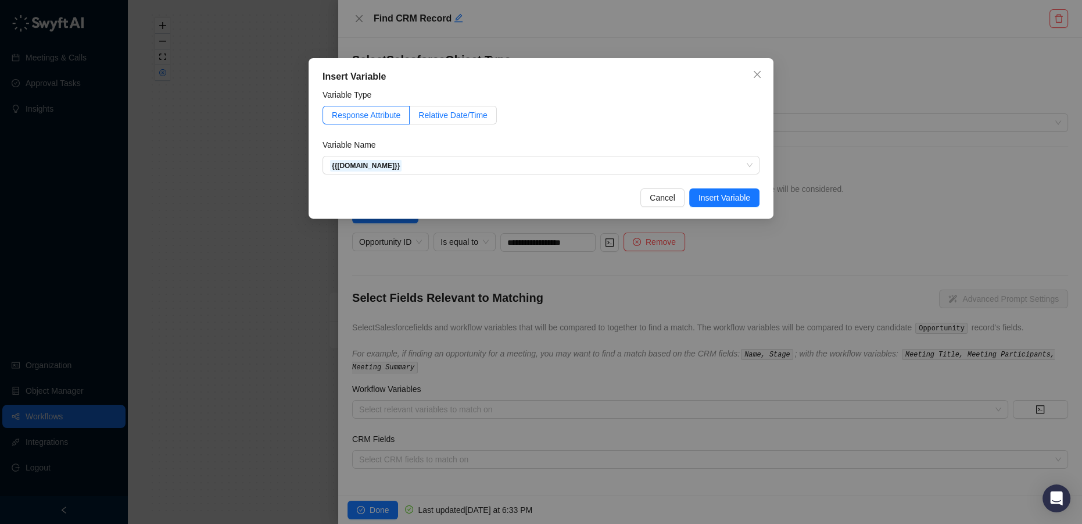
click at [454, 120] on span "Relative Date/Time" at bounding box center [452, 114] width 69 height 9
click at [386, 113] on span "Response Attribute" at bounding box center [366, 114] width 69 height 9
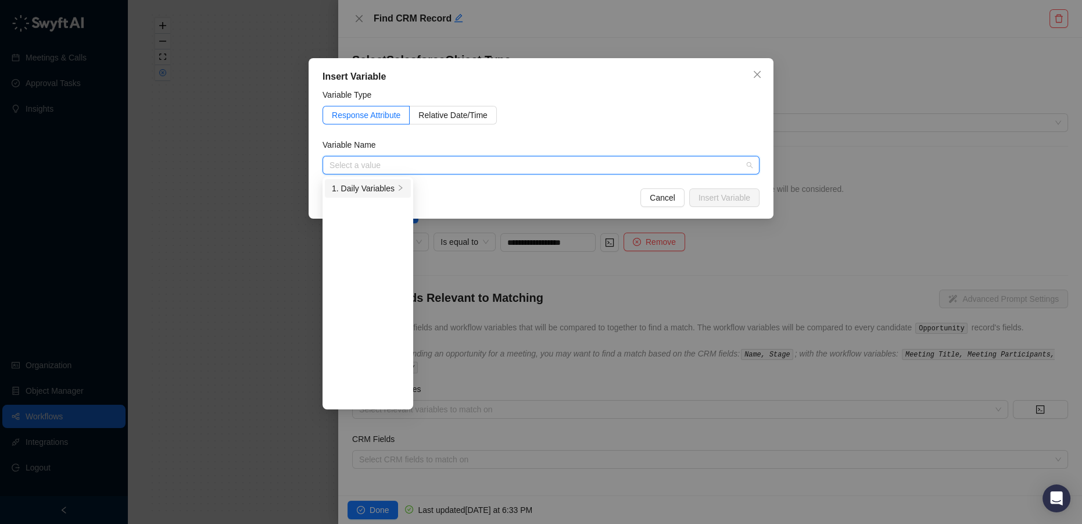
click at [371, 188] on div "1. Daily Variables" at bounding box center [363, 188] width 63 height 13
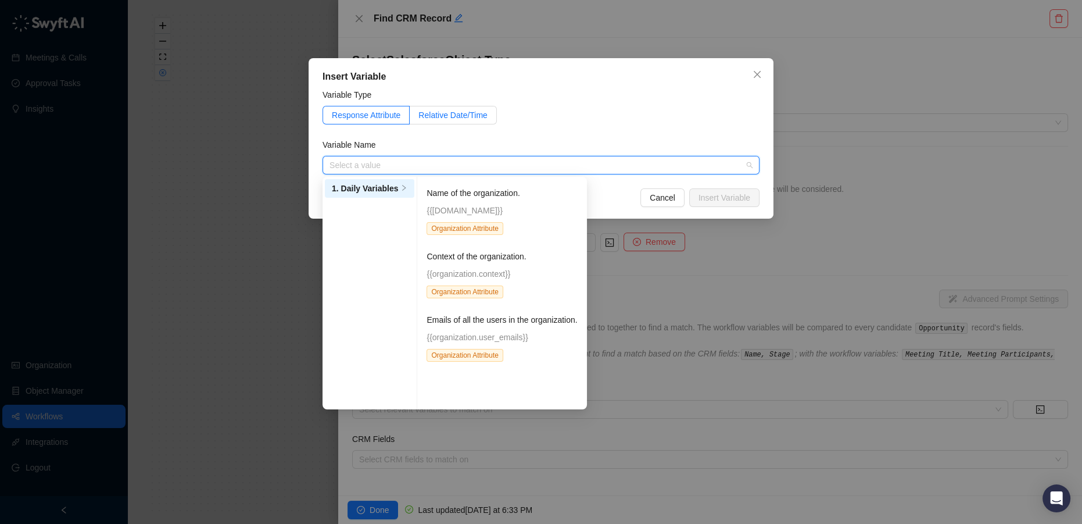
click at [458, 119] on span "Relative Date/Time" at bounding box center [452, 114] width 69 height 9
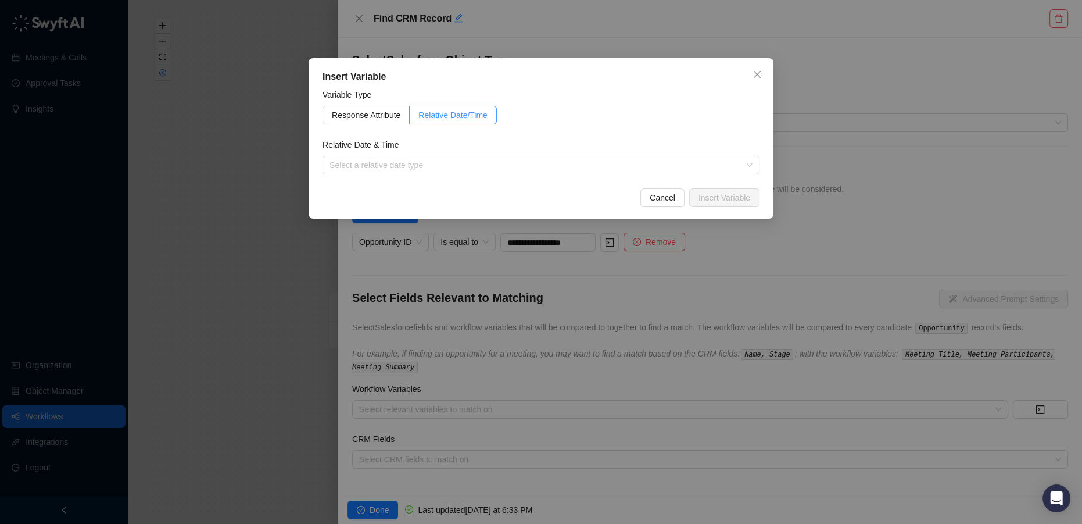
click at [457, 119] on span "Relative Date/Time" at bounding box center [452, 114] width 69 height 9
click at [418, 169] on input "search" at bounding box center [537, 164] width 416 height 17
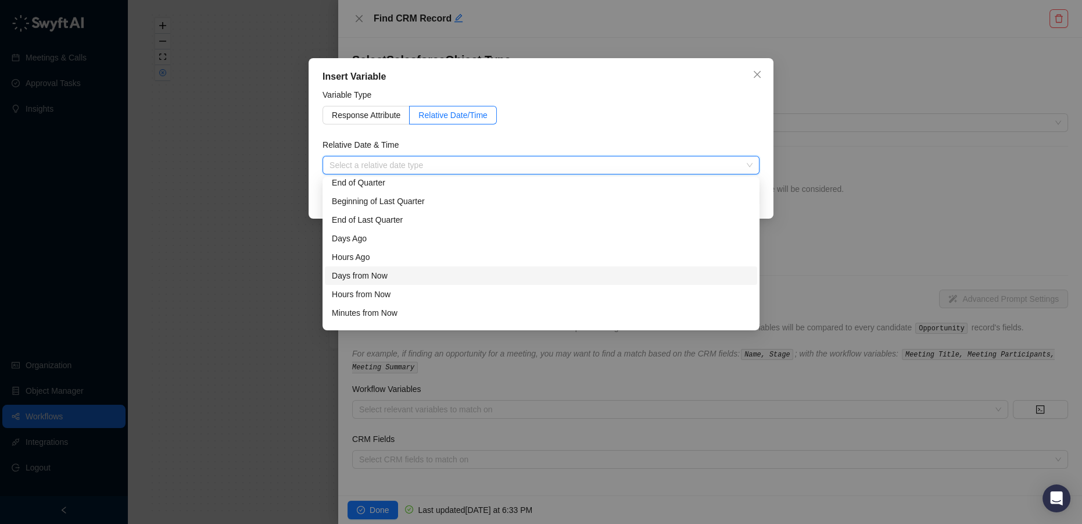
scroll to position [37, 0]
click at [399, 263] on div "Days from Now" at bounding box center [541, 262] width 418 height 13
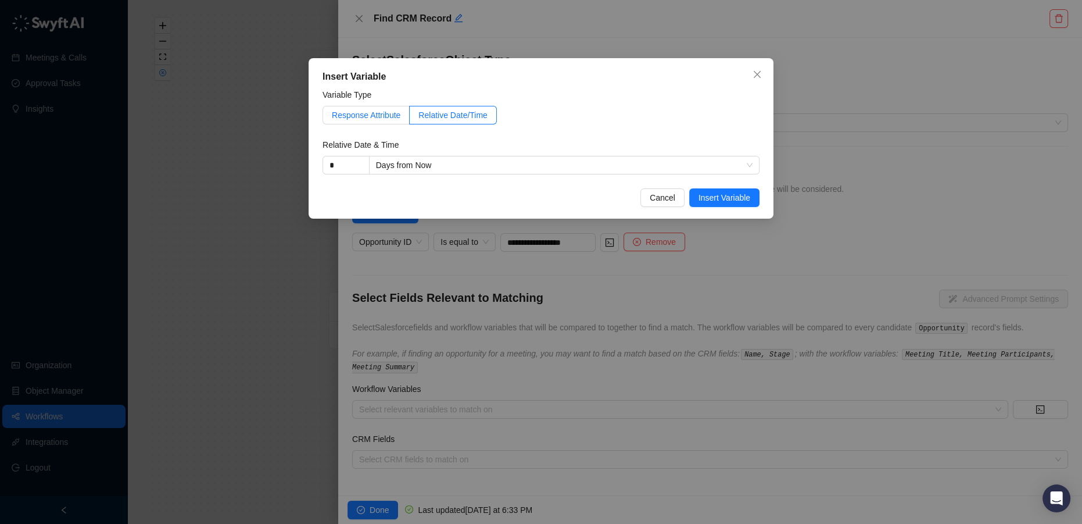
click at [381, 113] on span "Response Attribute" at bounding box center [366, 114] width 69 height 9
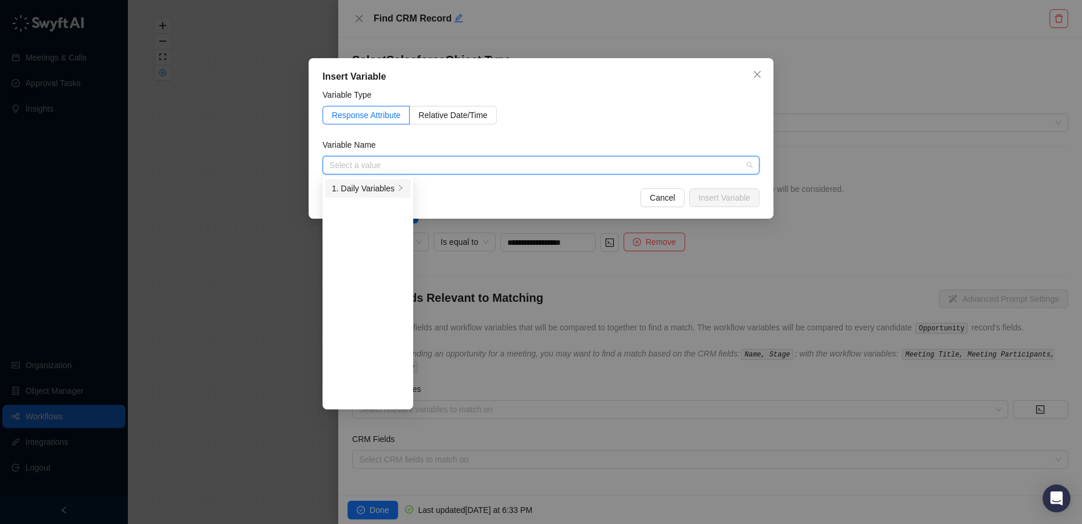
click at [383, 185] on div "1. Daily Variables" at bounding box center [363, 188] width 63 height 13
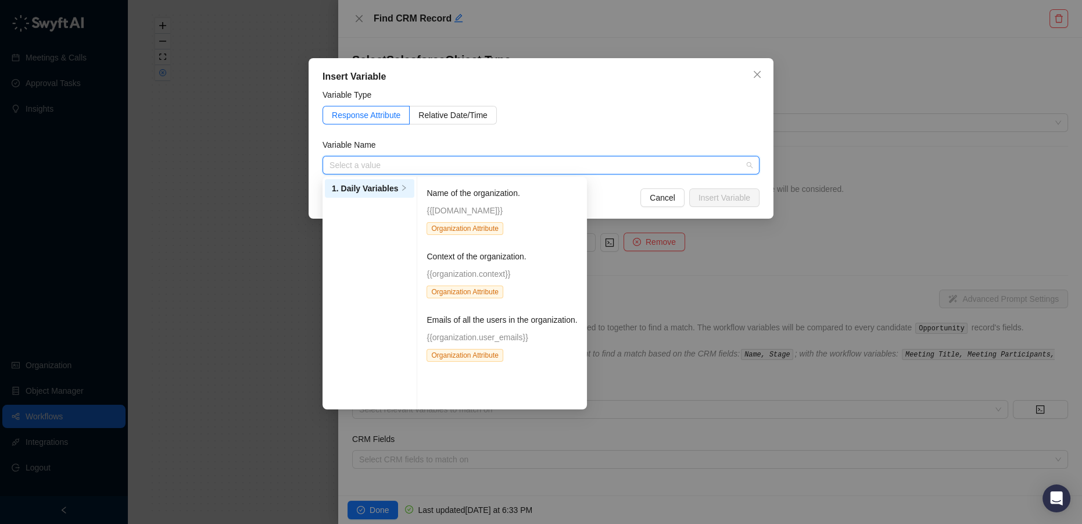
click at [477, 204] on p "{{[DOMAIN_NAME]}}" at bounding box center [502, 210] width 151 height 13
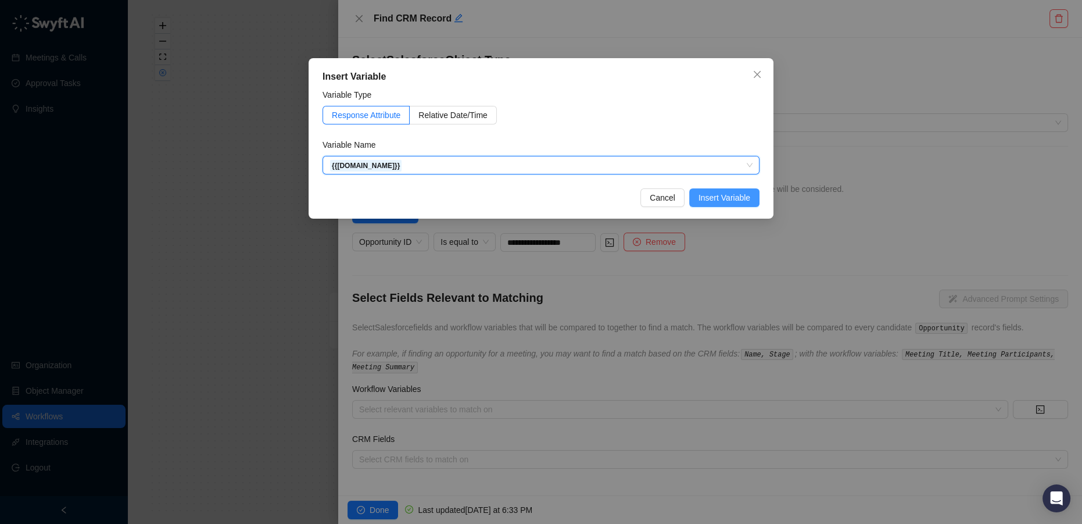
click at [731, 196] on span "Insert Variable" at bounding box center [724, 197] width 52 height 13
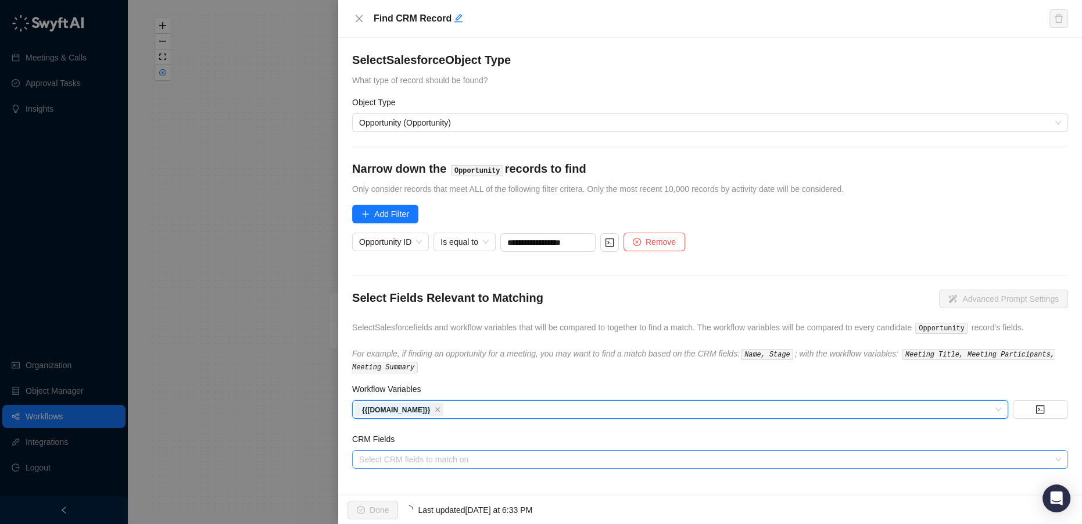
click at [510, 455] on div at bounding box center [703, 459] width 699 height 9
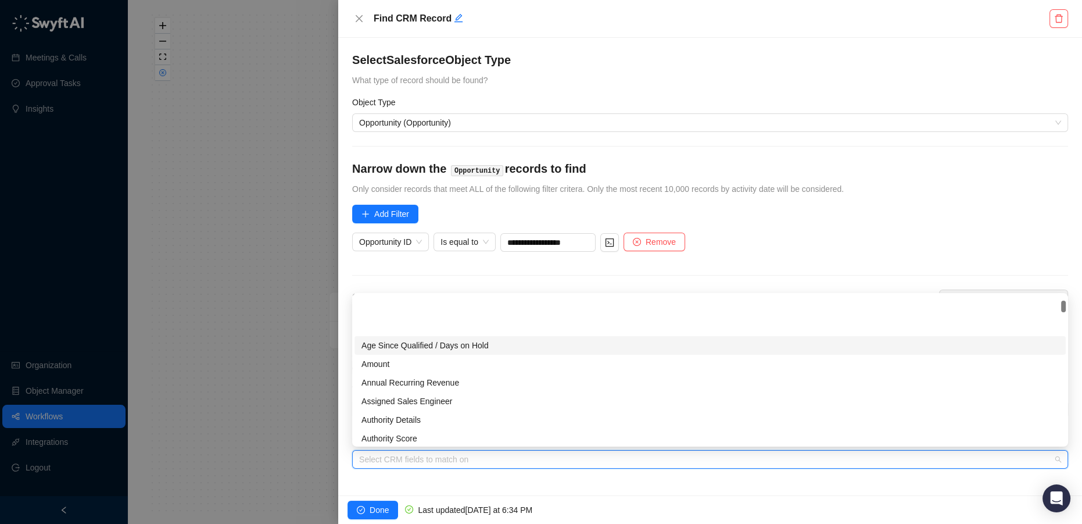
scroll to position [105, 0]
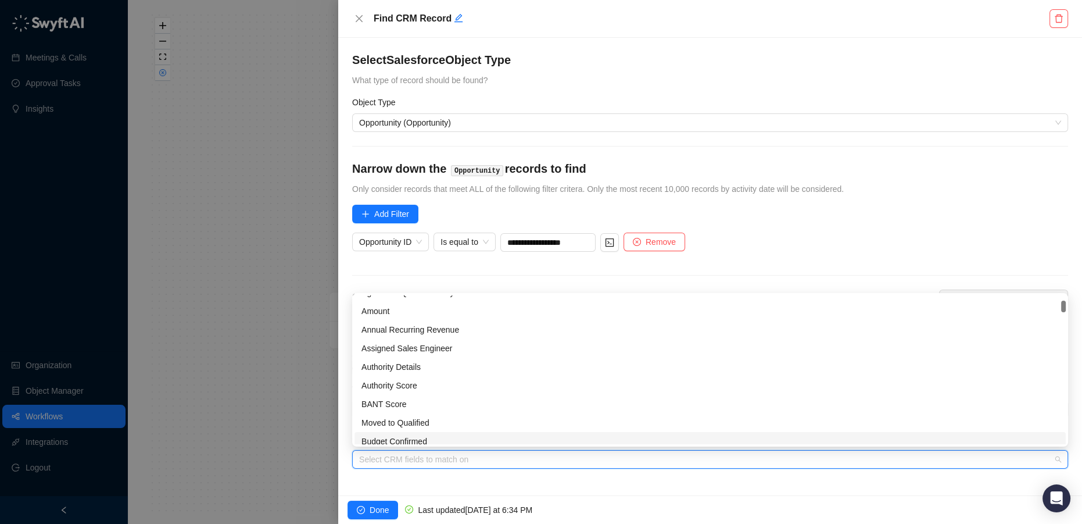
click at [503, 486] on div "**********" at bounding box center [710, 266] width 744 height 457
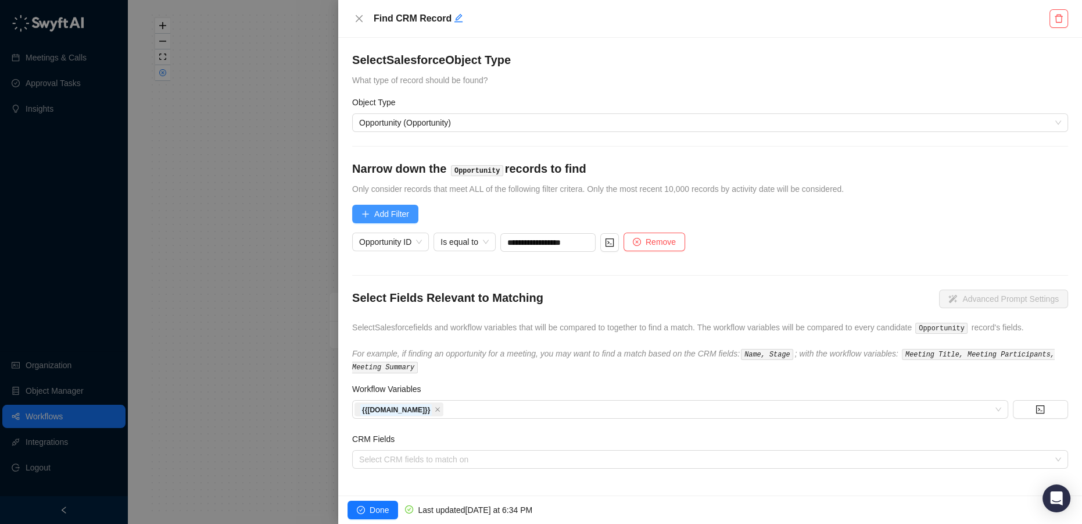
click at [380, 207] on span "Add Filter" at bounding box center [391, 213] width 35 height 13
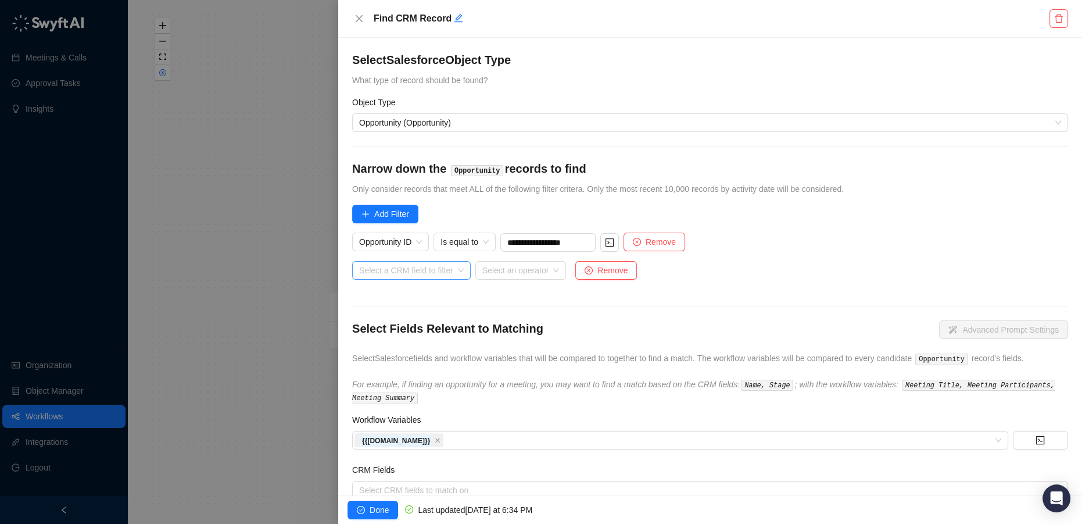
click at [406, 269] on input "search" at bounding box center [408, 269] width 98 height 17
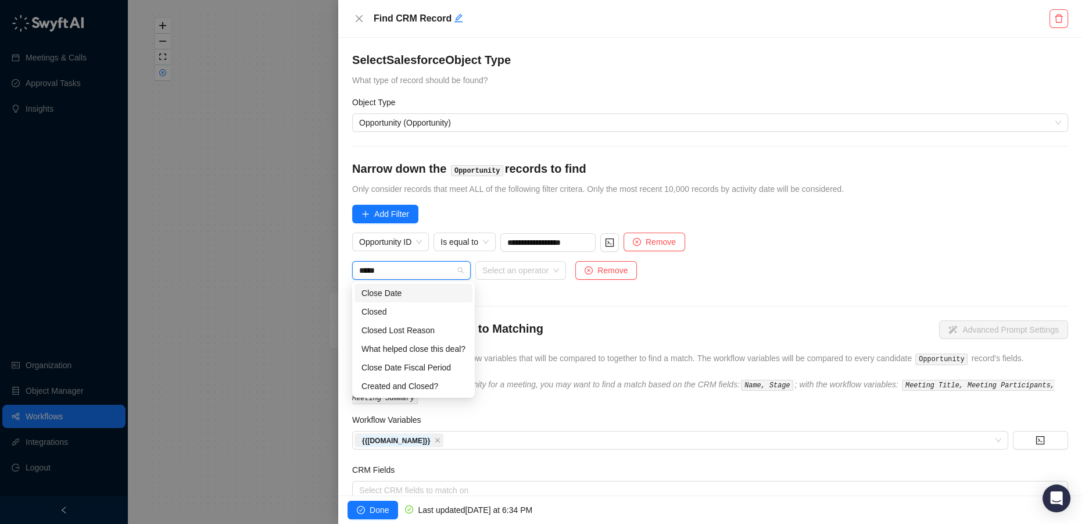
type input "******"
click at [424, 291] on div "Closed" at bounding box center [410, 292] width 99 height 13
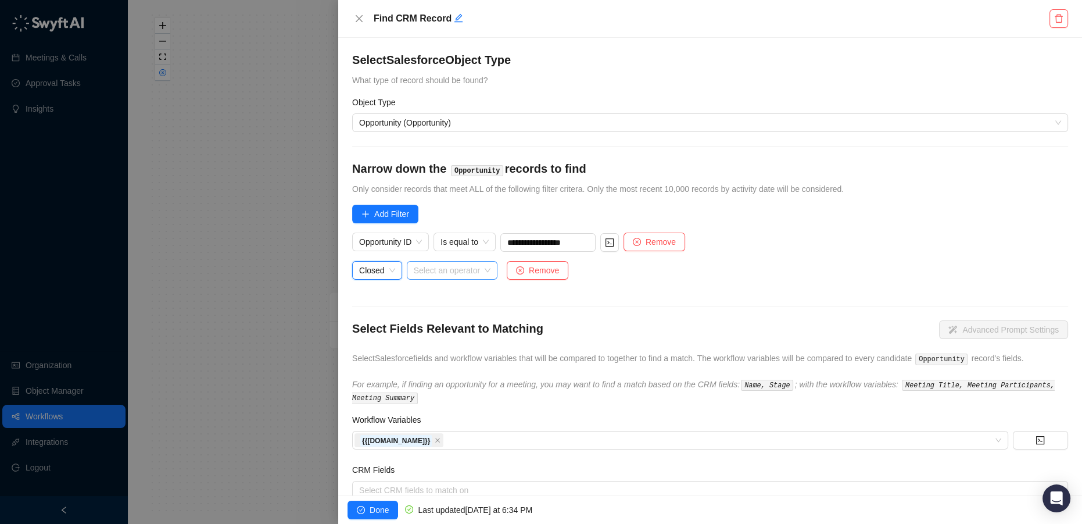
click at [482, 268] on div "Select an operator" at bounding box center [452, 270] width 91 height 19
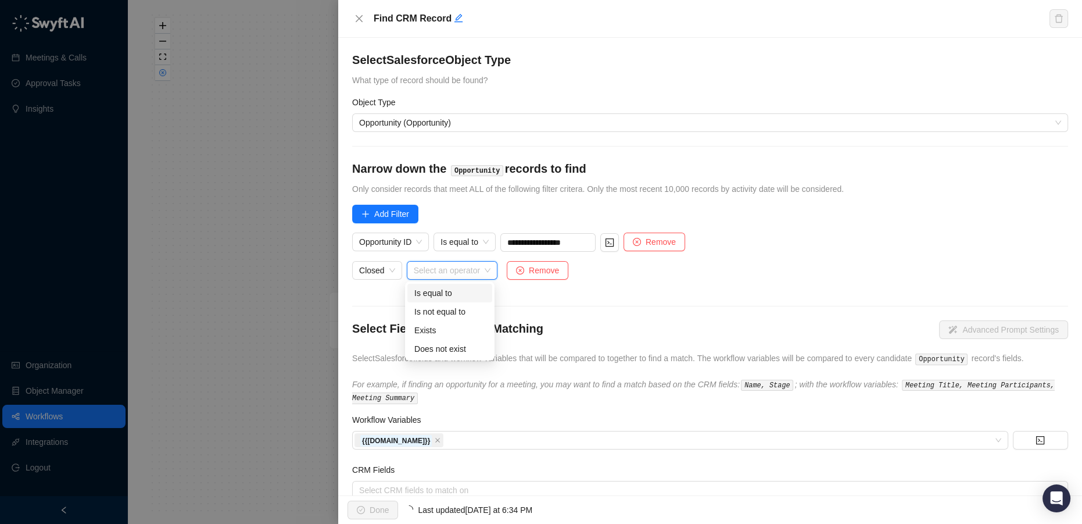
click at [468, 288] on div "Is equal to" at bounding box center [449, 292] width 71 height 13
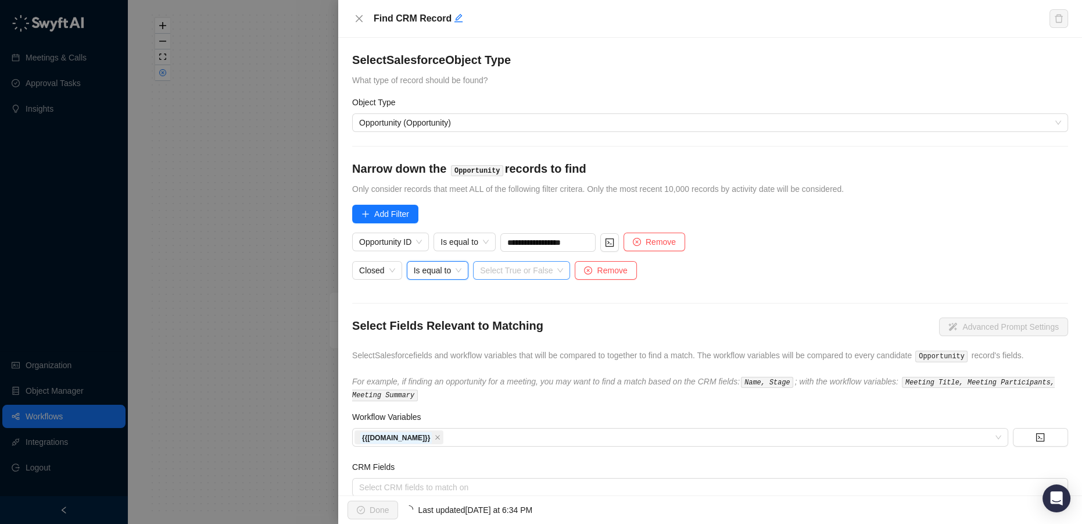
click at [519, 269] on input "search" at bounding box center [518, 269] width 76 height 17
click at [503, 308] on div "False" at bounding box center [518, 311] width 74 height 13
click at [697, 289] on form "**********" at bounding box center [710, 274] width 716 height 445
click at [365, 514] on button "Done" at bounding box center [372, 509] width 51 height 19
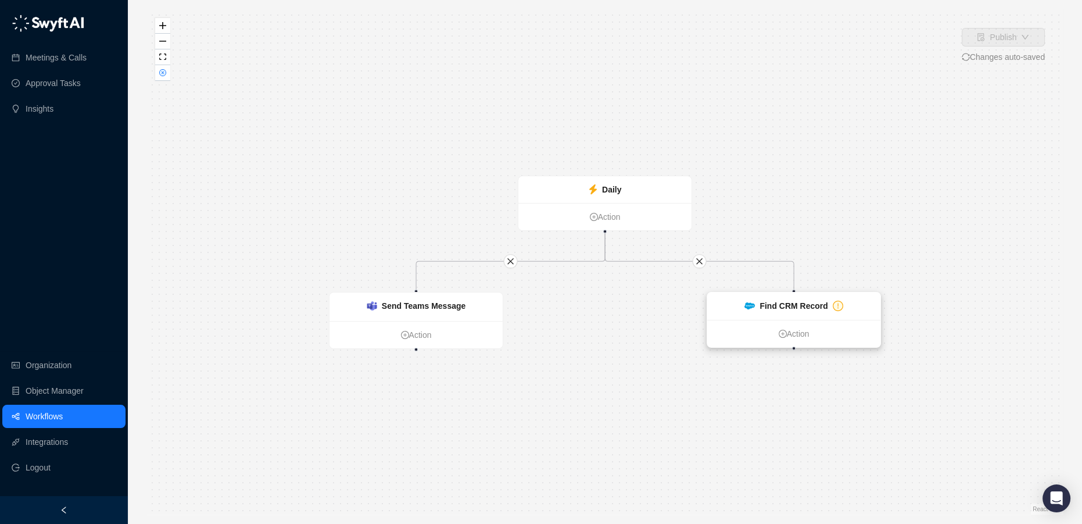
click at [771, 301] on strong "Find CRM Record" at bounding box center [793, 305] width 68 height 9
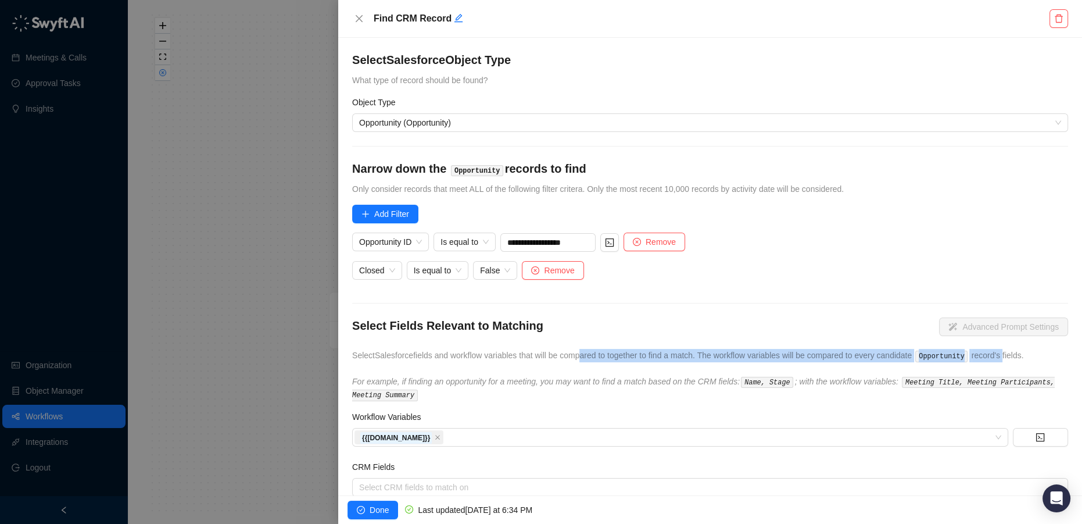
drag, startPoint x: 575, startPoint y: 355, endPoint x: 1002, endPoint y: 353, distance: 427.7
click at [1002, 353] on span "Select Salesforce fields and workflow variables that will be compared to togeth…" at bounding box center [688, 354] width 672 height 9
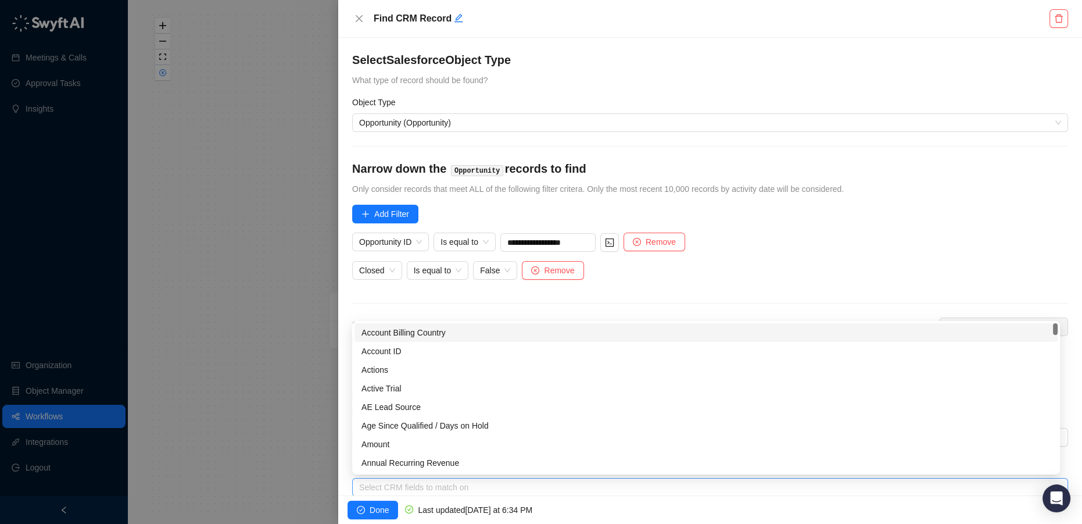
click at [431, 483] on div at bounding box center [703, 487] width 699 height 9
click at [417, 388] on div "Active Trial" at bounding box center [705, 388] width 689 height 13
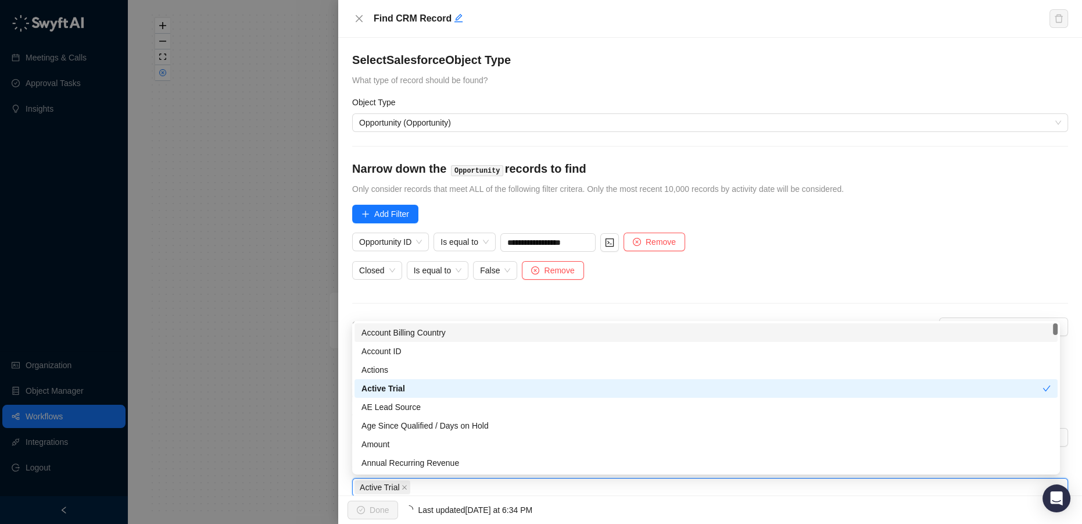
click at [957, 275] on div "Closed Is equal to False Remove" at bounding box center [710, 275] width 716 height 28
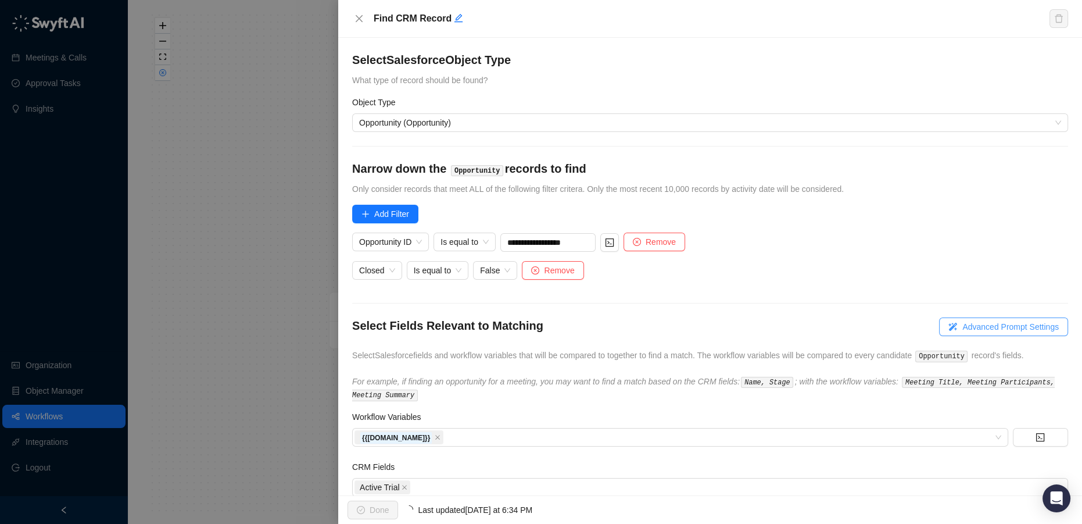
click at [991, 322] on span "Advanced Prompt Settings" at bounding box center [1010, 326] width 96 height 13
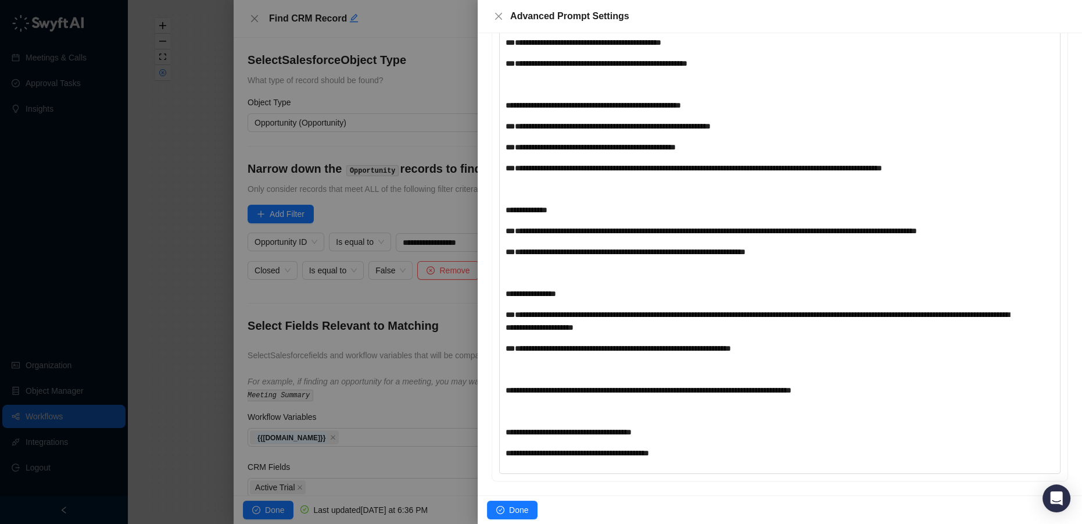
scroll to position [814, 0]
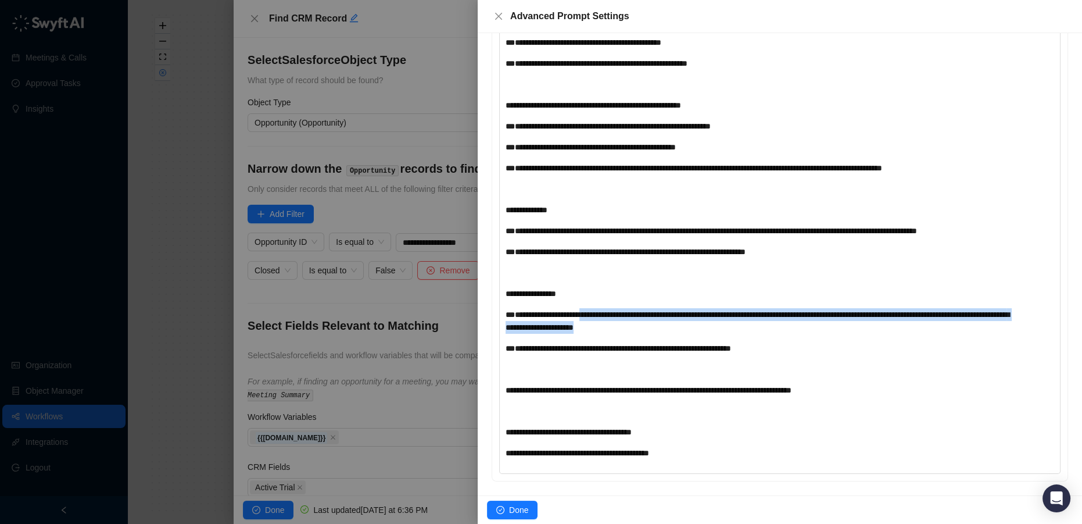
drag, startPoint x: 584, startPoint y: 318, endPoint x: 812, endPoint y: 323, distance: 227.8
click at [812, 323] on div "**********" at bounding box center [757, 321] width 503 height 26
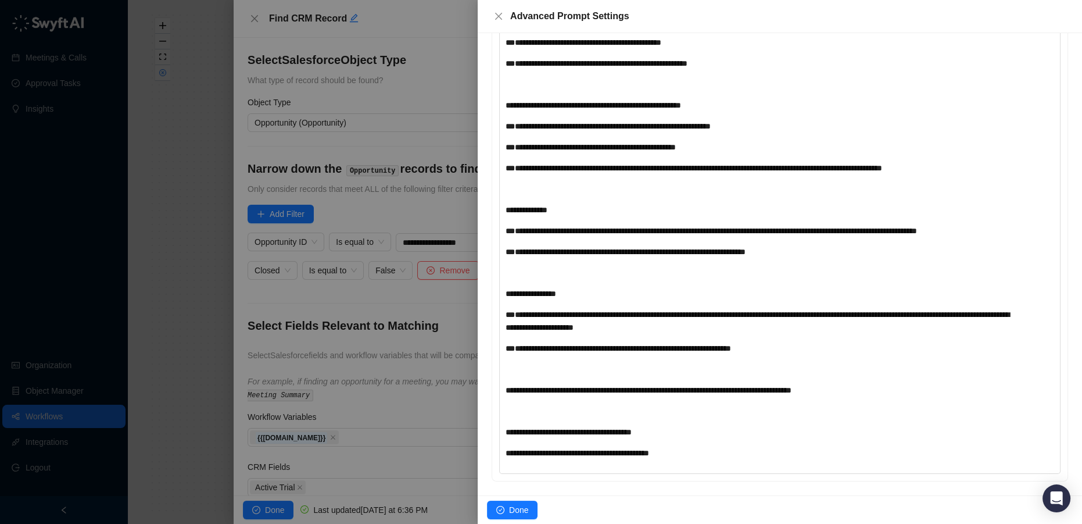
click at [812, 336] on div "**********" at bounding box center [757, 178] width 503 height 561
click at [520, 507] on span "Done" at bounding box center [518, 509] width 19 height 13
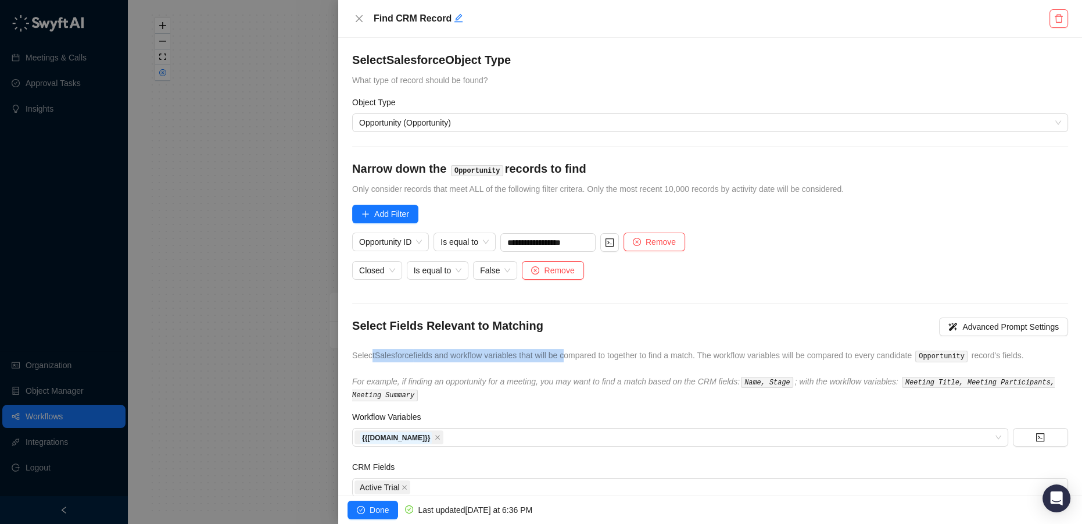
drag, startPoint x: 368, startPoint y: 356, endPoint x: 598, endPoint y: 354, distance: 229.5
click at [562, 359] on span "Select Salesforce fields and workflow variables that will be compared to togeth…" at bounding box center [688, 354] width 672 height 9
click at [627, 354] on span "Select Salesforce fields and workflow variables that will be compared to togeth…" at bounding box center [688, 354] width 672 height 9
click at [981, 322] on span "Advanced Prompt Settings" at bounding box center [1010, 326] width 96 height 13
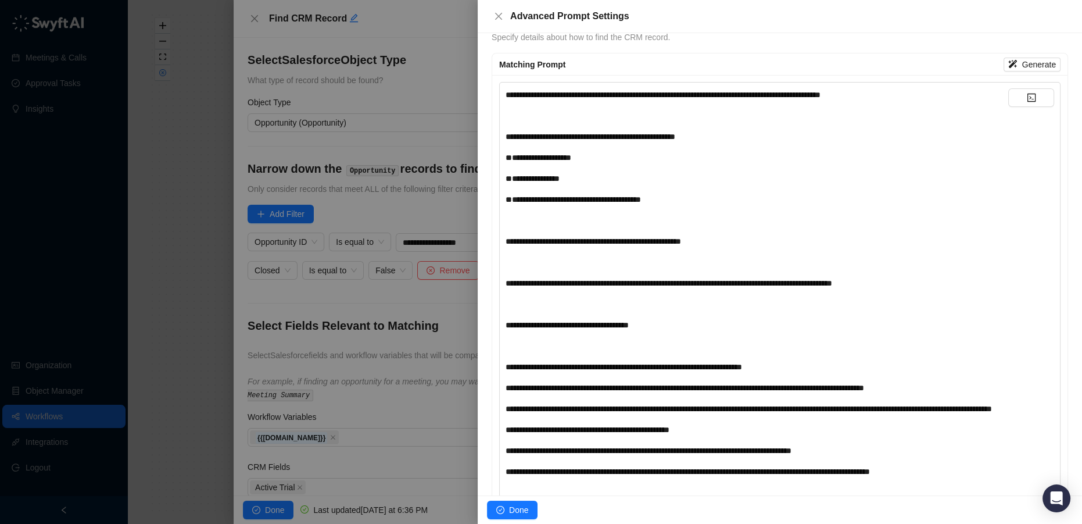
scroll to position [0, 0]
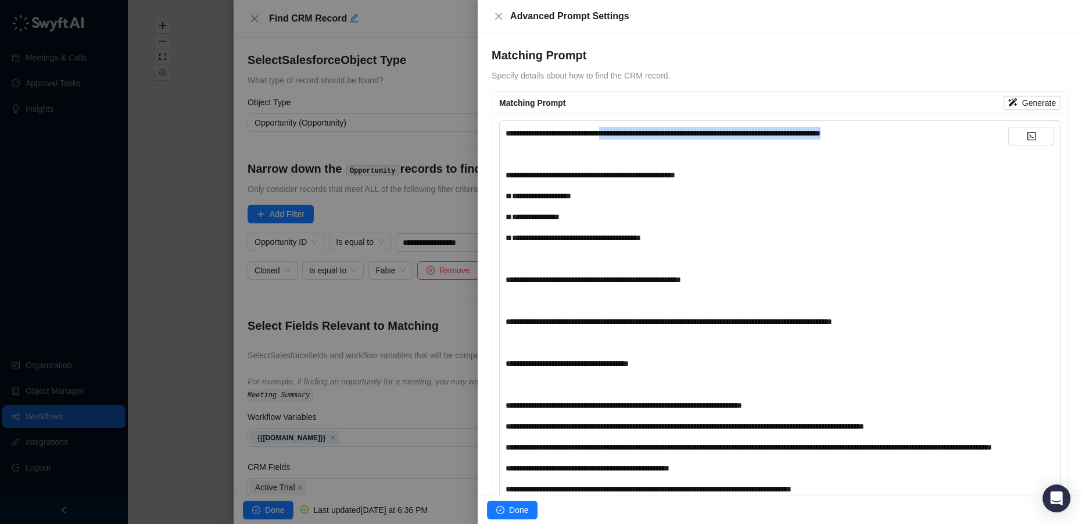
drag, startPoint x: 624, startPoint y: 132, endPoint x: 912, endPoint y: 131, distance: 288.8
click at [912, 131] on div "**********" at bounding box center [757, 133] width 503 height 13
drag, startPoint x: 648, startPoint y: 241, endPoint x: 516, endPoint y: 241, distance: 132.5
click at [516, 241] on div "**********" at bounding box center [757, 237] width 503 height 13
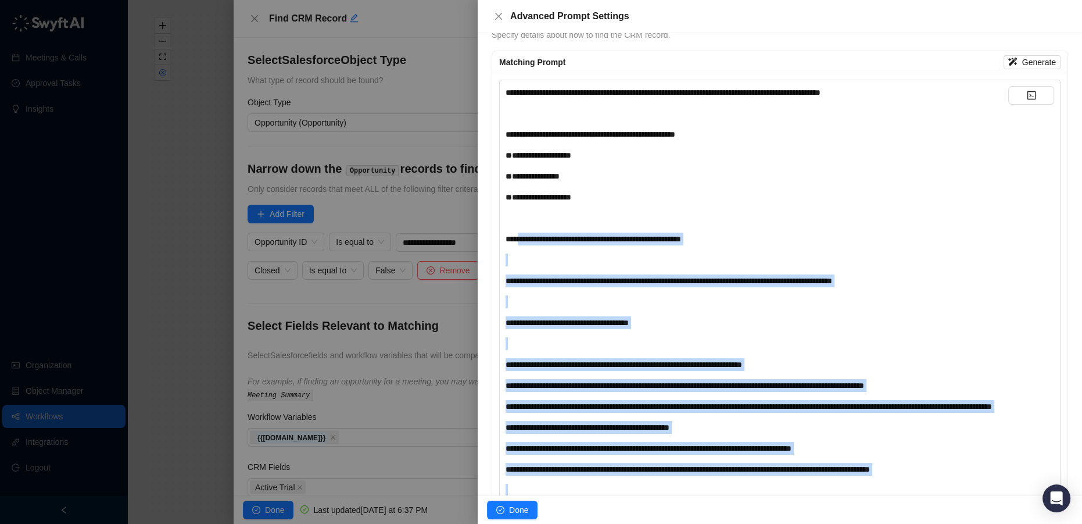
scroll to position [264, 0]
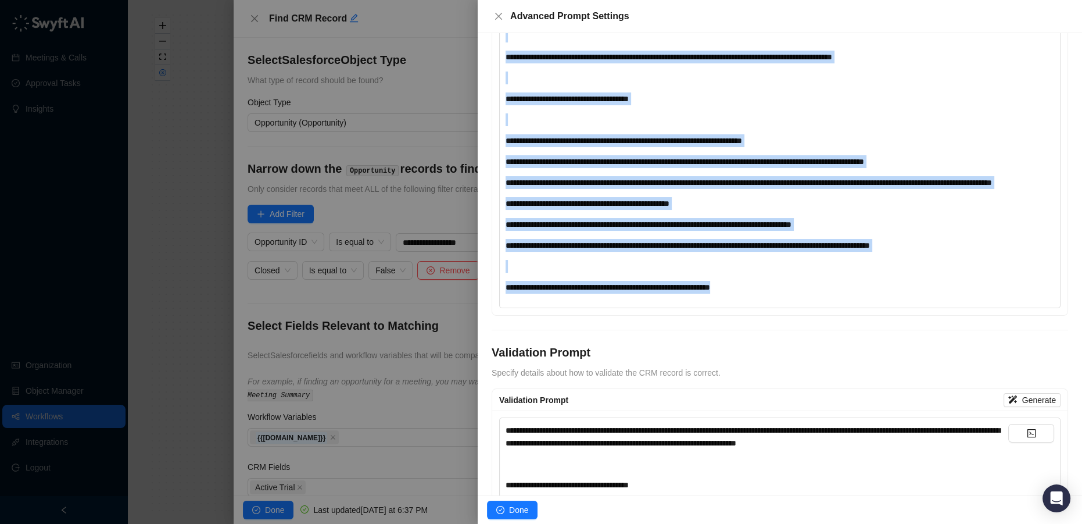
drag, startPoint x: 521, startPoint y: 265, endPoint x: 765, endPoint y: 304, distance: 247.7
click at [765, 293] on div "**********" at bounding box center [757, 77] width 503 height 431
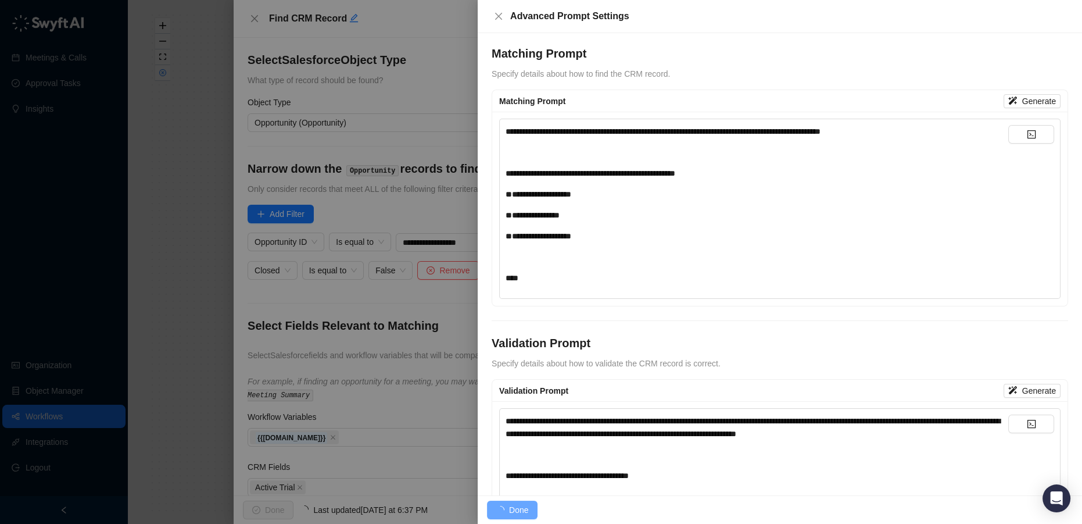
scroll to position [0, 0]
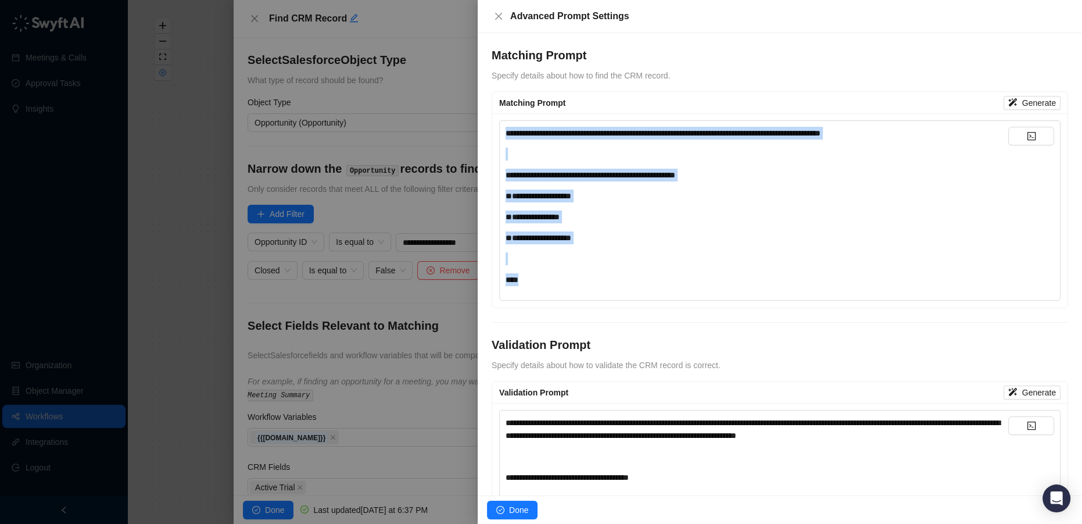
drag, startPoint x: 561, startPoint y: 278, endPoint x: 483, endPoint y: 97, distance: 196.8
click at [483, 97] on div "**********" at bounding box center [780, 264] width 604 height 462
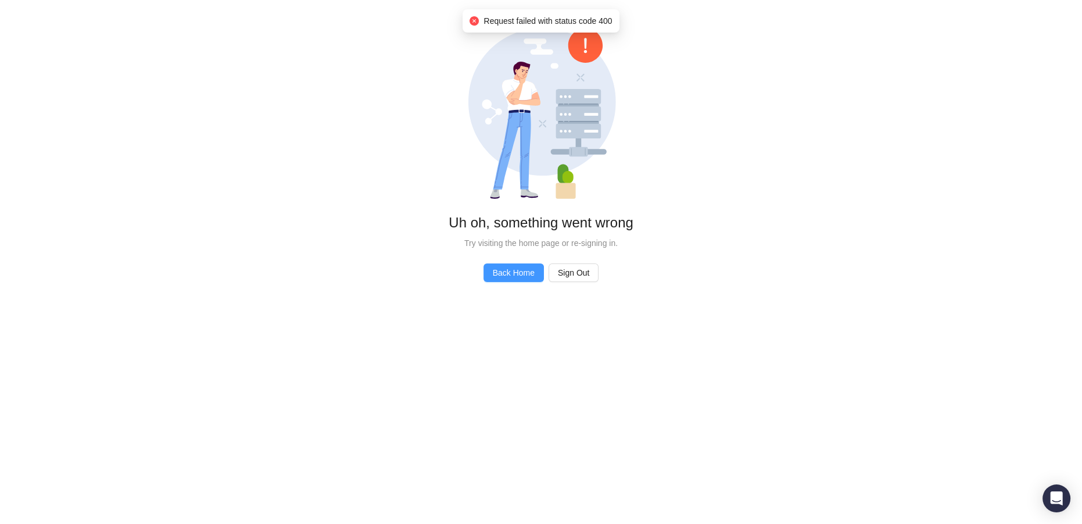
click at [526, 271] on span "Back Home" at bounding box center [514, 272] width 42 height 13
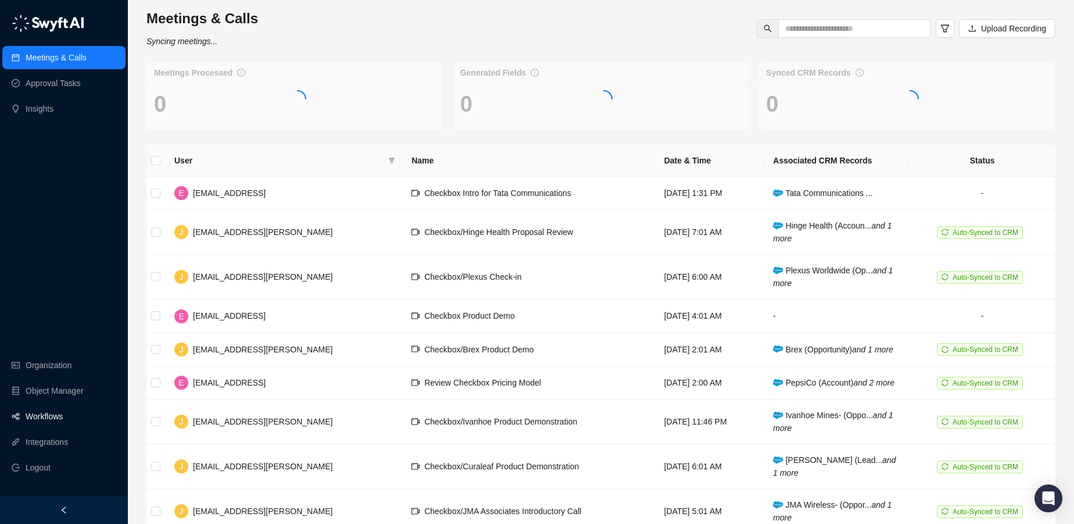
click at [57, 414] on link "Workflows" at bounding box center [44, 415] width 37 height 23
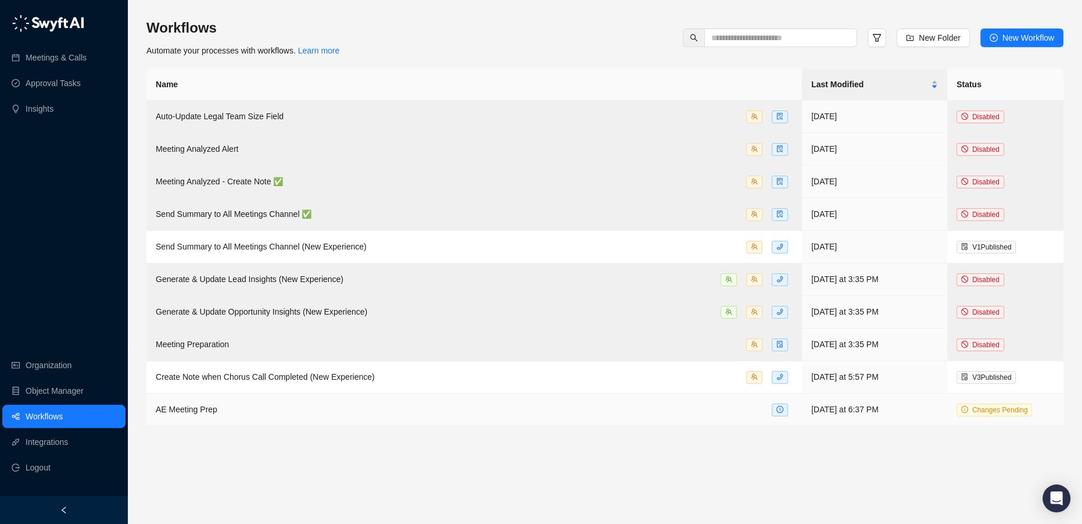
click at [348, 408] on div "AE Meeting Prep" at bounding box center [474, 409] width 637 height 13
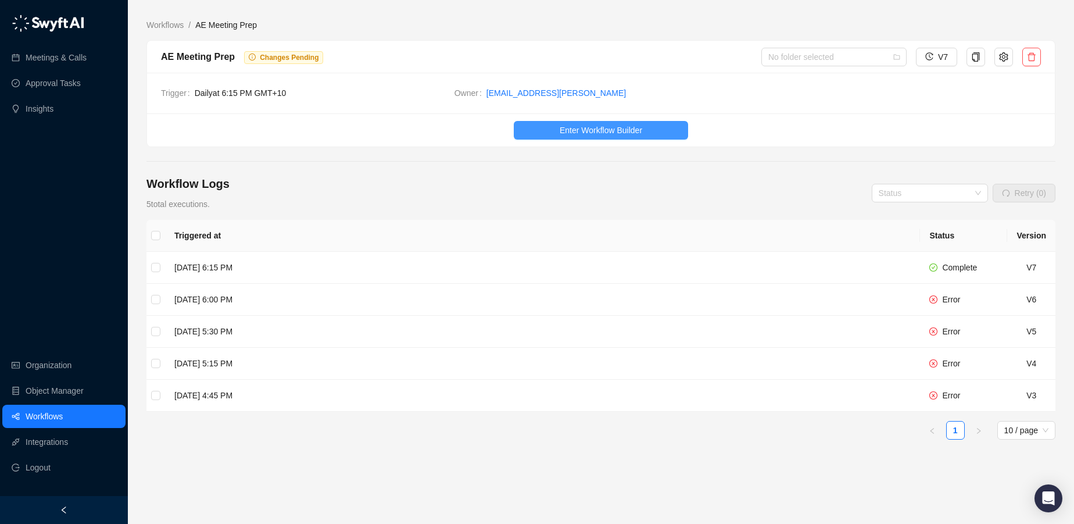
click at [614, 137] on button "Enter Workflow Builder" at bounding box center [601, 130] width 174 height 19
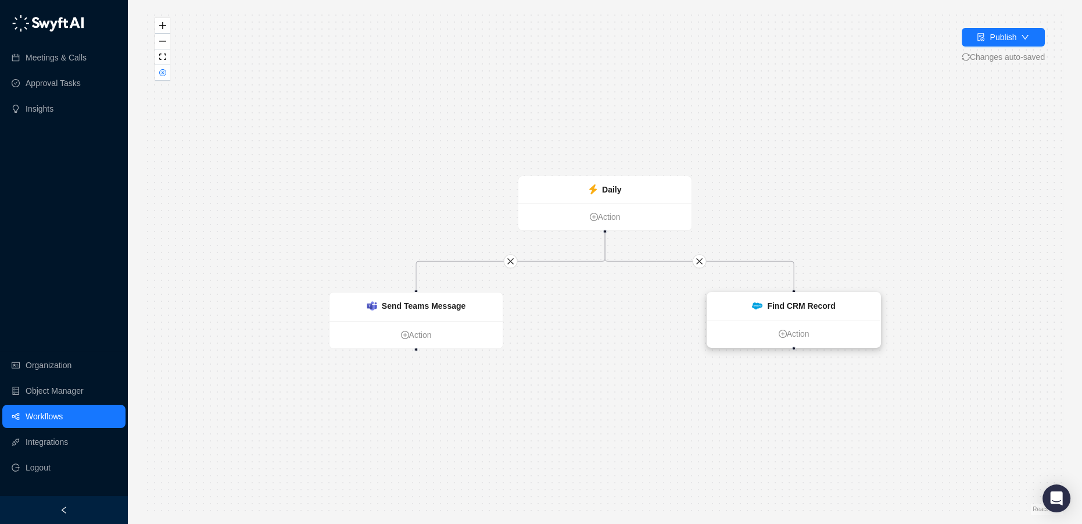
click at [812, 309] on strong "Find CRM Record" at bounding box center [801, 305] width 68 height 9
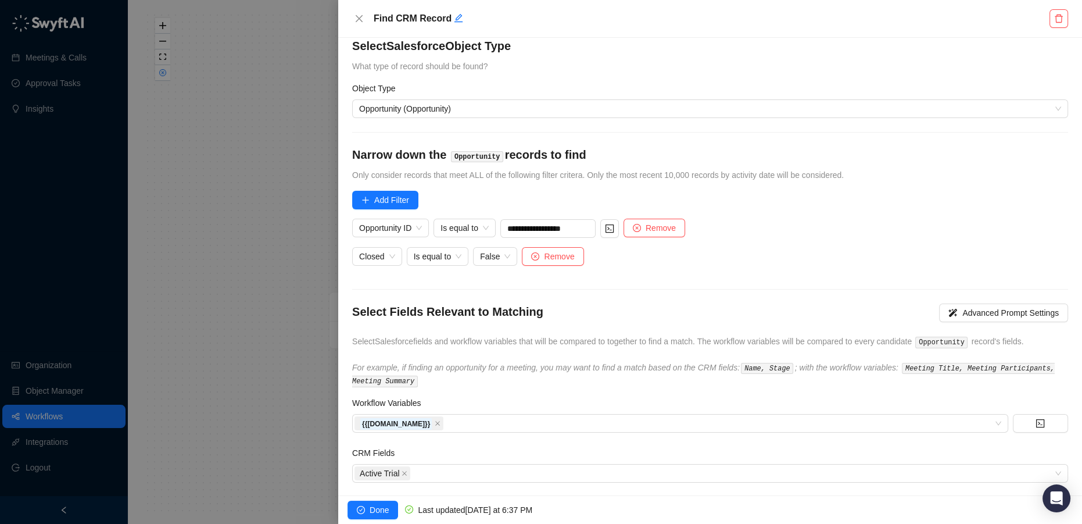
scroll to position [27, 0]
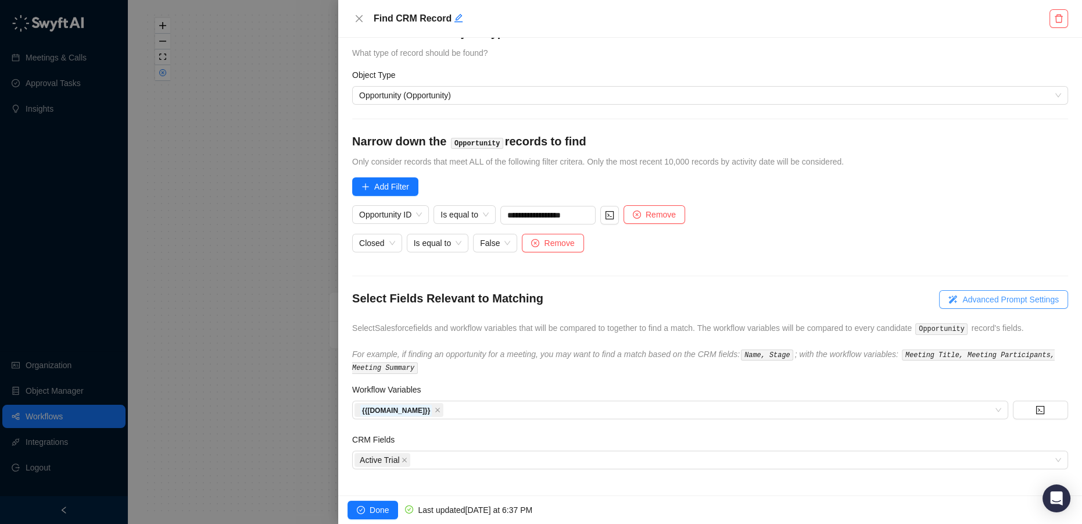
click at [973, 298] on span "Advanced Prompt Settings" at bounding box center [1010, 299] width 96 height 13
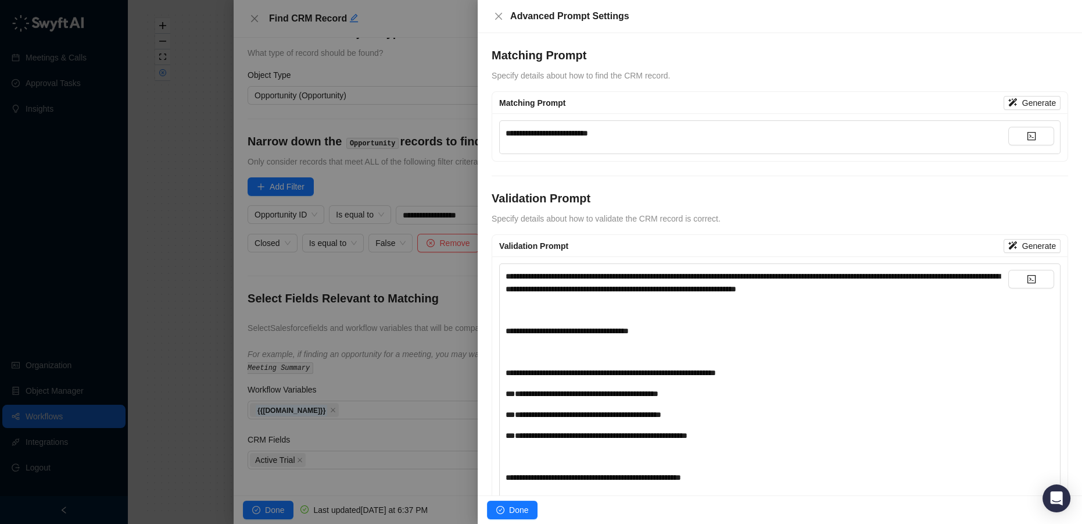
click at [633, 124] on div "**********" at bounding box center [779, 137] width 561 height 34
click at [632, 133] on div "**********" at bounding box center [757, 133] width 503 height 13
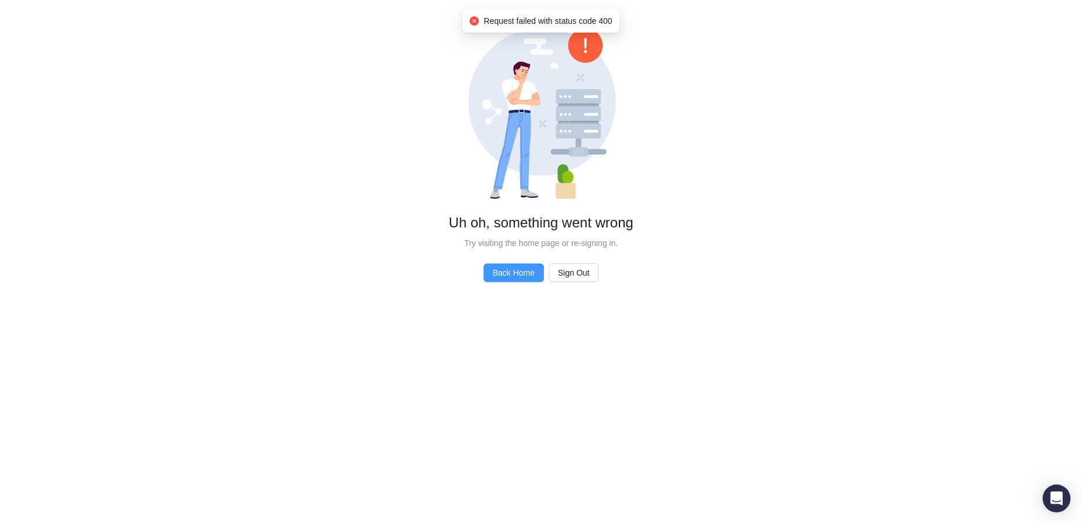
click at [512, 272] on span "Back Home" at bounding box center [514, 272] width 42 height 13
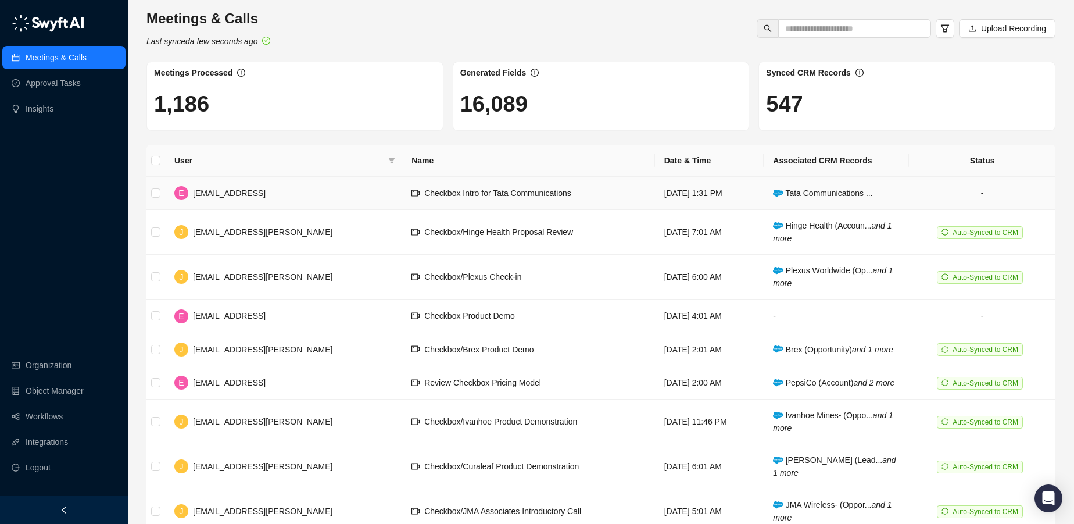
click at [987, 189] on td "-" at bounding box center [982, 193] width 146 height 33
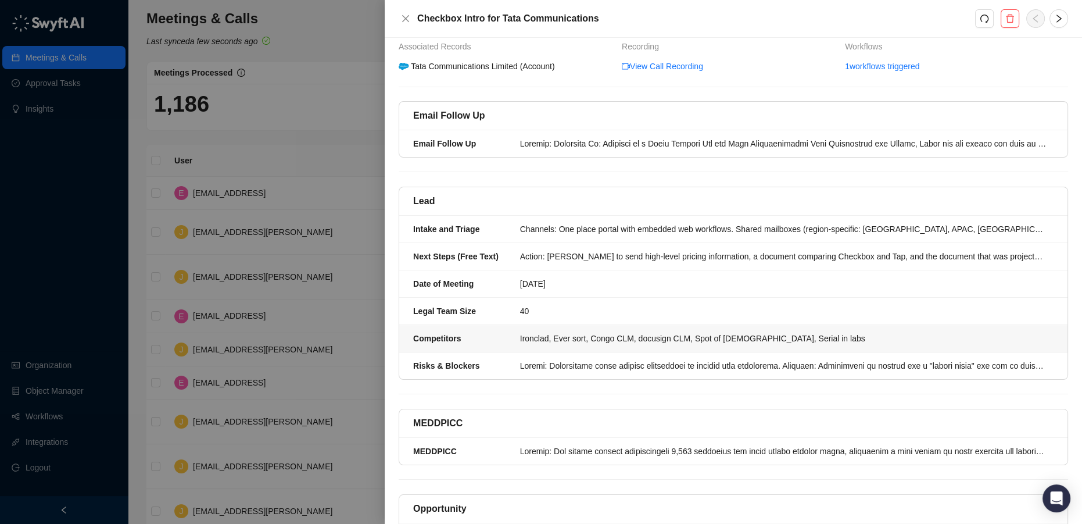
scroll to position [158, 0]
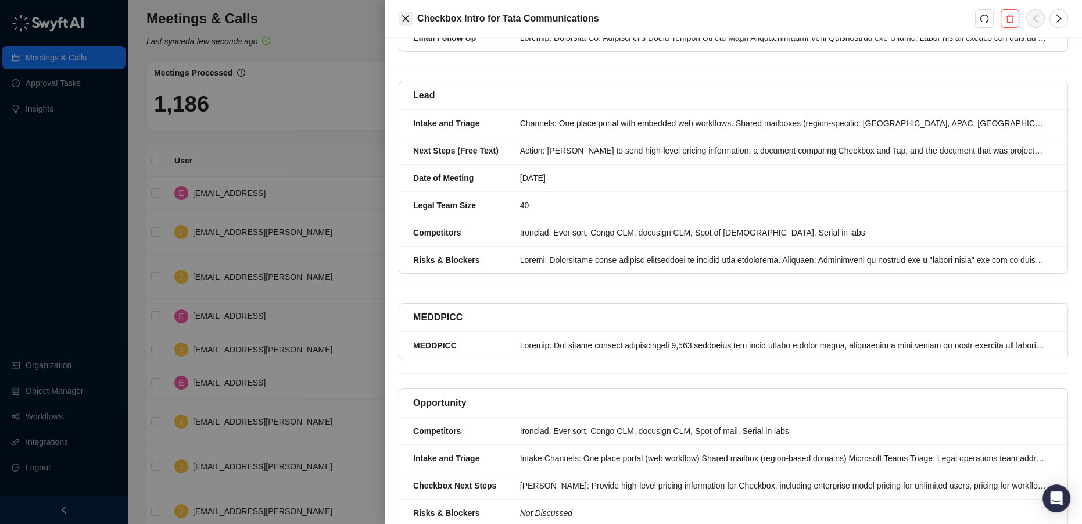
click at [405, 20] on icon "close" at bounding box center [405, 18] width 9 height 9
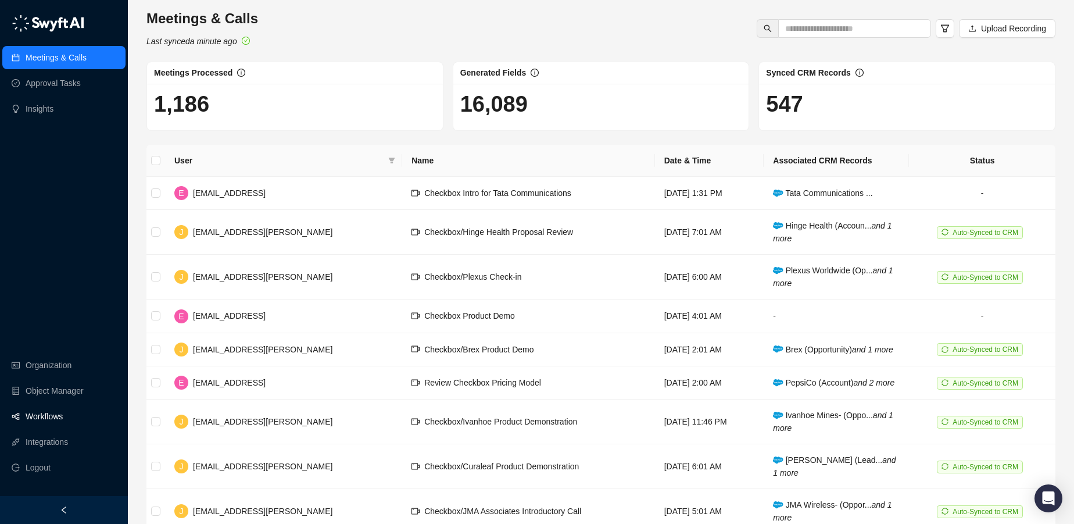
click at [46, 418] on link "Workflows" at bounding box center [44, 415] width 37 height 23
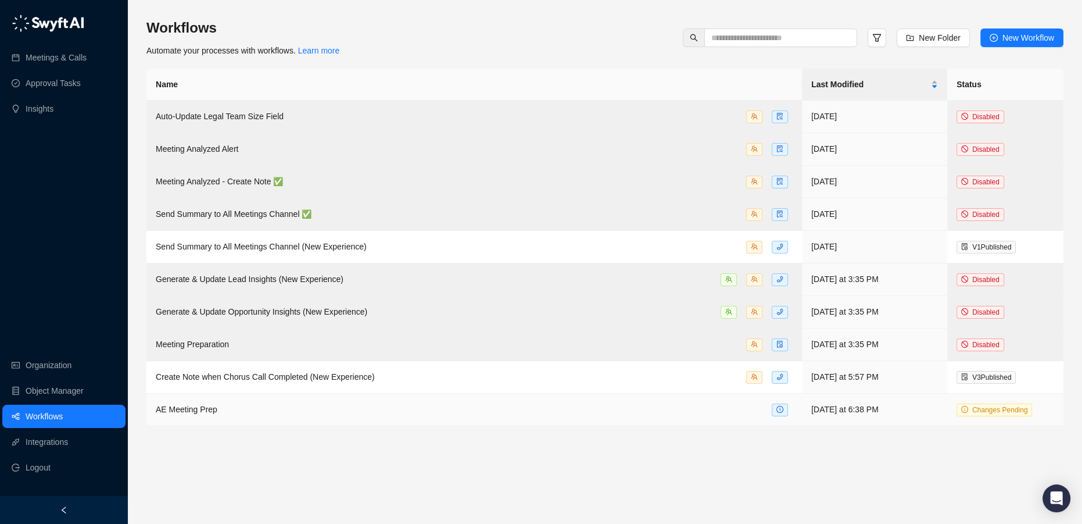
click at [220, 399] on td "AE Meeting Prep" at bounding box center [473, 409] width 655 height 33
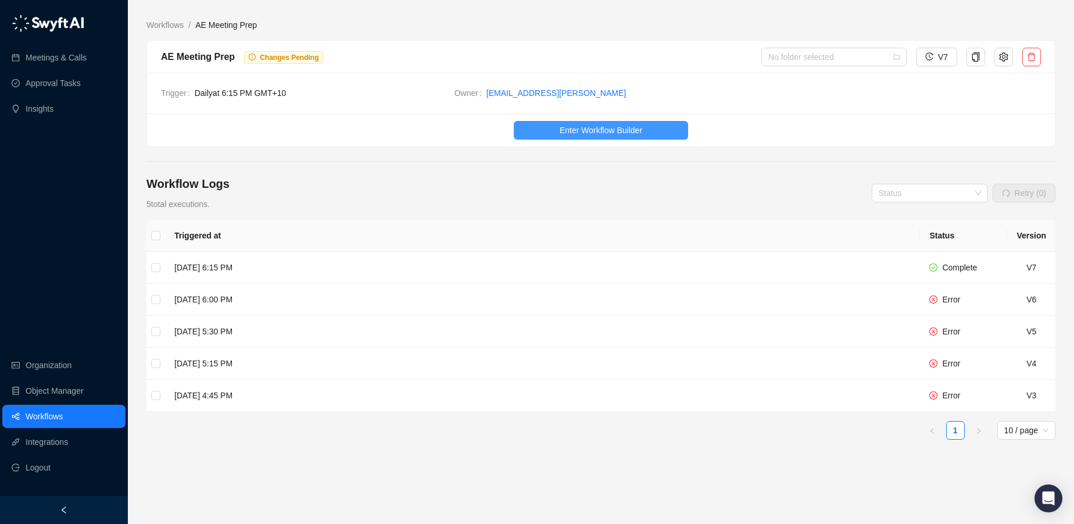
click at [587, 131] on span "Enter Workflow Builder" at bounding box center [601, 130] width 83 height 13
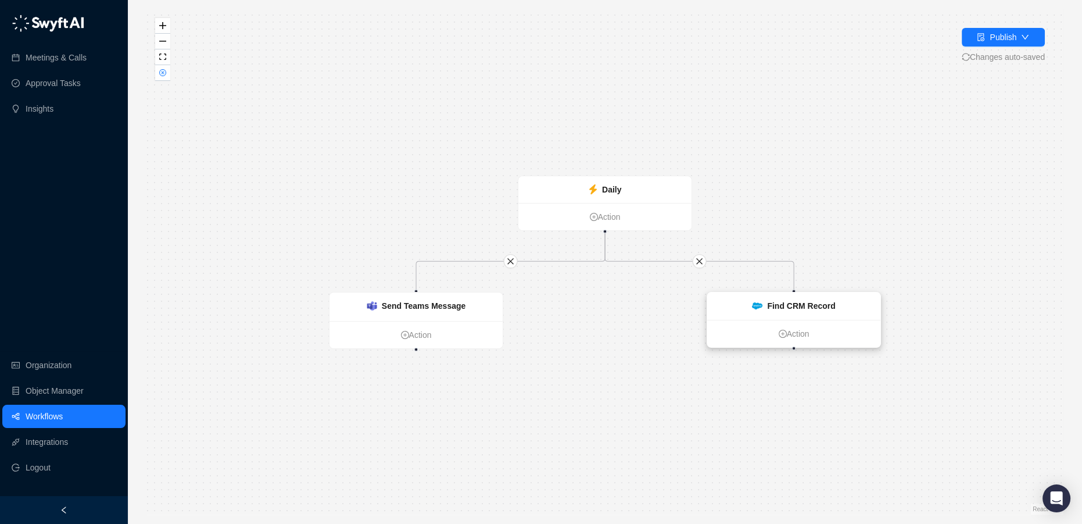
click at [818, 309] on strong "Find CRM Record" at bounding box center [801, 305] width 68 height 9
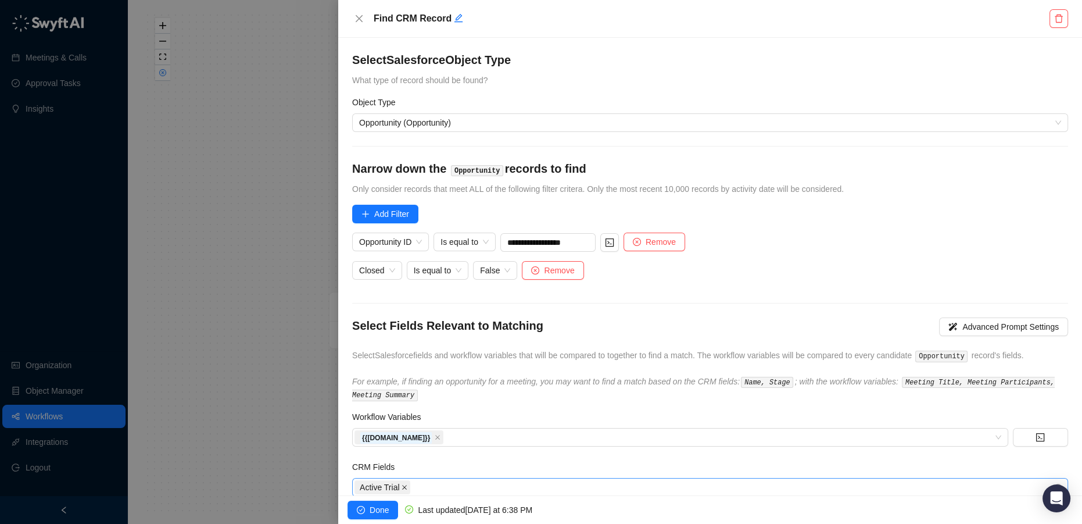
click at [400, 485] on span "Active Trial" at bounding box center [382, 487] width 56 height 14
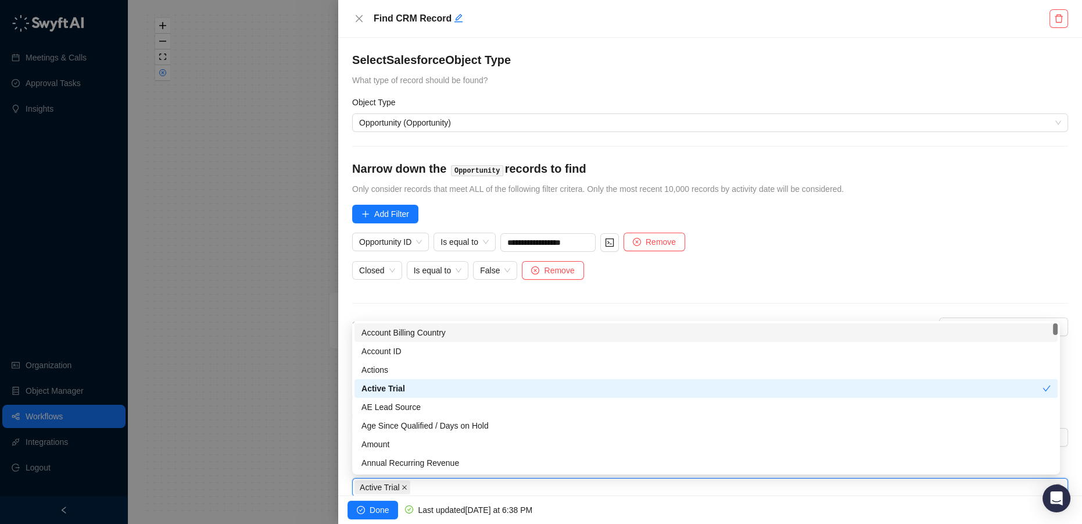
click at [403, 486] on icon "close" at bounding box center [405, 487] width 5 height 5
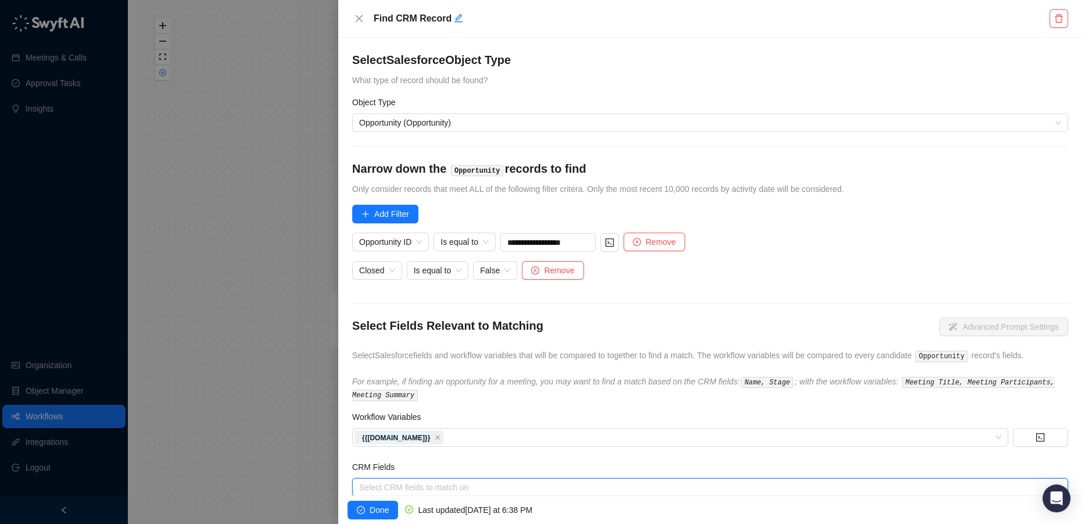
click at [403, 486] on div at bounding box center [703, 487] width 699 height 9
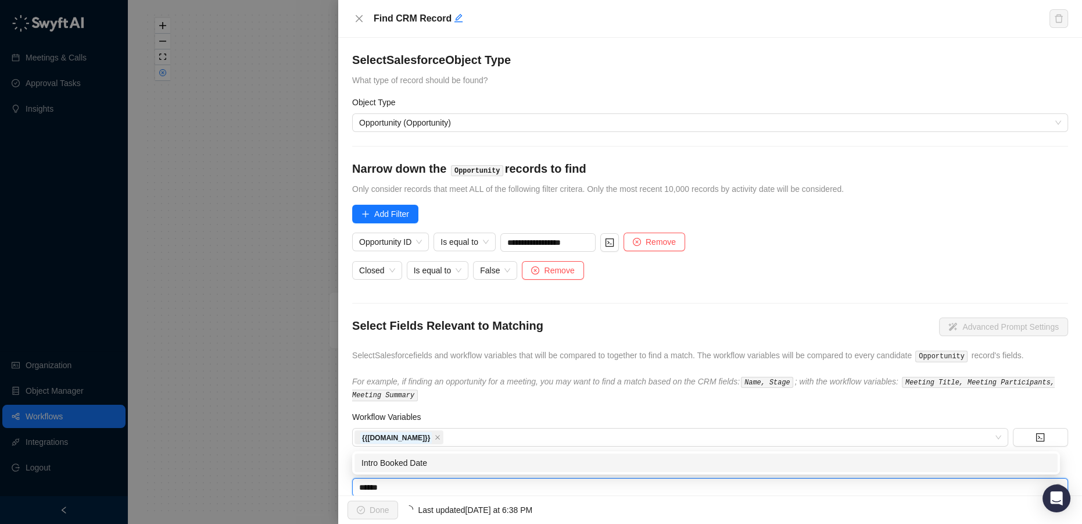
type input "*******"
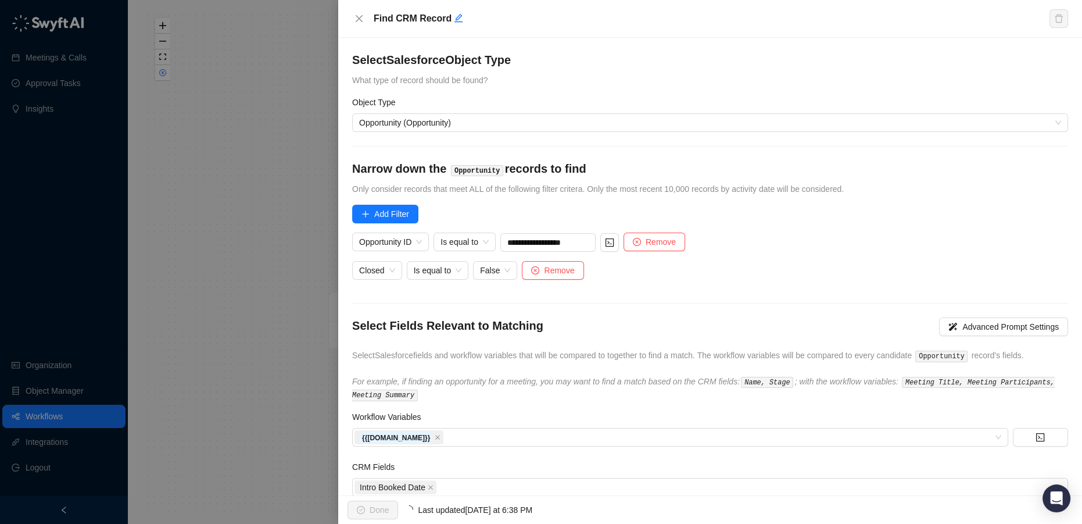
click at [435, 304] on form "**********" at bounding box center [710, 274] width 716 height 445
click at [438, 434] on icon "close" at bounding box center [438, 437] width 6 height 6
click at [438, 435] on div at bounding box center [673, 437] width 639 height 9
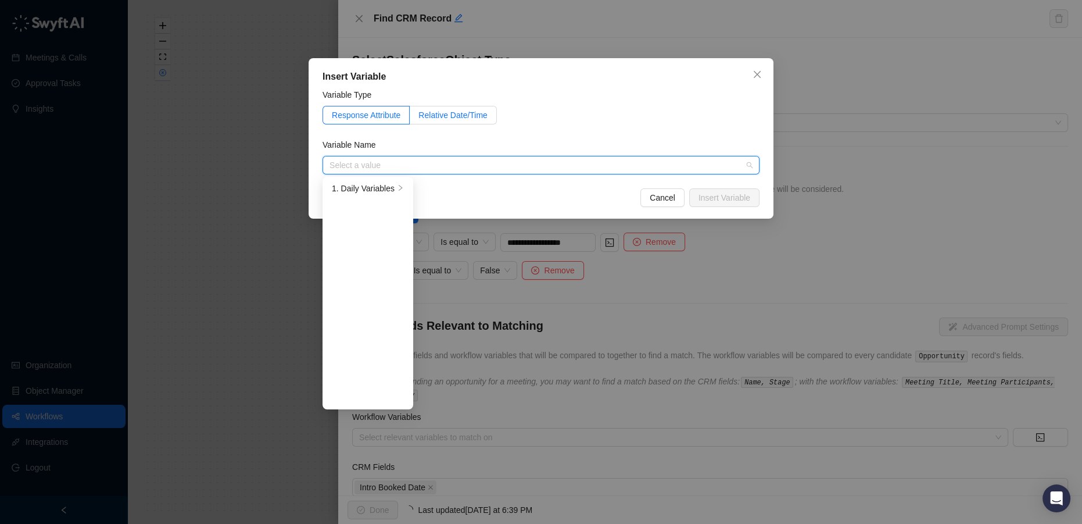
click at [436, 116] on span "Relative Date/Time" at bounding box center [452, 114] width 69 height 9
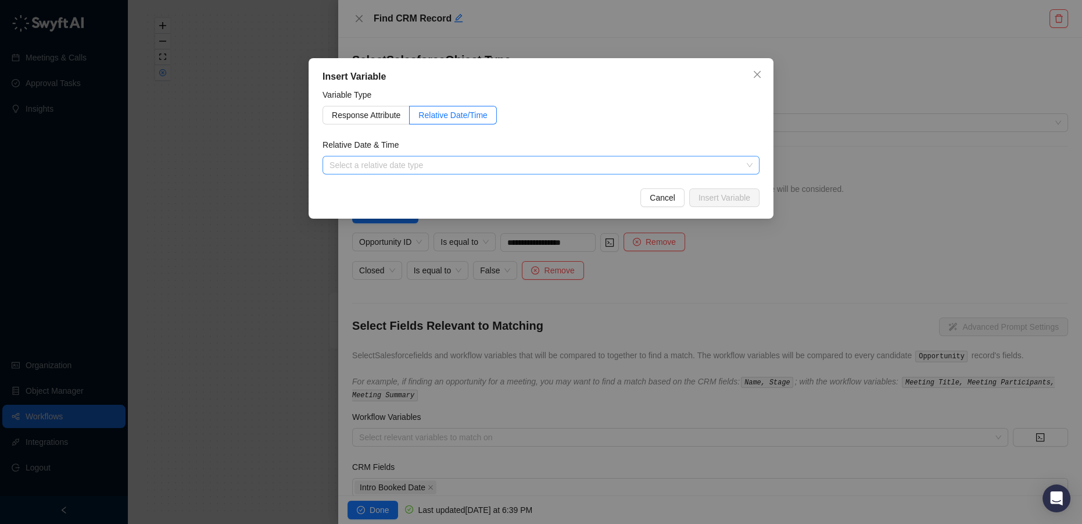
click at [388, 166] on input "search" at bounding box center [537, 164] width 416 height 17
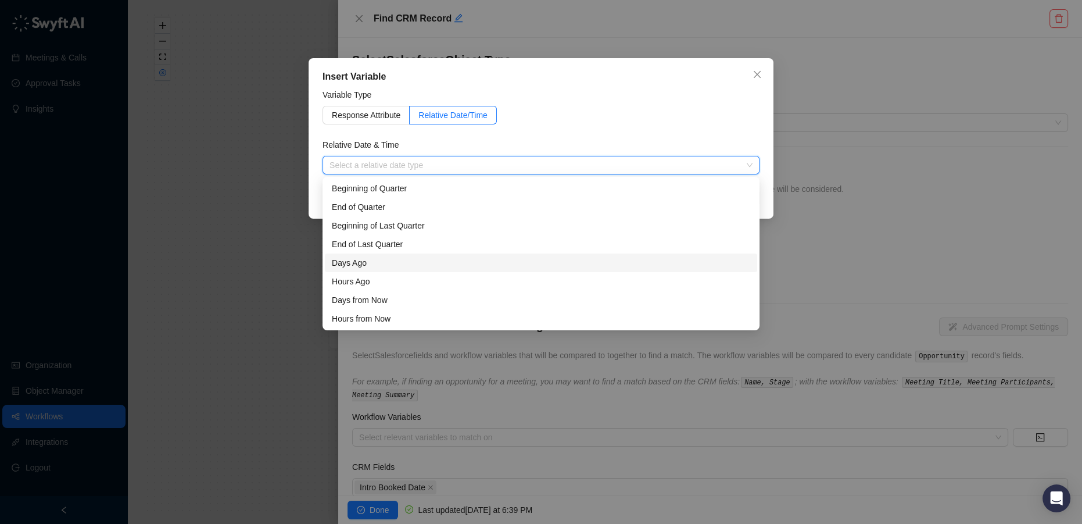
scroll to position [37, 0]
click at [386, 317] on div "Now" at bounding box center [541, 318] width 418 height 13
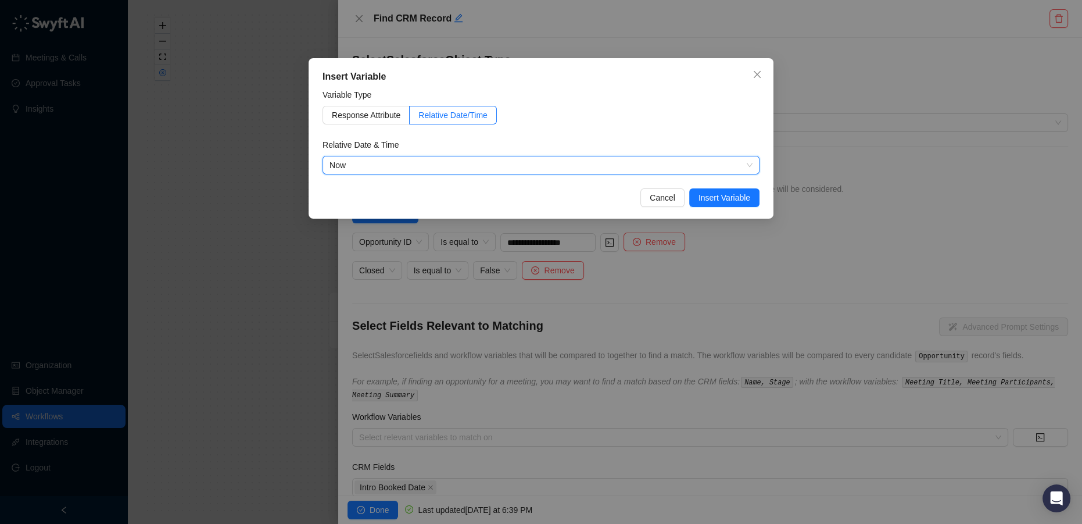
click at [701, 193] on span "Insert Variable" at bounding box center [724, 197] width 52 height 13
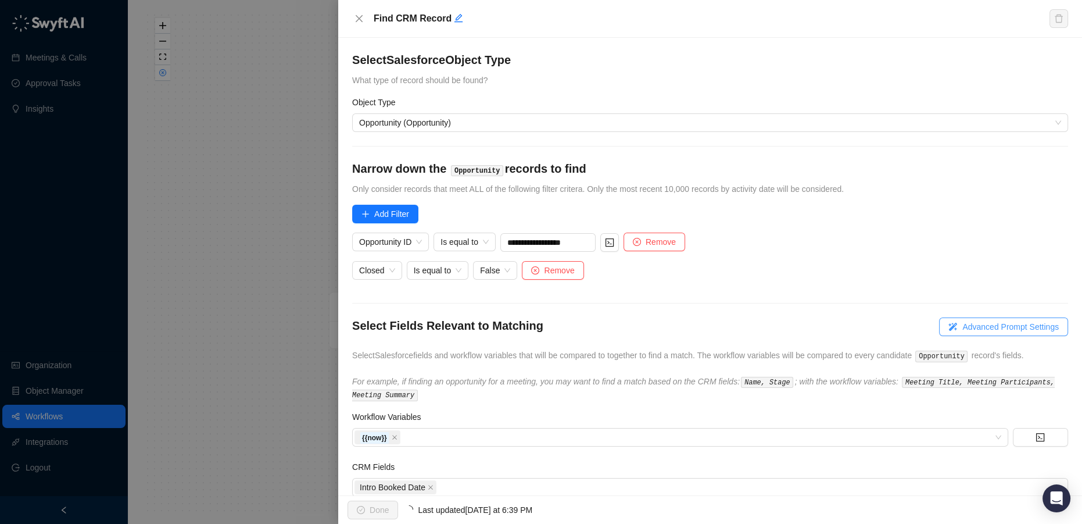
click at [1015, 327] on span "Advanced Prompt Settings" at bounding box center [1010, 326] width 96 height 13
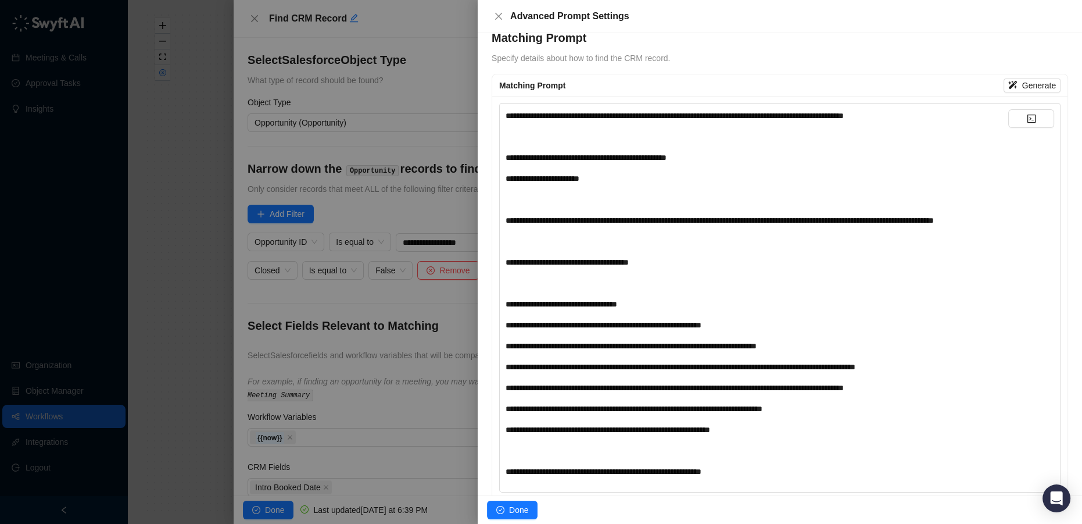
scroll to position [0, 0]
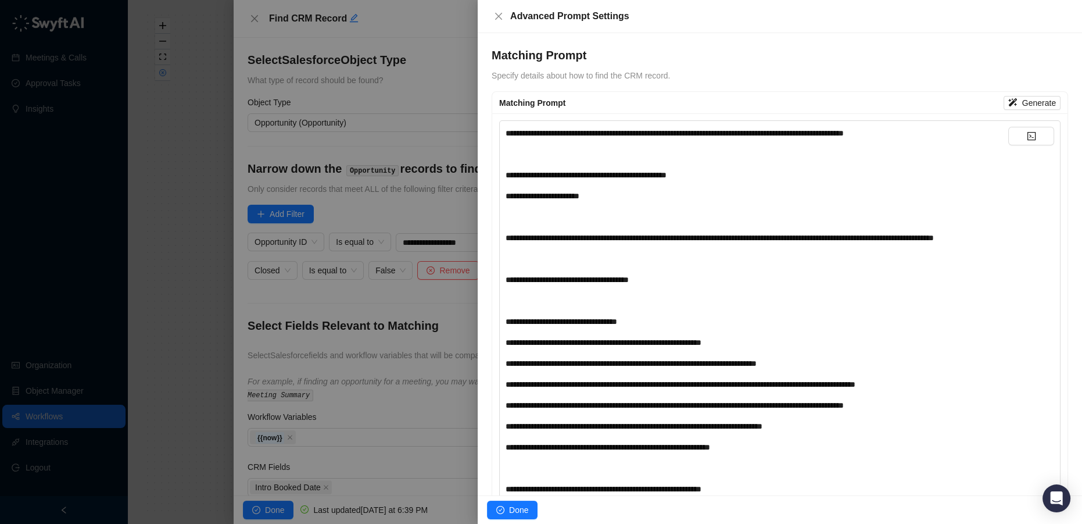
click at [640, 244] on div "**********" at bounding box center [757, 237] width 503 height 13
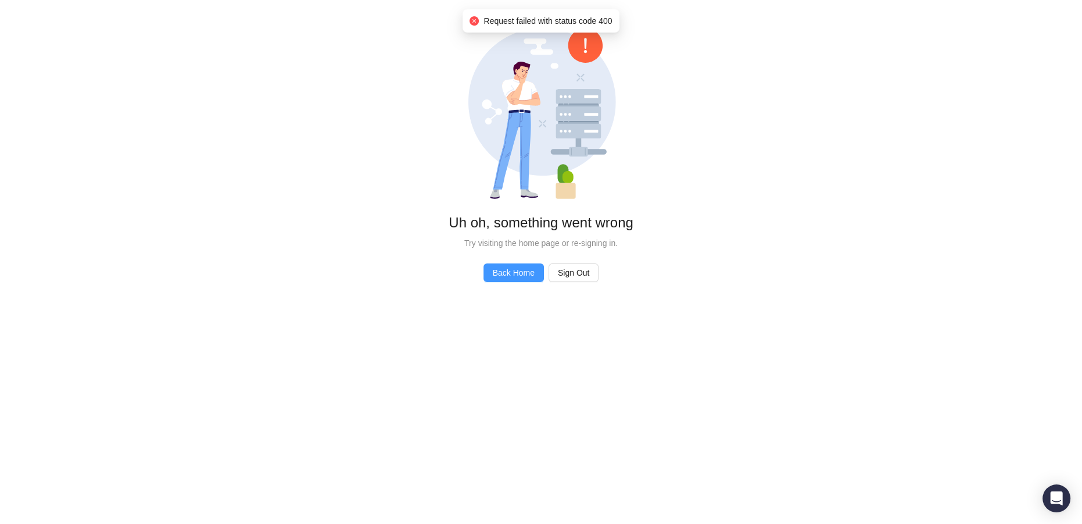
click at [525, 273] on span "Back Home" at bounding box center [514, 272] width 42 height 13
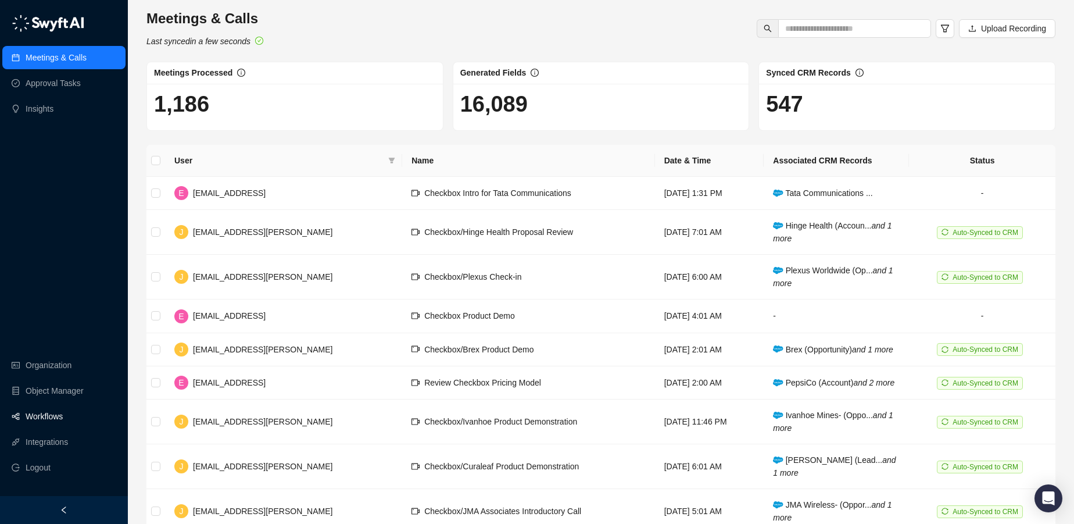
click at [44, 415] on link "Workflows" at bounding box center [44, 415] width 37 height 23
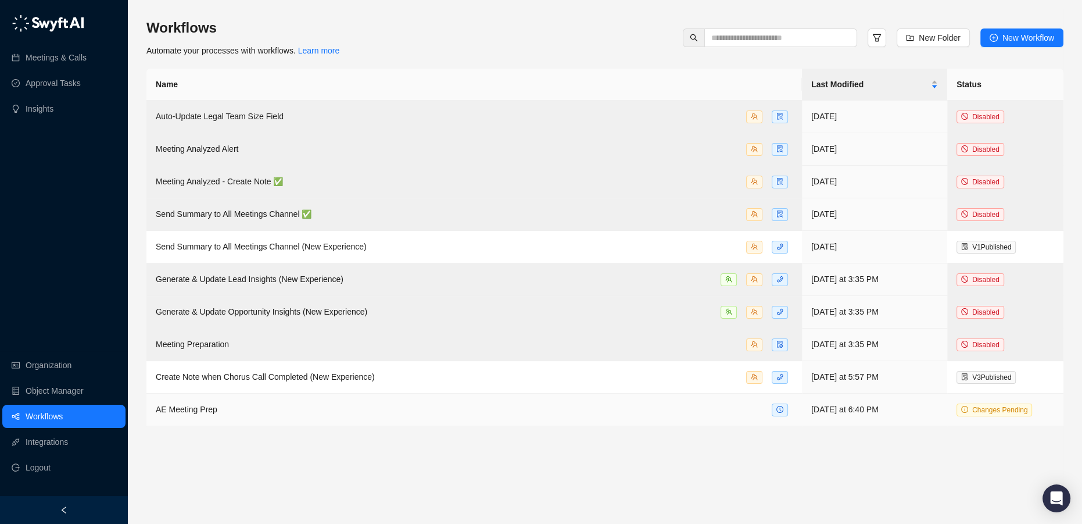
click at [246, 407] on div "AE Meeting Prep" at bounding box center [474, 409] width 637 height 13
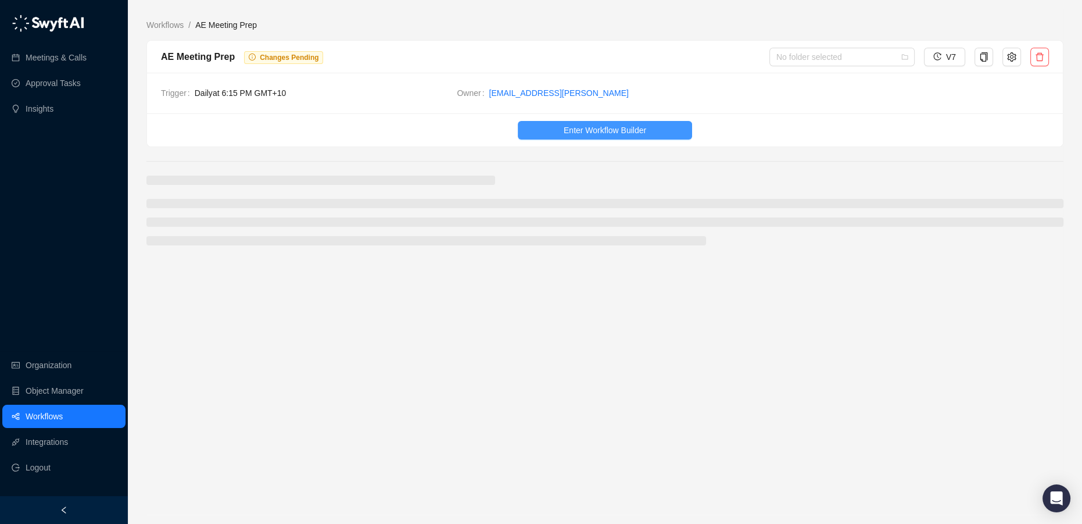
click at [580, 132] on span "Enter Workflow Builder" at bounding box center [605, 130] width 83 height 13
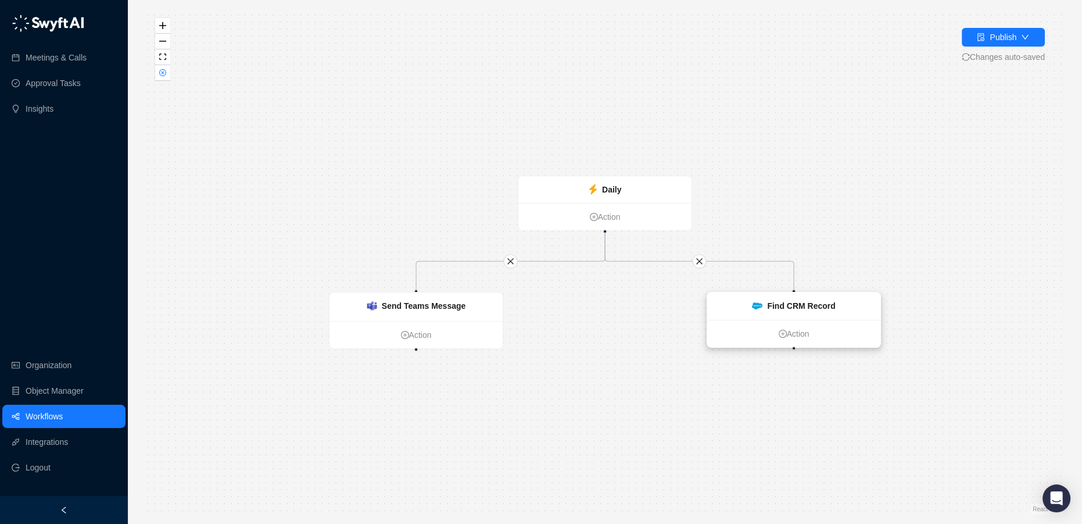
click at [790, 310] on strong "Find CRM Record" at bounding box center [801, 305] width 68 height 9
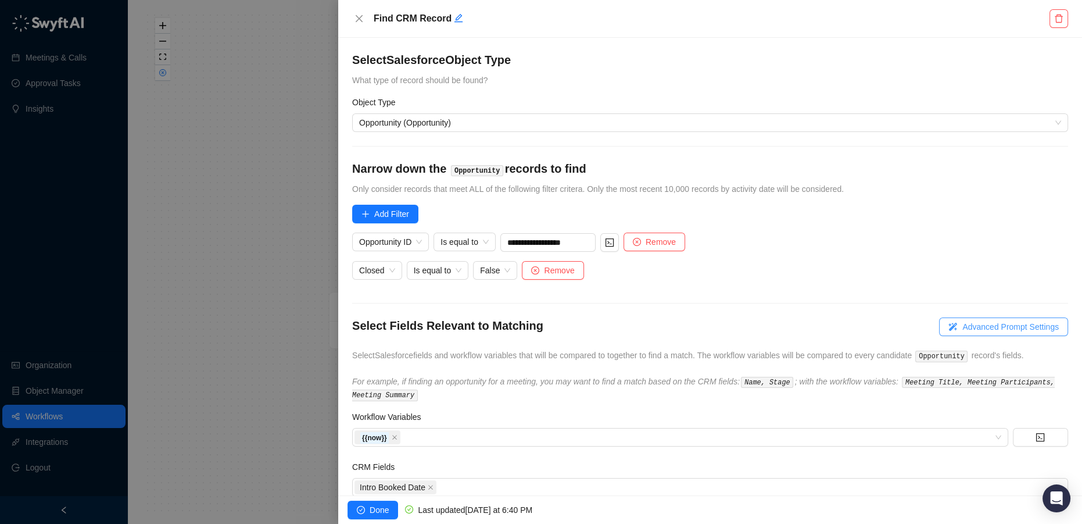
click at [972, 331] on span "Advanced Prompt Settings" at bounding box center [1010, 326] width 96 height 13
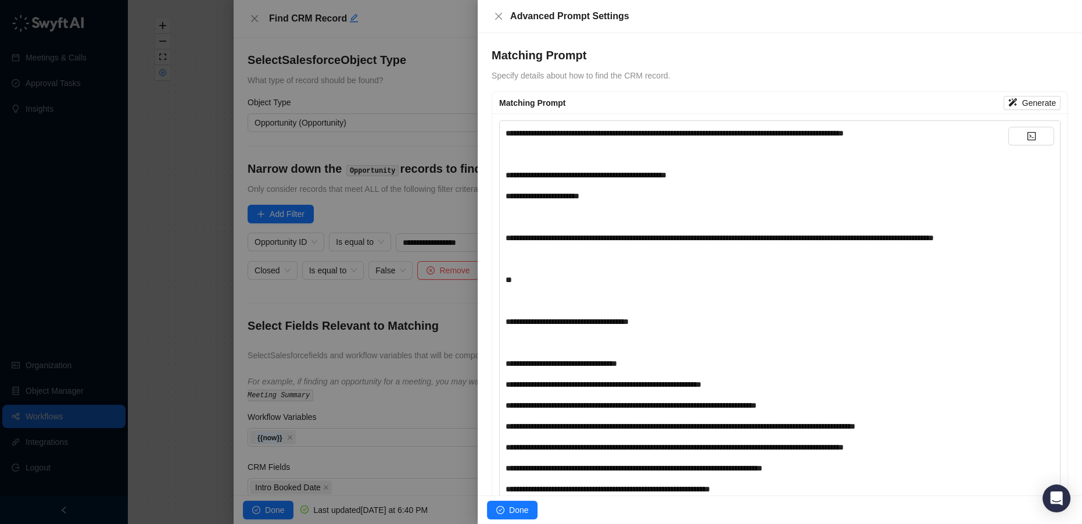
click at [633, 244] on div "**********" at bounding box center [757, 237] width 503 height 13
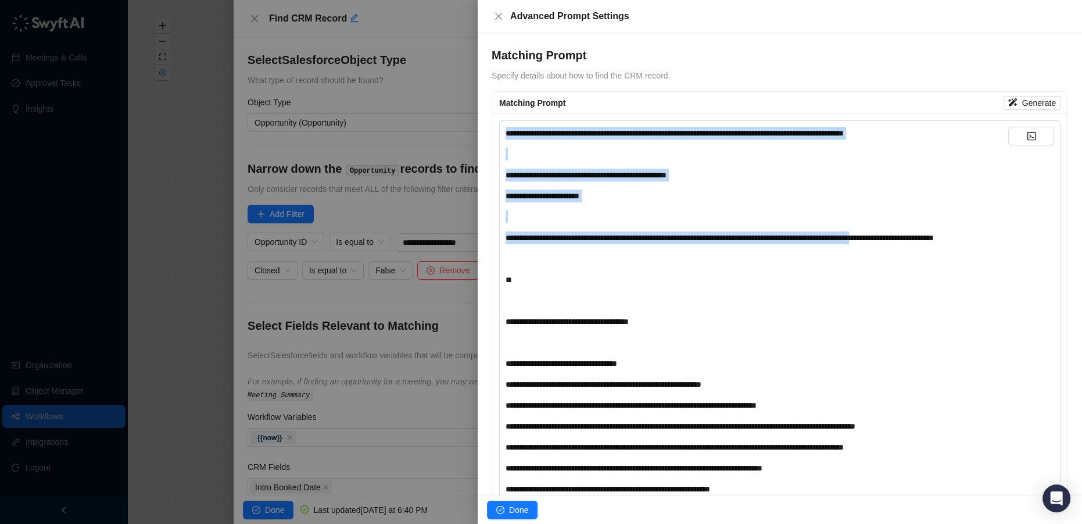
drag, startPoint x: 919, startPoint y: 234, endPoint x: 431, endPoint y: 105, distance: 504.3
click at [433, 105] on div "**********" at bounding box center [541, 262] width 1082 height 524
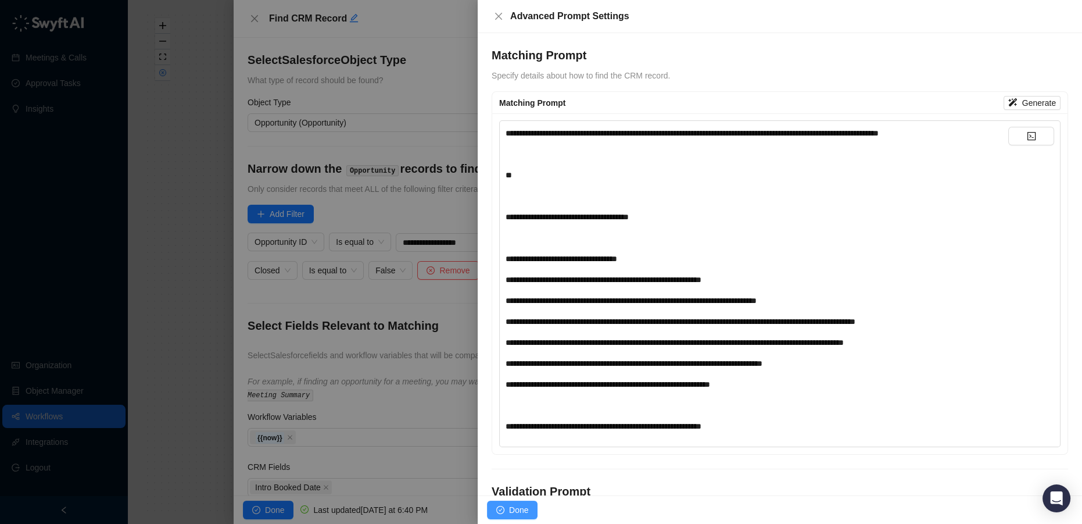
click at [519, 509] on span "Done" at bounding box center [518, 509] width 19 height 13
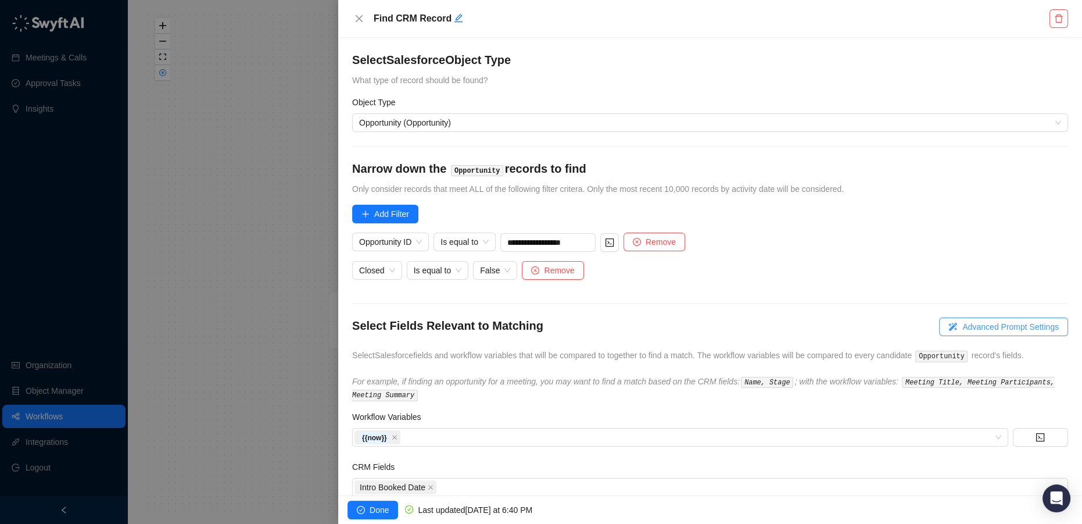
click at [971, 325] on span "Advanced Prompt Settings" at bounding box center [1010, 326] width 96 height 13
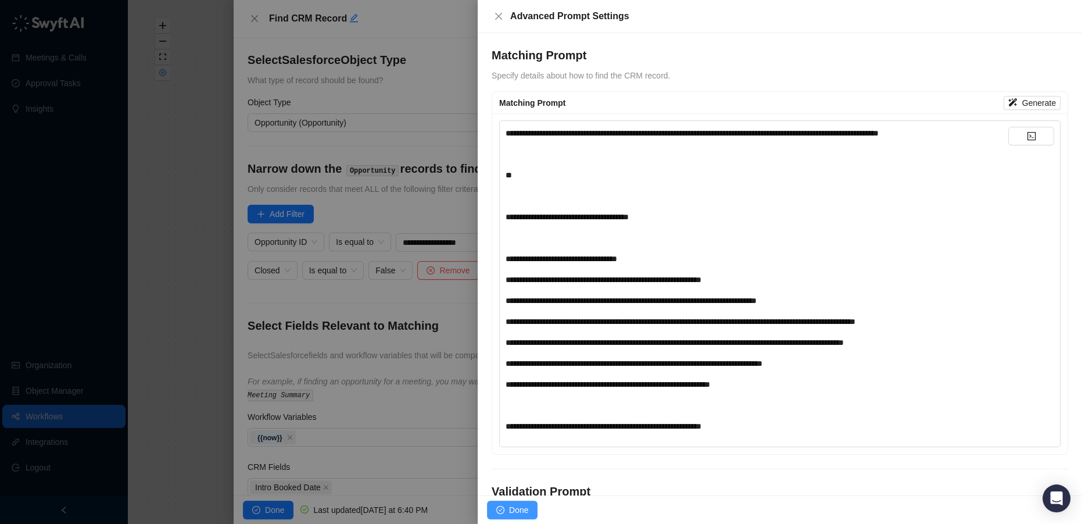
click at [528, 504] on button "Done" at bounding box center [512, 509] width 51 height 19
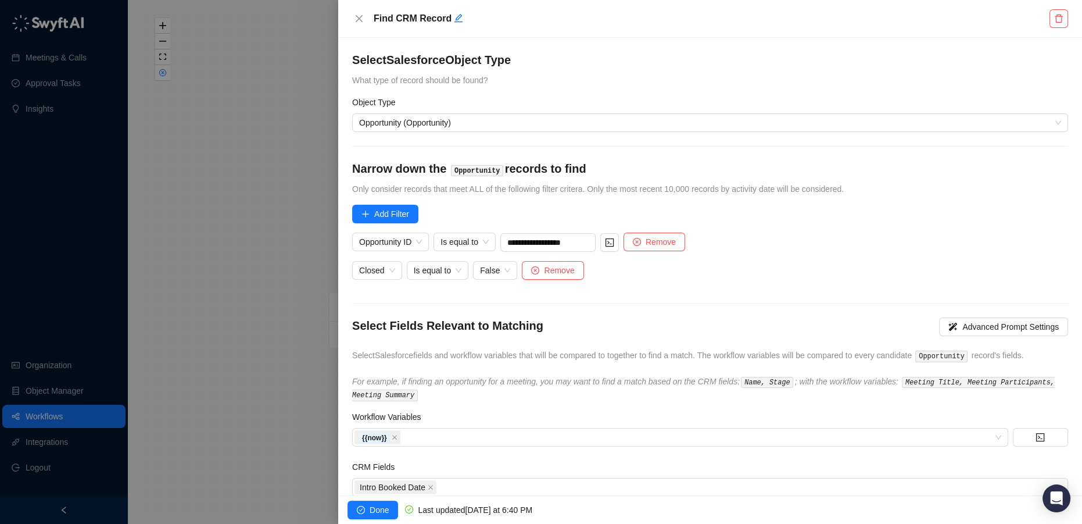
click at [368, 508] on button "Done" at bounding box center [372, 509] width 51 height 19
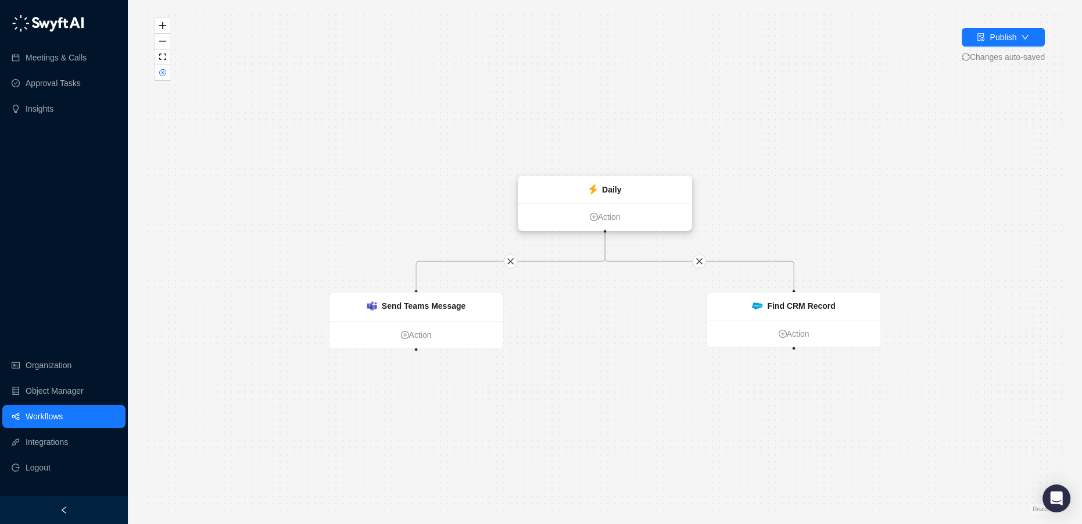
click at [609, 192] on strong "Daily" at bounding box center [611, 189] width 19 height 9
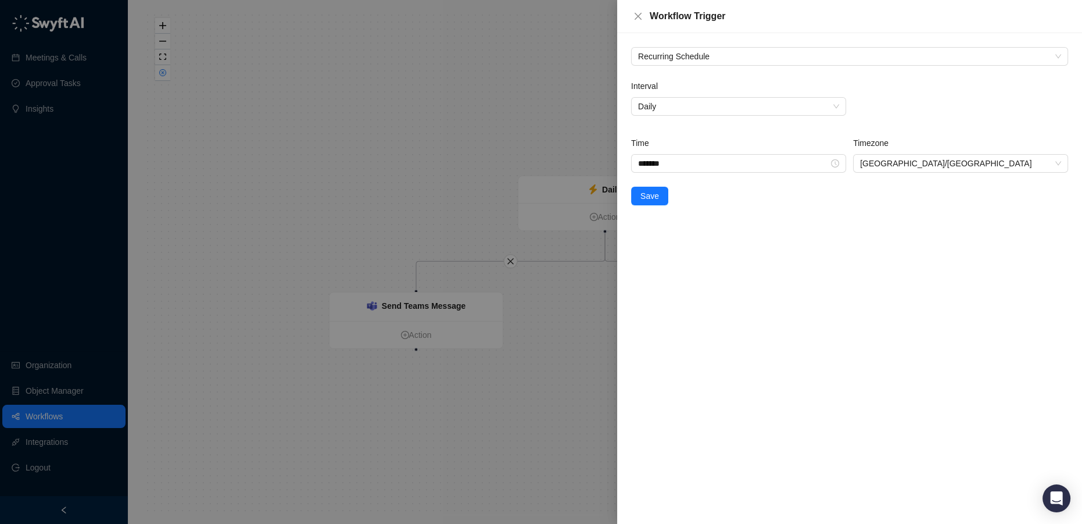
click at [514, 255] on div at bounding box center [541, 262] width 1082 height 524
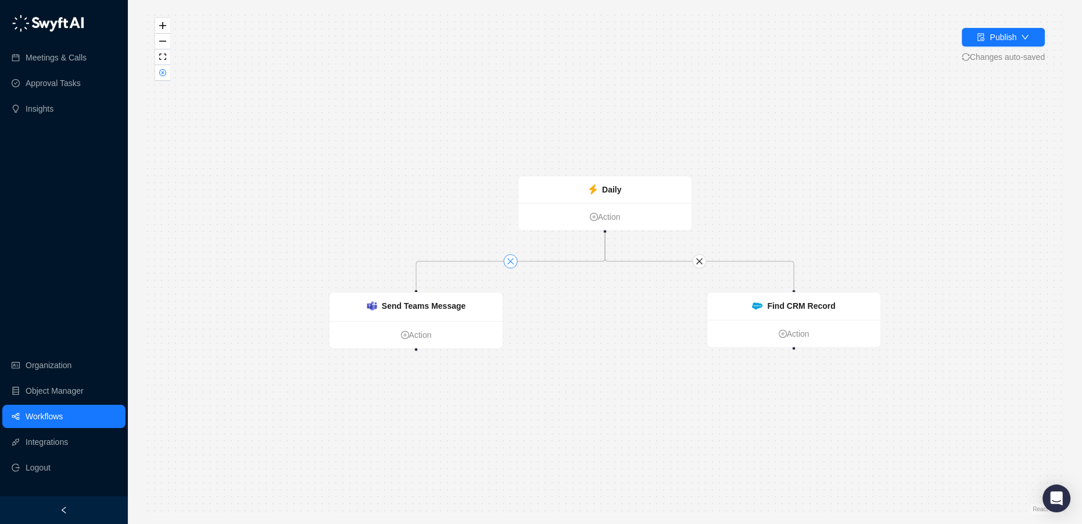
click at [506, 260] on button "button" at bounding box center [511, 261] width 14 height 14
drag, startPoint x: 793, startPoint y: 347, endPoint x: 421, endPoint y: 295, distance: 374.9
click at [421, 295] on div "Daily Action Send Teams Message Action Find CRM Record Action" at bounding box center [787, 427] width 917 height 505
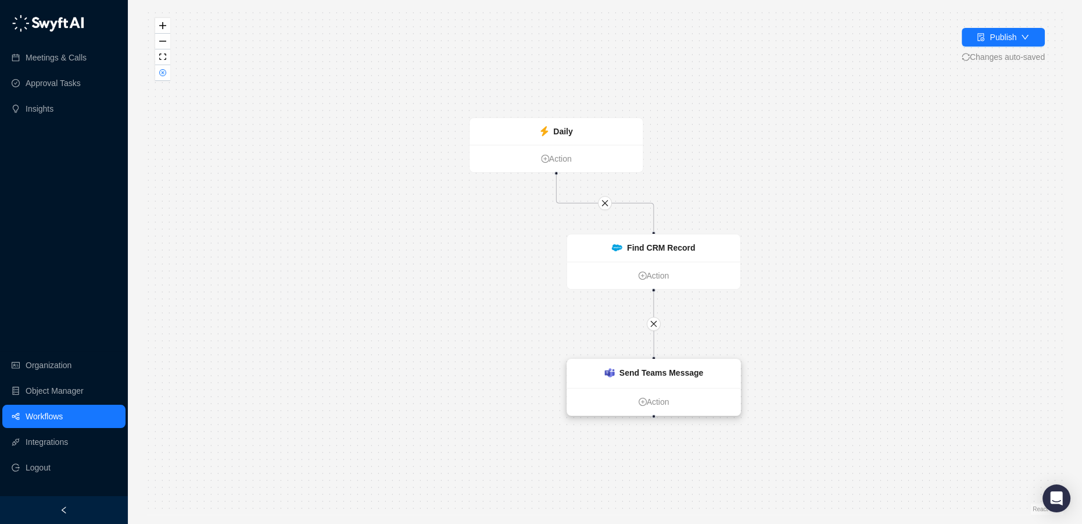
drag, startPoint x: 435, startPoint y: 304, endPoint x: 669, endPoint y: 370, distance: 243.2
click at [669, 370] on strong "Send Teams Message" at bounding box center [661, 372] width 84 height 9
click at [665, 368] on strong "Send Teams Message" at bounding box center [658, 371] width 84 height 9
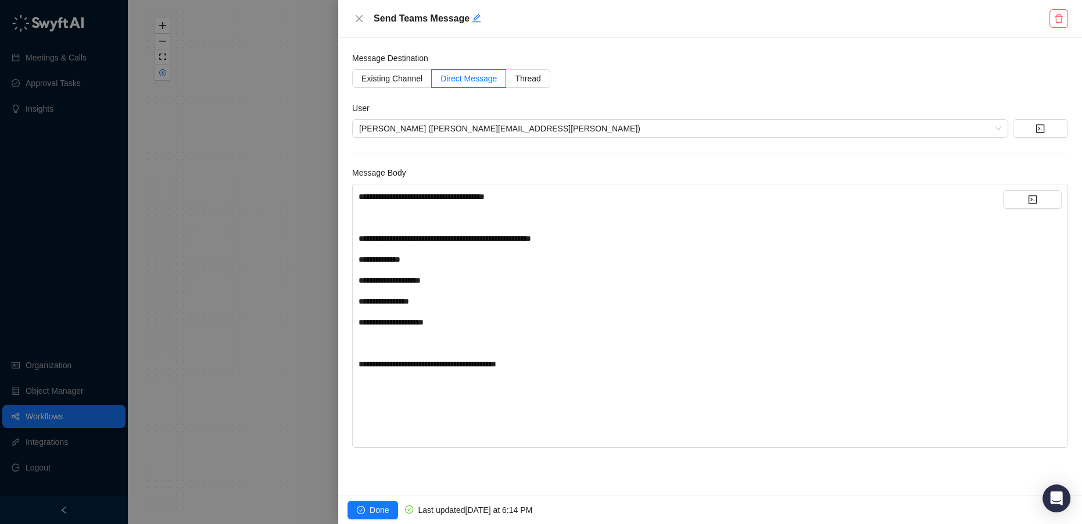
click at [466, 260] on div "**********" at bounding box center [681, 259] width 644 height 13
click at [1026, 196] on button "button" at bounding box center [1032, 199] width 59 height 19
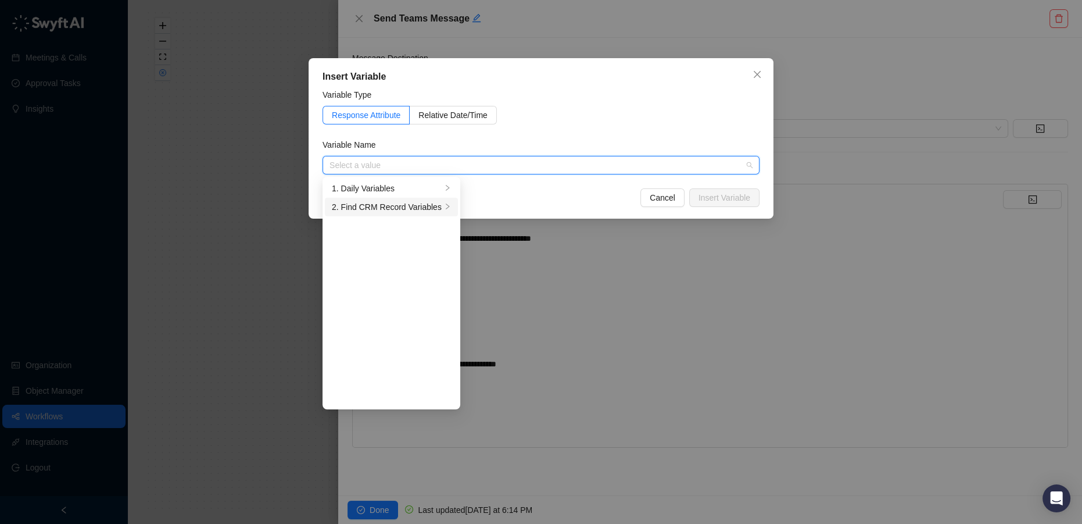
click at [396, 210] on div "2. Find CRM Record Variables" at bounding box center [387, 206] width 110 height 13
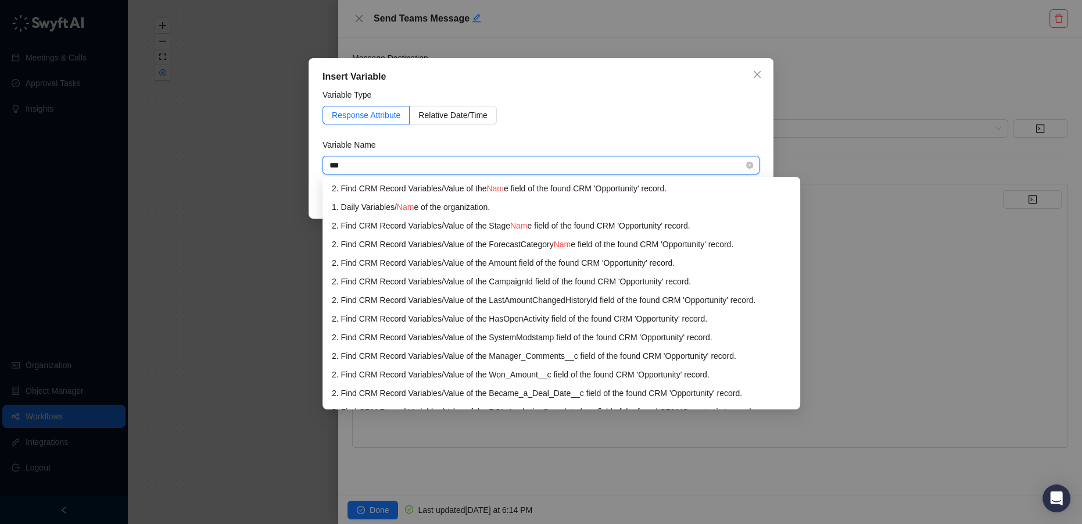
type input "****"
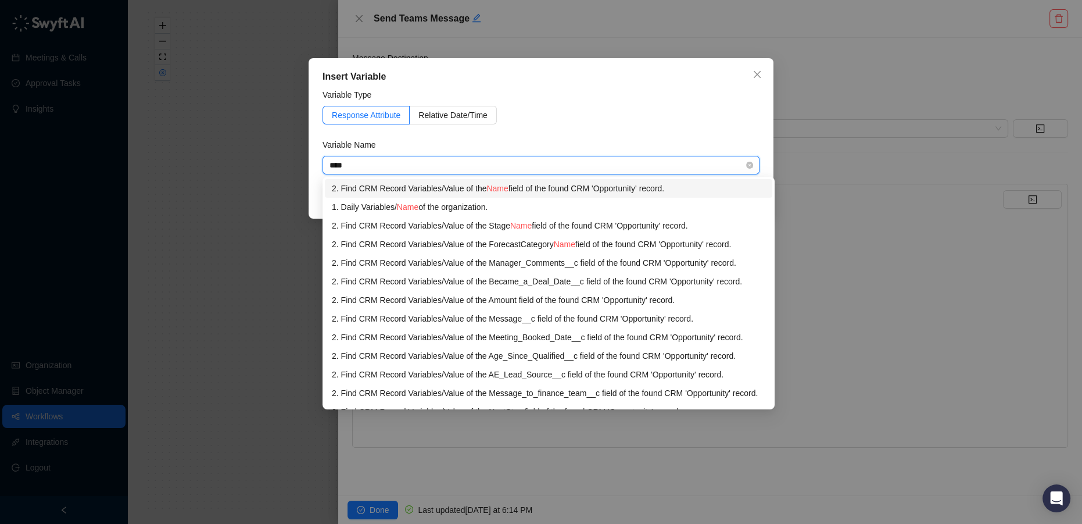
click at [431, 188] on div "2. Find CRM Record Variables / Value of the Name field of the found CRM 'Opport…" at bounding box center [548, 188] width 433 height 13
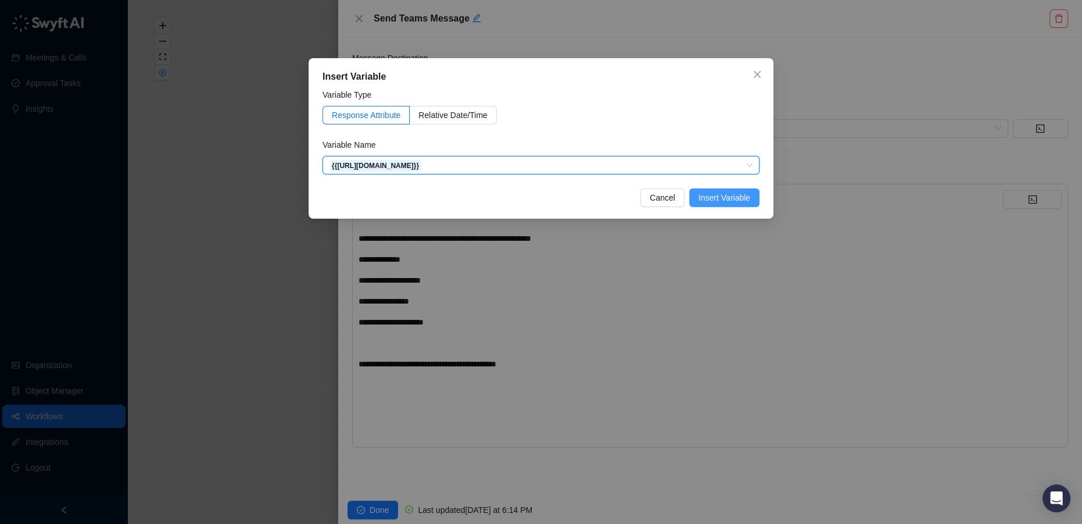
click at [708, 196] on span "Insert Variable" at bounding box center [724, 197] width 52 height 13
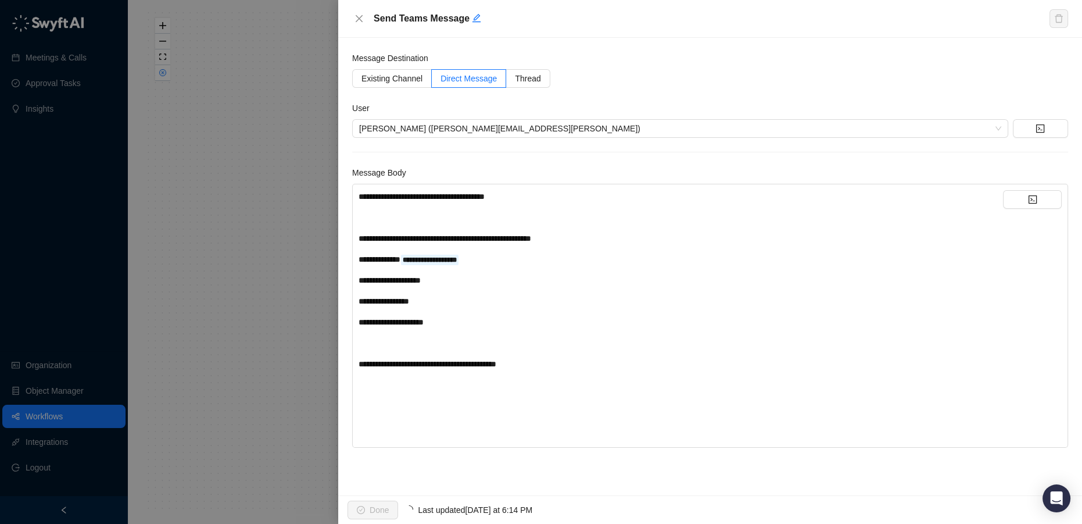
click at [459, 281] on div "**********" at bounding box center [681, 280] width 644 height 13
click at [1043, 199] on button "button" at bounding box center [1032, 199] width 59 height 19
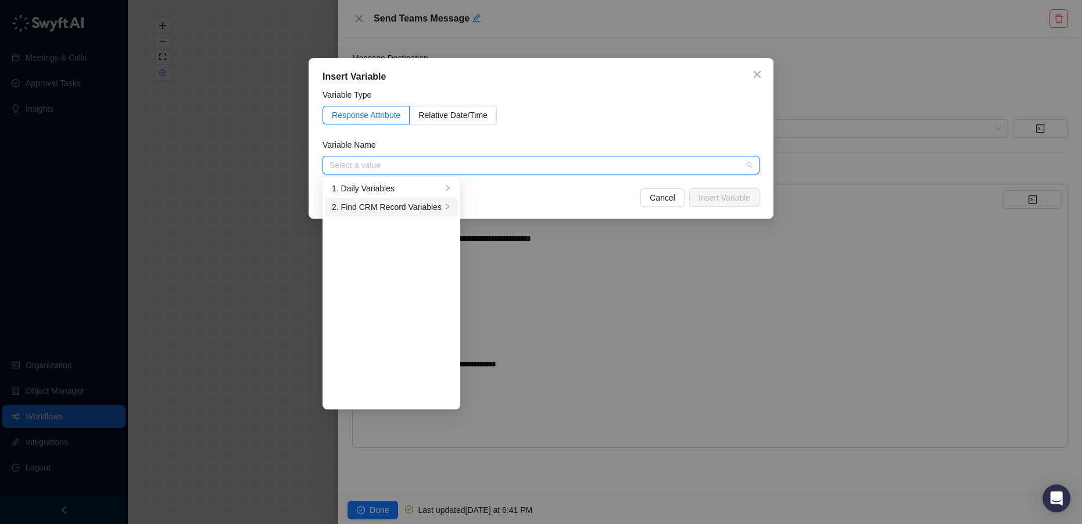
click at [407, 206] on div "2. Find CRM Record Variables" at bounding box center [387, 206] width 110 height 13
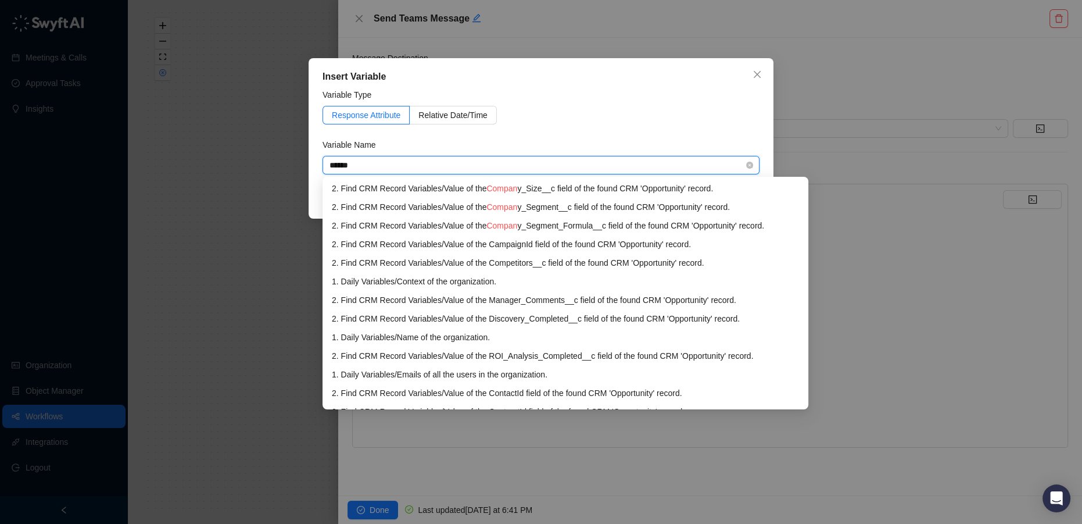
type input "*******"
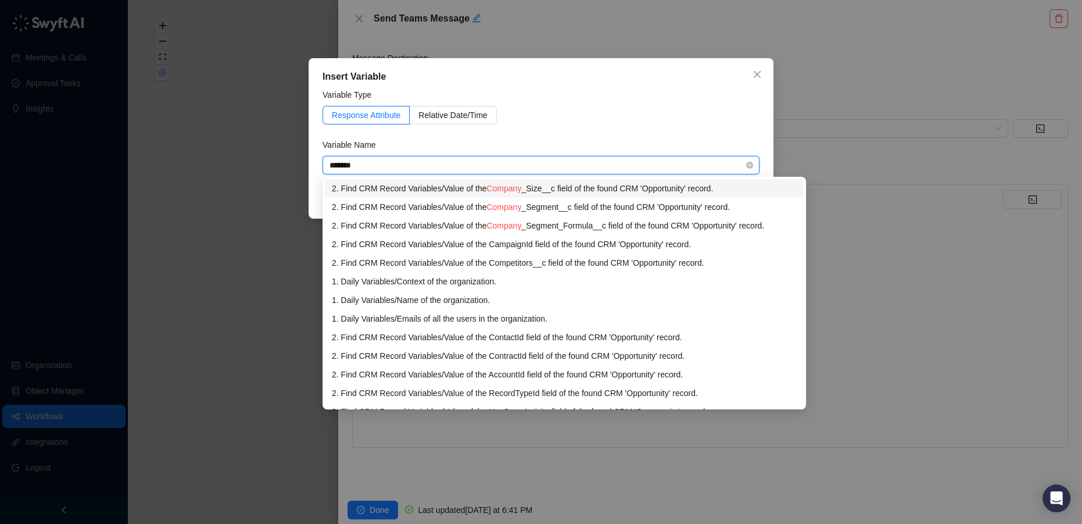
click at [421, 188] on div "2. Find CRM Record Variables / Value of the Company _Size__c field of the found…" at bounding box center [564, 188] width 465 height 13
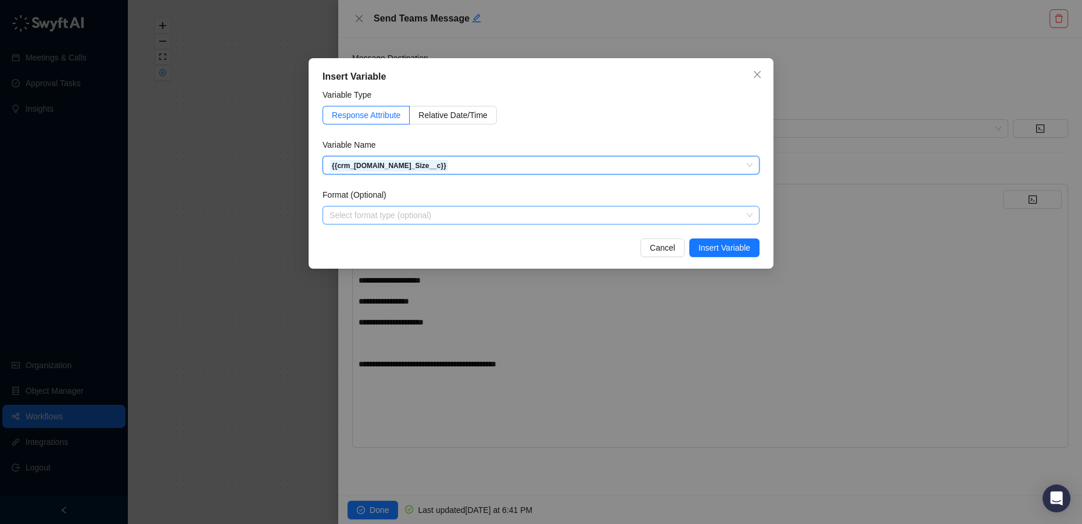
click at [614, 215] on input "search" at bounding box center [537, 214] width 416 height 17
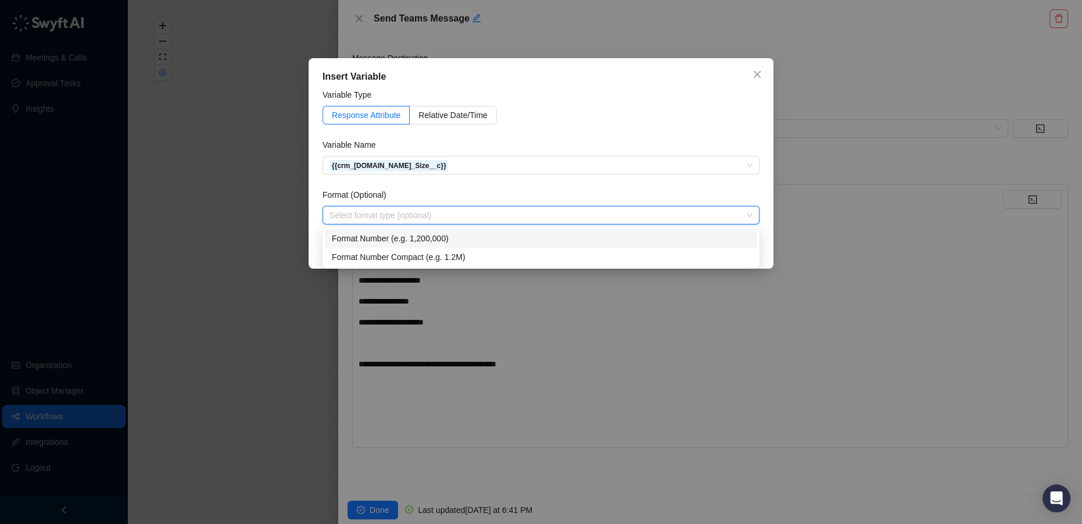
drag, startPoint x: 411, startPoint y: 242, endPoint x: 665, endPoint y: 231, distance: 254.2
click at [411, 241] on div "Format Number (e.g. 1,200,000)" at bounding box center [541, 238] width 418 height 13
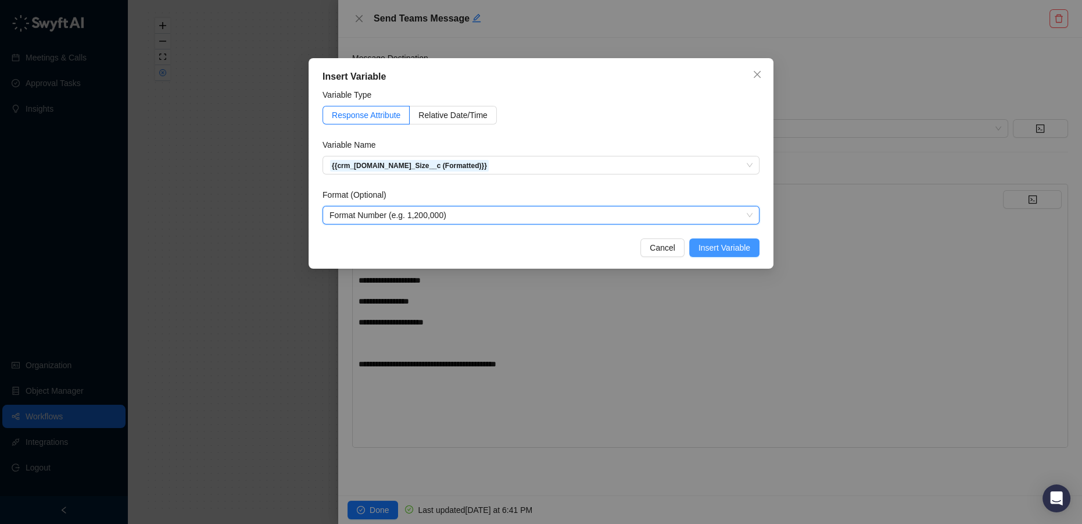
click at [747, 247] on span "Insert Variable" at bounding box center [724, 247] width 52 height 13
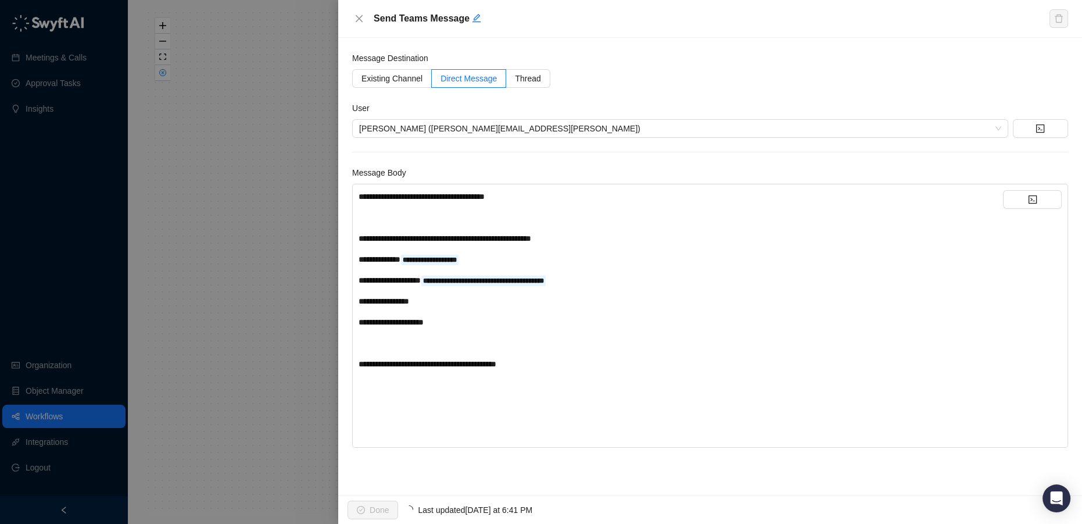
click at [480, 300] on div "**********" at bounding box center [681, 301] width 644 height 13
click at [1032, 201] on icon "code" at bounding box center [1032, 199] width 9 height 9
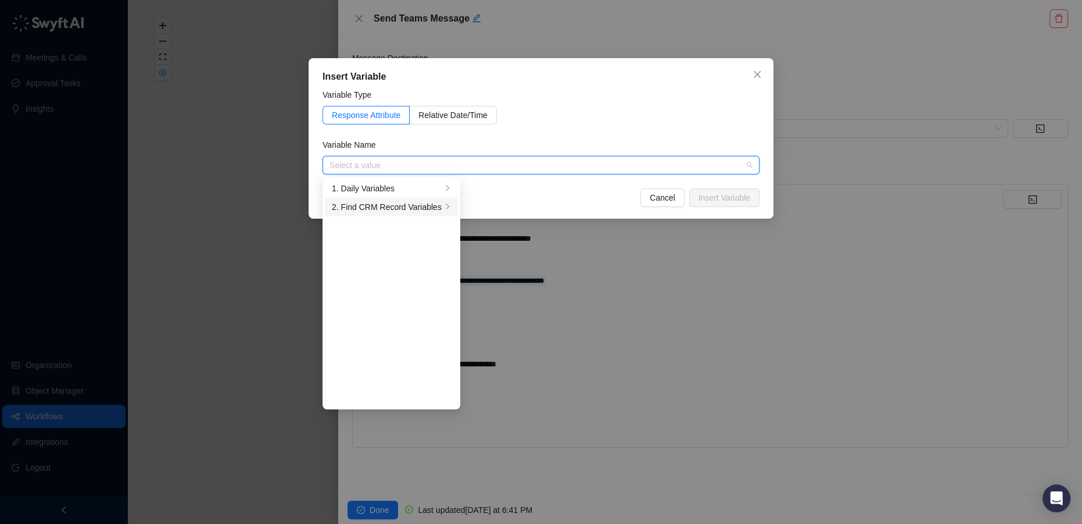
click at [417, 212] on div "2. Find CRM Record Variables" at bounding box center [387, 206] width 110 height 13
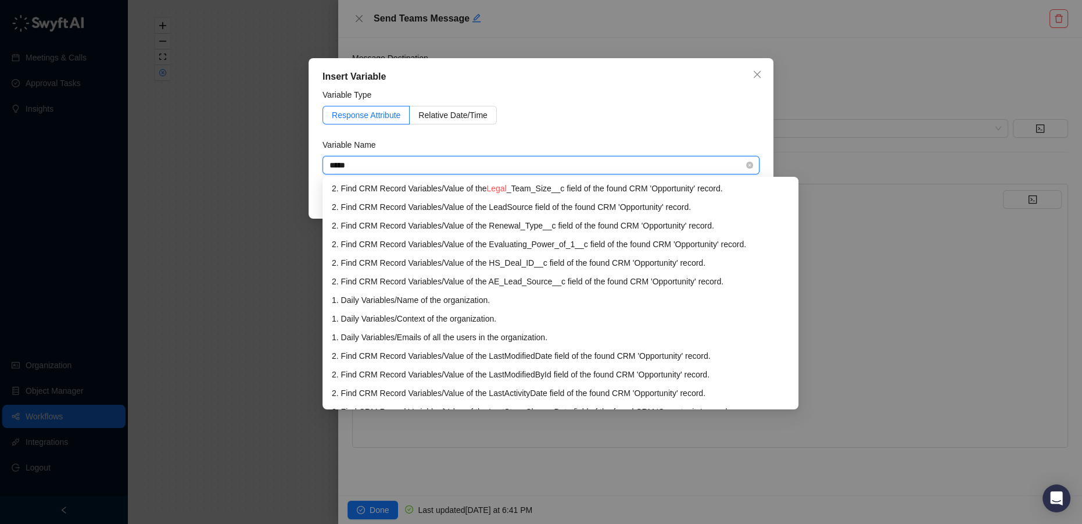
type input "*****"
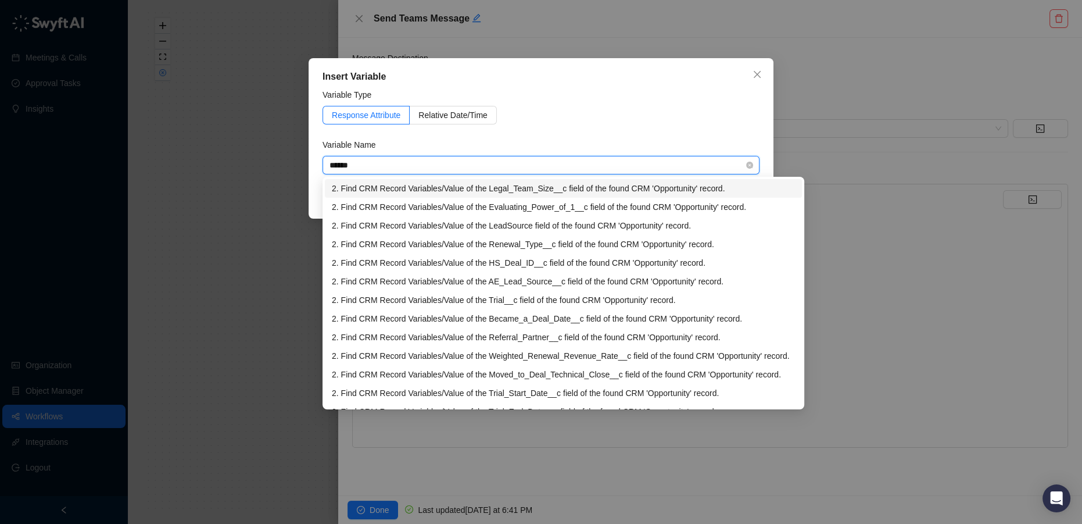
click at [541, 189] on div "2. Find CRM Record Variables / Value of the Legal_Team_Size__c field of the fou…" at bounding box center [563, 188] width 463 height 13
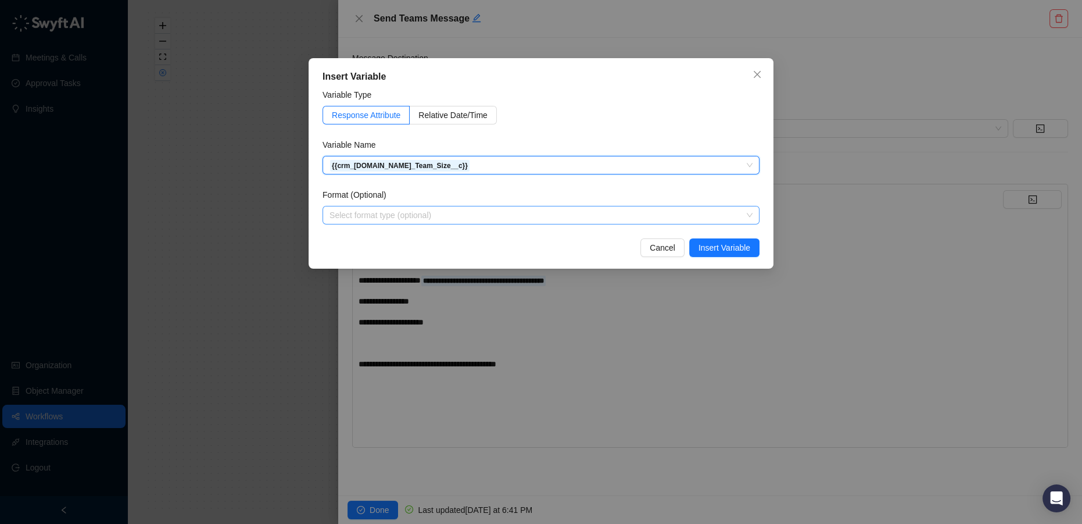
click at [591, 218] on input "search" at bounding box center [537, 214] width 416 height 17
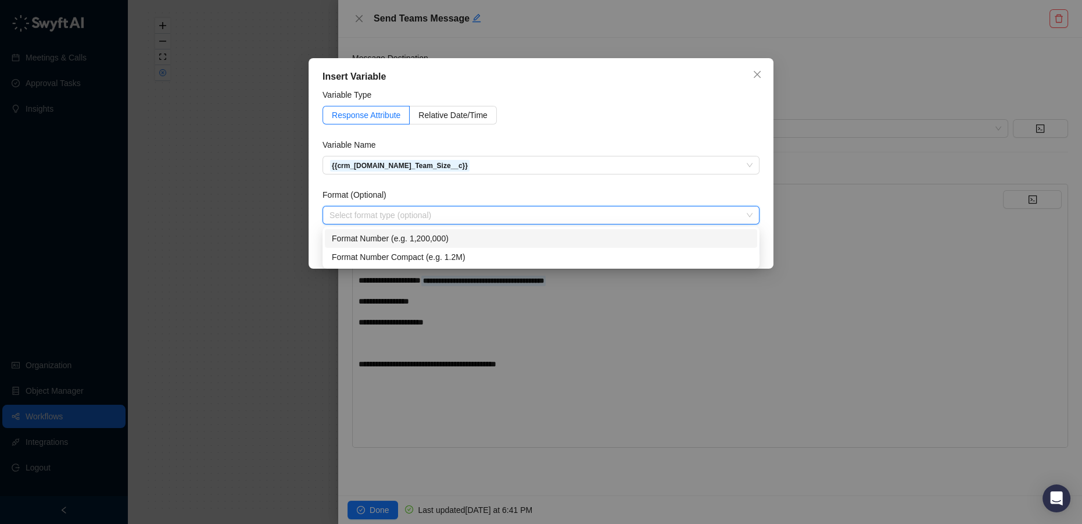
click at [374, 240] on div "Format Number (e.g. 1,200,000)" at bounding box center [541, 238] width 418 height 13
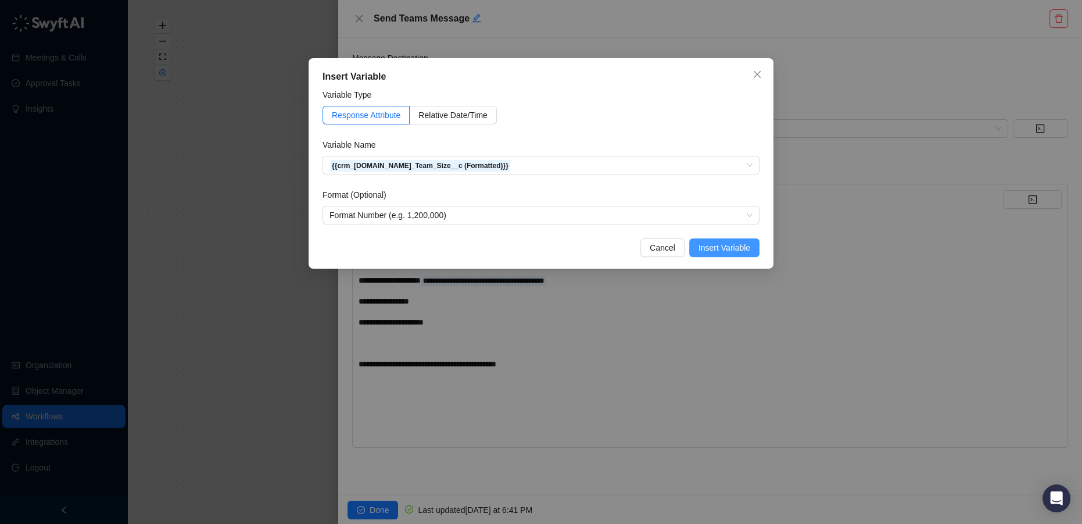
click at [718, 247] on span "Insert Variable" at bounding box center [724, 247] width 52 height 13
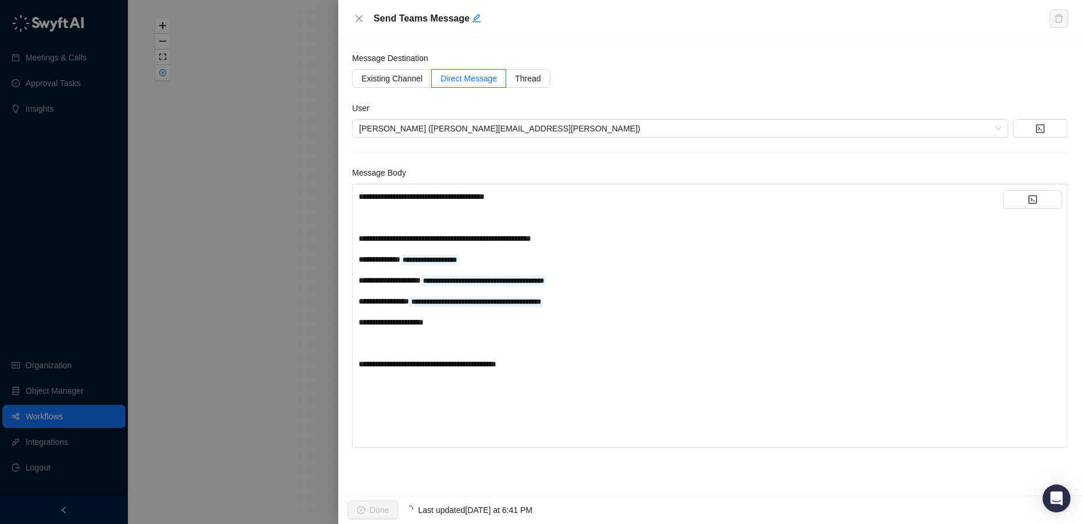
click at [485, 327] on div "**********" at bounding box center [681, 322] width 644 height 13
click at [1032, 196] on icon "code" at bounding box center [1032, 199] width 9 height 9
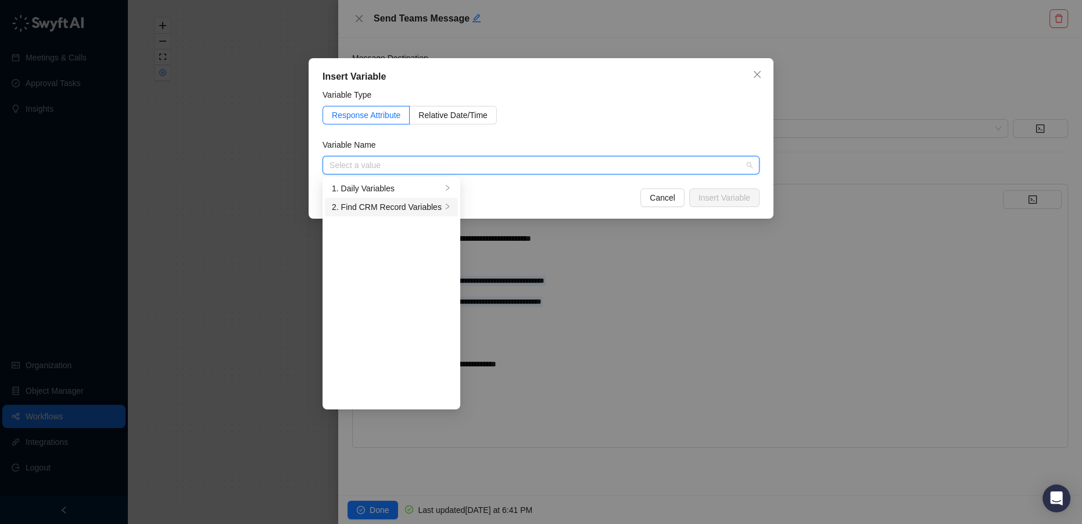
click at [382, 203] on div "2. Find CRM Record Variables" at bounding box center [387, 206] width 110 height 13
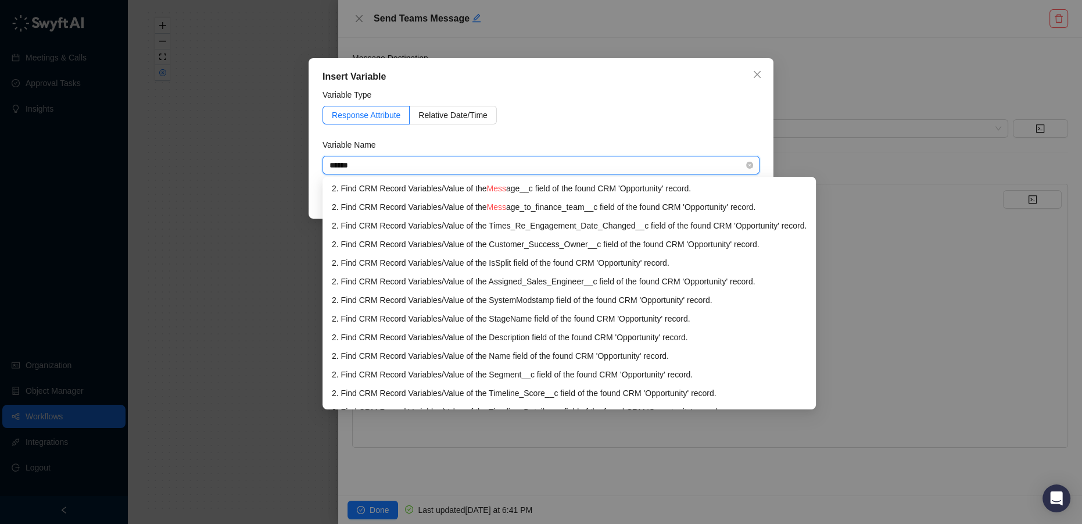
type input "*******"
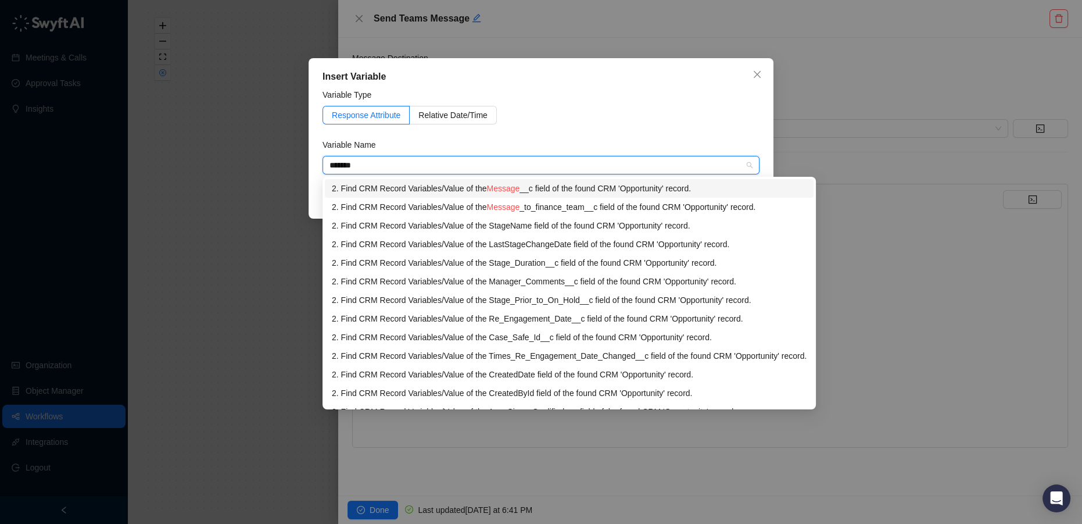
click at [514, 191] on span "Message" at bounding box center [502, 188] width 33 height 9
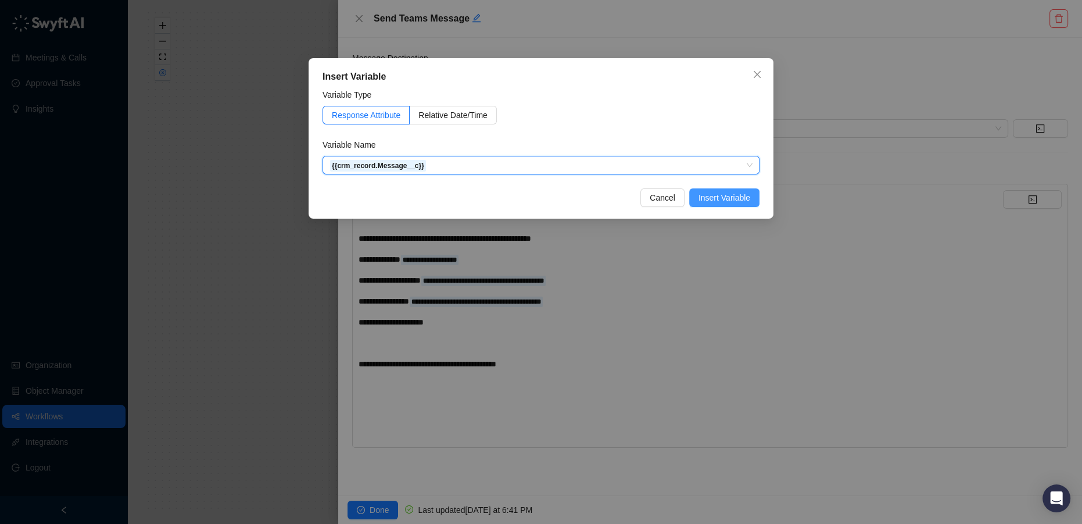
click at [730, 200] on span "Insert Variable" at bounding box center [724, 197] width 52 height 13
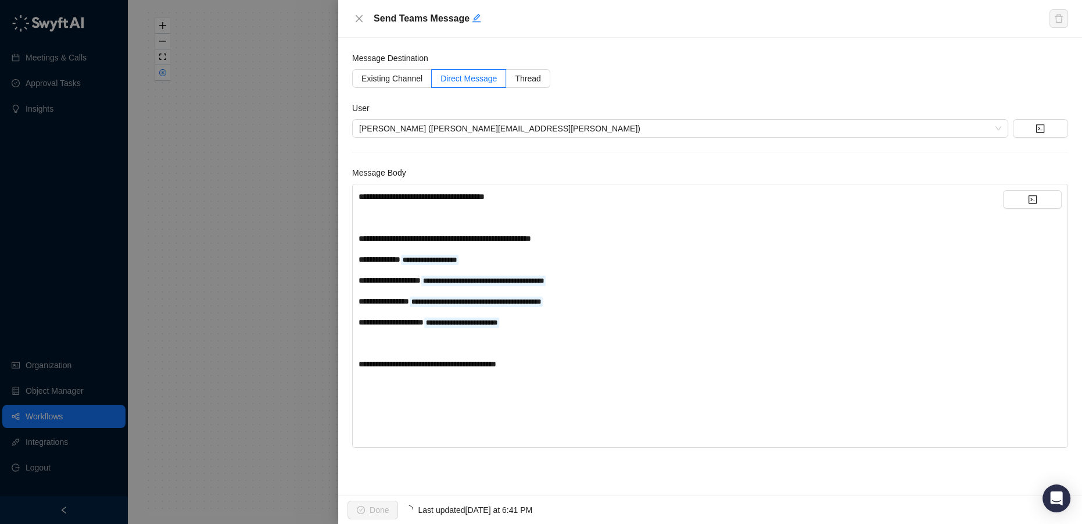
click at [548, 364] on div "**********" at bounding box center [681, 363] width 644 height 13
click at [1044, 195] on button "button" at bounding box center [1032, 199] width 59 height 19
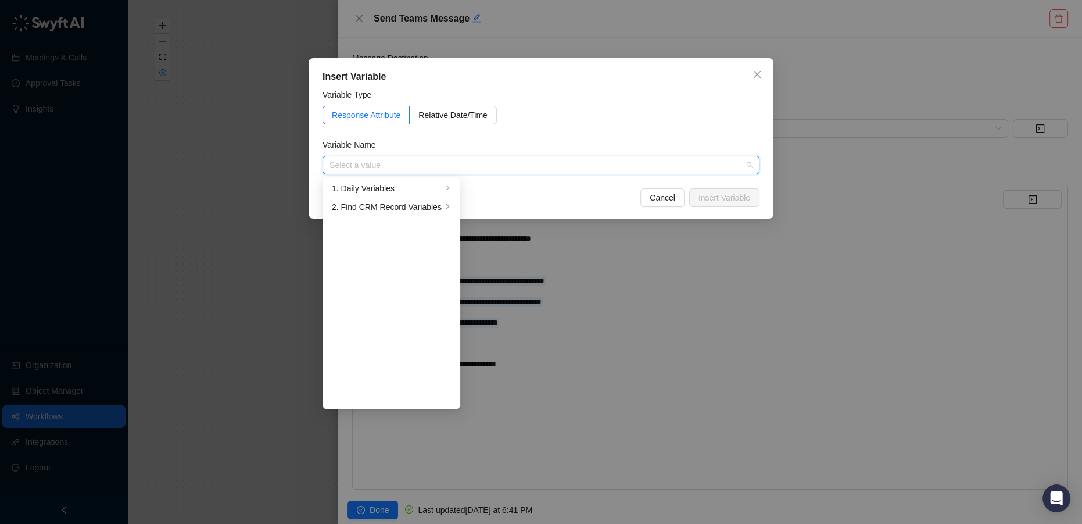
click at [582, 110] on div "Response Attribute Relative Date/Time" at bounding box center [541, 115] width 437 height 19
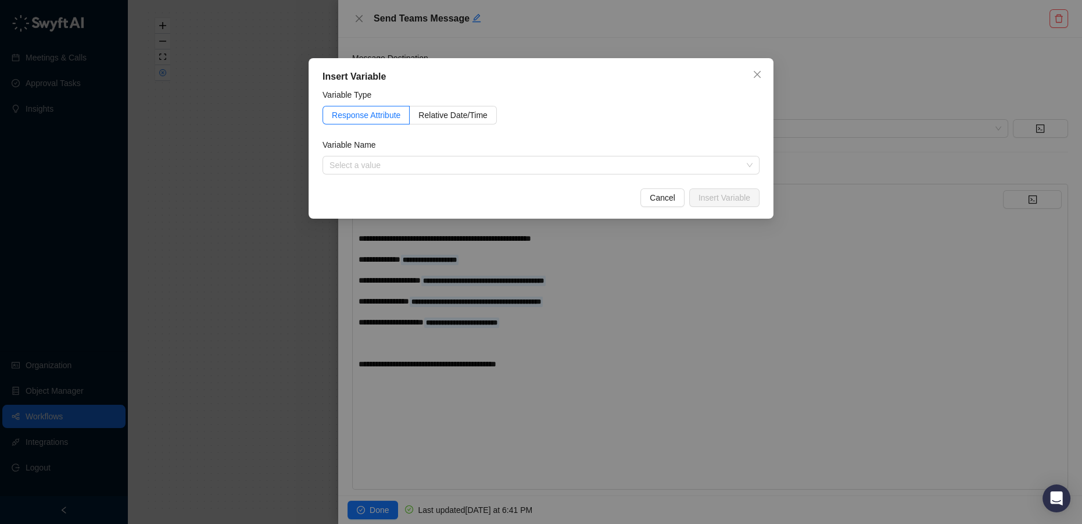
click at [367, 514] on div "Insert Variable Variable Type Response Attribute Relative Date/Time Variable Na…" at bounding box center [541, 262] width 1082 height 524
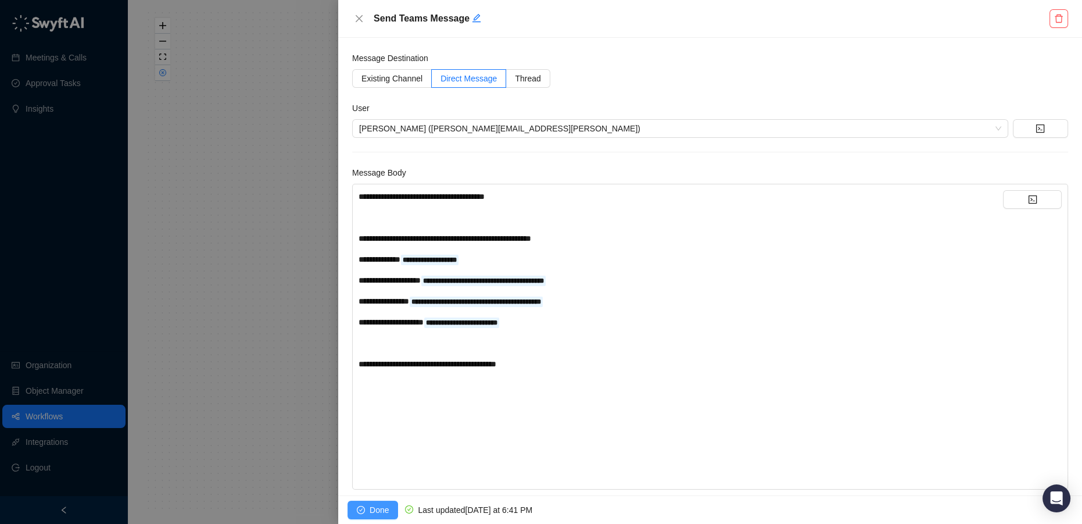
click at [379, 514] on span "Done" at bounding box center [379, 509] width 19 height 13
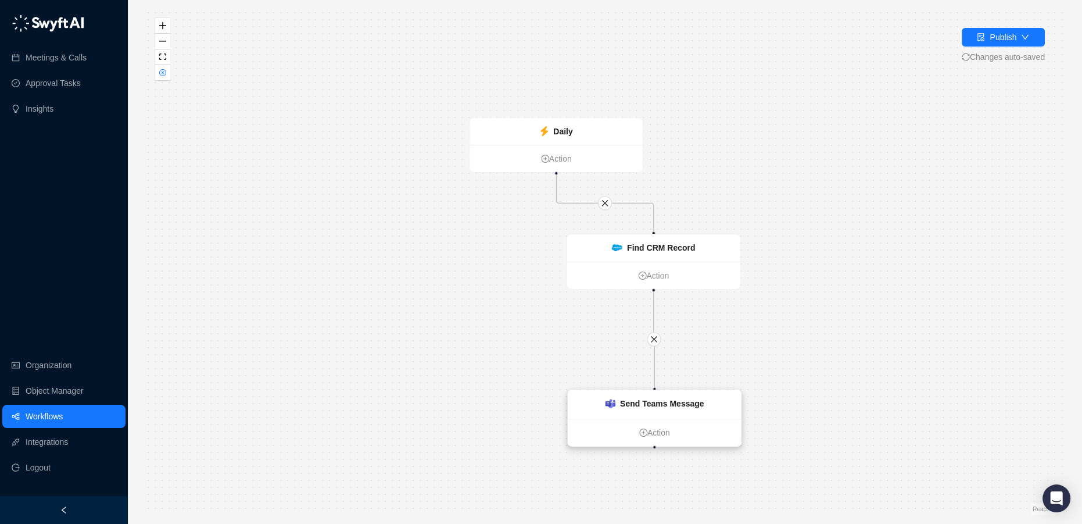
drag, startPoint x: 576, startPoint y: 378, endPoint x: 675, endPoint y: 417, distance: 105.9
click at [675, 417] on div "Send Teams Message" at bounding box center [654, 404] width 173 height 28
click at [659, 339] on button "button" at bounding box center [654, 339] width 14 height 14
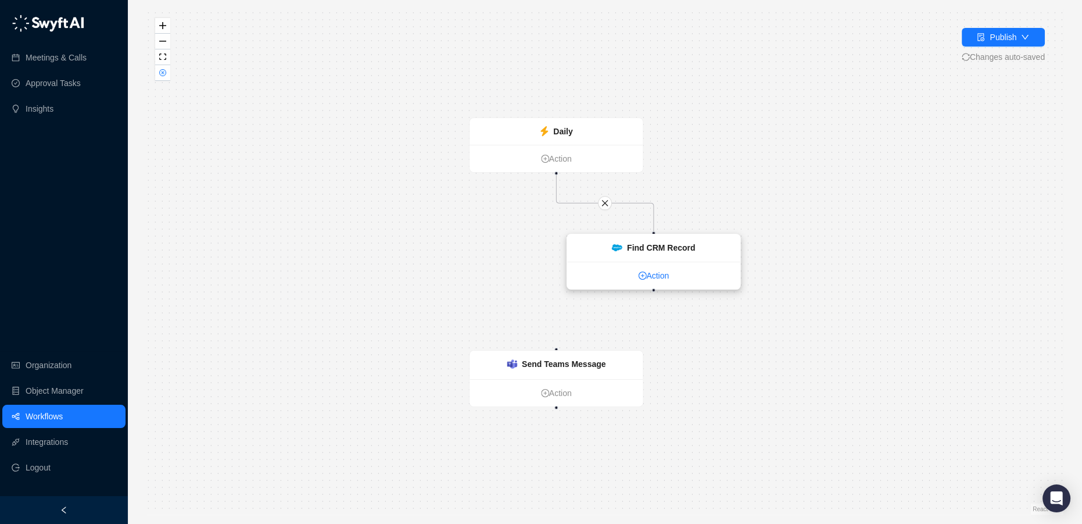
click at [650, 278] on link "Action" at bounding box center [653, 275] width 173 height 13
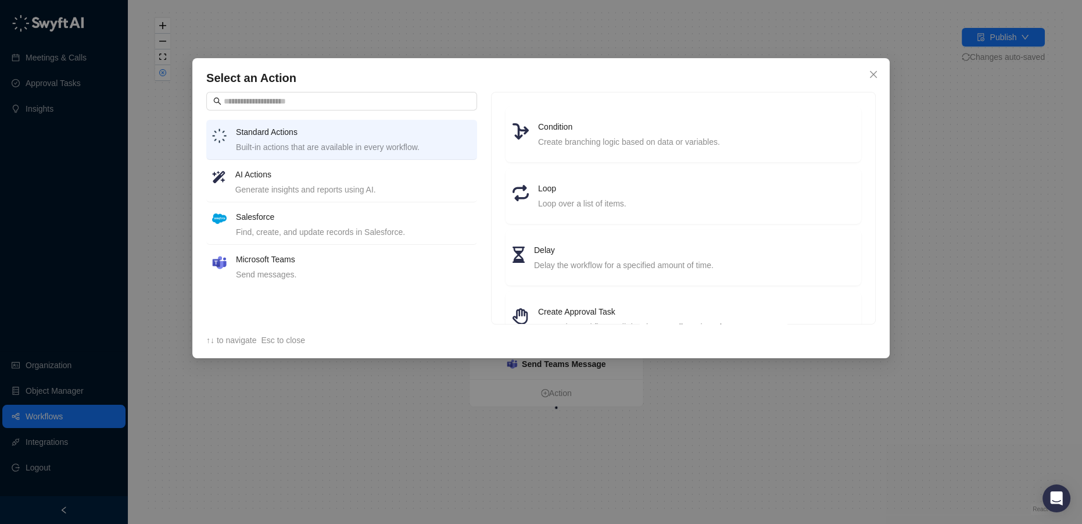
click at [335, 187] on div "Generate insights and reports using AI." at bounding box center [353, 189] width 236 height 13
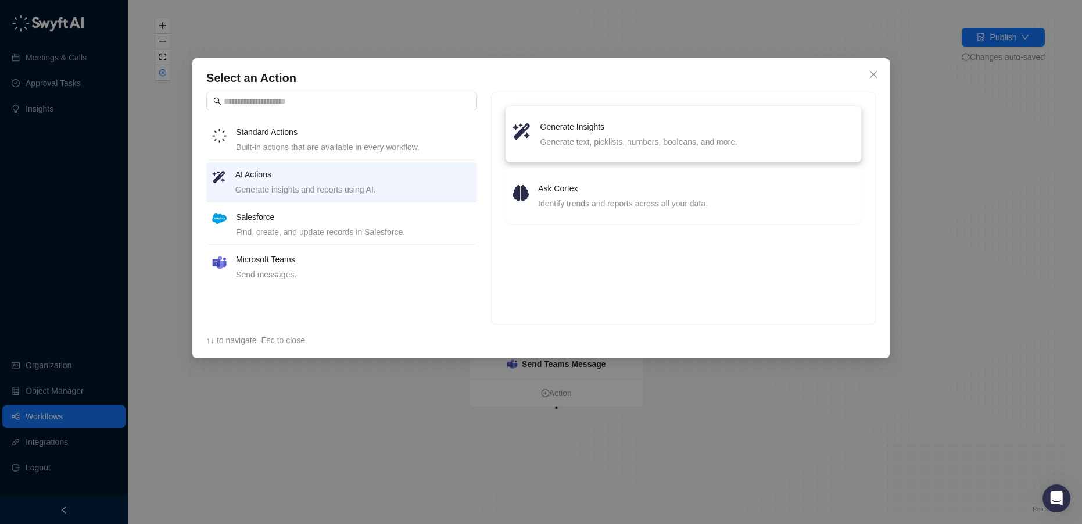
click at [570, 130] on h4 "Generate Insights" at bounding box center [697, 126] width 314 height 13
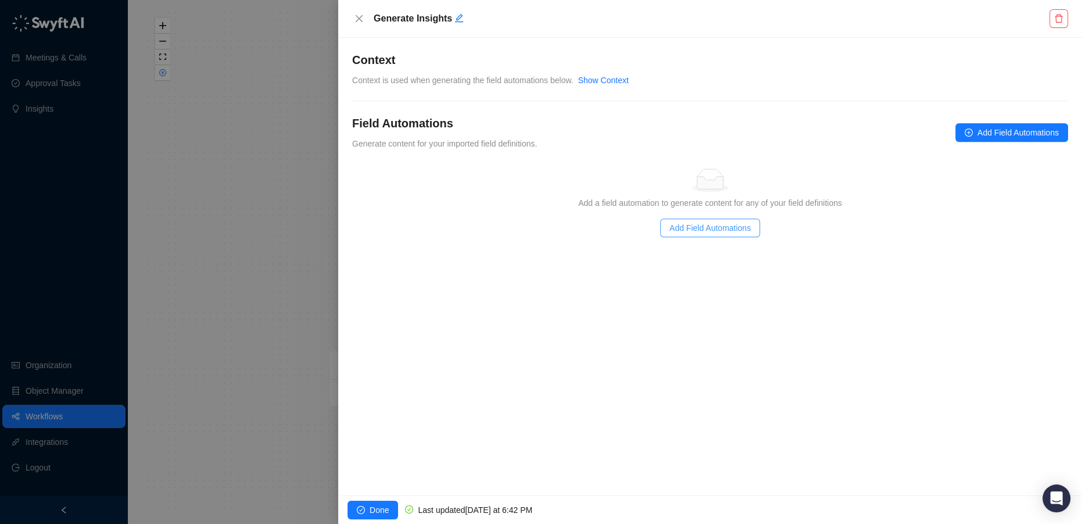
click at [725, 227] on span "Add Field Automations" at bounding box center [709, 227] width 81 height 13
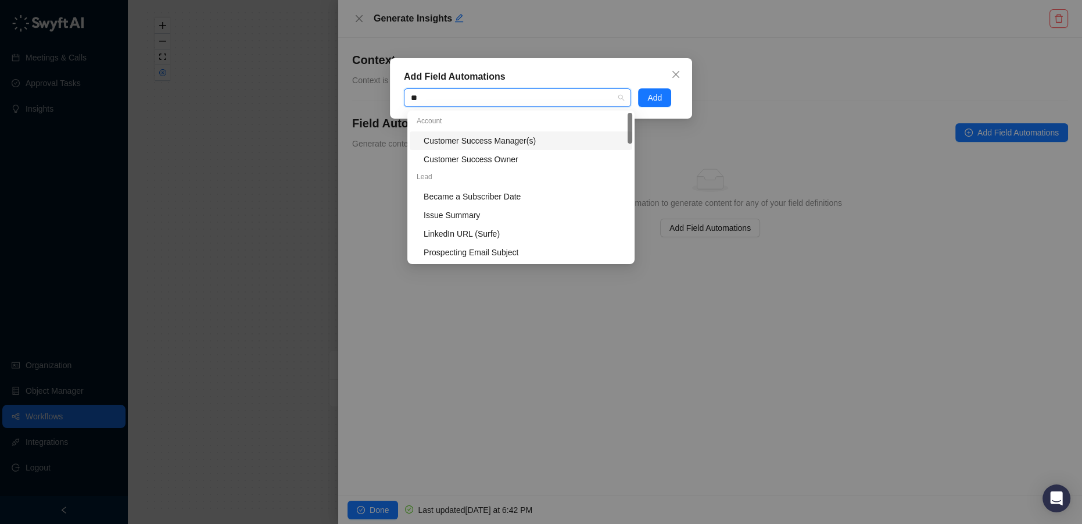
type input "*"
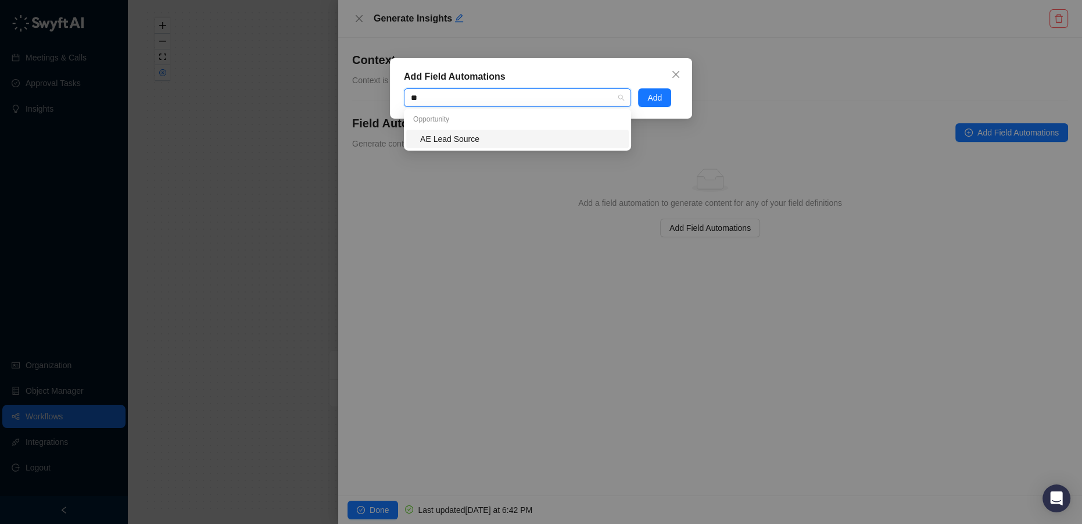
type input "*"
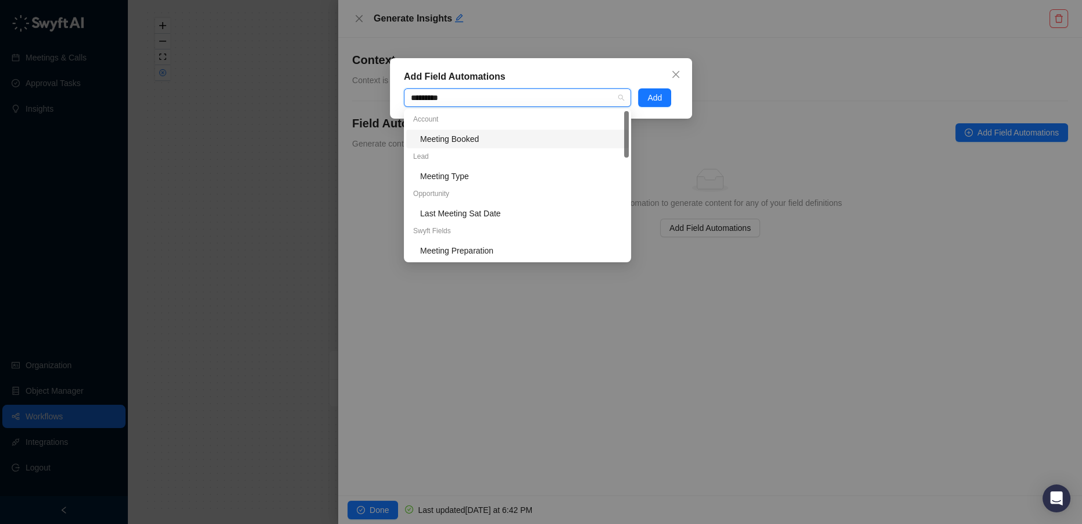
type input "**********"
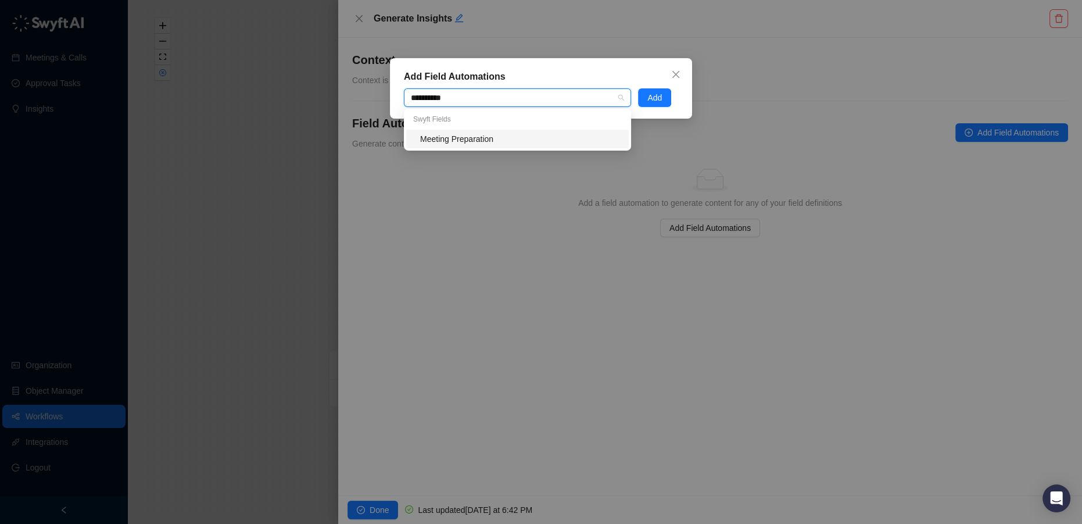
click at [490, 139] on div "Meeting Preparation" at bounding box center [521, 138] width 202 height 13
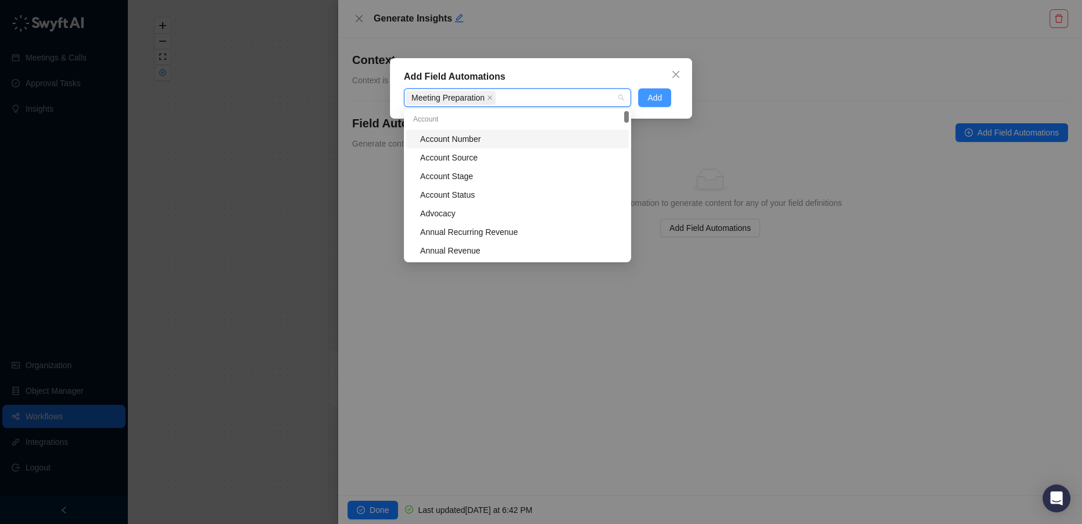
click at [665, 91] on button "Add" at bounding box center [654, 97] width 33 height 19
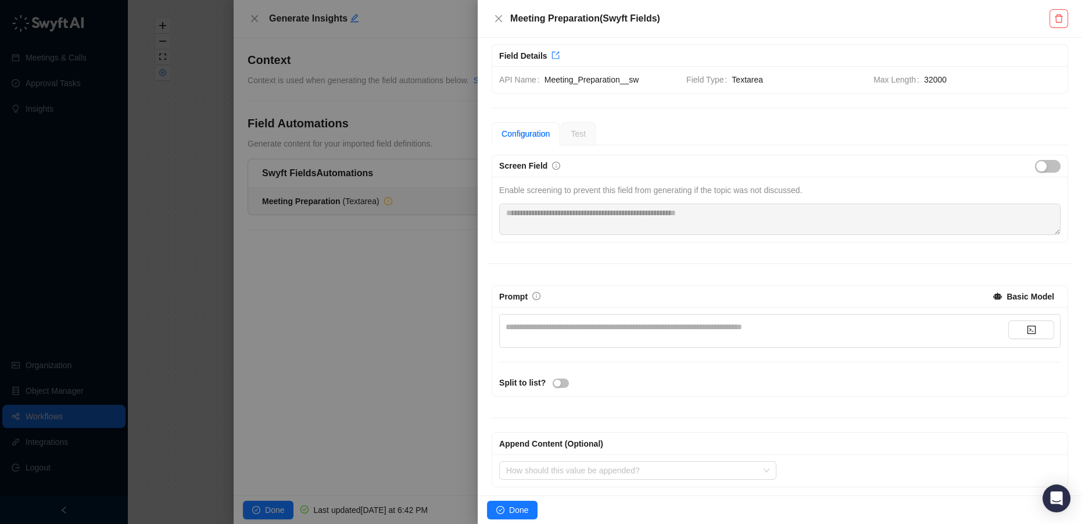
scroll to position [10, 0]
click at [660, 324] on div "**********" at bounding box center [757, 324] width 503 height 13
click at [571, 320] on div "**********" at bounding box center [757, 324] width 503 height 13
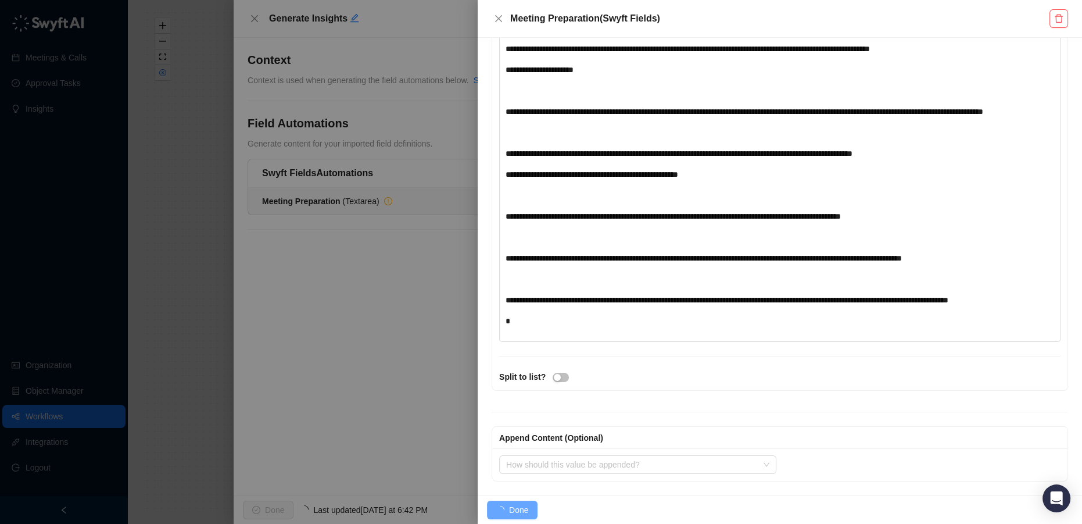
scroll to position [1607, 0]
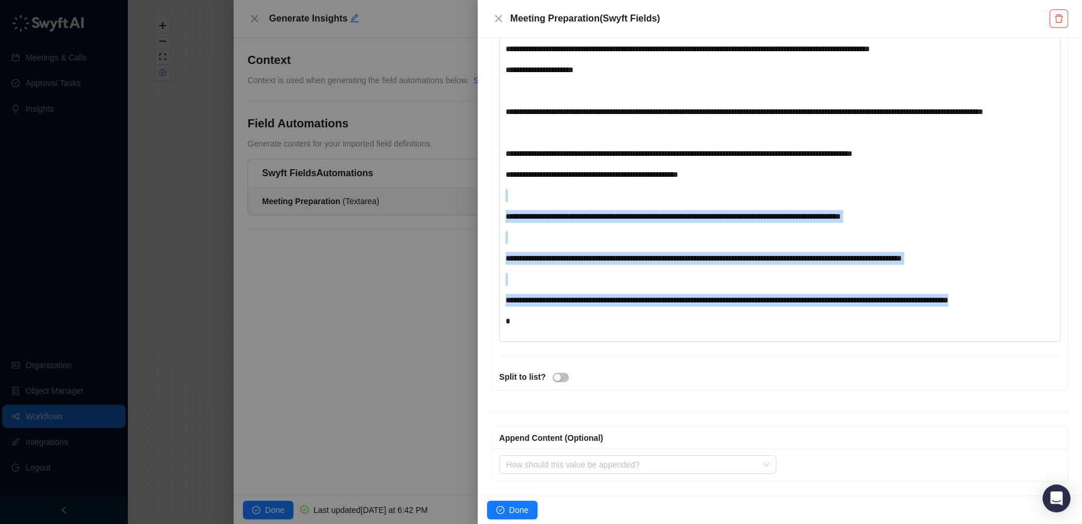
drag, startPoint x: 611, startPoint y: 399, endPoint x: 511, endPoint y: 289, distance: 148.5
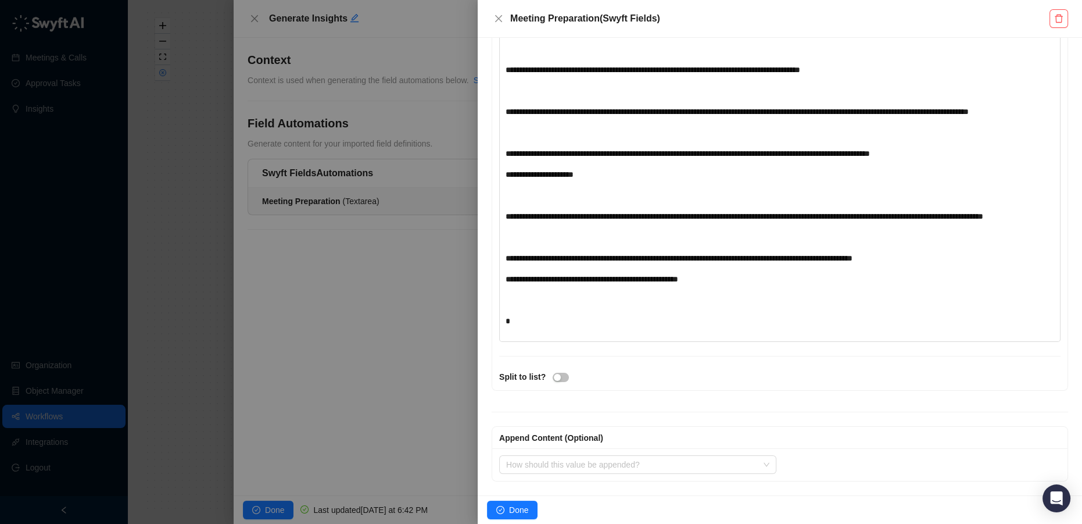
scroll to position [1595, 0]
drag, startPoint x: 731, startPoint y: 283, endPoint x: 652, endPoint y: 280, distance: 79.1
click at [652, 280] on div "**********" at bounding box center [757, 279] width 503 height 13
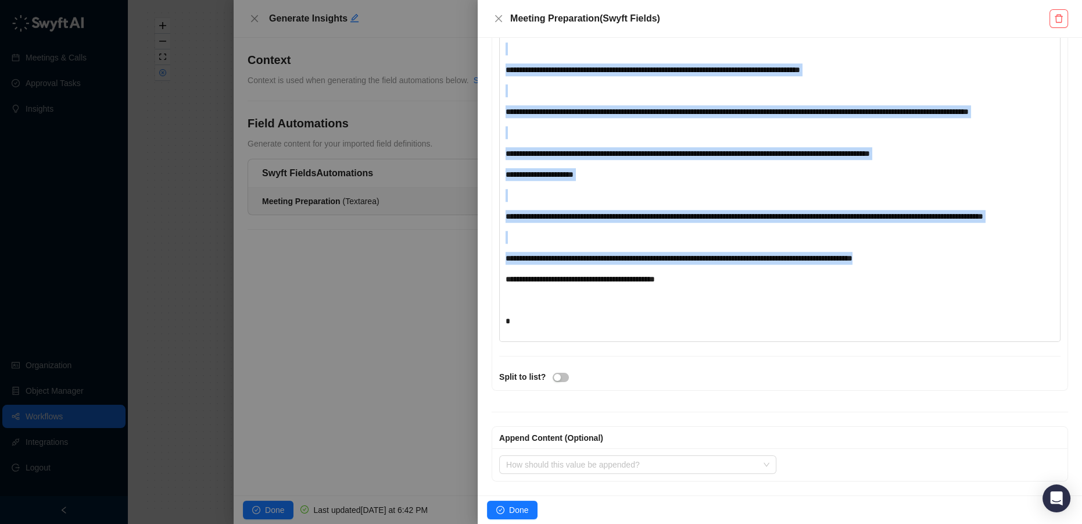
drag, startPoint x: 944, startPoint y: 311, endPoint x: 550, endPoint y: 74, distance: 459.5
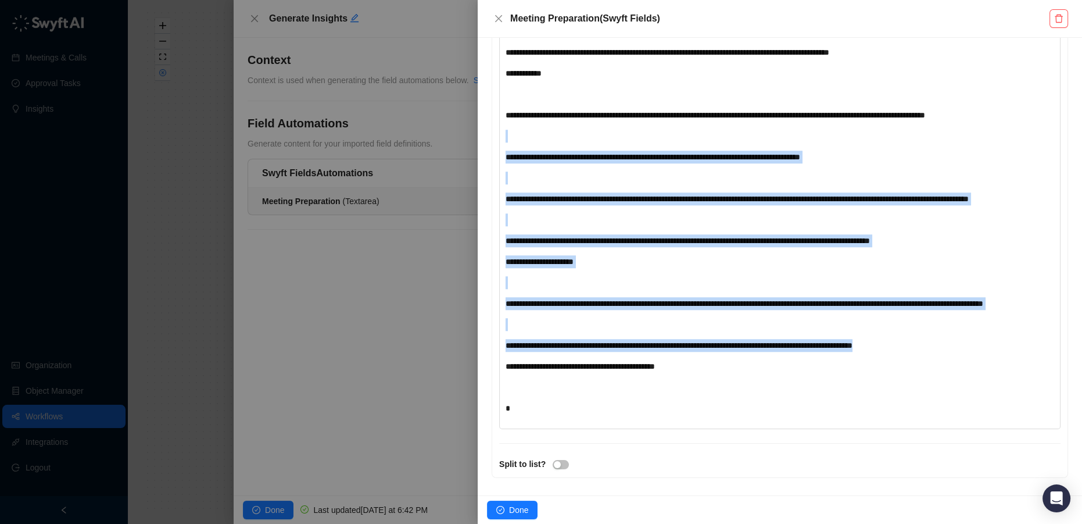
scroll to position [1360, 0]
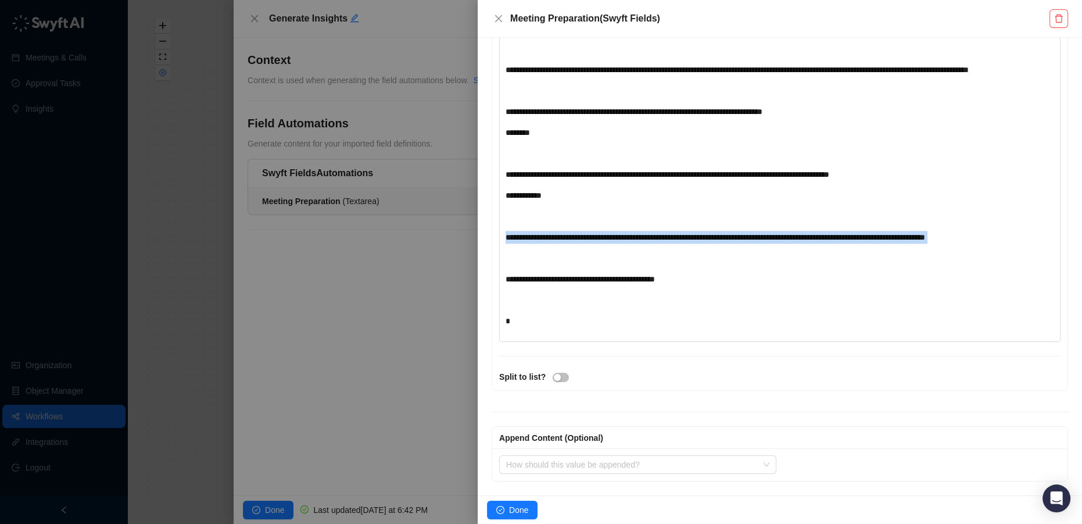
drag, startPoint x: 550, startPoint y: 262, endPoint x: 500, endPoint y: 211, distance: 71.5
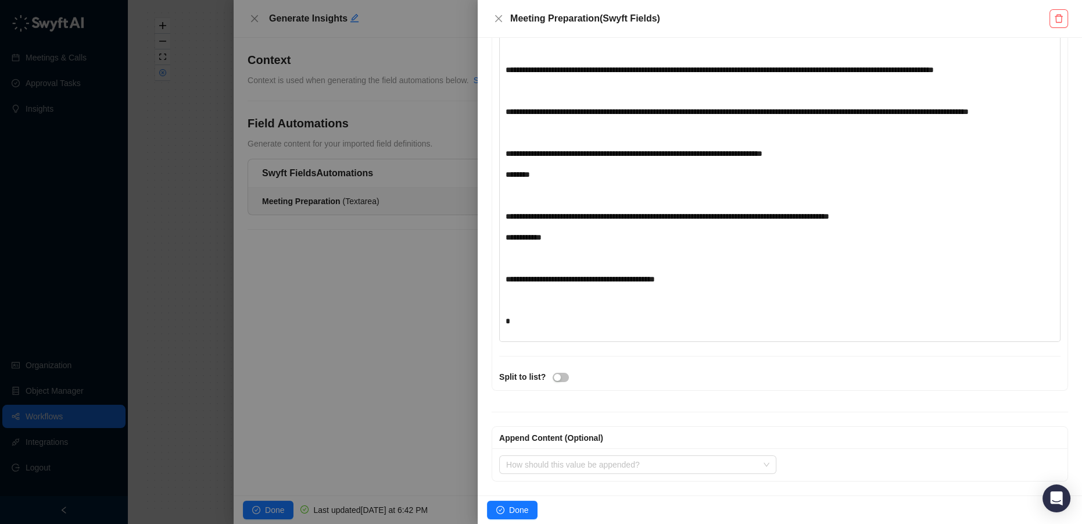
scroll to position [1306, 0]
click at [561, 239] on div "**********" at bounding box center [757, 237] width 503 height 13
drag, startPoint x: 826, startPoint y: 225, endPoint x: 517, endPoint y: 201, distance: 309.5
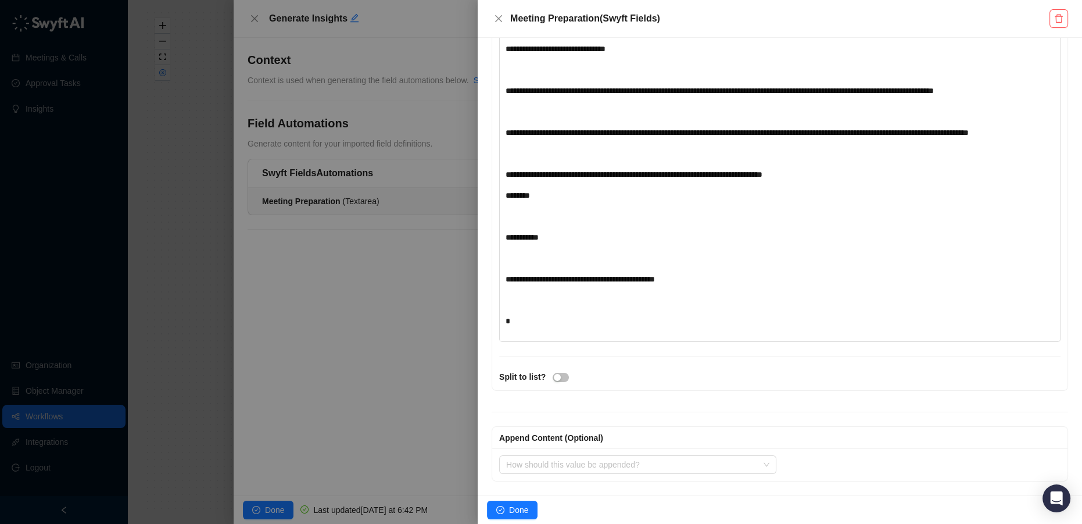
scroll to position [1179, 0]
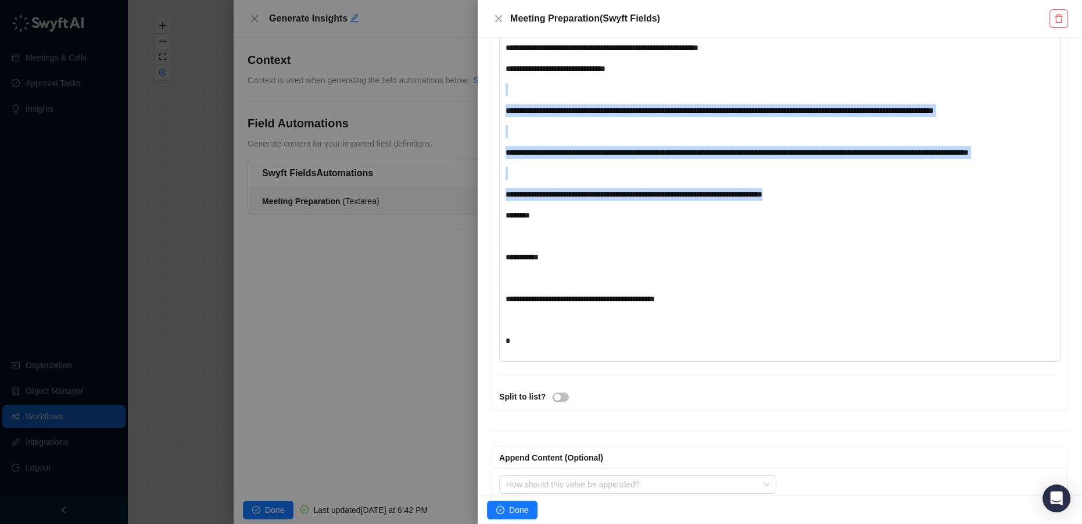
drag, startPoint x: 834, startPoint y: 282, endPoint x: 519, endPoint y: 157, distance: 338.8
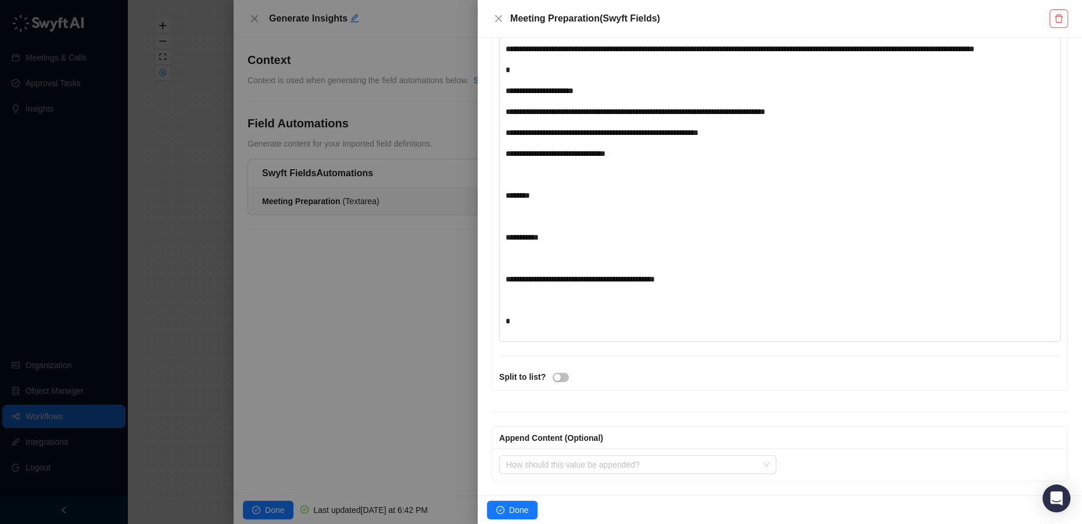
scroll to position [1155, 0]
drag, startPoint x: 762, startPoint y: 133, endPoint x: 490, endPoint y: 132, distance: 272.5
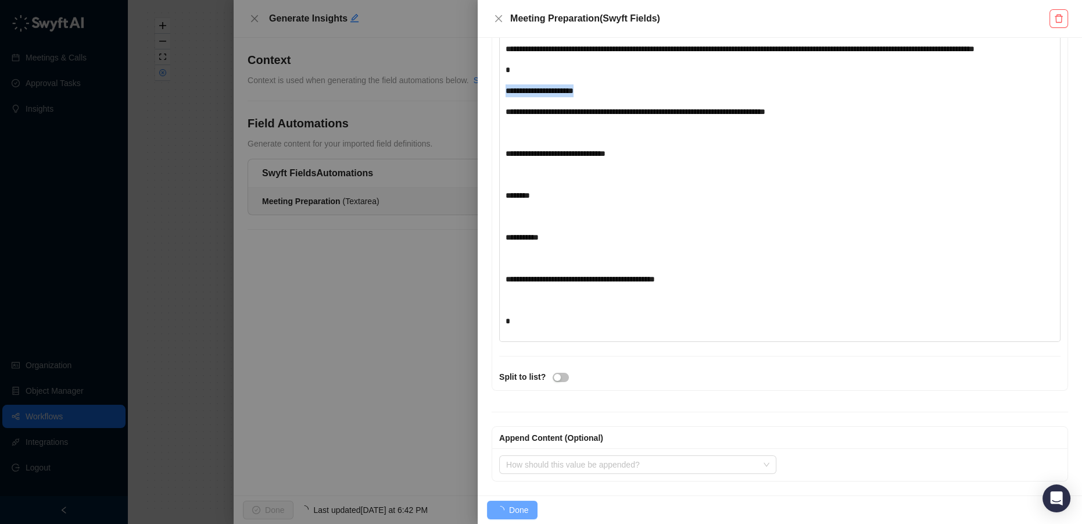
drag, startPoint x: 621, startPoint y: 96, endPoint x: 479, endPoint y: 92, distance: 142.4
click at [479, 92] on div "**********" at bounding box center [780, 266] width 604 height 457
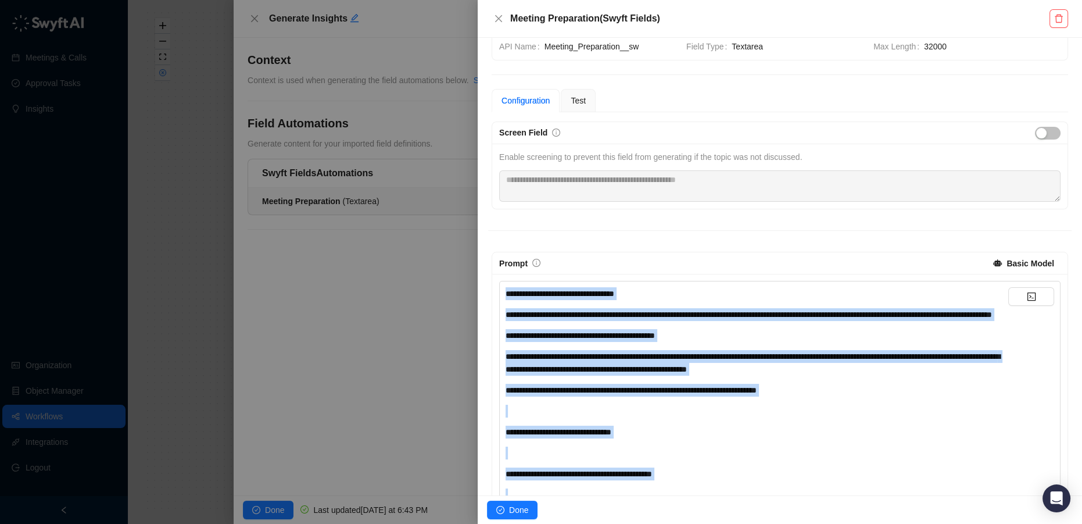
scroll to position [19, 0]
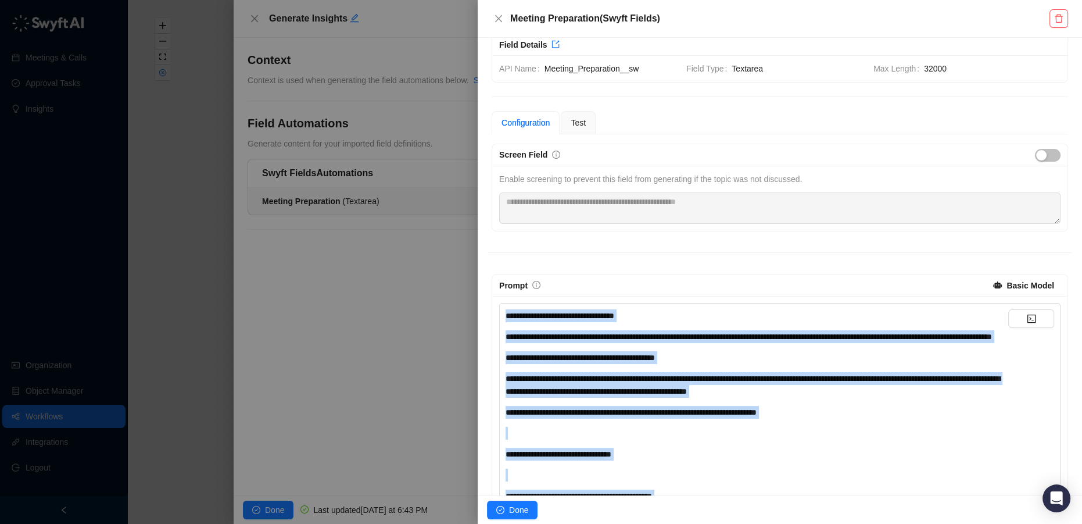
drag, startPoint x: 604, startPoint y: 271, endPoint x: 505, endPoint y: 315, distance: 108.7
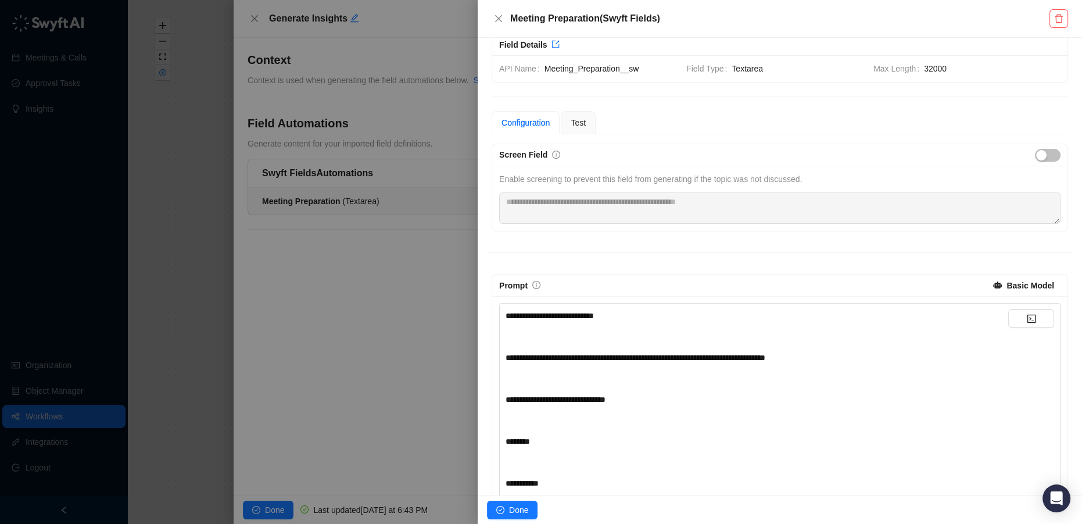
click at [589, 354] on span "**********" at bounding box center [636, 357] width 260 height 8
click at [506, 515] on button "Done" at bounding box center [512, 509] width 51 height 19
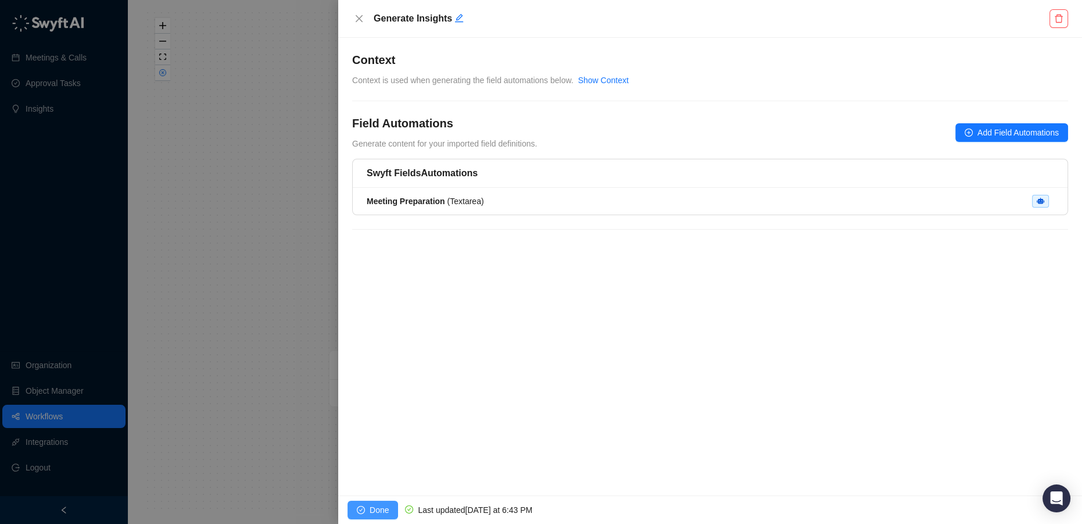
click at [381, 513] on span "Done" at bounding box center [379, 509] width 19 height 13
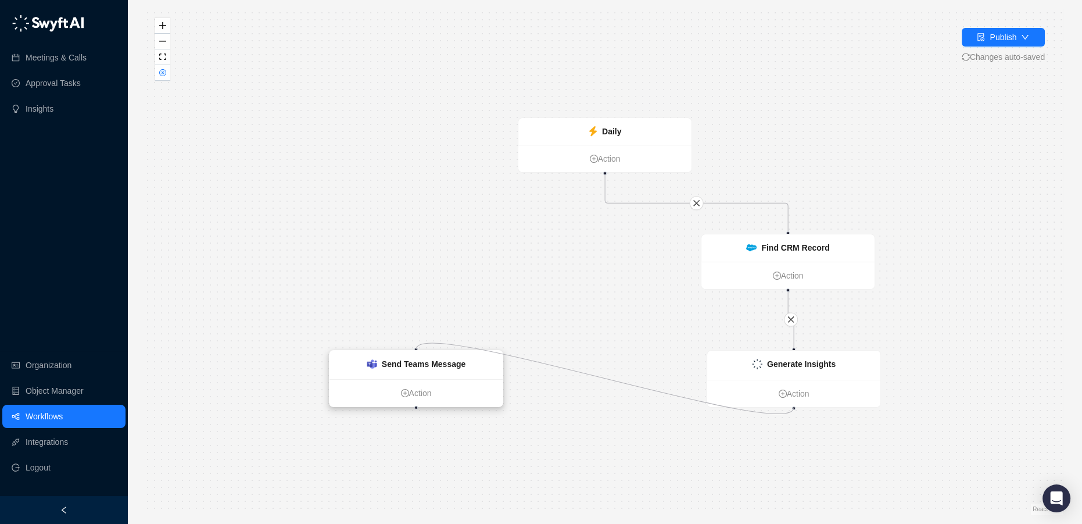
drag, startPoint x: 760, startPoint y: 423, endPoint x: 412, endPoint y: 350, distance: 355.7
click at [412, 350] on div "Daily Action Send Teams Message Action Generate Insights Action Find CRM Record…" at bounding box center [787, 369] width 917 height 505
click at [431, 365] on strong "Send Teams Message" at bounding box center [424, 363] width 84 height 9
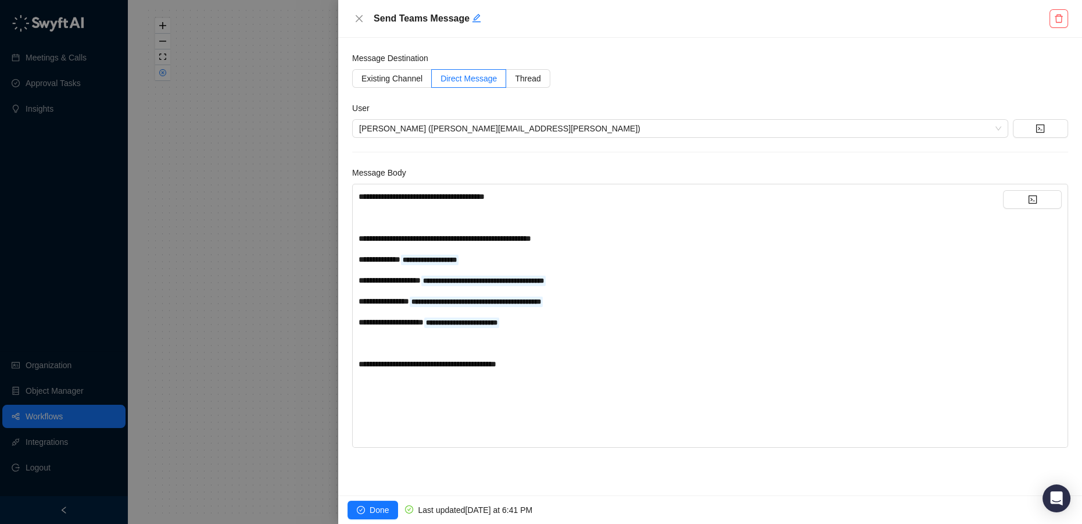
click at [561, 362] on div "**********" at bounding box center [681, 363] width 644 height 13
click at [1030, 188] on div "**********" at bounding box center [710, 326] width 716 height 285
click at [1018, 199] on button "button" at bounding box center [1032, 199] width 59 height 19
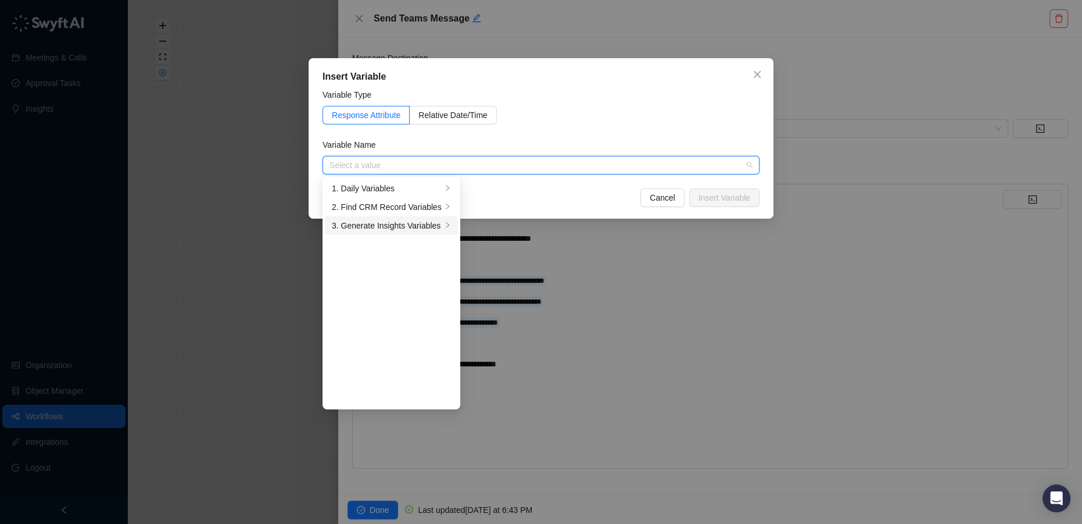
click at [383, 223] on div "3. Generate Insights Variables" at bounding box center [387, 225] width 110 height 13
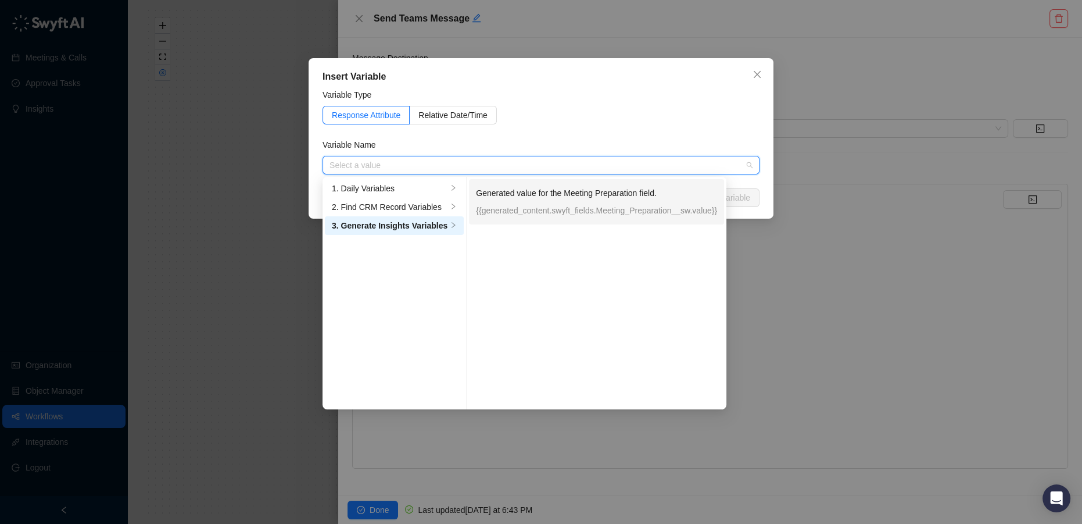
click at [514, 193] on p "Generated value for the Meeting Preparation field." at bounding box center [596, 193] width 241 height 13
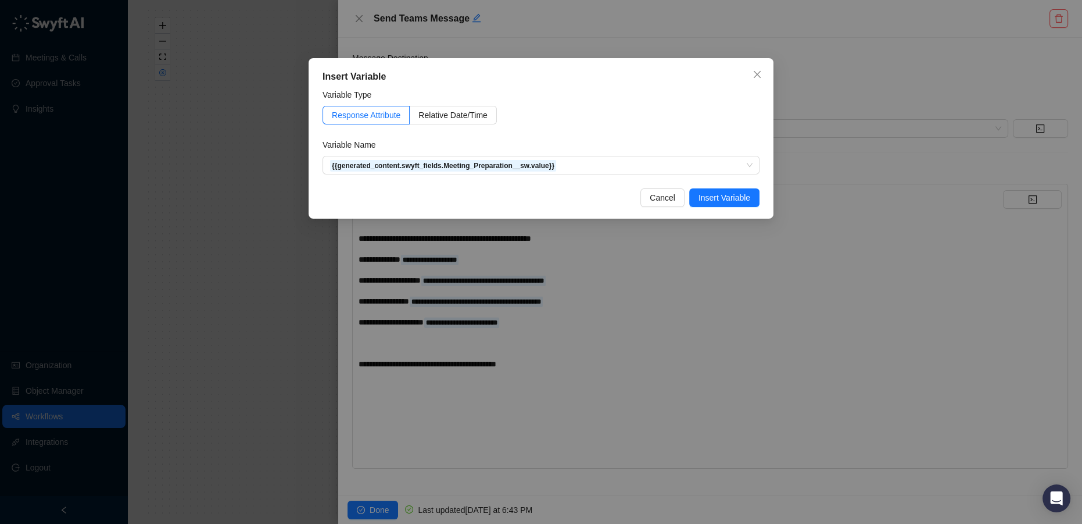
click at [368, 513] on div "Insert Variable Variable Type Response Attribute Relative Date/Time Variable Na…" at bounding box center [541, 262] width 1082 height 524
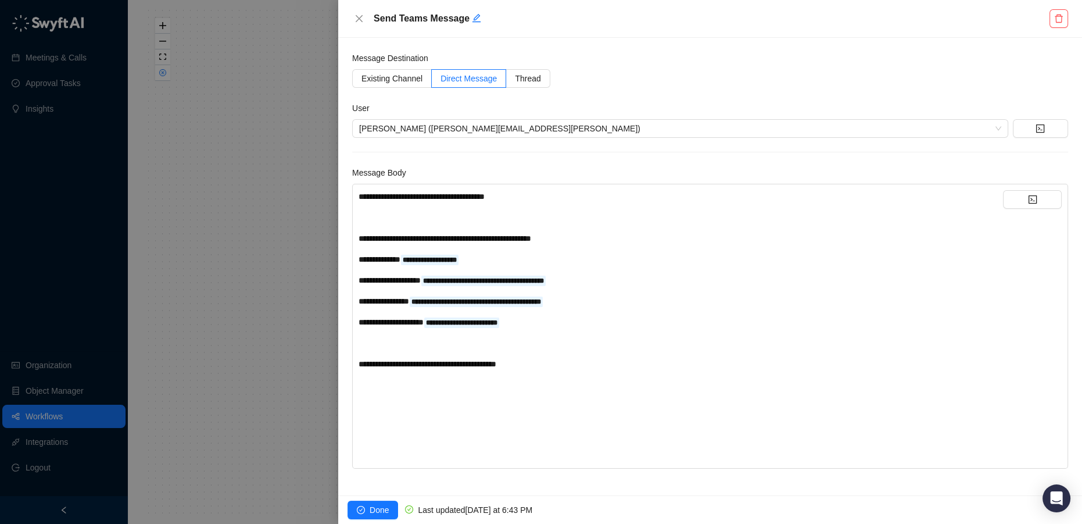
click at [484, 401] on div "﻿" at bounding box center [681, 405] width 644 height 13
click at [1030, 200] on button "button" at bounding box center [1032, 199] width 59 height 19
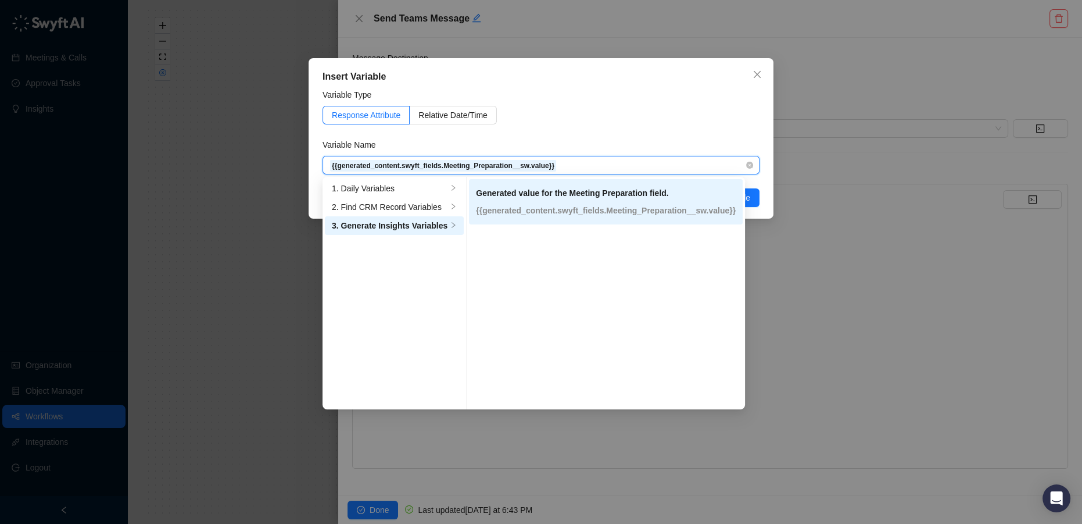
click at [530, 197] on p "Generated value for the Meeting Preparation field." at bounding box center [606, 193] width 260 height 13
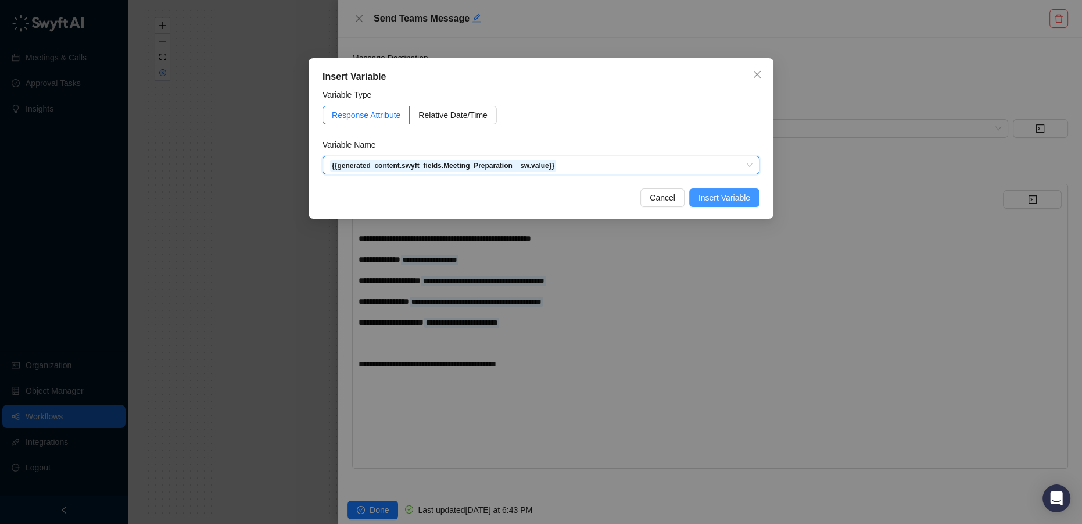
click at [741, 195] on span "Insert Variable" at bounding box center [724, 197] width 52 height 13
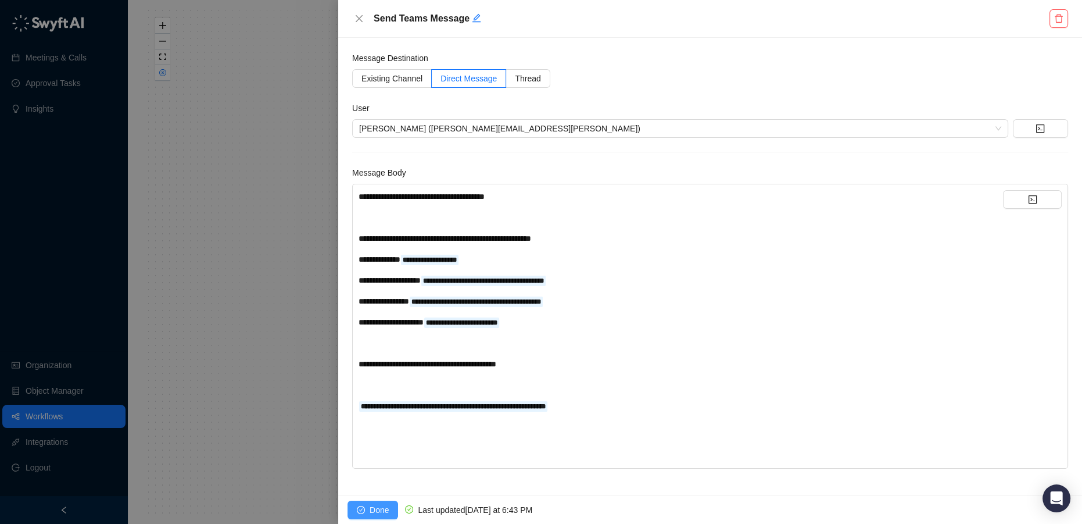
click at [379, 515] on span "Done" at bounding box center [379, 509] width 19 height 13
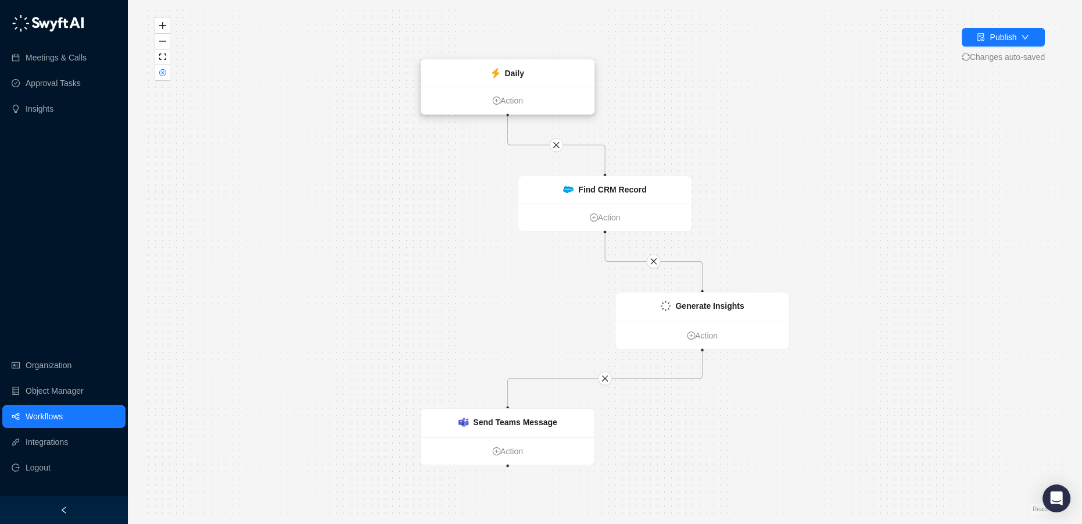
click at [508, 69] on strong "Daily" at bounding box center [513, 73] width 19 height 9
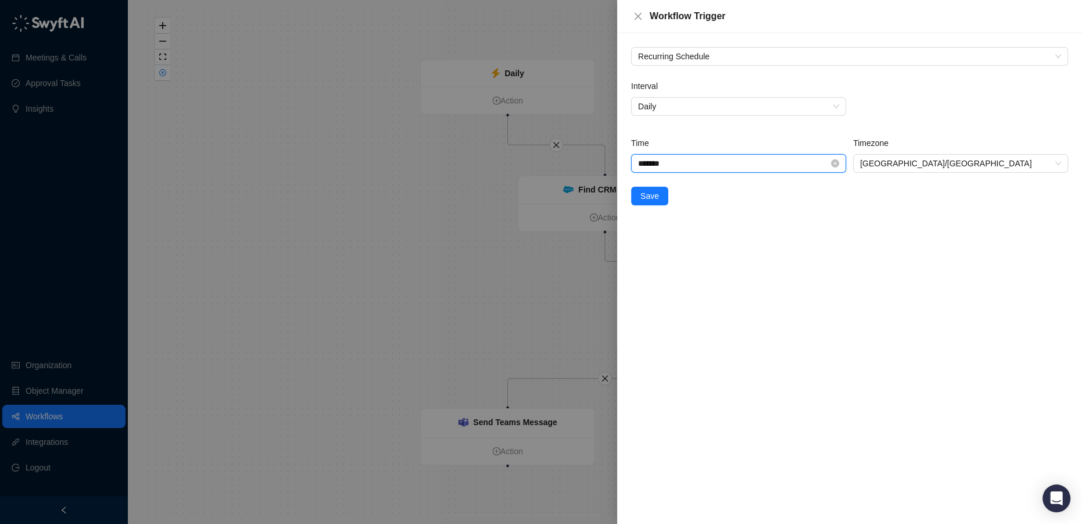
click at [702, 164] on input "*******" at bounding box center [733, 163] width 191 height 13
type input "*******"
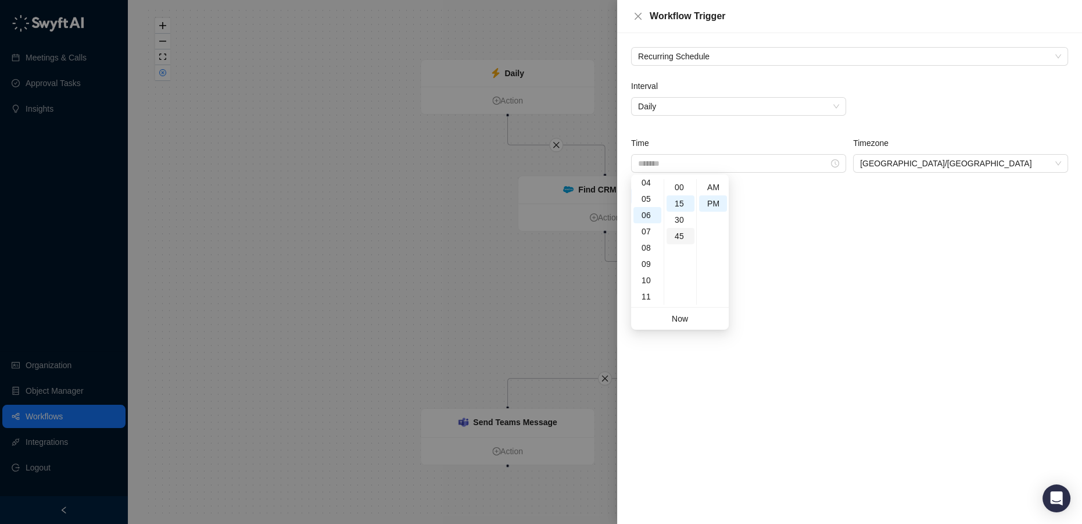
click at [676, 235] on div "45" at bounding box center [681, 236] width 28 height 16
click at [879, 261] on div "Recurring Schedule Interval Daily Time ******* Timezone Australia/Sydney Save" at bounding box center [849, 278] width 465 height 490
click at [642, 195] on span "Save" at bounding box center [649, 195] width 19 height 13
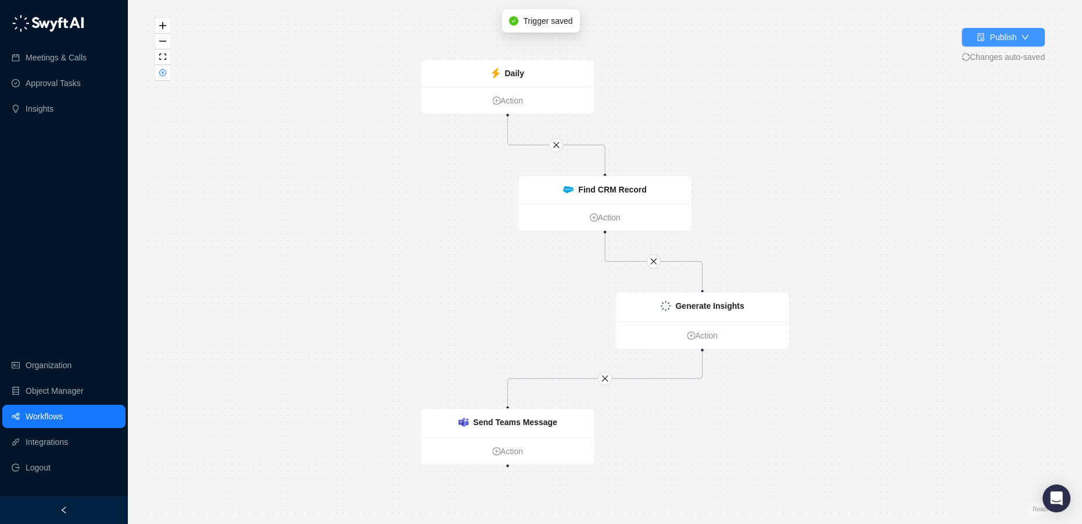
click at [995, 40] on div "Publish" at bounding box center [1003, 37] width 27 height 13
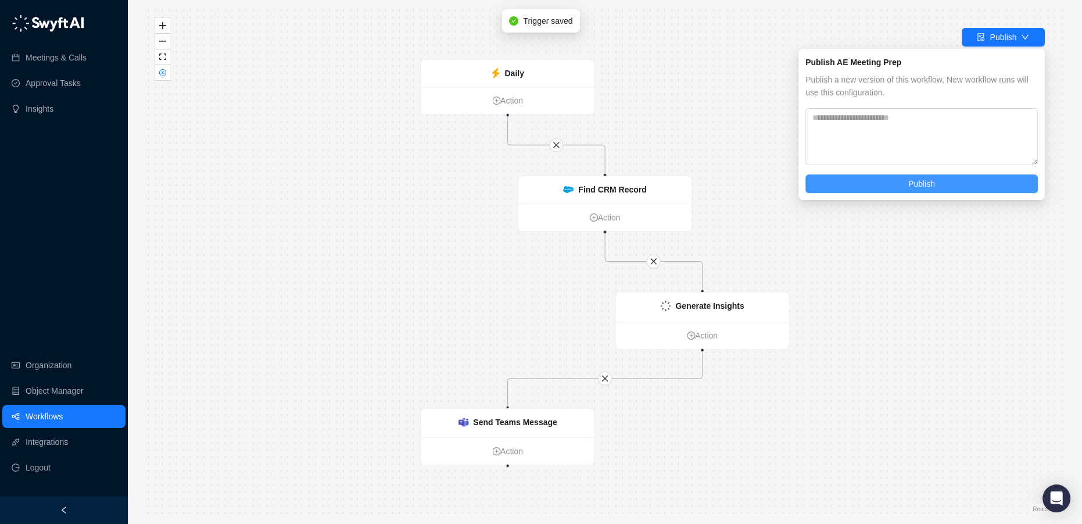
click at [895, 183] on button "Publish" at bounding box center [921, 183] width 232 height 19
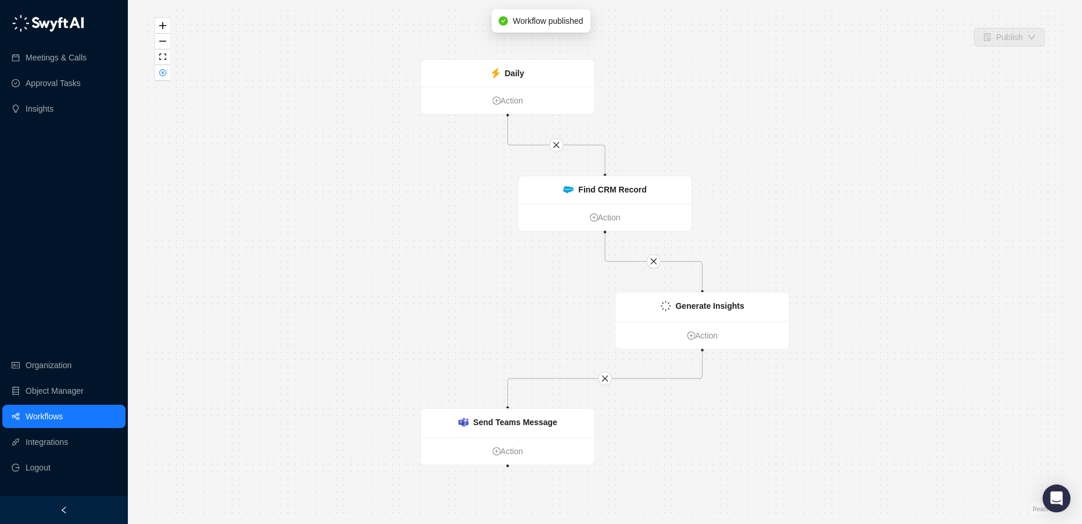
click at [59, 415] on link "Workflows" at bounding box center [44, 415] width 37 height 23
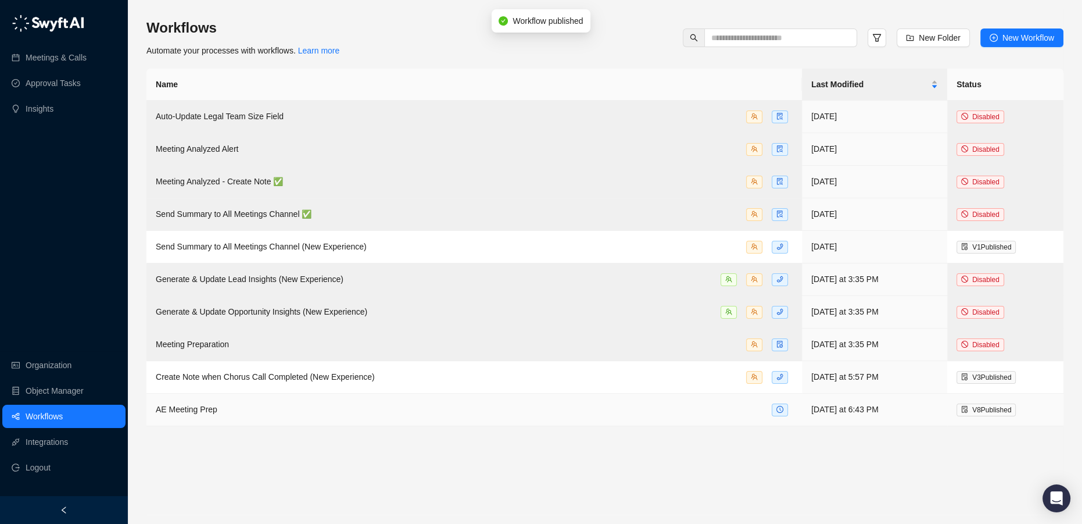
click at [205, 411] on span "AE Meeting Prep" at bounding box center [187, 408] width 62 height 9
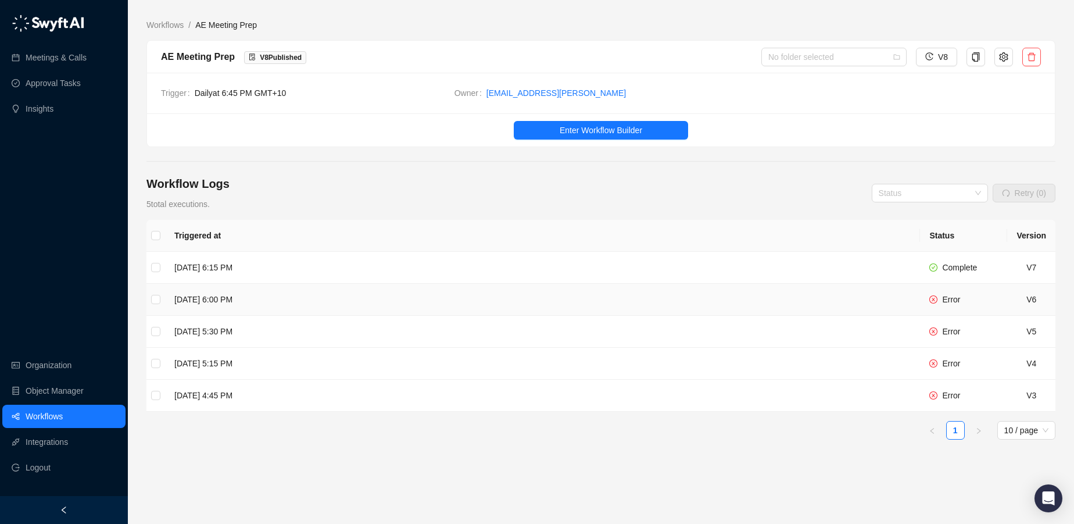
click at [935, 300] on icon "close-circle" at bounding box center [933, 299] width 7 height 7
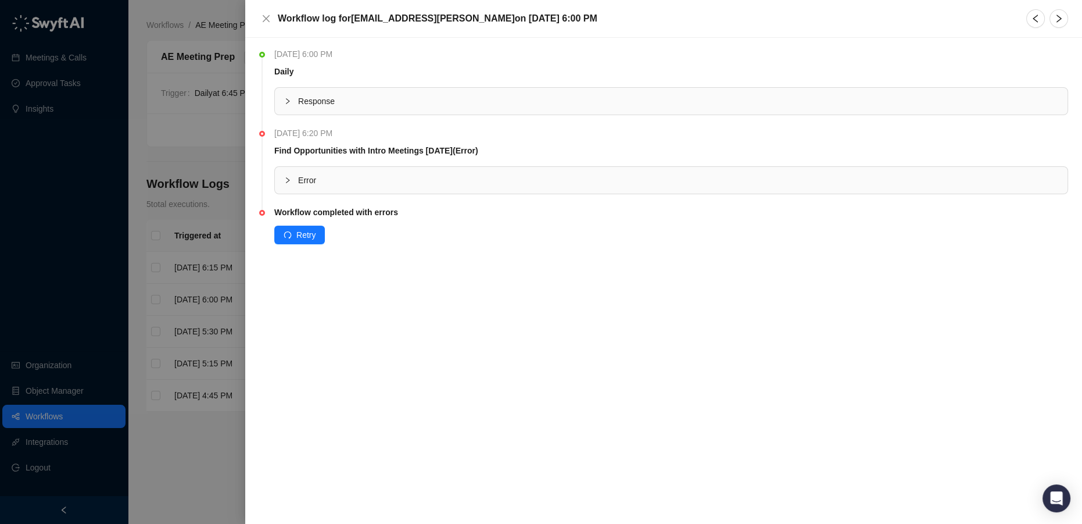
click at [385, 178] on span "Error" at bounding box center [678, 180] width 760 height 13
drag, startPoint x: 383, startPoint y: 178, endPoint x: 258, endPoint y: 123, distance: 136.4
click at [382, 178] on span "Error" at bounding box center [678, 180] width 760 height 13
drag, startPoint x: 264, startPoint y: 20, endPoint x: 232, endPoint y: 46, distance: 41.3
click at [265, 20] on icon "close" at bounding box center [266, 18] width 7 height 7
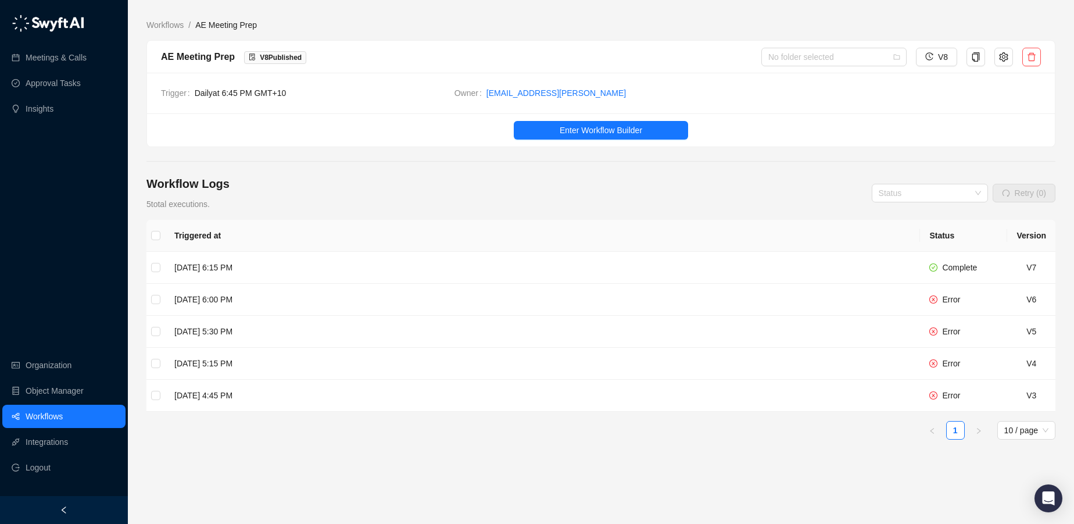
click at [51, 417] on link "Workflows" at bounding box center [44, 415] width 37 height 23
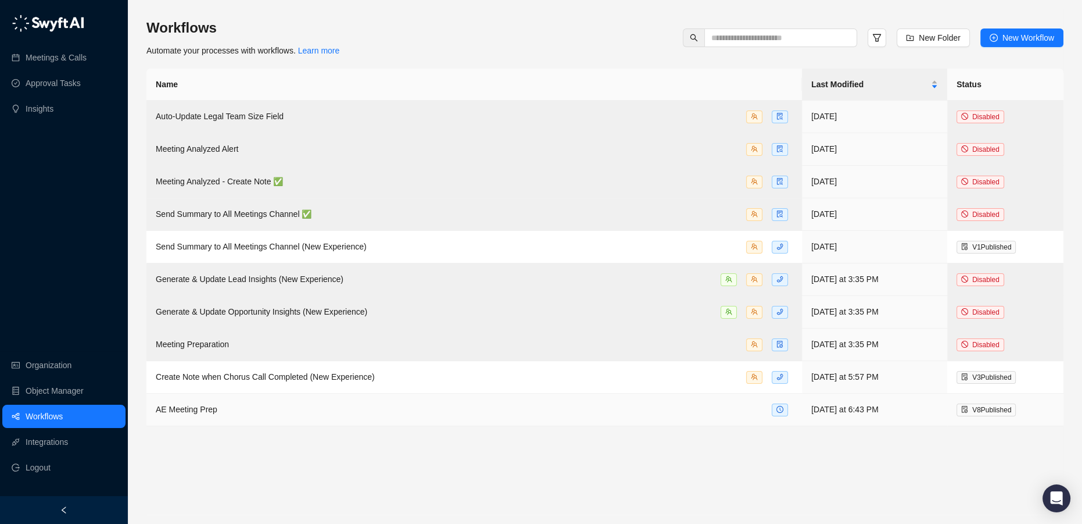
click at [194, 416] on td "AE Meeting Prep" at bounding box center [473, 409] width 655 height 33
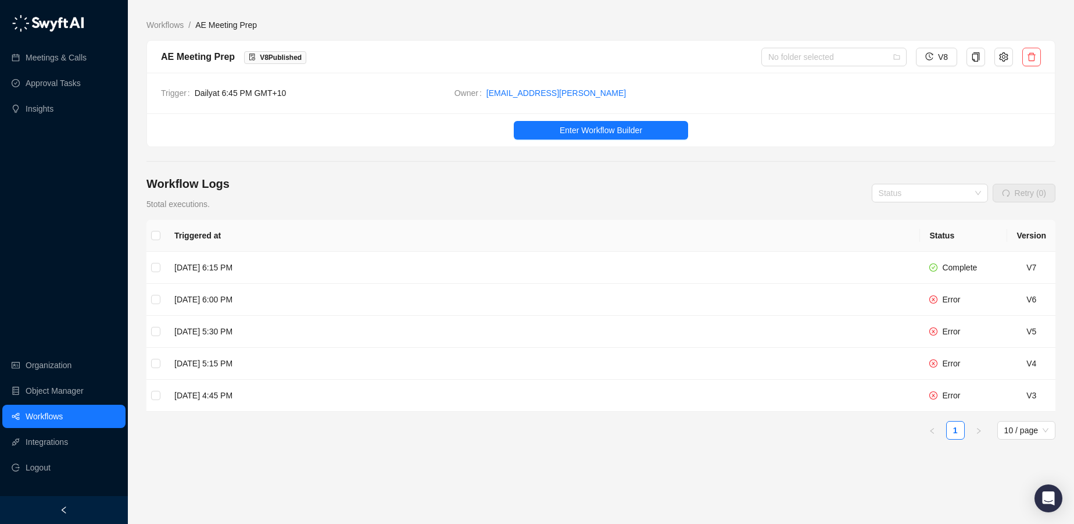
click at [29, 414] on link "Workflows" at bounding box center [44, 415] width 37 height 23
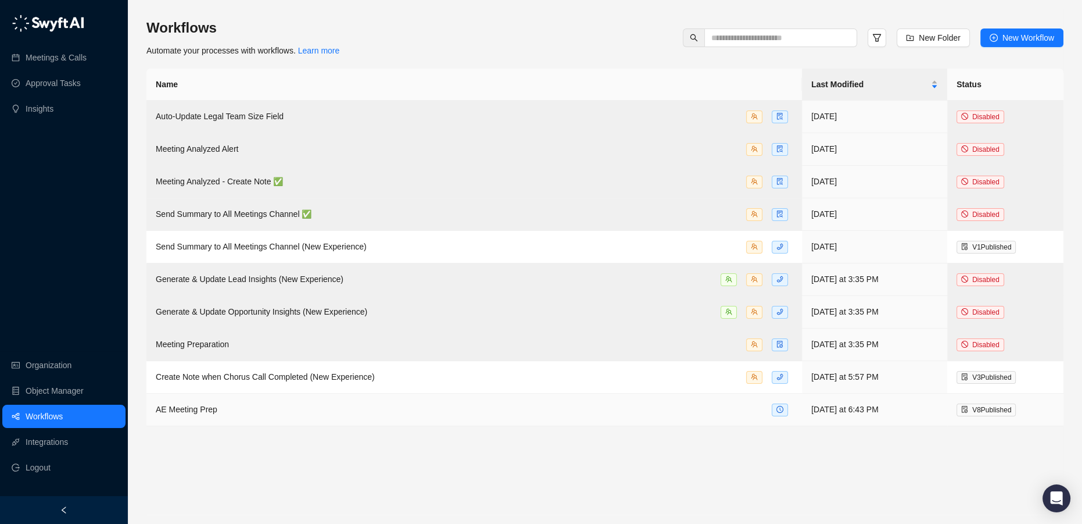
click at [197, 408] on span "AE Meeting Prep" at bounding box center [187, 408] width 62 height 9
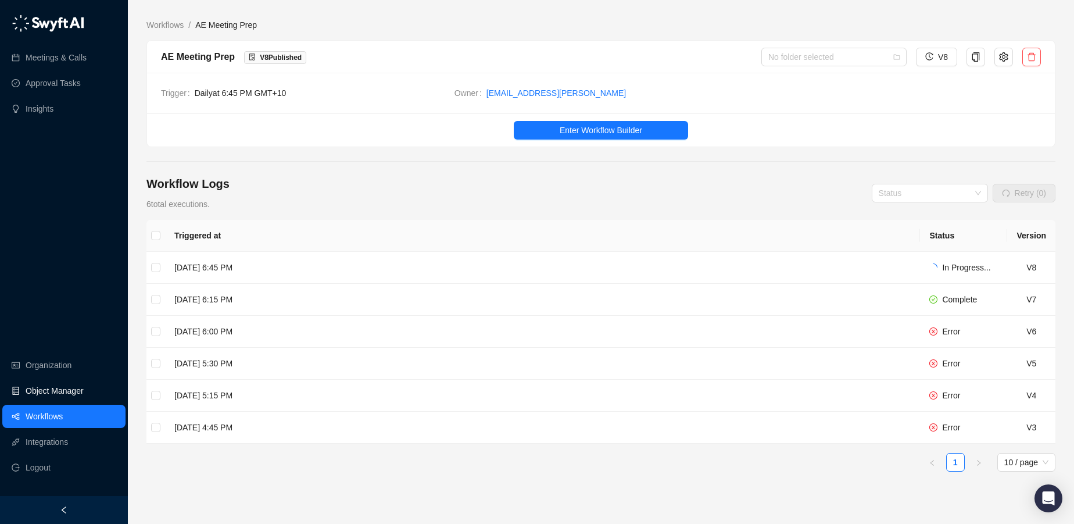
click at [53, 382] on link "Object Manager" at bounding box center [55, 390] width 58 height 23
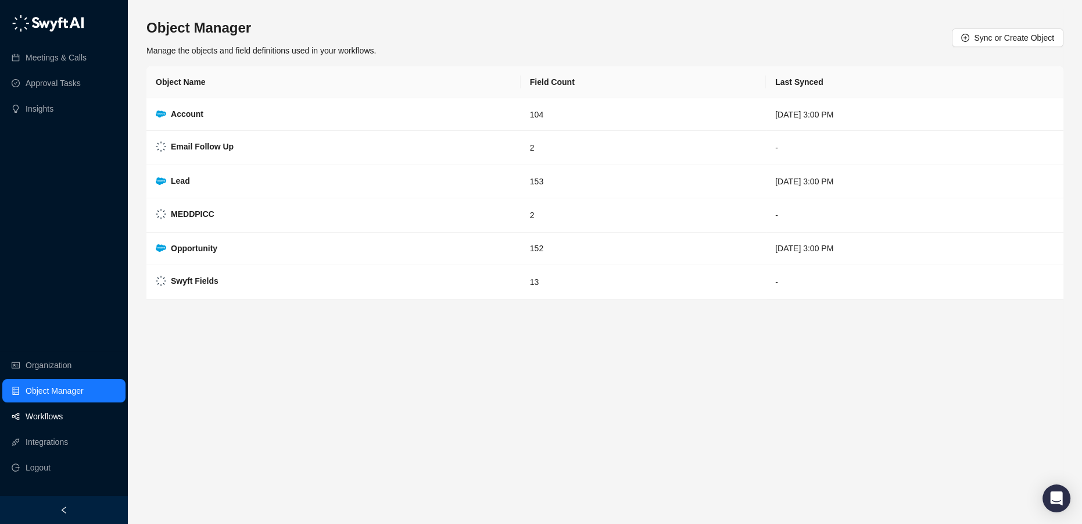
click at [53, 414] on link "Workflows" at bounding box center [44, 415] width 37 height 23
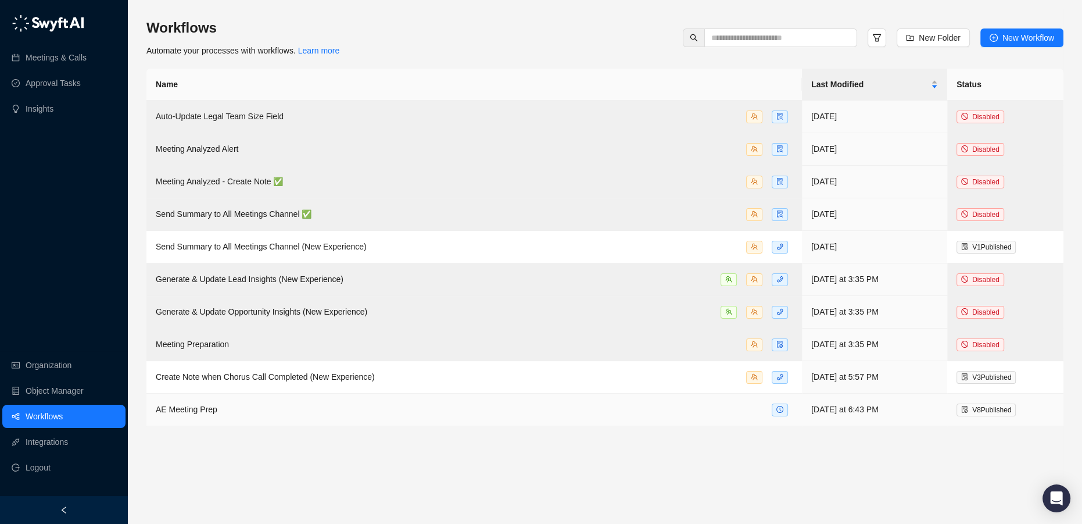
click at [206, 407] on span "AE Meeting Prep" at bounding box center [187, 408] width 62 height 9
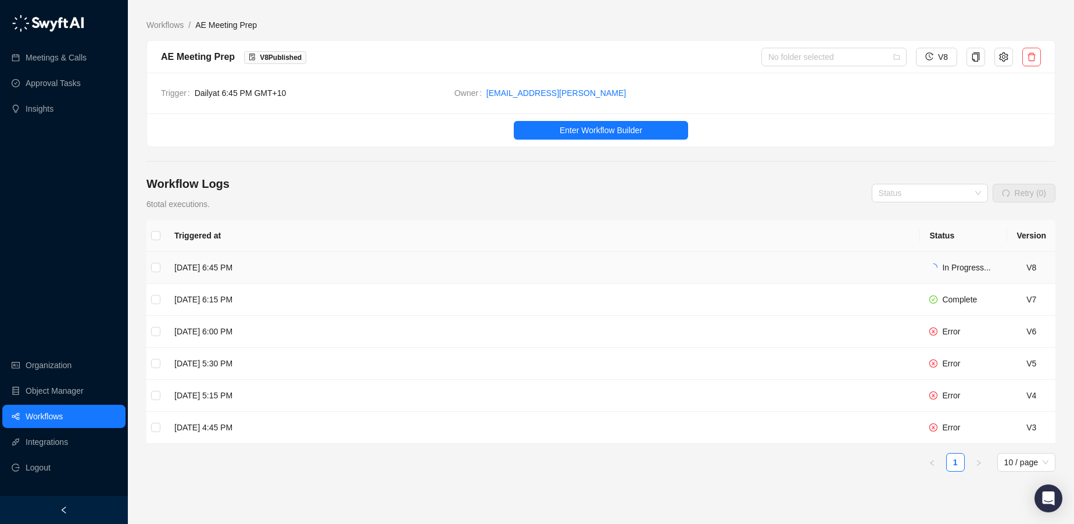
click at [936, 270] on icon "loading" at bounding box center [933, 267] width 8 height 8
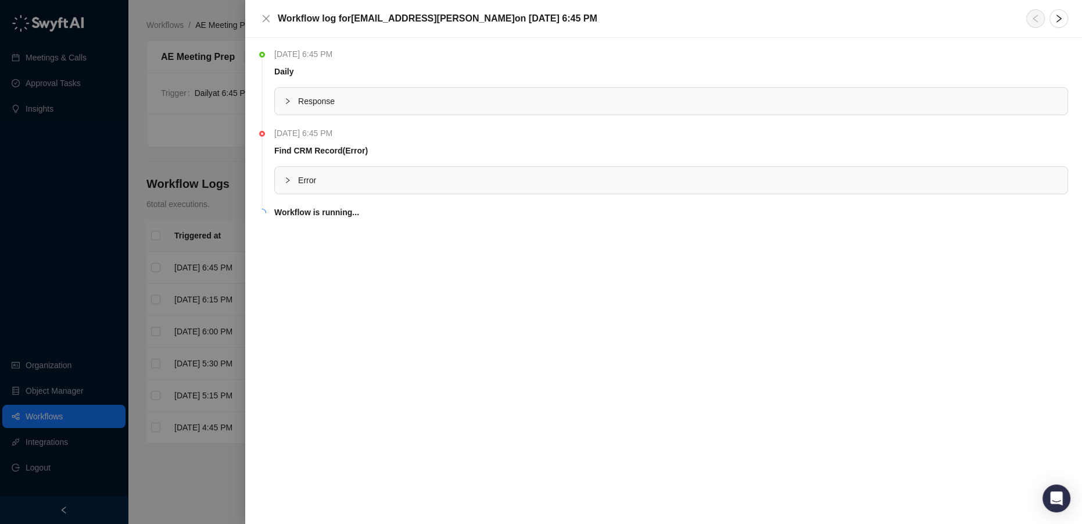
click at [286, 177] on icon "collapsed" at bounding box center [287, 180] width 7 height 7
drag, startPoint x: 322, startPoint y: 212, endPoint x: 408, endPoint y: 212, distance: 86.0
click at [408, 212] on div "undefined method `[]' for nil:NilClass" at bounding box center [671, 209] width 793 height 31
drag, startPoint x: 420, startPoint y: 214, endPoint x: 303, endPoint y: 102, distance: 161.9
click at [420, 213] on div "undefined method `[]' for nil:NilClass" at bounding box center [671, 209] width 793 height 31
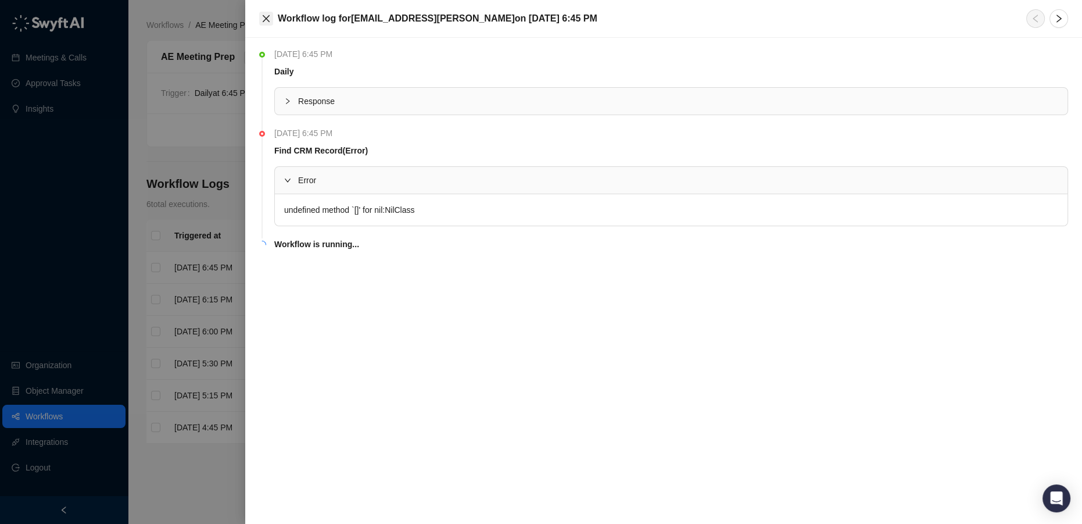
click at [270, 17] on icon "close" at bounding box center [265, 18] width 9 height 9
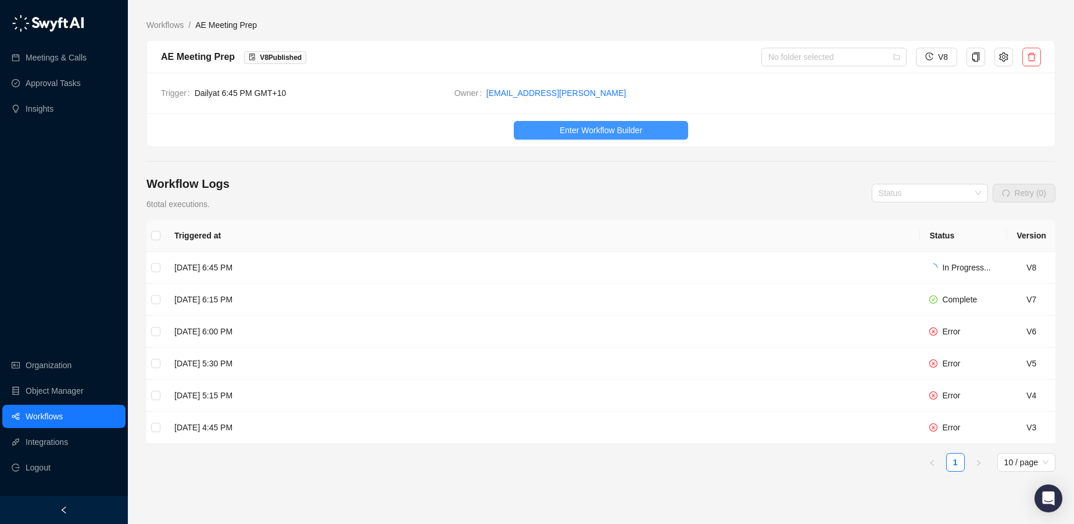
click at [576, 128] on span "Enter Workflow Builder" at bounding box center [601, 130] width 83 height 13
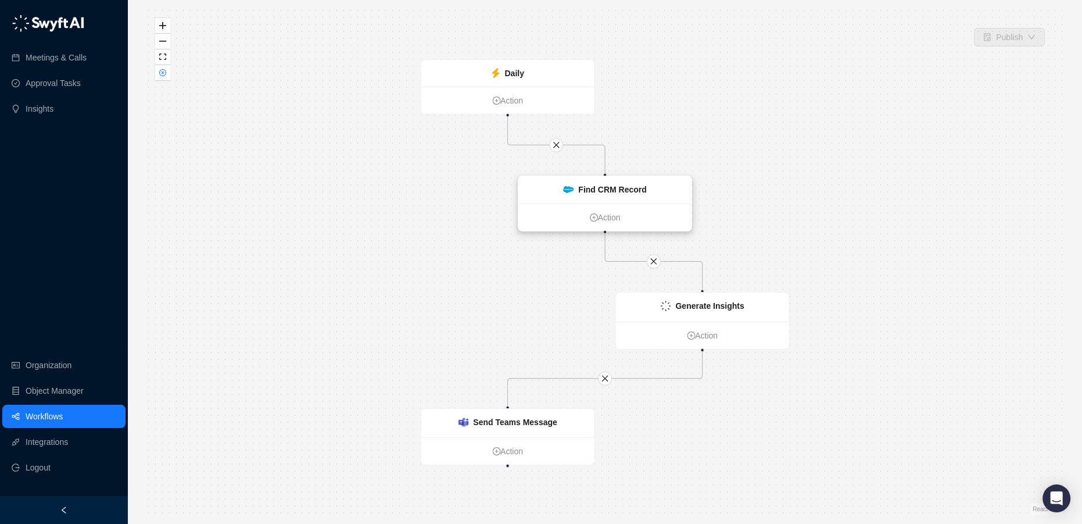
click at [617, 194] on strong "Find CRM Record" at bounding box center [612, 189] width 68 height 9
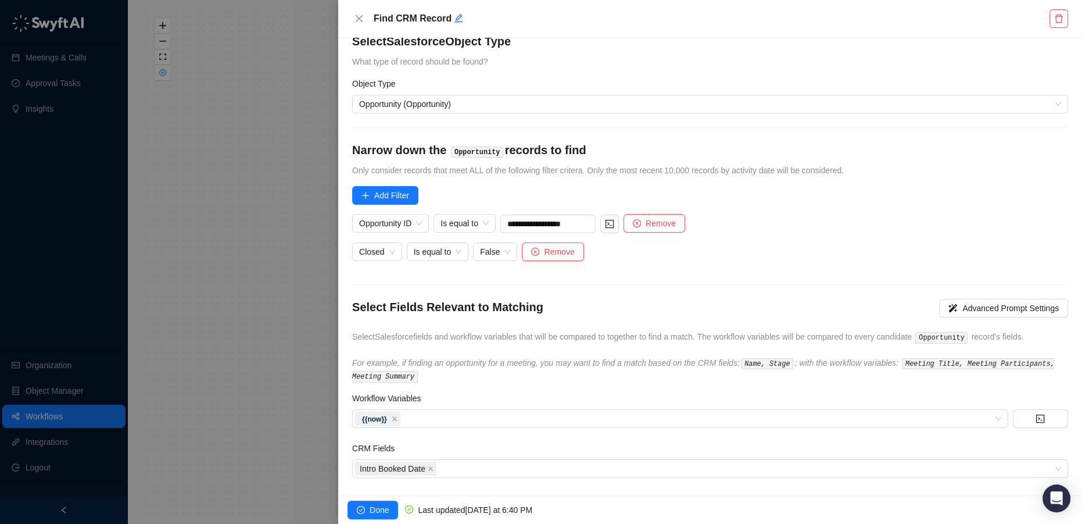
scroll to position [27, 0]
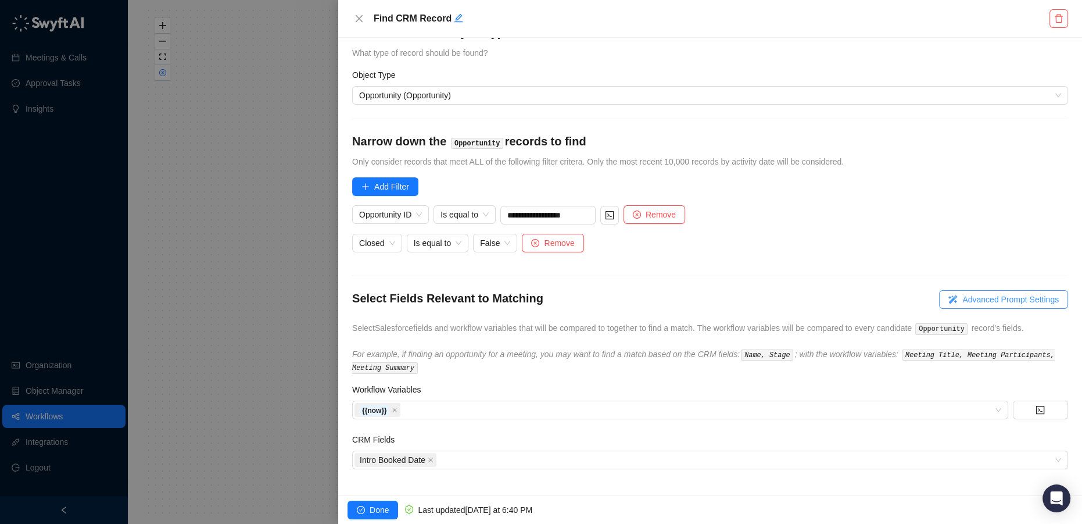
click at [981, 297] on span "Advanced Prompt Settings" at bounding box center [1010, 299] width 96 height 13
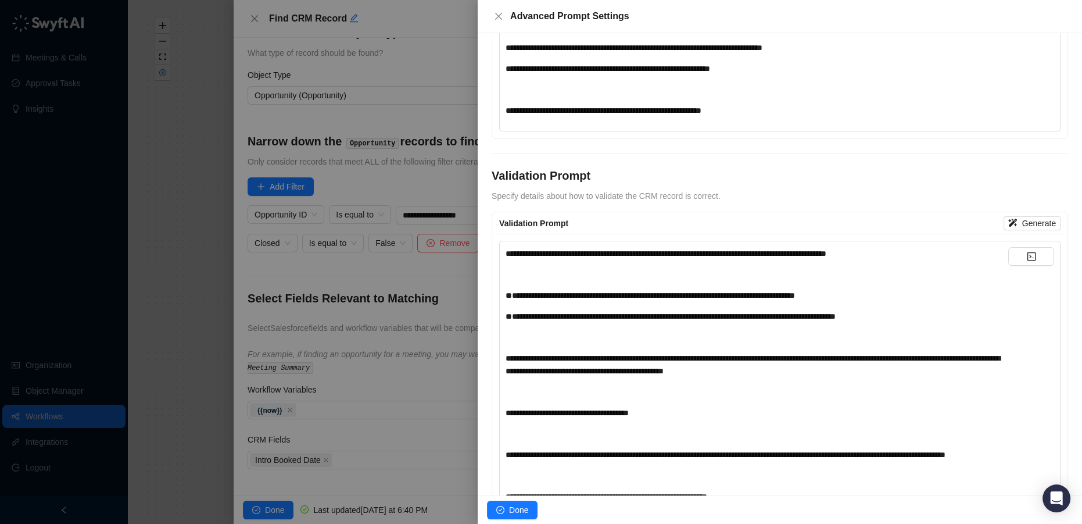
scroll to position [317, 0]
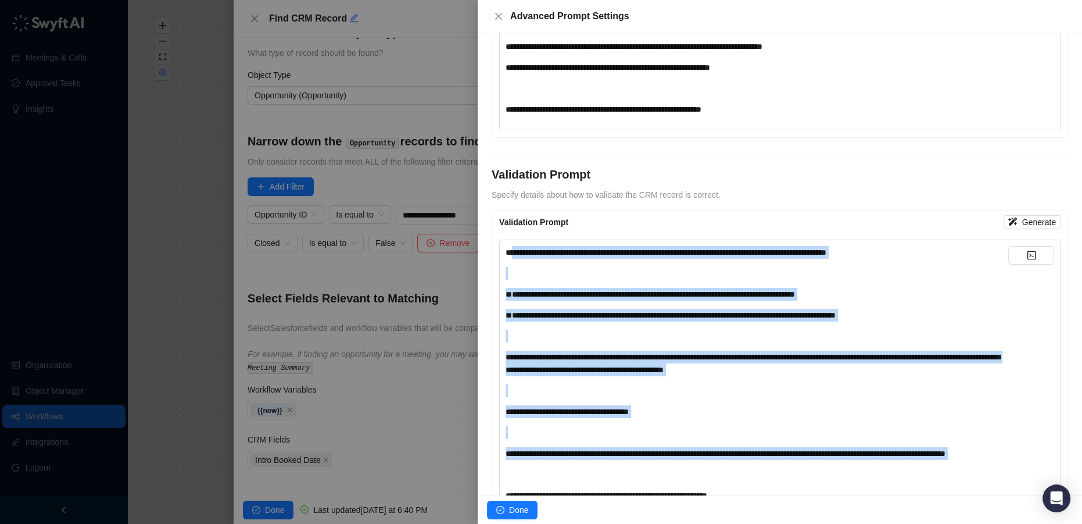
drag, startPoint x: 511, startPoint y: 249, endPoint x: 901, endPoint y: 475, distance: 450.5
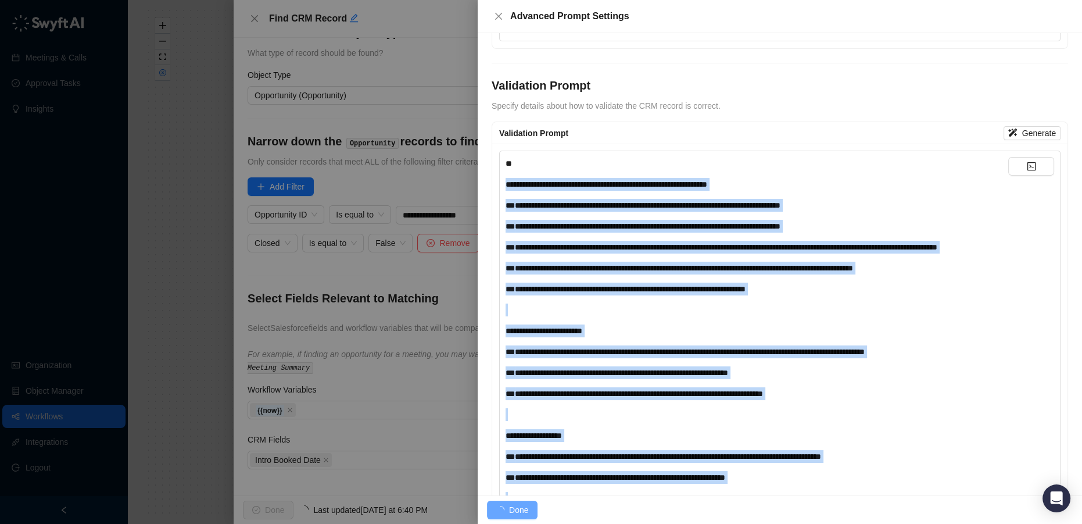
scroll to position [525, 0]
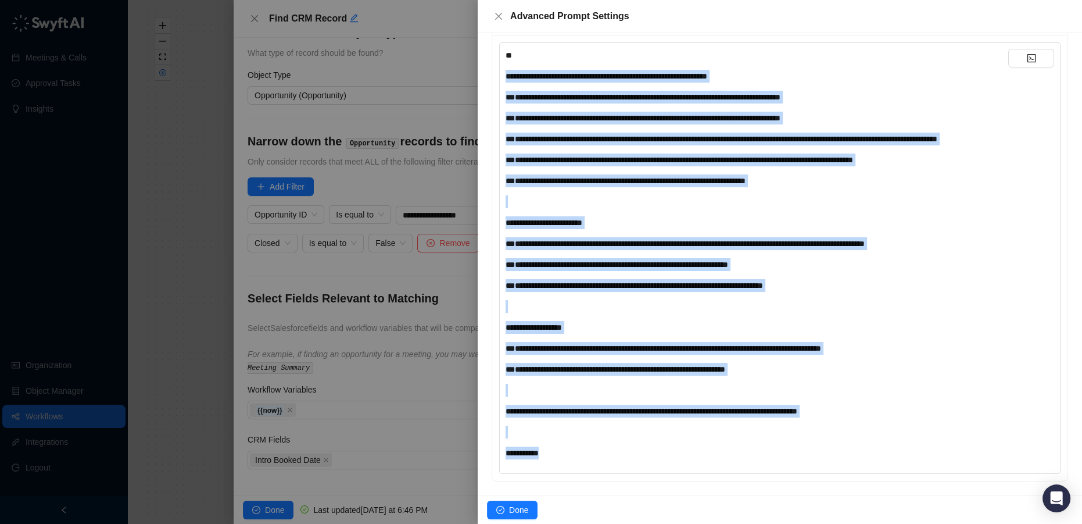
drag, startPoint x: 540, startPoint y: 305, endPoint x: 835, endPoint y: 453, distance: 329.8
click at [835, 453] on div "**********" at bounding box center [757, 254] width 503 height 410
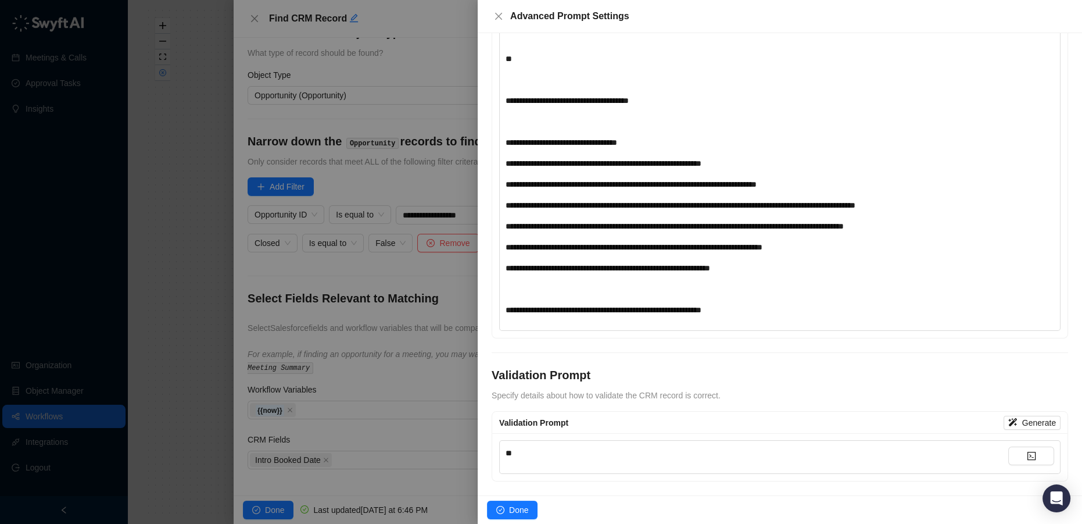
scroll to position [114, 0]
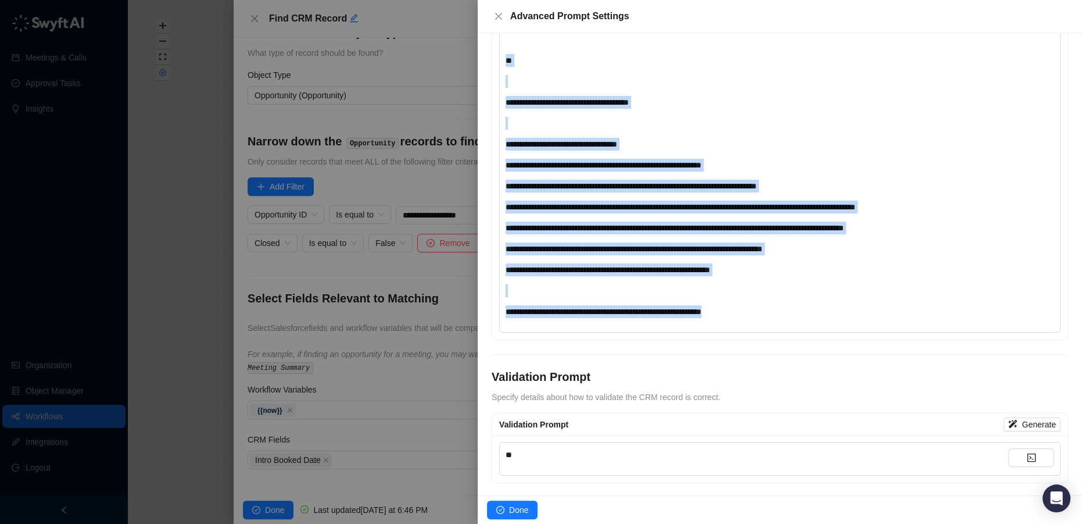
drag, startPoint x: 679, startPoint y: 276, endPoint x: 506, endPoint y: 57, distance: 278.9
click at [506, 57] on div "**********" at bounding box center [757, 165] width 503 height 306
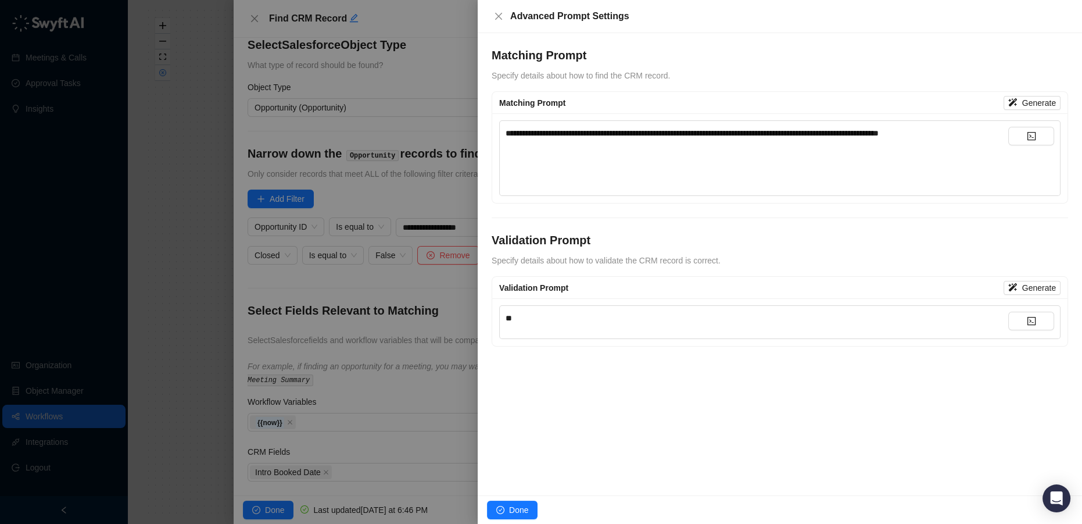
scroll to position [0, 0]
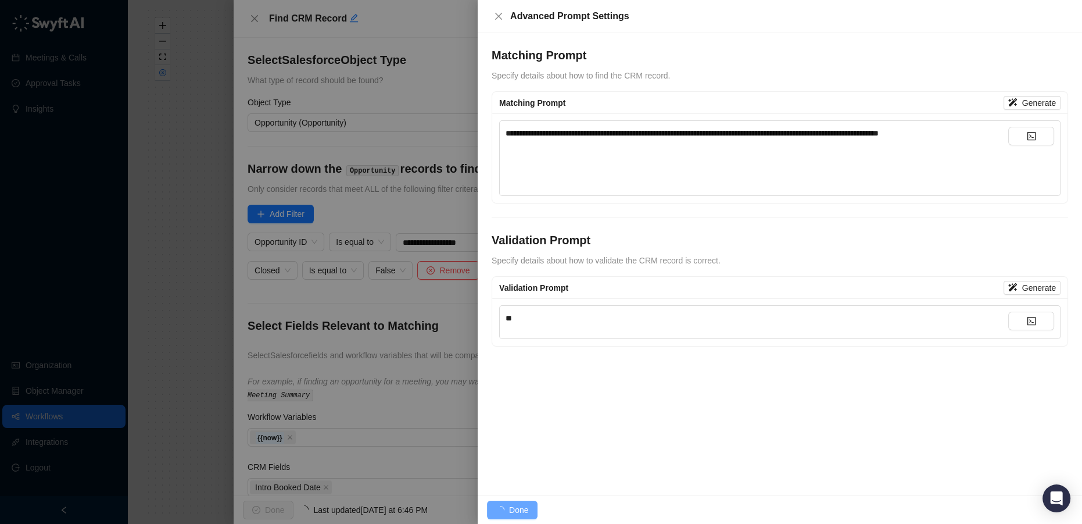
click at [508, 134] on span "**********" at bounding box center [692, 133] width 373 height 8
click at [859, 132] on span "**********" at bounding box center [692, 133] width 373 height 8
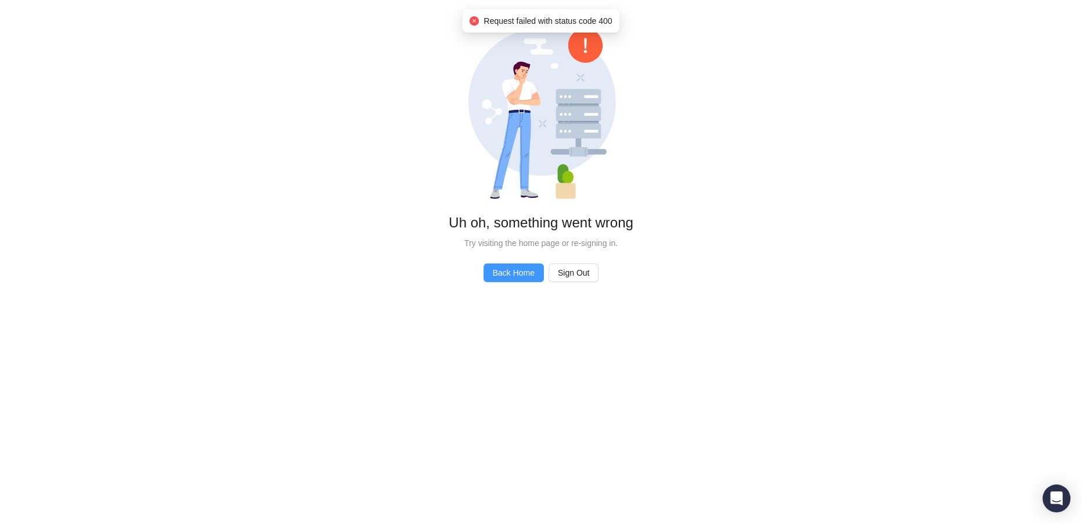
click at [507, 269] on span "Back Home" at bounding box center [514, 272] width 42 height 13
